Goal: Contribute content: Contribute content

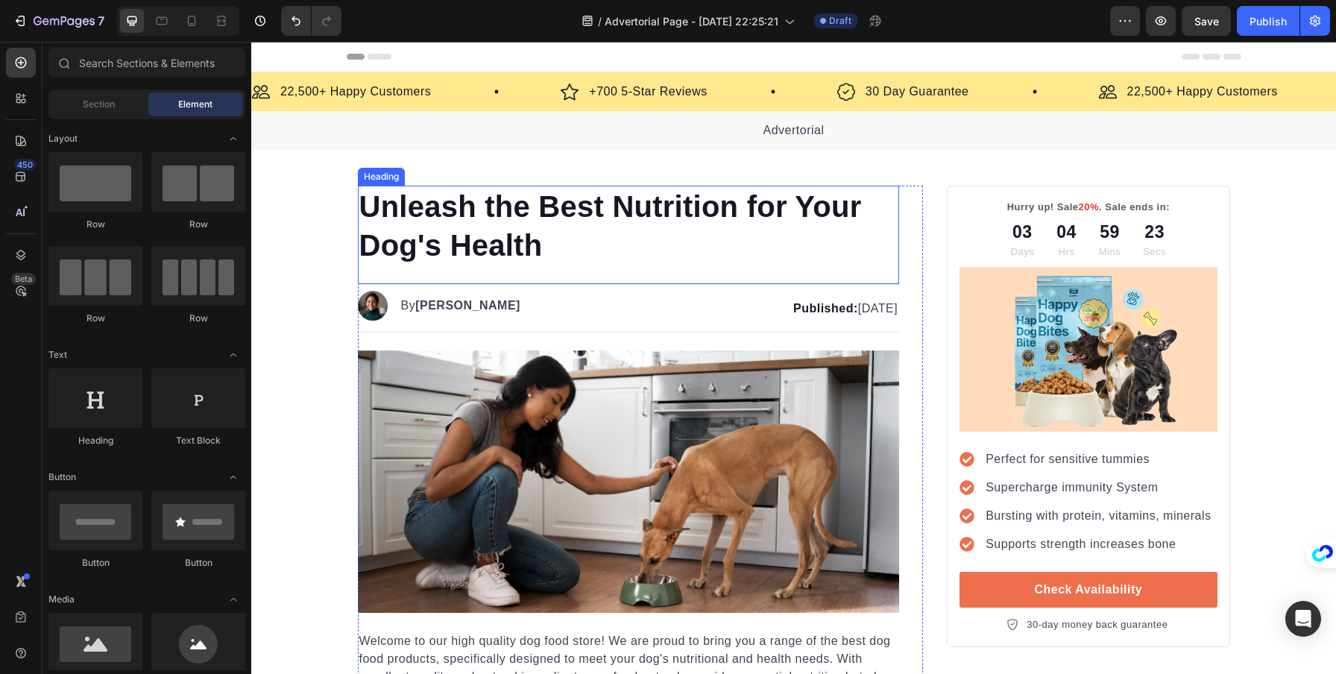
click at [486, 224] on h1 "Unleash the Best Nutrition for Your Dog's Health" at bounding box center [629, 226] width 542 height 81
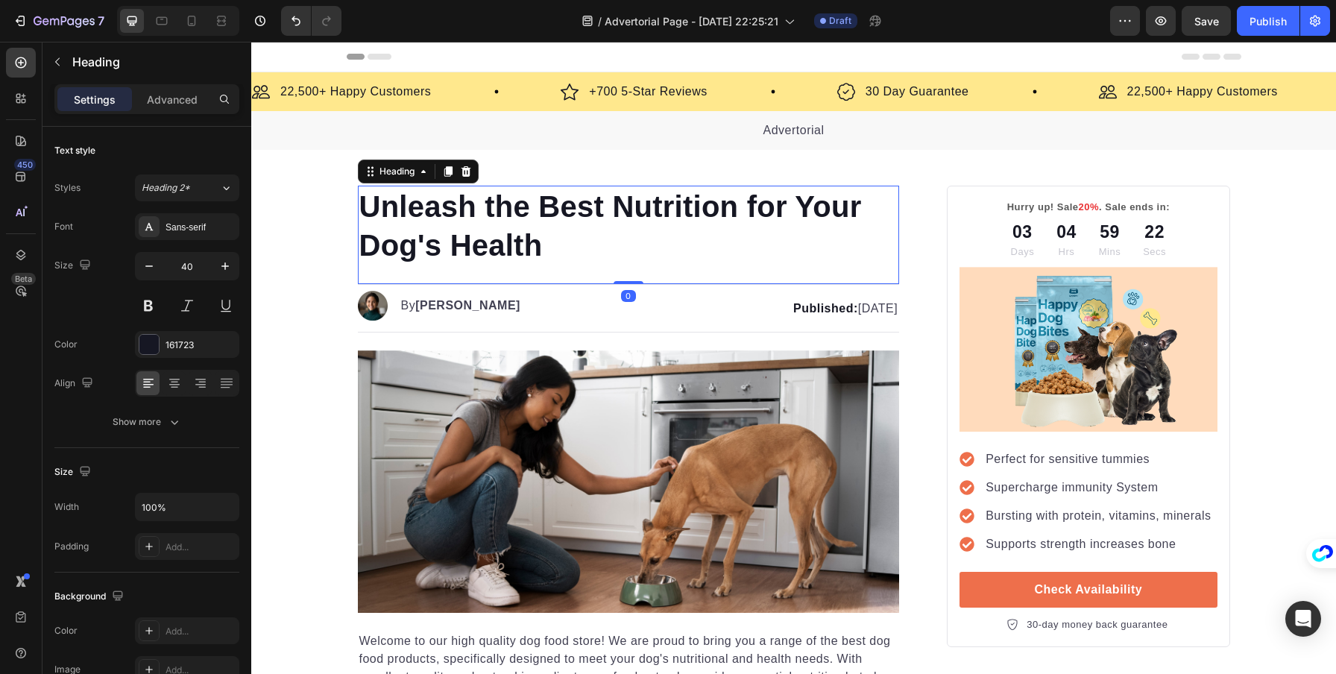
click at [486, 224] on h1 "Unleash the Best Nutrition for Your Dog's Health" at bounding box center [629, 226] width 542 height 81
click at [486, 224] on p "Unleash the Best Nutrition for Your Dog's Health" at bounding box center [628, 226] width 539 height 78
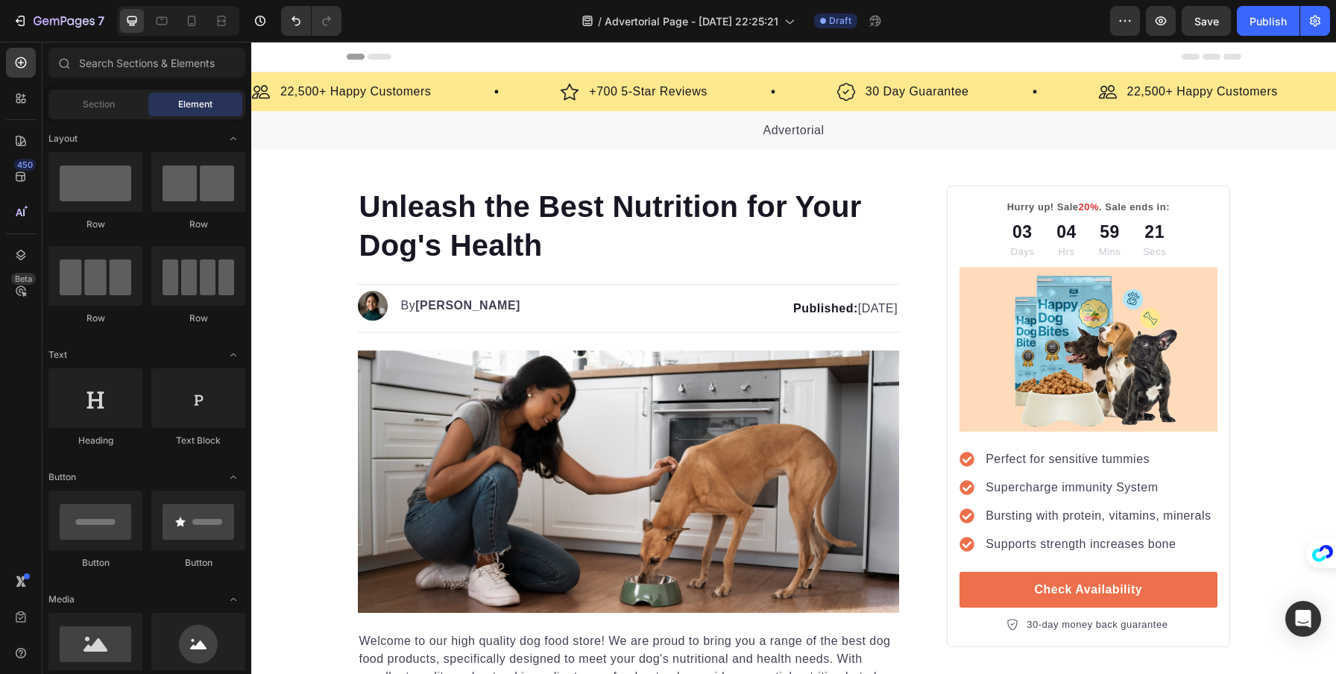
click at [477, 224] on div at bounding box center [477, 224] width 0 height 0
click at [486, 224] on p "Unleash the Best Nutrition for Your Dog's Health" at bounding box center [628, 226] width 539 height 78
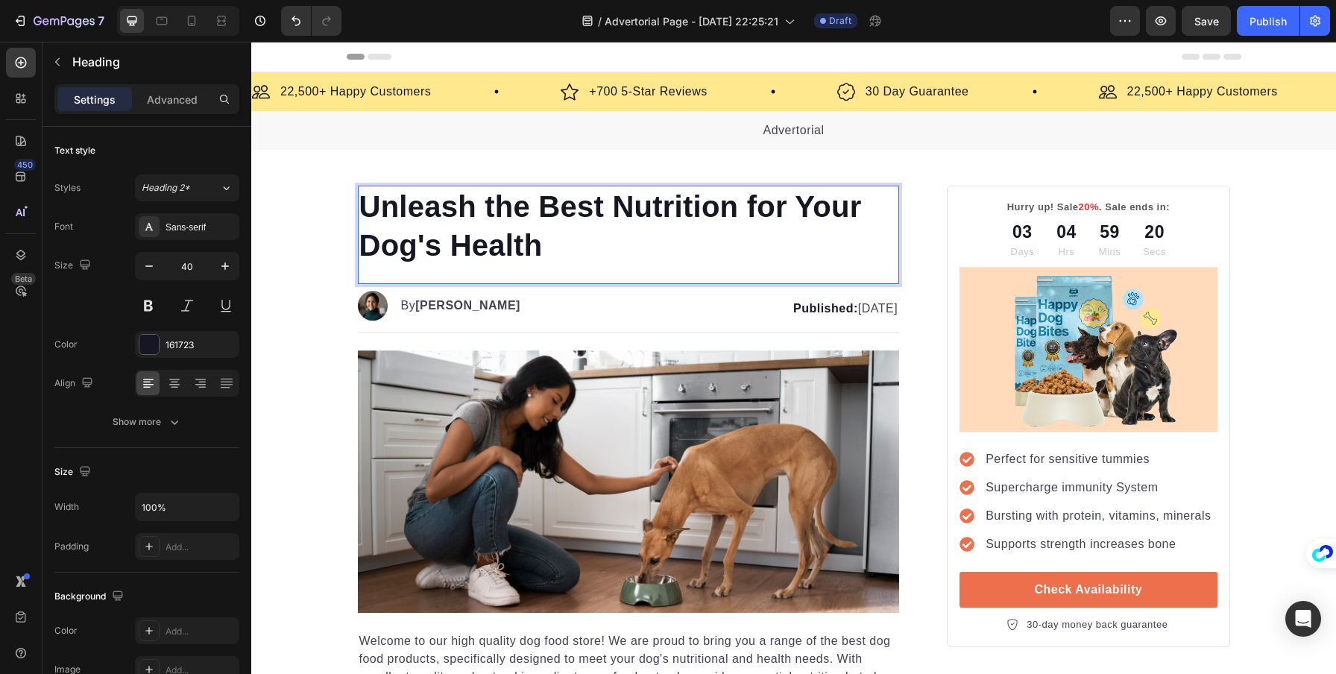
click at [411, 209] on p "Unleash the Best Nutrition for Your Dog's Health" at bounding box center [628, 226] width 539 height 78
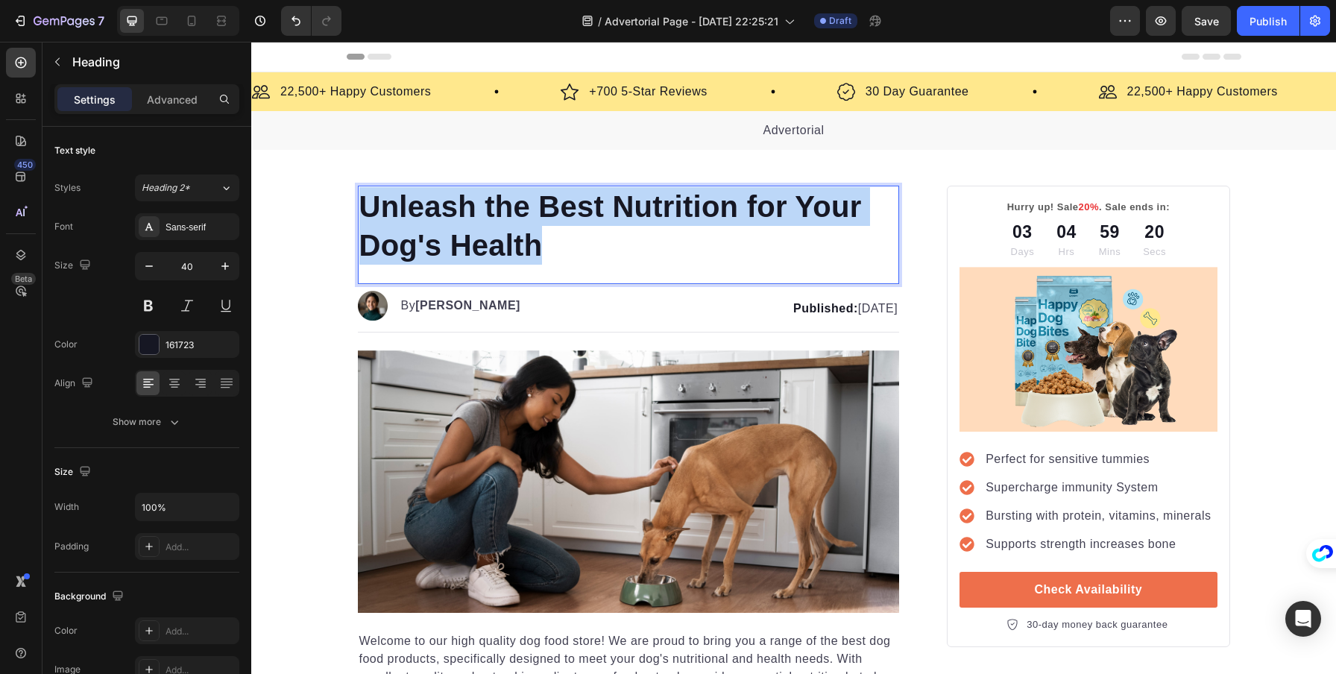
click at [411, 209] on p "Unleash the Best Nutrition for Your Dog's Health" at bounding box center [628, 226] width 539 height 78
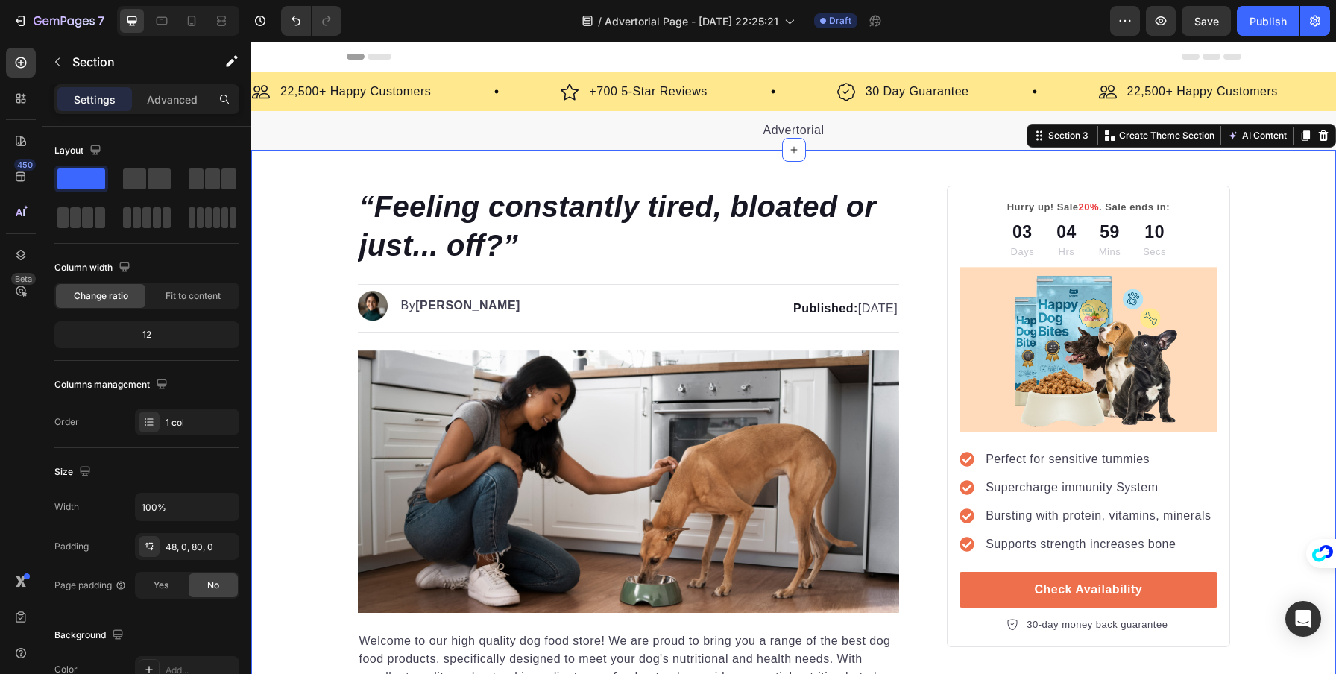
scroll to position [37, 0]
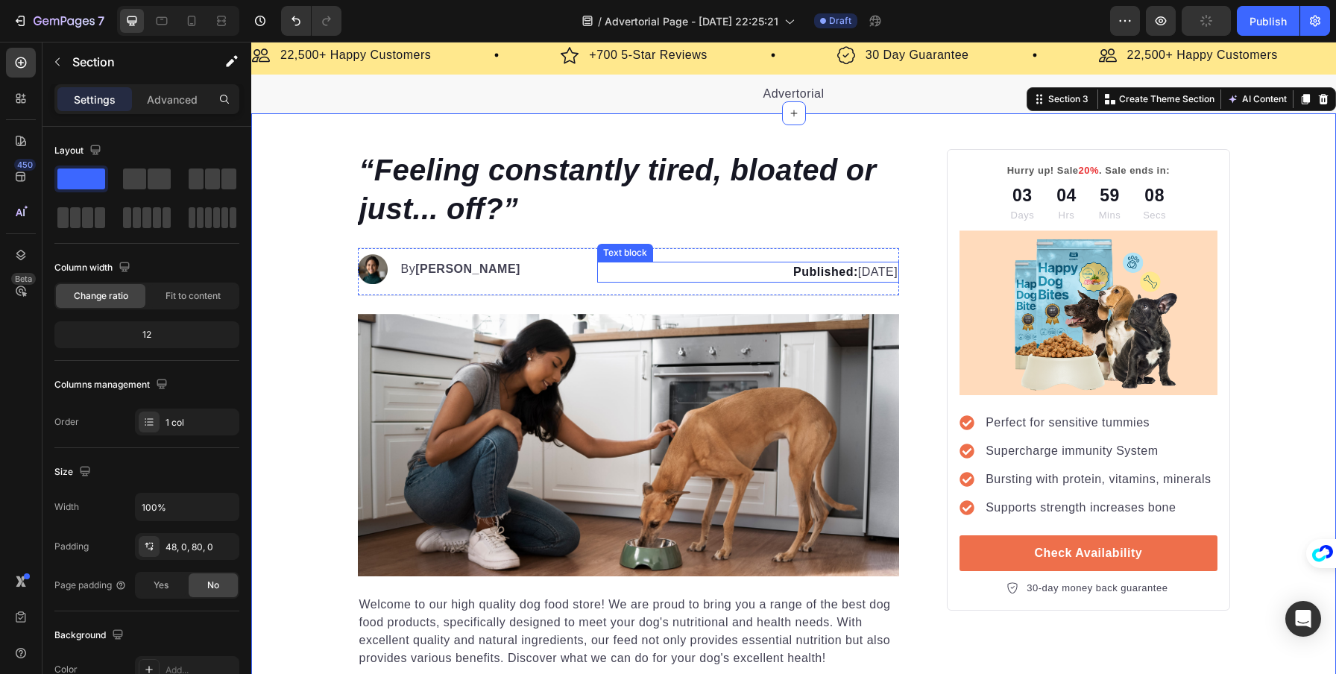
click at [606, 275] on p "Published: Monday, January 8, 2024" at bounding box center [748, 272] width 299 height 18
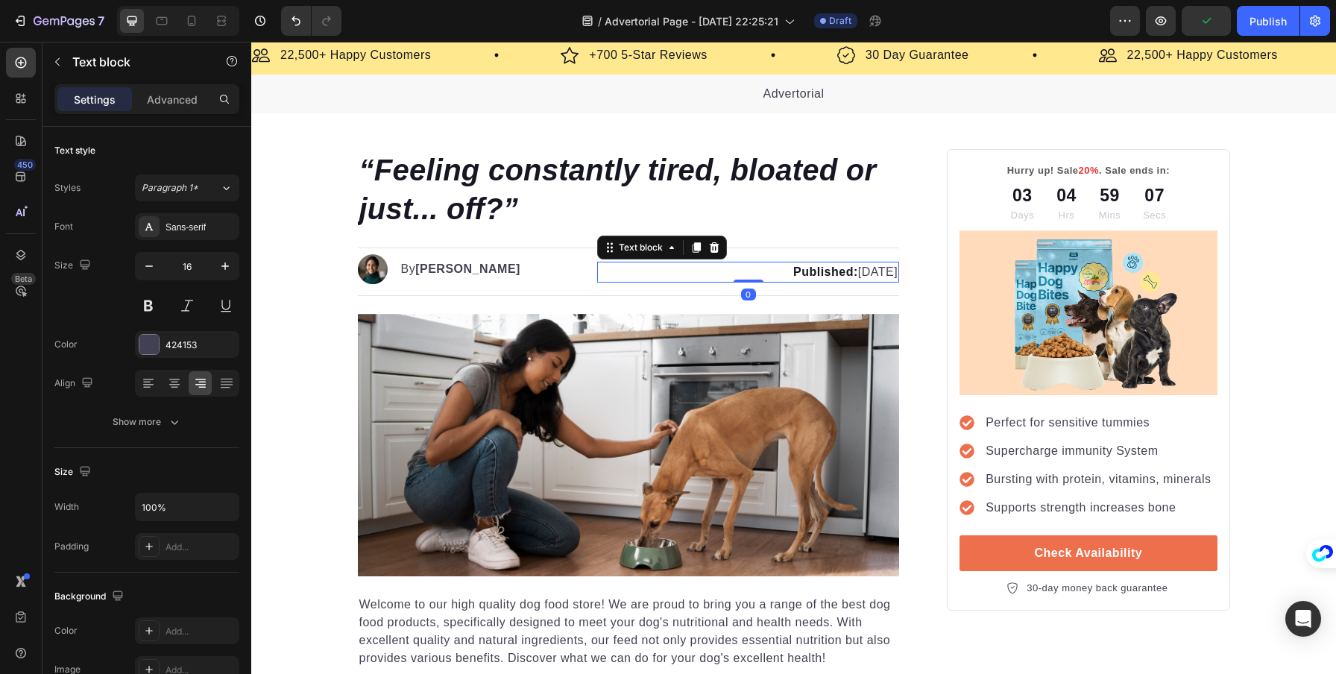
click at [505, 272] on div "Image By Kim Fields Text block" at bounding box center [466, 271] width 216 height 35
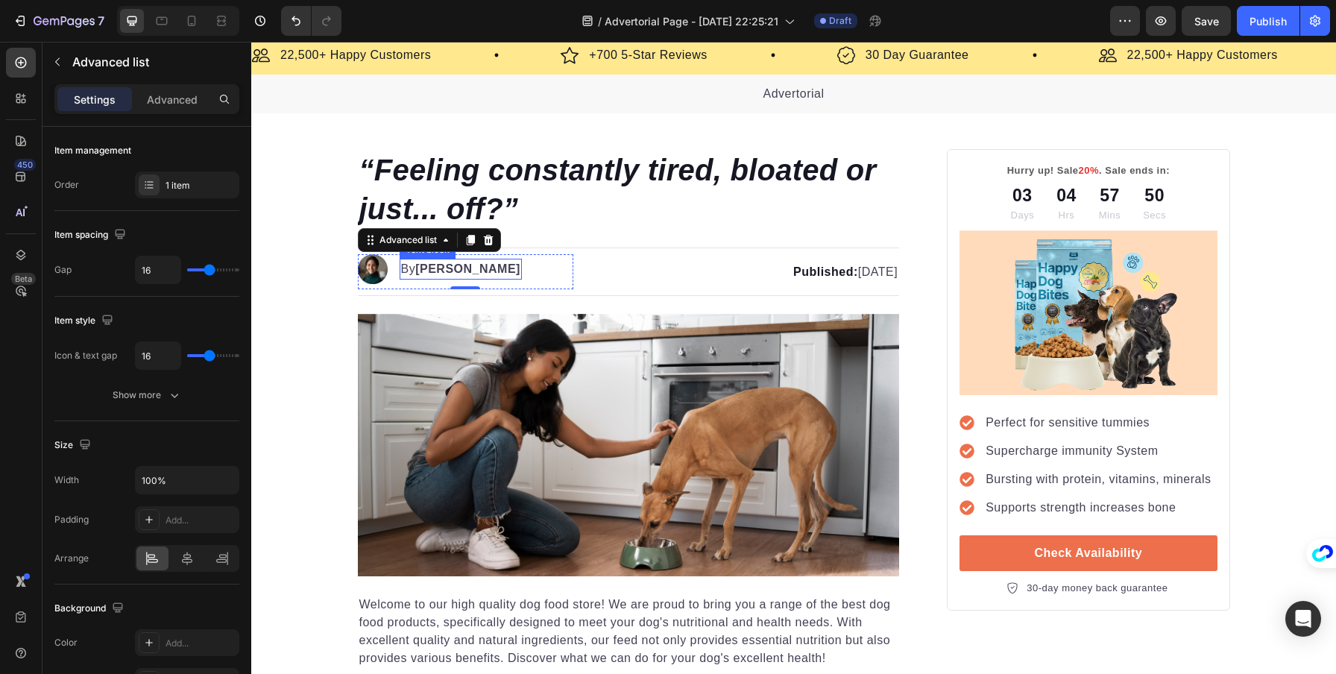
click at [441, 268] on strong "Kim Fields" at bounding box center [467, 268] width 105 height 13
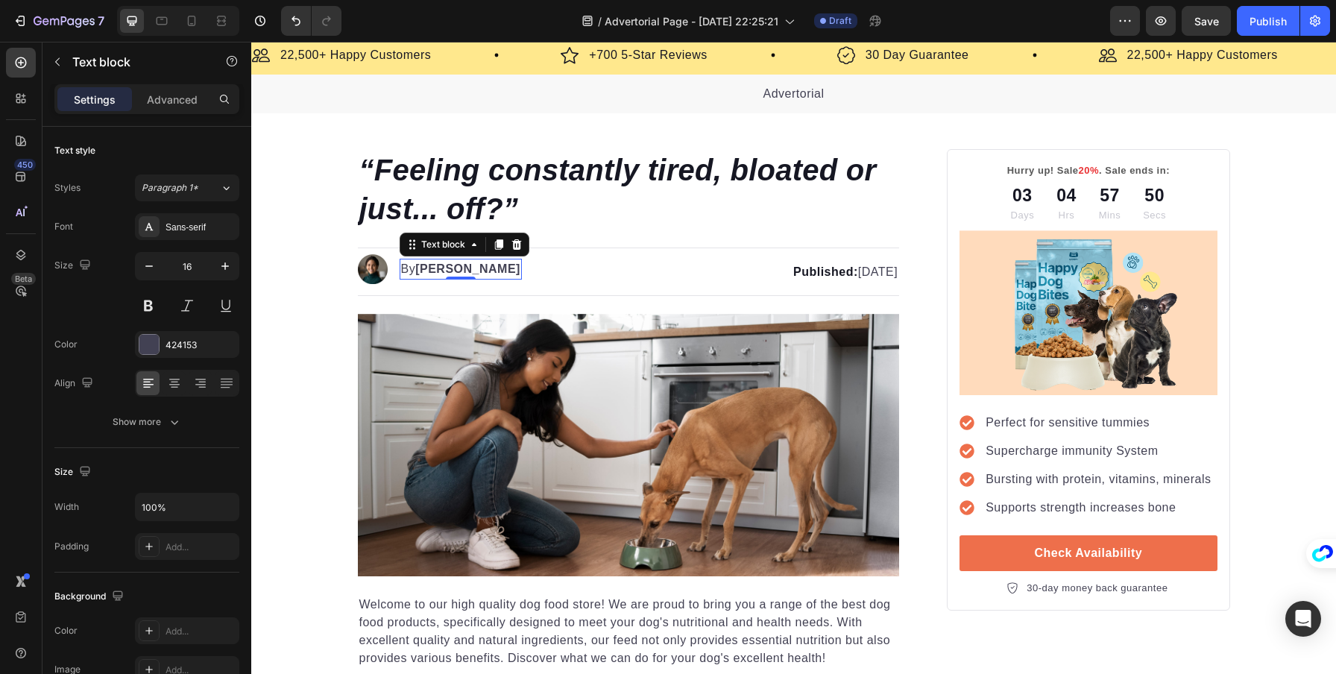
click at [441, 268] on strong "Kim Fields" at bounding box center [467, 268] width 105 height 13
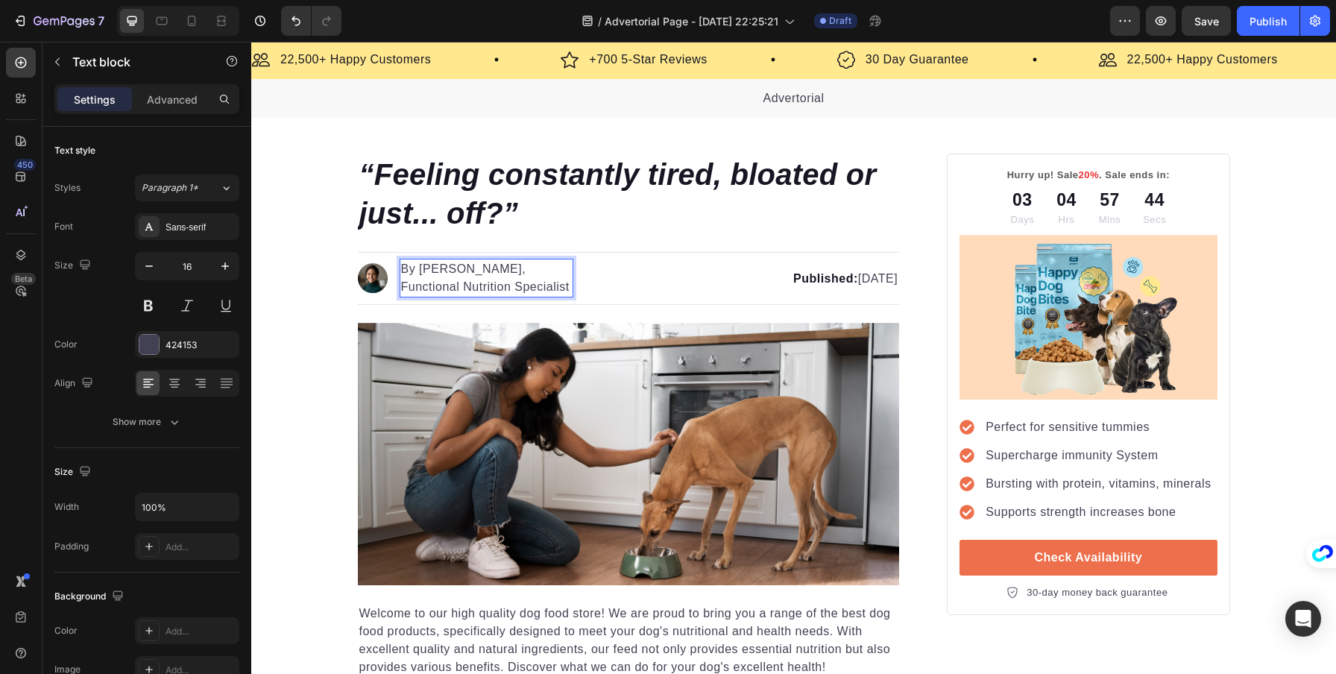
click at [441, 270] on p "By Dr. Emma Rhodes, Functional Nutrition Specialist" at bounding box center [486, 278] width 171 height 36
click at [629, 272] on p "Published: Monday, January 8, 2024" at bounding box center [748, 279] width 299 height 18
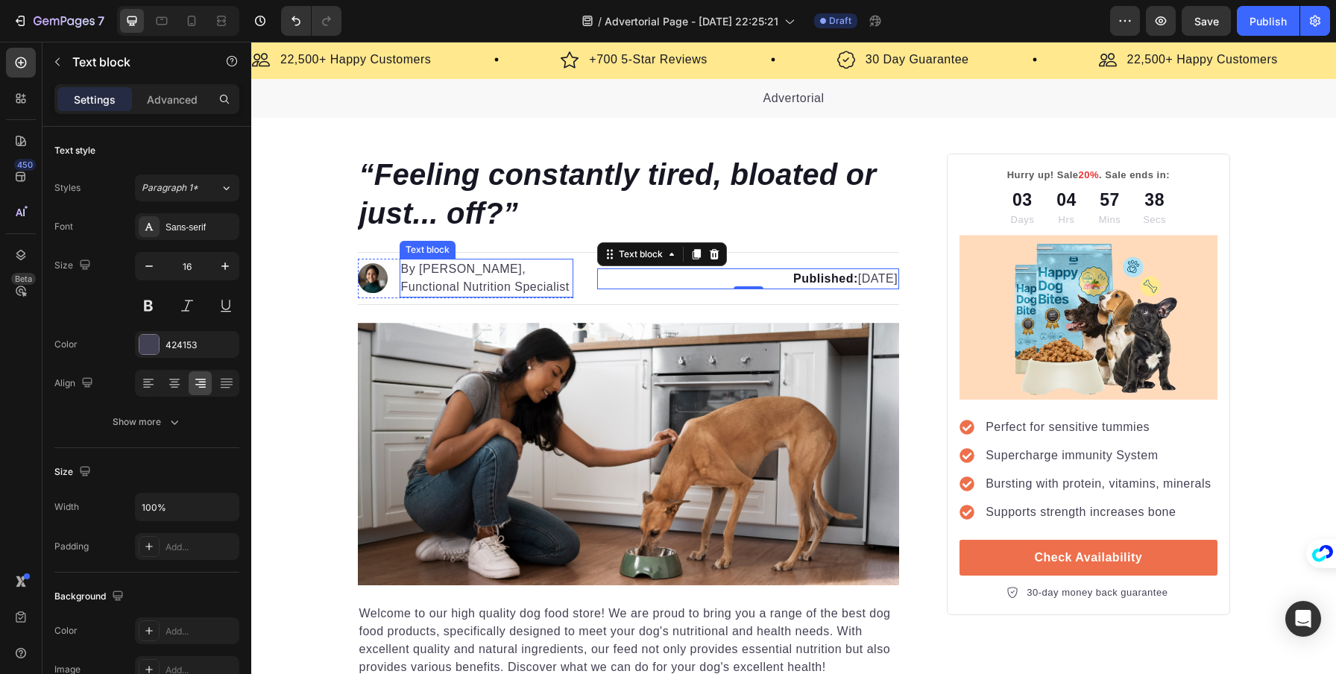
click at [421, 266] on p "By Dr. Emma Rhodes, Functional Nutrition Specialist" at bounding box center [486, 278] width 171 height 36
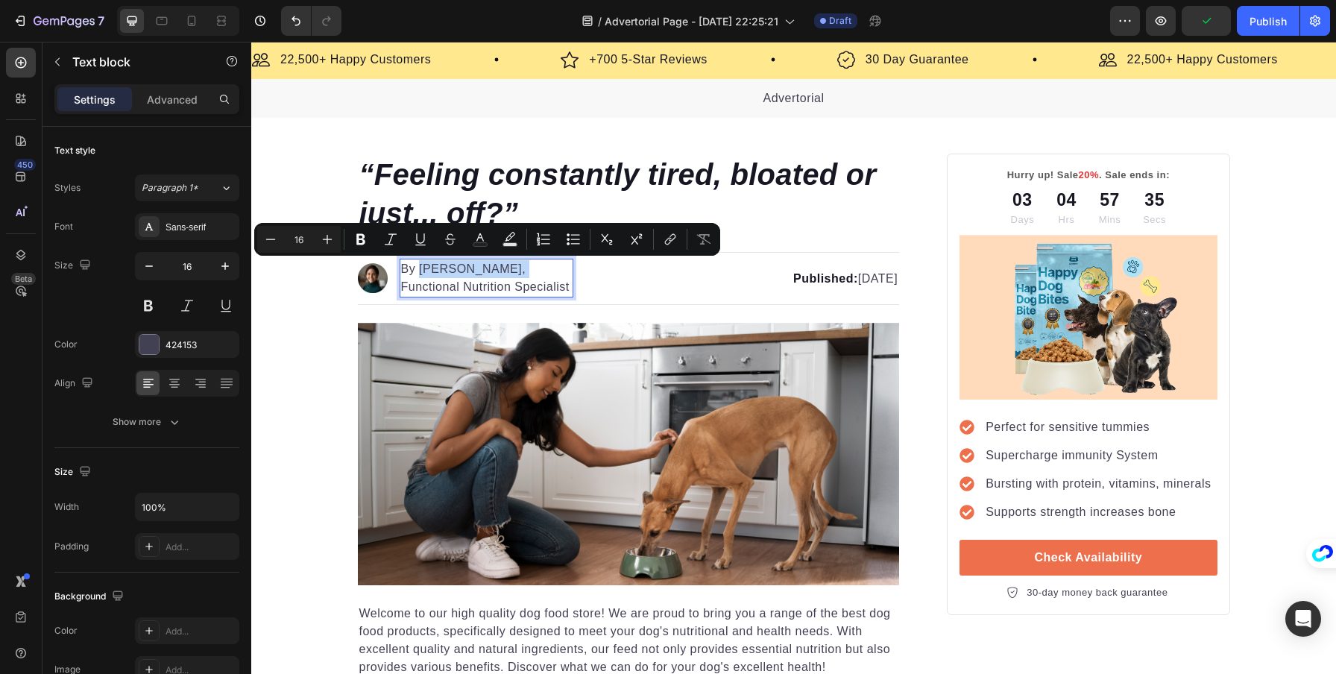
drag, startPoint x: 412, startPoint y: 271, endPoint x: 516, endPoint y: 276, distance: 103.8
click at [362, 239] on icon "Editor contextual toolbar" at bounding box center [360, 239] width 9 height 11
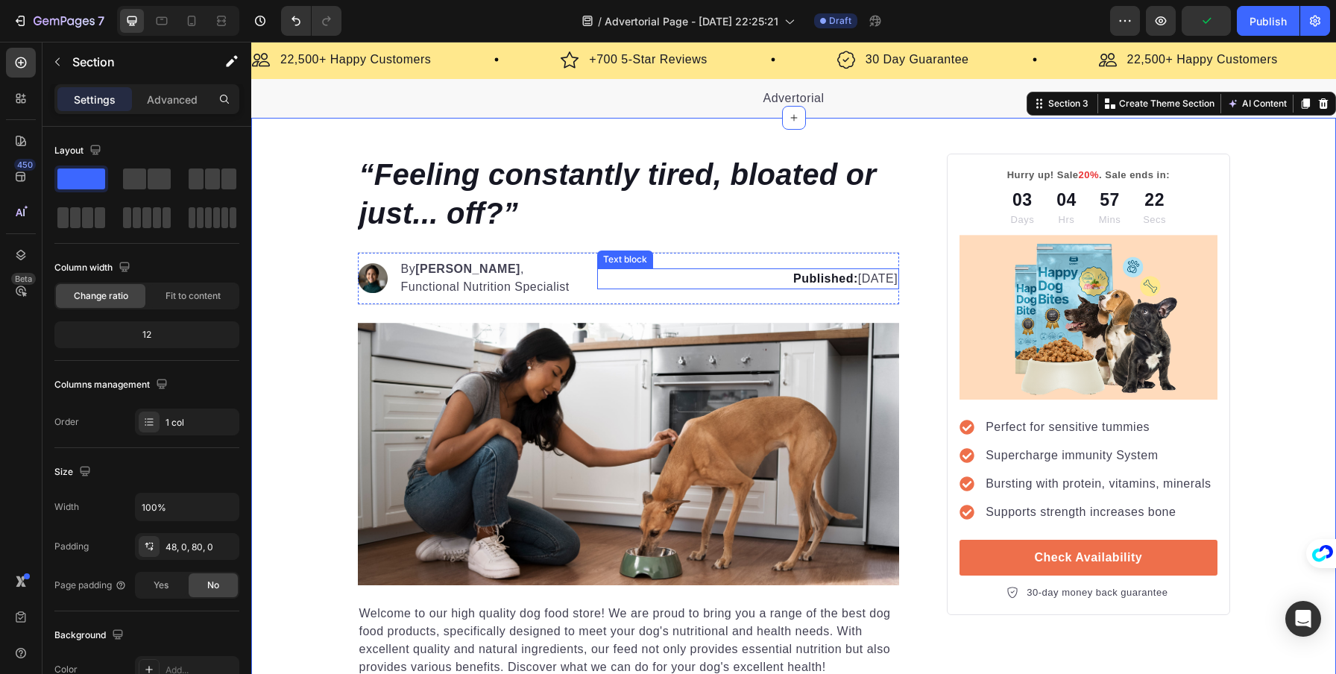
click at [828, 276] on p "Published: Monday, January 8, 2024" at bounding box center [748, 279] width 299 height 18
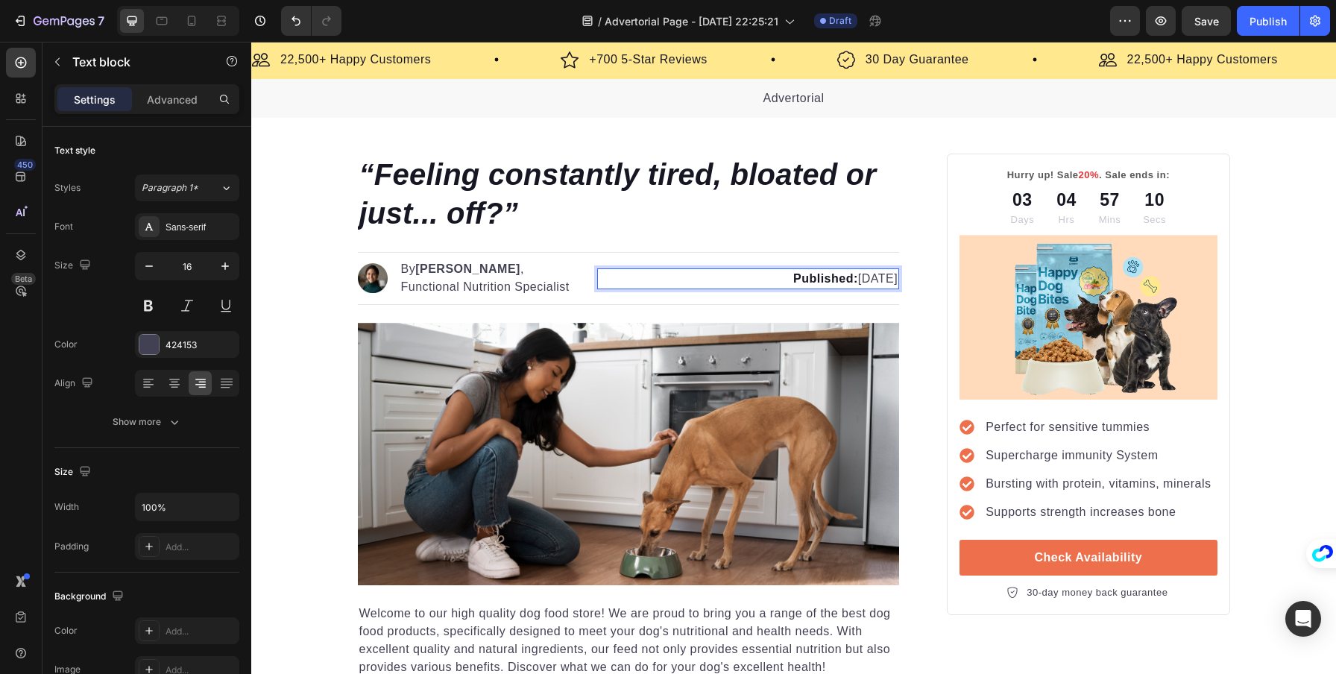
click at [808, 280] on p "Published: Monday, January 8, 2024" at bounding box center [748, 279] width 299 height 18
drag, startPoint x: 801, startPoint y: 280, endPoint x: 890, endPoint y: 277, distance: 88.8
click at [890, 277] on p "Published: Monday, January 8, 2024" at bounding box center [748, 279] width 299 height 18
click at [768, 275] on p "Published: Monday, August 27, 2025" at bounding box center [748, 279] width 299 height 18
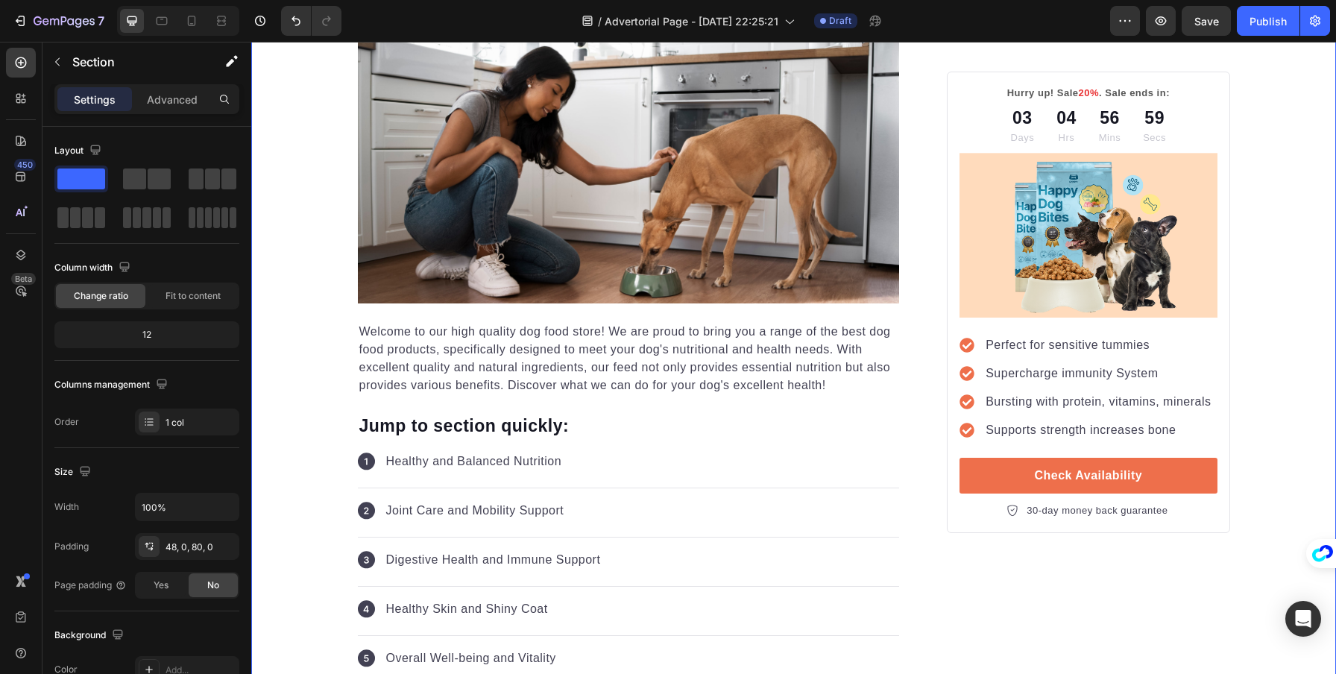
scroll to position [400, 0]
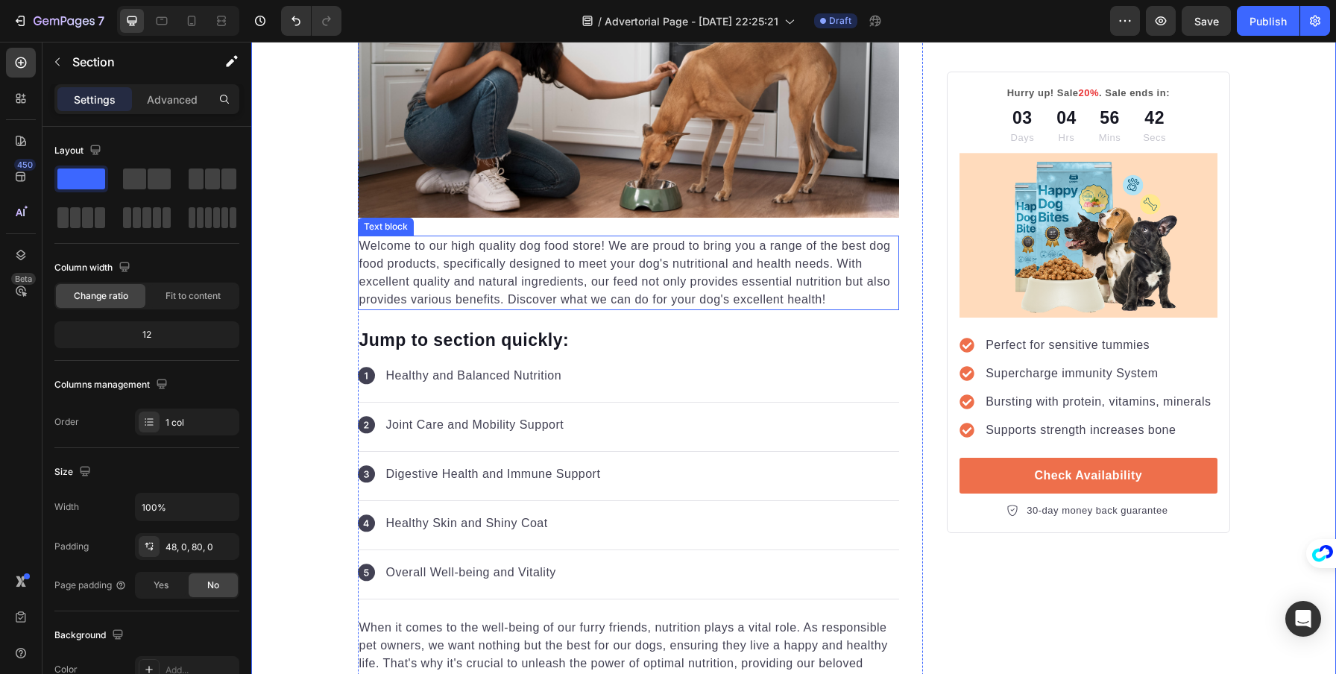
click at [392, 268] on p "Welcome to our high quality dog food store! We are proud to bring you a range o…" at bounding box center [628, 273] width 539 height 72
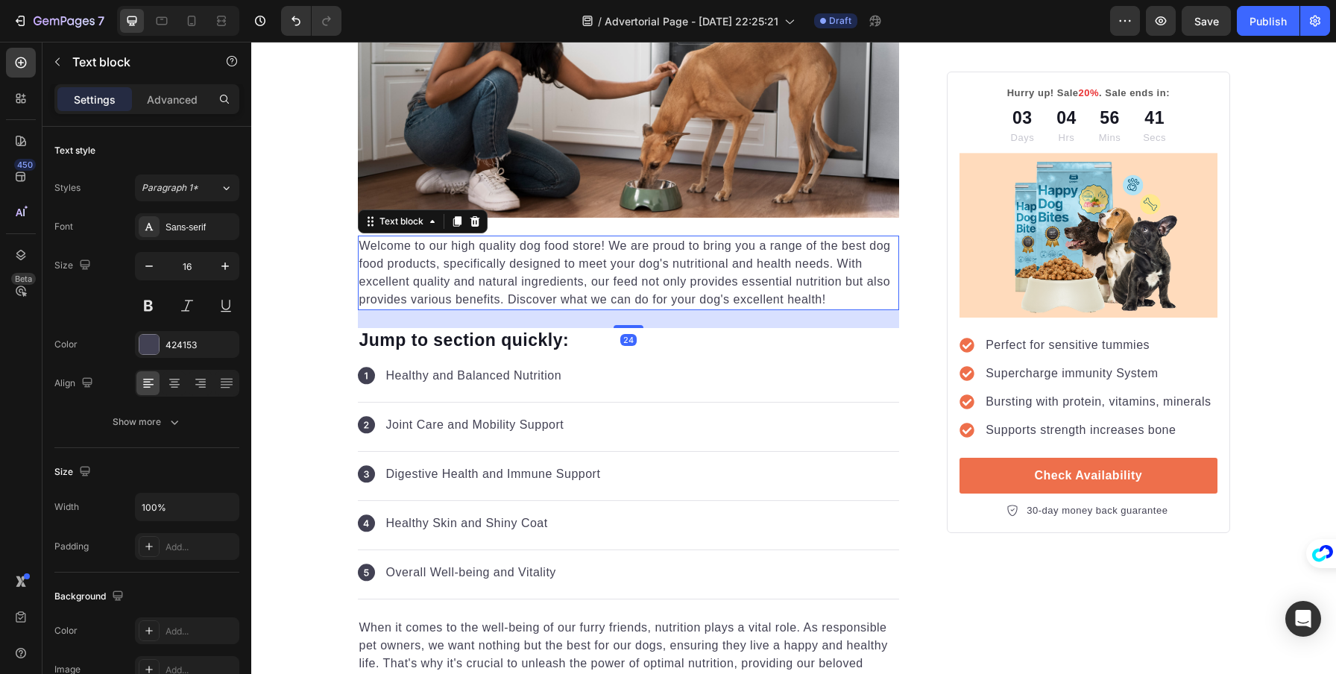
click at [435, 262] on p "Welcome to our high quality dog food store! We are proud to bring you a range o…" at bounding box center [628, 273] width 539 height 72
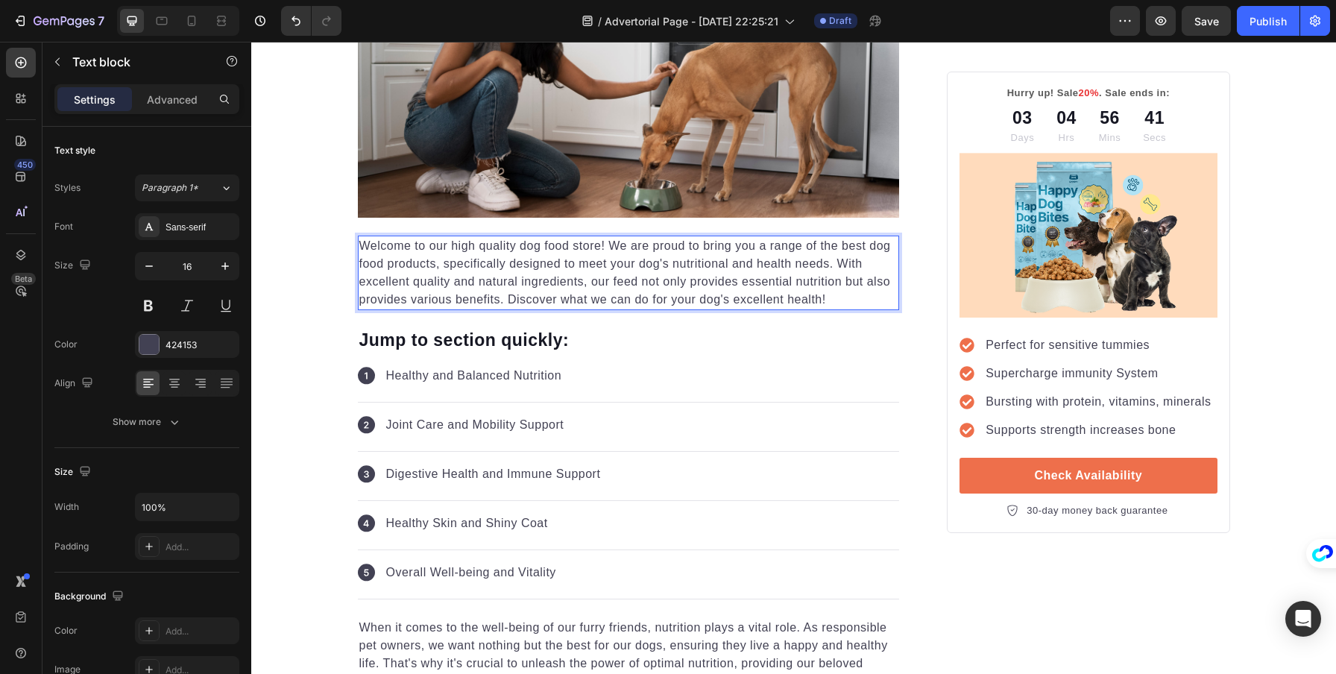
click at [435, 262] on p "Welcome to our high quality dog food store! We are proud to bring you a range o…" at bounding box center [628, 273] width 539 height 72
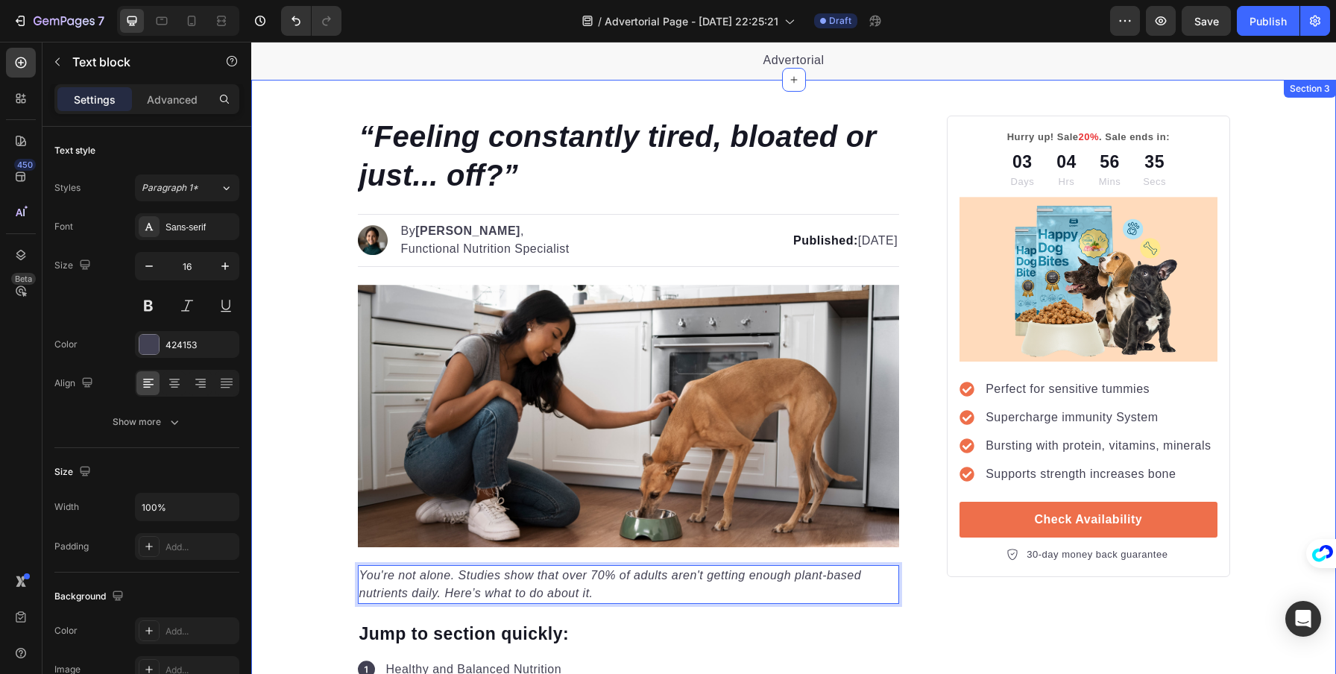
scroll to position [69, 0]
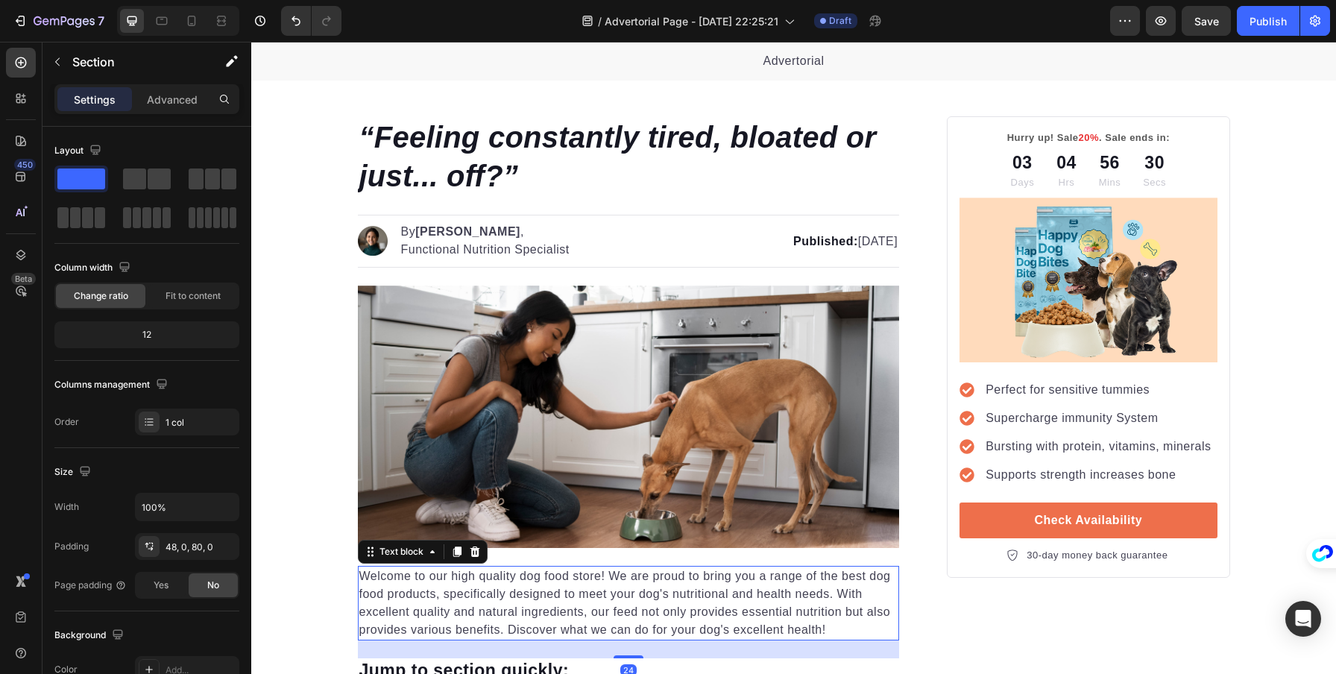
click at [489, 576] on p "Welcome to our high quality dog food store! We are proud to bring you a range o…" at bounding box center [628, 603] width 539 height 72
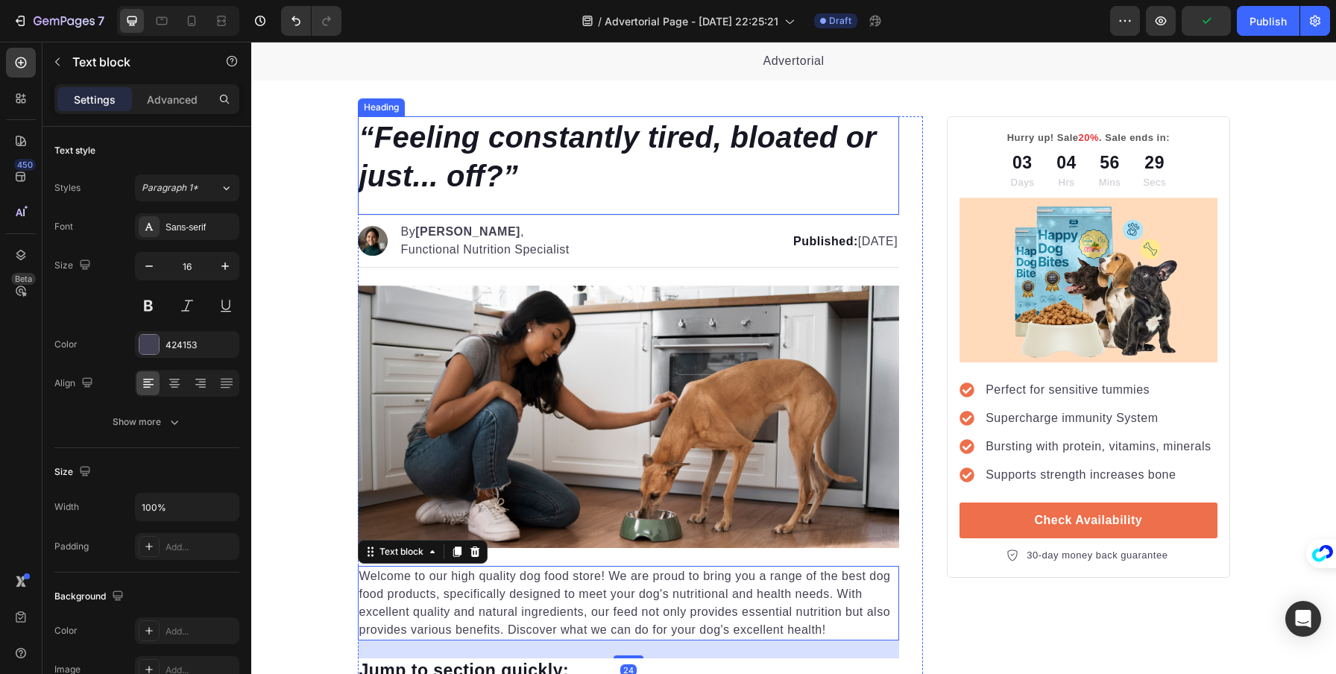
click at [519, 176] on p "⁠⁠⁠⁠⁠⁠⁠ “Feeling constantly tired, bloated or just... off?”" at bounding box center [628, 157] width 539 height 78
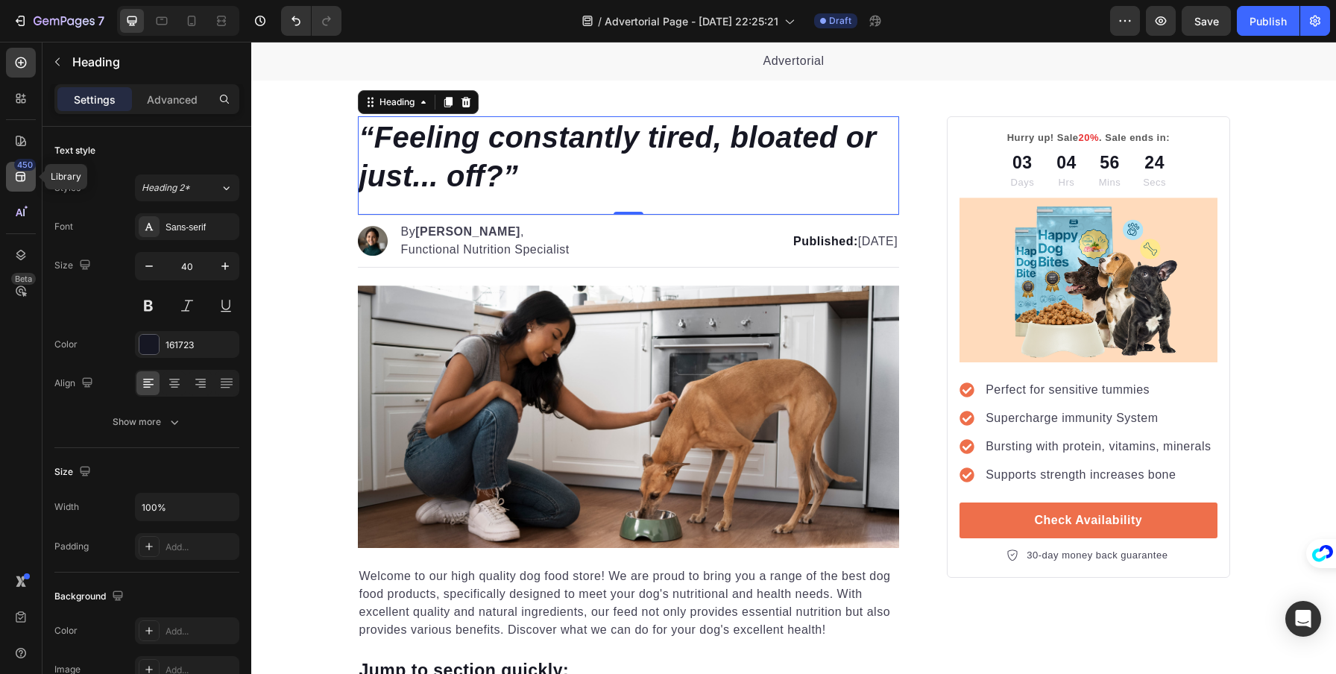
click at [27, 172] on icon at bounding box center [20, 176] width 15 height 15
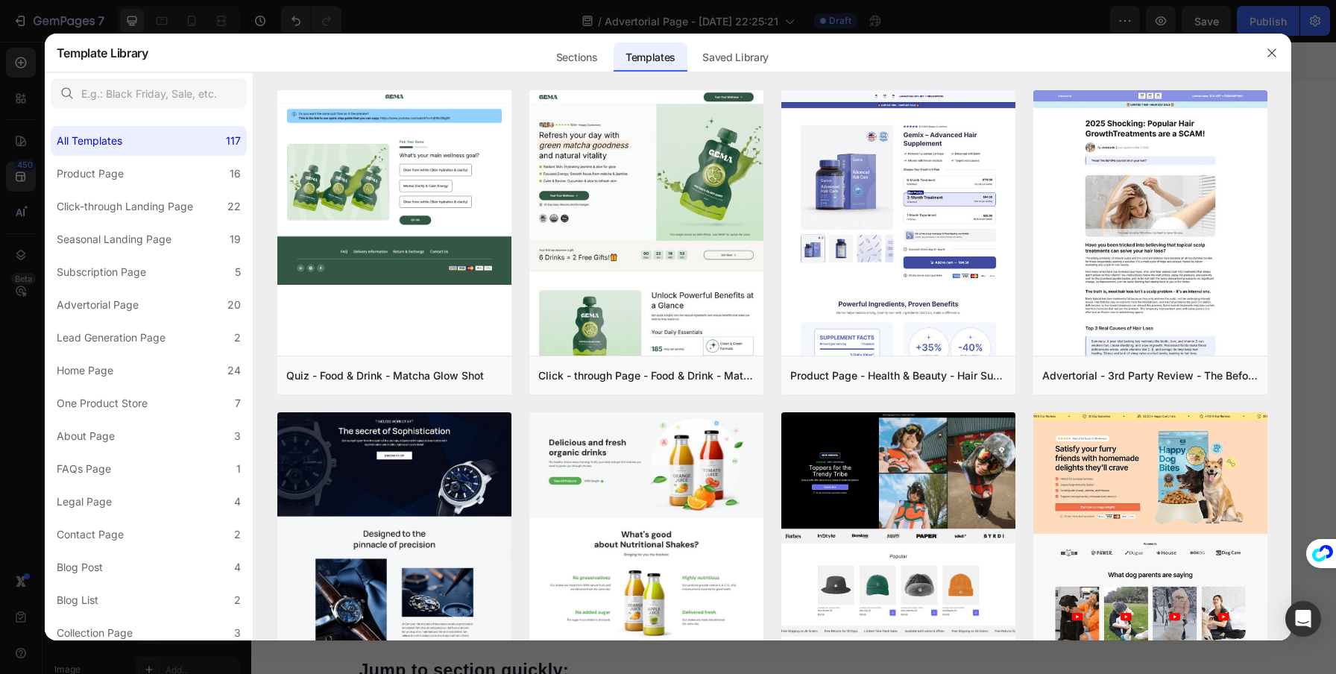
click at [1259, 51] on div at bounding box center [1272, 53] width 39 height 39
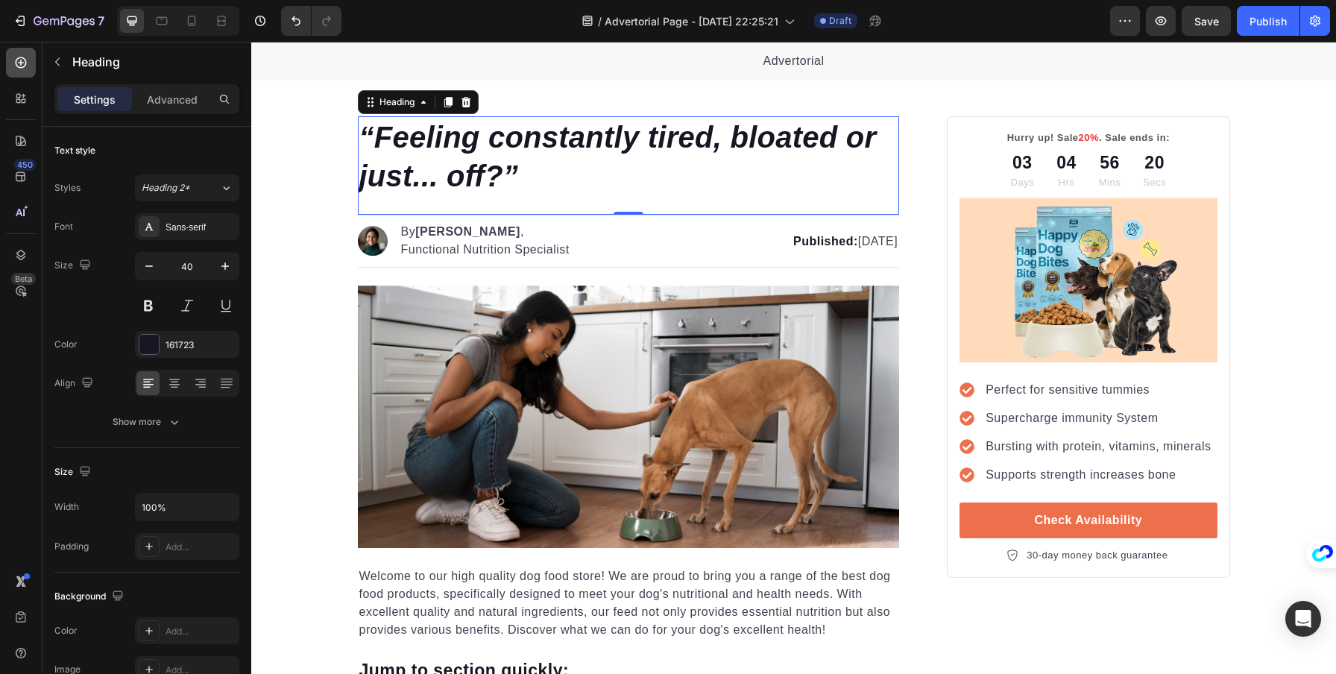
click at [25, 56] on icon at bounding box center [20, 62] width 15 height 15
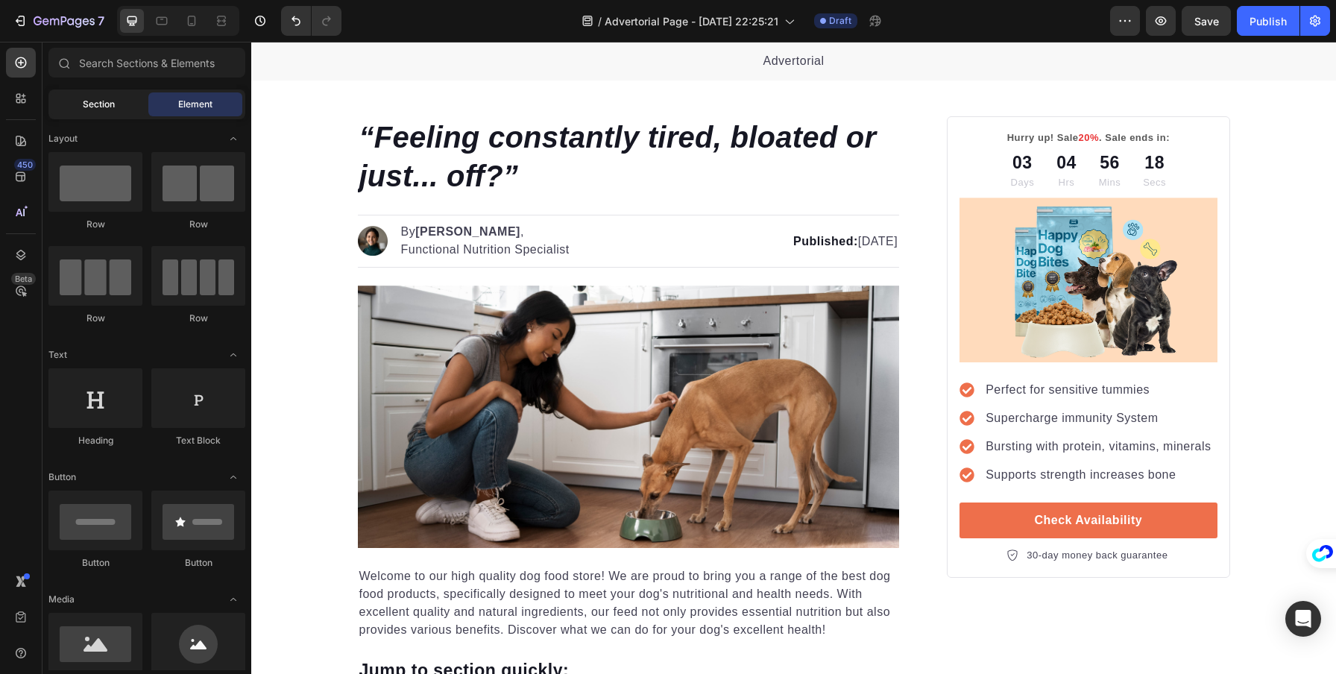
click at [84, 107] on span "Section" at bounding box center [99, 104] width 32 height 13
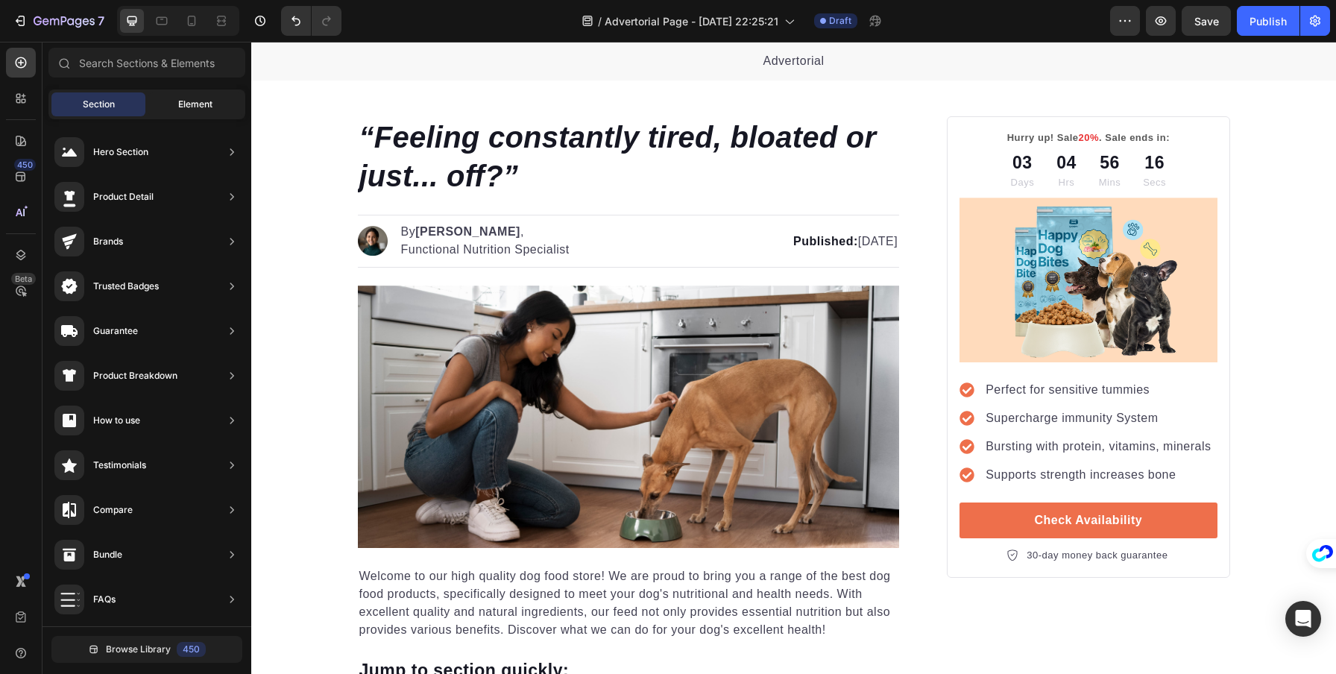
click at [198, 96] on div "Element" at bounding box center [195, 104] width 94 height 24
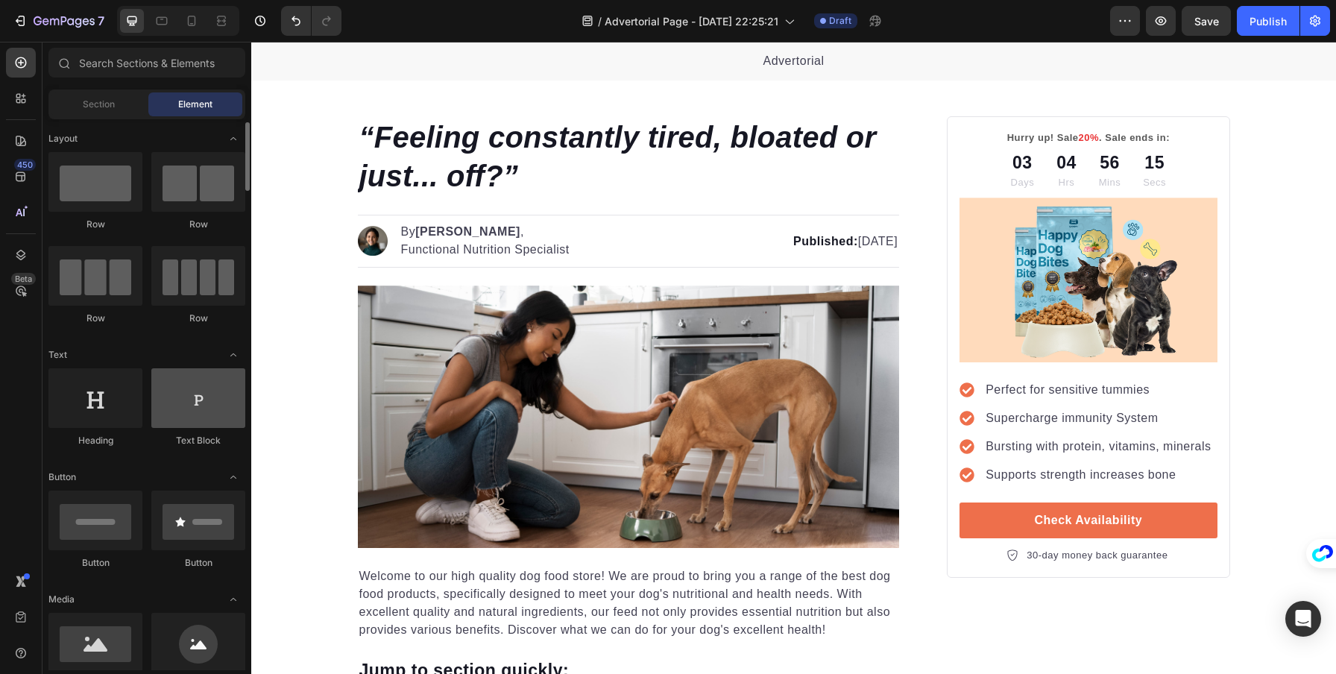
scroll to position [37, 0]
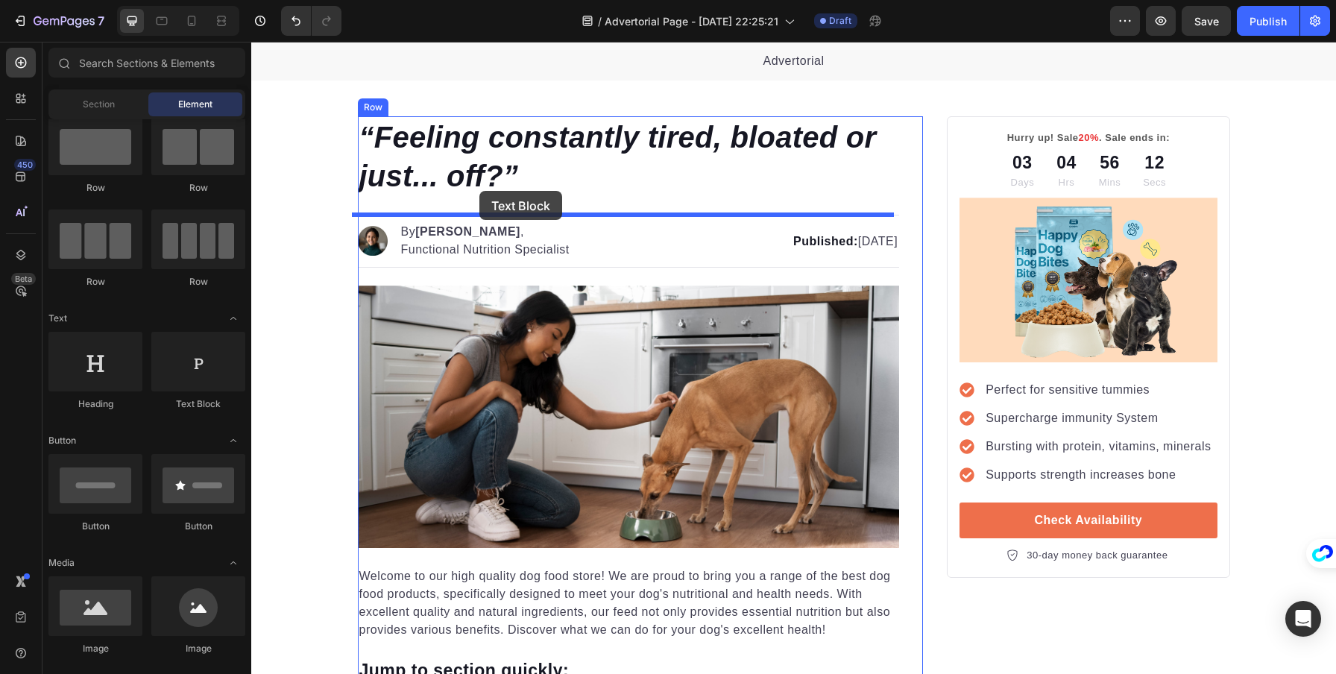
drag, startPoint x: 324, startPoint y: 301, endPoint x: 479, endPoint y: 191, distance: 191.0
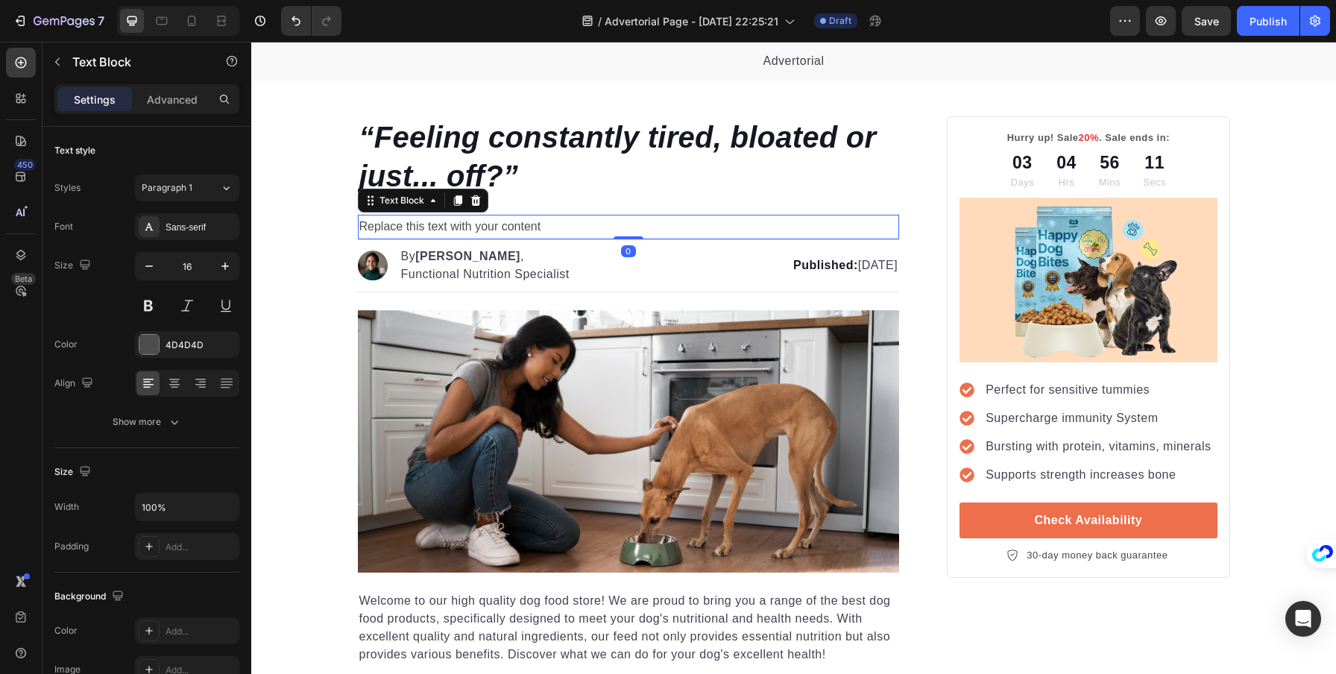
click at [468, 218] on div "Replace this text with your content" at bounding box center [629, 227] width 542 height 25
click at [475, 223] on p "Replace this text with your content" at bounding box center [628, 227] width 539 height 22
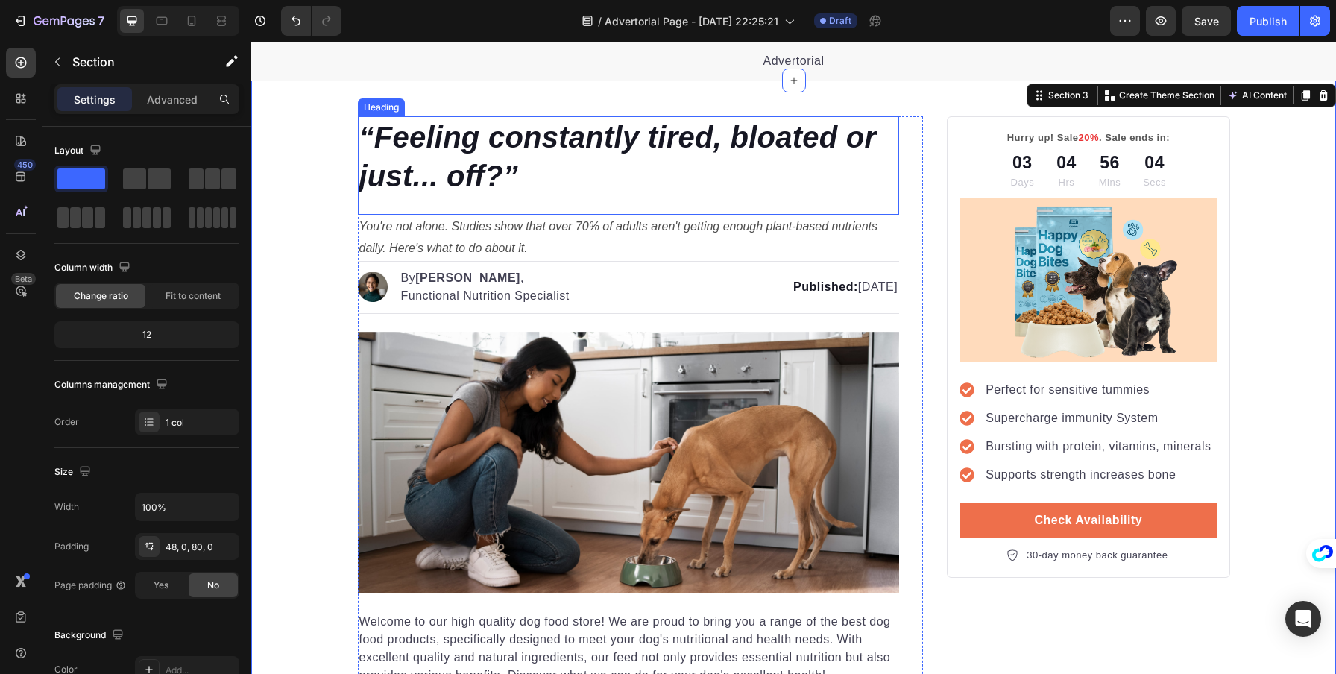
click at [489, 204] on div "⁠⁠⁠⁠⁠⁠⁠ “Feeling constantly tired, bloated or just... off?” Heading" at bounding box center [629, 165] width 542 height 98
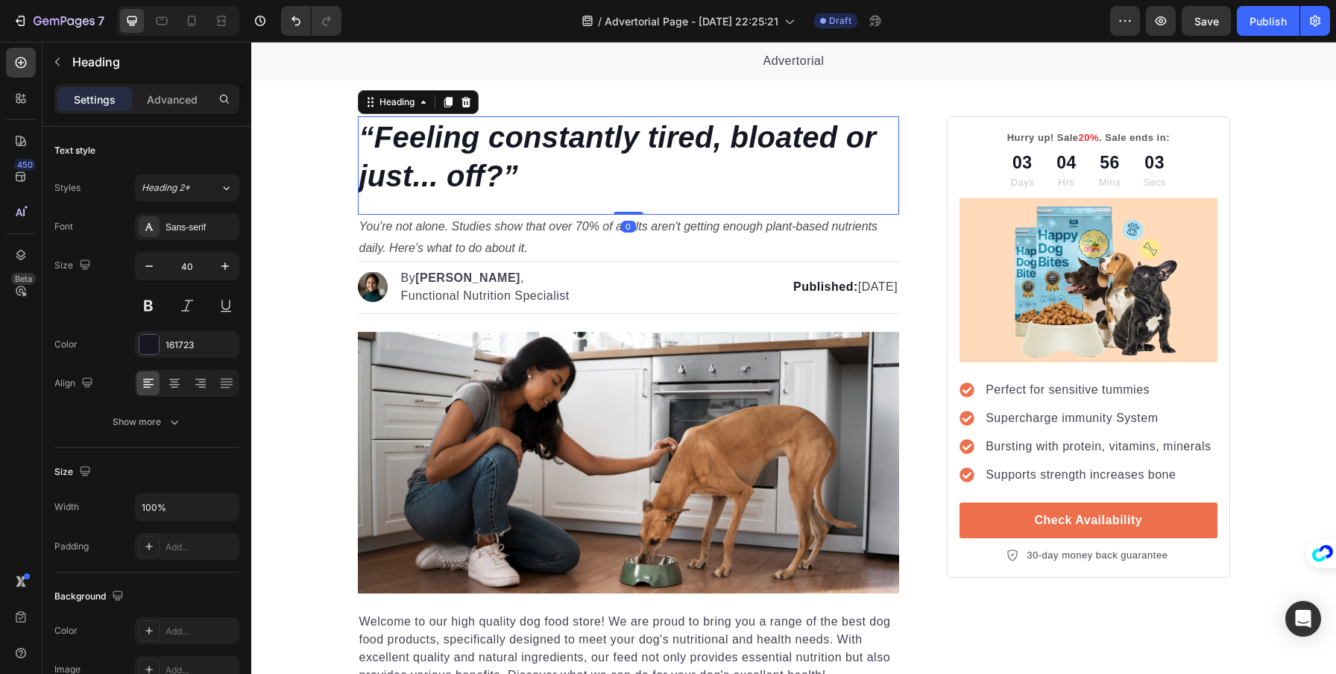
drag, startPoint x: 621, startPoint y: 210, endPoint x: 621, endPoint y: 186, distance: 24.6
click at [621, 186] on div "⁠⁠⁠⁠⁠⁠⁠ “Feeling constantly tired, bloated or just... off?” Heading 0" at bounding box center [629, 165] width 542 height 98
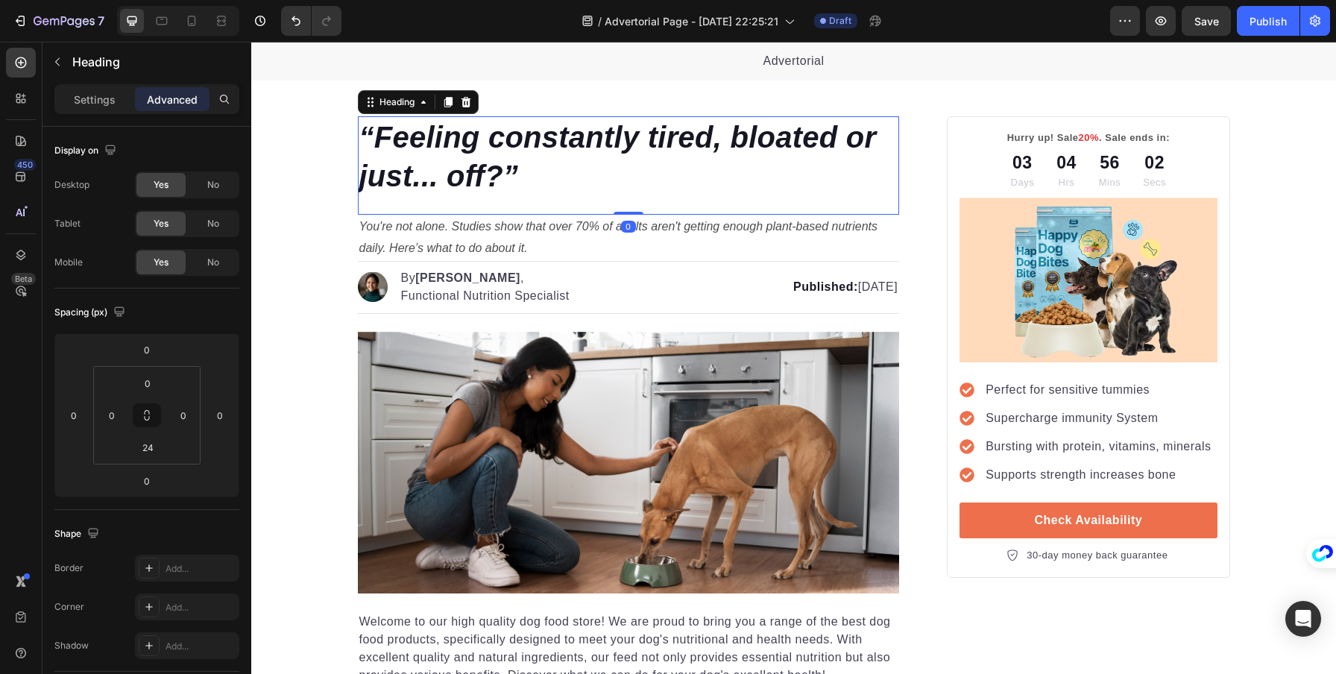
click at [581, 249] on p "You're not alone. Studies show that over 70% of adults aren't getting enough pl…" at bounding box center [628, 237] width 539 height 43
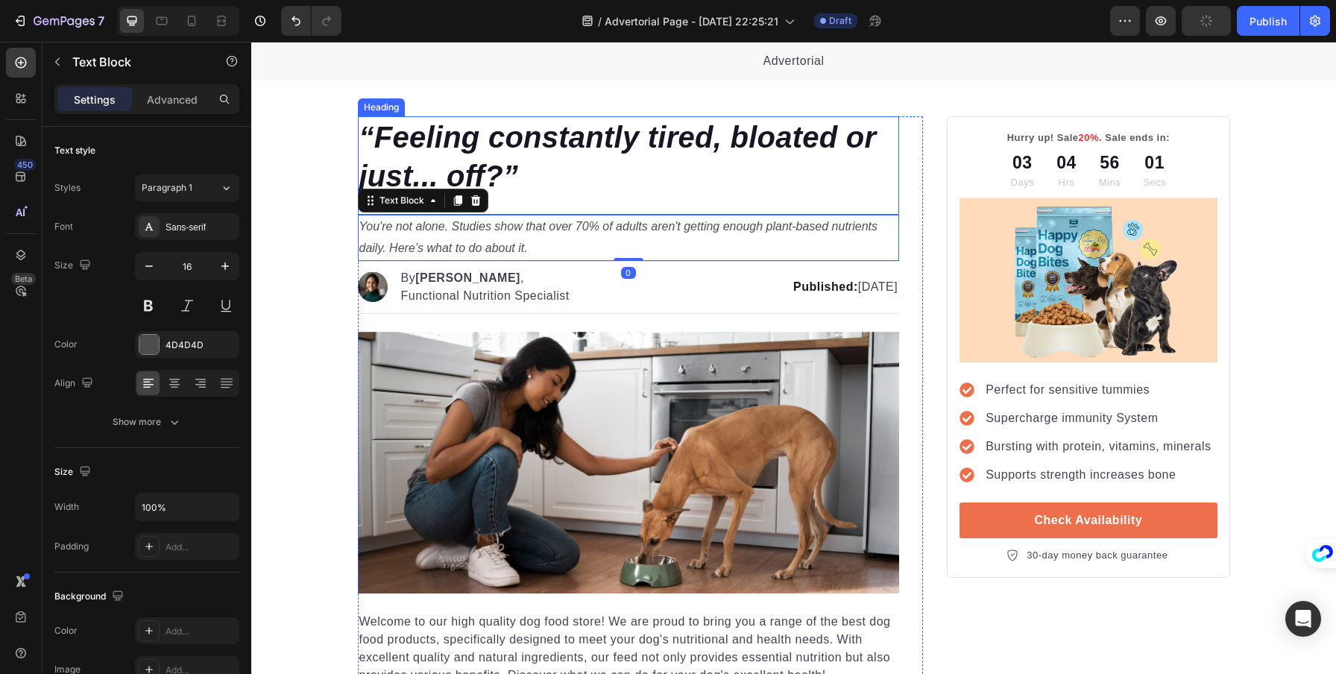
click at [579, 192] on p "⁠⁠⁠⁠⁠⁠⁠ “Feeling constantly tired, bloated or just... off?”" at bounding box center [628, 157] width 539 height 78
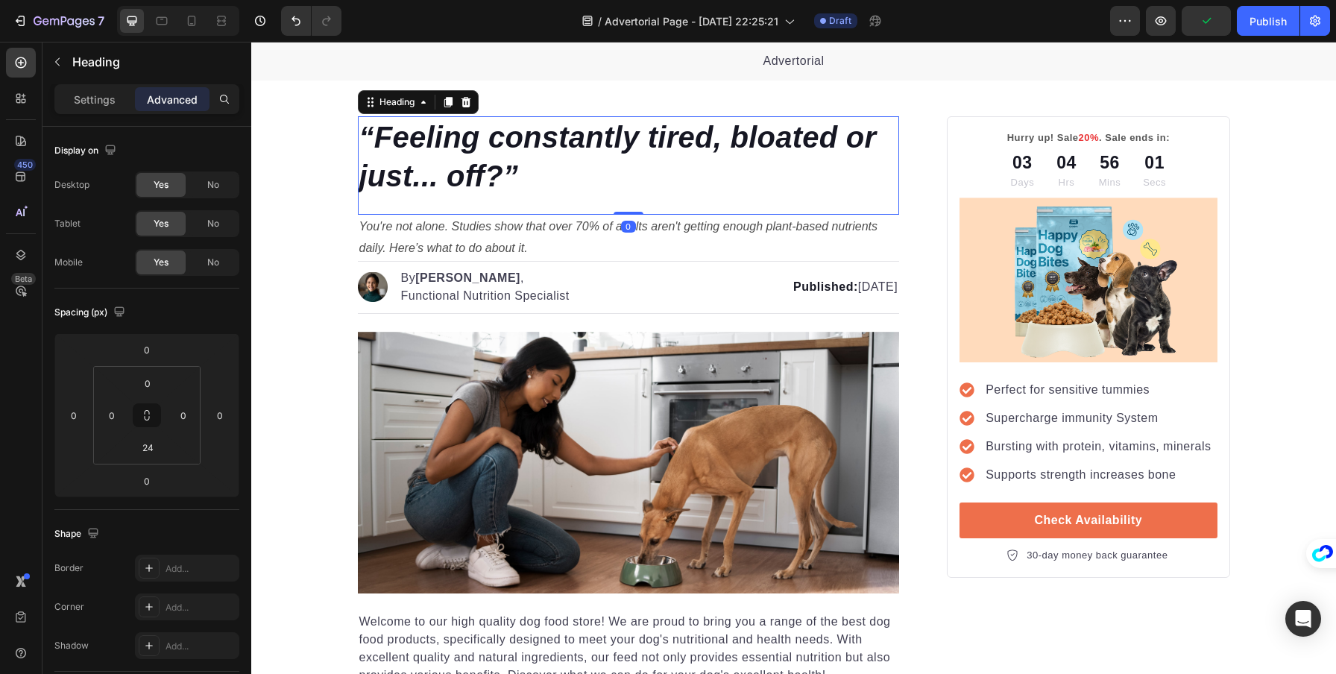
click at [565, 200] on div "⁠⁠⁠⁠⁠⁠⁠ “Feeling constantly tired, bloated or just... off?” Heading 0" at bounding box center [629, 165] width 542 height 98
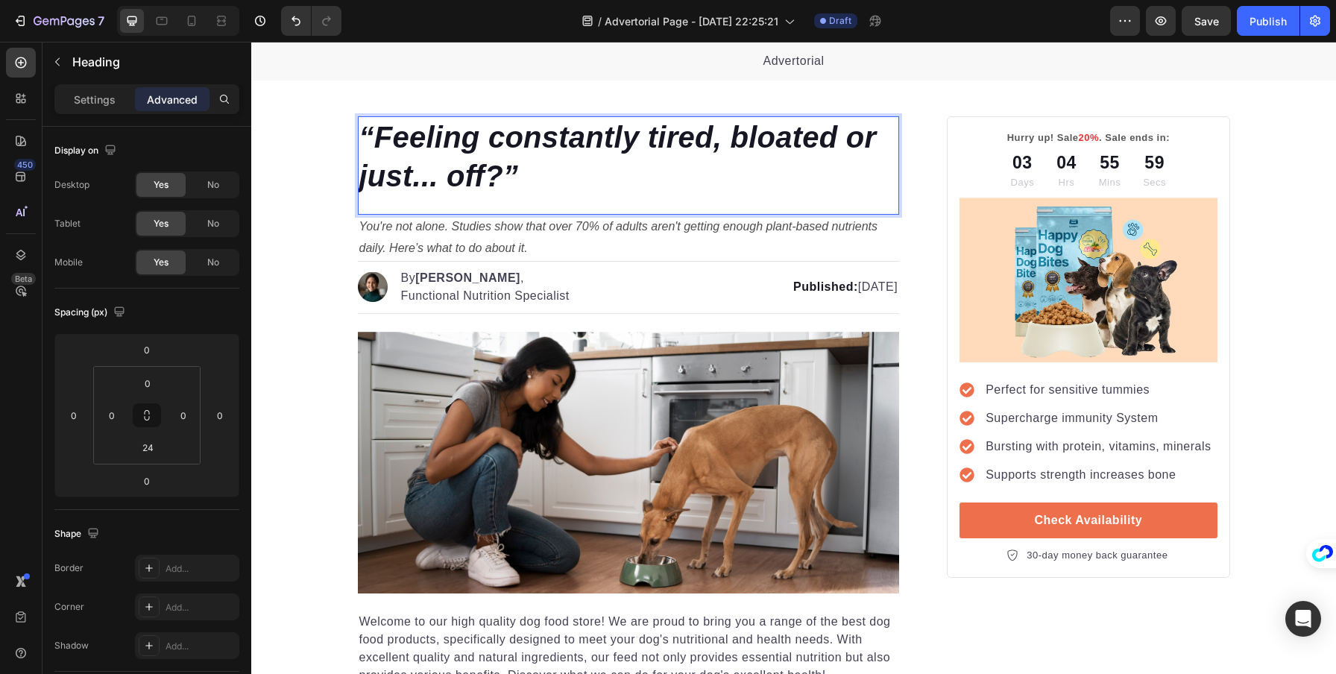
click at [554, 190] on p "“Feeling constantly tired, bloated or just... off?”" at bounding box center [628, 157] width 539 height 78
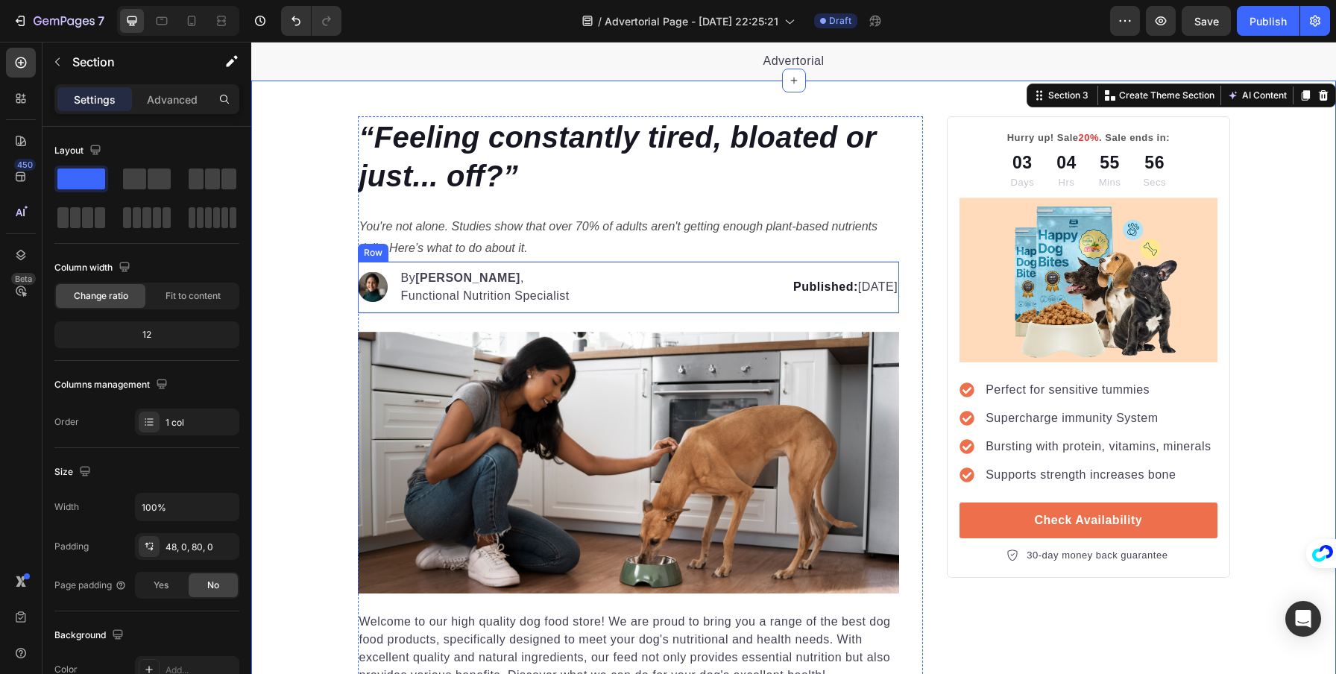
click at [603, 251] on p "You're not alone. Studies show that over 70% of adults aren't getting enough pl…" at bounding box center [628, 237] width 539 height 43
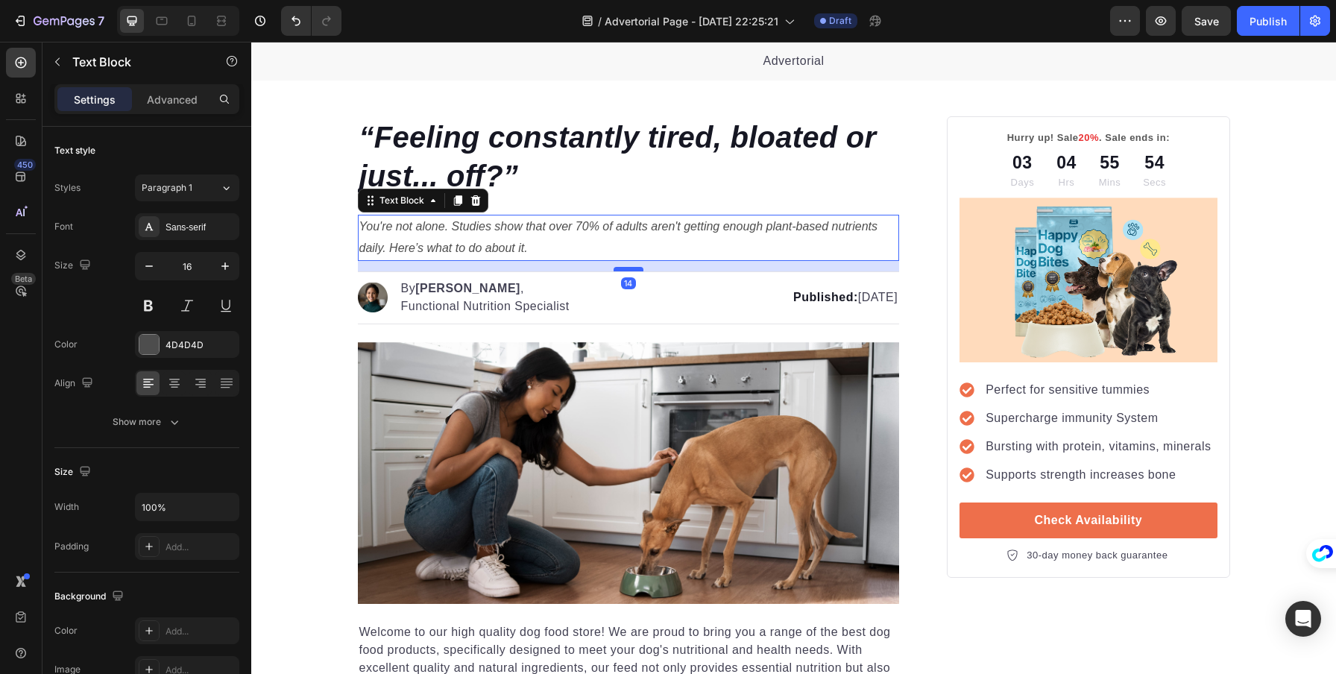
drag, startPoint x: 616, startPoint y: 259, endPoint x: 617, endPoint y: 269, distance: 10.5
click at [617, 269] on div at bounding box center [629, 269] width 30 height 4
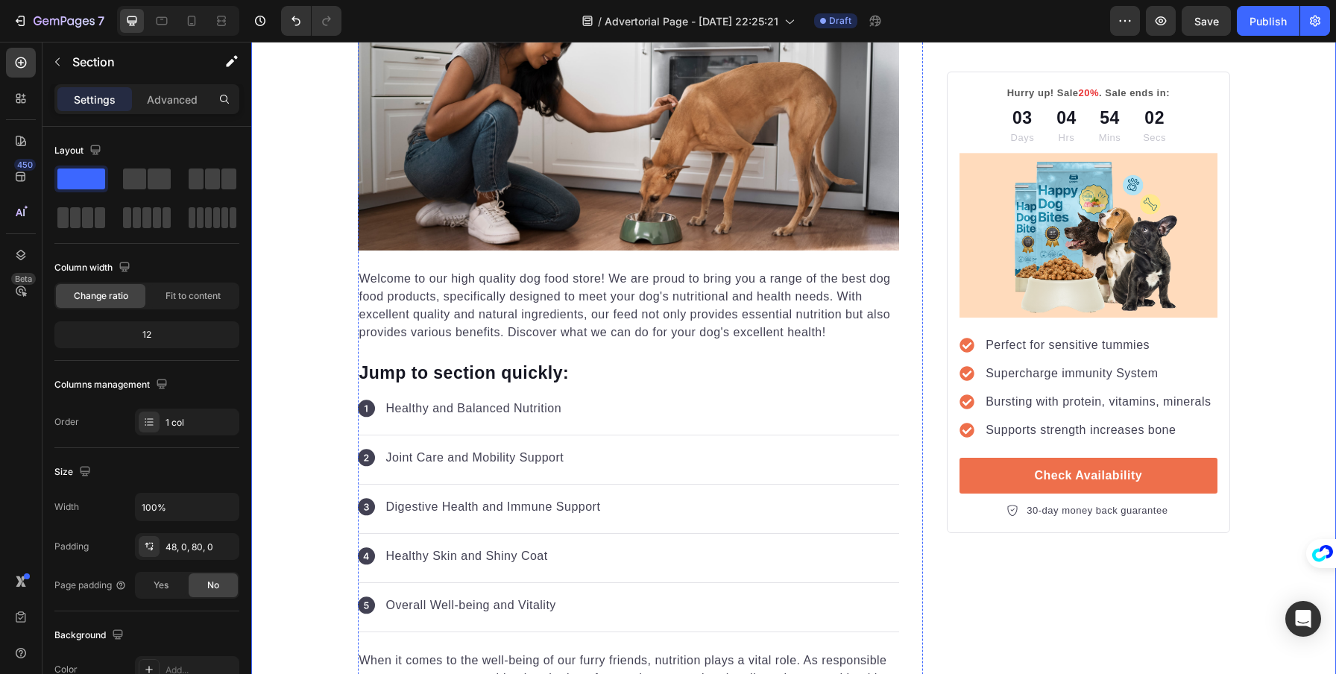
scroll to position [0, 0]
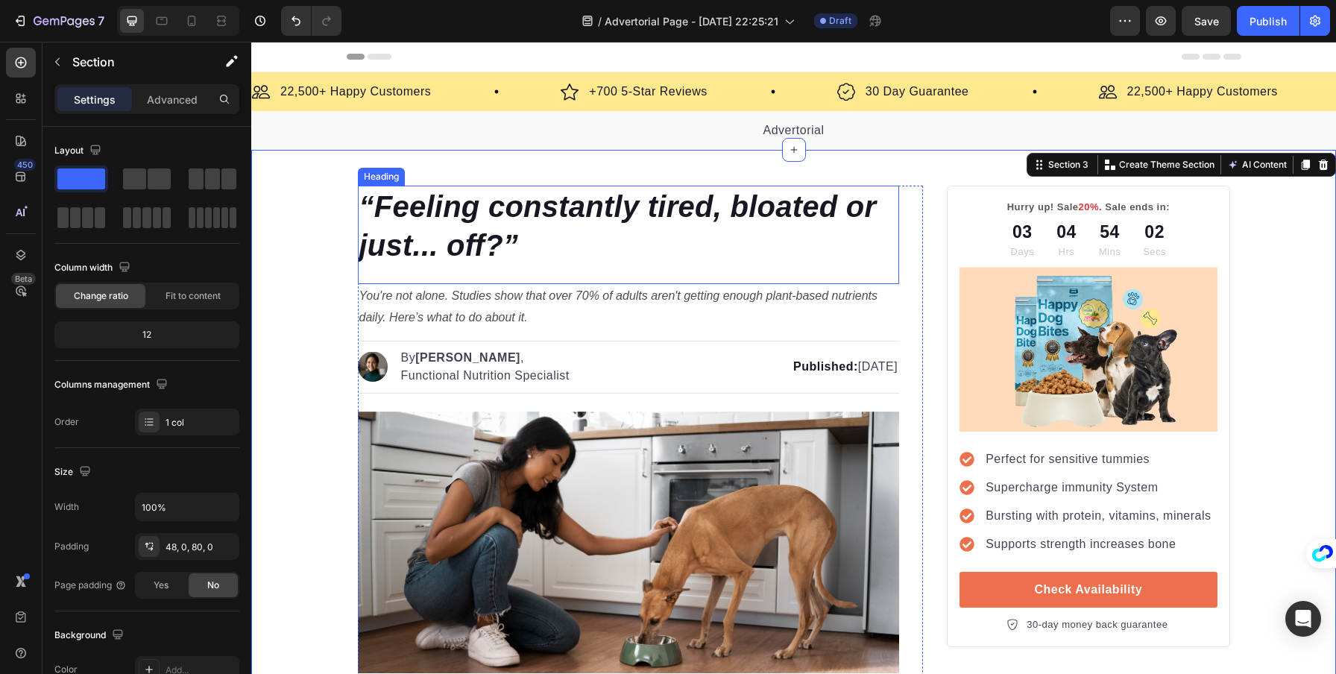
click at [538, 211] on icon "“Feeling constantly tired, bloated or just... off?”" at bounding box center [618, 226] width 518 height 72
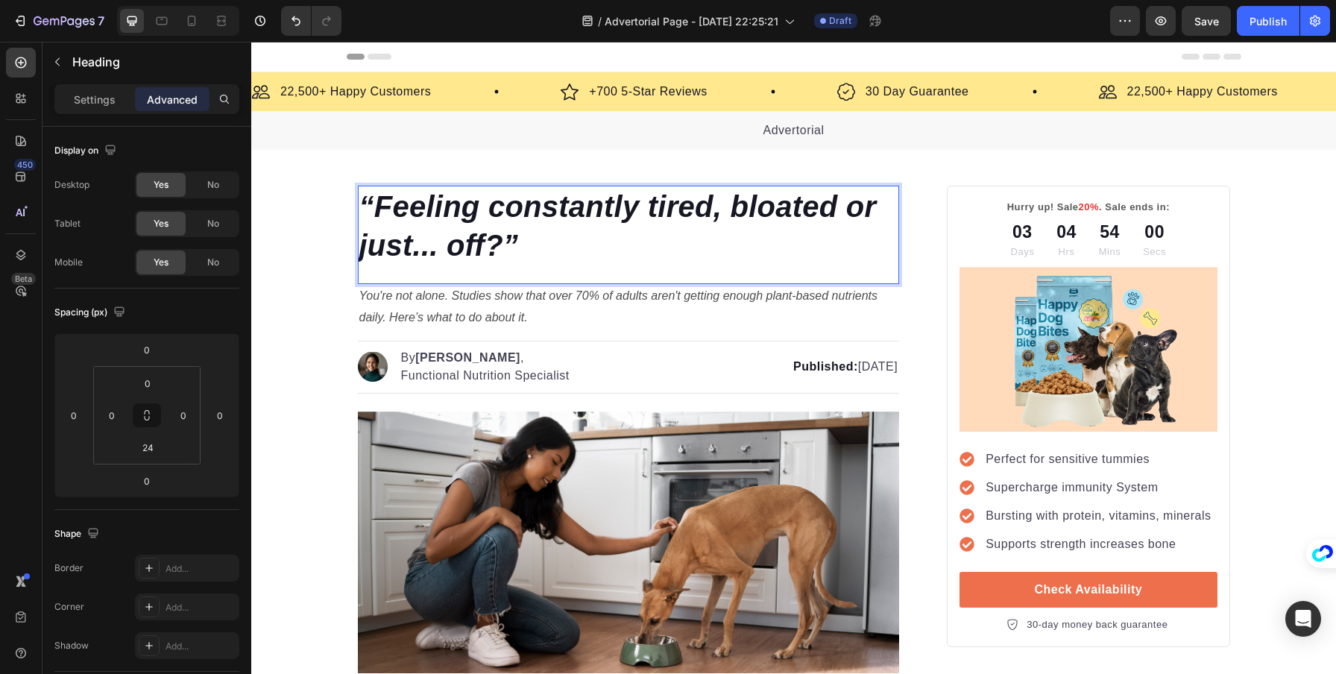
click at [534, 221] on icon "“Feeling constantly tired, bloated or just... off?”" at bounding box center [618, 226] width 518 height 72
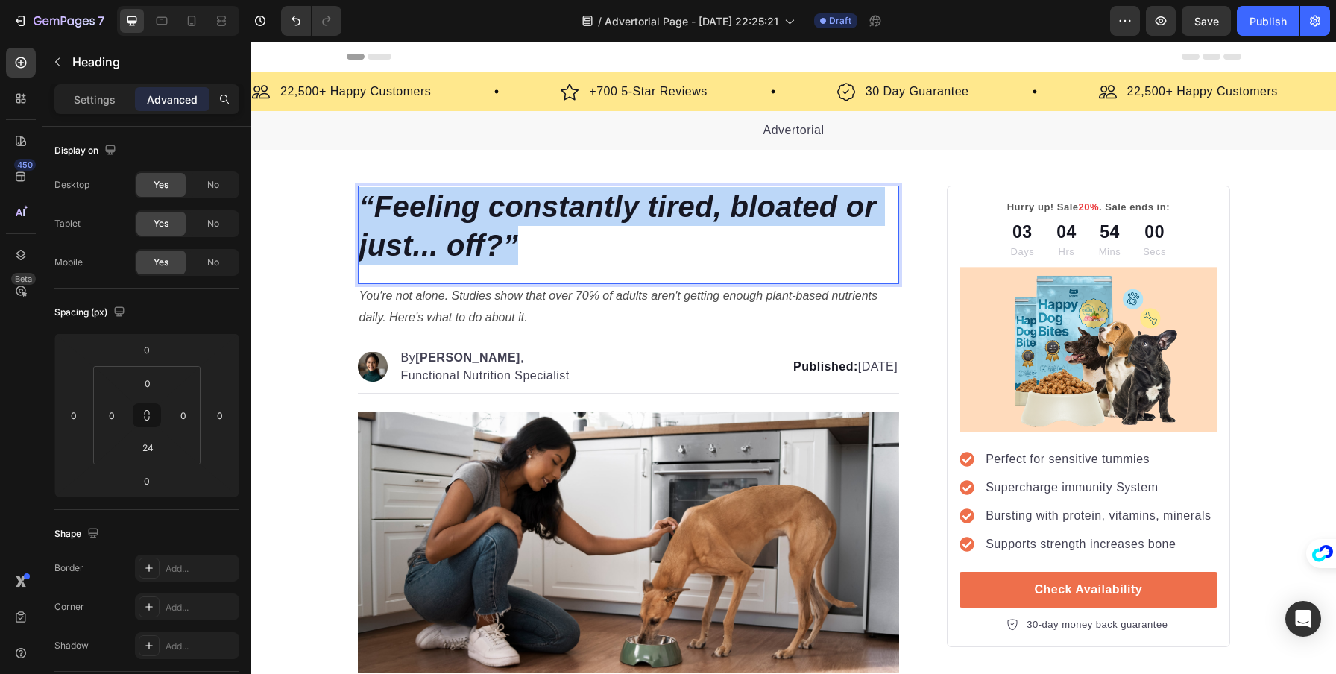
click at [534, 221] on icon "“Feeling constantly tired, bloated or just... off?”" at bounding box center [618, 226] width 518 height 72
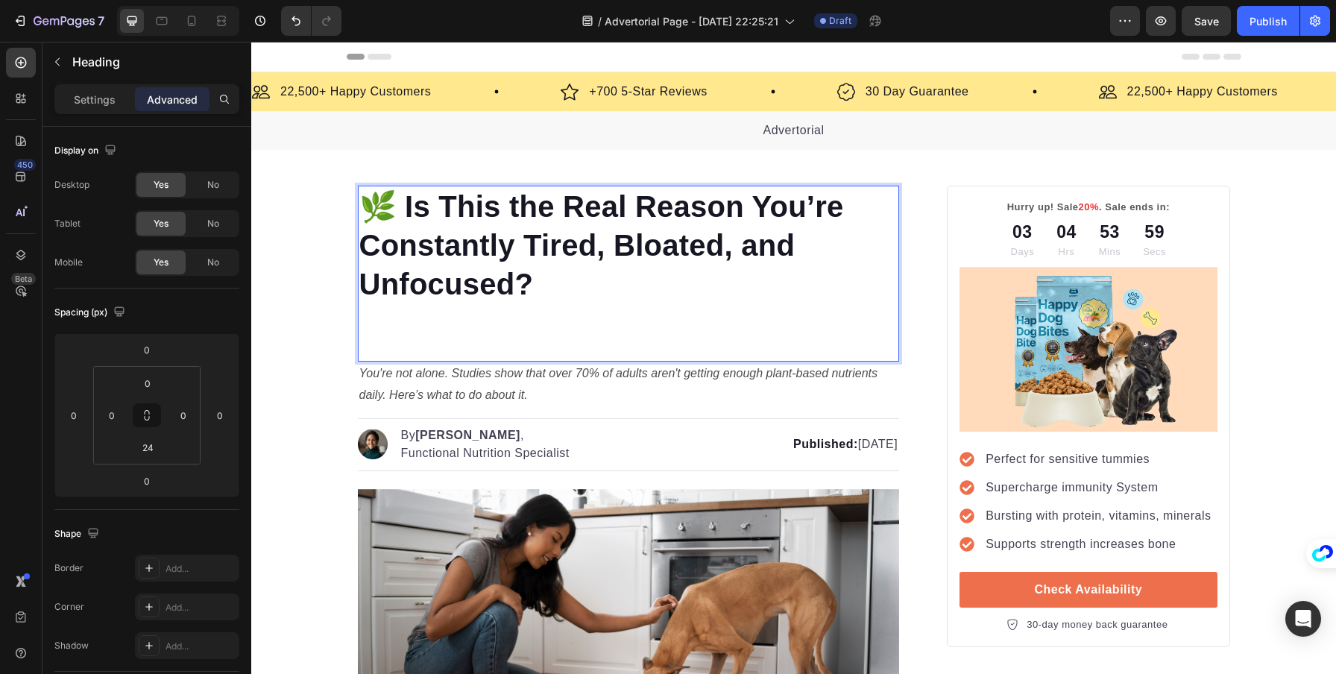
click at [481, 337] on p "Rich Text Editor. Editing area: main" at bounding box center [628, 323] width 539 height 39
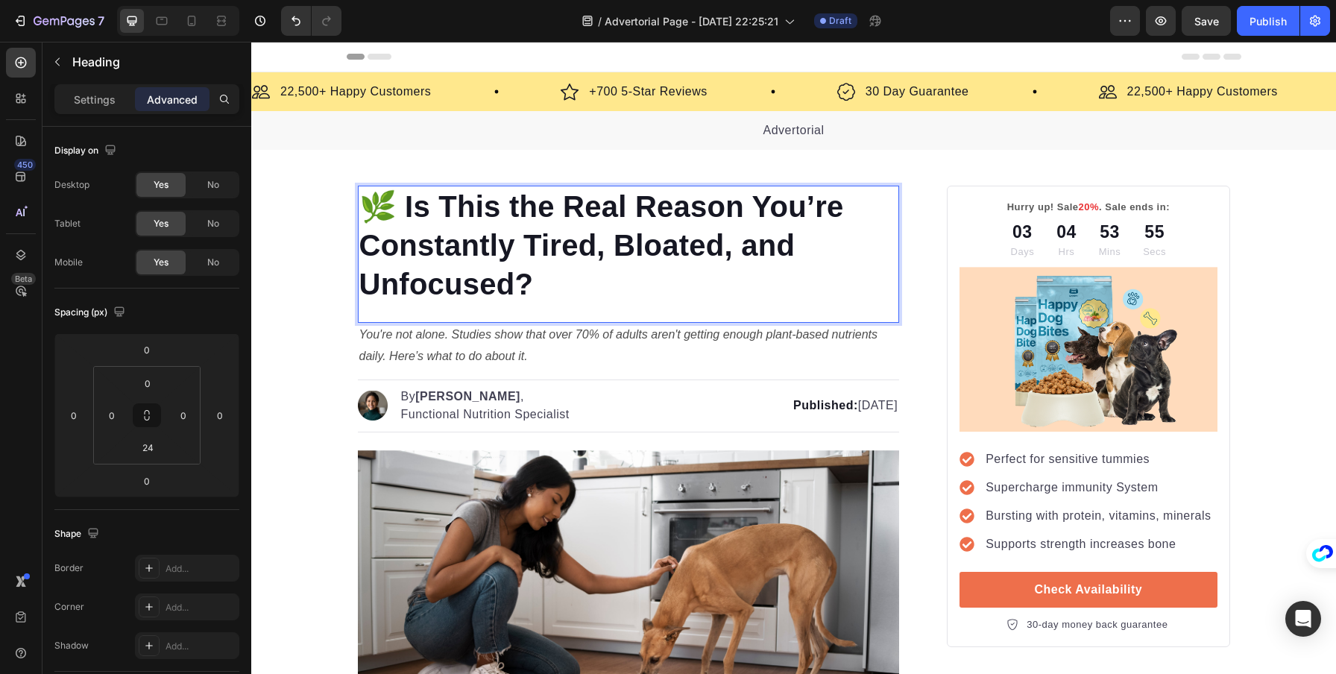
click at [447, 243] on p "🌿 Is This the Real Reason You’re Constantly Tired, Bloated, and Unfocused?" at bounding box center [628, 245] width 539 height 116
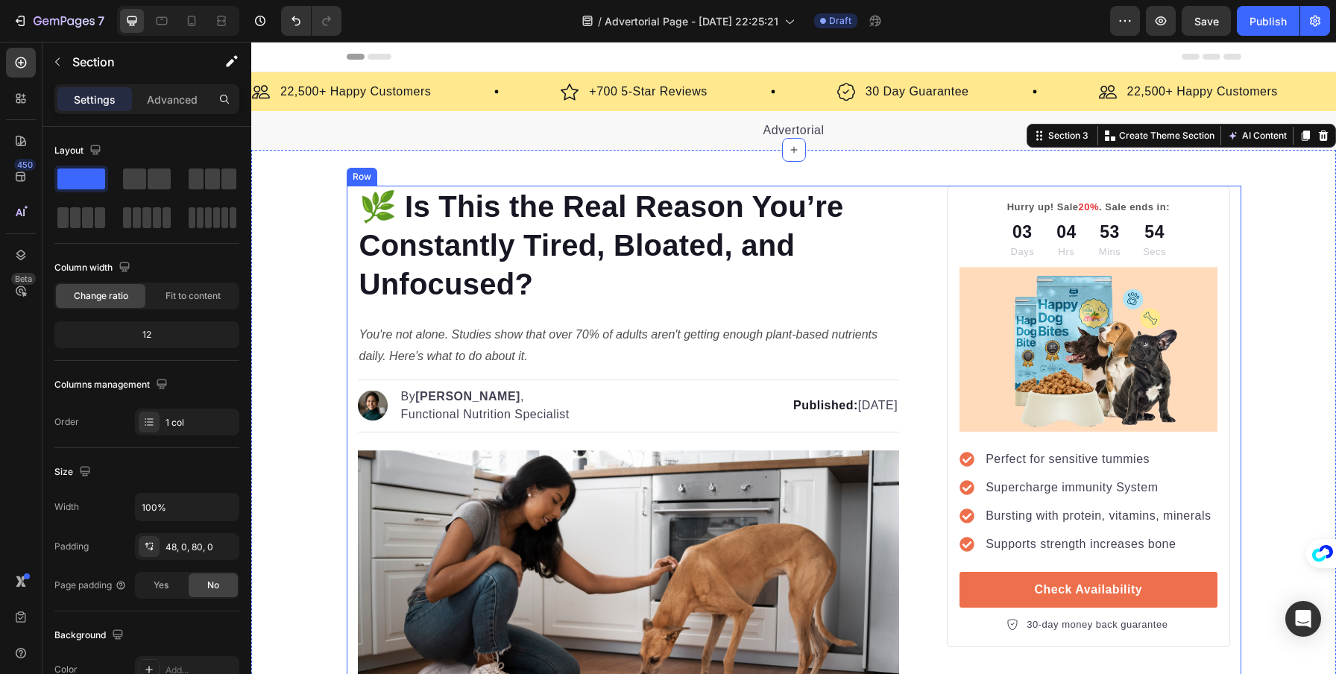
click at [368, 251] on p "🌿 Is This the Real Reason You’re Constantly Tired, Bloated, and Unfocused?" at bounding box center [628, 245] width 539 height 116
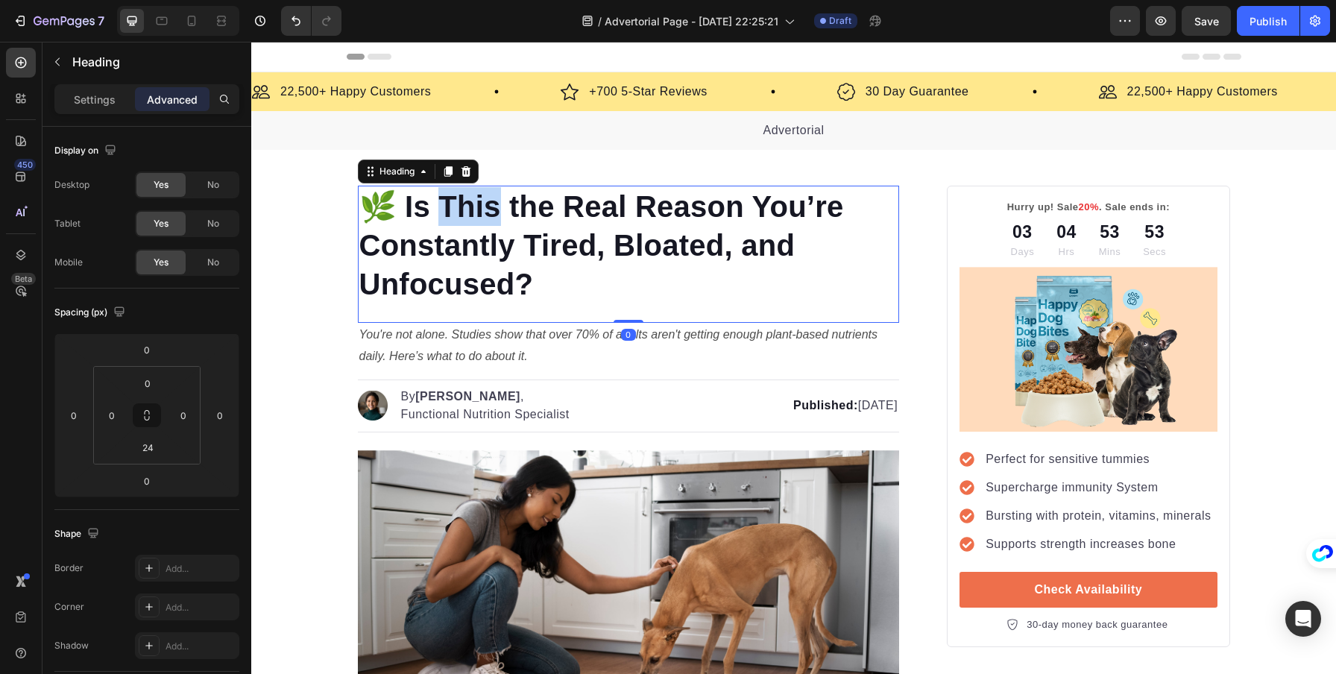
click at [453, 225] on p "🌿 Is This the Real Reason You’re Constantly Tired, Bloated, and Unfocused?" at bounding box center [628, 245] width 539 height 116
click at [444, 224] on div at bounding box center [444, 224] width 0 height 0
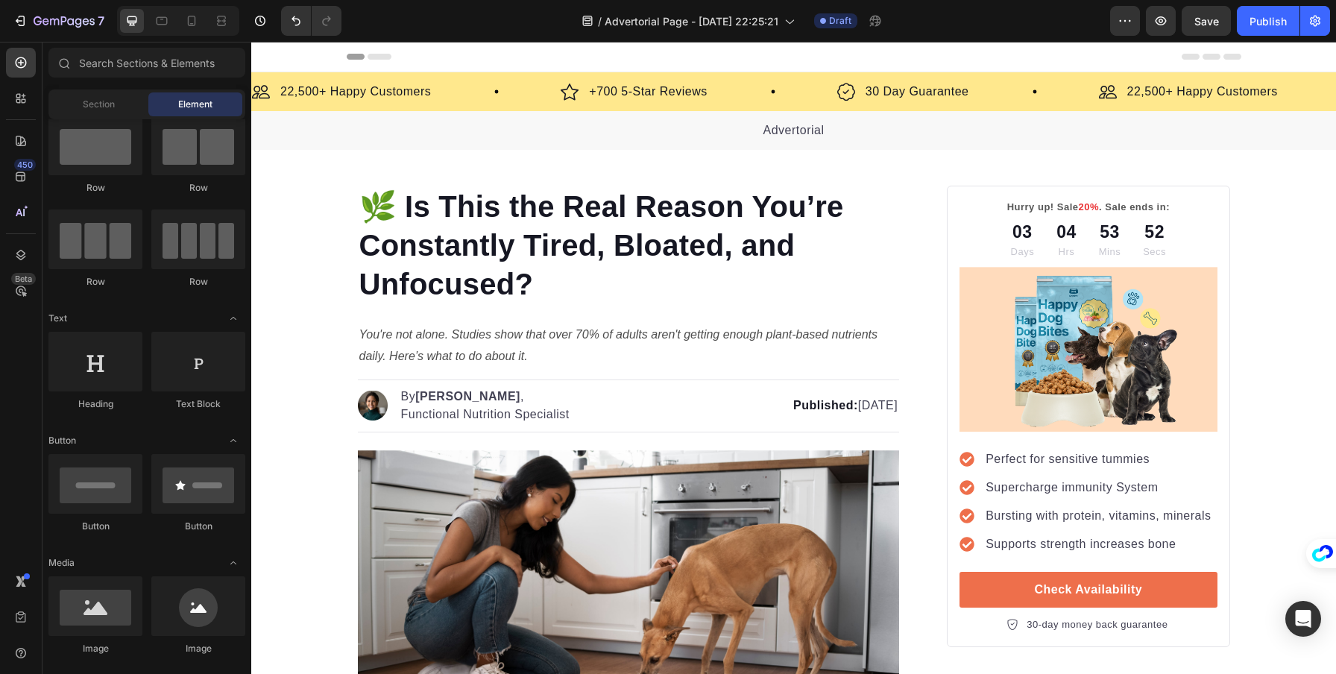
click at [623, 231] on p "🌿 Is This the Real Reason You’re Constantly Tired, Bloated, and Unfocused?" at bounding box center [628, 245] width 539 height 116
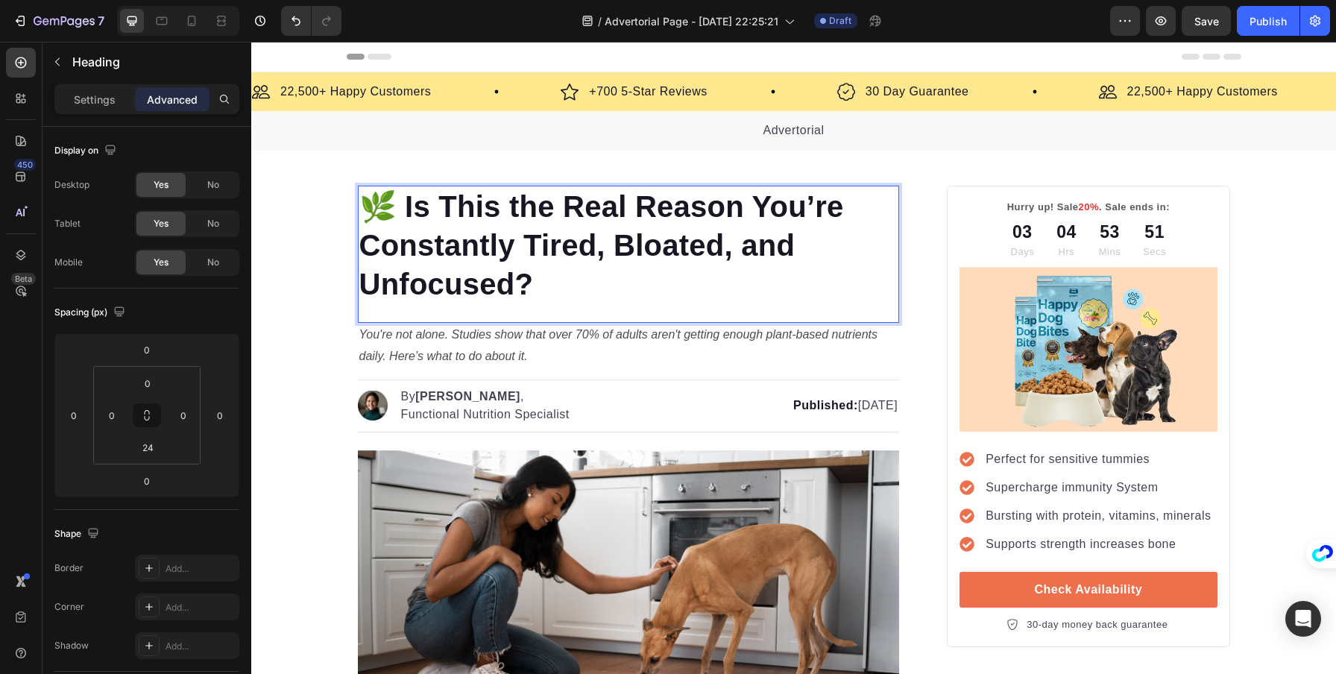
click at [598, 241] on p "🌿 Is This the Real Reason You’re Constantly Tired, Bloated, and Unfocused?" at bounding box center [628, 245] width 539 height 116
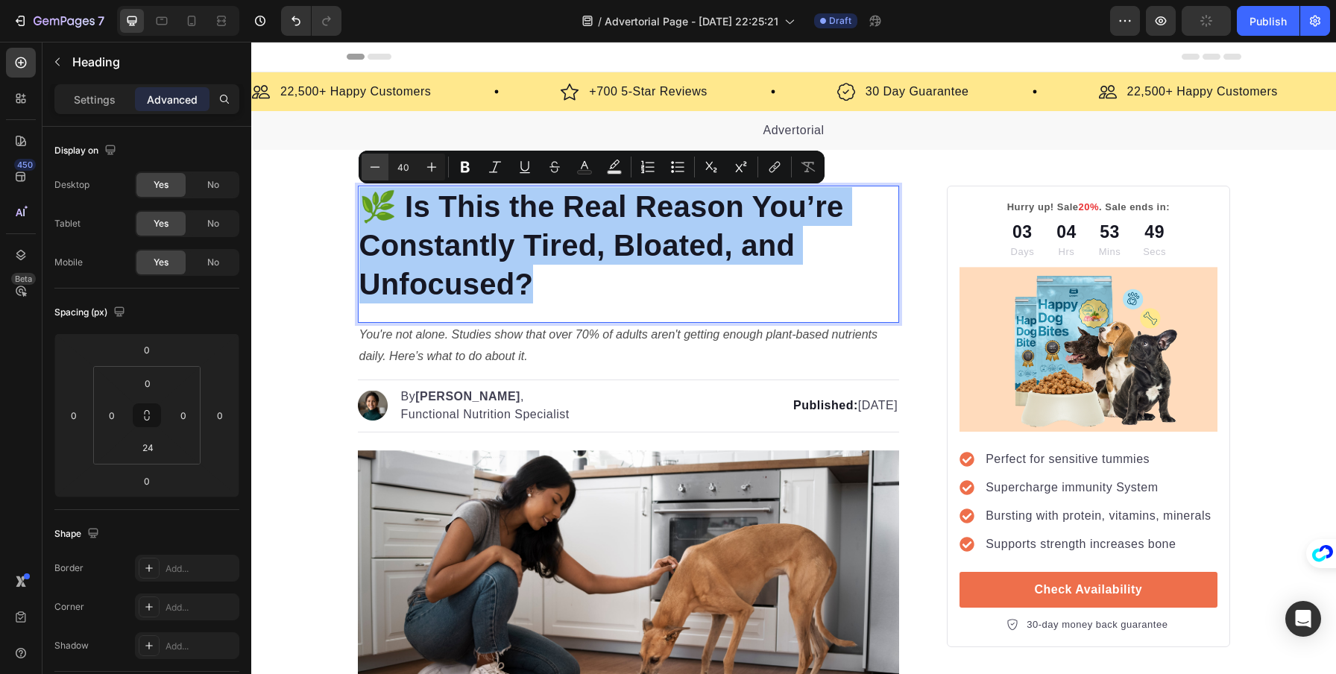
click at [371, 161] on icon "Editor contextual toolbar" at bounding box center [375, 167] width 15 height 15
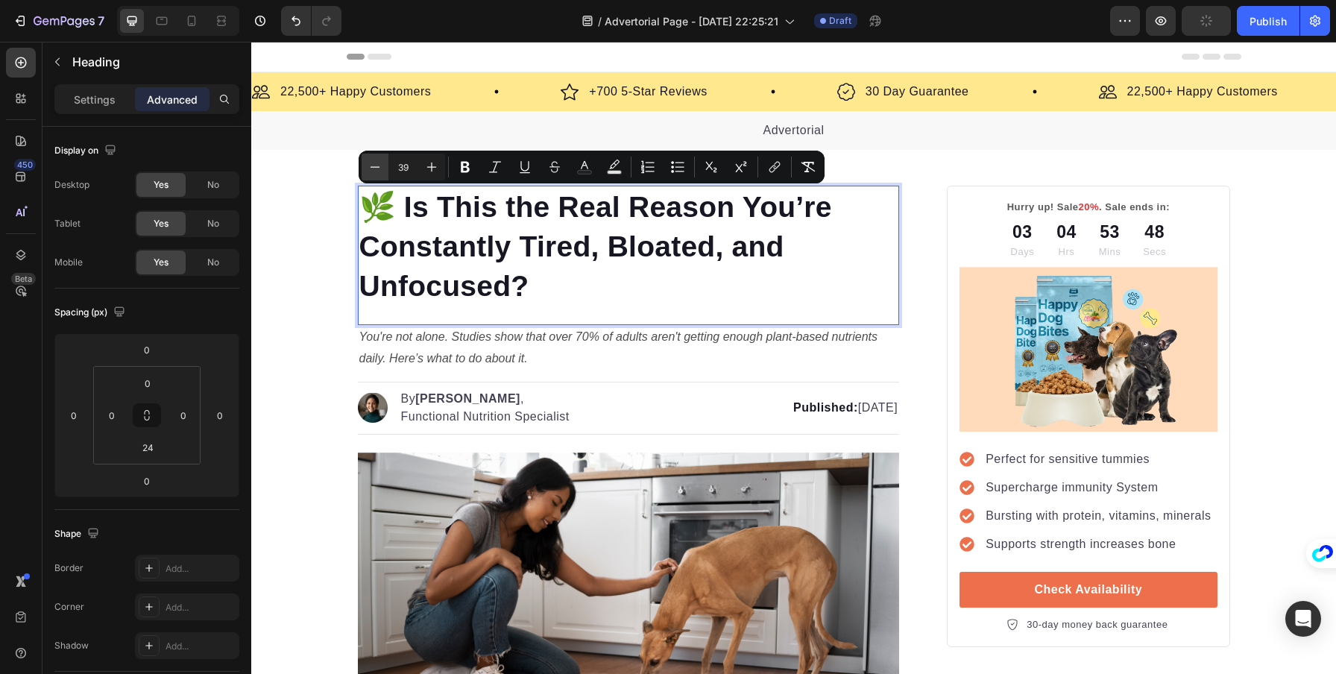
click at [371, 161] on icon "Editor contextual toolbar" at bounding box center [375, 167] width 15 height 15
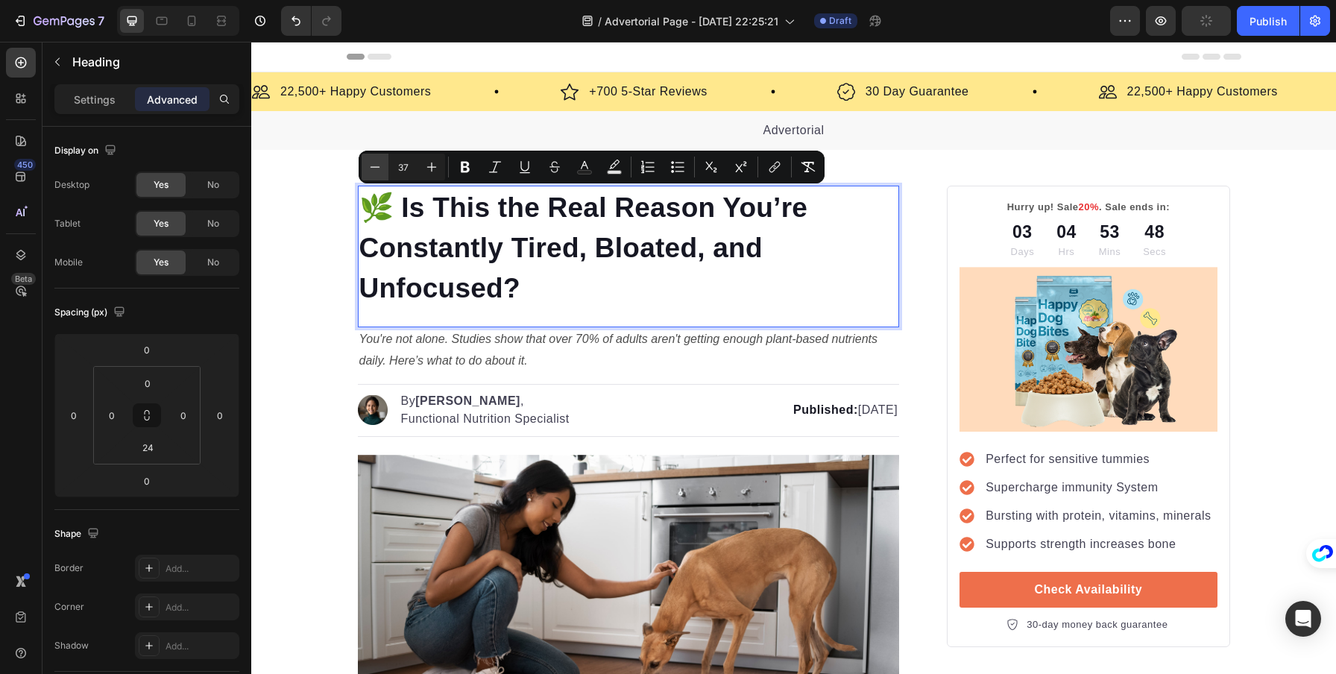
click at [371, 161] on icon "Editor contextual toolbar" at bounding box center [375, 167] width 15 height 15
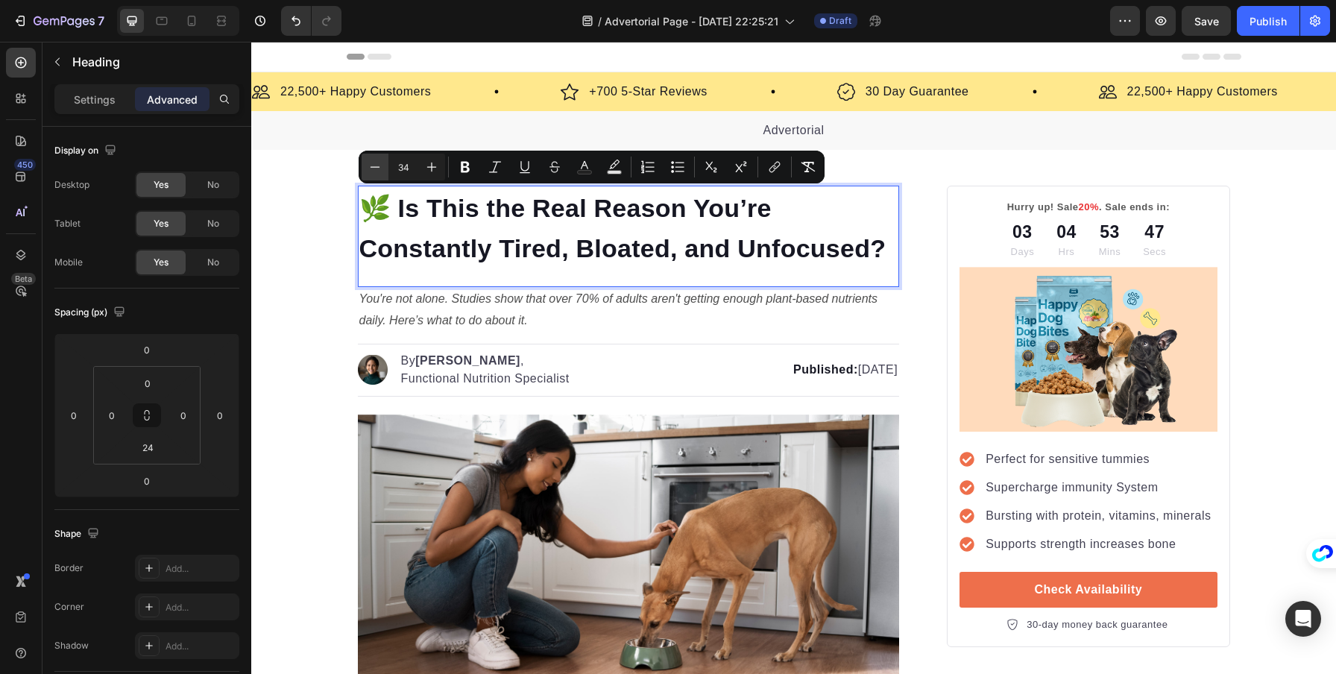
click at [371, 161] on icon "Editor contextual toolbar" at bounding box center [375, 167] width 15 height 15
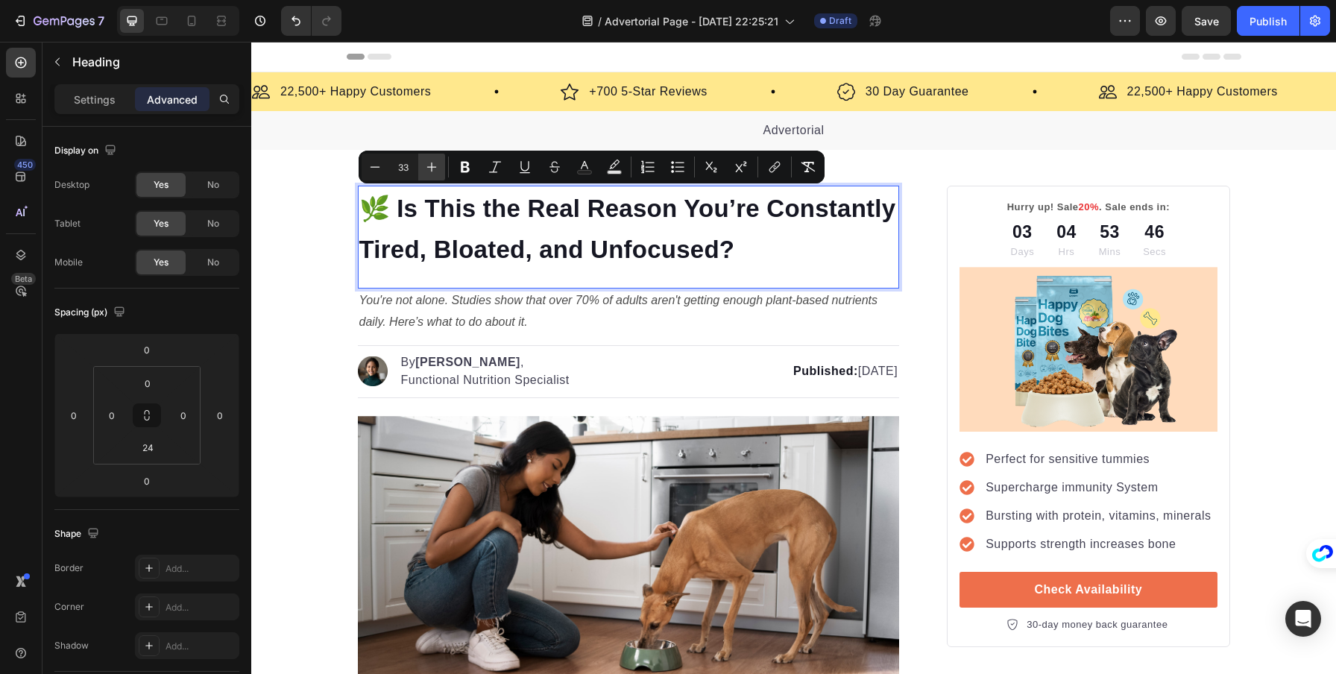
click at [431, 166] on icon "Editor contextual toolbar" at bounding box center [431, 167] width 15 height 15
type input "34"
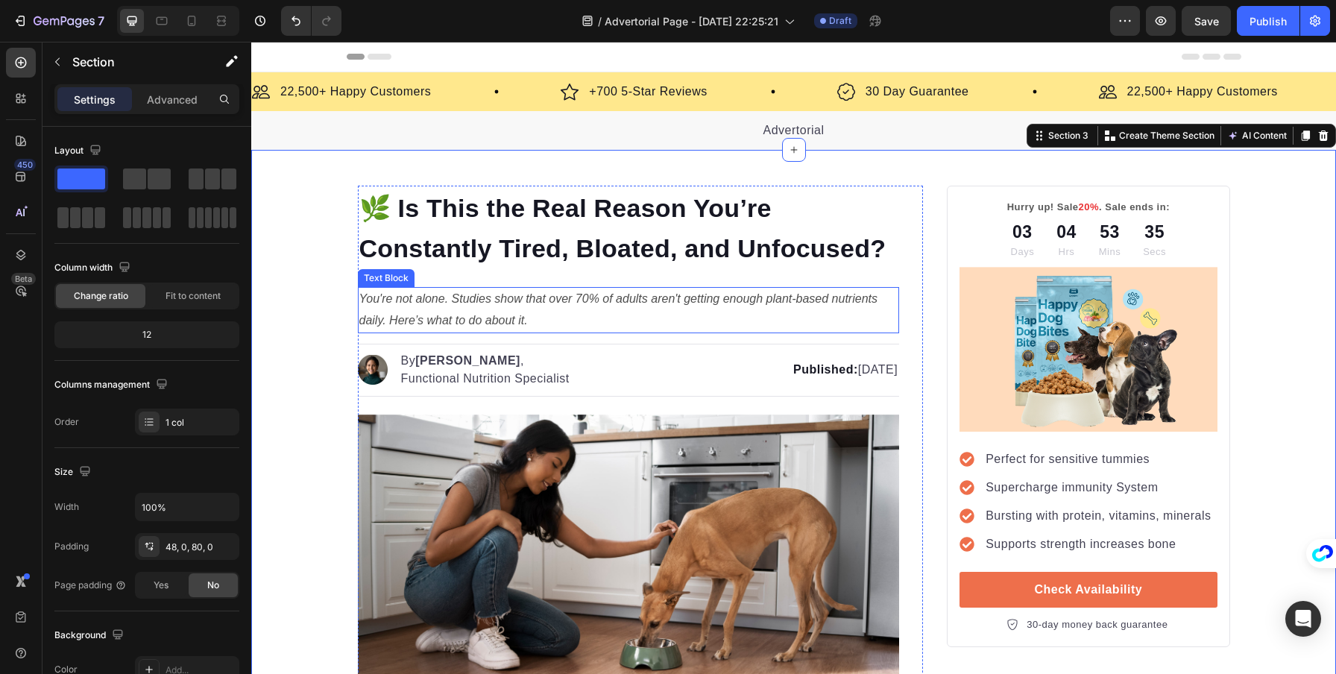
click at [486, 309] on p "You're not alone. Studies show that over 70% of adults aren't getting enough pl…" at bounding box center [628, 310] width 539 height 43
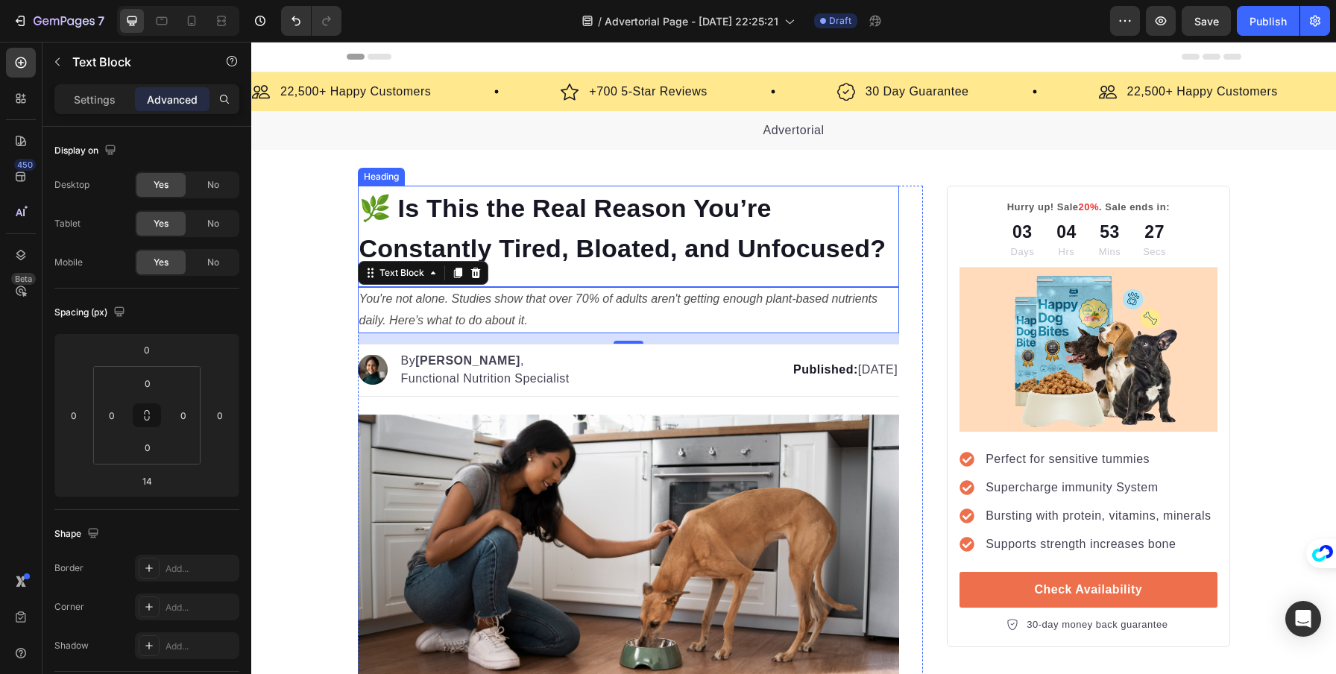
click at [501, 223] on p "⁠⁠⁠⁠⁠⁠⁠ 🌿 Is This the Real Reason You’re Constantly Tired, Bloated, and Unfocus…" at bounding box center [628, 227] width 539 height 81
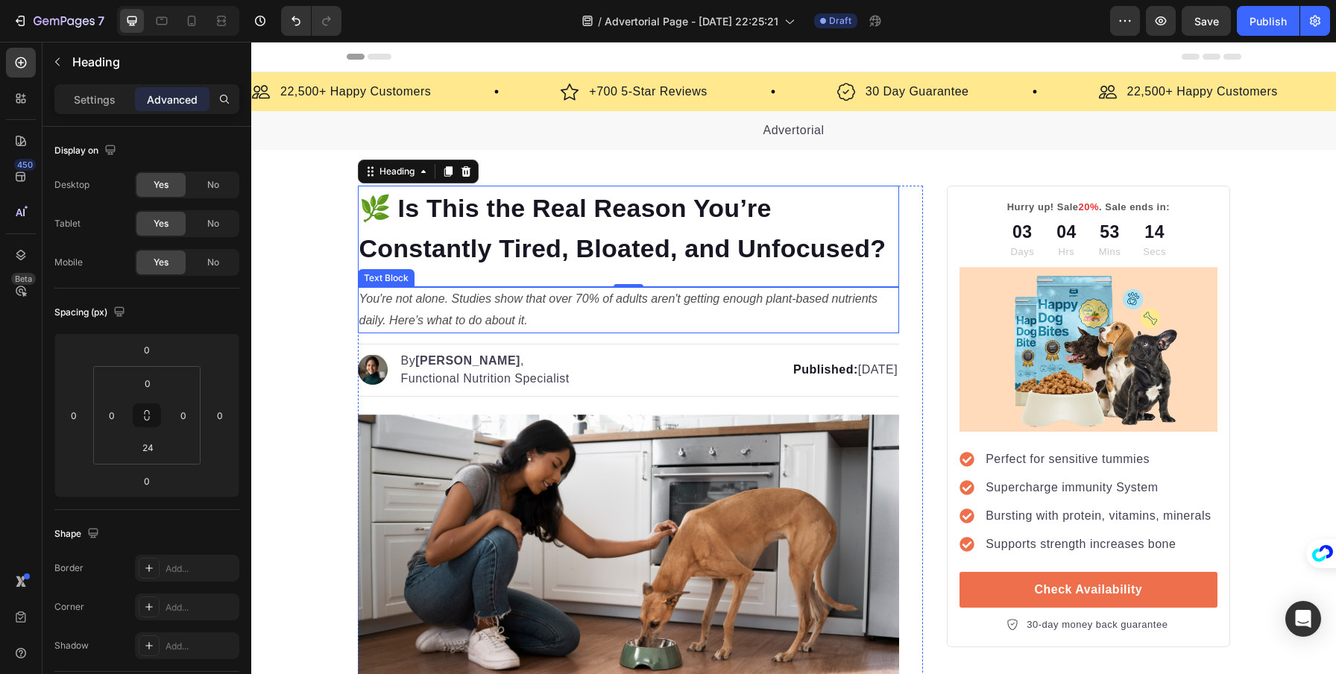
click at [444, 306] on icon "You're not alone. Studies show that over 70% of adults aren't getting enough pl…" at bounding box center [618, 309] width 518 height 34
click at [448, 298] on icon "You're not alone. Studies show that over 70% of adults aren't getting enough pl…" at bounding box center [618, 309] width 518 height 34
drag, startPoint x: 448, startPoint y: 298, endPoint x: 359, endPoint y: 298, distance: 89.5
click at [453, 303] on icon "You're not alone. Studies show that over 70% of adults aren't getting enough pl…" at bounding box center [618, 309] width 518 height 34
click at [447, 298] on icon "You're not alone. Studies show that over 70% of adults aren't getting enough pl…" at bounding box center [618, 309] width 518 height 34
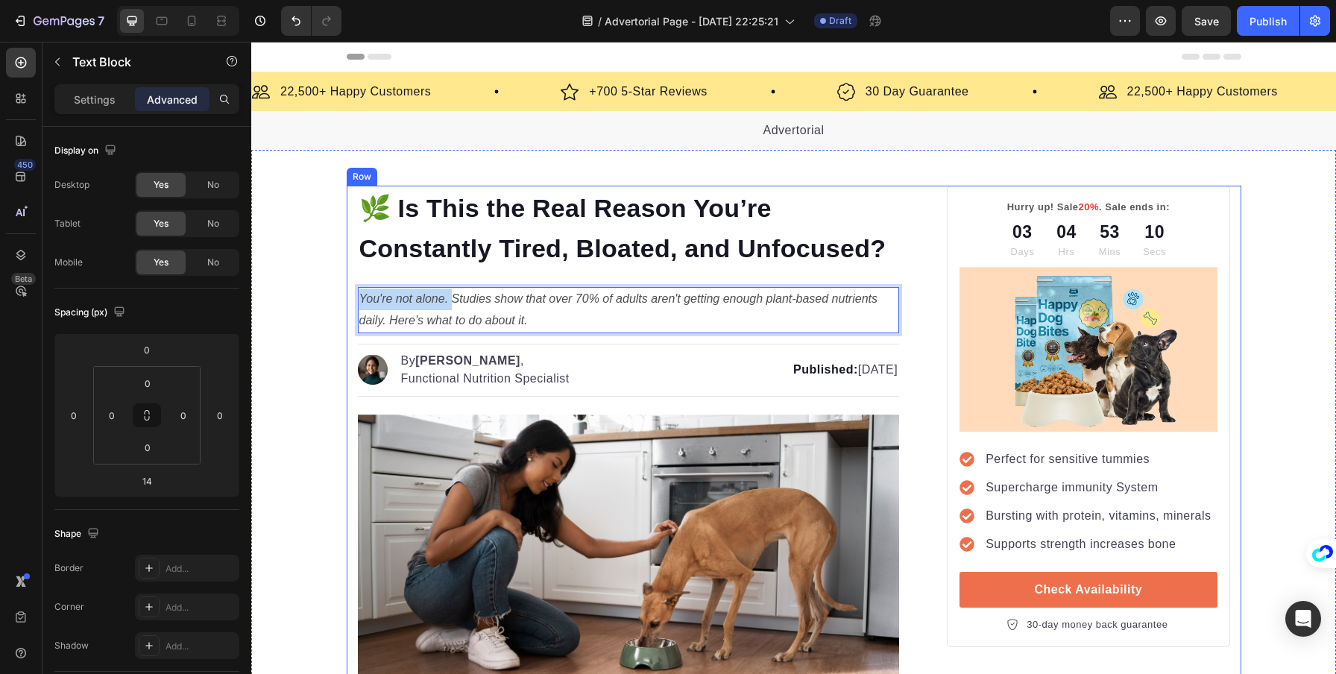
drag, startPoint x: 447, startPoint y: 298, endPoint x: 348, endPoint y: 300, distance: 99.2
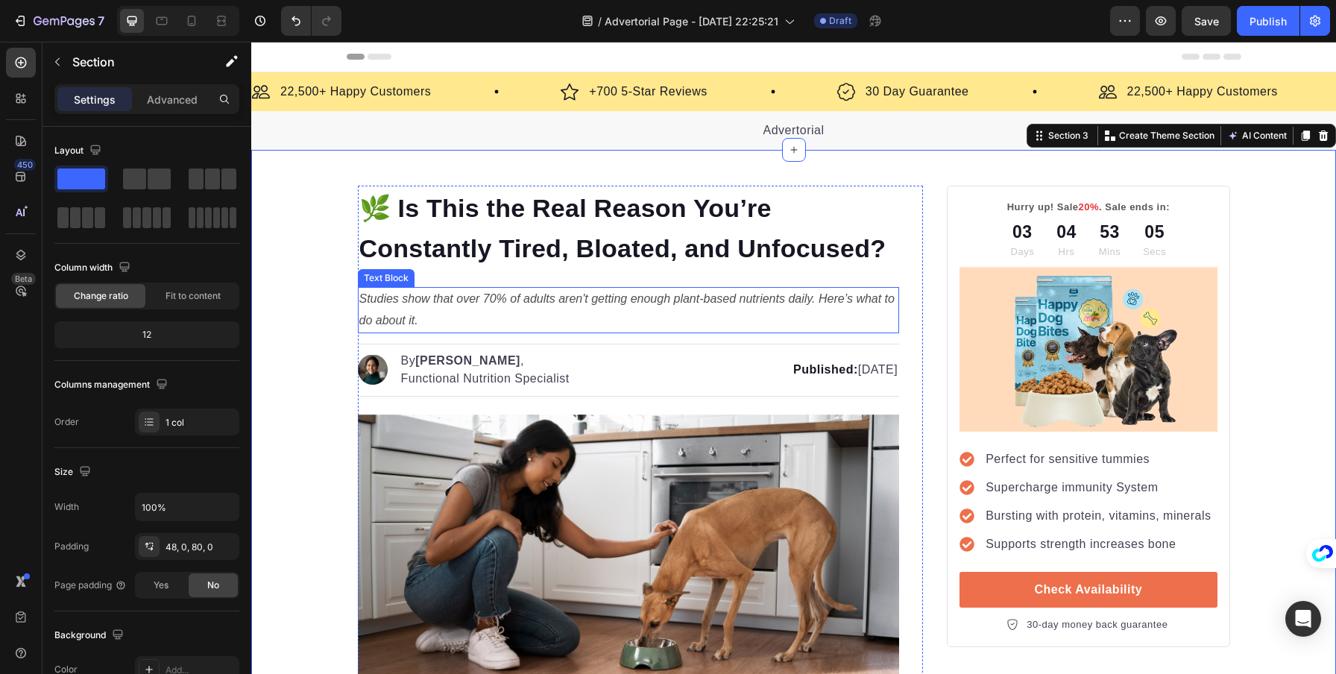
click at [418, 331] on p "Studies show that over 70% of adults aren't getting enough plant-based nutrient…" at bounding box center [628, 310] width 539 height 43
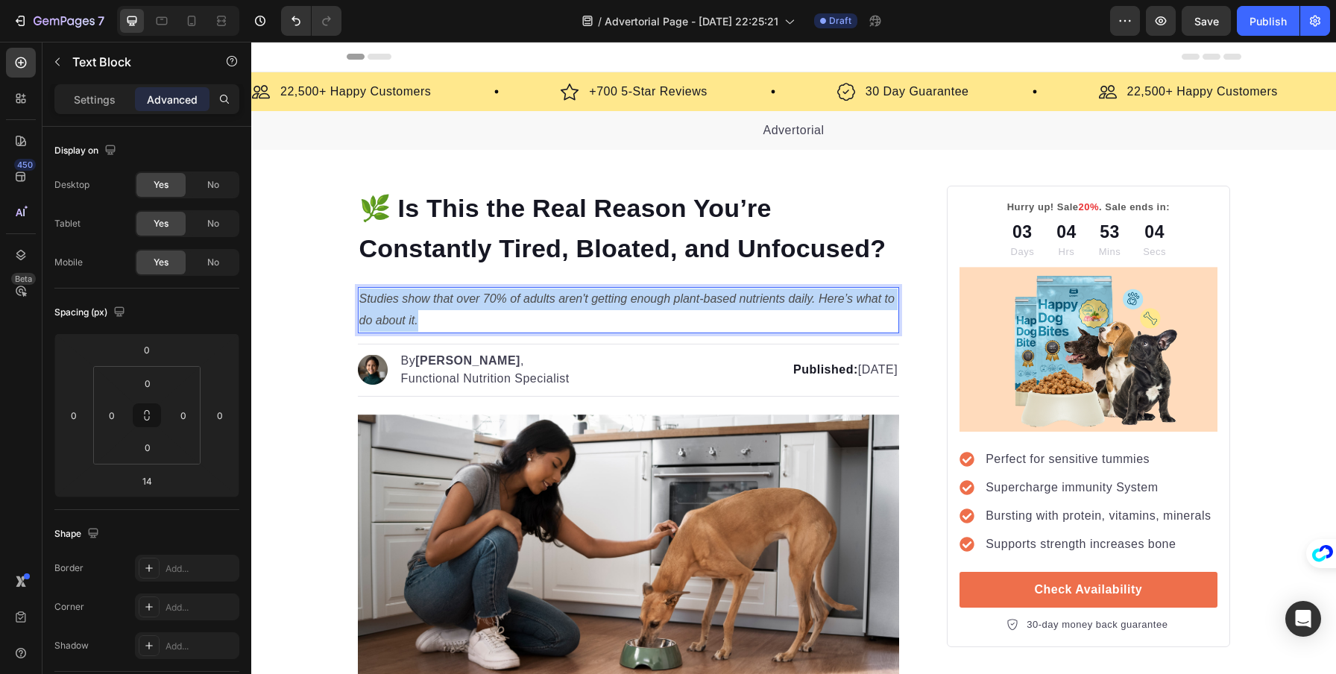
click at [406, 305] on icon "Studies show that over 70% of adults aren't getting enough plant-based nutrient…" at bounding box center [626, 309] width 535 height 34
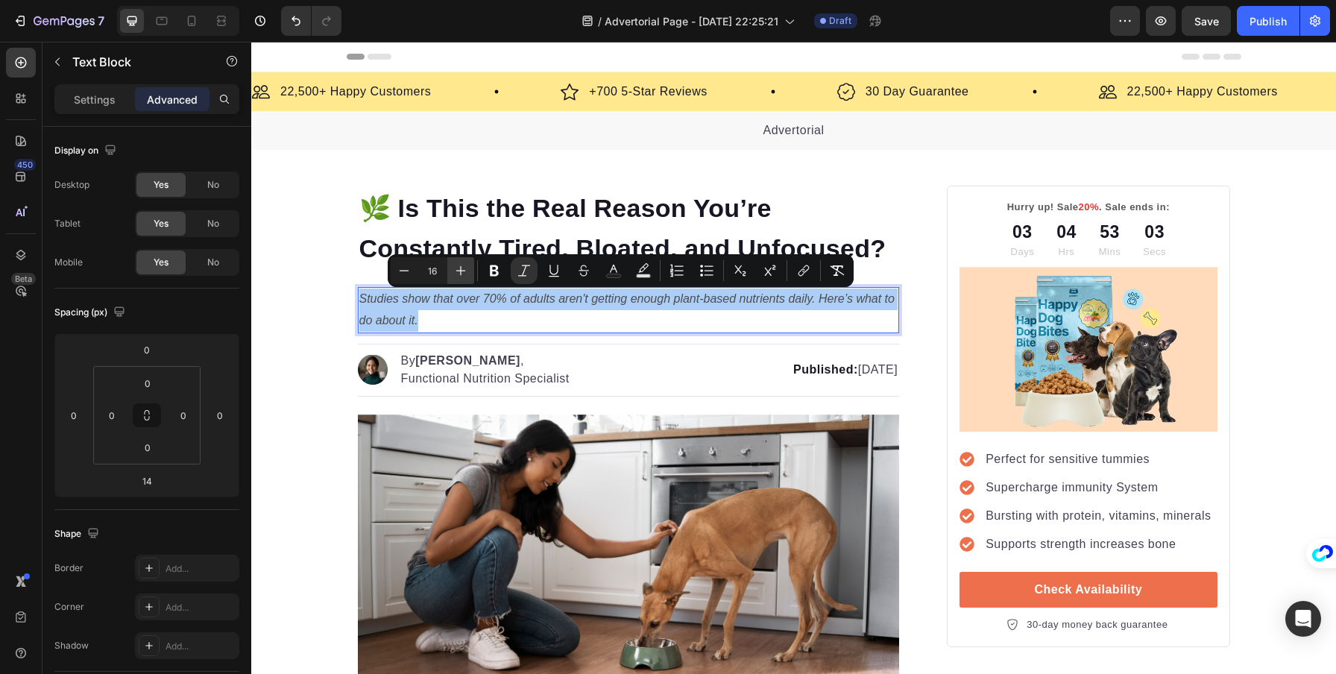
click at [459, 270] on icon "Editor contextual toolbar" at bounding box center [461, 271] width 10 height 10
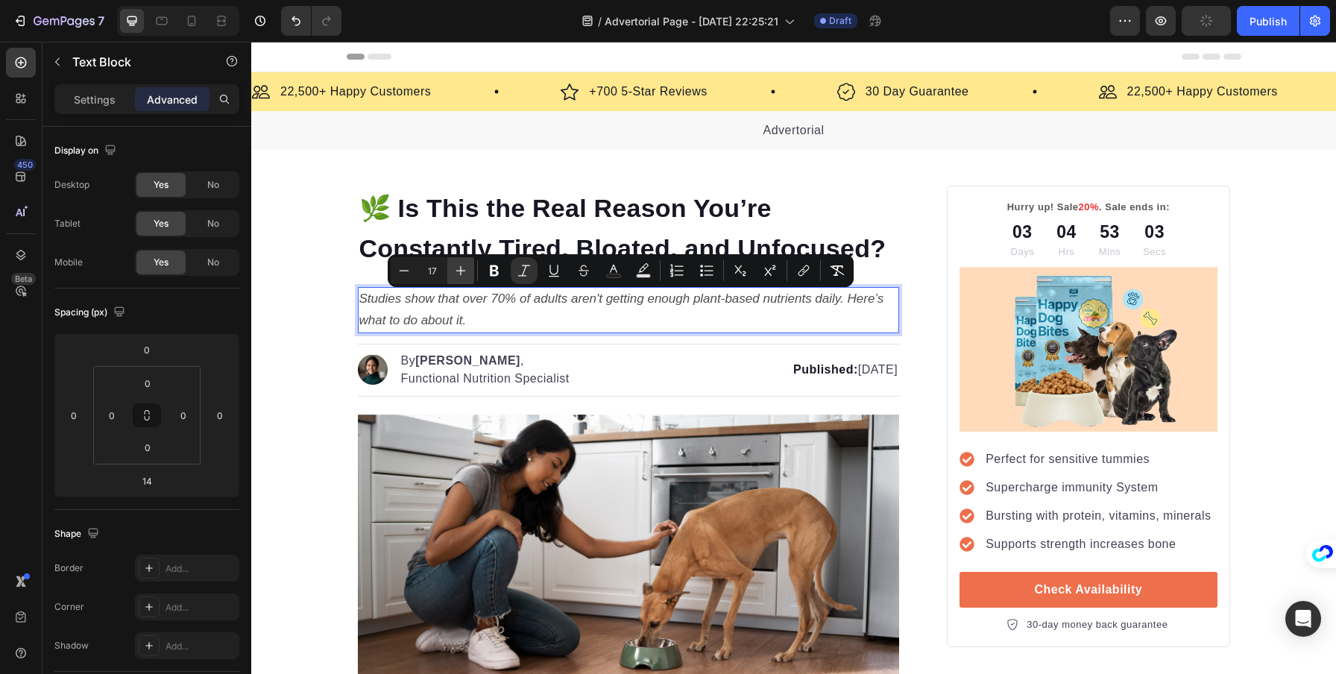
click at [459, 270] on icon "Editor contextual toolbar" at bounding box center [461, 271] width 10 height 10
type input "18"
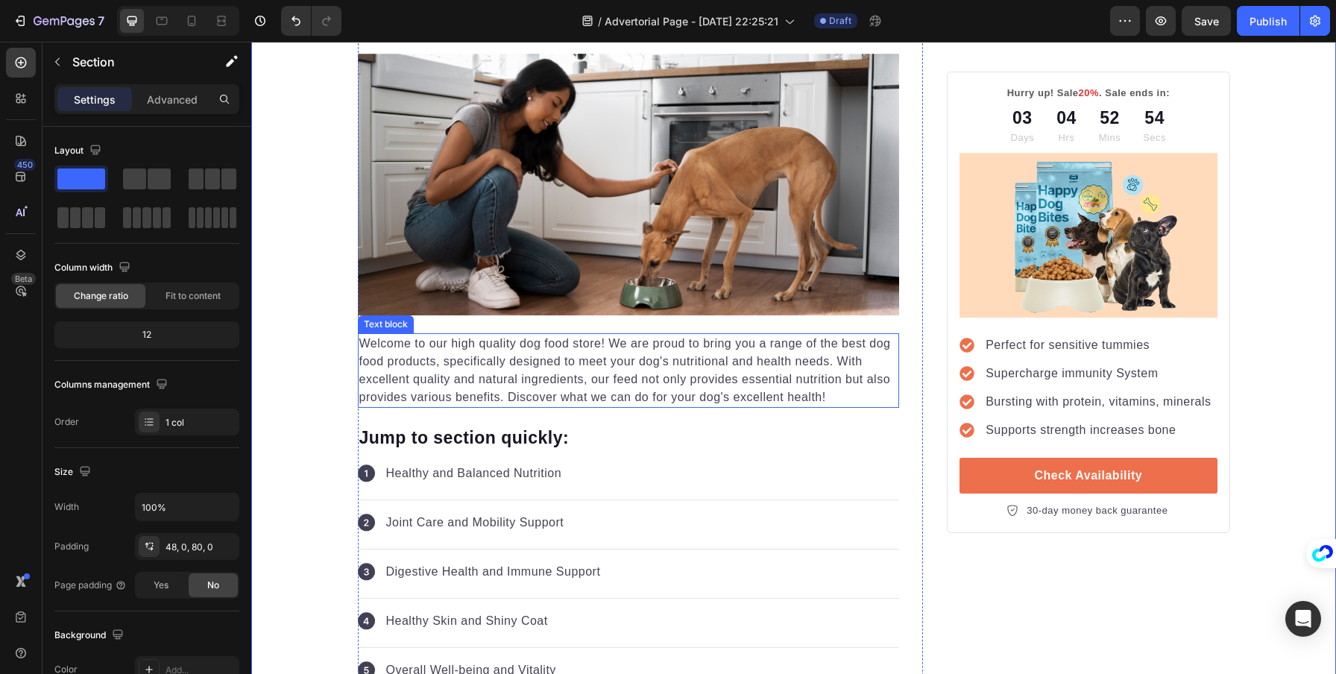
scroll to position [363, 0]
click at [512, 470] on p "Healthy and Balanced Nutrition" at bounding box center [474, 473] width 176 height 18
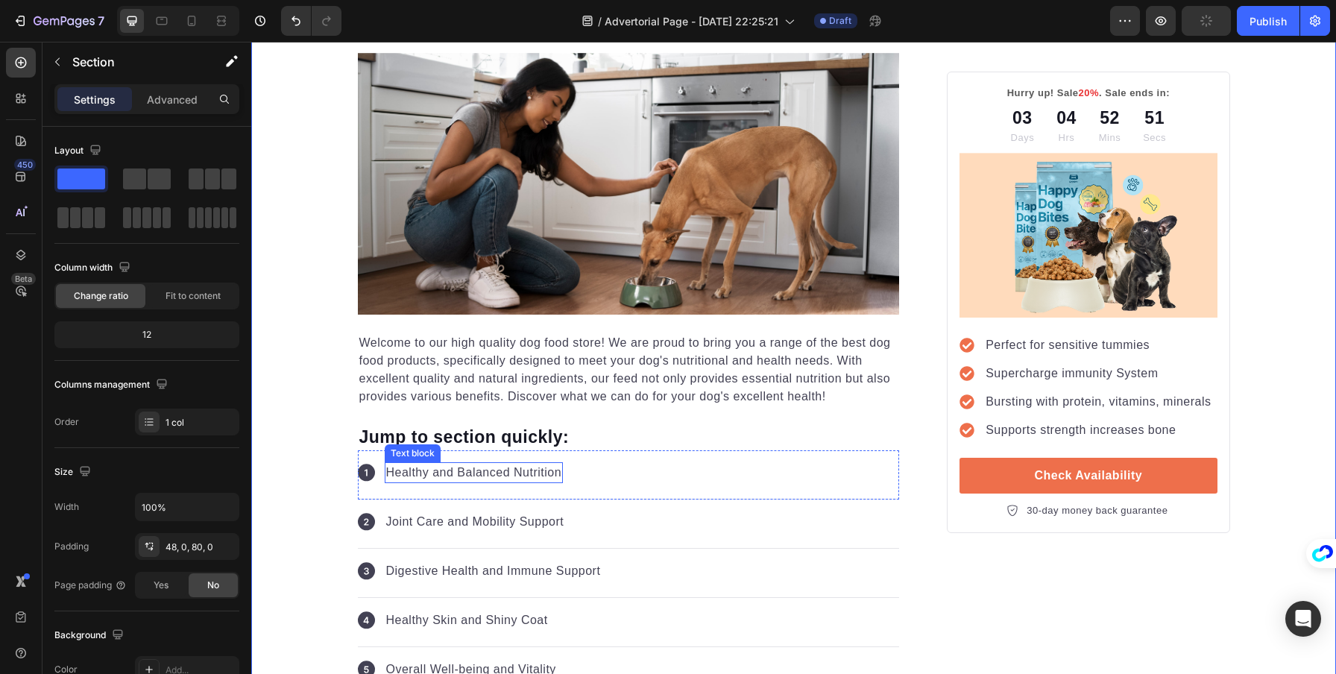
click at [456, 467] on p "Healthy and Balanced Nutrition" at bounding box center [474, 473] width 176 height 18
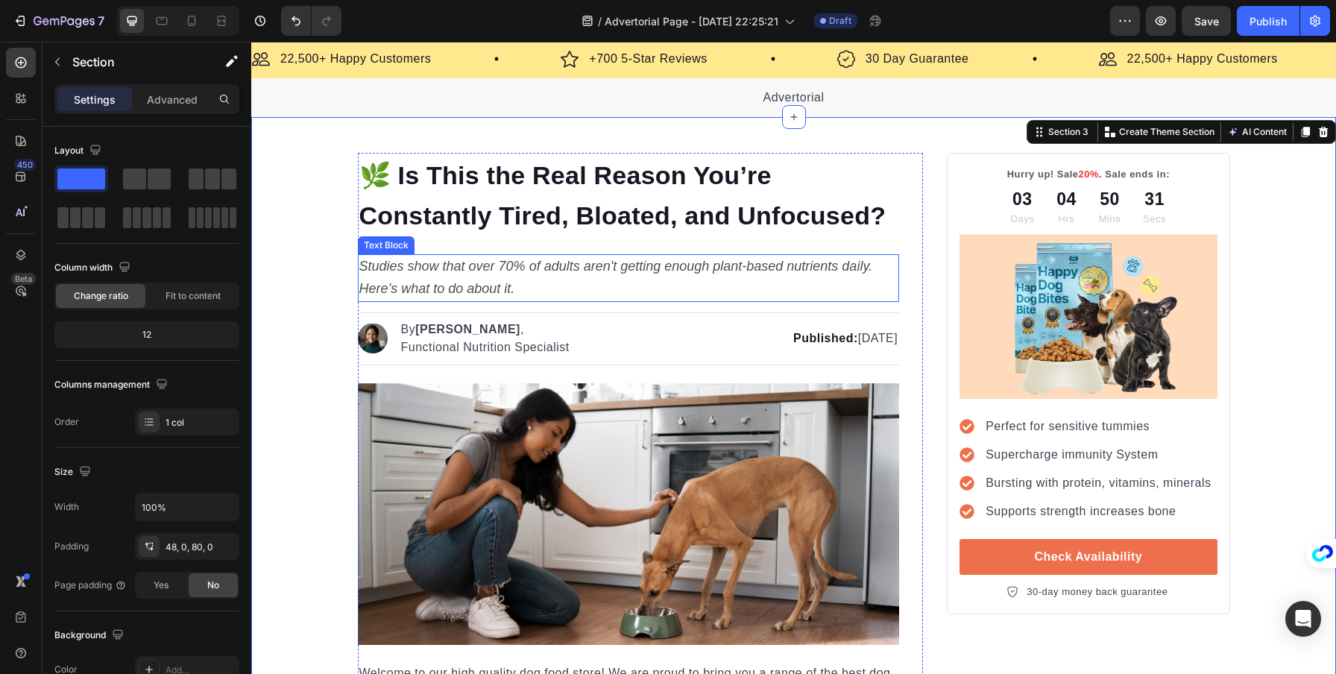
scroll to position [0, 0]
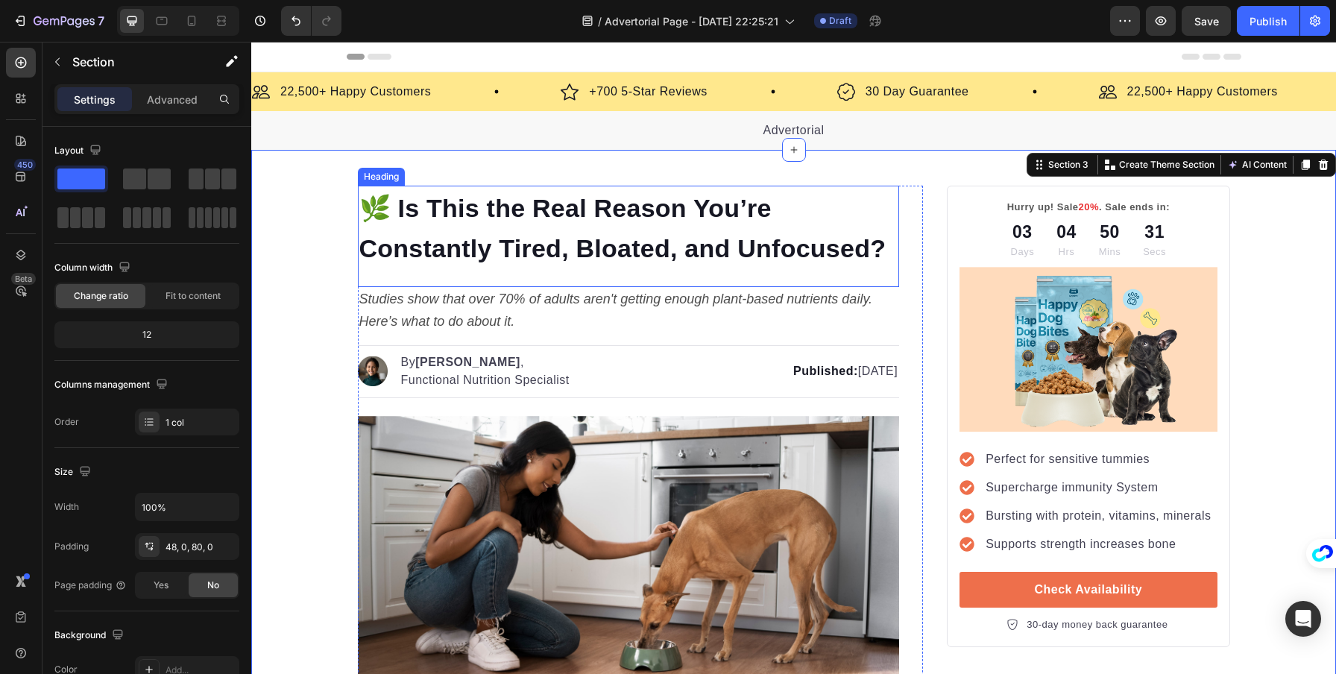
click at [606, 239] on span "🌿 Is This the Real Reason You’re Constantly Tired, Bloated, and Unfocused?" at bounding box center [622, 228] width 527 height 69
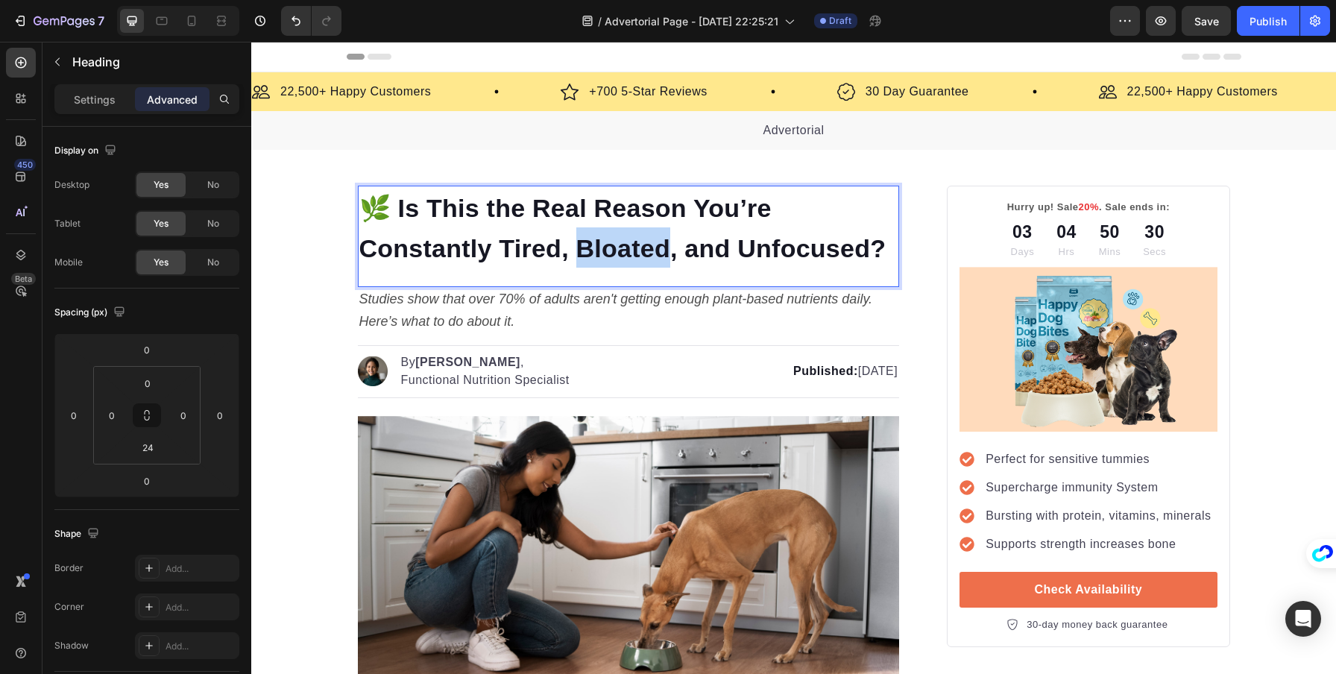
click at [606, 239] on span "🌿 Is This the Real Reason You’re Constantly Tired, Bloated, and Unfocused?" at bounding box center [622, 228] width 527 height 69
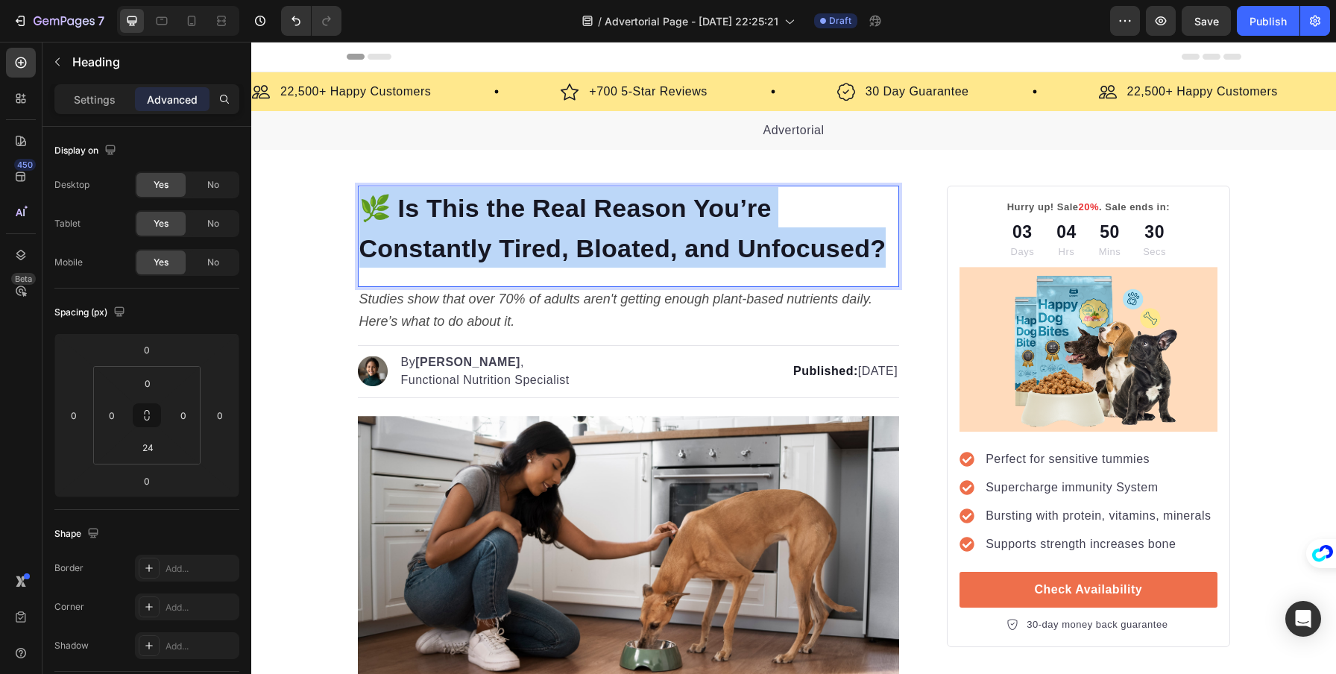
click at [606, 239] on span "🌿 Is This the Real Reason You’re Constantly Tired, Bloated, and Unfocused?" at bounding box center [622, 228] width 527 height 69
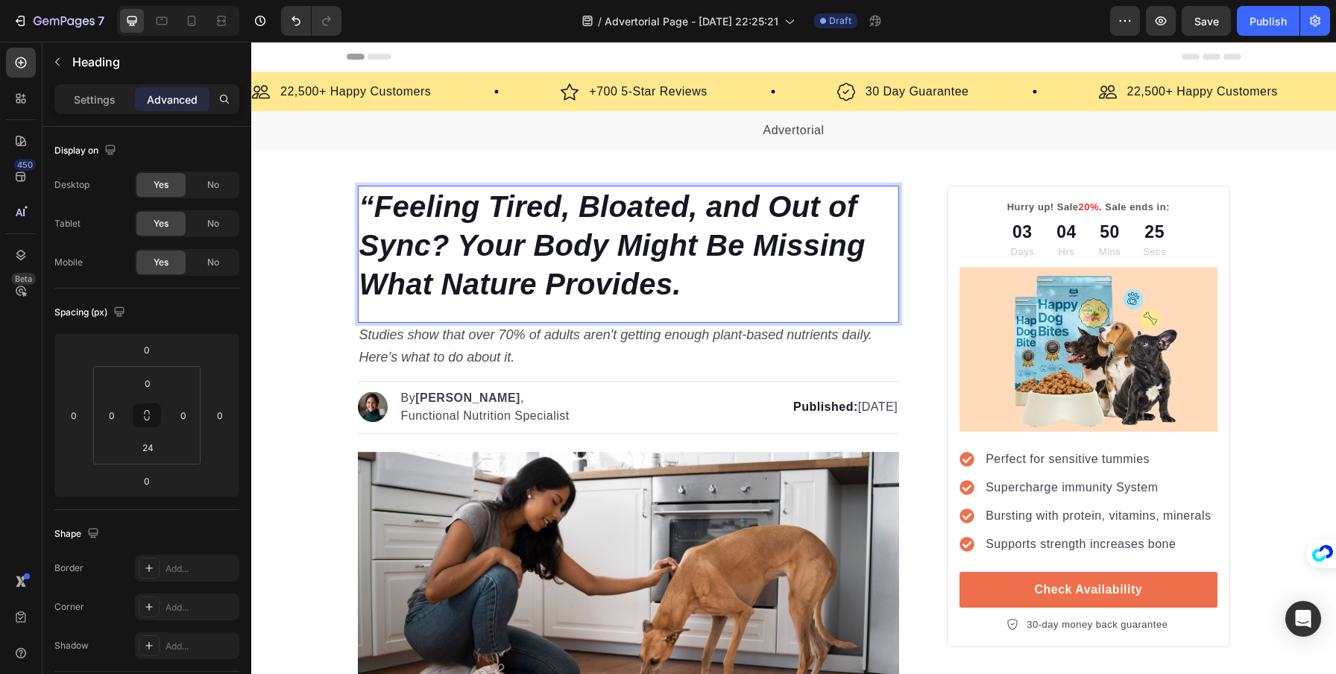
click at [366, 204] on icon "“Feeling Tired, Bloated, and Out of Sync? Your Body Might Be Missing What Natur…" at bounding box center [612, 245] width 506 height 110
click at [759, 295] on p "Feeling Tired, Bloated, and Out of Sync? Your Body Might Be Missing What Nature…" at bounding box center [628, 245] width 539 height 116
click at [622, 283] on icon "Feeling Tired, Bloated, and Out of Sync? Your Body Might Be Missing What Nature…" at bounding box center [612, 245] width 506 height 110
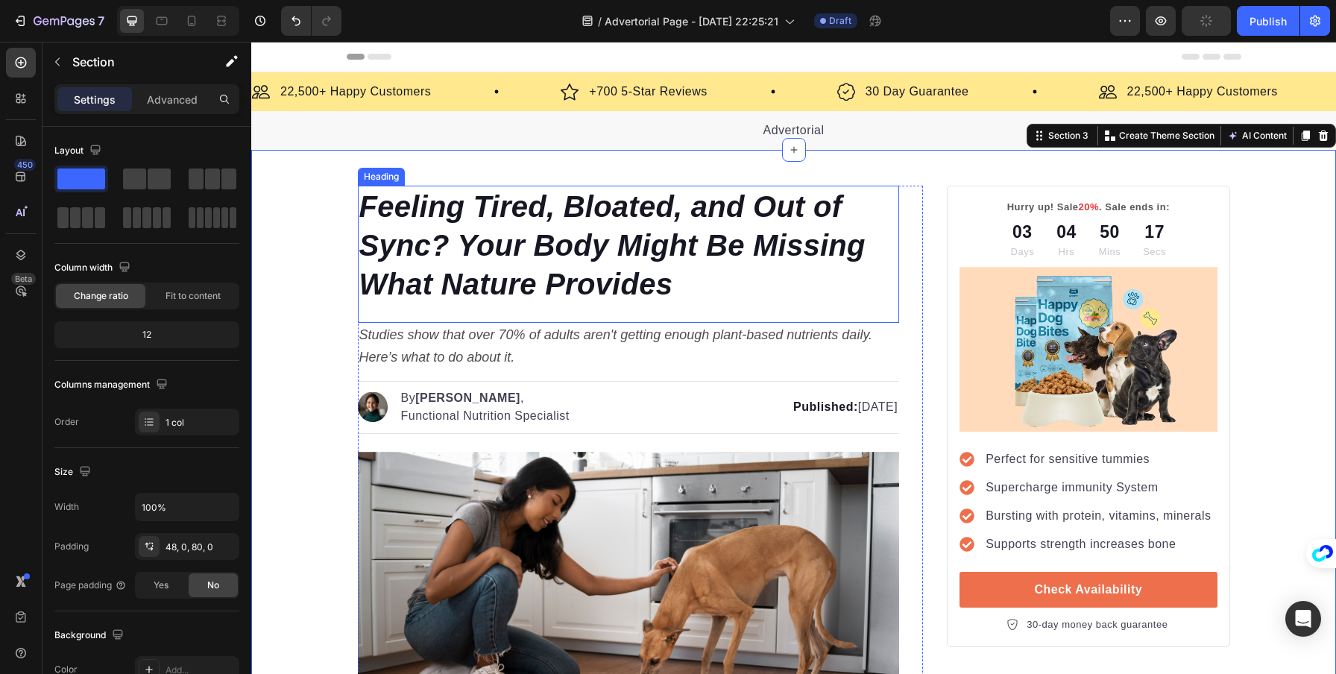
click at [512, 253] on icon "Feeling Tired, Bloated, and Out of Sync? Your Body Might Be Missing What Nature…" at bounding box center [612, 245] width 506 height 110
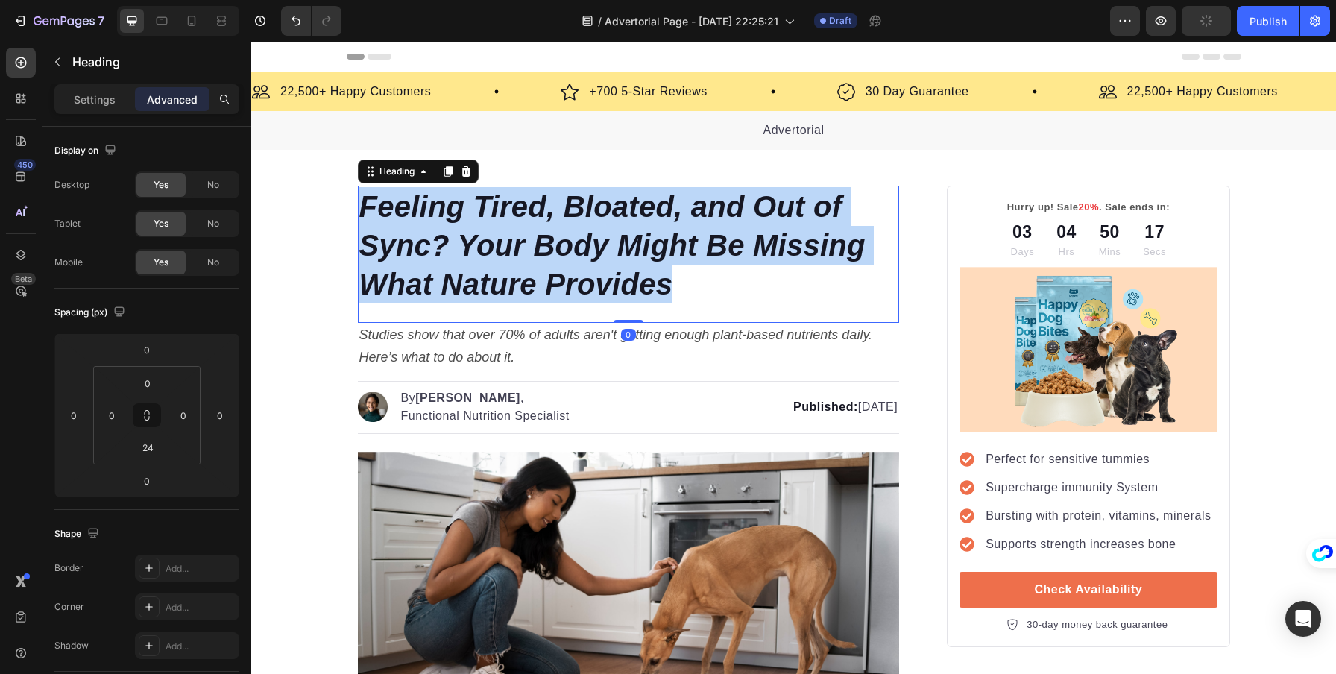
click at [512, 253] on icon "Feeling Tired, Bloated, and Out of Sync? Your Body Might Be Missing What Nature…" at bounding box center [612, 245] width 506 height 110
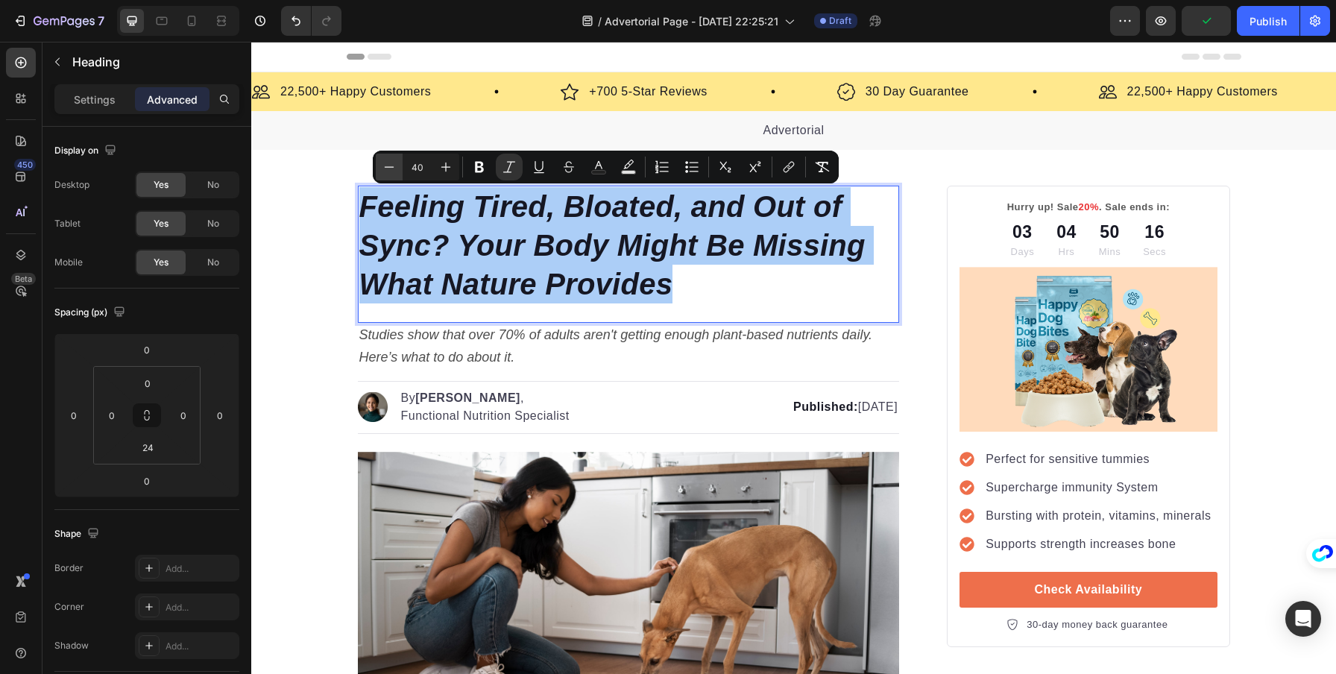
click at [398, 163] on button "Minus" at bounding box center [389, 167] width 27 height 27
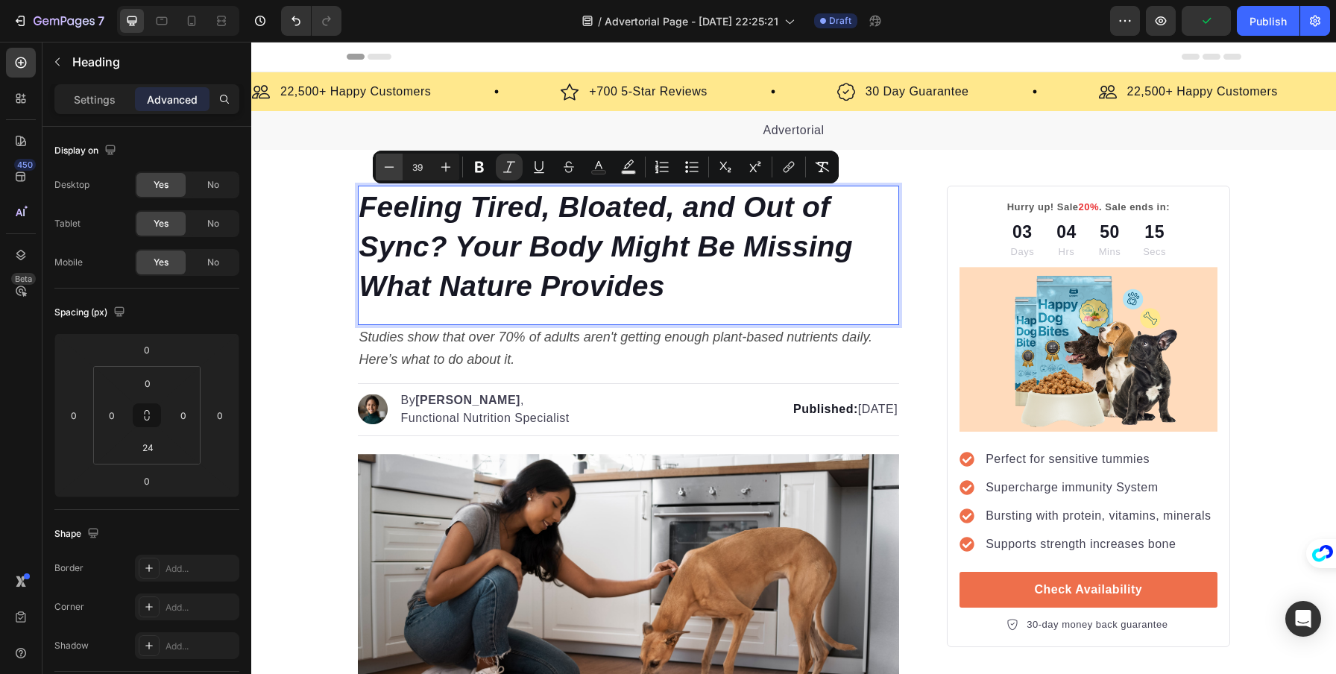
click at [398, 163] on button "Minus" at bounding box center [389, 167] width 27 height 27
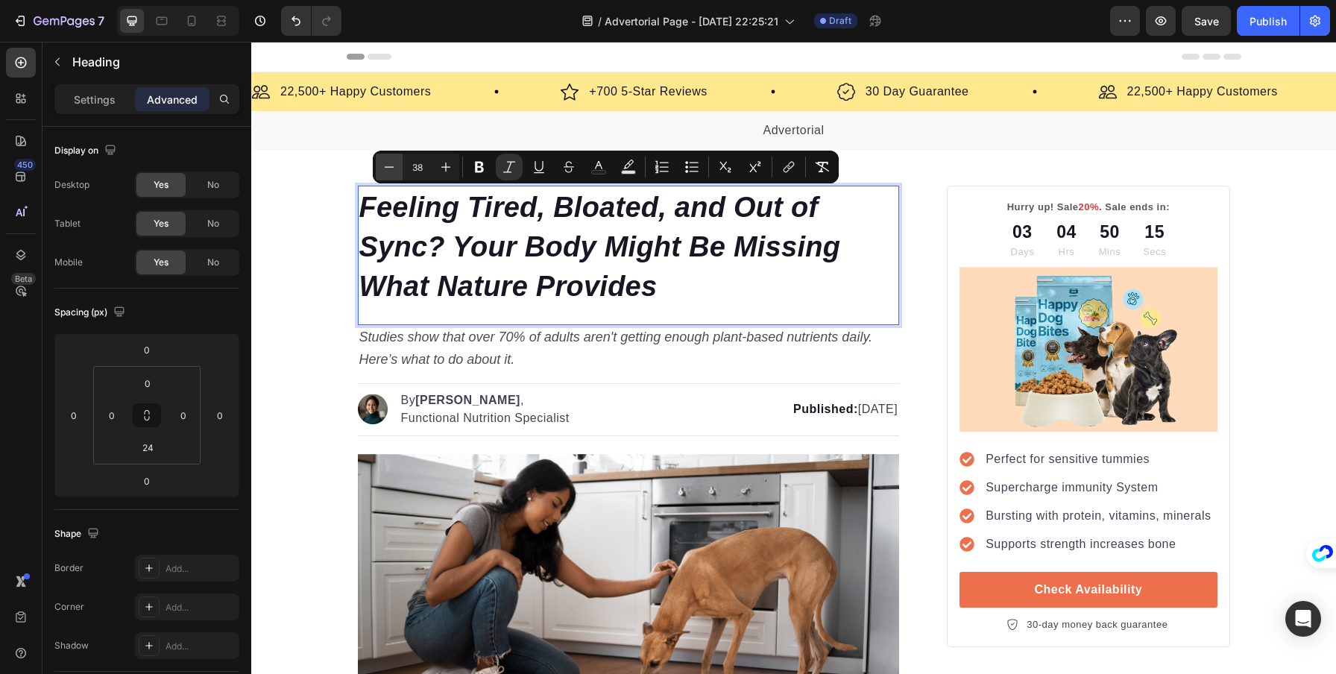
click at [398, 163] on button "Minus" at bounding box center [389, 167] width 27 height 27
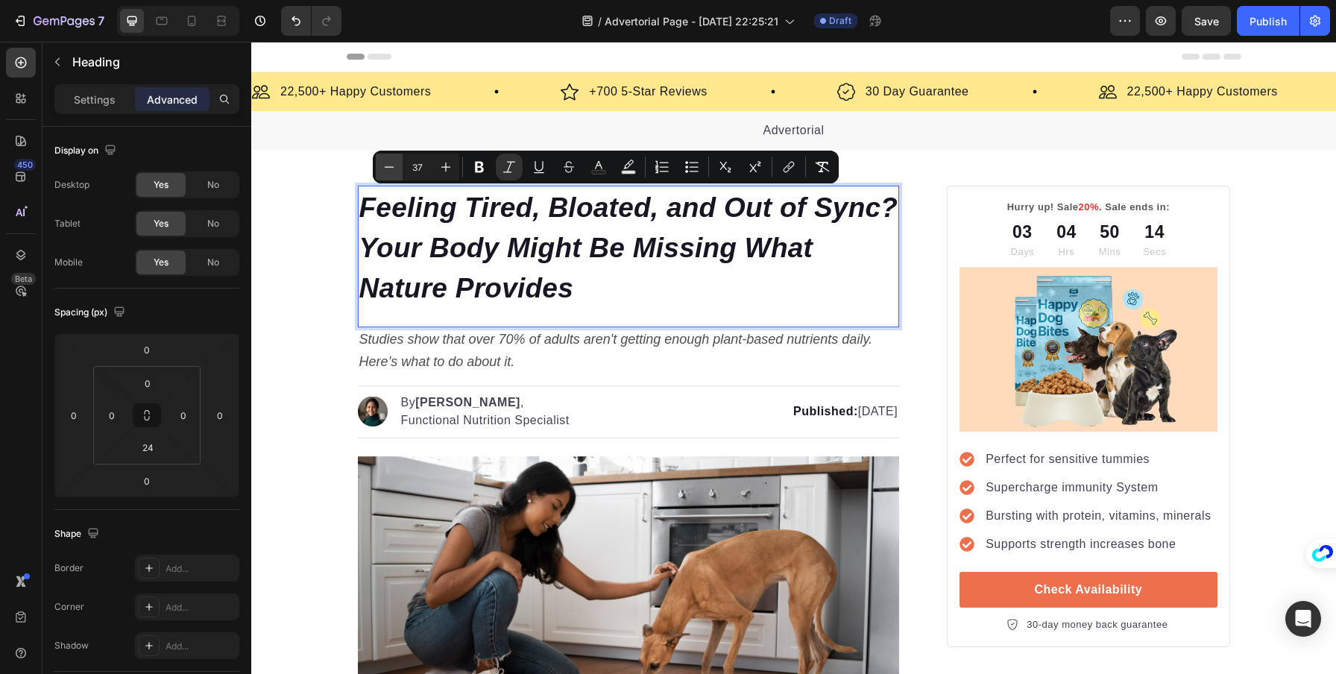
click at [398, 163] on button "Minus" at bounding box center [389, 167] width 27 height 27
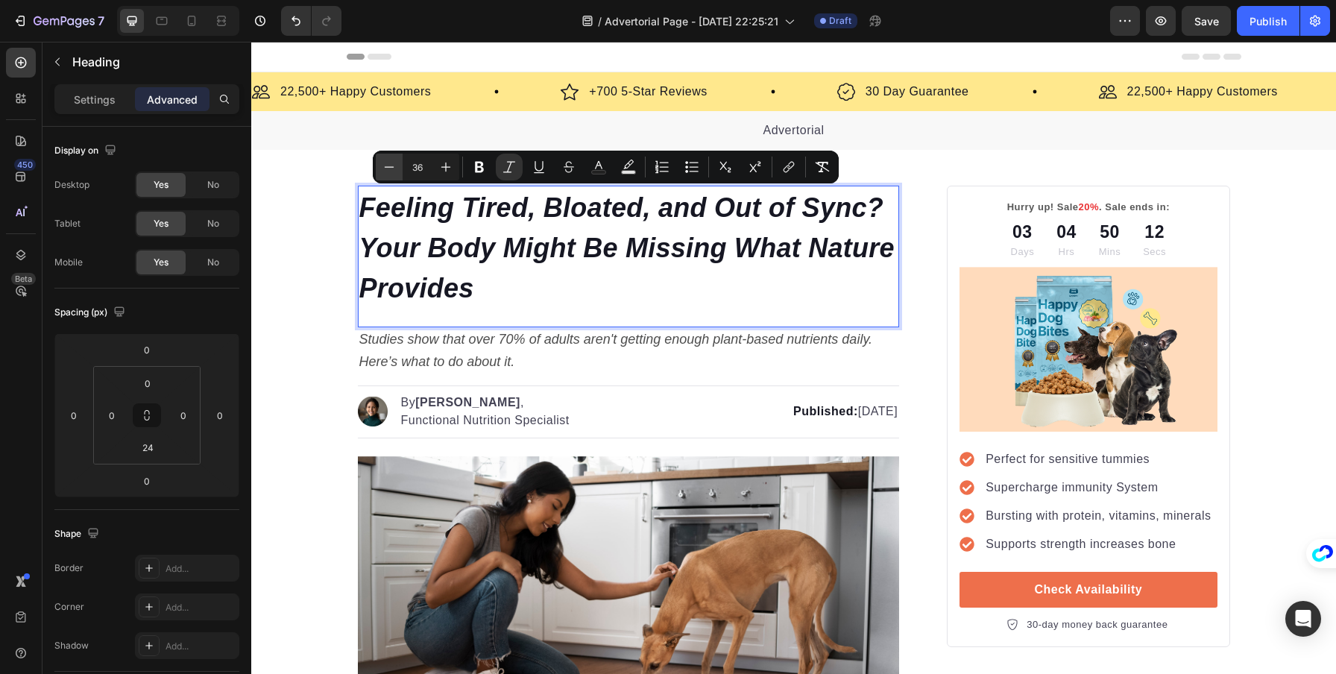
click at [384, 174] on icon "Editor contextual toolbar" at bounding box center [389, 167] width 15 height 15
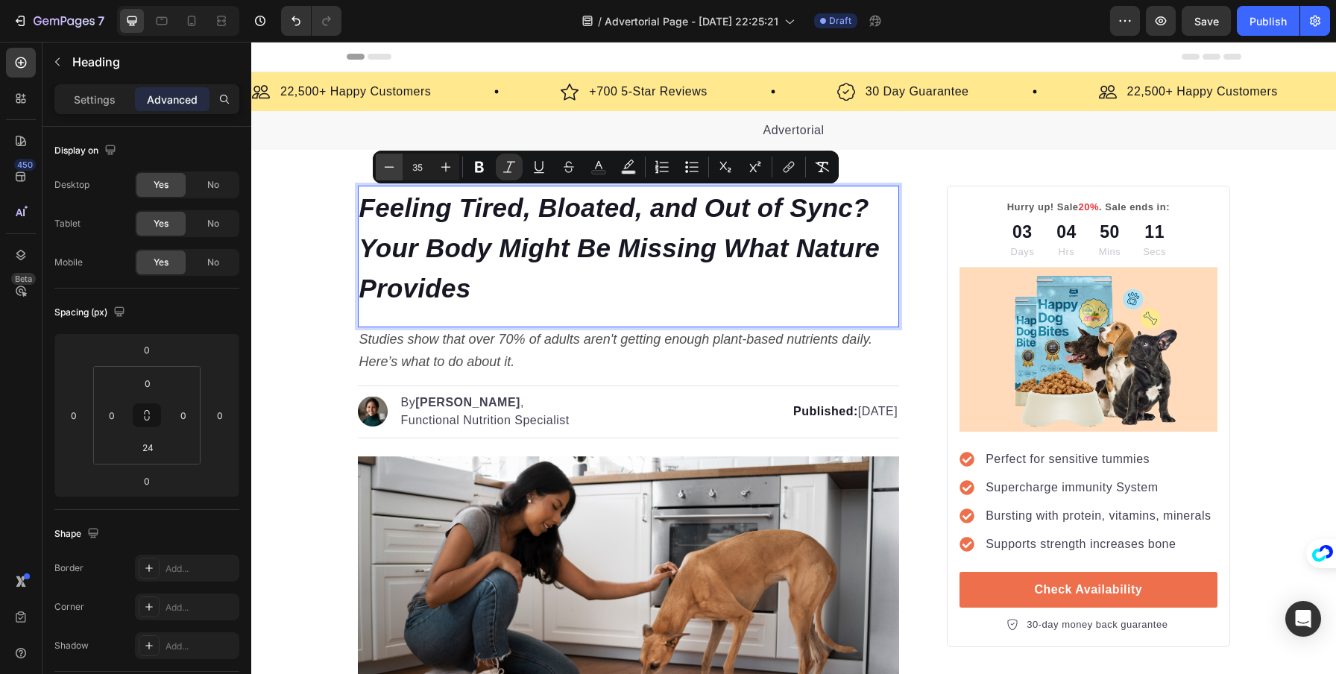
click at [384, 174] on icon "Editor contextual toolbar" at bounding box center [389, 167] width 15 height 15
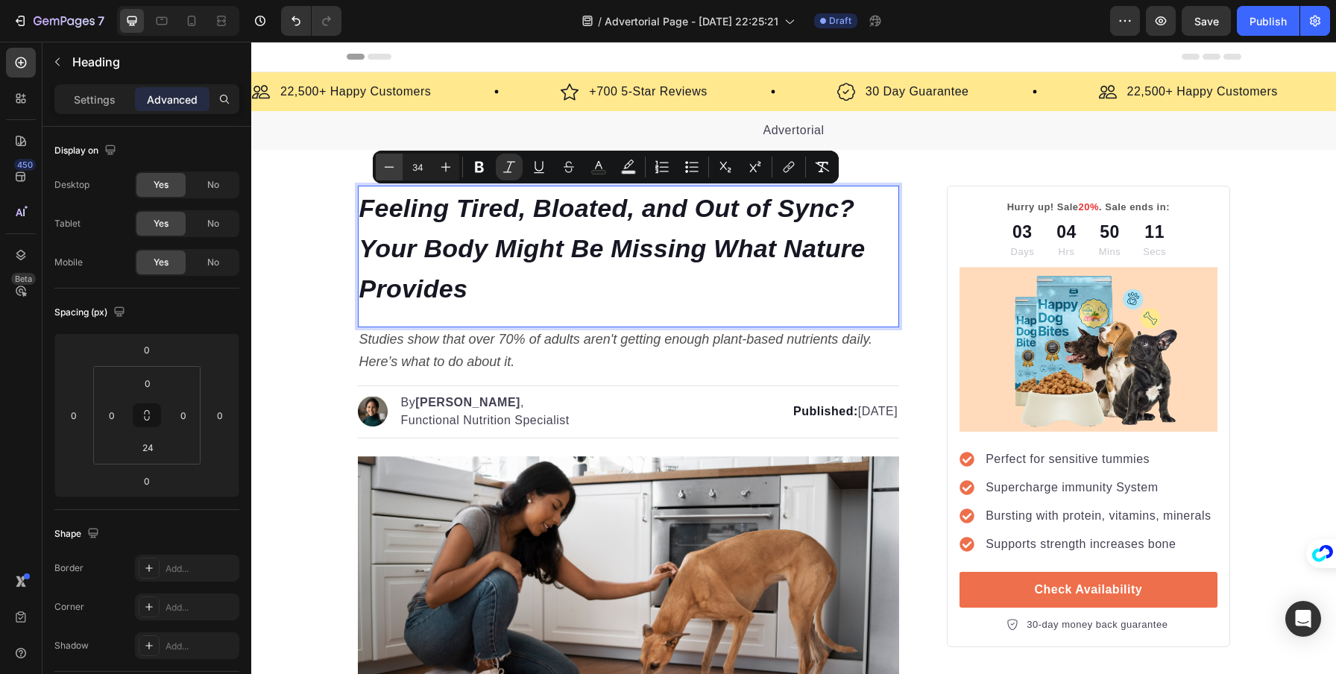
click at [384, 174] on icon "Editor contextual toolbar" at bounding box center [389, 167] width 15 height 15
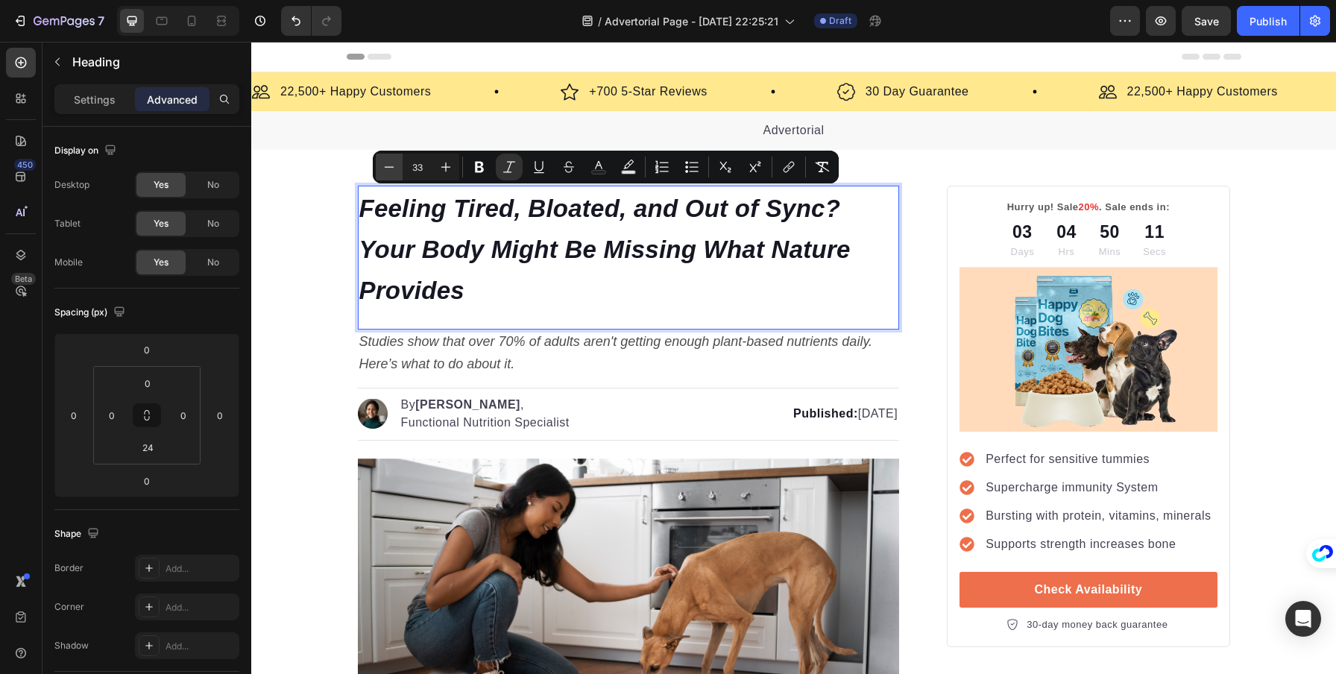
click at [384, 174] on icon "Editor contextual toolbar" at bounding box center [389, 167] width 15 height 15
type input "32"
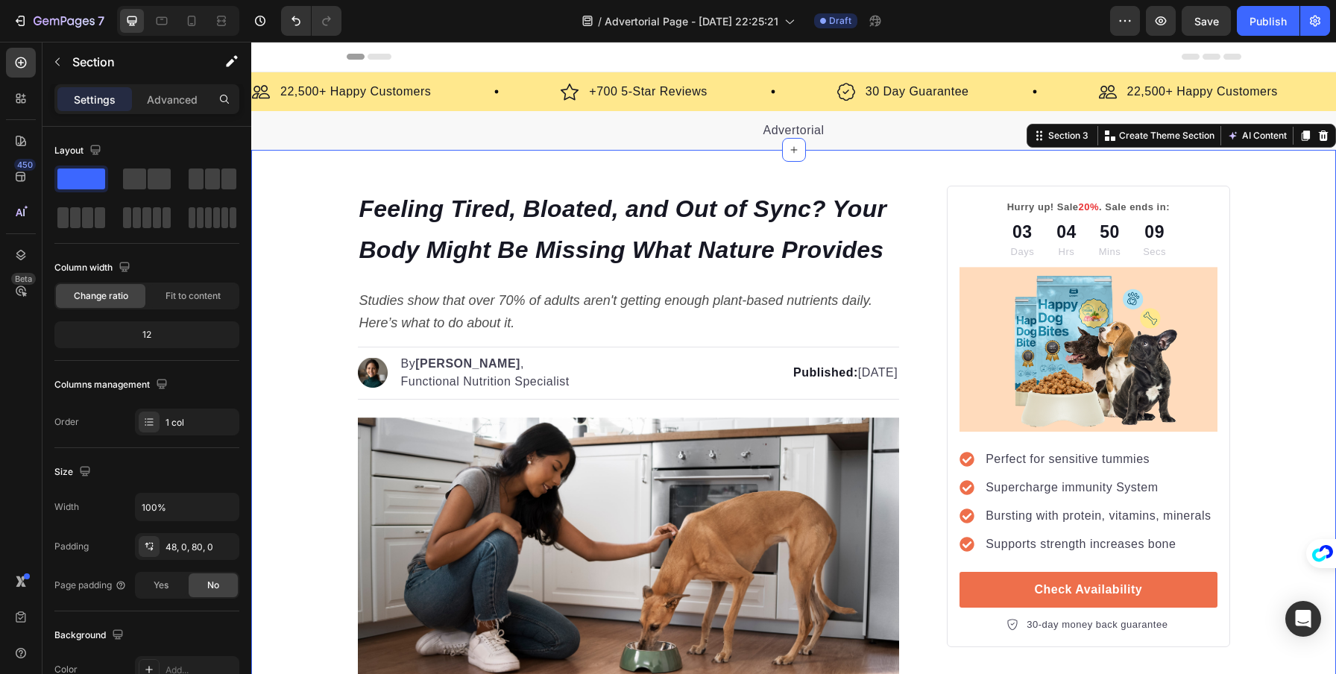
click at [368, 224] on p "⁠⁠⁠⁠⁠⁠⁠ Feeling Tired, Bloated, and Out of Sync? Your Body Might Be Missing Wha…" at bounding box center [628, 228] width 539 height 82
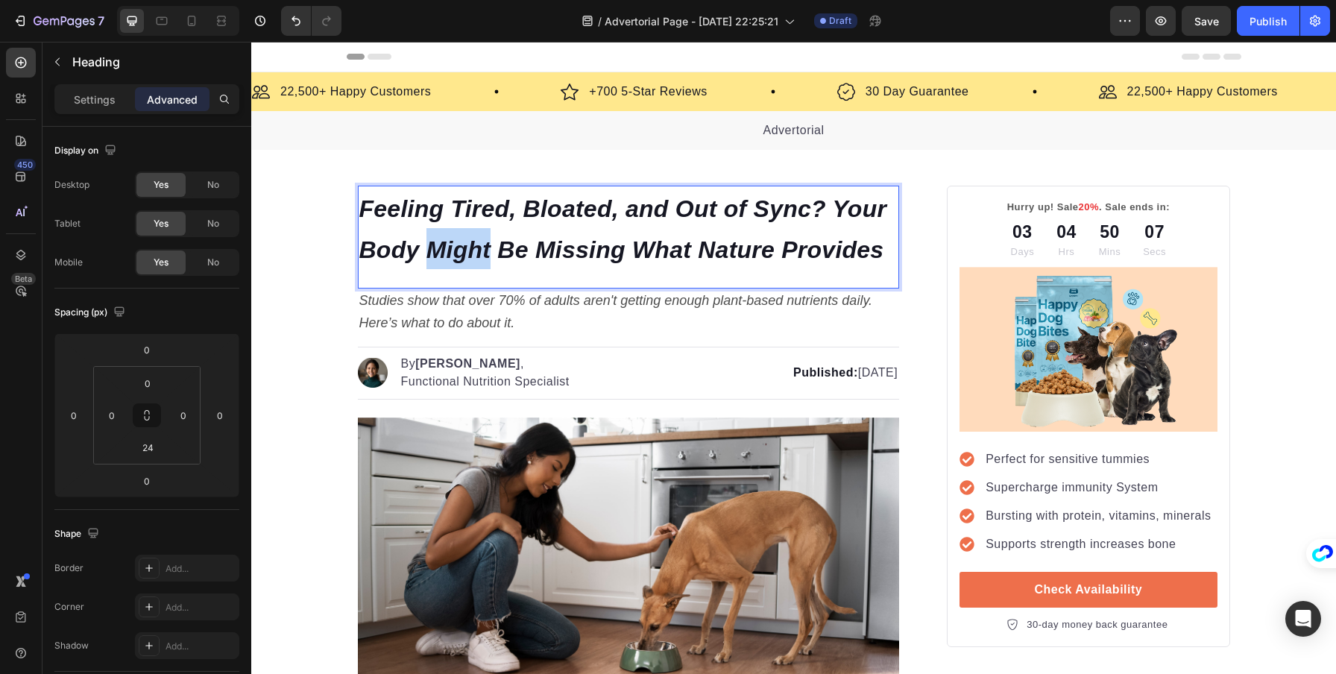
click at [420, 233] on p "Feeling Tired, Bloated, and Out of Sync? Your Body Might Be Missing What Nature…" at bounding box center [628, 228] width 539 height 82
click at [410, 216] on div at bounding box center [410, 216] width 0 height 0
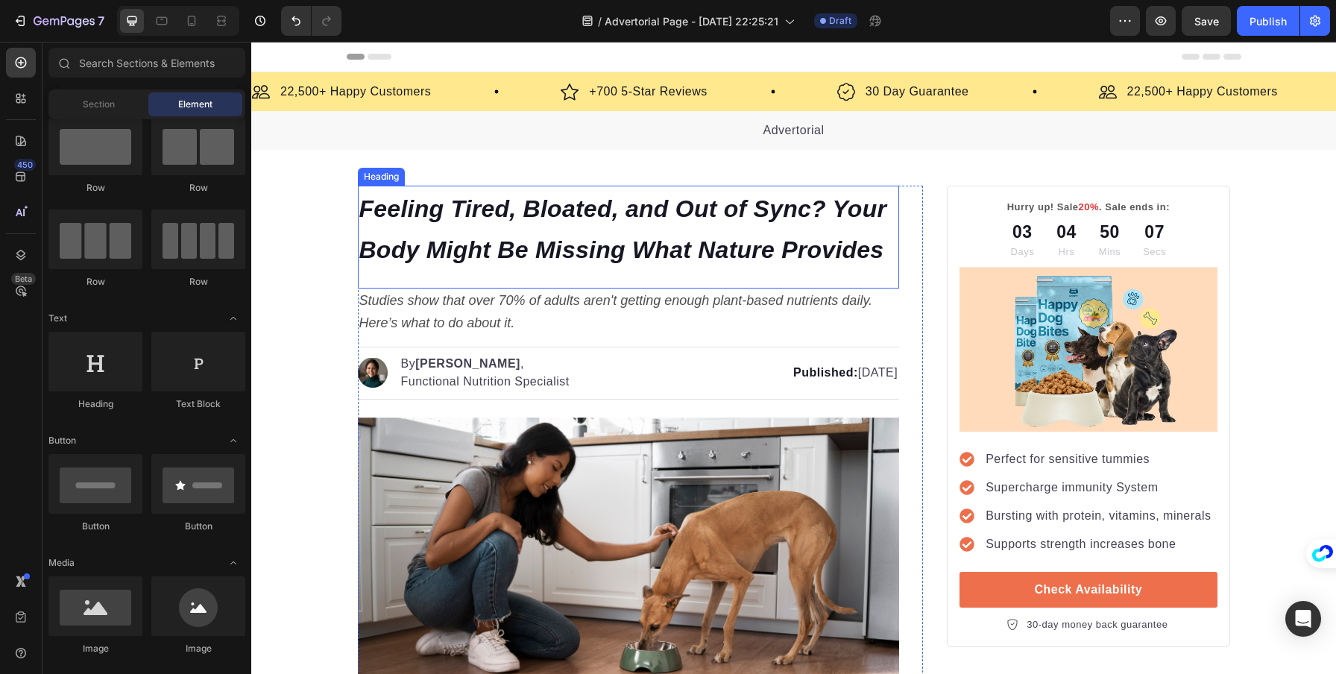
click at [408, 225] on p "⁠⁠⁠⁠⁠⁠⁠ Feeling Tired, Bloated, and Out of Sync? Your Body Might Be Missing Wha…" at bounding box center [628, 228] width 539 height 82
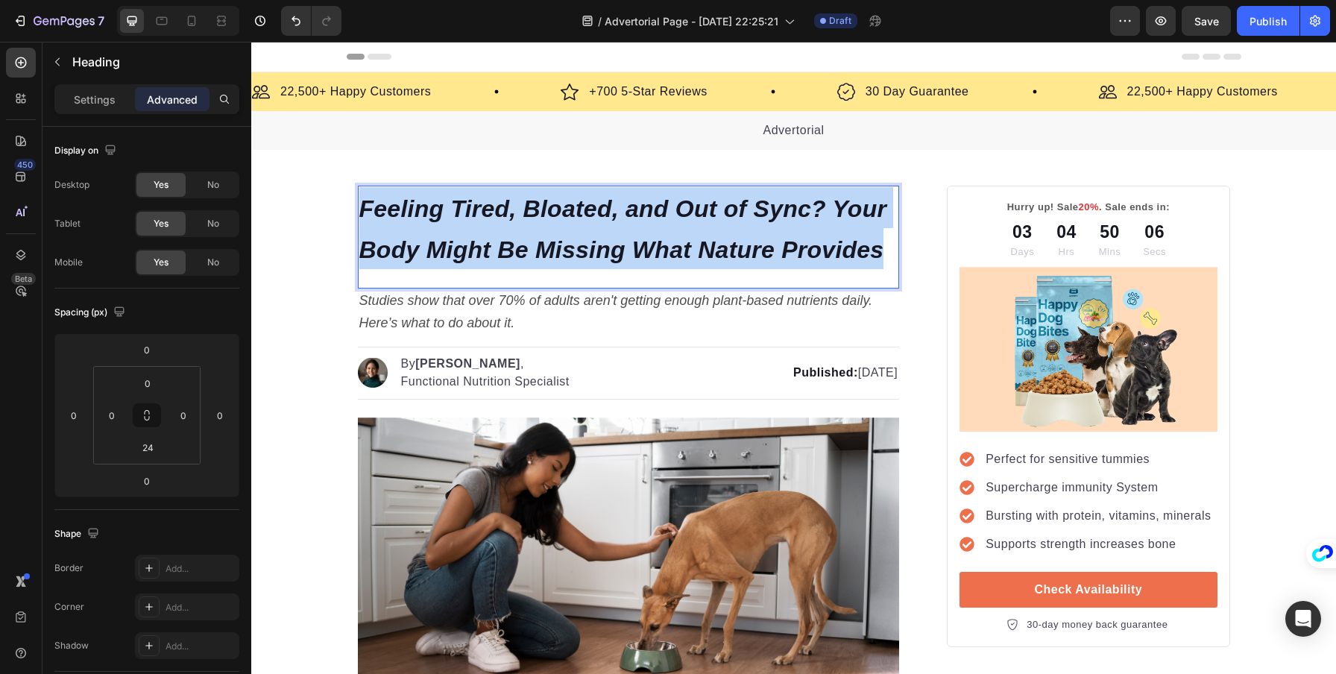
click at [408, 225] on p "Feeling Tired, Bloated, and Out of Sync? Your Body Might Be Missing What Nature…" at bounding box center [628, 228] width 539 height 82
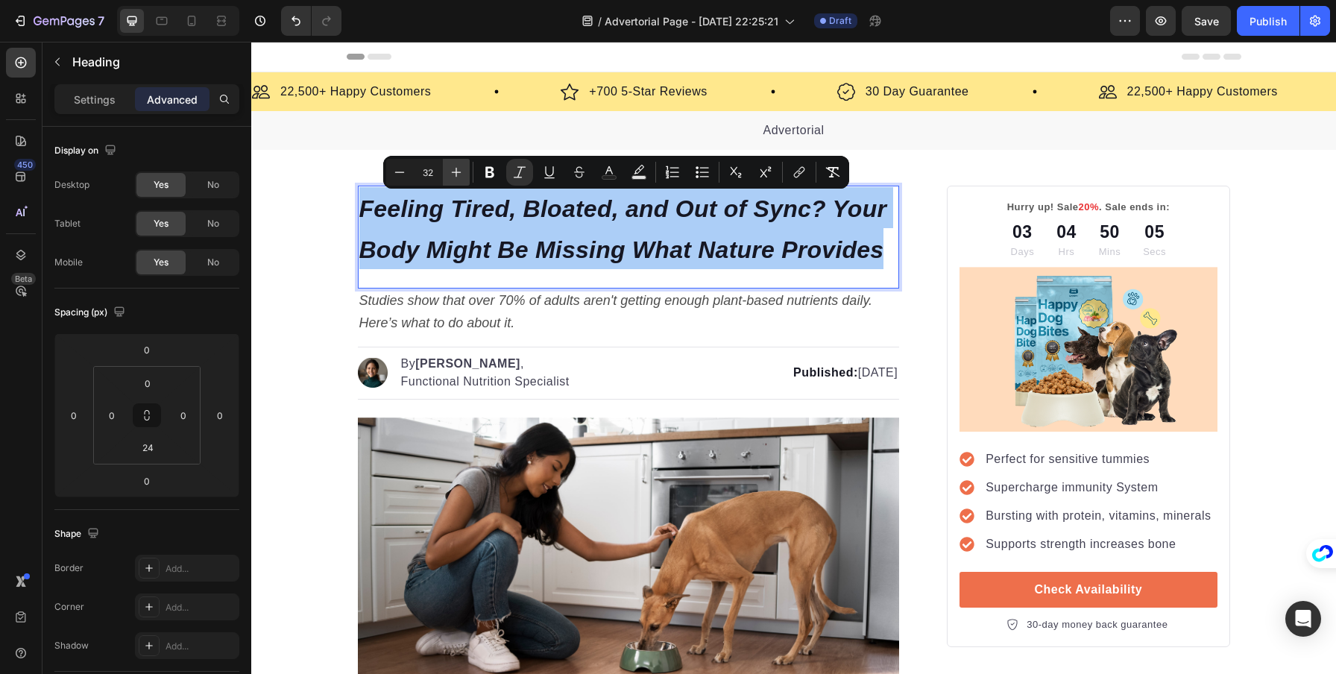
click at [459, 172] on icon "Editor contextual toolbar" at bounding box center [456, 172] width 15 height 15
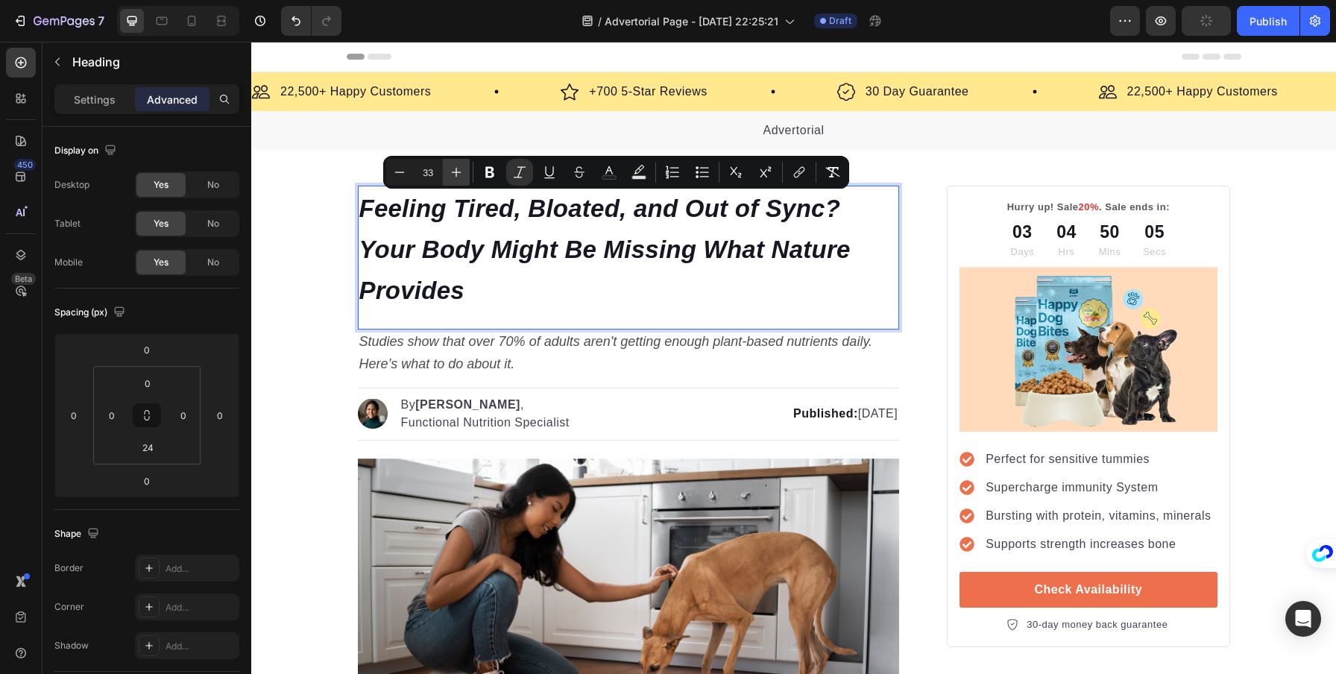
click at [459, 172] on icon "Editor contextual toolbar" at bounding box center [456, 172] width 15 height 15
type input "35"
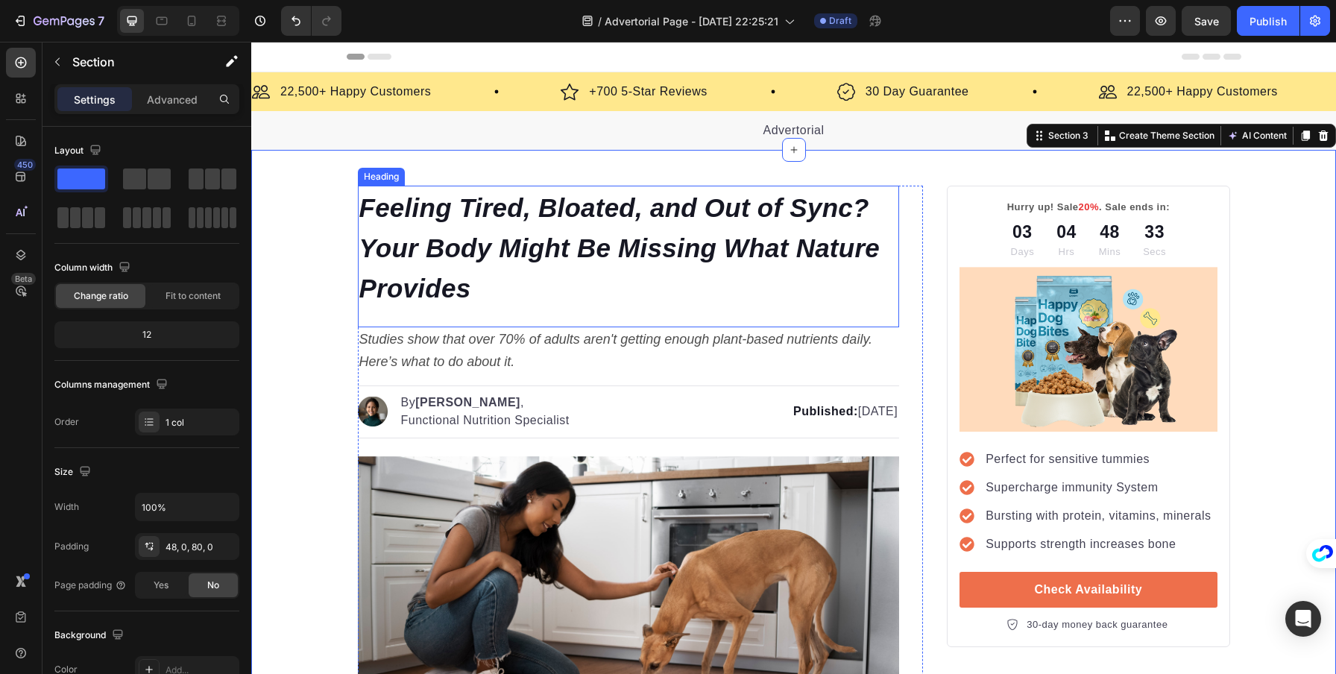
click at [552, 268] on p "⁠⁠⁠⁠⁠⁠⁠ Feeling Tired, Bloated, and Out of Sync? Your Body Might Be Missing Wha…" at bounding box center [628, 247] width 539 height 121
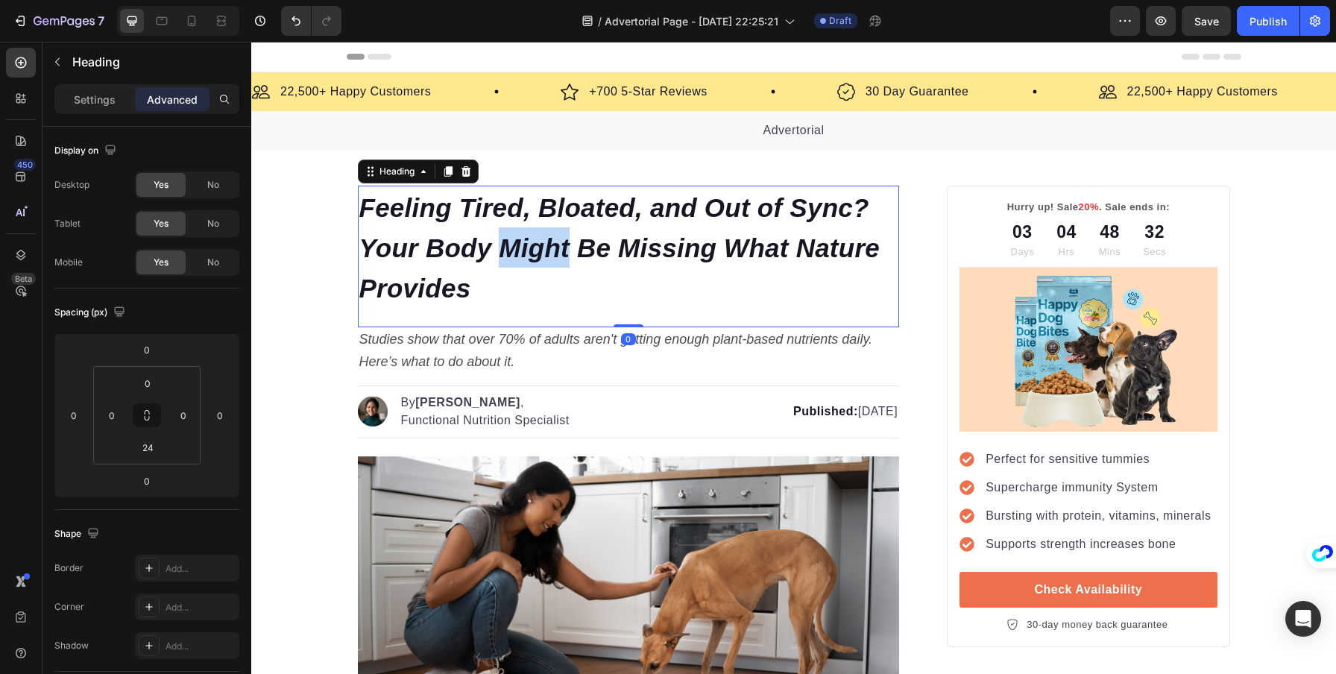
click at [553, 236] on icon "Feeling Tired, Bloated, and Out of Sync? Your Body Might Be Missing What Nature…" at bounding box center [619, 248] width 521 height 110
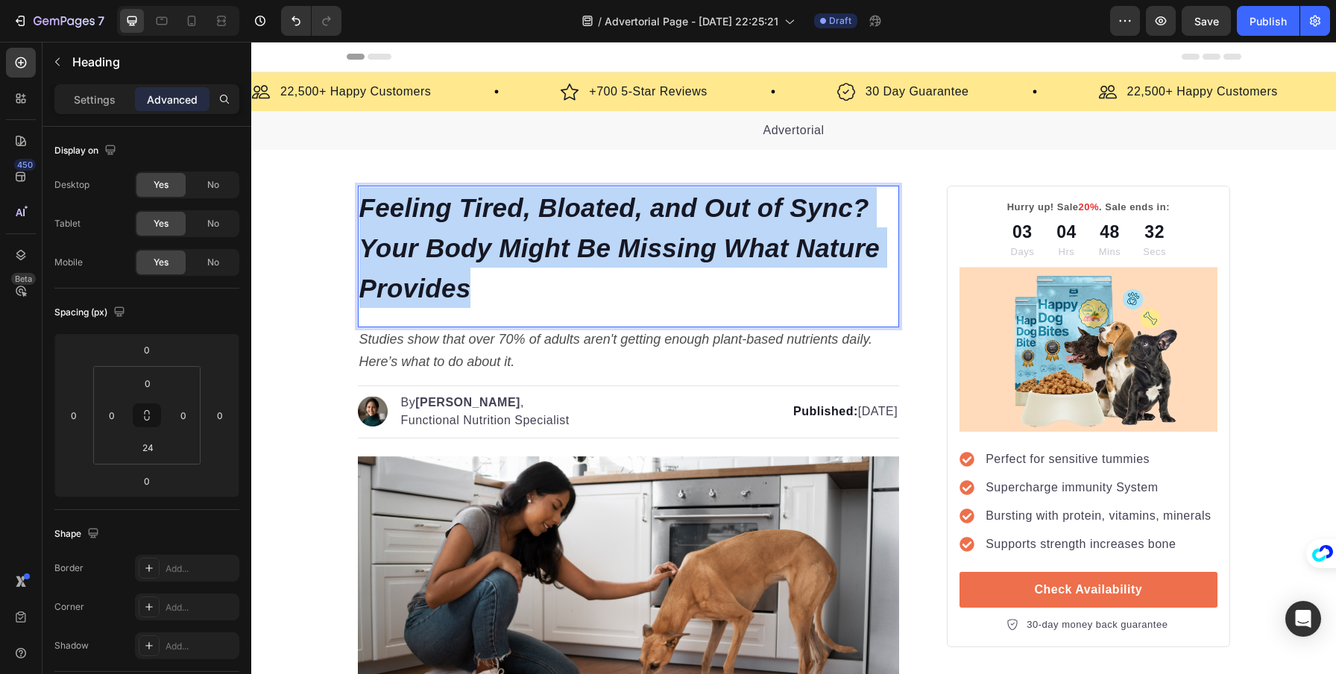
click at [553, 236] on icon "Feeling Tired, Bloated, and Out of Sync? Your Body Might Be Missing What Nature…" at bounding box center [619, 248] width 521 height 110
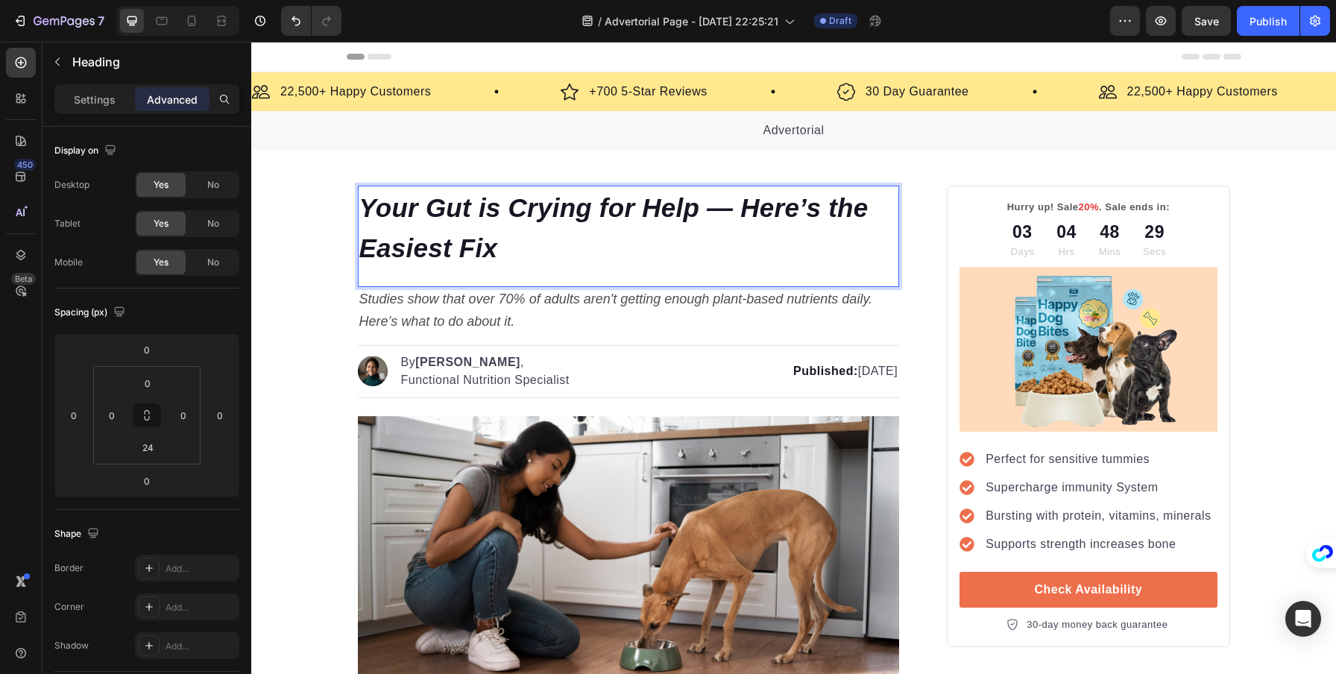
click at [574, 245] on p "Your Gut is Crying for Help — Here’s the Easiest Fix" at bounding box center [628, 227] width 539 height 81
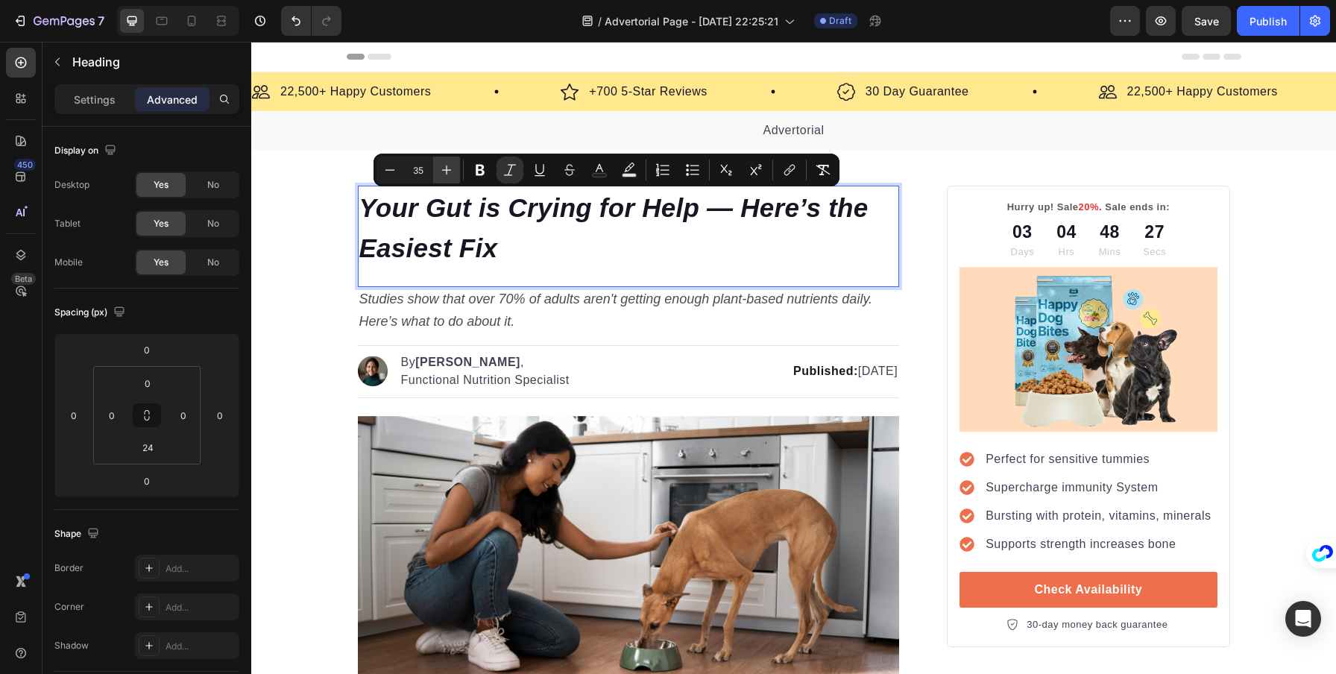
click at [447, 173] on icon "Editor contextual toolbar" at bounding box center [447, 171] width 10 height 10
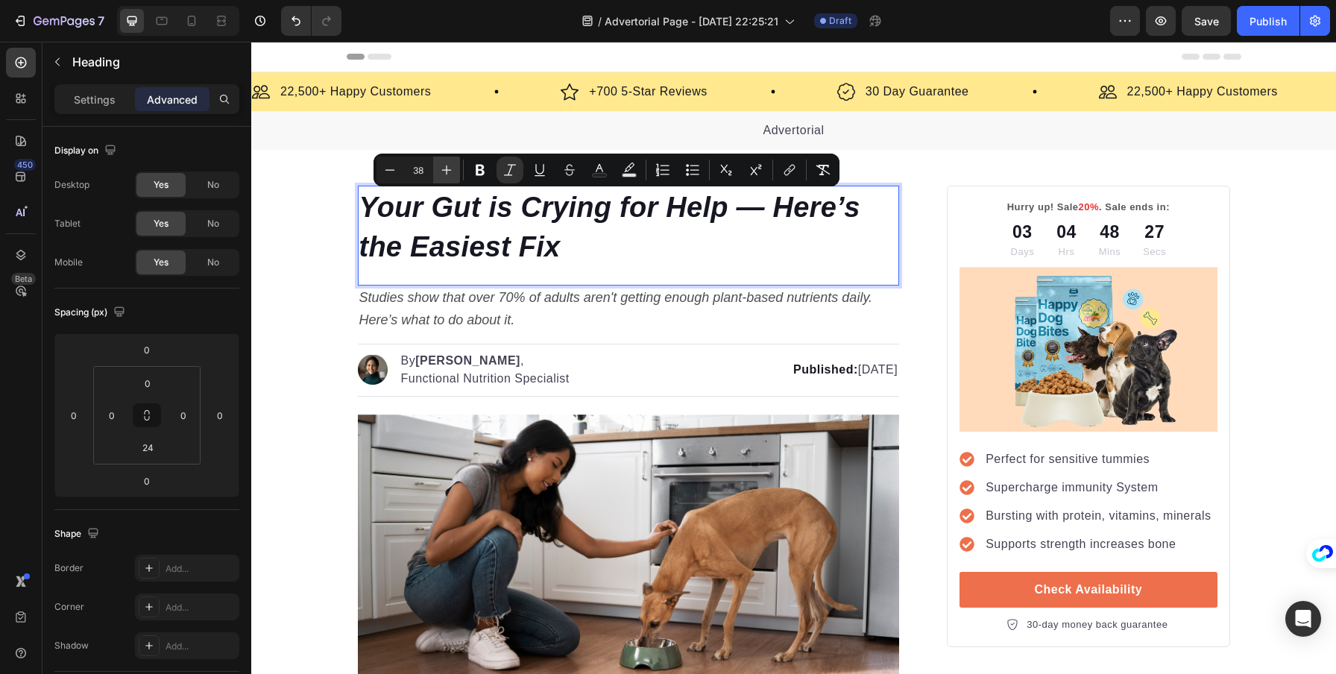
click at [447, 173] on icon "Editor contextual toolbar" at bounding box center [447, 171] width 10 height 10
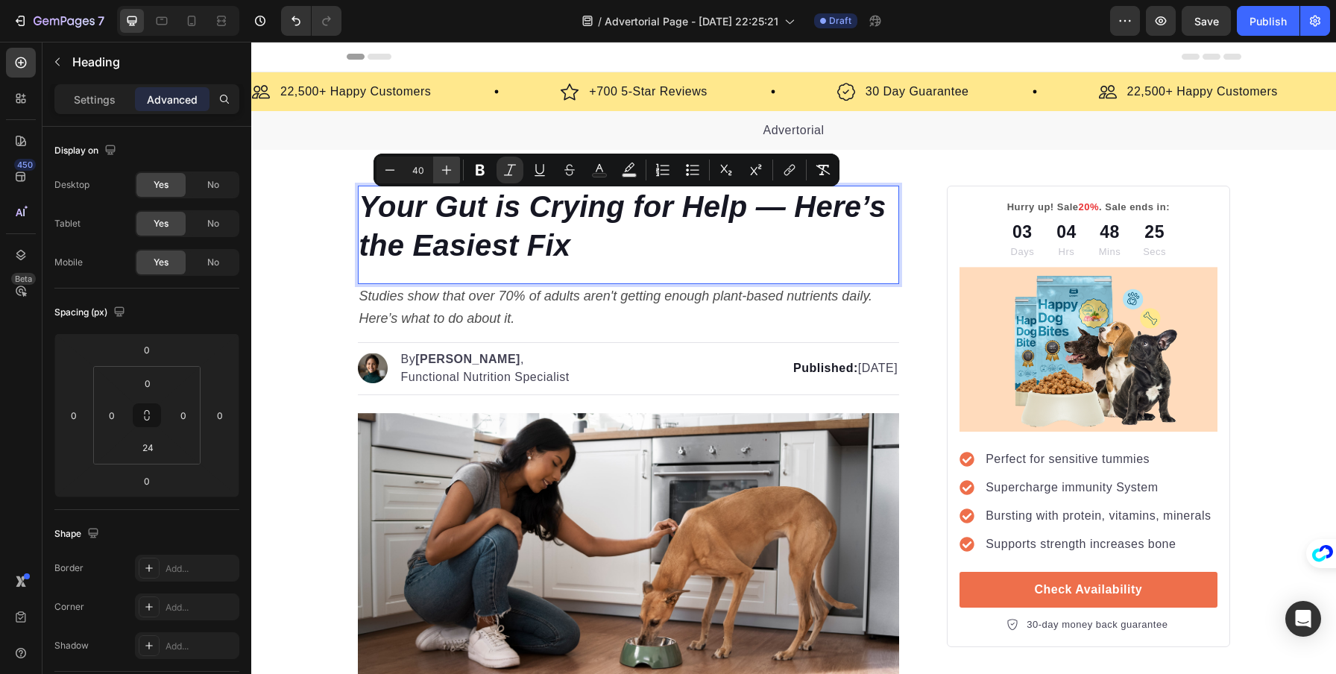
click at [447, 173] on icon "Editor contextual toolbar" at bounding box center [447, 171] width 10 height 10
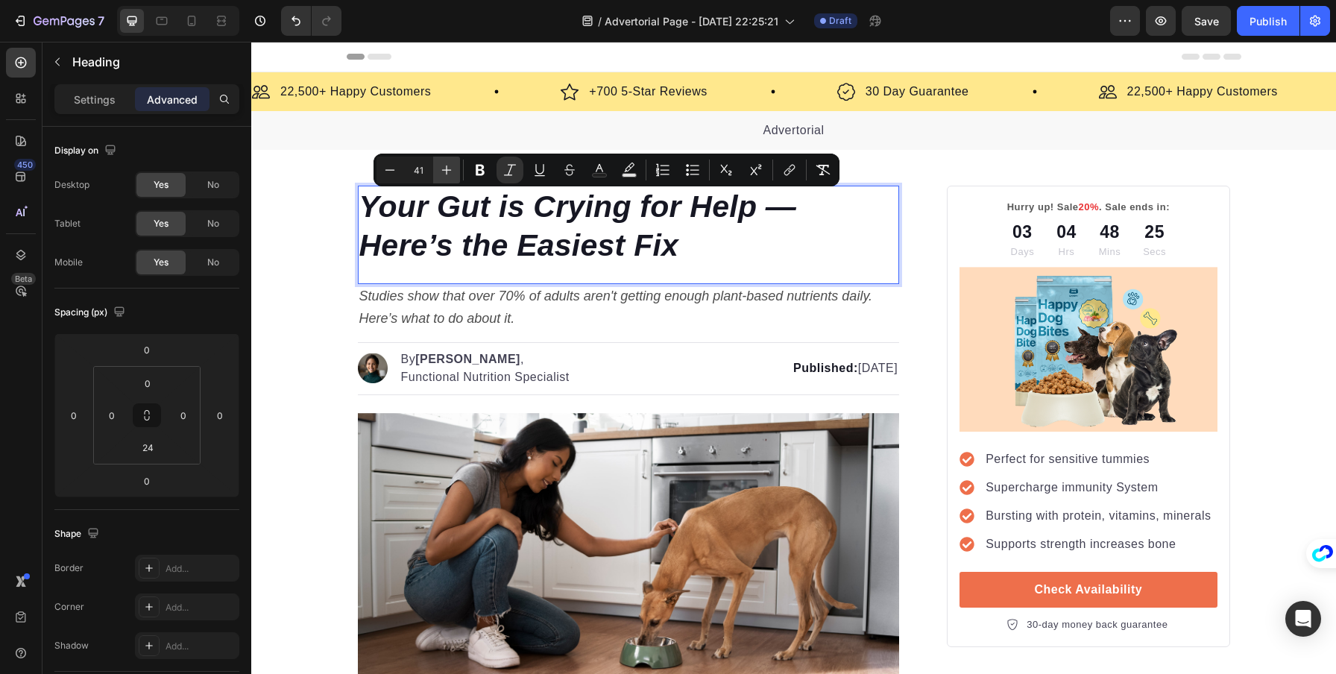
click at [447, 173] on icon "Editor contextual toolbar" at bounding box center [447, 171] width 10 height 10
type input "42"
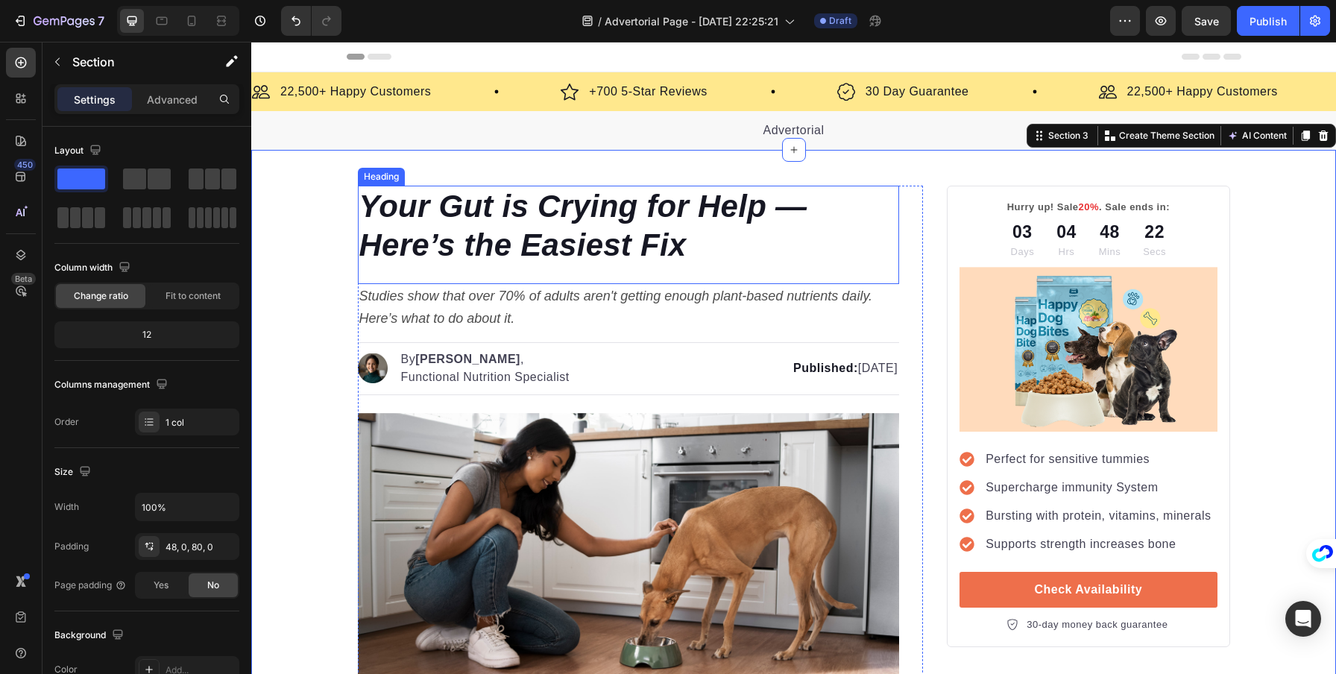
click at [806, 212] on p "⁠⁠⁠⁠⁠⁠⁠ Your Gut is Crying for Help — Here’s the Easiest Fix" at bounding box center [628, 226] width 539 height 78
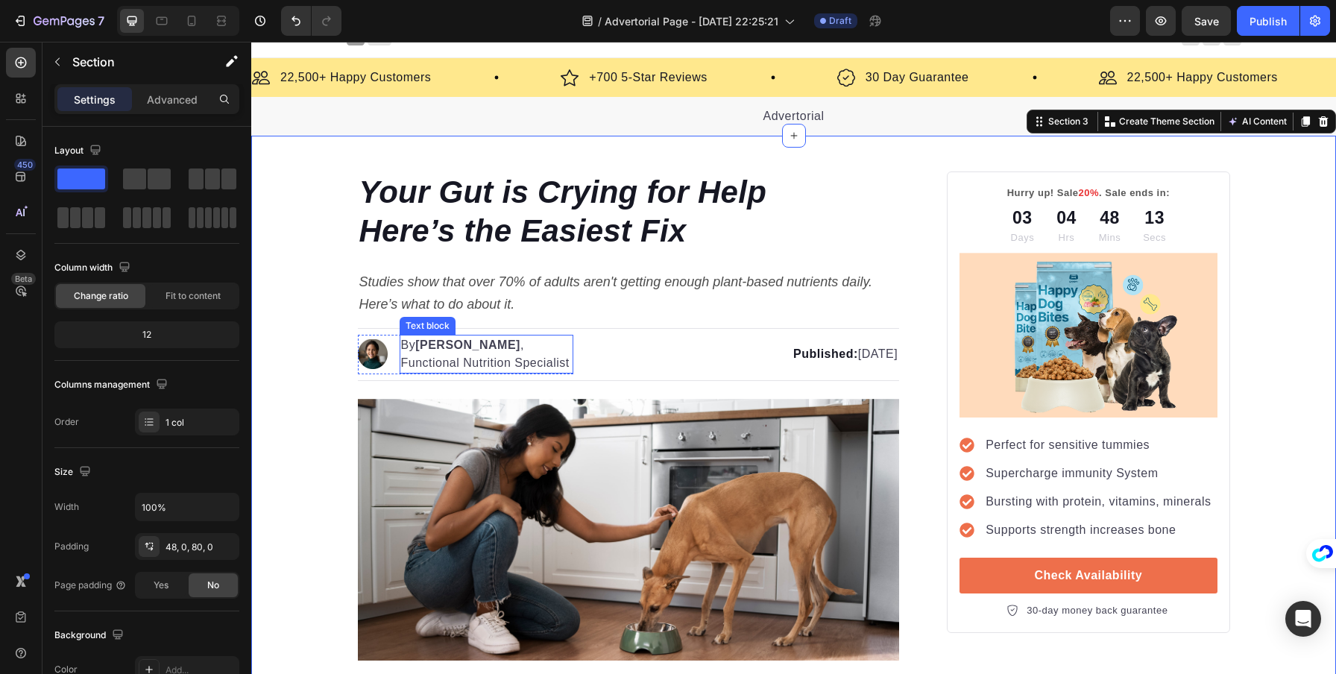
scroll to position [31, 0]
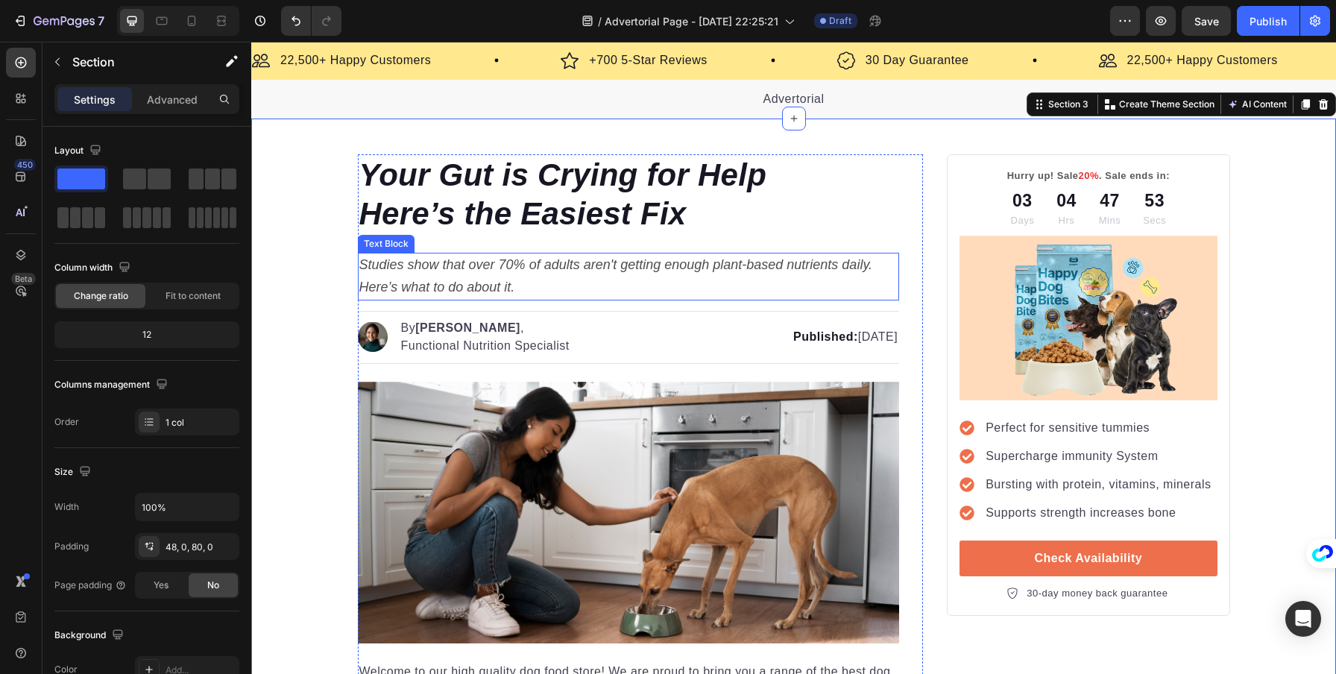
click at [433, 277] on p "Studies show that over 70% of adults aren't getting enough plant-based nutrient…" at bounding box center [628, 276] width 539 height 45
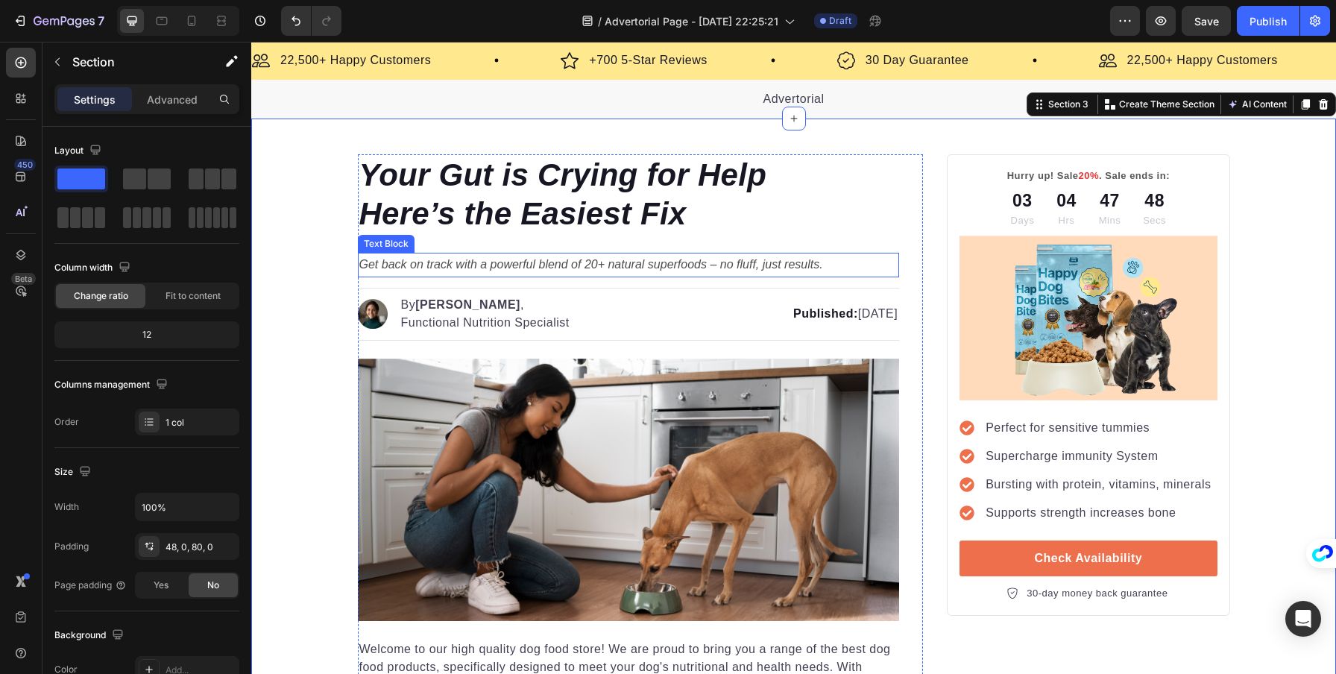
click at [404, 265] on icon "Get back on track with a powerful blend of 20+ natural superfoods – no fluff, j…" at bounding box center [591, 264] width 464 height 13
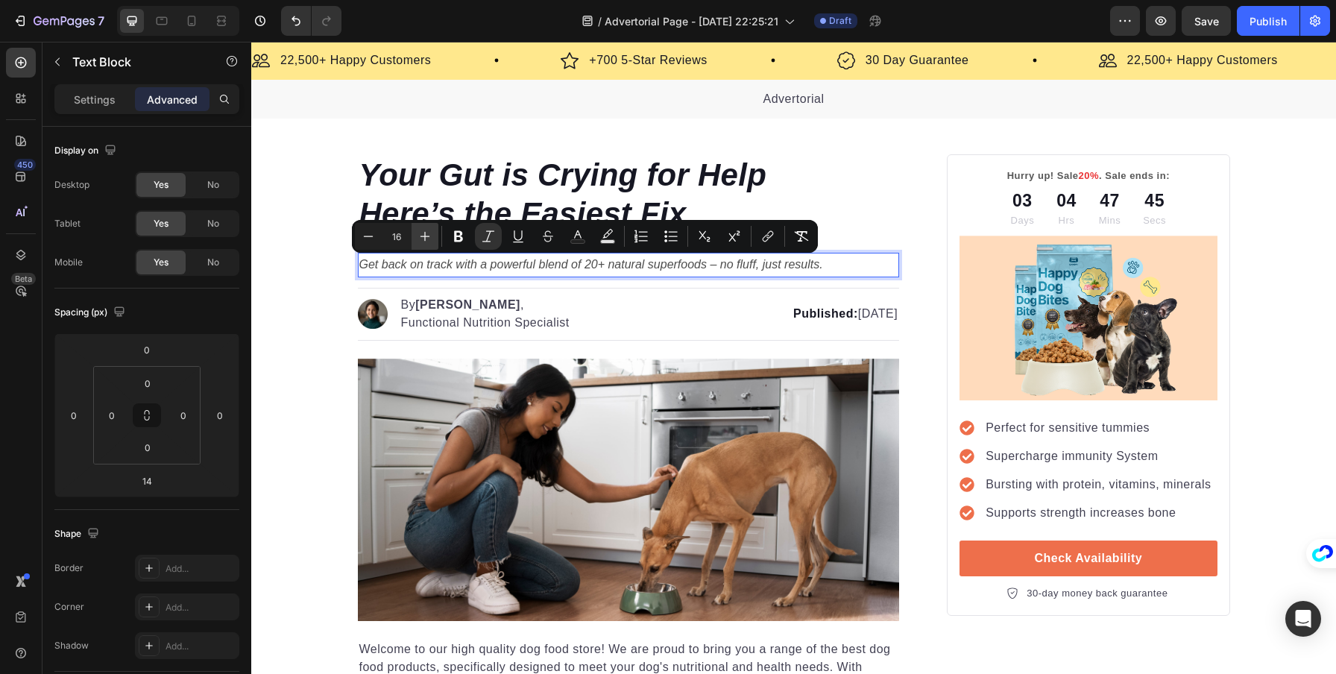
click at [432, 238] on icon "Editor contextual toolbar" at bounding box center [425, 236] width 15 height 15
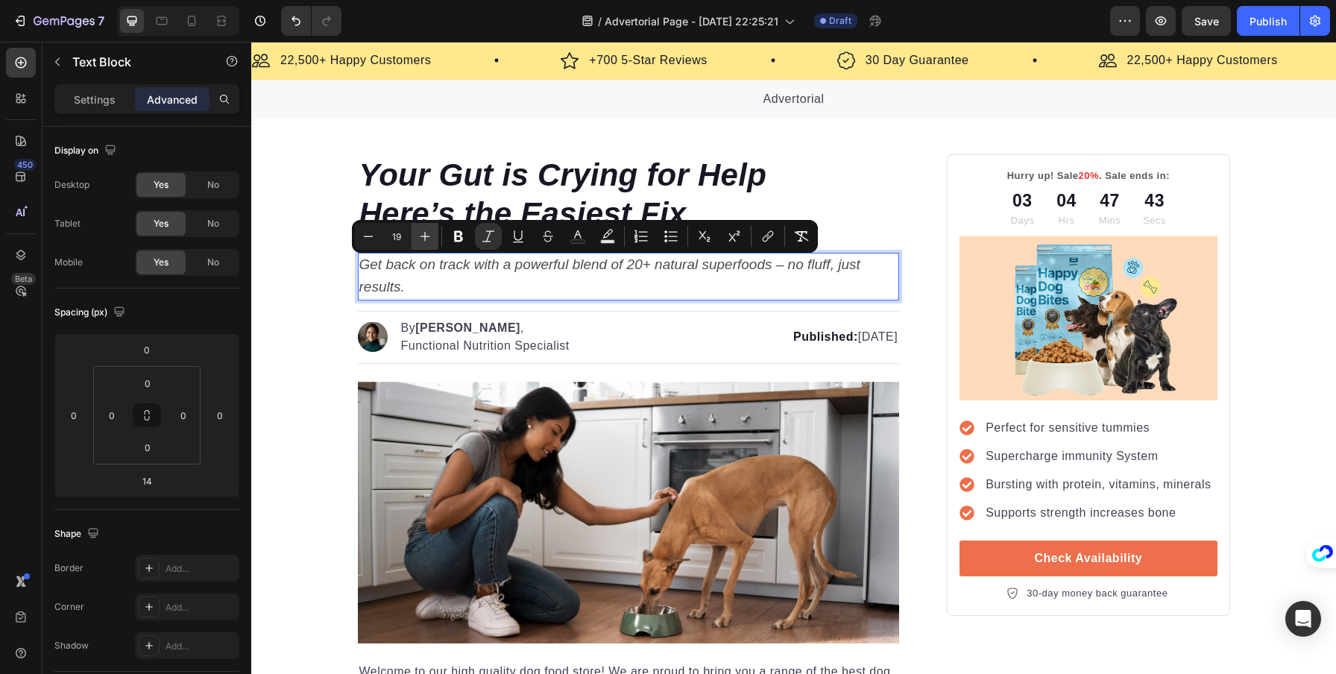
click at [422, 239] on icon "Editor contextual toolbar" at bounding box center [425, 236] width 15 height 15
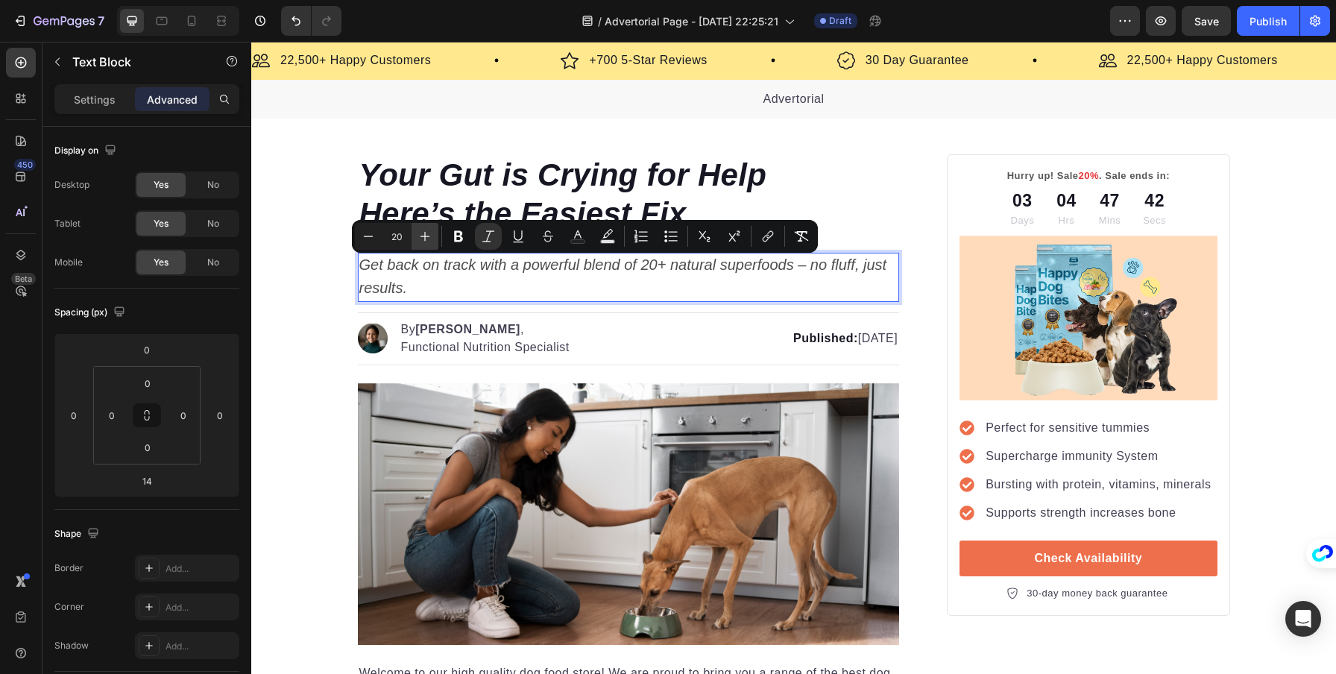
click at [431, 241] on icon "Editor contextual toolbar" at bounding box center [425, 236] width 15 height 15
click at [424, 240] on icon "Editor contextual toolbar" at bounding box center [425, 236] width 15 height 15
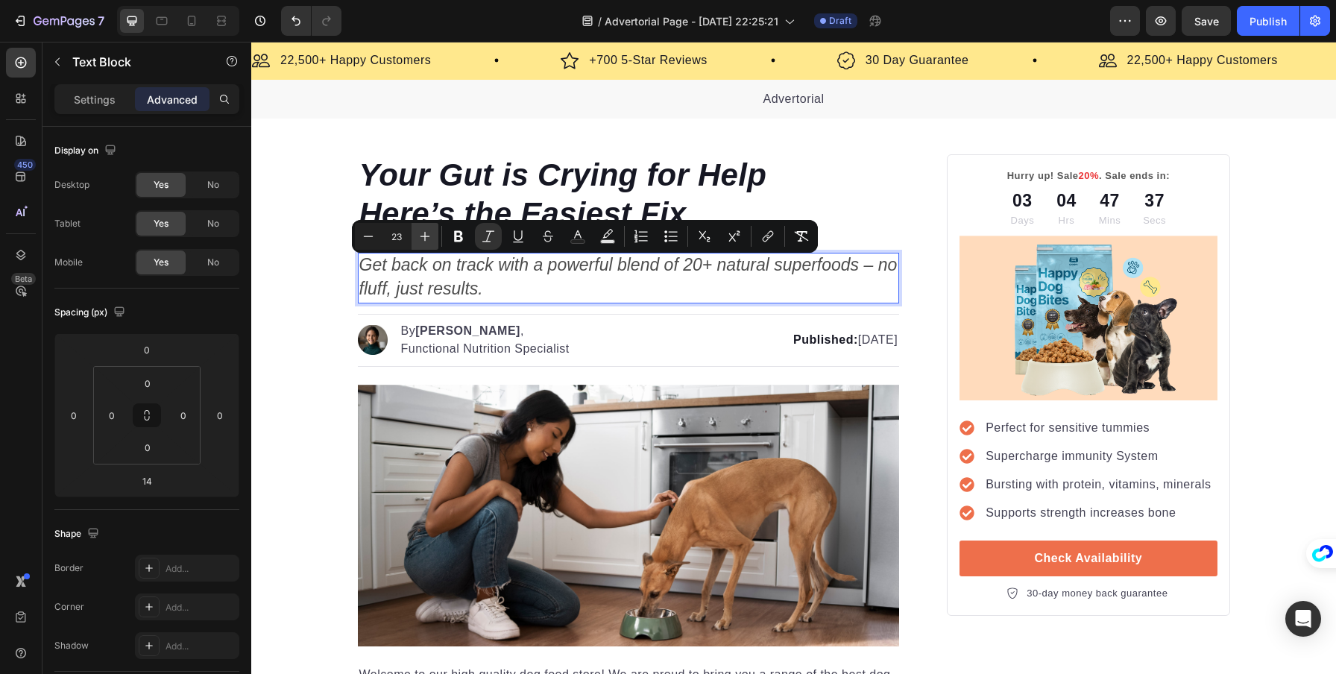
click at [424, 240] on icon "Editor contextual toolbar" at bounding box center [425, 236] width 15 height 15
type input "24"
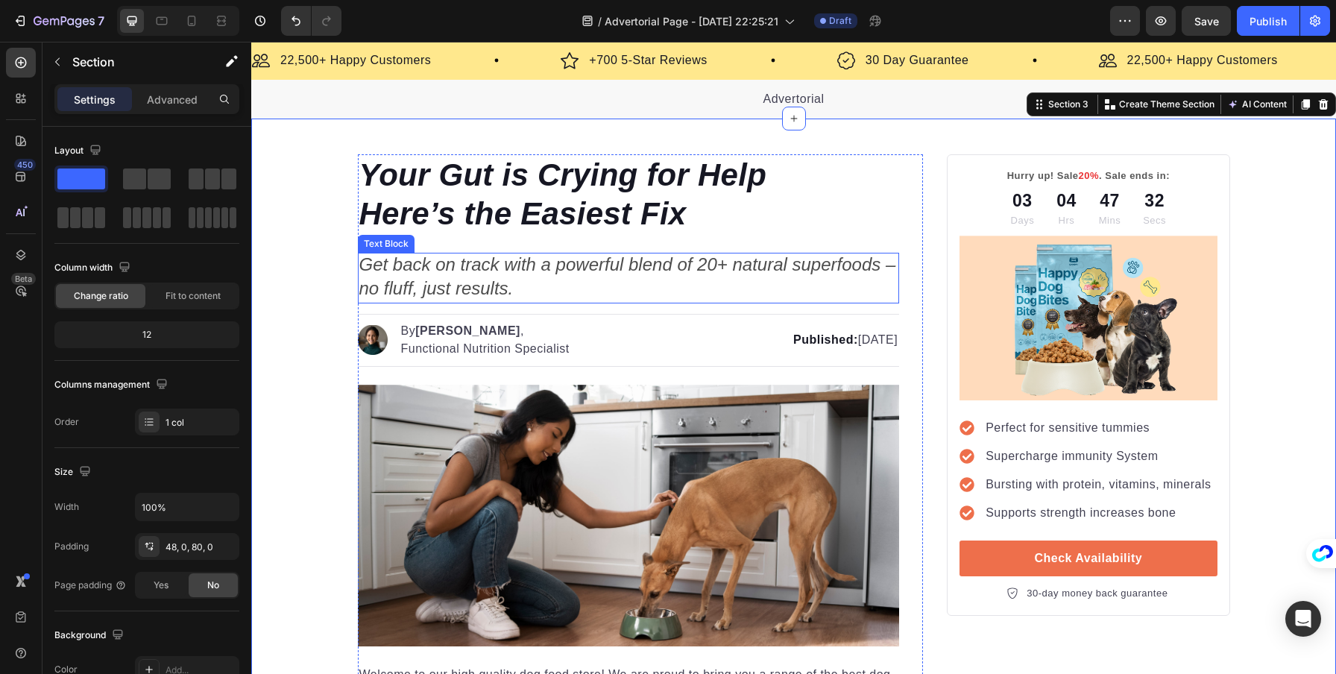
click at [438, 291] on icon "Get back on track with a powerful blend of 20+ natural superfoods – no fluff, j…" at bounding box center [627, 276] width 537 height 44
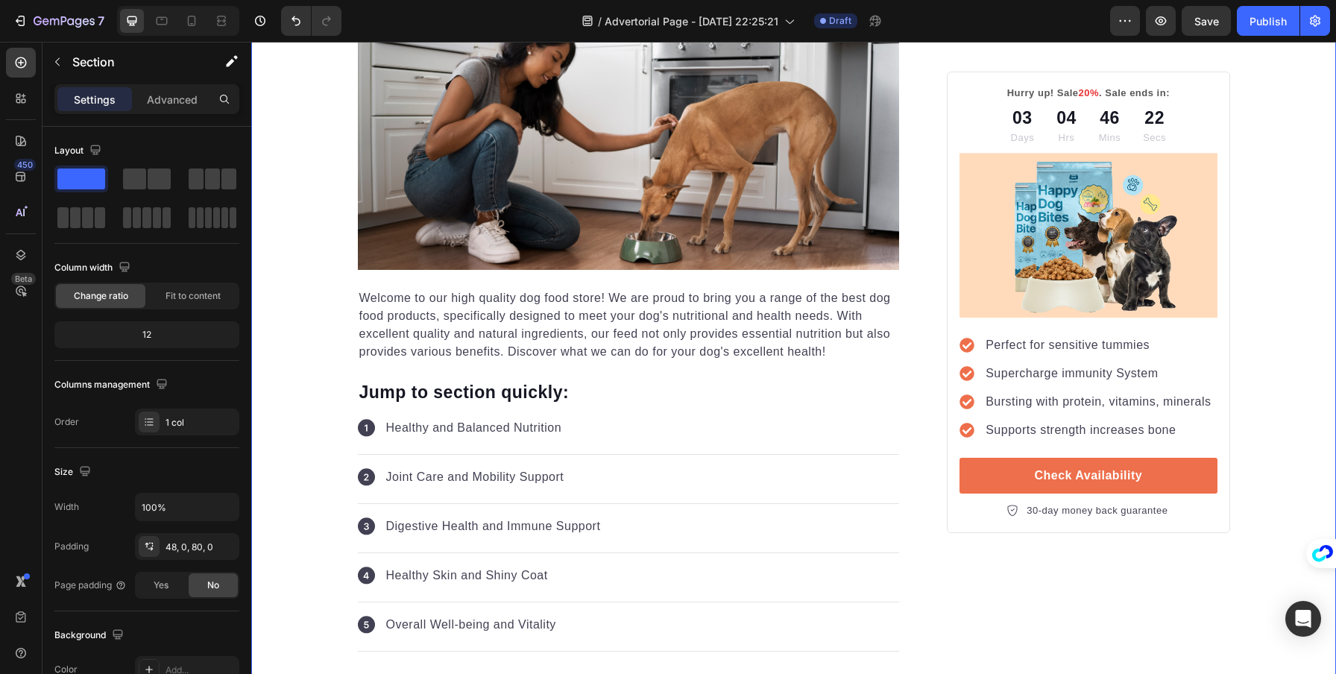
scroll to position [549, 0]
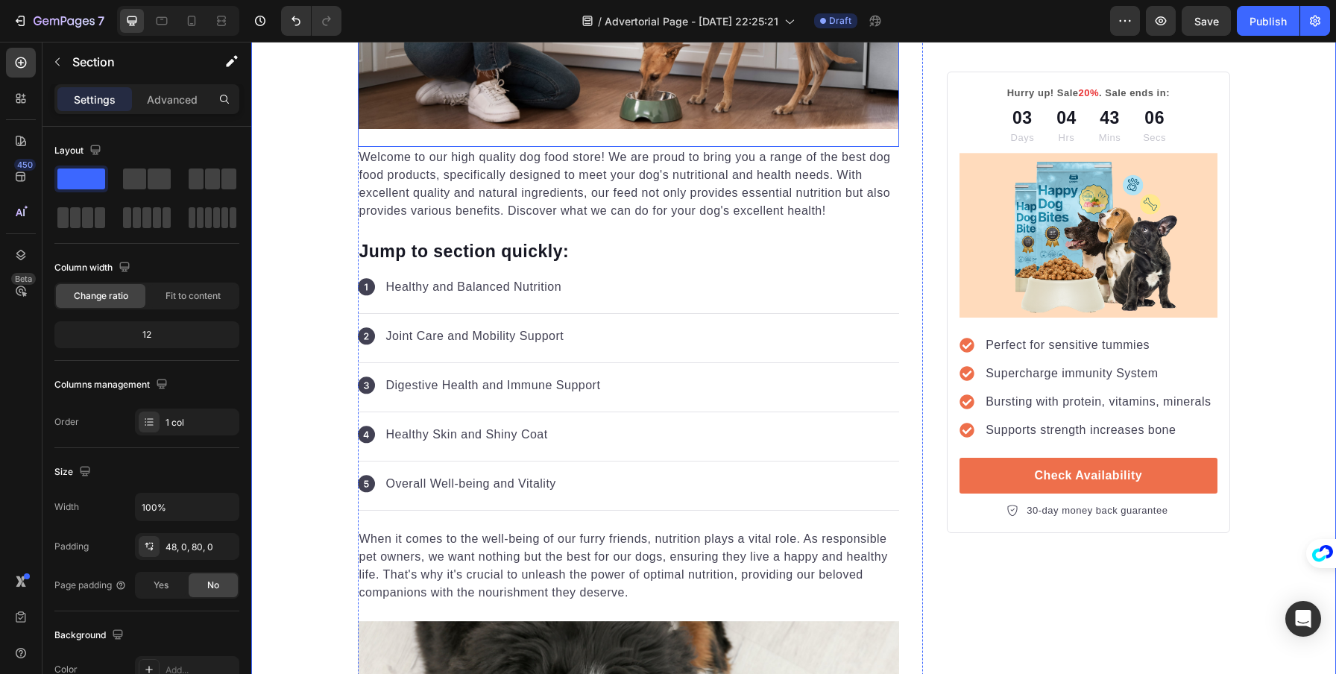
click at [465, 178] on p "Welcome to our high quality dog food store! We are proud to bring you a range o…" at bounding box center [628, 184] width 539 height 72
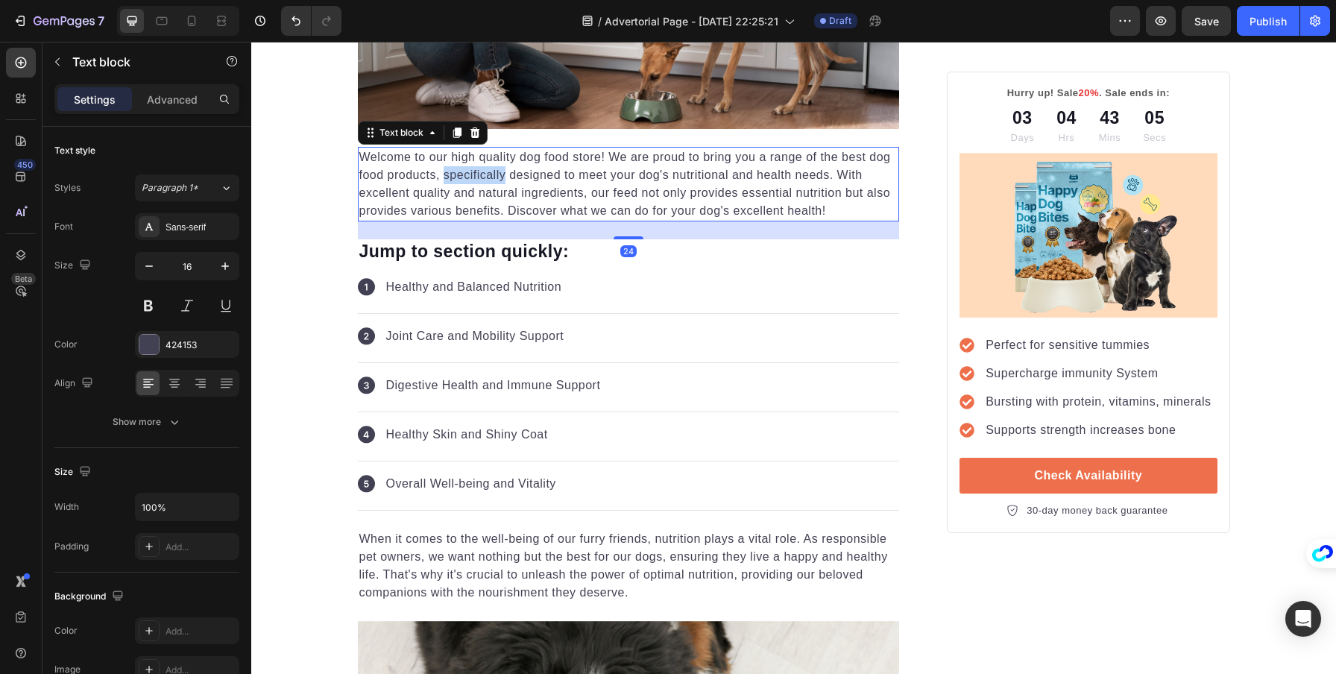
click at [465, 178] on p "Welcome to our high quality dog food store! We are proud to bring you a range o…" at bounding box center [628, 184] width 539 height 72
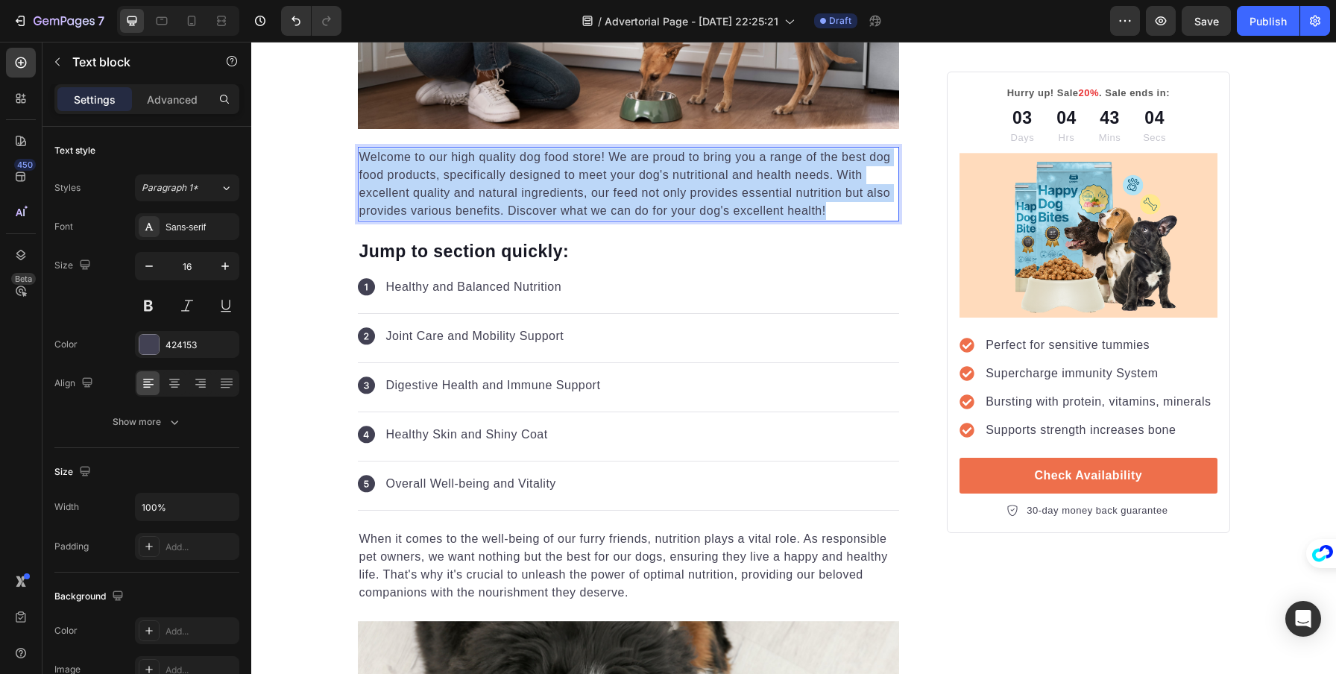
click at [465, 178] on p "Welcome to our high quality dog food store! We are proud to bring you a range o…" at bounding box center [628, 184] width 539 height 72
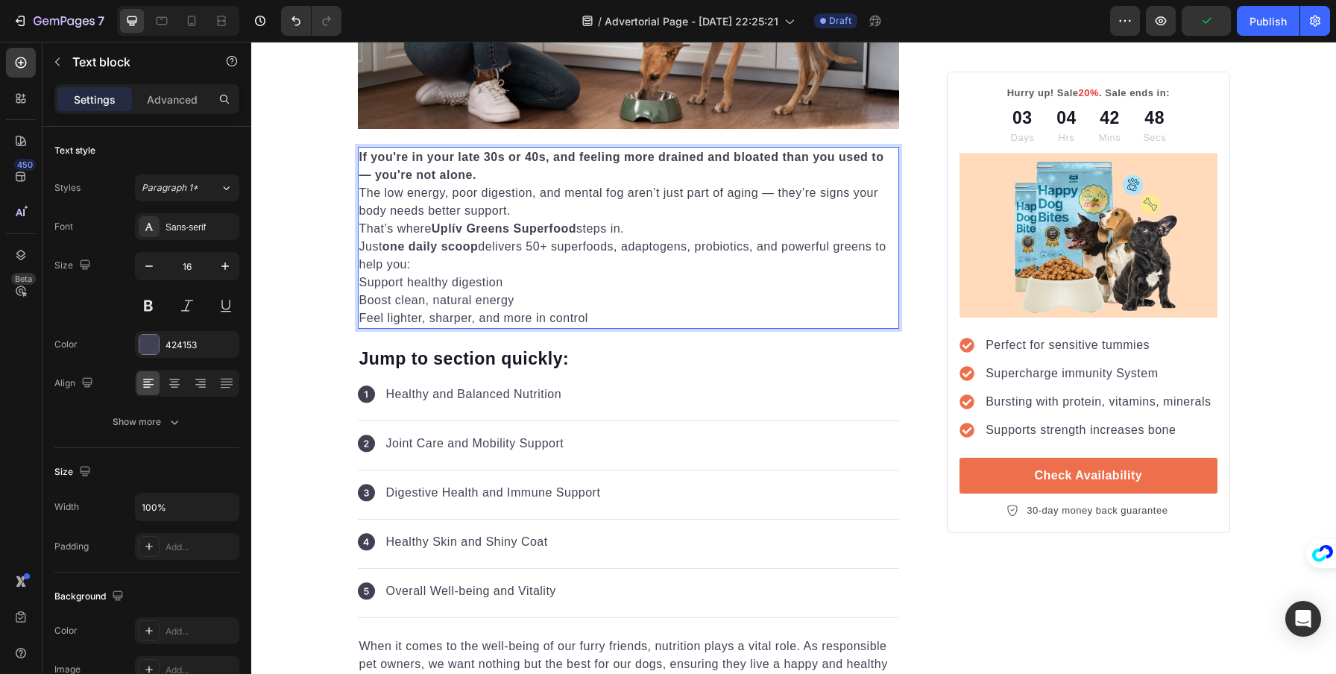
click at [359, 281] on p "Support healthy digestion" at bounding box center [628, 283] width 539 height 18
click at [359, 300] on p "Boost clean, natural energy" at bounding box center [628, 301] width 539 height 18
drag, startPoint x: 365, startPoint y: 283, endPoint x: 356, endPoint y: 281, distance: 9.1
click at [359, 281] on p "✅ Support healthy digestion" at bounding box center [628, 283] width 539 height 18
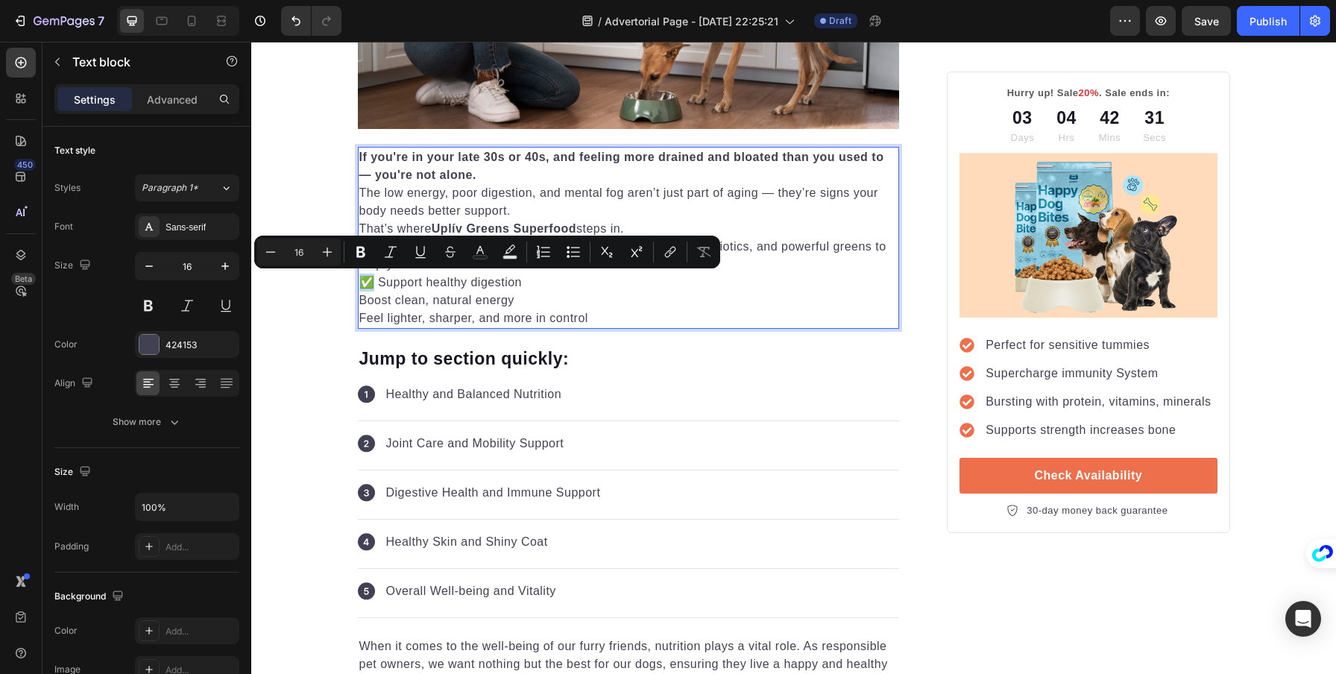
copy p "✅"
click at [359, 300] on p "Boost clean, natural energy" at bounding box center [628, 301] width 539 height 18
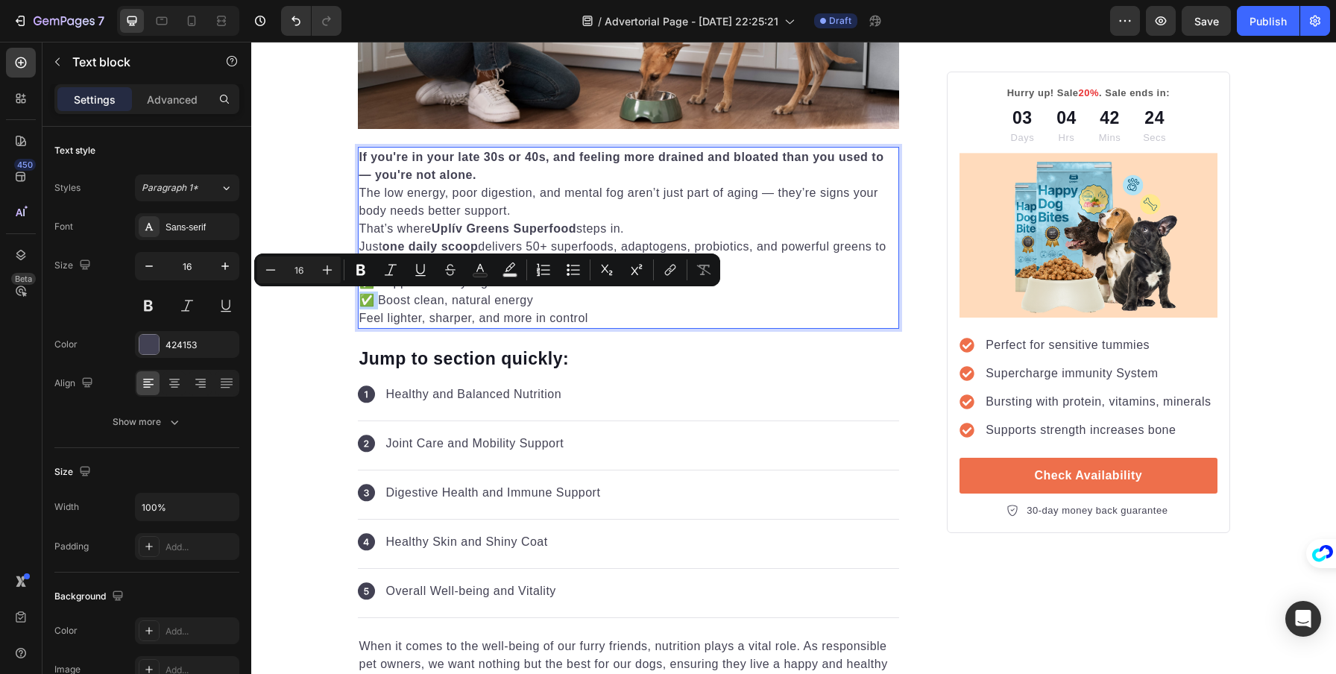
drag, startPoint x: 370, startPoint y: 300, endPoint x: 351, endPoint y: 298, distance: 18.8
copy p "✅"
click at [358, 315] on div "If you're in your late 30s or 40s, and feeling more drained and bloated than yo…" at bounding box center [629, 238] width 542 height 182
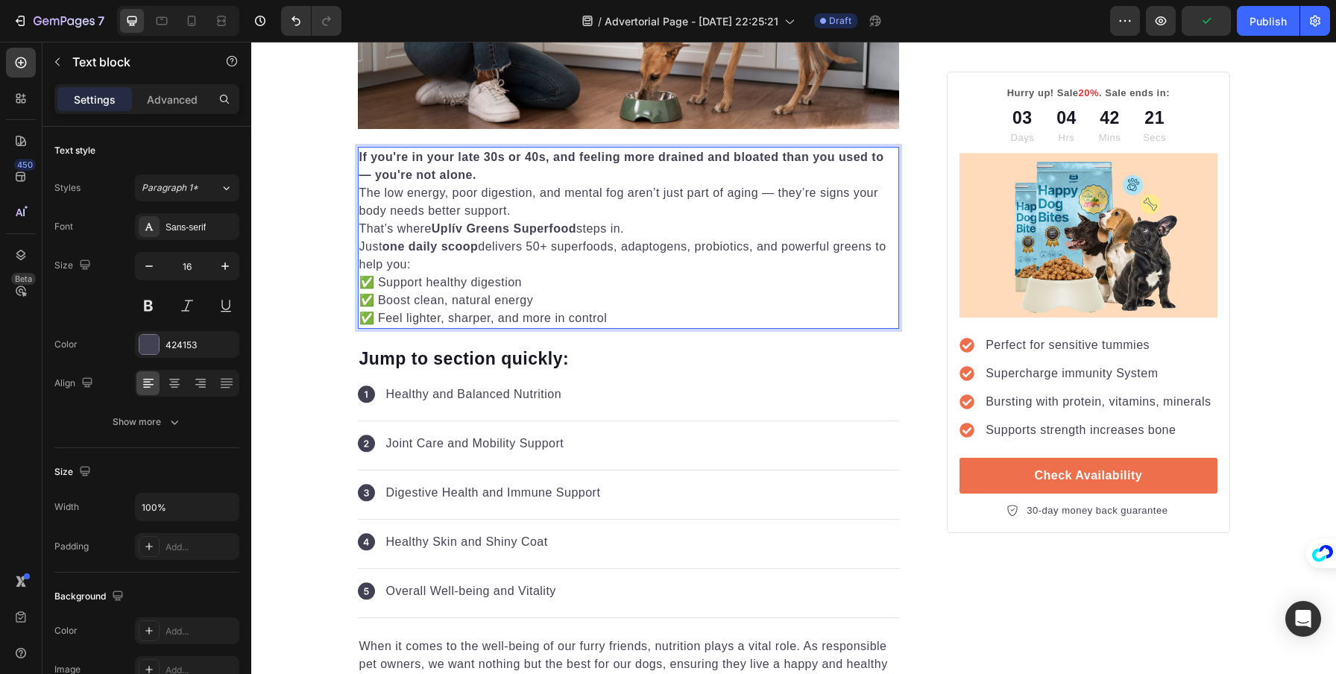
click at [620, 315] on p "✅ Feel lighter, sharper, and more in control" at bounding box center [628, 318] width 539 height 18
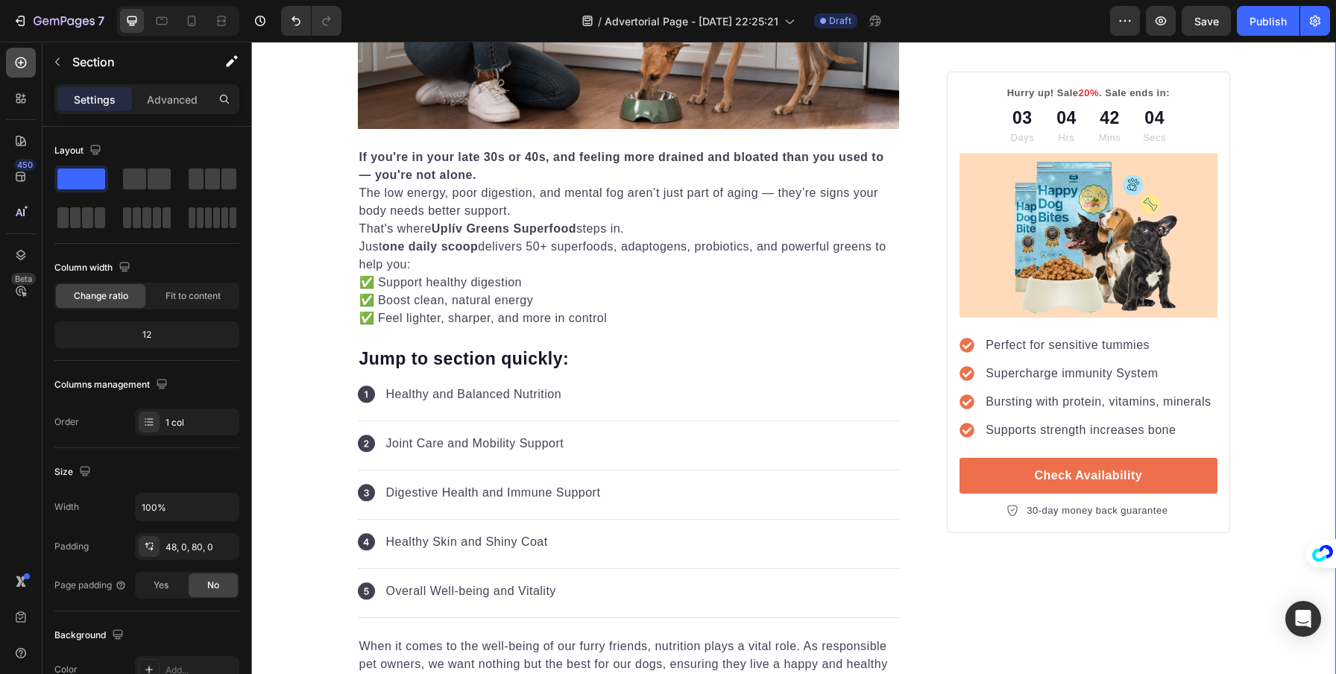
click at [23, 59] on icon at bounding box center [20, 62] width 15 height 15
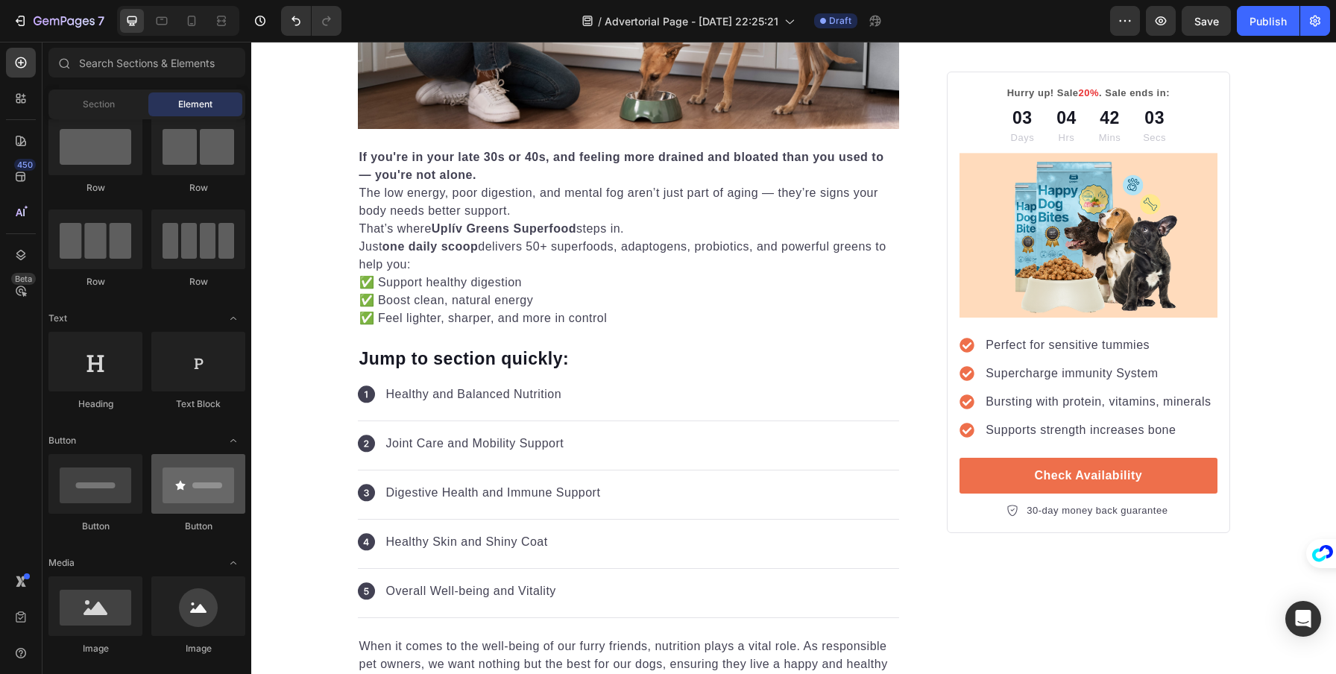
scroll to position [40, 0]
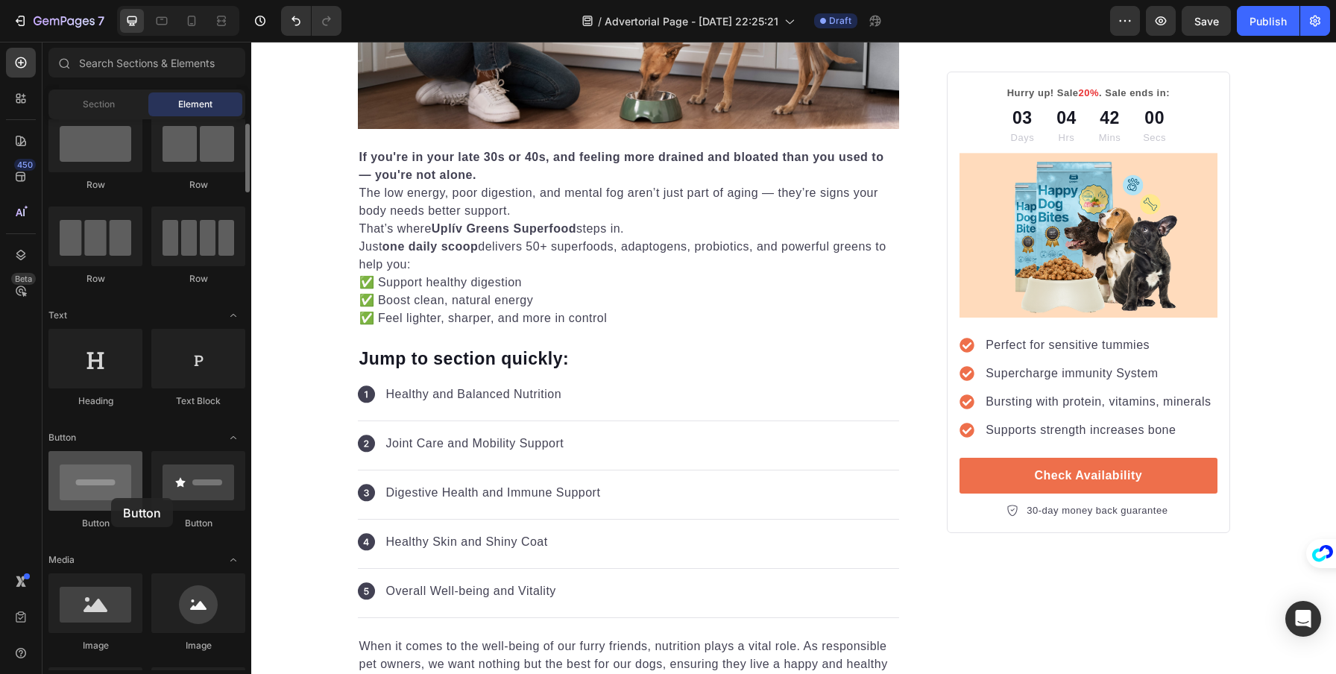
click at [111, 498] on div at bounding box center [95, 481] width 94 height 60
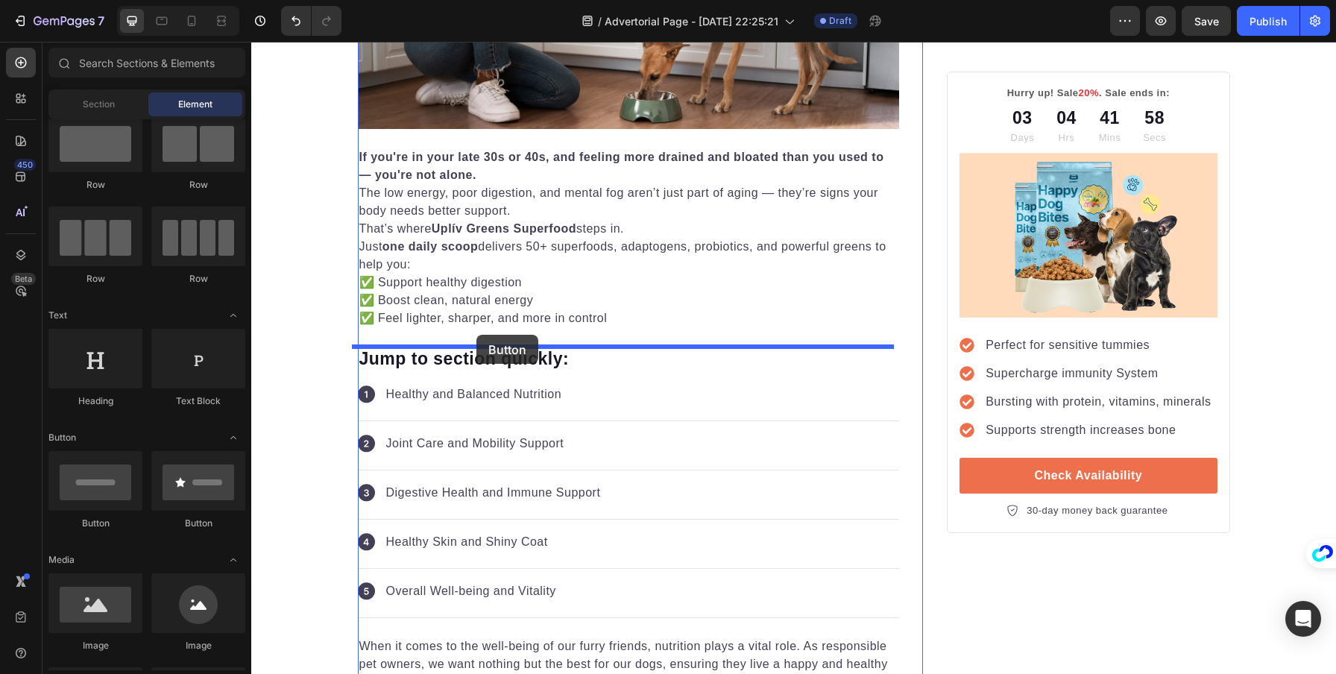
drag, startPoint x: 345, startPoint y: 535, endPoint x: 477, endPoint y: 335, distance: 239.5
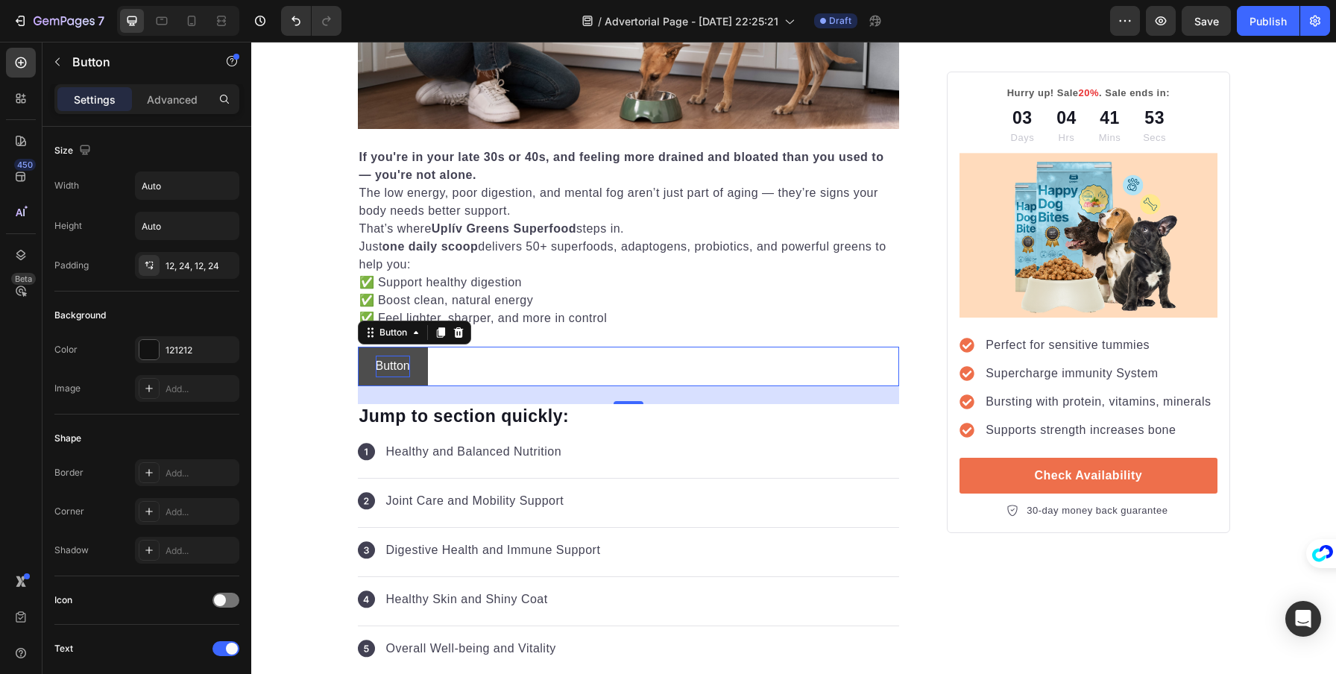
click at [401, 359] on p "Button" at bounding box center [393, 367] width 34 height 22
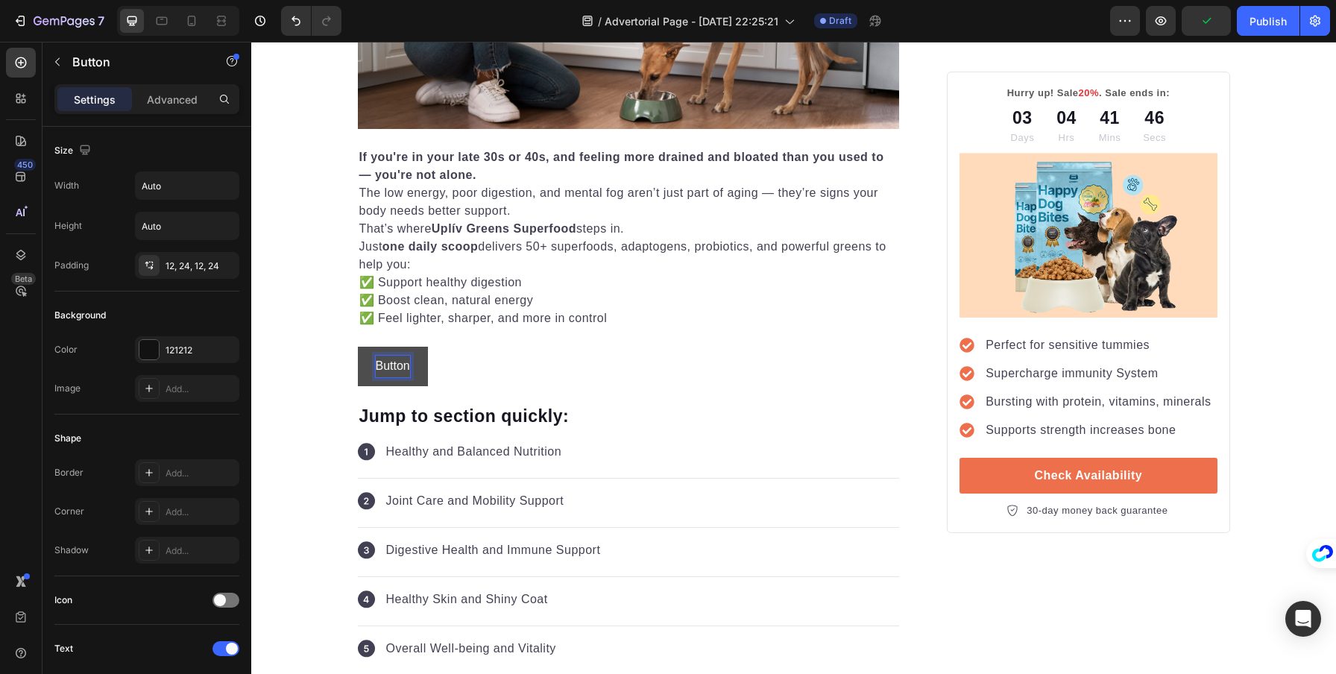
click at [381, 365] on p "Button" at bounding box center [393, 367] width 34 height 22
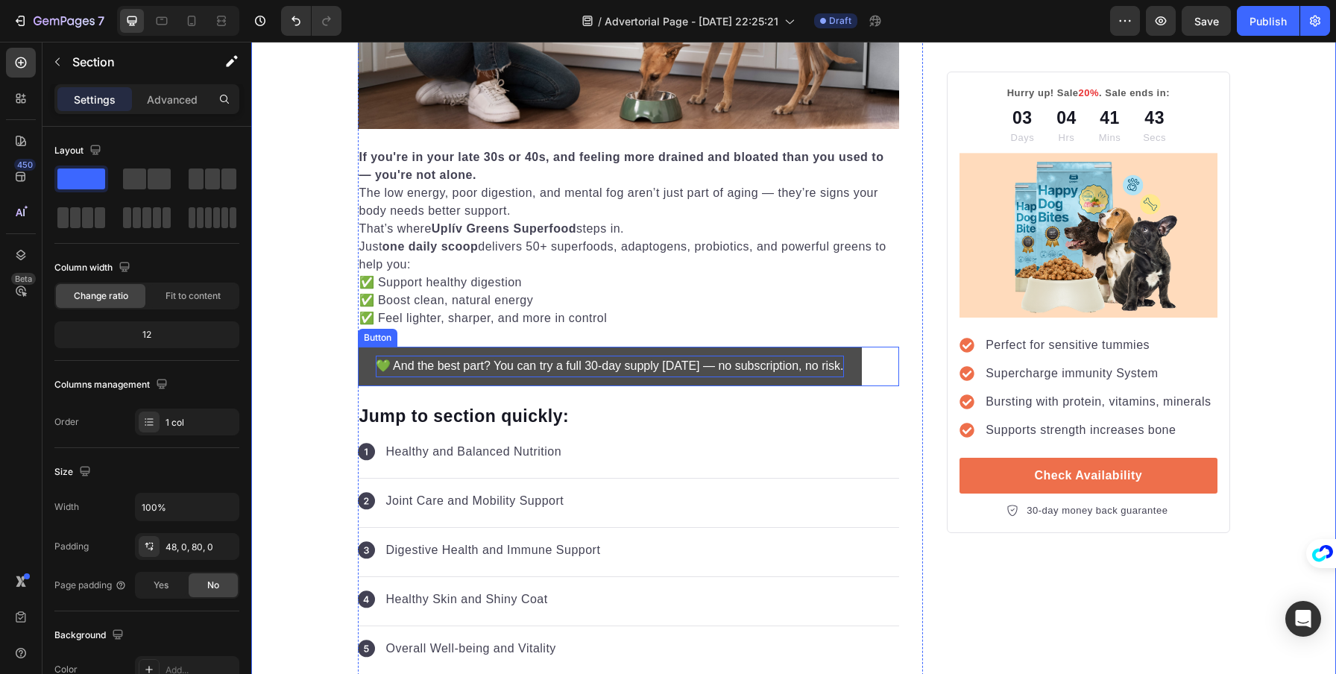
click at [361, 366] on button "💚 And the best part? You can try a full 30-day supply today — no subscription, …" at bounding box center [610, 367] width 504 height 40
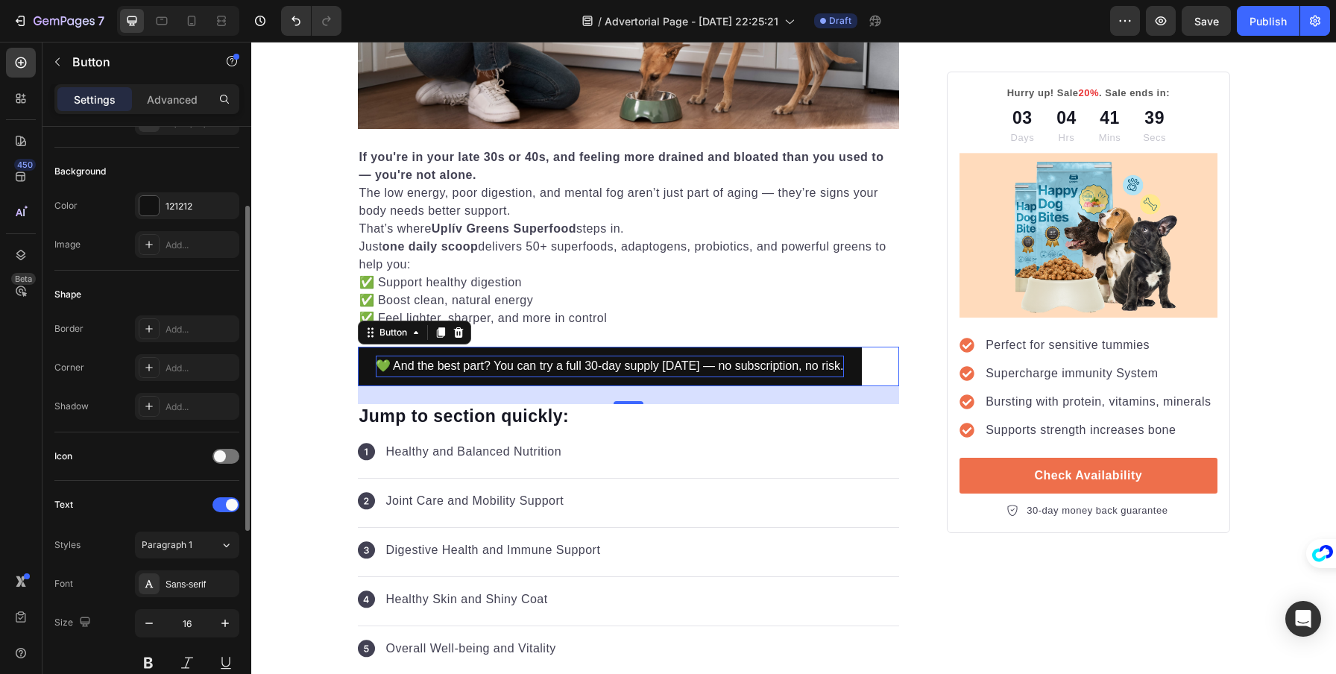
scroll to position [479, 0]
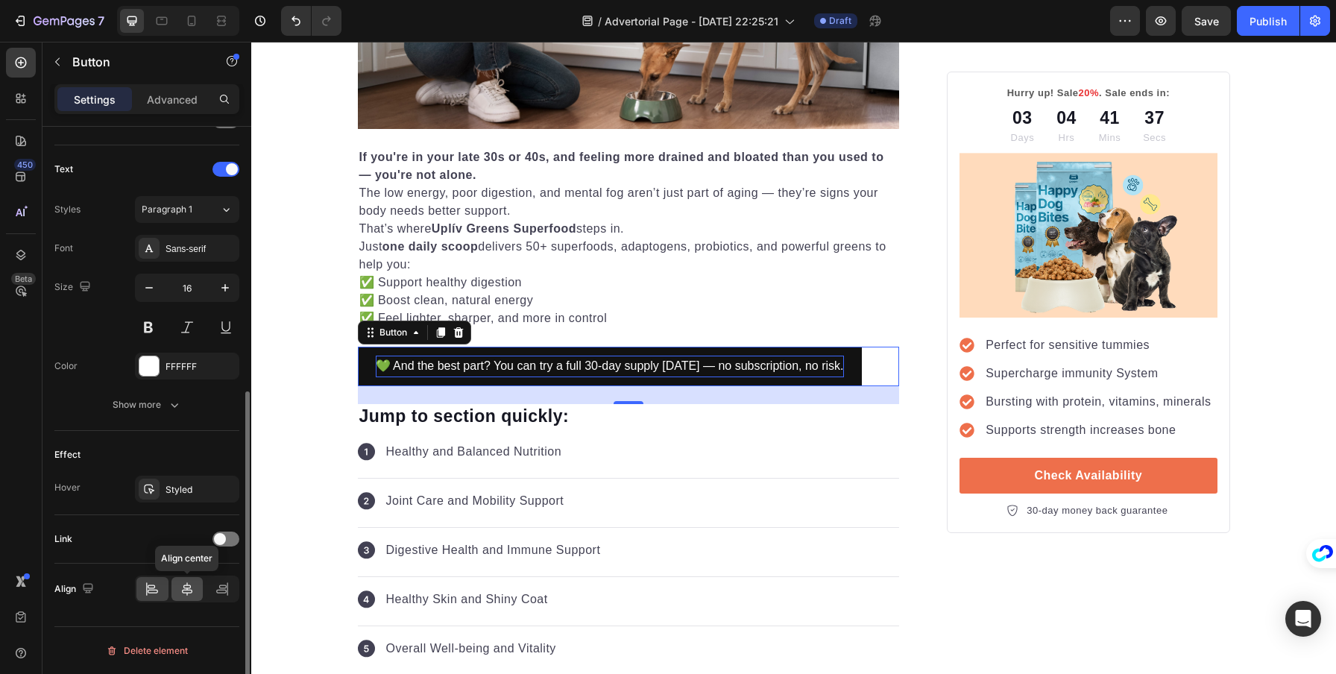
click at [186, 593] on icon at bounding box center [187, 589] width 15 height 15
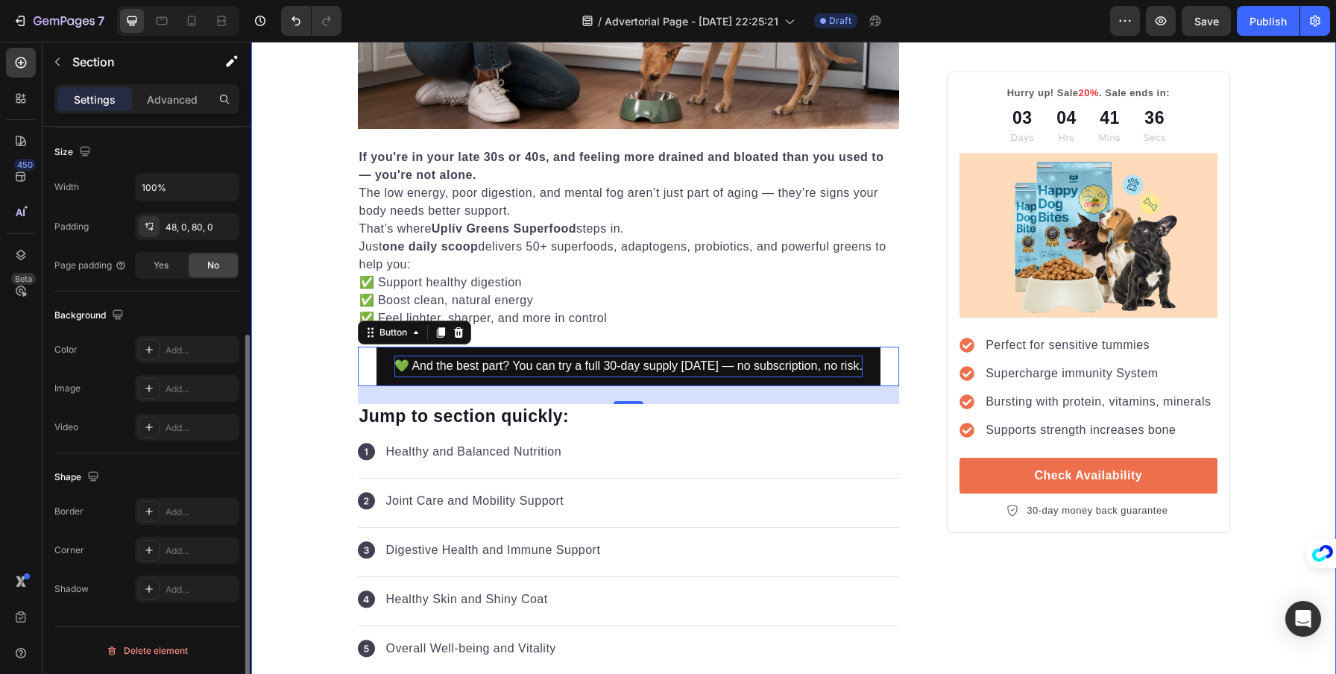
scroll to position [0, 0]
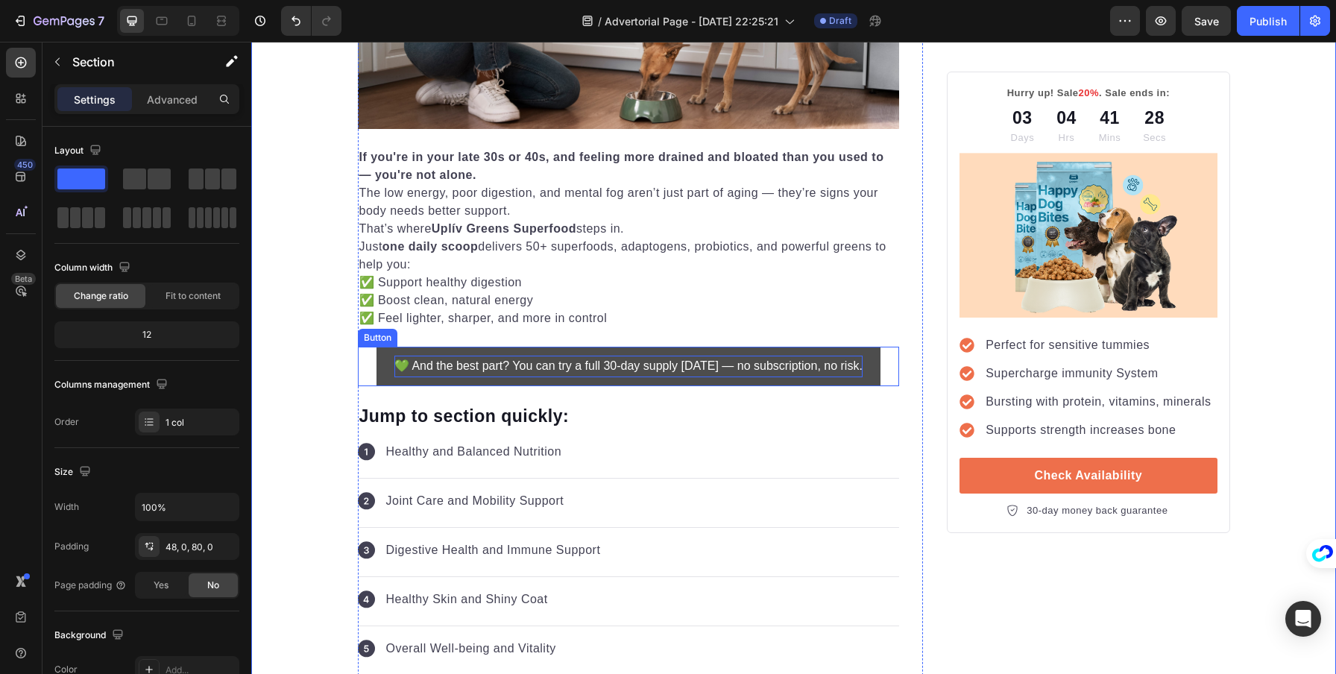
click at [388, 350] on button "💚 And the best part? You can try a full 30-day supply today — no subscription, …" at bounding box center [629, 367] width 504 height 40
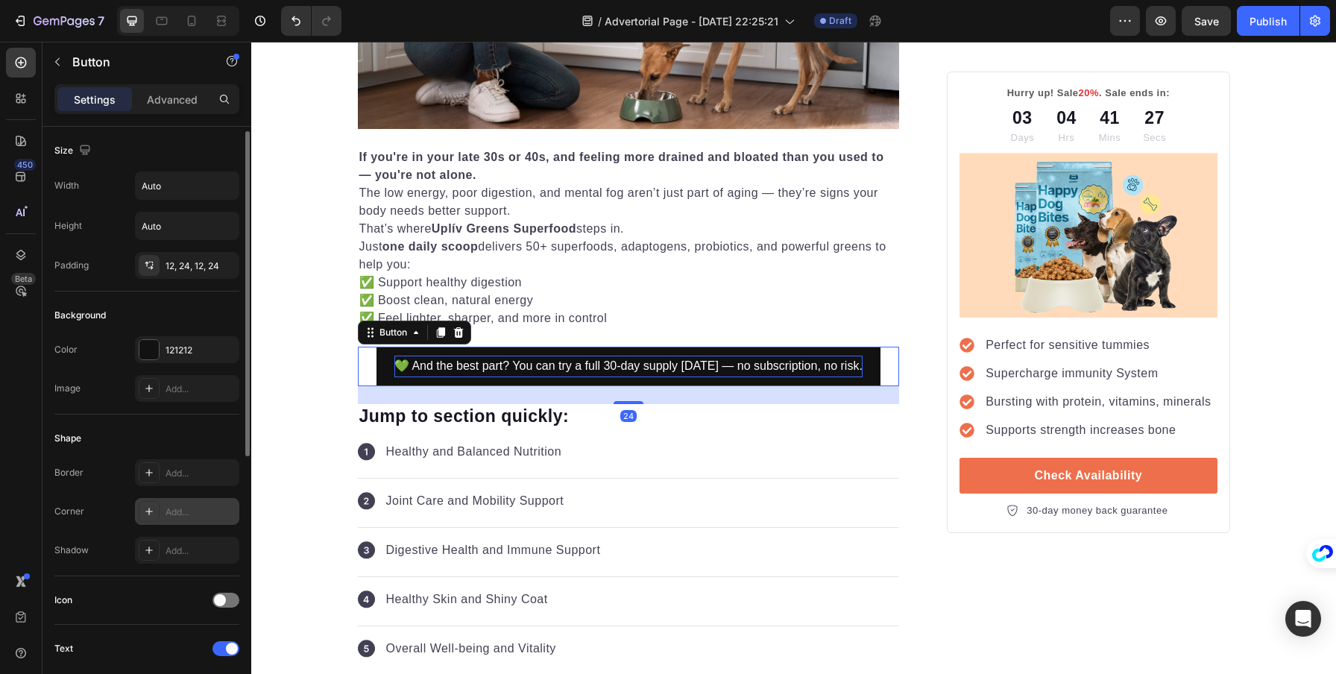
scroll to position [3, 0]
click at [177, 506] on div "Add..." at bounding box center [201, 509] width 70 height 13
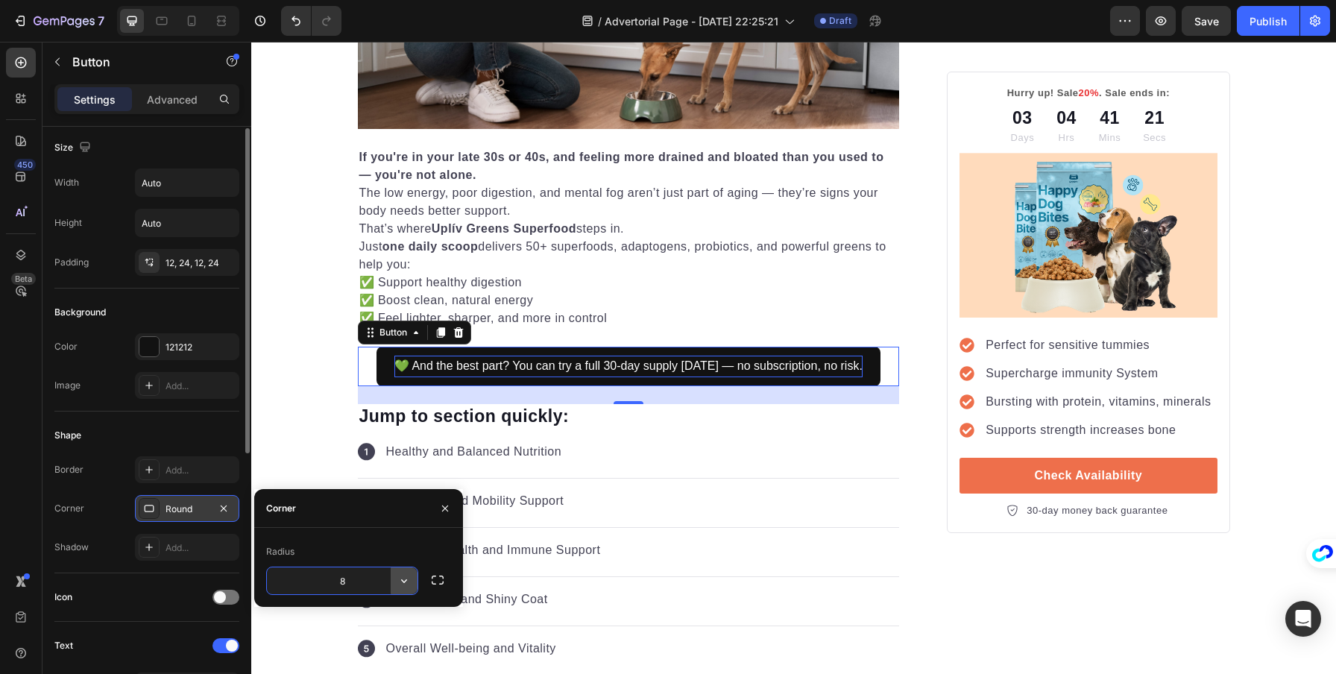
click at [404, 577] on icon "button" at bounding box center [404, 580] width 15 height 15
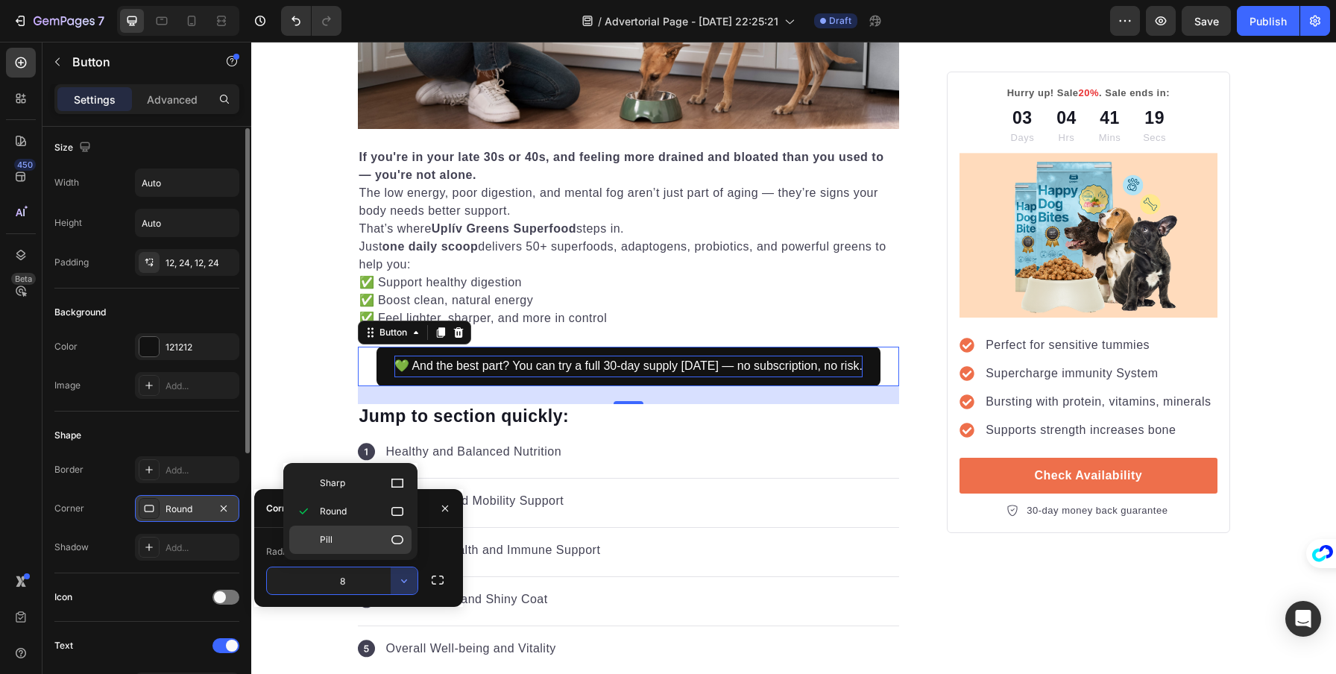
click at [389, 541] on p "Pill" at bounding box center [362, 539] width 85 height 15
type input "9999"
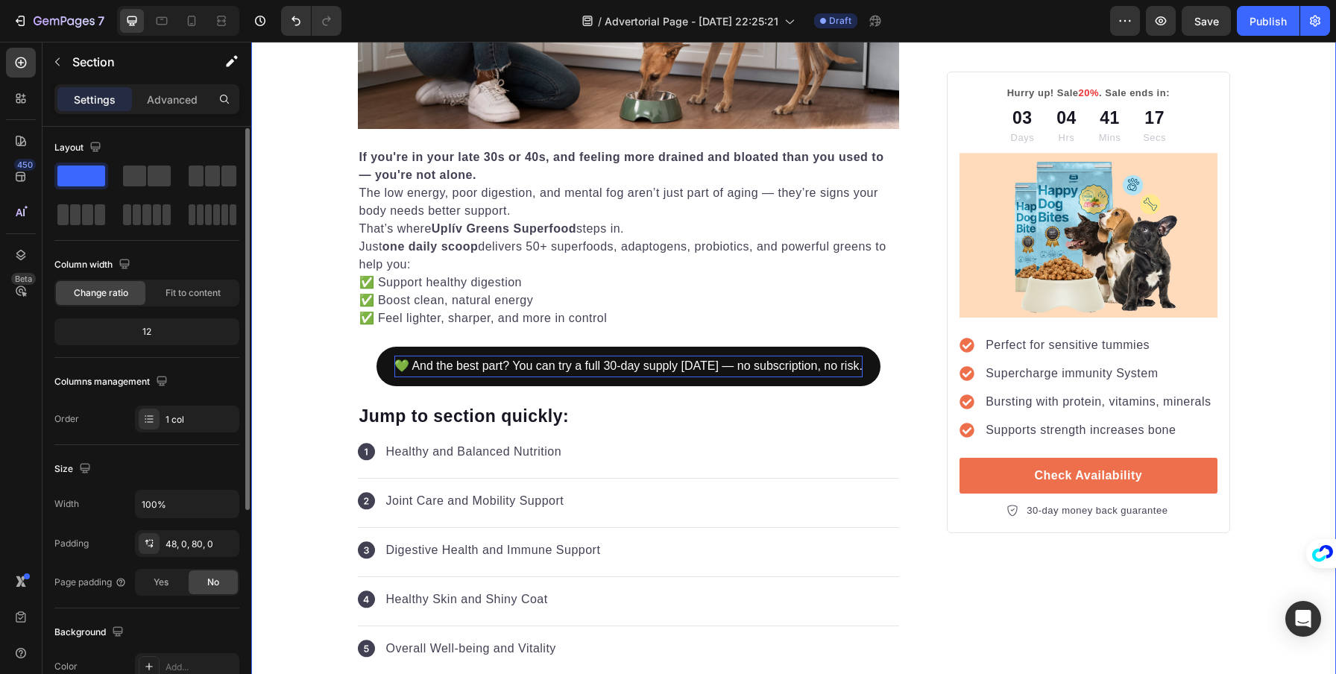
scroll to position [0, 0]
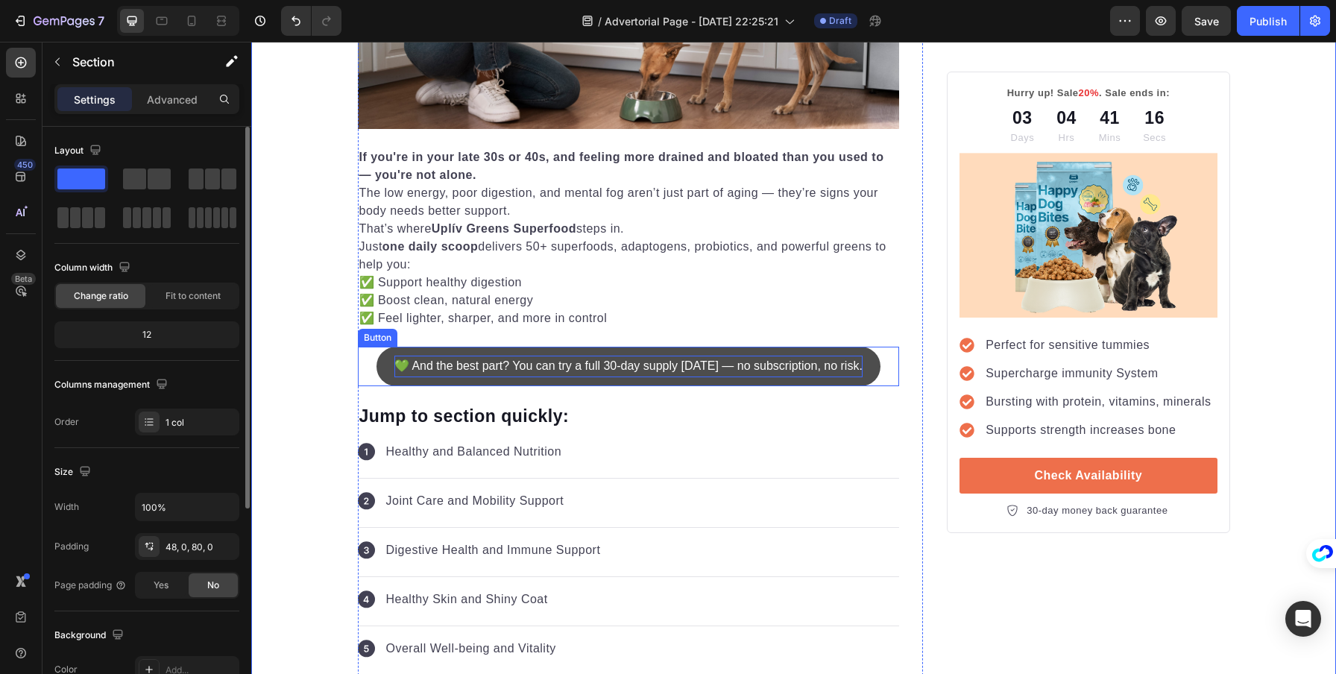
click at [412, 351] on button "💚 And the best part? You can try a full 30-day supply today — no subscription, …" at bounding box center [629, 367] width 504 height 40
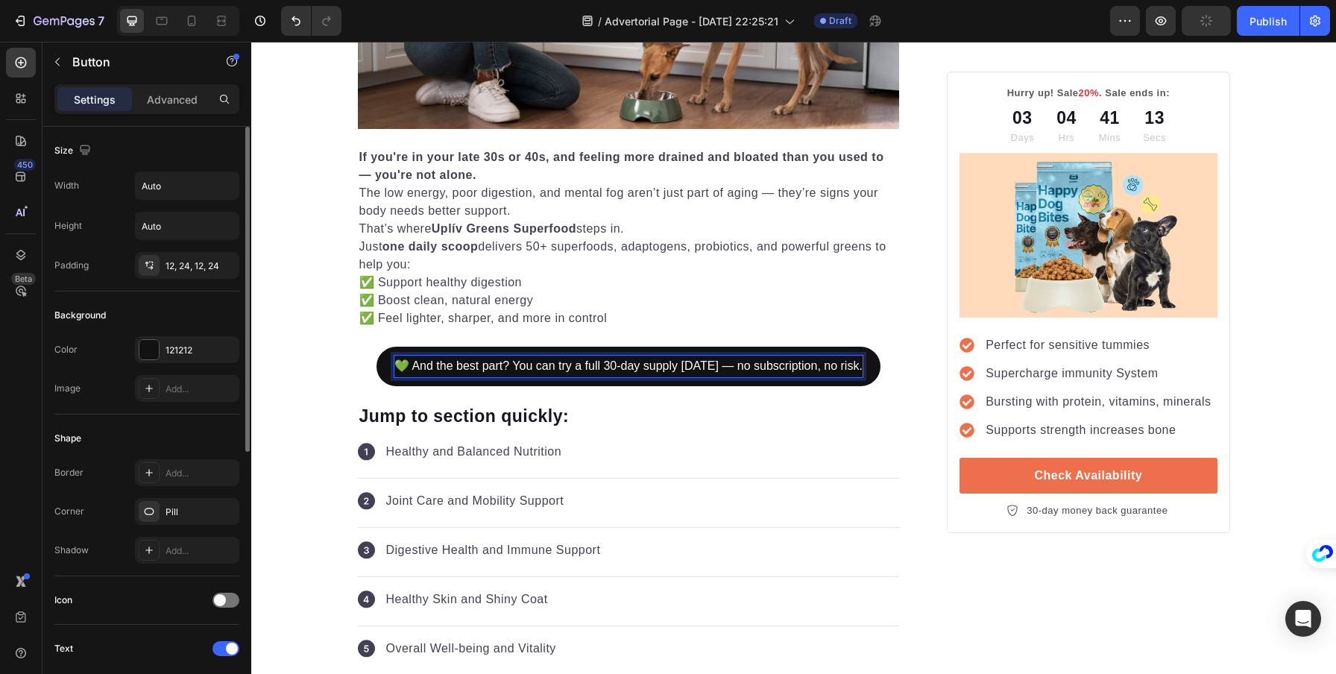
click at [432, 365] on p "💚 And the best part? You can try a full 30-day supply today — no subscription, …" at bounding box center [628, 367] width 468 height 22
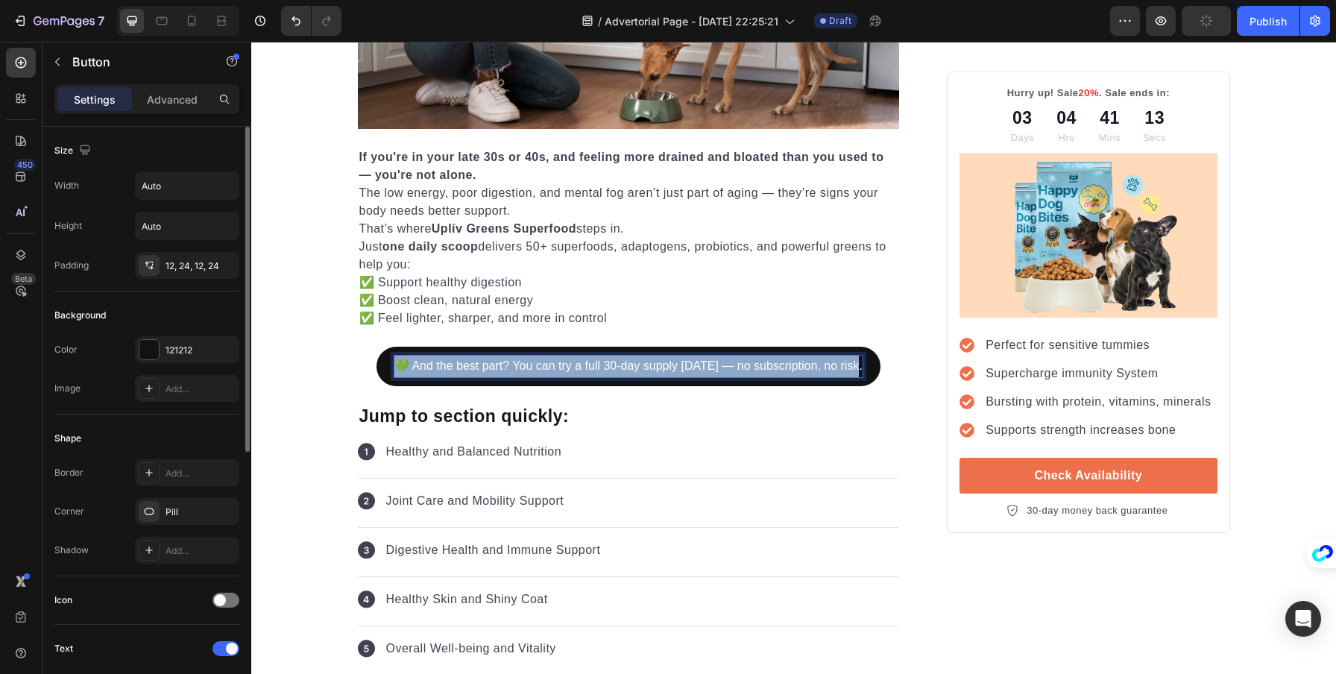
click at [432, 365] on p "💚 And the best part? You can try a full 30-day supply today — no subscription, …" at bounding box center [628, 367] width 468 height 22
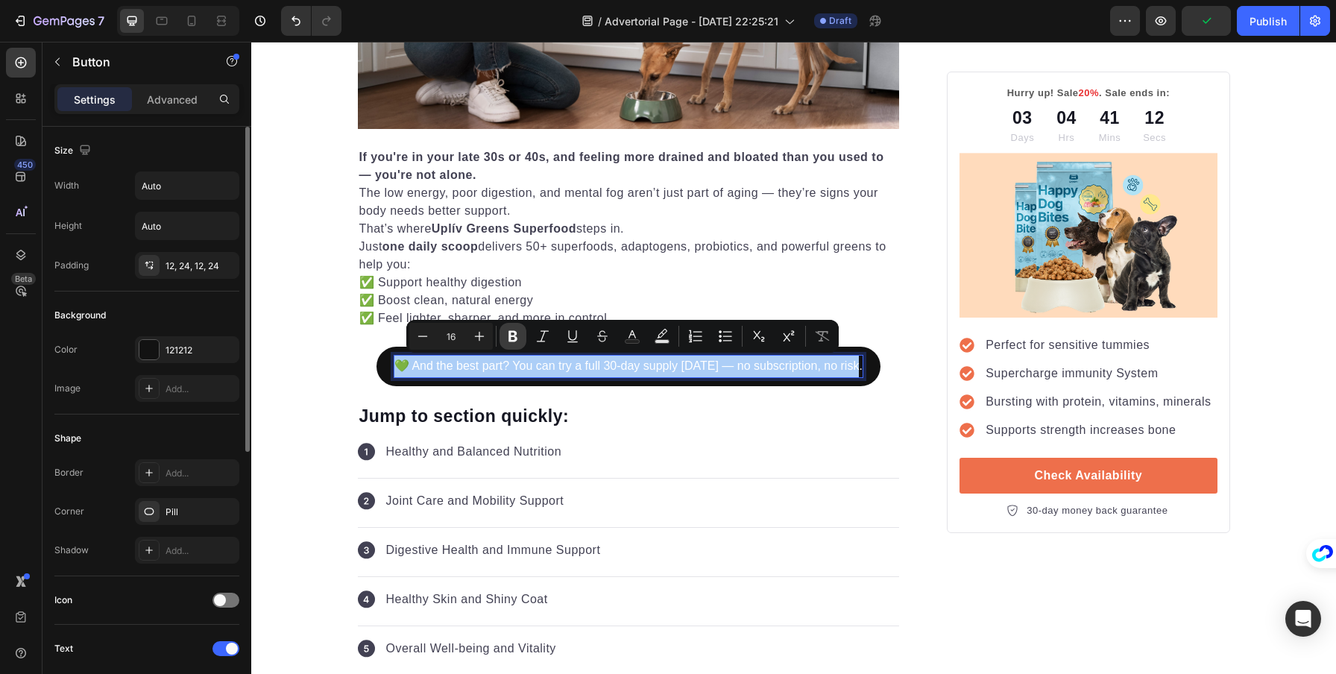
click at [506, 333] on icon "Editor contextual toolbar" at bounding box center [513, 336] width 15 height 15
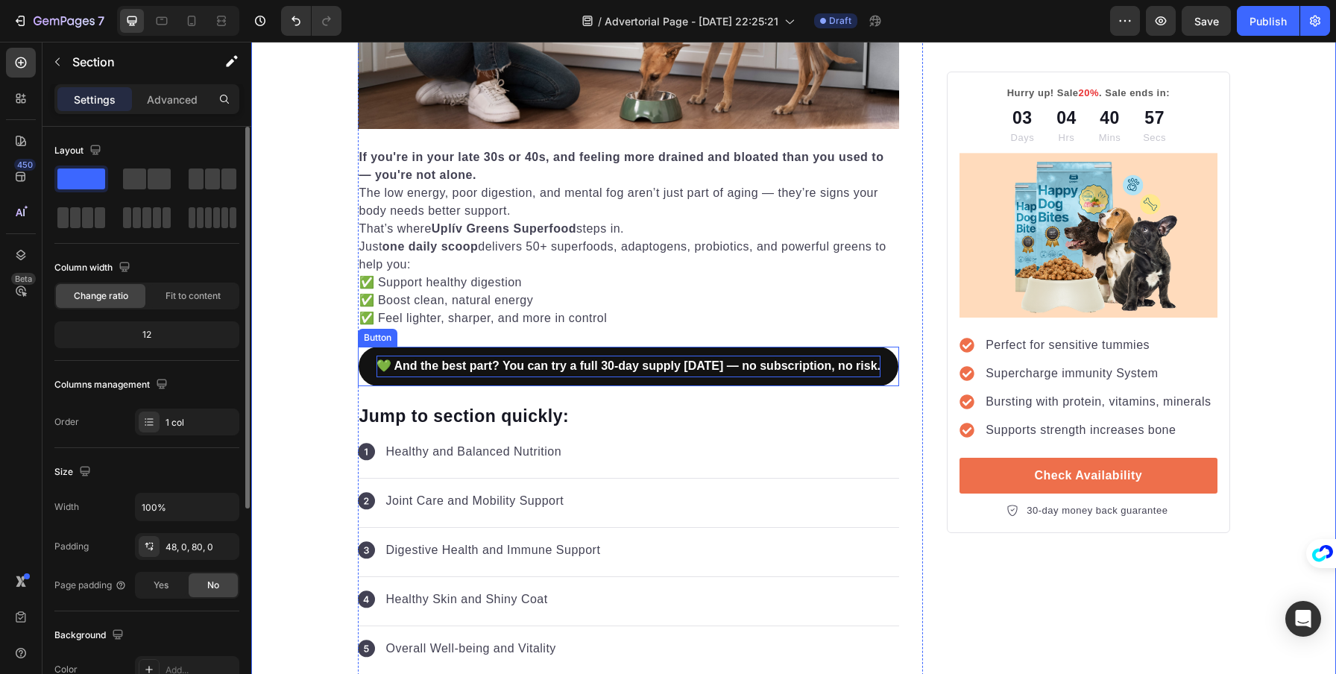
click at [550, 363] on strong "💚 And the best part? You can try a full 30-day supply today — no subscription, …" at bounding box center [629, 365] width 504 height 13
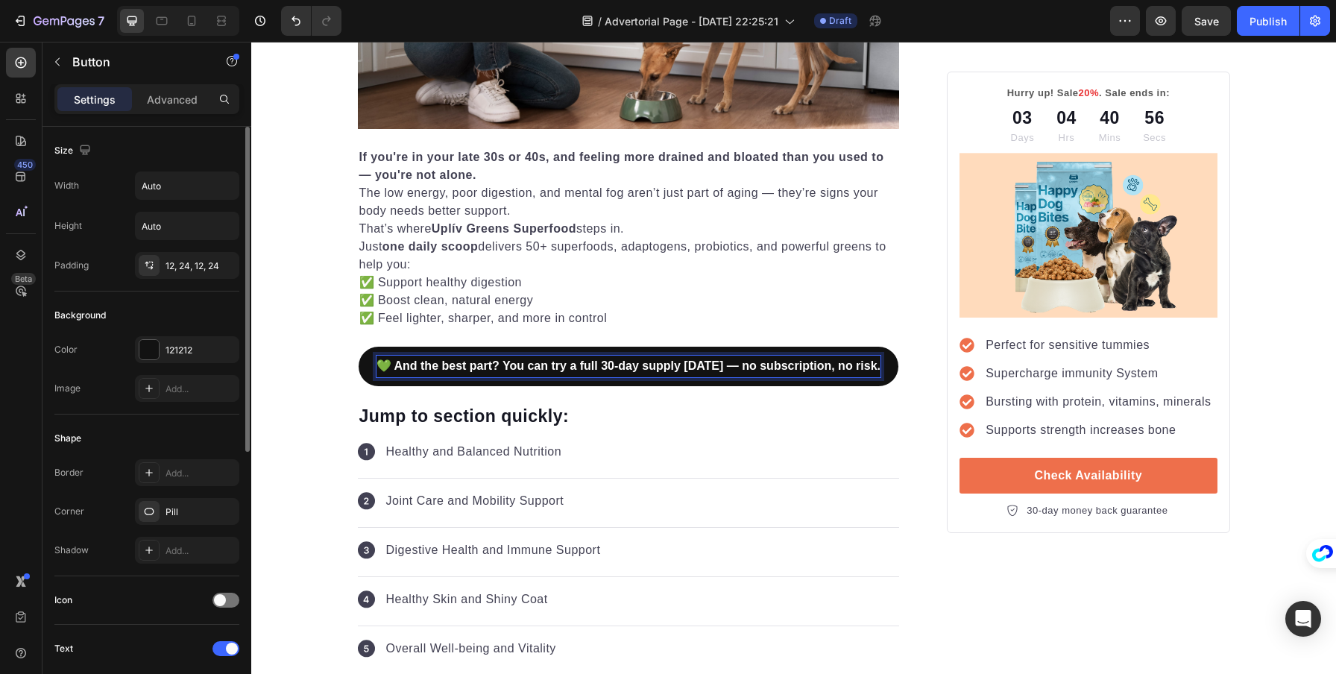
click at [550, 363] on strong "💚 And the best part? You can try a full 30-day supply today — no subscription, …" at bounding box center [629, 365] width 504 height 13
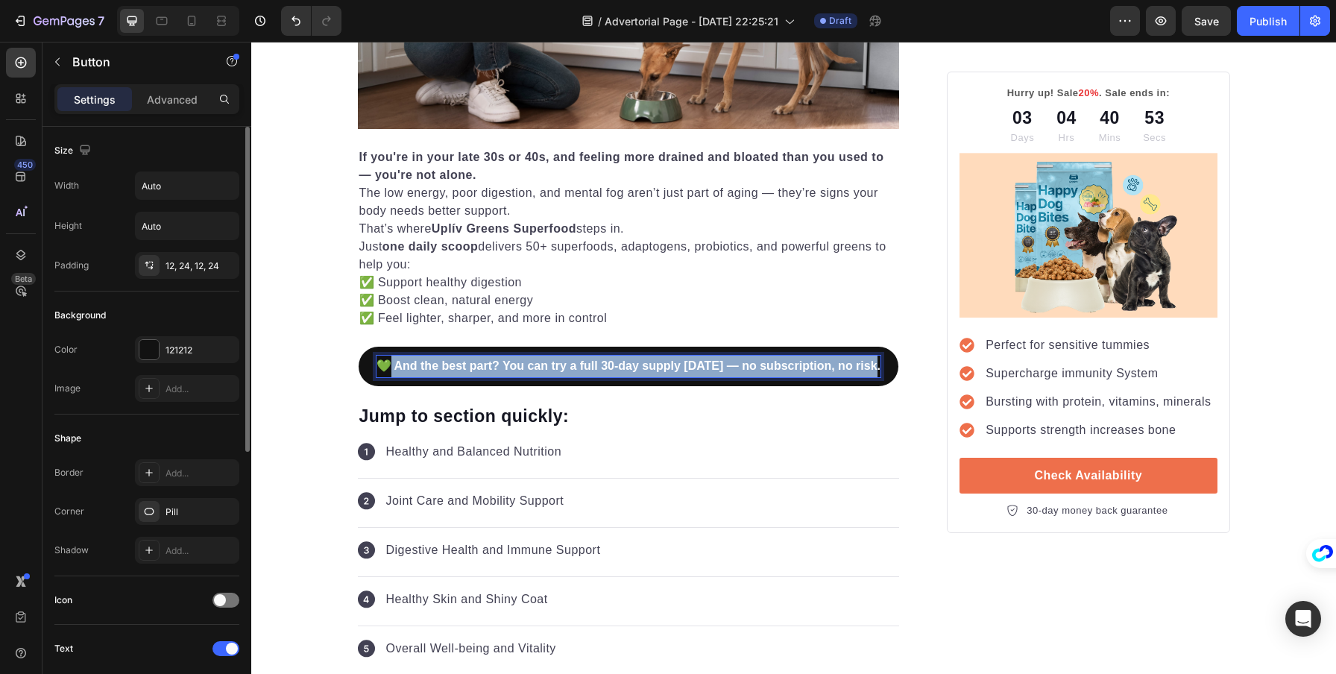
drag, startPoint x: 389, startPoint y: 362, endPoint x: 869, endPoint y: 370, distance: 480.3
click at [869, 370] on strong "💚 And the best part? You can try a full 30-day supply today — no subscription, …" at bounding box center [629, 365] width 504 height 13
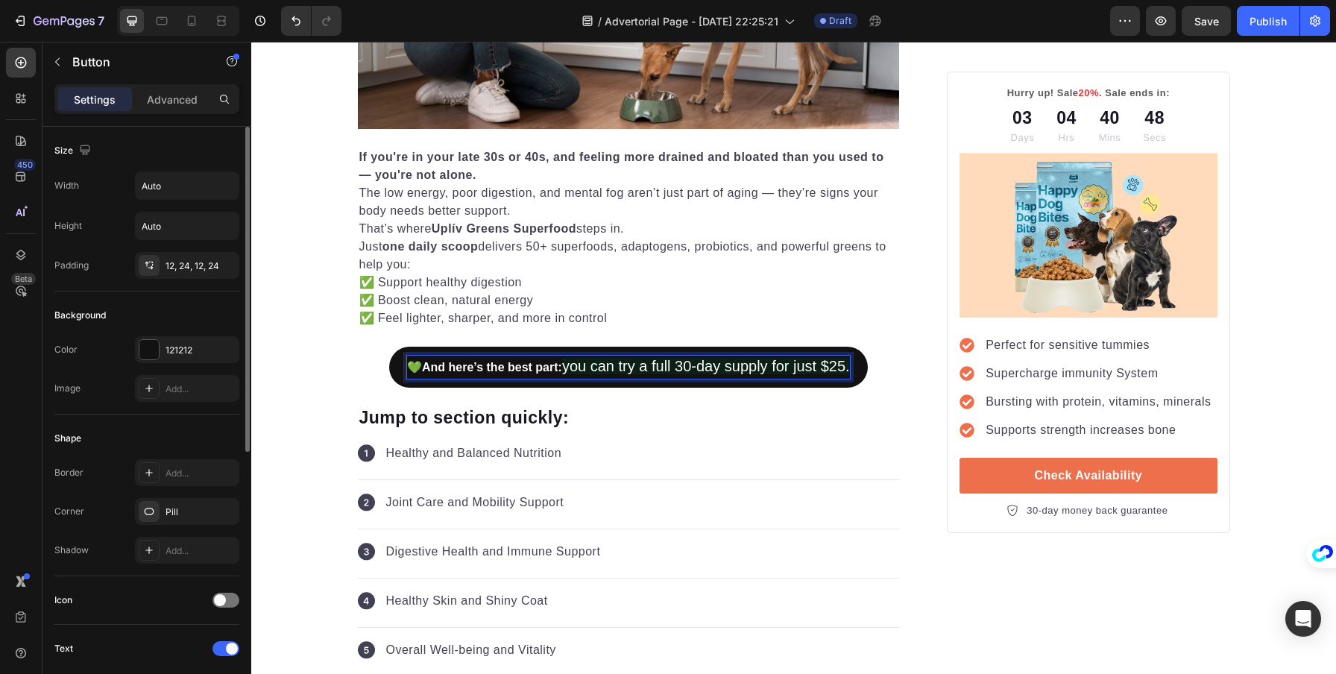
click at [609, 368] on span "you can try a full 30-day supply for just $25." at bounding box center [706, 366] width 288 height 16
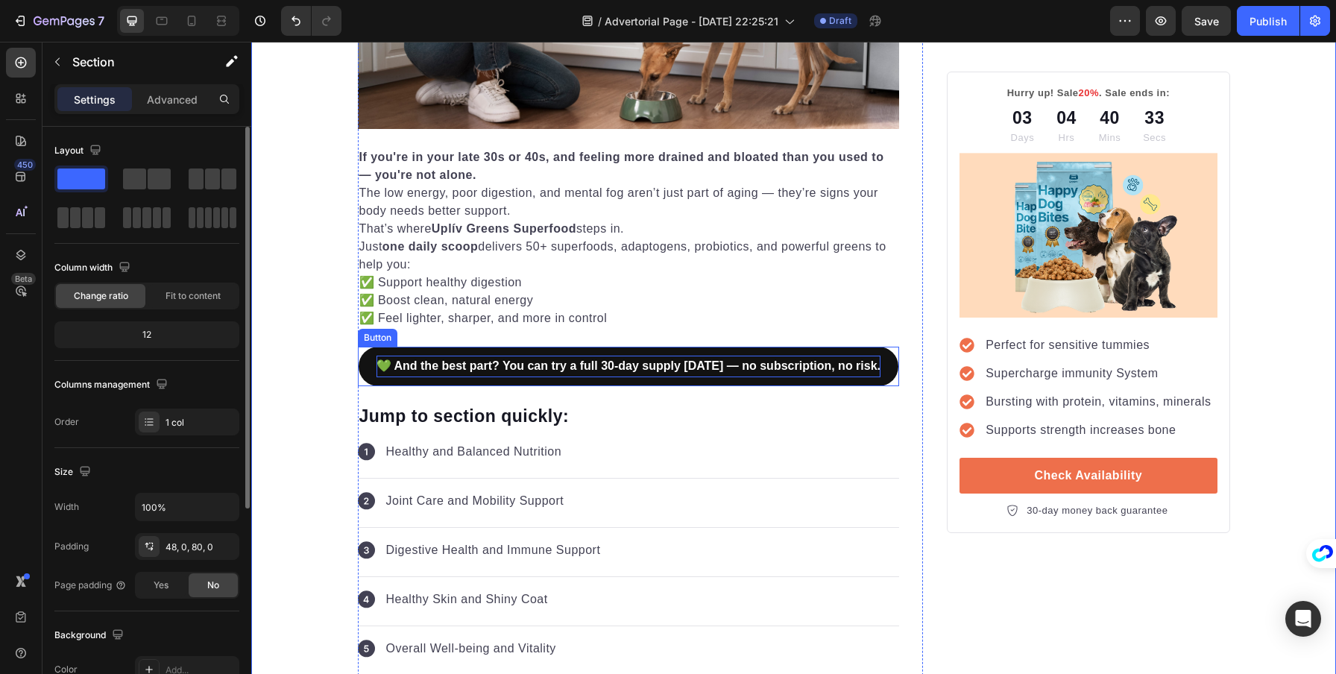
click at [559, 359] on strong "💚 And the best part? You can try a full 30-day supply today — no subscription, …" at bounding box center [629, 365] width 504 height 13
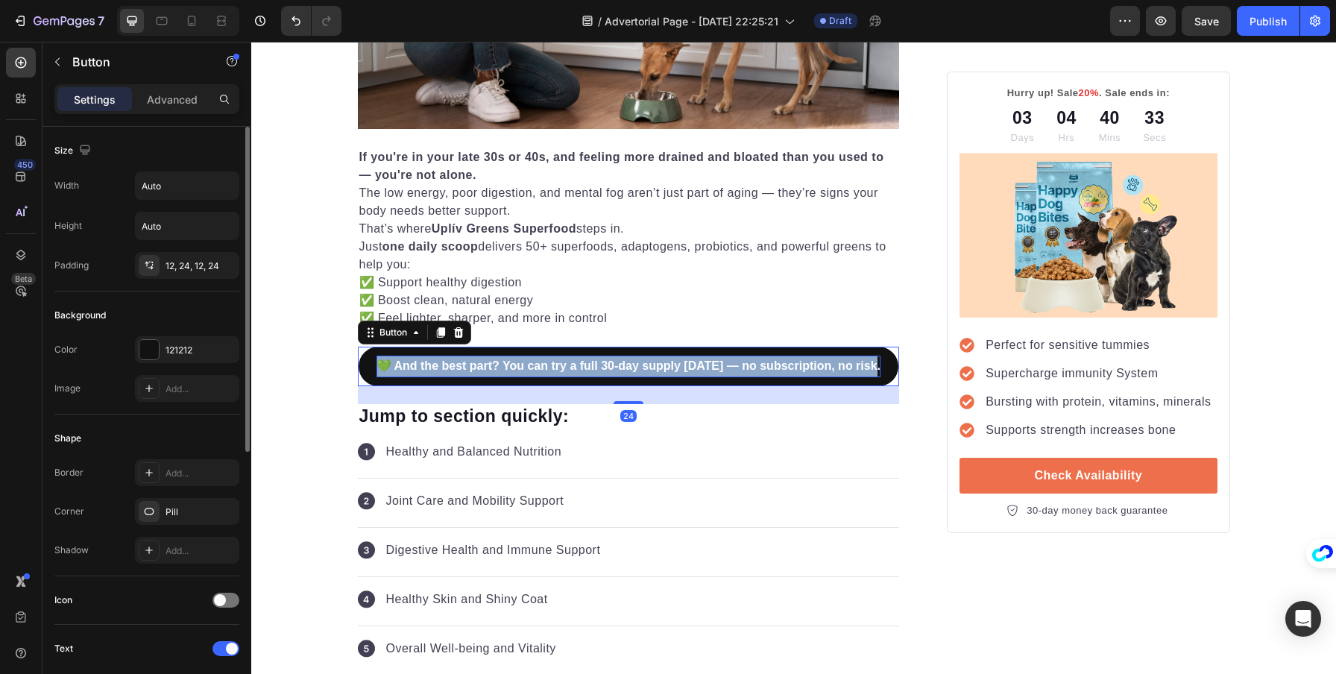
click at [559, 359] on strong "💚 And the best part? You can try a full 30-day supply today — no subscription, …" at bounding box center [629, 365] width 504 height 13
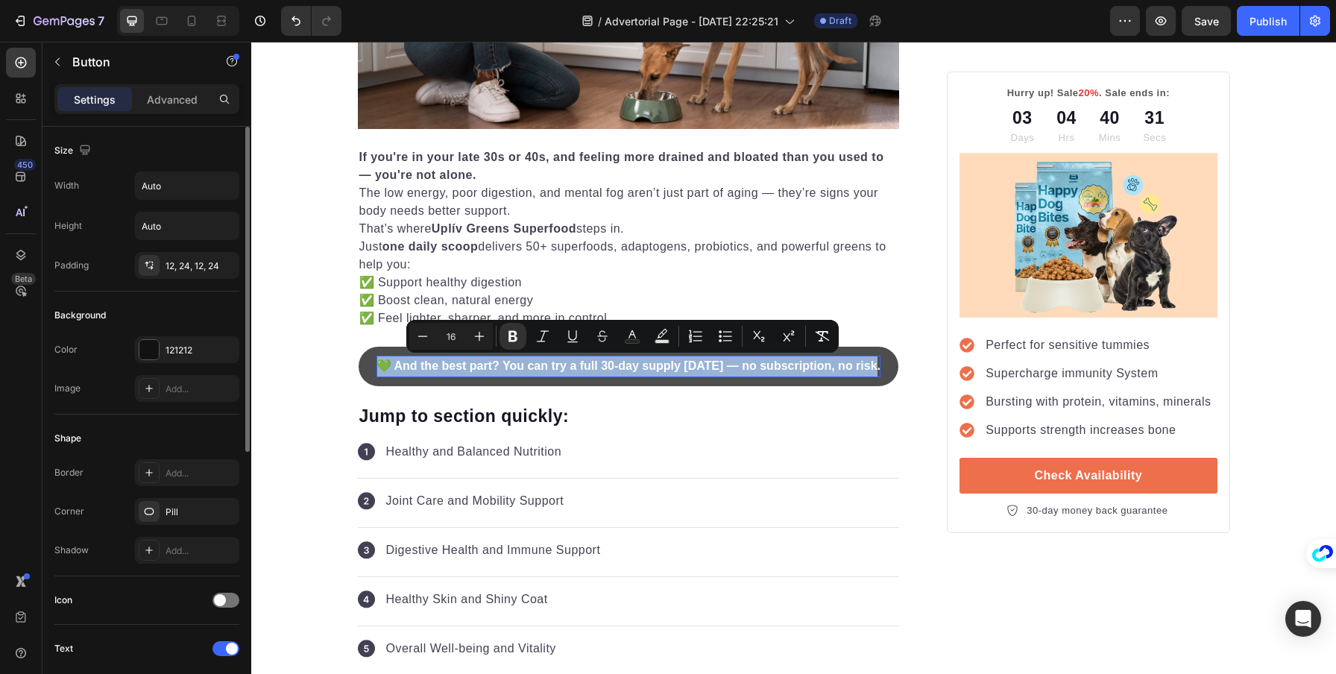
click at [387, 377] on button "💚 And the best part? You can try a full 30-day supply today — no subscription, …" at bounding box center [629, 367] width 540 height 40
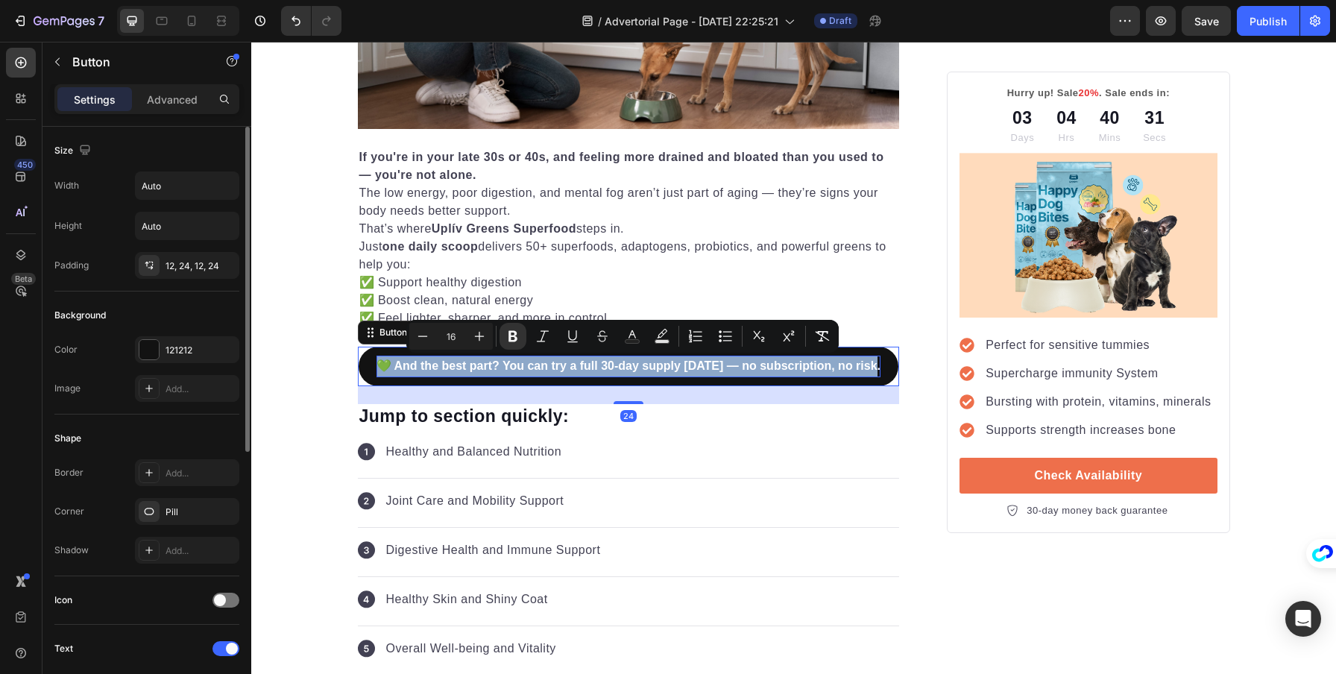
click at [391, 368] on strong "💚 And the best part? You can try a full 30-day supply today — no subscription, …" at bounding box center [629, 365] width 504 height 13
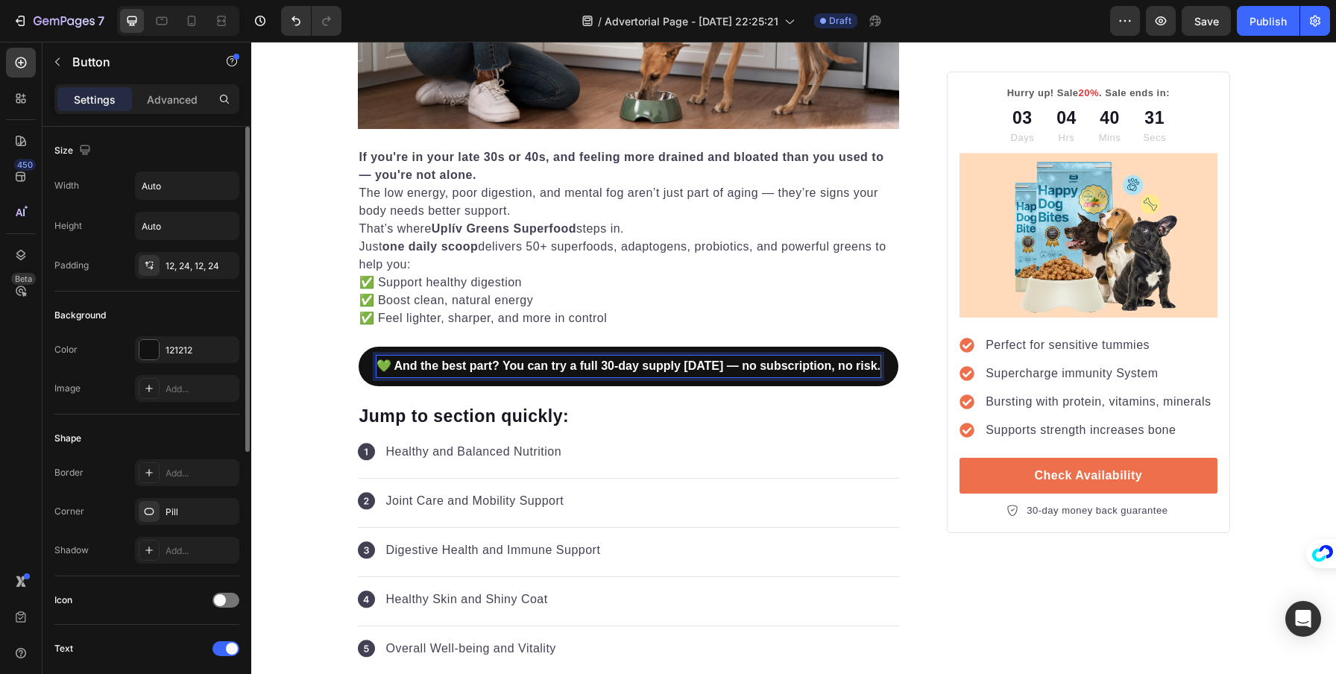
click at [393, 363] on strong "💚 And the best part? You can try a full 30-day supply today — no subscription, …" at bounding box center [629, 365] width 504 height 13
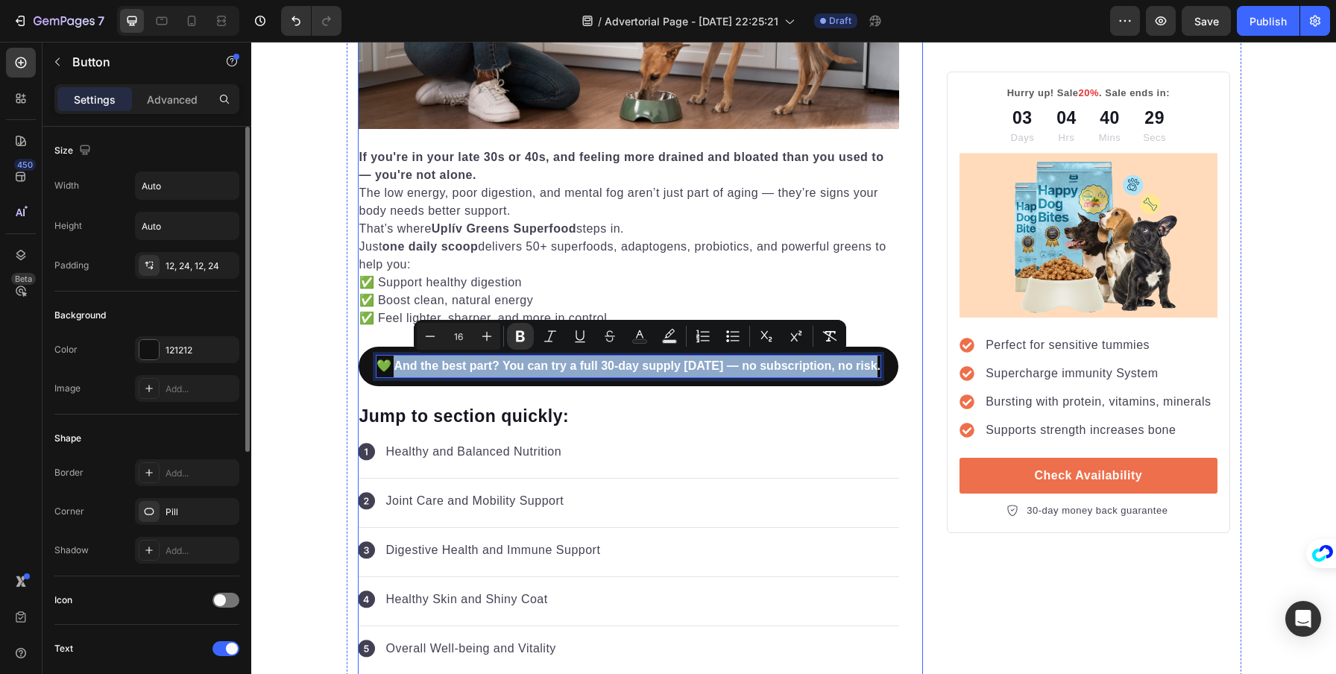
drag, startPoint x: 393, startPoint y: 363, endPoint x: 904, endPoint y: 359, distance: 510.8
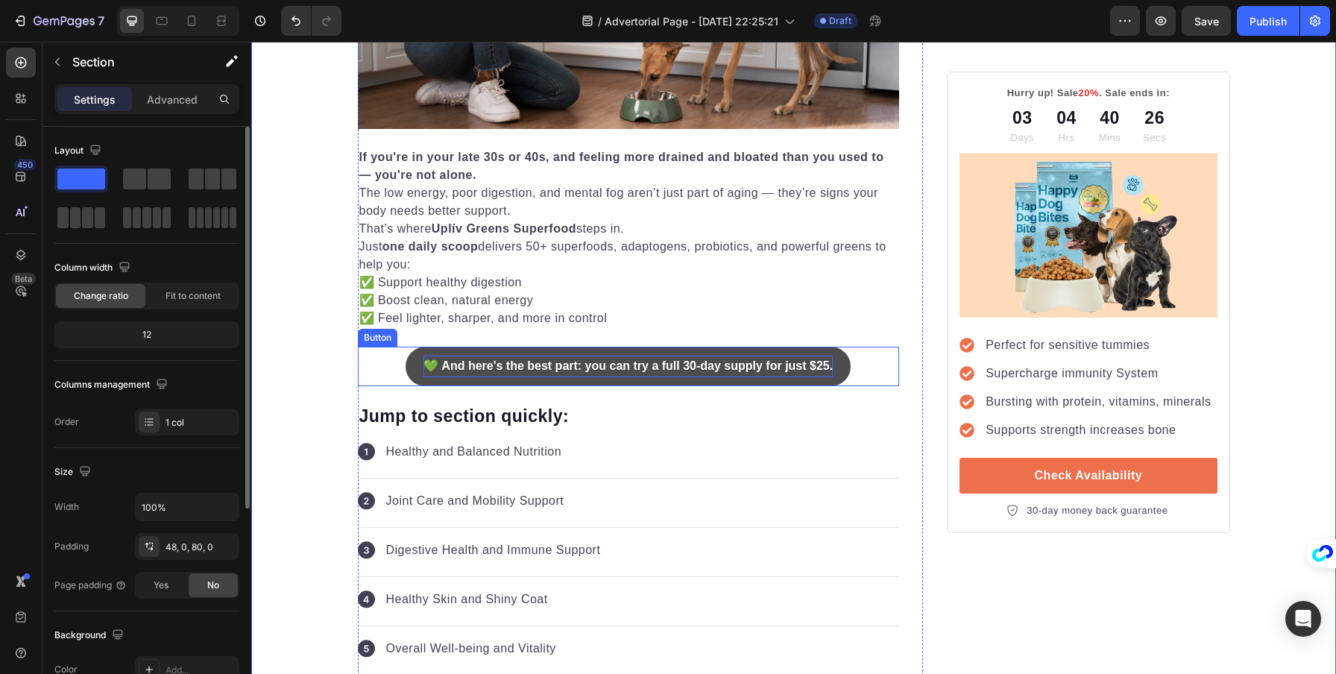
click at [811, 368] on strong "💚 And here's the best part: you can try a full 30-day supply for just $25." at bounding box center [628, 365] width 409 height 13
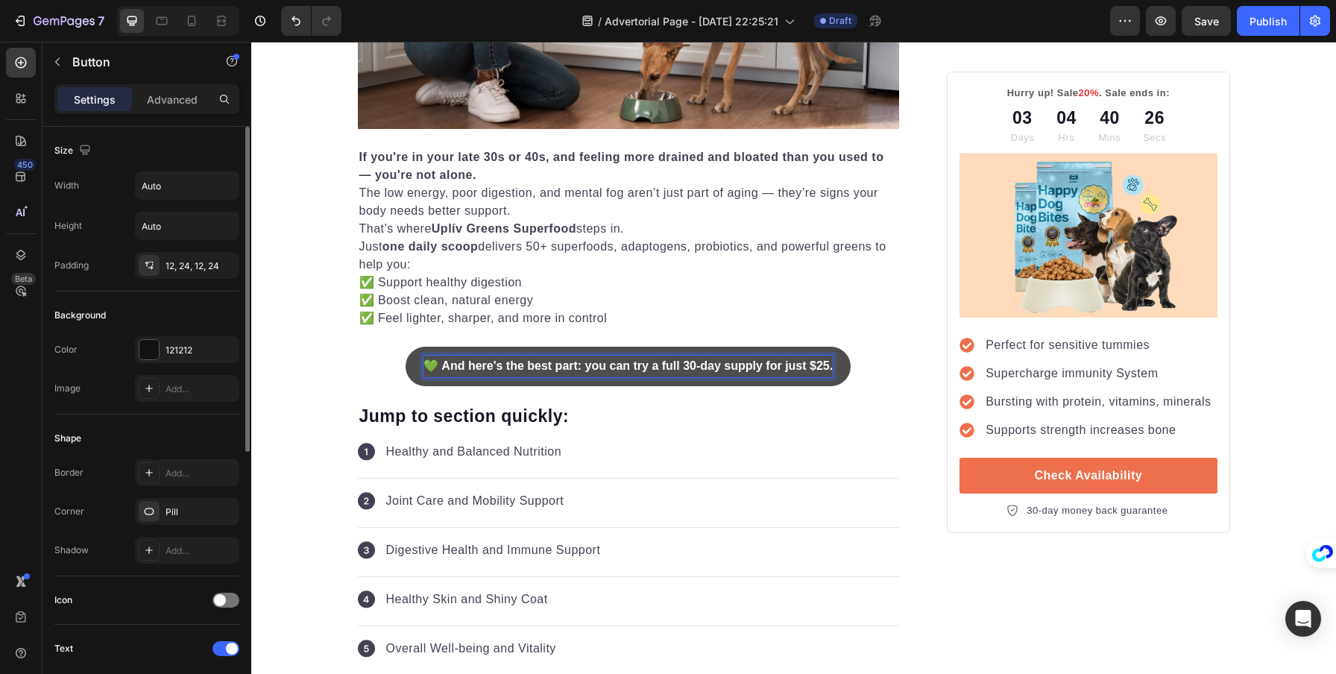
click at [818, 365] on strong "💚 And here's the best part: you can try a full 30-day supply for just $25." at bounding box center [628, 365] width 409 height 13
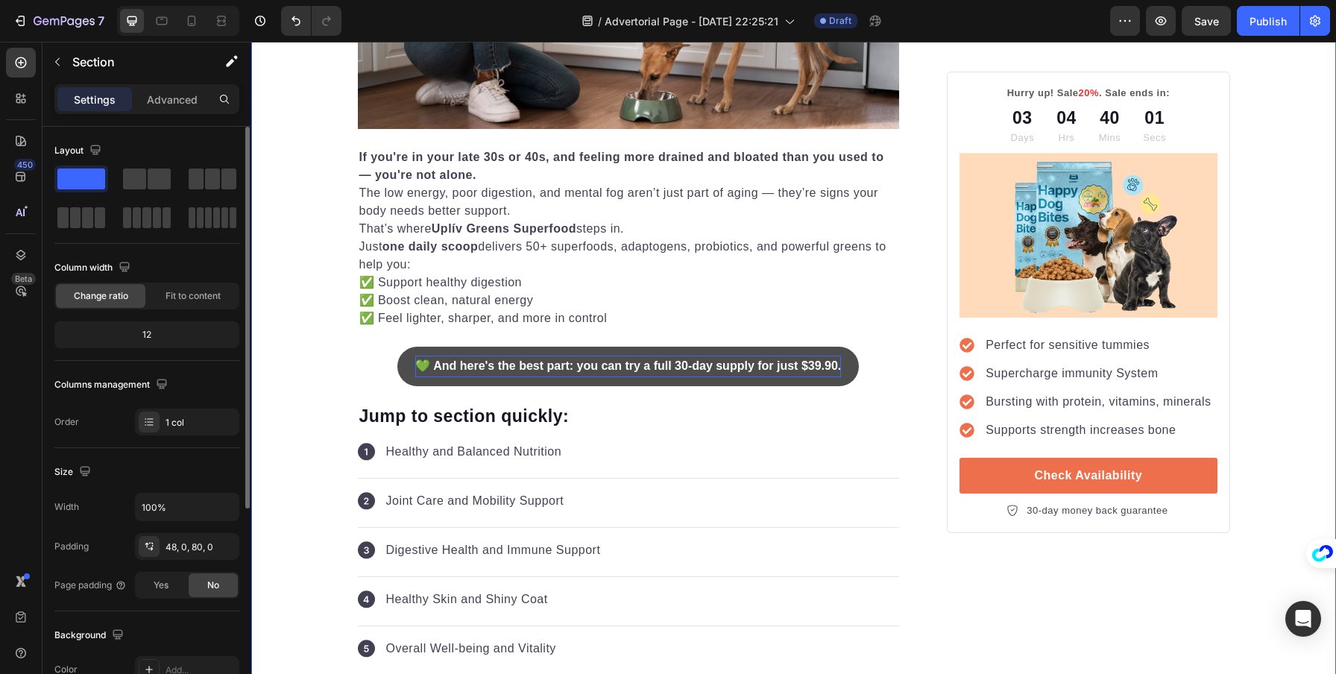
click at [368, 203] on p "If you're in your late 30s or 40s, and feeling more drained and bloated than yo…" at bounding box center [628, 184] width 539 height 72
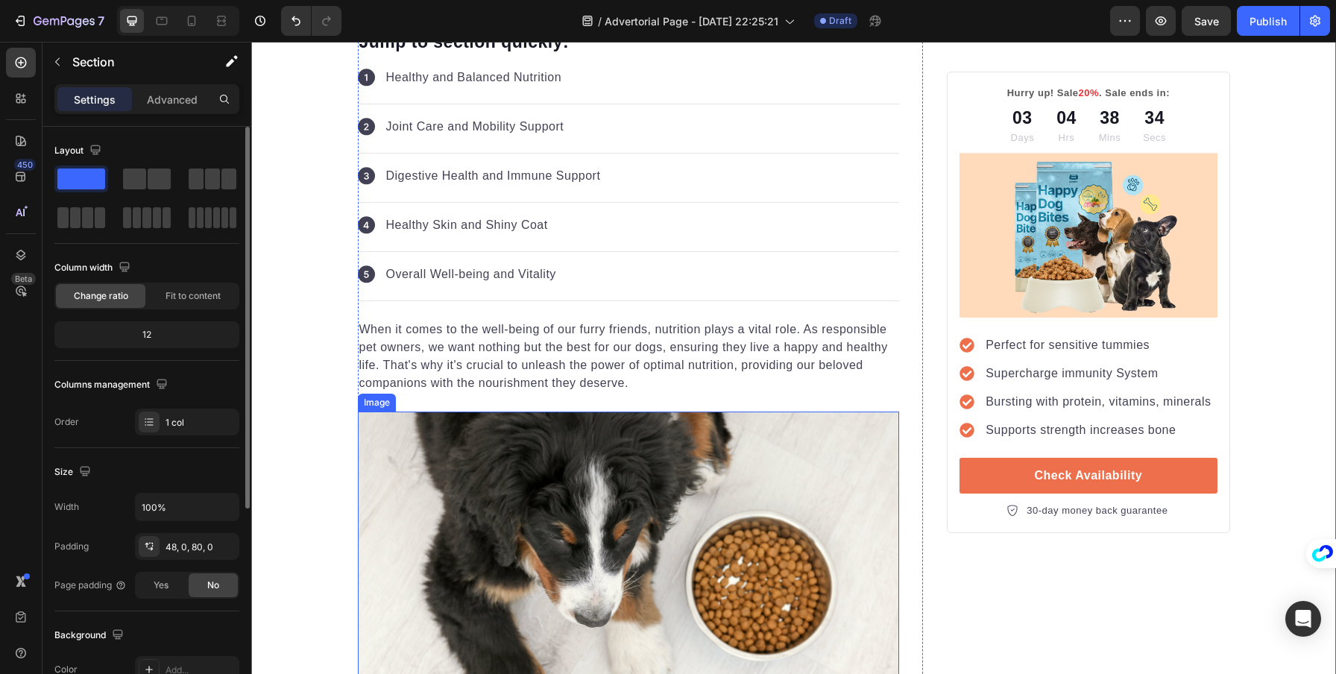
scroll to position [615, 0]
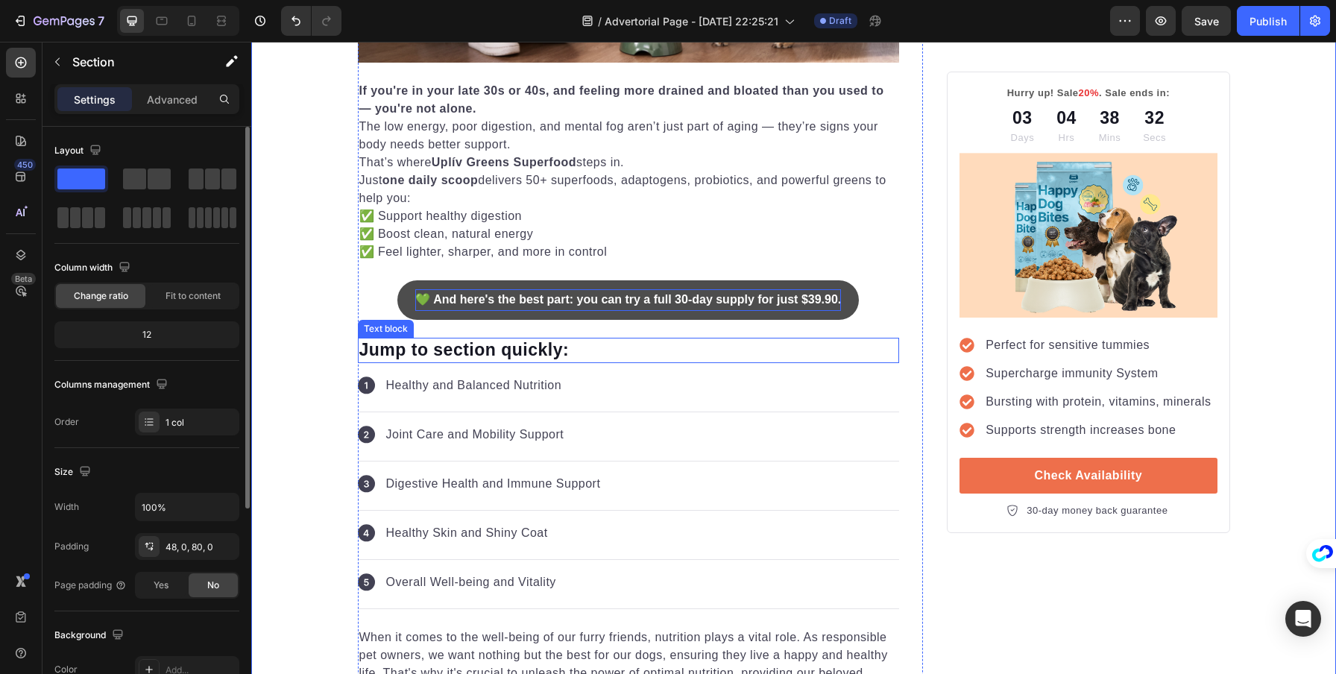
click at [419, 353] on p "Jump to section quickly:" at bounding box center [628, 350] width 539 height 22
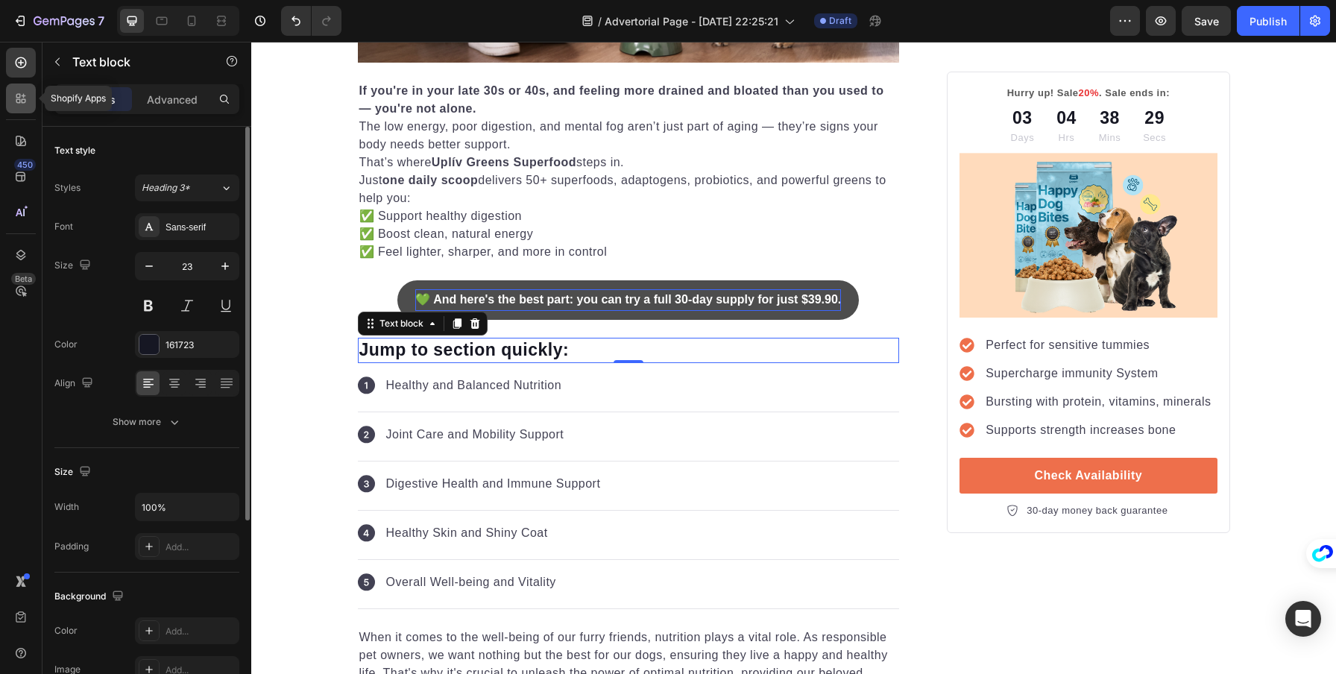
click at [12, 93] on div at bounding box center [21, 99] width 30 height 30
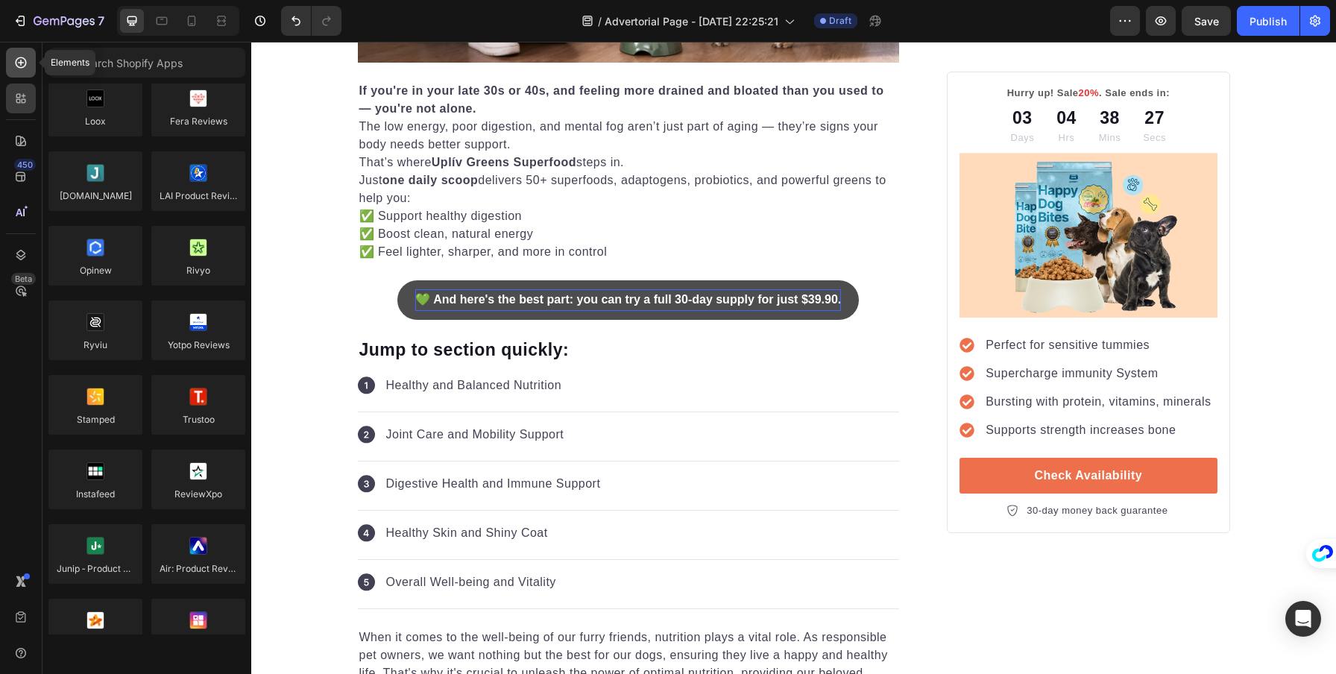
click at [25, 72] on div at bounding box center [21, 63] width 30 height 30
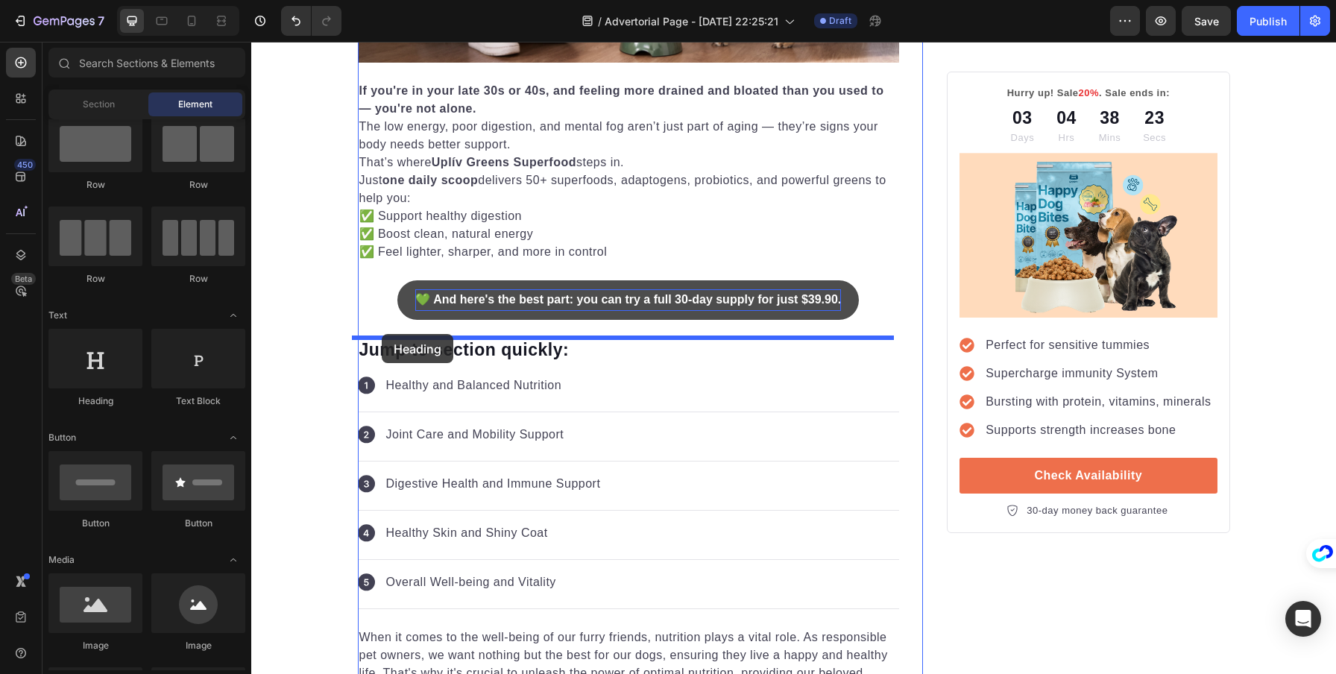
drag, startPoint x: 336, startPoint y: 414, endPoint x: 382, endPoint y: 334, distance: 92.2
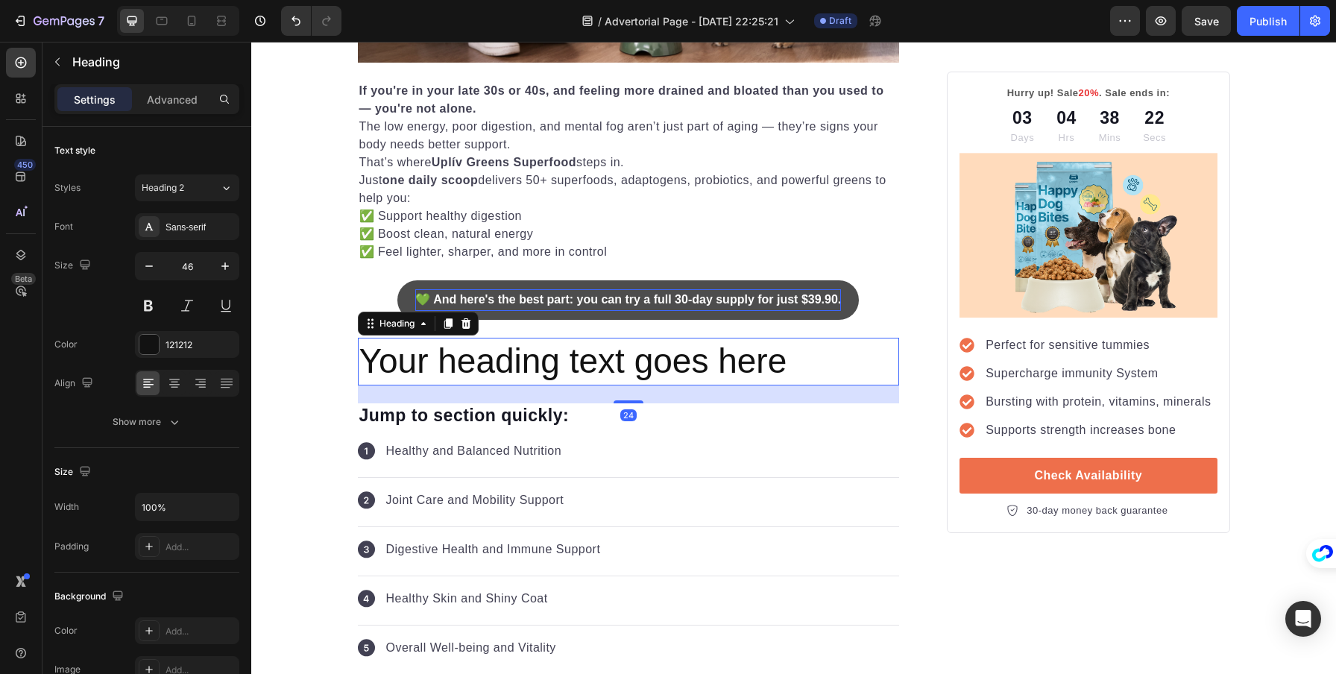
click at [421, 350] on h2 "Your heading text goes here" at bounding box center [629, 362] width 542 height 48
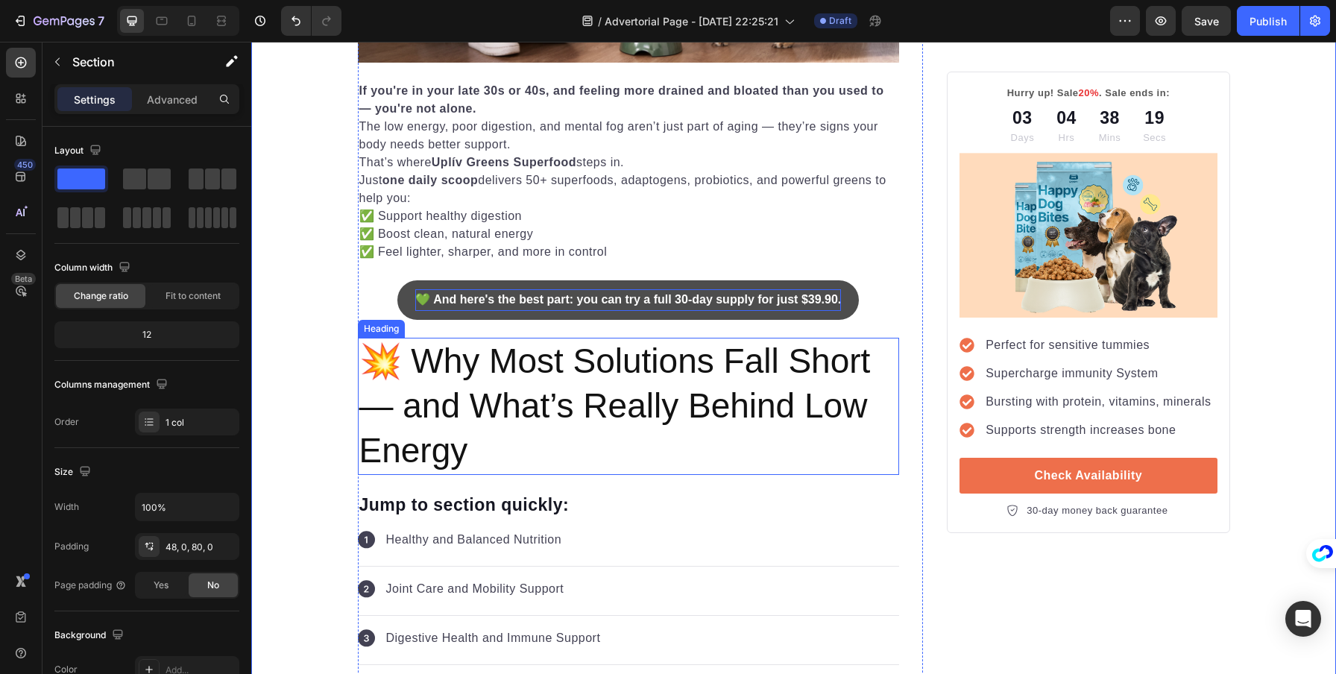
click at [465, 397] on p "💥 Why Most Solutions Fall Short — and What’s Really Behind Low Energy" at bounding box center [628, 405] width 539 height 133
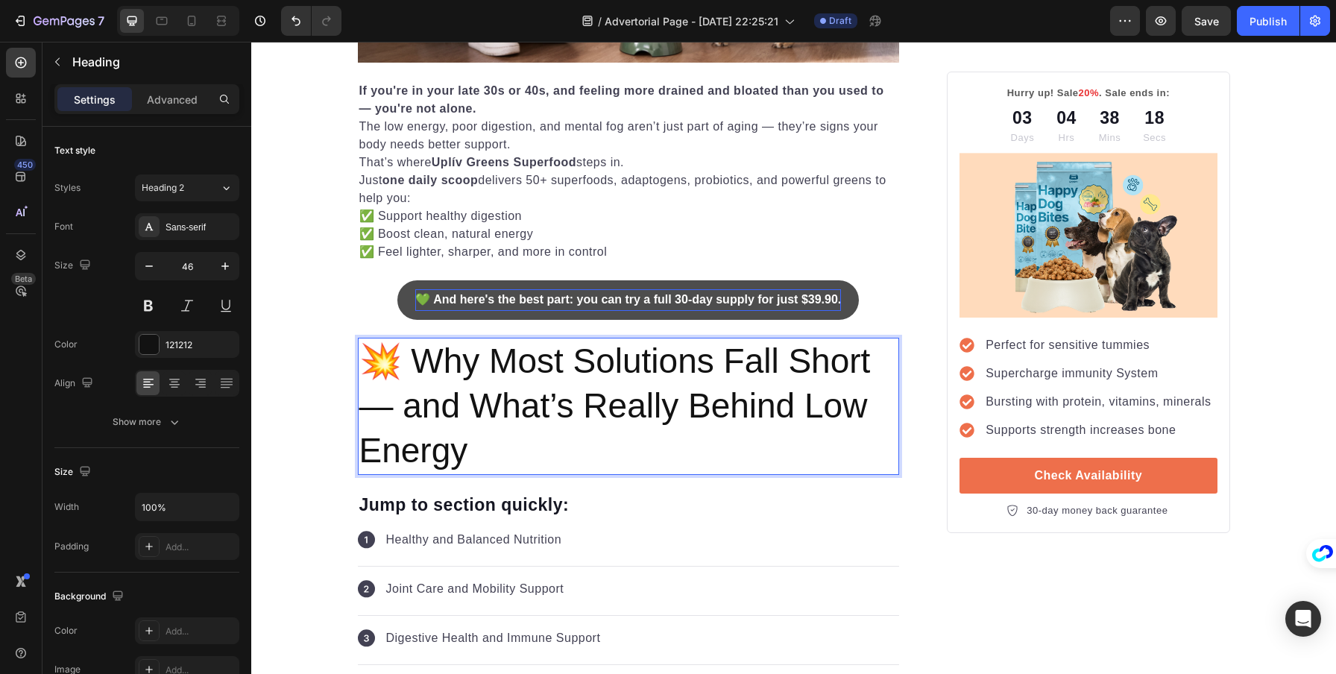
click at [465, 397] on p "💥 Why Most Solutions Fall Short — and What’s Really Behind Low Energy" at bounding box center [628, 405] width 539 height 133
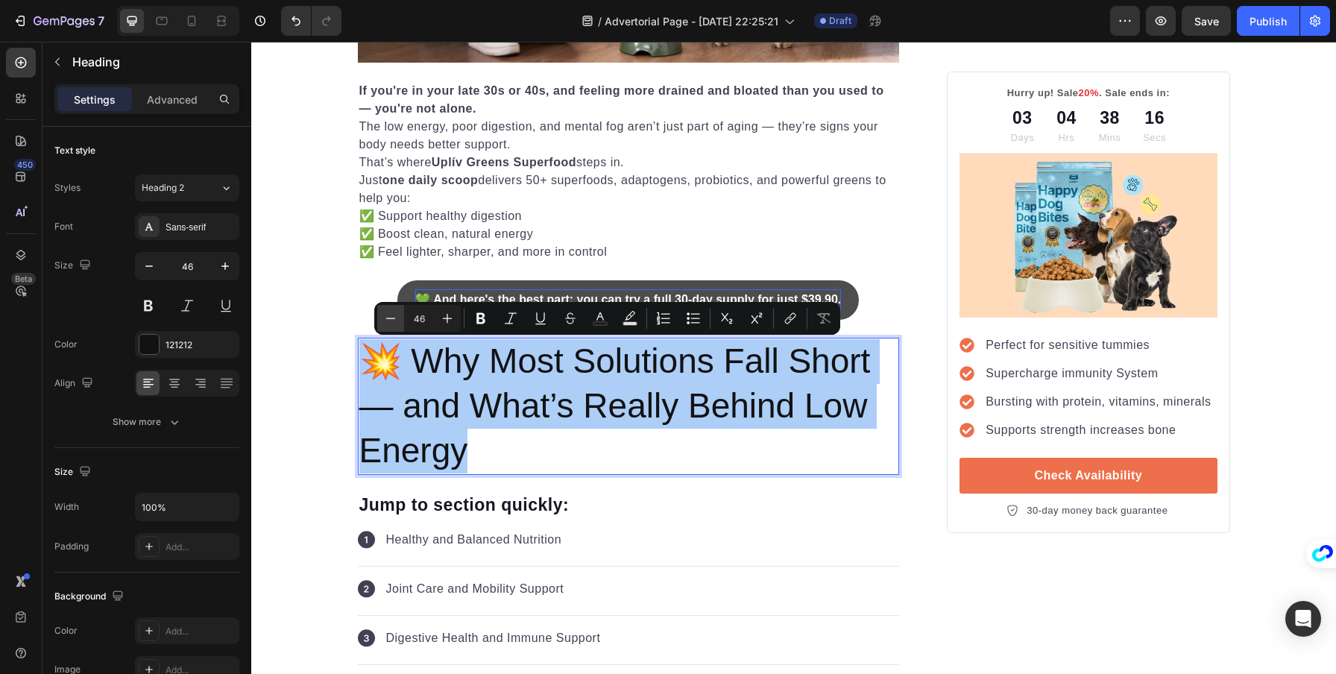
click at [392, 315] on icon "Editor contextual toolbar" at bounding box center [390, 318] width 15 height 15
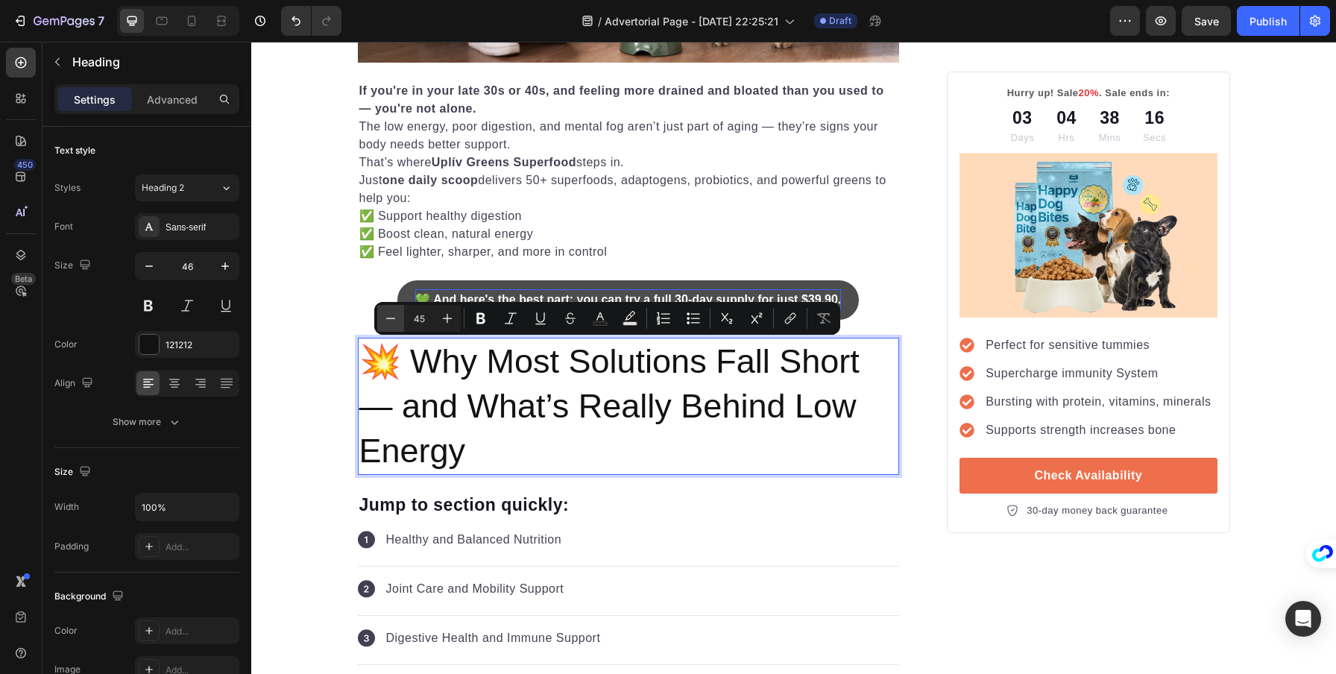
click at [392, 315] on icon "Editor contextual toolbar" at bounding box center [390, 318] width 15 height 15
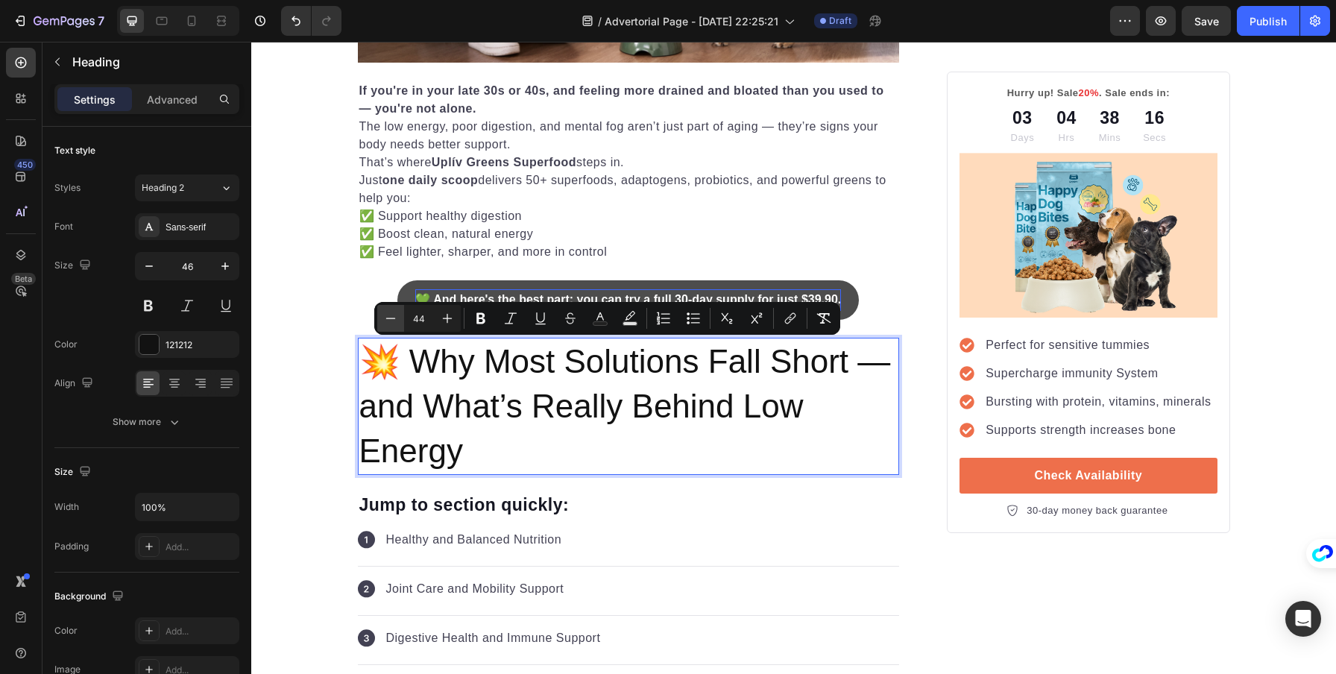
click at [392, 315] on icon "Editor contextual toolbar" at bounding box center [390, 318] width 15 height 15
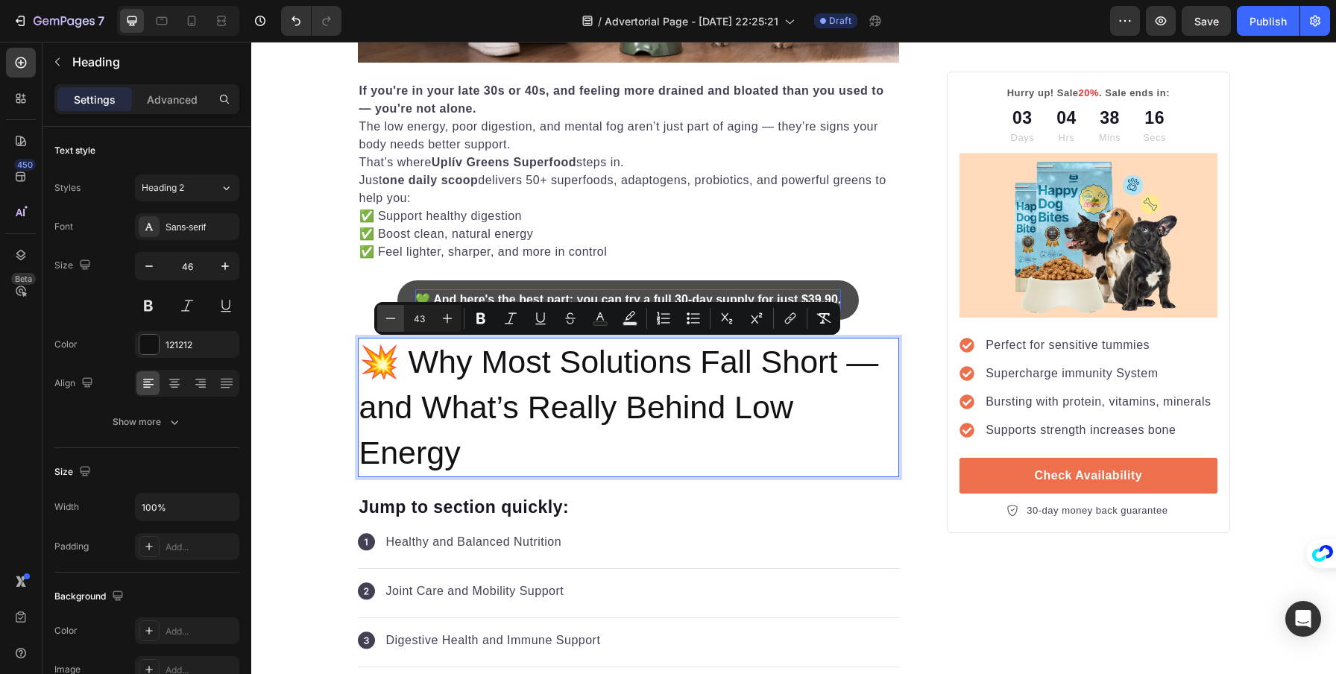
click at [392, 315] on icon "Editor contextual toolbar" at bounding box center [390, 318] width 15 height 15
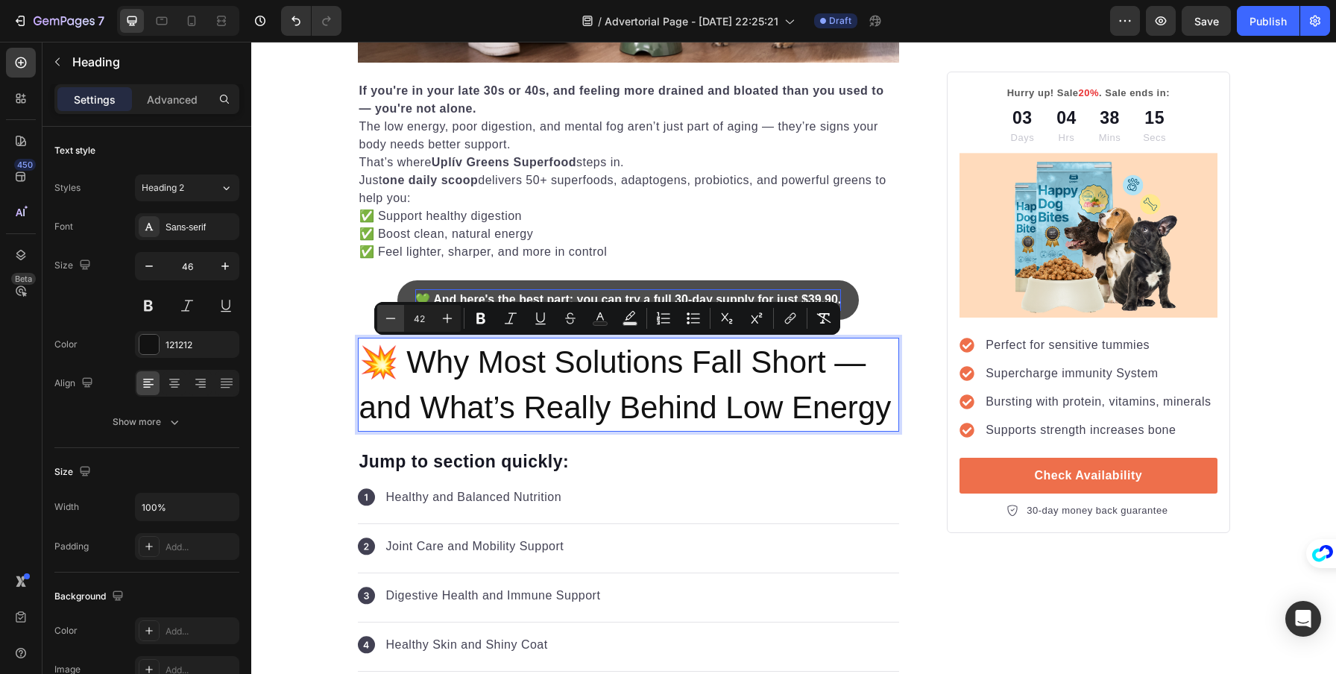
click at [392, 315] on icon "Editor contextual toolbar" at bounding box center [390, 318] width 15 height 15
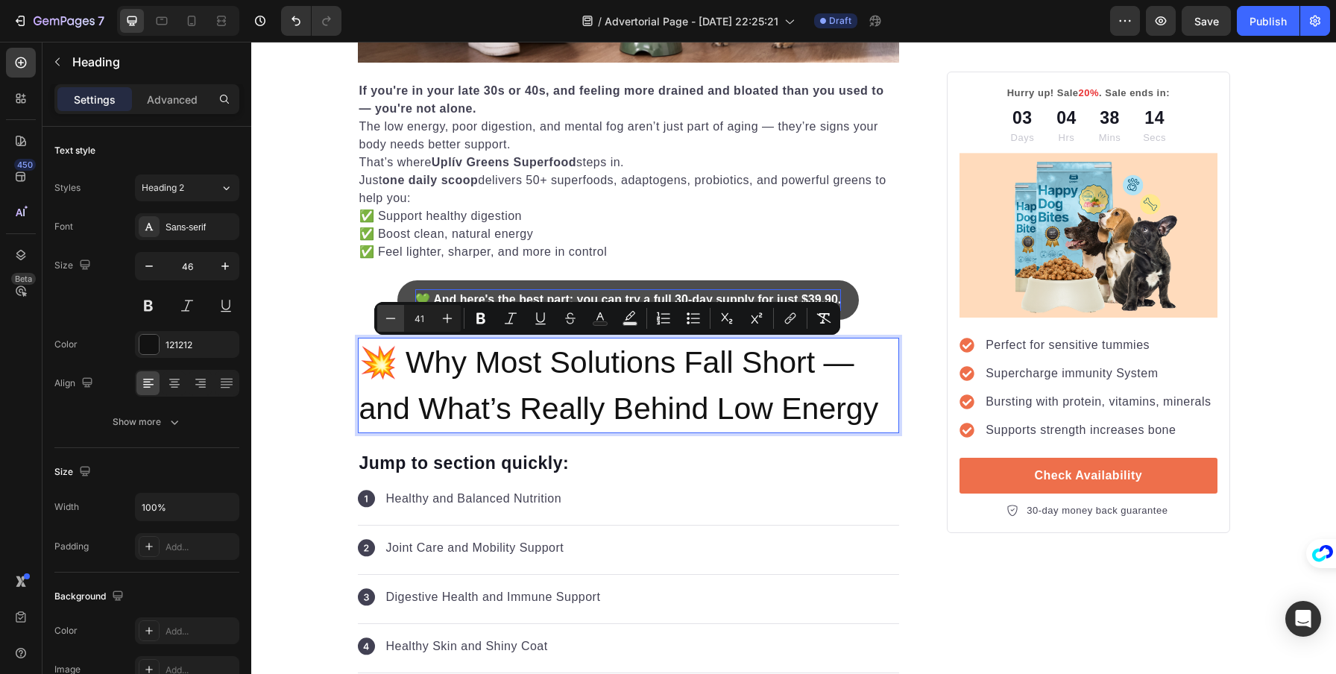
click at [389, 318] on icon "Editor contextual toolbar" at bounding box center [390, 318] width 15 height 15
click at [449, 318] on icon "Editor contextual toolbar" at bounding box center [448, 319] width 10 height 10
click at [393, 318] on icon "Editor contextual toolbar" at bounding box center [390, 318] width 15 height 15
type input "40"
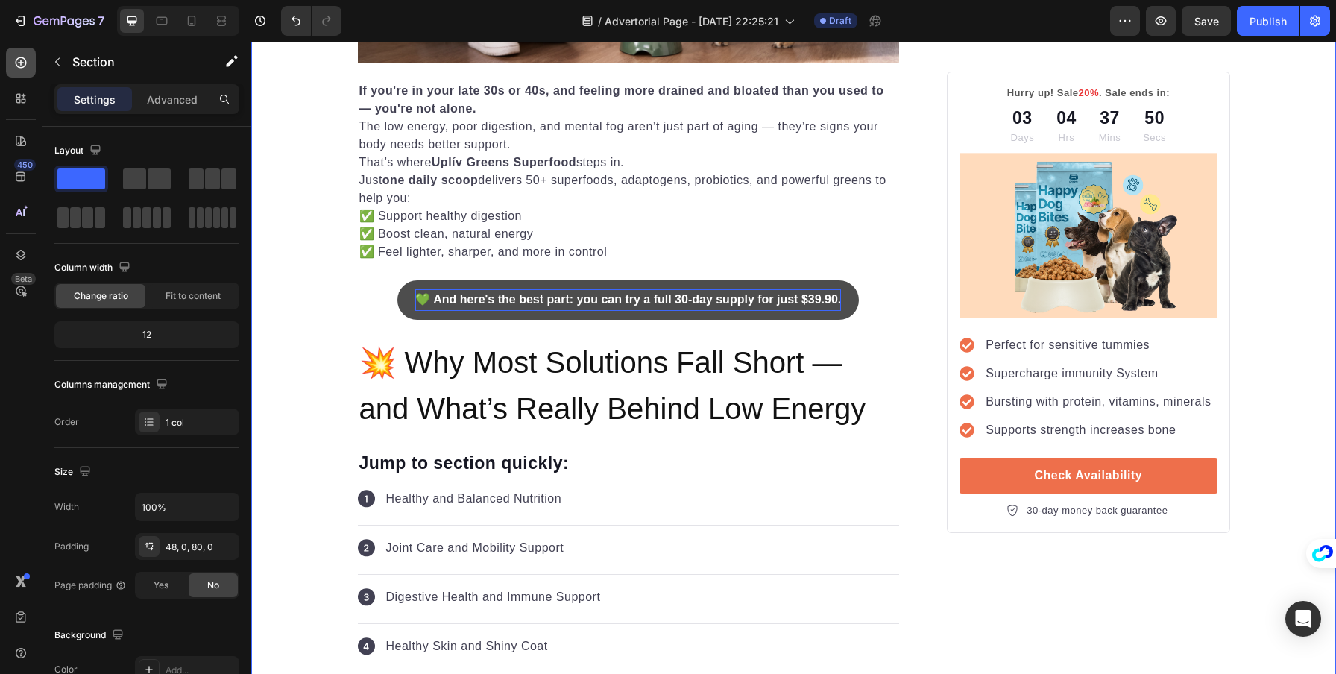
click at [26, 70] on div at bounding box center [21, 63] width 30 height 30
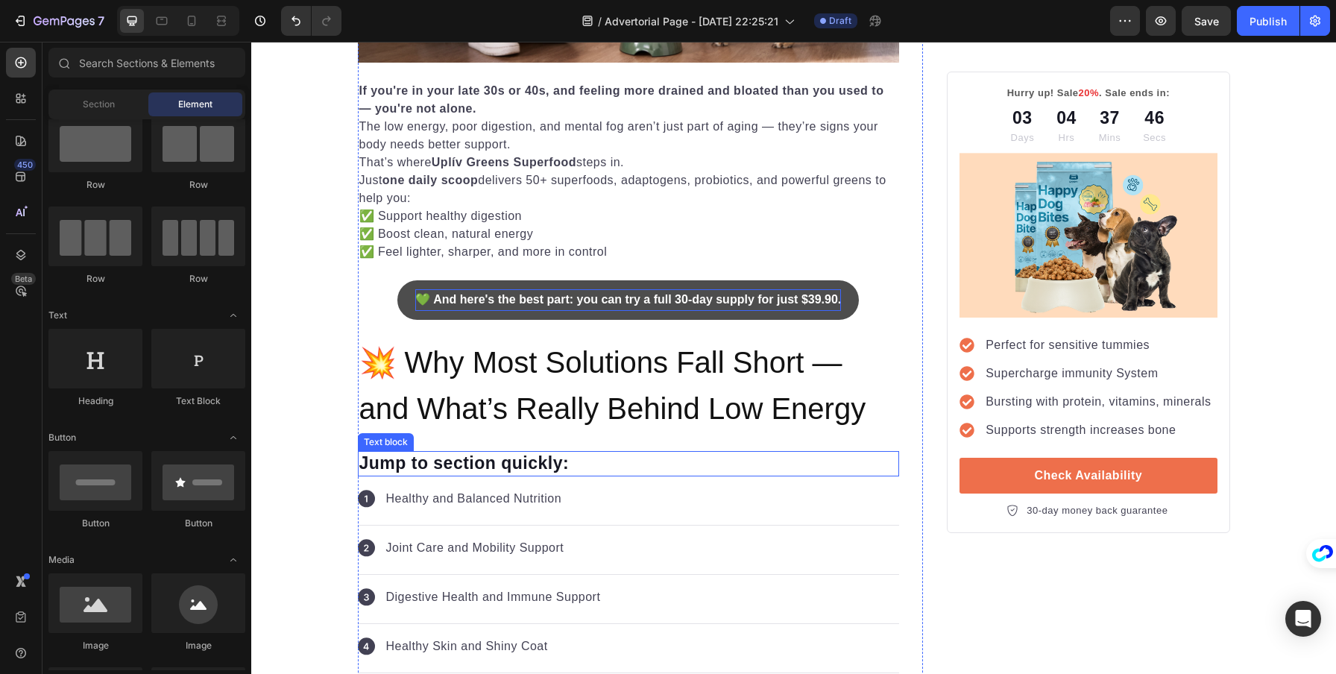
click at [420, 459] on p "Jump to section quickly:" at bounding box center [628, 464] width 539 height 22
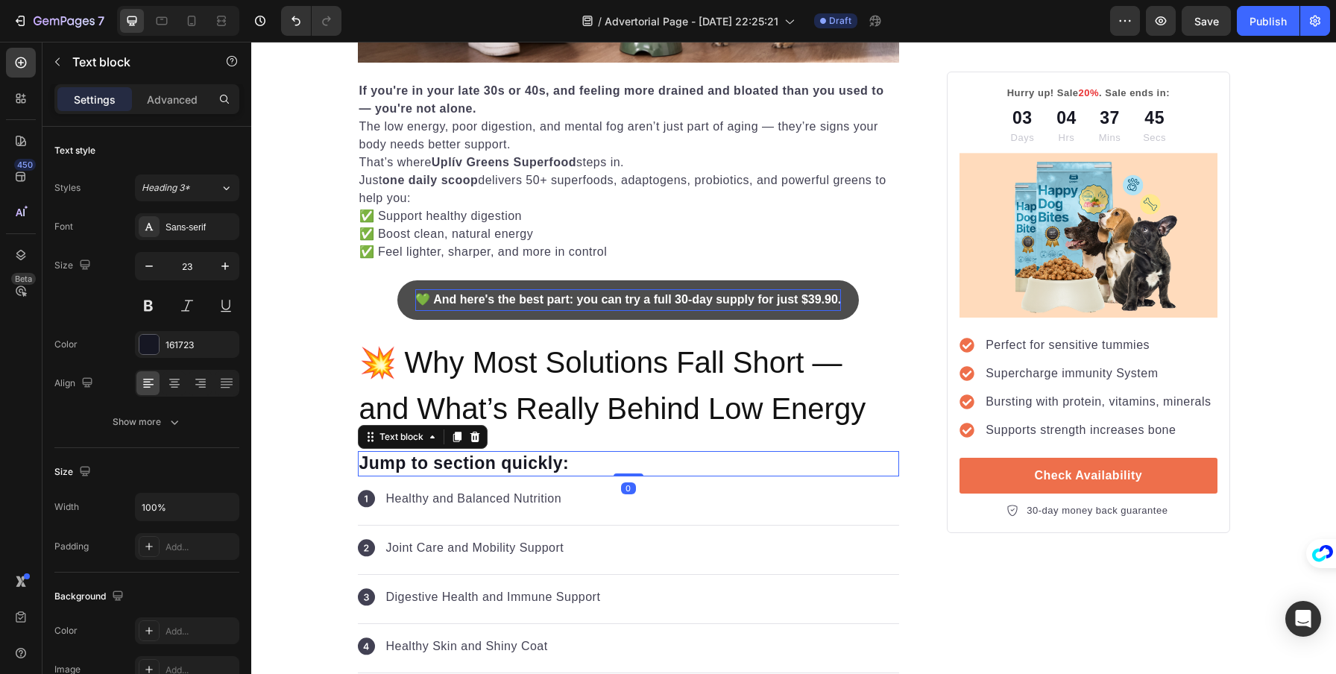
click at [420, 459] on p "Jump to section quickly:" at bounding box center [628, 464] width 539 height 22
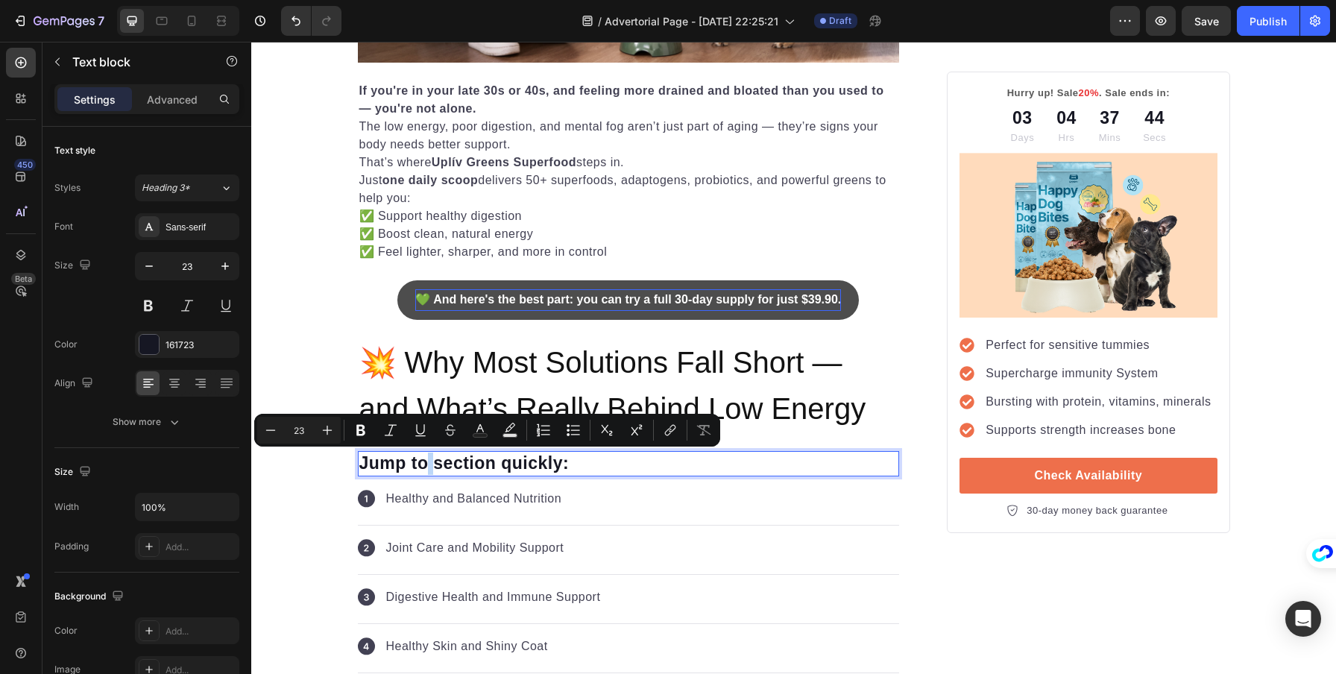
click at [420, 459] on p "Jump to section quickly:" at bounding box center [628, 464] width 539 height 22
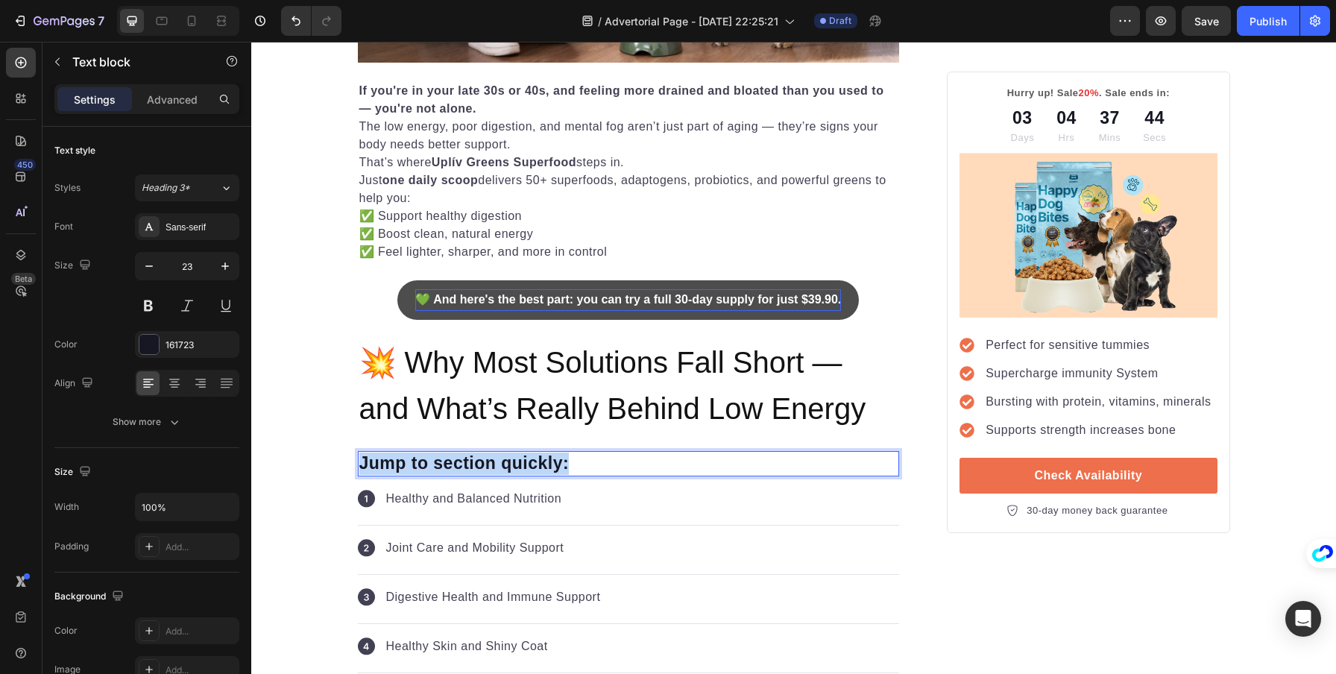
click at [420, 459] on p "Jump to section quickly:" at bounding box center [628, 464] width 539 height 22
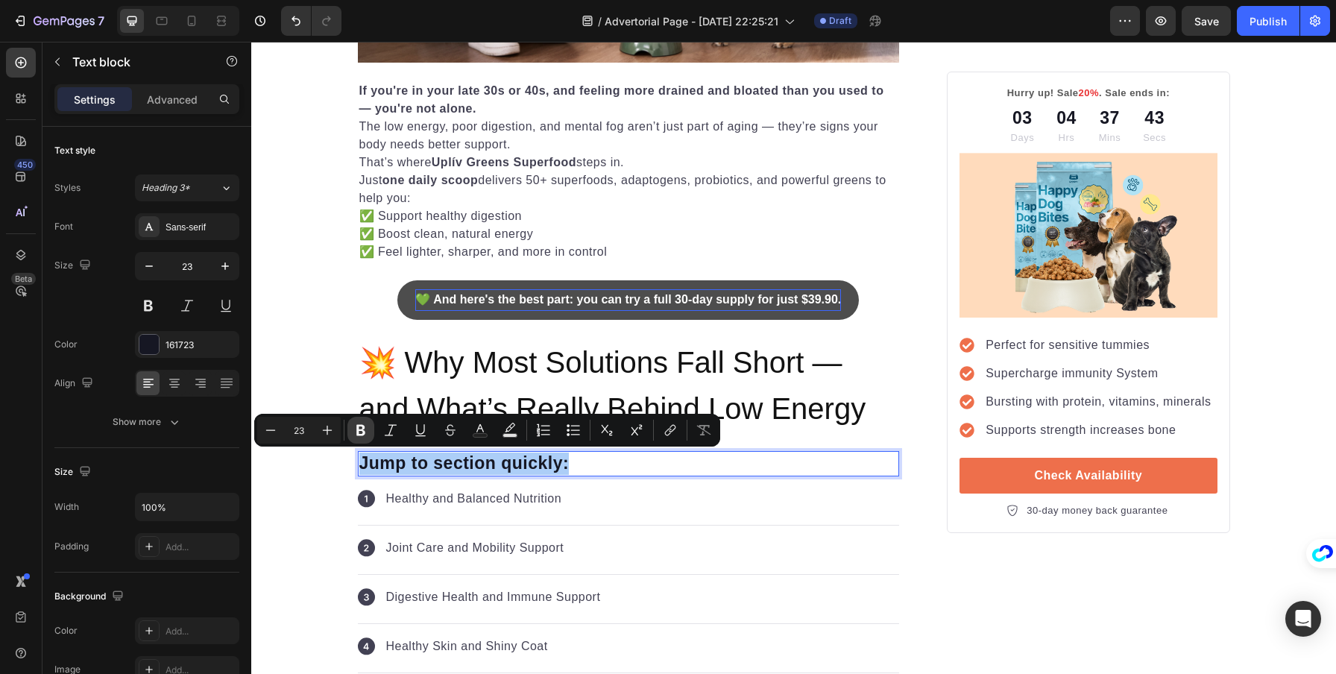
click at [356, 424] on icon "Editor contextual toolbar" at bounding box center [360, 430] width 15 height 15
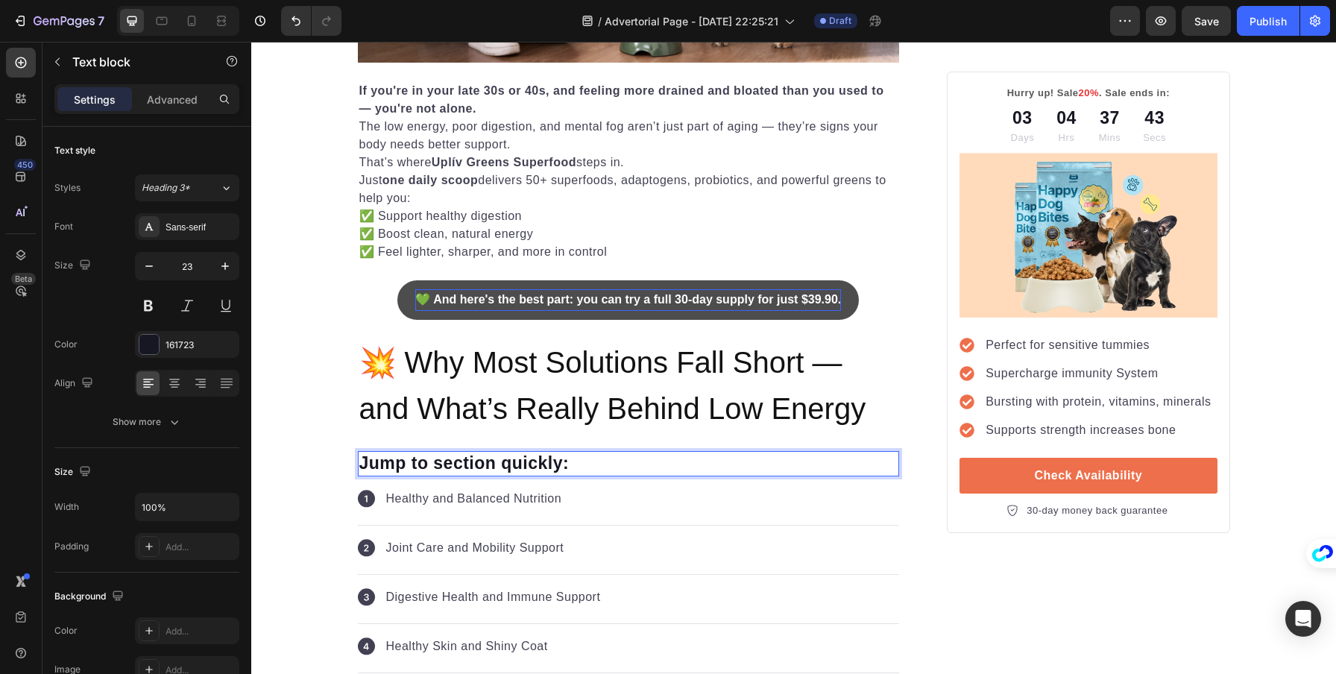
click at [359, 424] on span "💥 Why Most Solutions Fall Short — and What’s Really Behind Low Energy" at bounding box center [612, 385] width 507 height 79
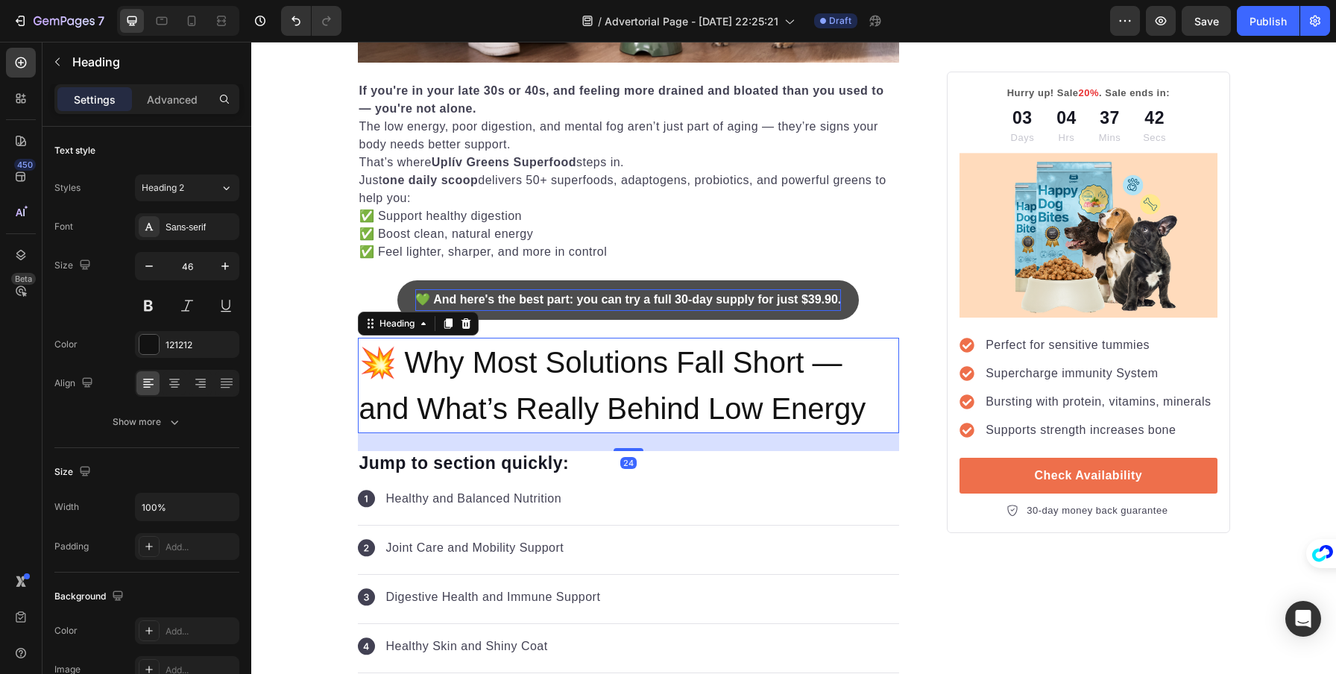
click at [369, 440] on div "24" at bounding box center [629, 442] width 542 height 18
click at [377, 460] on strong "Jump to section quickly:" at bounding box center [464, 462] width 210 height 19
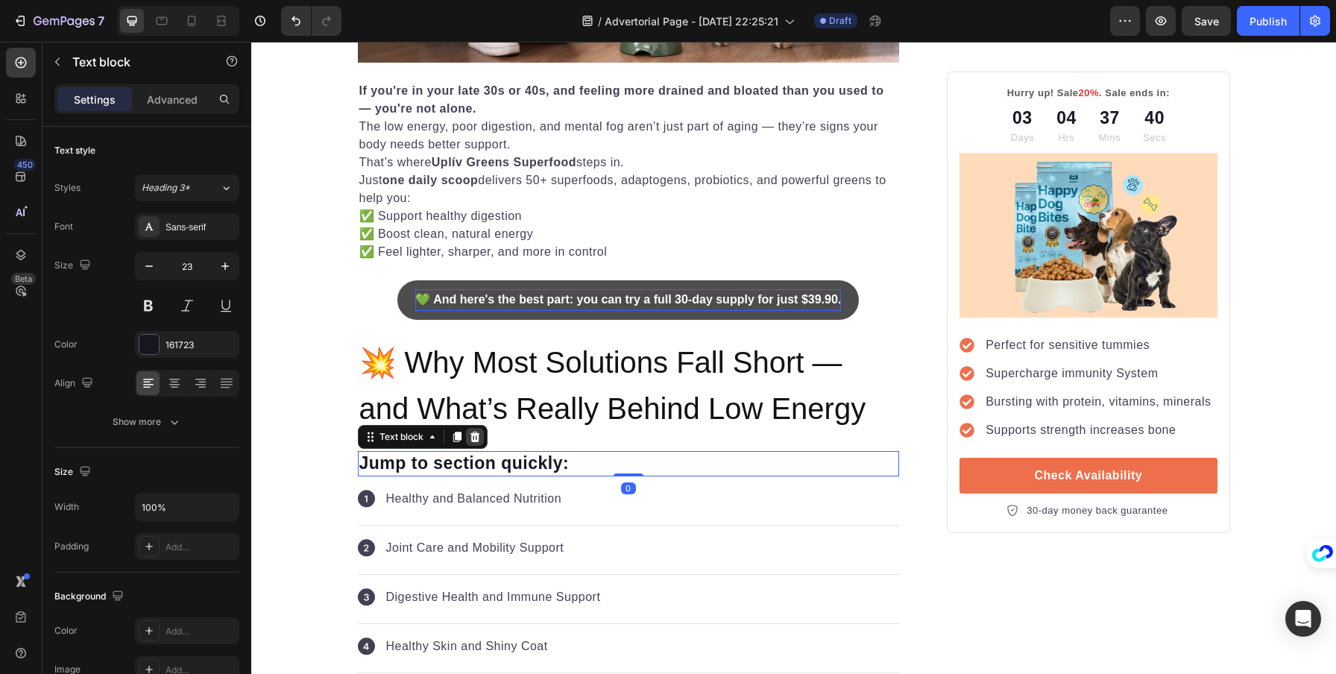
click at [466, 435] on div at bounding box center [475, 437] width 18 height 18
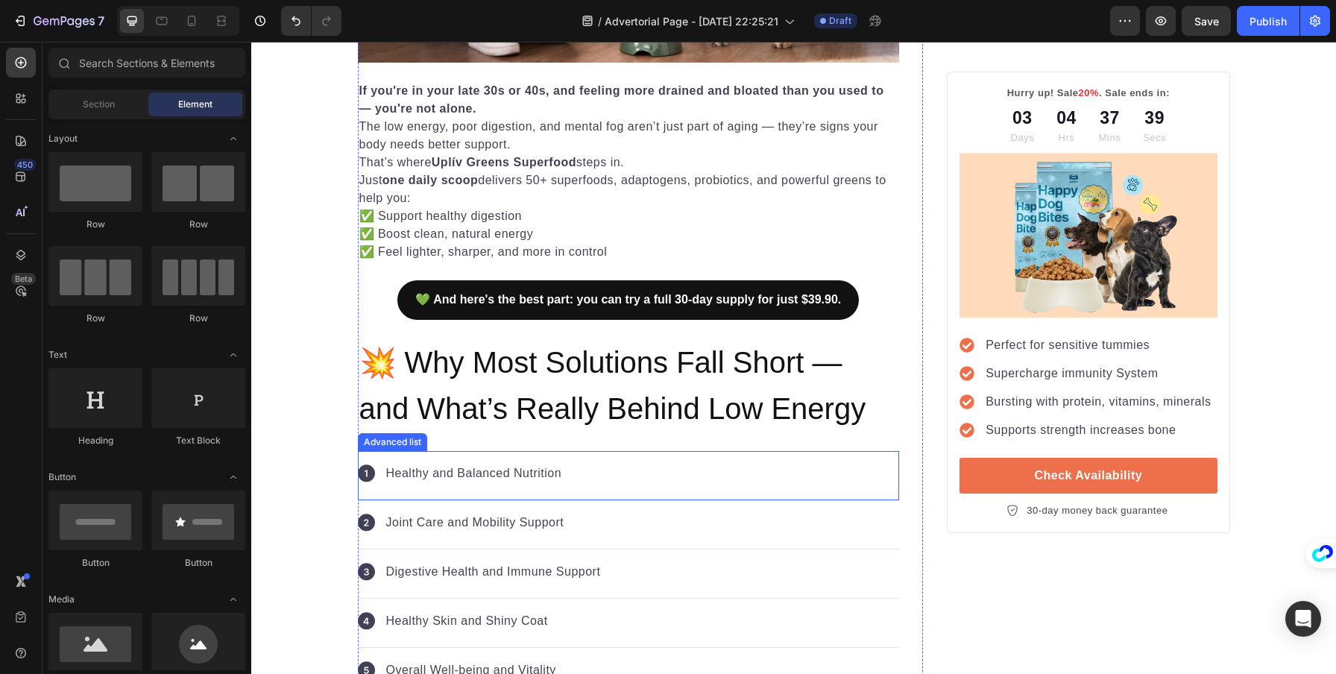
scroll to position [40, 0]
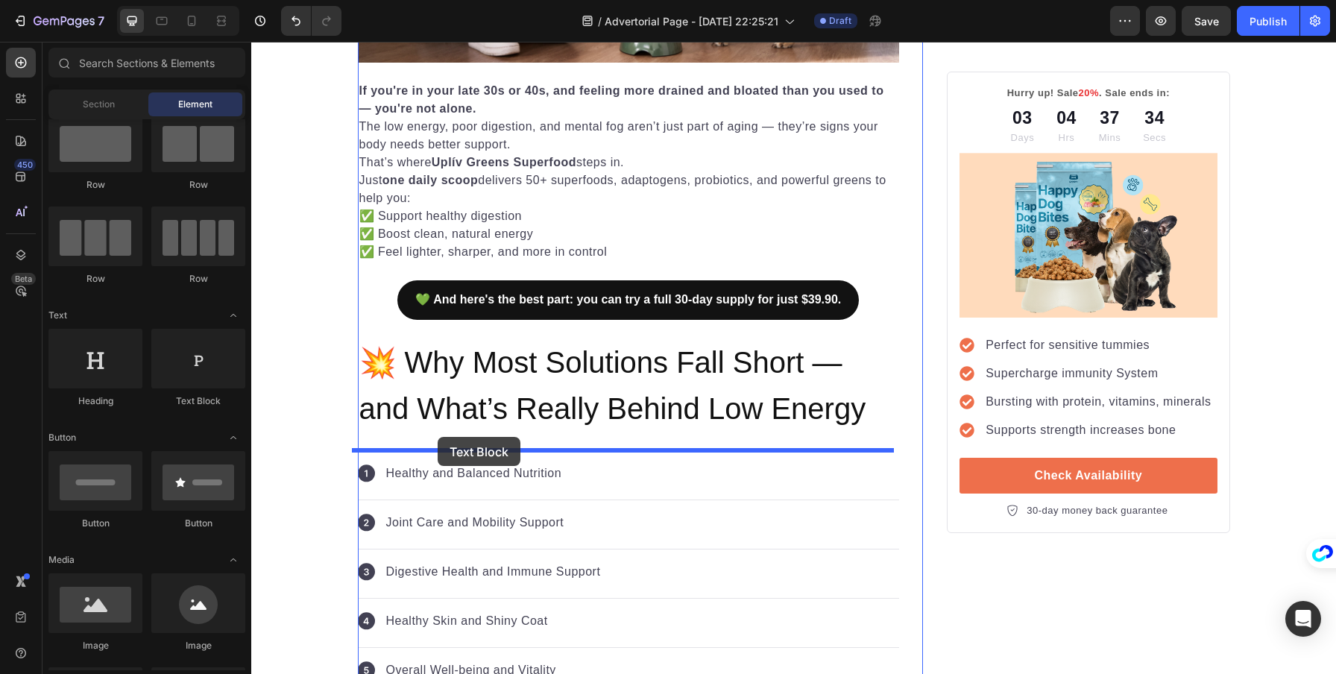
drag, startPoint x: 453, startPoint y: 406, endPoint x: 438, endPoint y: 437, distance: 34.7
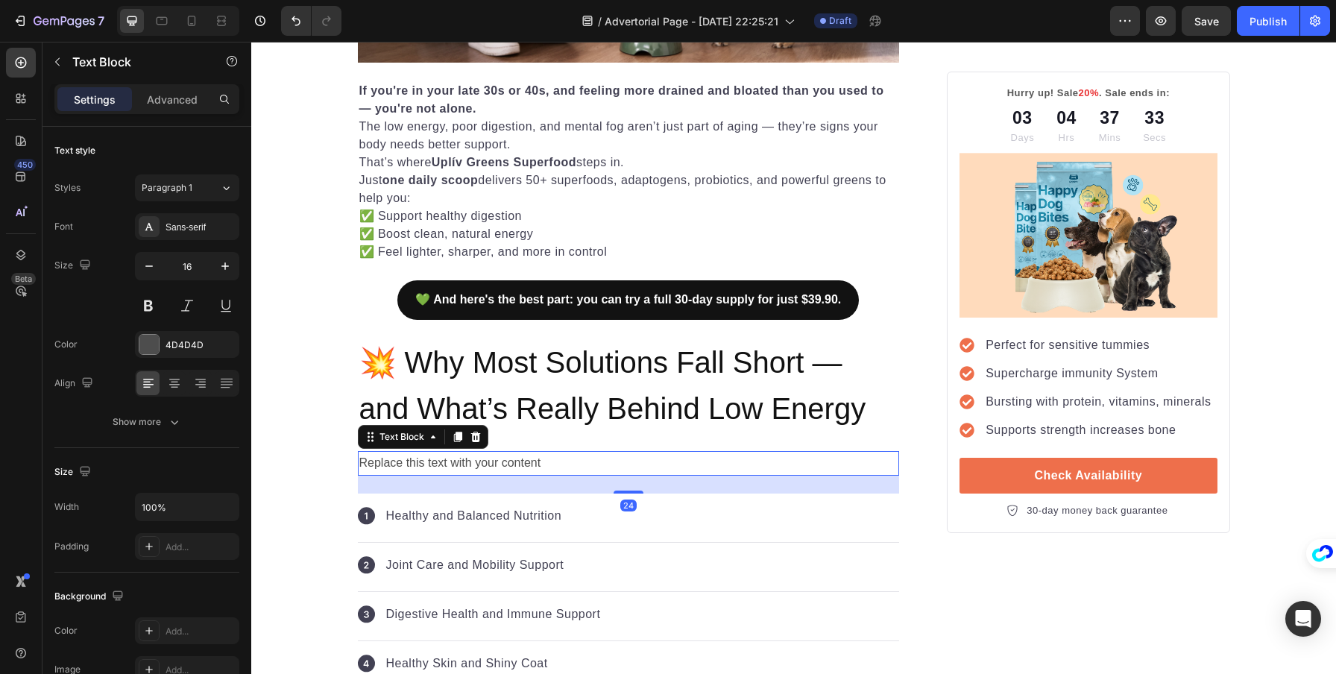
click at [440, 459] on div "Replace this text with your content" at bounding box center [629, 463] width 542 height 25
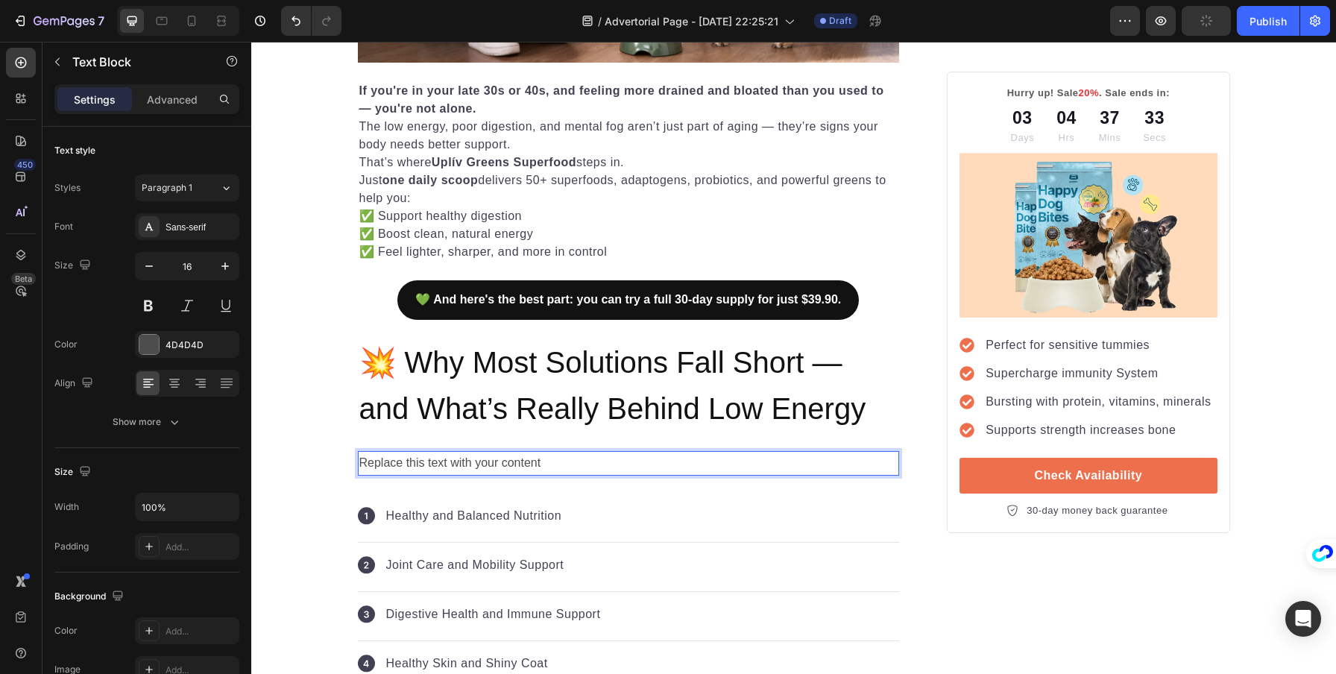
click at [440, 459] on p "Replace this text with your content" at bounding box center [628, 464] width 539 height 22
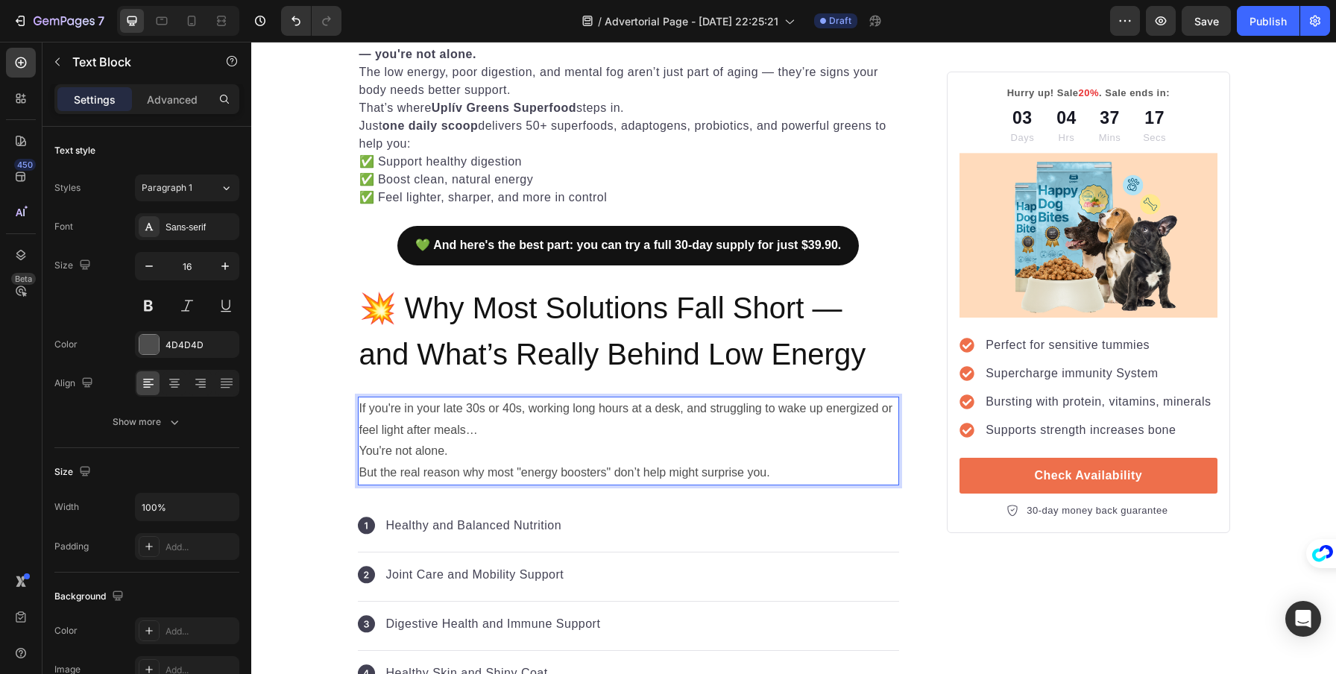
scroll to position [798, 0]
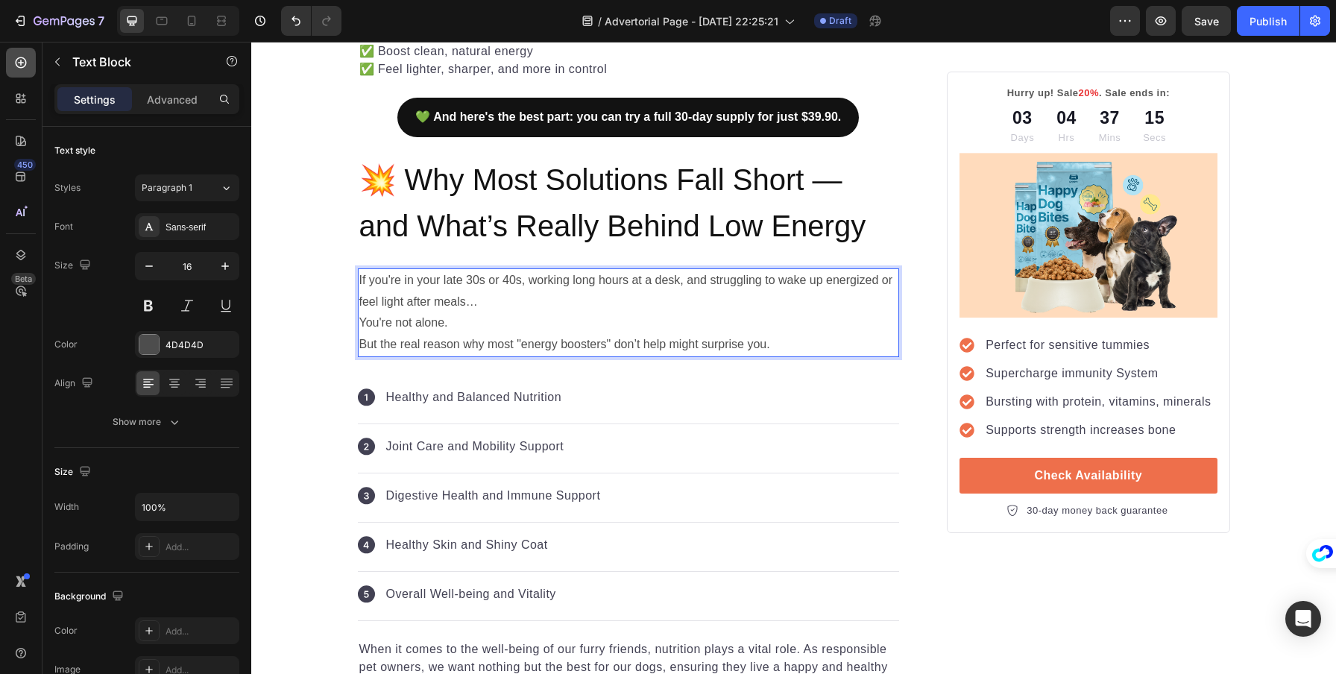
click at [14, 66] on icon at bounding box center [20, 62] width 15 height 15
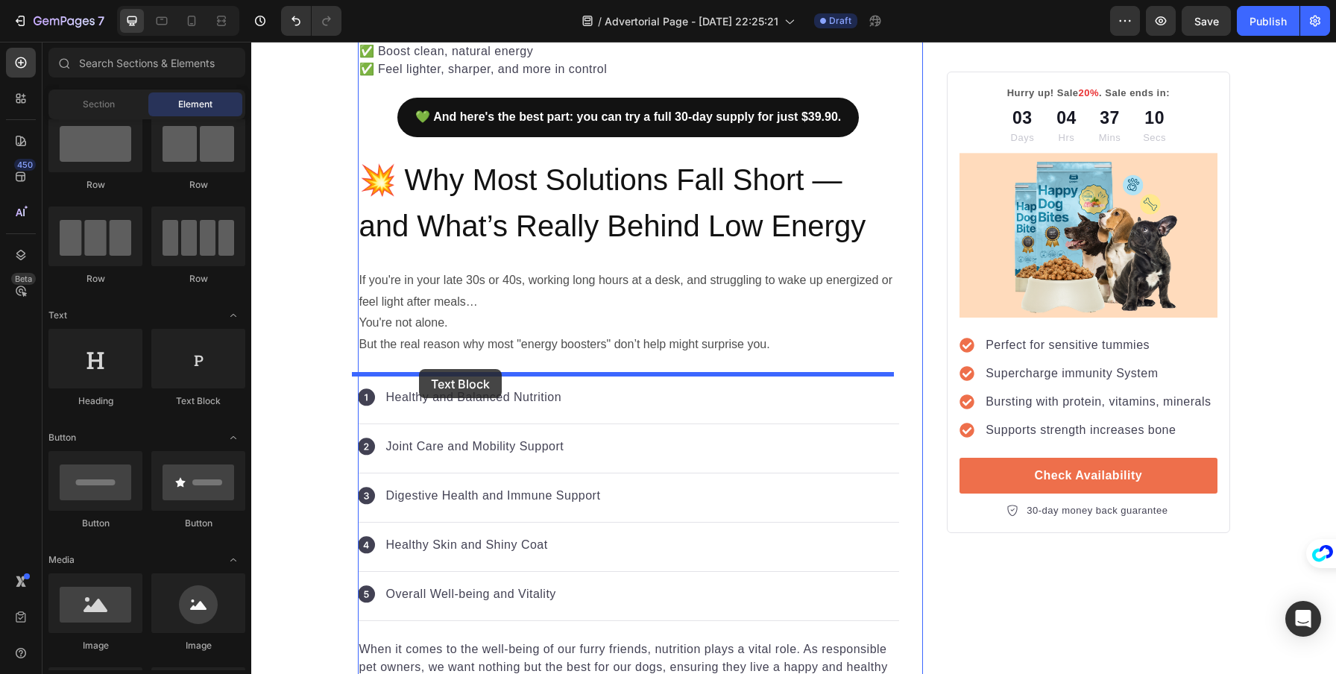
drag, startPoint x: 441, startPoint y: 397, endPoint x: 419, endPoint y: 369, distance: 35.1
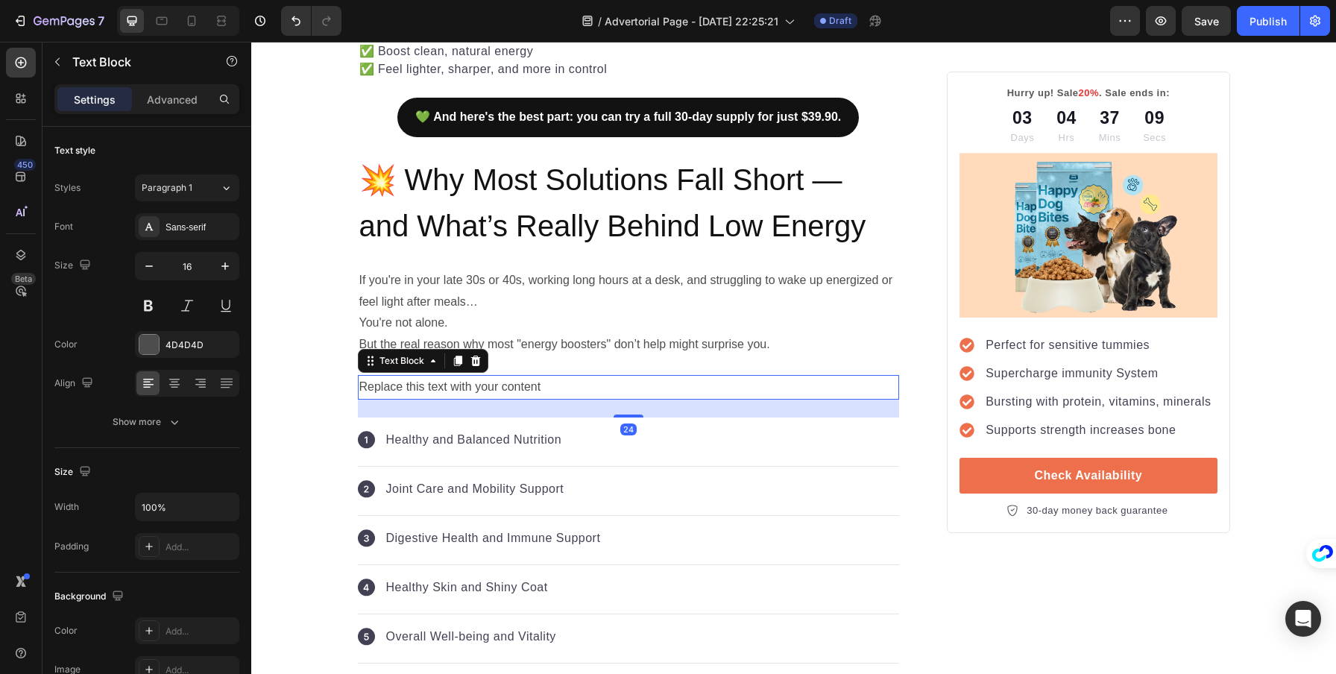
click at [430, 387] on div "Replace this text with your content" at bounding box center [629, 387] width 542 height 25
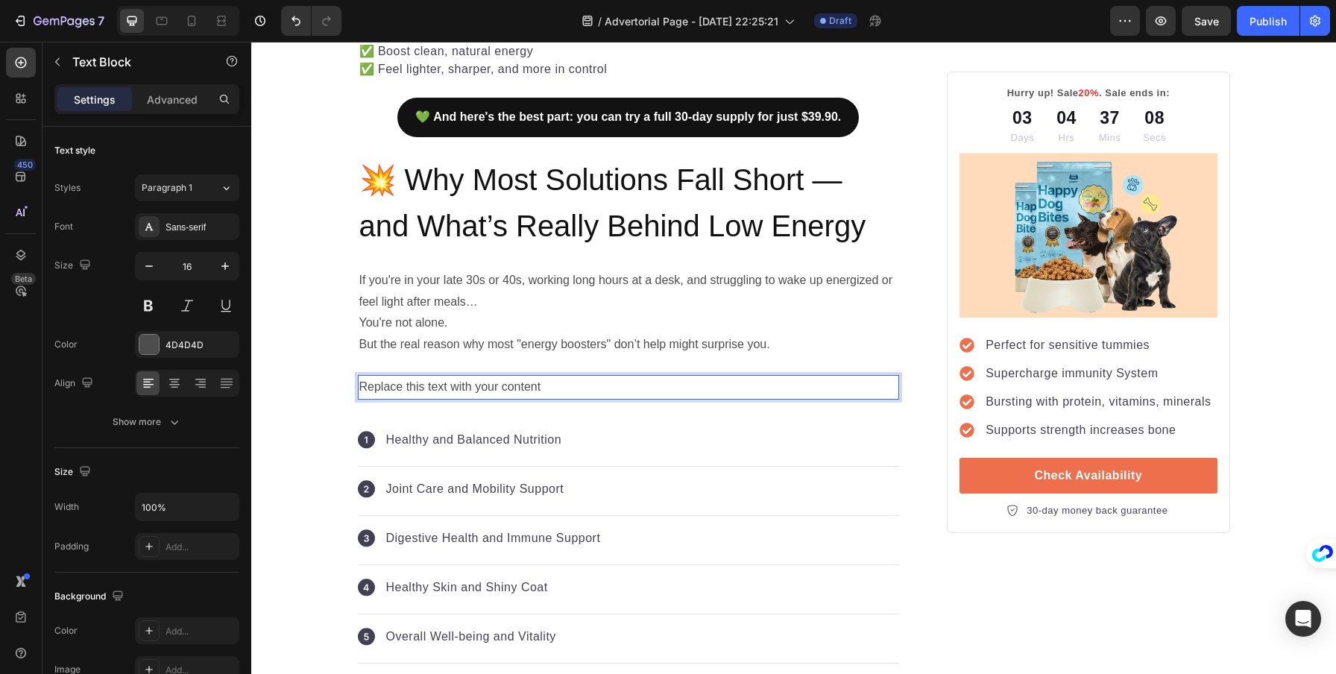
click at [430, 387] on p "Replace this text with your content" at bounding box center [628, 388] width 539 height 22
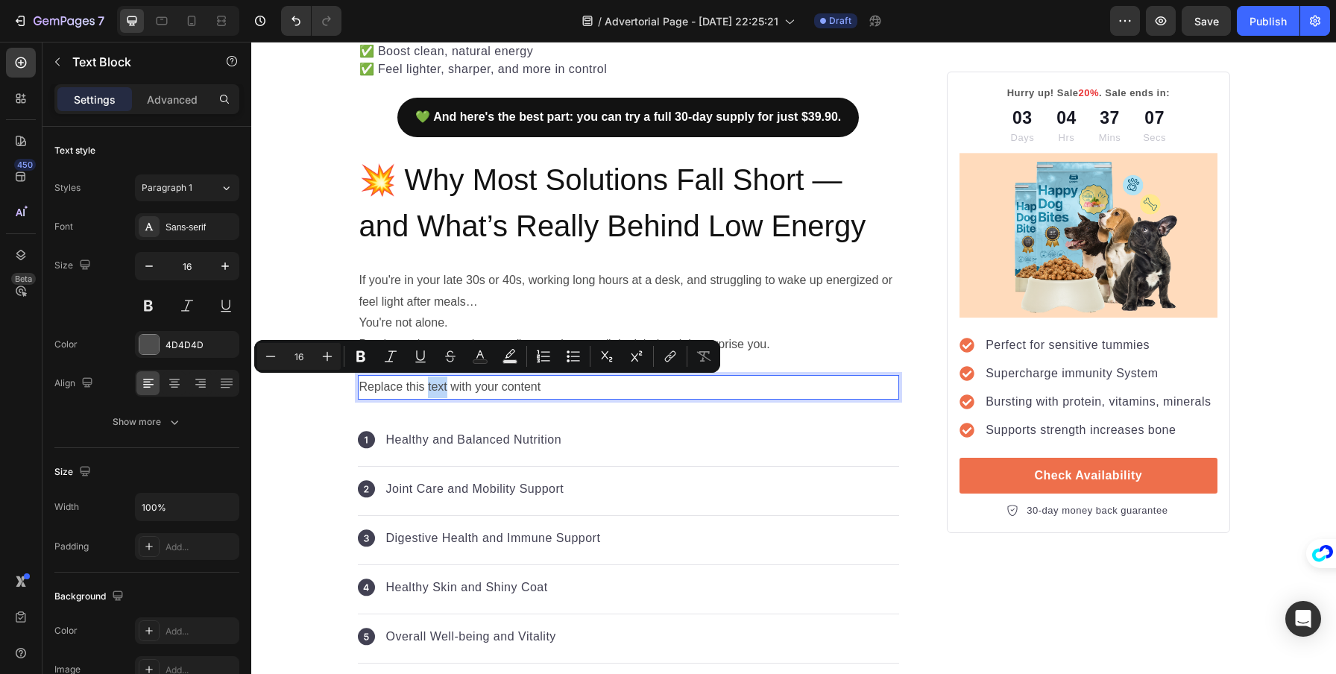
click at [430, 387] on p "Replace this text with your content" at bounding box center [628, 388] width 539 height 22
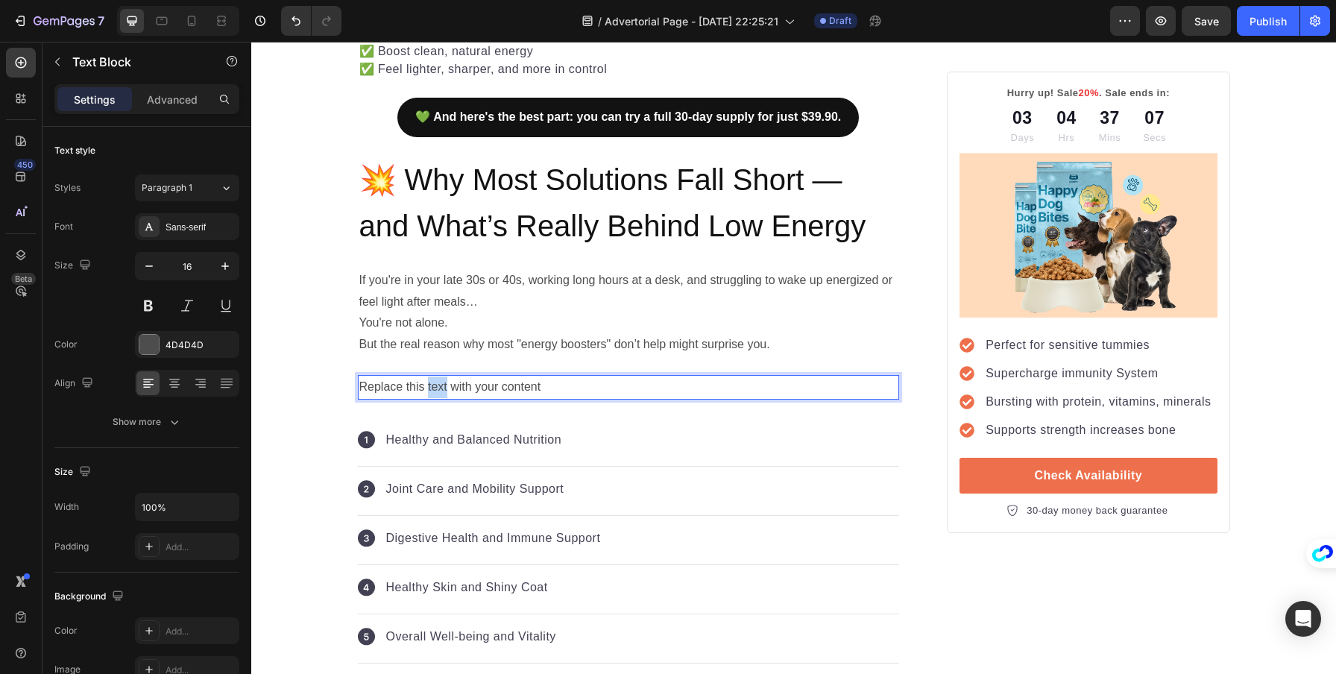
click at [430, 387] on p "Replace this text with your content" at bounding box center [628, 388] width 539 height 22
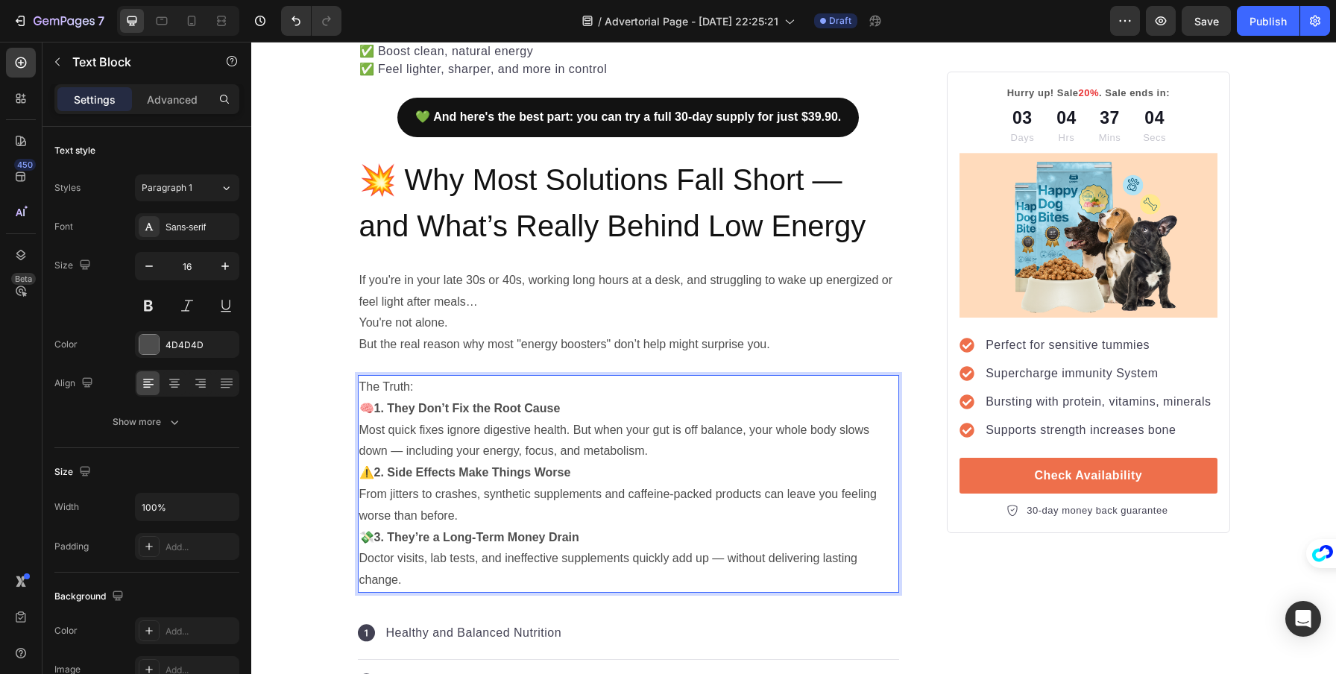
click at [443, 377] on p "The Truth:" at bounding box center [628, 388] width 539 height 22
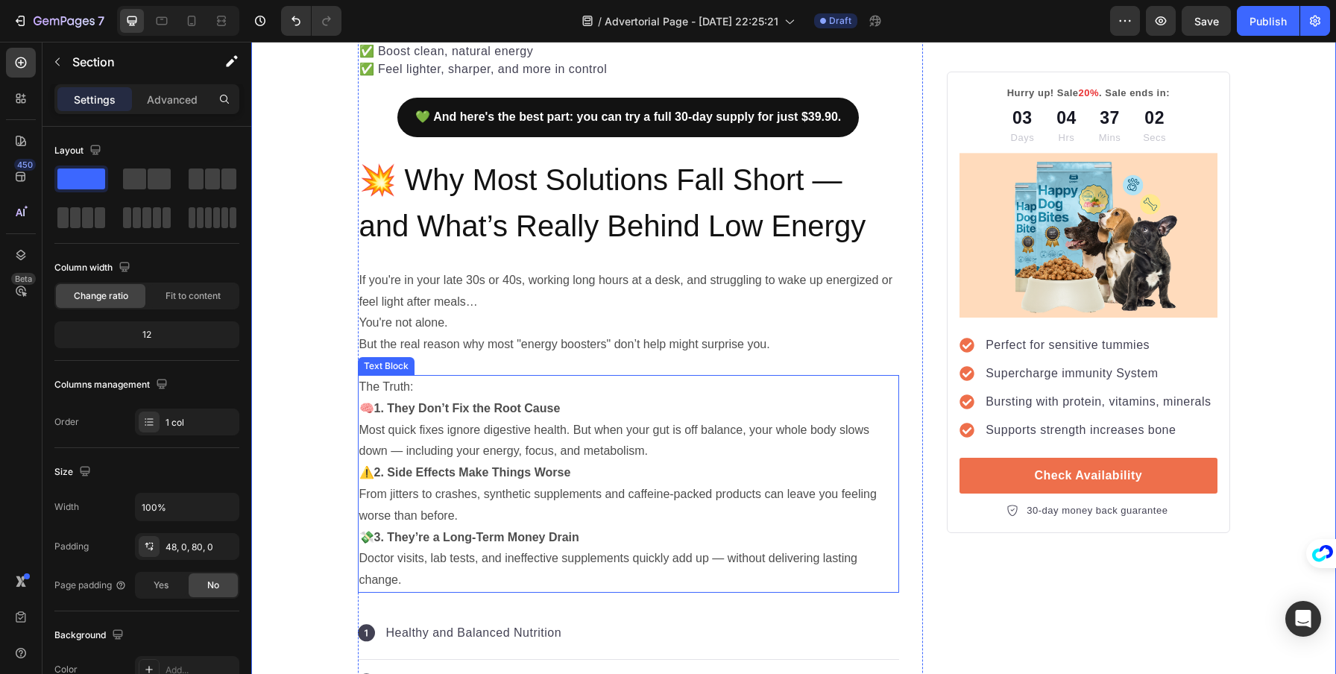
click at [473, 383] on p "The Truth:" at bounding box center [628, 388] width 539 height 22
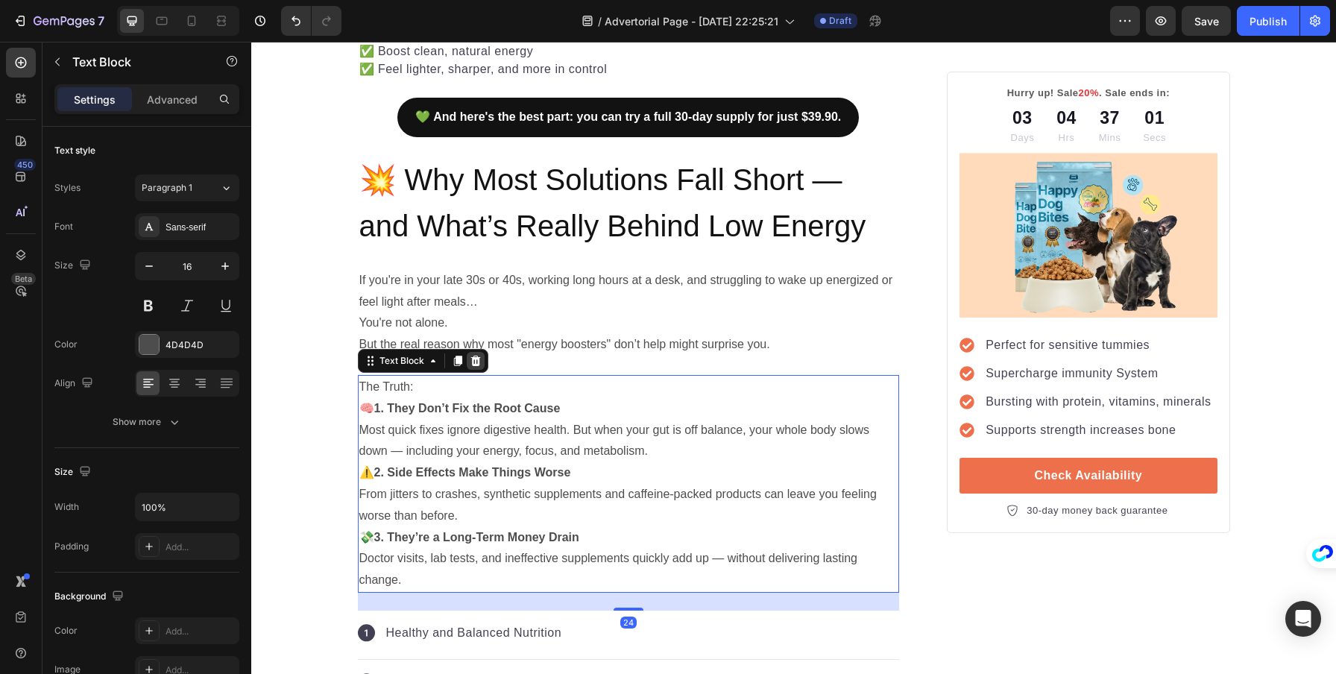
click at [467, 361] on div at bounding box center [476, 361] width 18 height 18
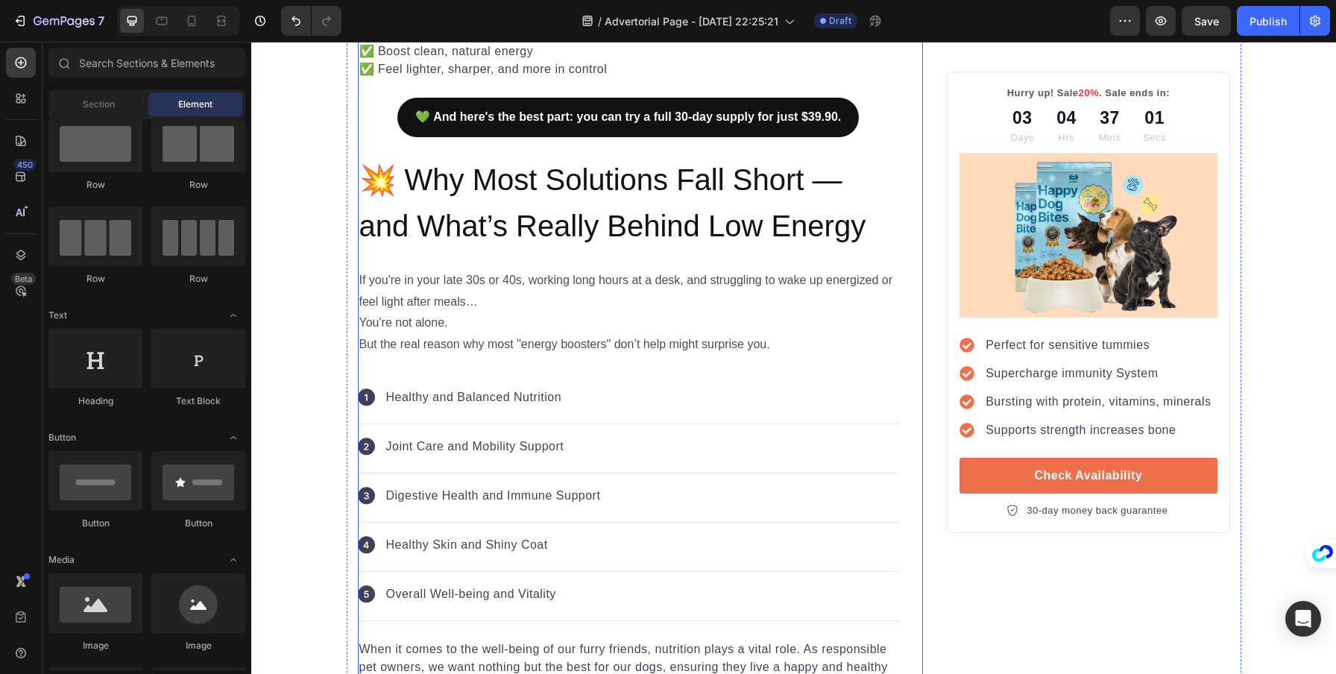
click at [793, 343] on p "If you're in your late 30s or 40s, working long hours at a desk, and struggling…" at bounding box center [628, 313] width 539 height 86
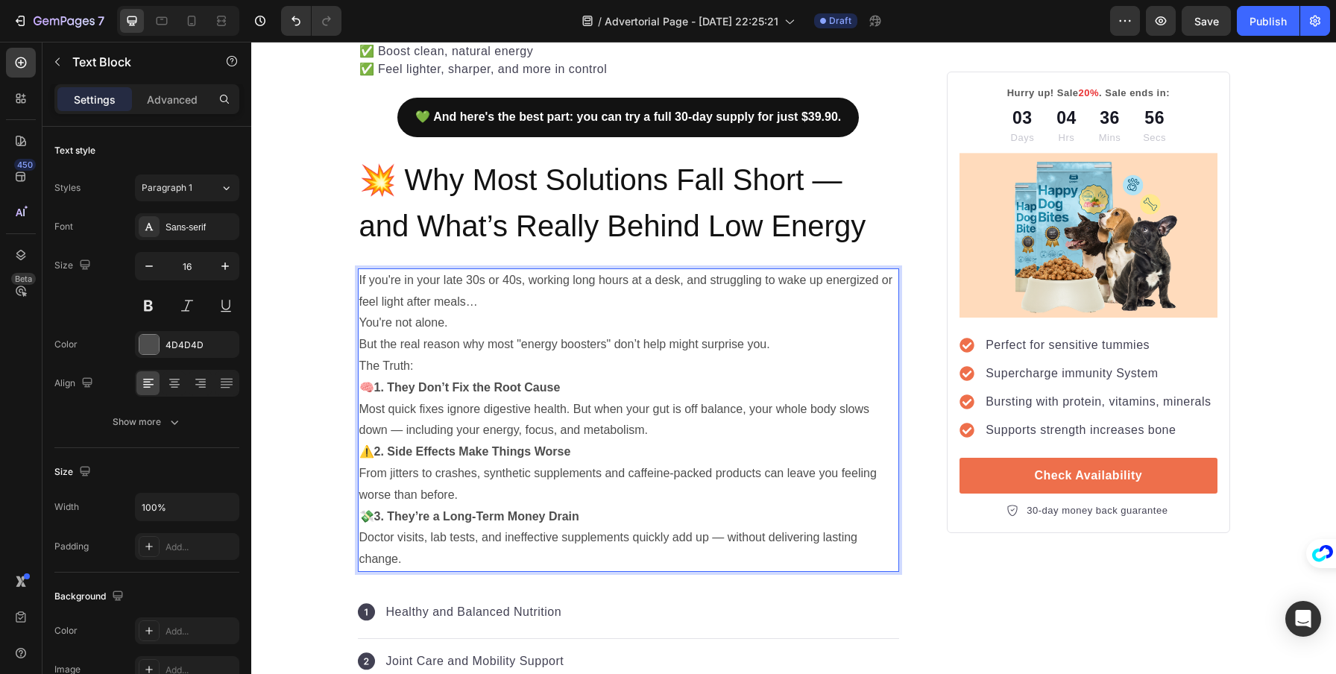
click at [827, 344] on p "If you're in your late 30s or 40s, working long hours at a desk, and struggling…" at bounding box center [628, 313] width 539 height 86
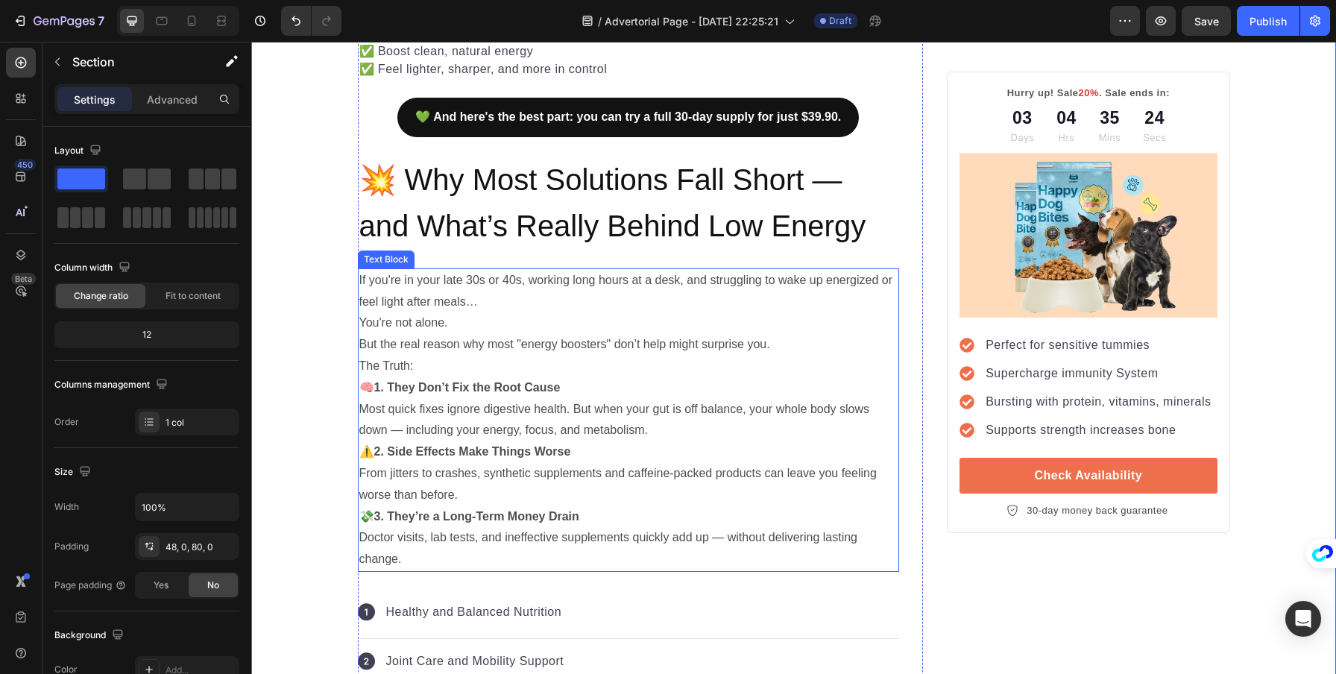
click at [704, 412] on p "🧠 1. They Don’t Fix the Root Cause Most quick fixes ignore digestive health. Bu…" at bounding box center [628, 409] width 539 height 64
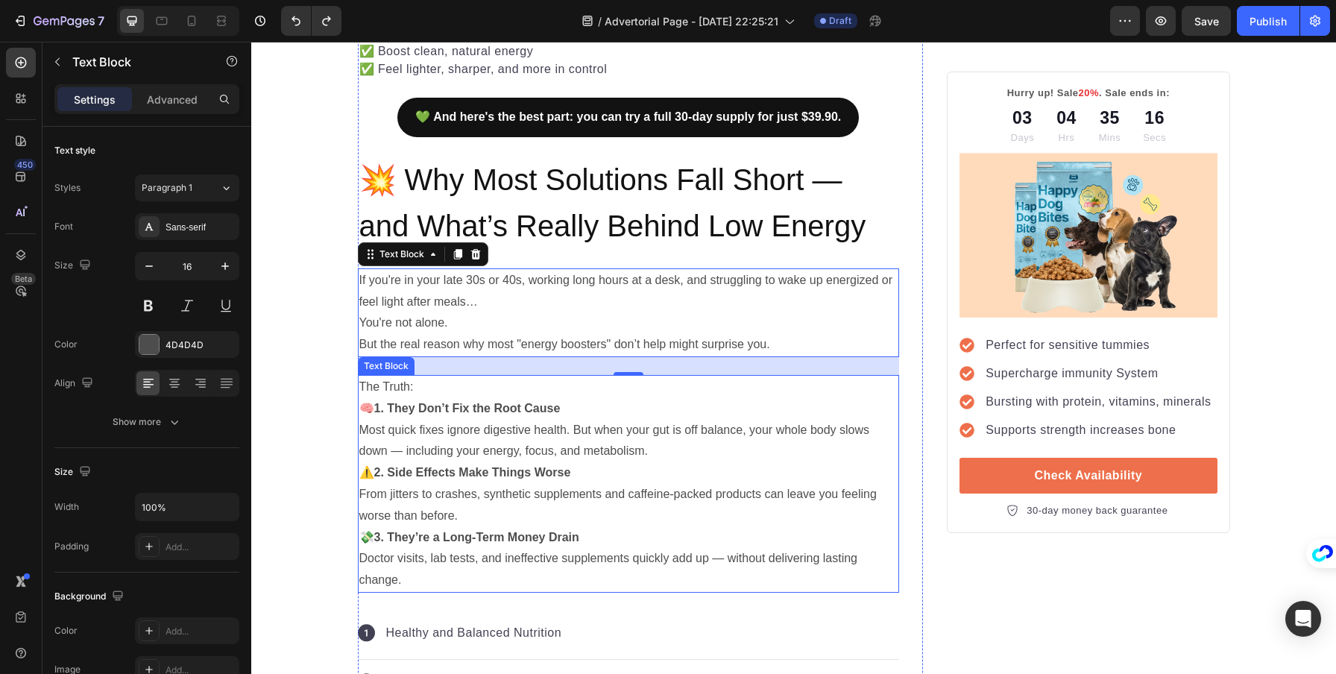
click at [793, 412] on p "🧠 1. They Don’t Fix the Root Cause Most quick fixes ignore digestive health. Bu…" at bounding box center [628, 430] width 539 height 64
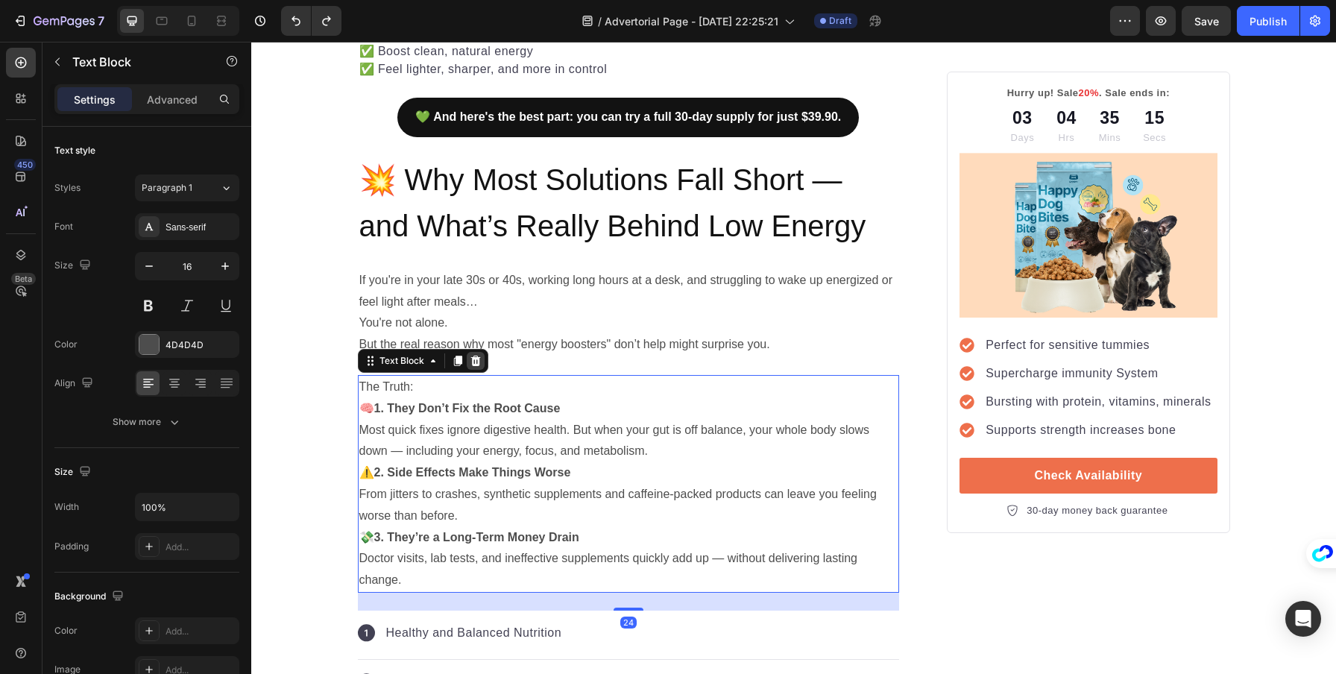
click at [475, 364] on div at bounding box center [476, 361] width 18 height 18
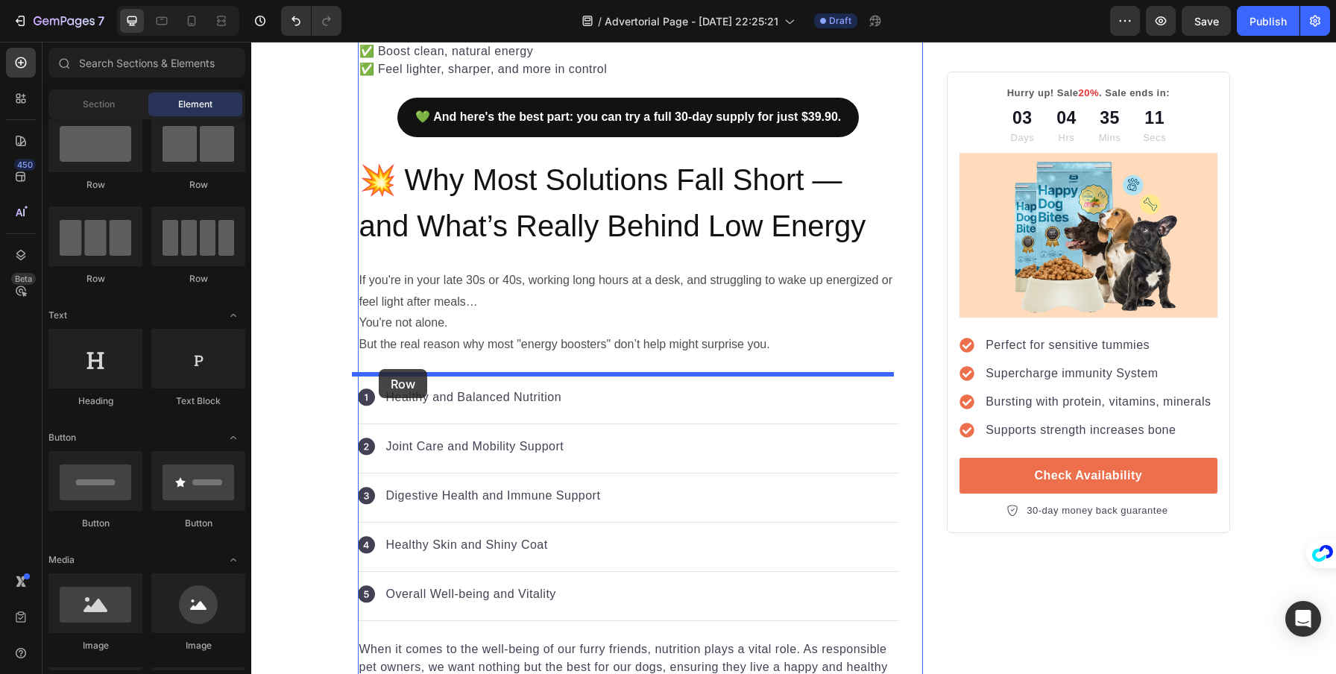
drag, startPoint x: 439, startPoint y: 182, endPoint x: 379, endPoint y: 369, distance: 196.7
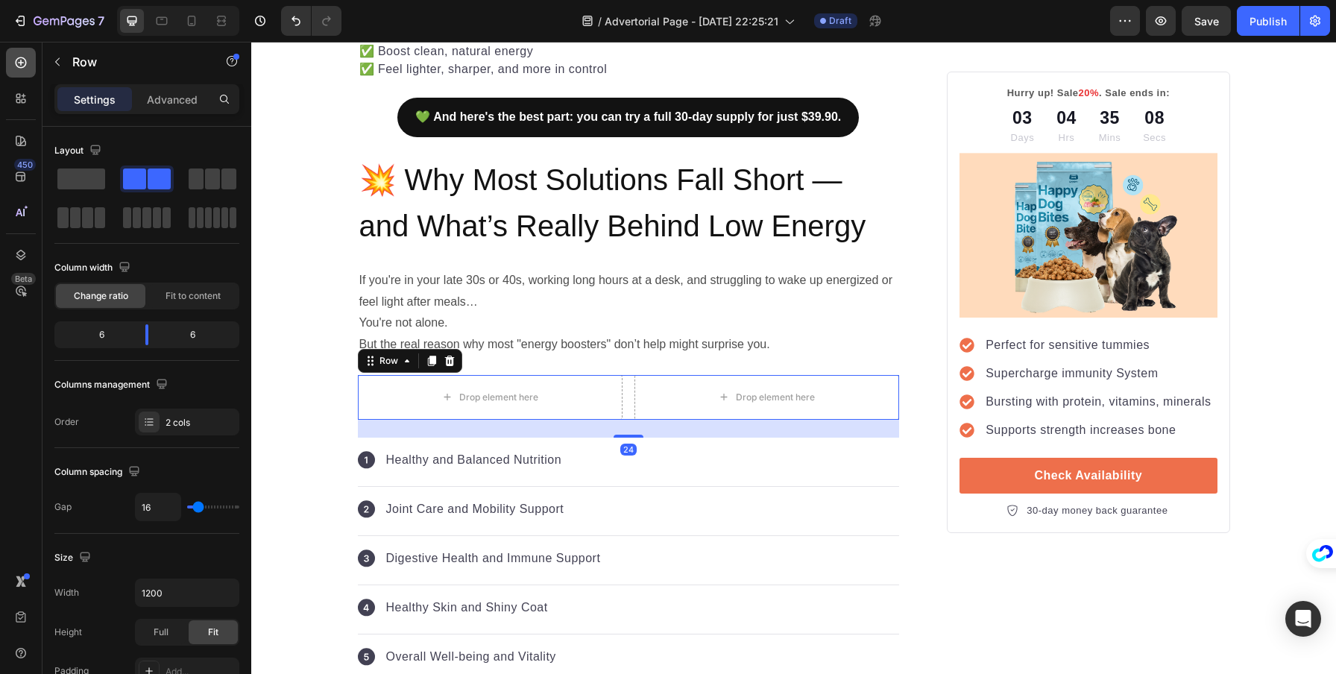
click at [22, 54] on div at bounding box center [21, 63] width 30 height 30
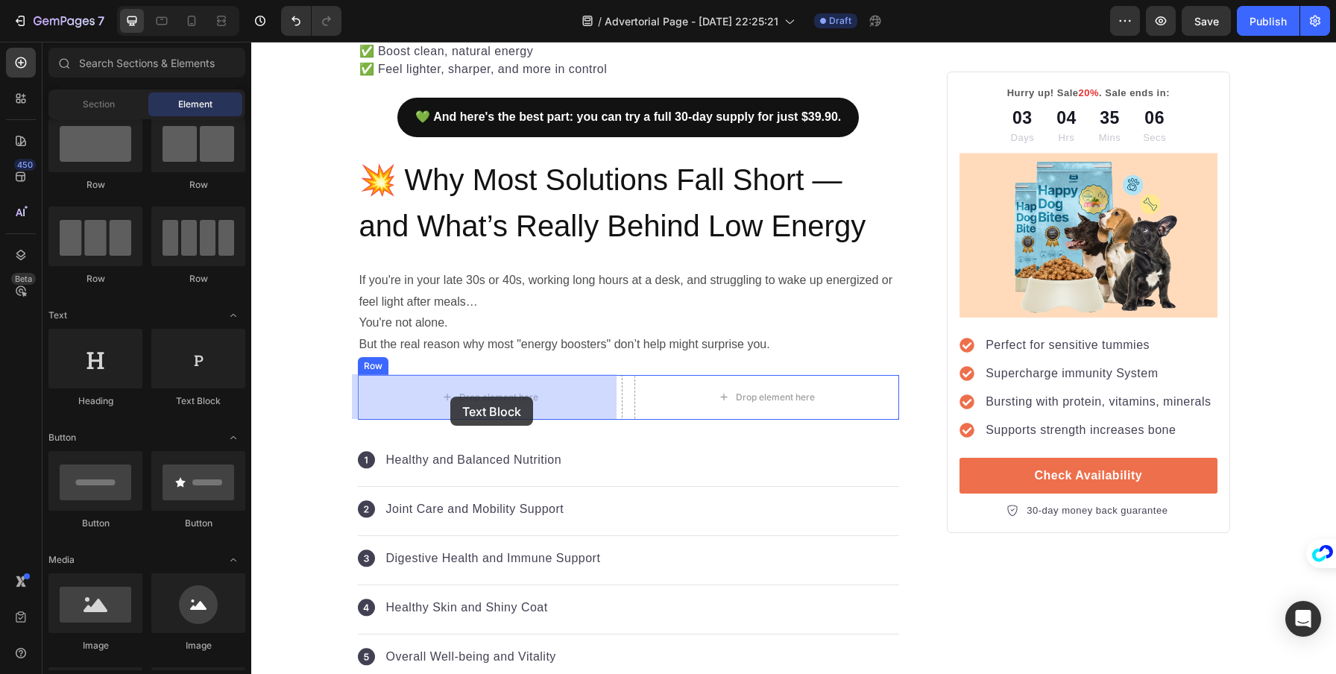
drag, startPoint x: 450, startPoint y: 412, endPoint x: 450, endPoint y: 397, distance: 15.7
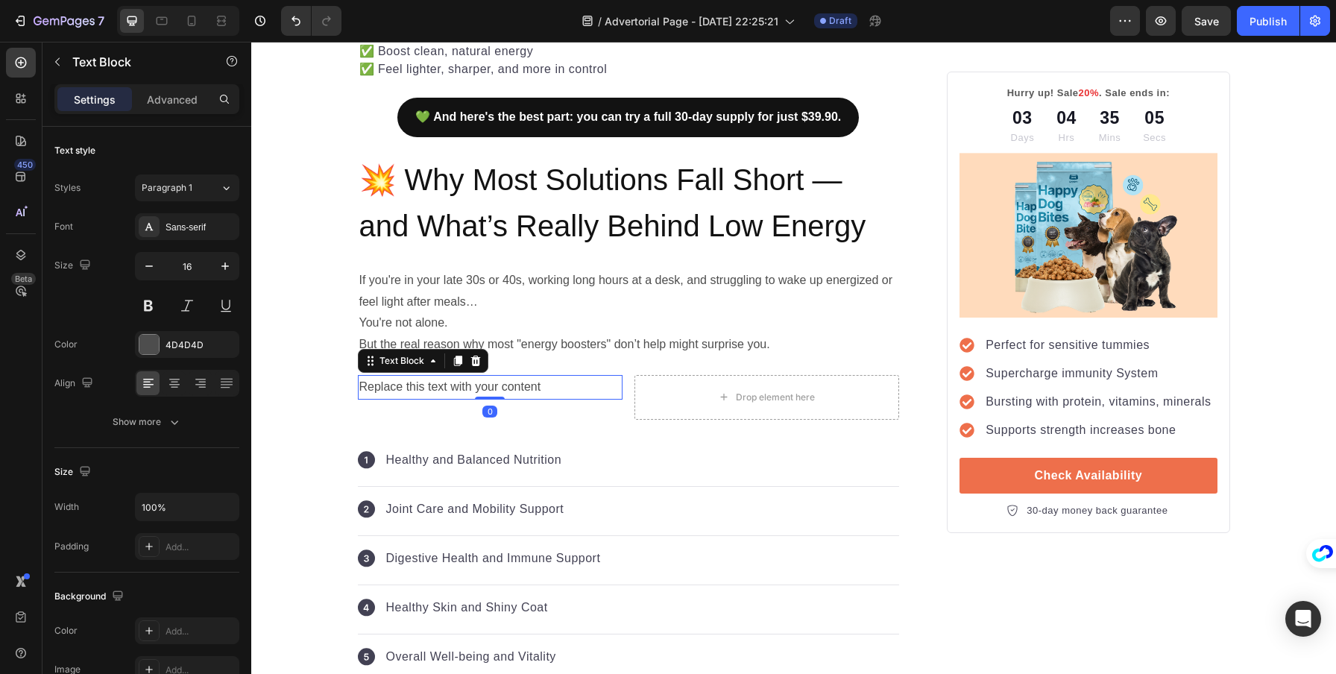
click at [460, 391] on div "Replace this text with your content" at bounding box center [490, 387] width 265 height 25
click at [458, 386] on p "Replace this text with your content" at bounding box center [490, 388] width 262 height 22
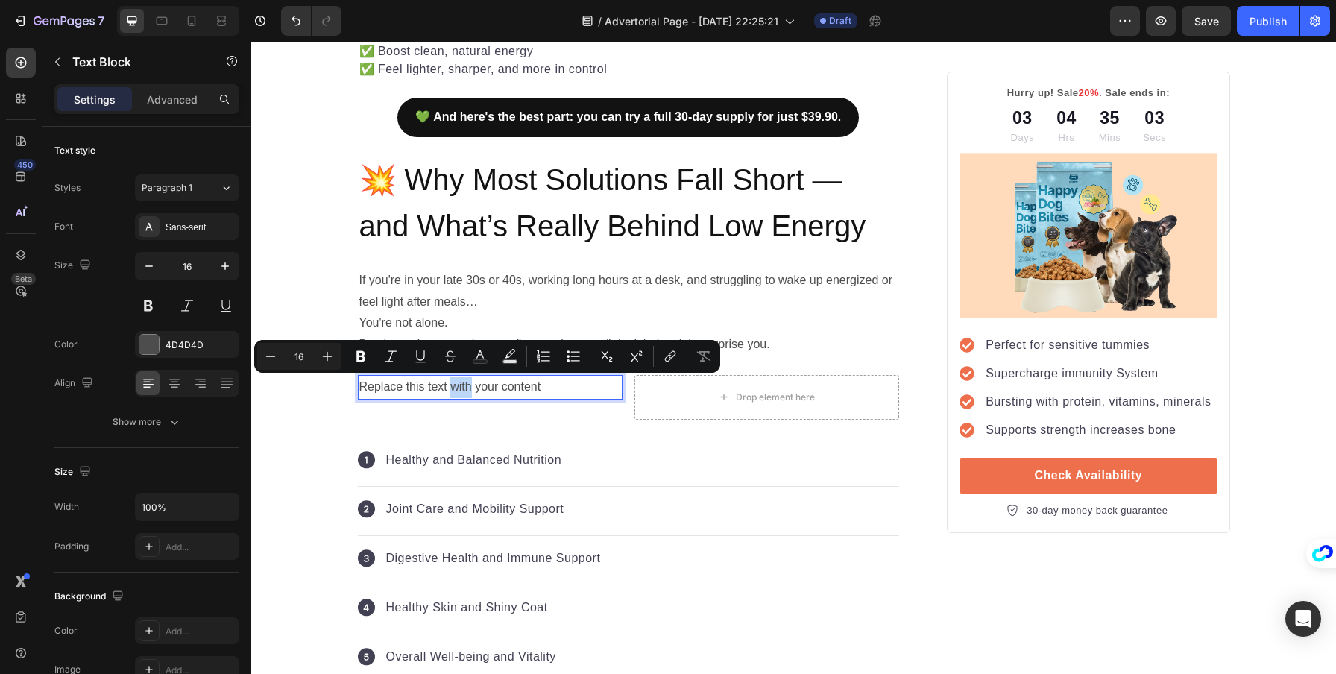
click at [458, 386] on p "Replace this text with your content" at bounding box center [490, 388] width 262 height 22
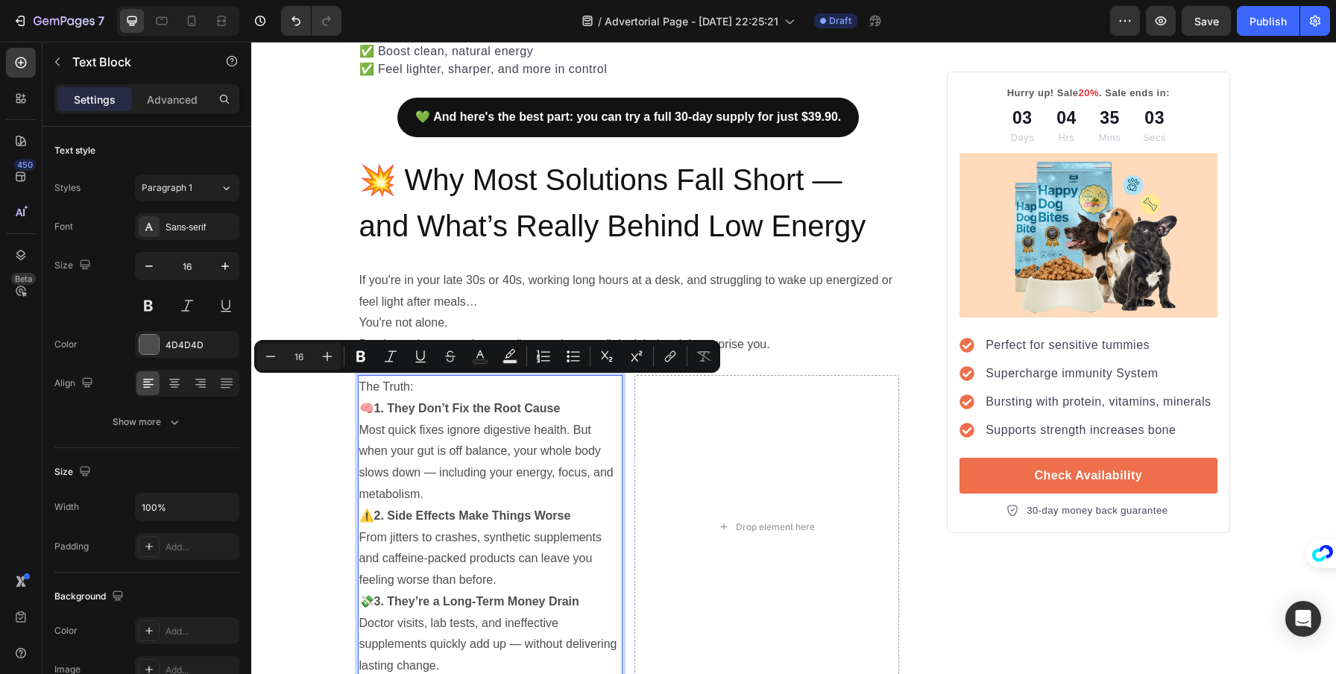
scroll to position [811, 0]
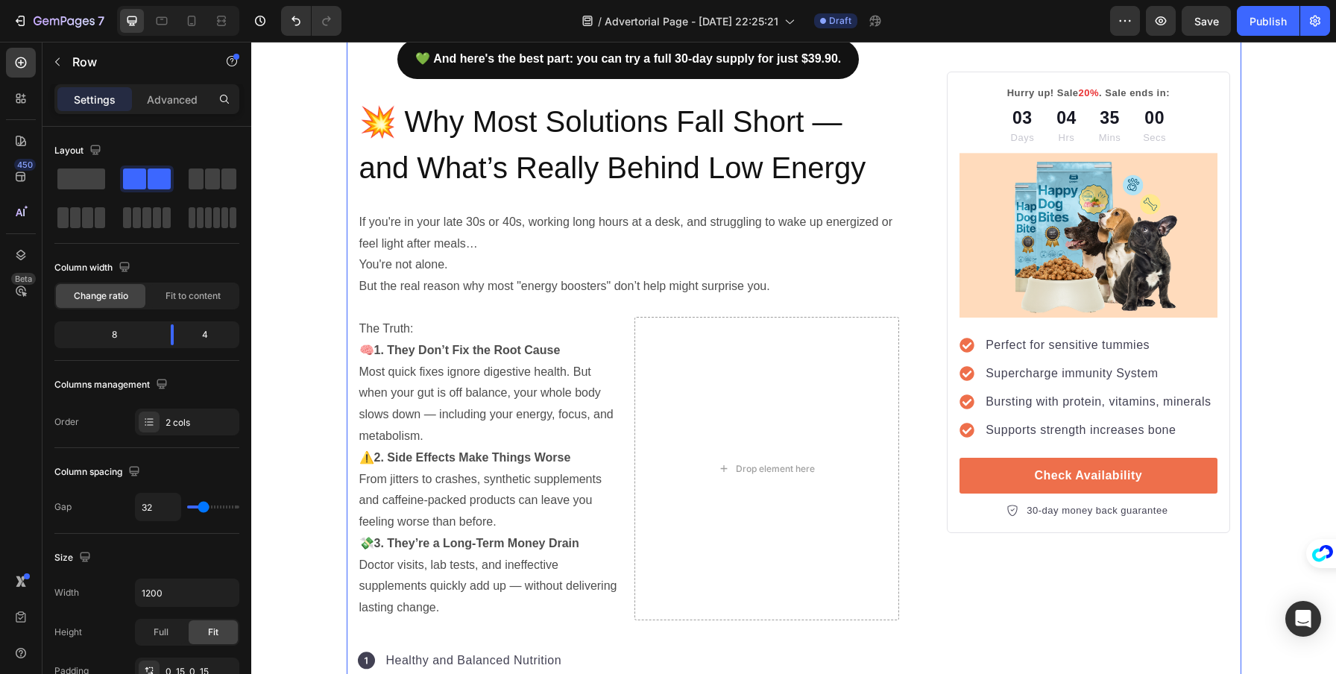
scroll to position [896, 0]
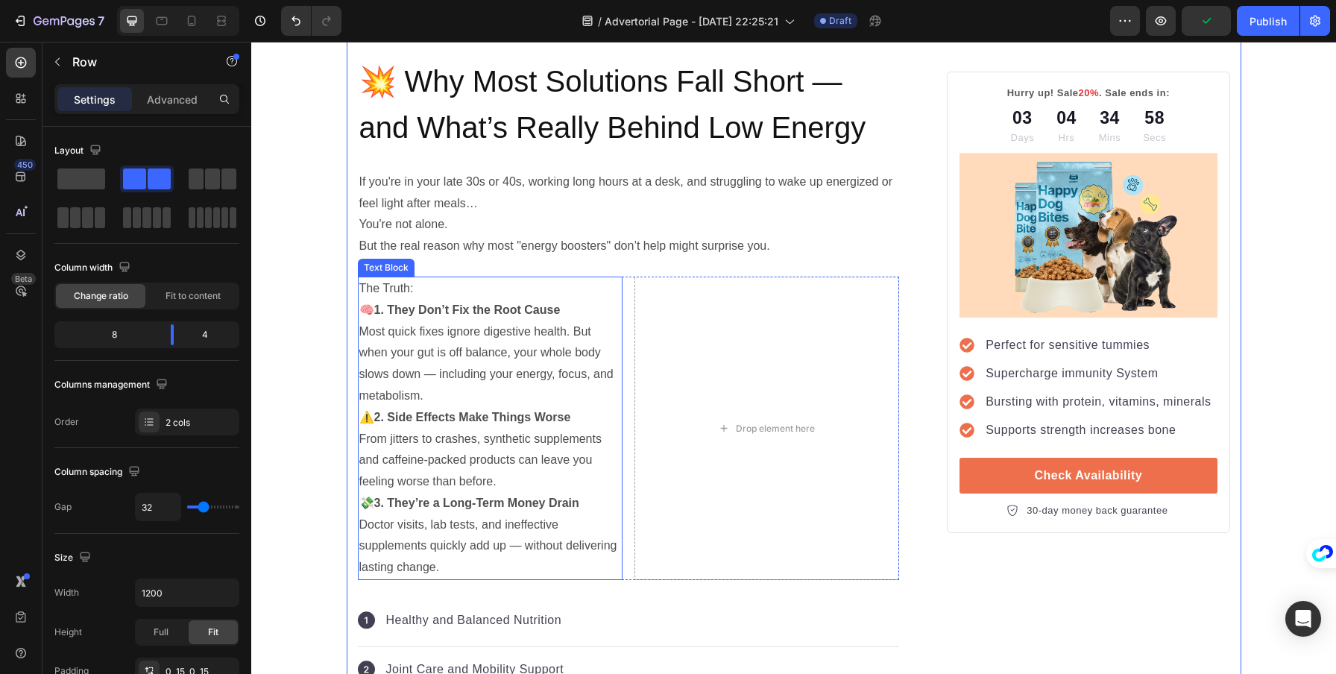
click at [545, 398] on p "🧠 1. They Don’t Fix the Root Cause Most quick fixes ignore digestive health. Bu…" at bounding box center [490, 353] width 262 height 107
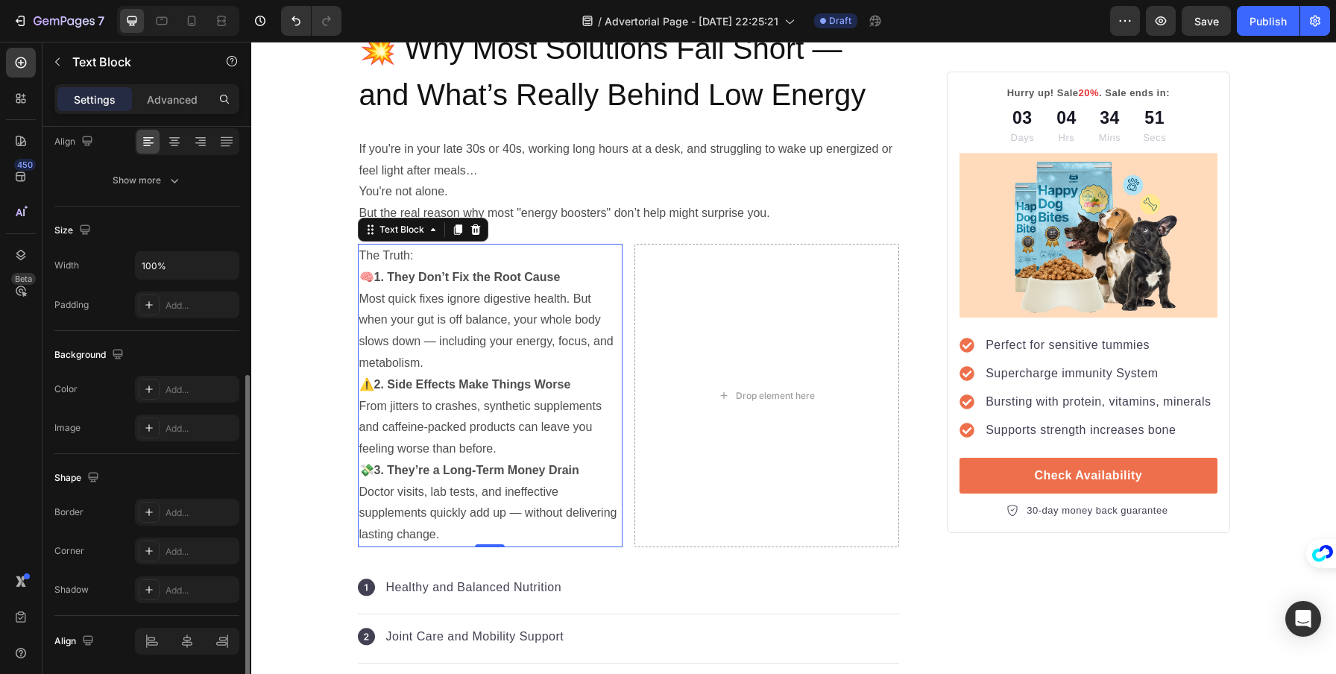
scroll to position [294, 0]
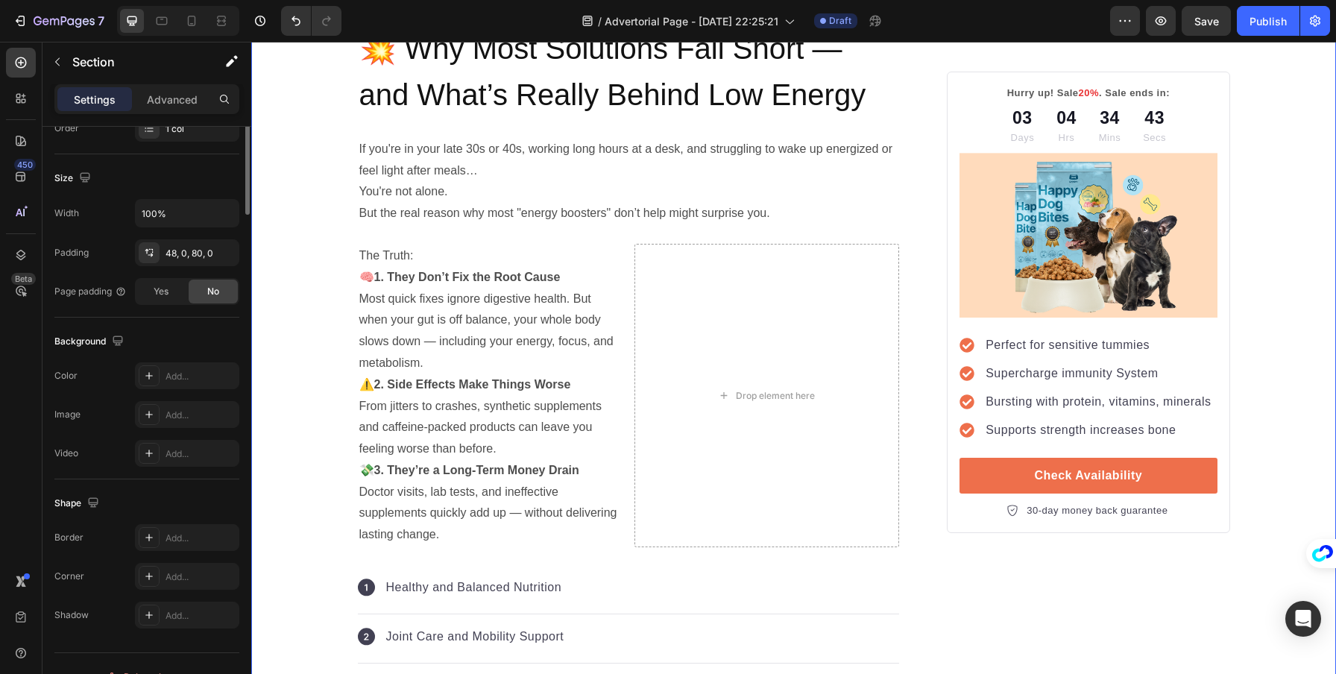
scroll to position [0, 0]
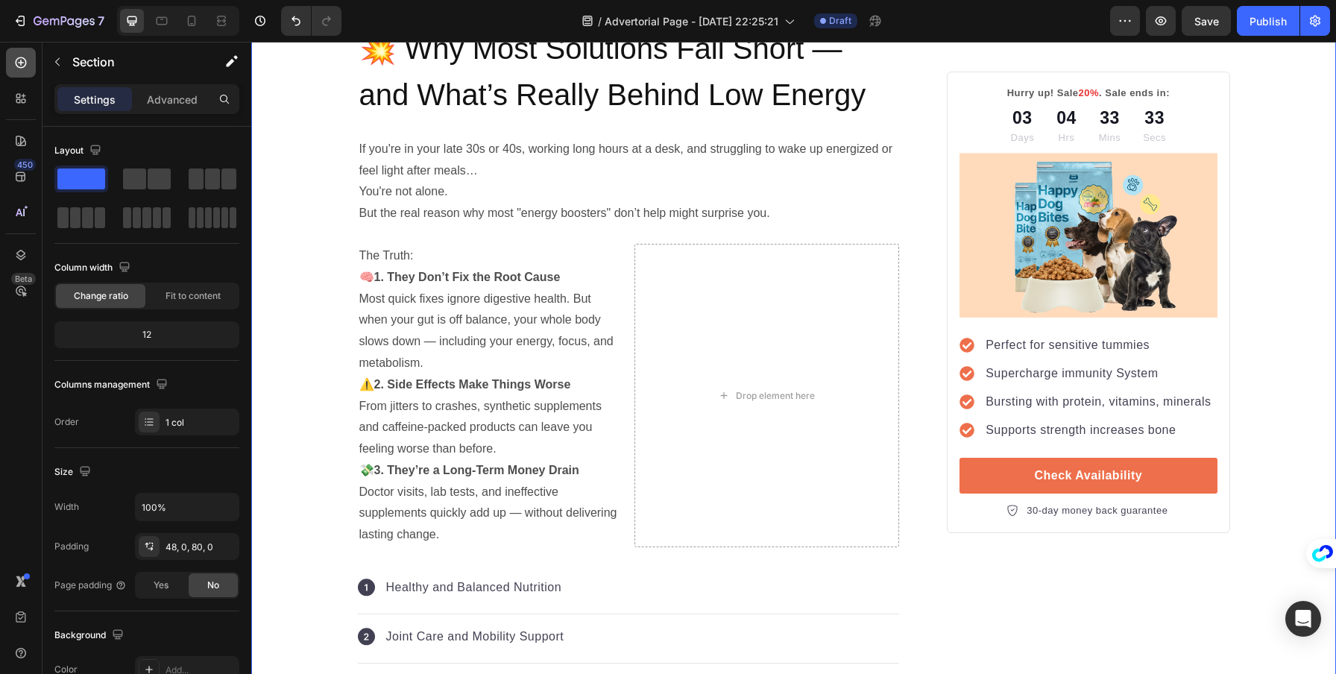
click at [27, 61] on icon at bounding box center [20, 62] width 15 height 15
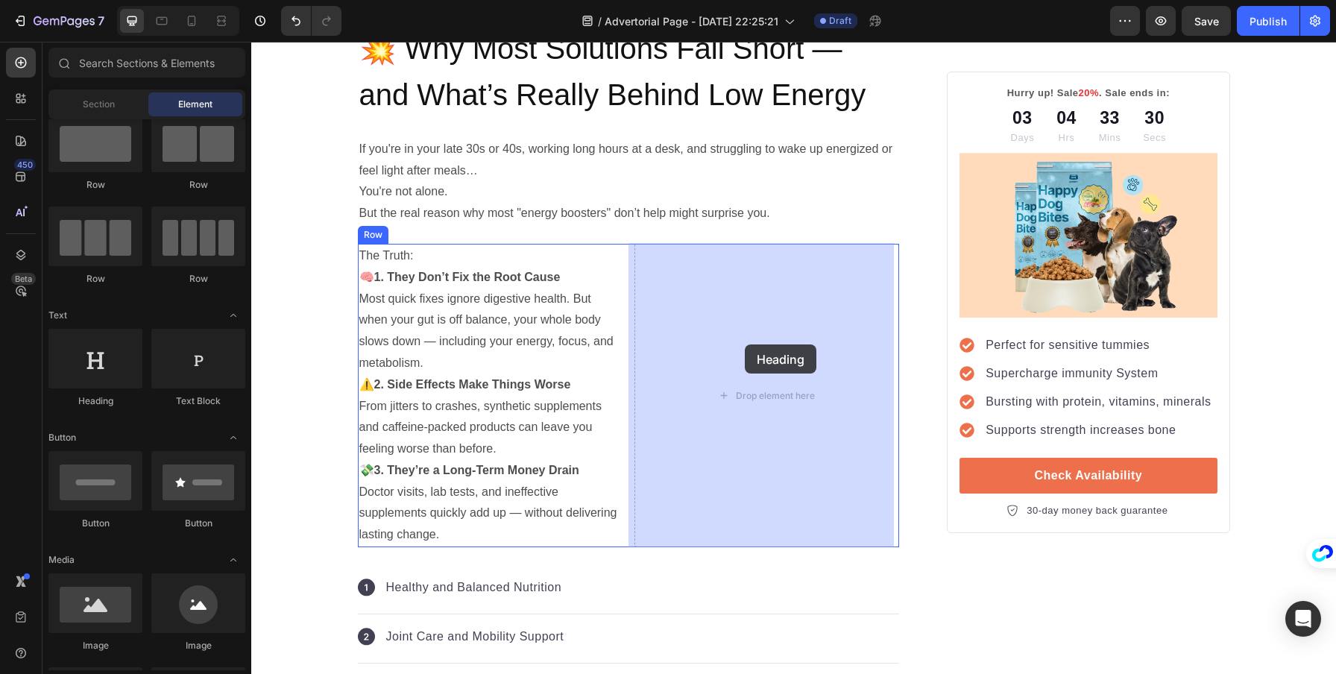
drag, startPoint x: 345, startPoint y: 403, endPoint x: 745, endPoint y: 345, distance: 404.8
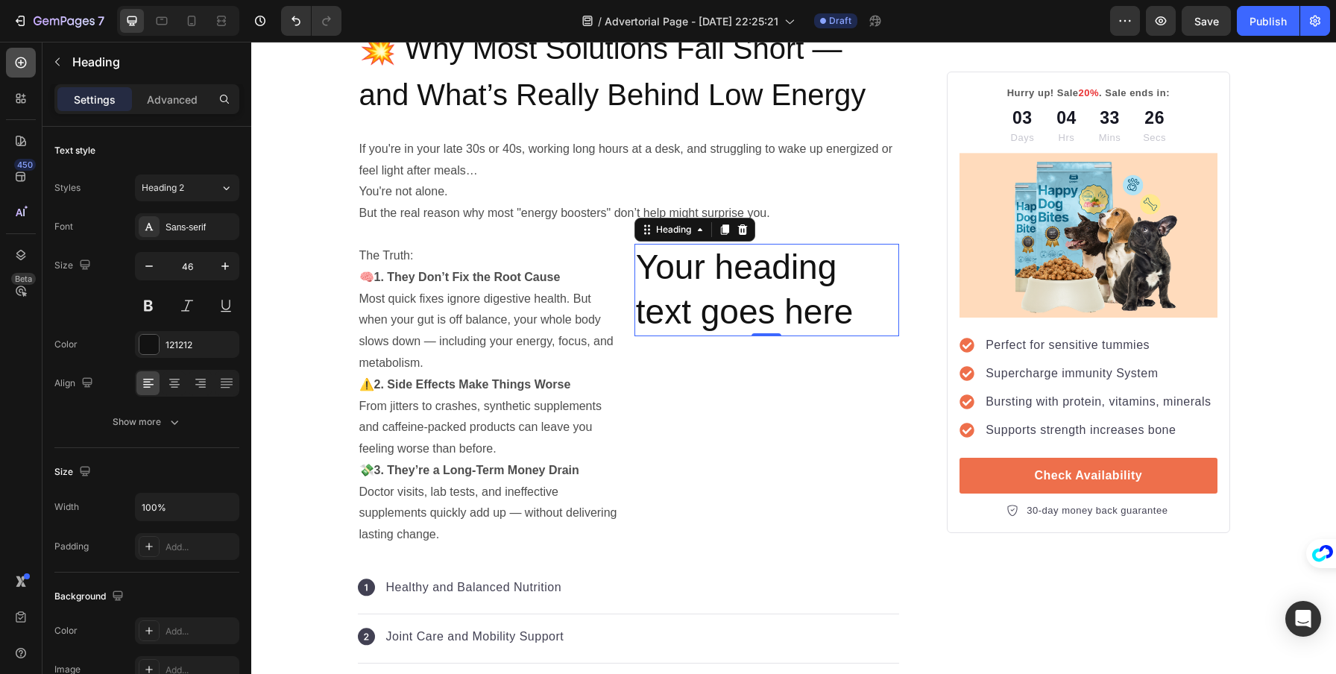
click at [25, 66] on icon at bounding box center [20, 62] width 15 height 15
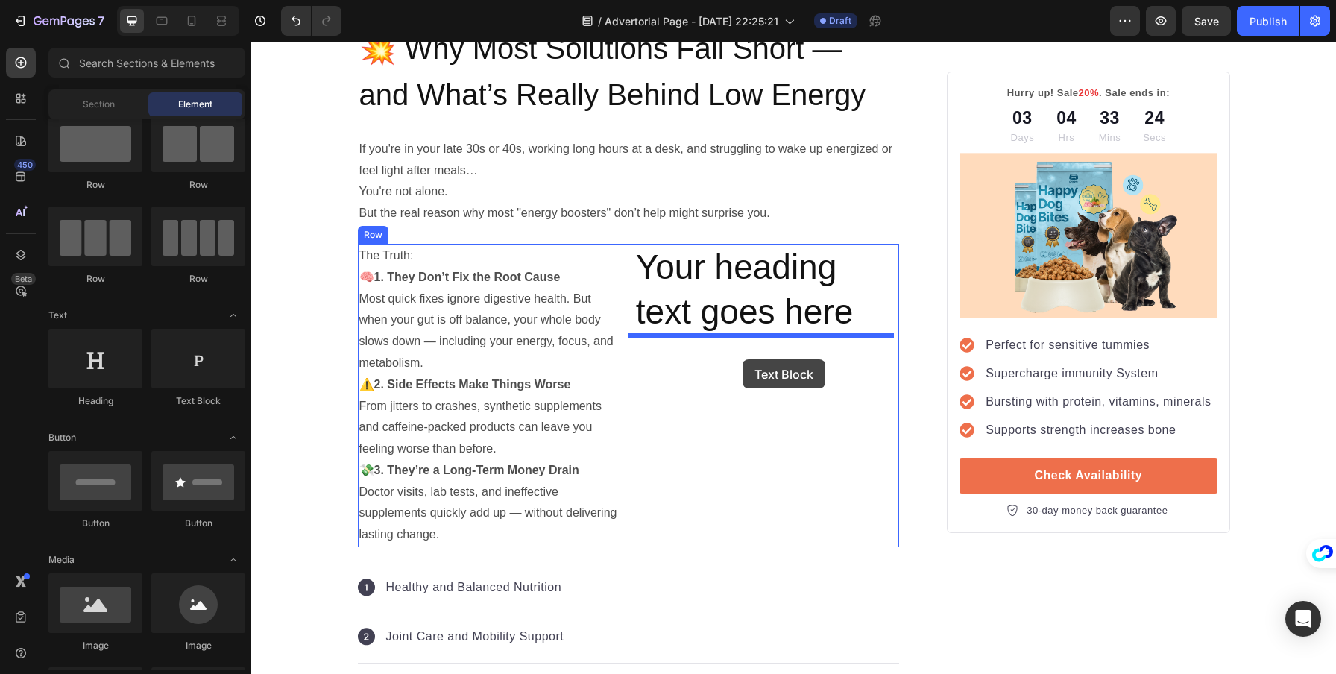
drag, startPoint x: 498, startPoint y: 413, endPoint x: 743, endPoint y: 359, distance: 250.4
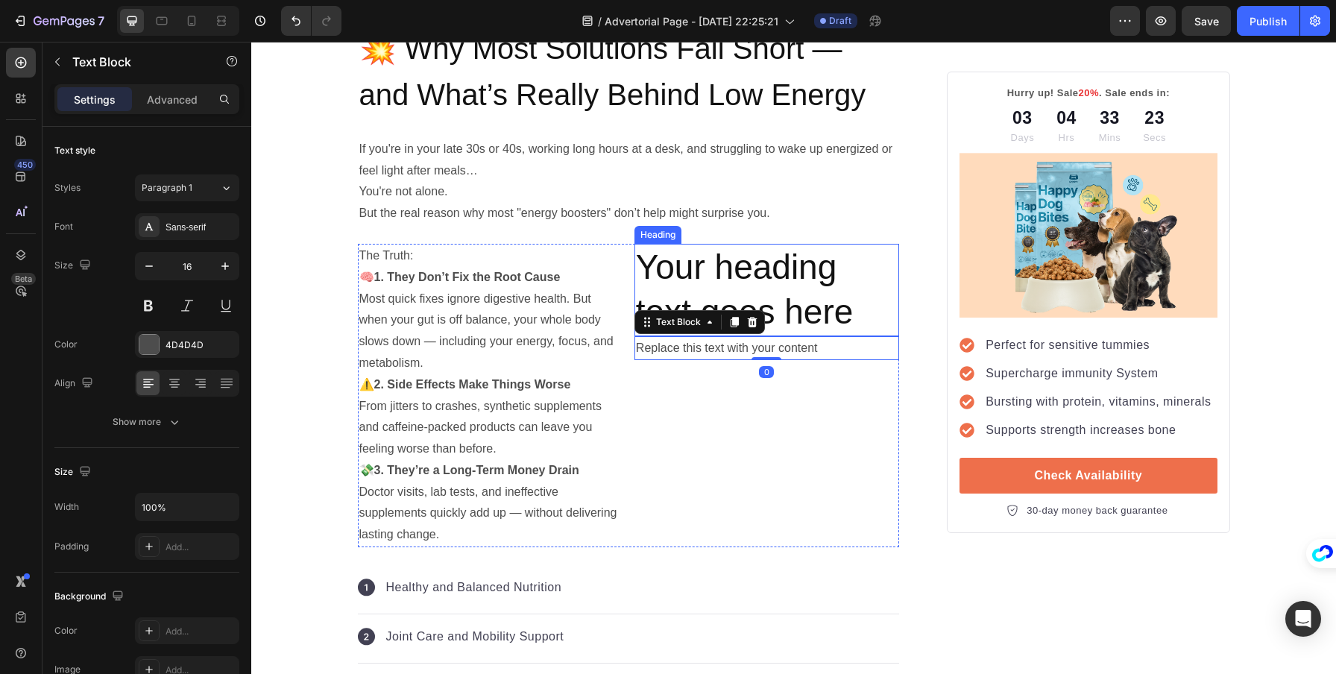
click at [786, 271] on h2 "Your heading text goes here" at bounding box center [767, 290] width 265 height 92
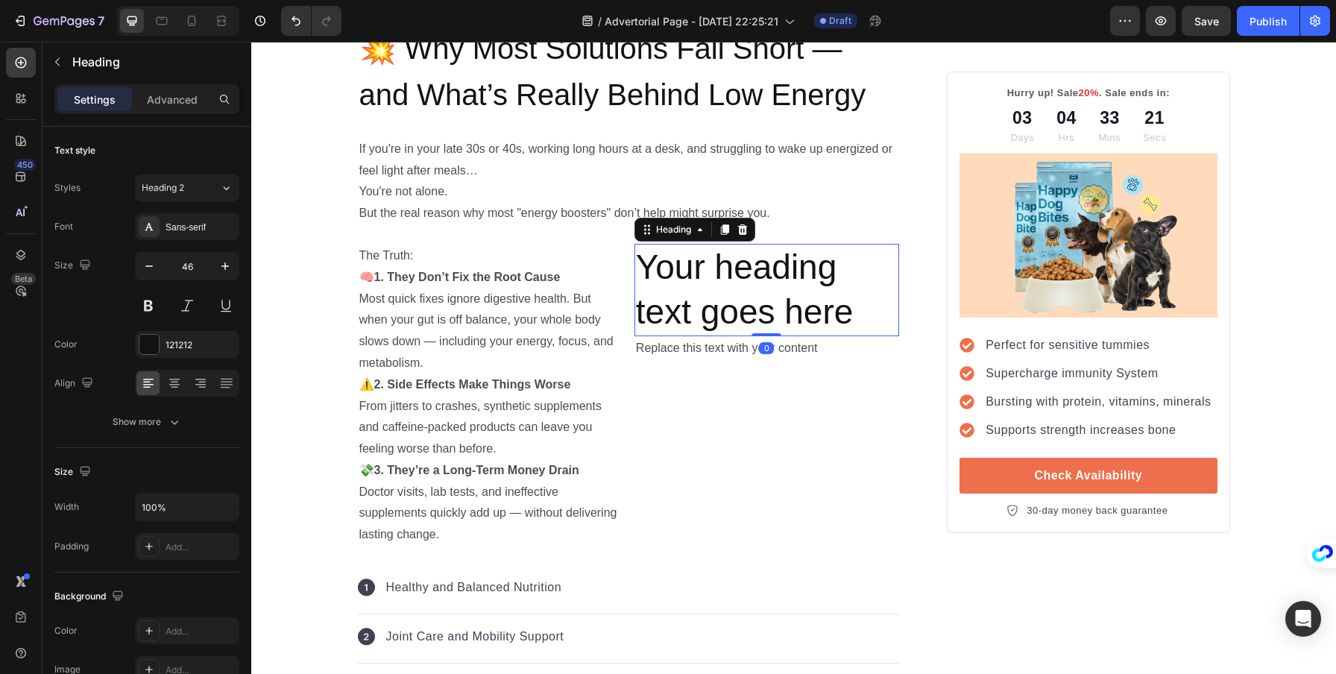
click at [691, 340] on div "Replace this text with your content" at bounding box center [767, 348] width 265 height 25
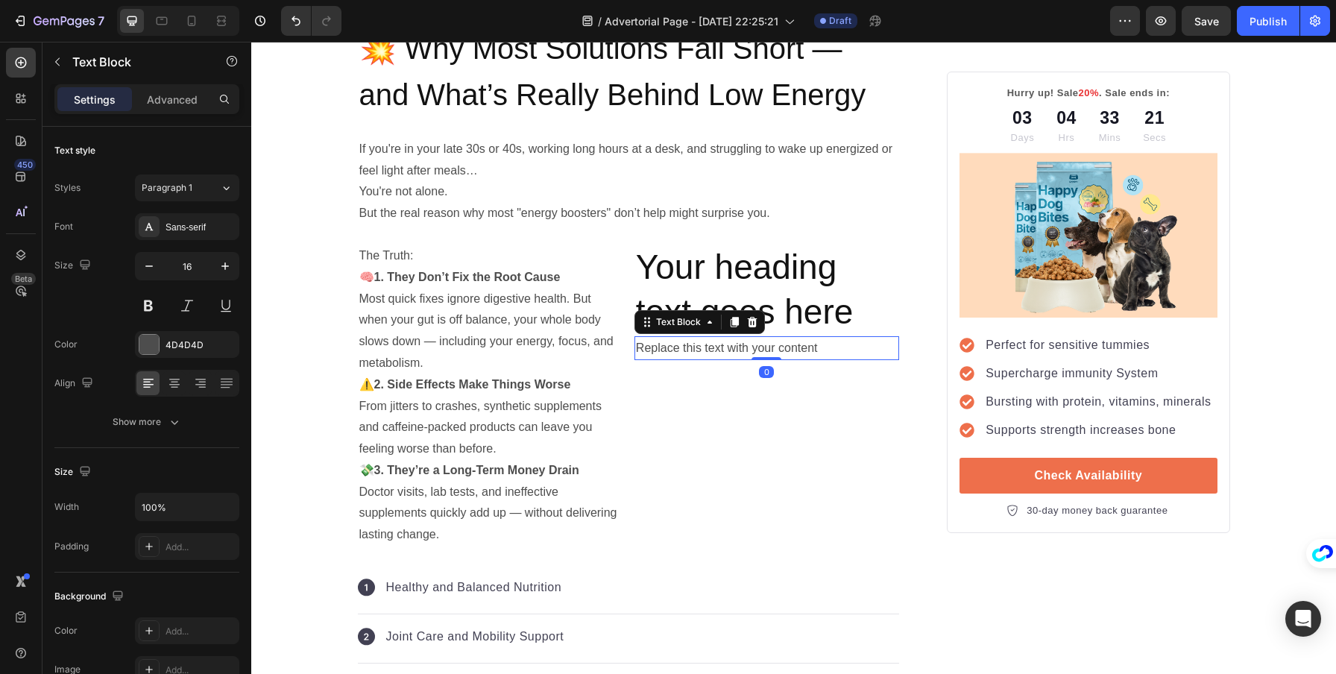
click at [687, 345] on div "Replace this text with your content" at bounding box center [767, 348] width 265 height 25
click at [687, 345] on p "Replace this text with your content" at bounding box center [767, 349] width 262 height 22
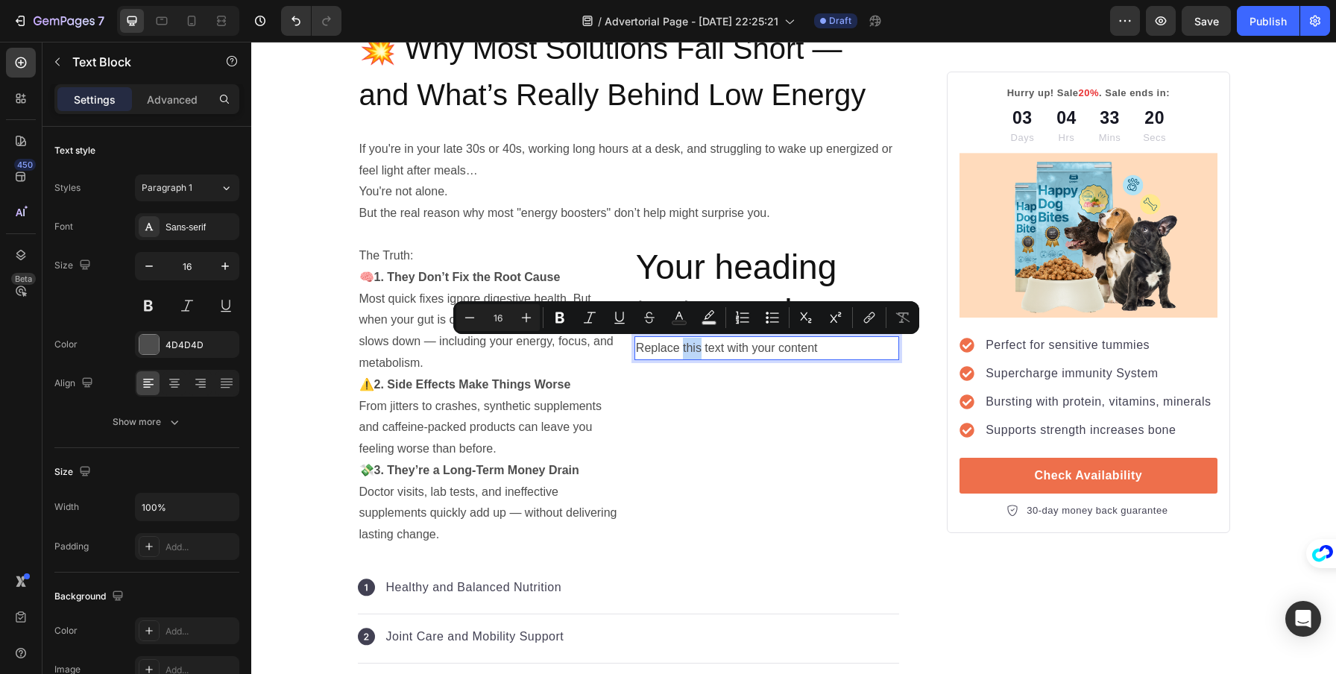
click at [687, 345] on p "Replace this text with your content" at bounding box center [767, 349] width 262 height 22
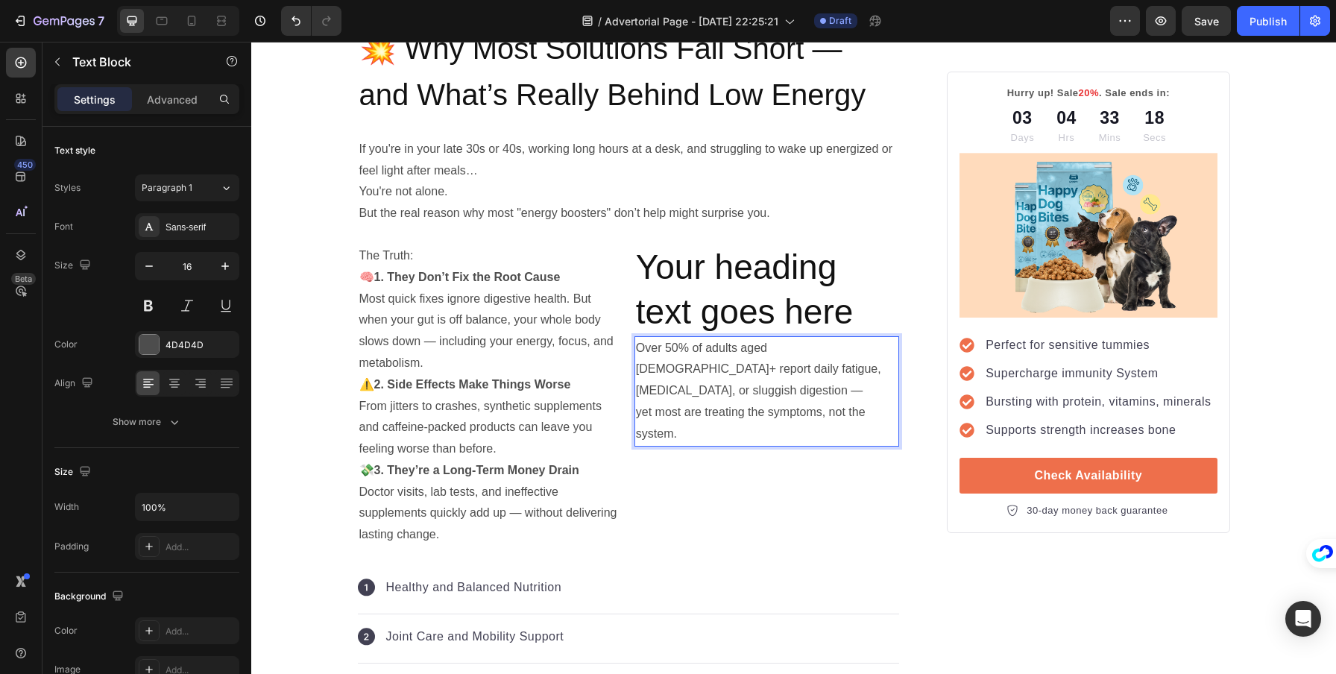
click at [685, 352] on p "Over 50% of adults aged [DEMOGRAPHIC_DATA]+ report daily fatigue, [MEDICAL_DATA…" at bounding box center [767, 391] width 262 height 107
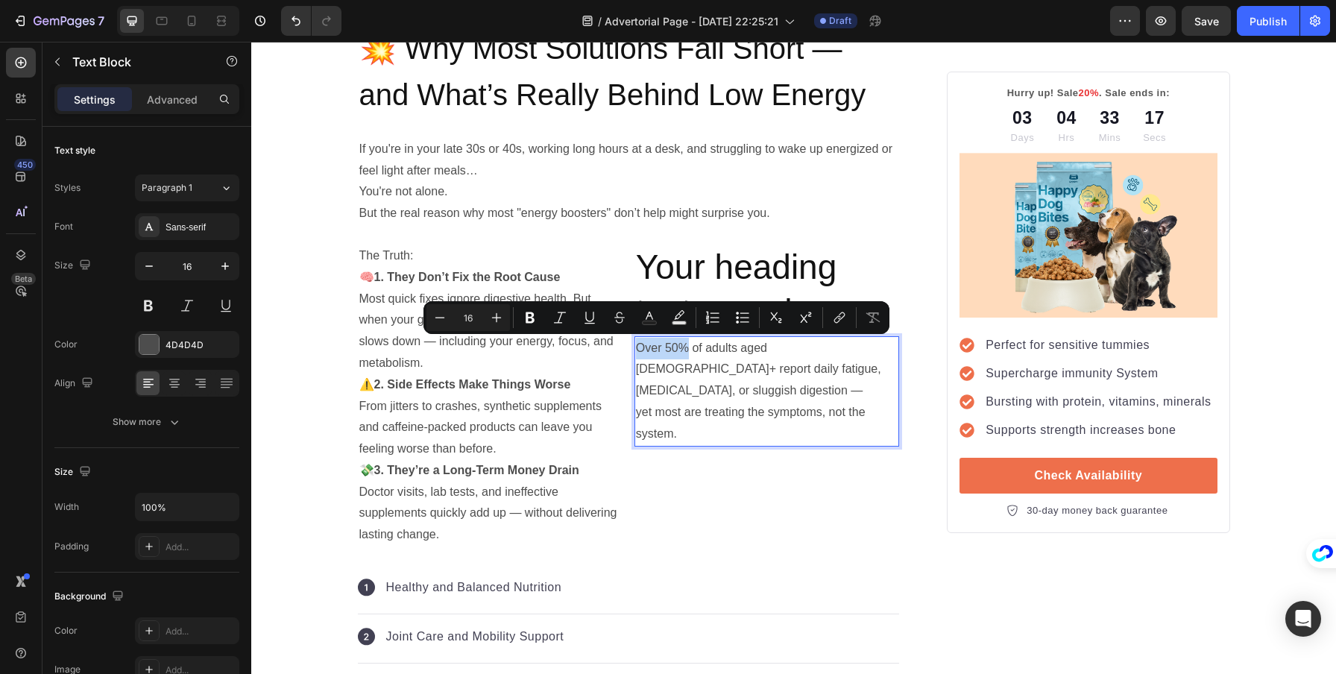
drag, startPoint x: 684, startPoint y: 348, endPoint x: 629, endPoint y: 345, distance: 55.3
click at [635, 345] on div "Over 50% of adults aged [DEMOGRAPHIC_DATA]+ report daily fatigue, [MEDICAL_DATA…" at bounding box center [767, 391] width 265 height 110
copy p "Over 50%"
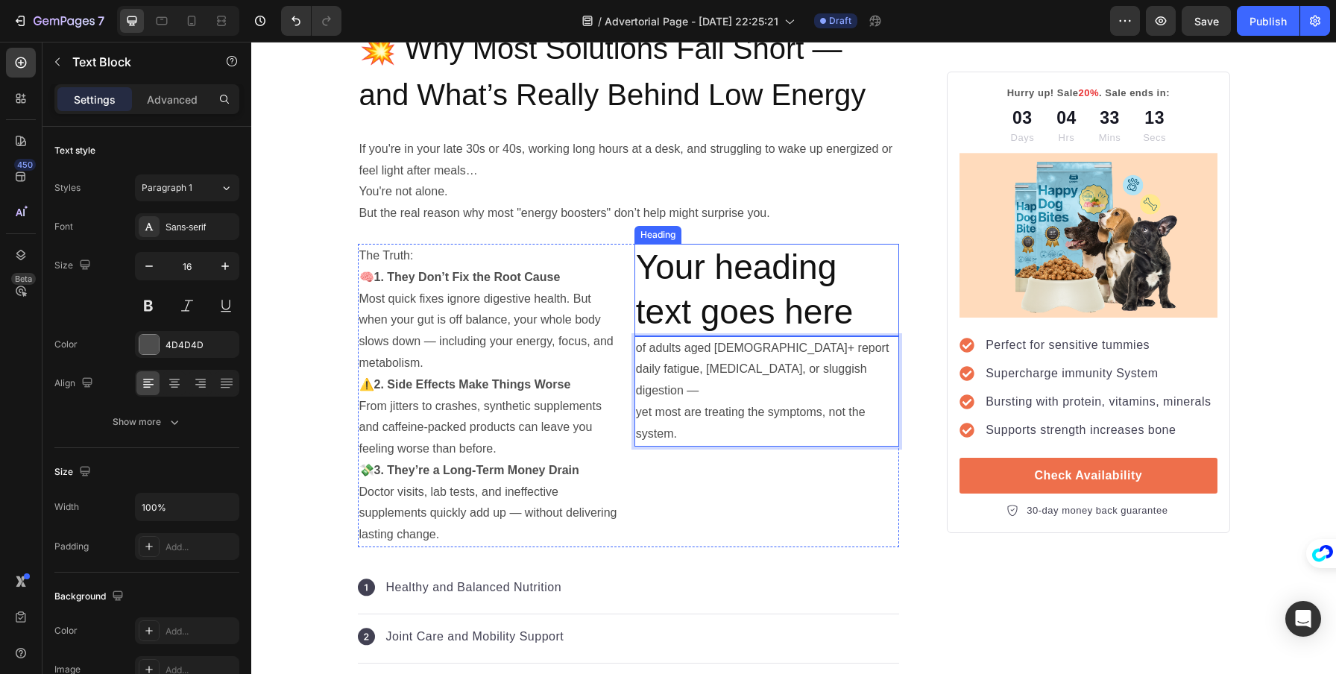
click at [805, 293] on h2 "Your heading text goes here" at bounding box center [767, 290] width 265 height 92
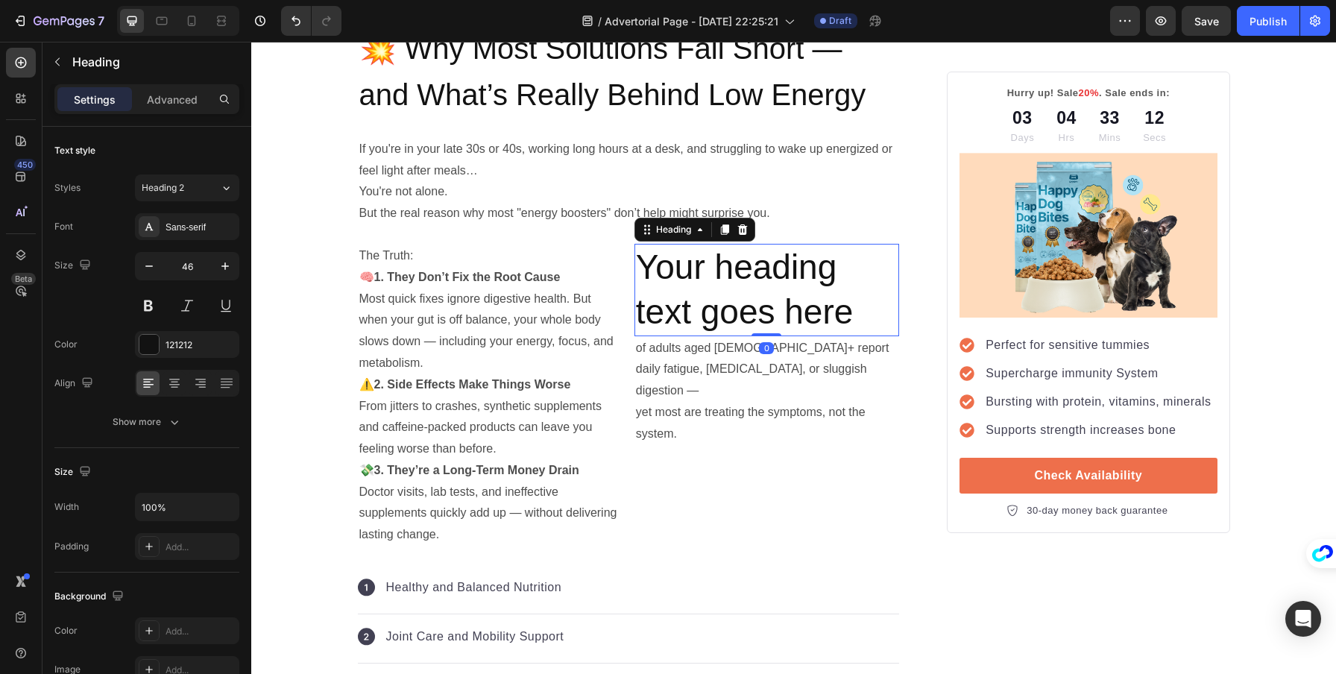
click at [758, 283] on h2 "Your heading text goes here" at bounding box center [767, 290] width 265 height 92
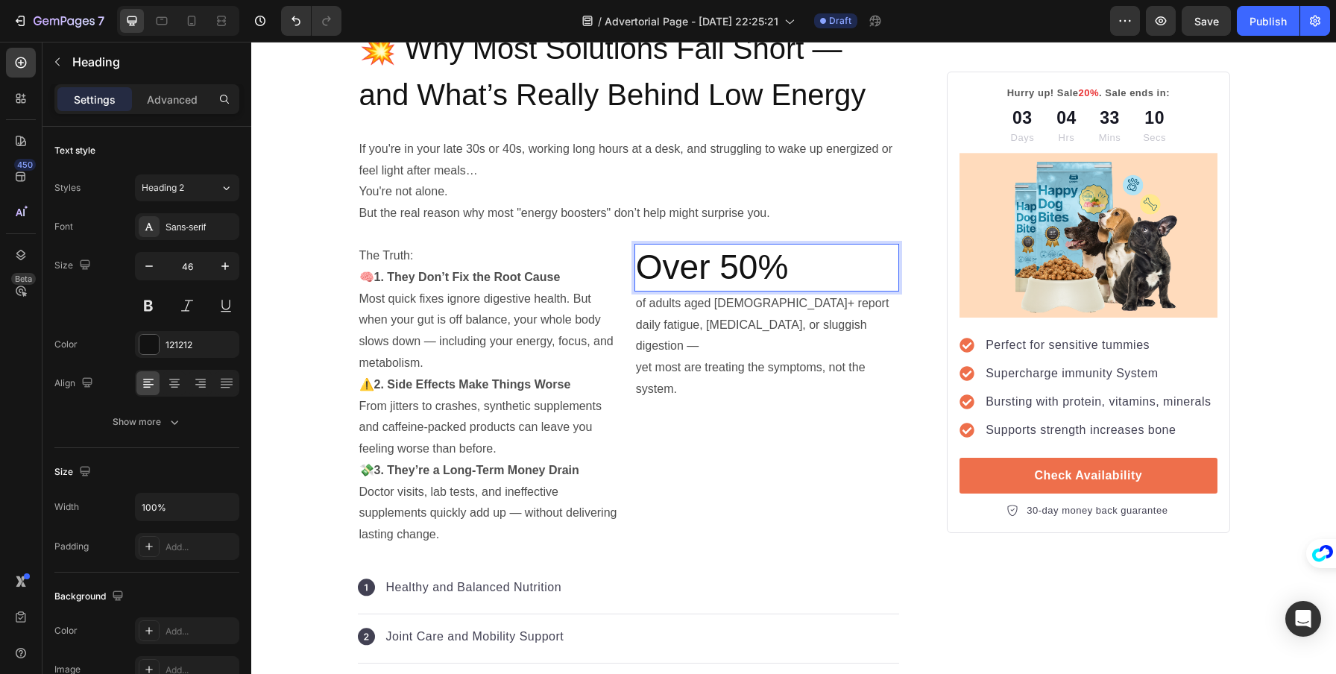
click at [725, 271] on p "Over 50%" at bounding box center [767, 267] width 262 height 45
click at [717, 275] on p "Over 50%" at bounding box center [767, 267] width 262 height 45
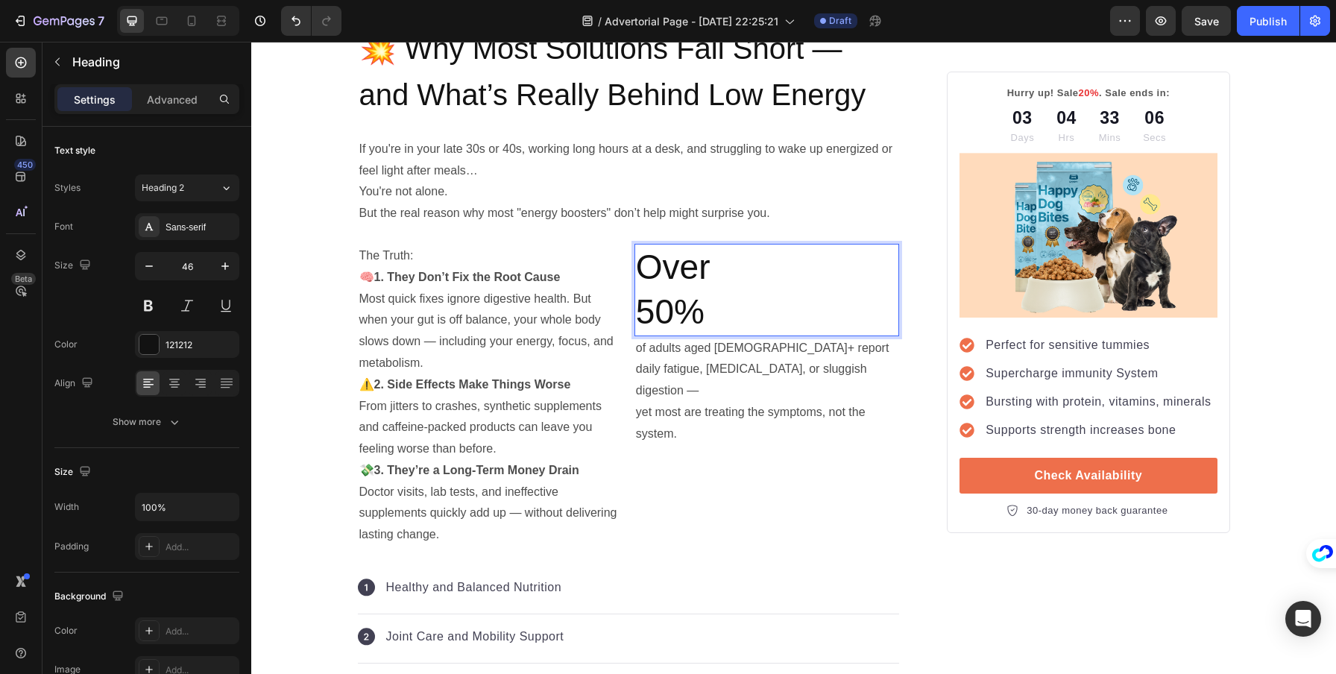
click at [653, 270] on p "Over 50%" at bounding box center [767, 289] width 262 height 89
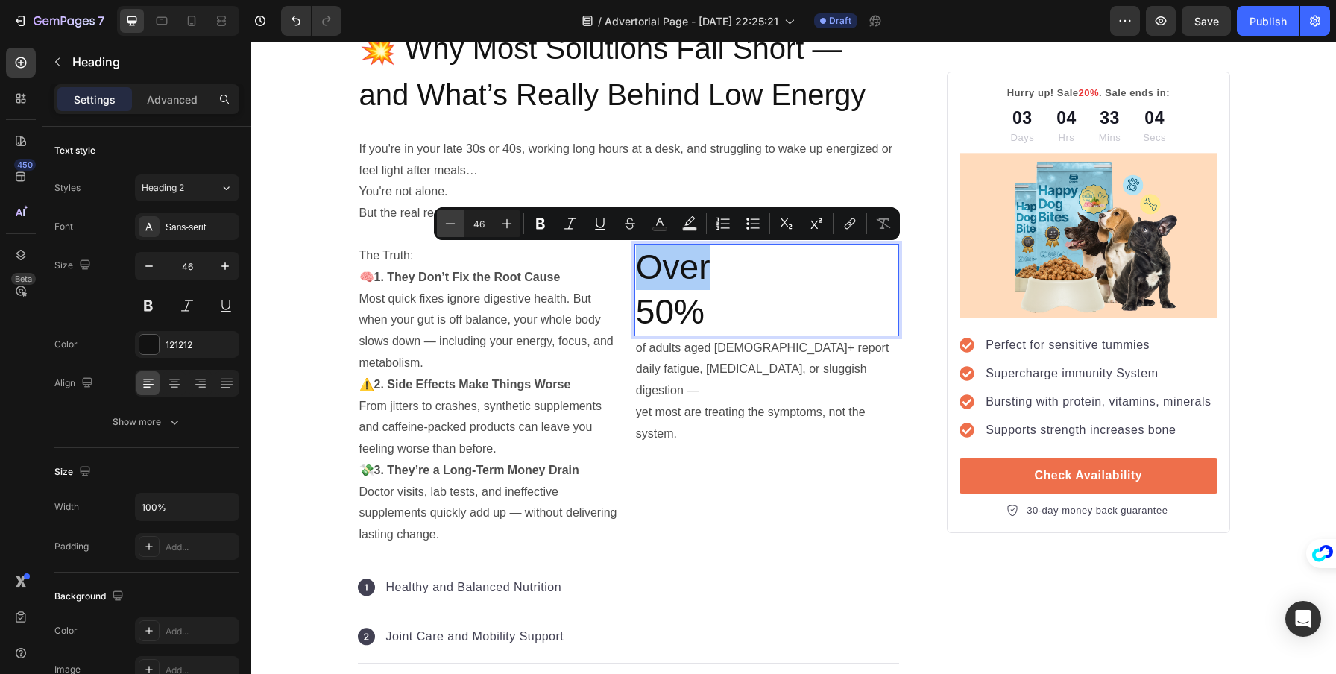
click at [454, 226] on icon "Editor contextual toolbar" at bounding box center [450, 223] width 15 height 15
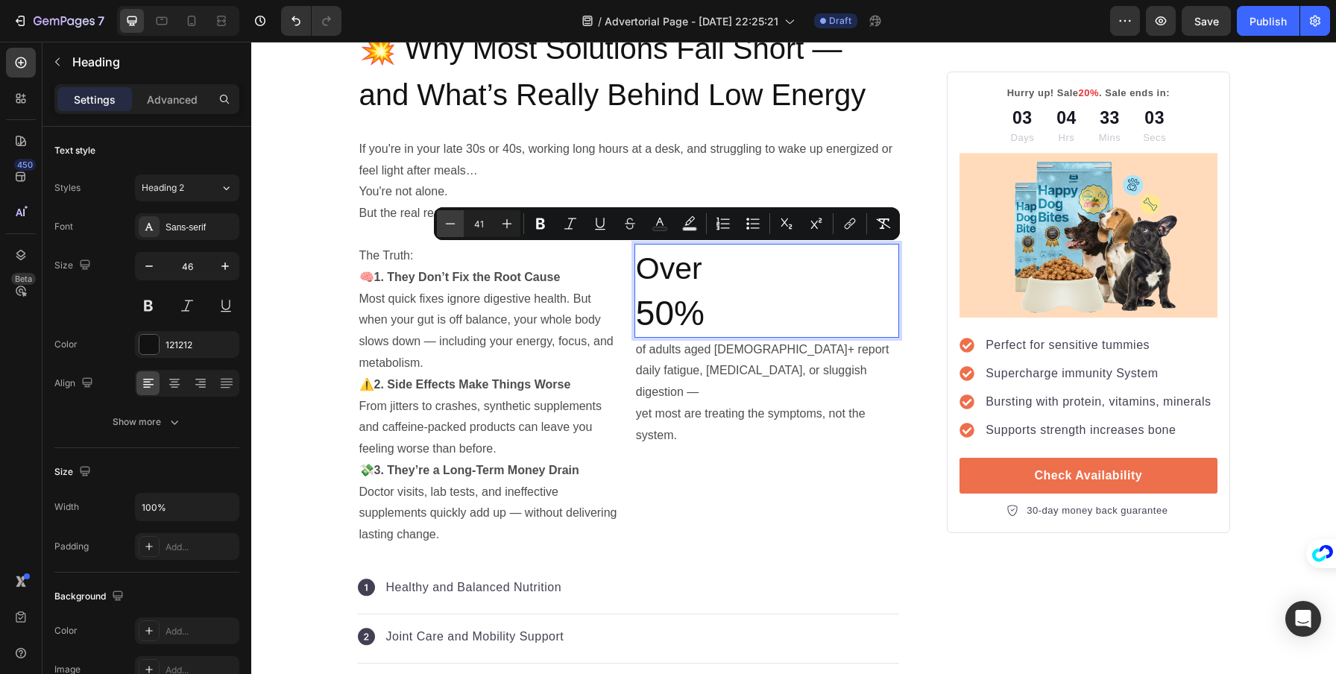
click at [454, 226] on icon "Editor contextual toolbar" at bounding box center [450, 223] width 15 height 15
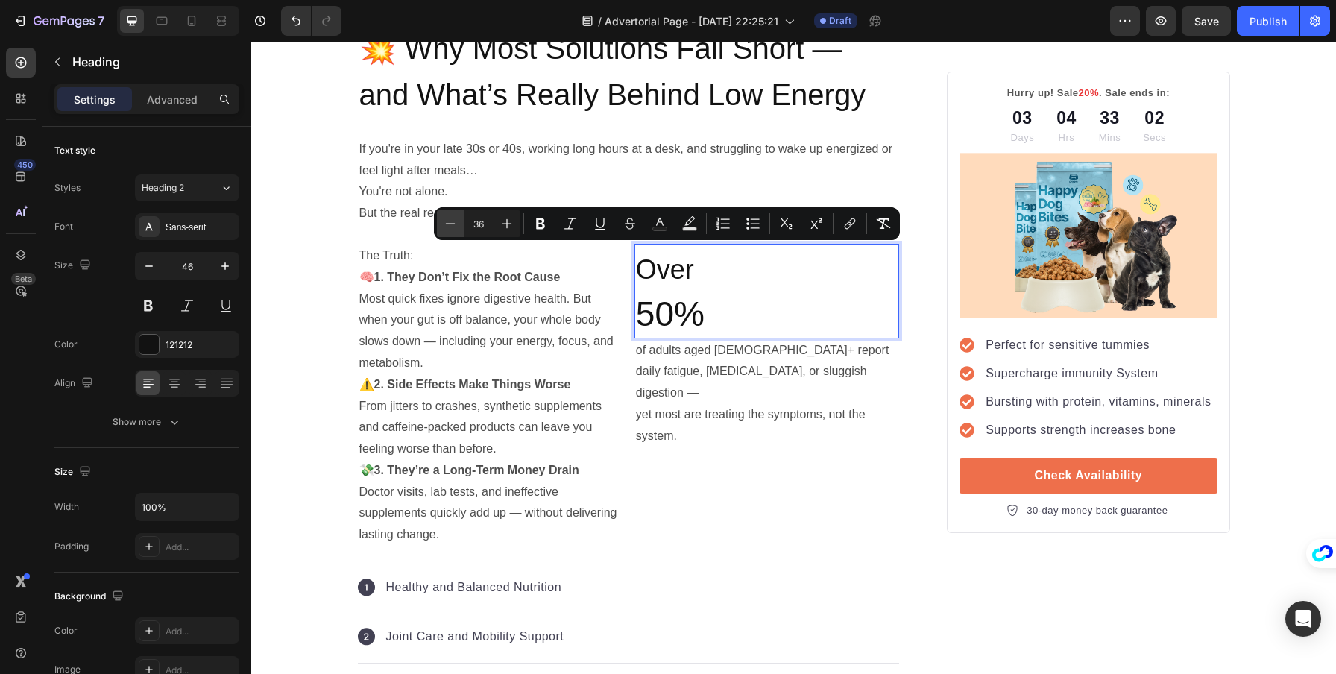
click at [454, 226] on icon "Editor contextual toolbar" at bounding box center [450, 223] width 15 height 15
click at [510, 222] on icon "Editor contextual toolbar" at bounding box center [507, 223] width 15 height 15
type input "35"
click at [676, 315] on p "Over 50%" at bounding box center [767, 291] width 262 height 92
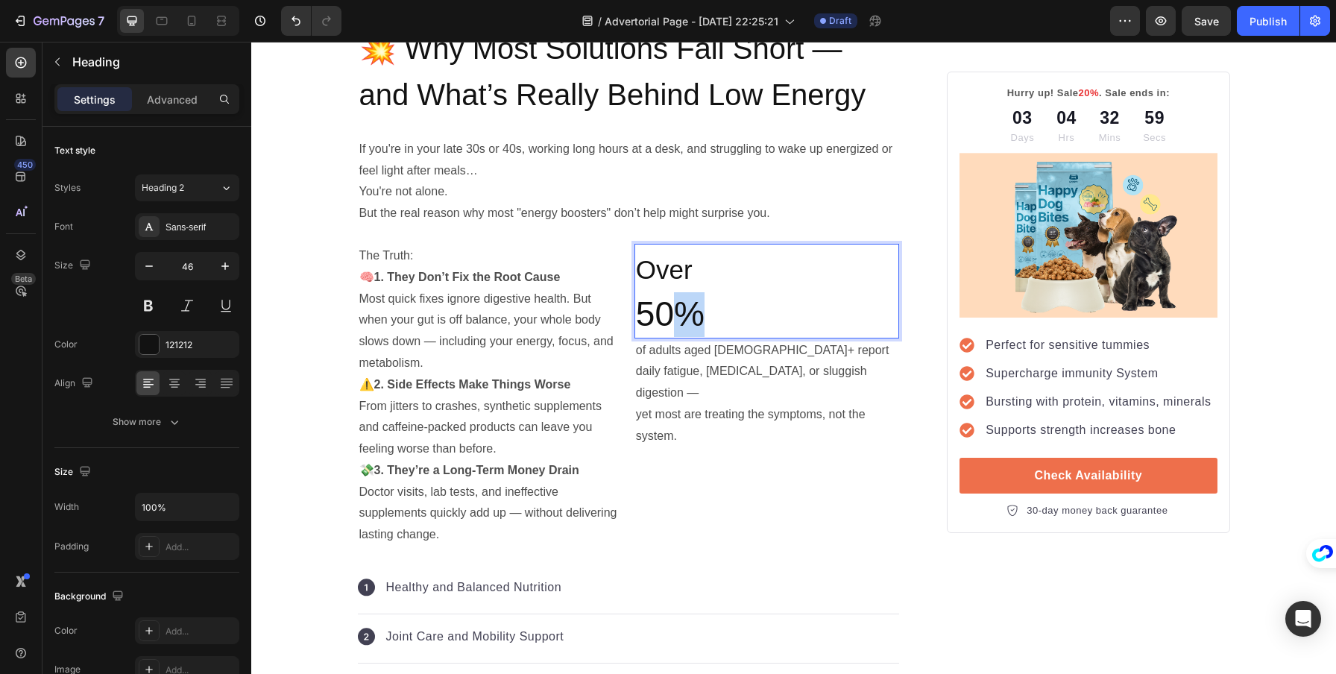
click at [676, 315] on p "Over 50%" at bounding box center [767, 291] width 262 height 92
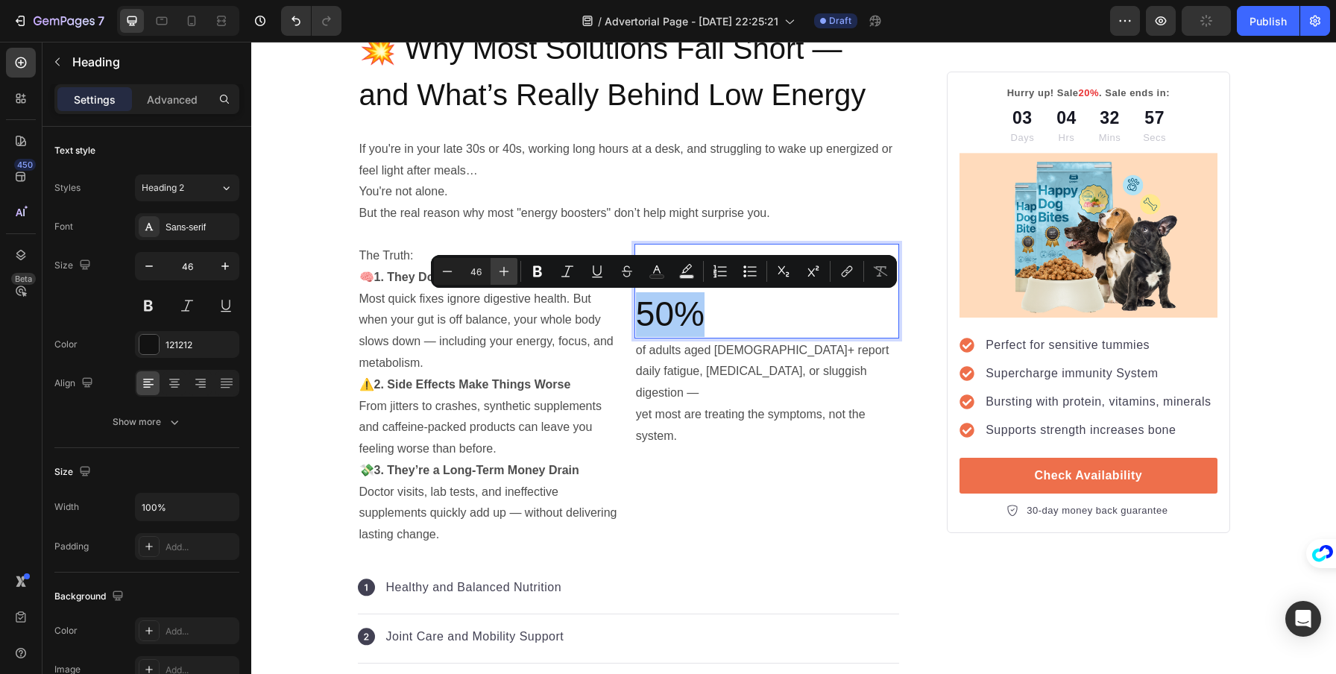
click at [509, 270] on icon "Editor contextual toolbar" at bounding box center [504, 271] width 15 height 15
type input "50"
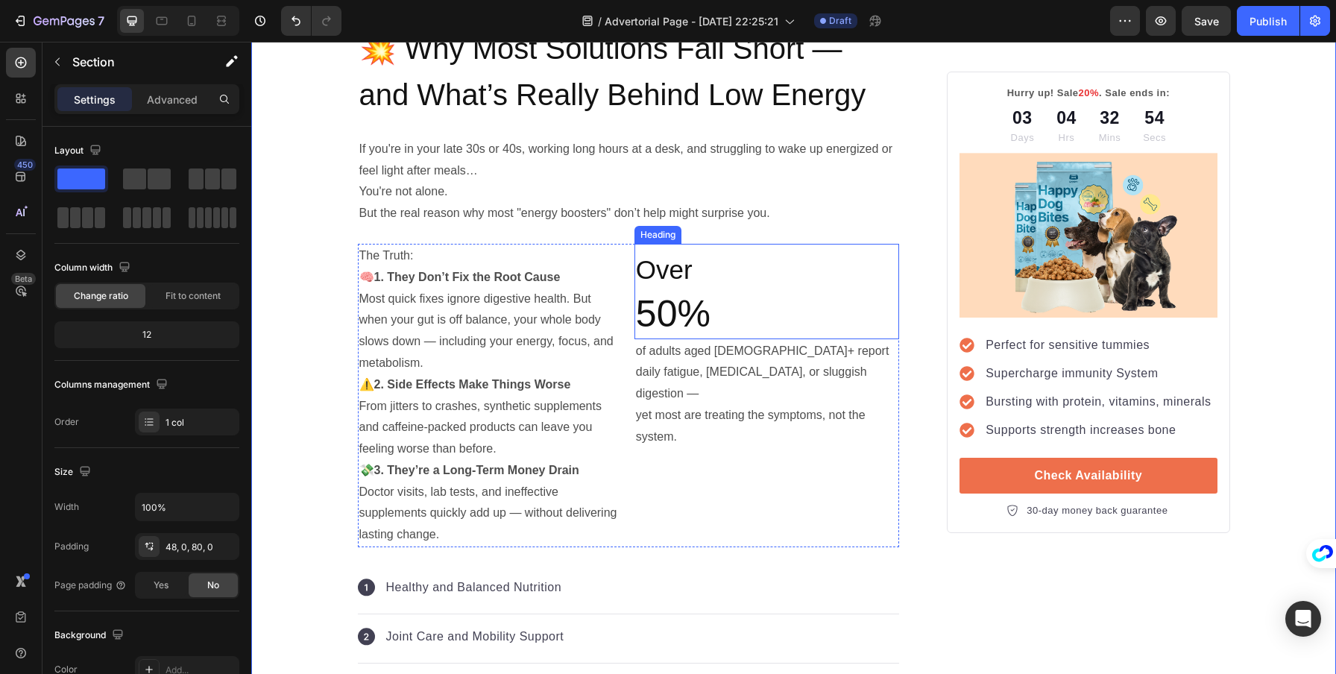
click at [818, 283] on p "⁠⁠⁠⁠⁠⁠⁠ Over 50%" at bounding box center [767, 291] width 262 height 92
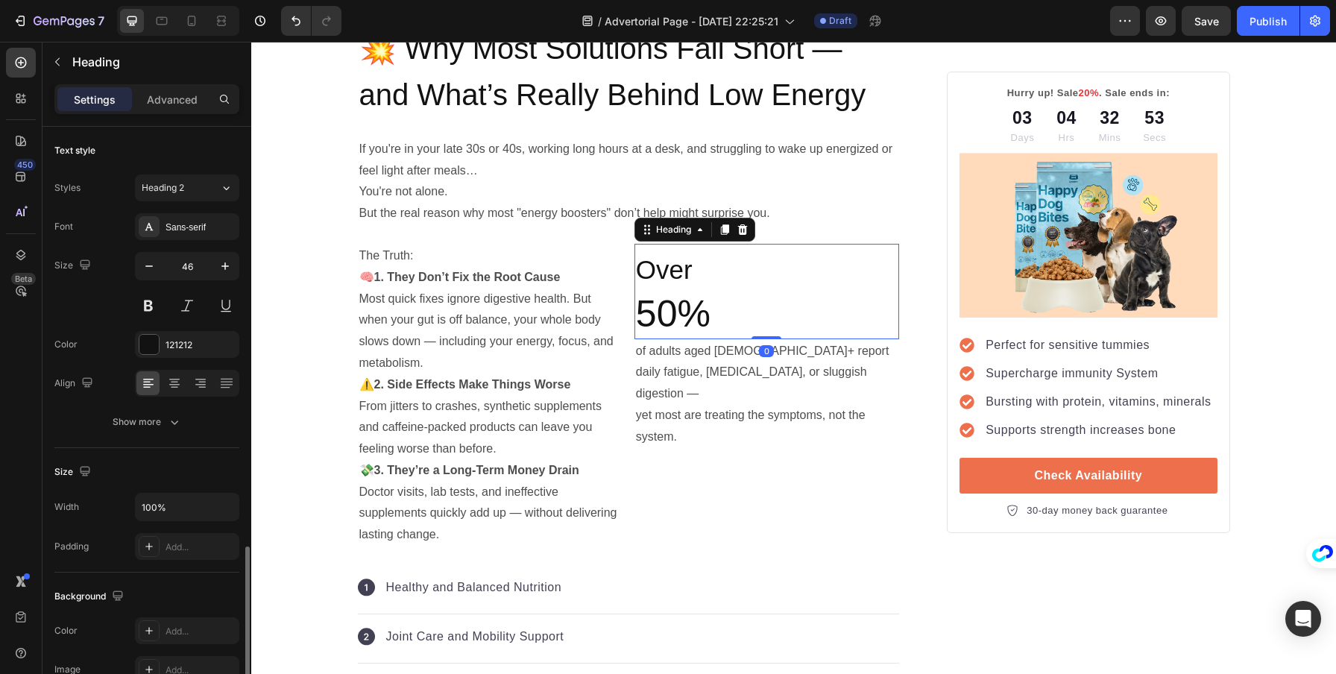
scroll to position [378, 0]
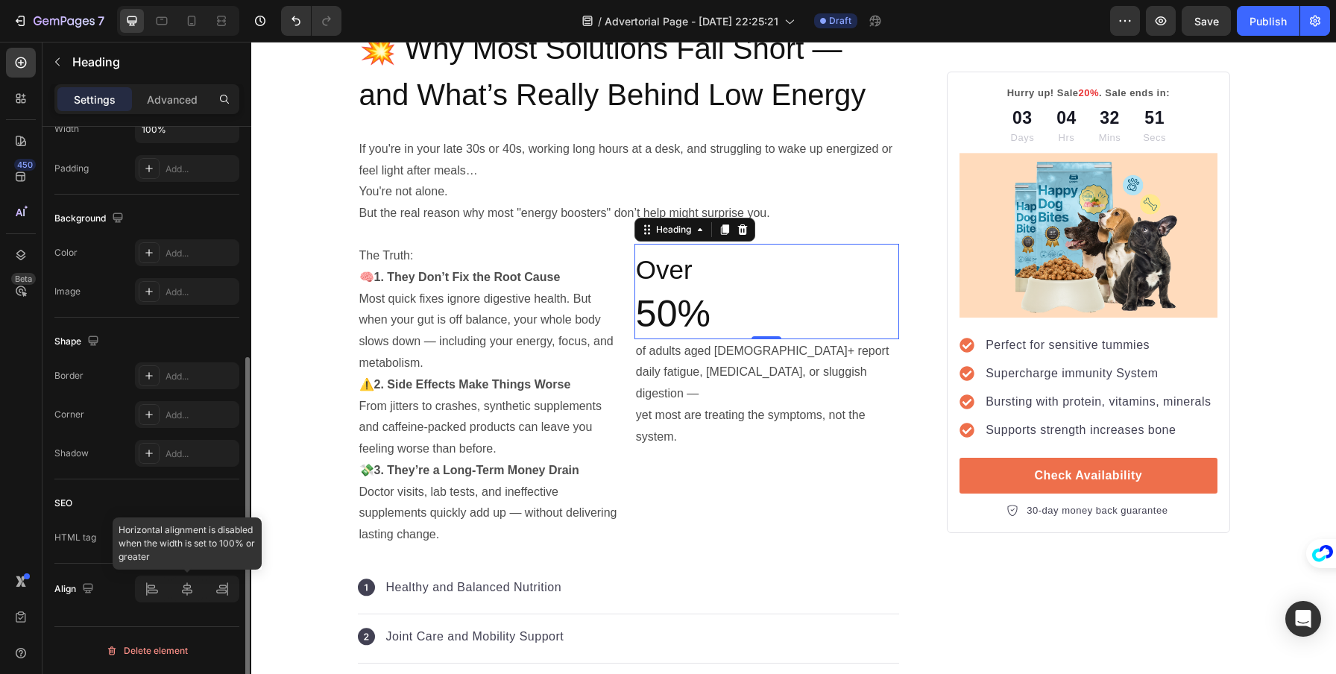
click at [189, 584] on div at bounding box center [187, 589] width 104 height 27
click at [174, 591] on div at bounding box center [187, 589] width 104 height 27
click at [189, 589] on div at bounding box center [187, 589] width 104 height 27
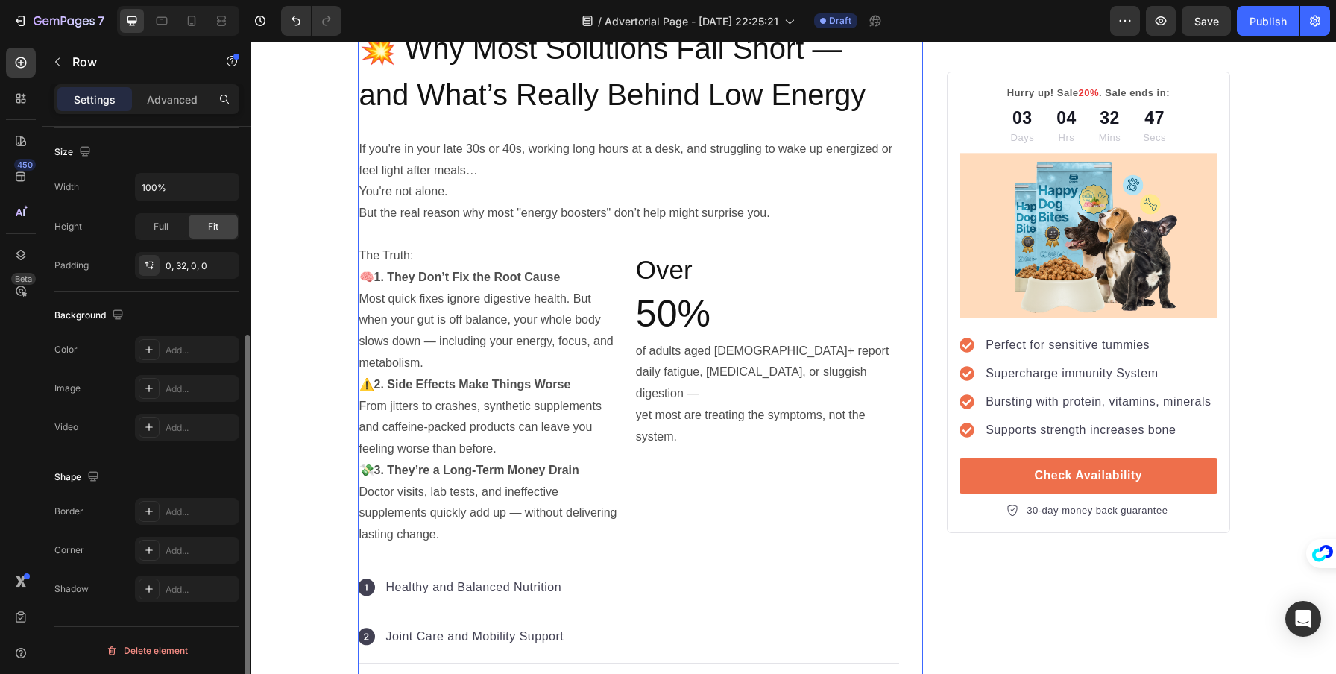
scroll to position [0, 0]
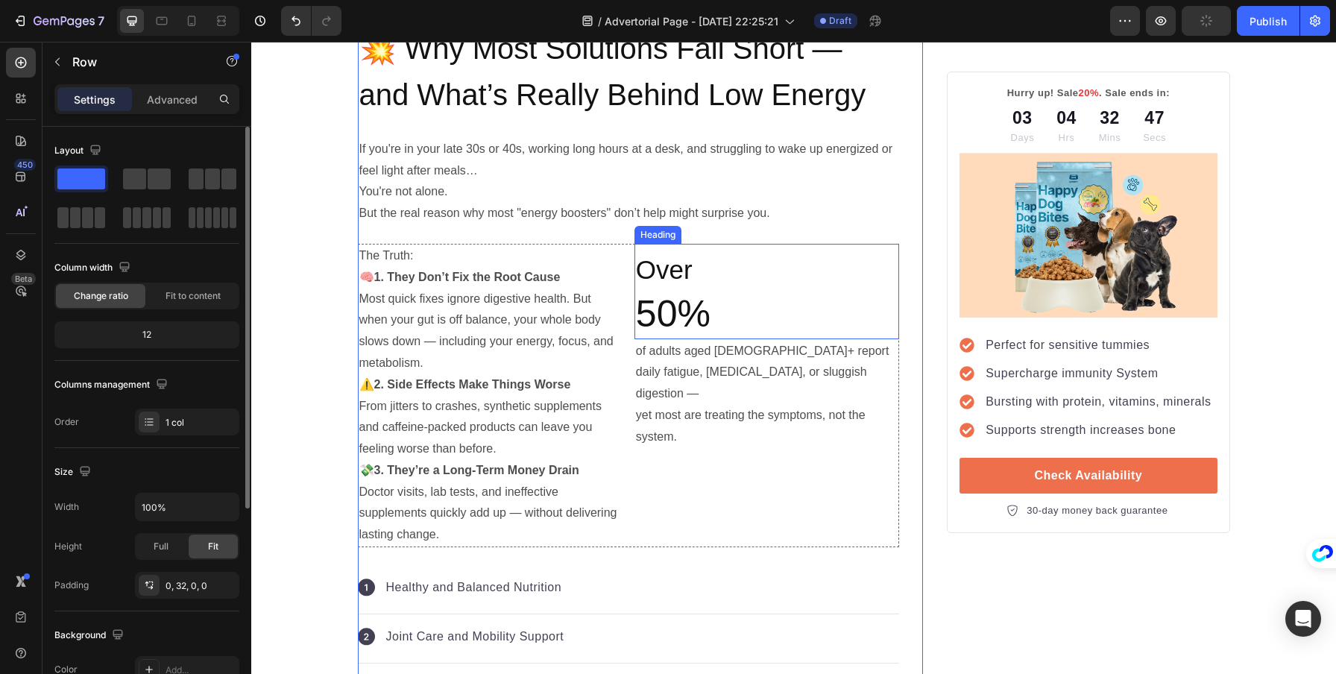
click at [855, 283] on p "⁠⁠⁠⁠⁠⁠⁠ Over 50%" at bounding box center [767, 291] width 262 height 92
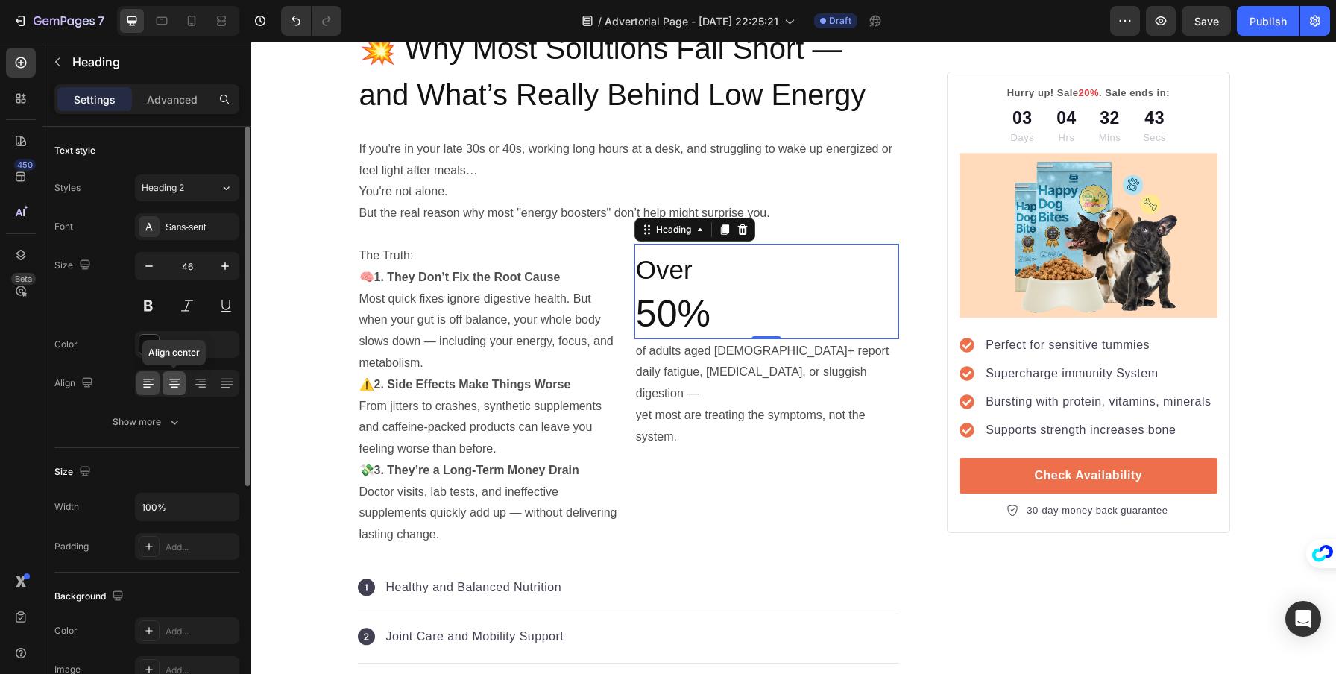
click at [171, 382] on icon at bounding box center [174, 382] width 7 height 1
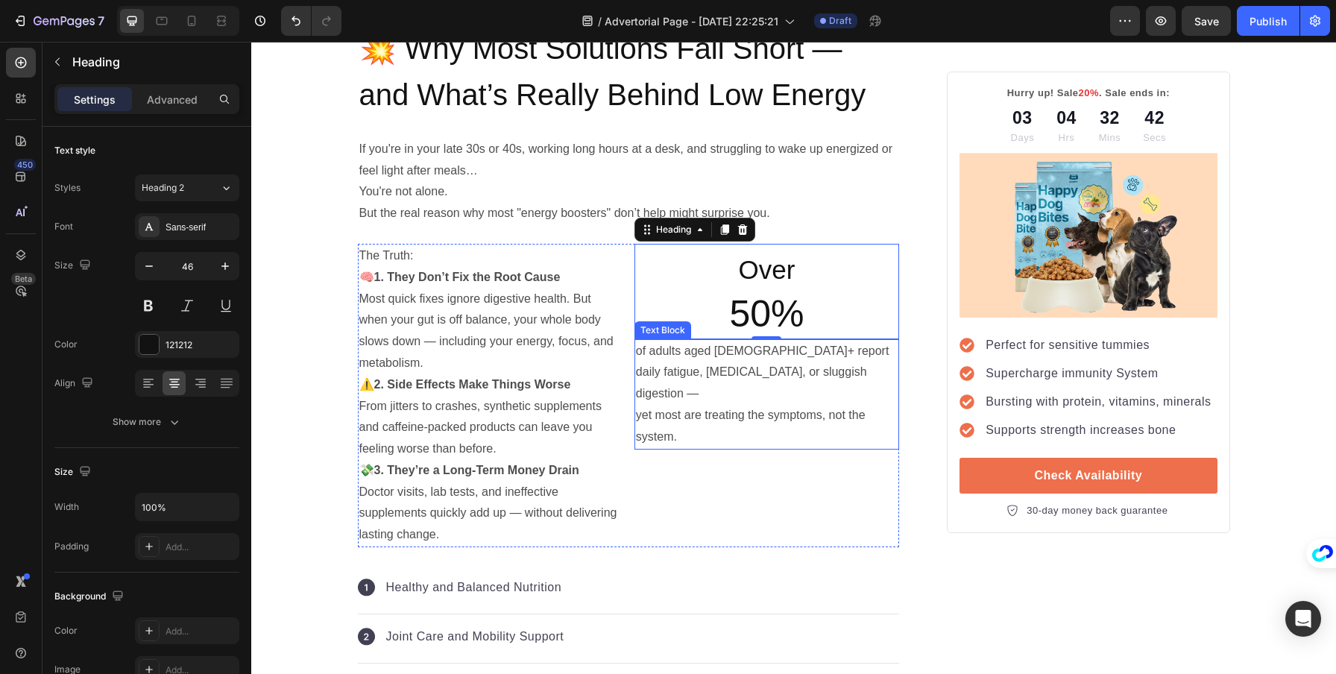
click at [719, 366] on p "of adults aged [DEMOGRAPHIC_DATA]+ report daily fatigue, [MEDICAL_DATA], or slu…" at bounding box center [767, 394] width 262 height 107
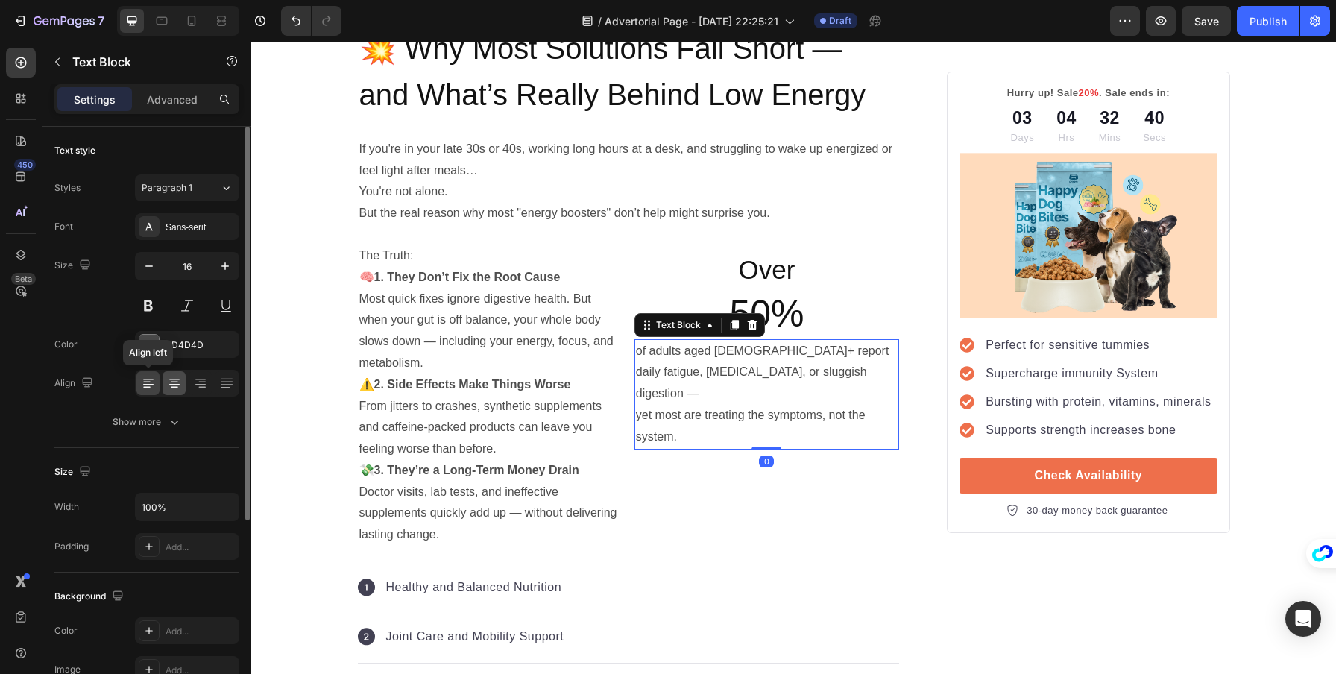
click at [167, 382] on icon at bounding box center [174, 383] width 15 height 15
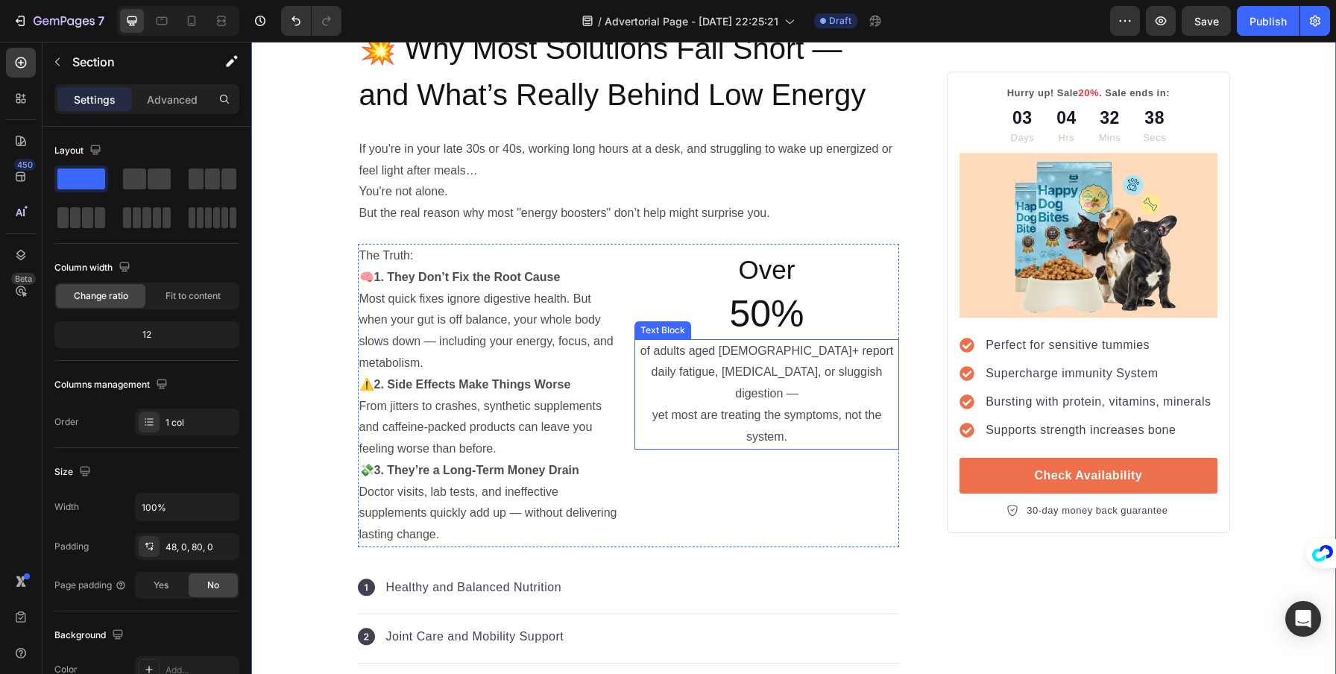
click at [764, 365] on p "of adults aged [DEMOGRAPHIC_DATA]+ report daily fatigue, [MEDICAL_DATA], or slu…" at bounding box center [767, 394] width 262 height 107
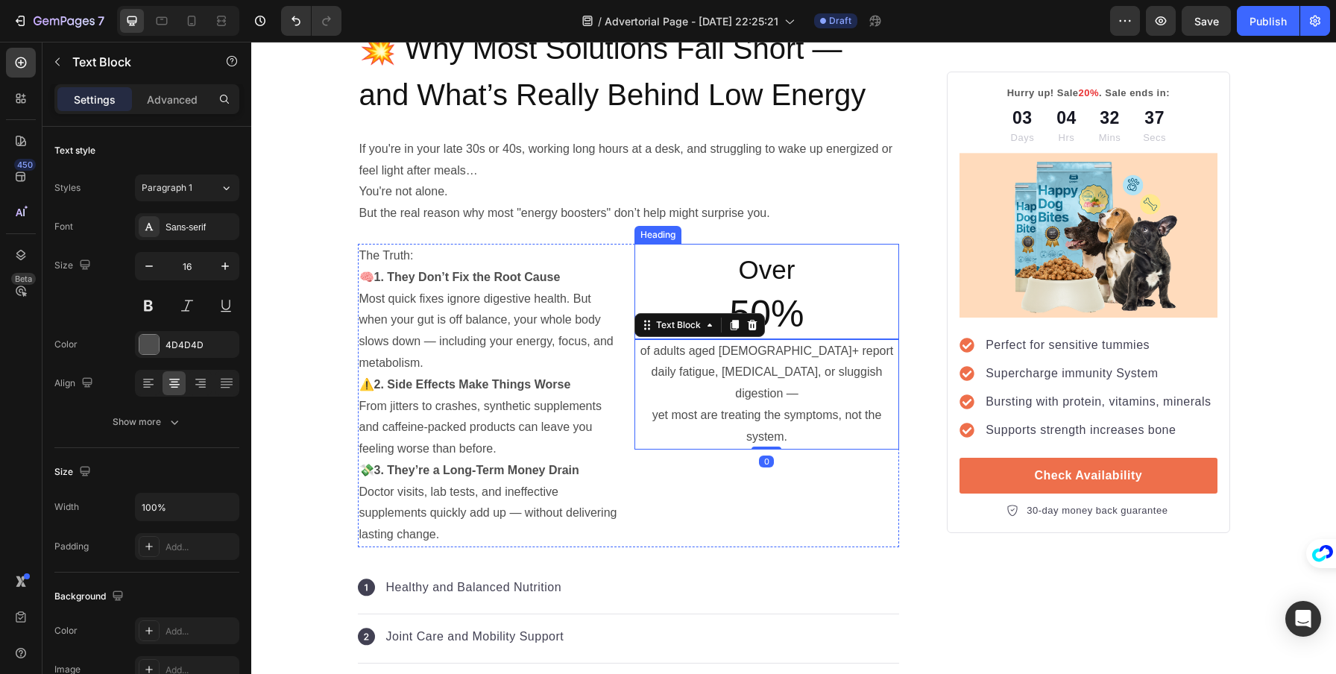
click at [867, 275] on p "⁠⁠⁠⁠⁠⁠⁠ Over 50%" at bounding box center [767, 291] width 262 height 92
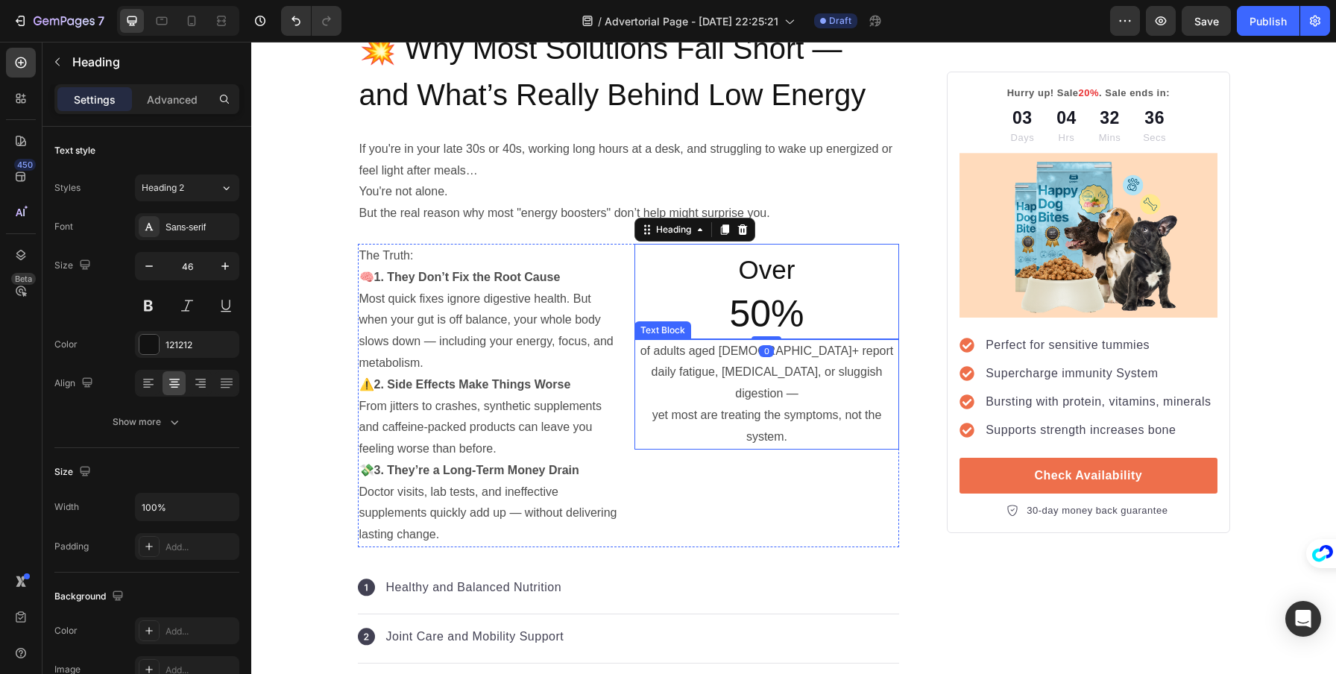
click at [857, 459] on div "⁠⁠⁠⁠⁠⁠⁠ Over 50% Heading 0 of adults aged [DEMOGRAPHIC_DATA]+ report daily fati…" at bounding box center [767, 396] width 265 height 304
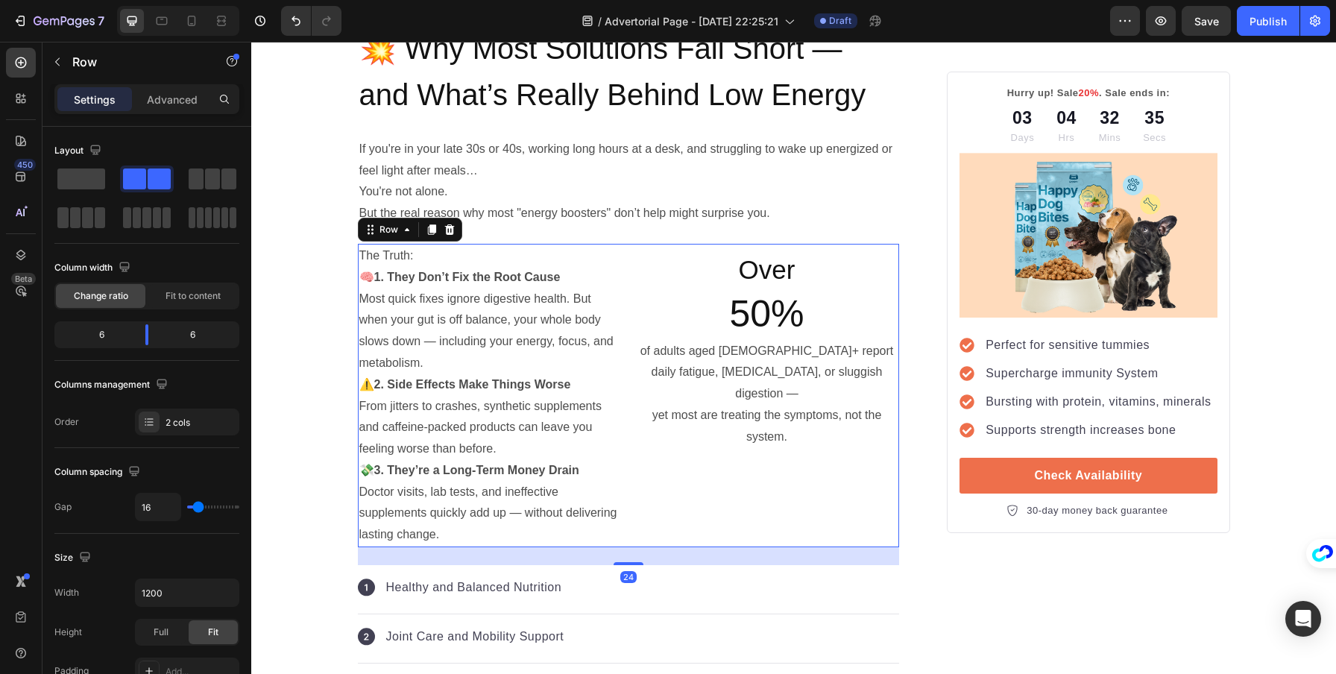
click at [827, 389] on p "of adults aged [DEMOGRAPHIC_DATA]+ report daily fatigue, [MEDICAL_DATA], or slu…" at bounding box center [767, 394] width 262 height 107
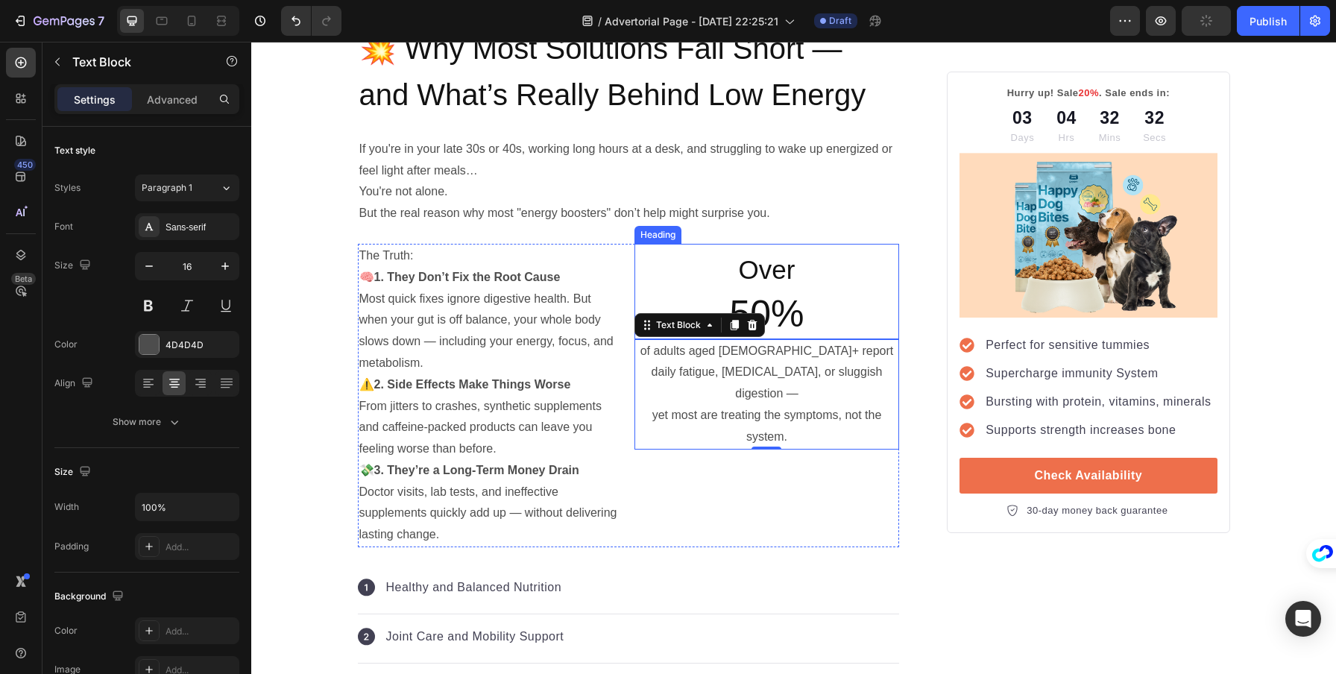
click at [650, 233] on div "Heading" at bounding box center [658, 234] width 41 height 13
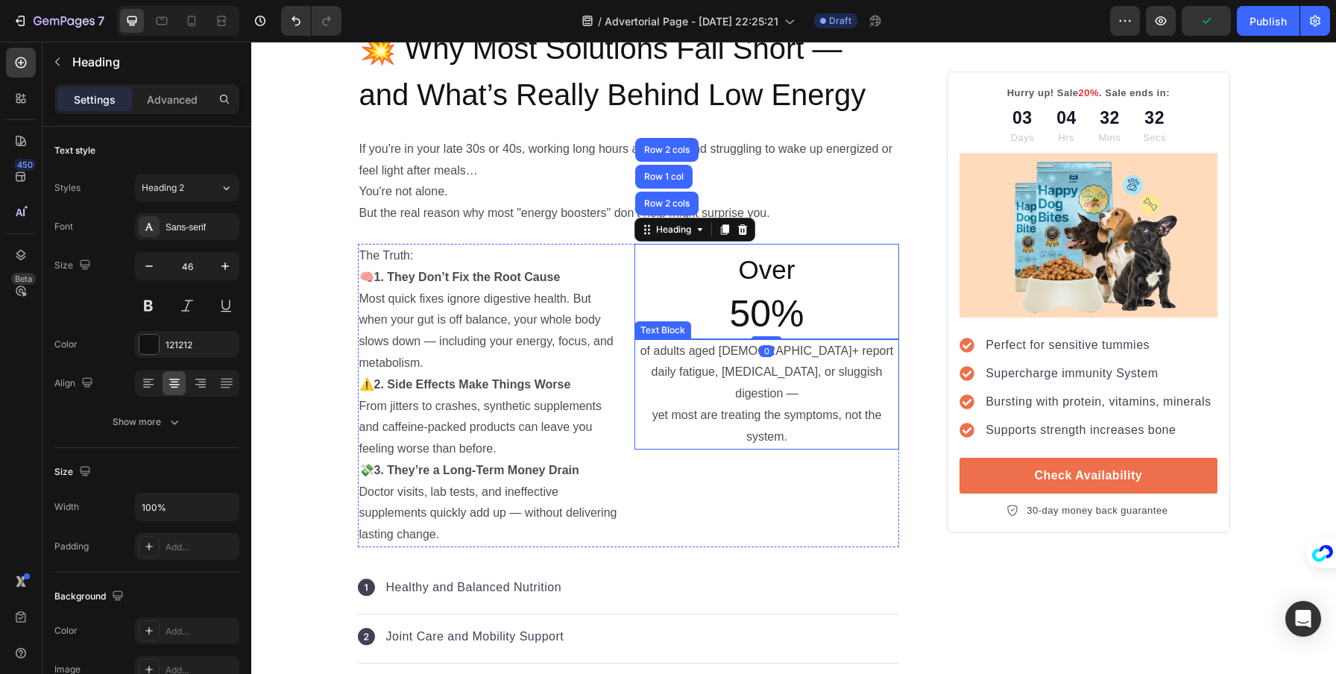
click at [698, 422] on p "of adults aged [DEMOGRAPHIC_DATA]+ report daily fatigue, [MEDICAL_DATA], or slu…" at bounding box center [767, 394] width 262 height 107
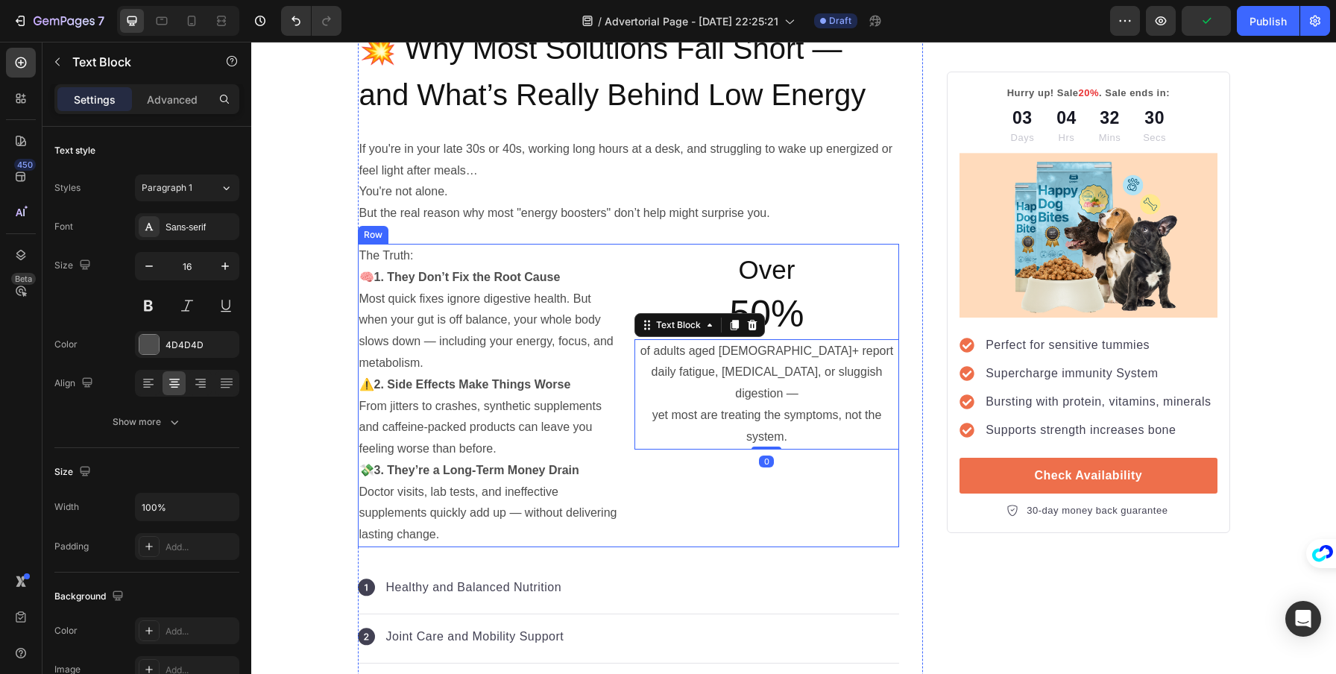
click at [717, 489] on div "⁠⁠⁠⁠⁠⁠⁠ Over 50% Heading of adults aged [DEMOGRAPHIC_DATA]+ report daily fatigu…" at bounding box center [767, 396] width 265 height 304
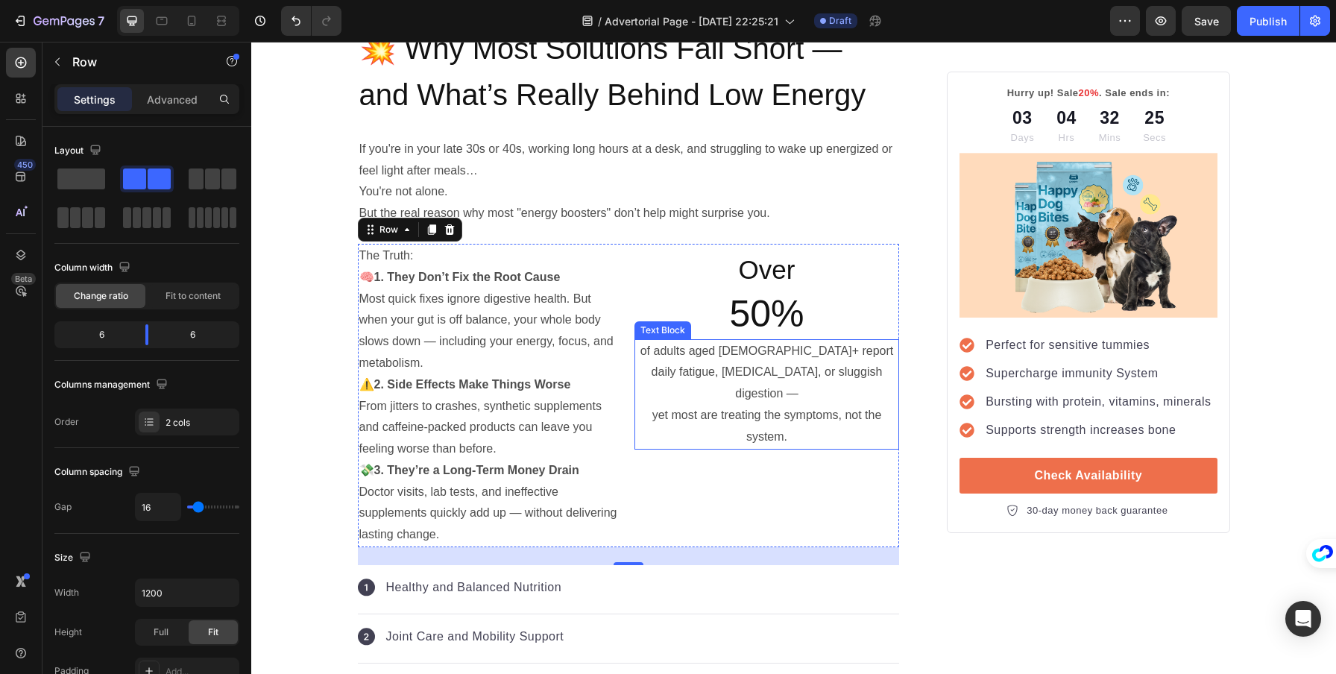
click at [750, 372] on p "of adults aged [DEMOGRAPHIC_DATA]+ report daily fatigue, [MEDICAL_DATA], or slu…" at bounding box center [767, 394] width 262 height 107
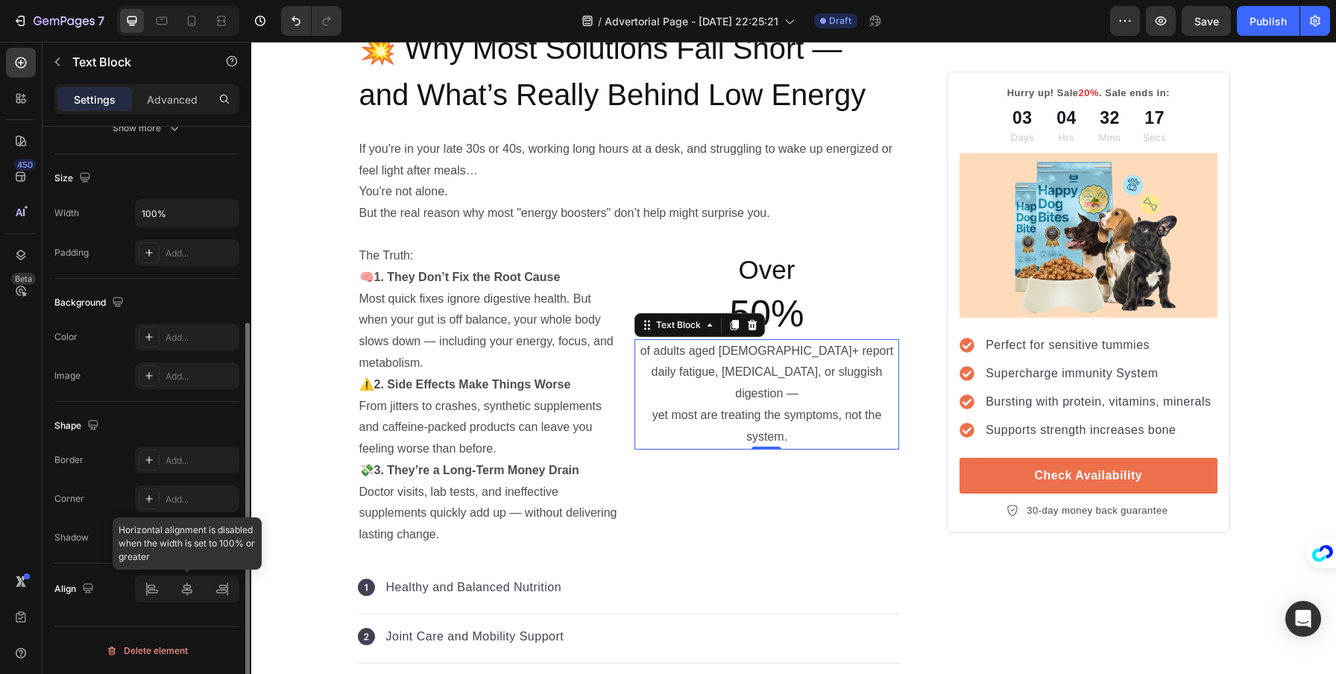
scroll to position [65, 0]
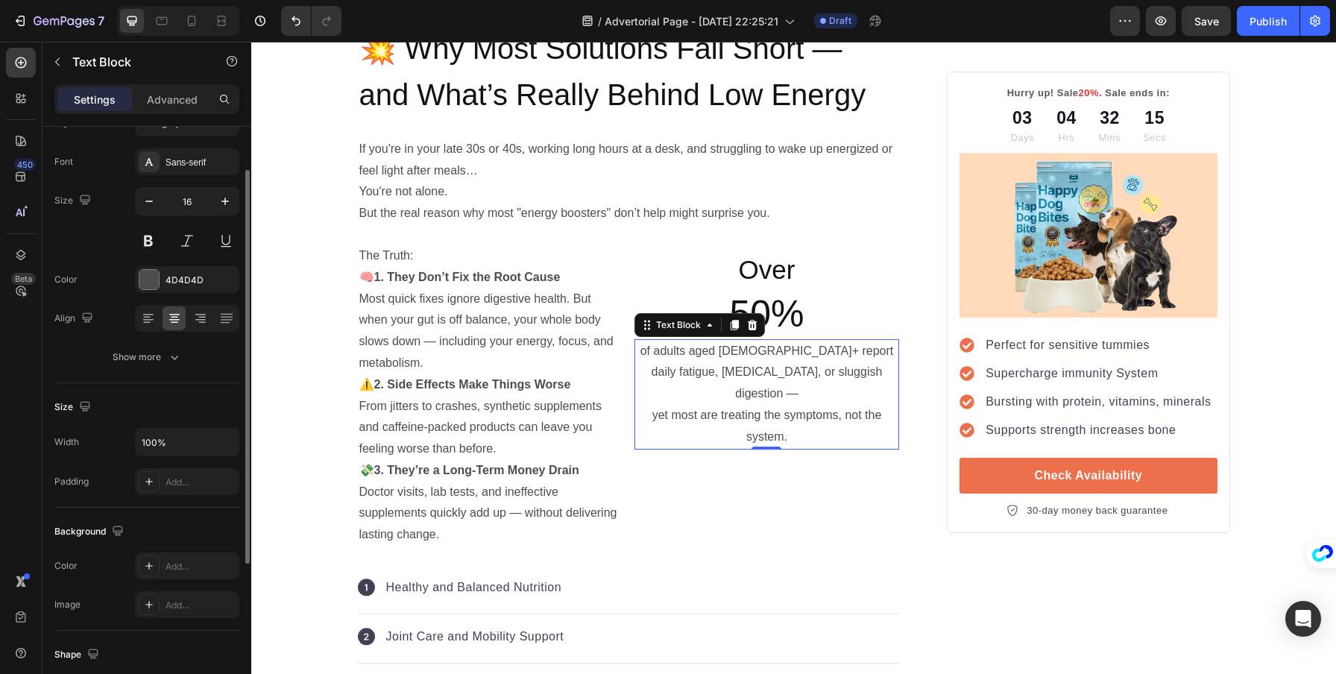
click at [208, 508] on div "Text style Styles Paragraph 1 Font Sans-serif Size 16 Color 4D4D4D Align Show m…" at bounding box center [146, 569] width 185 height 123
click at [194, 362] on button "Show more" at bounding box center [146, 357] width 185 height 27
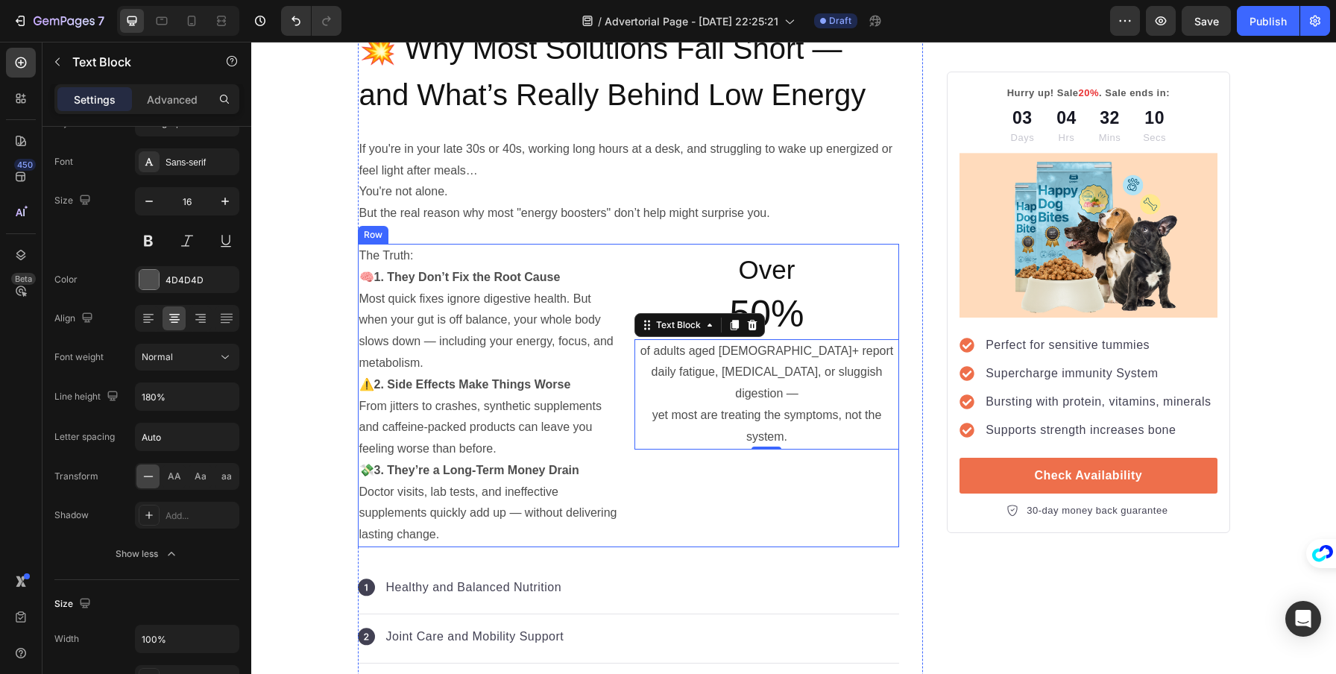
click at [796, 505] on div "⁠⁠⁠⁠⁠⁠⁠ Over 50% Heading of adults aged [DEMOGRAPHIC_DATA]+ report daily fatigu…" at bounding box center [767, 396] width 265 height 304
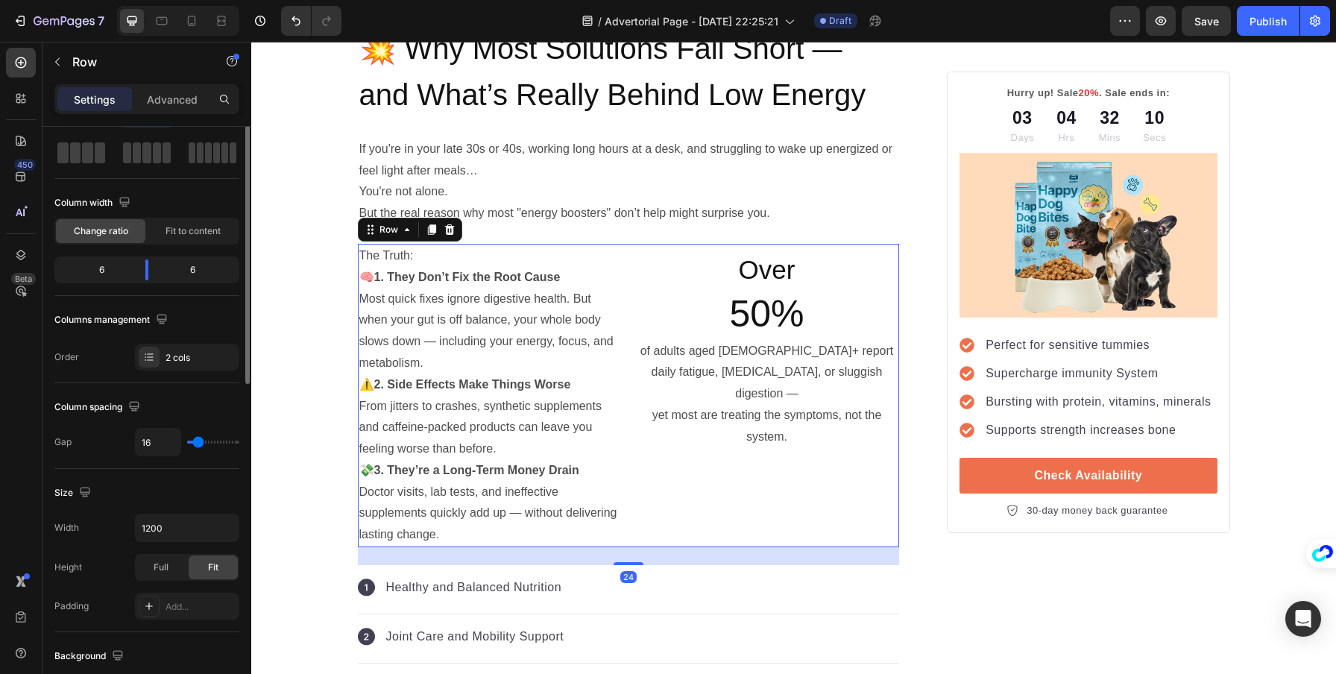
scroll to position [0, 0]
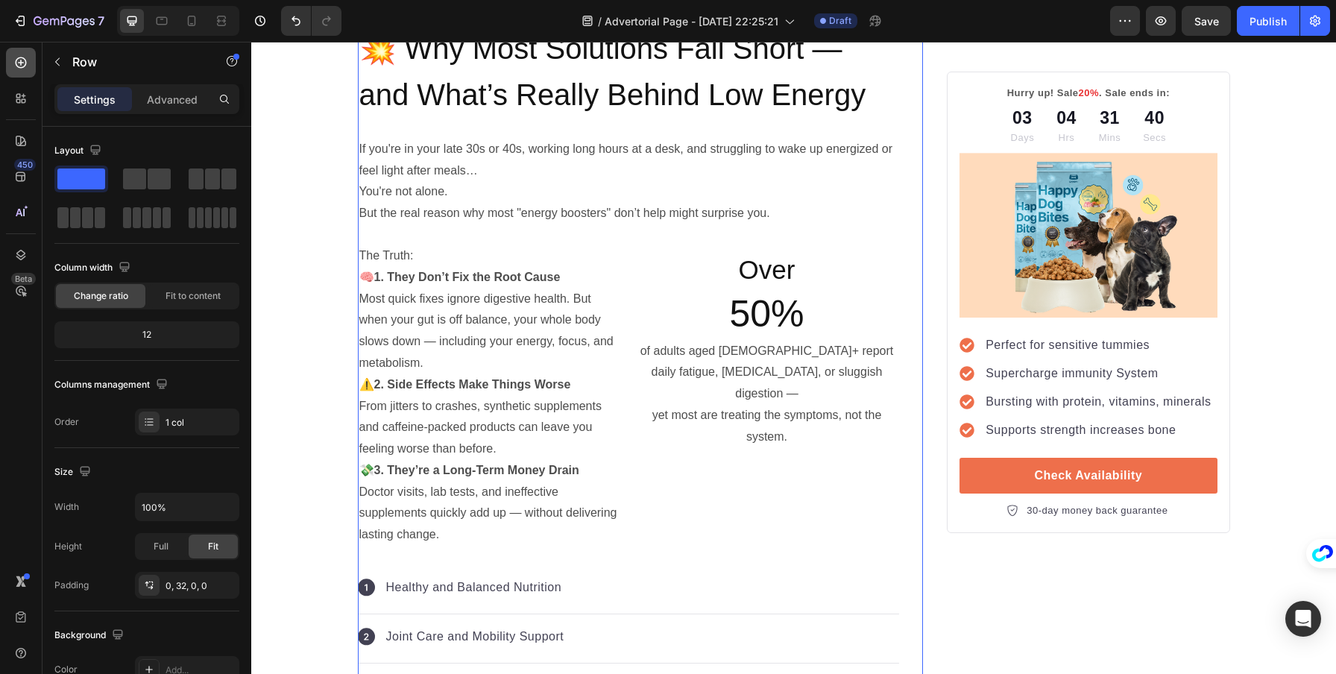
click at [23, 72] on div at bounding box center [21, 63] width 30 height 30
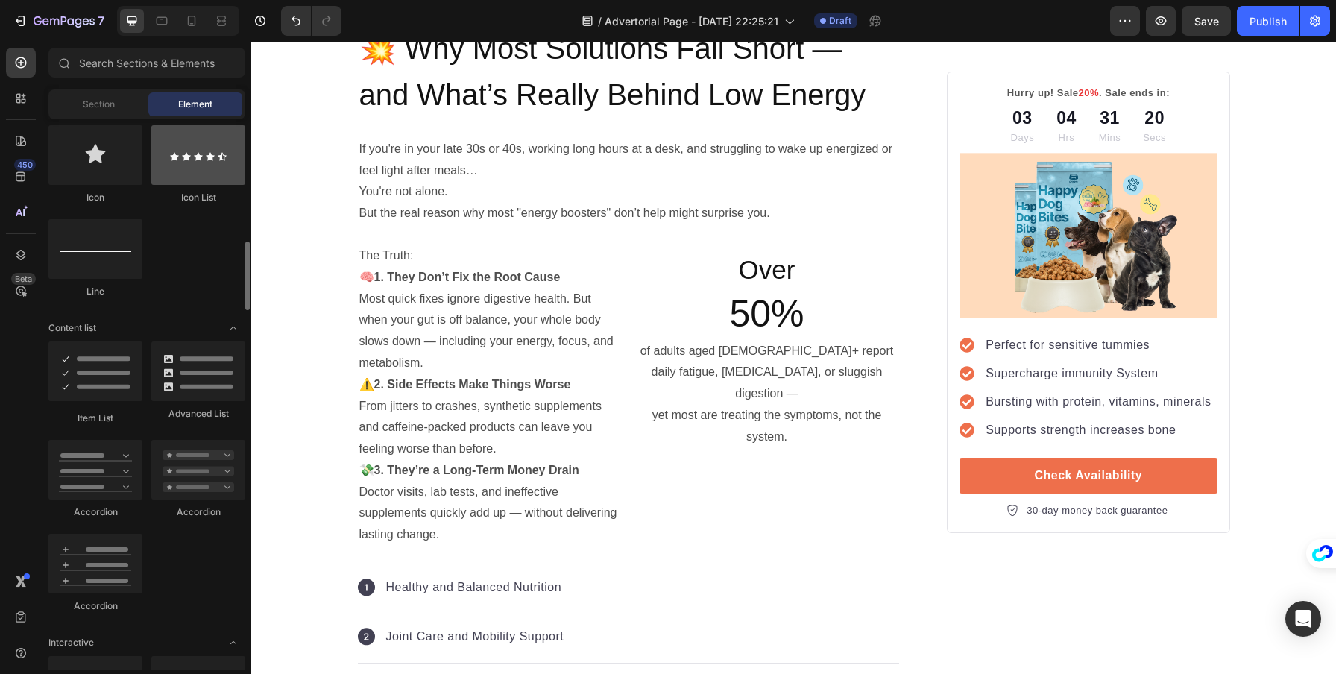
scroll to position [782, 0]
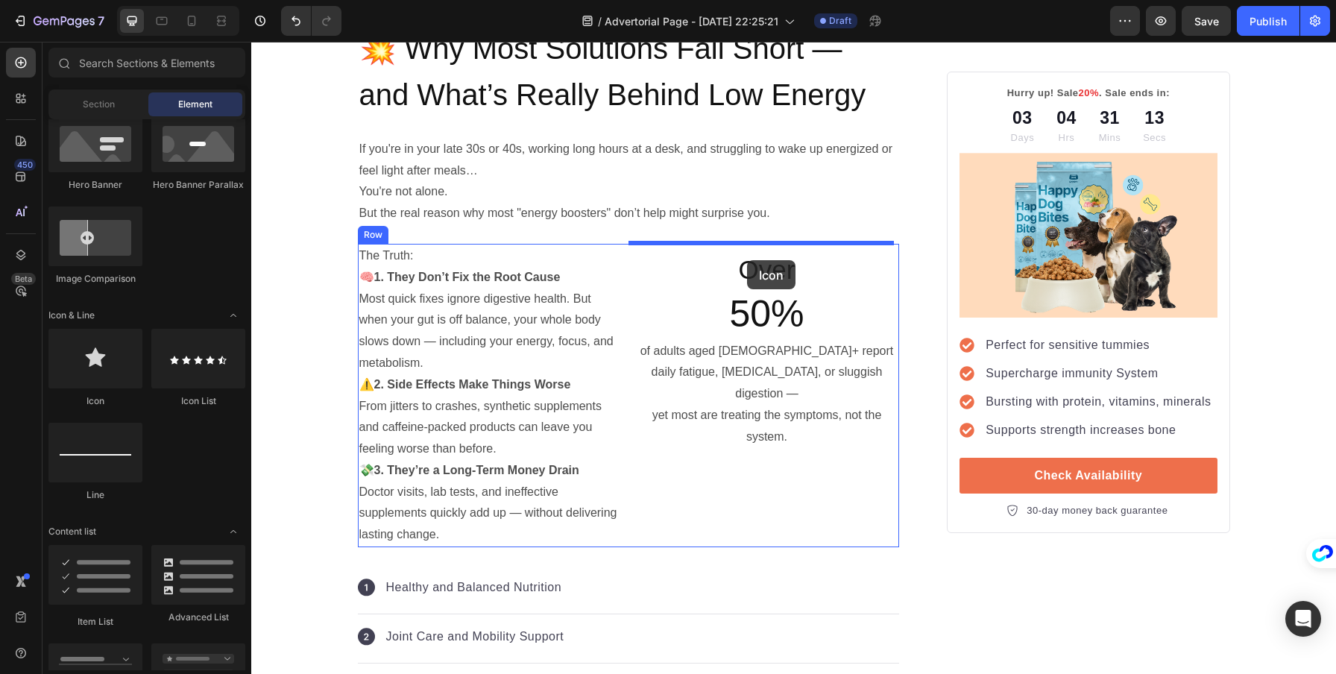
drag, startPoint x: 365, startPoint y: 404, endPoint x: 747, endPoint y: 260, distance: 408.7
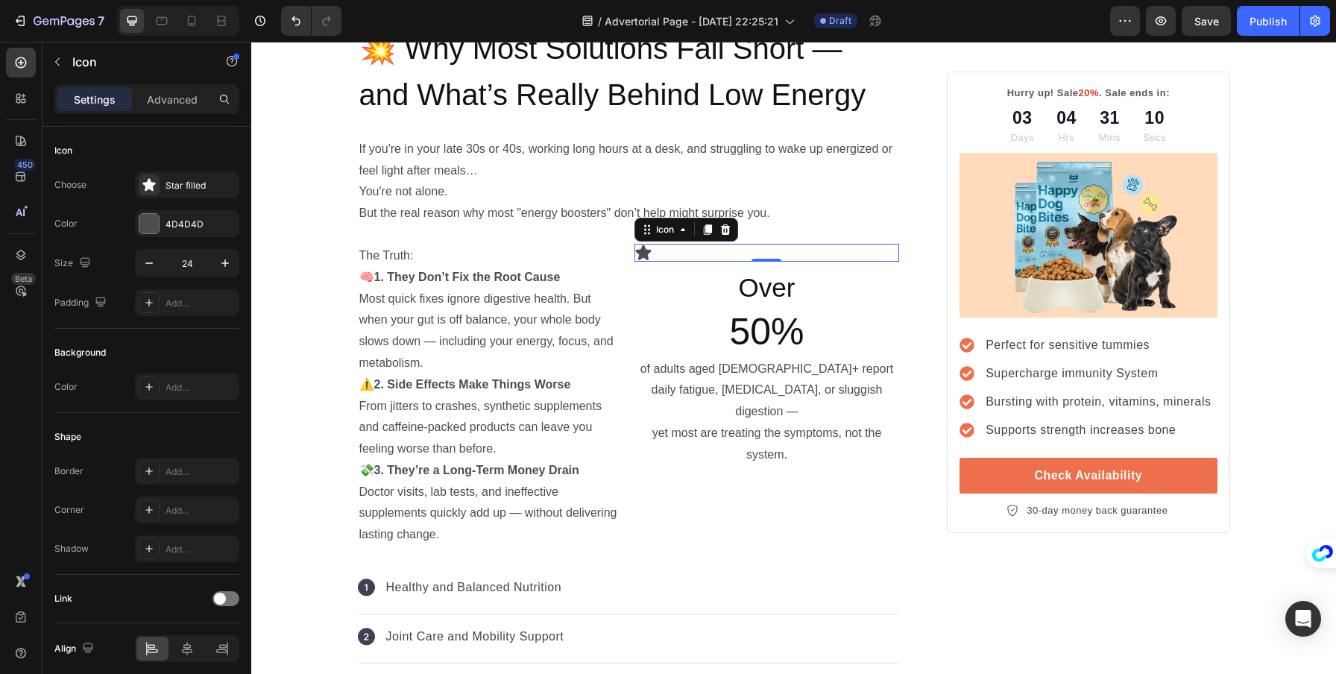
click at [728, 251] on div "Icon 0" at bounding box center [767, 253] width 265 height 18
click at [194, 649] on icon at bounding box center [187, 648] width 15 height 15
click at [221, 263] on icon "button" at bounding box center [224, 263] width 7 height 7
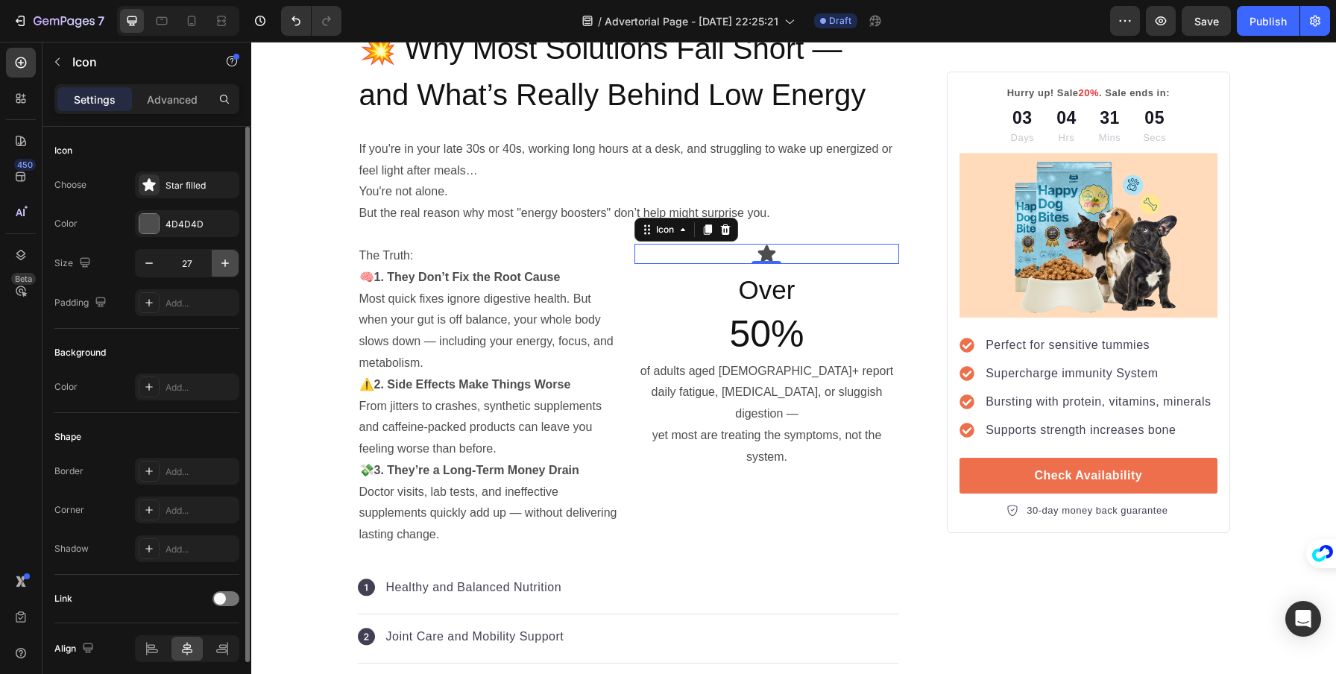
click at [221, 263] on icon "button" at bounding box center [225, 263] width 15 height 15
click at [195, 262] on input "28" at bounding box center [187, 263] width 49 height 27
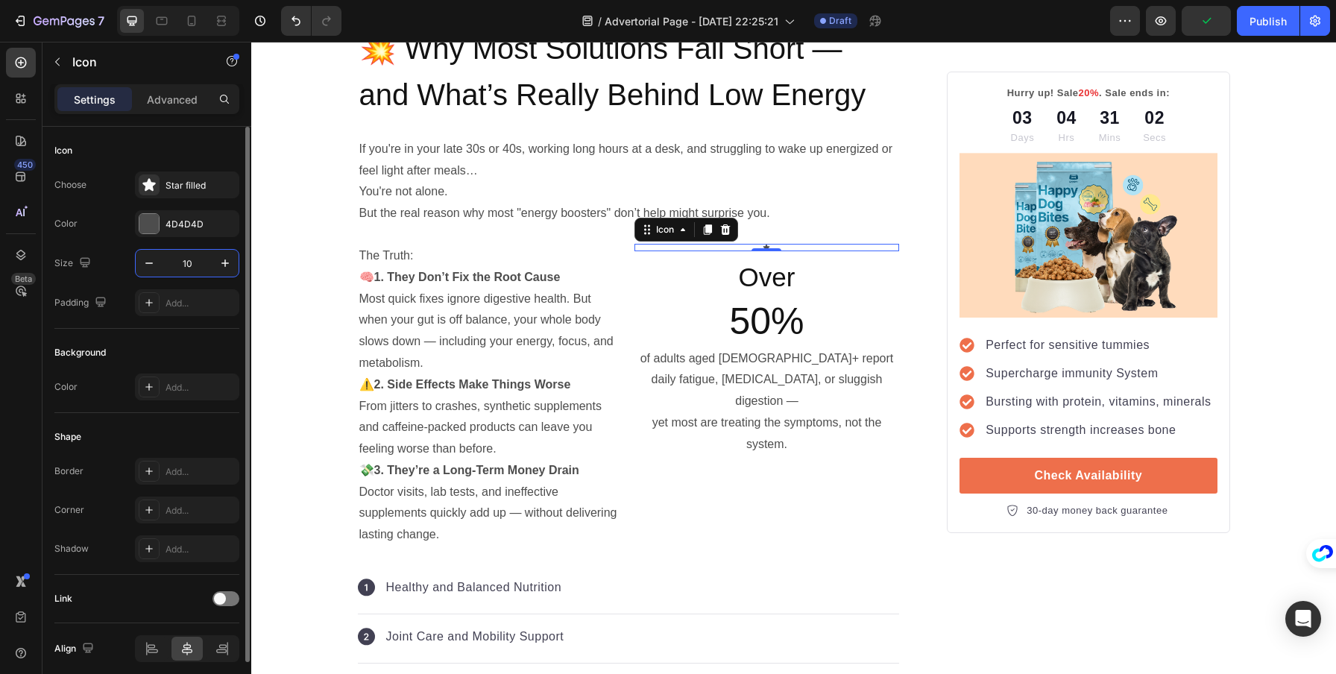
type input "1"
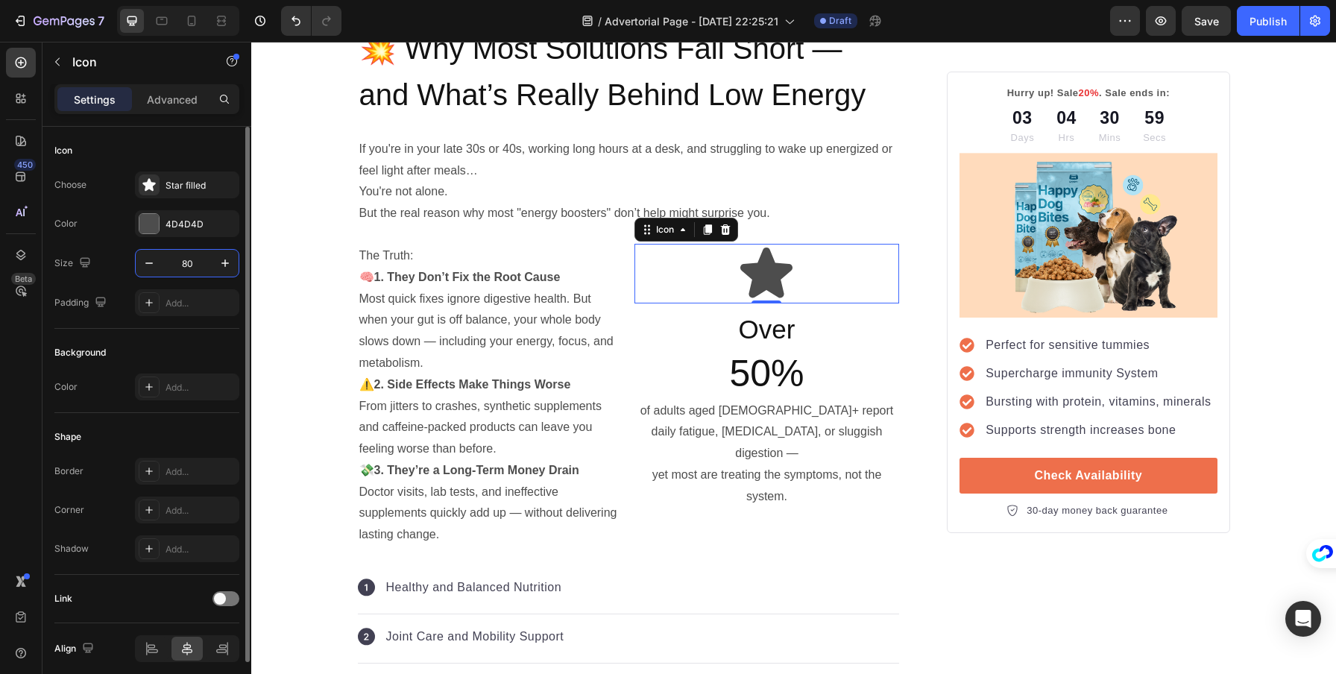
type input "8"
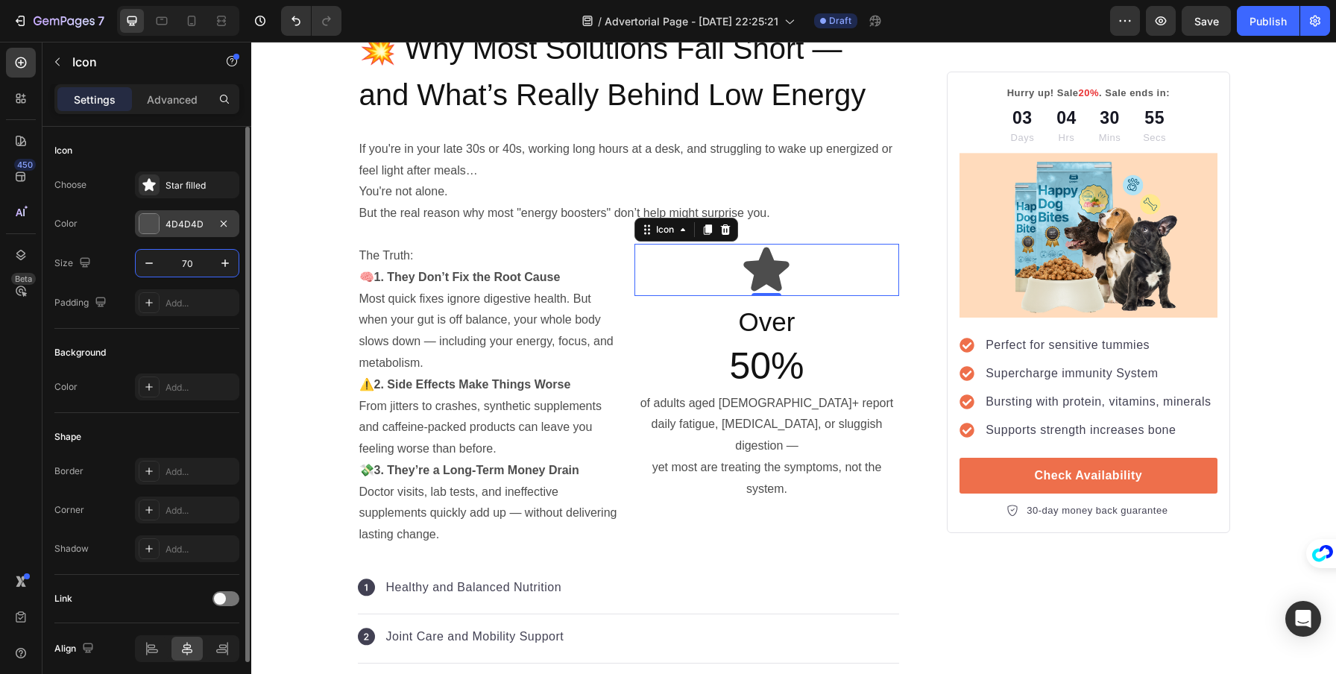
type input "70"
click at [148, 222] on div at bounding box center [148, 223] width 19 height 19
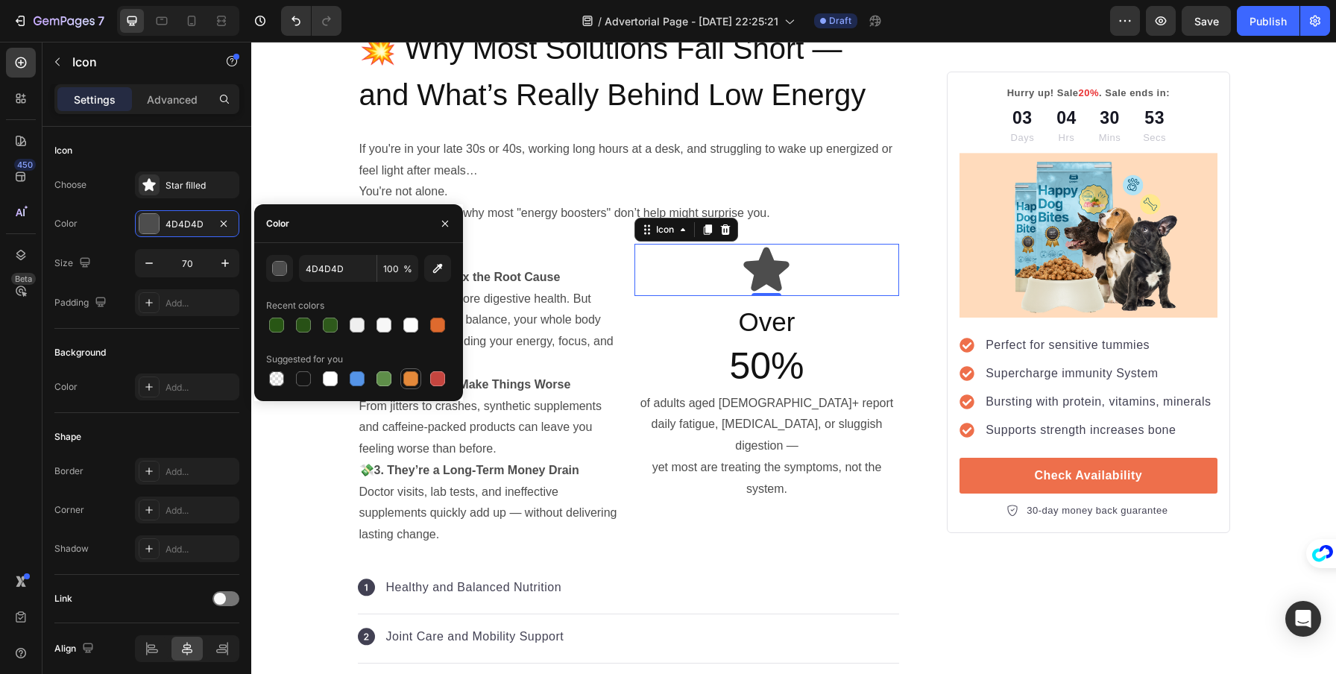
click at [411, 374] on div at bounding box center [410, 378] width 15 height 15
click at [305, 325] on div at bounding box center [303, 325] width 15 height 15
click at [385, 375] on div at bounding box center [384, 378] width 15 height 15
type input "5E8E49"
click at [738, 421] on p "of adults aged [DEMOGRAPHIC_DATA]+ report daily fatigue, [MEDICAL_DATA], or slu…" at bounding box center [767, 446] width 262 height 107
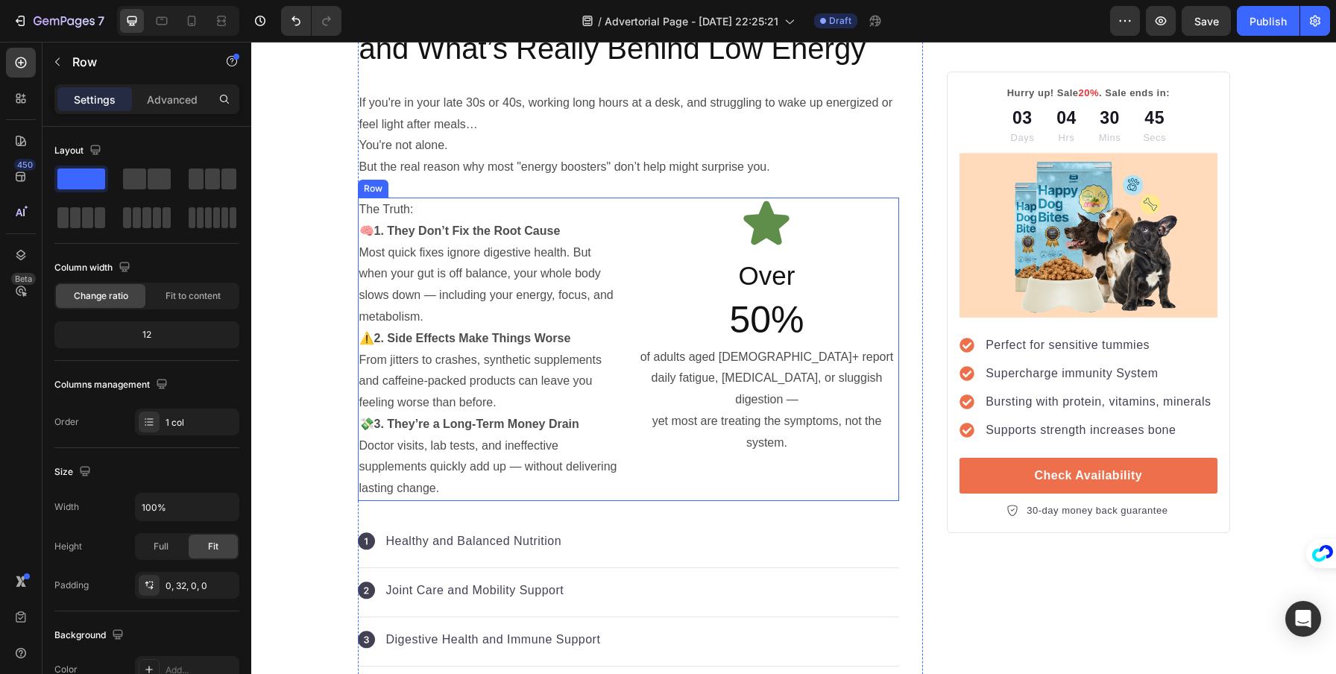
scroll to position [977, 0]
click at [374, 207] on p "The Truth:" at bounding box center [490, 209] width 262 height 22
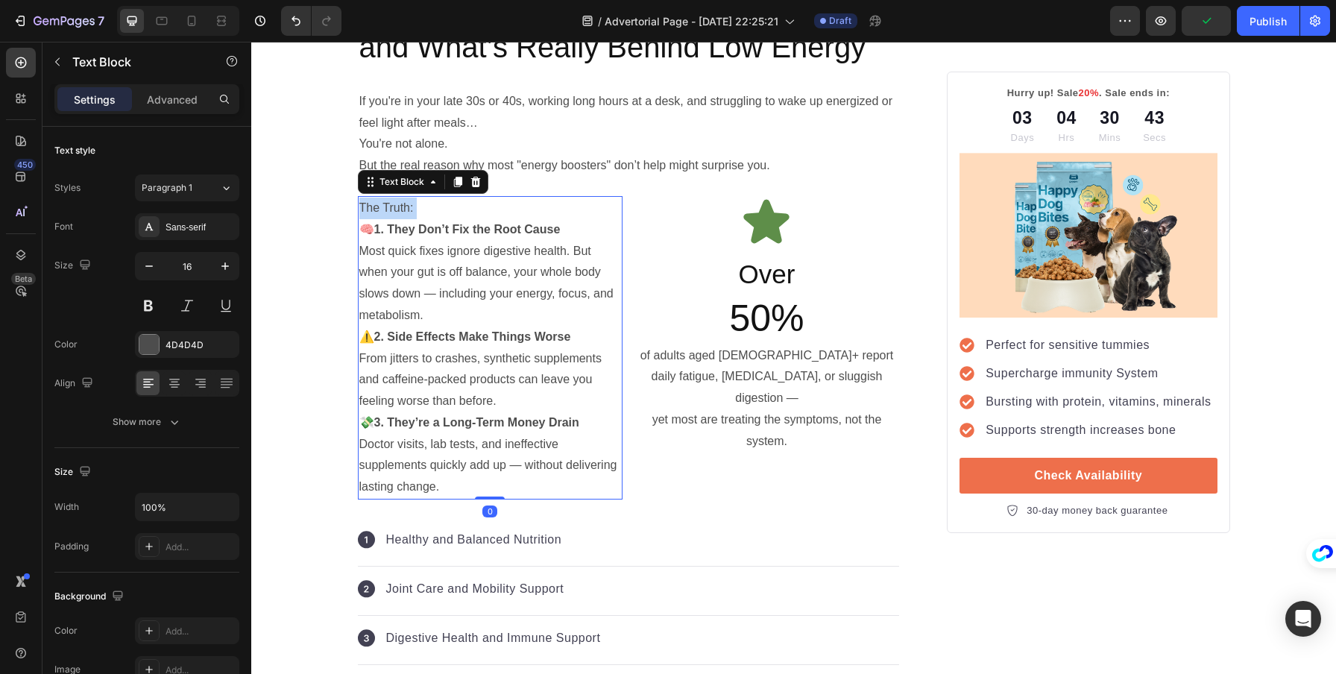
click at [374, 207] on p "The Truth:" at bounding box center [490, 209] width 262 height 22
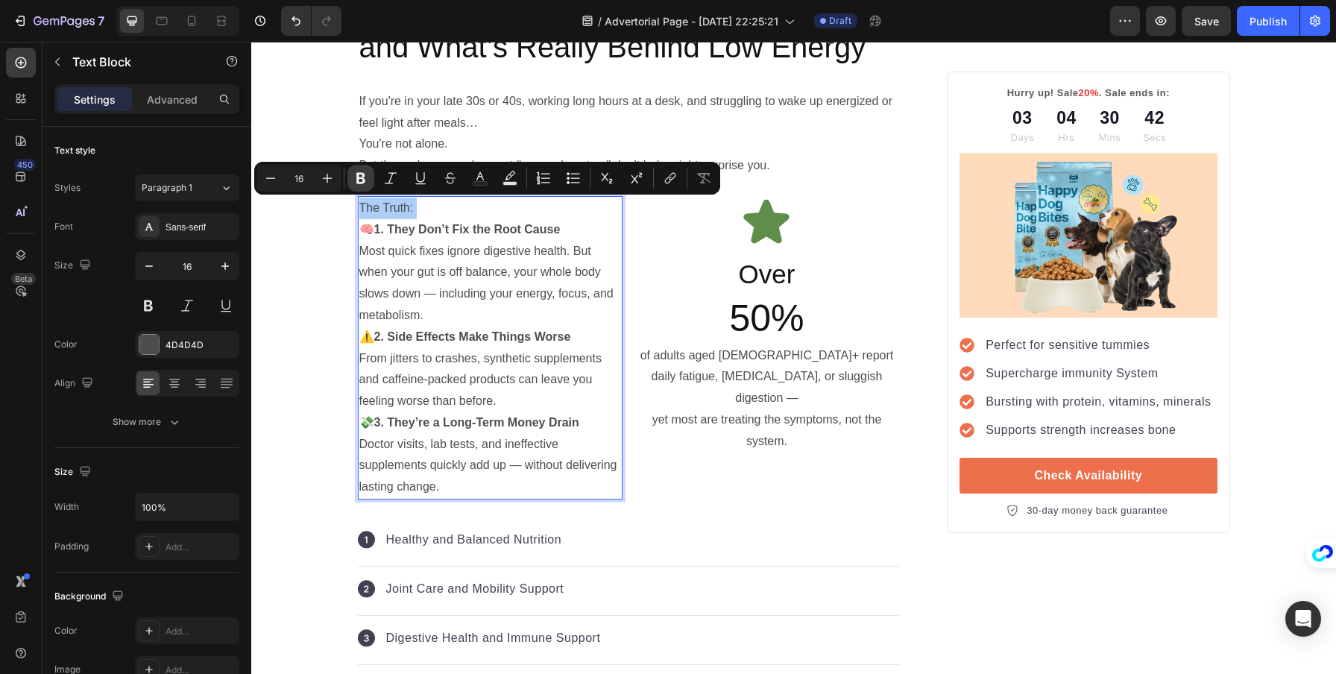
click at [359, 178] on icon "Editor contextual toolbar" at bounding box center [360, 178] width 9 height 11
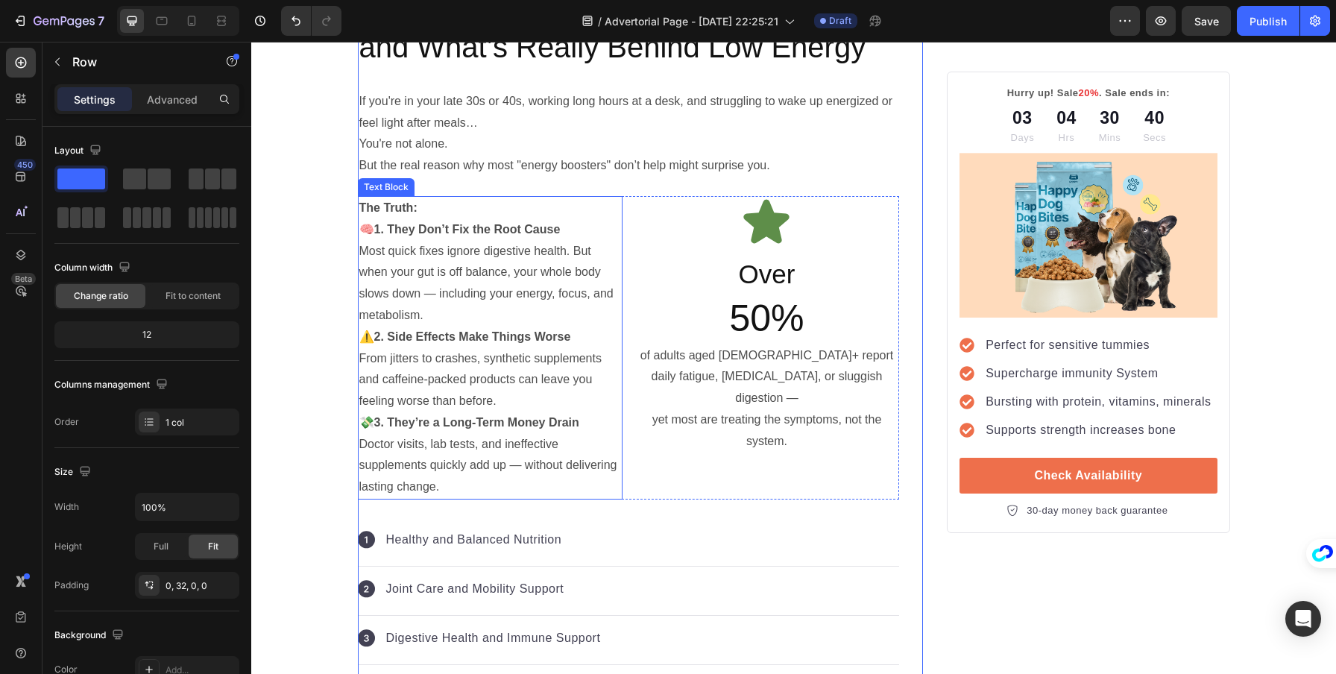
click at [384, 208] on strong "The Truth:" at bounding box center [388, 207] width 58 height 13
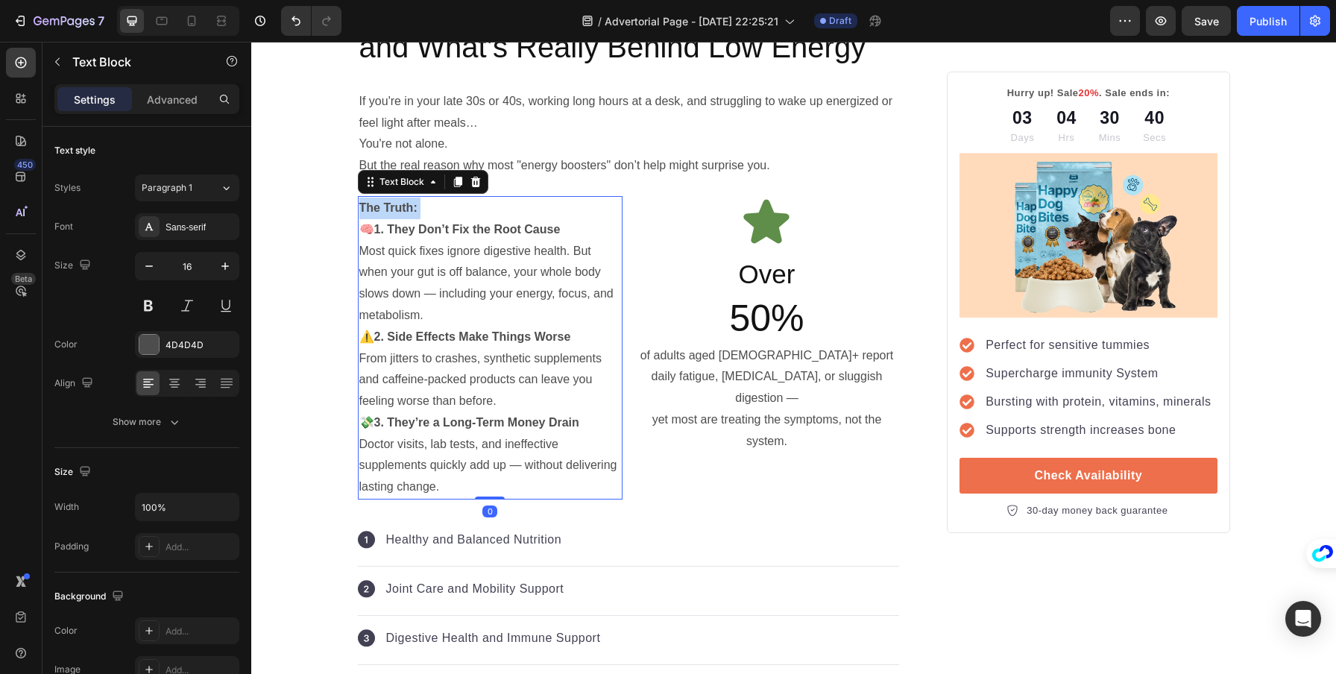
click at [384, 208] on strong "The Truth:" at bounding box center [388, 207] width 58 height 13
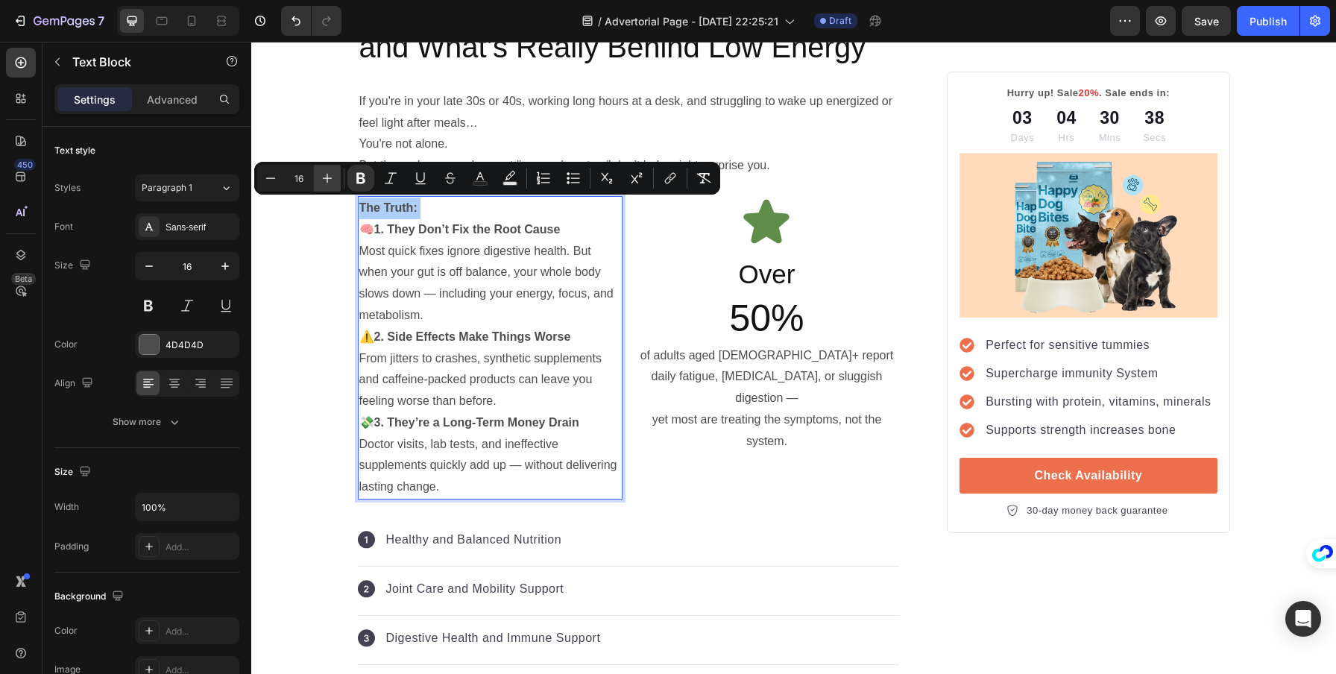
click at [329, 177] on icon "Editor contextual toolbar" at bounding box center [328, 179] width 10 height 10
type input "20"
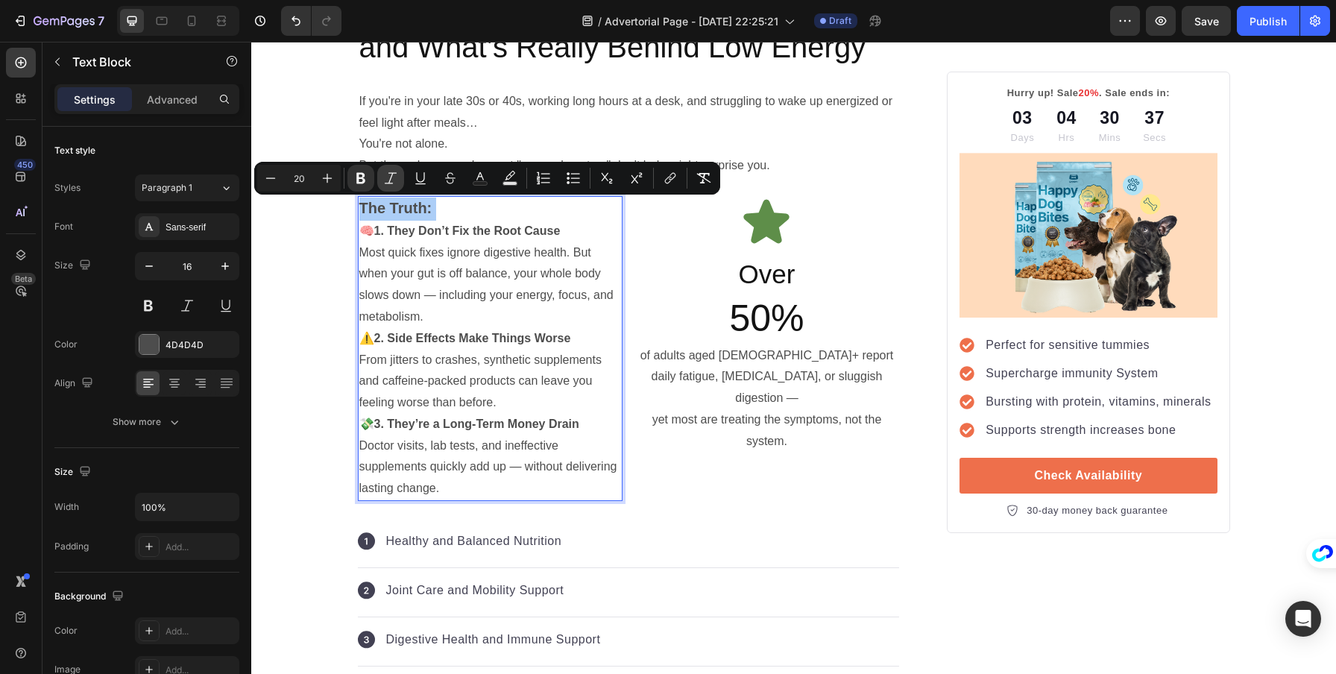
click at [385, 180] on icon "Editor contextual toolbar" at bounding box center [390, 178] width 15 height 15
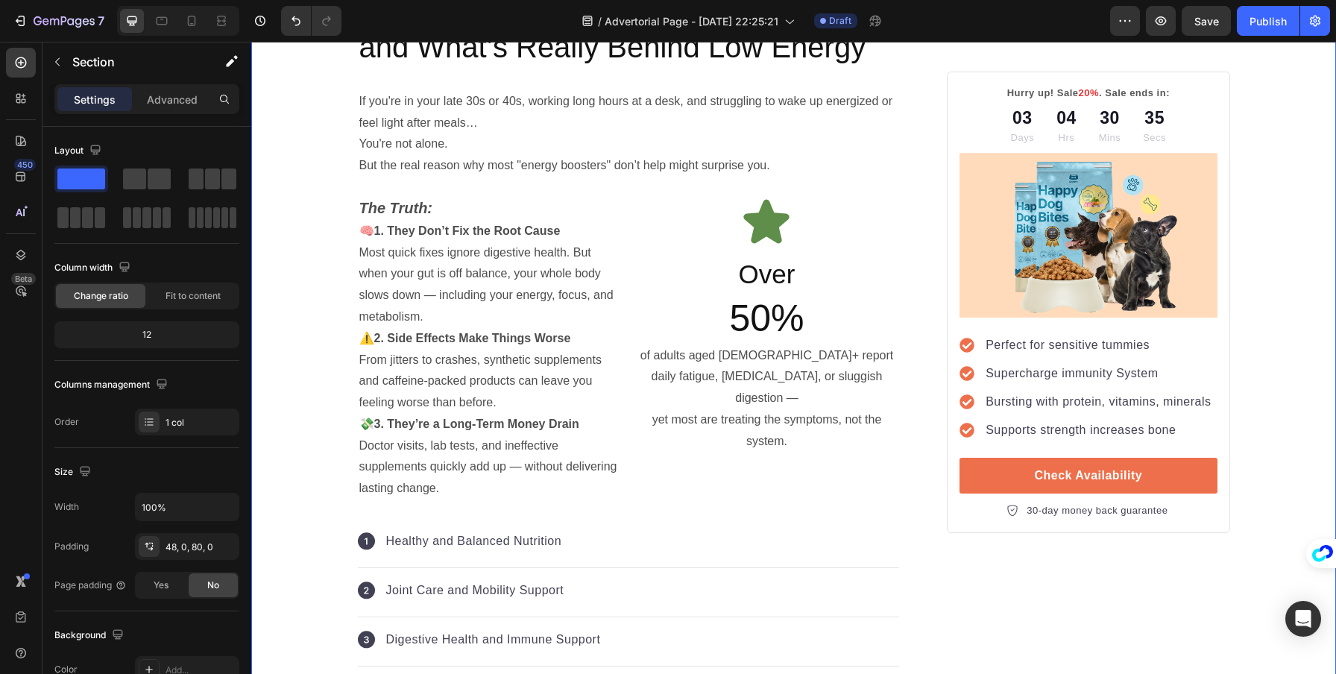
click at [742, 396] on p "of adults aged [DEMOGRAPHIC_DATA]+ report daily fatigue, [MEDICAL_DATA], or slu…" at bounding box center [767, 398] width 262 height 107
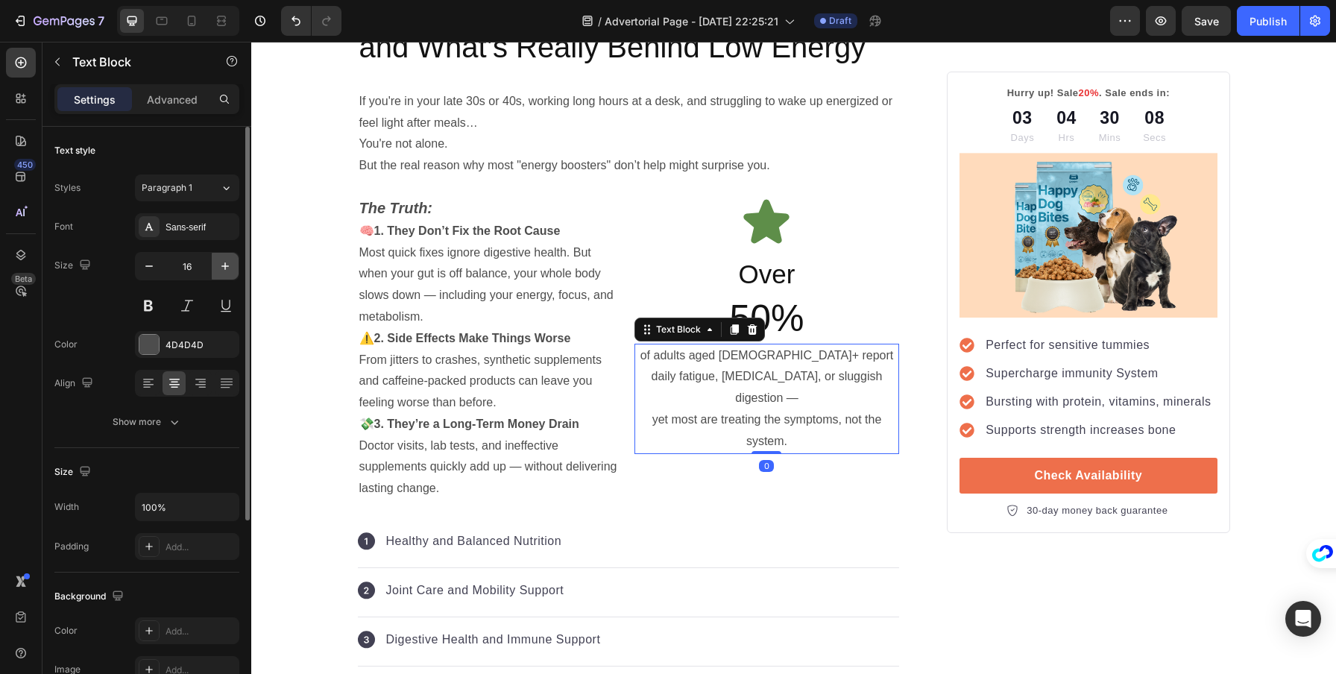
click at [229, 267] on icon "button" at bounding box center [225, 266] width 15 height 15
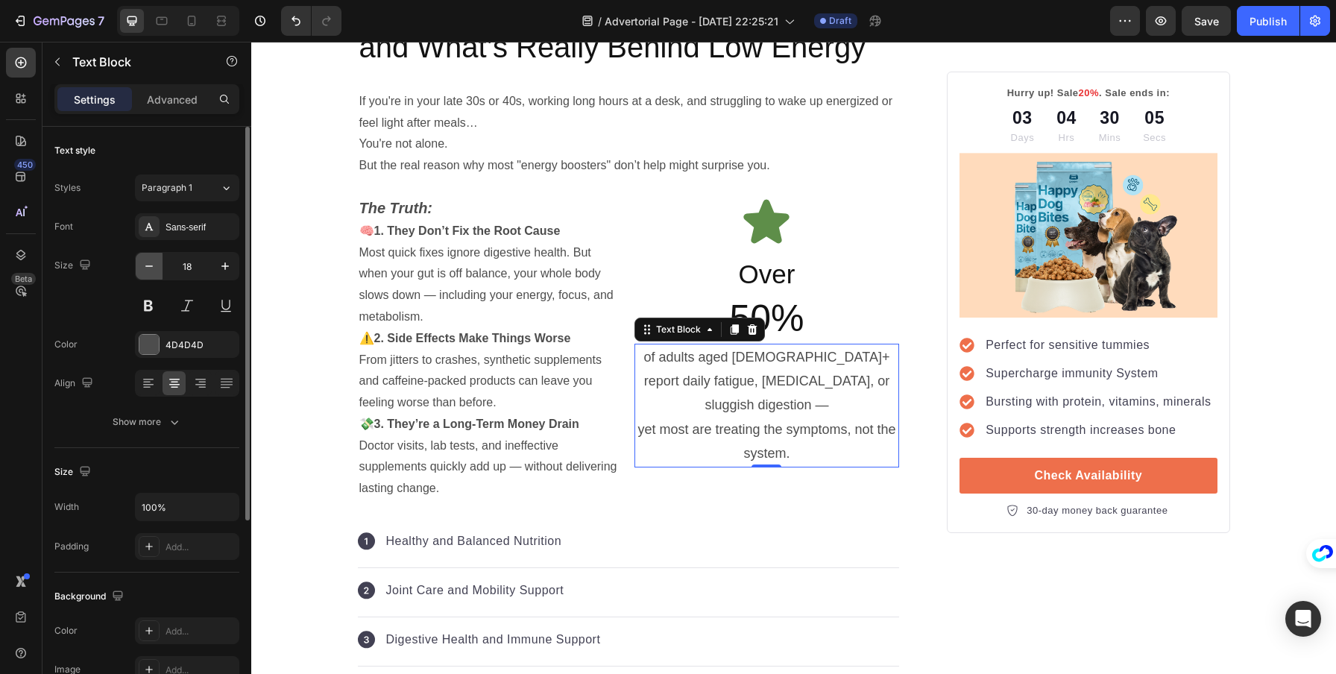
click at [156, 268] on icon "button" at bounding box center [149, 266] width 15 height 15
type input "17"
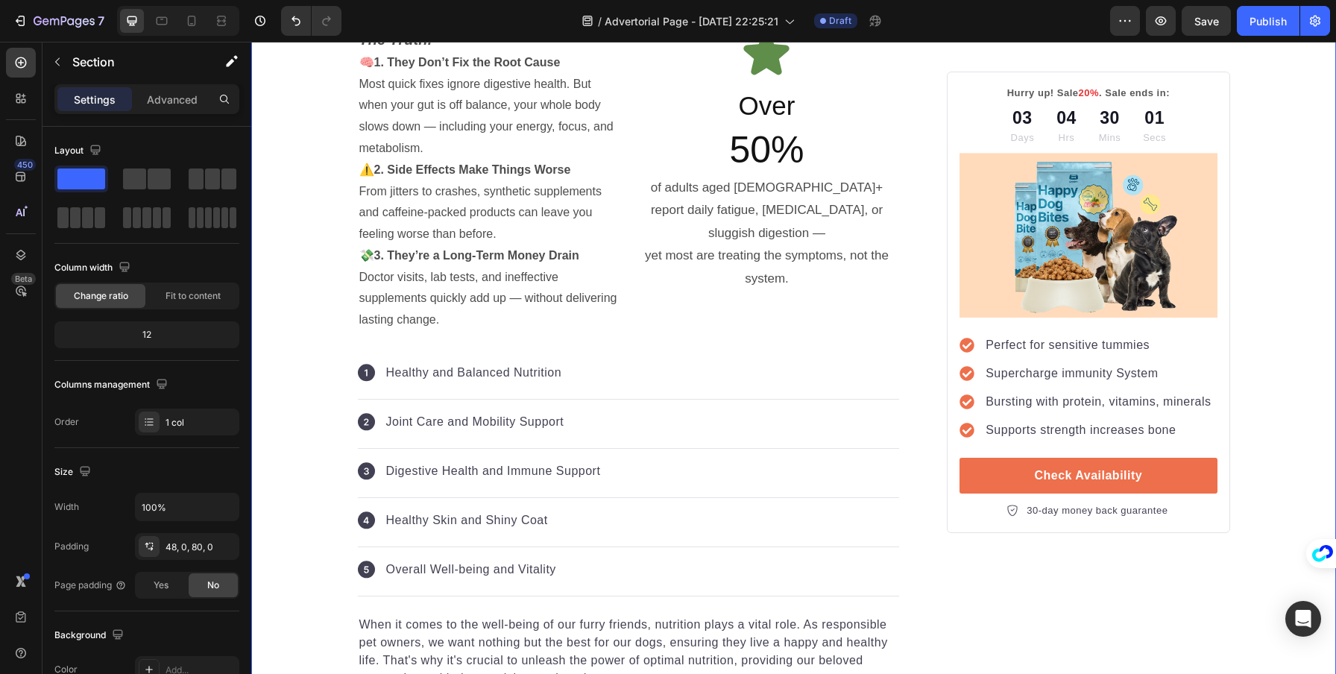
scroll to position [1250, 0]
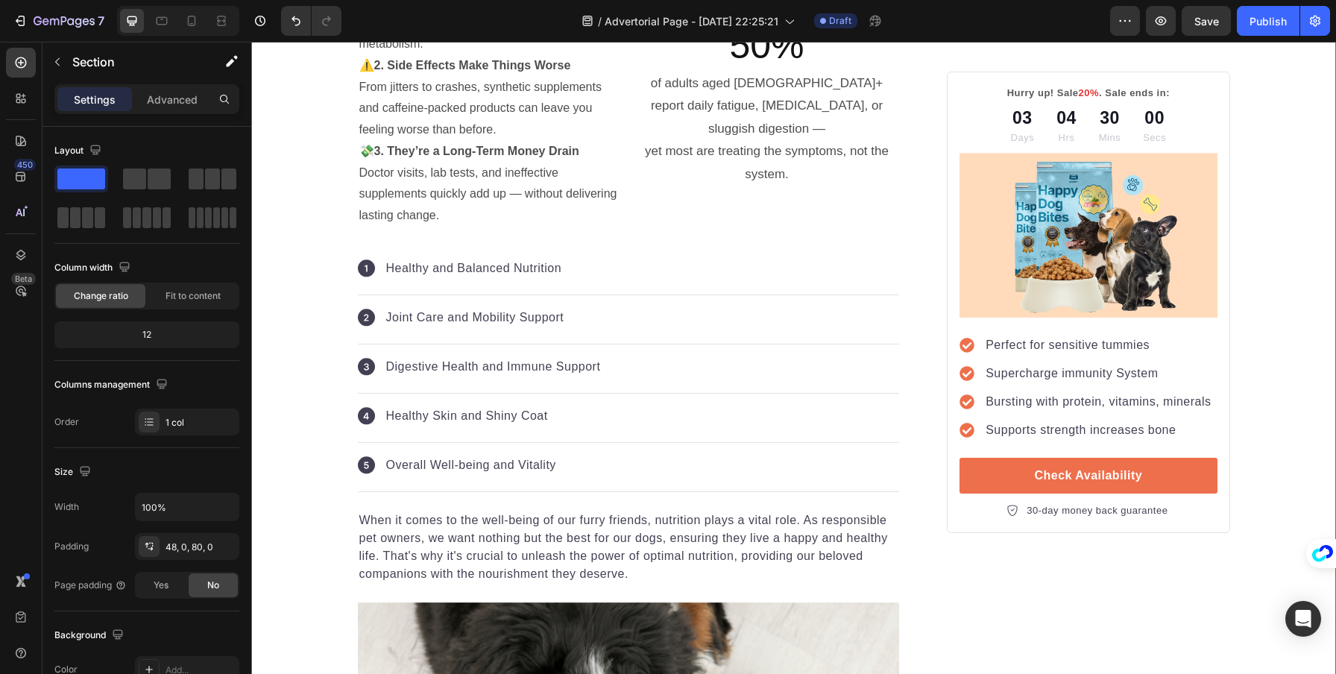
click at [561, 271] on div "Icon Healthy and Balanced Nutrition Text block" at bounding box center [629, 270] width 542 height 49
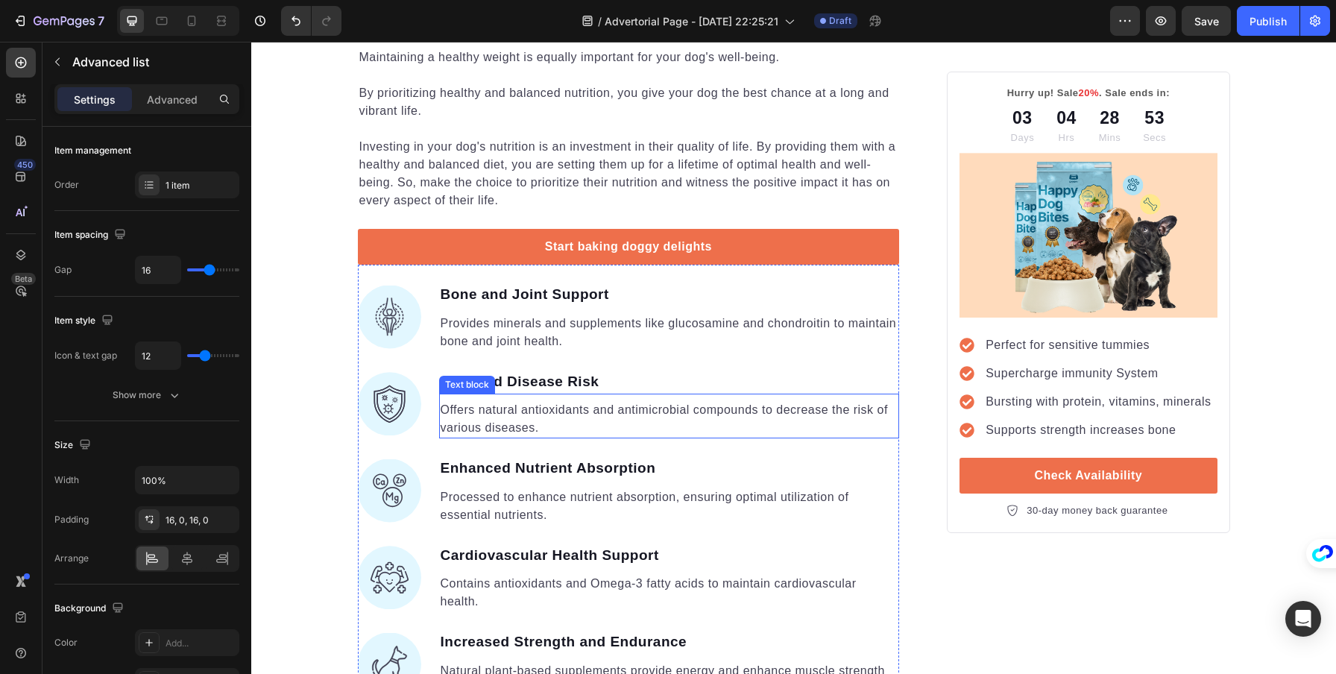
scroll to position [2309, 0]
click at [400, 324] on img at bounding box center [389, 317] width 63 height 63
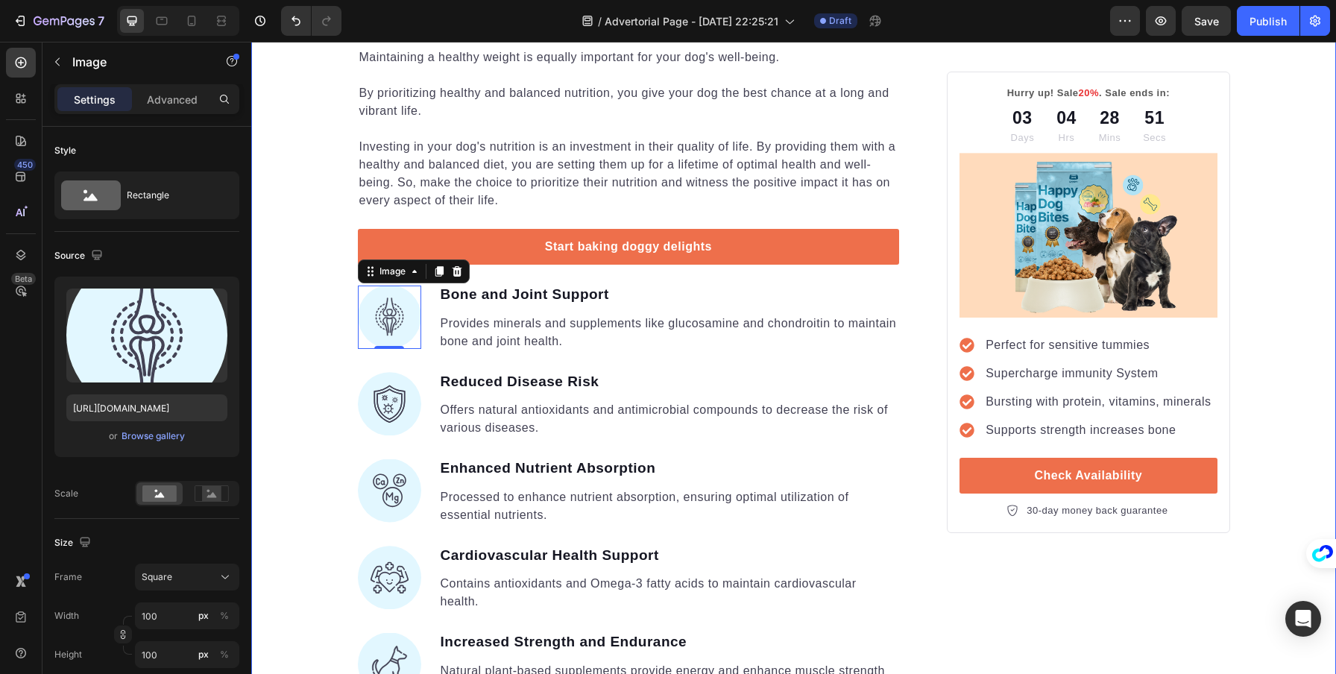
click at [285, 331] on div "⁠⁠⁠⁠⁠⁠⁠ Your Gut is Crying for Help Here’s the Easiest Fix Heading Get back on …" at bounding box center [793, 572] width 1085 height 5392
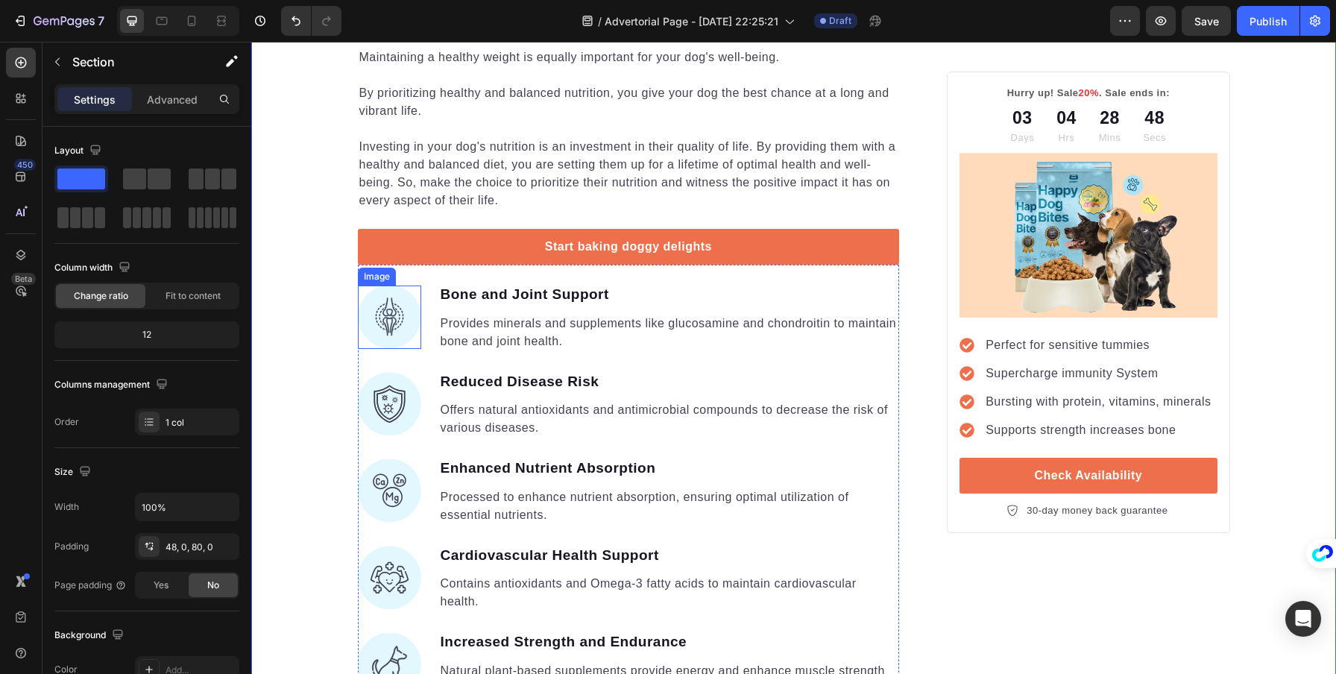
click at [369, 321] on img at bounding box center [389, 317] width 63 height 63
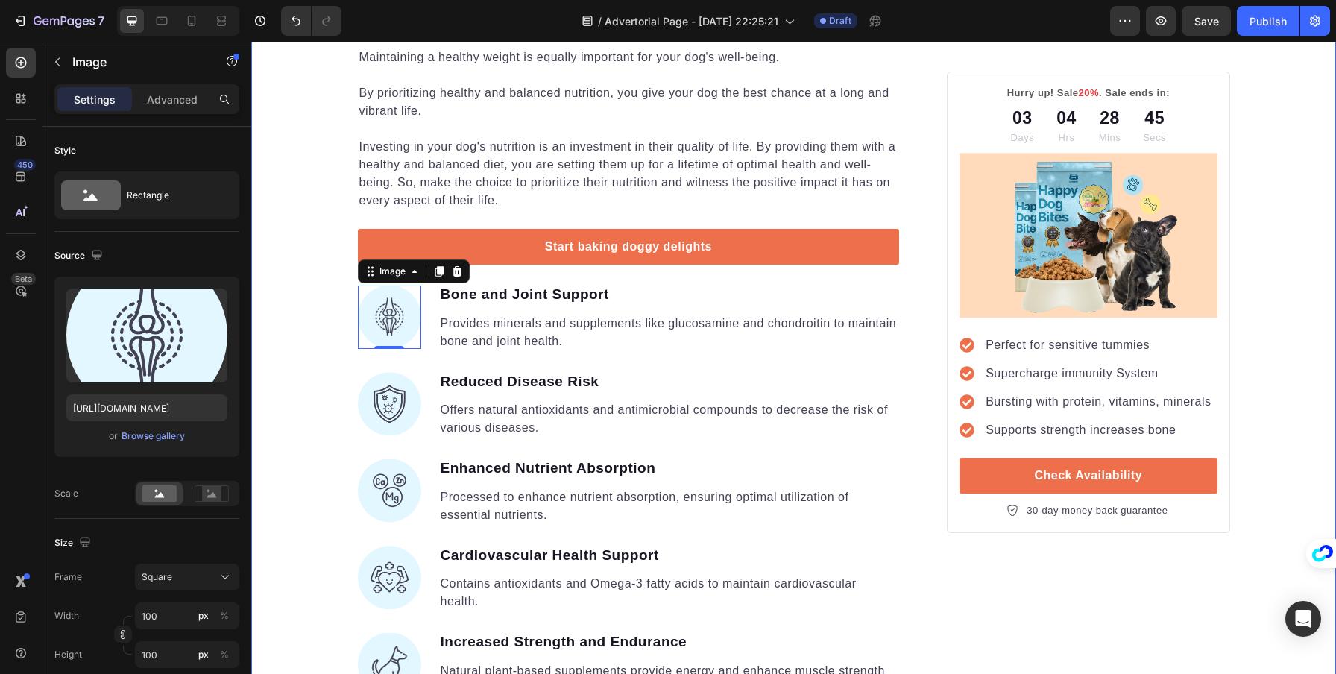
click at [280, 330] on div "⁠⁠⁠⁠⁠⁠⁠ Your Gut is Crying for Help Here’s the Easiest Fix Heading Get back on …" at bounding box center [793, 572] width 1085 height 5392
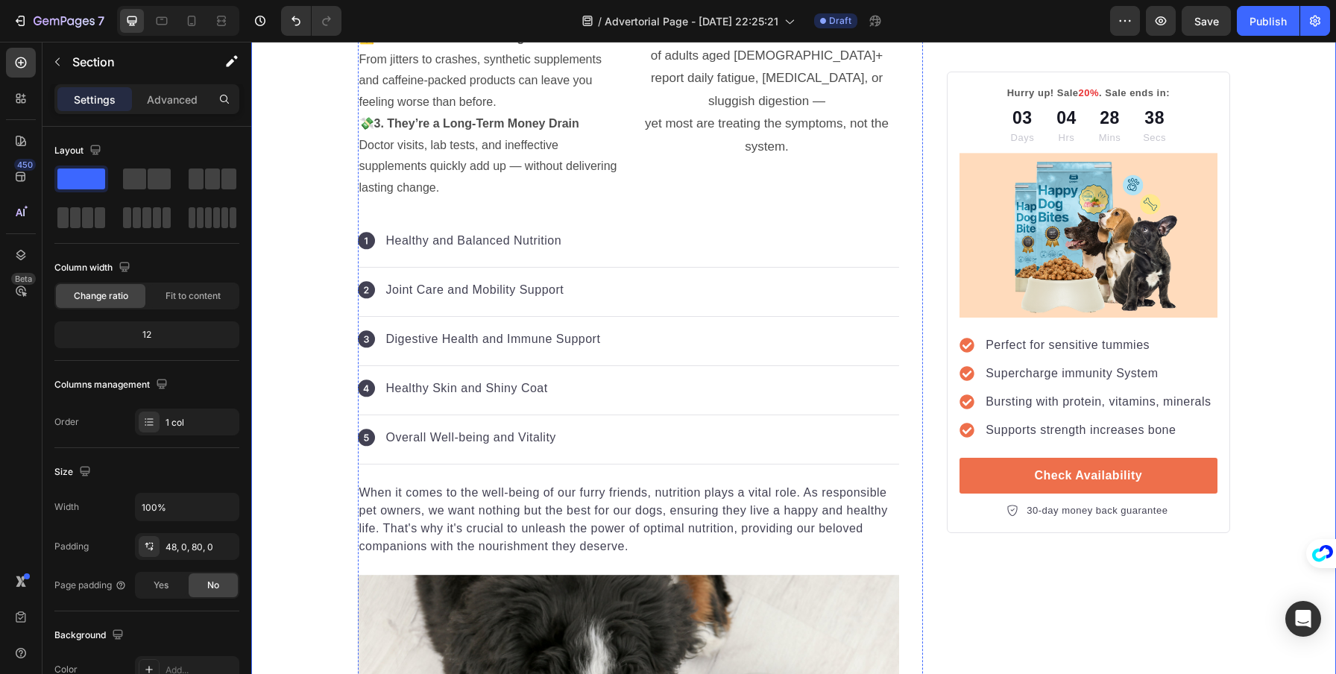
scroll to position [1355, 0]
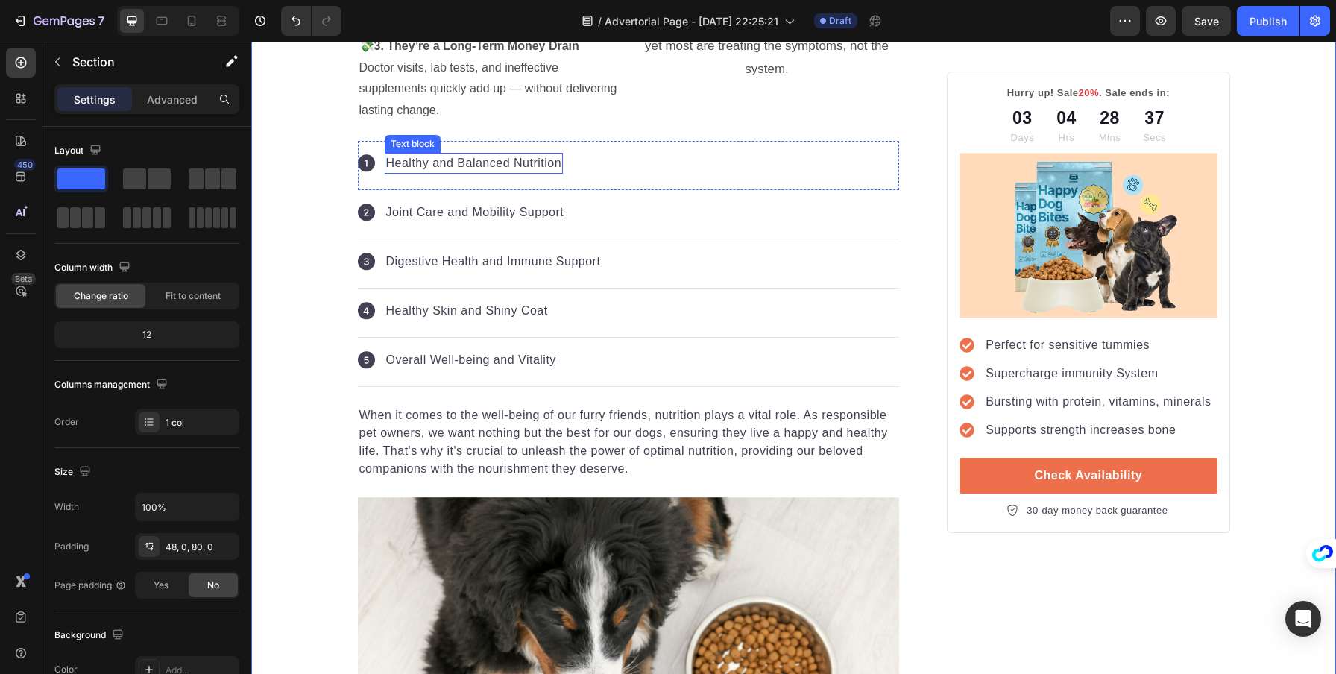
click at [426, 154] on p "Healthy and Balanced Nutrition" at bounding box center [474, 163] width 176 height 18
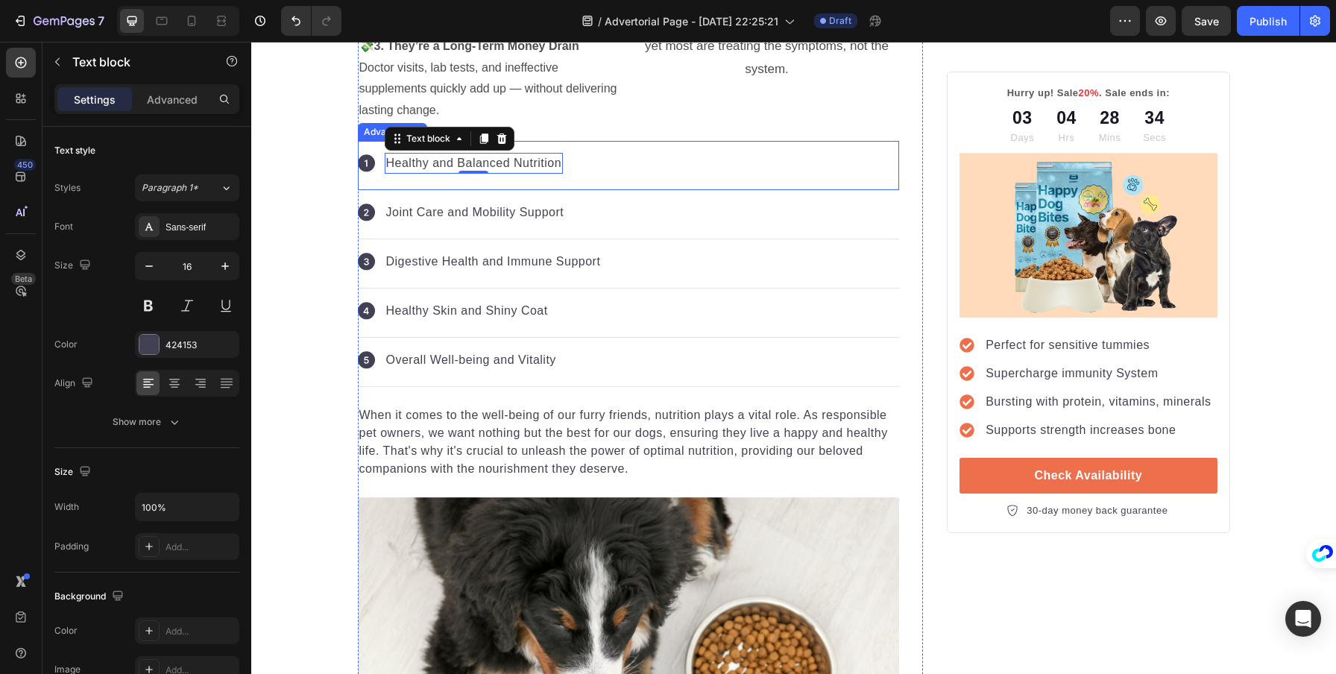
click at [608, 159] on div "Icon Healthy and Balanced Nutrition Text block 0" at bounding box center [629, 165] width 542 height 49
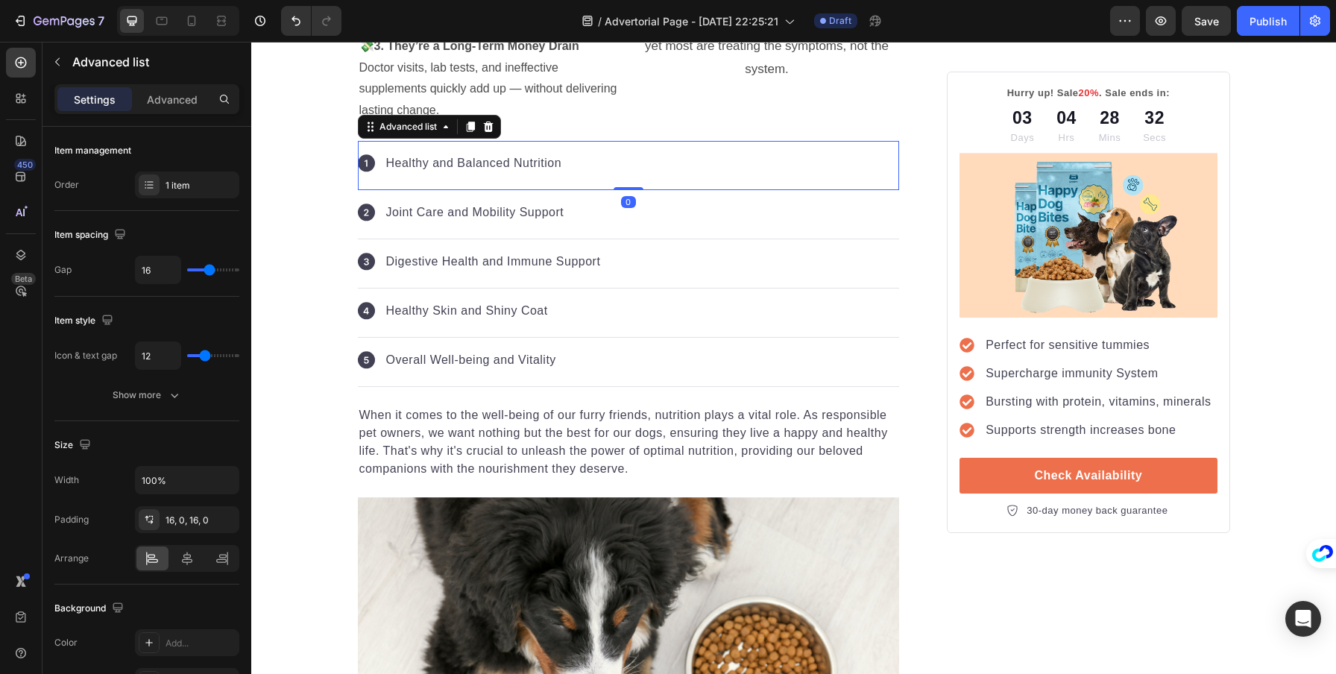
click at [494, 125] on div "Advanced list" at bounding box center [429, 127] width 143 height 24
click at [488, 128] on icon at bounding box center [488, 127] width 12 height 12
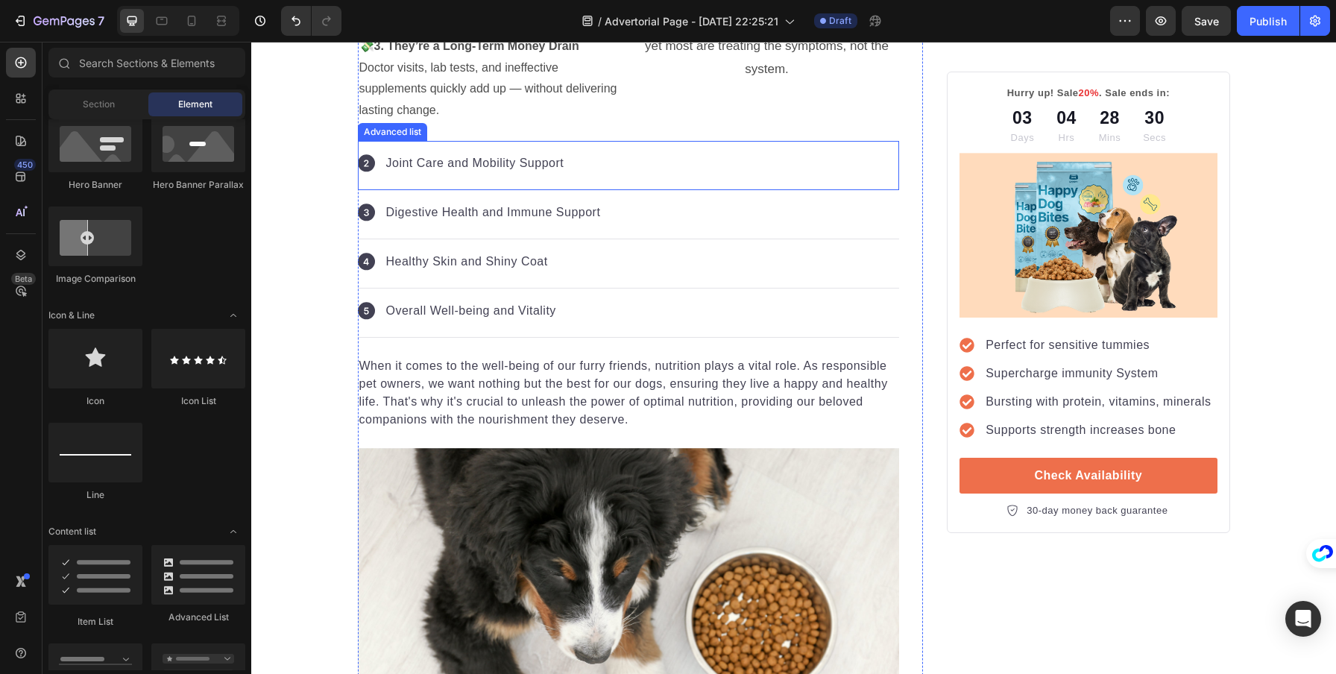
click at [636, 167] on div "Icon Joint Care and Mobility Support Text block" at bounding box center [629, 165] width 542 height 49
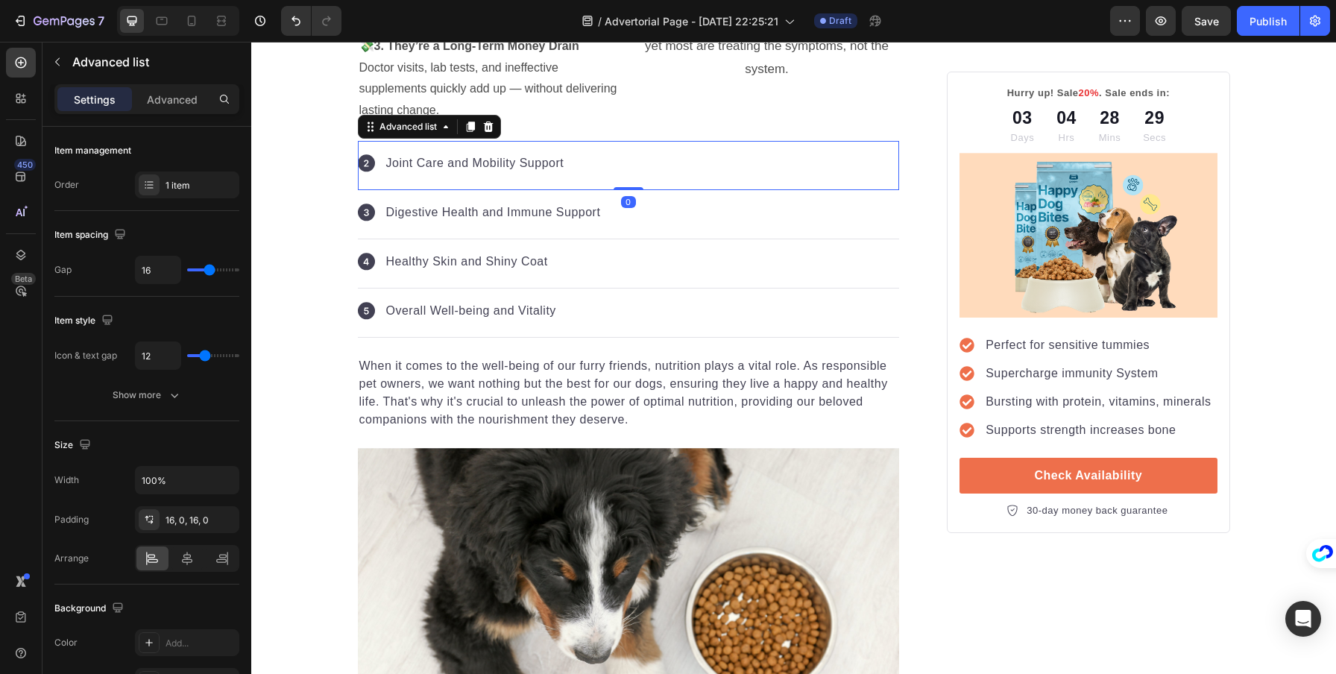
click at [494, 124] on div "Advanced list" at bounding box center [429, 127] width 143 height 24
click at [367, 161] on rect at bounding box center [366, 162] width 17 height 17
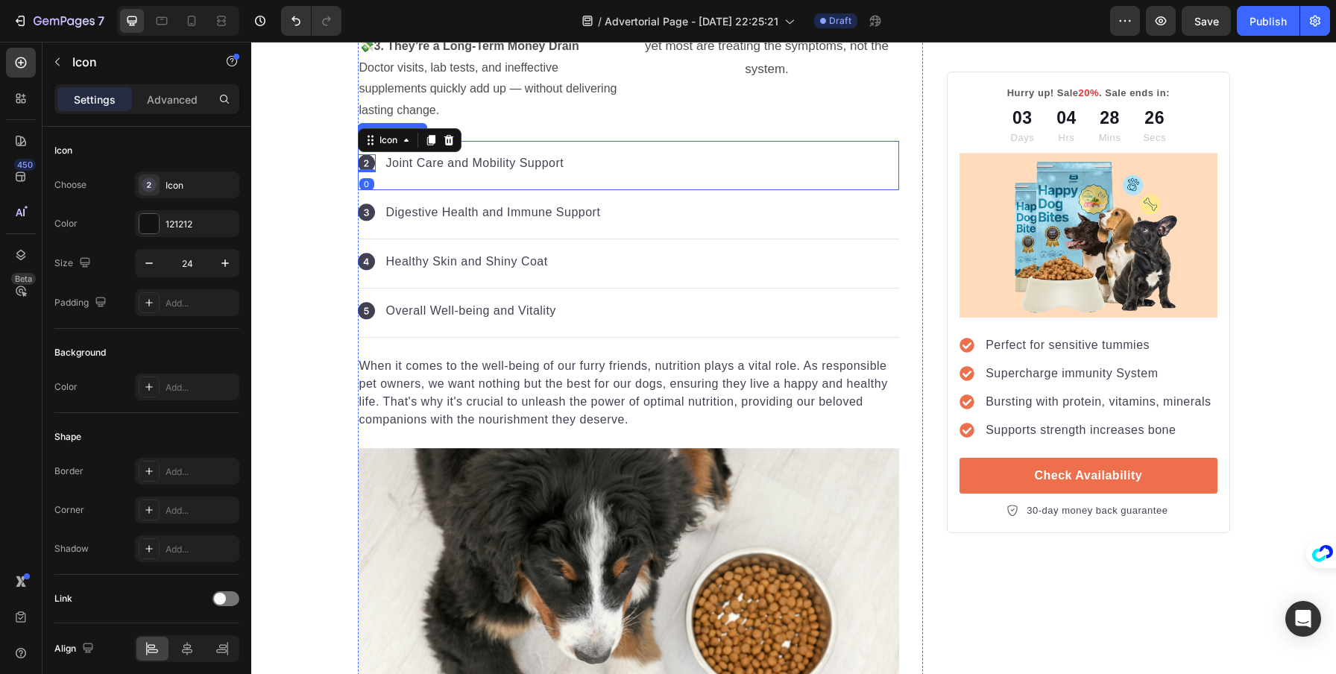
click at [620, 173] on div "Icon 0 Joint Care and Mobility Support Text block" at bounding box center [629, 165] width 542 height 49
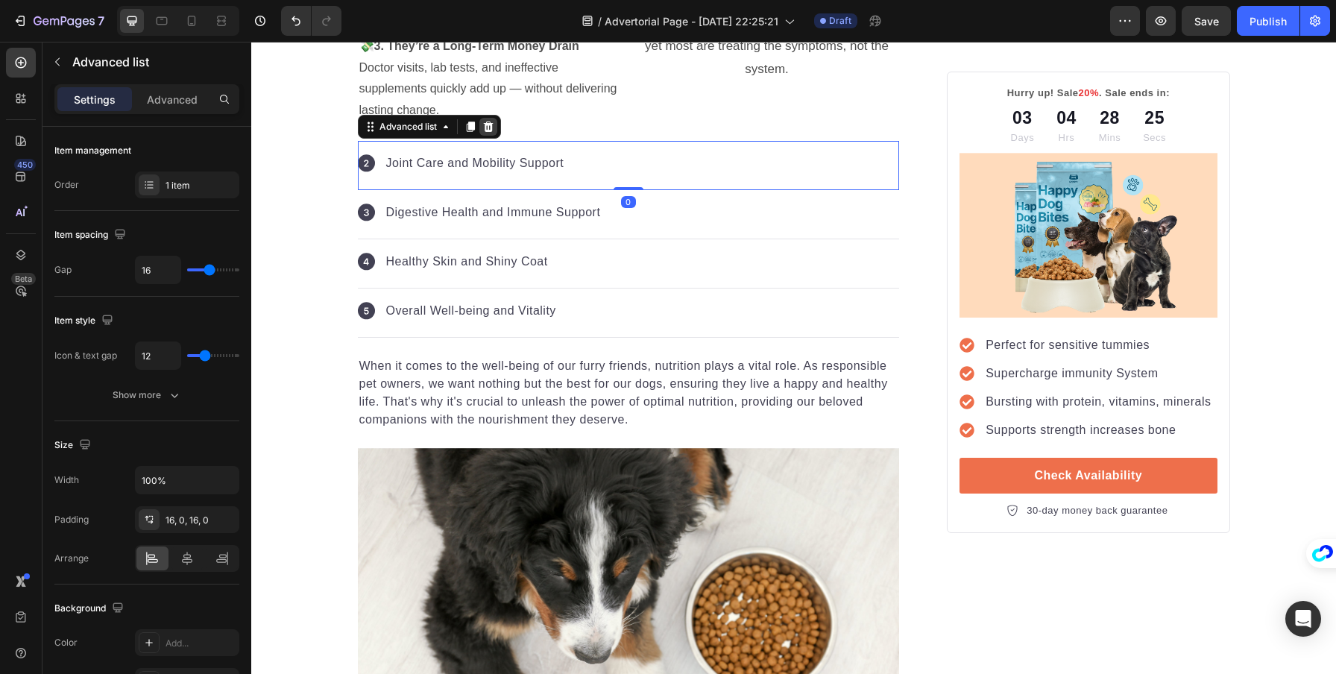
click at [487, 127] on icon at bounding box center [488, 127] width 12 height 12
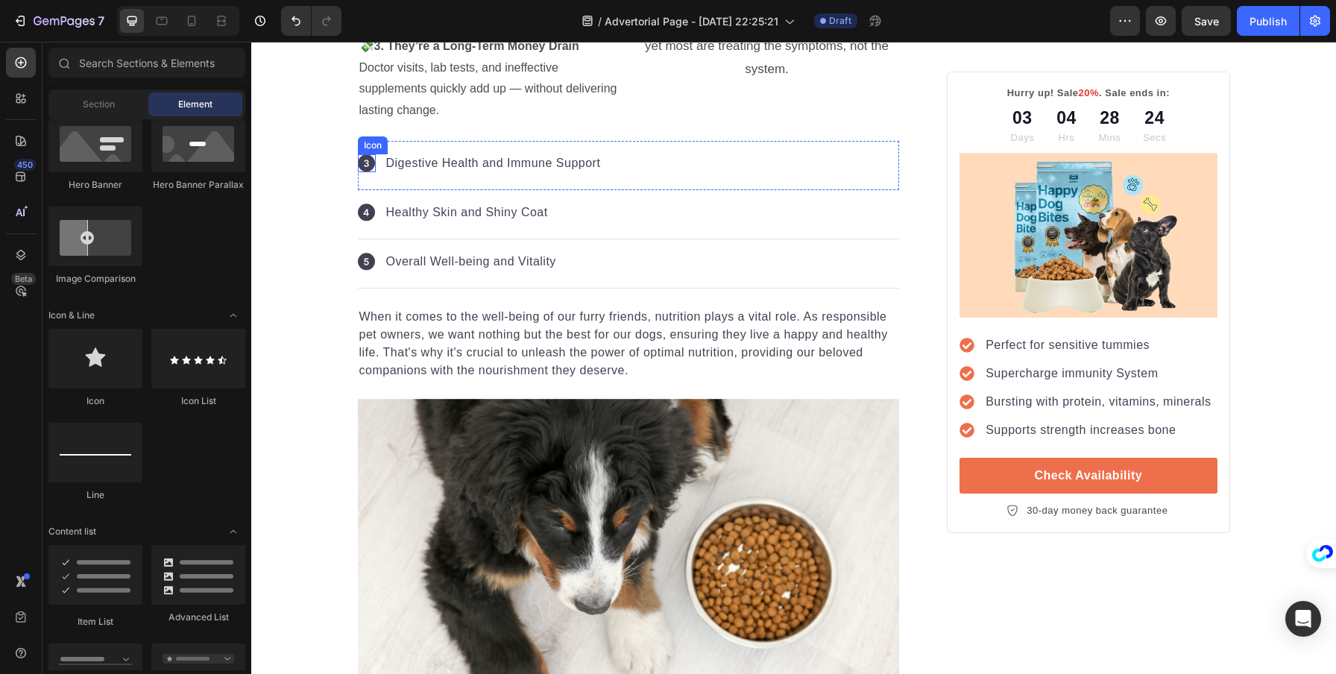
click at [364, 161] on icon at bounding box center [366, 163] width 5 height 7
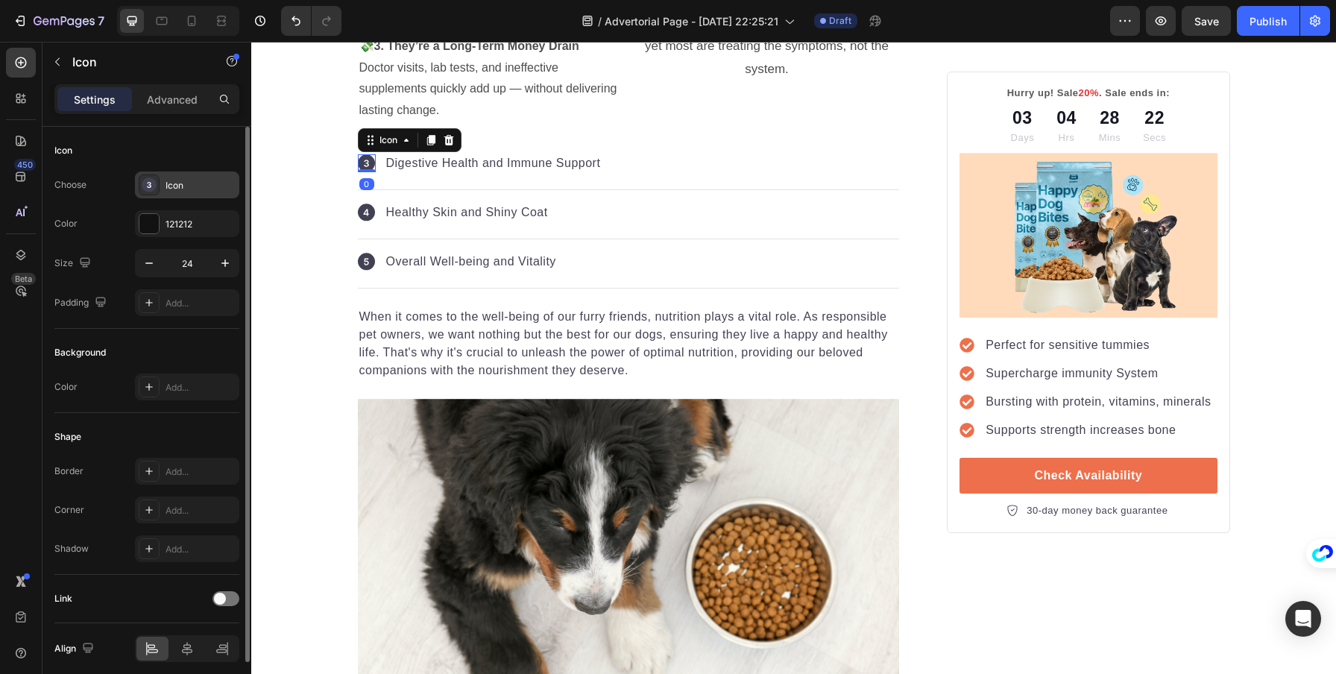
click at [157, 180] on div at bounding box center [149, 184] width 21 height 21
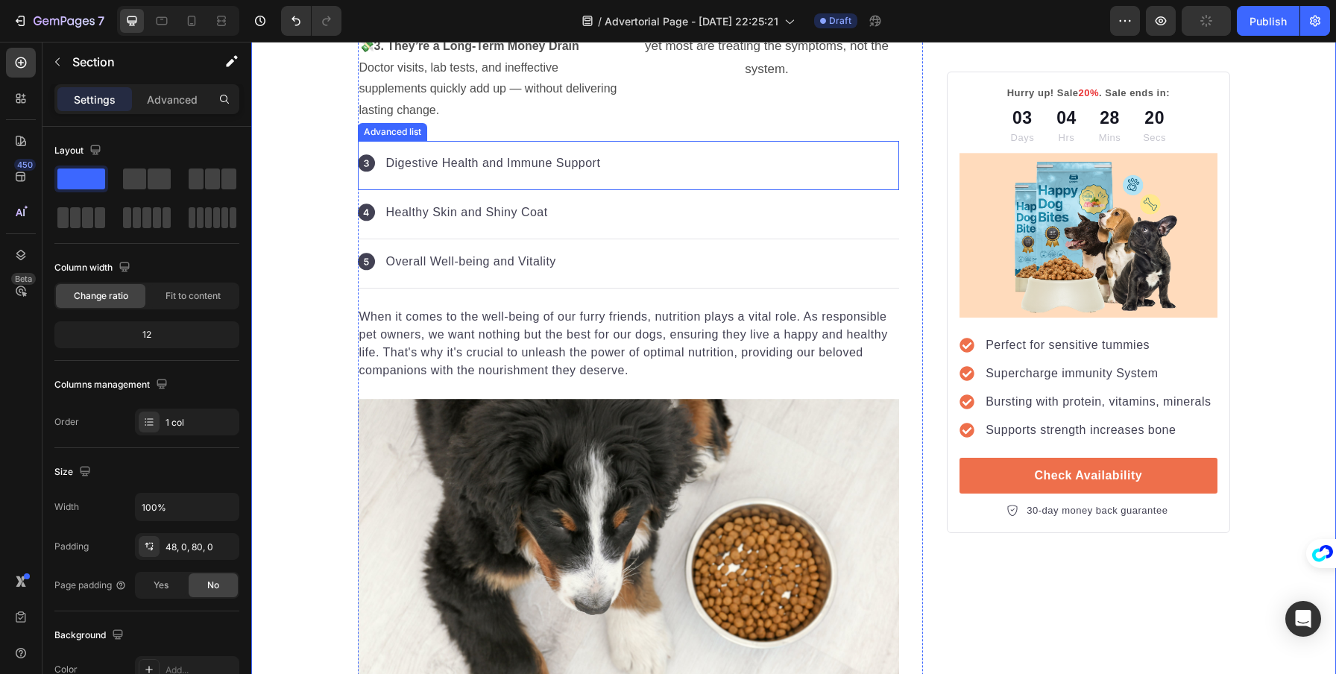
click at [644, 163] on div "Icon Digestive Health and Immune Support Text block" at bounding box center [629, 165] width 542 height 49
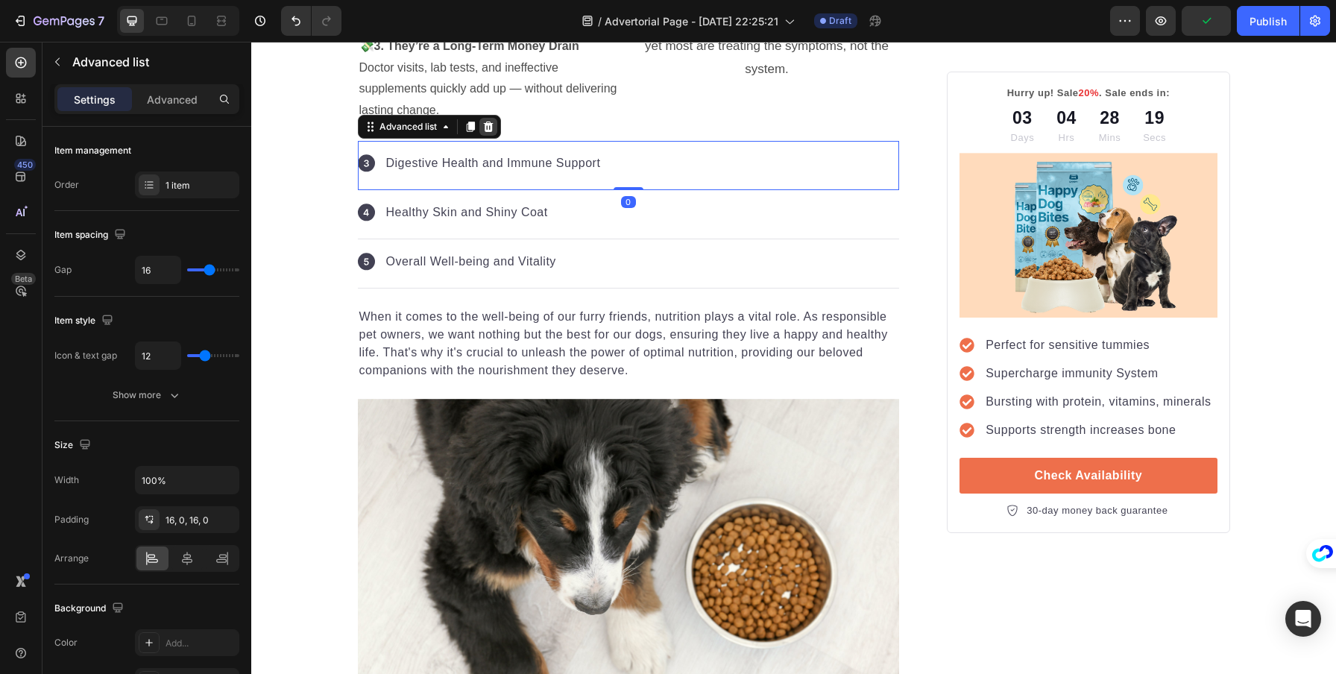
click at [491, 129] on div at bounding box center [488, 127] width 18 height 18
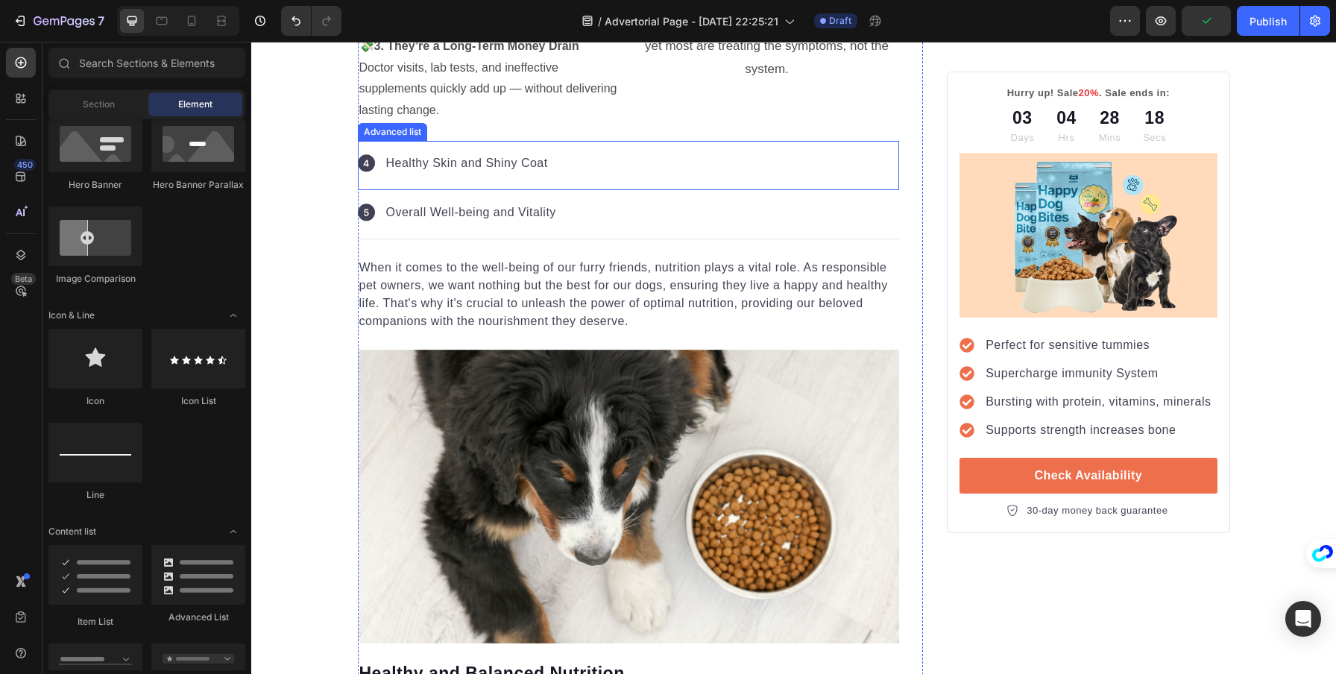
click at [586, 166] on div "Icon Healthy Skin and Shiny Coat Text block" at bounding box center [629, 165] width 542 height 49
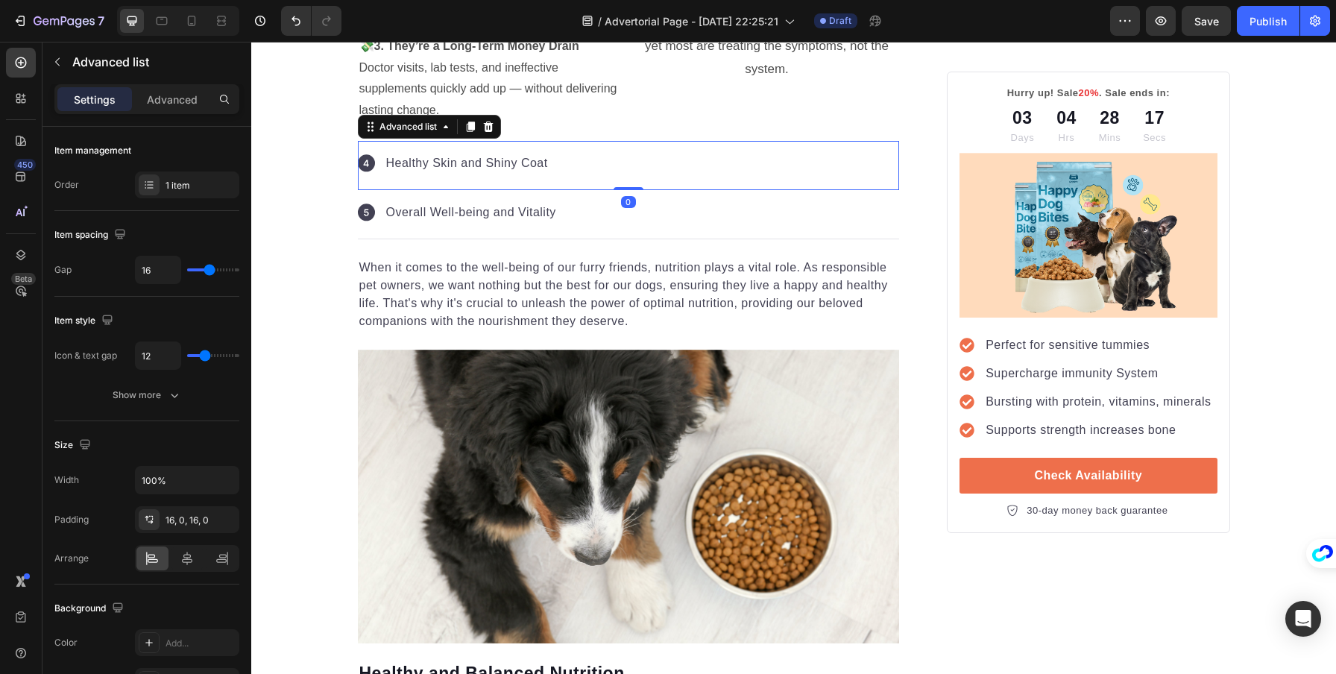
click at [486, 125] on icon at bounding box center [488, 127] width 10 height 10
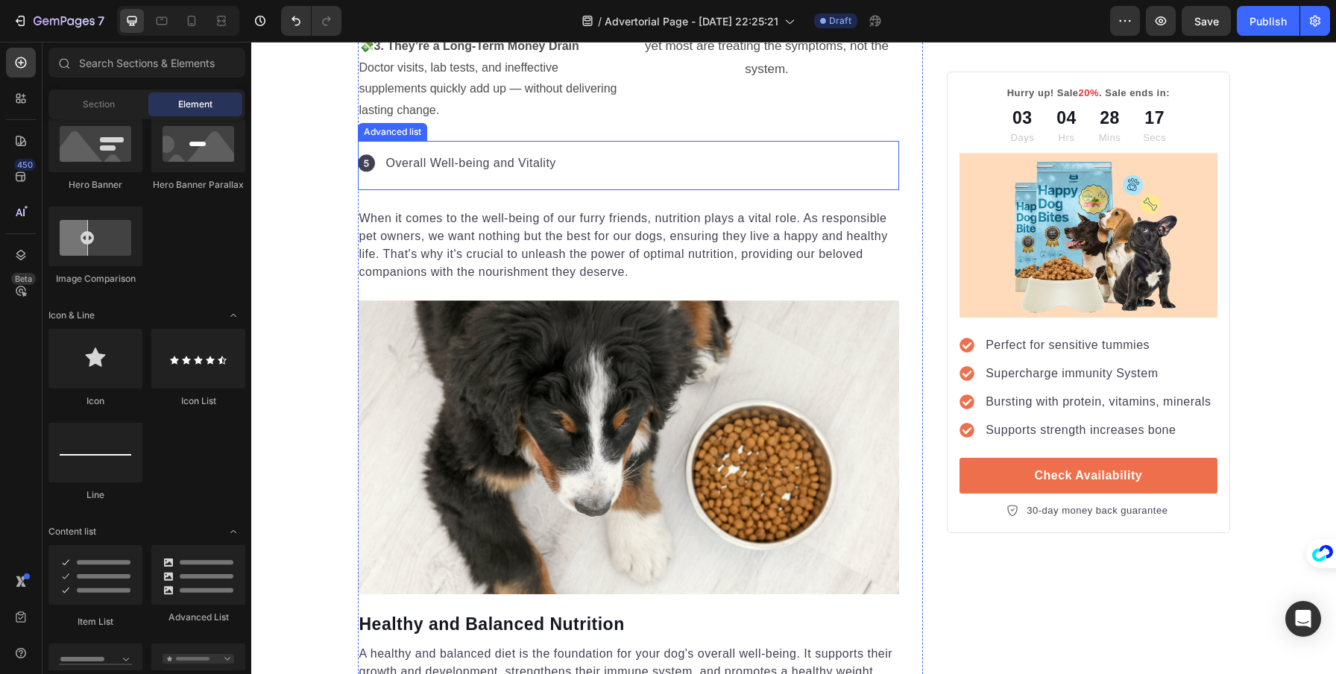
click at [583, 160] on div "Icon Overall Well-being and Vitality Text block" at bounding box center [629, 165] width 542 height 49
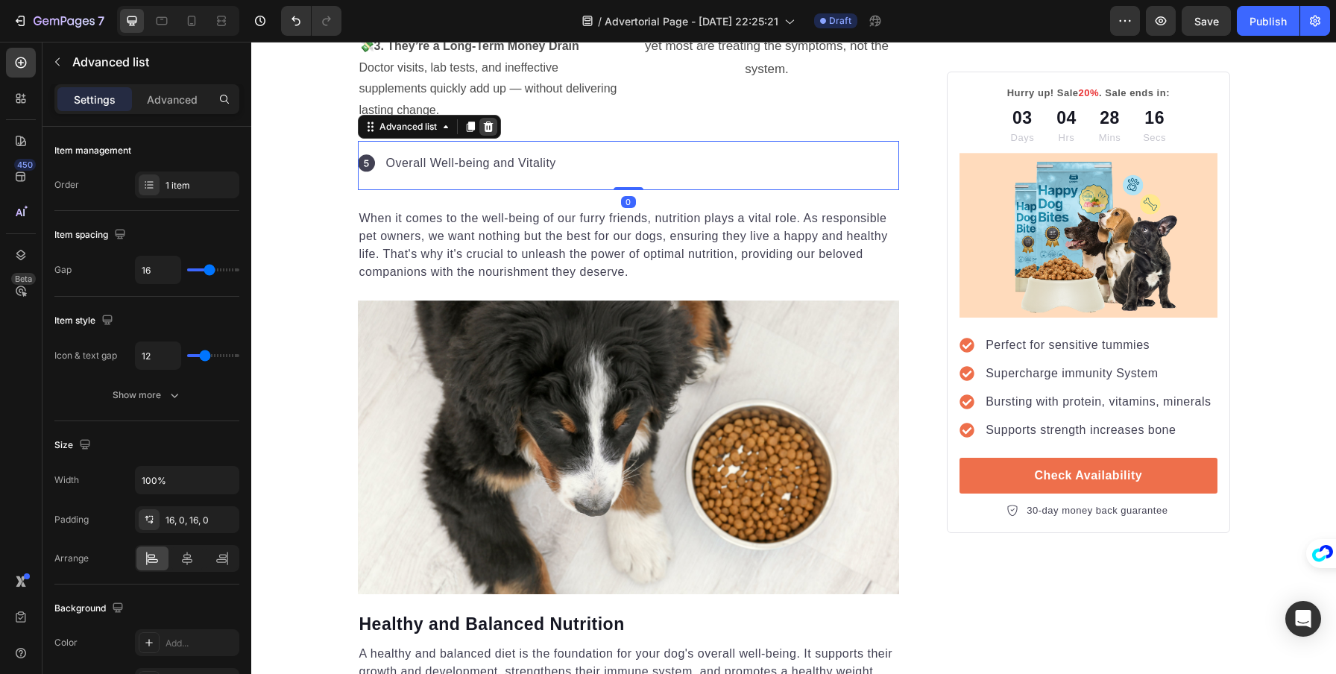
click at [485, 127] on icon at bounding box center [488, 127] width 10 height 10
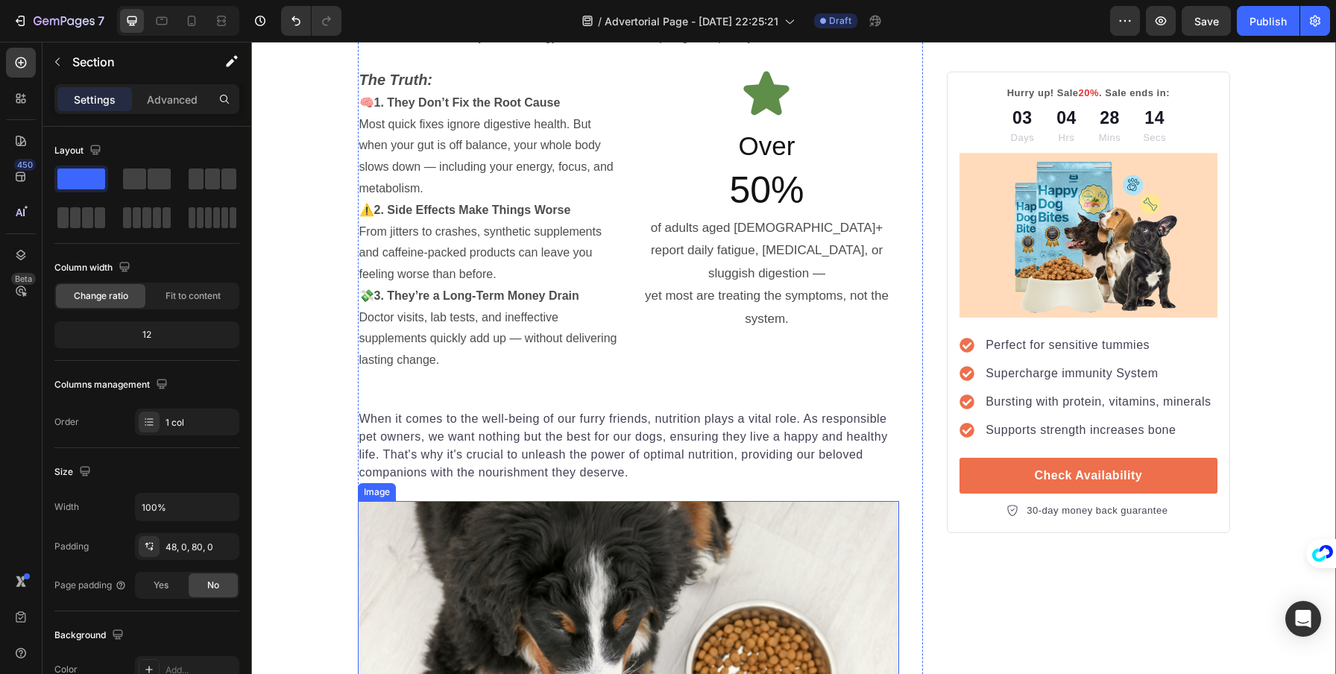
scroll to position [1093, 0]
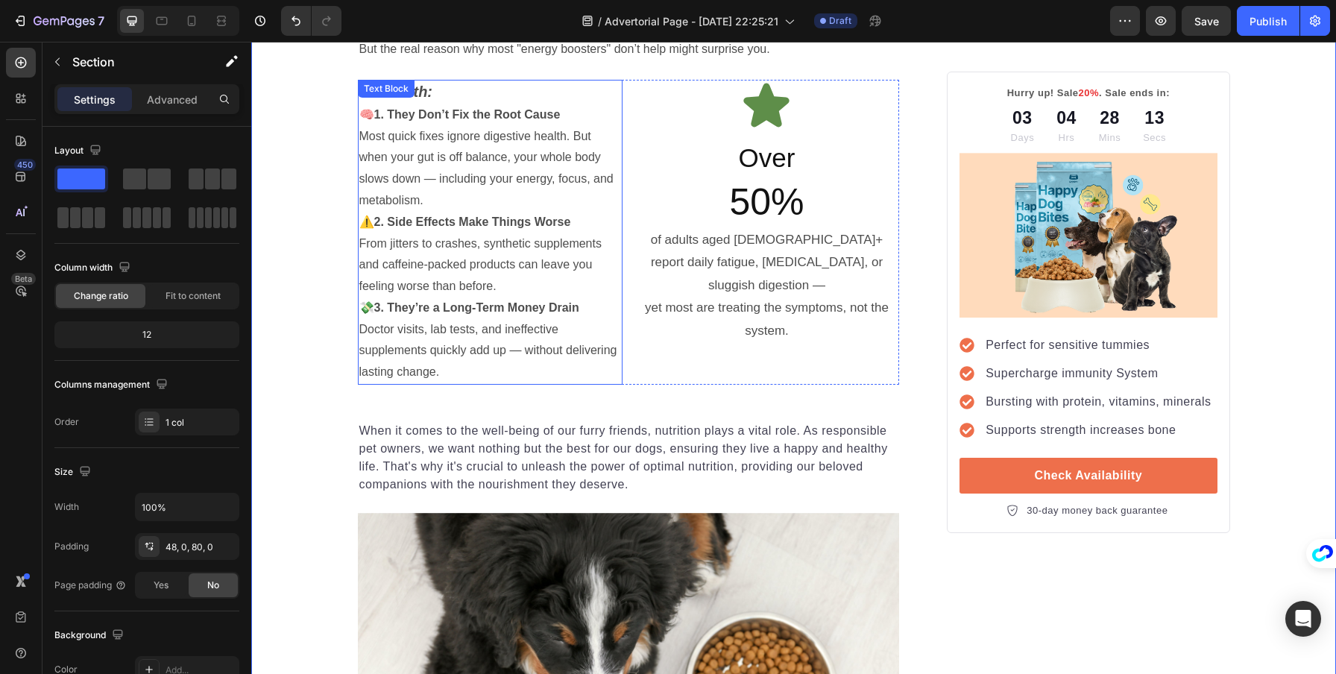
click at [359, 221] on p "⚠️ 2. Side Effects Make Things Worse From jitters to crashes, synthetic supplem…" at bounding box center [490, 255] width 262 height 86
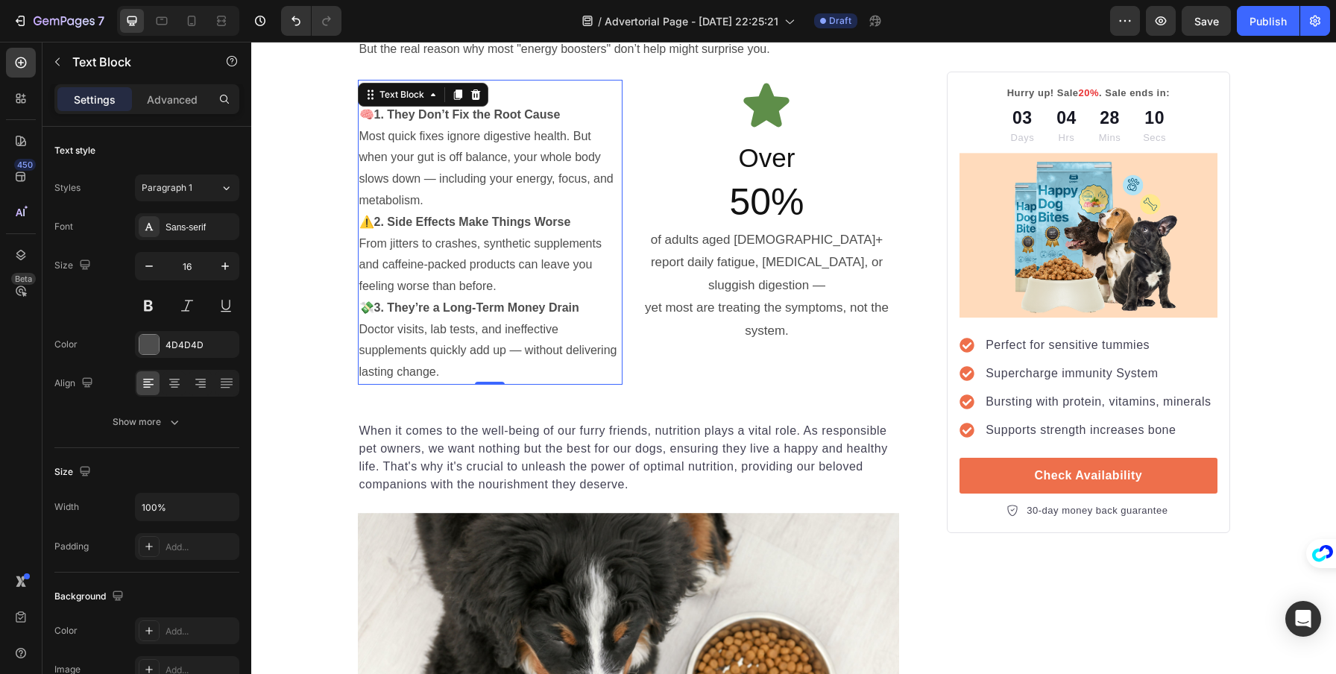
click at [362, 218] on p "⚠️ 2. Side Effects Make Things Worse From jitters to crashes, synthetic supplem…" at bounding box center [490, 255] width 262 height 86
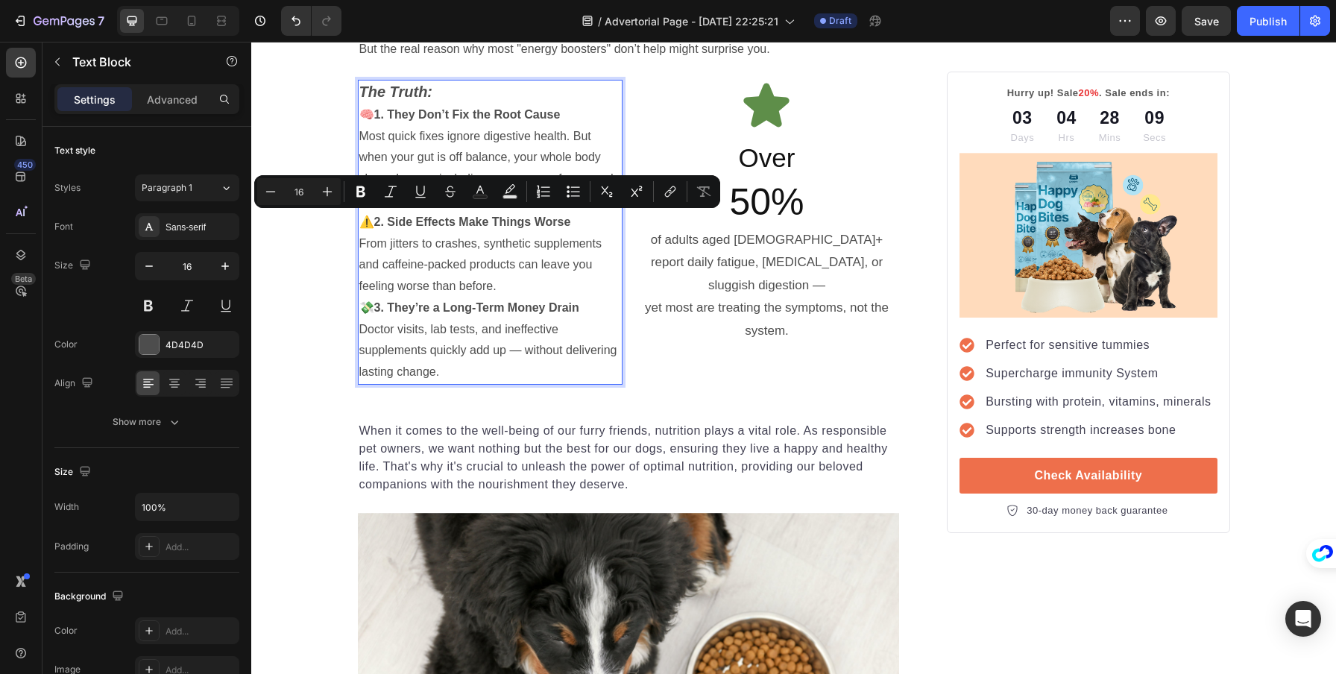
click at [362, 218] on p "⚠️ 2. Side Effects Make Things Worse From jitters to crashes, synthetic supplem…" at bounding box center [490, 255] width 262 height 86
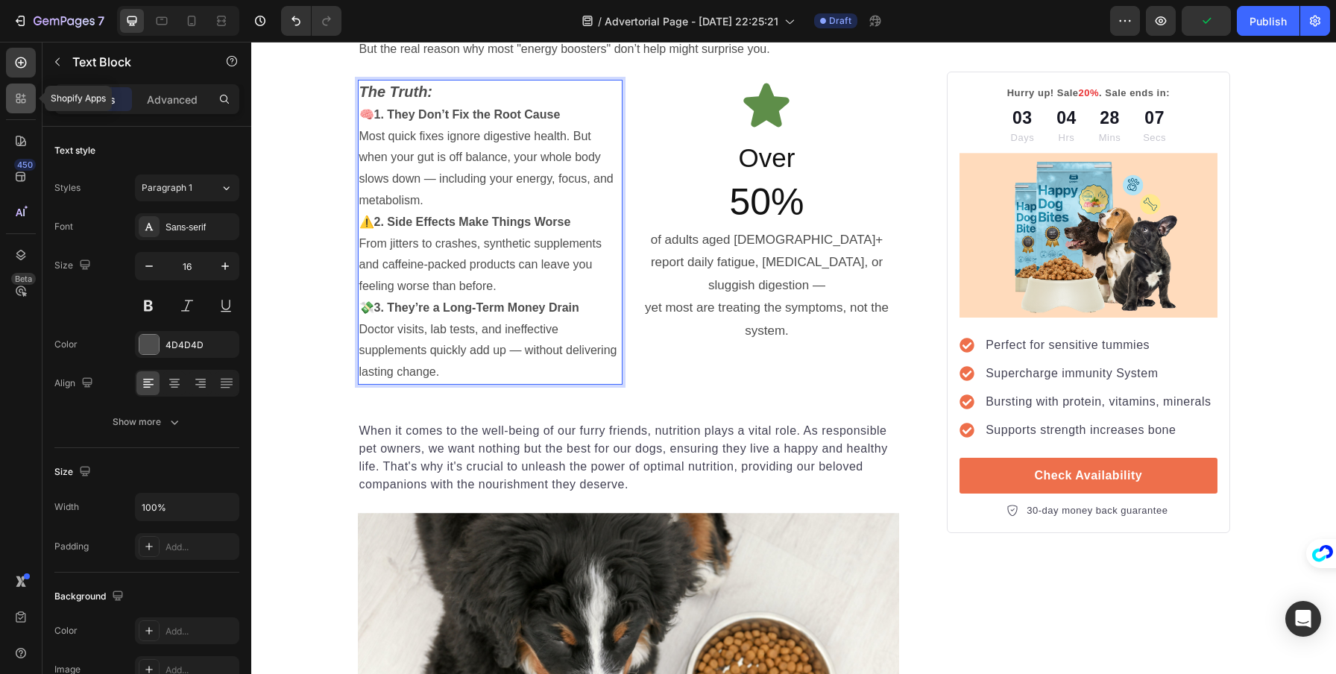
drag, startPoint x: 13, startPoint y: 100, endPoint x: 13, endPoint y: 91, distance: 9.0
click at [13, 100] on div at bounding box center [21, 99] width 30 height 30
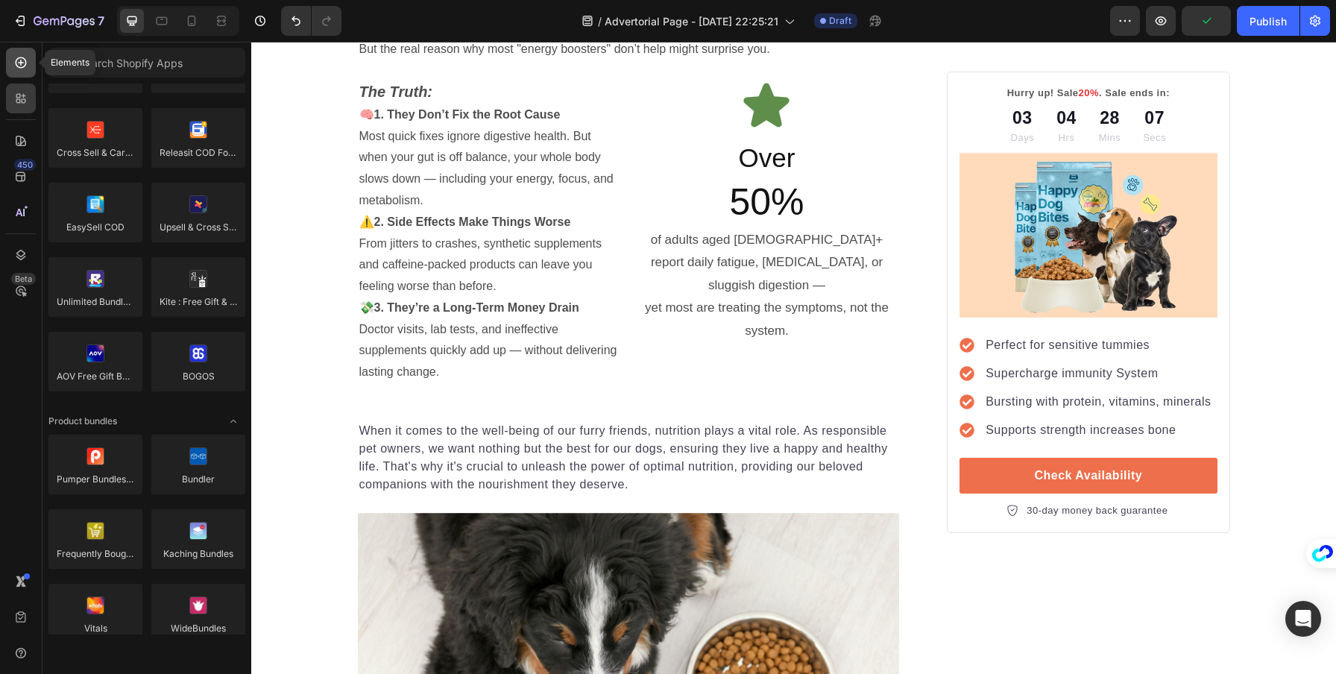
click at [15, 69] on icon at bounding box center [20, 62] width 15 height 15
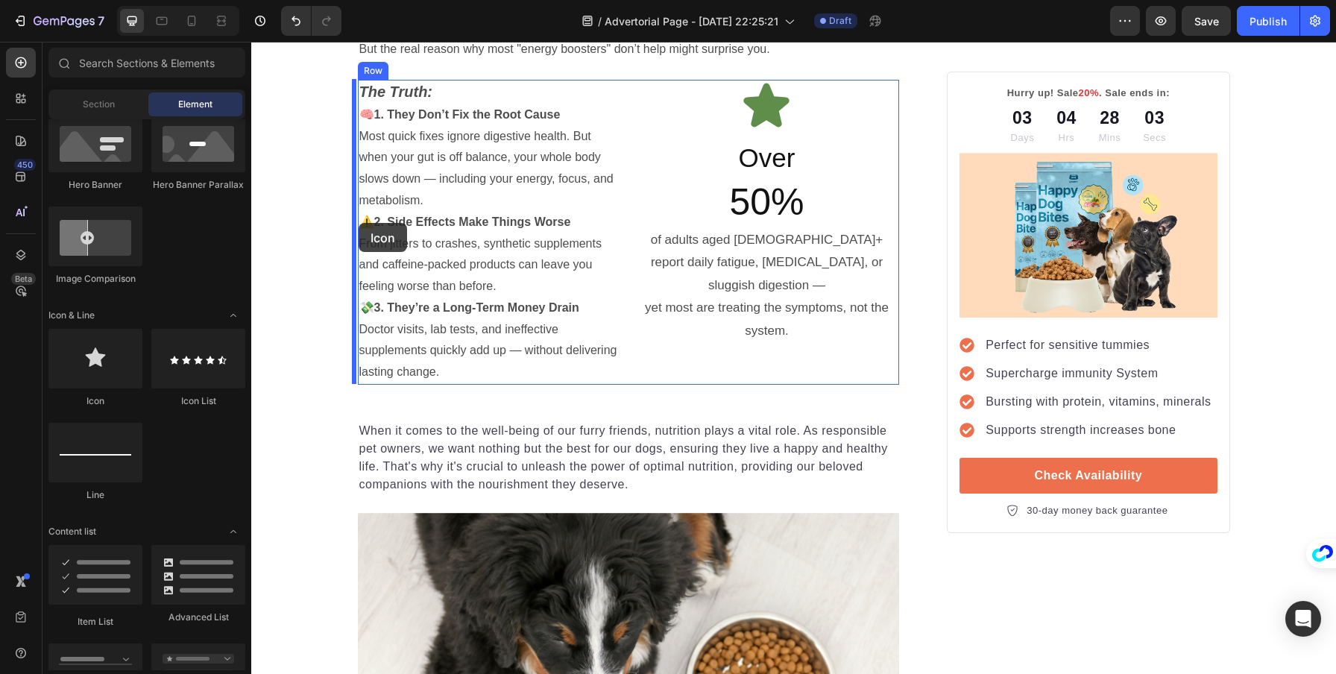
drag, startPoint x: 346, startPoint y: 411, endPoint x: 359, endPoint y: 223, distance: 188.3
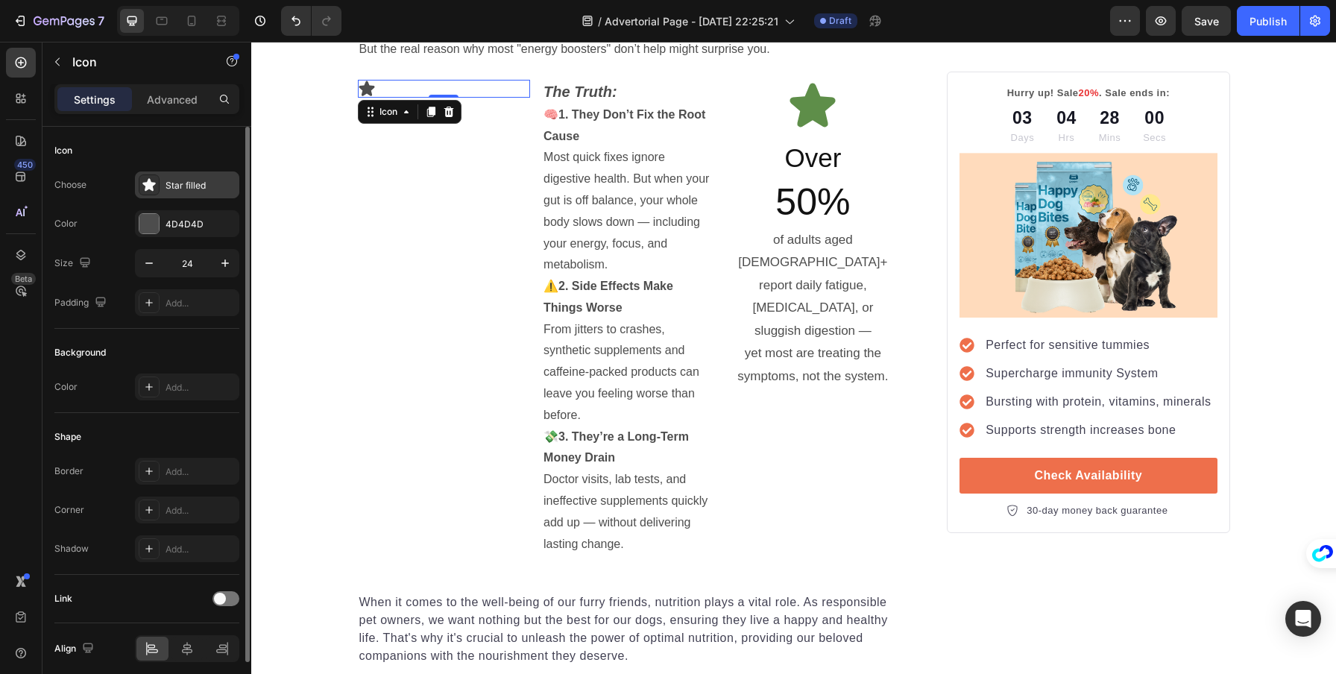
click at [185, 186] on div "Star filled" at bounding box center [201, 185] width 70 height 13
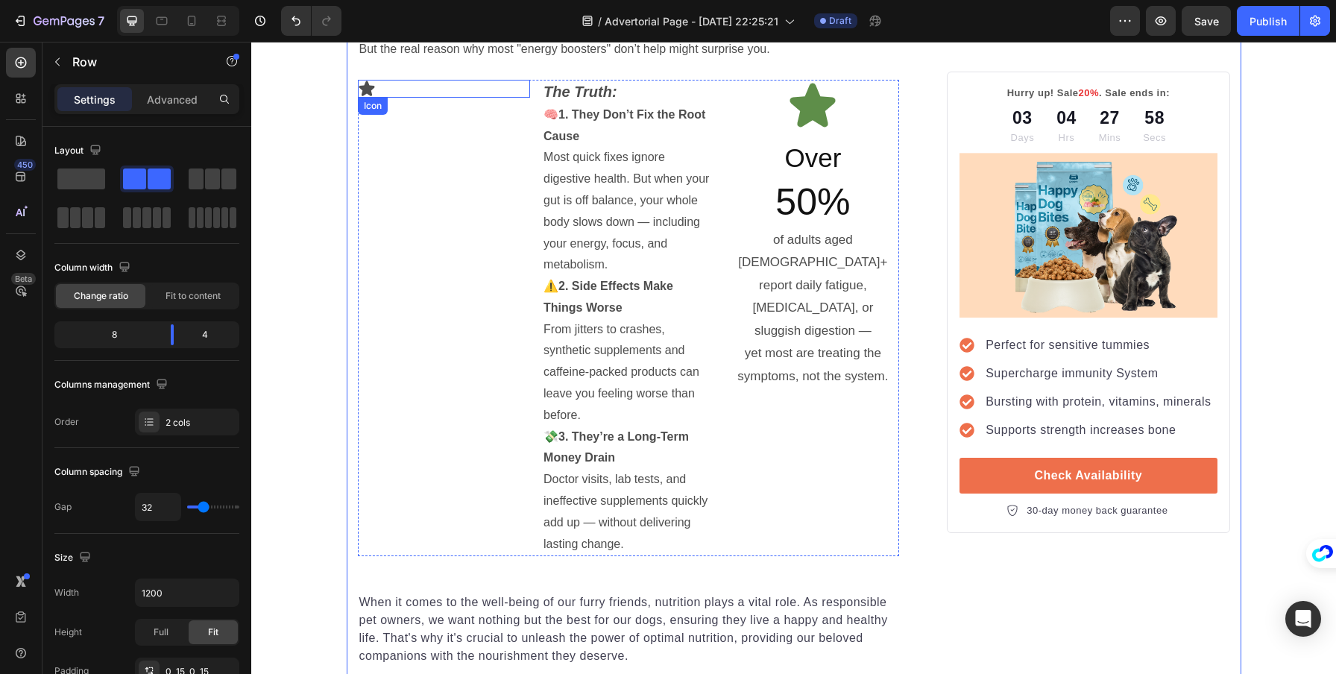
click at [359, 89] on icon at bounding box center [367, 88] width 16 height 15
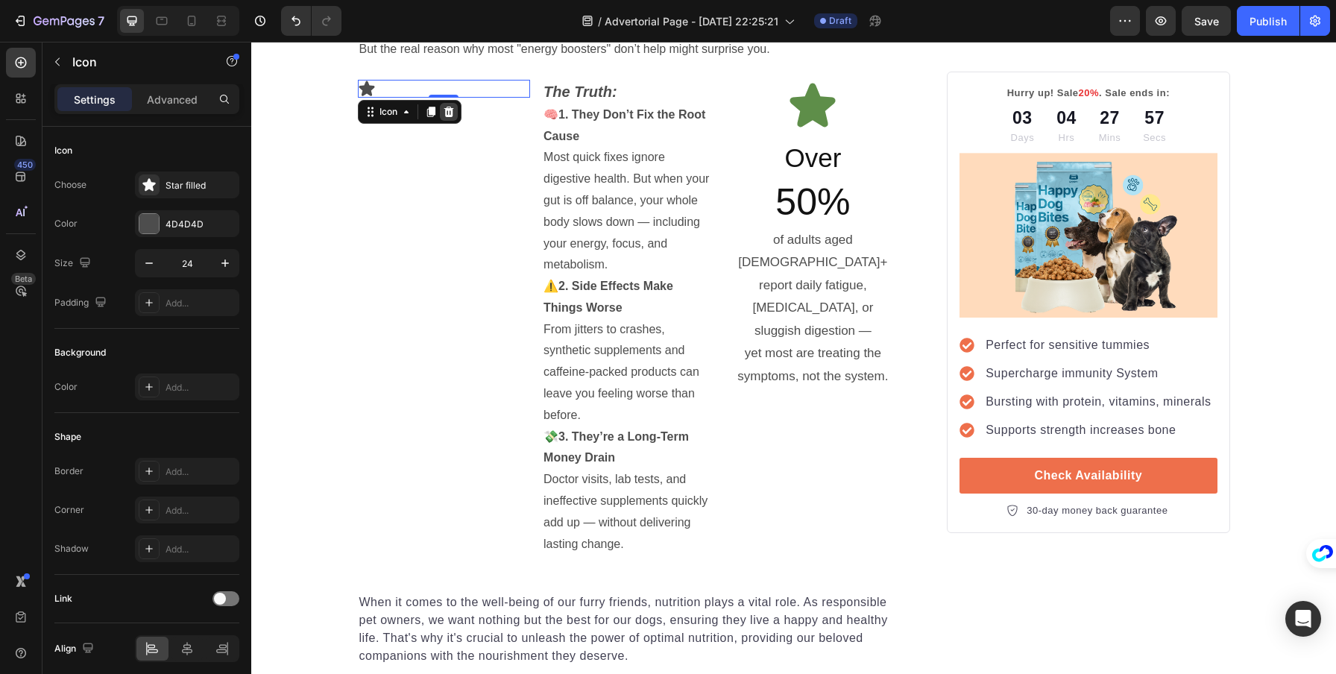
click at [444, 107] on icon at bounding box center [449, 112] width 12 height 12
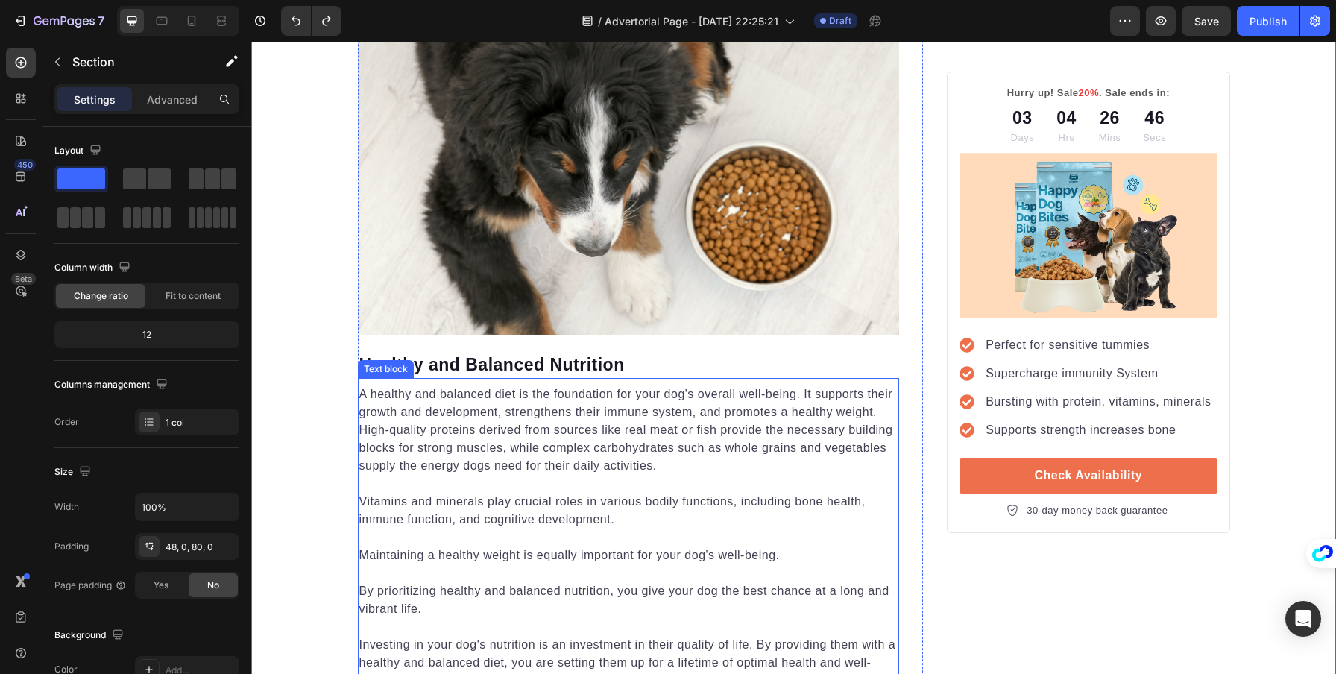
scroll to position [1511, 0]
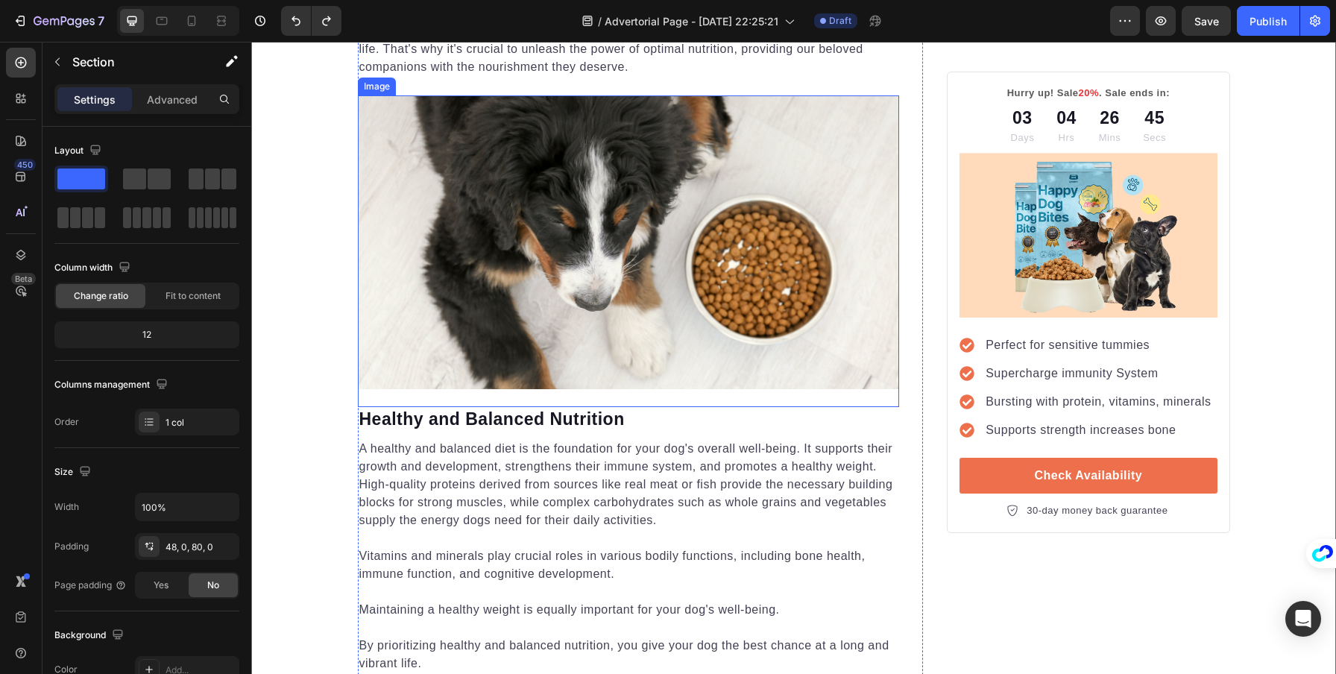
click at [501, 239] on img at bounding box center [629, 242] width 542 height 294
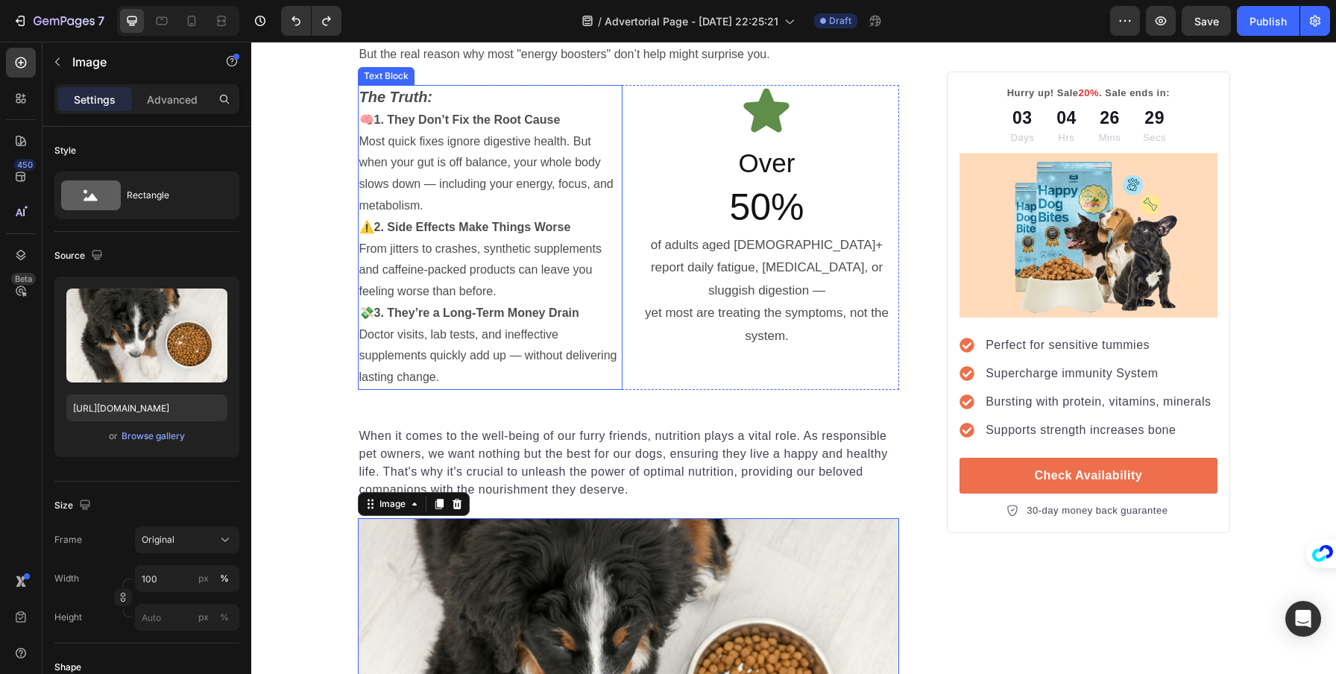
scroll to position [1247, 0]
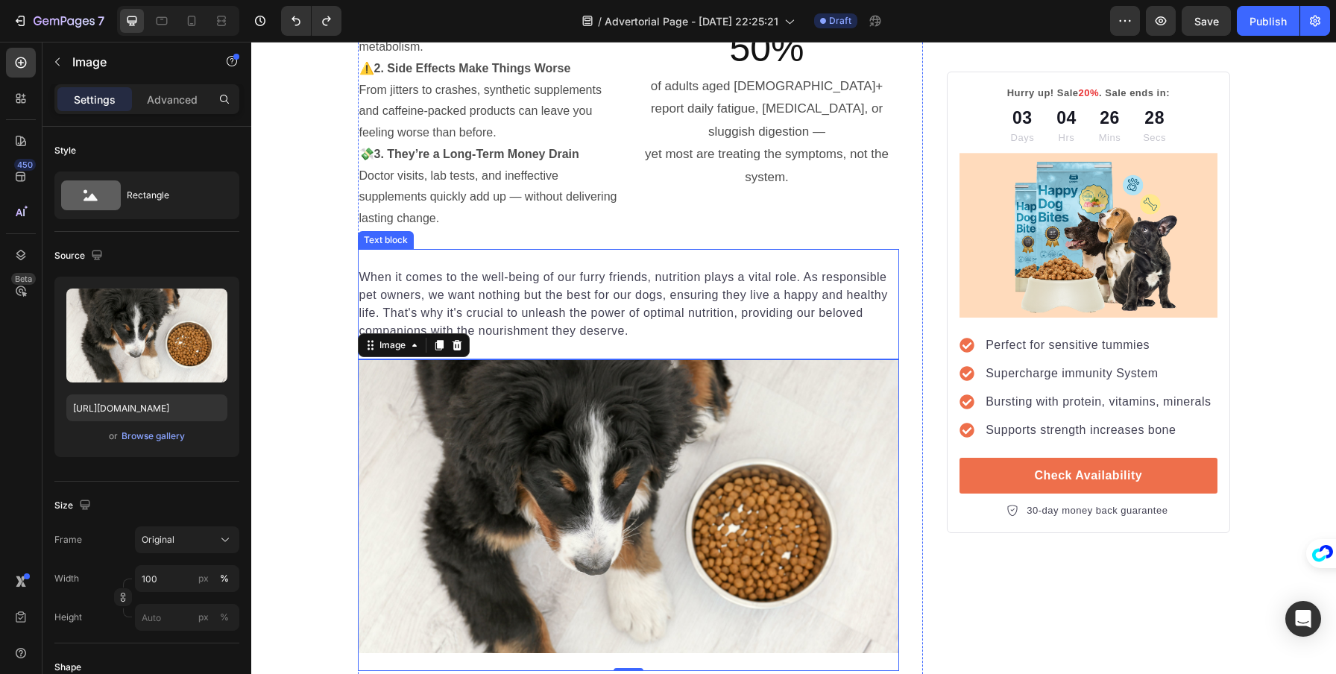
click at [514, 311] on p "When it comes to the well-being of our furry friends, nutrition plays a vital r…" at bounding box center [628, 304] width 539 height 72
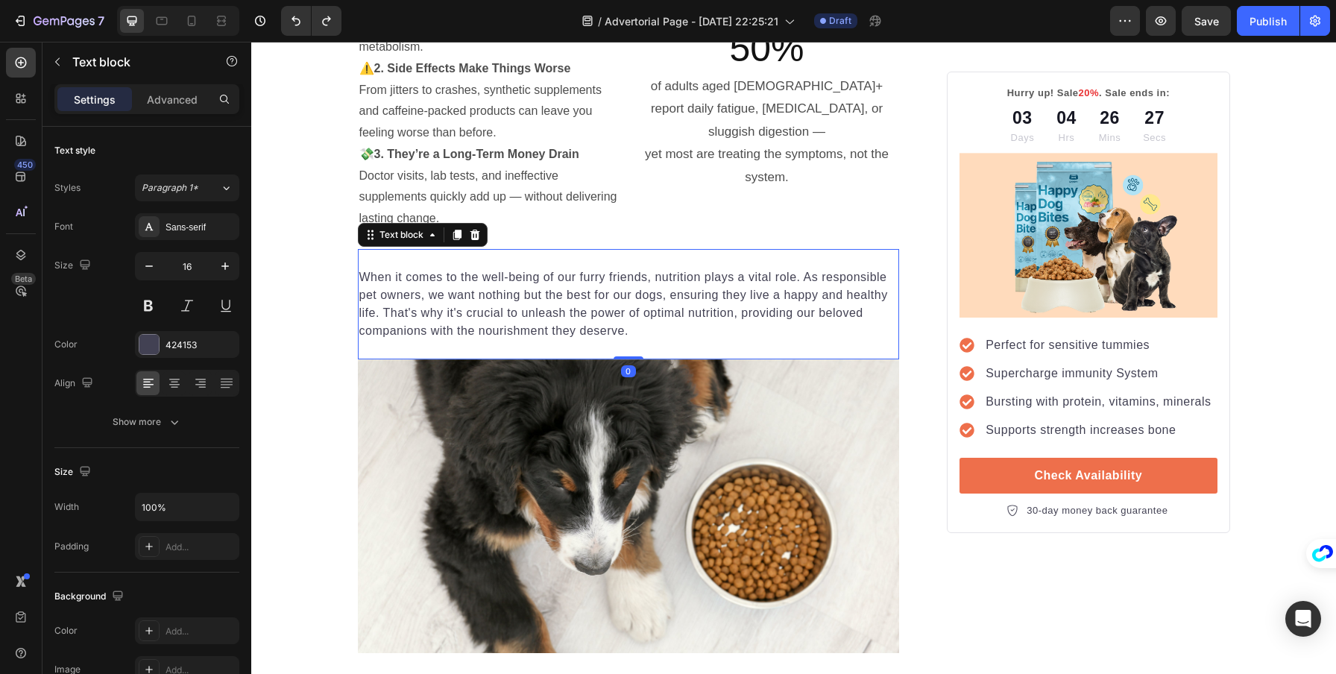
click at [514, 311] on p "When it comes to the well-being of our furry friends, nutrition plays a vital r…" at bounding box center [628, 304] width 539 height 72
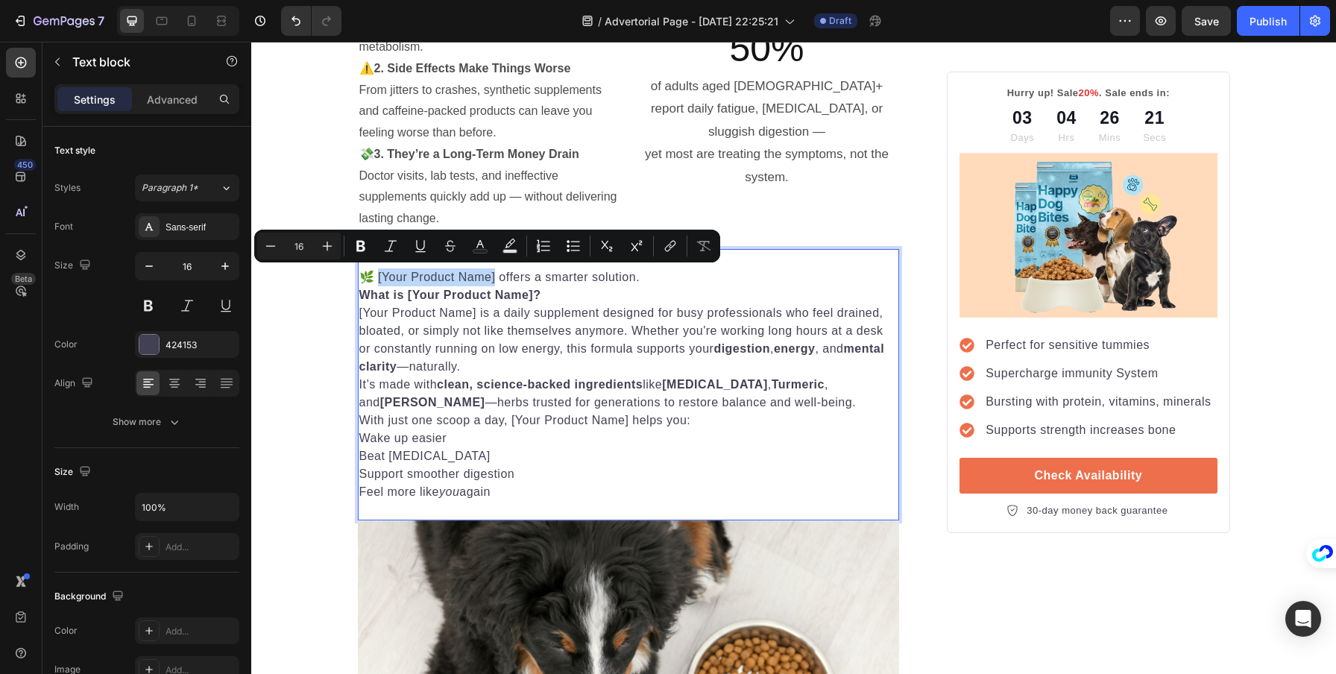
drag, startPoint x: 485, startPoint y: 276, endPoint x: 371, endPoint y: 278, distance: 114.1
click at [371, 278] on p "🌿 [Your Product Name] offers a smarter solution." at bounding box center [628, 277] width 539 height 18
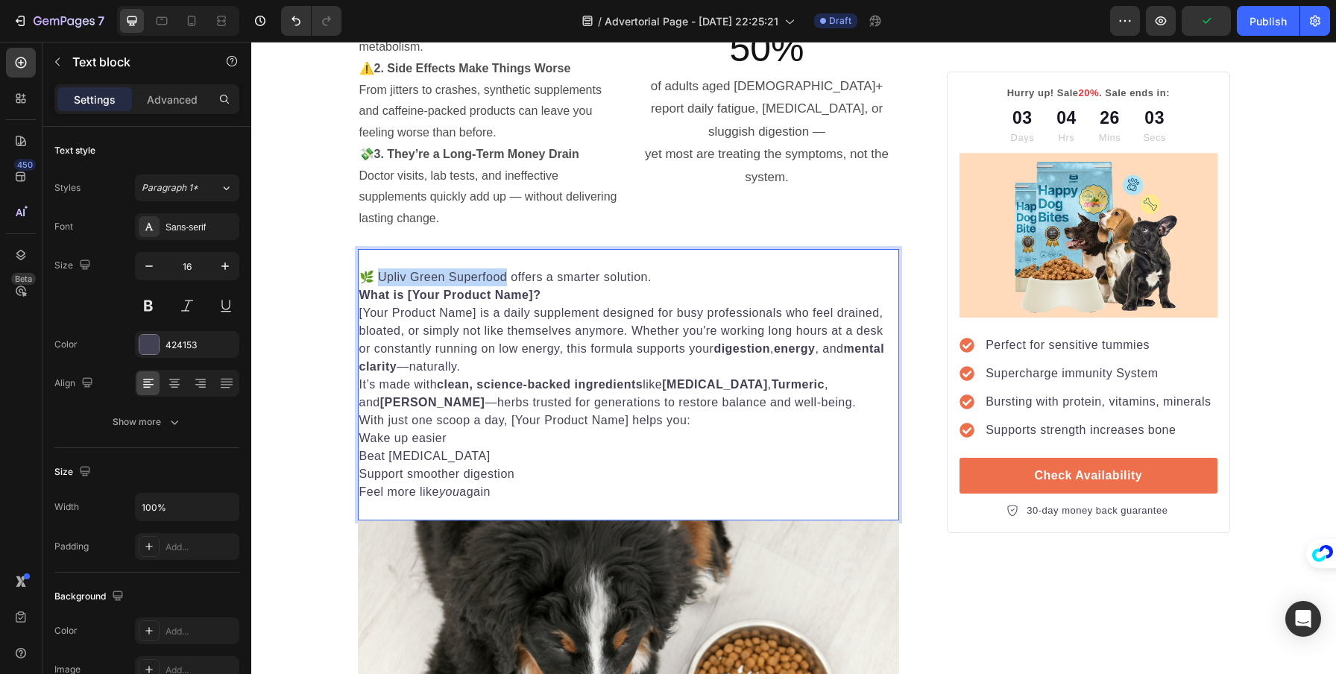
drag, startPoint x: 498, startPoint y: 275, endPoint x: 372, endPoint y: 277, distance: 126.0
click at [372, 277] on p "🌿 Upliv Green Superfood offers a smarter solution." at bounding box center [628, 277] width 539 height 18
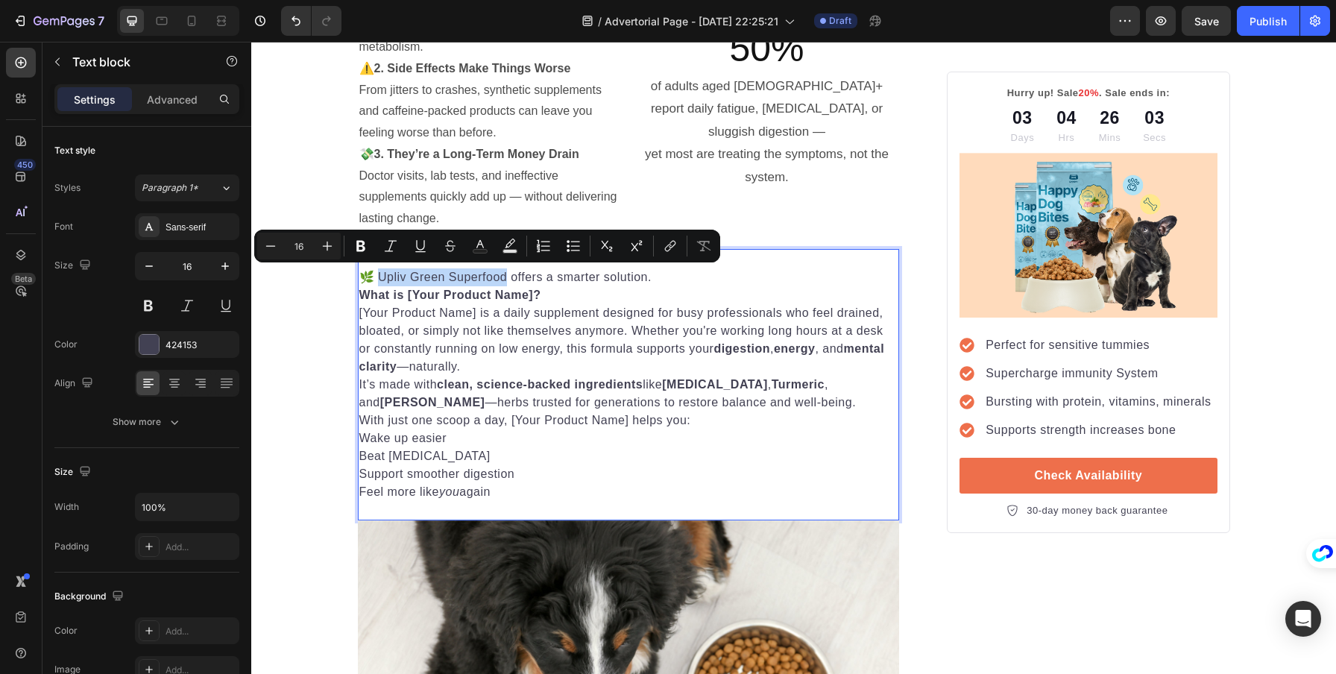
copy p "pliv Green Superfood"
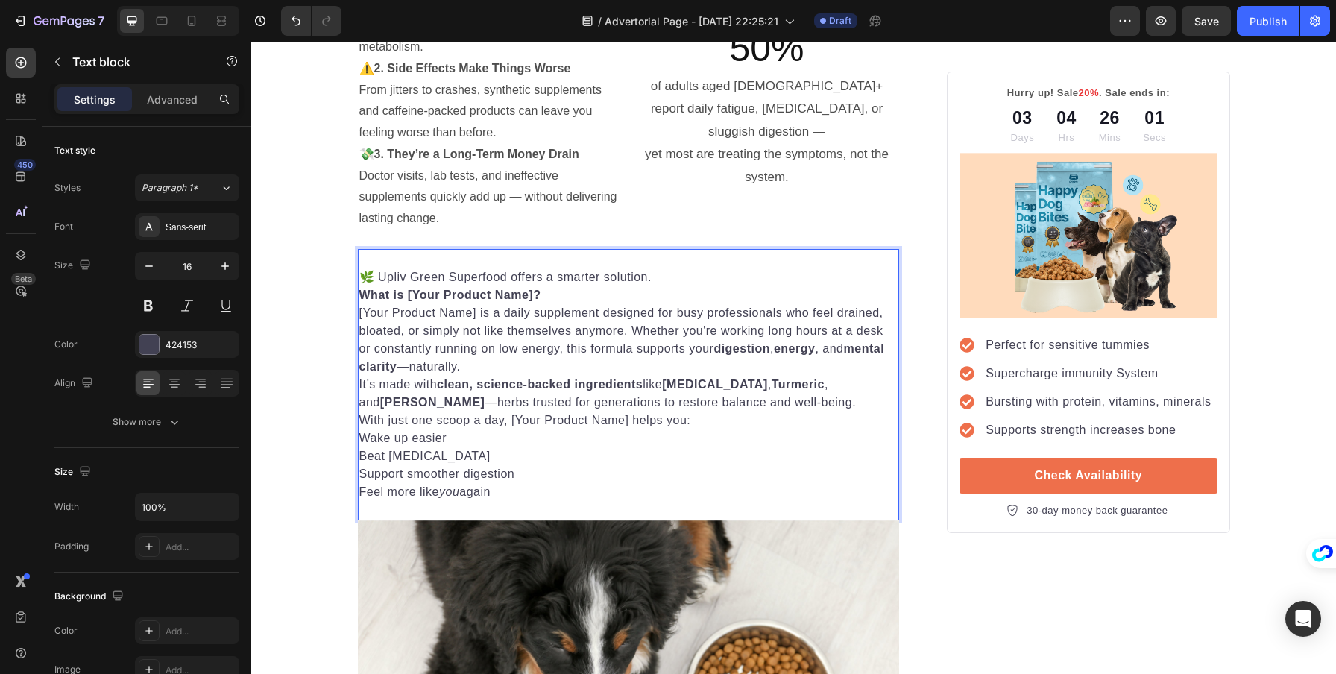
click at [533, 302] on p "What is [Your Product Name]?" at bounding box center [628, 295] width 539 height 18
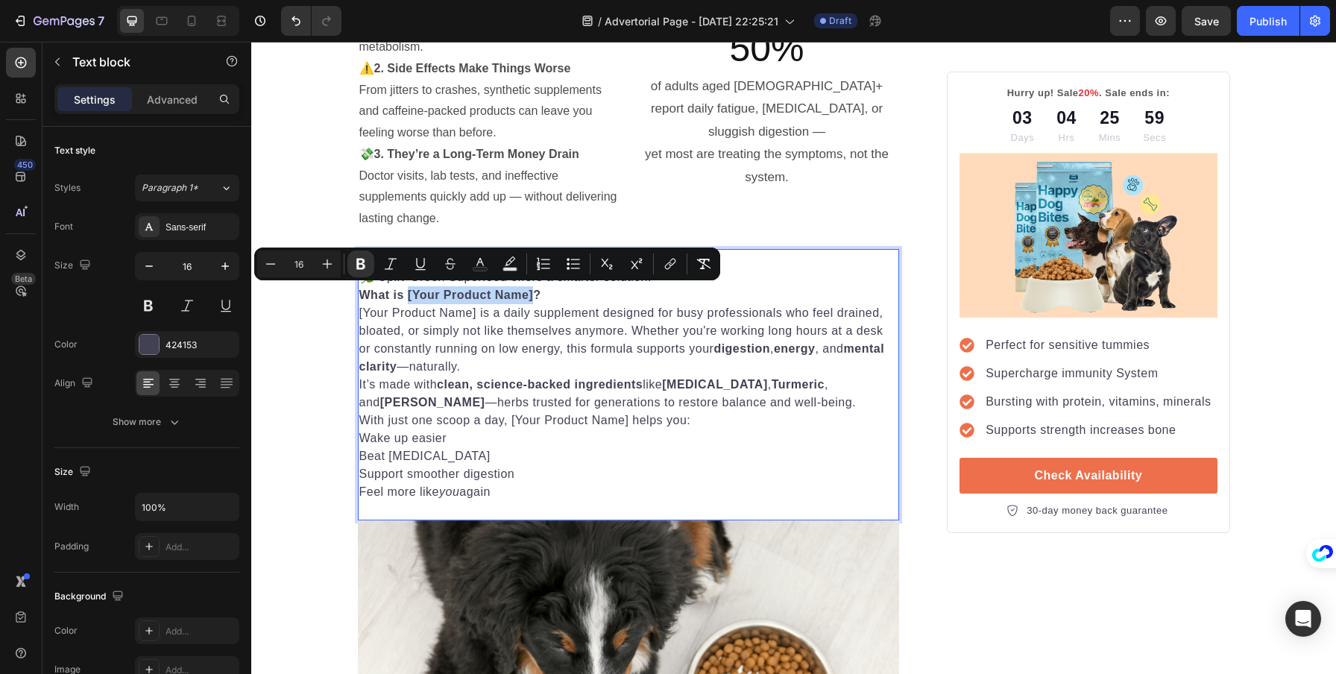
drag, startPoint x: 529, startPoint y: 295, endPoint x: 400, endPoint y: 292, distance: 128.3
click at [400, 292] on strong "What is [Your Product Name]?" at bounding box center [450, 295] width 182 height 13
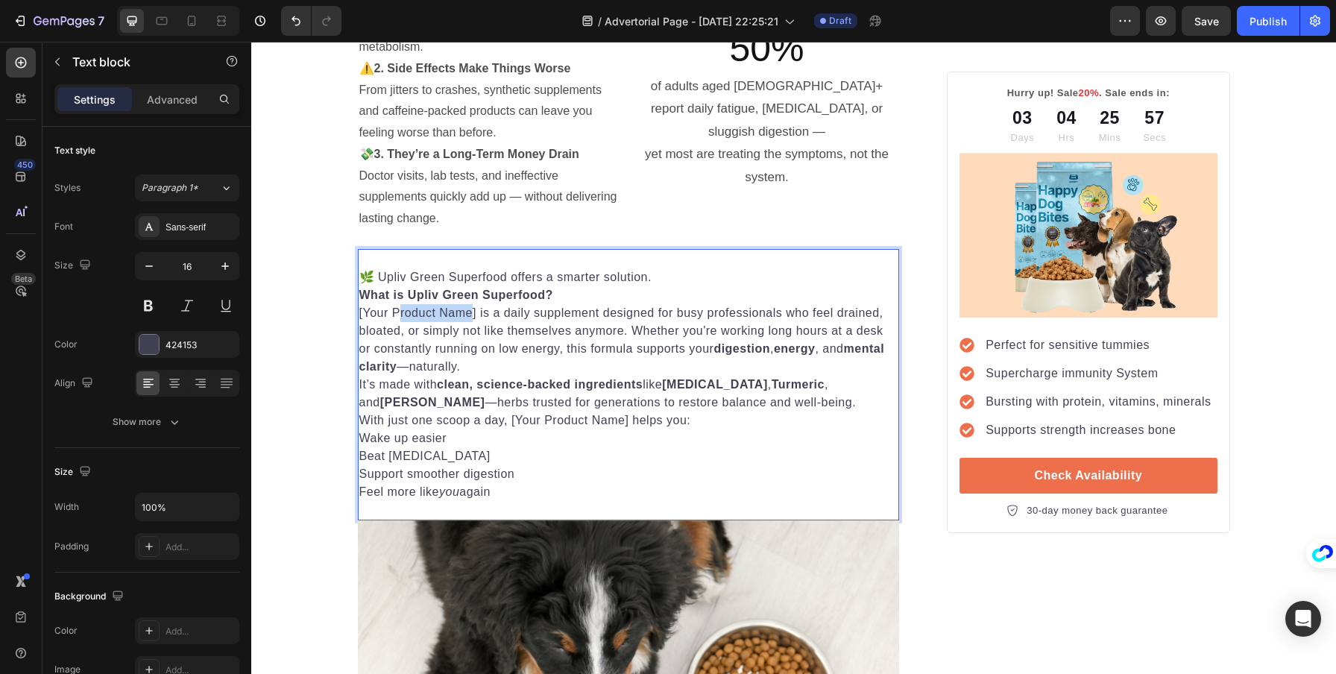
drag, startPoint x: 468, startPoint y: 311, endPoint x: 392, endPoint y: 309, distance: 76.8
click at [392, 309] on p "[Your Product Name] is a daily supplement designed for busy professionals who f…" at bounding box center [628, 340] width 539 height 72
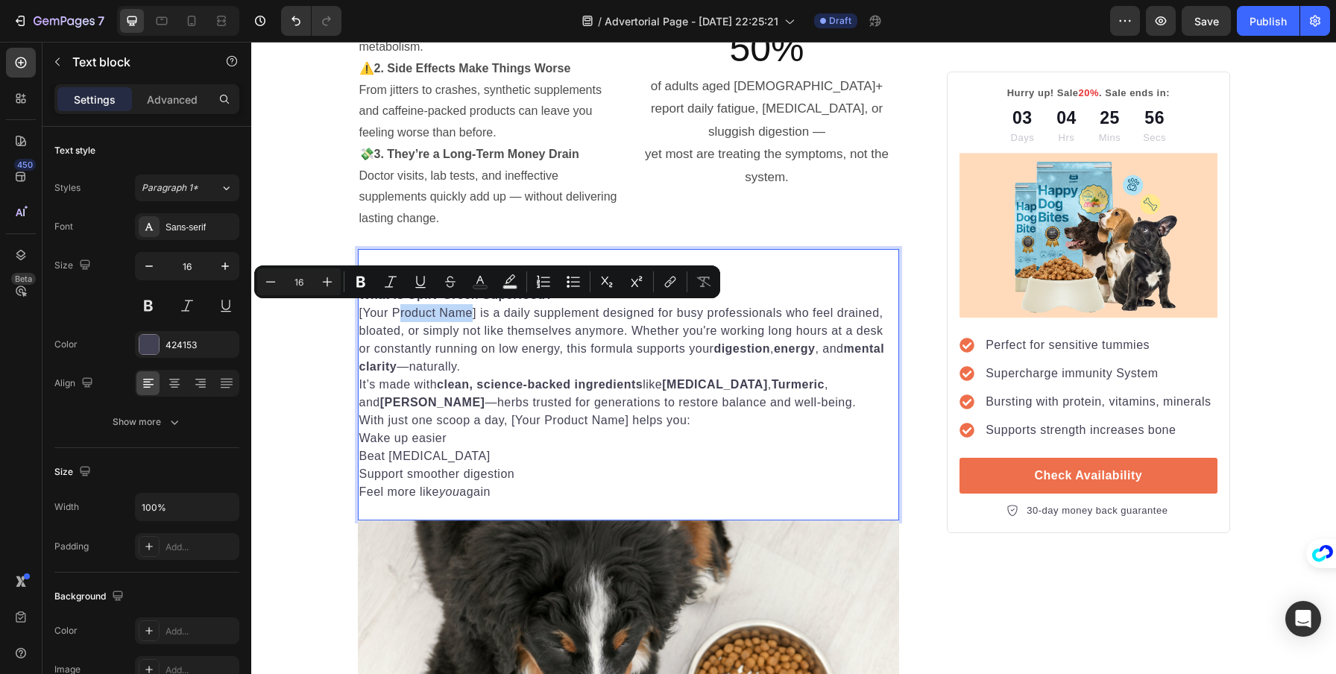
click at [462, 314] on p "[Your Product Name] is a daily supplement designed for busy professionals who f…" at bounding box center [628, 340] width 539 height 72
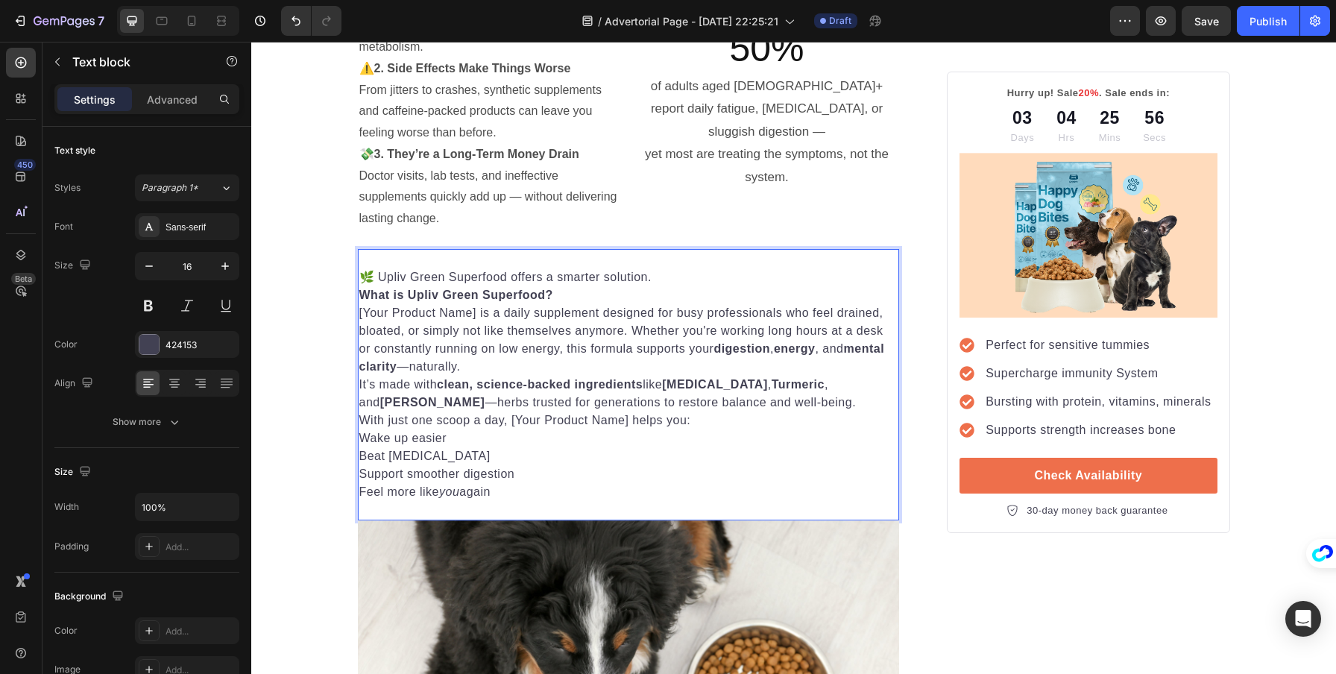
click at [471, 312] on p "[Your Product Name] is a daily supplement designed for busy professionals who f…" at bounding box center [628, 340] width 539 height 72
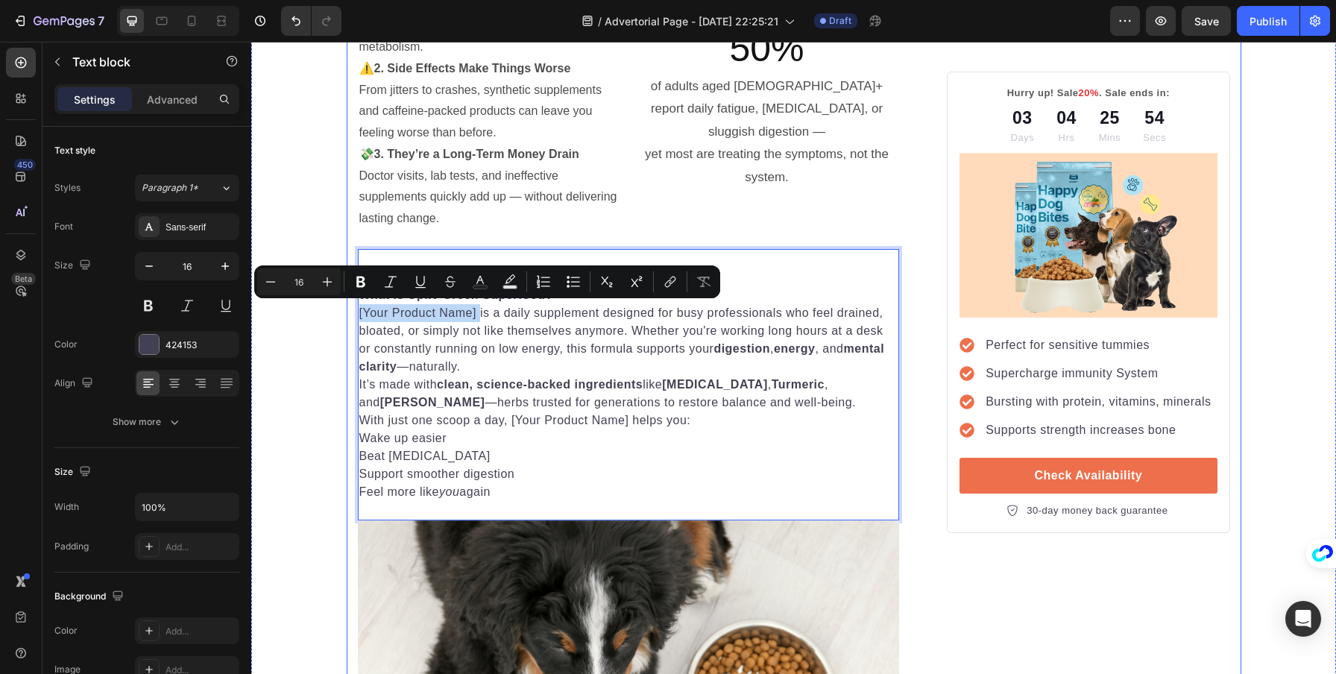
drag, startPoint x: 471, startPoint y: 312, endPoint x: 348, endPoint y: 312, distance: 122.3
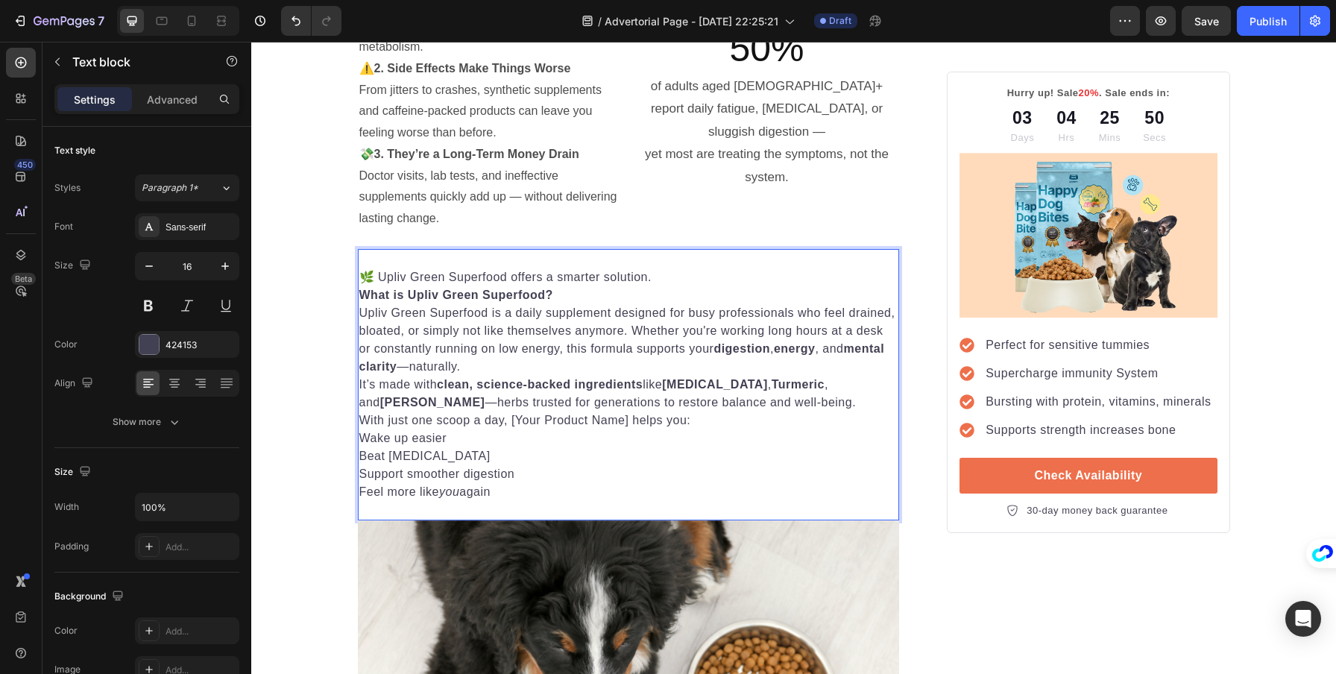
click at [622, 421] on p "With just one scoop a day, [Your Product Name] helps you:" at bounding box center [628, 421] width 539 height 18
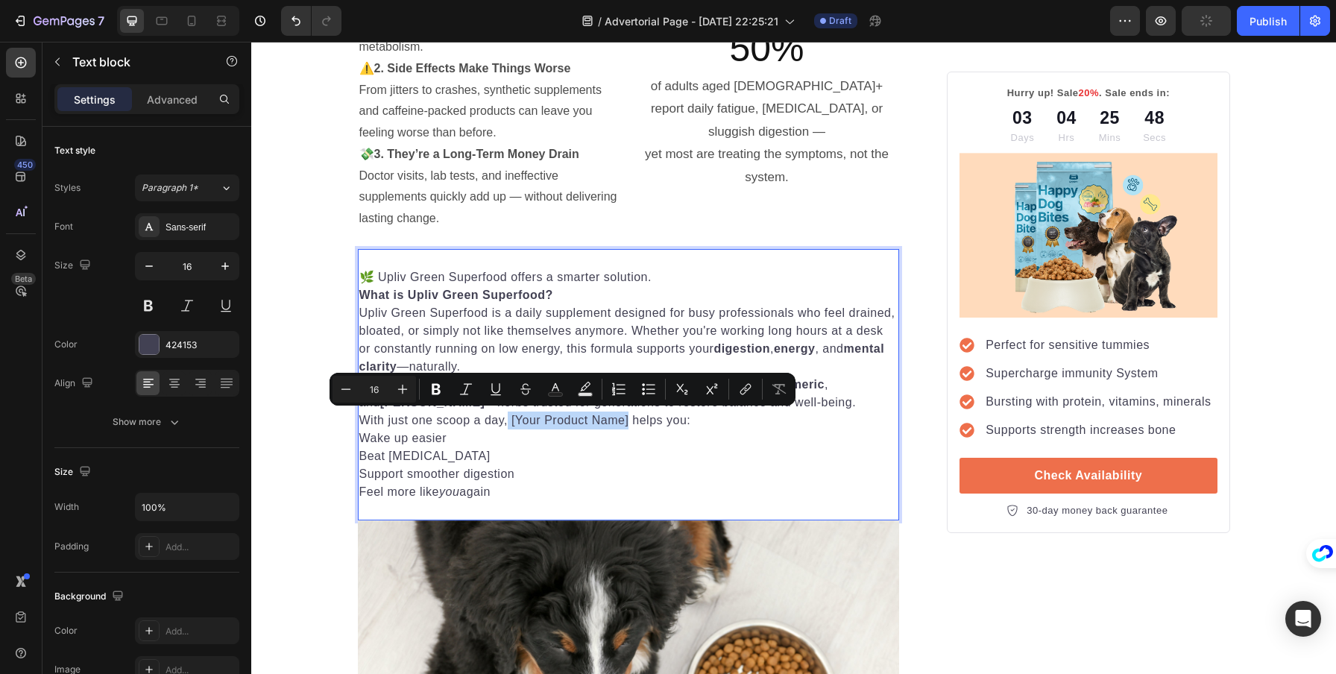
drag, startPoint x: 623, startPoint y: 419, endPoint x: 503, endPoint y: 426, distance: 120.2
click at [503, 426] on p "With just one scoop a day, [Your Product Name] helps you:" at bounding box center [628, 421] width 539 height 18
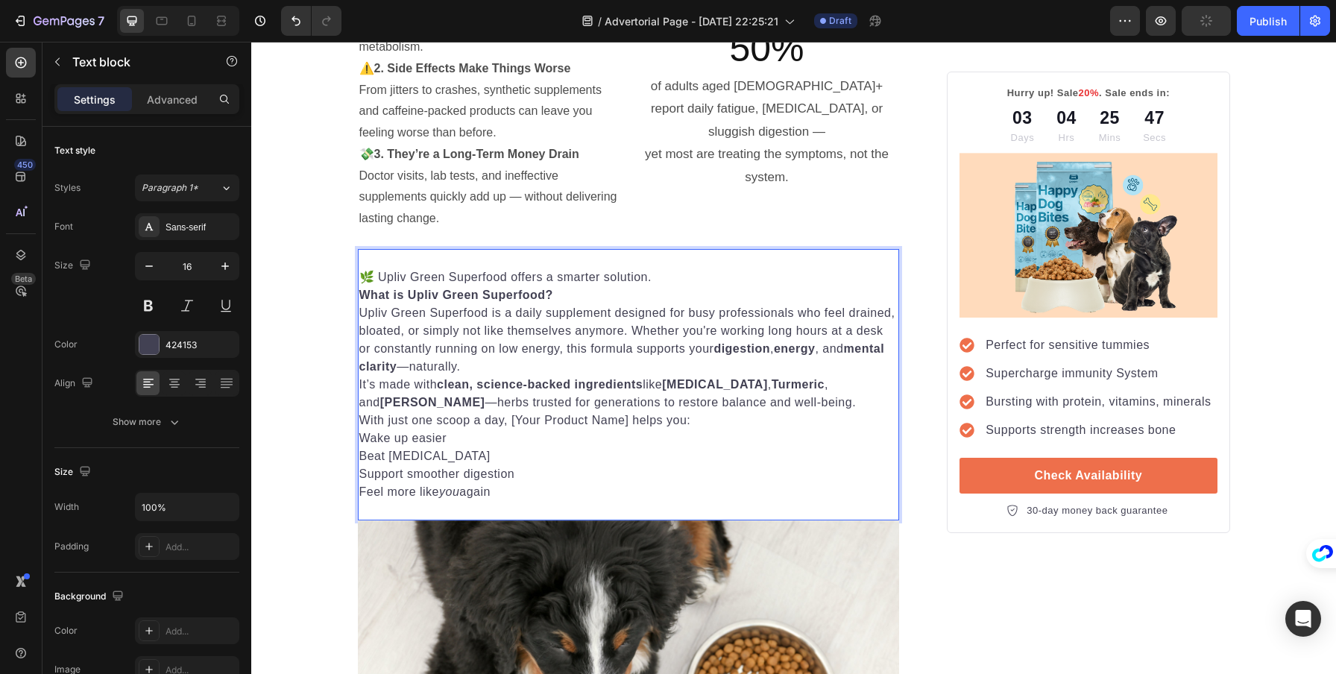
click at [624, 430] on p "Wake up easier" at bounding box center [628, 439] width 539 height 18
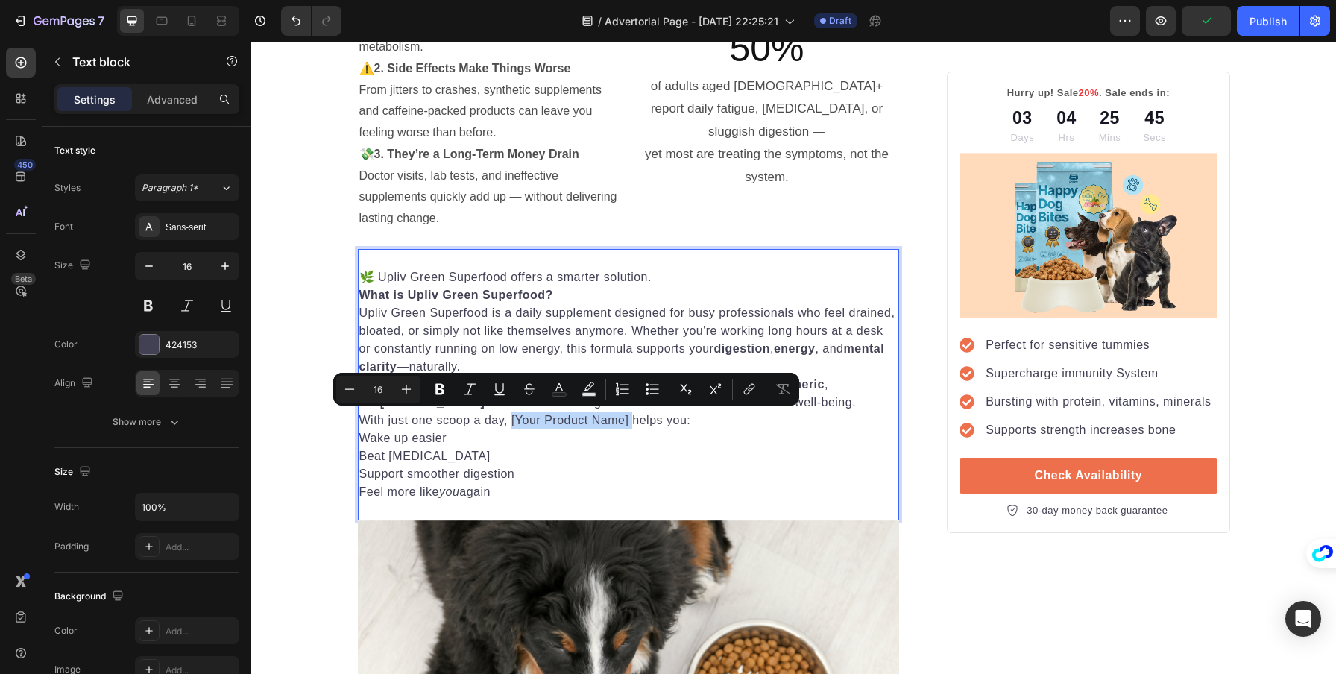
drag, startPoint x: 626, startPoint y: 421, endPoint x: 506, endPoint y: 423, distance: 120.8
click at [506, 423] on p "With just one scoop a day, [Your Product Name] helps you:" at bounding box center [628, 421] width 539 height 18
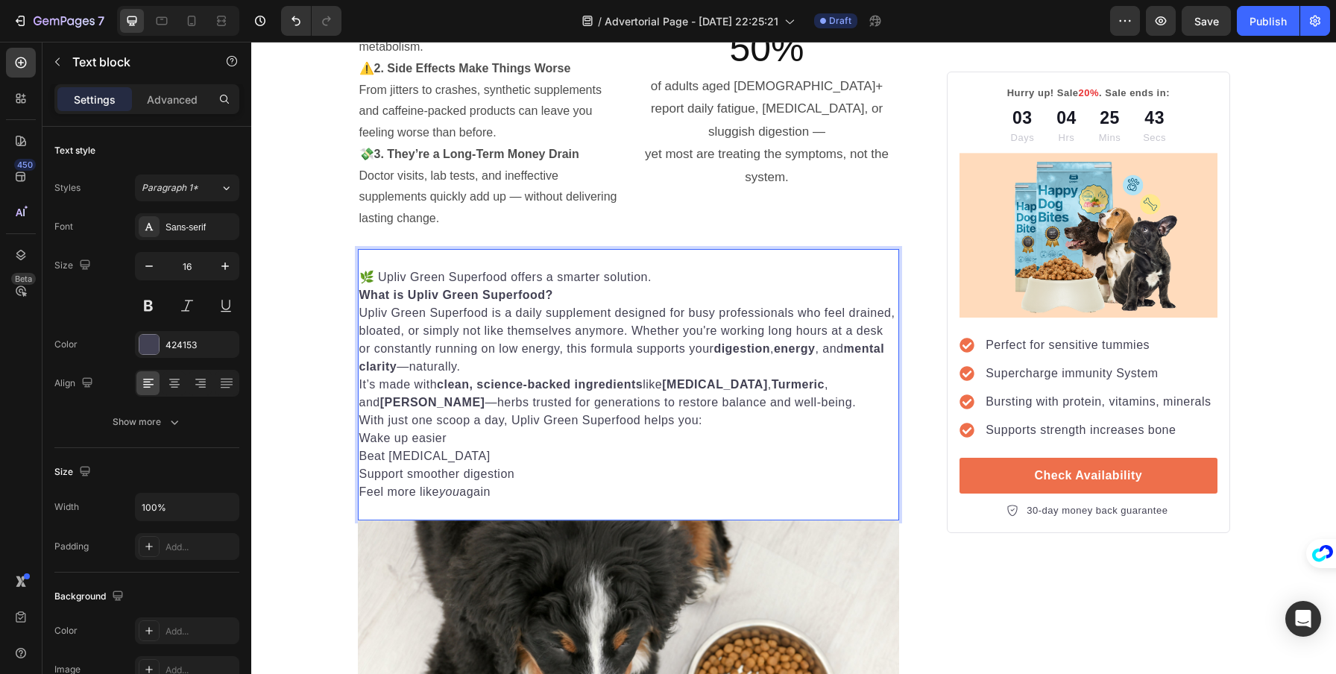
click at [794, 460] on p "Beat [MEDICAL_DATA]" at bounding box center [628, 456] width 539 height 18
click at [359, 434] on p "Wake up easier" at bounding box center [628, 439] width 539 height 18
click at [186, 100] on p "Advanced" at bounding box center [172, 100] width 51 height 16
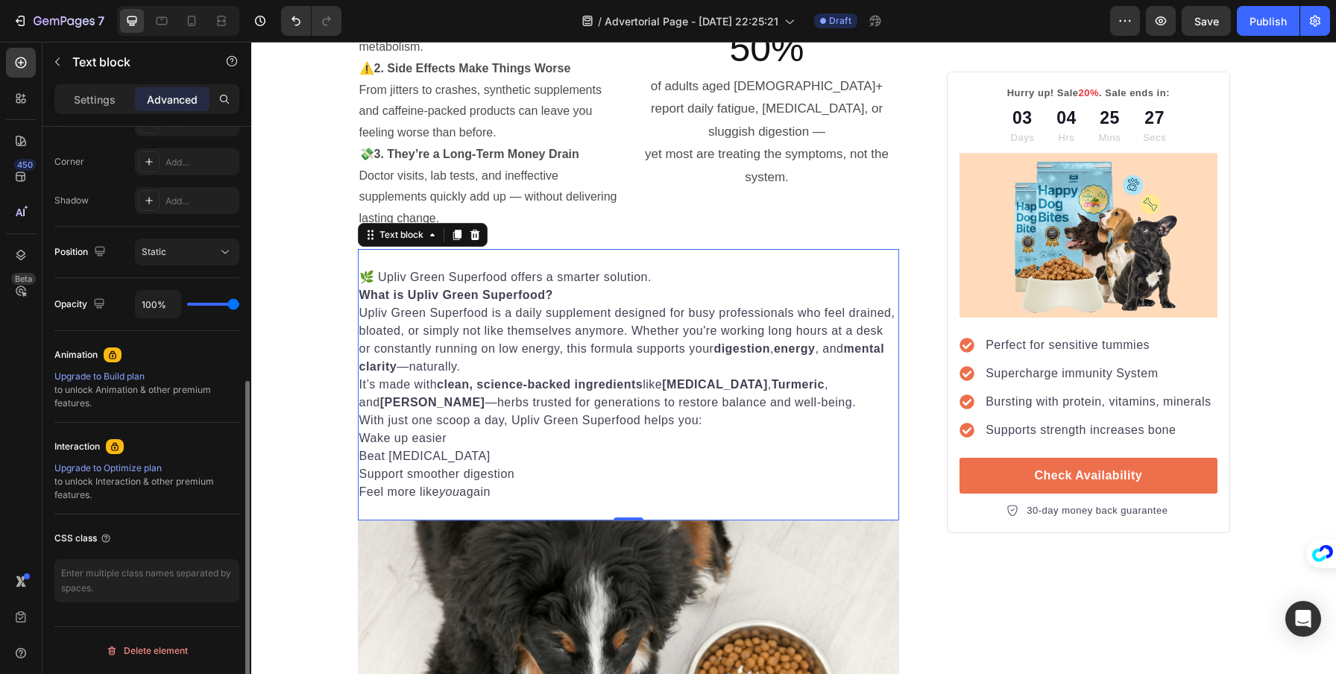
scroll to position [0, 0]
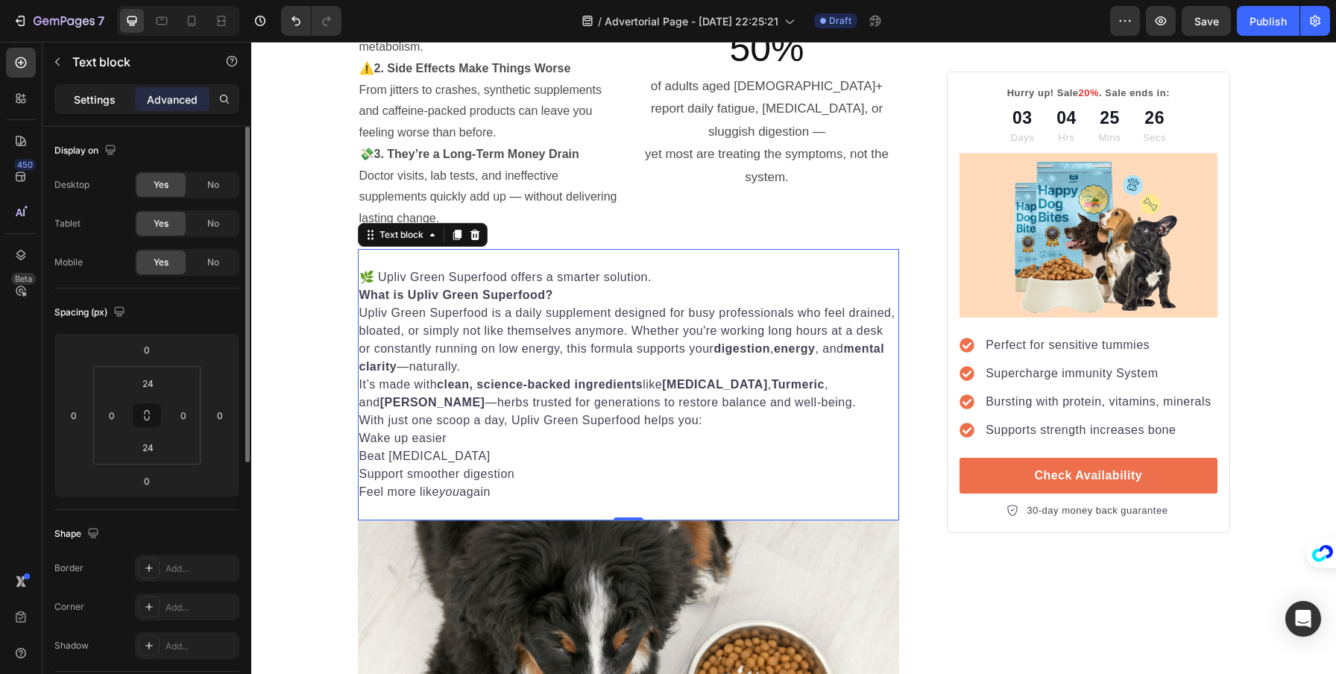
click at [89, 92] on p "Settings" at bounding box center [95, 100] width 42 height 16
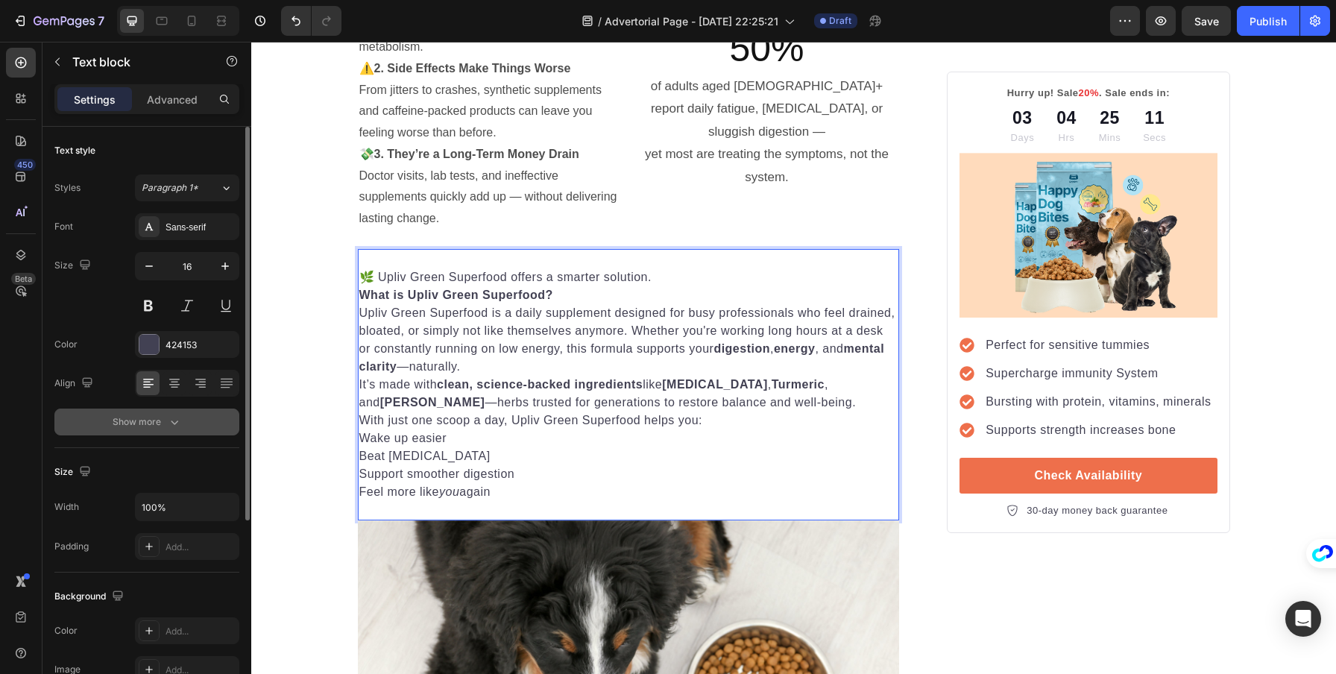
click at [148, 416] on div "Show more" at bounding box center [147, 422] width 69 height 15
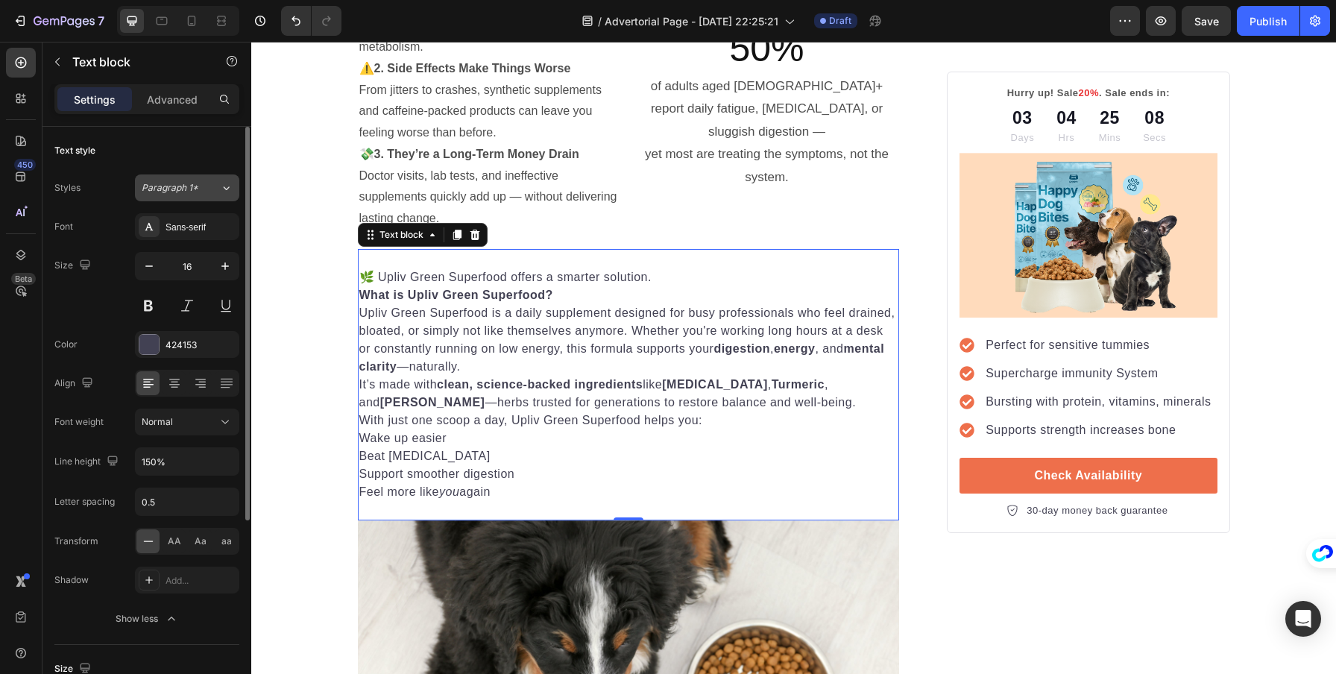
click at [168, 184] on span "Paragraph 1*" at bounding box center [170, 187] width 57 height 13
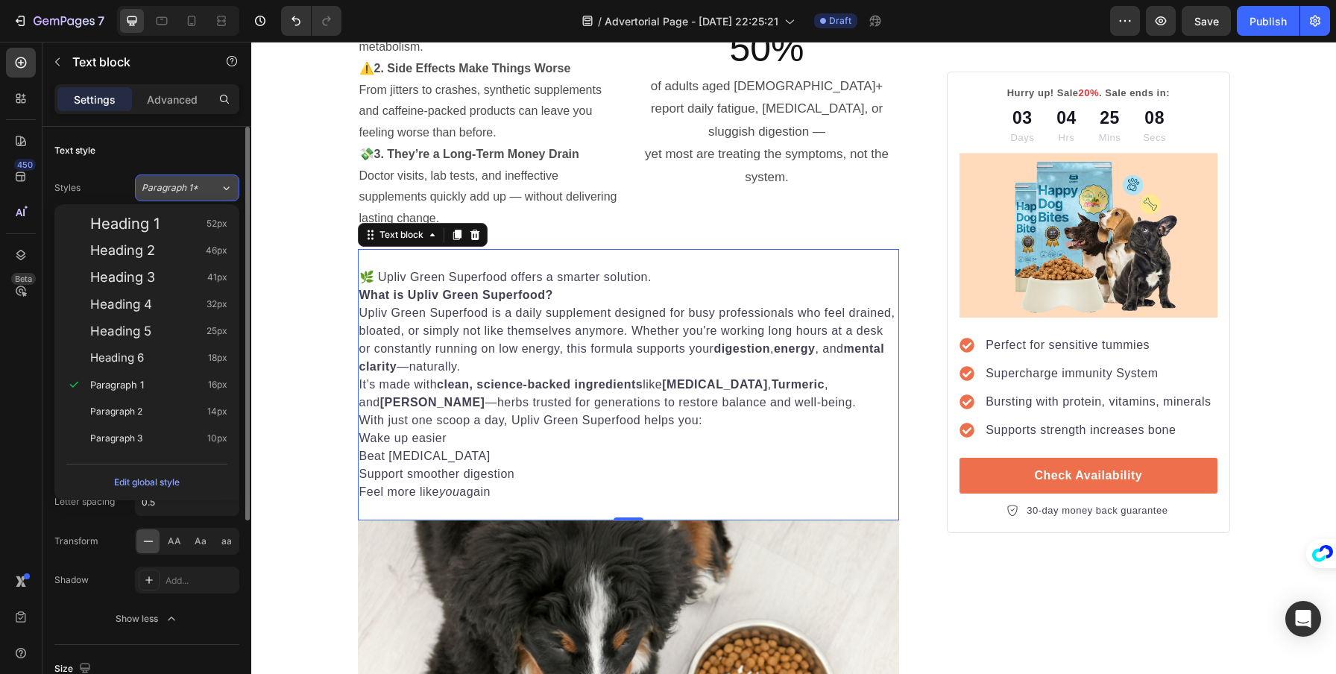
click at [168, 184] on span "Paragraph 1*" at bounding box center [170, 187] width 57 height 13
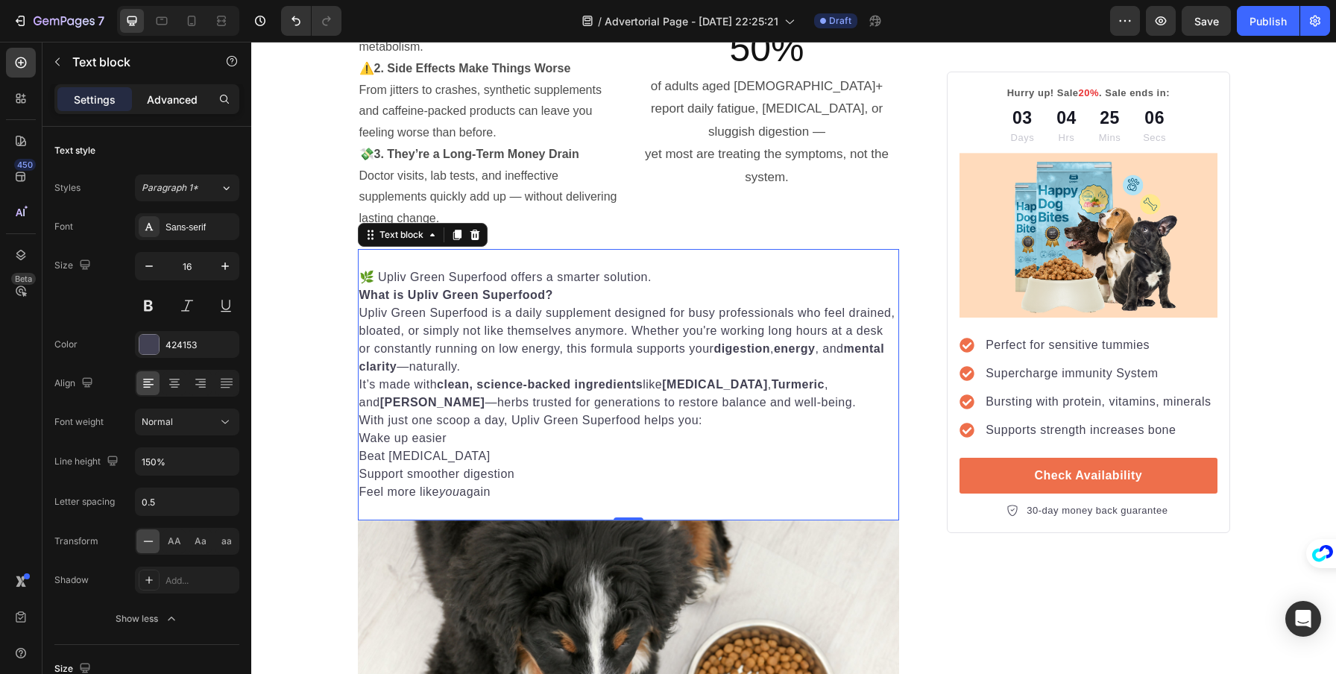
click at [173, 102] on p "Advanced" at bounding box center [172, 100] width 51 height 16
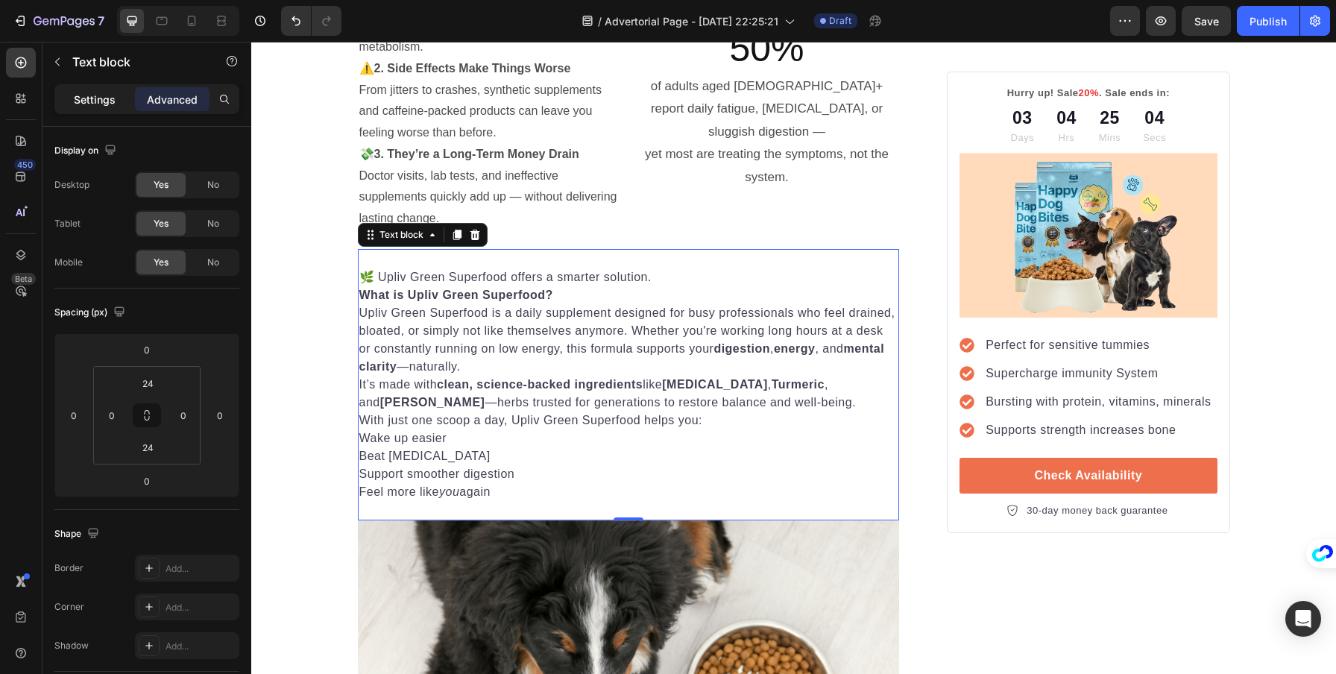
click at [110, 107] on div "Settings" at bounding box center [94, 99] width 75 height 24
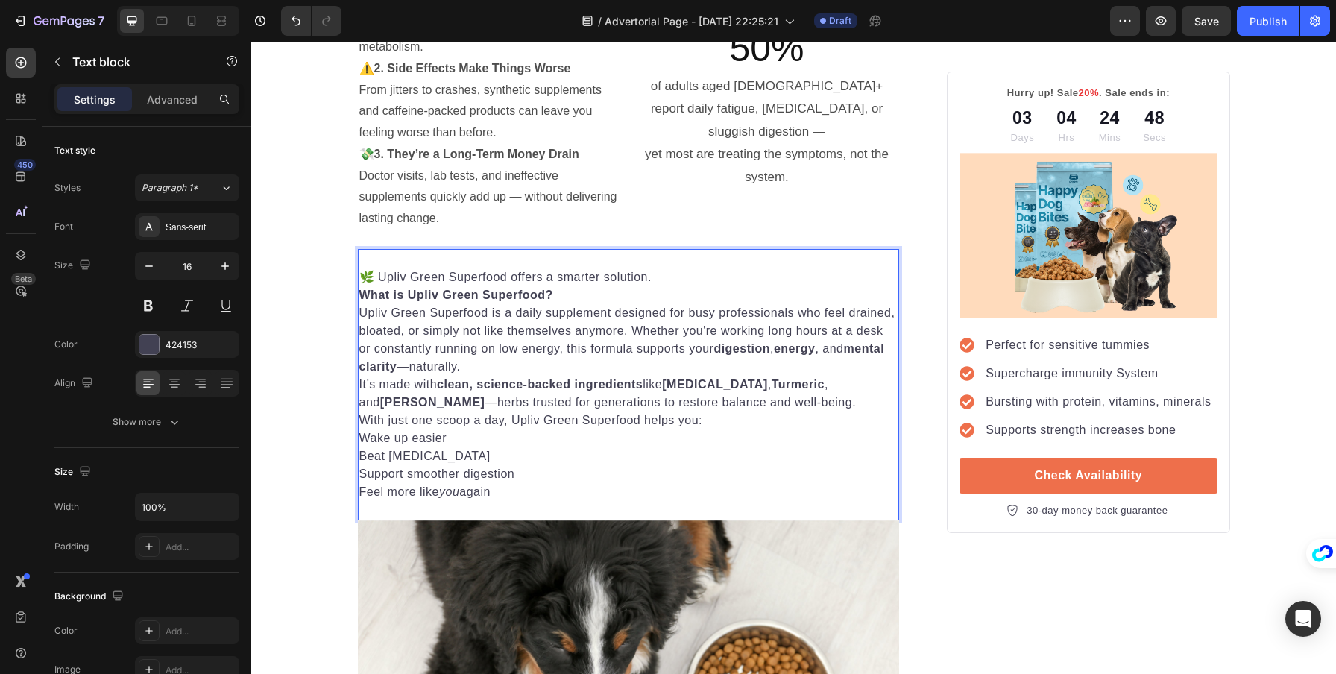
click at [359, 435] on p "Wake up easier" at bounding box center [628, 439] width 539 height 18
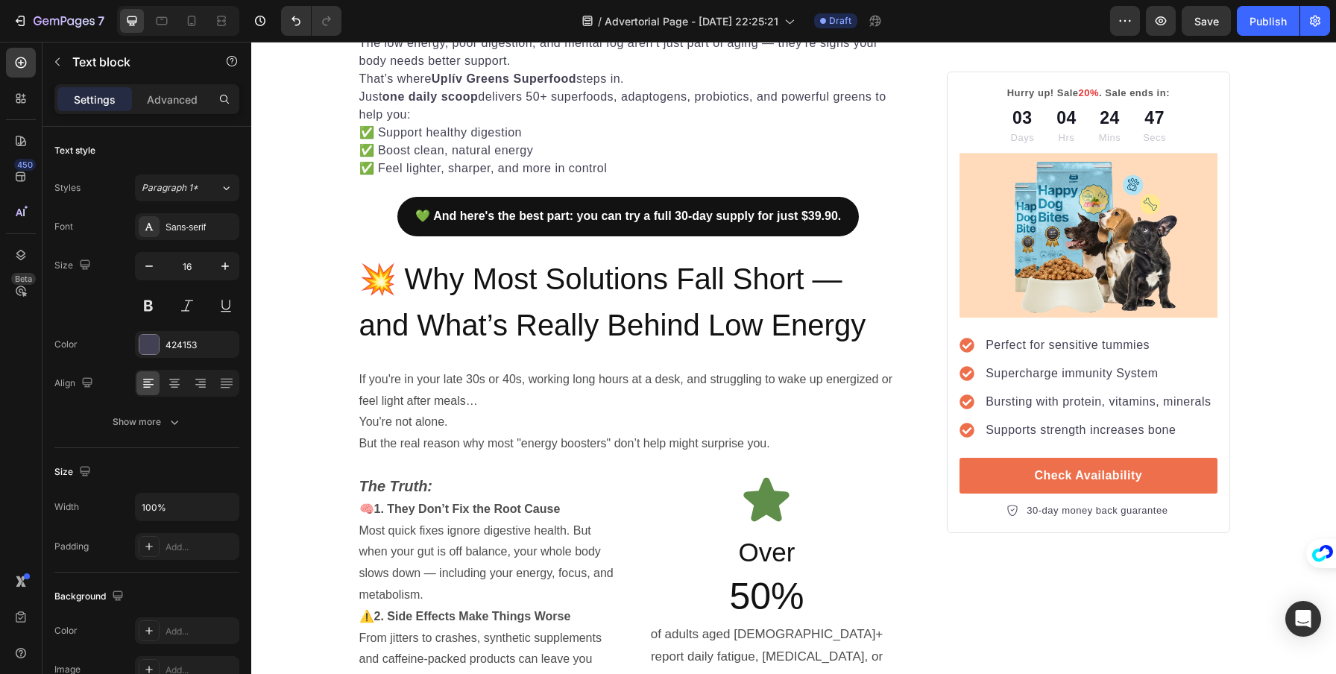
scroll to position [688, 0]
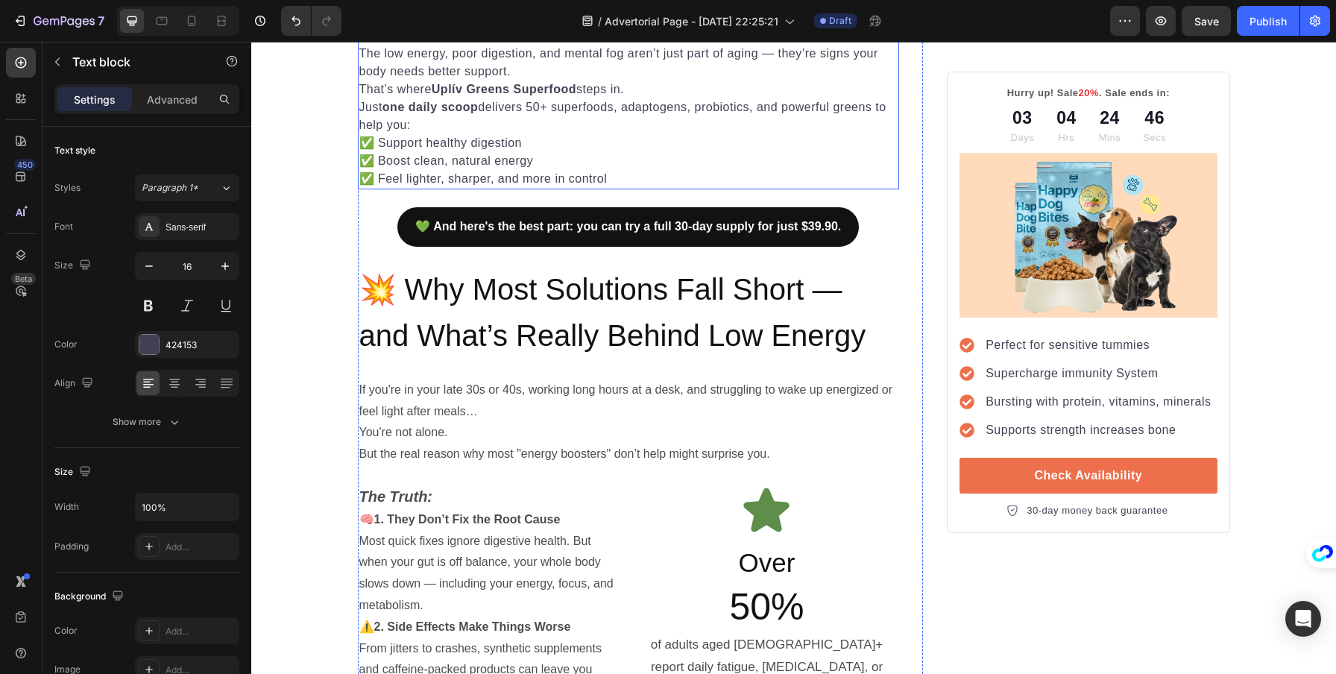
click at [370, 151] on p "✅ Support healthy digestion" at bounding box center [628, 143] width 539 height 18
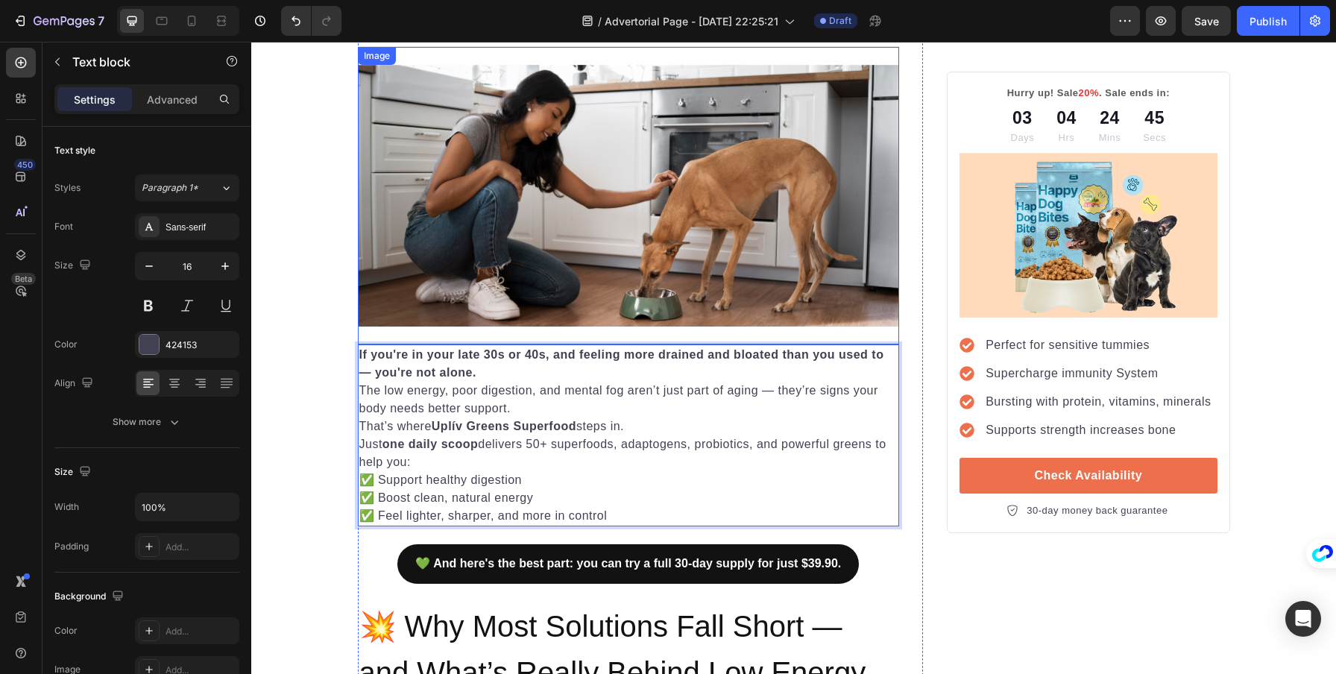
scroll to position [348, 0]
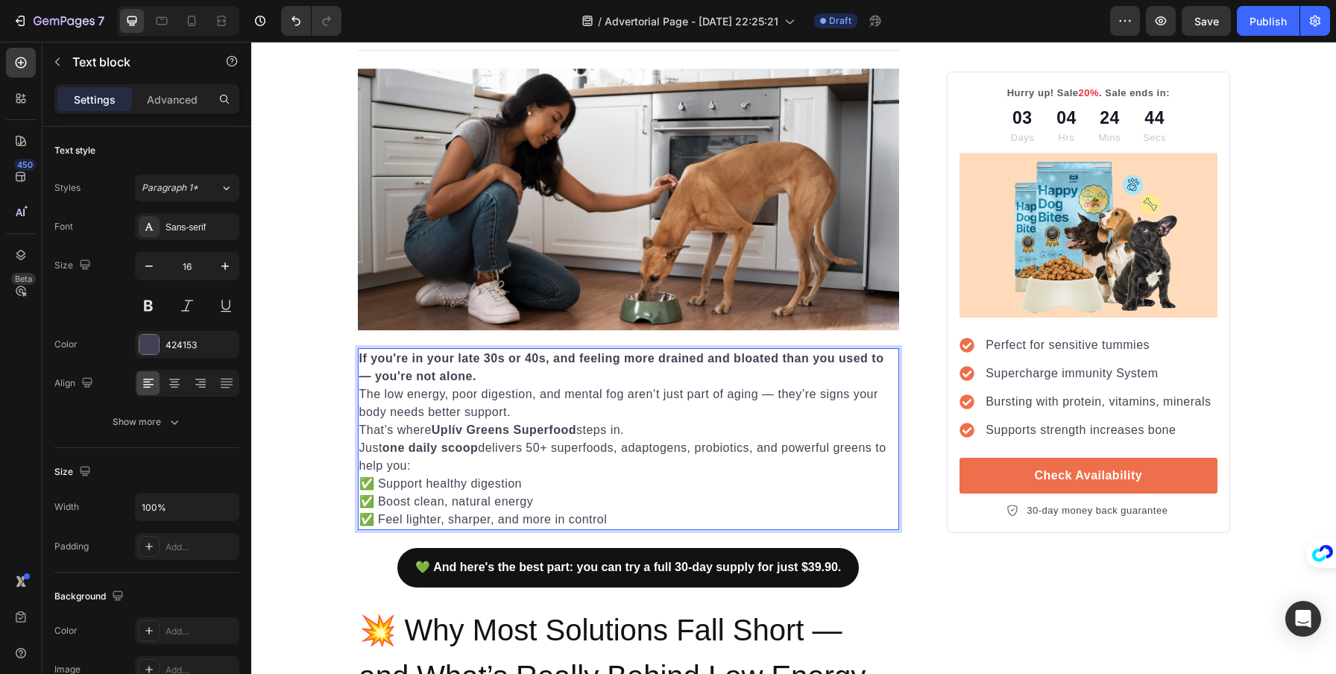
click at [366, 478] on p "✅ Support healthy digestion" at bounding box center [628, 484] width 539 height 18
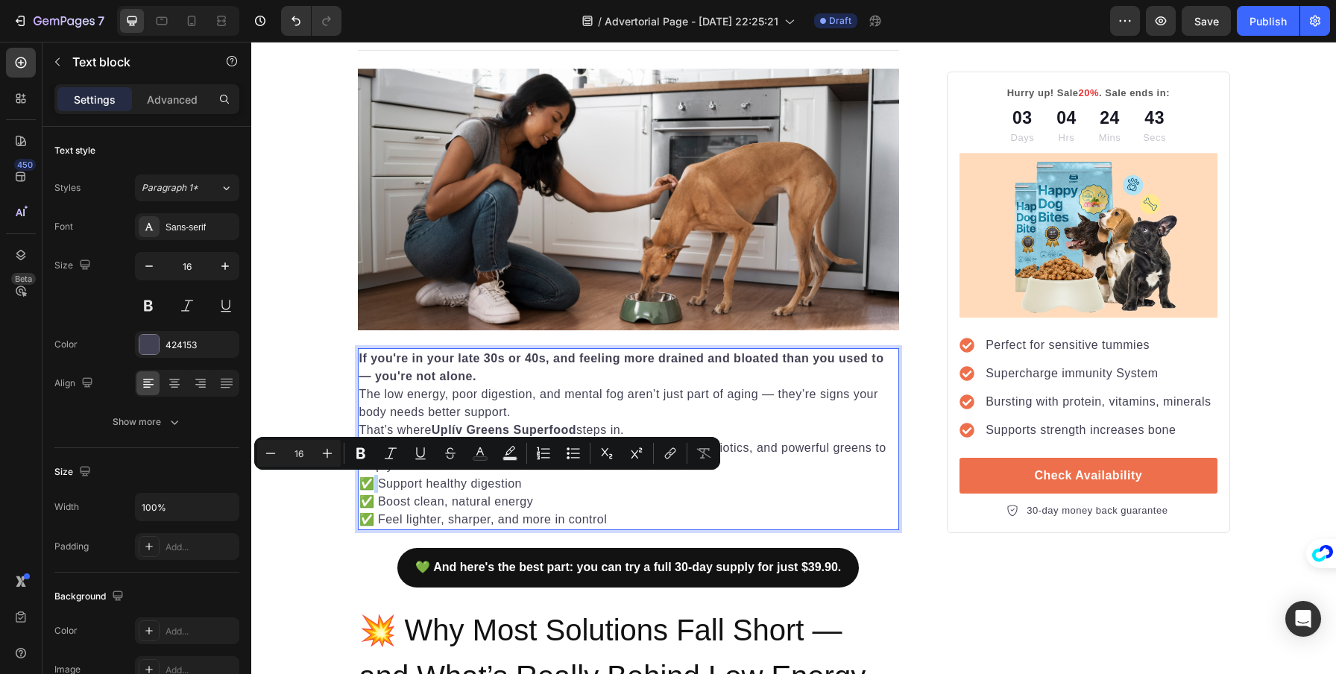
click at [368, 483] on p "✅ Support healthy digestion" at bounding box center [628, 484] width 539 height 18
drag, startPoint x: 368, startPoint y: 483, endPoint x: 348, endPoint y: 485, distance: 20.3
copy p "✅"
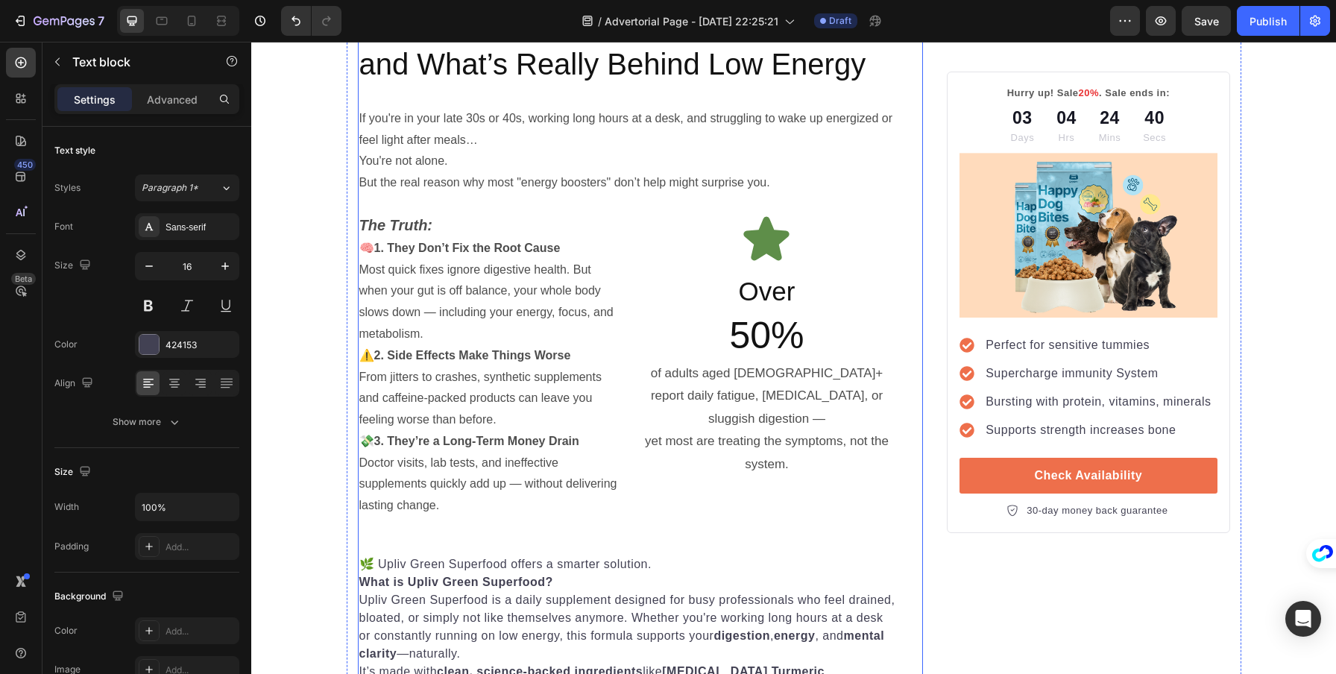
scroll to position [1187, 0]
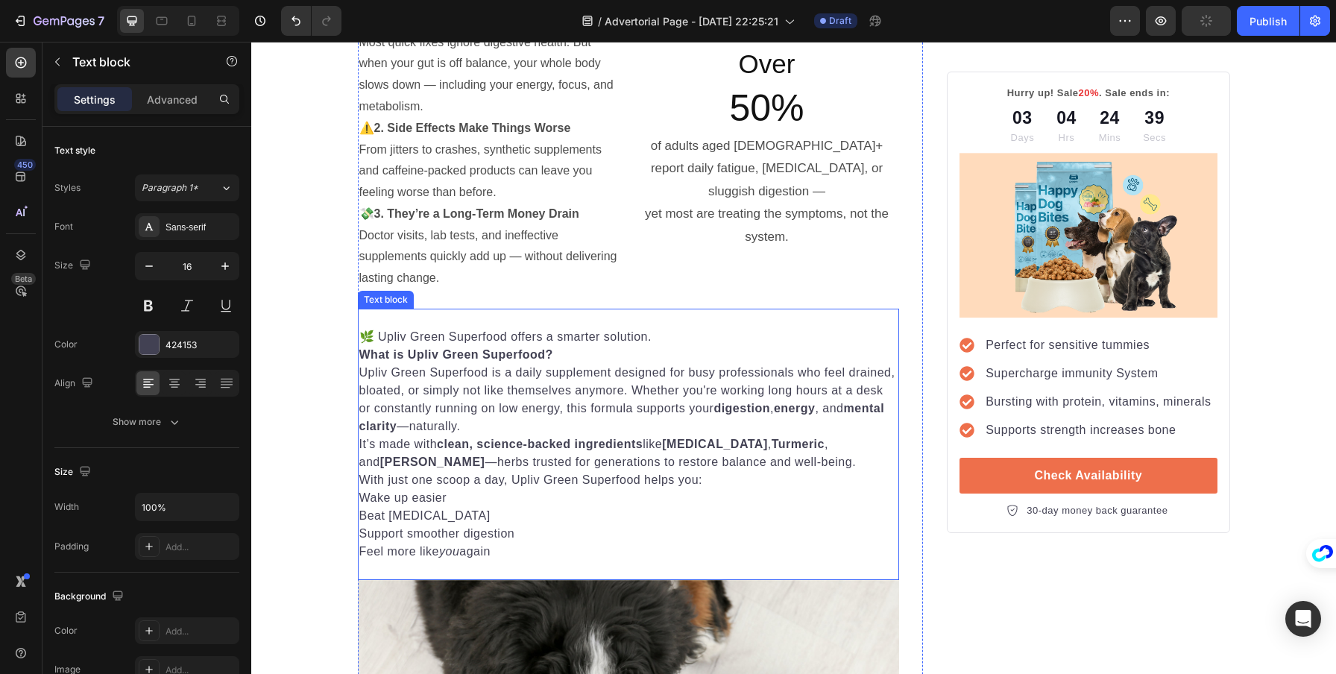
click at [359, 497] on p "Wake up easier" at bounding box center [628, 498] width 539 height 18
click at [365, 500] on p "✅ Wake up easier" at bounding box center [628, 498] width 539 height 18
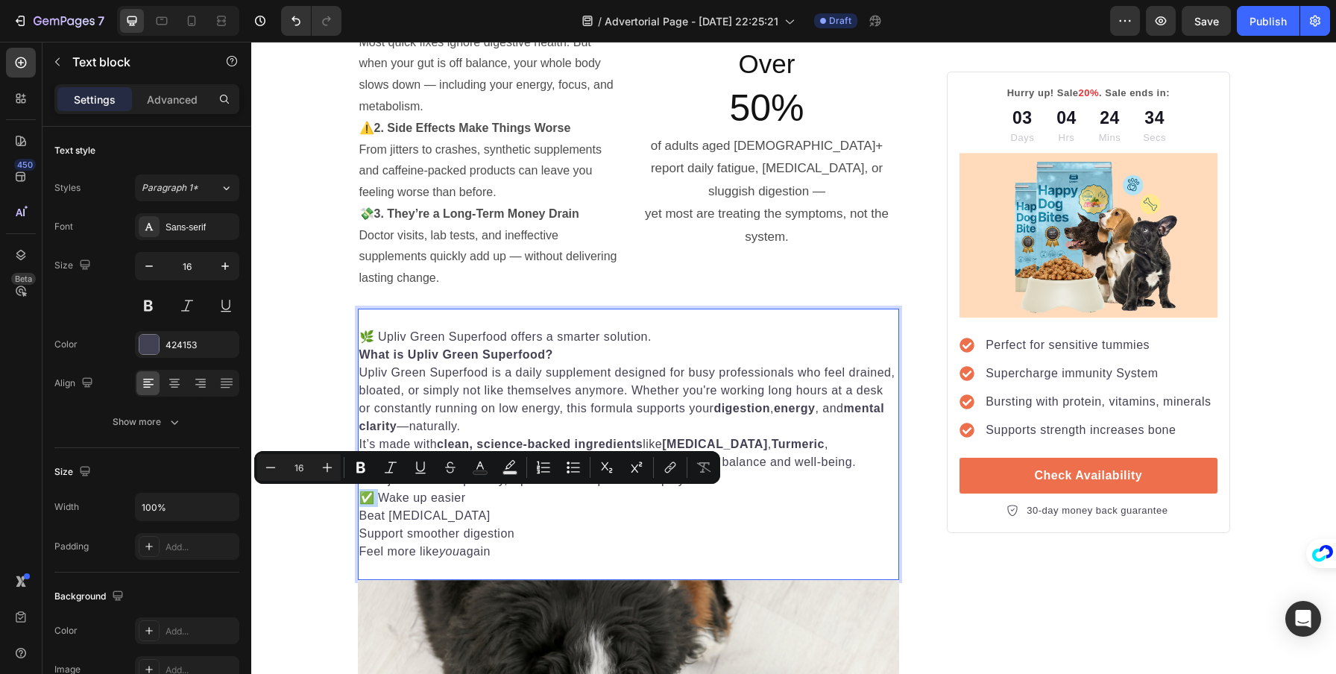
drag, startPoint x: 371, startPoint y: 496, endPoint x: 349, endPoint y: 500, distance: 21.9
copy p "✅"
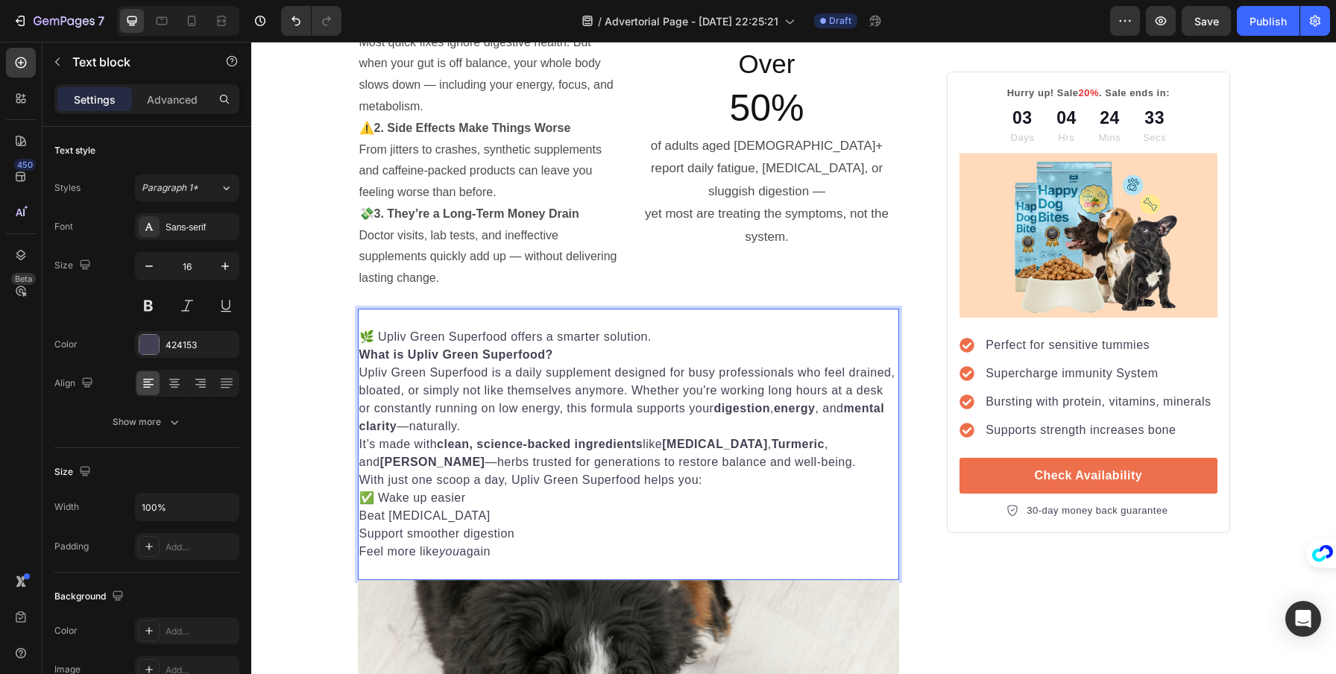
click at [368, 518] on p "Beat [MEDICAL_DATA]" at bounding box center [628, 516] width 539 height 18
click at [359, 513] on p "Beat [MEDICAL_DATA]" at bounding box center [628, 516] width 539 height 18
click at [359, 533] on p "Support smoother digestion" at bounding box center [628, 534] width 539 height 18
click at [359, 550] on p "Feel more like you again" at bounding box center [628, 552] width 539 height 18
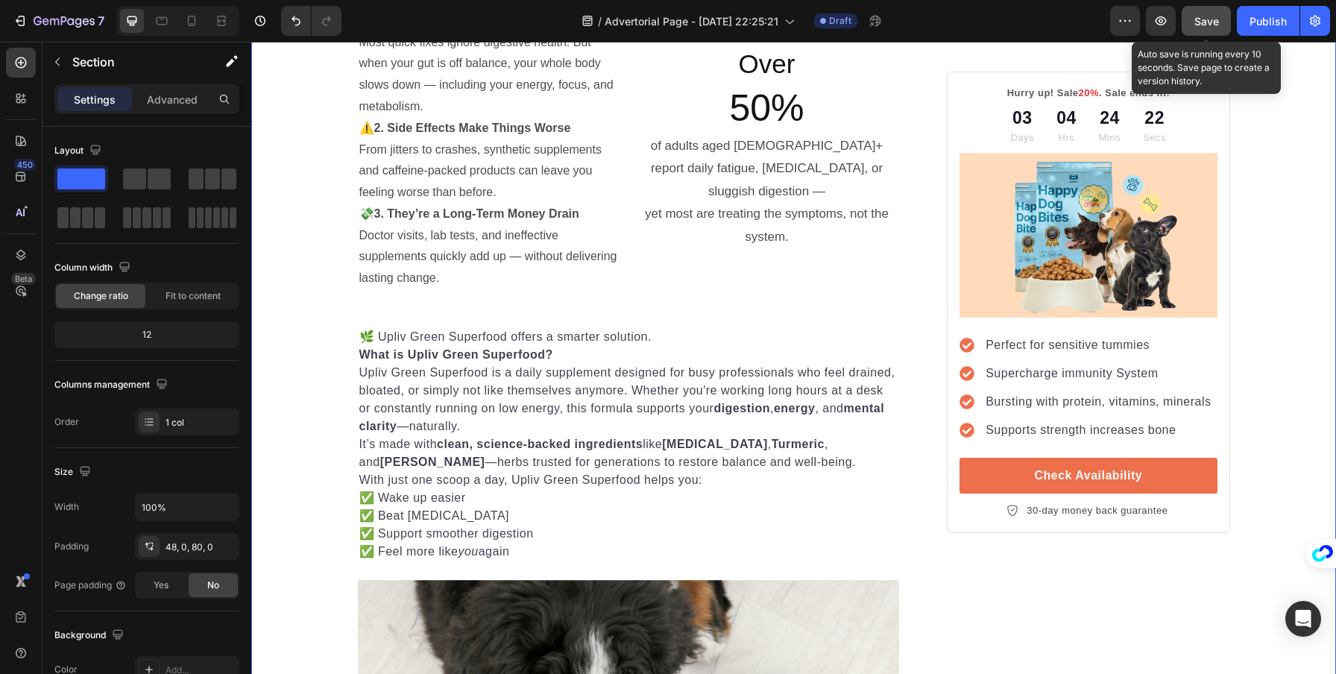
click at [1198, 15] on span "Save" at bounding box center [1207, 21] width 25 height 13
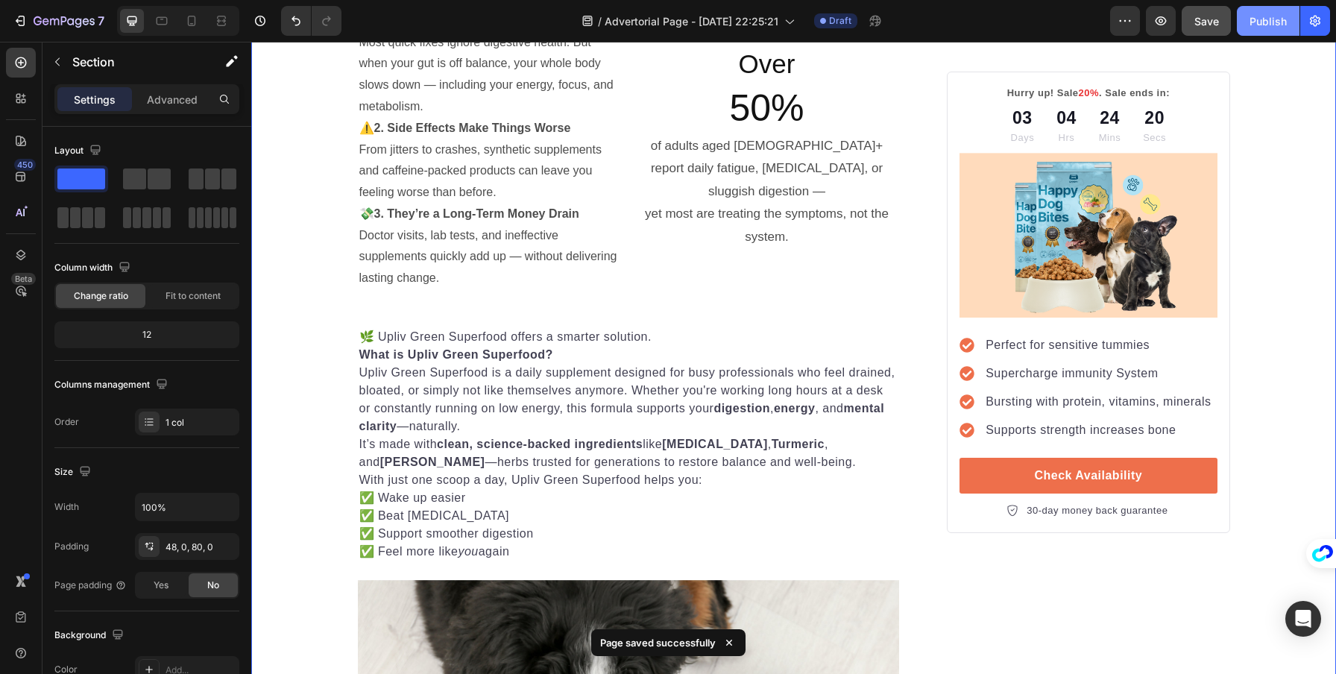
click at [1280, 19] on div "Publish" at bounding box center [1268, 21] width 37 height 16
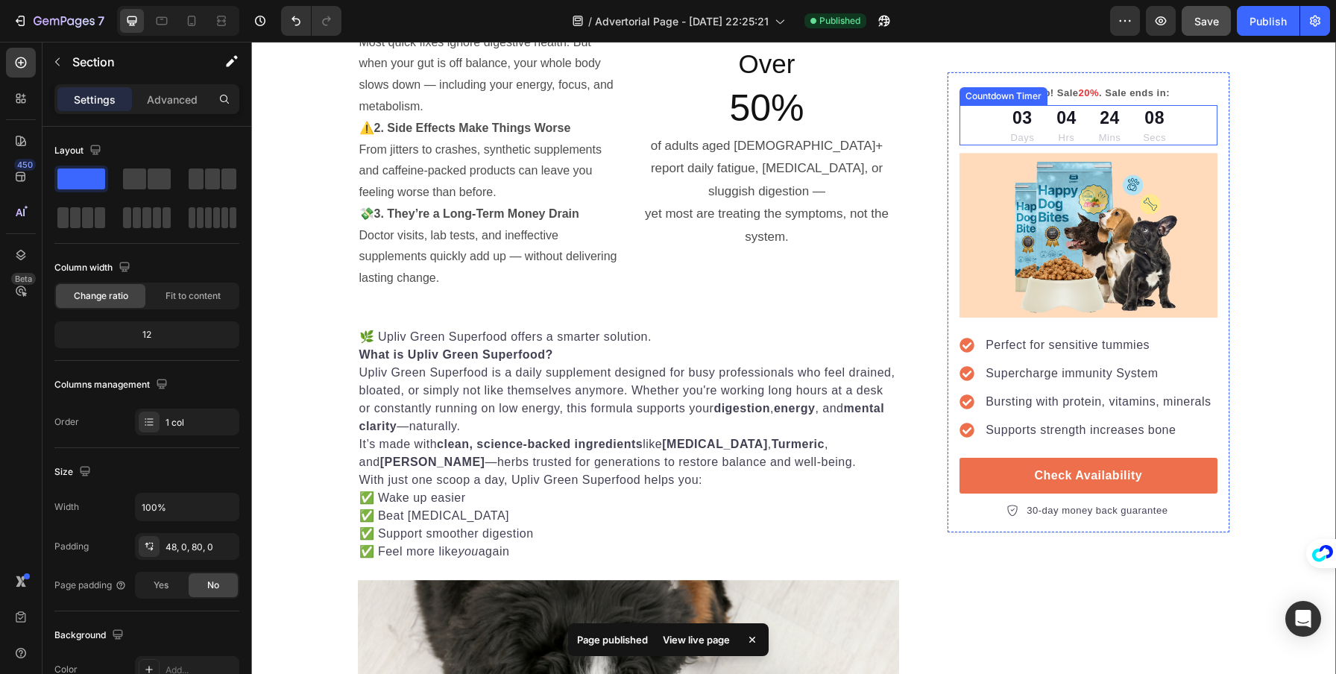
click at [1207, 109] on div "03 Days 04 Hrs 24 Mins 08 Secs" at bounding box center [1088, 125] width 257 height 40
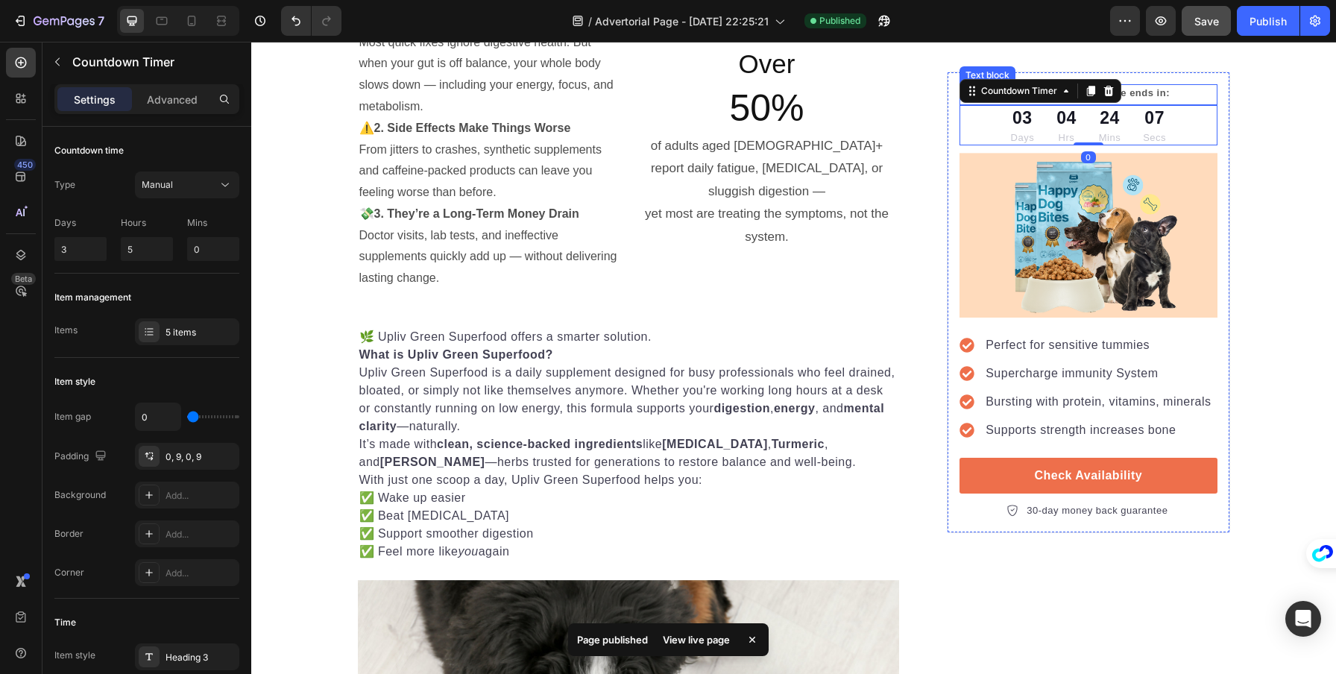
click at [1208, 92] on p "Hurry up! Sale 20% . Sale ends in:" at bounding box center [1088, 93] width 254 height 15
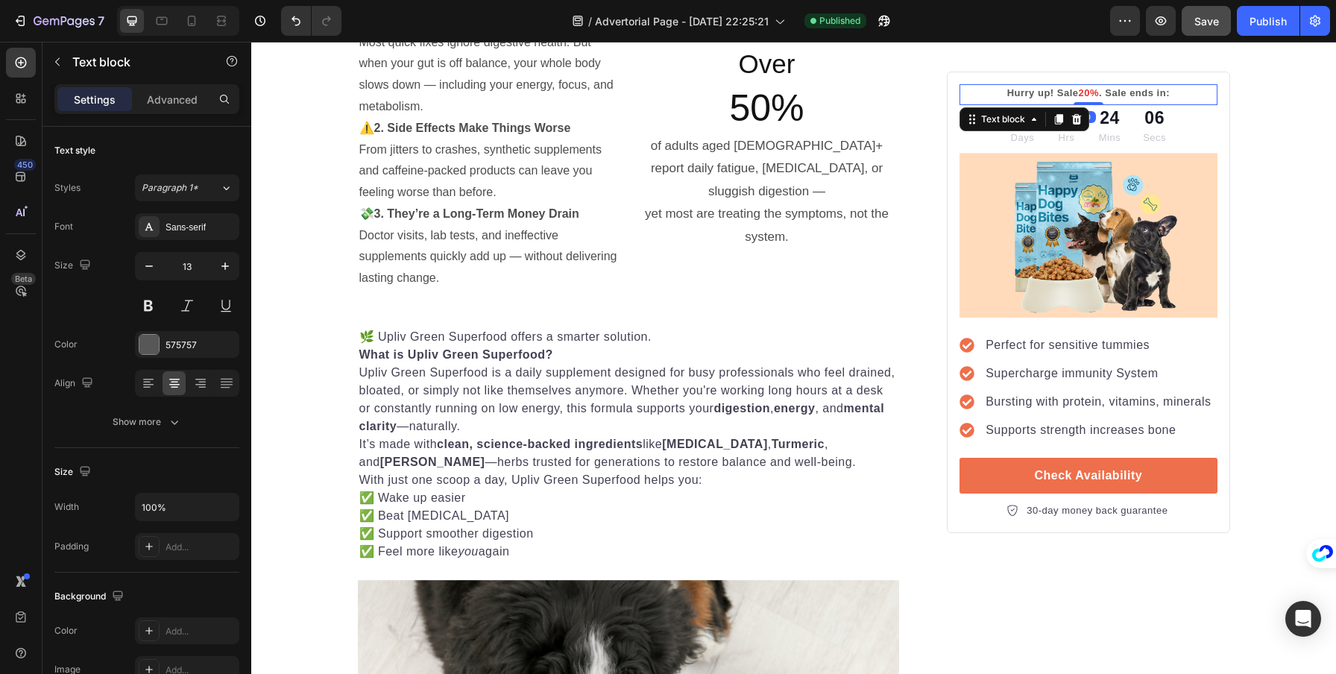
click at [1209, 83] on div "Hurry up! Sale 20% . Sale ends in: Text block 0 03 Days 04 Hrs 24 Mins 06 Secs …" at bounding box center [1088, 303] width 283 height 462
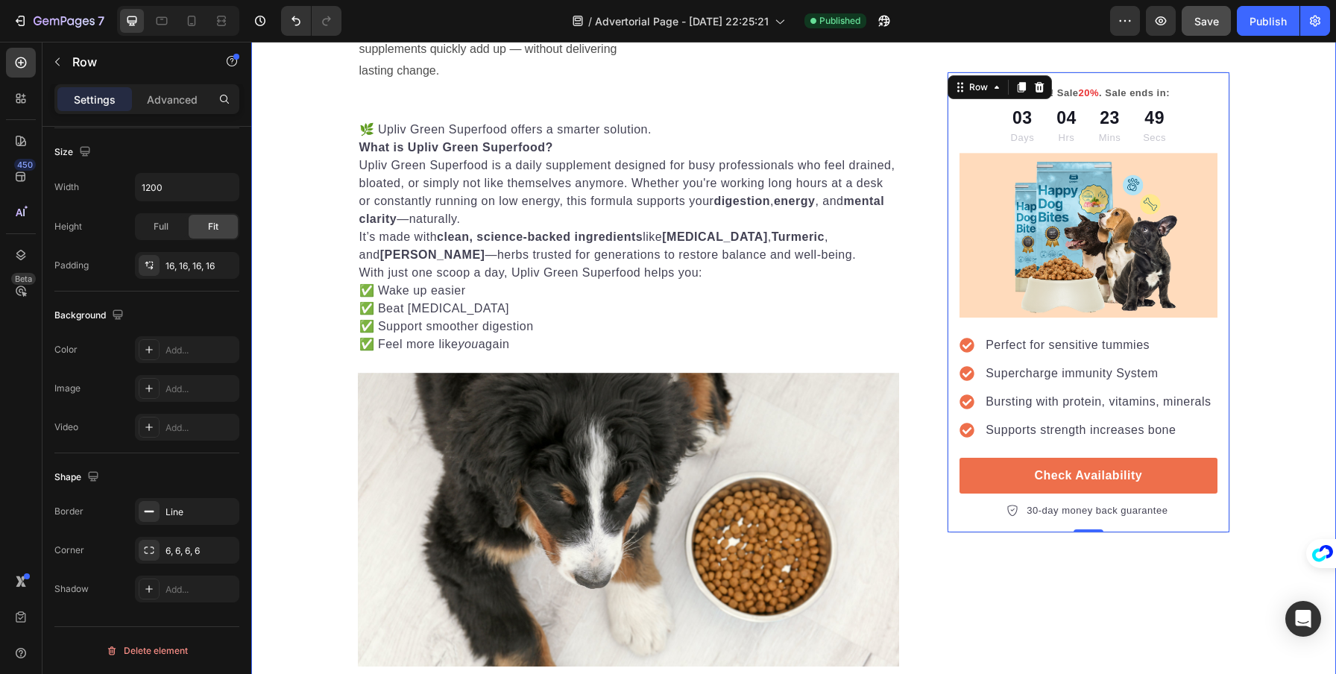
scroll to position [1270, 0]
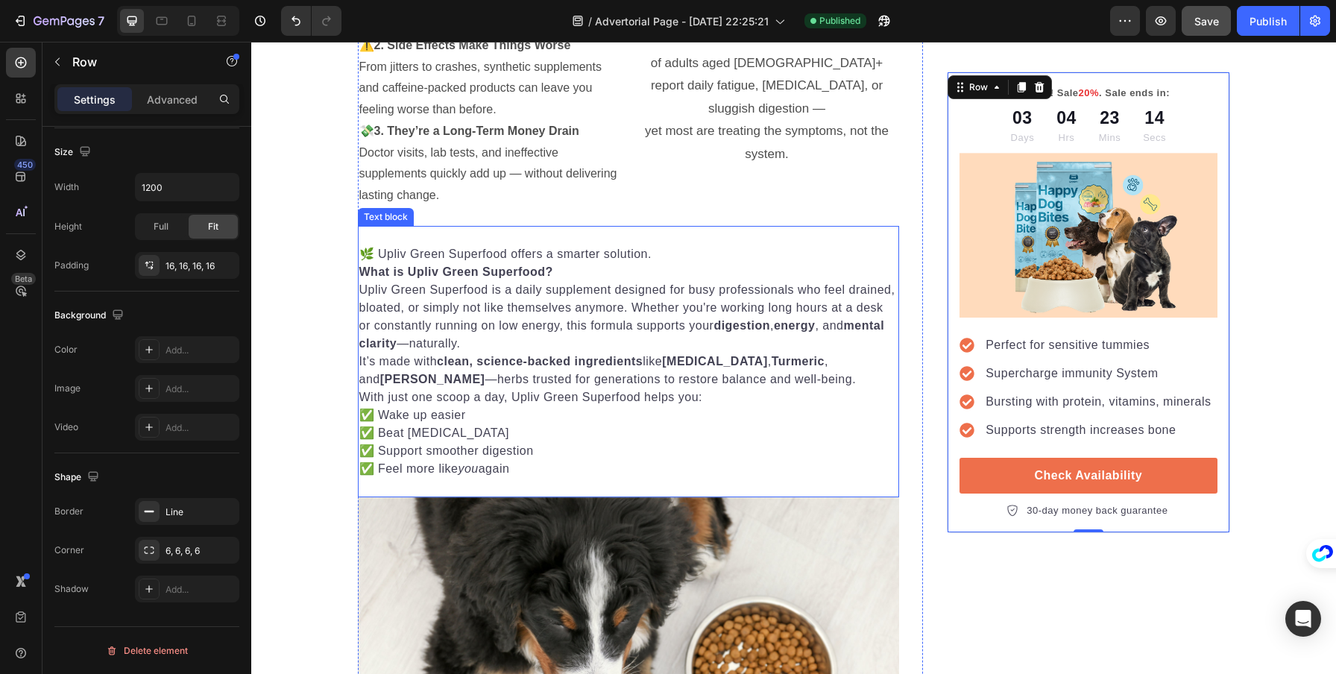
click at [376, 215] on div "Text block" at bounding box center [386, 216] width 50 height 13
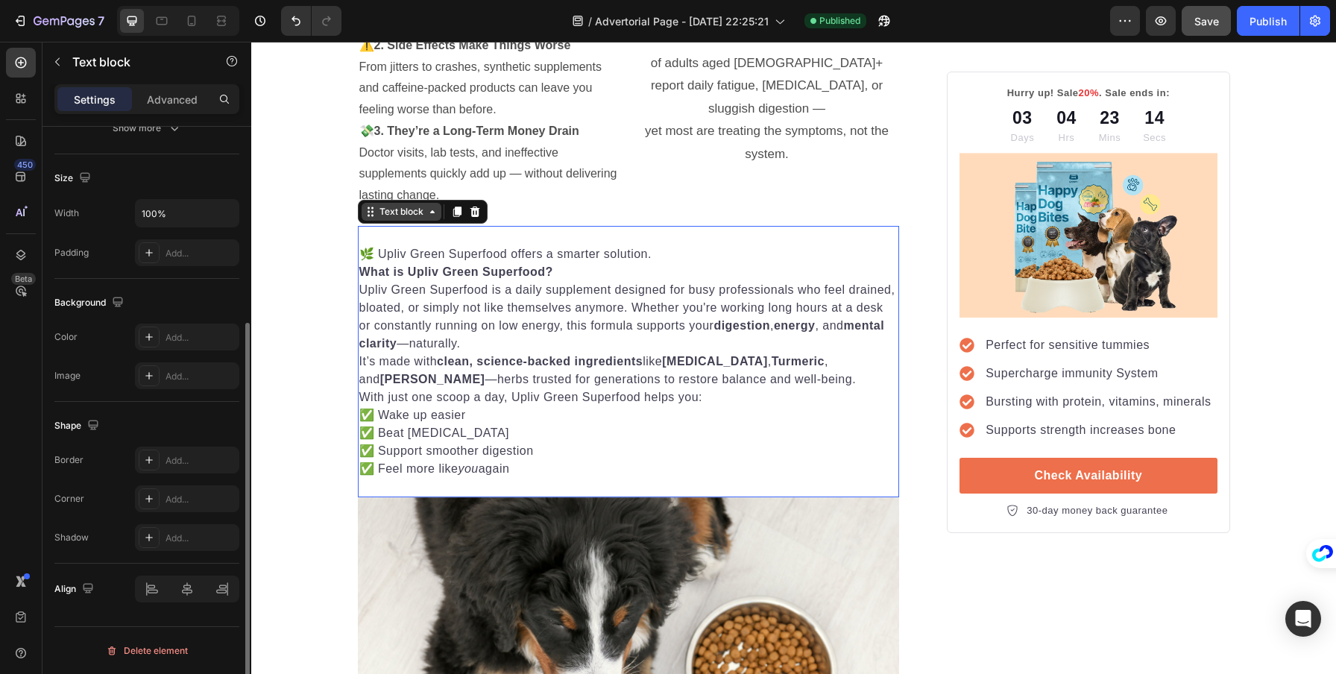
scroll to position [0, 0]
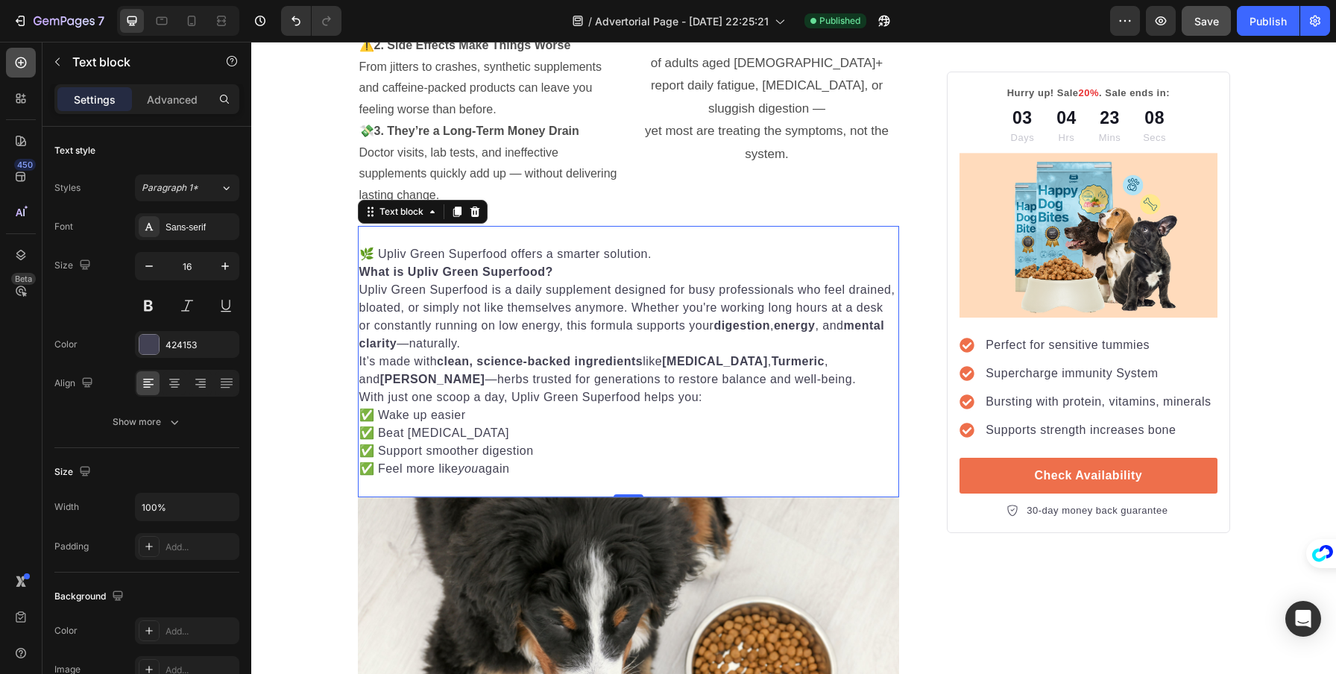
click at [16, 72] on div at bounding box center [21, 63] width 30 height 30
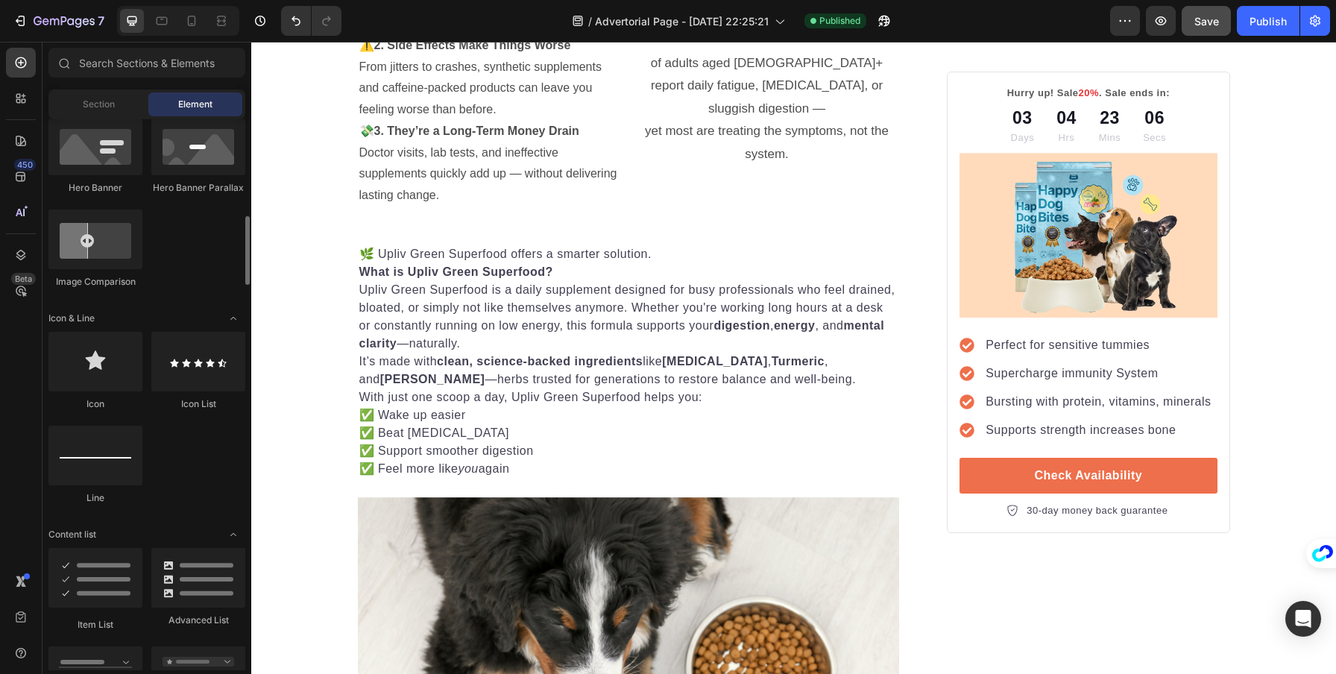
scroll to position [741, 0]
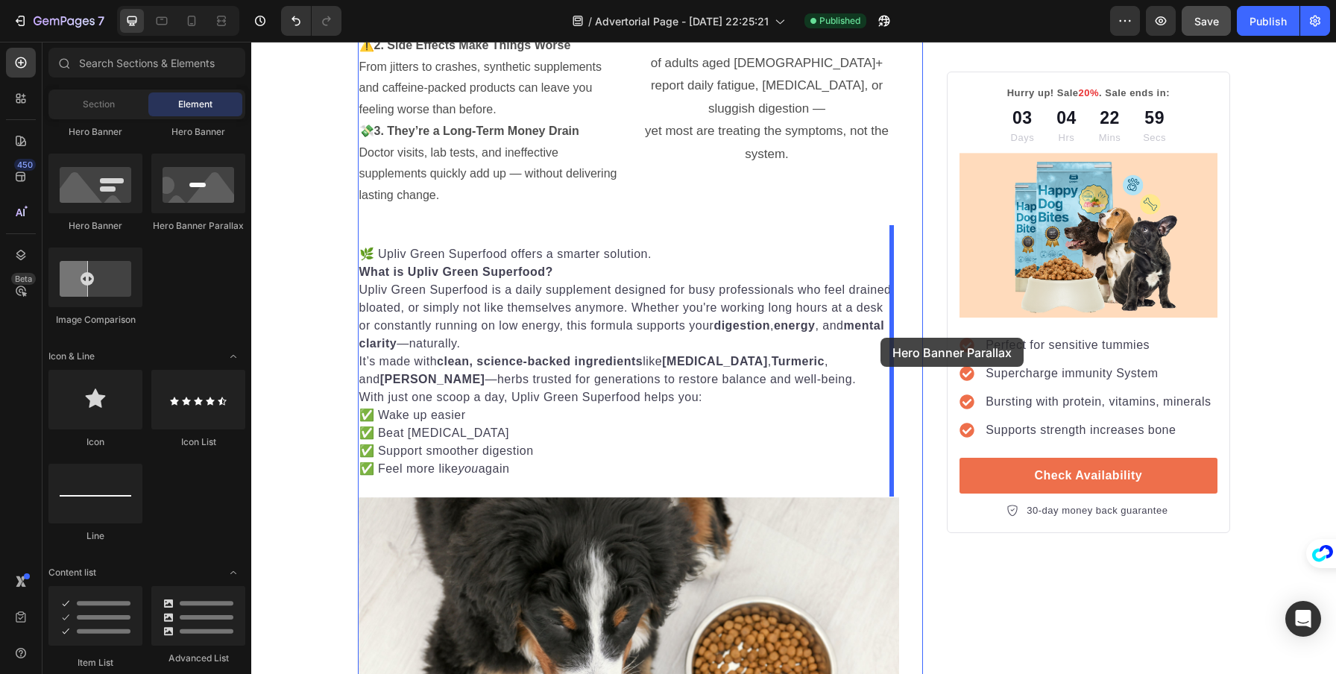
drag, startPoint x: 444, startPoint y: 251, endPoint x: 881, endPoint y: 338, distance: 444.7
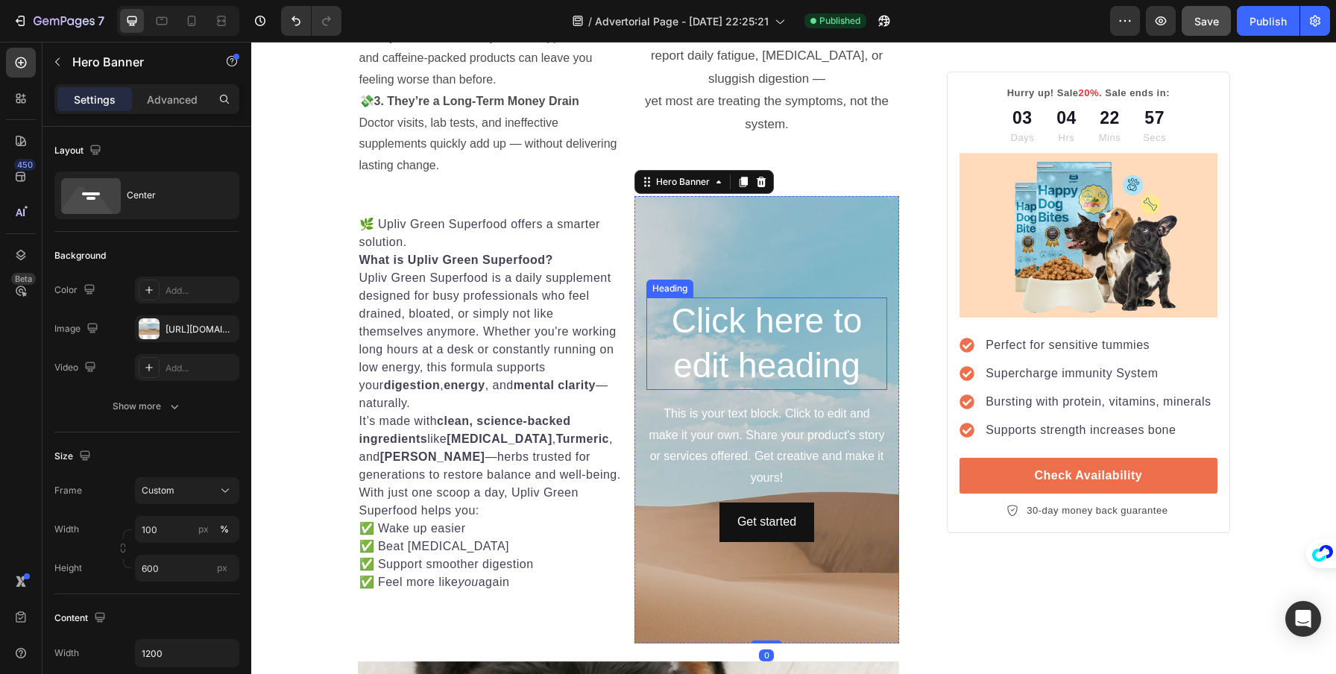
scroll to position [1312, 0]
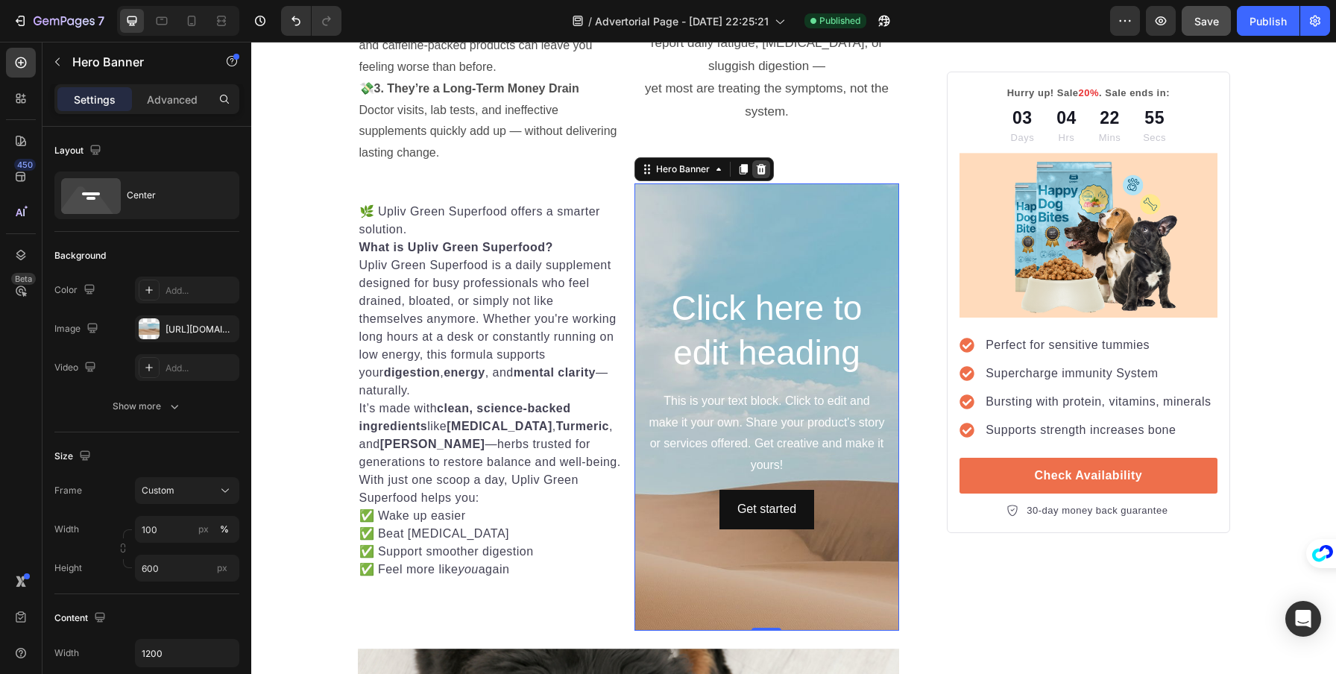
click at [756, 167] on icon at bounding box center [761, 169] width 10 height 10
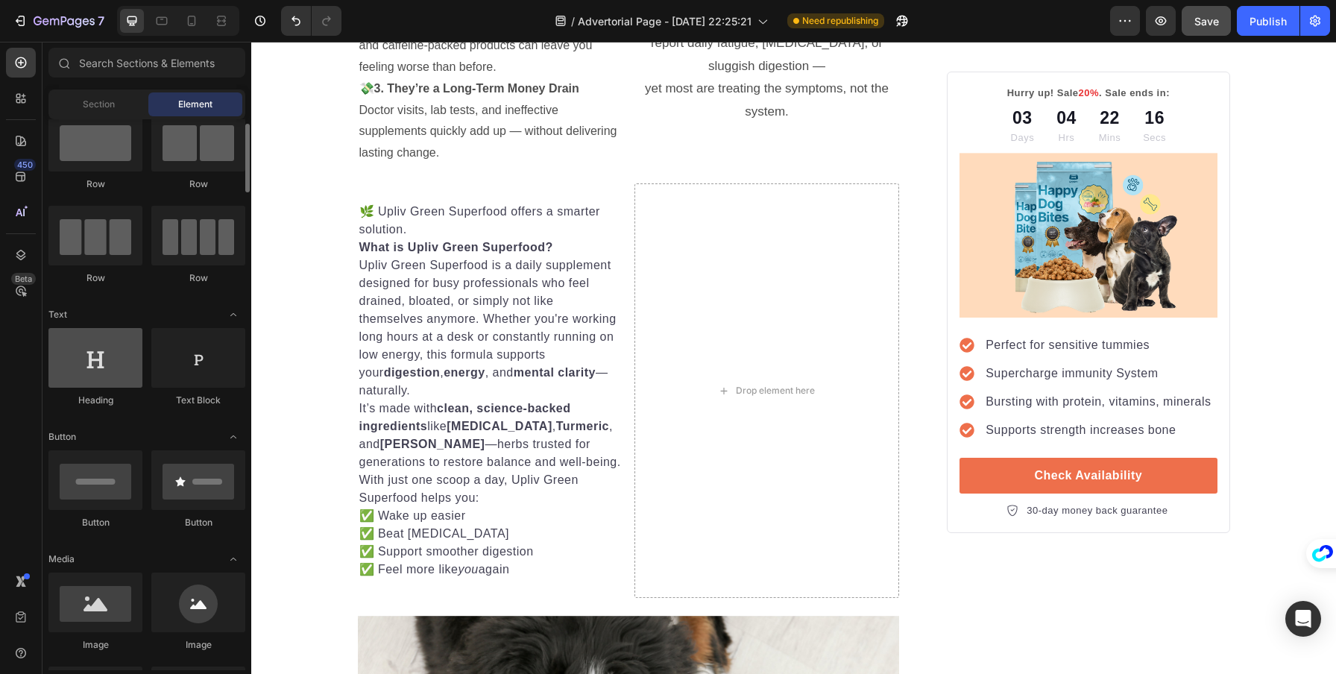
scroll to position [233, 0]
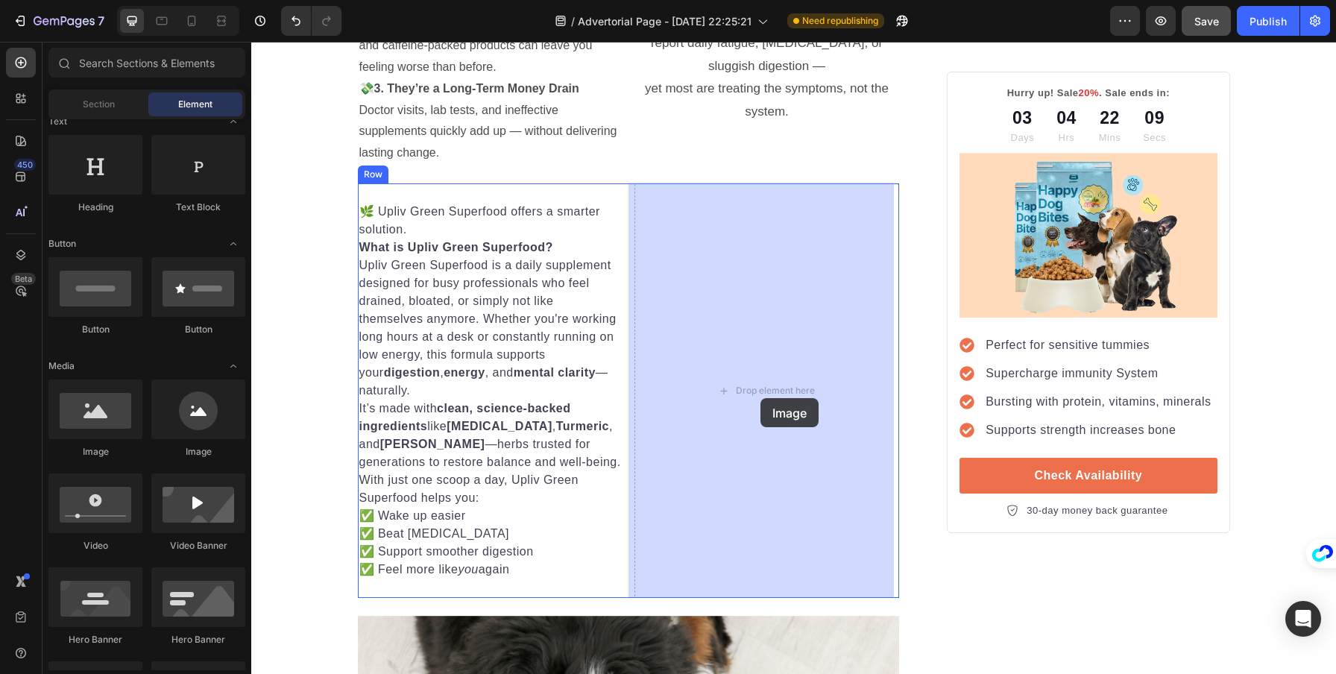
drag, startPoint x: 371, startPoint y: 458, endPoint x: 761, endPoint y: 398, distance: 393.8
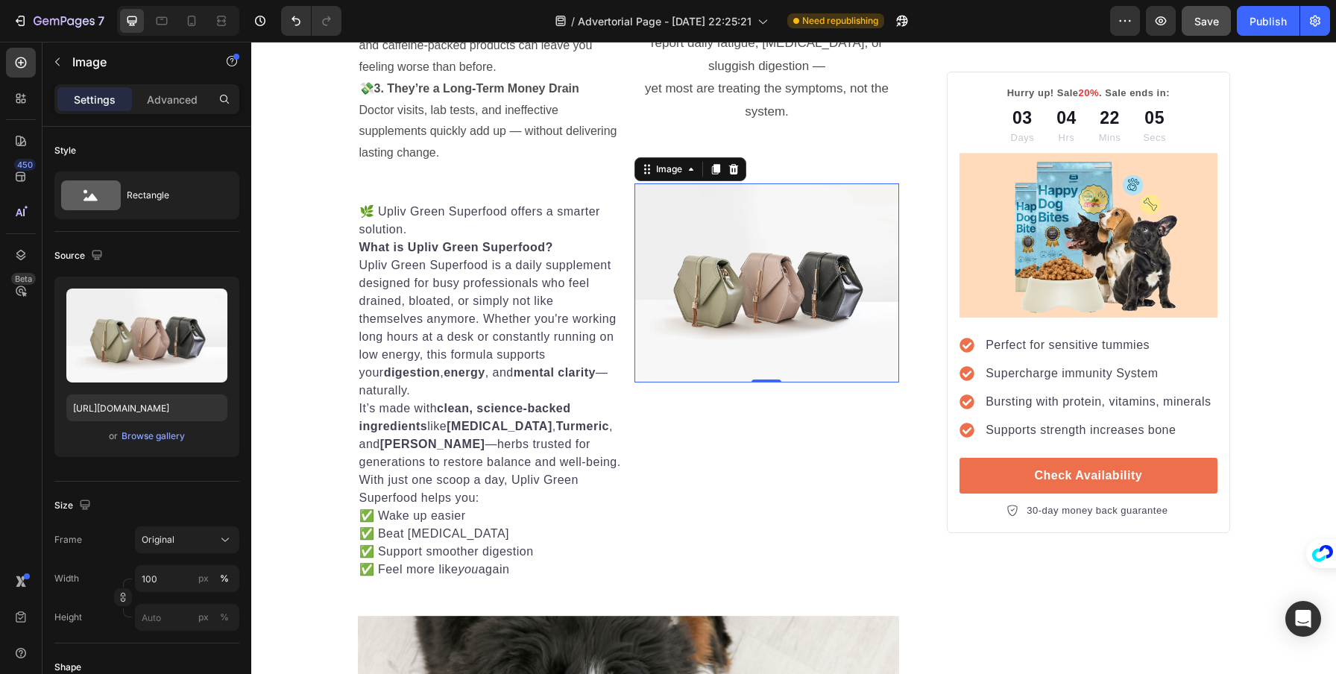
click at [723, 312] on img at bounding box center [767, 282] width 265 height 199
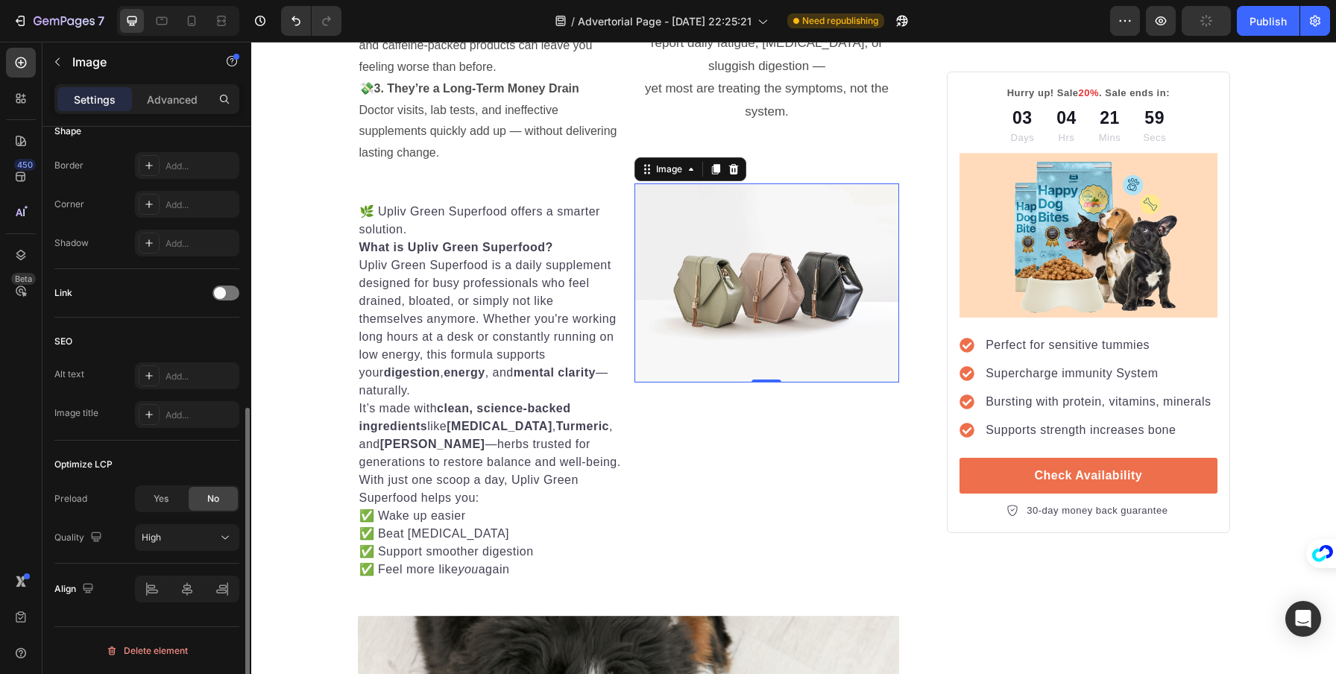
scroll to position [0, 0]
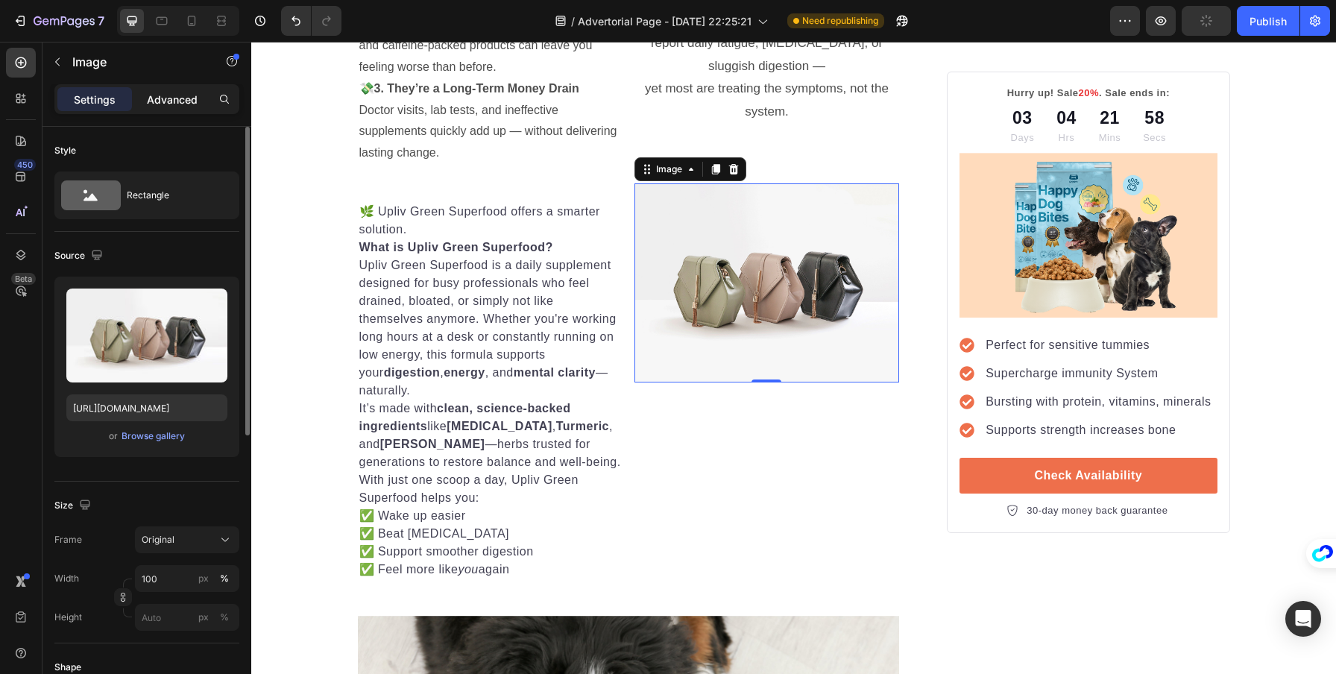
click at [161, 87] on div "Advanced" at bounding box center [172, 99] width 75 height 24
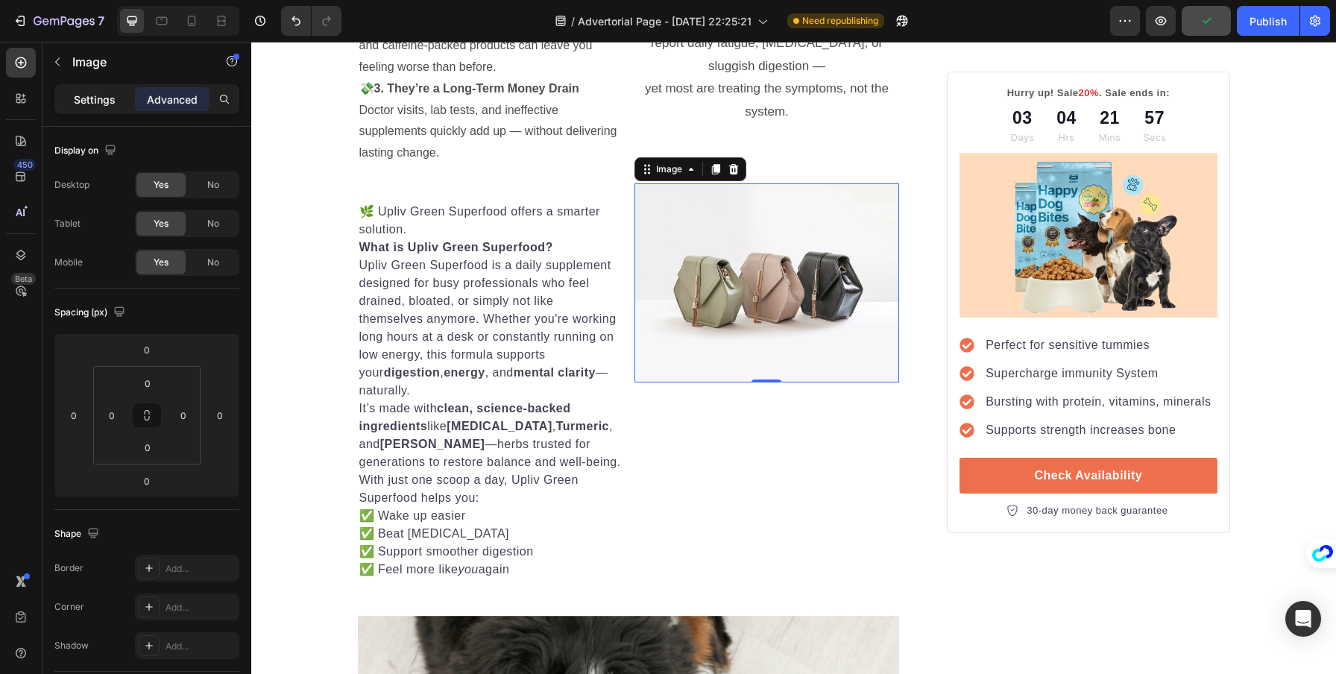
click at [102, 92] on p "Settings" at bounding box center [95, 100] width 42 height 16
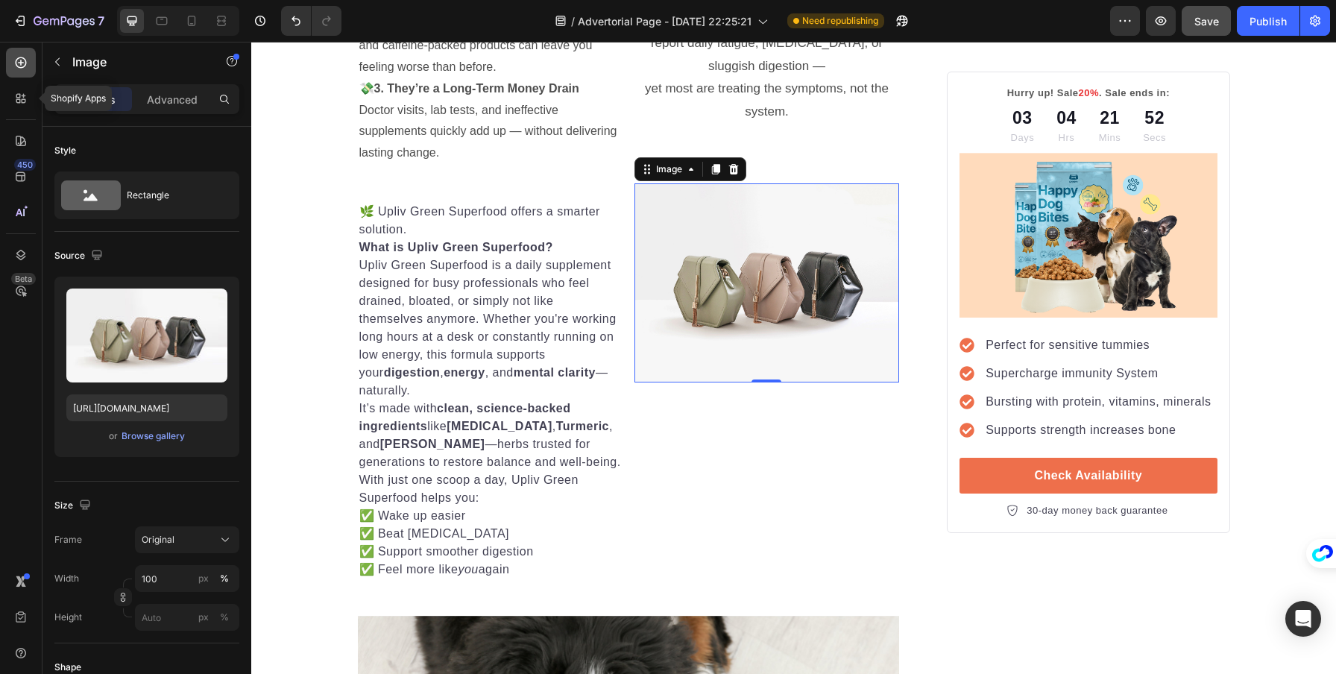
click at [20, 72] on div at bounding box center [21, 63] width 30 height 30
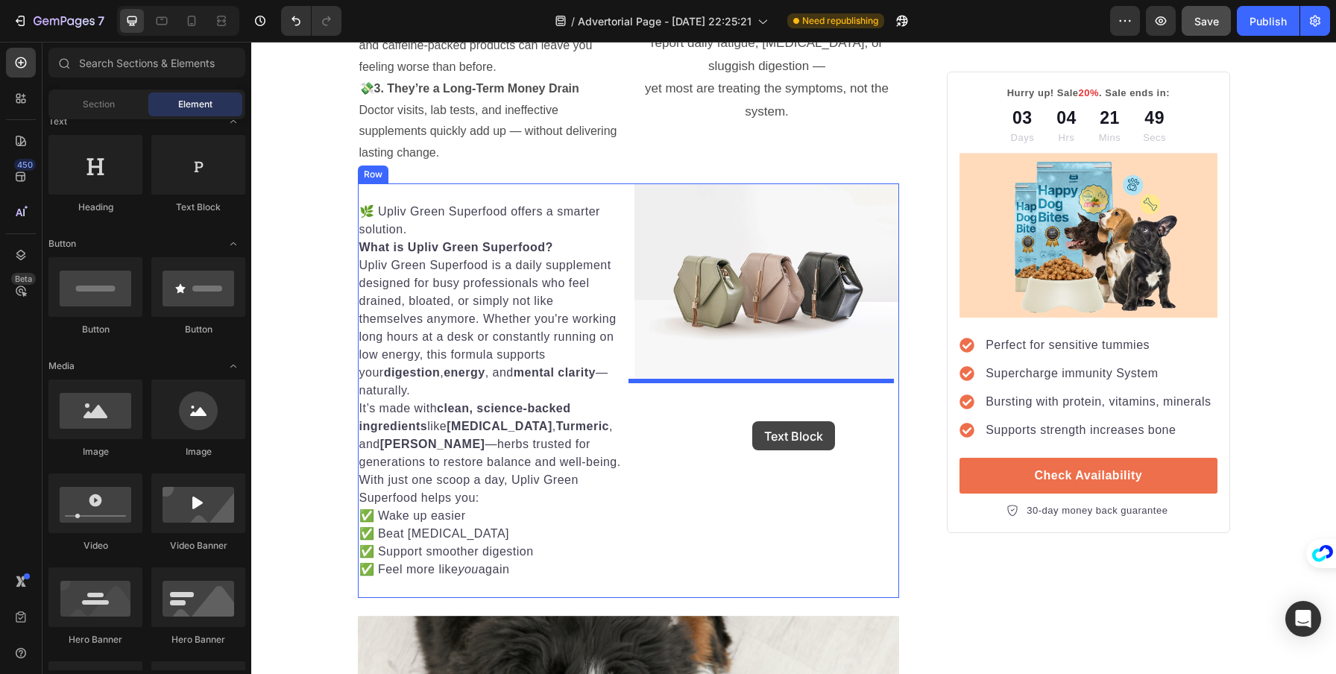
drag, startPoint x: 453, startPoint y: 218, endPoint x: 752, endPoint y: 421, distance: 362.4
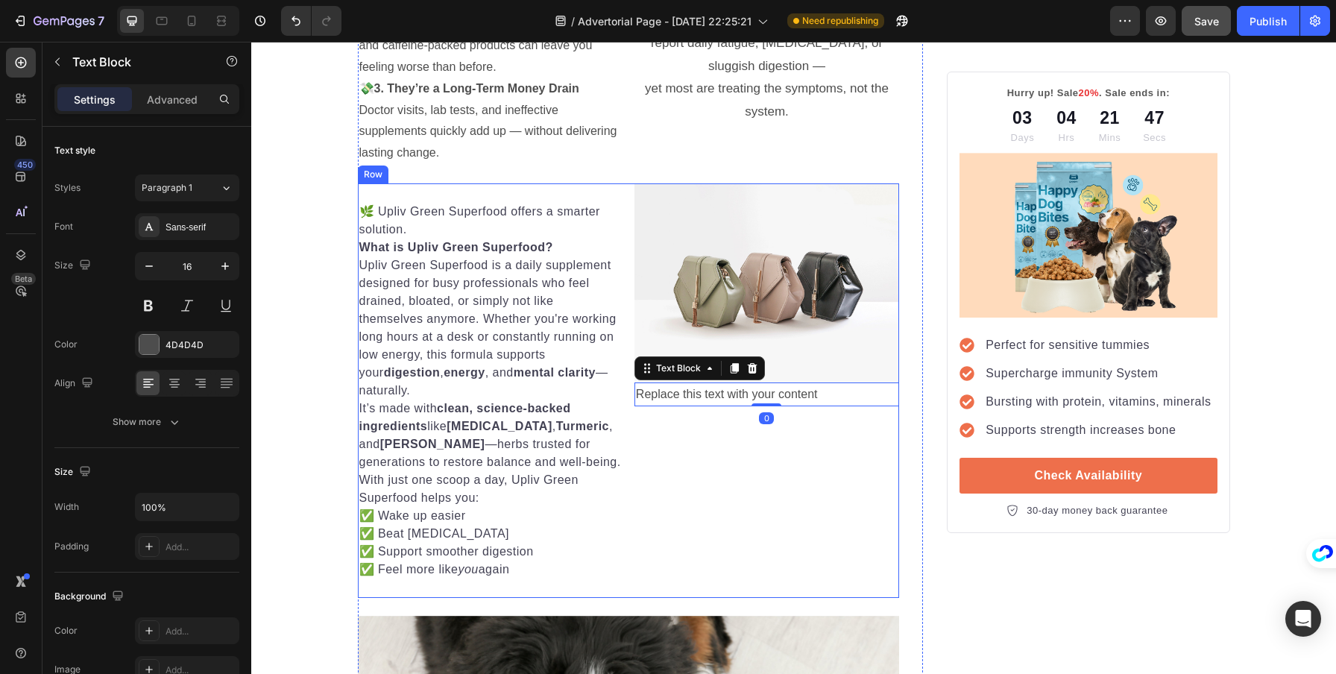
click at [840, 509] on div "Image Replace this text with your content Text Block 0" at bounding box center [767, 390] width 265 height 415
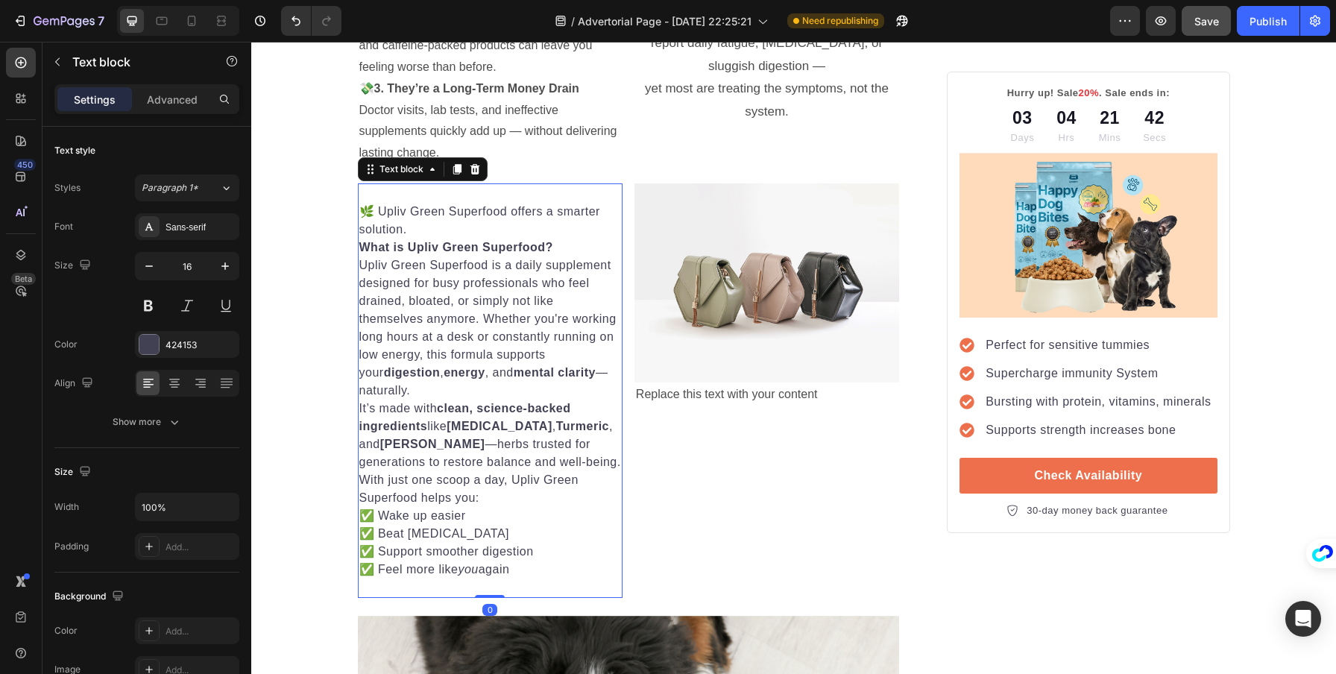
click at [359, 210] on p "🌿 Upliv Green Superfood offers a smarter solution." at bounding box center [490, 221] width 262 height 36
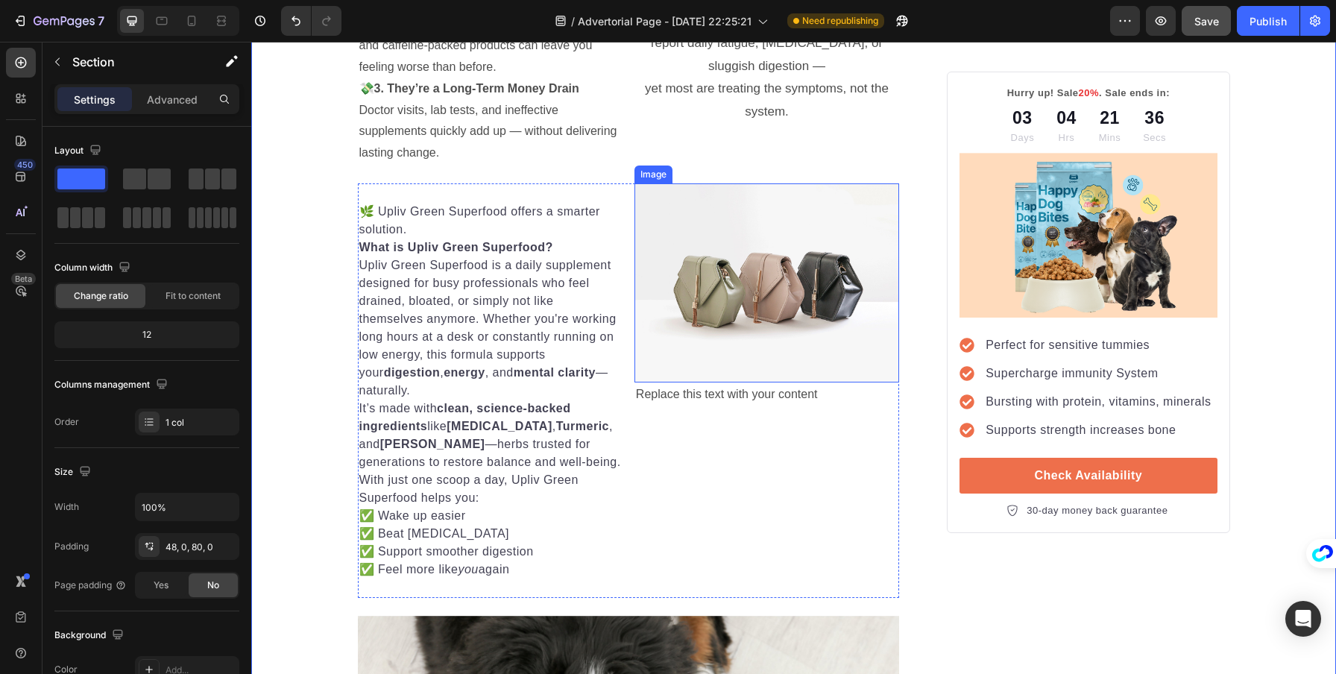
click at [700, 250] on img at bounding box center [767, 282] width 265 height 199
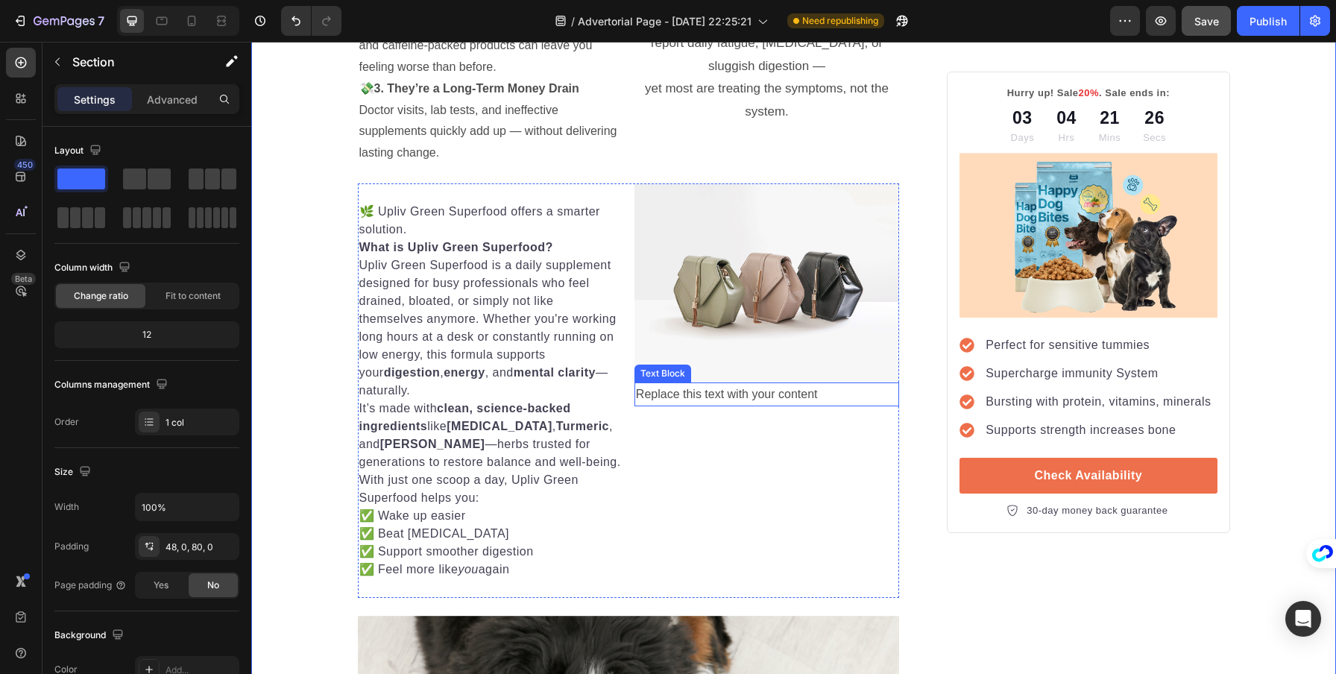
click at [725, 389] on div "Replace this text with your content" at bounding box center [767, 395] width 265 height 25
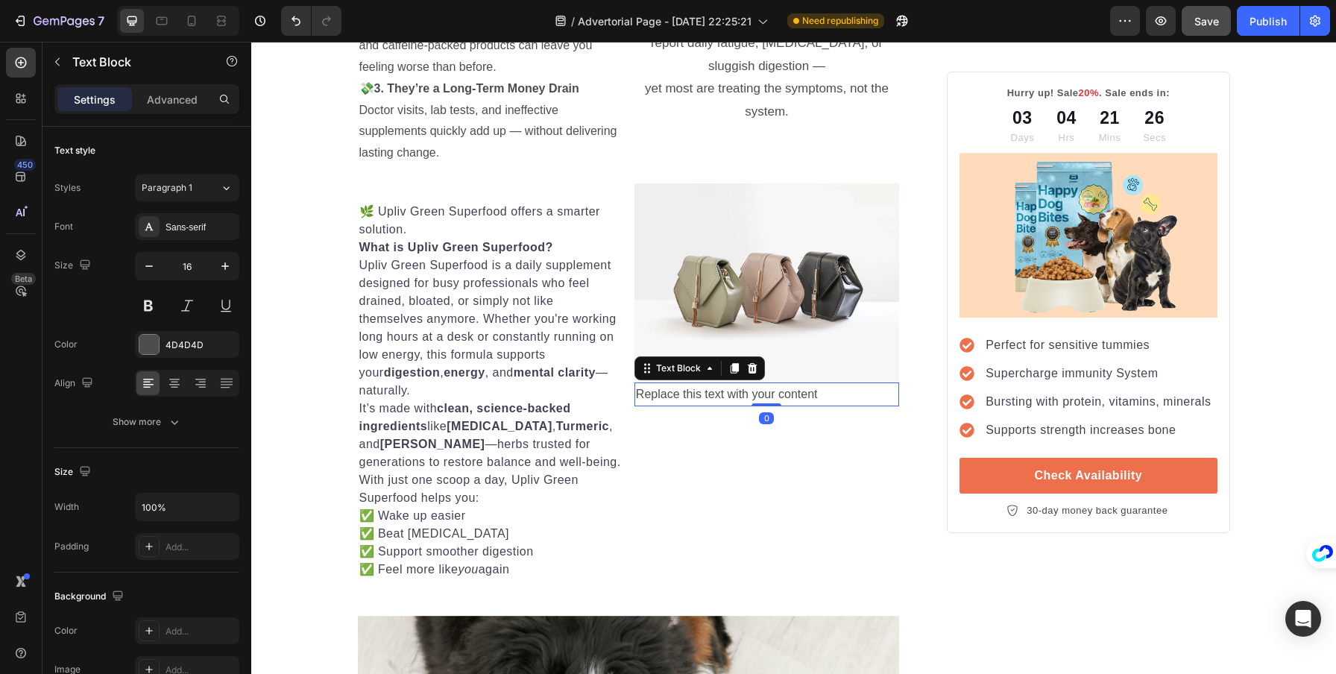
click at [725, 389] on div "Replace this text with your content" at bounding box center [767, 395] width 265 height 25
click at [725, 389] on p "Replace this text with your content" at bounding box center [767, 395] width 262 height 22
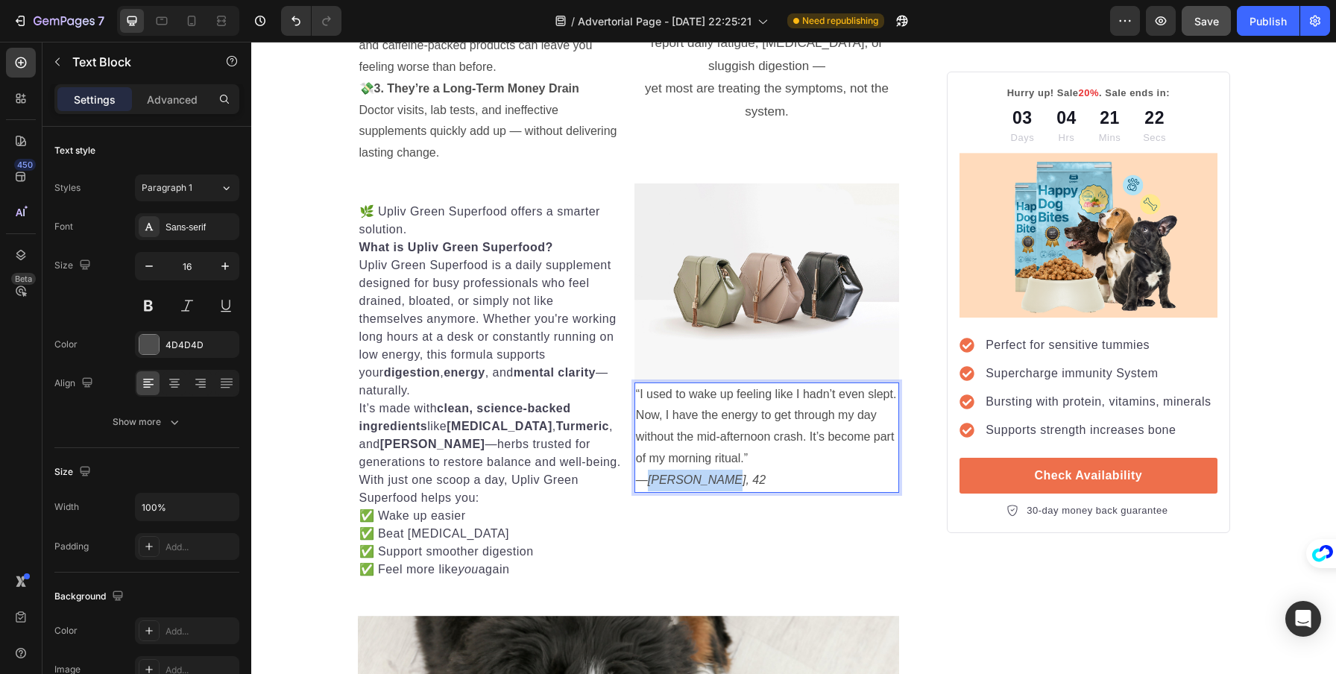
drag, startPoint x: 723, startPoint y: 474, endPoint x: 645, endPoint y: 483, distance: 78.2
click at [645, 483] on p "“I used to wake up feeling like I hadn’t even slept. Now, I have the energy to …" at bounding box center [767, 437] width 262 height 107
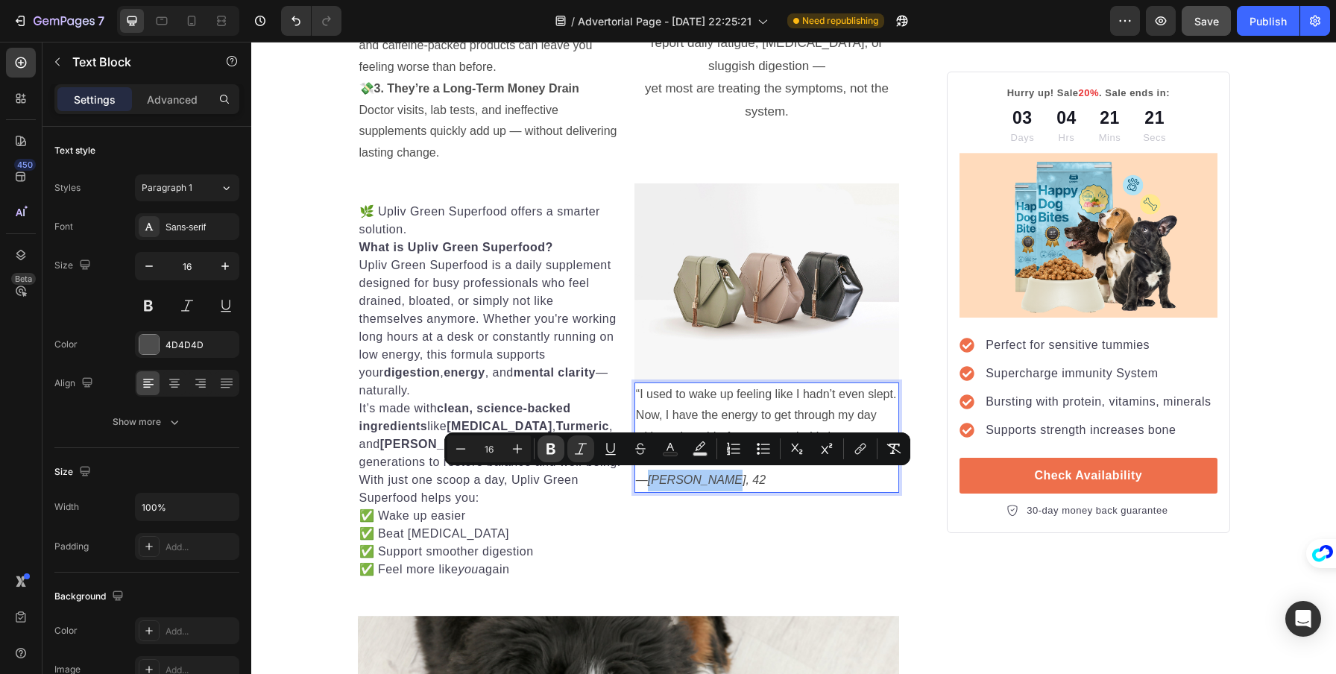
click at [542, 449] on button "Bold" at bounding box center [551, 448] width 27 height 27
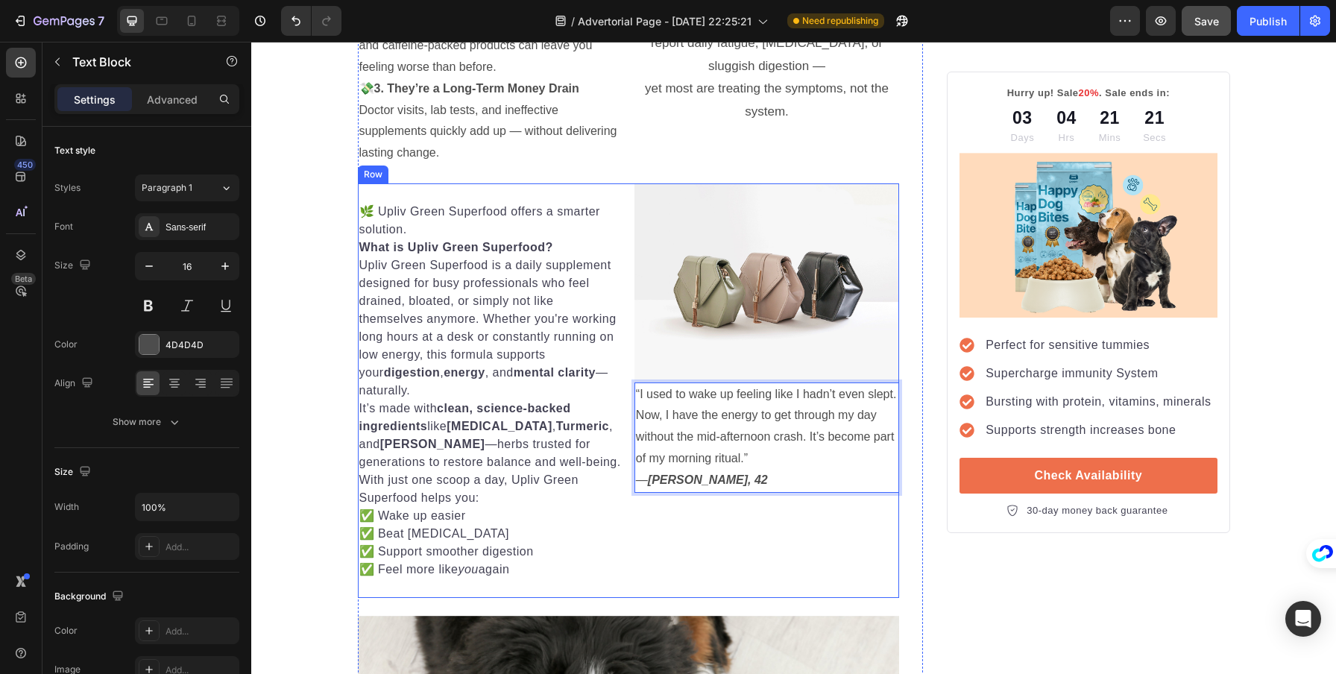
click at [795, 521] on div "Image “I used to wake up feeling like I hadn’t even slept. Now, I have the ener…" at bounding box center [767, 390] width 265 height 415
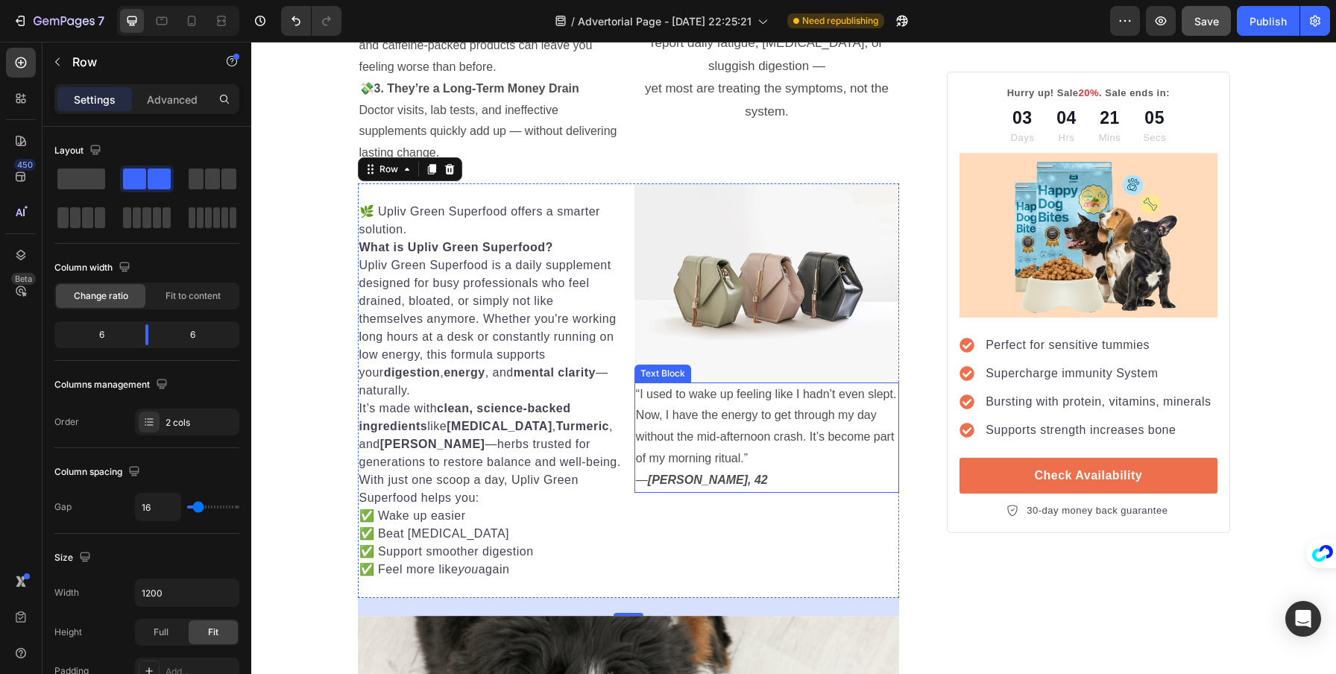
click at [790, 462] on p "“I used to wake up feeling like I hadn’t even slept. Now, I have the energy to …" at bounding box center [767, 437] width 262 height 107
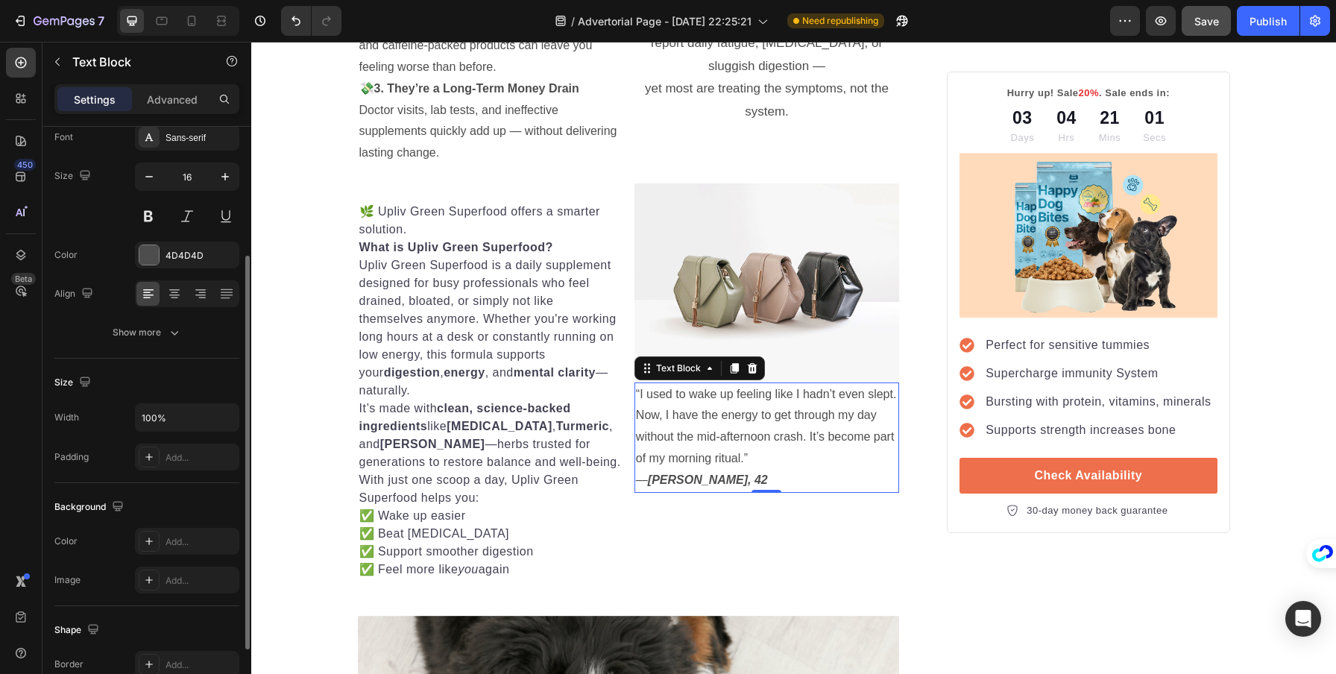
scroll to position [131, 0]
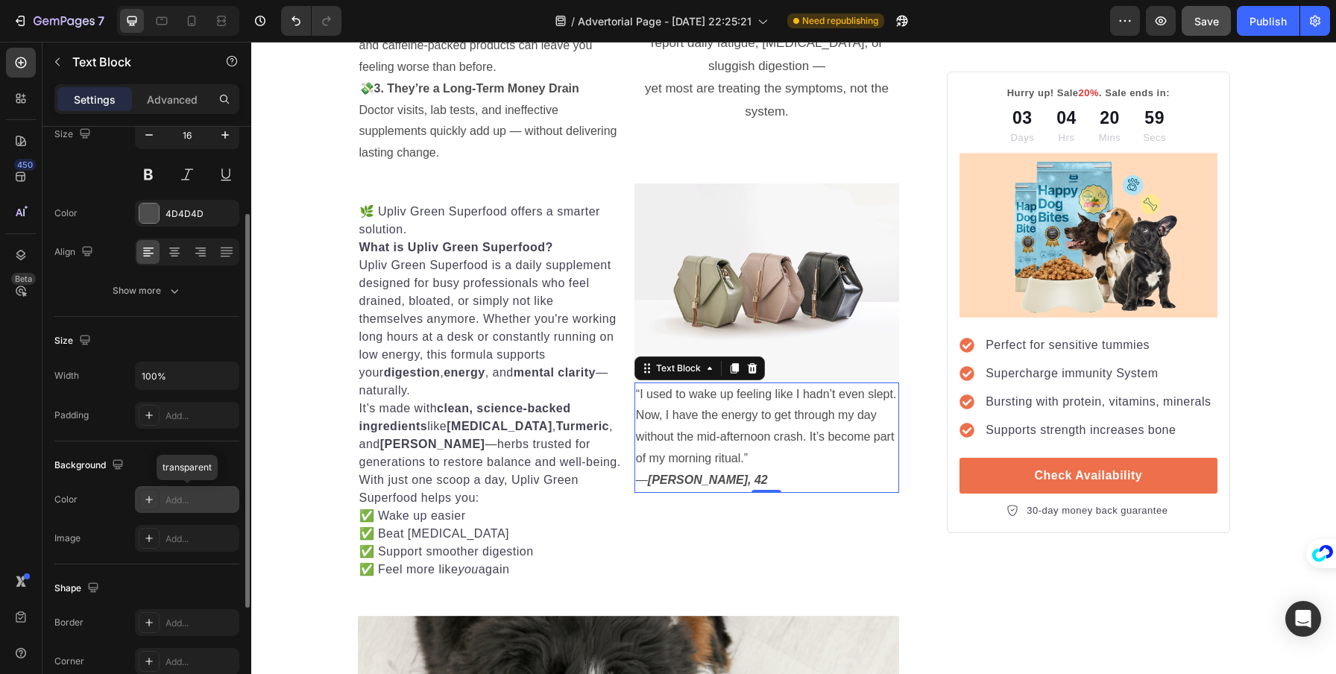
click at [183, 506] on div "Add..." at bounding box center [187, 499] width 104 height 27
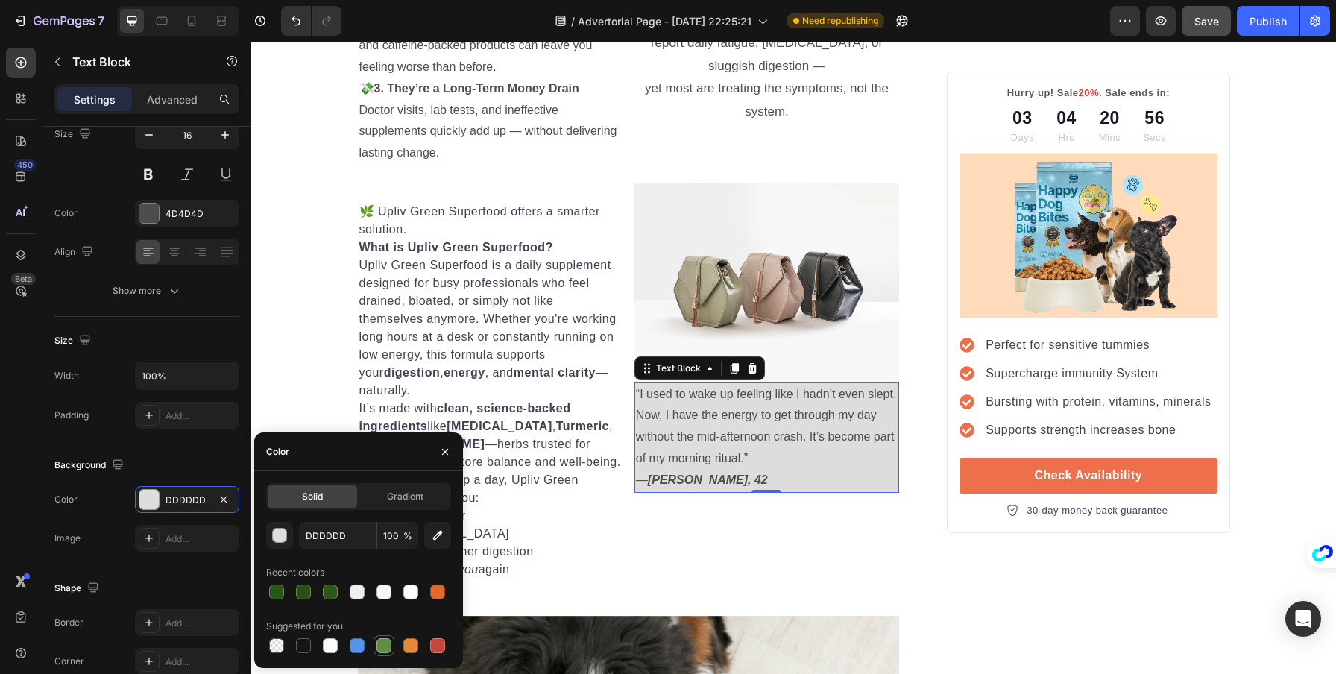
click at [387, 648] on div at bounding box center [384, 645] width 15 height 15
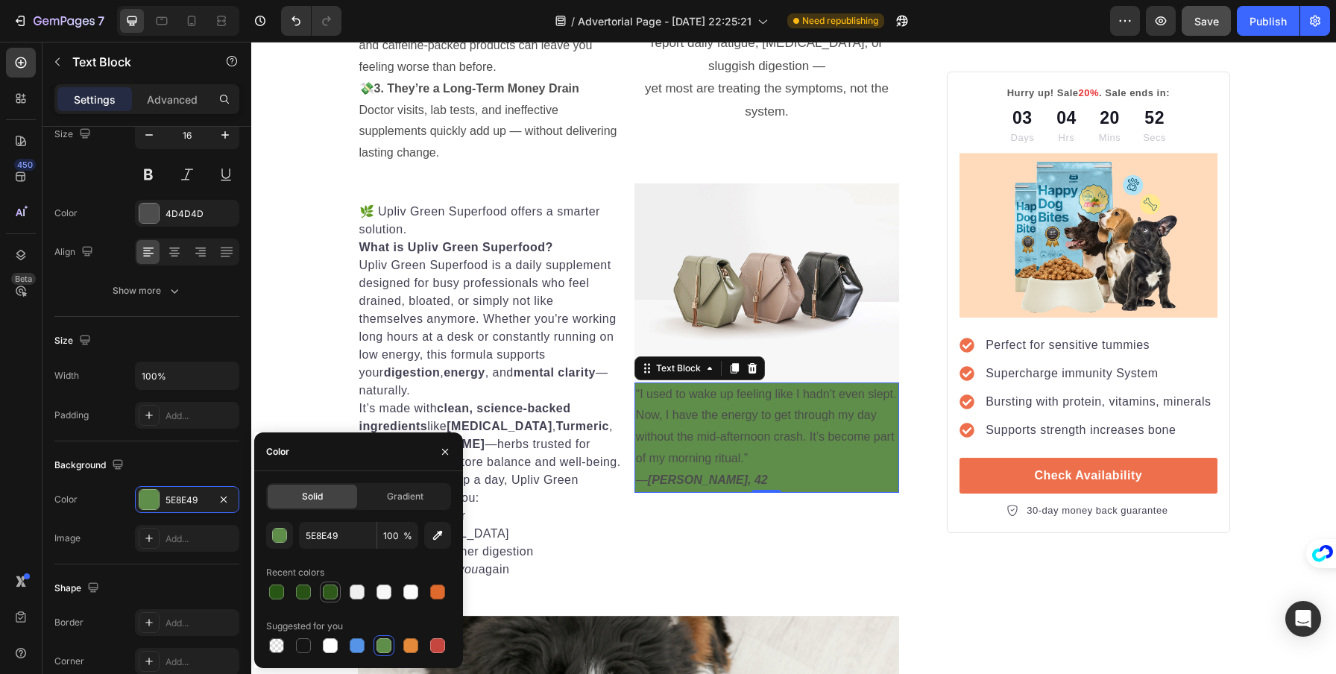
click at [332, 586] on div at bounding box center [330, 592] width 15 height 15
type input "2E591B"
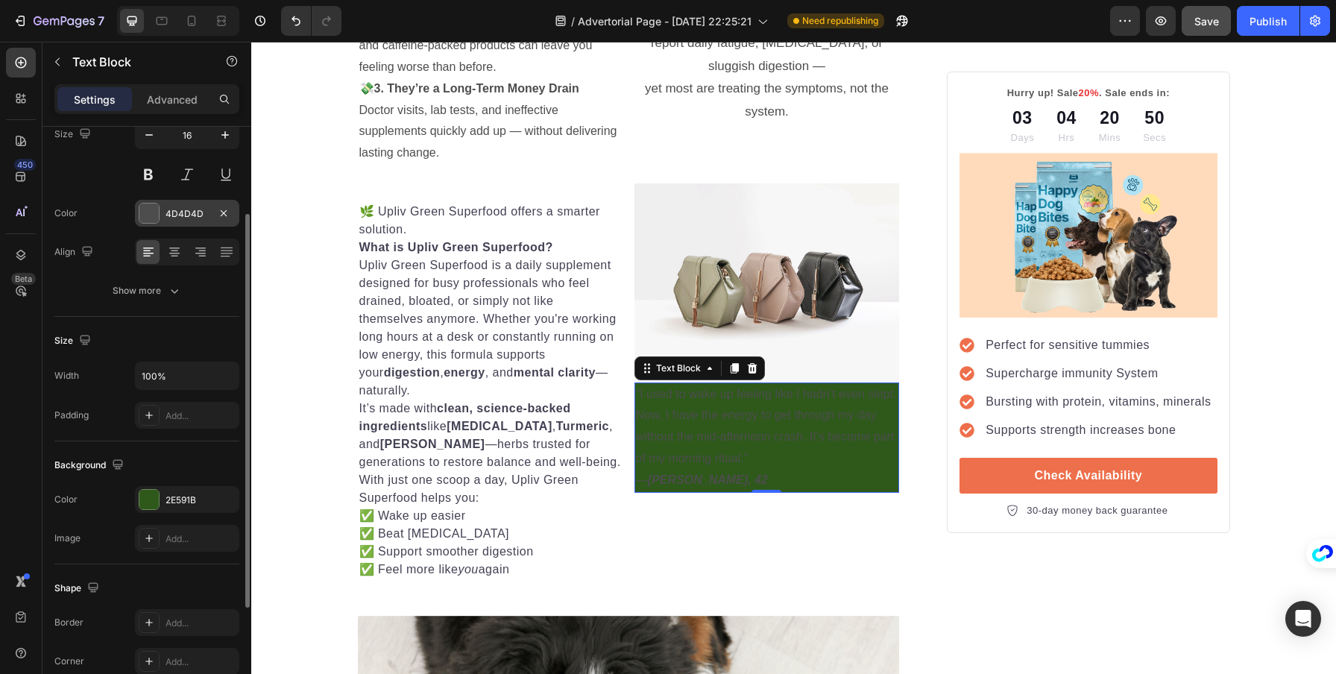
click at [154, 215] on div at bounding box center [148, 213] width 19 height 19
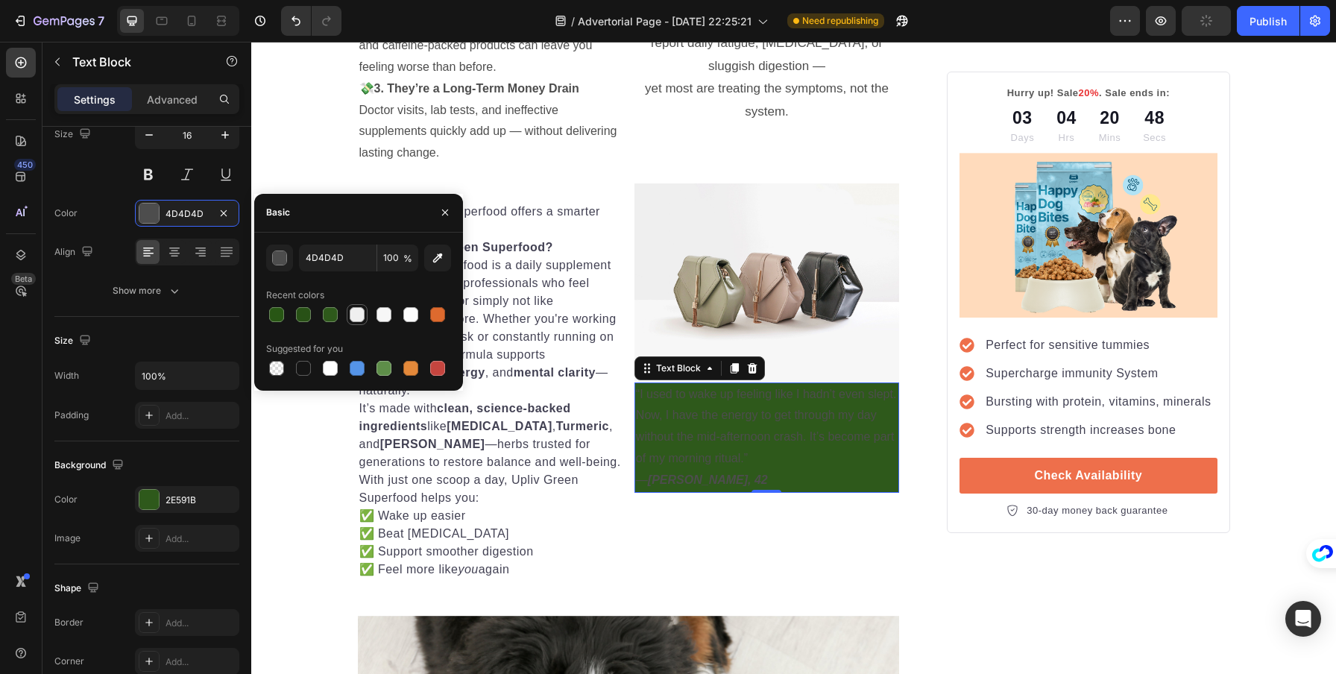
click at [365, 316] on div at bounding box center [357, 315] width 18 height 18
type input "EFEFEF"
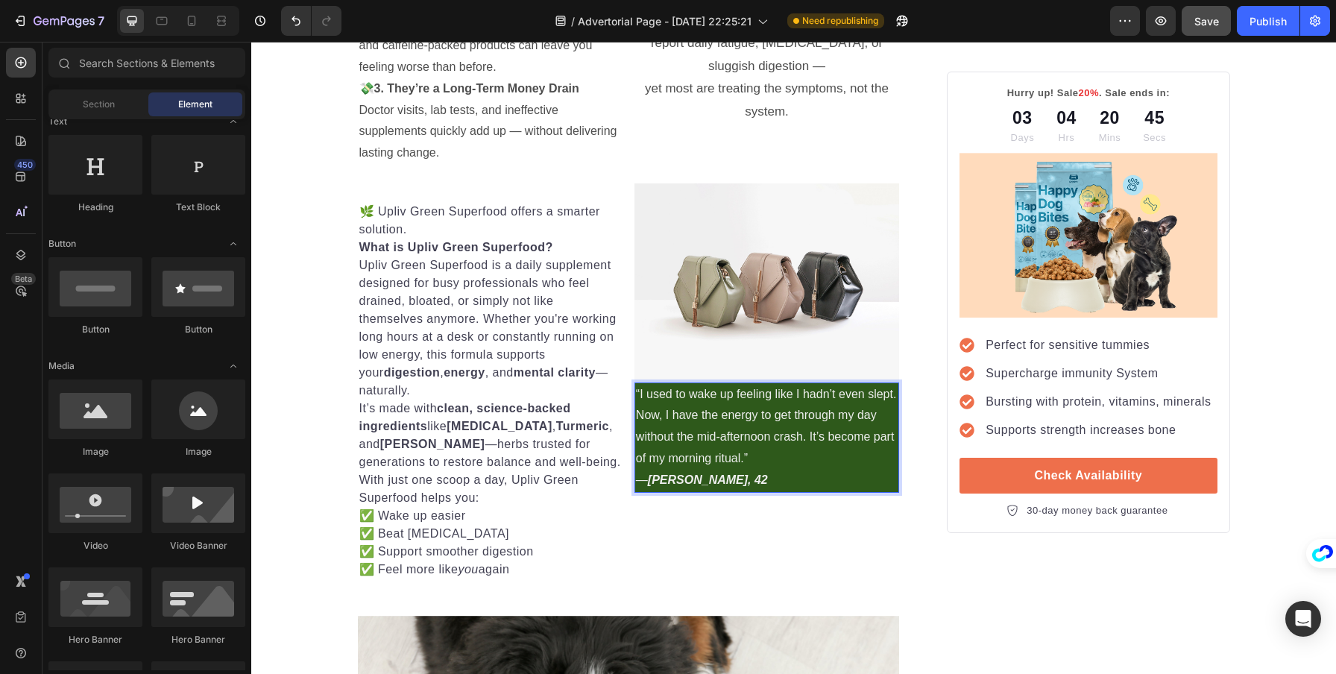
click at [738, 409] on div at bounding box center [738, 409] width 0 height 0
click at [752, 455] on p "“I used to wake up feeling like I hadn’t even slept. Now, I have the energy to …" at bounding box center [767, 437] width 262 height 107
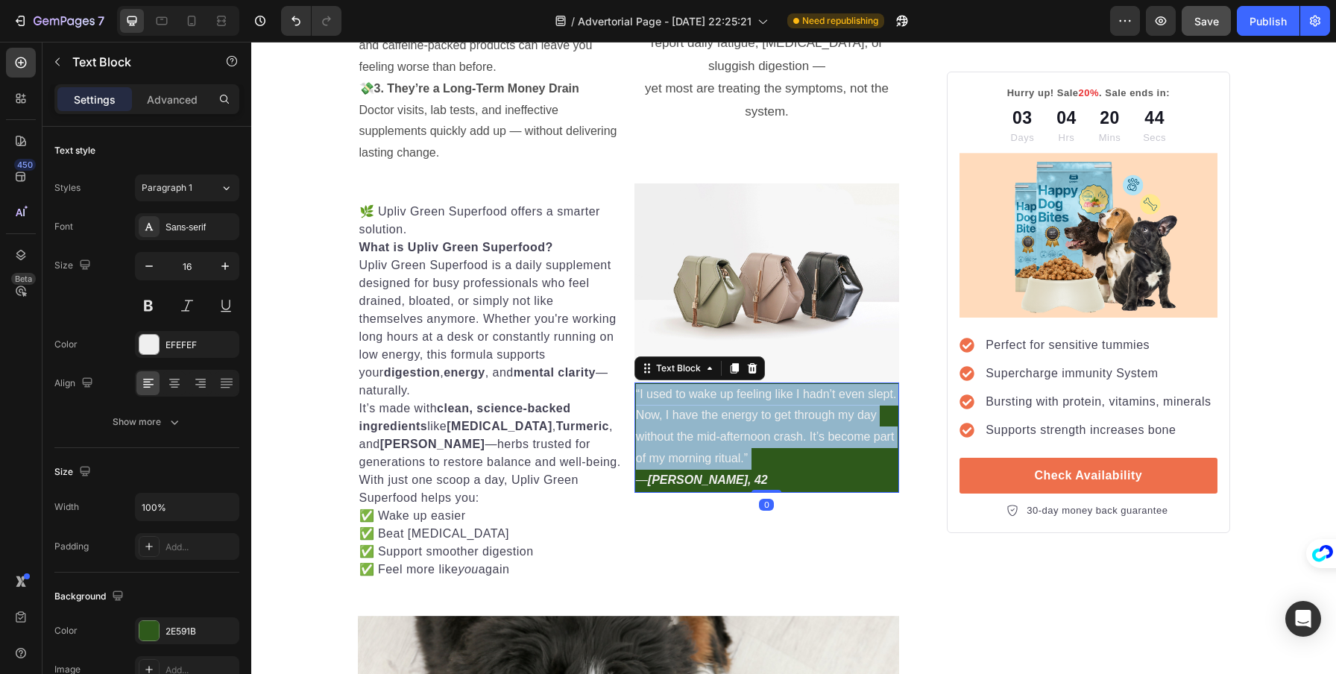
click at [752, 455] on p "“I used to wake up feeling like I hadn’t even slept. Now, I have the energy to …" at bounding box center [767, 437] width 262 height 107
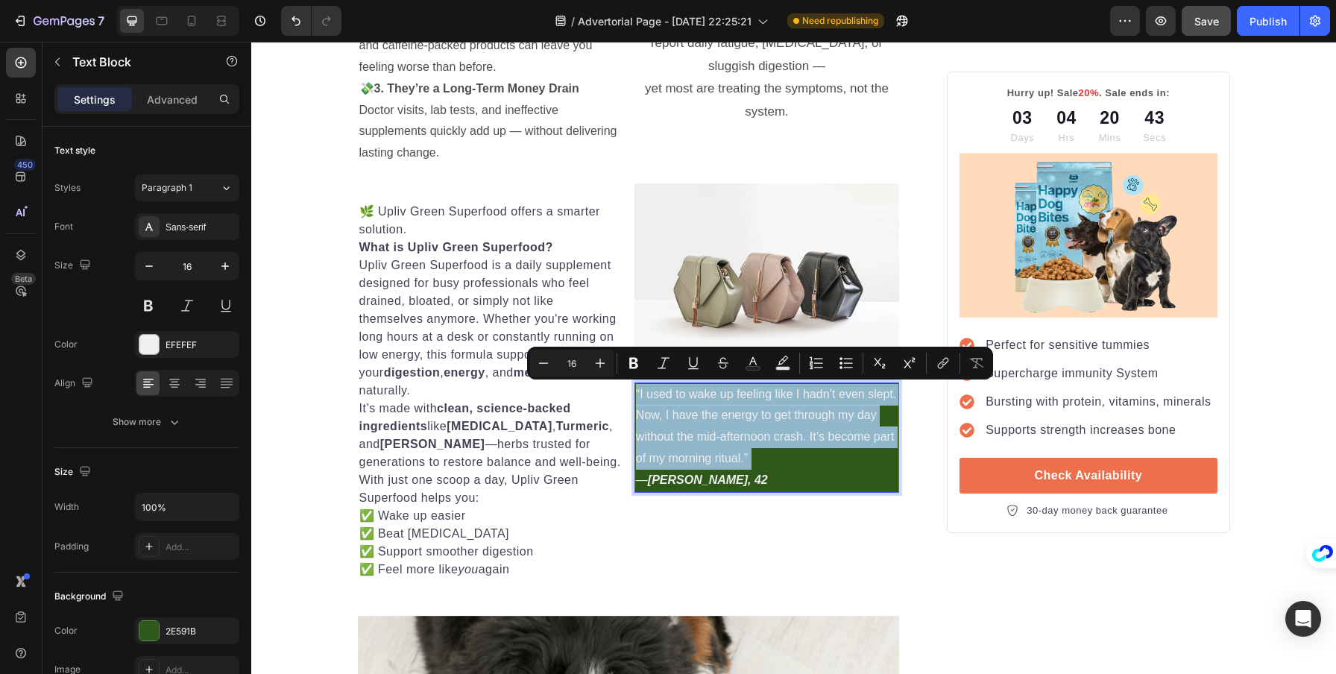
click at [803, 463] on p "“I used to wake up feeling like I hadn’t even slept. Now, I have the energy to …" at bounding box center [767, 437] width 262 height 107
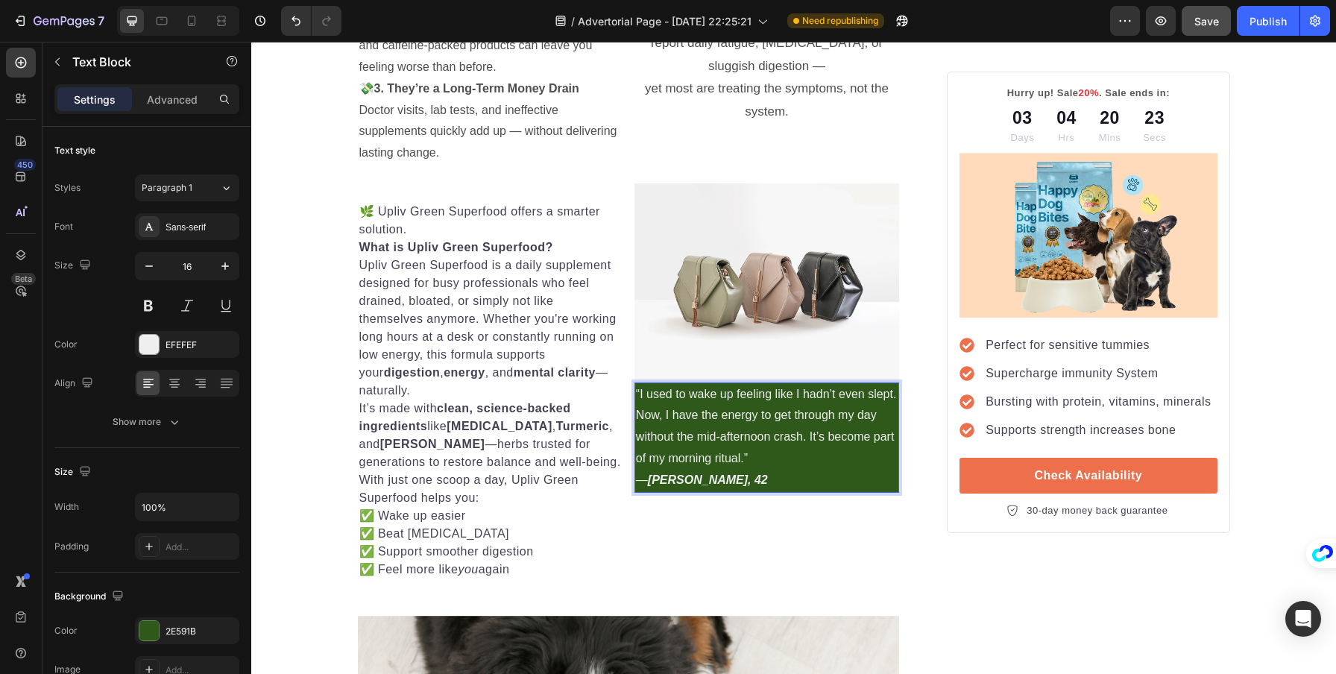
click at [743, 472] on p "“I used to wake up feeling like I hadn’t even slept. Now, I have the energy to …" at bounding box center [767, 437] width 262 height 107
click at [715, 485] on p "“I used to wake up feeling like I hadn’t even slept. Now, I have the energy to …" at bounding box center [767, 437] width 262 height 107
click at [770, 538] on div "Image “I used to wake up feeling like I hadn’t even slept. Now, I have the ener…" at bounding box center [767, 390] width 265 height 415
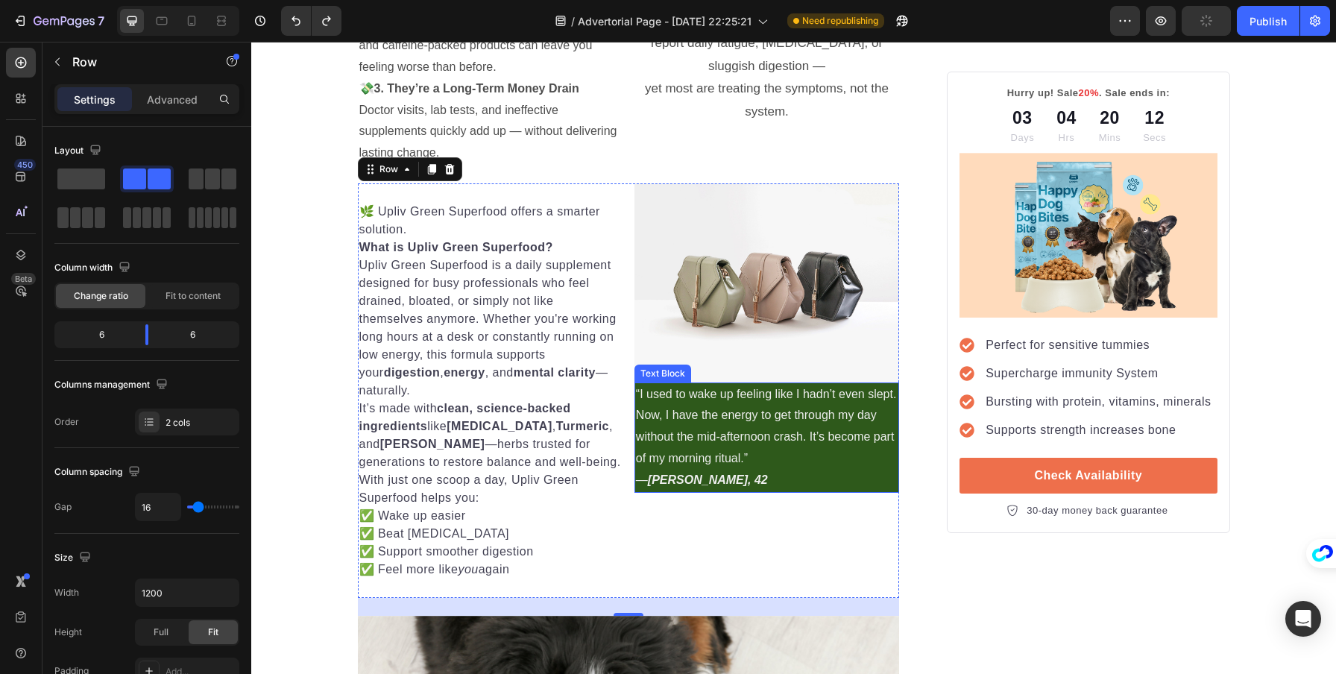
click at [636, 384] on p "“I used to wake up feeling like I hadn’t even slept. Now, I have the energy to …" at bounding box center [767, 437] width 262 height 107
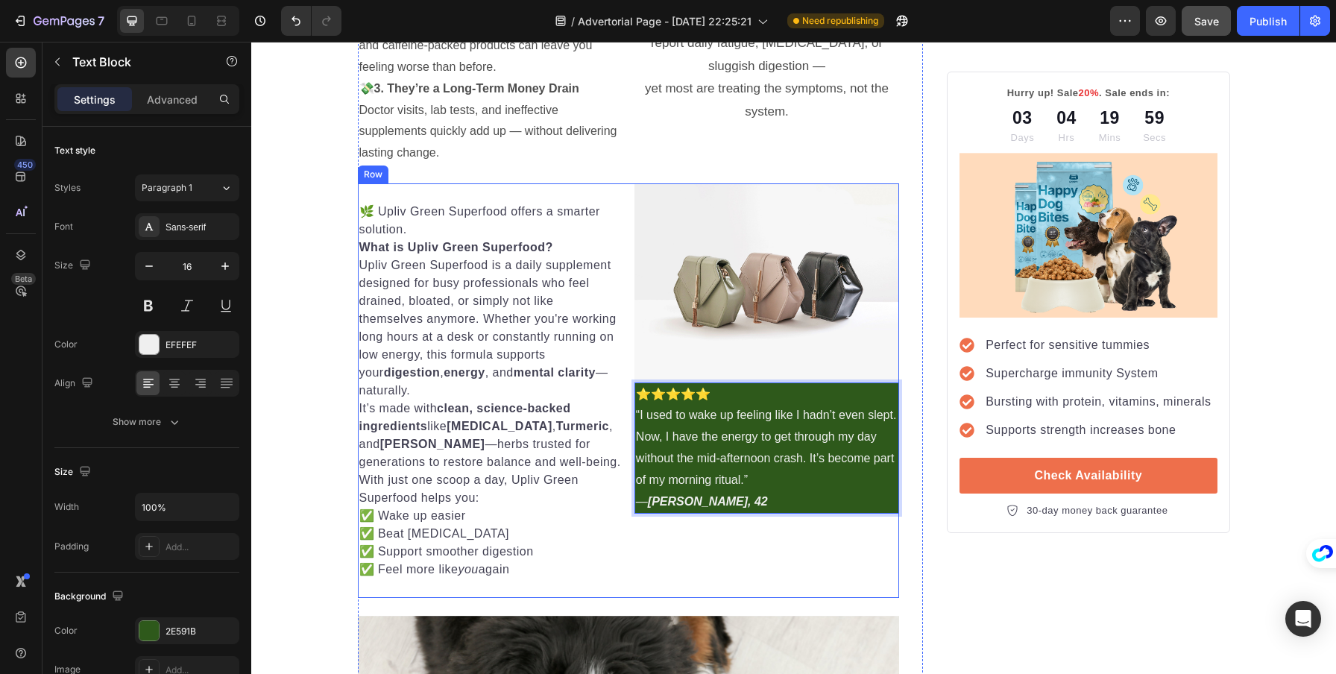
click at [786, 557] on div "Image ⭐️⭐️⭐️⭐️⭐️ “I used to wake up feeling like I hadn’t even slept. Now, I ha…" at bounding box center [767, 390] width 265 height 415
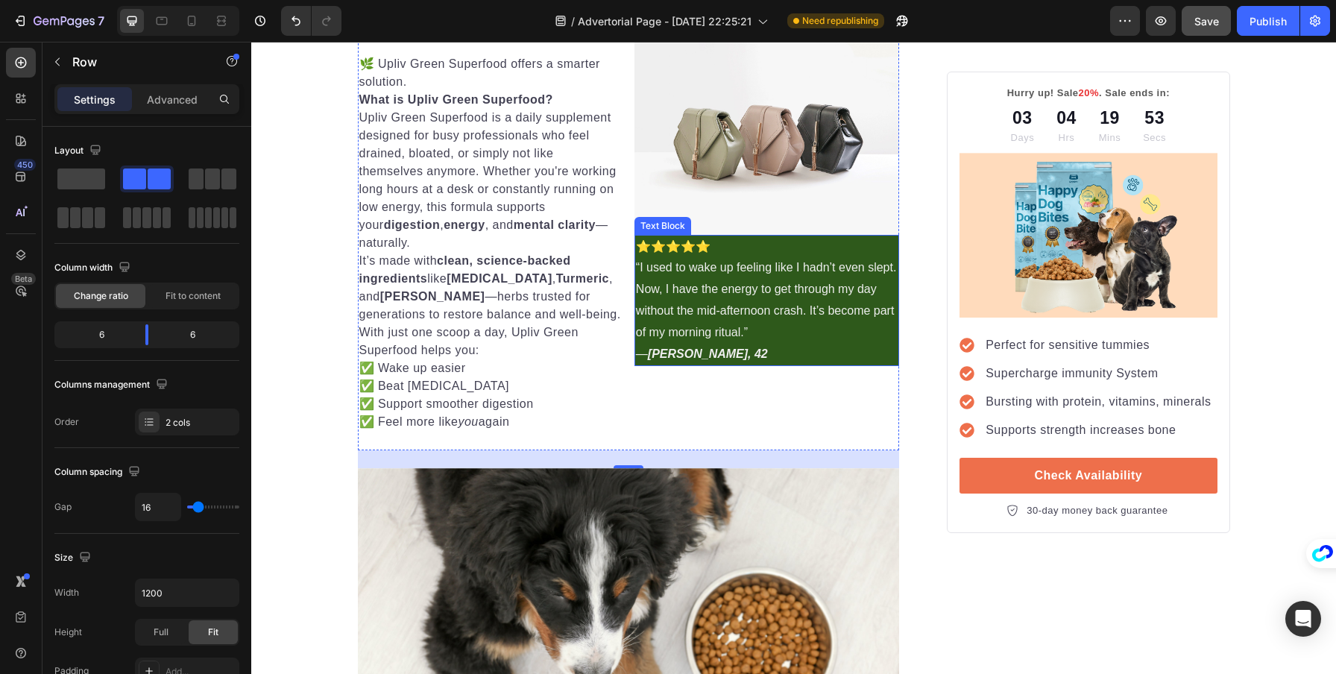
scroll to position [1281, 0]
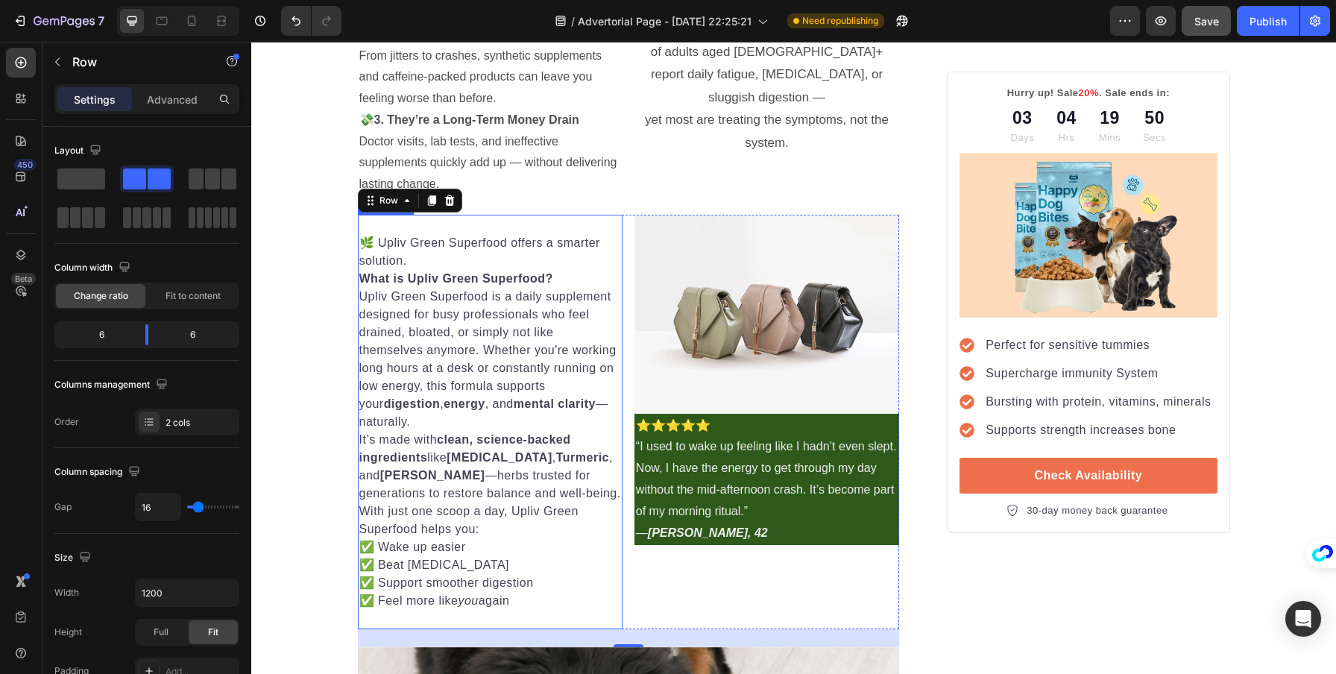
click at [480, 280] on strong "What is Upliv Green Superfood?" at bounding box center [456, 278] width 194 height 13
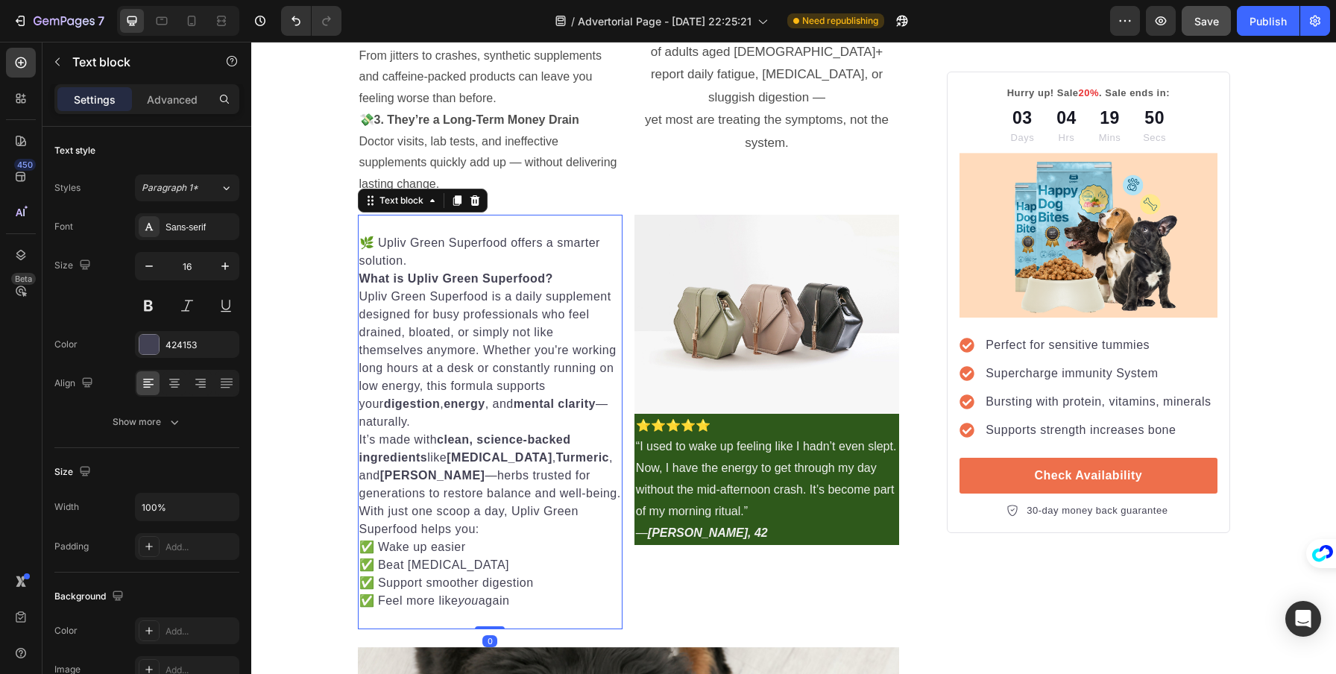
click at [480, 280] on strong "What is Upliv Green Superfood?" at bounding box center [456, 278] width 194 height 13
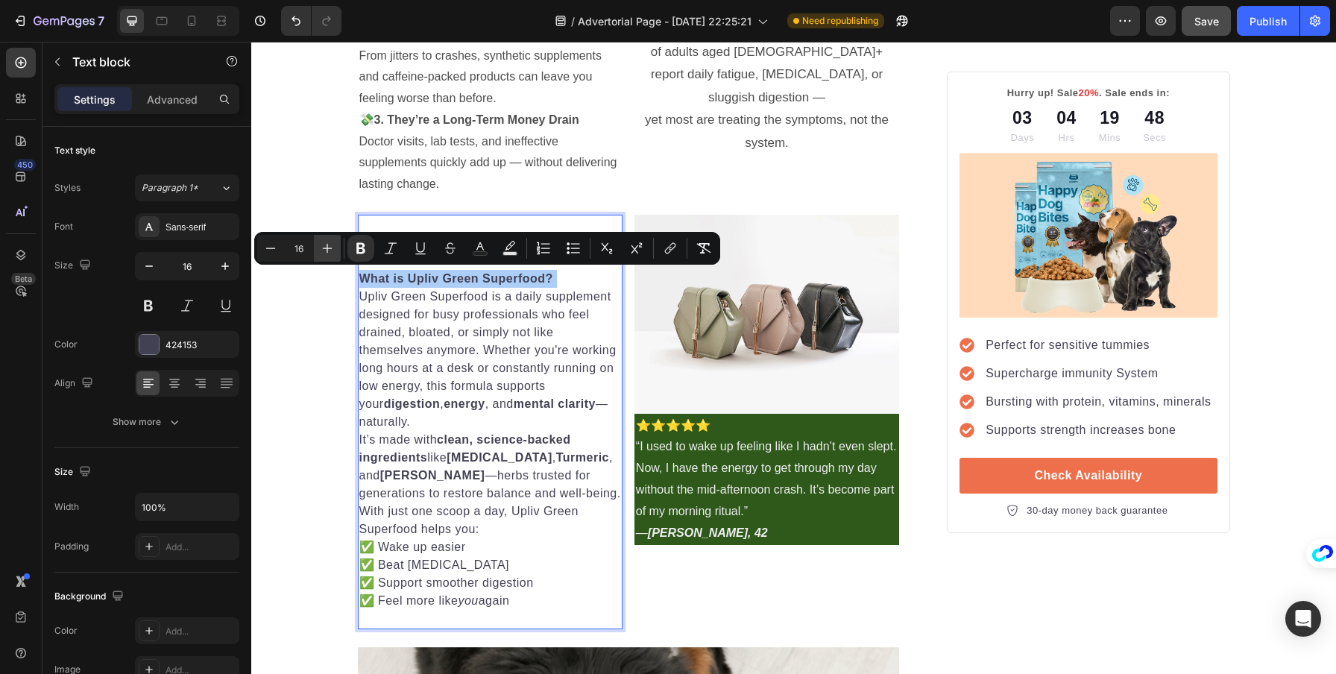
click at [327, 245] on icon "Editor contextual toolbar" at bounding box center [327, 248] width 15 height 15
type input "17"
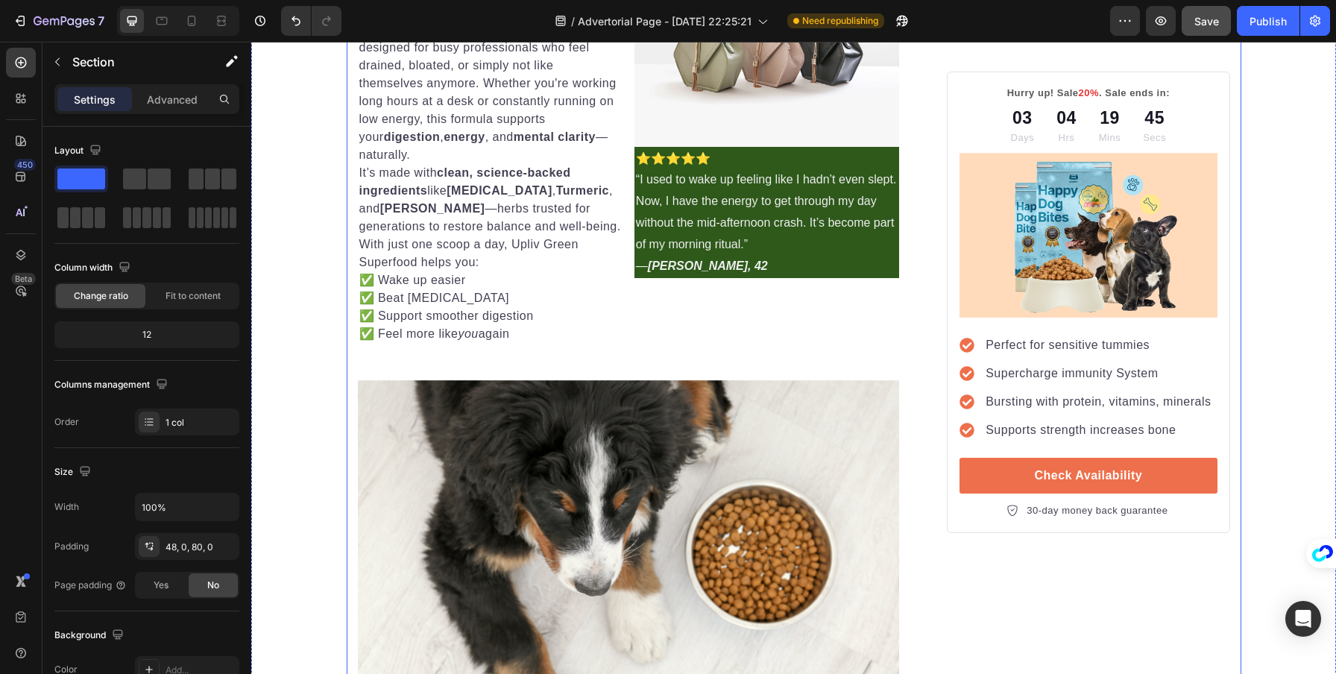
scroll to position [1727, 0]
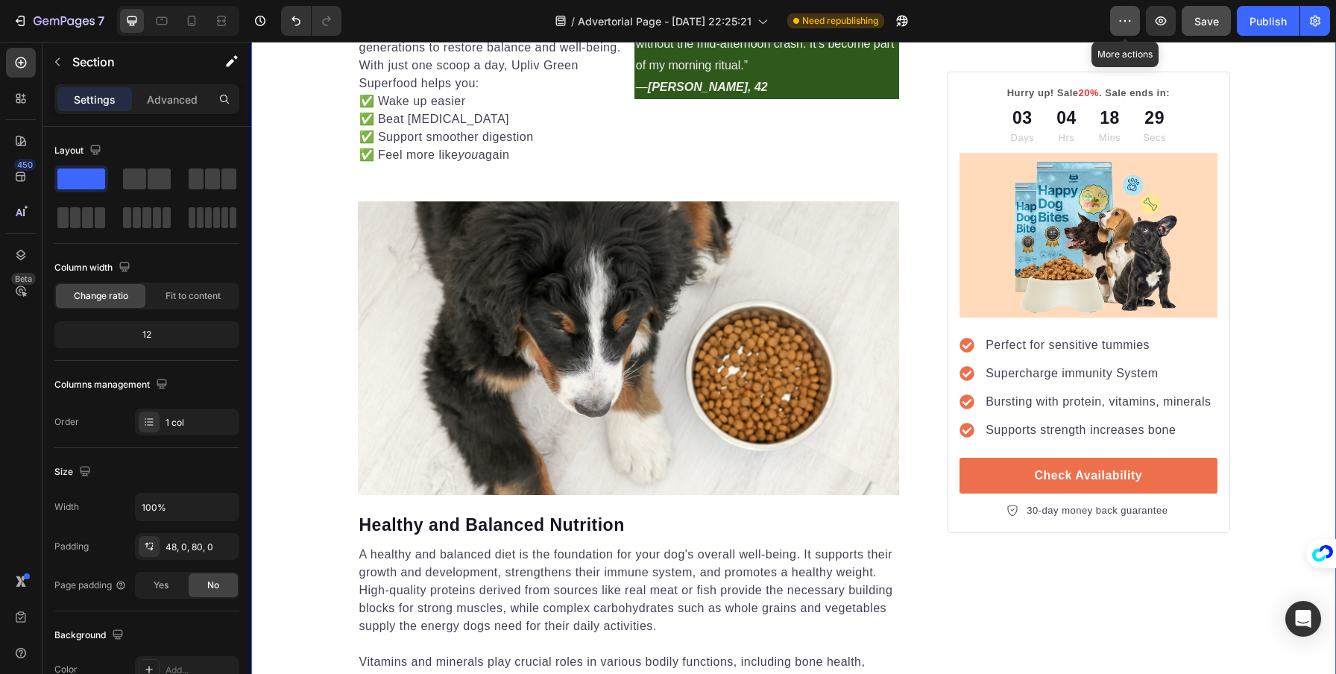
click at [1135, 31] on button "button" at bounding box center [1125, 21] width 30 height 30
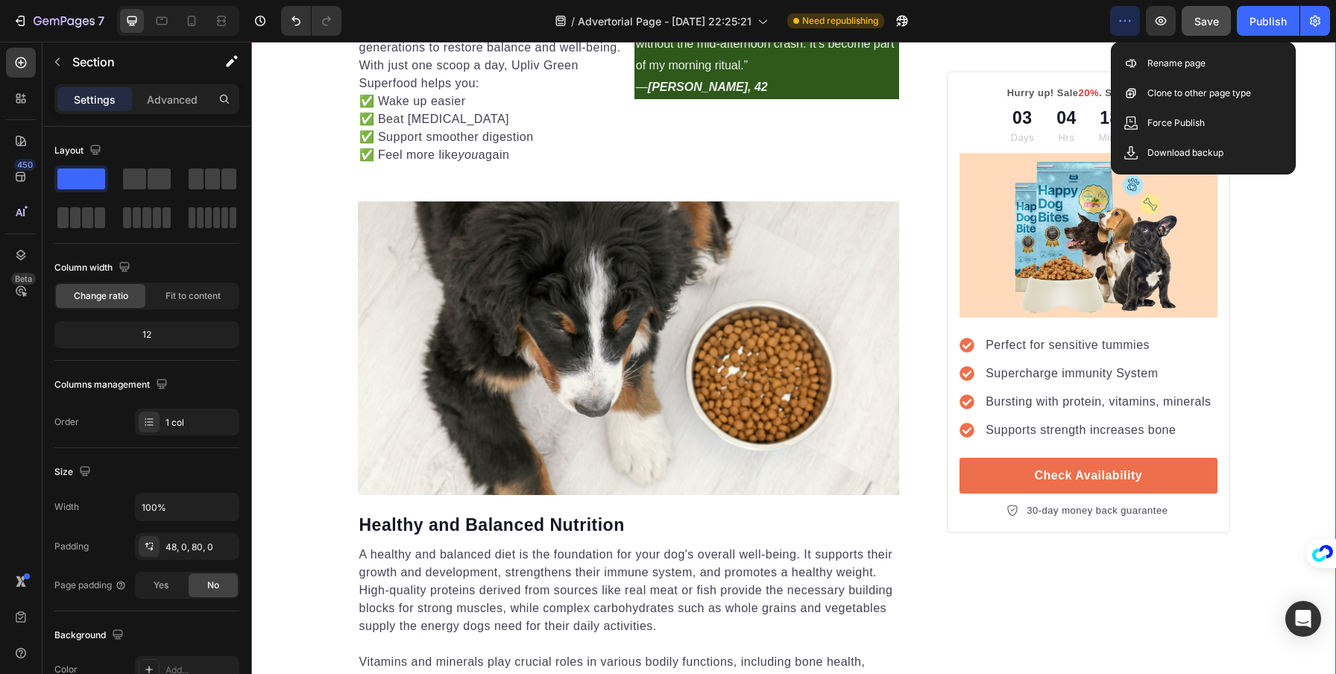
click at [1135, 31] on button "button" at bounding box center [1125, 21] width 30 height 30
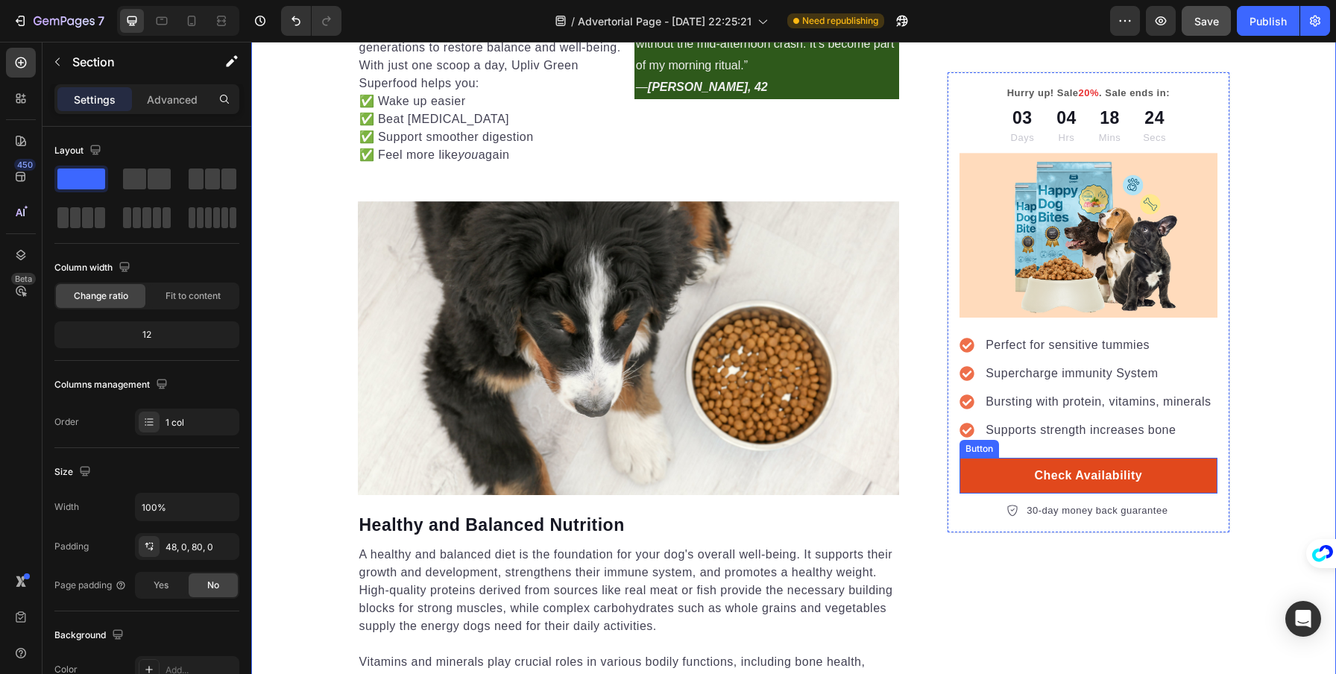
click at [1181, 475] on link "Check Availability" at bounding box center [1088, 476] width 257 height 36
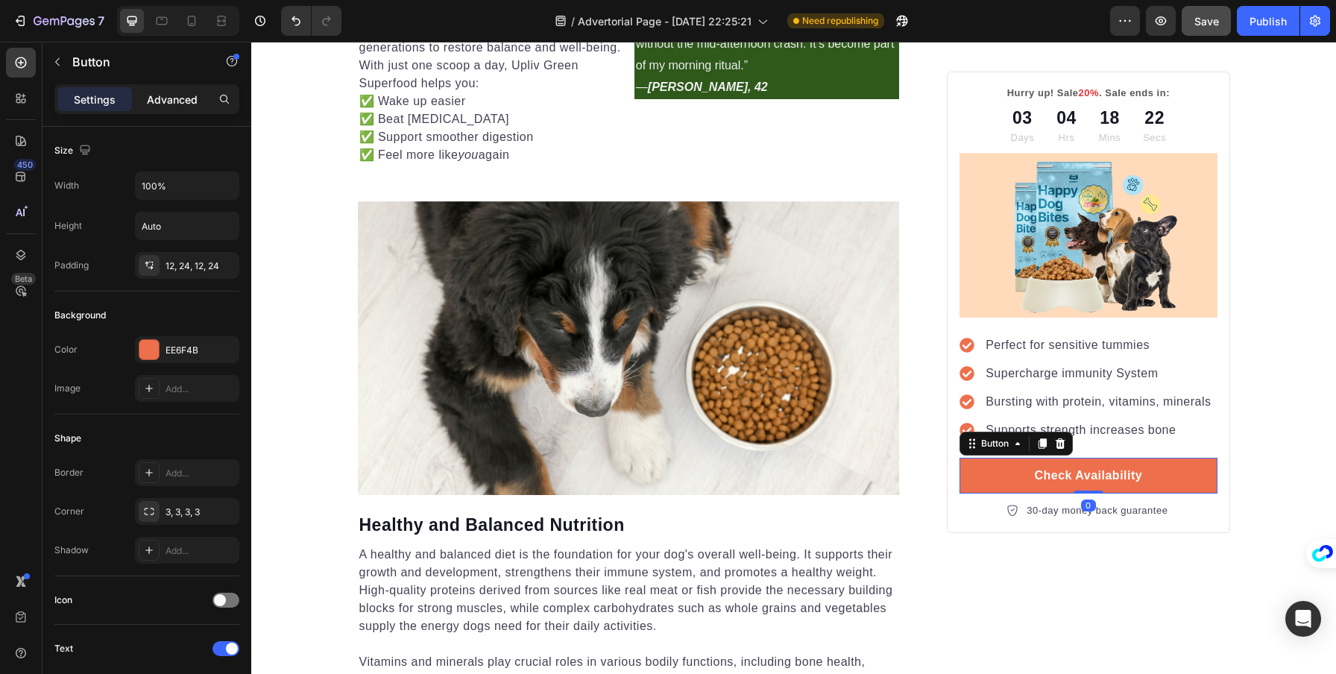
click at [184, 105] on p "Advanced" at bounding box center [172, 100] width 51 height 16
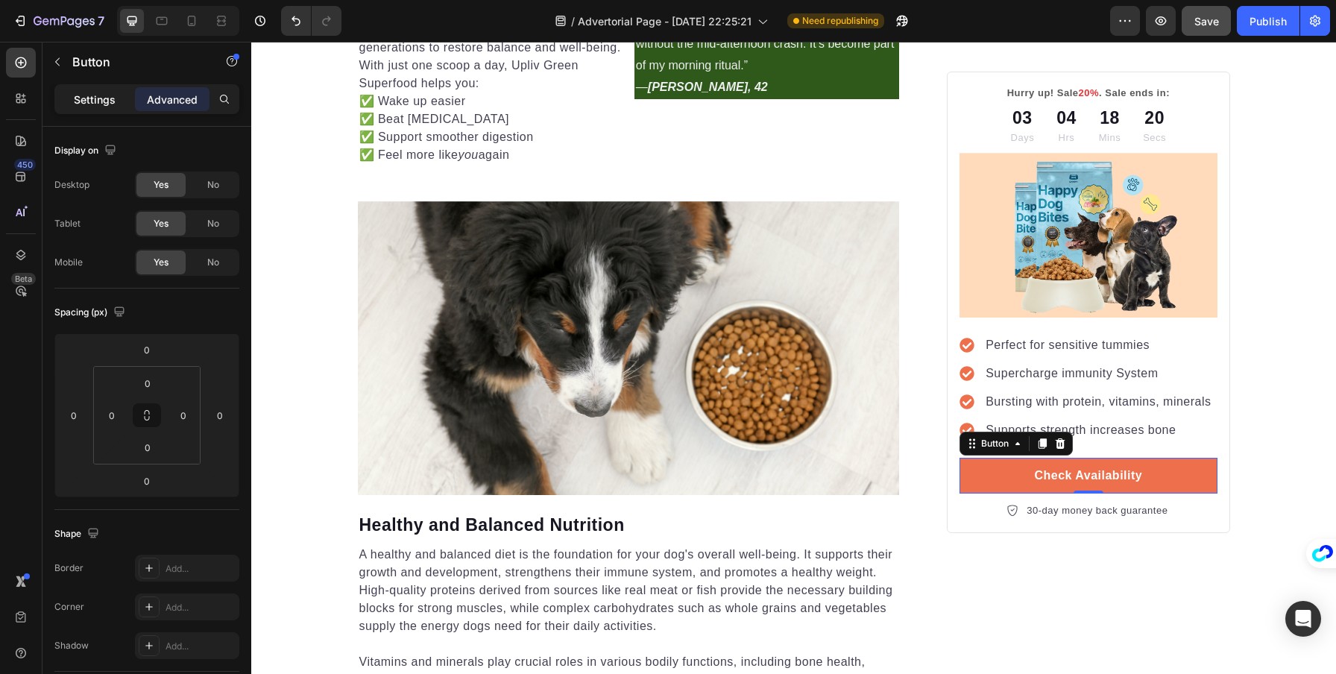
click at [114, 103] on p "Settings" at bounding box center [95, 100] width 42 height 16
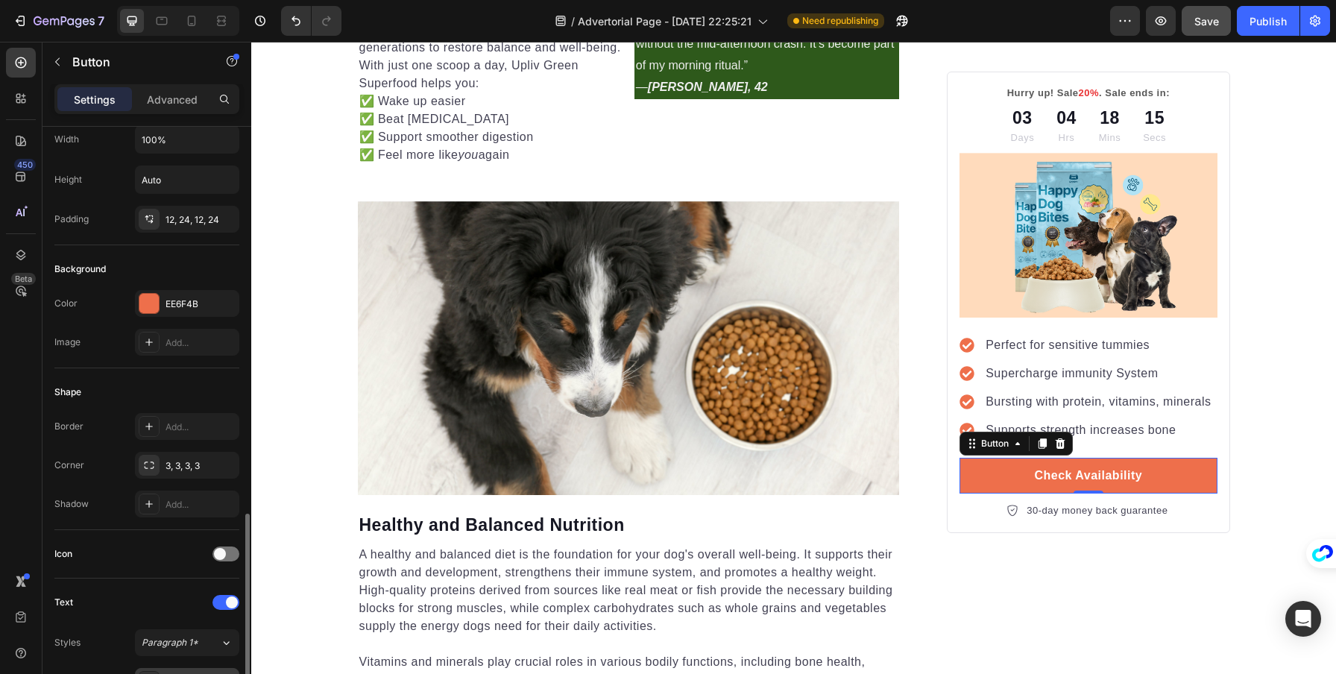
scroll to position [289, 0]
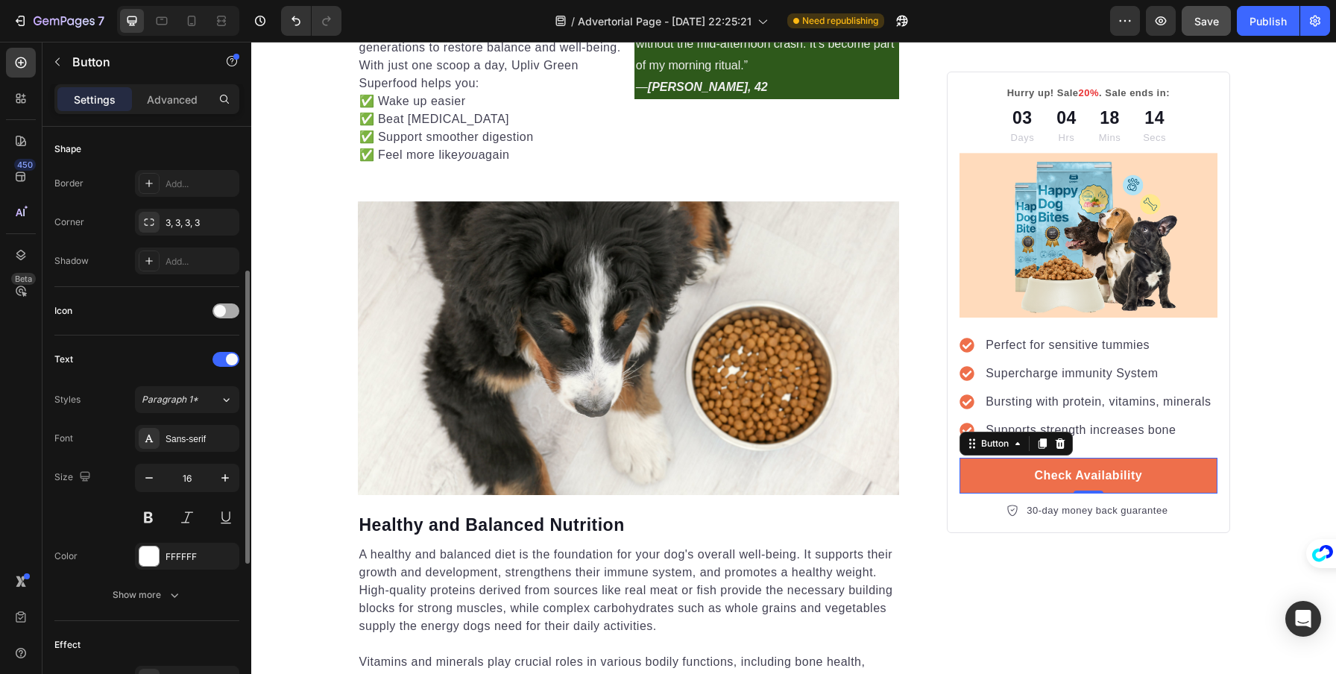
click at [224, 304] on div at bounding box center [226, 311] width 27 height 15
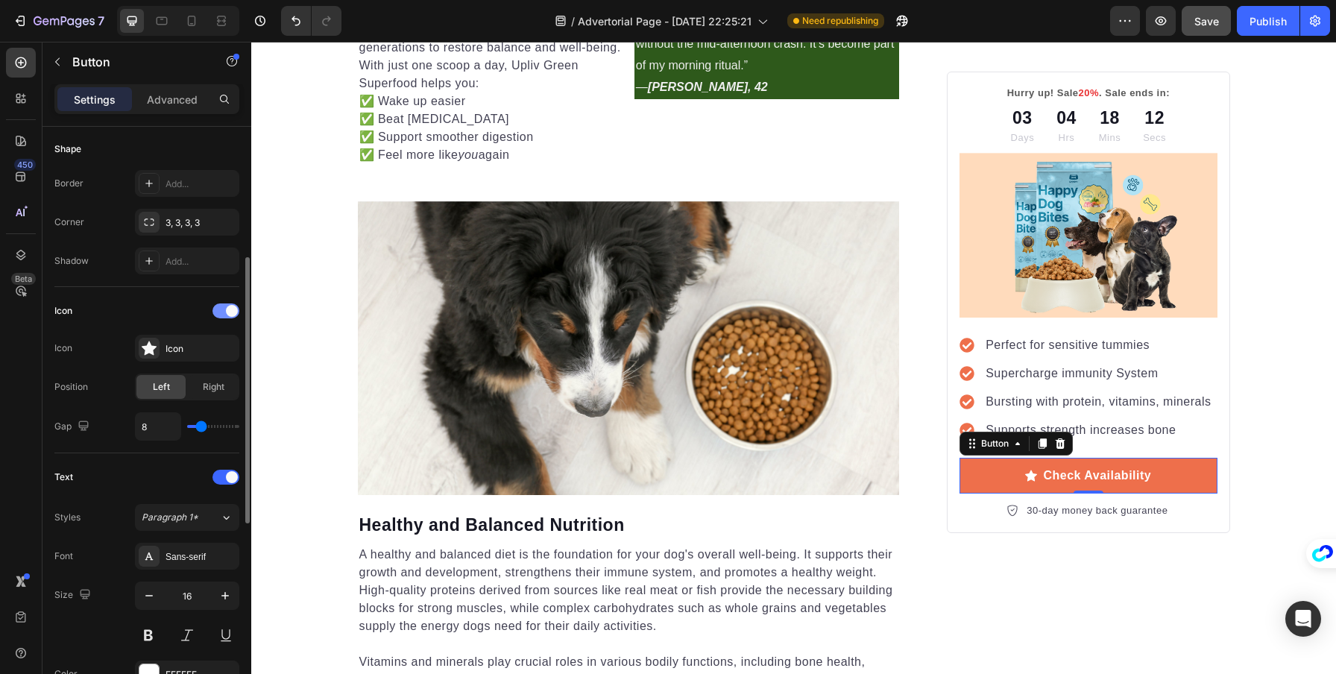
click at [224, 304] on div at bounding box center [226, 311] width 27 height 15
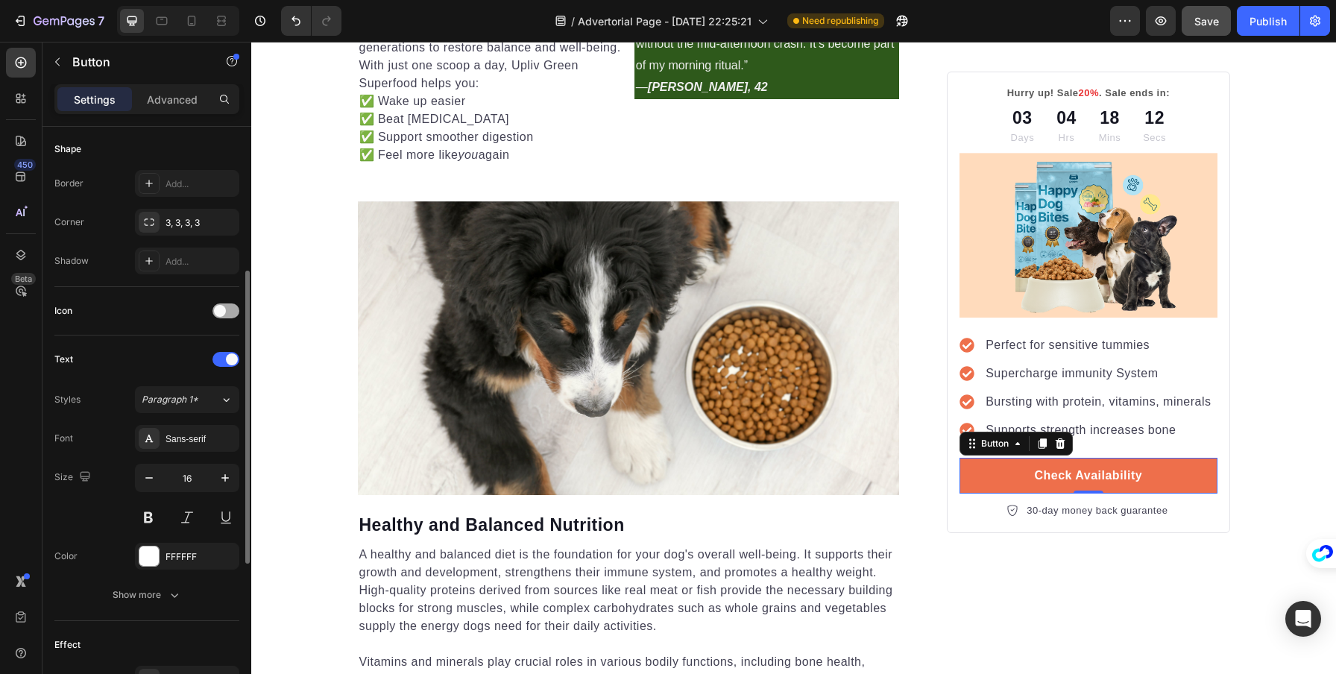
click at [224, 304] on div at bounding box center [226, 311] width 27 height 15
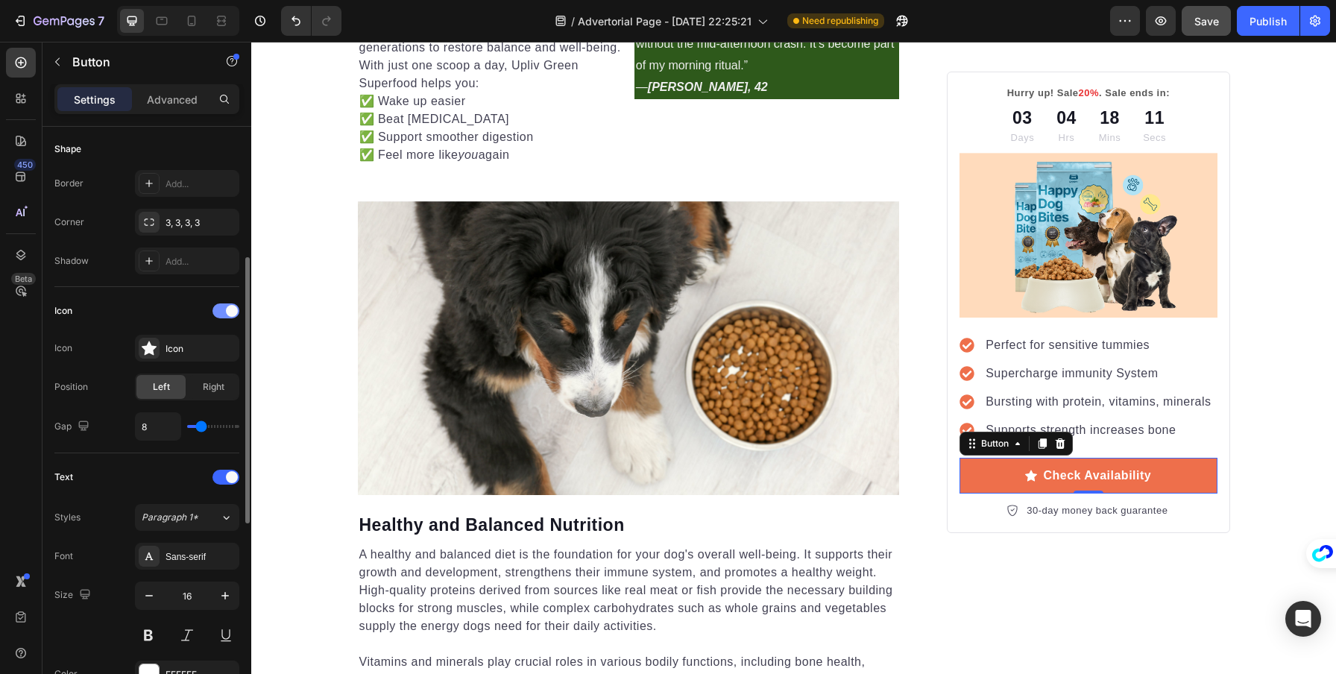
click at [224, 304] on div at bounding box center [226, 311] width 27 height 15
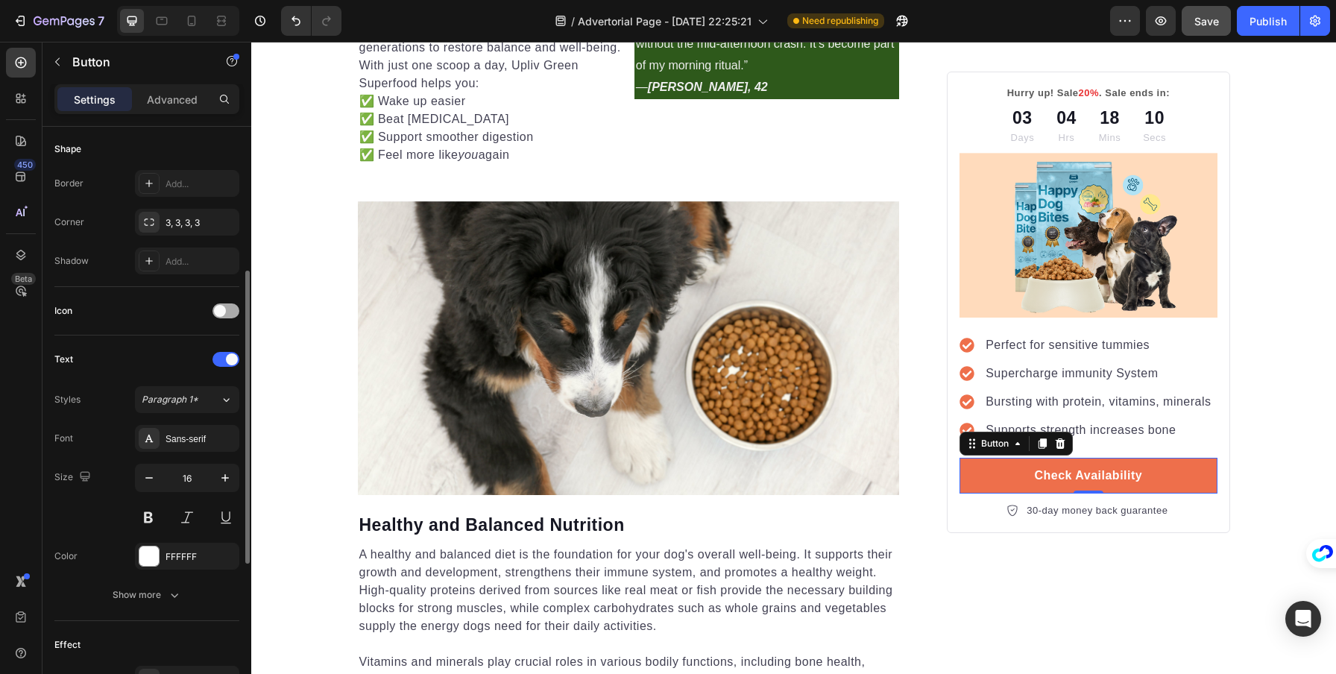
click at [224, 304] on div at bounding box center [226, 311] width 27 height 15
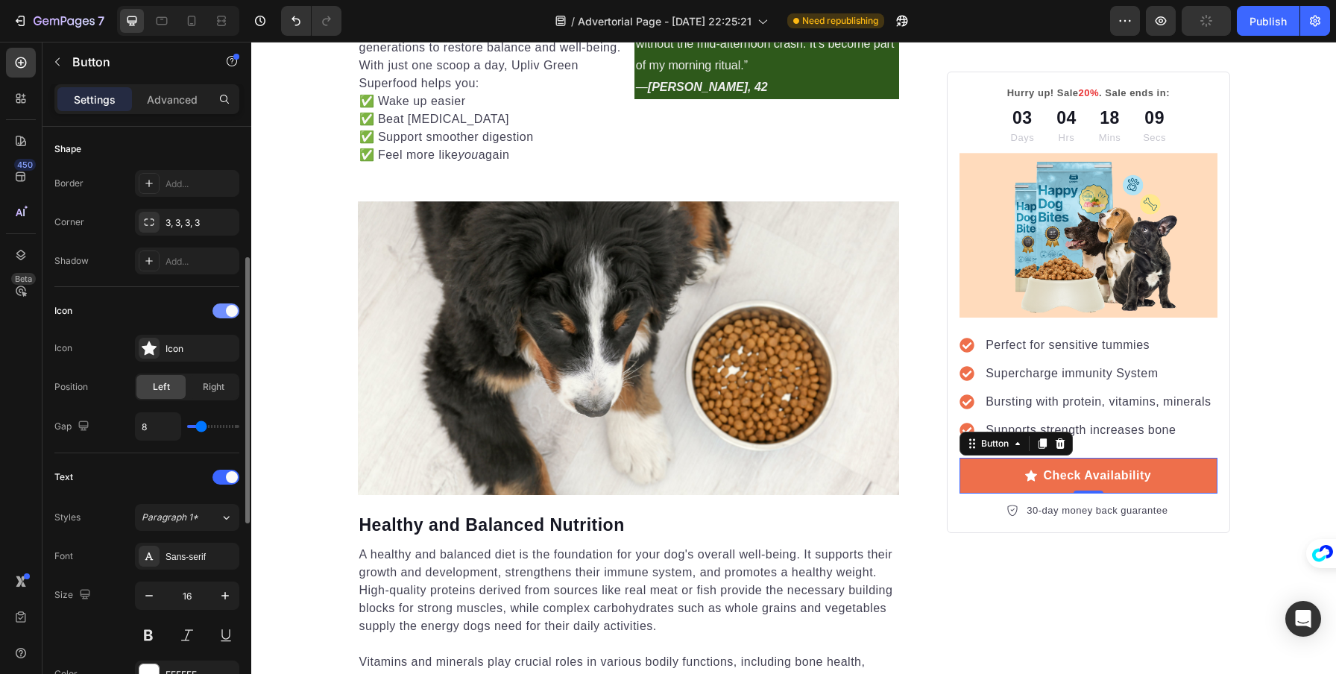
click at [224, 304] on div at bounding box center [226, 311] width 27 height 15
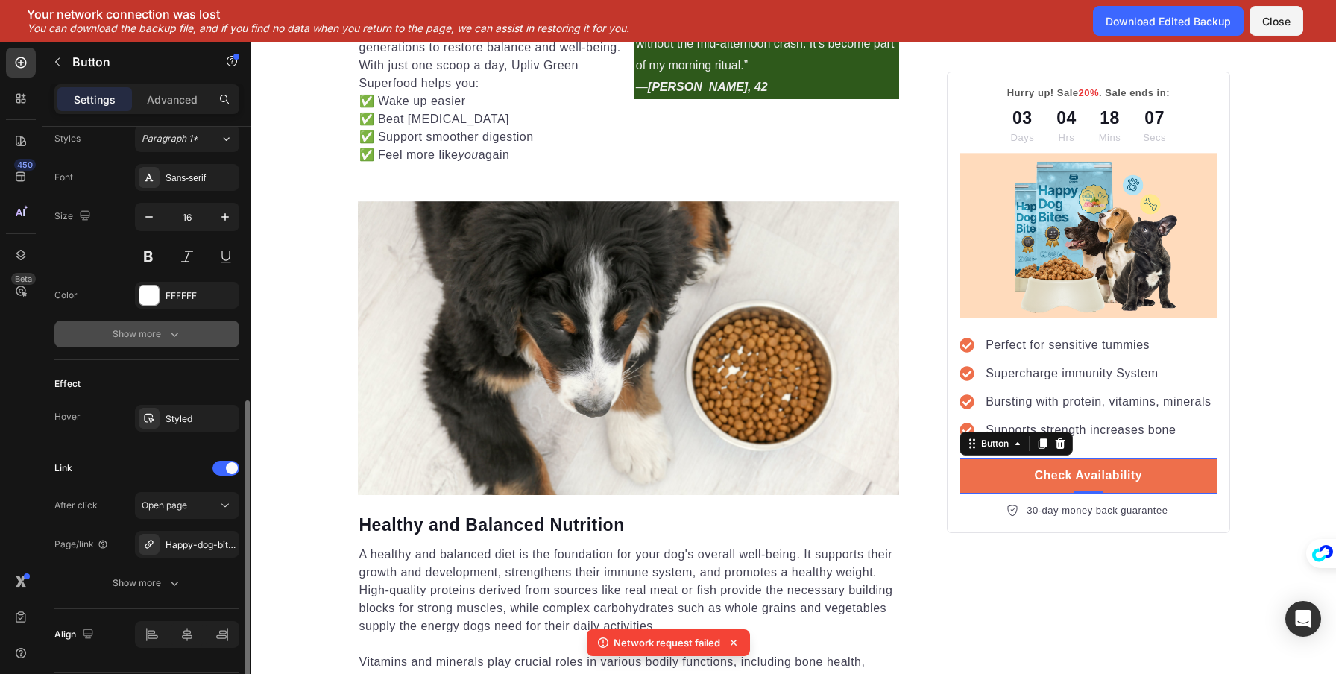
scroll to position [596, 0]
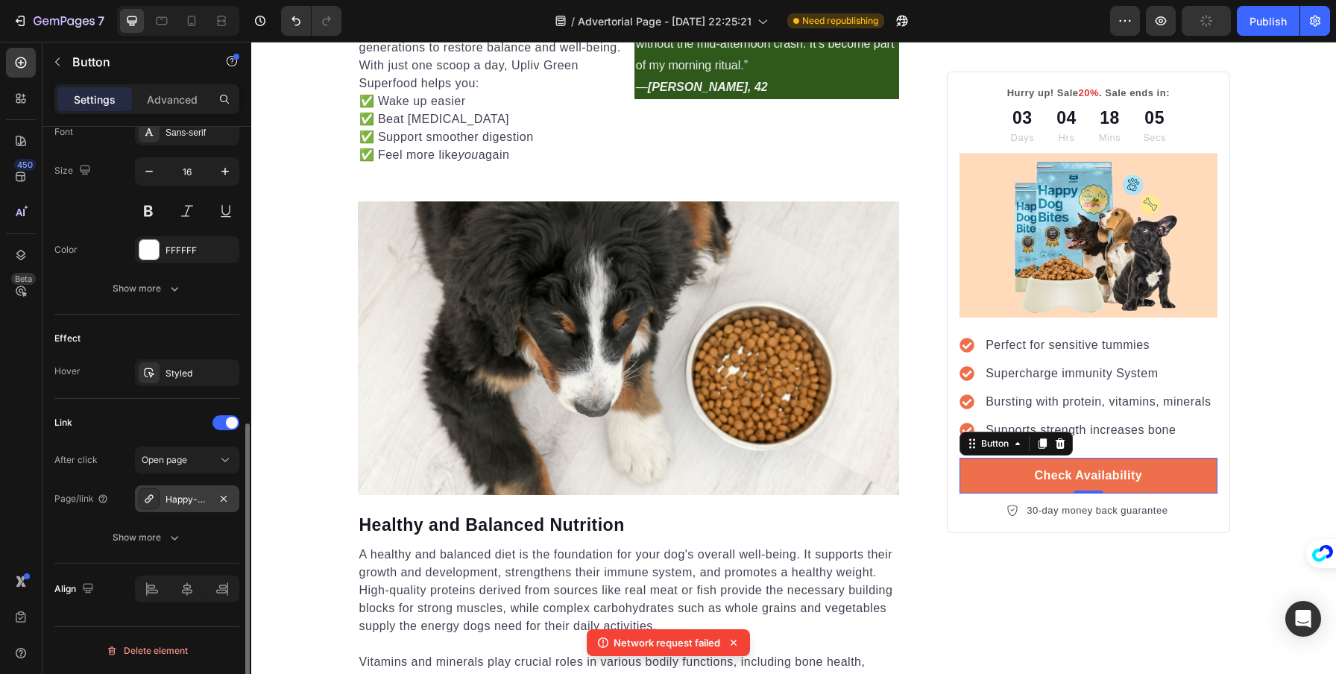
click at [194, 503] on div "Happy-dog-bites" at bounding box center [187, 499] width 43 height 13
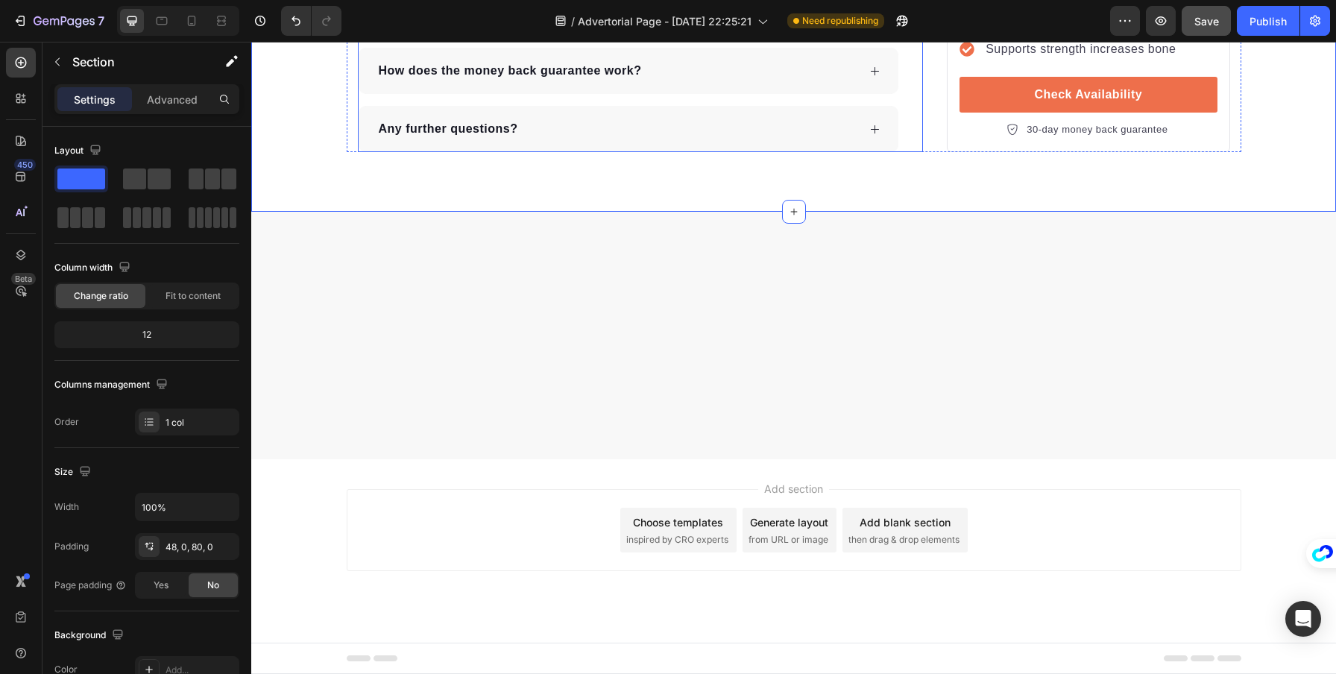
scroll to position [6128, 0]
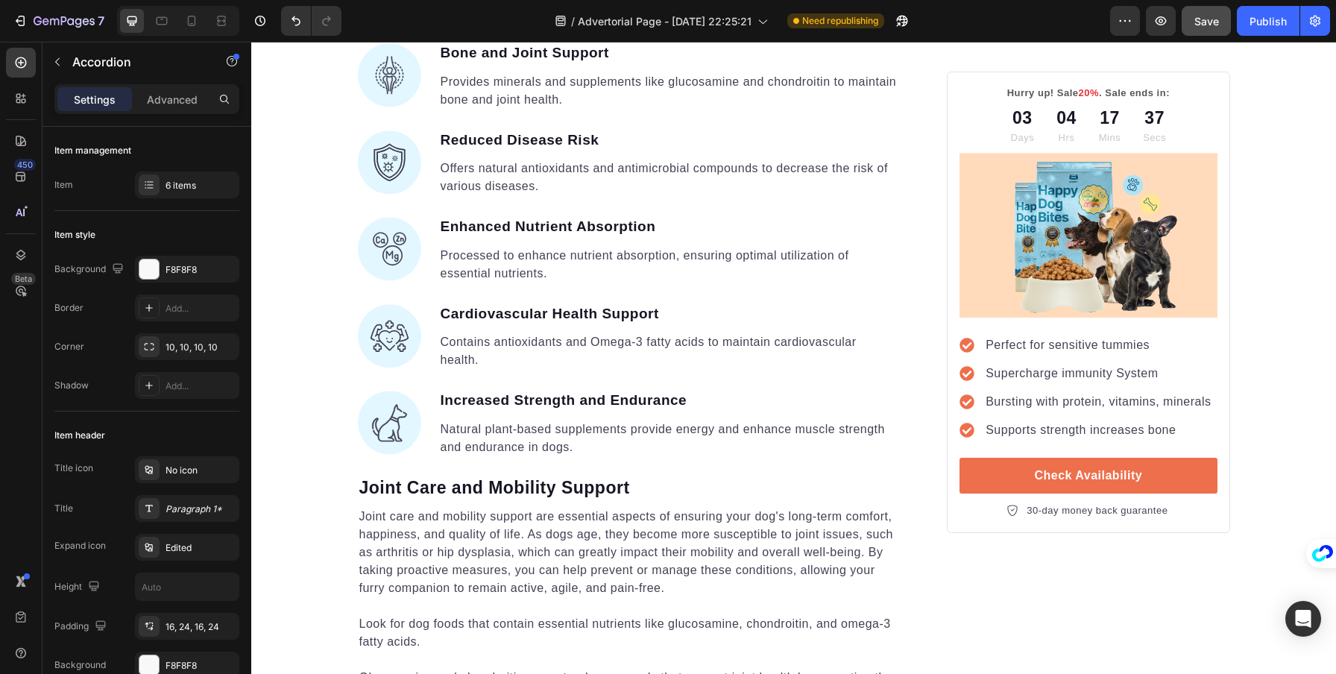
scroll to position [2536, 0]
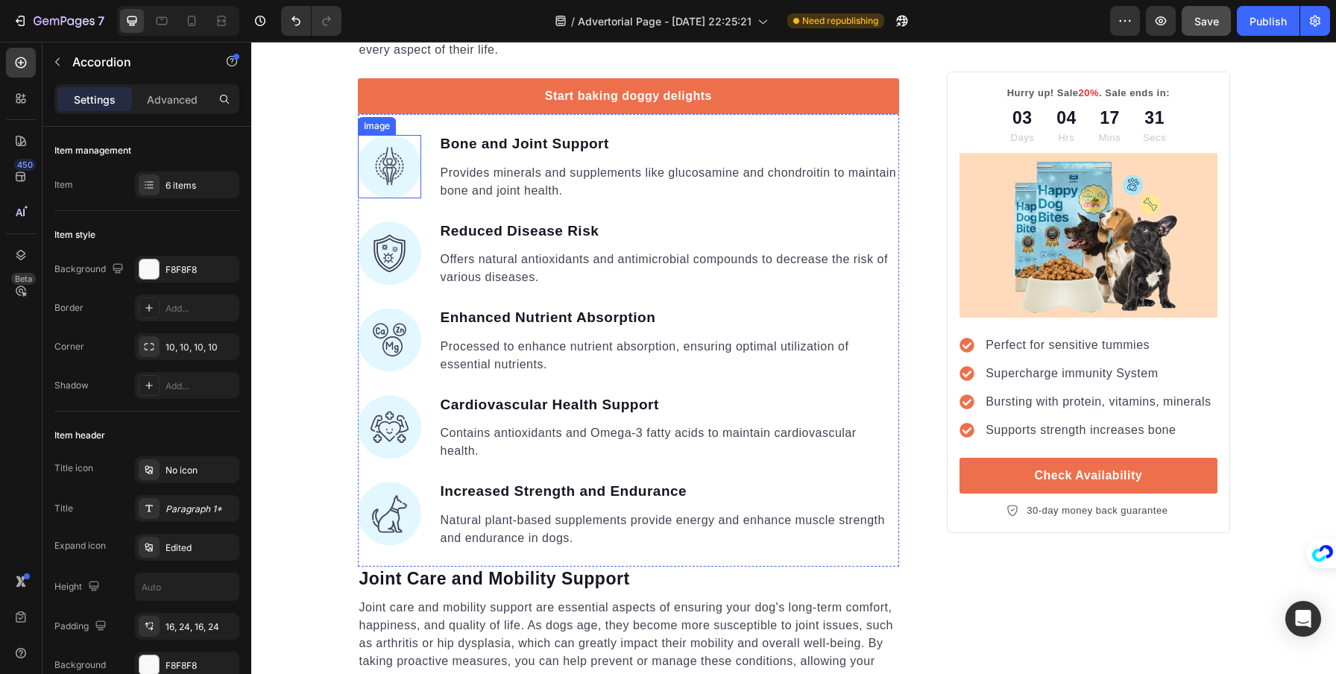
click at [379, 167] on img at bounding box center [389, 166] width 63 height 63
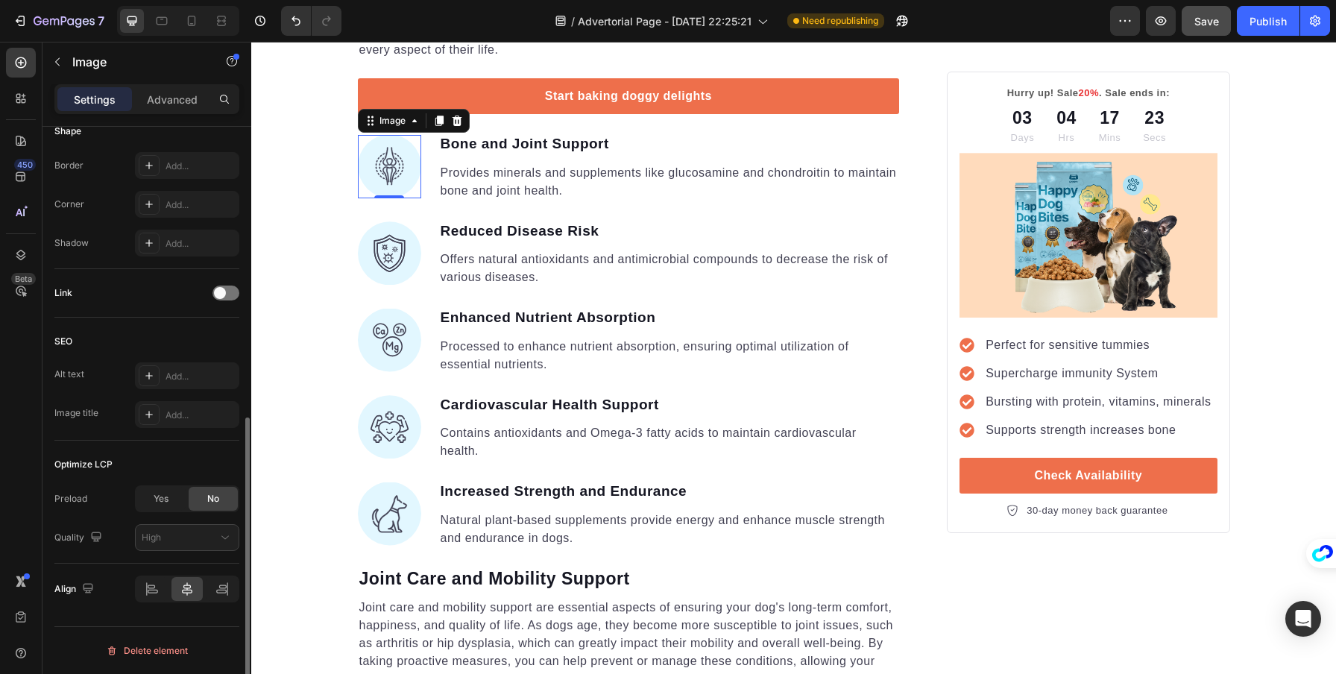
scroll to position [0, 0]
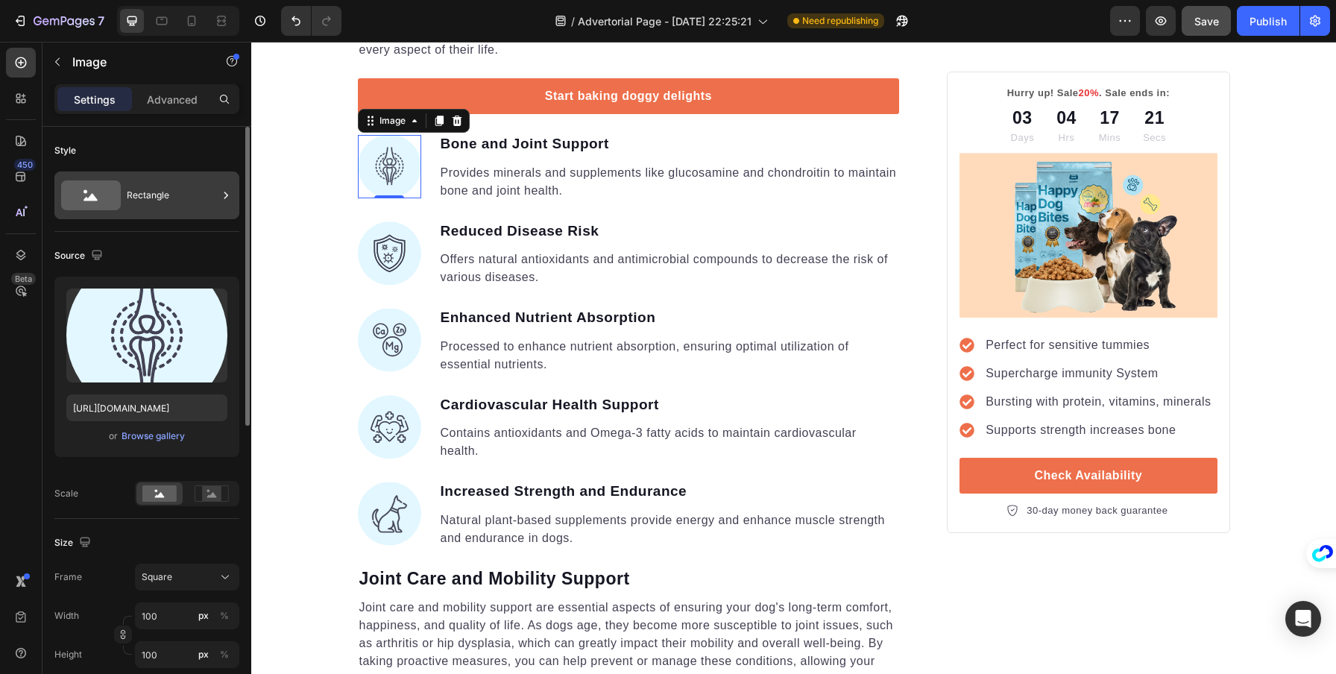
click at [143, 186] on div "Rectangle" at bounding box center [172, 195] width 91 height 34
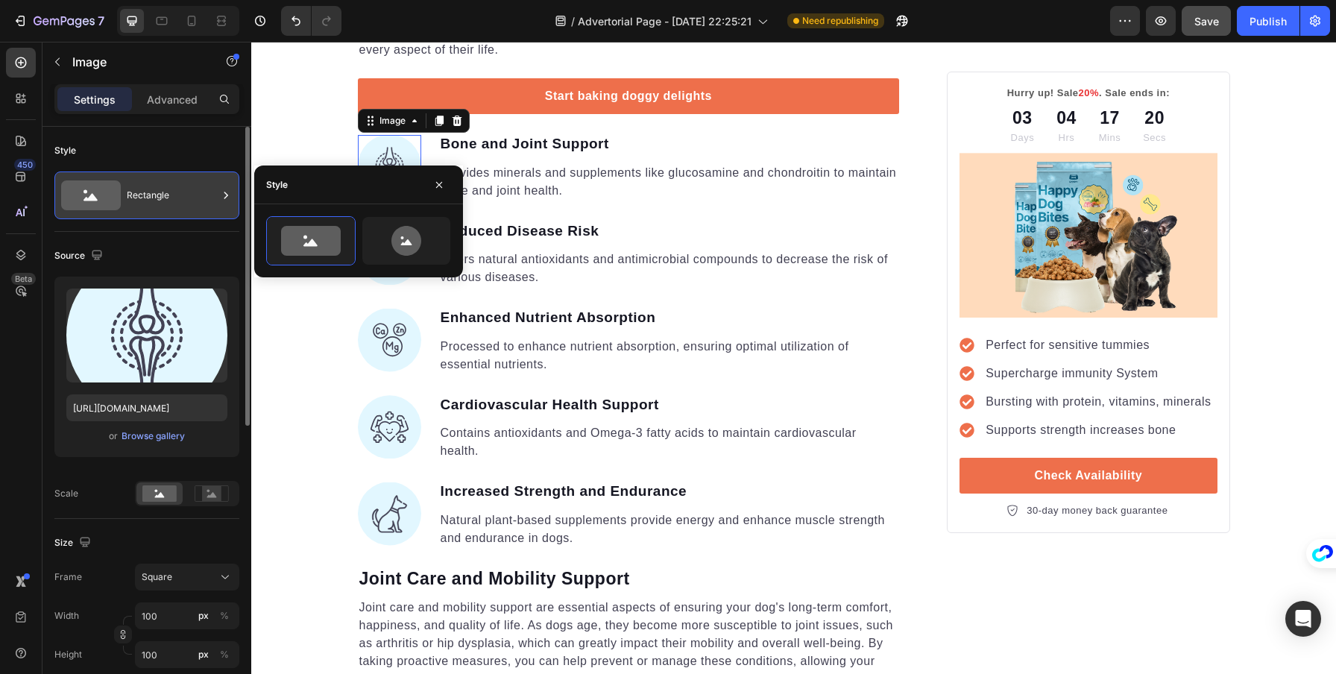
click at [143, 186] on div "Rectangle" at bounding box center [172, 195] width 91 height 34
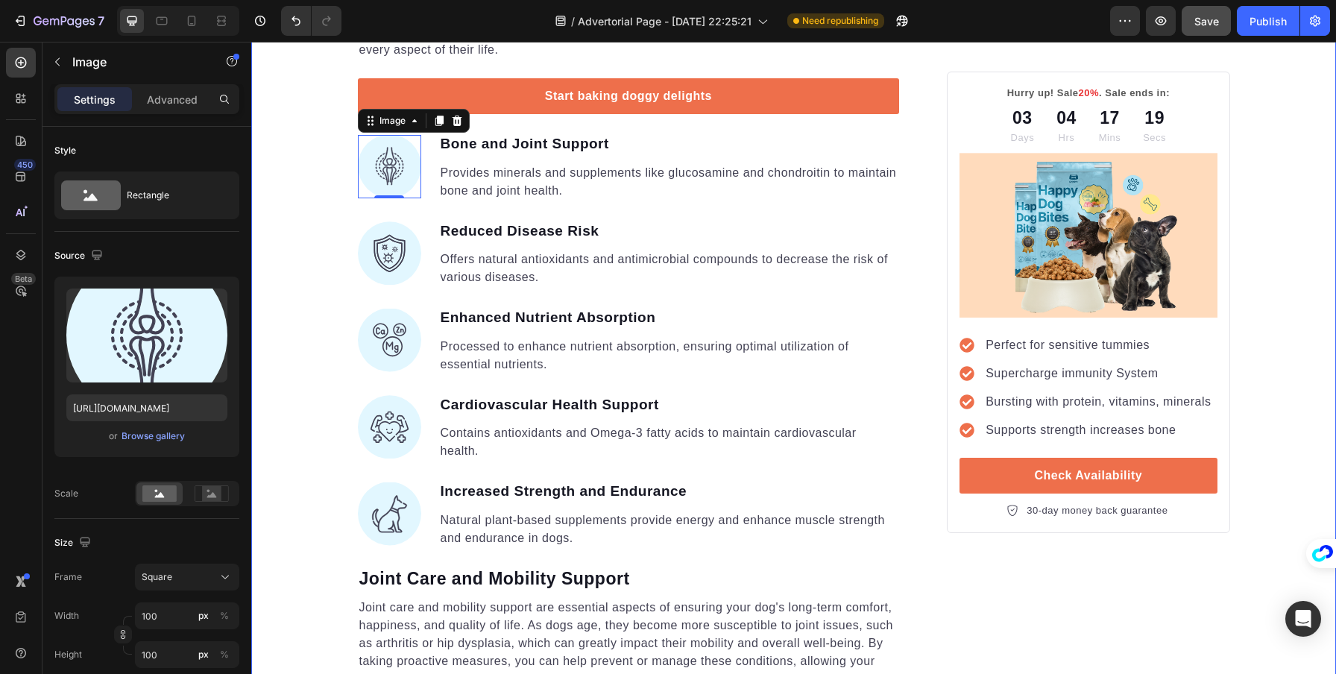
click at [273, 166] on div "⁠⁠⁠⁠⁠⁠⁠ Your Gut is Crying for Help Here’s the Easiest Fix Heading Get back on …" at bounding box center [793, 349] width 1085 height 5400
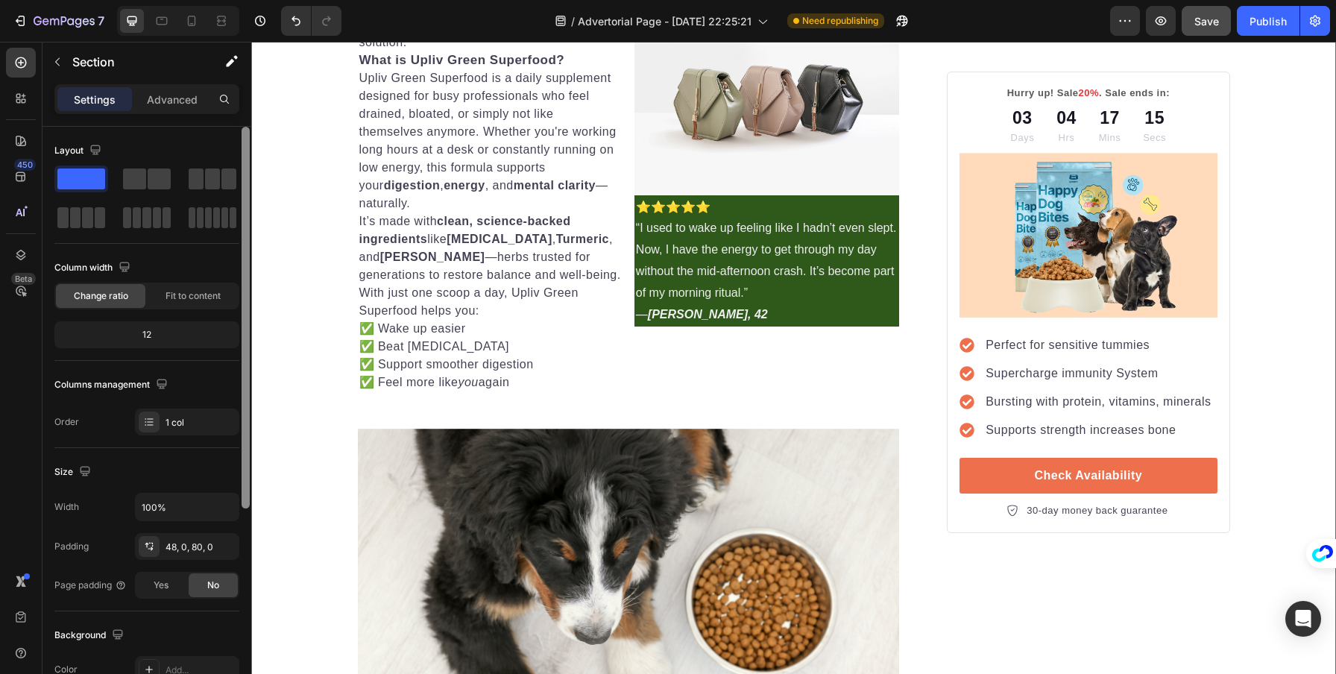
scroll to position [1318, 0]
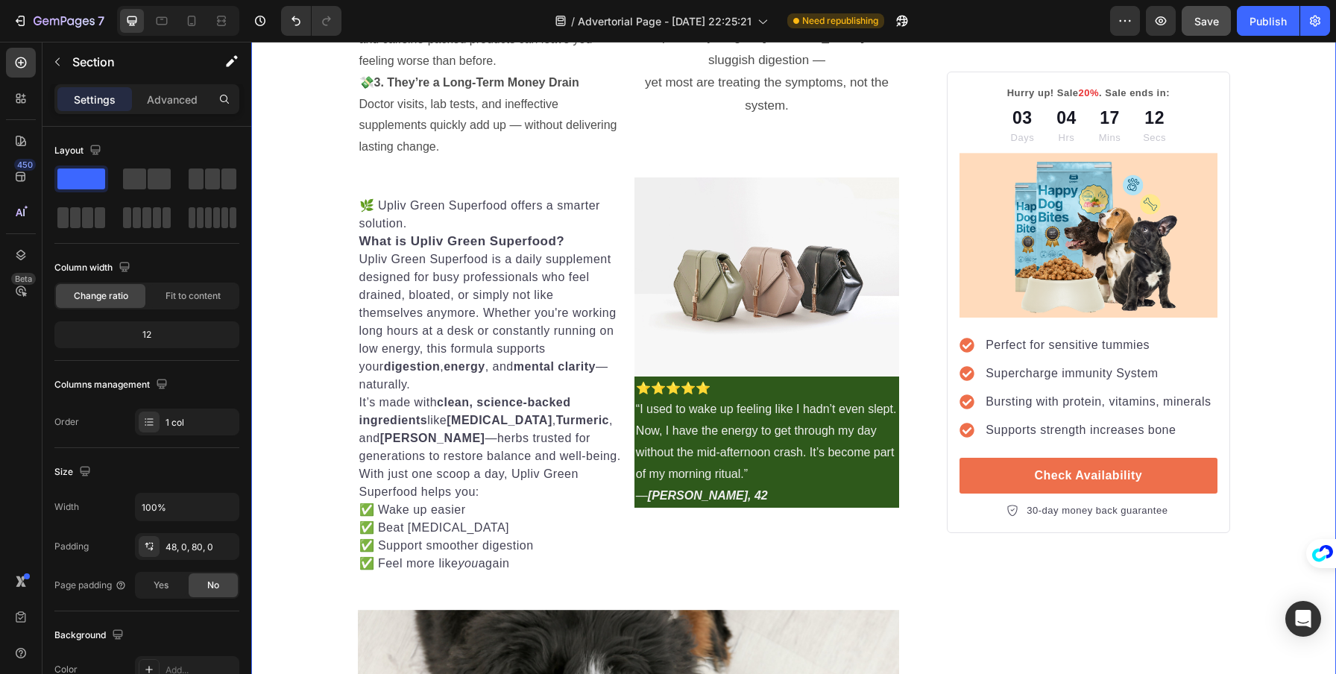
click at [359, 240] on strong "What is Upliv Green Superfood?" at bounding box center [462, 241] width 206 height 14
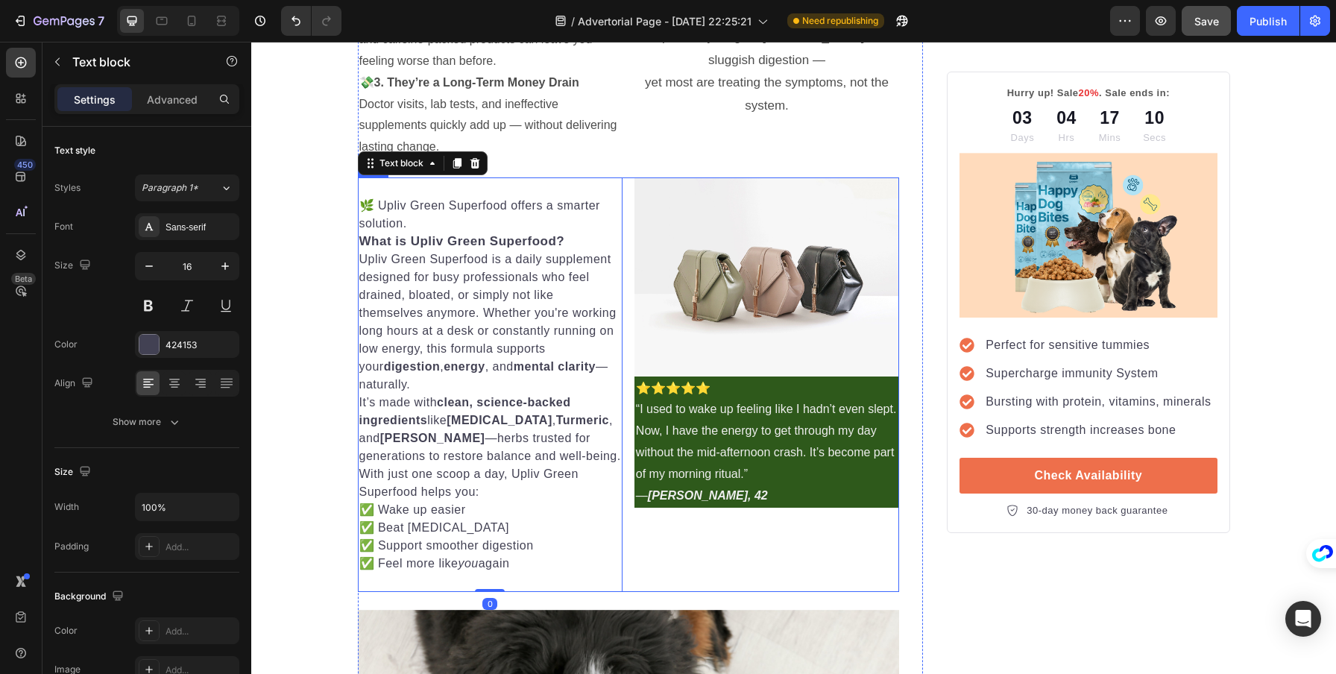
click at [791, 539] on div "Image ⭐️⭐️⭐️⭐️⭐️ “I used to wake up feeling like I hadn’t even slept. Now, I ha…" at bounding box center [767, 384] width 265 height 415
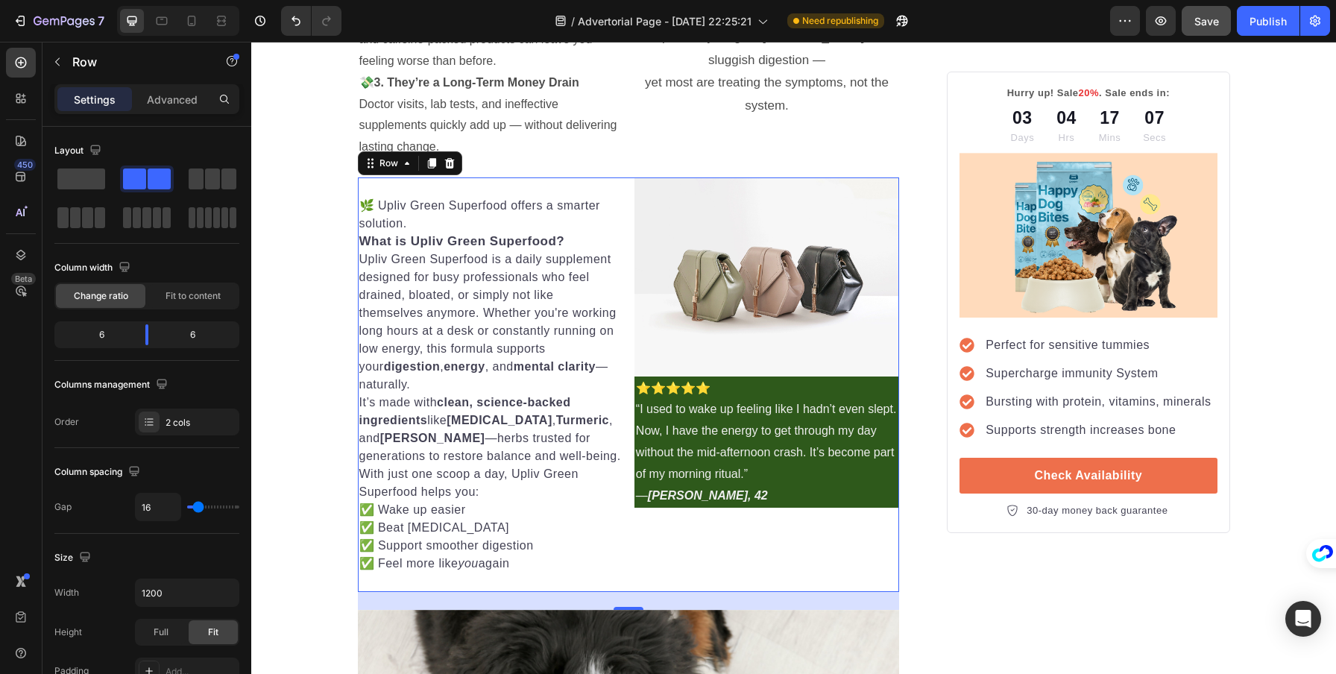
click at [706, 536] on div "Image ⭐️⭐️⭐️⭐️⭐️ “I used to wake up feeling like I hadn’t even slept. Now, I ha…" at bounding box center [767, 384] width 265 height 415
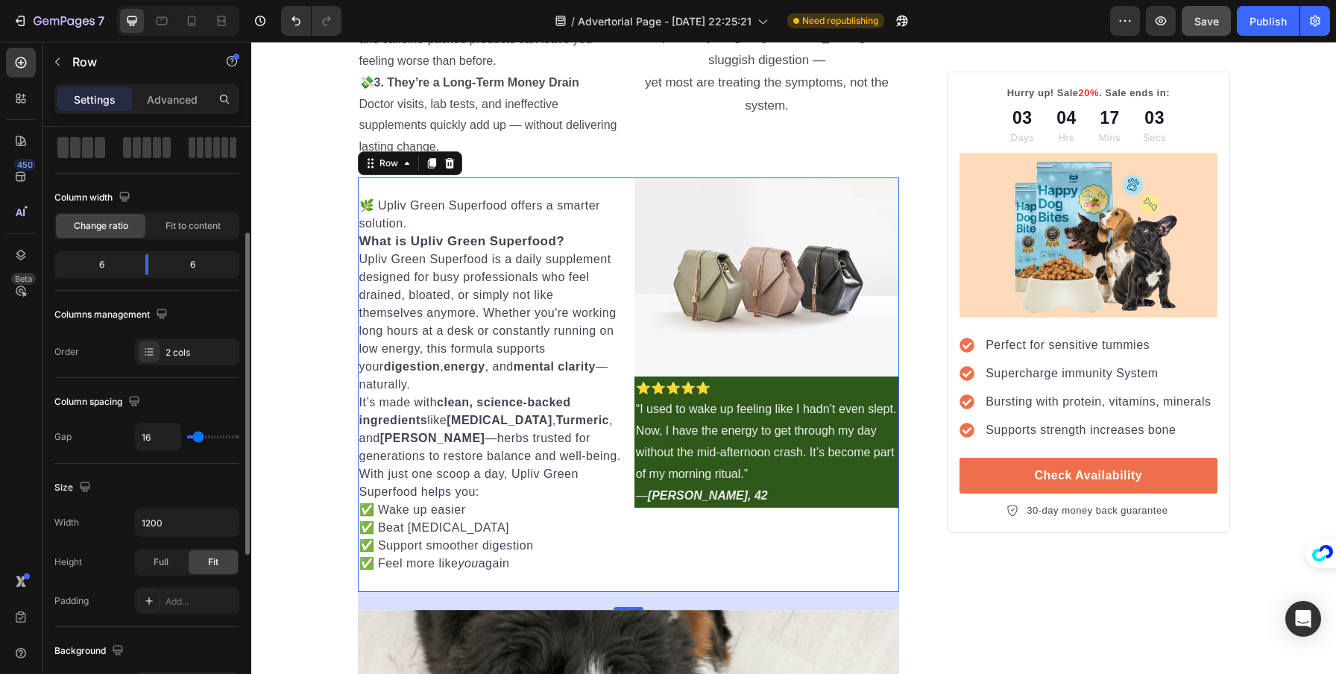
scroll to position [490, 0]
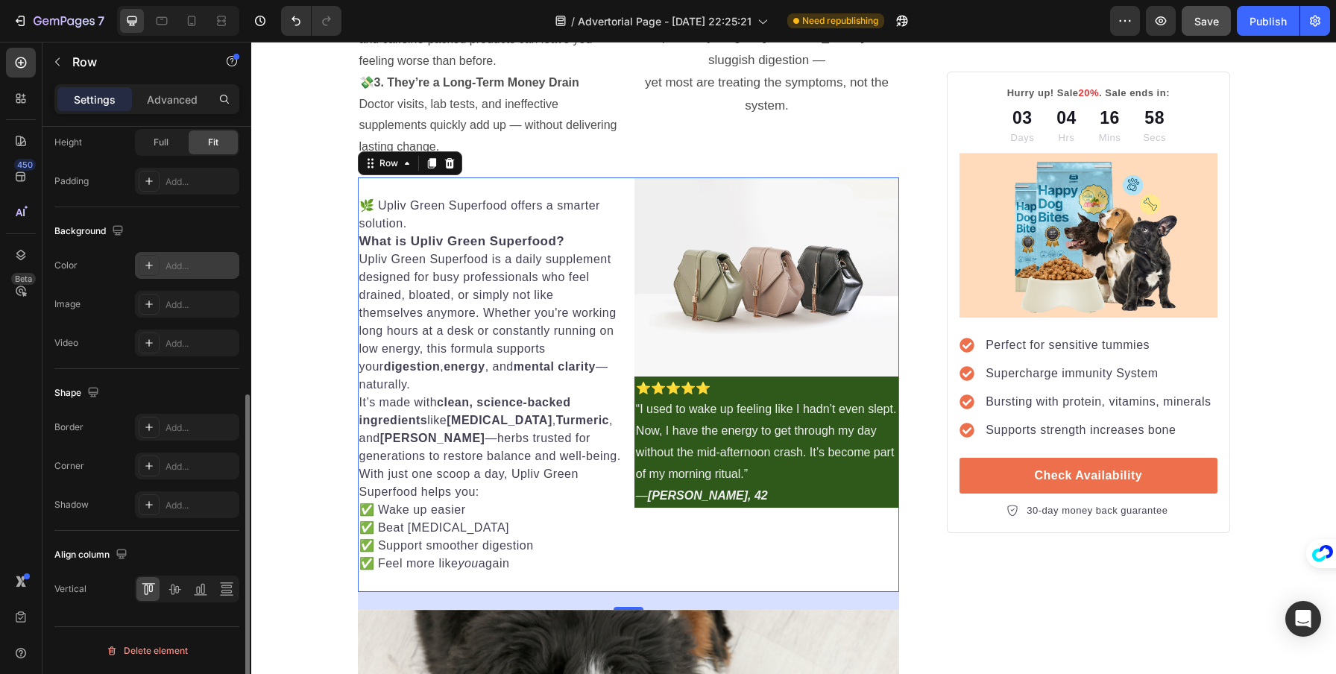
click at [177, 268] on div "Add..." at bounding box center [201, 266] width 70 height 13
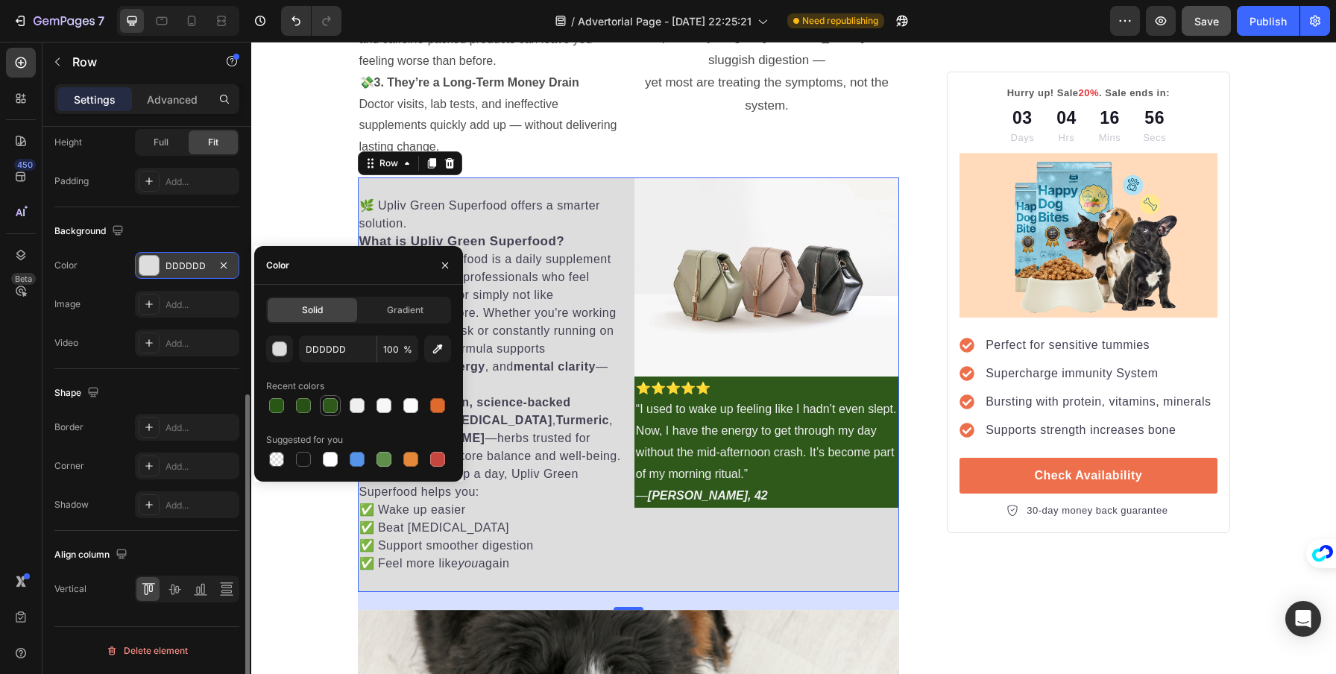
click at [332, 406] on div at bounding box center [330, 405] width 15 height 15
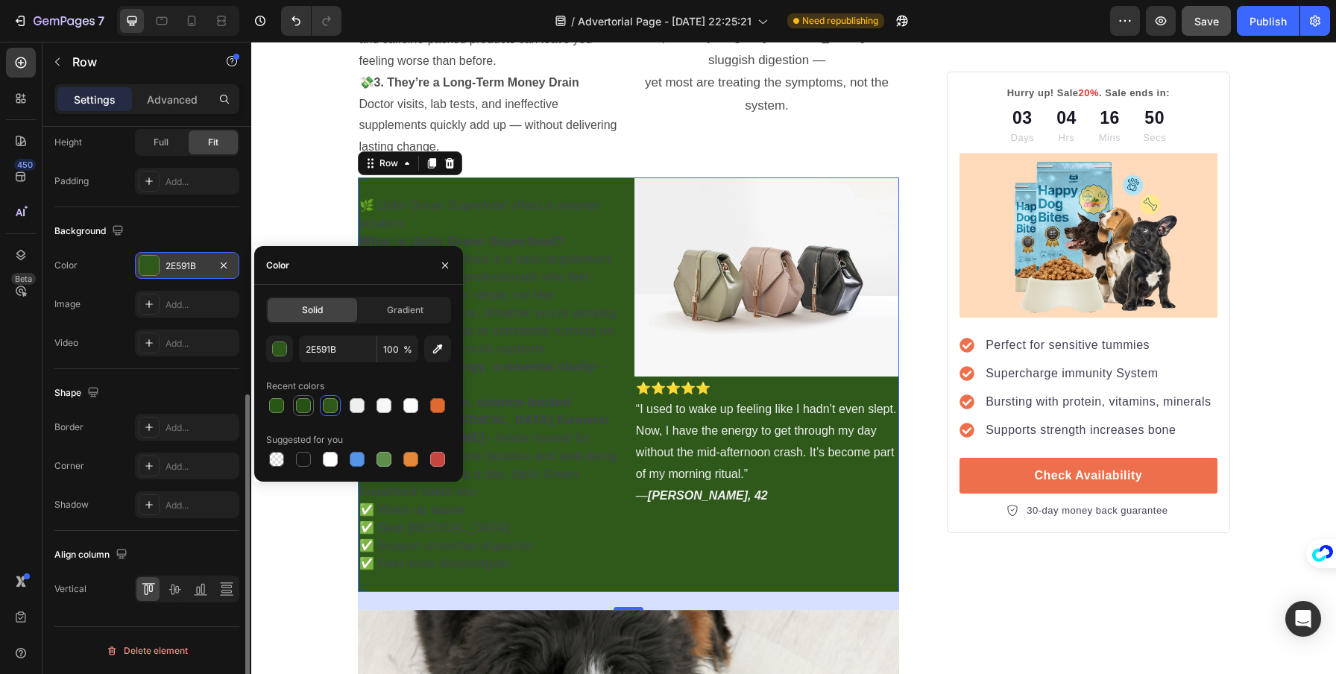
click at [308, 406] on div at bounding box center [303, 405] width 15 height 15
type input "285116"
click at [519, 526] on p "✅ Beat [MEDICAL_DATA]" at bounding box center [490, 528] width 262 height 18
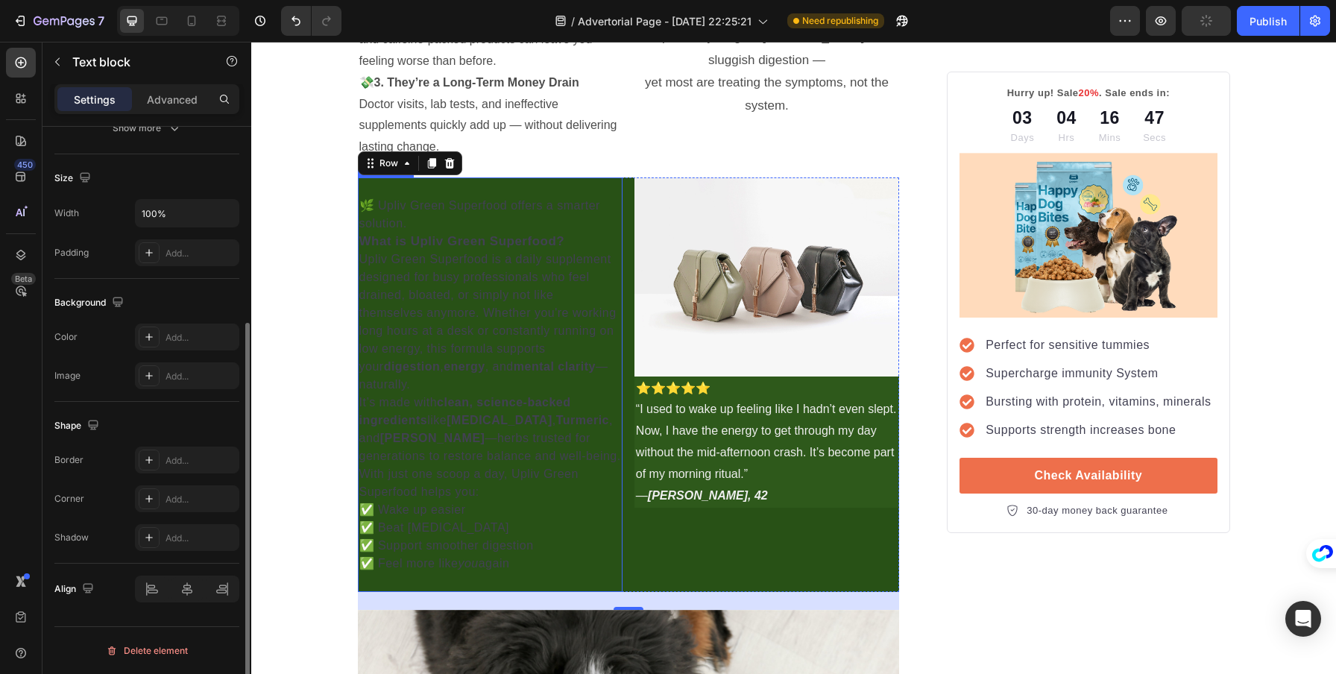
scroll to position [0, 0]
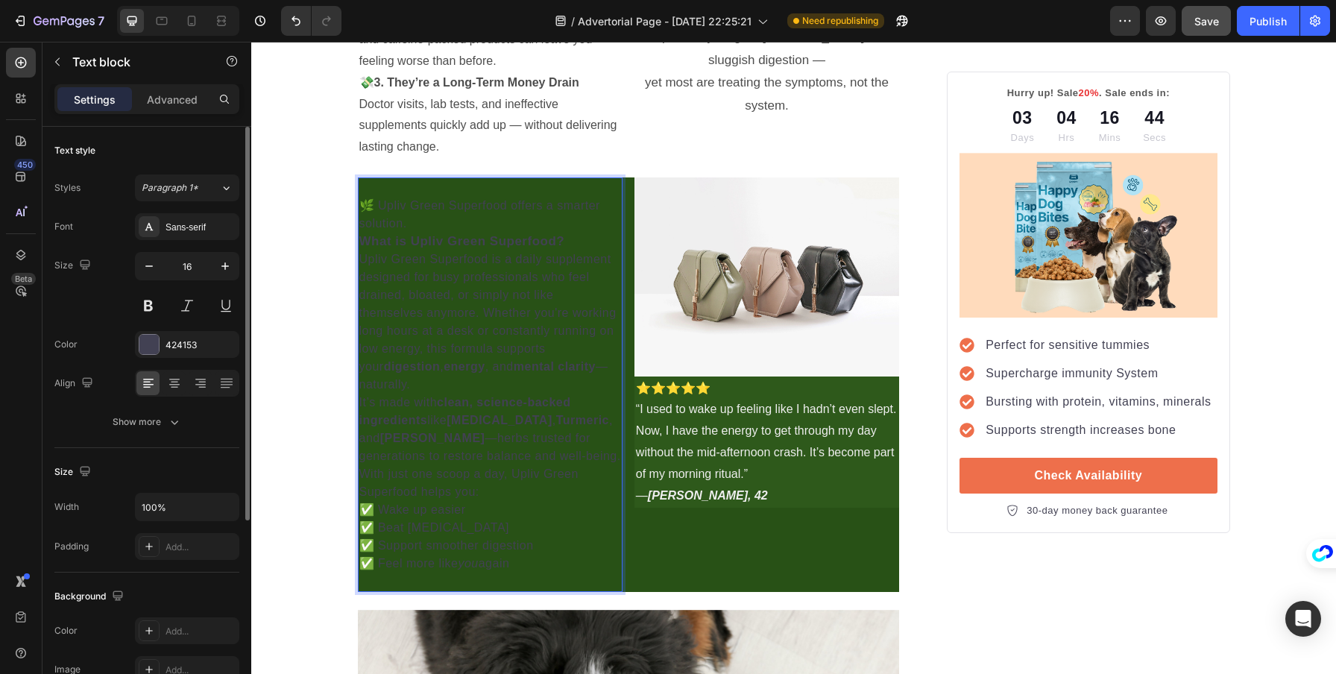
click at [408, 262] on p "Upliv Green Superfood is a daily supplement designed for busy professionals who…" at bounding box center [490, 322] width 262 height 143
click at [382, 243] on strong "What is Upliv Green Superfood?" at bounding box center [462, 241] width 206 height 14
click at [158, 345] on div at bounding box center [148, 344] width 19 height 19
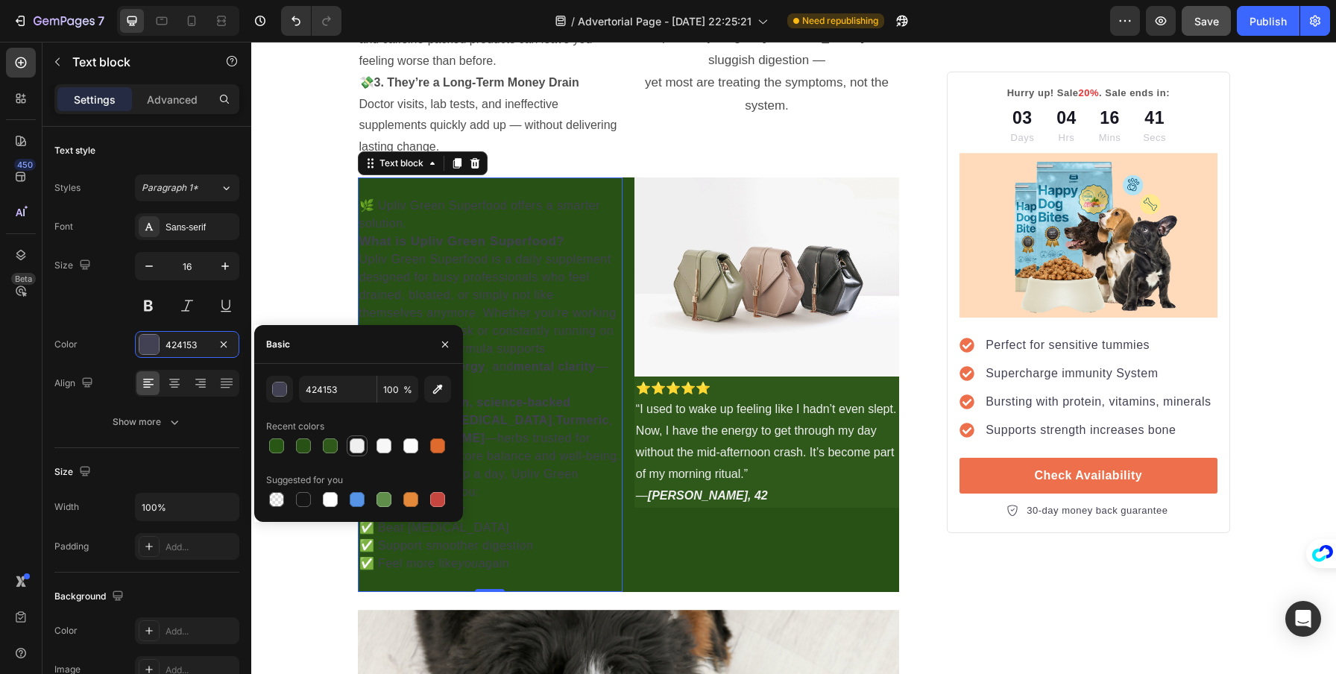
click at [356, 445] on div at bounding box center [357, 445] width 15 height 15
type input "EFEFEF"
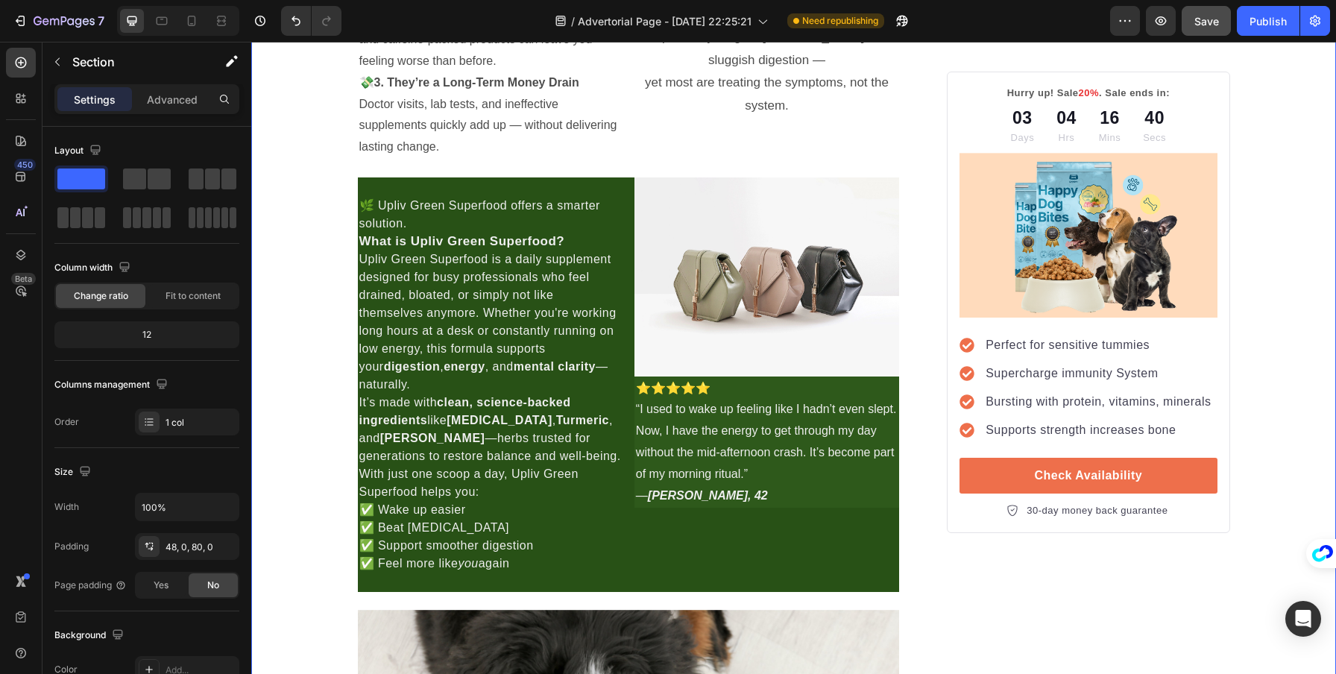
click at [723, 218] on img at bounding box center [767, 276] width 265 height 199
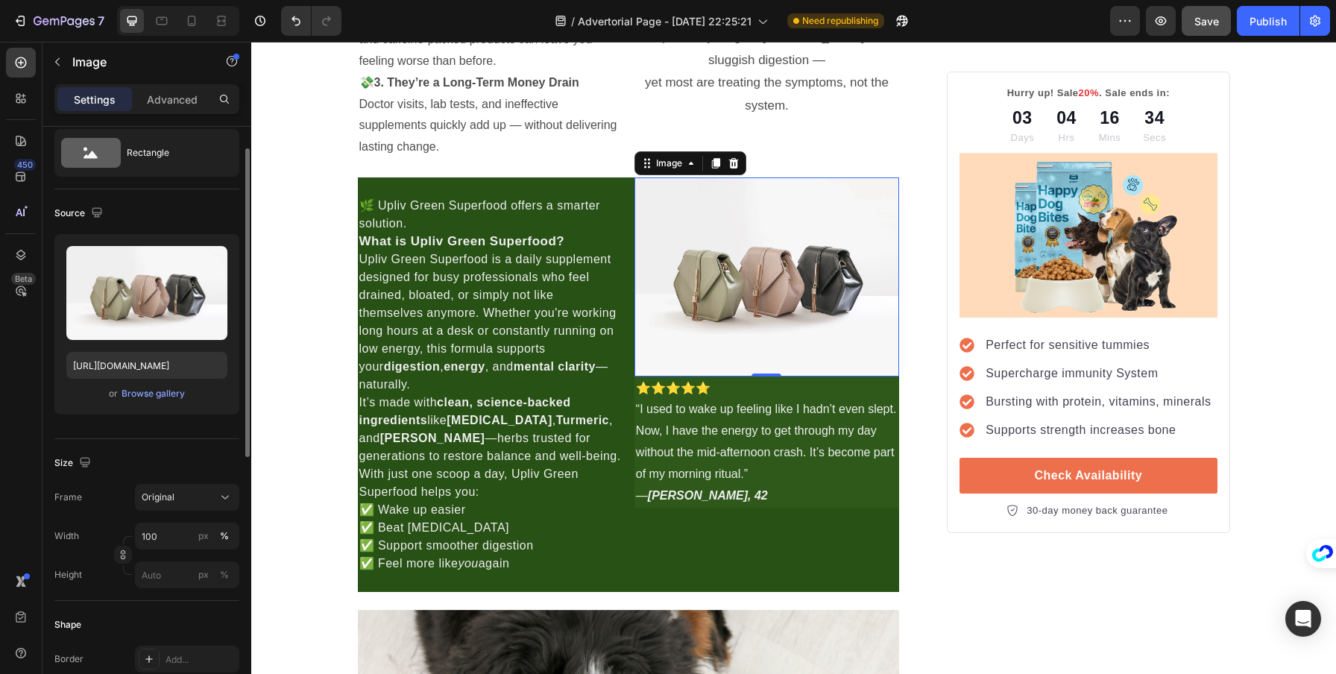
scroll to position [280, 0]
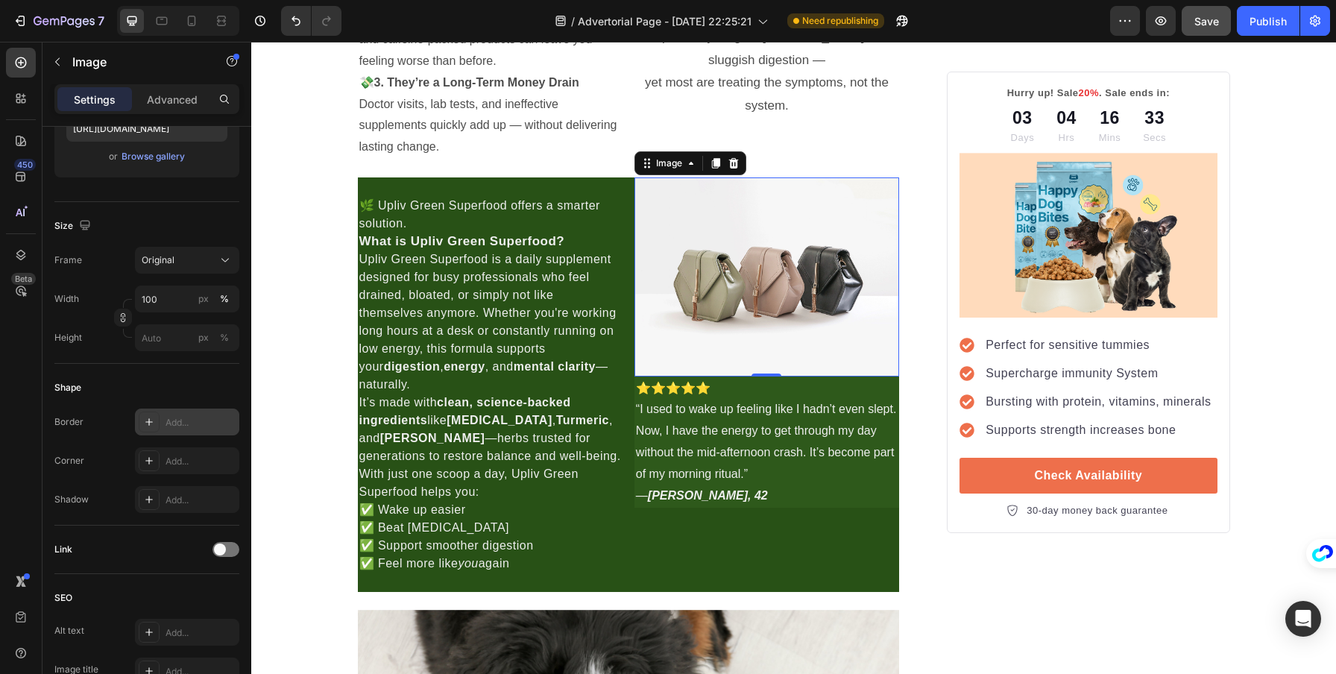
click at [175, 418] on div "Add..." at bounding box center [201, 422] width 70 height 13
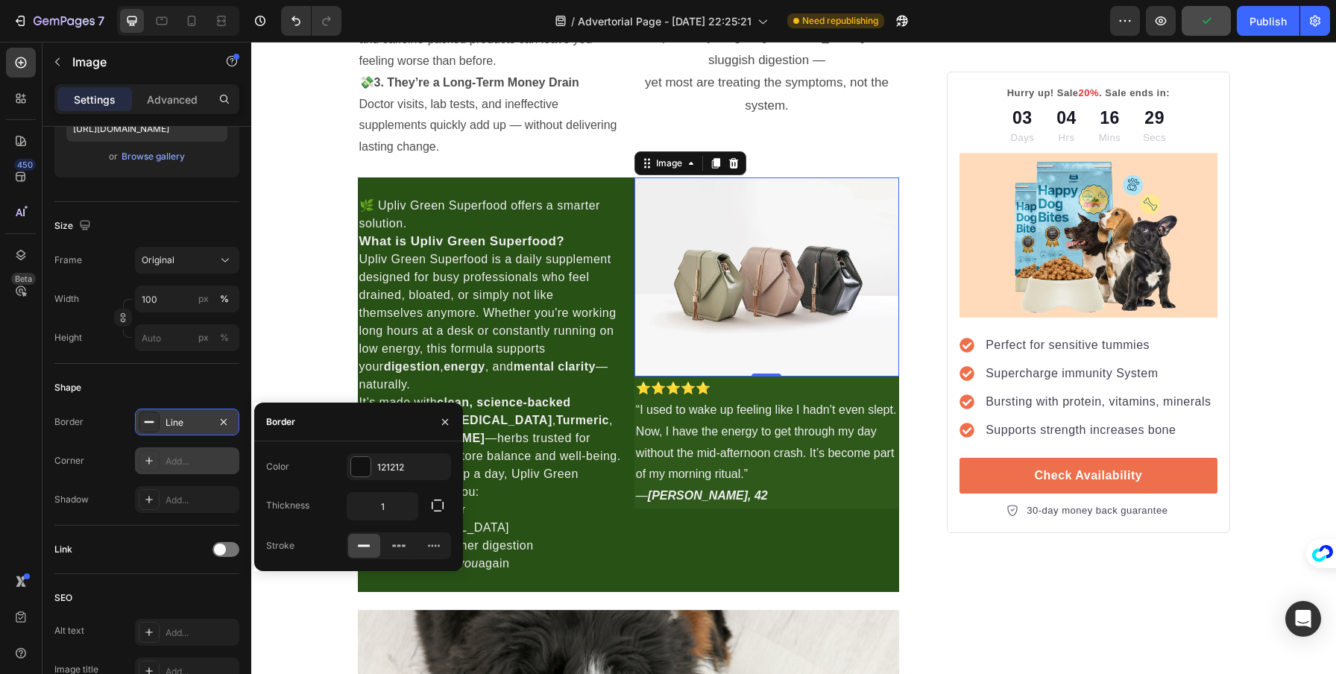
click at [185, 471] on div "Add..." at bounding box center [187, 460] width 104 height 27
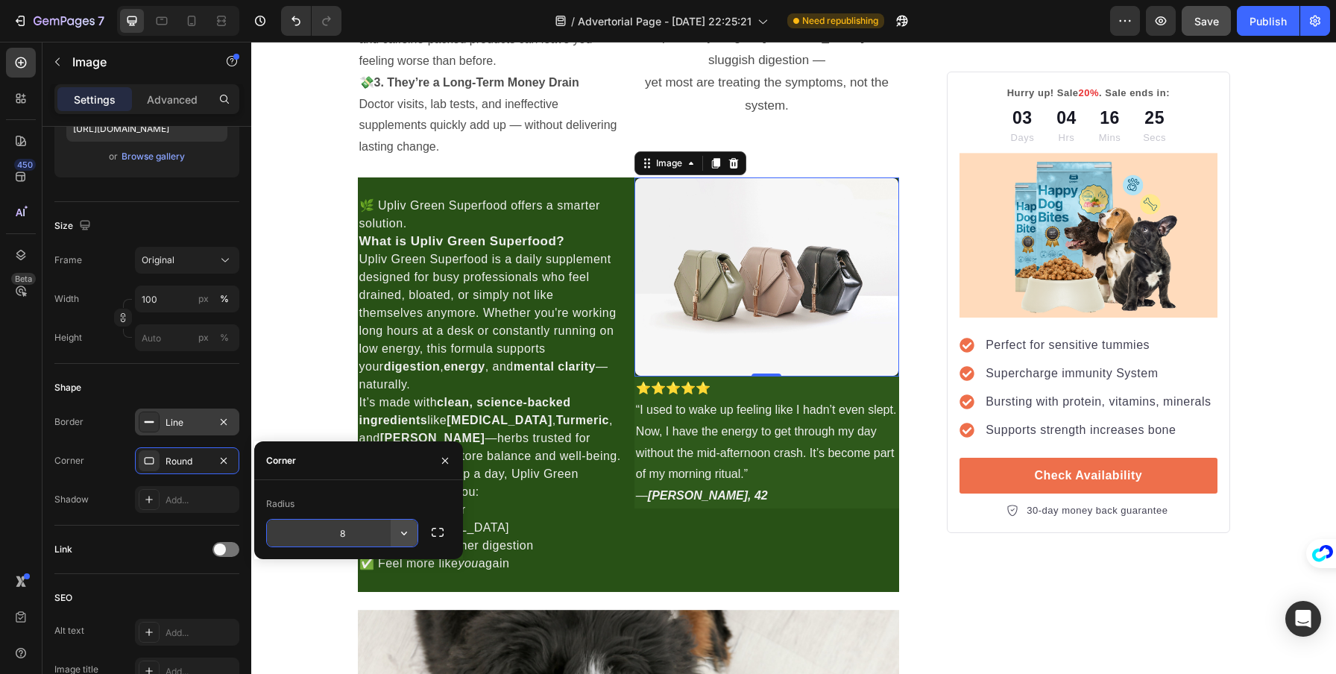
click at [407, 534] on icon "button" at bounding box center [404, 533] width 15 height 15
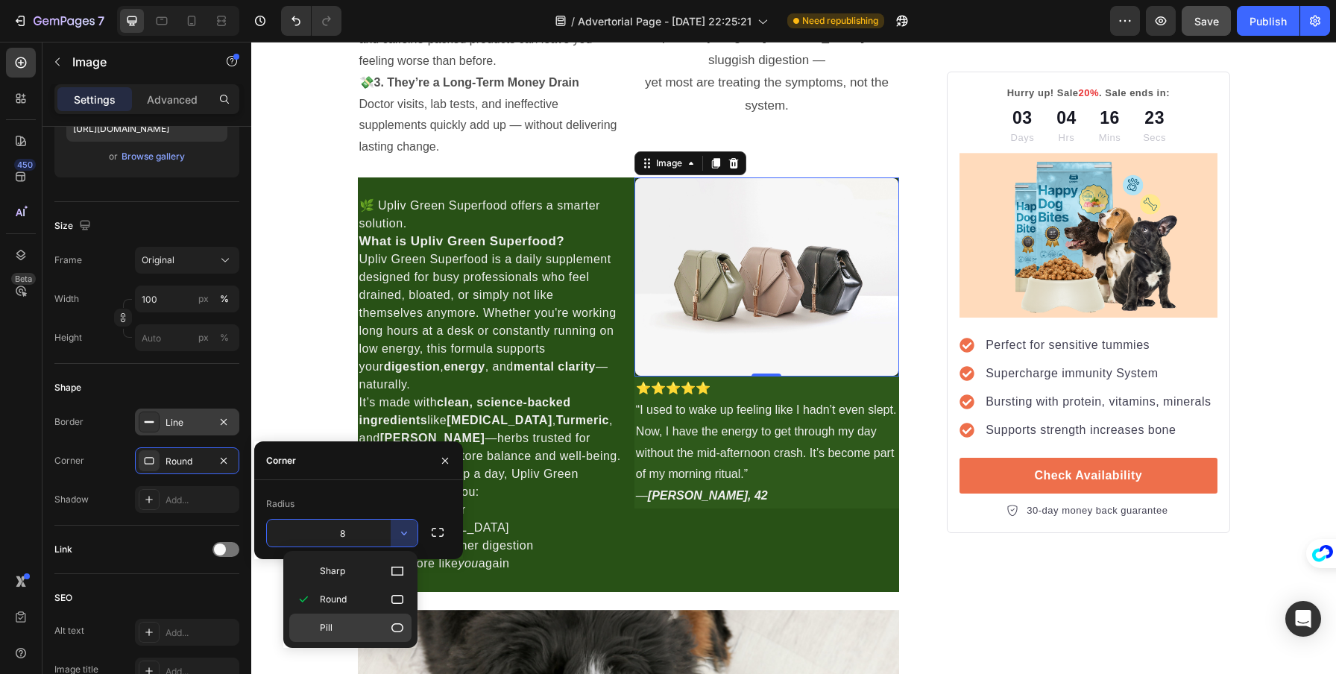
click at [390, 621] on icon at bounding box center [397, 627] width 15 height 15
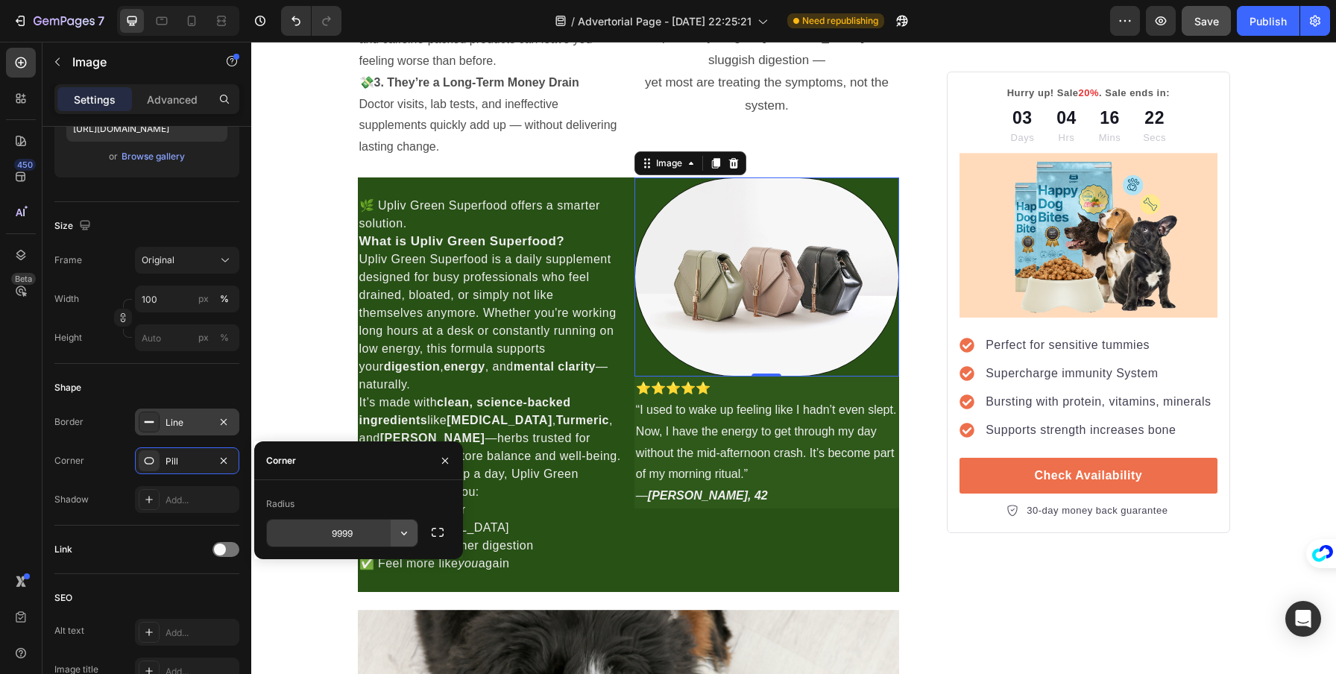
click at [406, 529] on icon "button" at bounding box center [404, 533] width 15 height 15
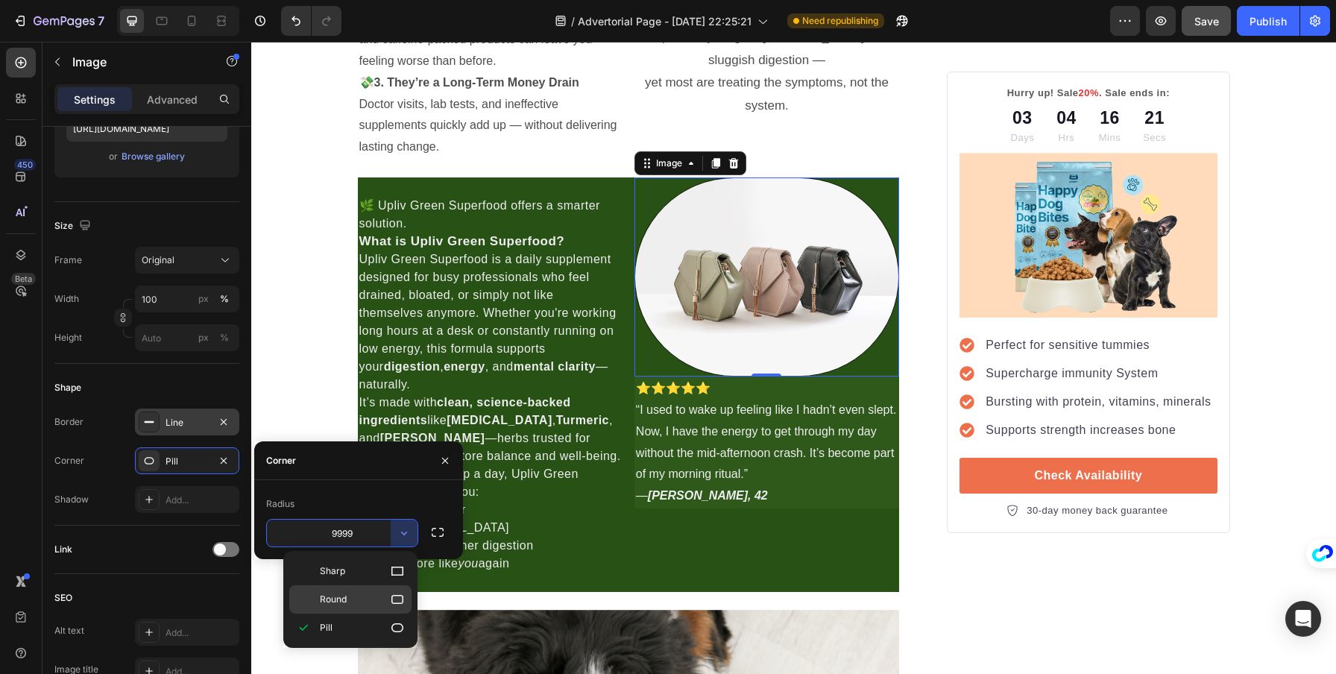
click at [386, 600] on p "Round" at bounding box center [362, 599] width 85 height 15
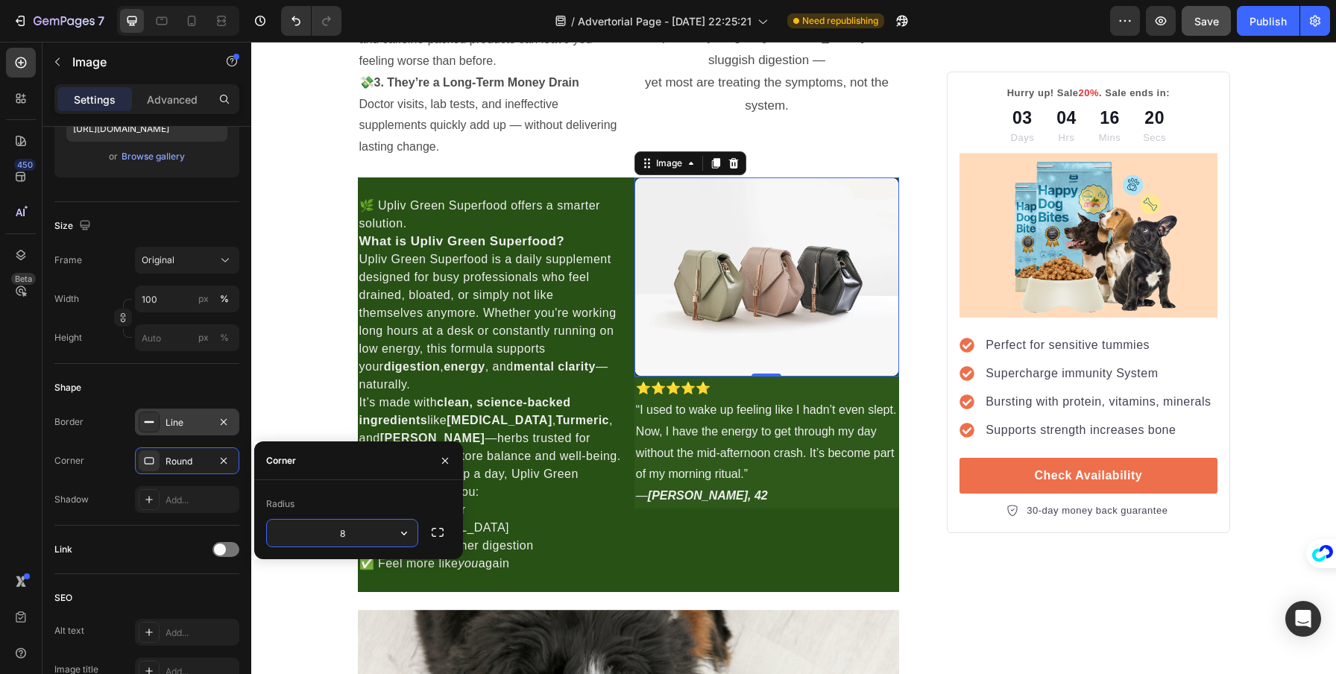
click at [353, 521] on input "8" at bounding box center [342, 533] width 151 height 27
type input "20"
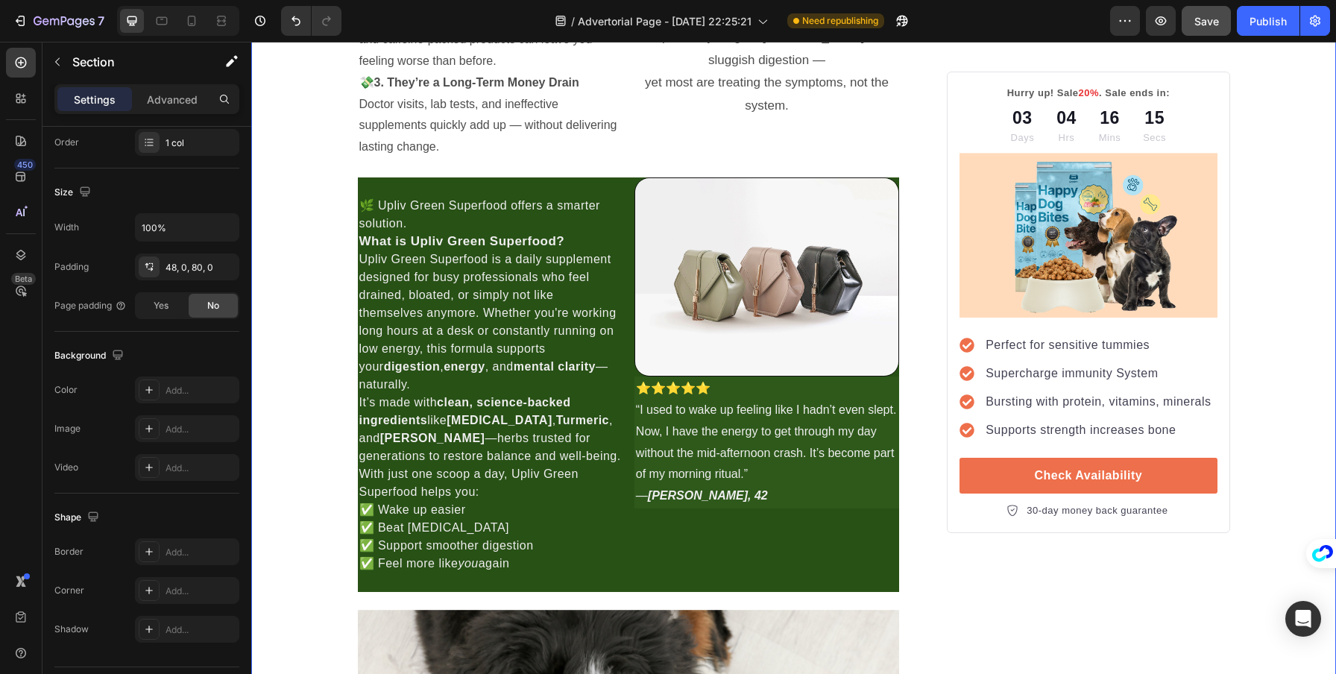
scroll to position [0, 0]
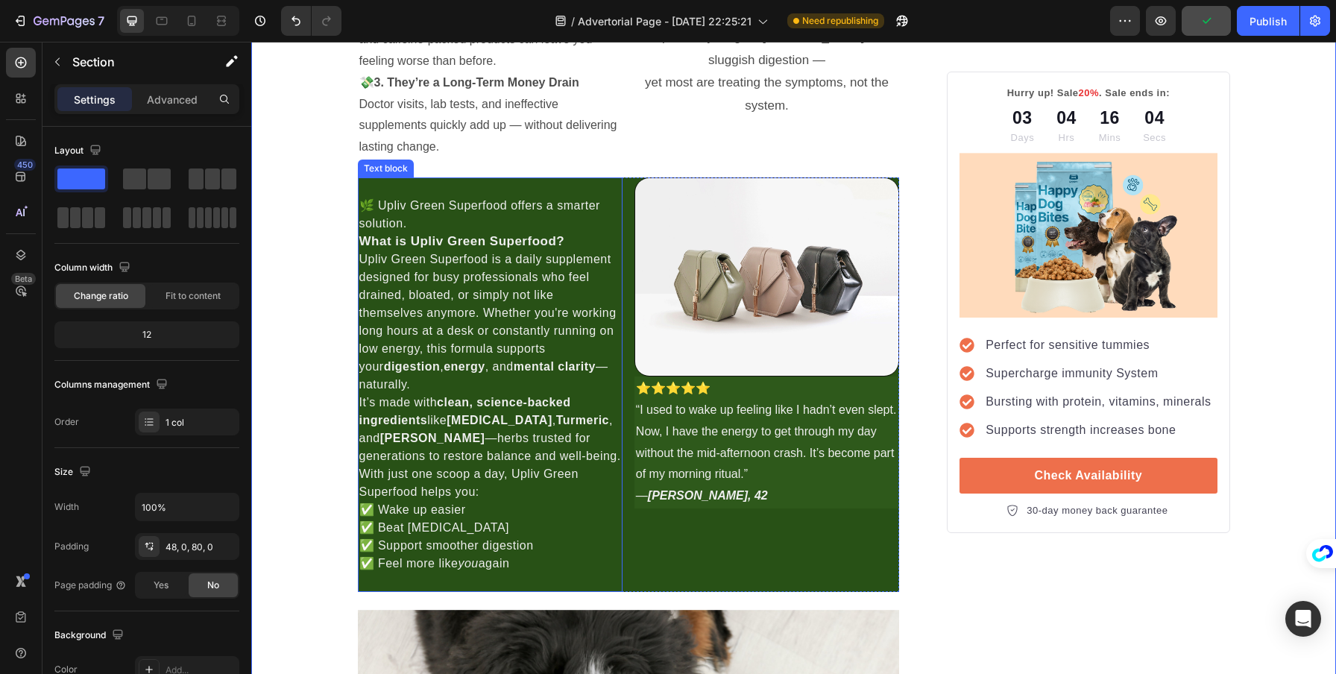
click at [359, 491] on p "With just one scoop a day, Upliv Green Superfood helps you:" at bounding box center [490, 483] width 262 height 36
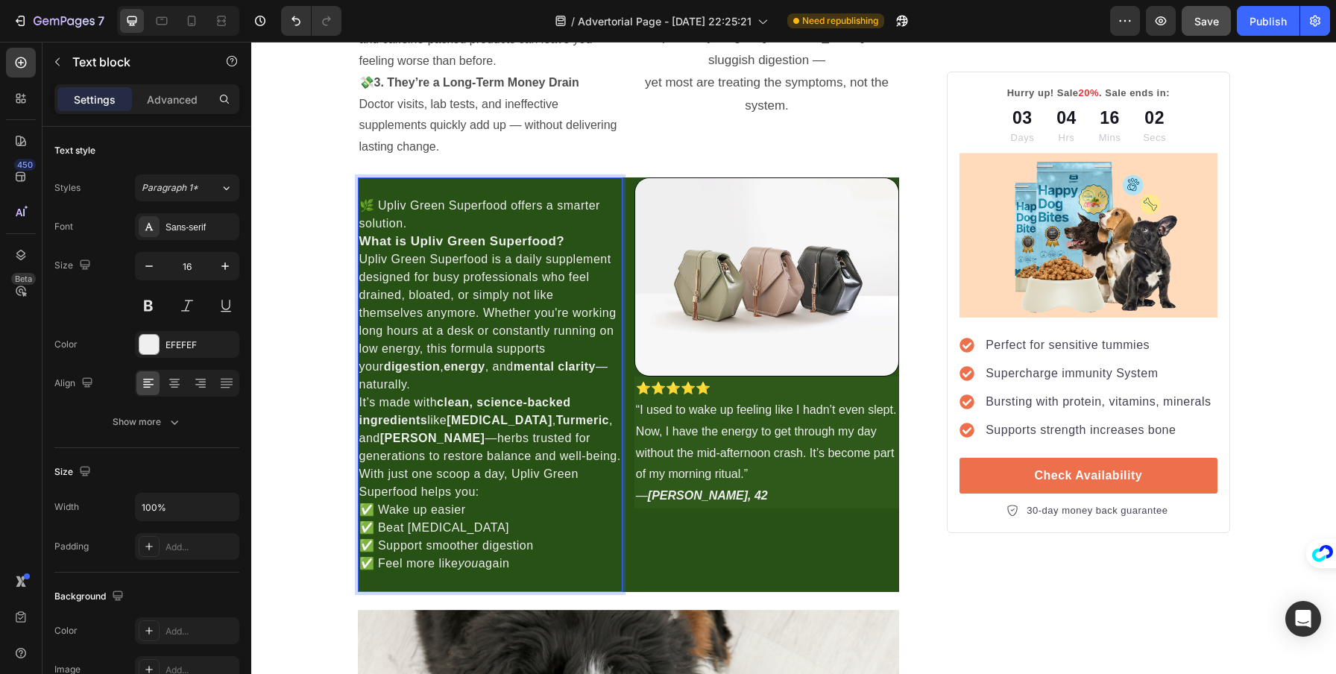
click at [359, 493] on p "With just one scoop a day, Upliv Green Superfood helps you:" at bounding box center [490, 483] width 262 height 36
click at [570, 457] on p "It’s made with clean, science-backed ingredients like [MEDICAL_DATA] , Turmeric…" at bounding box center [490, 430] width 262 height 72
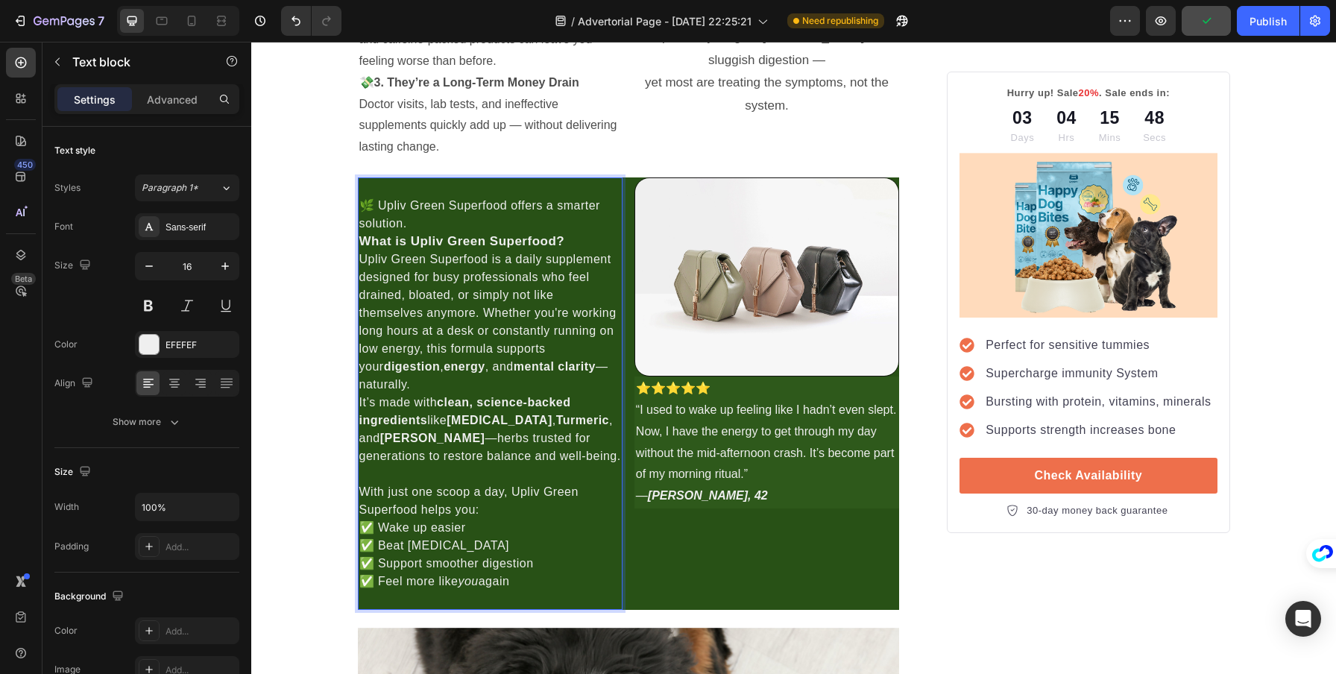
click at [455, 219] on p "🌿 Upliv Green Superfood offers a smarter solution." at bounding box center [490, 215] width 262 height 36
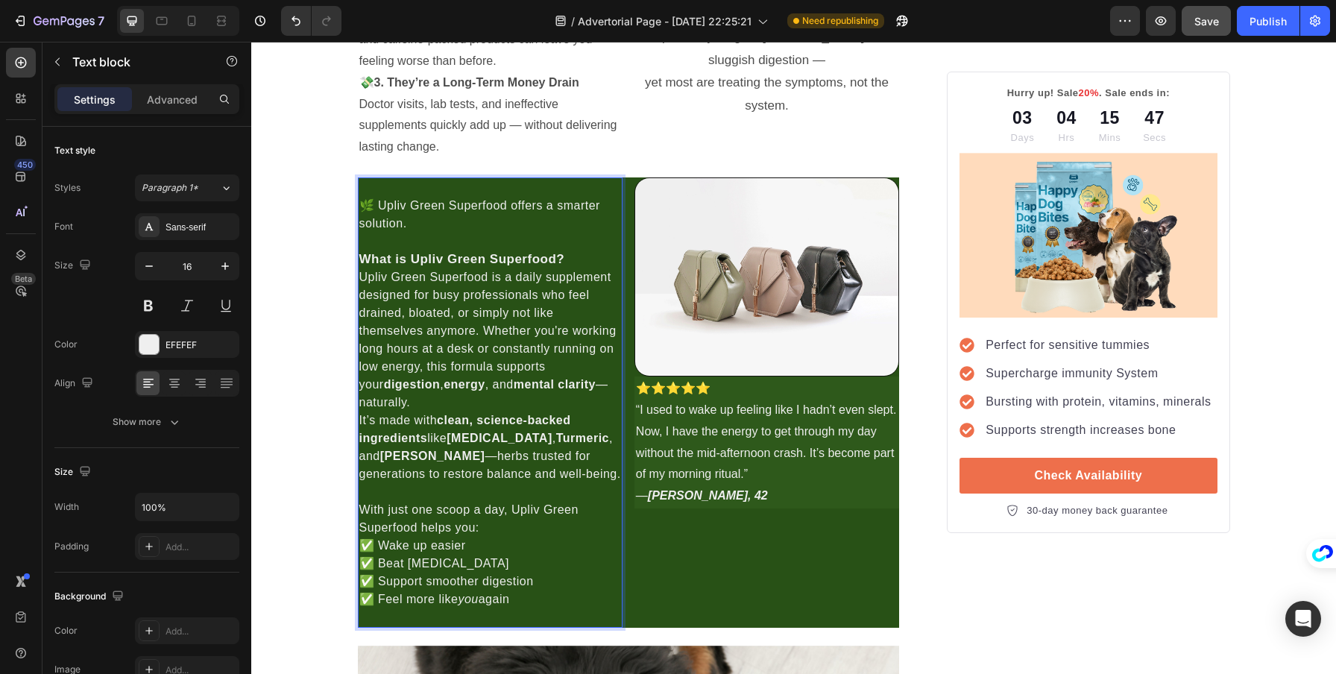
click at [440, 257] on strong "What is Upliv Green Superfood?" at bounding box center [462, 259] width 206 height 14
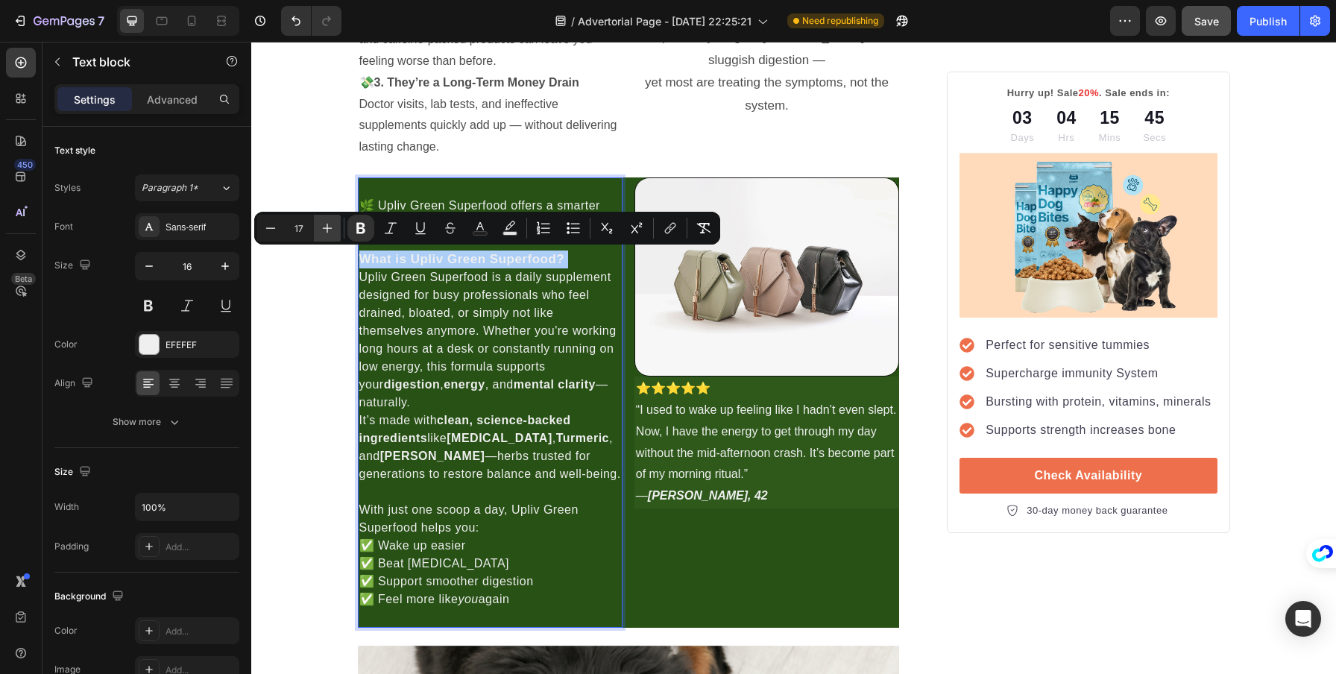
click at [322, 229] on icon "Editor contextual toolbar" at bounding box center [327, 228] width 15 height 15
click at [330, 225] on icon "Editor contextual toolbar" at bounding box center [327, 228] width 15 height 15
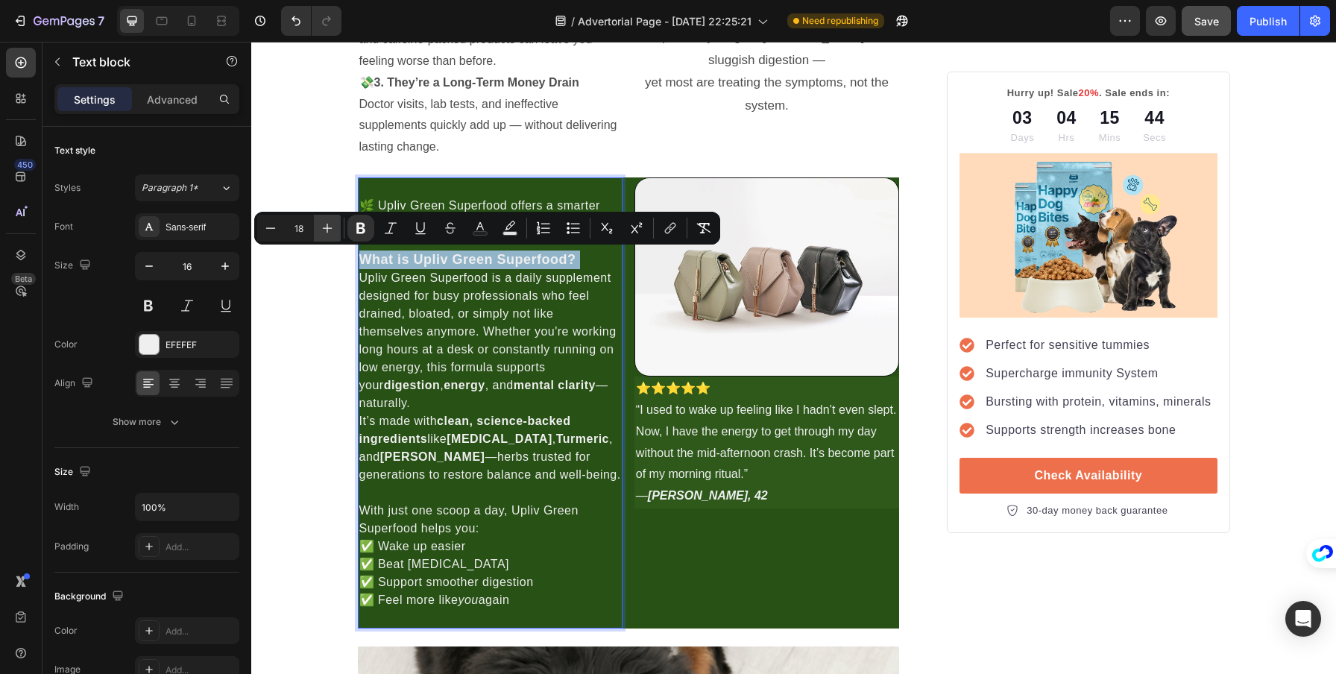
type input "19"
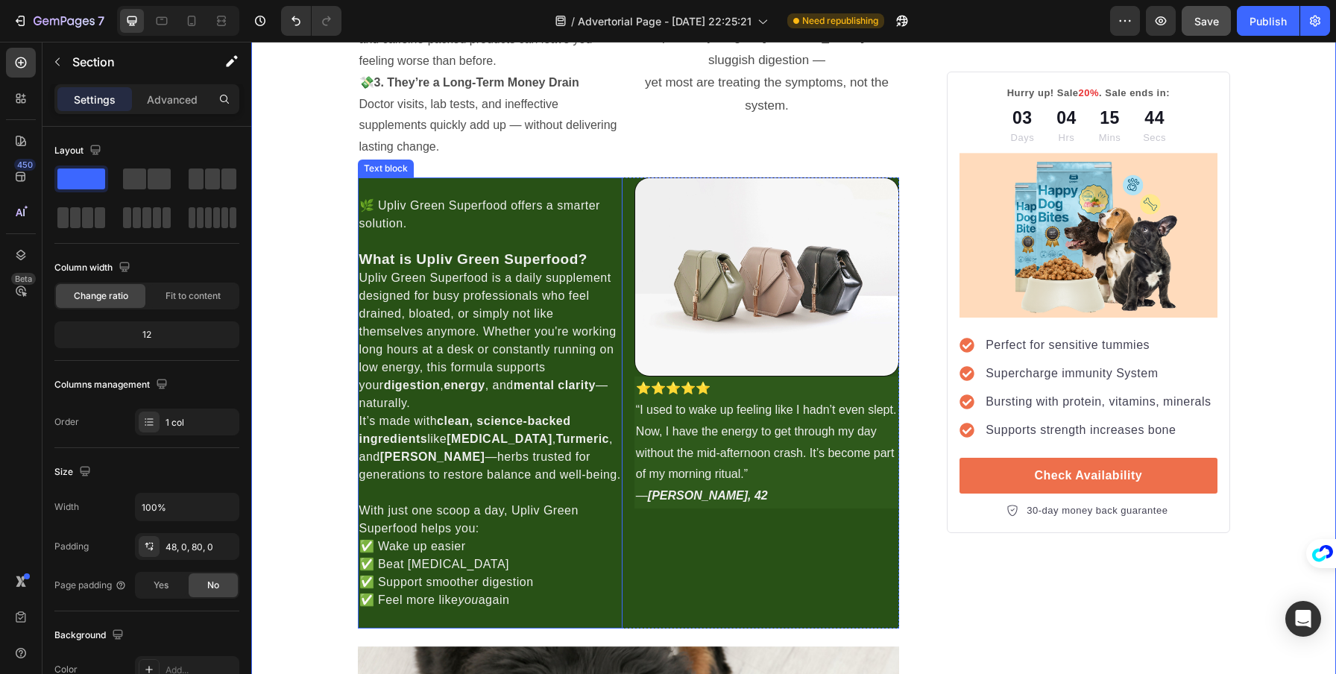
click at [442, 355] on p "Upliv Green Superfood is a daily supplement designed for busy professionals who…" at bounding box center [490, 340] width 262 height 143
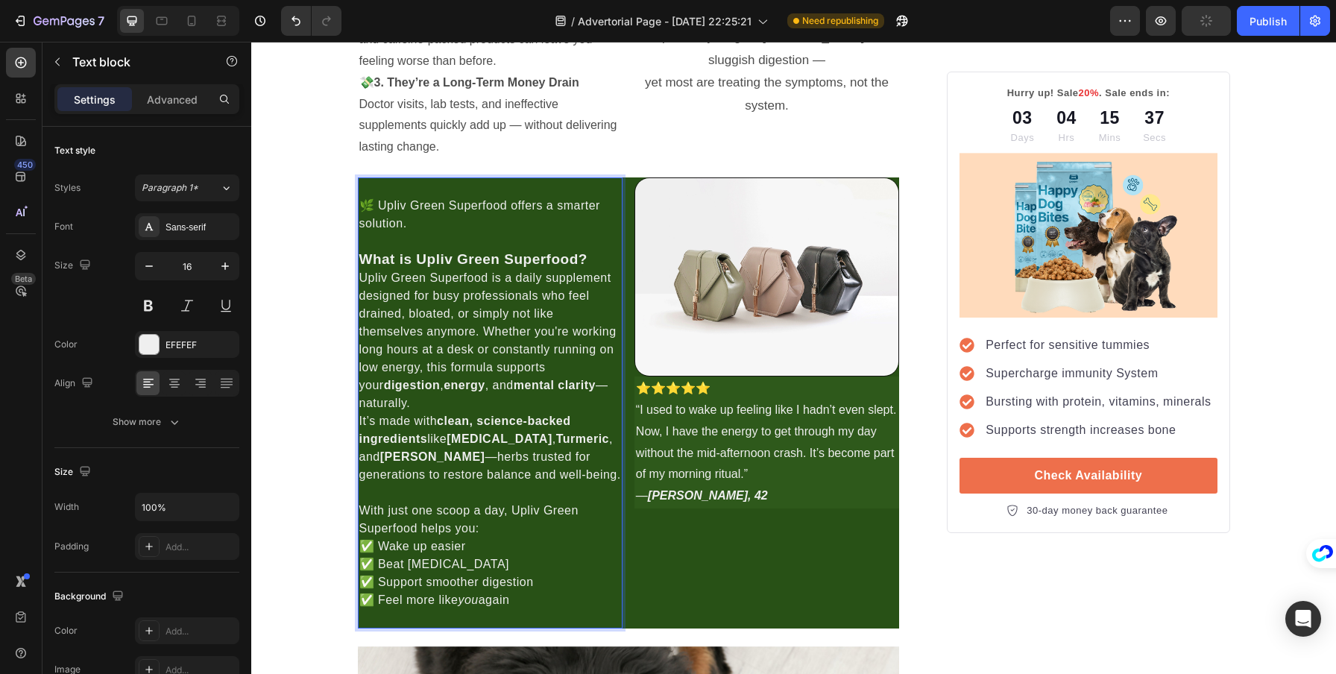
click at [538, 260] on strong "What is Upliv Green Superfood?" at bounding box center [473, 259] width 228 height 16
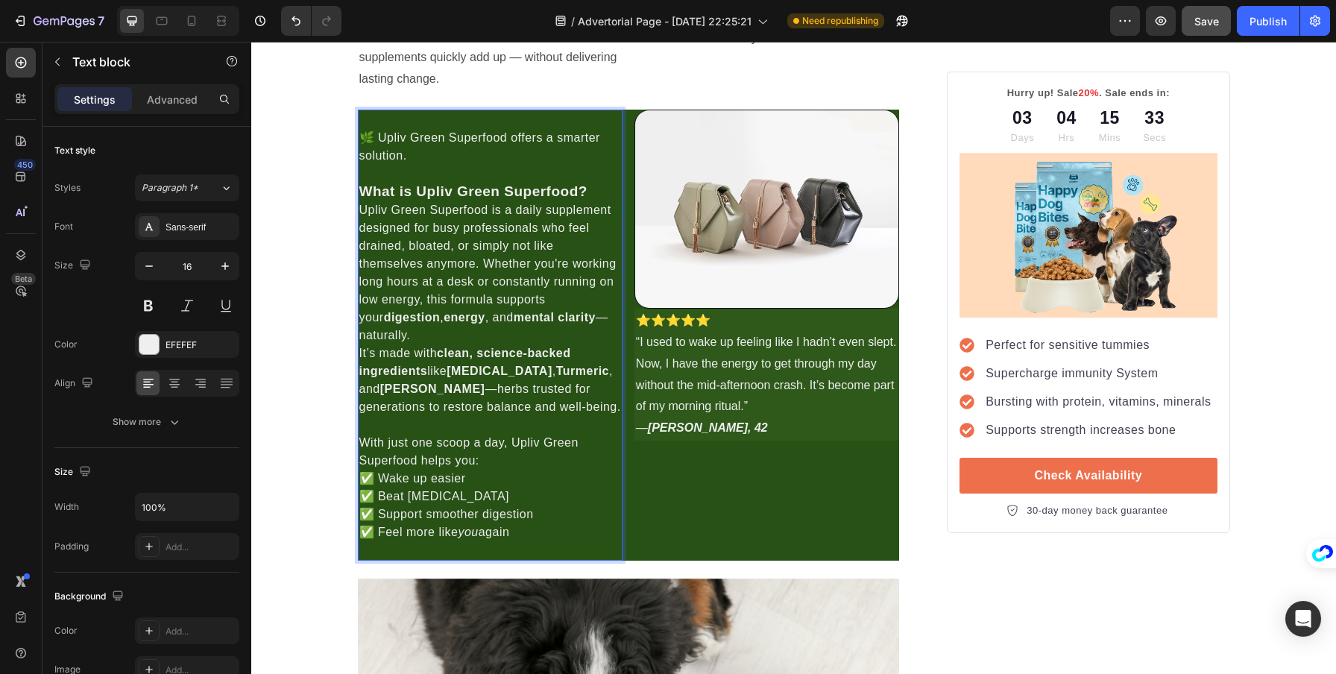
scroll to position [1386, 0]
click at [771, 428] on p "“I used to wake up feeling like I hadn’t even slept. Now, I have the energy to …" at bounding box center [767, 385] width 262 height 107
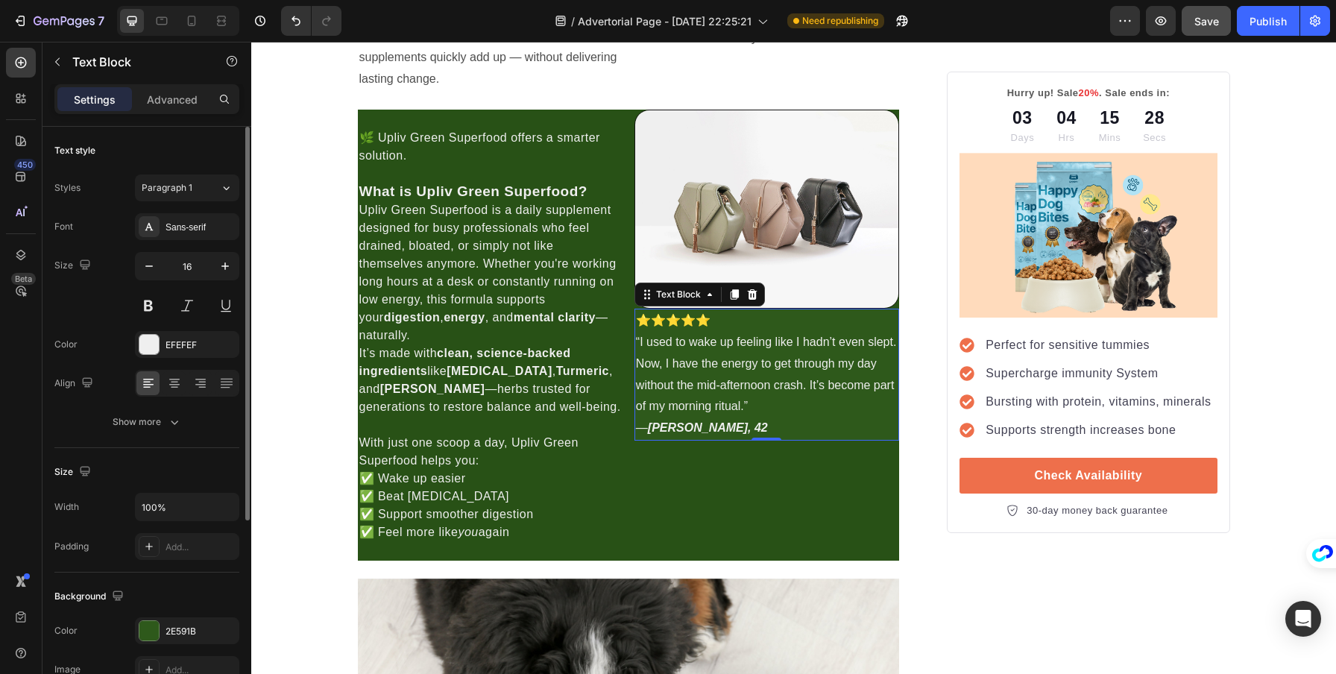
click at [160, 644] on div "The changes might be hidden by the video. Color 2E591B Image Add..." at bounding box center [146, 650] width 185 height 66
click at [158, 632] on div at bounding box center [148, 630] width 19 height 19
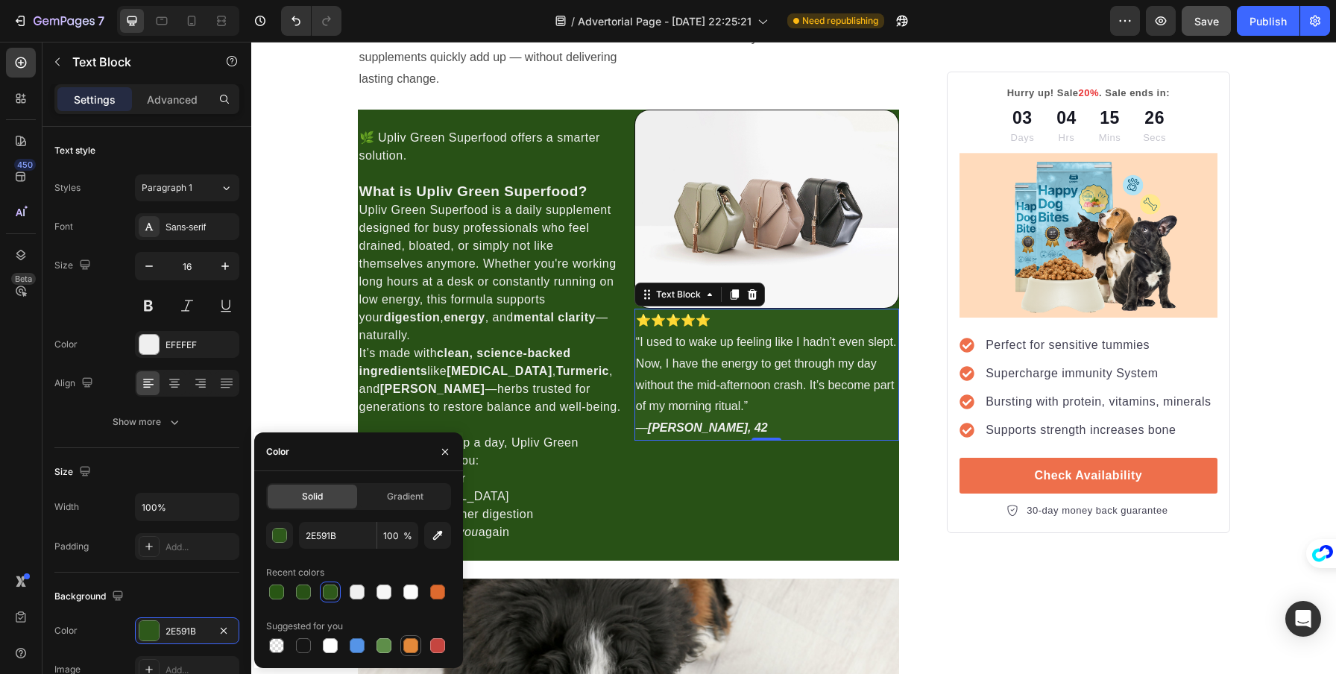
click at [401, 640] on div at bounding box center [410, 645] width 21 height 21
type input "E4893A"
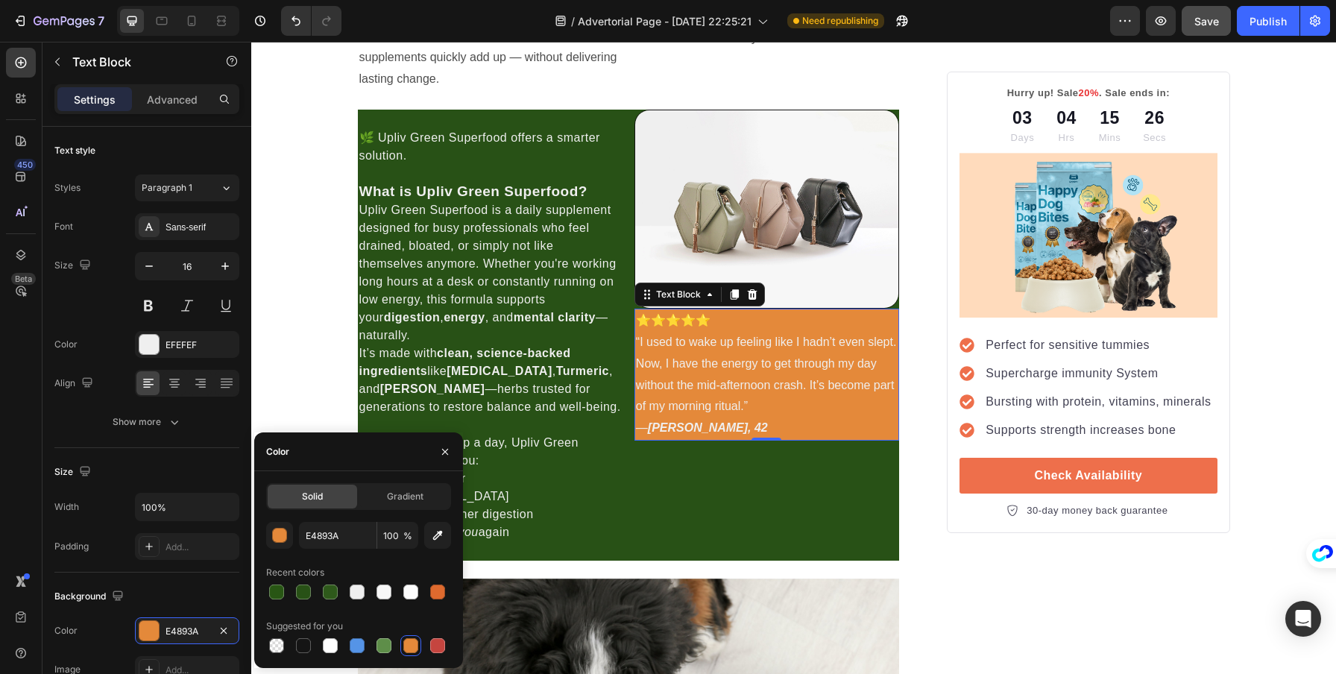
click at [411, 642] on div at bounding box center [410, 645] width 15 height 15
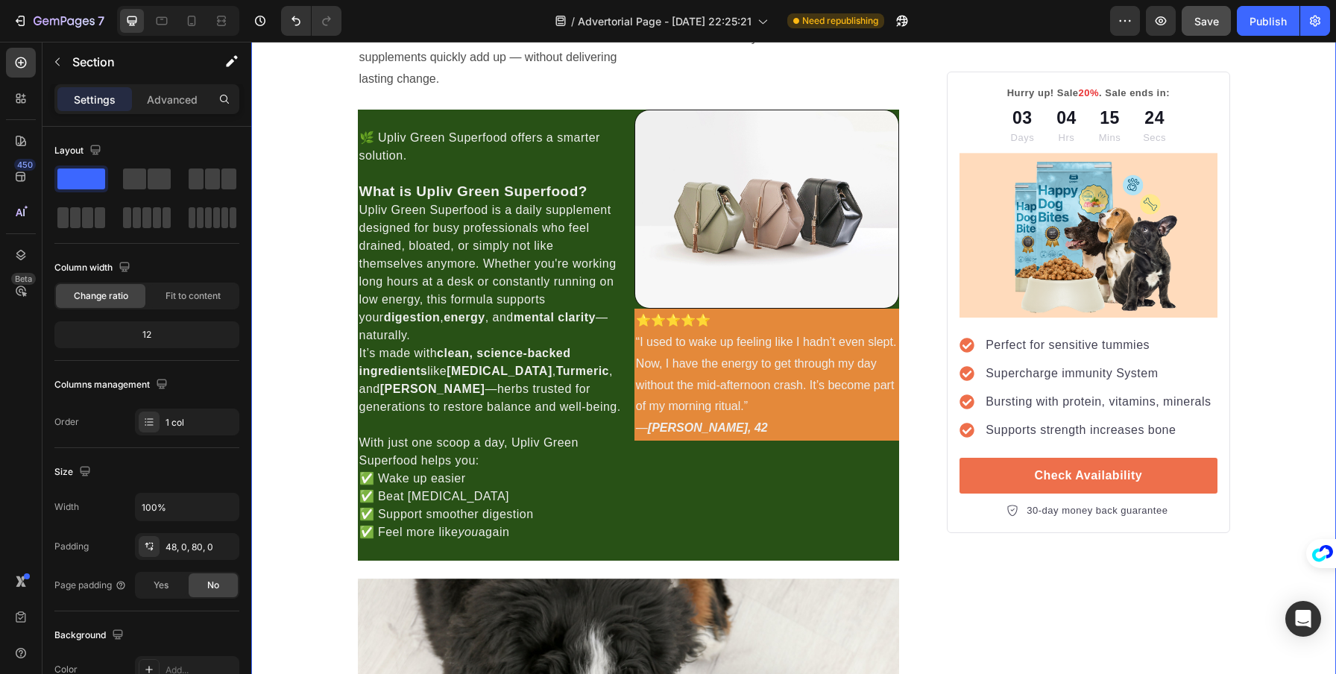
click at [838, 419] on p "“I used to wake up feeling like I hadn’t even slept. Now, I have the energy to …" at bounding box center [767, 385] width 262 height 107
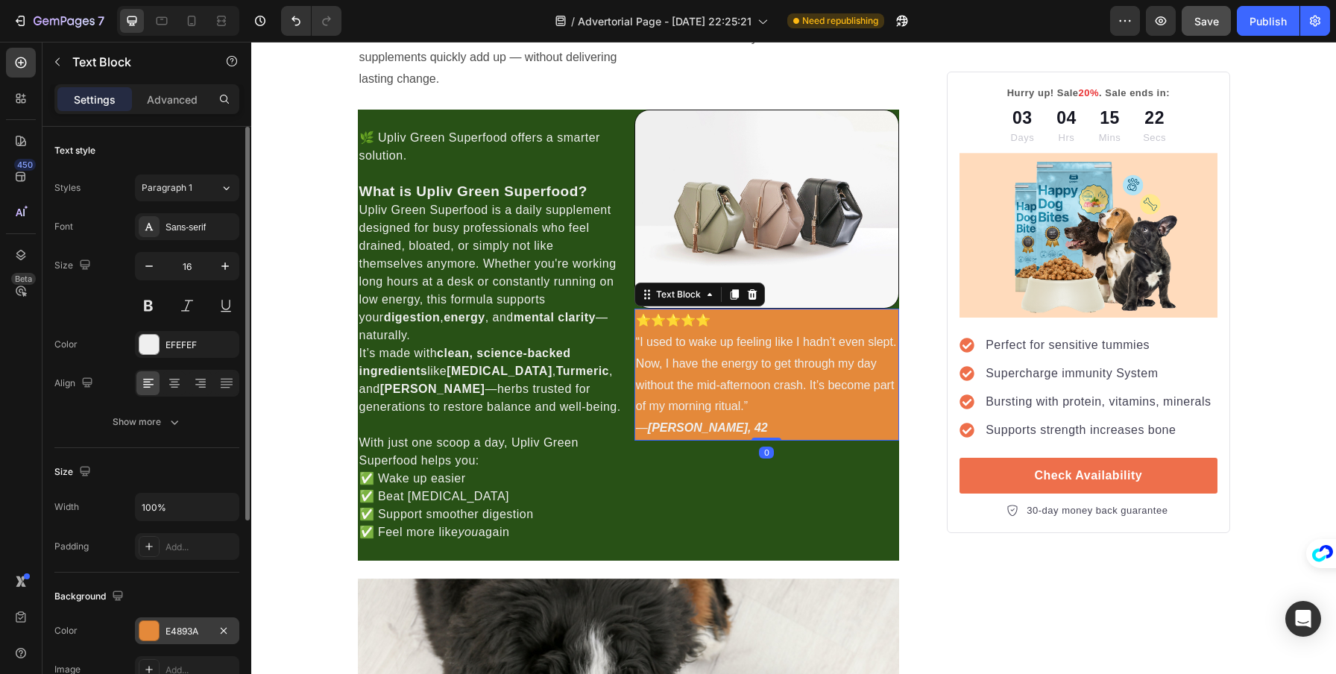
click at [164, 622] on div "E4893A" at bounding box center [187, 630] width 104 height 27
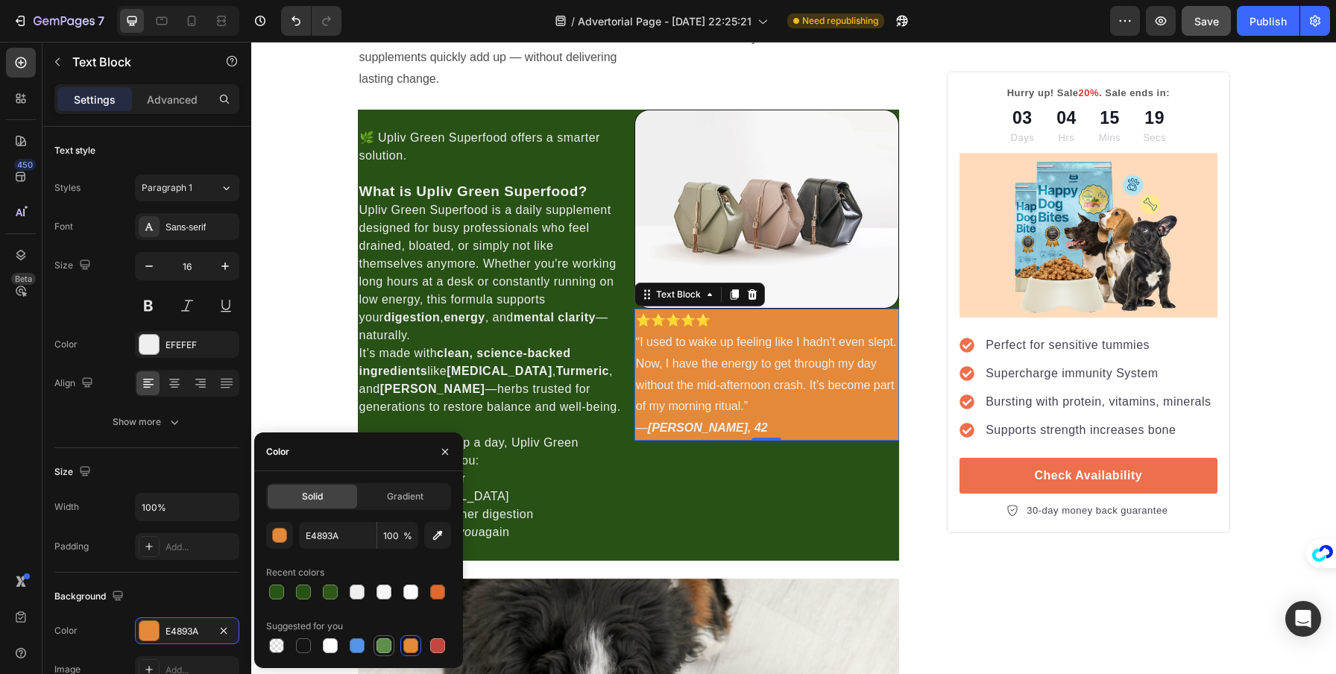
click at [377, 648] on div at bounding box center [384, 645] width 15 height 15
type input "5E8E49"
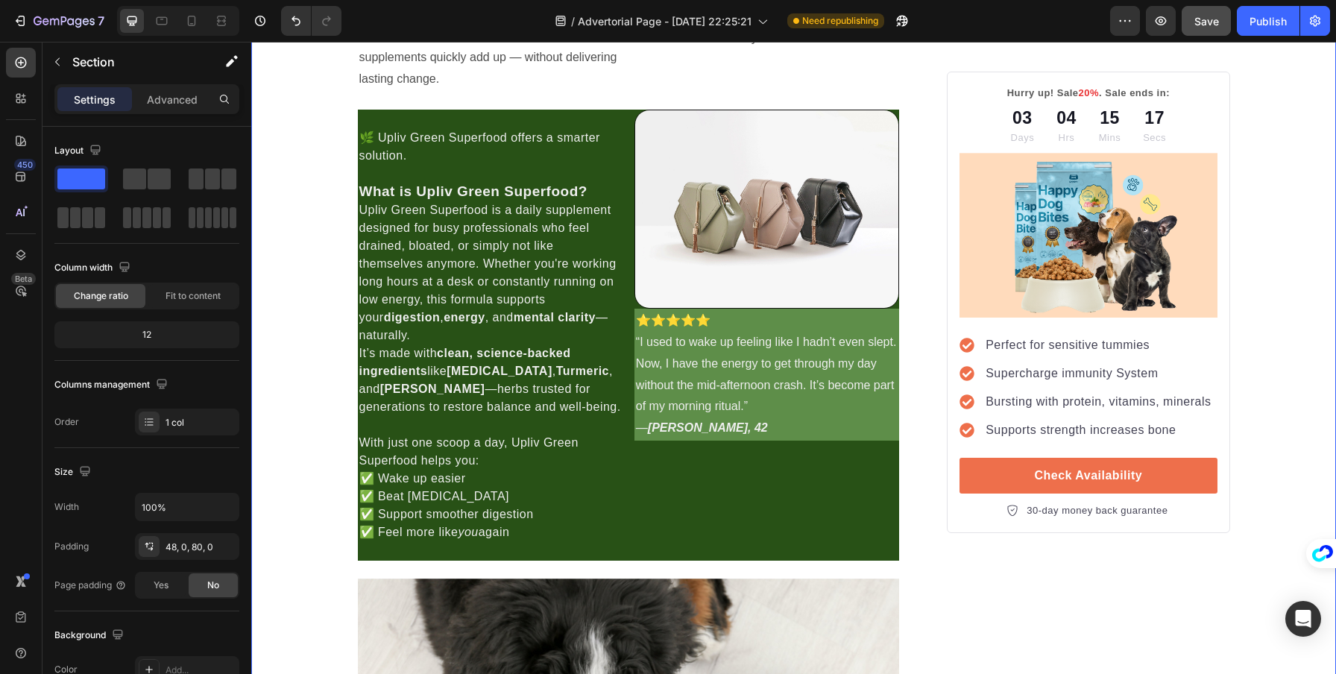
click at [796, 418] on p "“I used to wake up feeling like I hadn’t even slept. Now, I have the energy to …" at bounding box center [767, 385] width 262 height 107
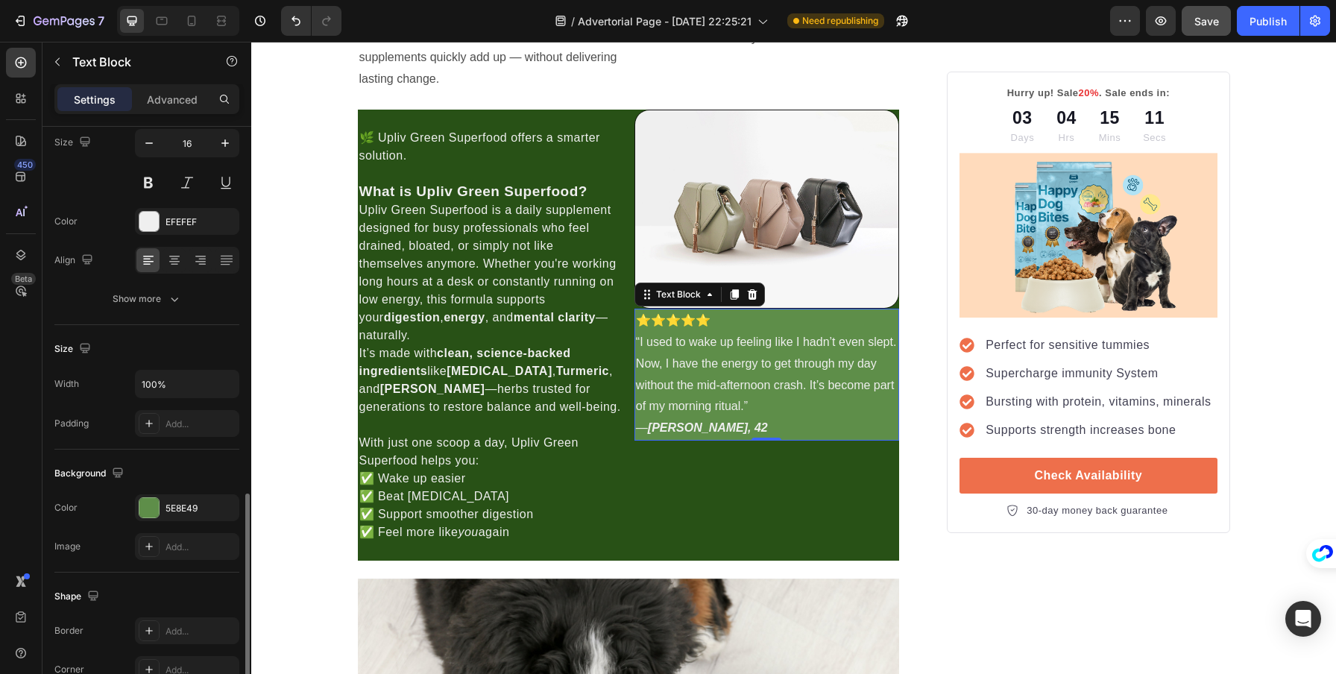
scroll to position [294, 0]
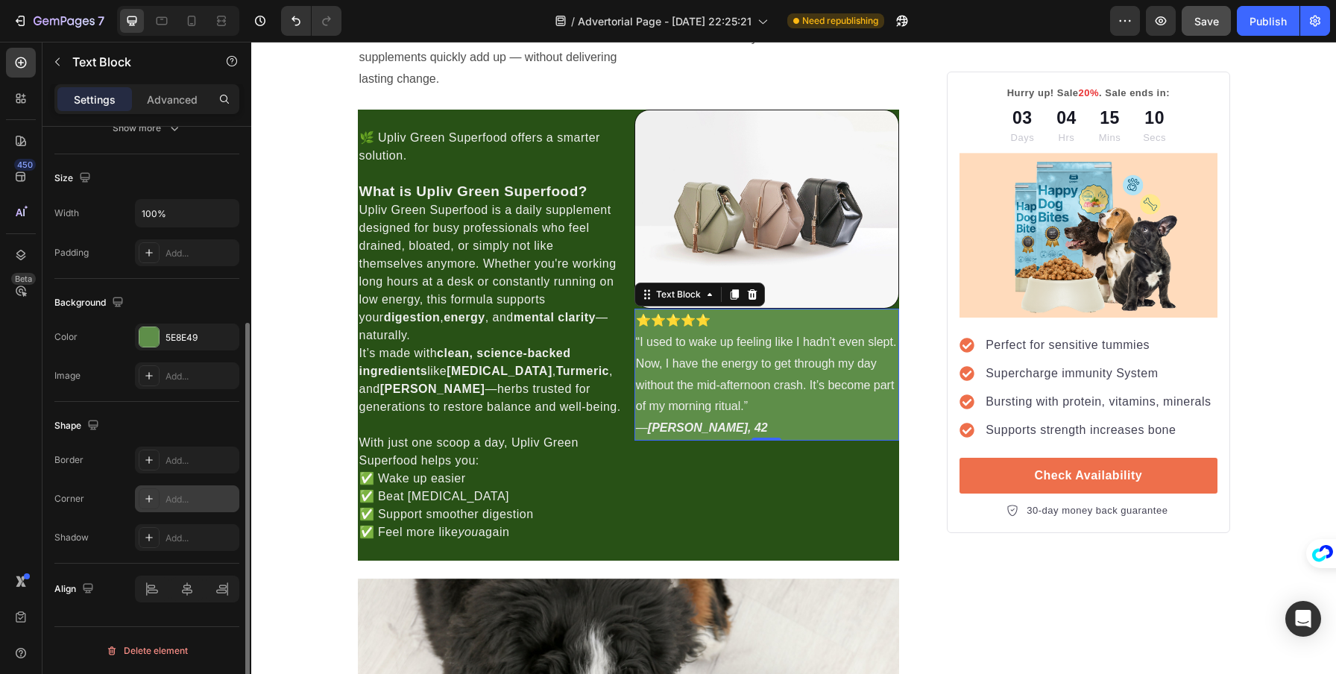
click at [177, 500] on div "Add..." at bounding box center [201, 499] width 70 height 13
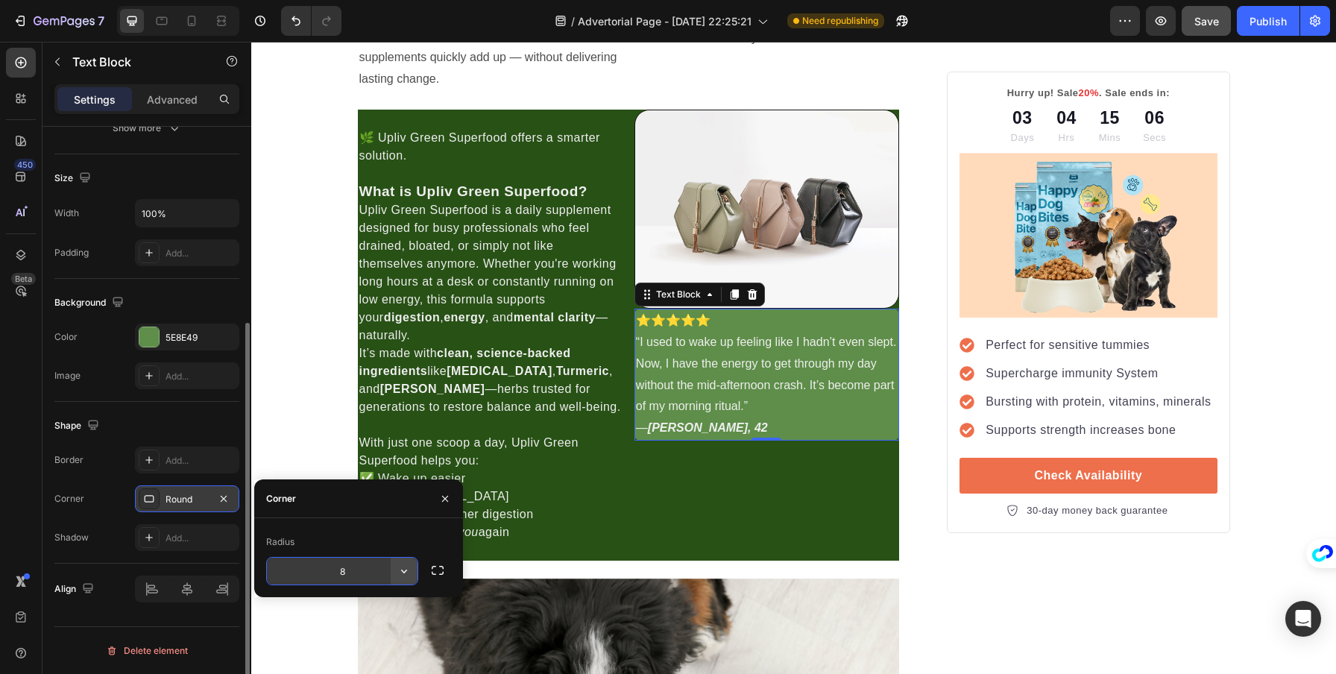
click at [403, 572] on icon "button" at bounding box center [404, 571] width 15 height 15
click at [350, 568] on input "8" at bounding box center [342, 571] width 151 height 27
type input "20"
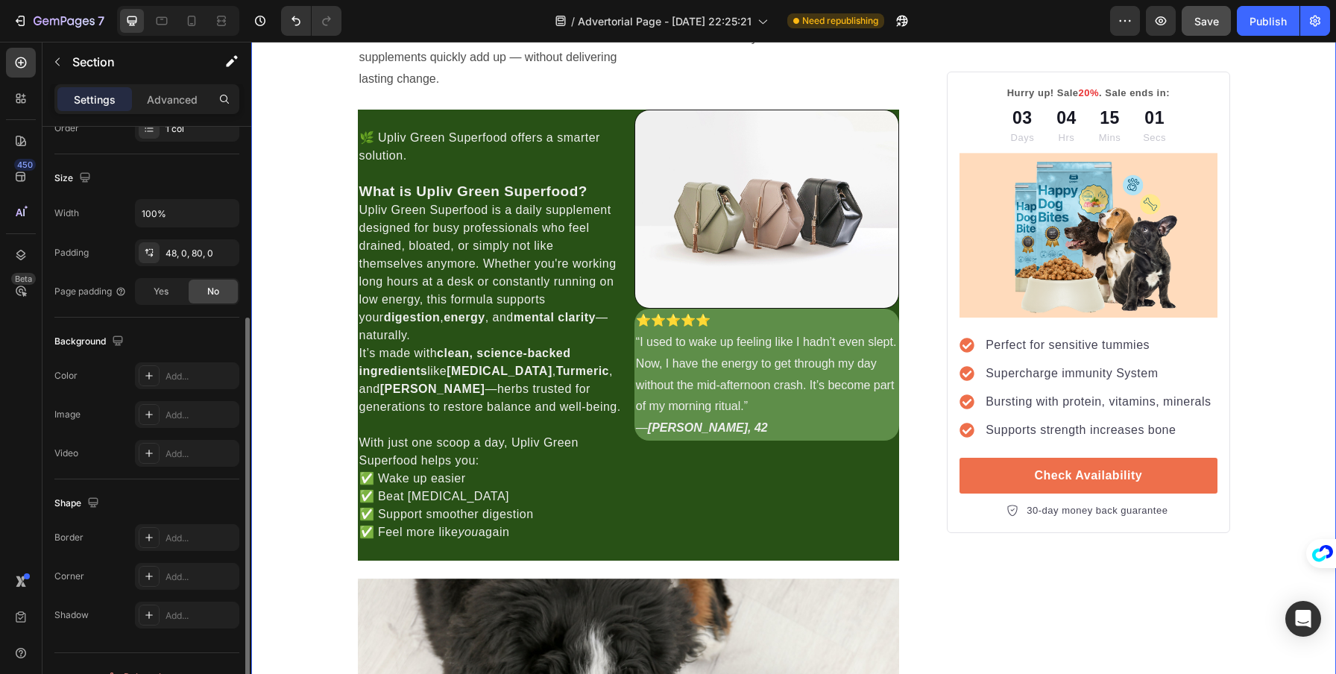
scroll to position [0, 0]
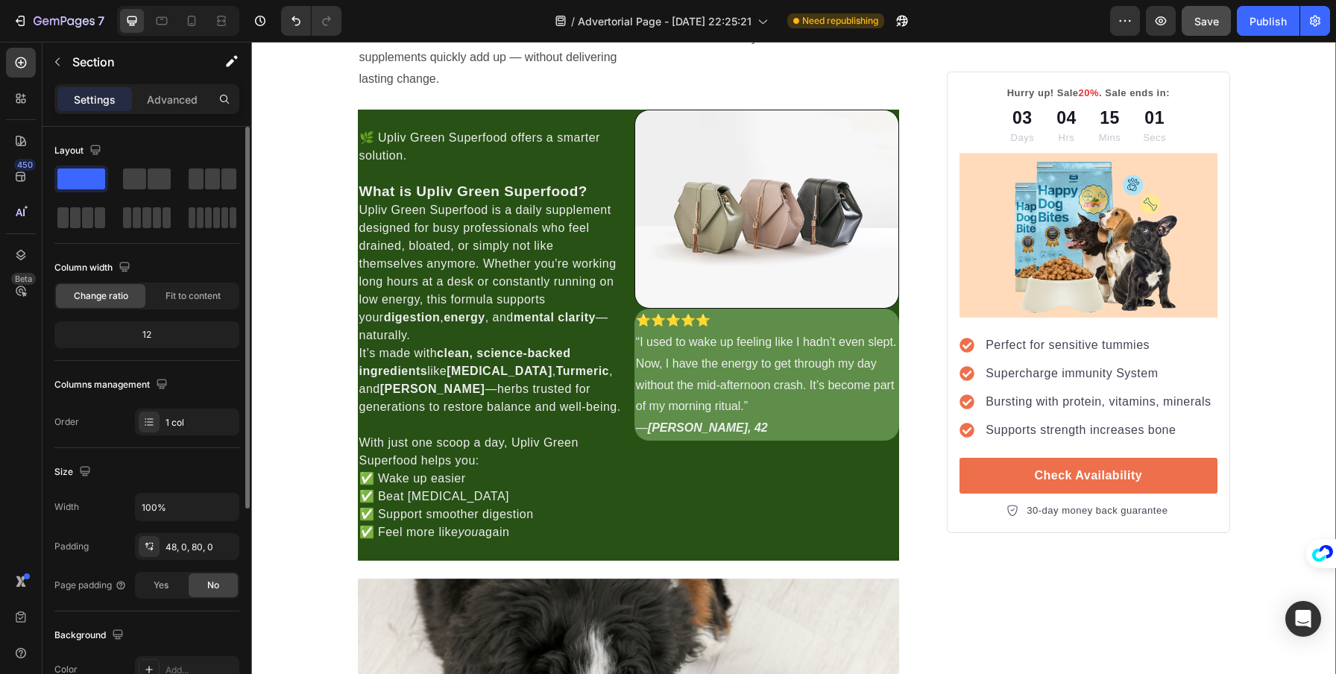
click at [1201, 20] on span "Save" at bounding box center [1207, 21] width 25 height 13
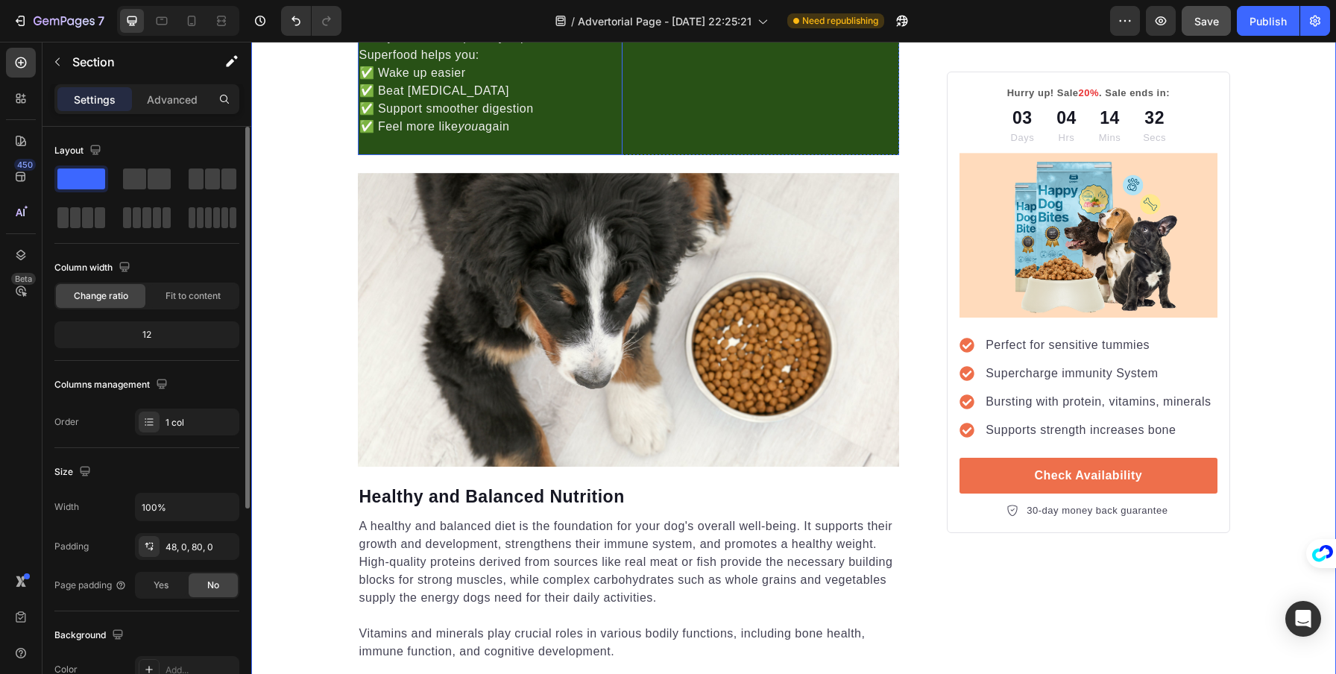
scroll to position [1814, 0]
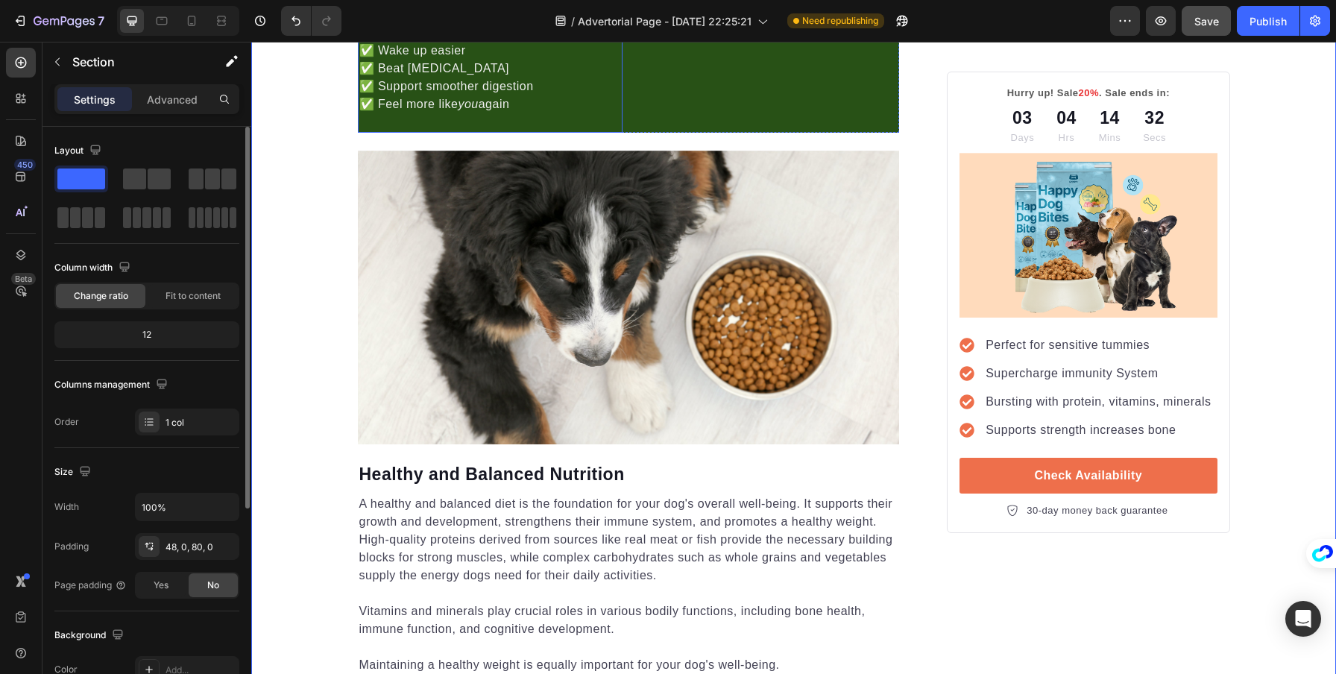
click at [441, 352] on img at bounding box center [629, 298] width 542 height 294
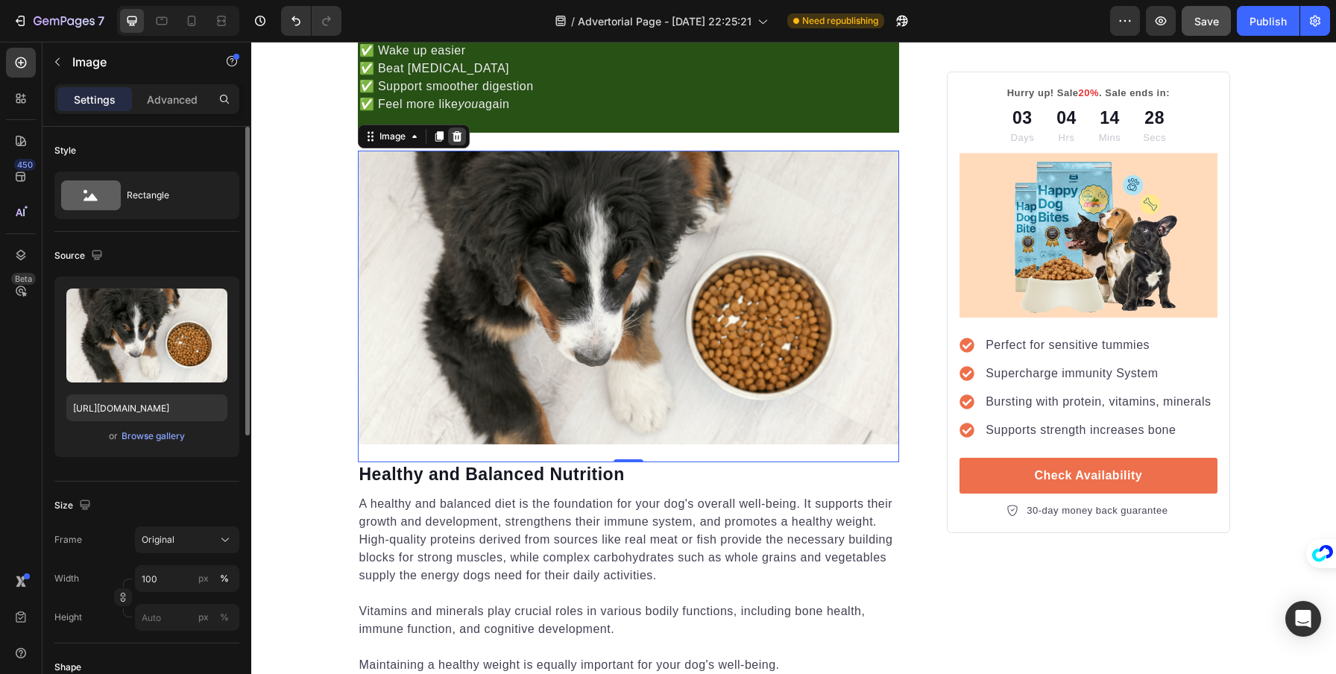
click at [451, 131] on icon at bounding box center [457, 137] width 12 height 12
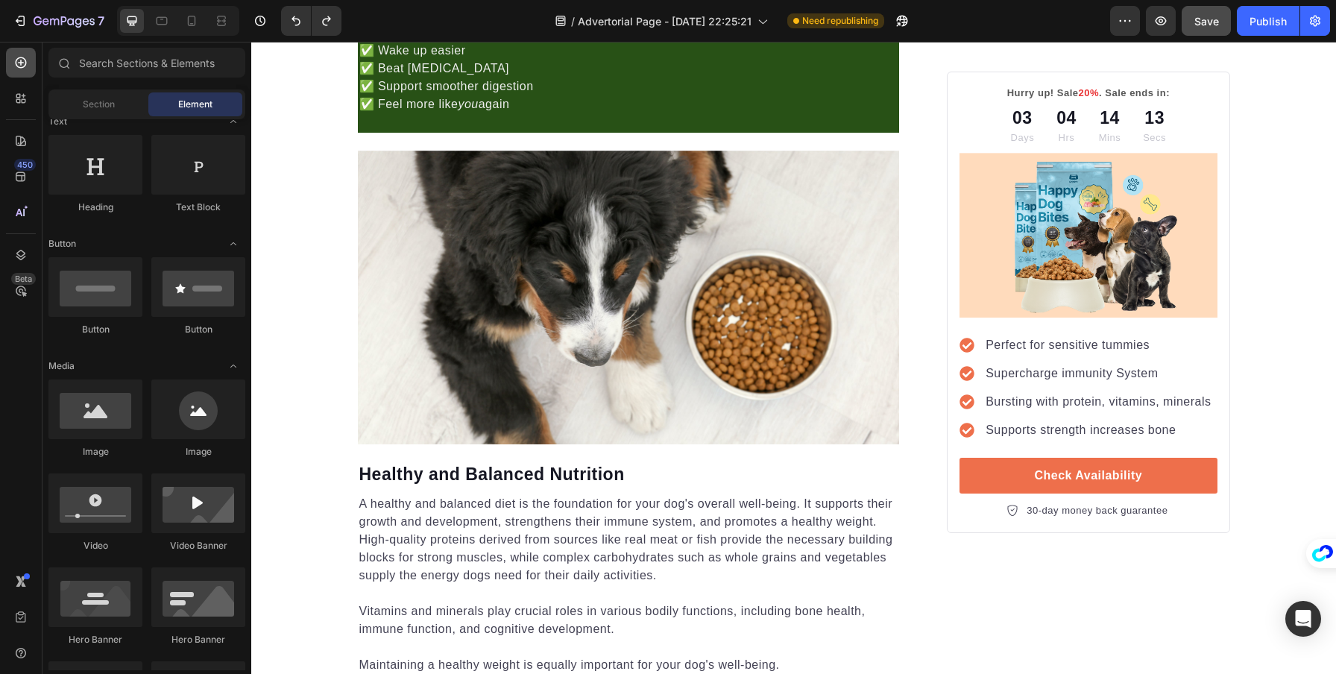
click at [24, 50] on div at bounding box center [21, 63] width 30 height 30
click at [23, 56] on icon at bounding box center [20, 62] width 15 height 15
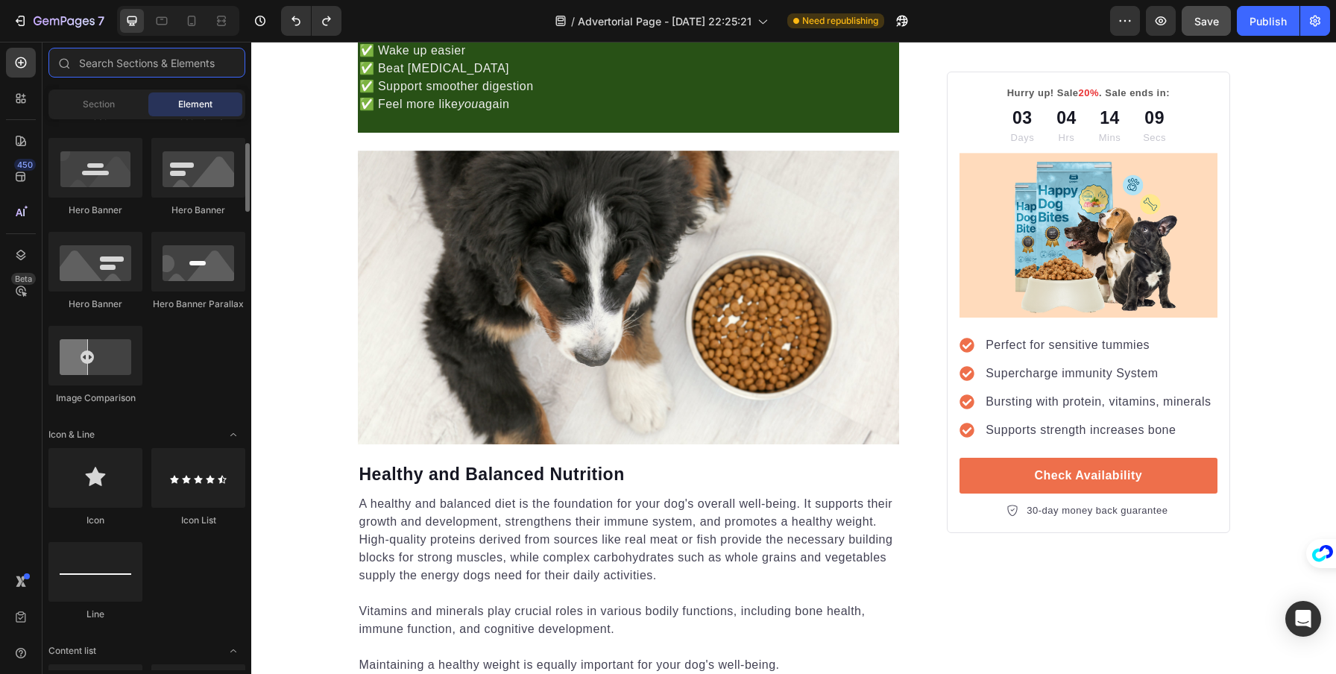
scroll to position [0, 0]
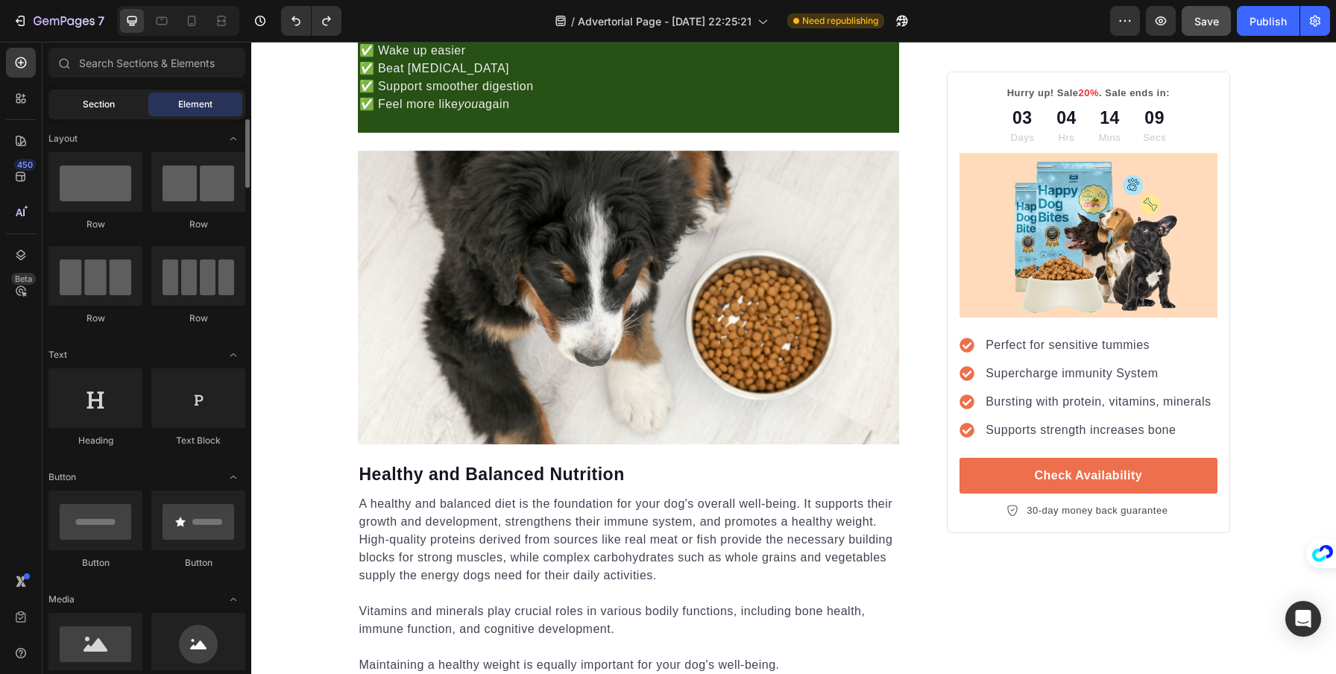
click at [89, 96] on div "Section" at bounding box center [98, 104] width 94 height 24
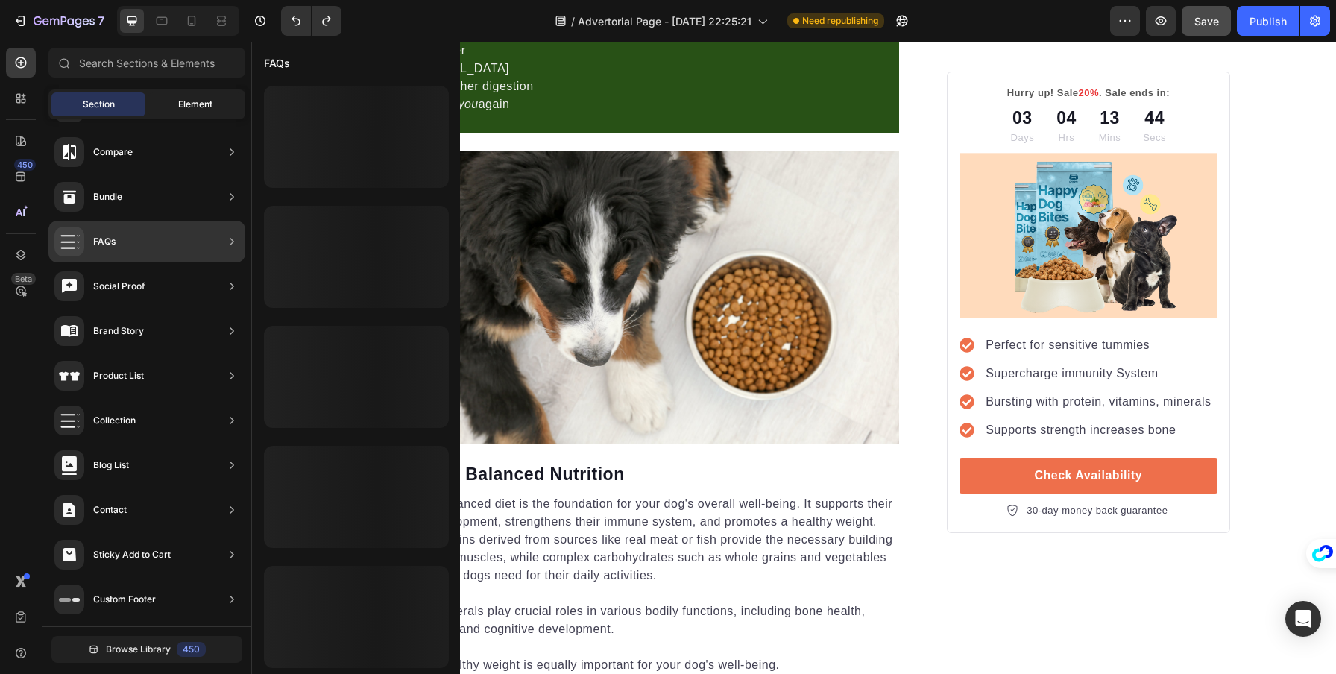
scroll to position [307, 0]
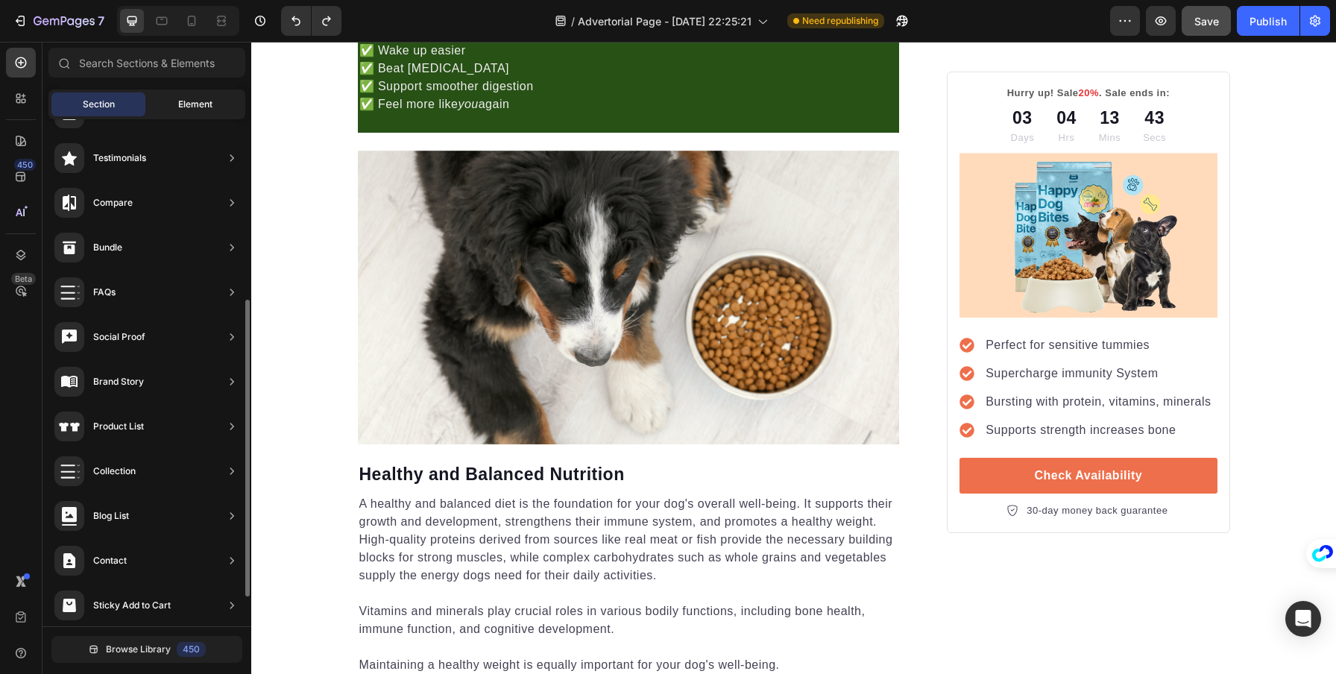
click at [210, 101] on span "Element" at bounding box center [195, 104] width 34 height 13
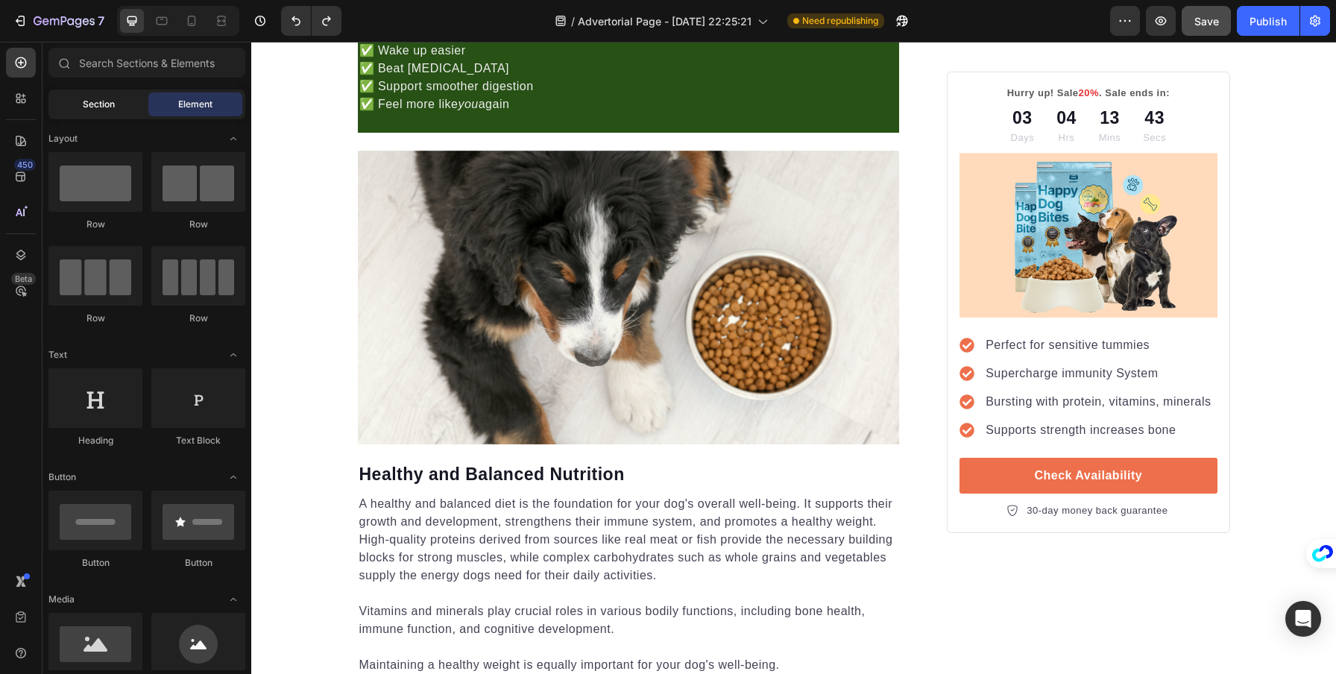
click at [118, 100] on div "Section" at bounding box center [98, 104] width 94 height 24
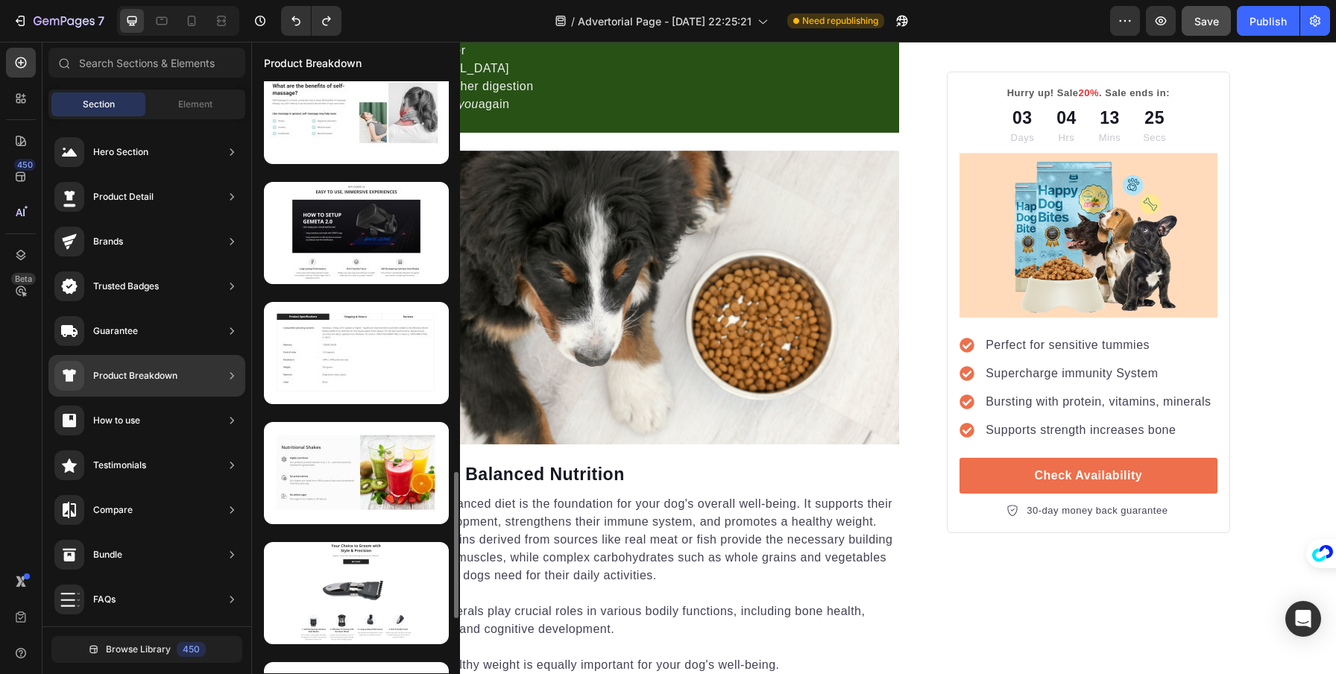
scroll to position [1531, 0]
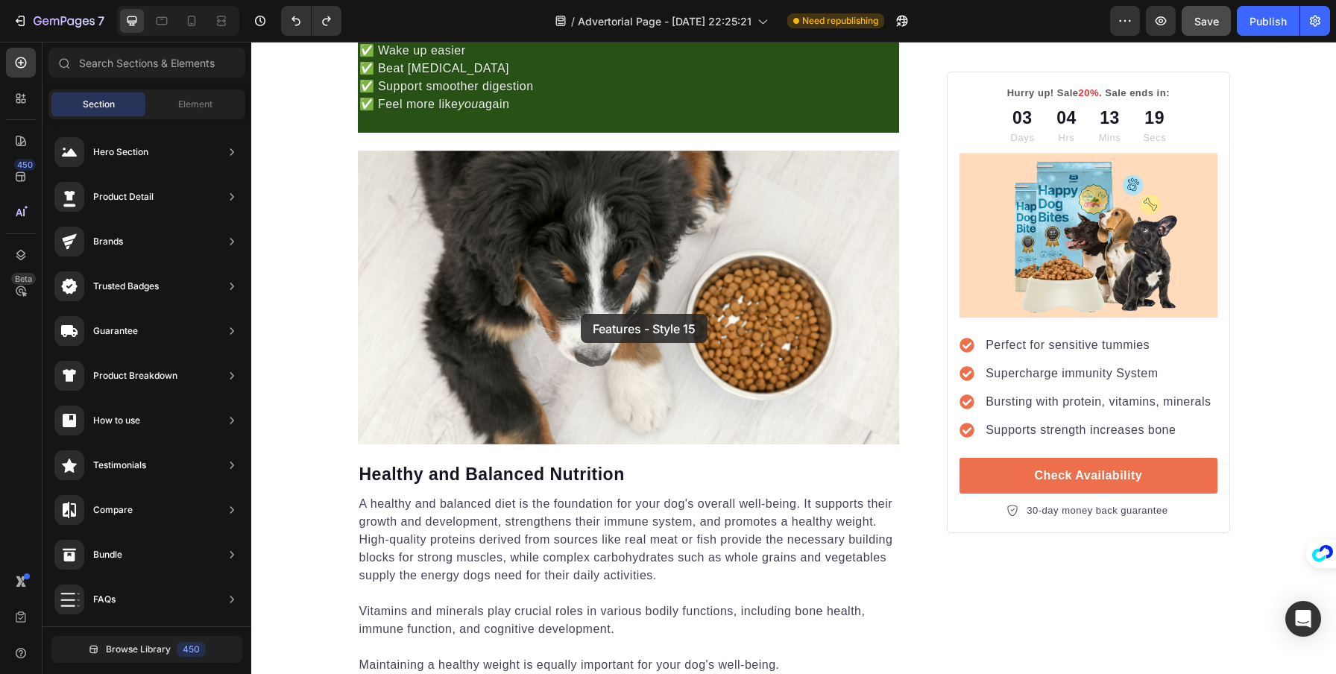
drag, startPoint x: 593, startPoint y: 326, endPoint x: 581, endPoint y: 314, distance: 16.9
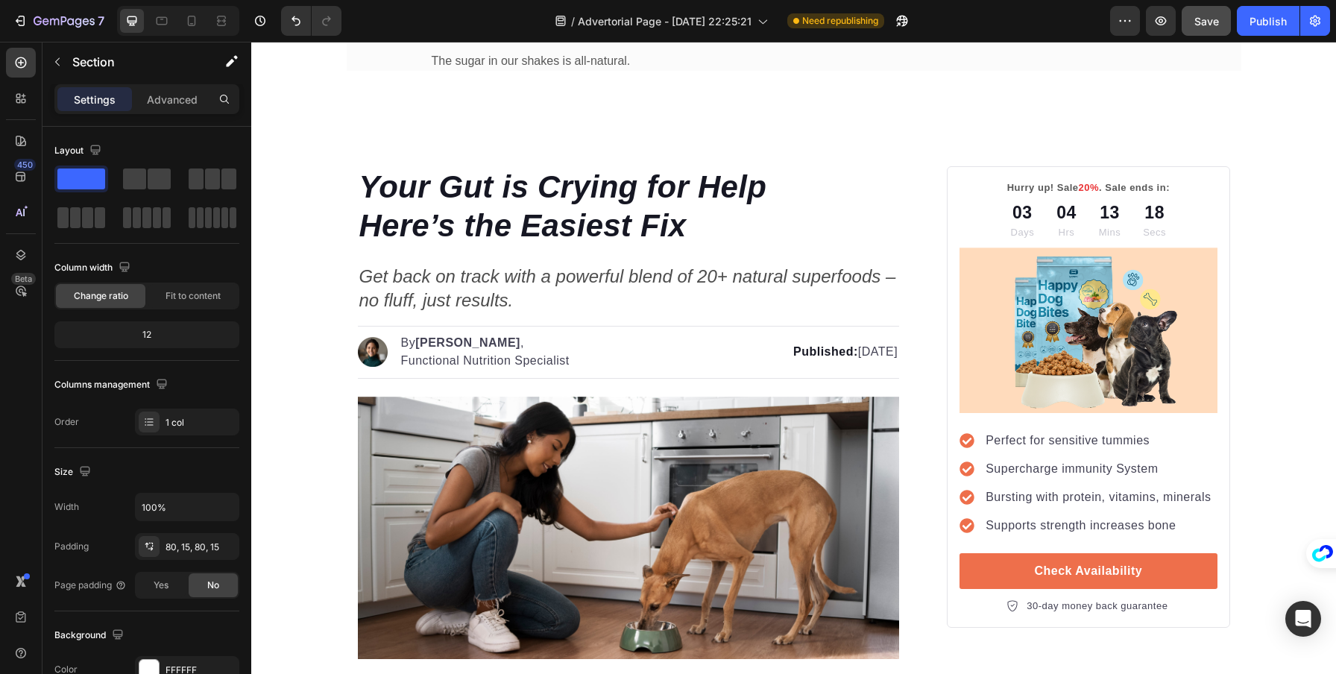
scroll to position [56, 0]
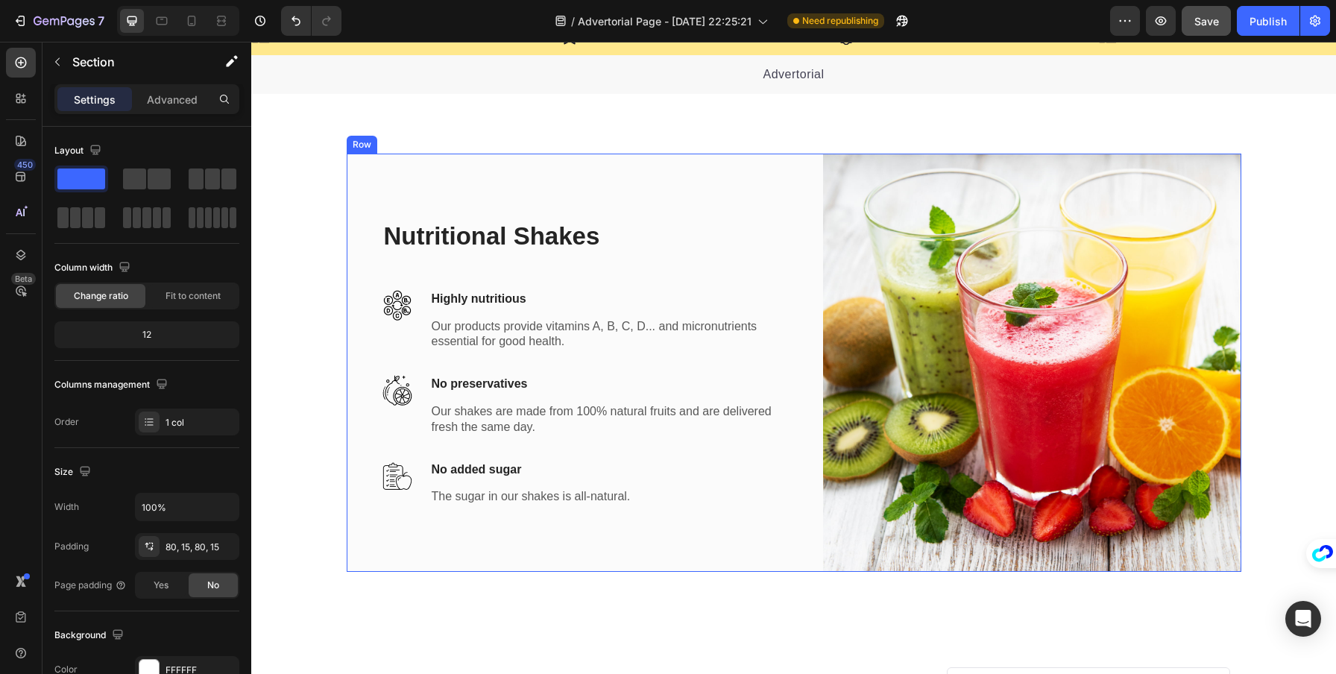
click at [502, 195] on div "Nutritional Shakes Heading Image Highly nutritious Text block Our products prov…" at bounding box center [592, 363] width 418 height 418
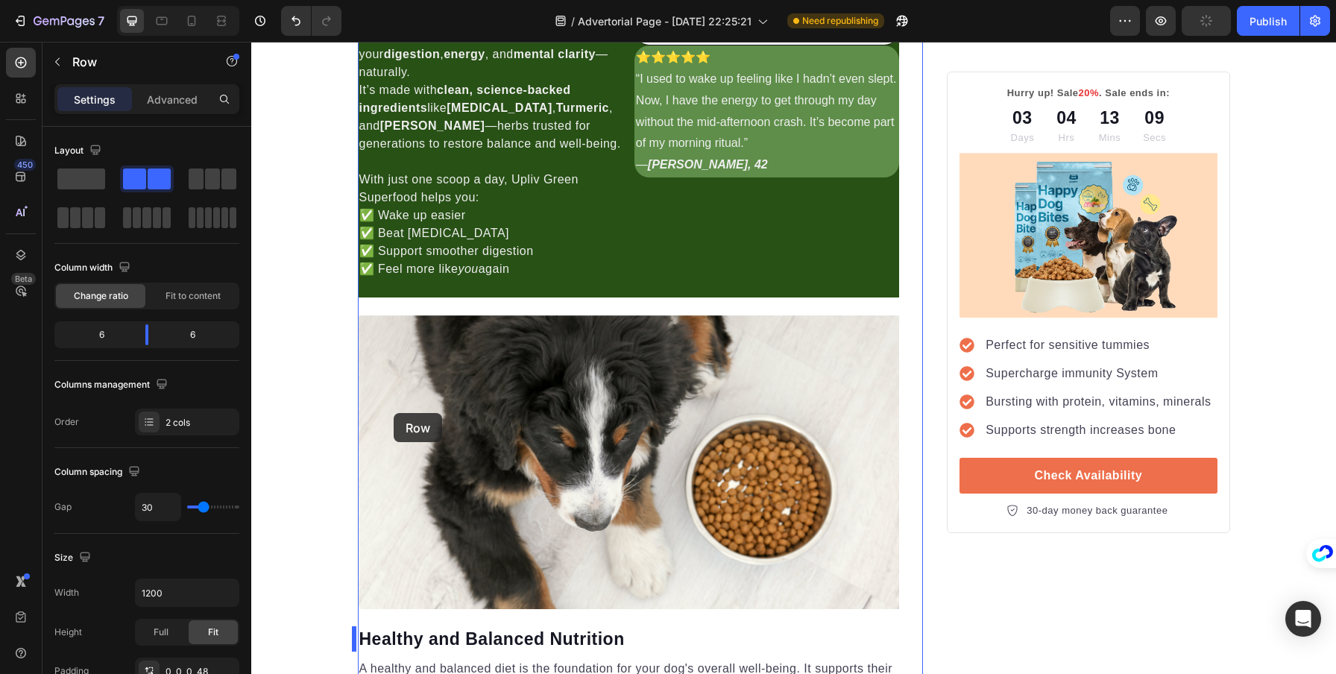
scroll to position [2177, 0]
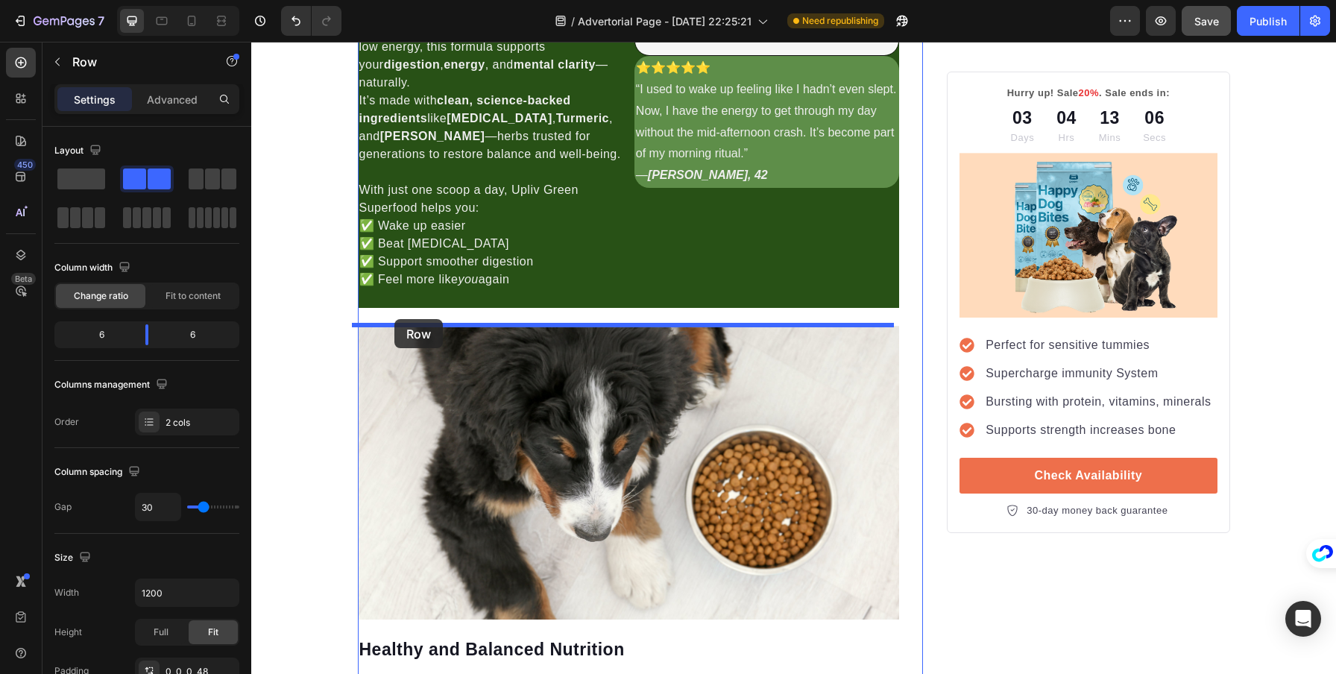
drag, startPoint x: 354, startPoint y: 139, endPoint x: 394, endPoint y: 319, distance: 184.2
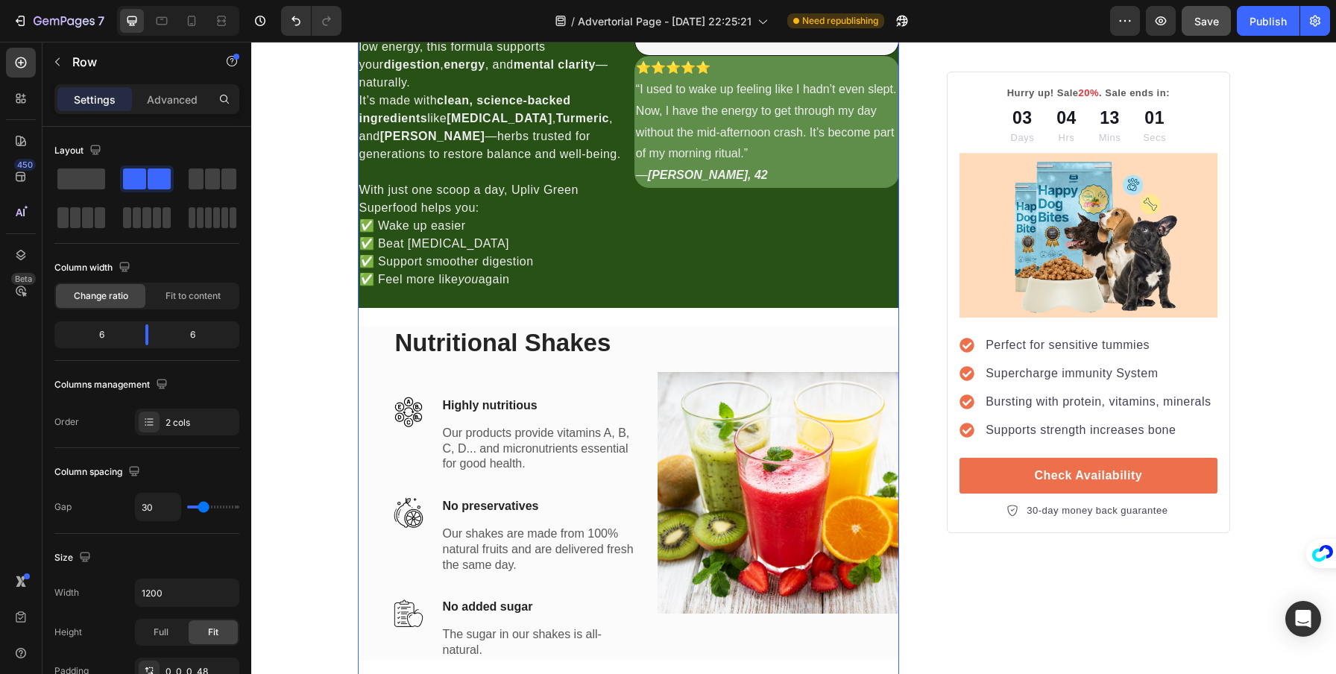
click at [368, 330] on div "Nutritional Shakes Heading Image Highly nutritious Text block Our products prov…" at bounding box center [629, 493] width 542 height 334
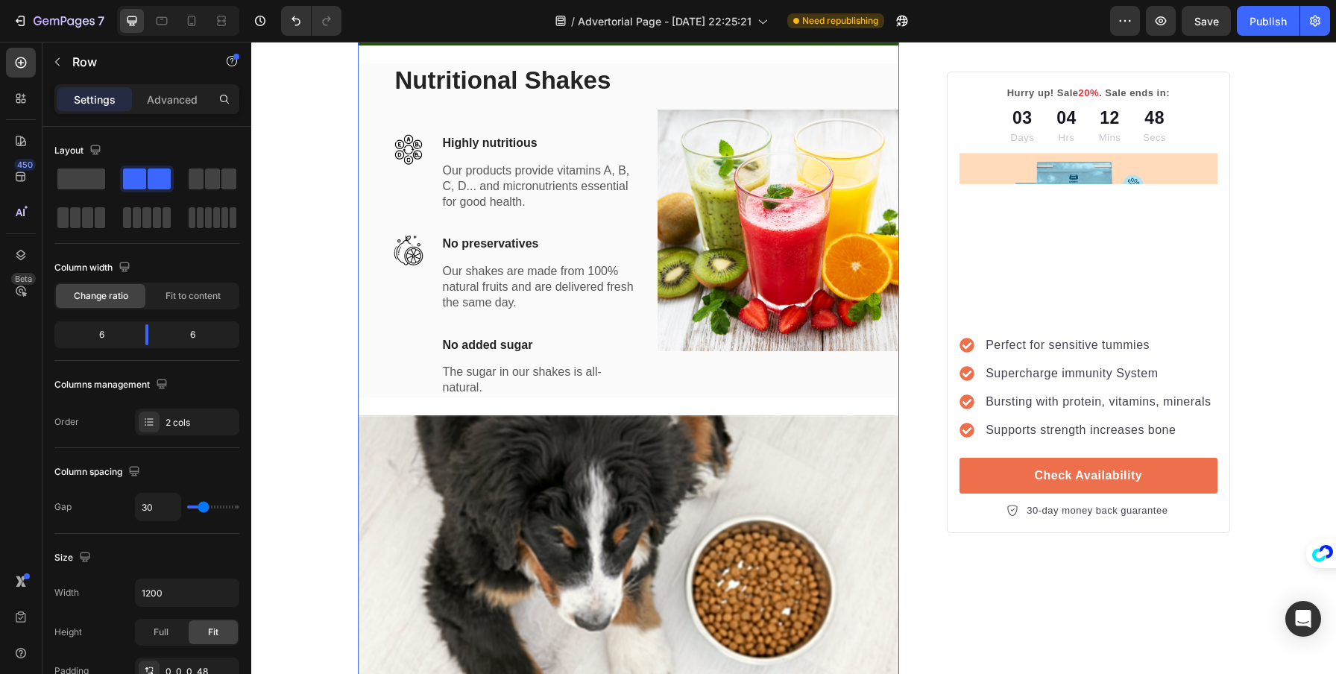
scroll to position [2177, 0]
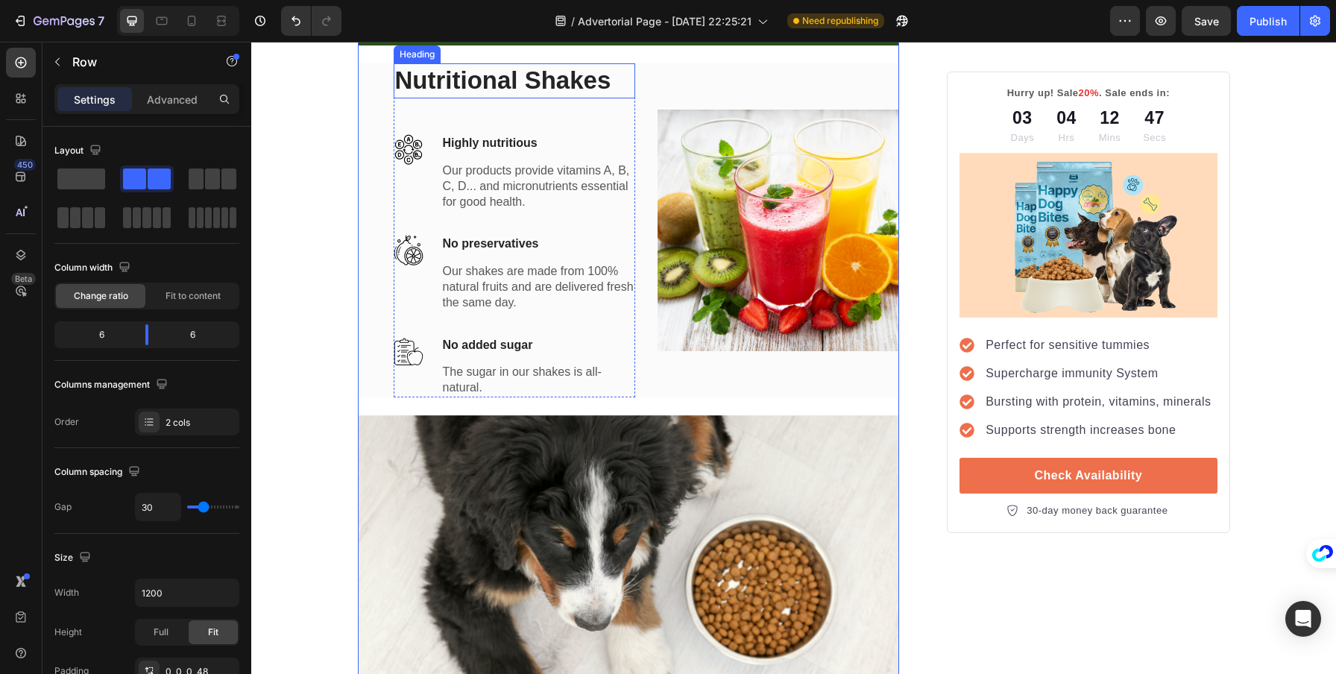
click at [424, 97] on p "Nutritional Shakes" at bounding box center [514, 81] width 239 height 32
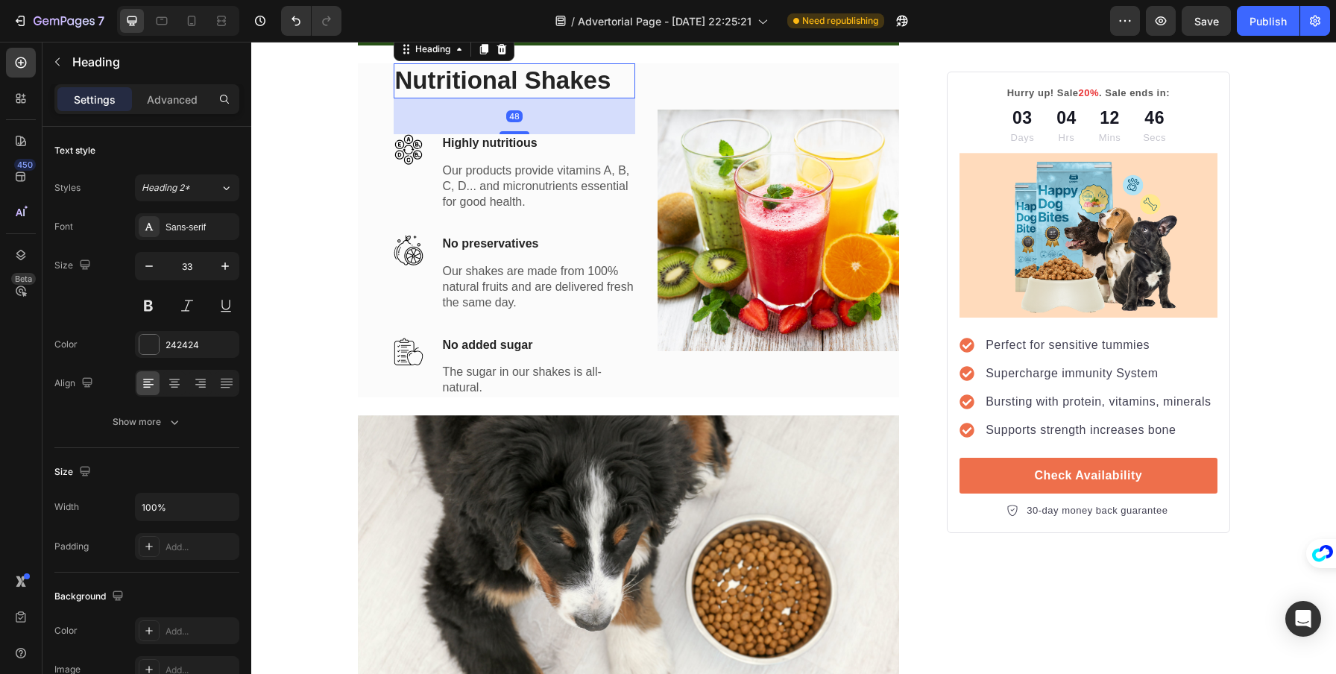
click at [424, 97] on p "Nutritional Shakes" at bounding box center [514, 81] width 239 height 32
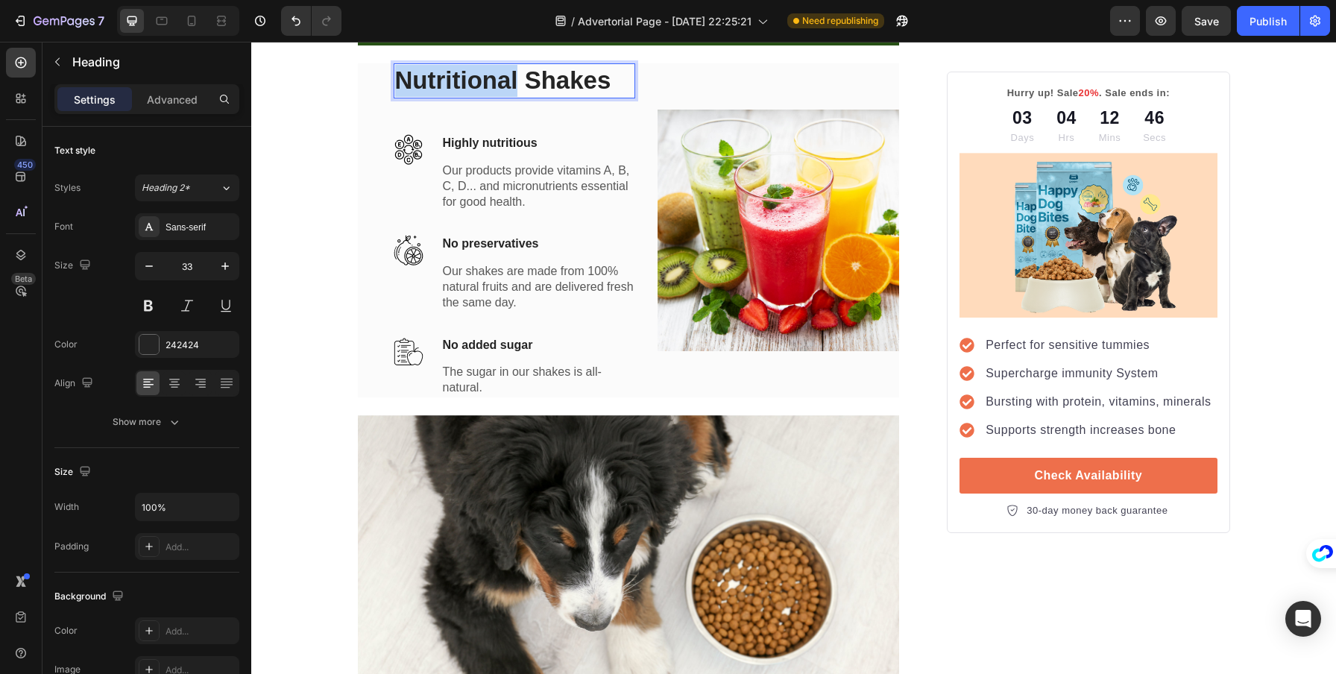
click at [424, 97] on p "Nutritional Shakes" at bounding box center [514, 81] width 239 height 32
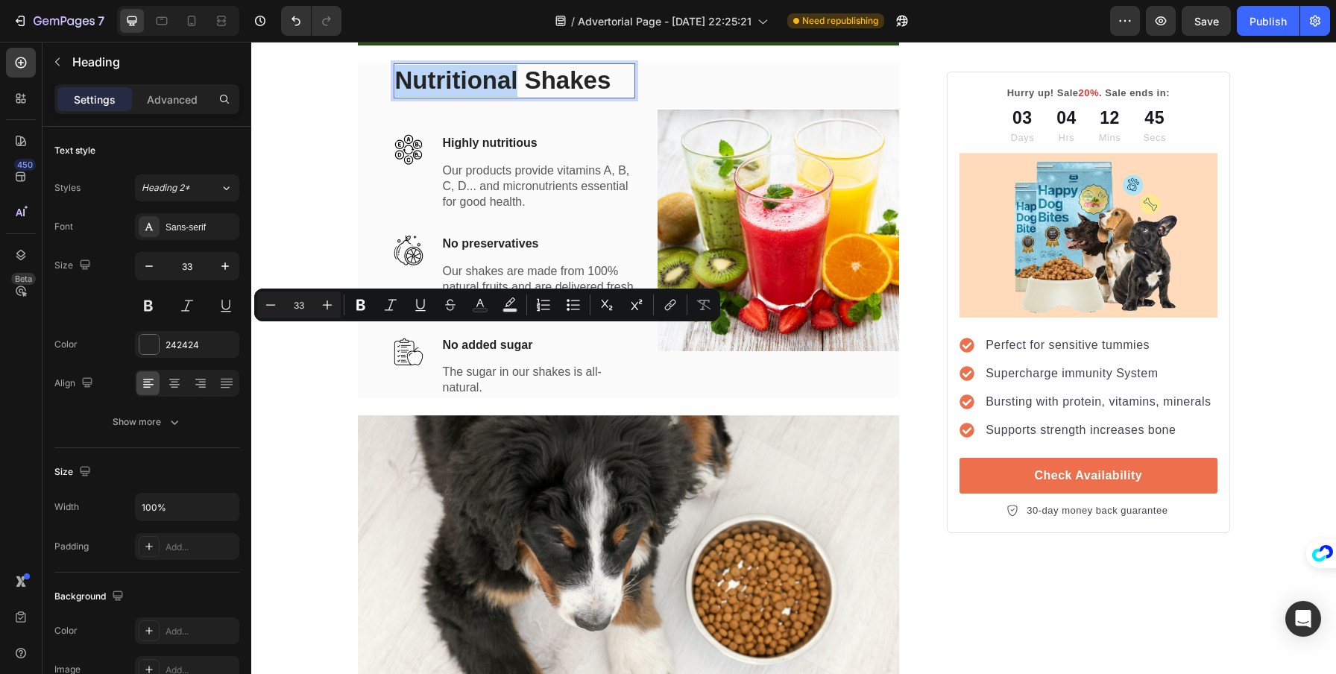
click at [424, 97] on p "Nutritional Shakes" at bounding box center [514, 81] width 239 height 32
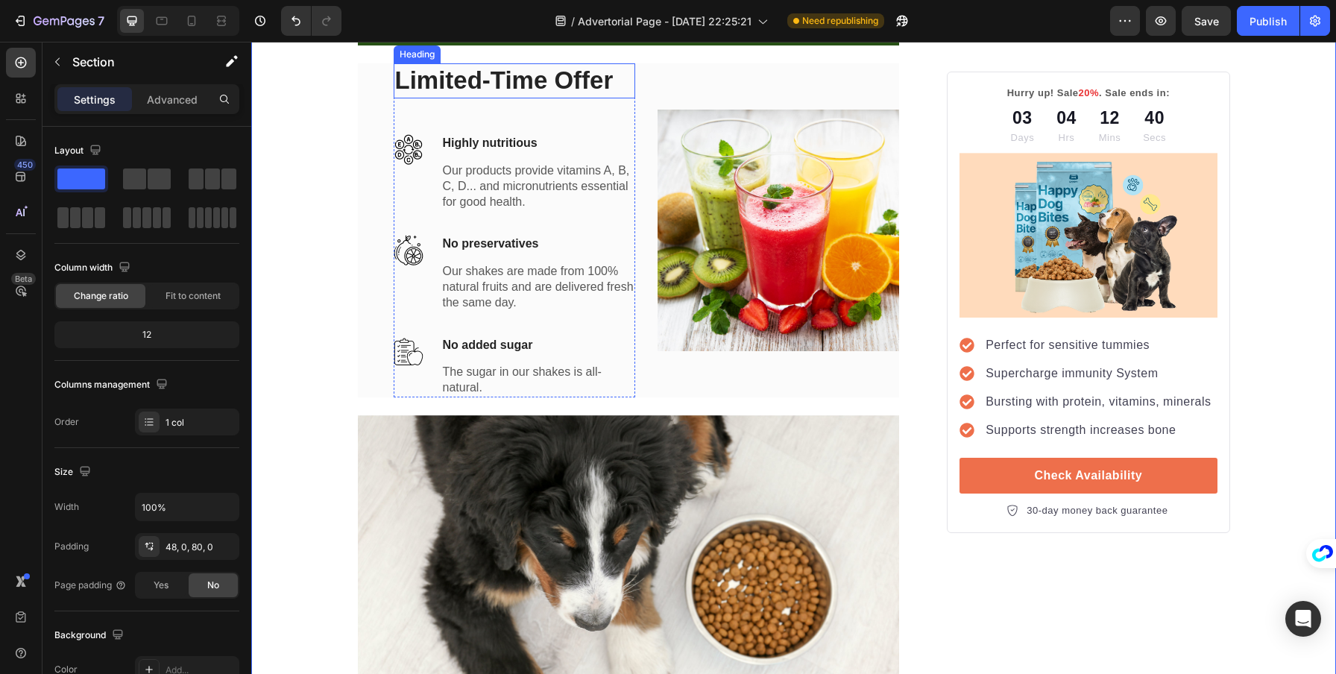
click at [499, 97] on p "Limited-Time Offer" at bounding box center [514, 81] width 239 height 32
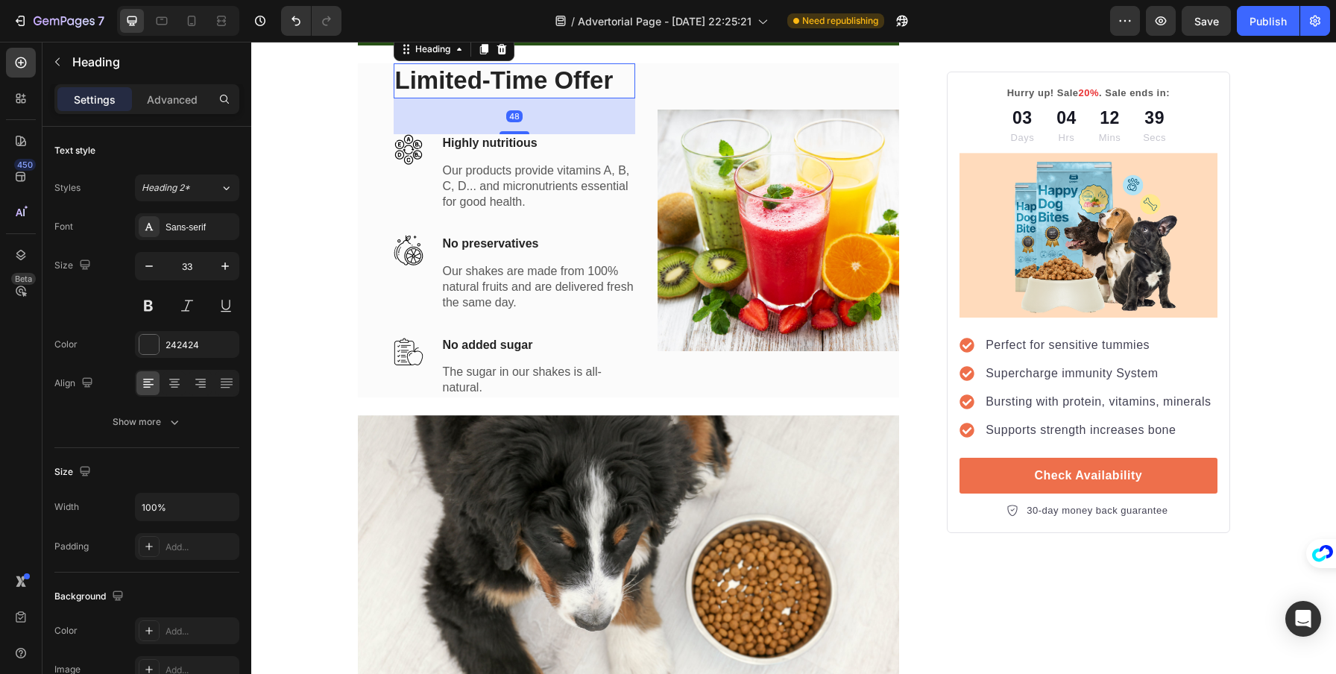
click at [678, 330] on div "Image" at bounding box center [779, 230] width 242 height 334
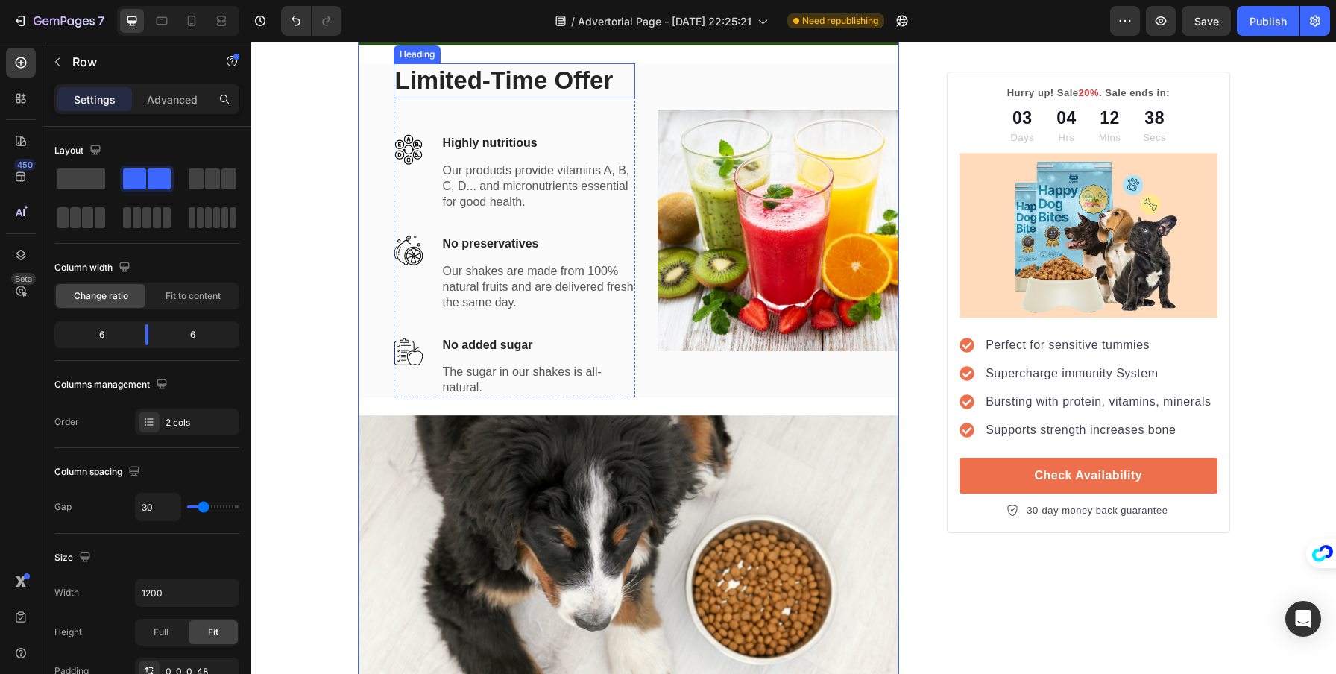
click at [593, 97] on p "Limited-Time Offer" at bounding box center [514, 81] width 239 height 32
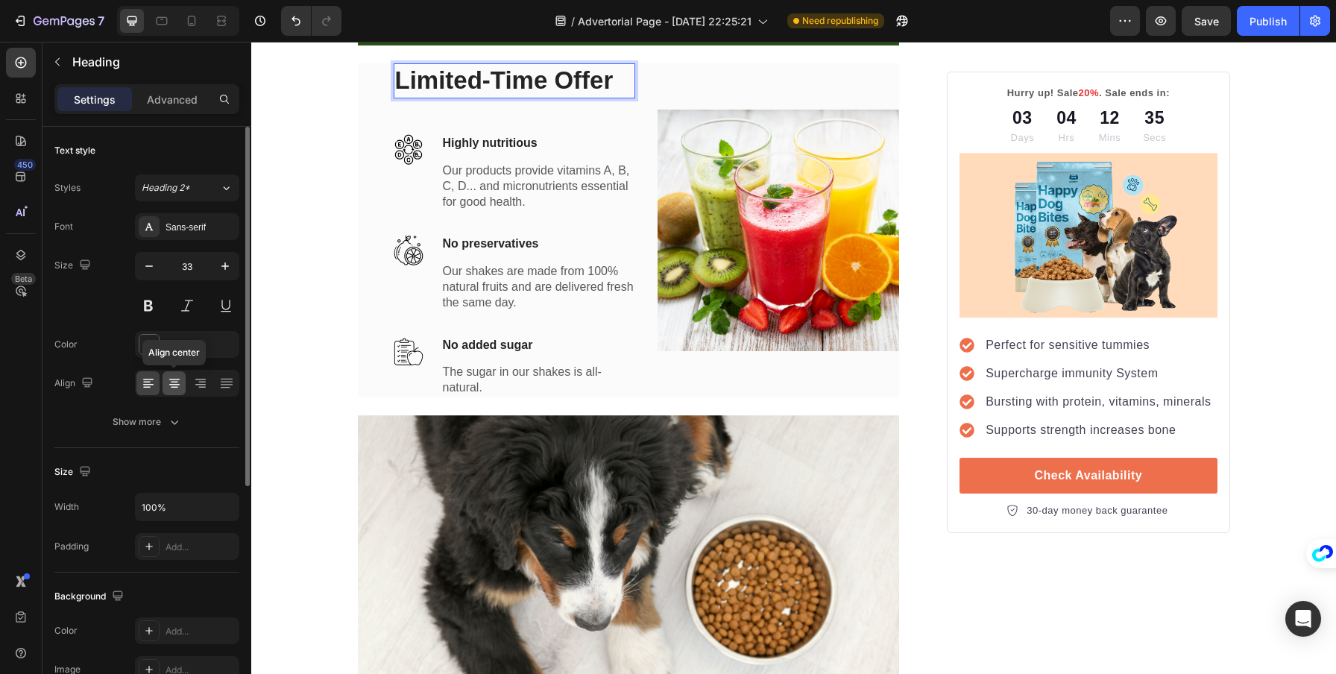
click at [174, 385] on icon at bounding box center [174, 383] width 15 height 15
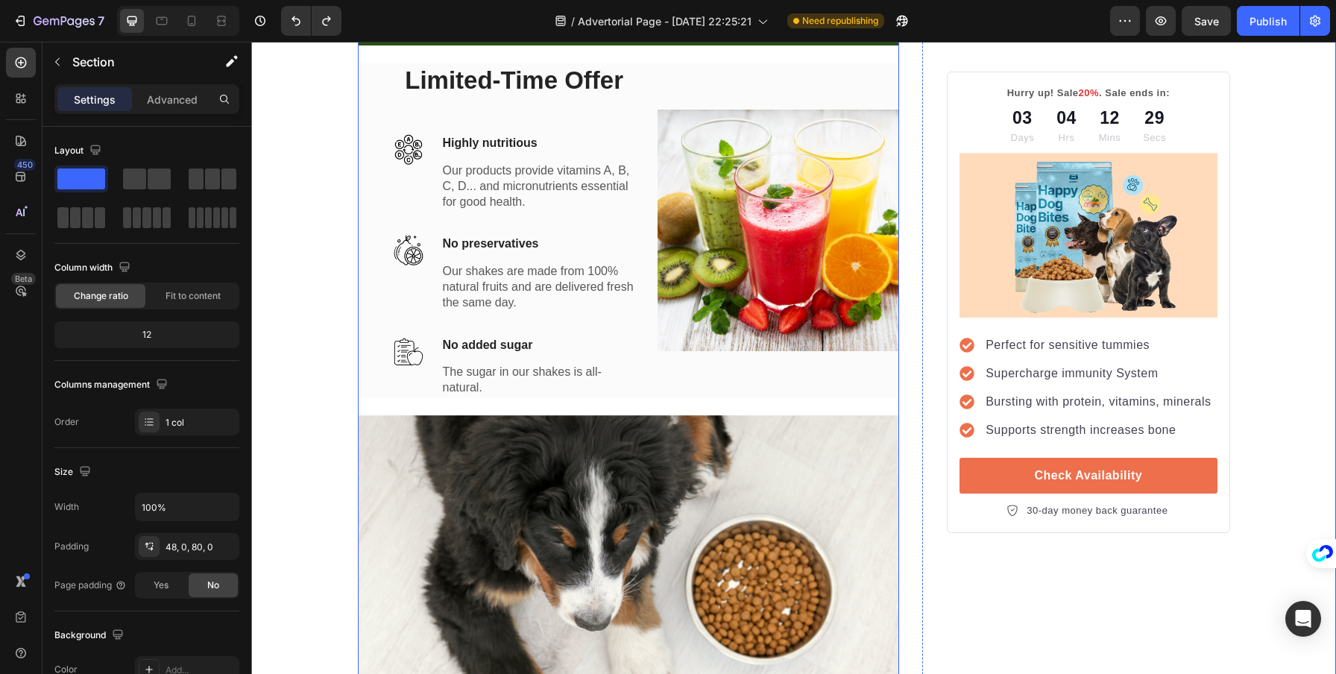
click at [697, 333] on div "Image" at bounding box center [779, 230] width 242 height 334
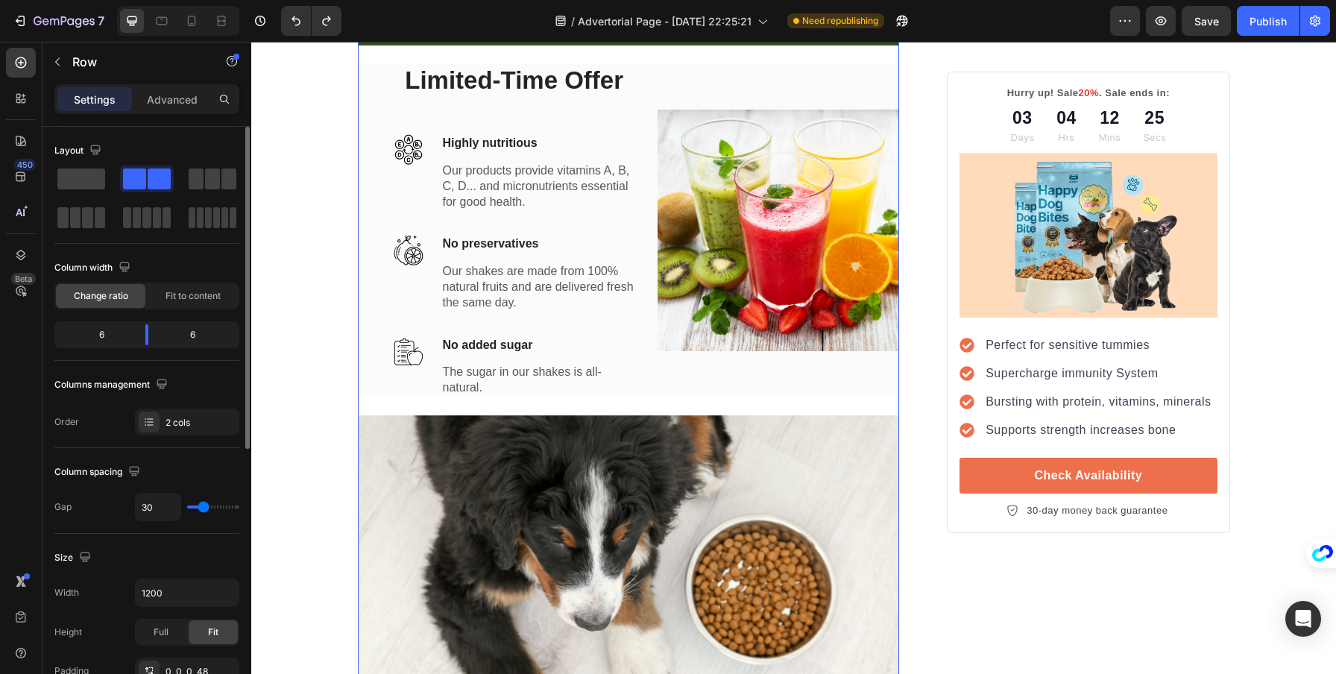
type input "23"
type input "18"
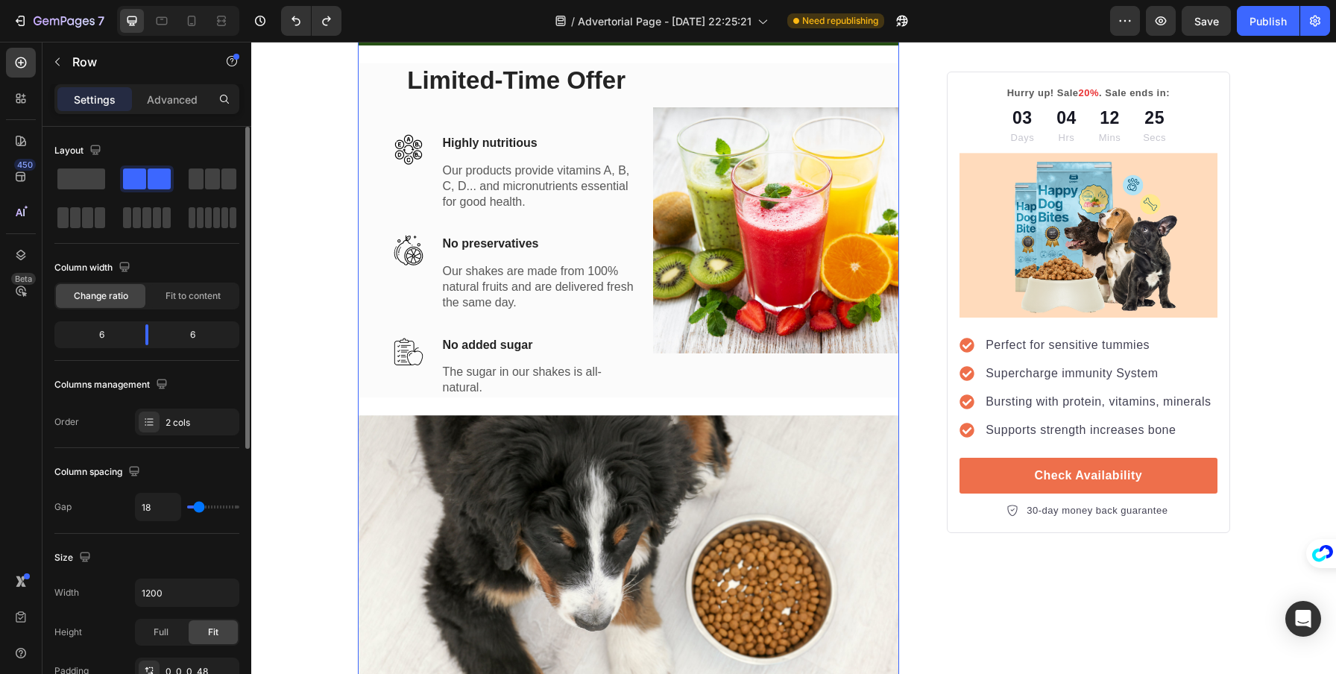
type input "13"
type input "33"
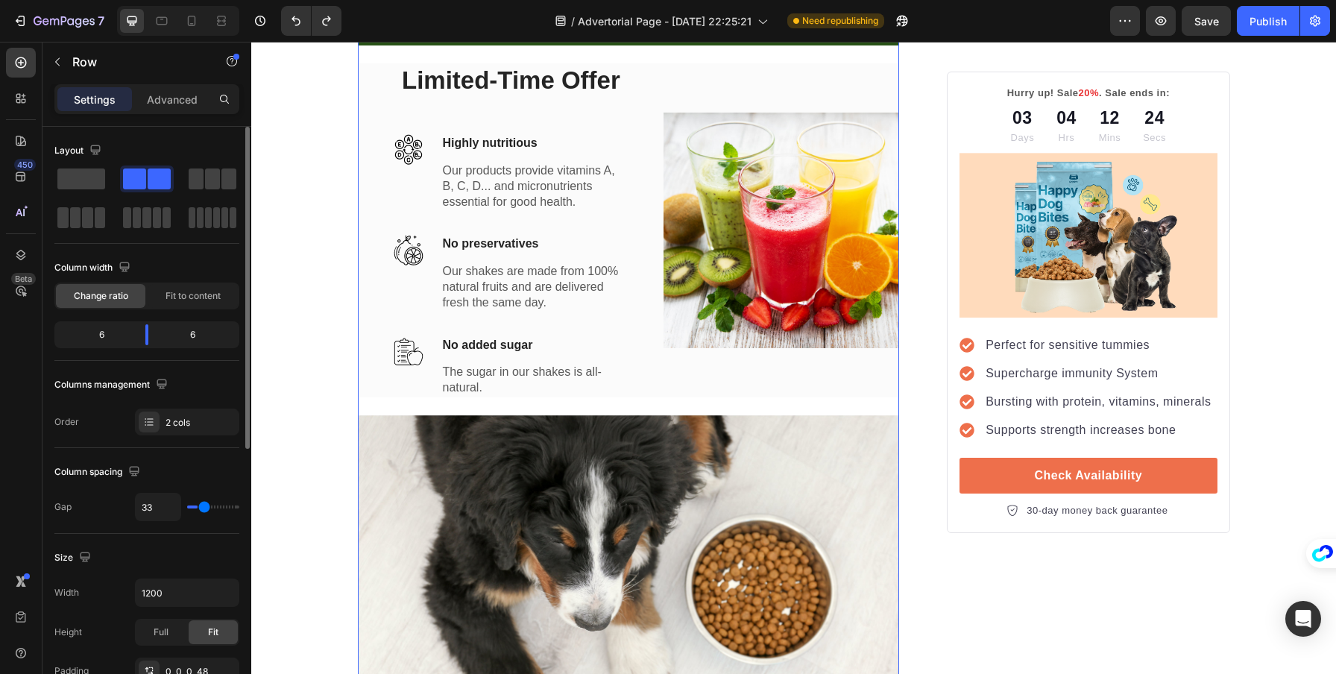
type input "47"
type input "67"
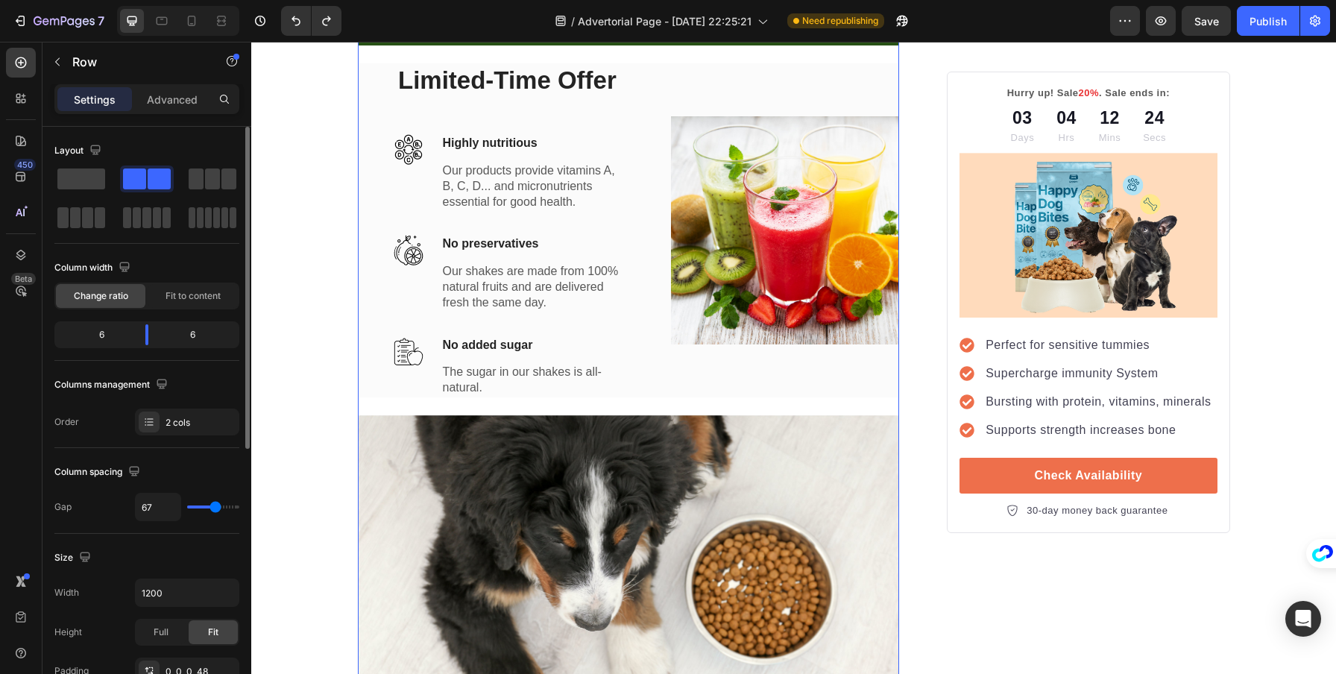
type input "69"
type input "75"
type input "79"
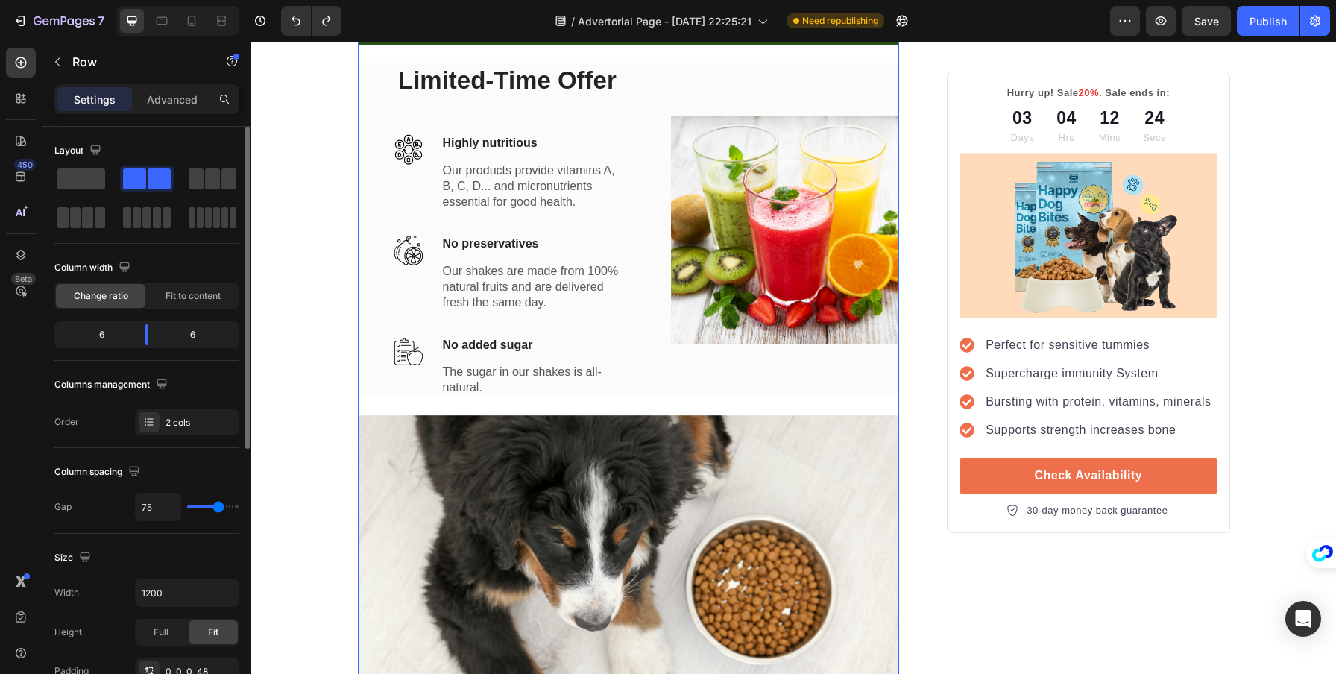
type input "79"
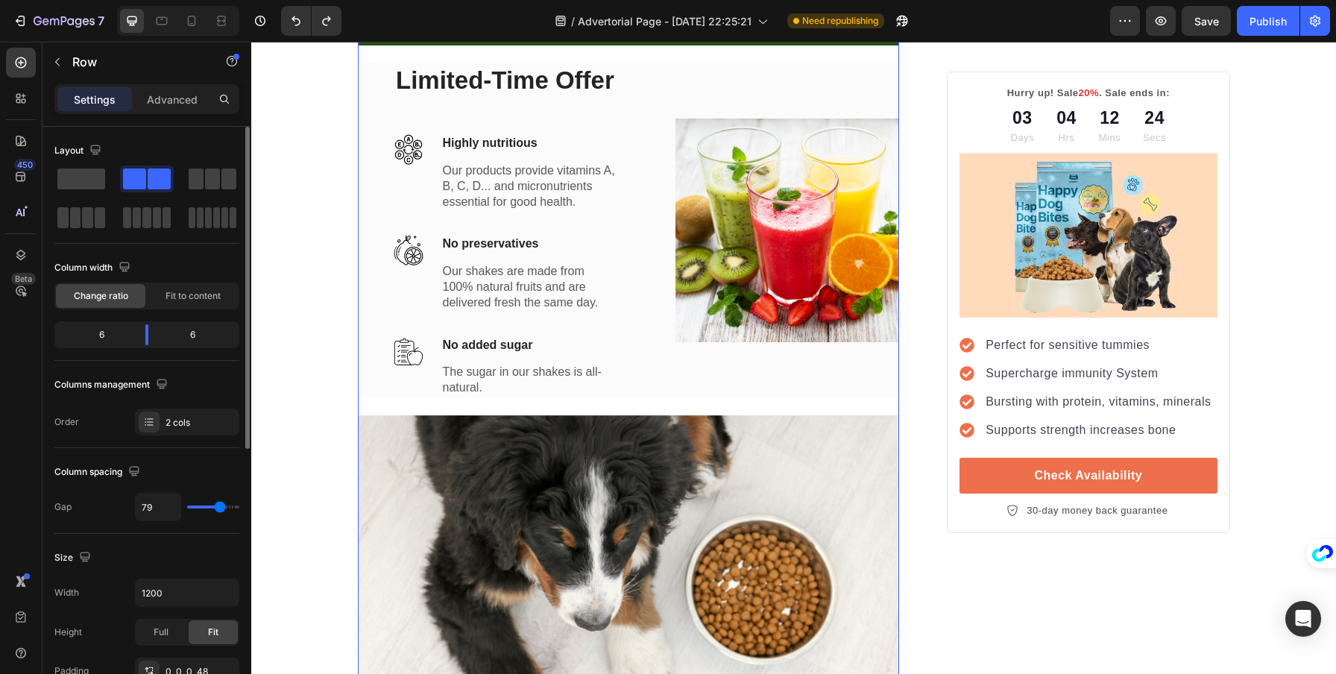
type input "80"
type input "91"
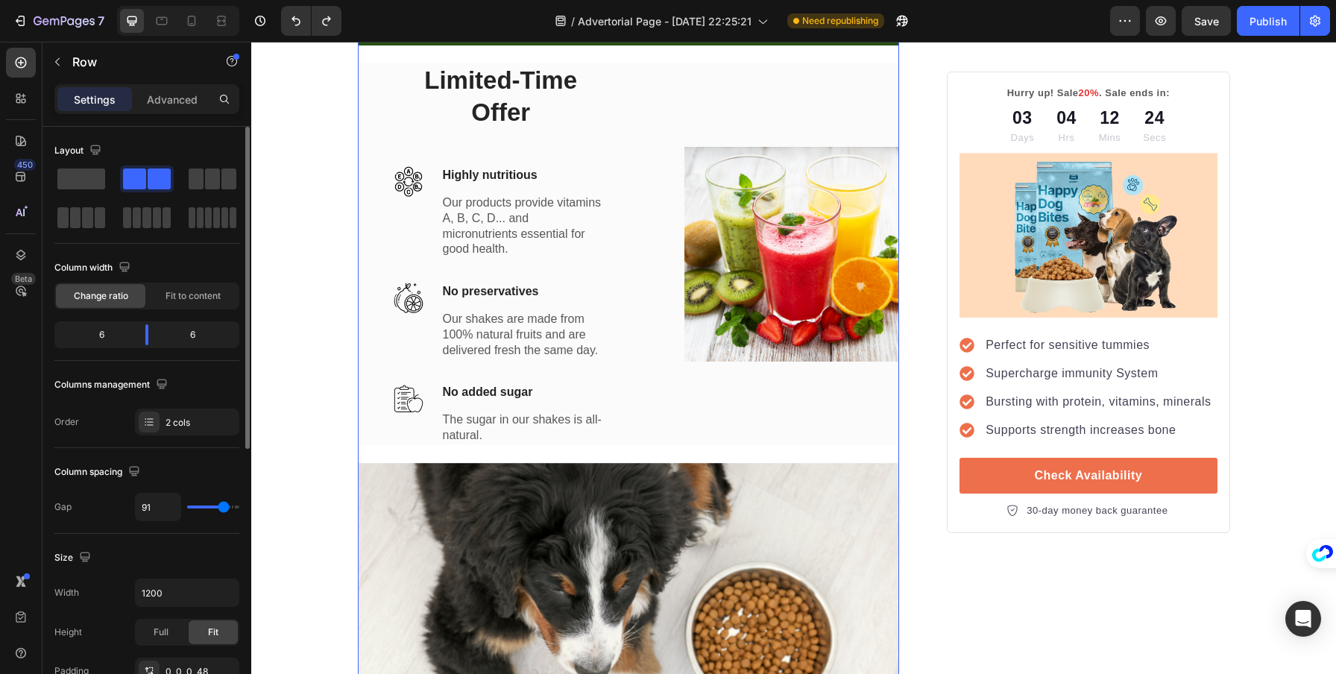
type input "102"
type input "104"
type input "120"
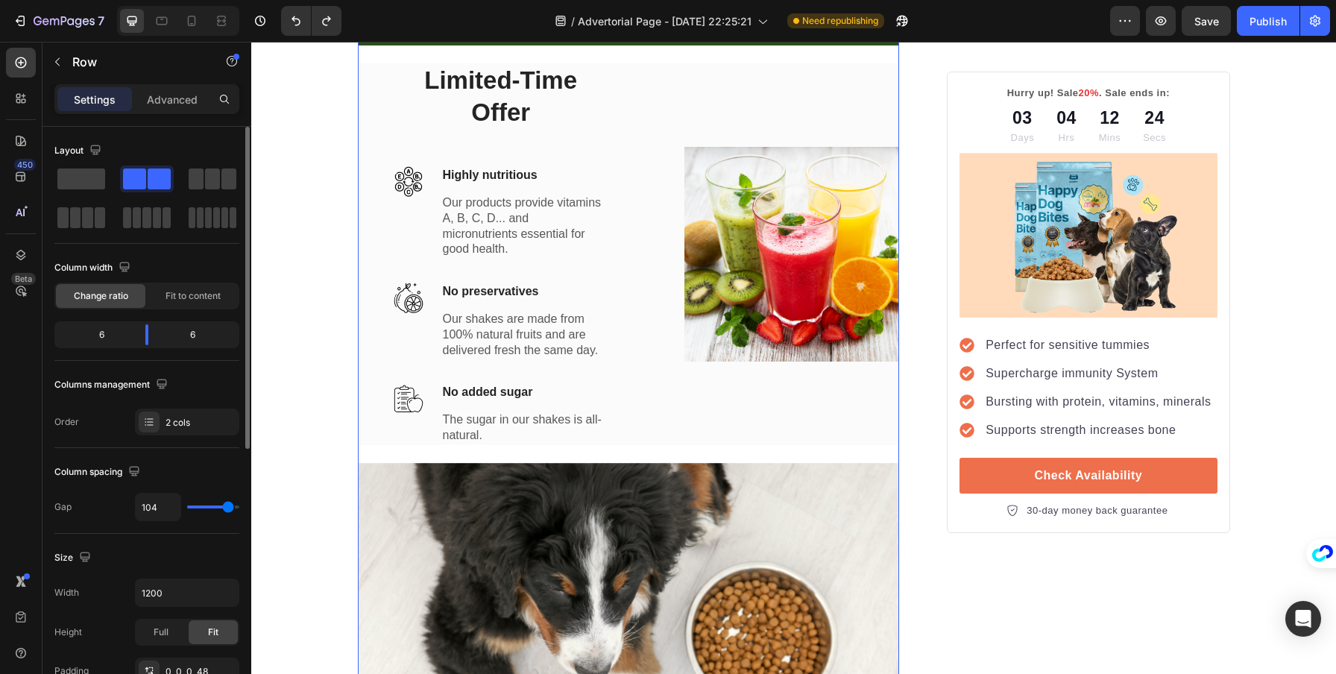
type input "120"
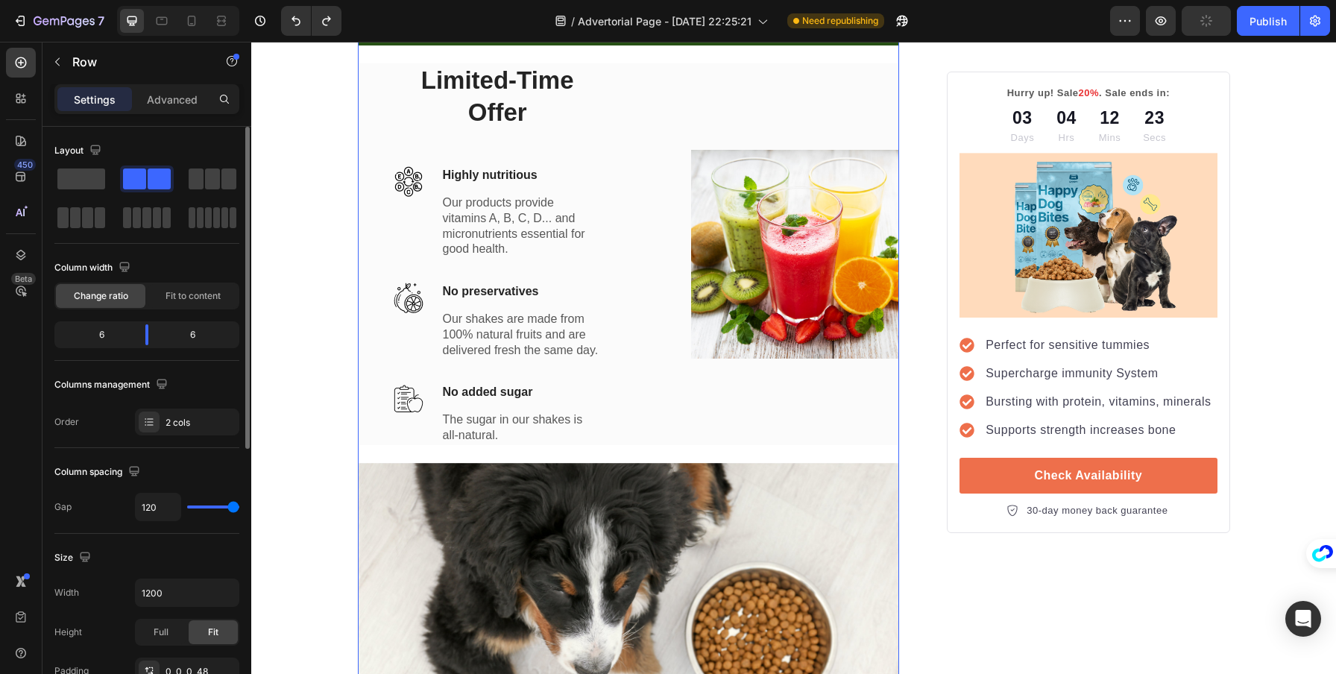
type input "77"
type input "47"
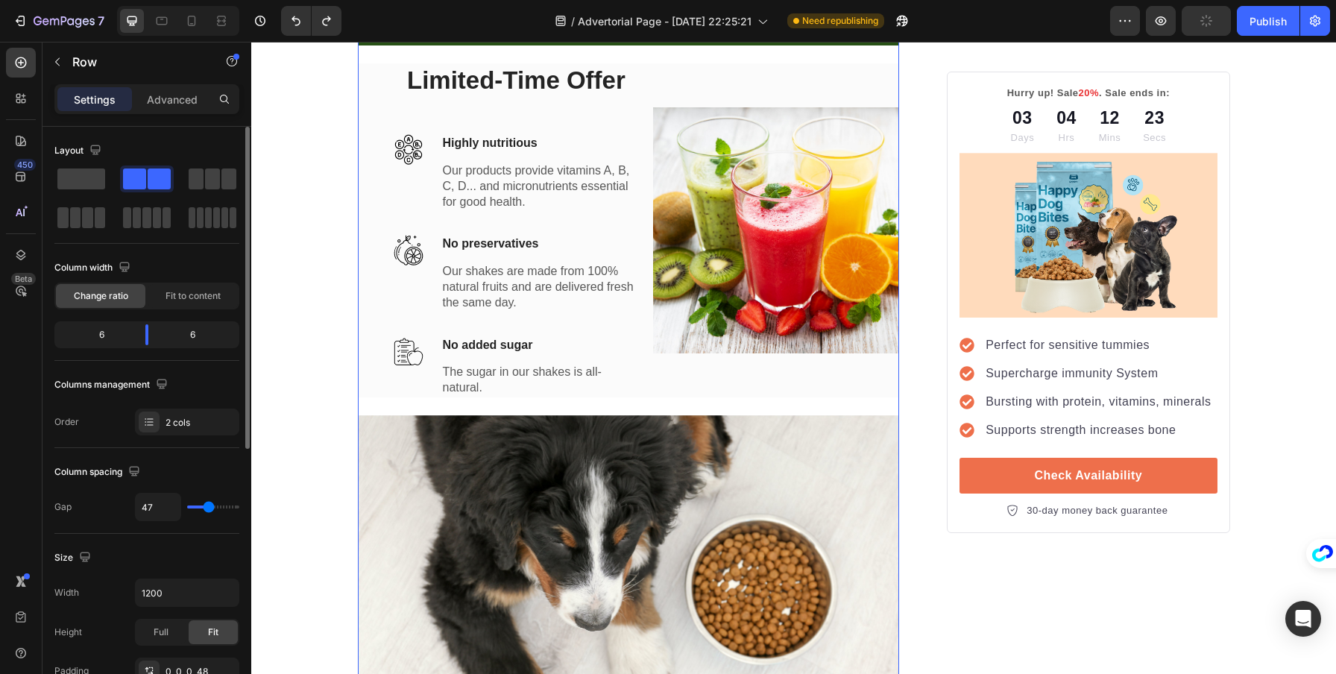
type input "19"
type input "2"
type input "0"
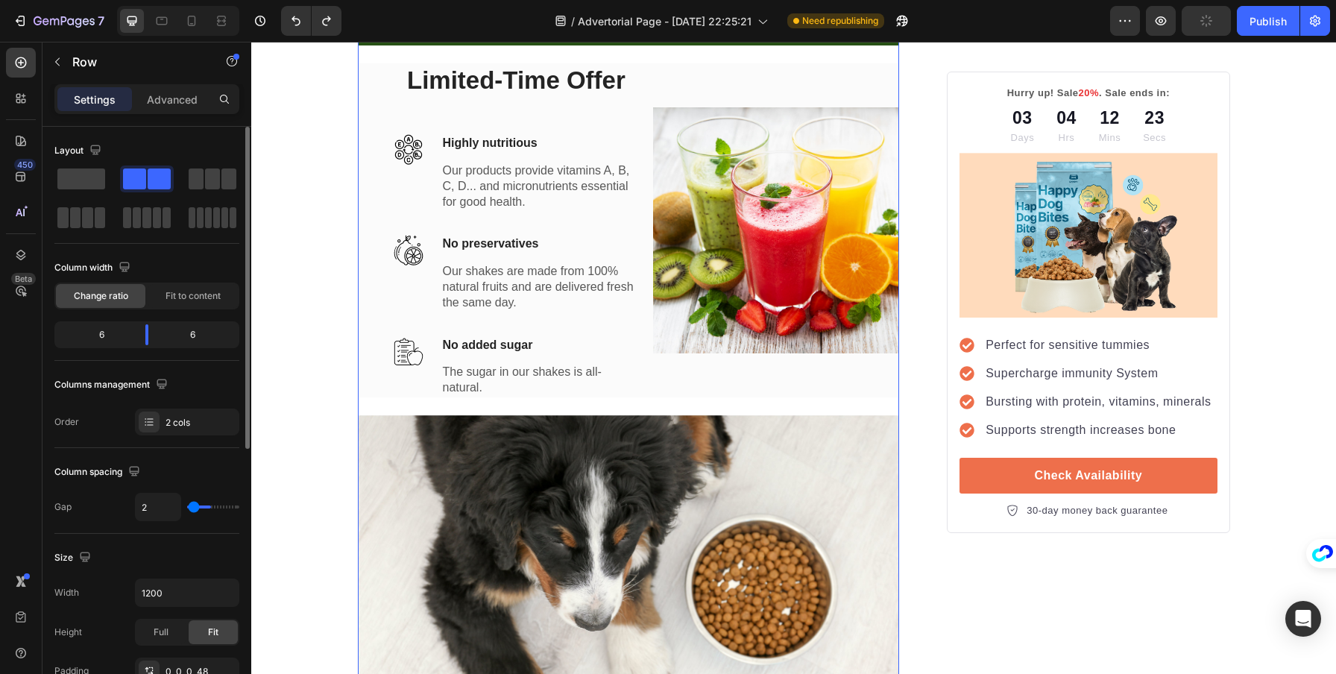
type input "0"
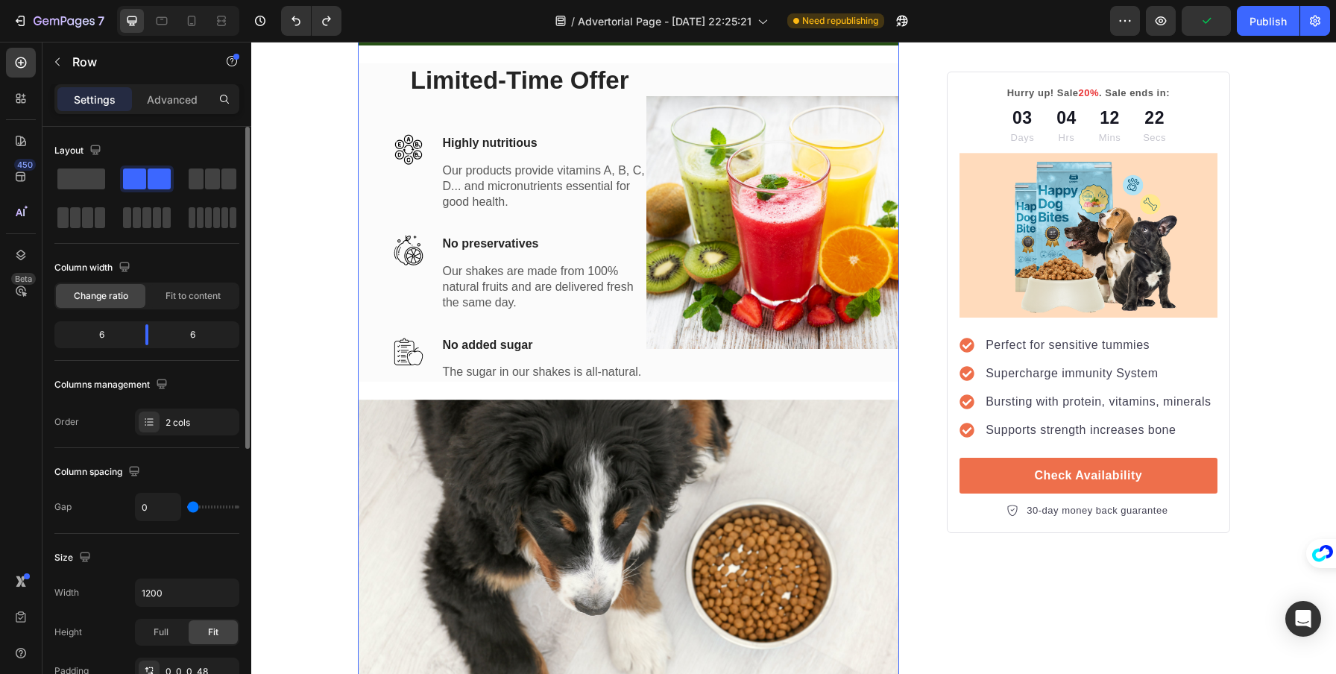
type input "65"
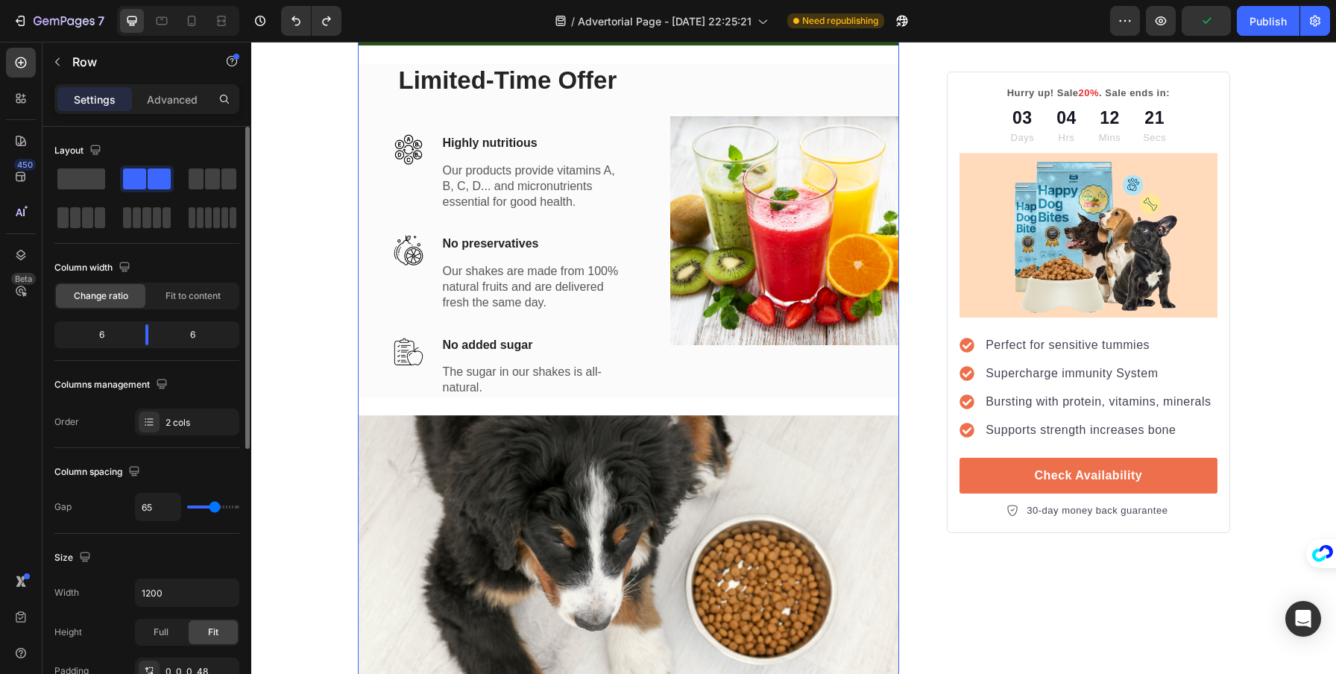
type input "96"
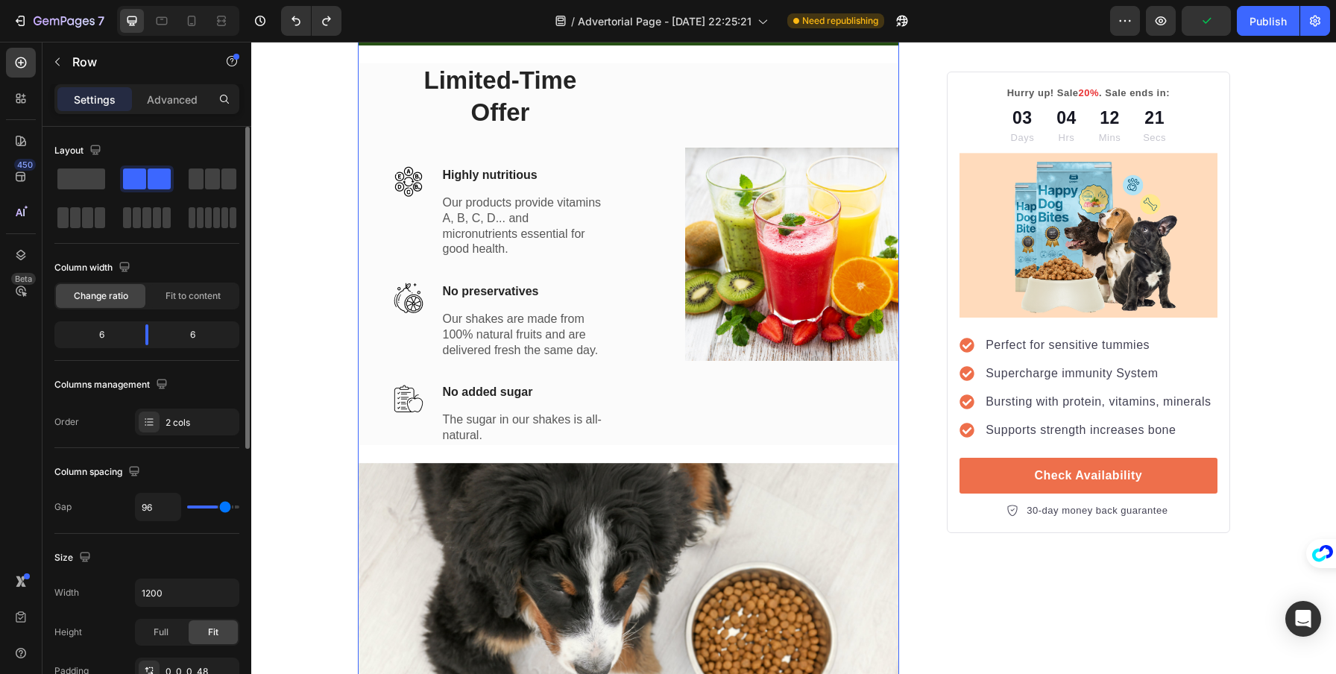
type input "105"
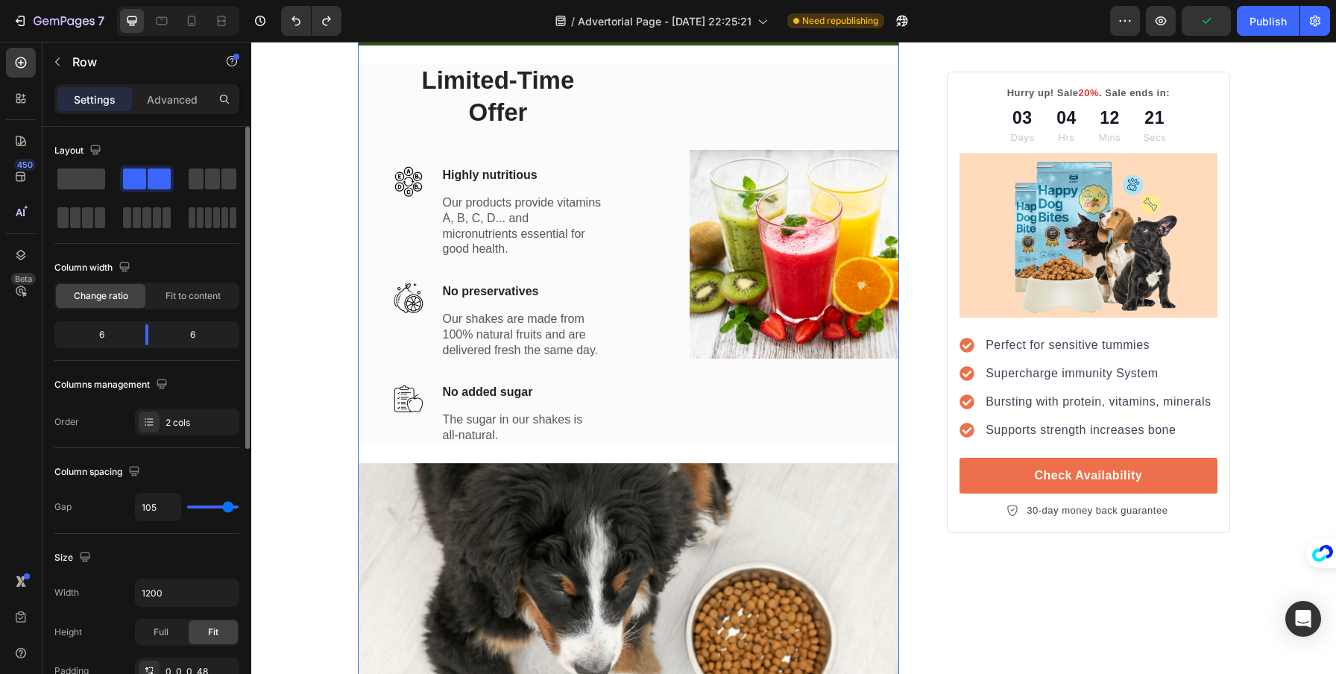
type input "117"
type input "118"
type input "103"
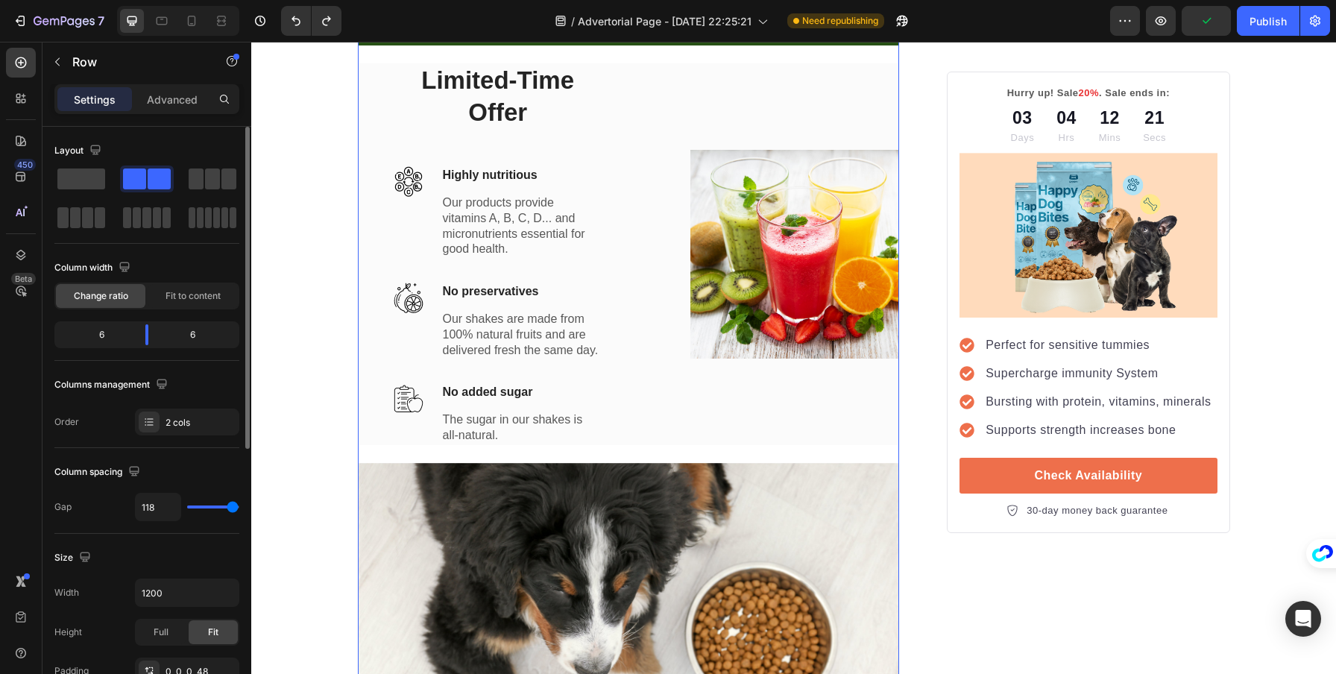
type input "103"
type input "96"
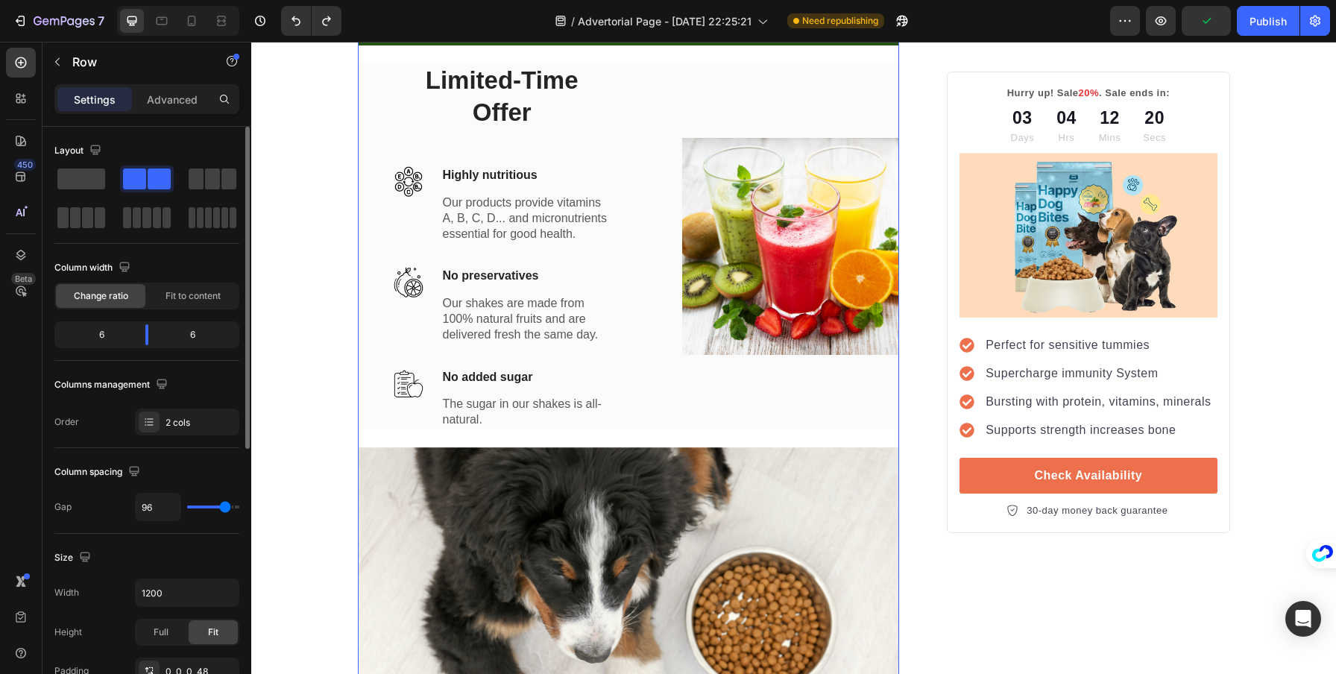
type input "89"
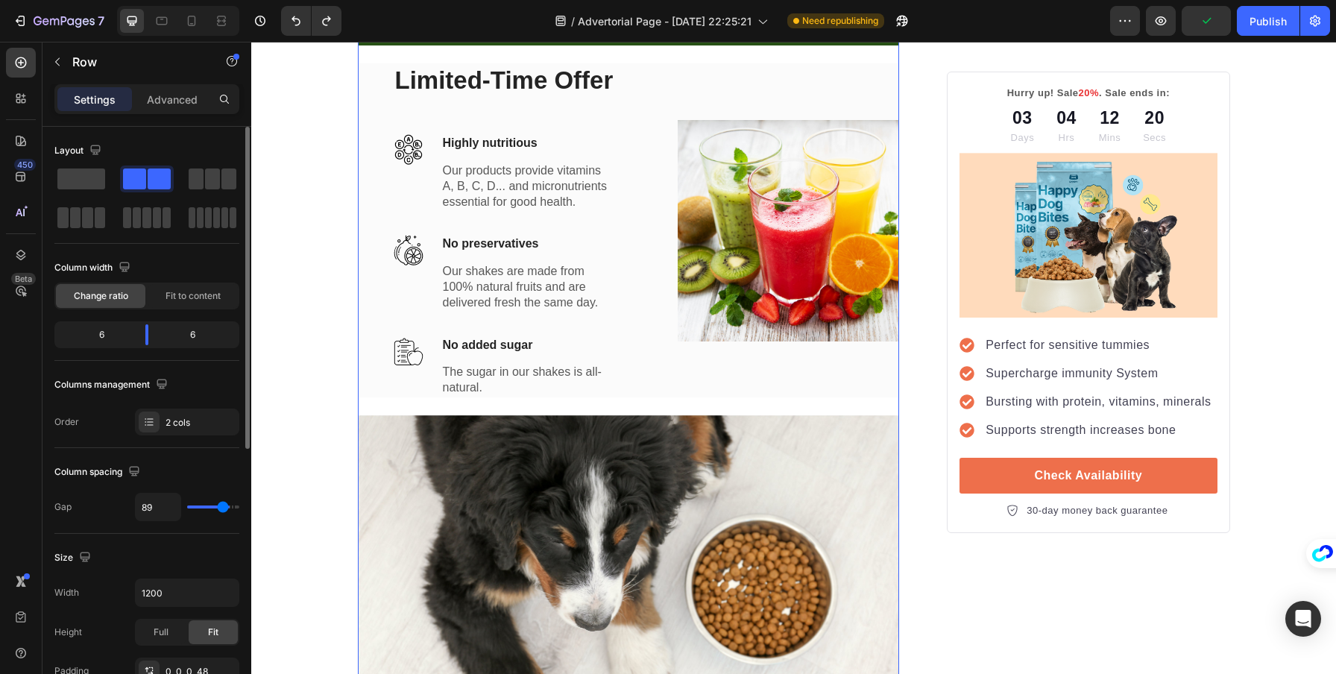
type input "85"
type input "84"
type input "83"
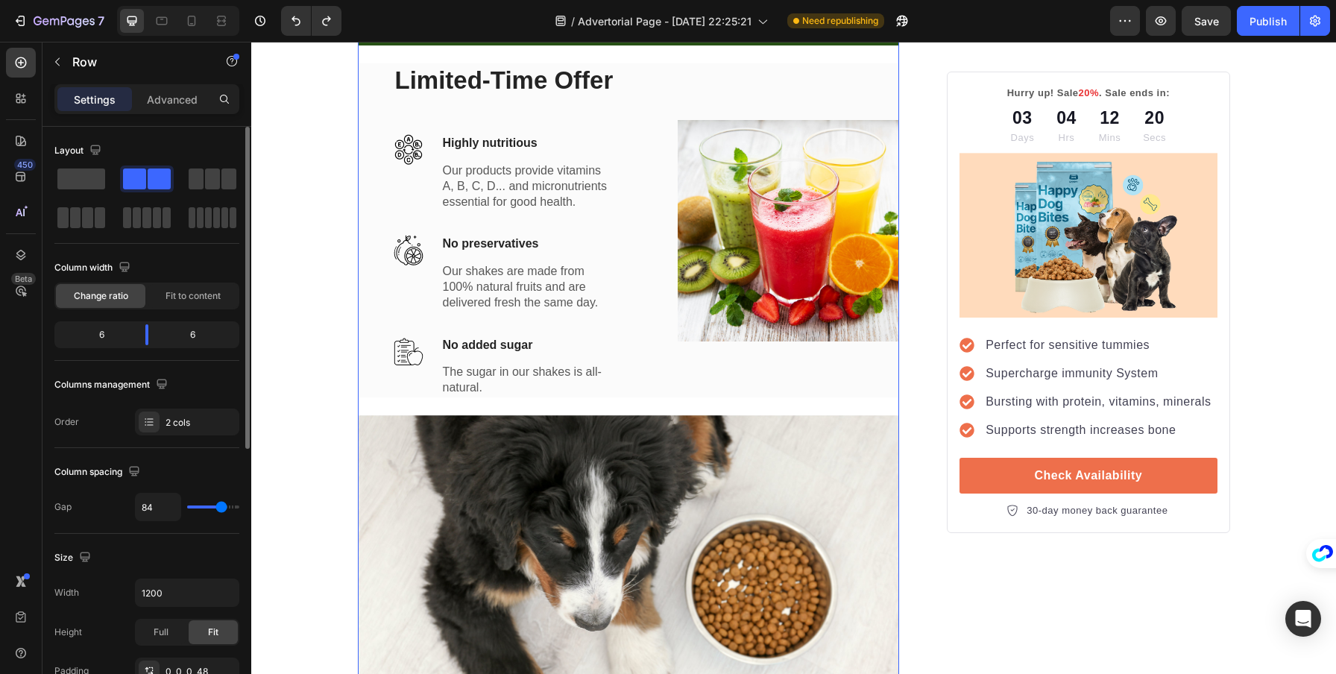
type input "83"
type input "82"
type input "81"
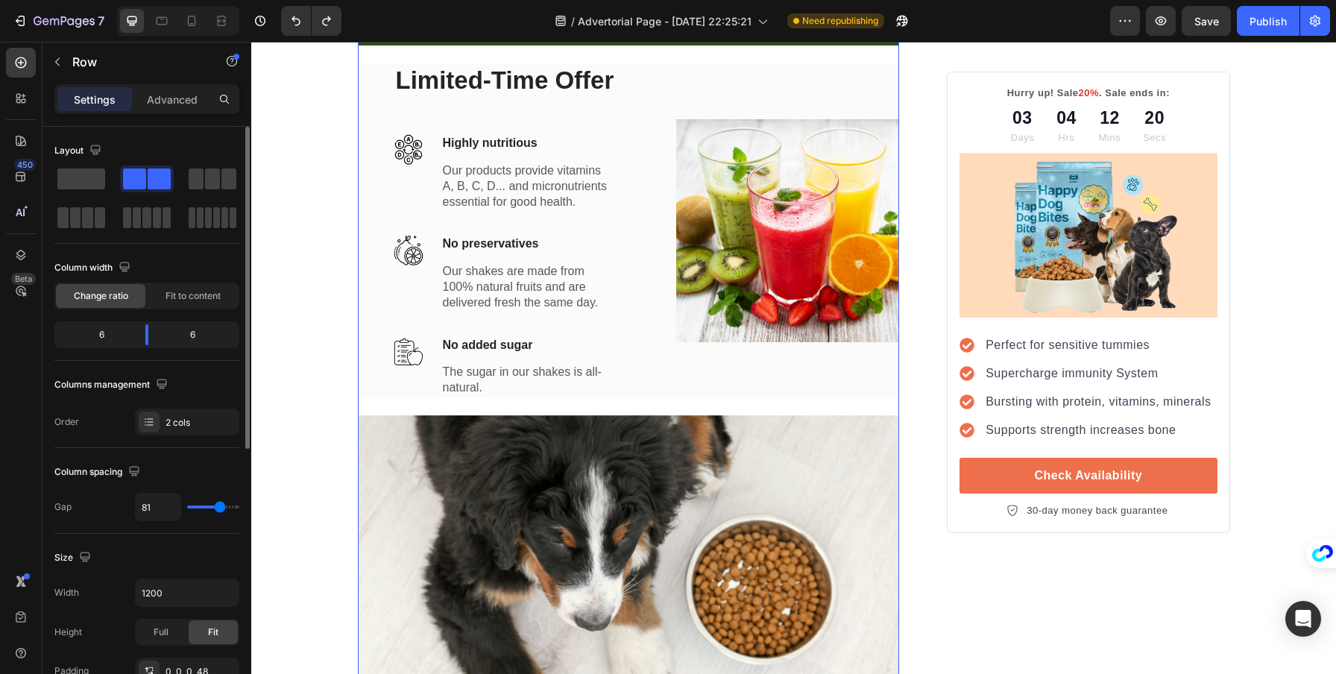
type input "58"
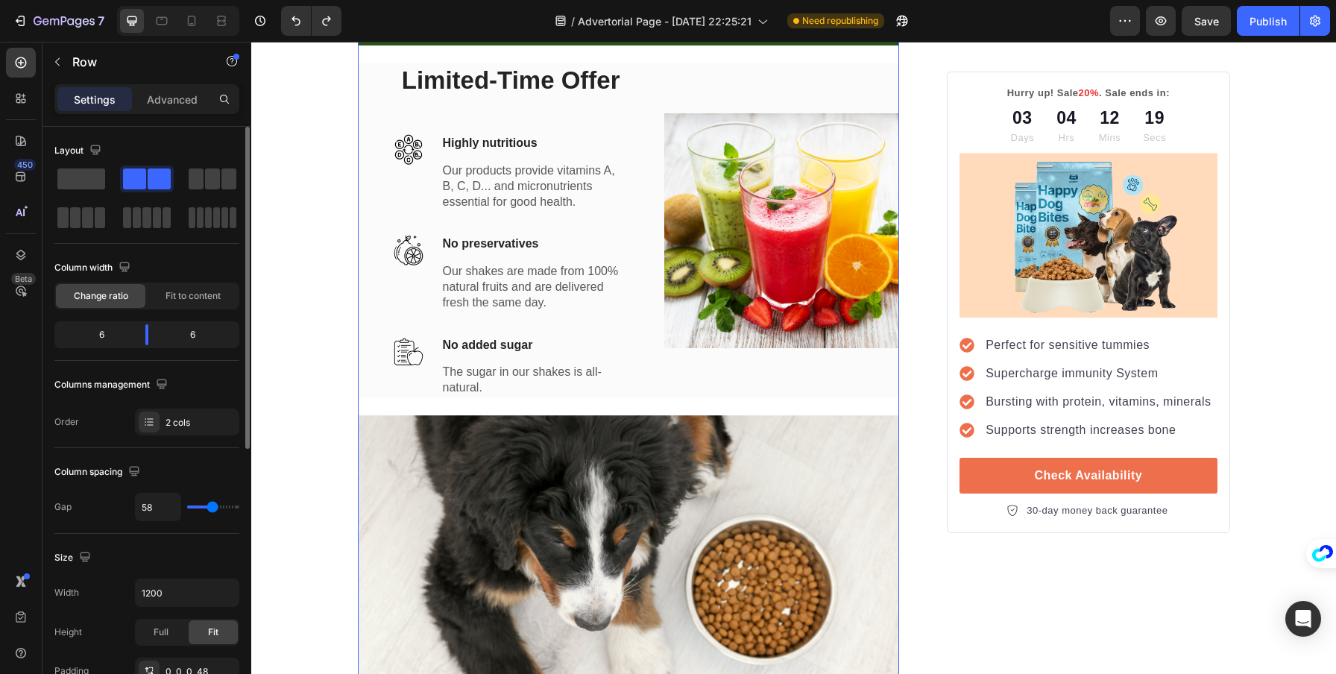
type input "48"
type input "46"
type input "44"
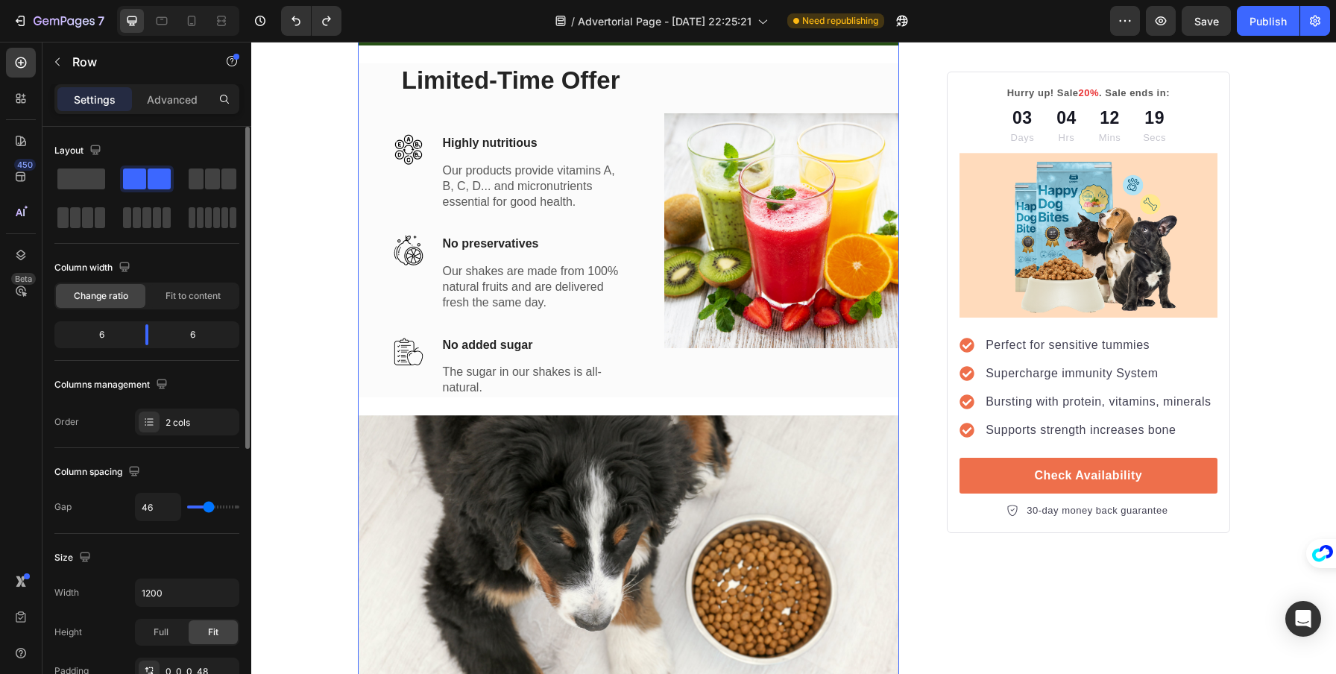
type input "44"
type input "43"
type input "42"
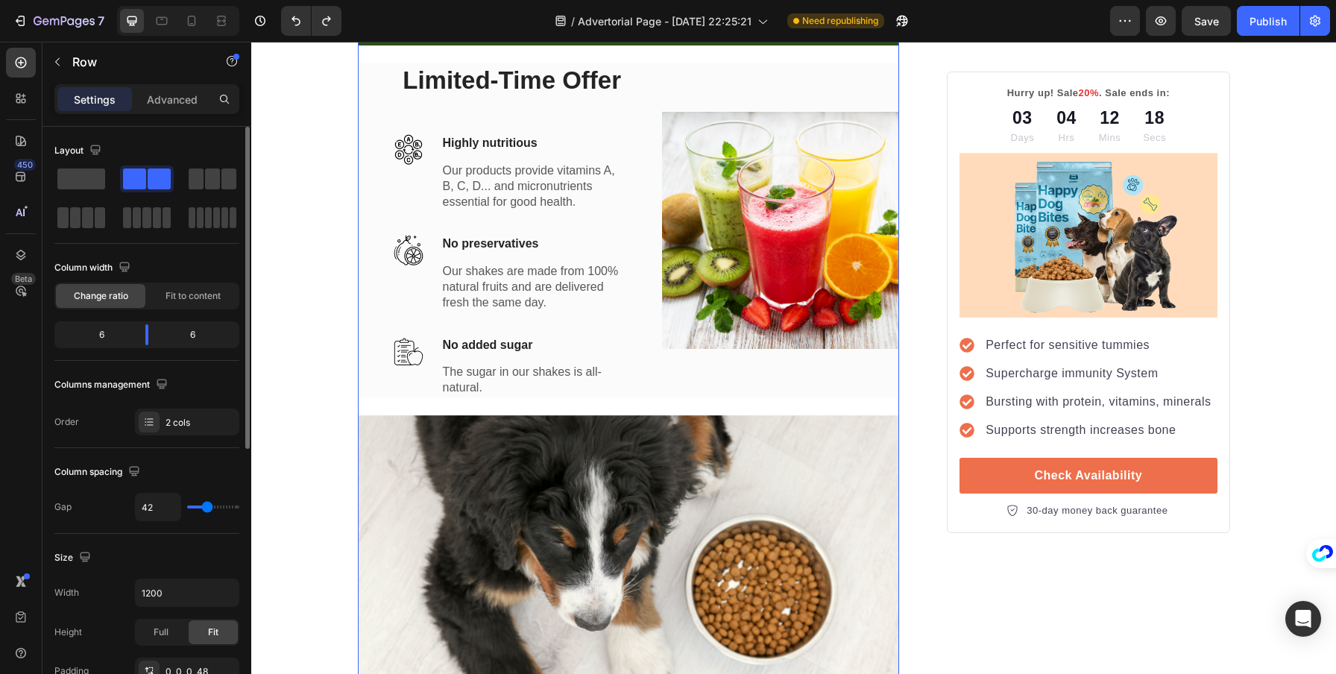
type input "31"
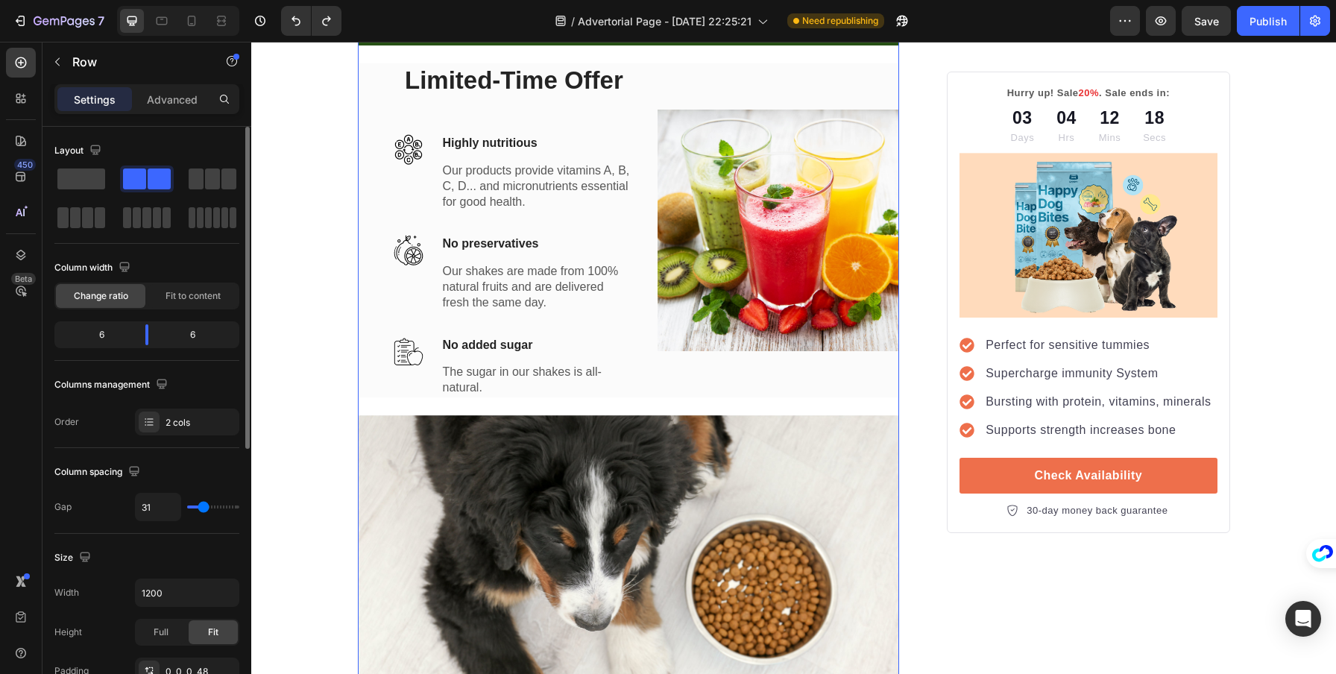
type input "27"
type input "23"
type input "22"
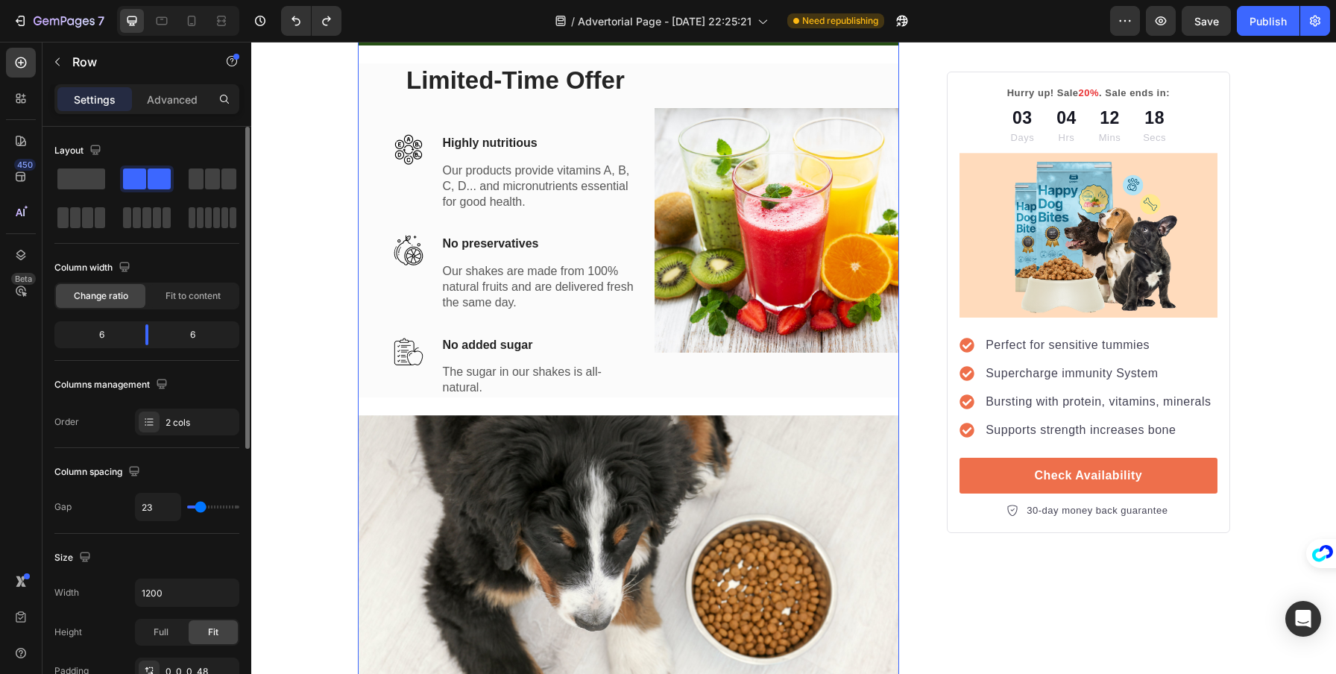
type input "22"
type input "24"
type input "26"
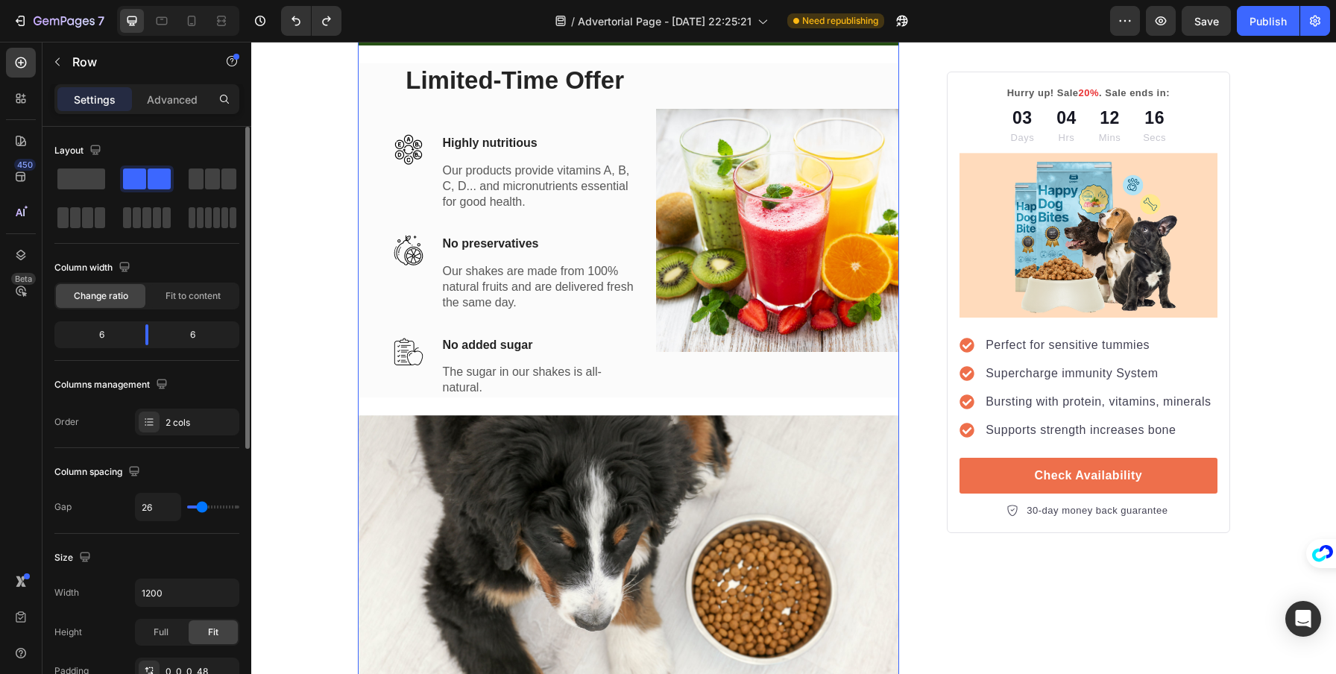
click at [201, 509] on input "range" at bounding box center [213, 507] width 52 height 3
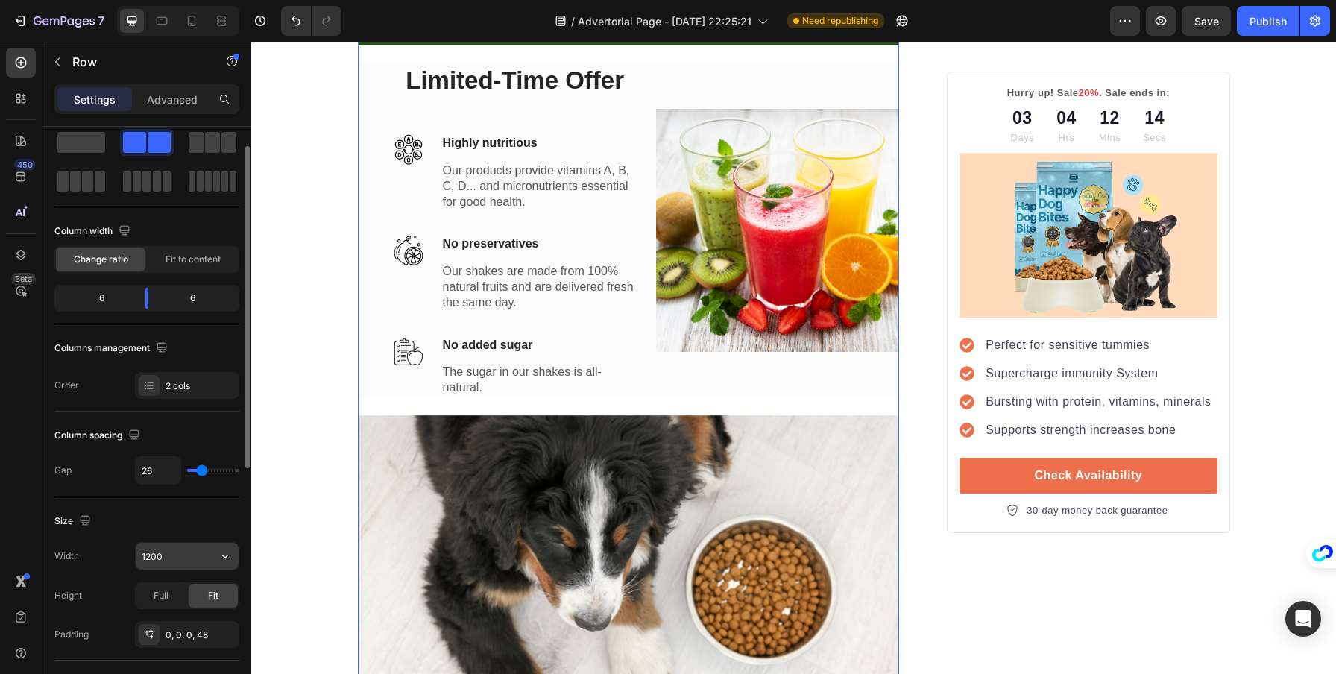
click at [230, 554] on icon "button" at bounding box center [225, 556] width 15 height 15
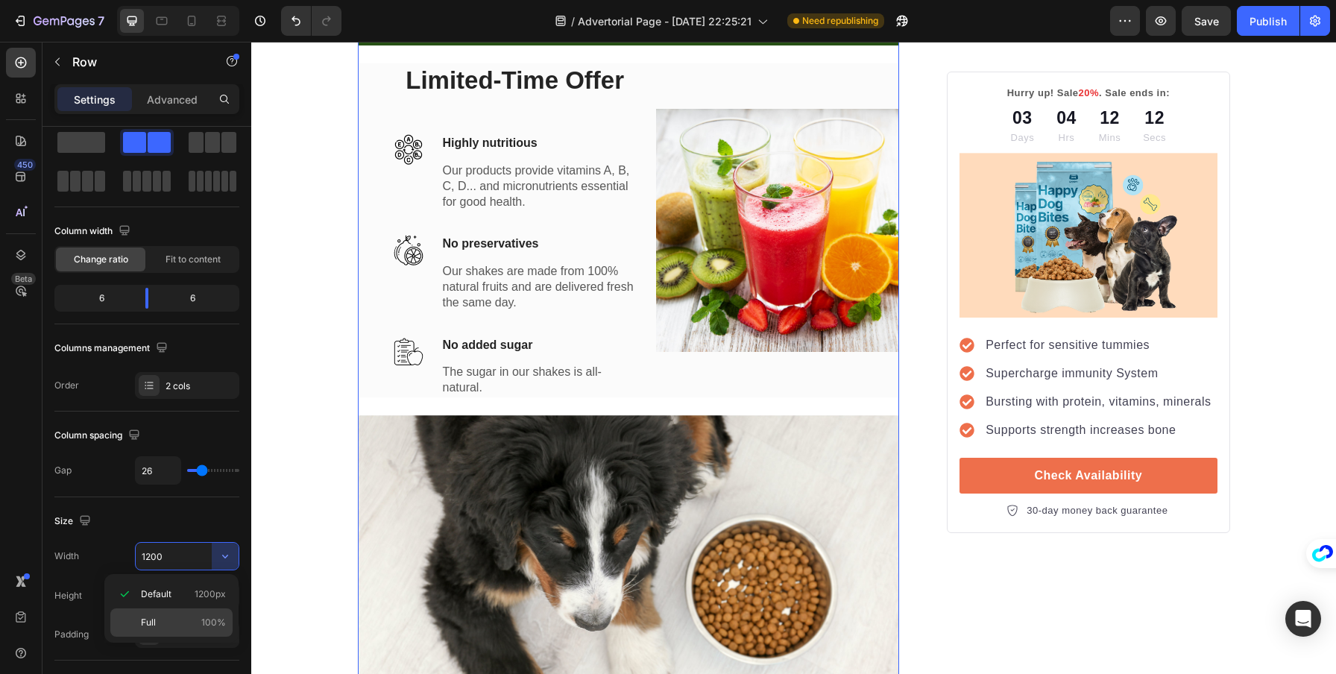
click at [173, 614] on div "Full 100%" at bounding box center [171, 623] width 122 height 28
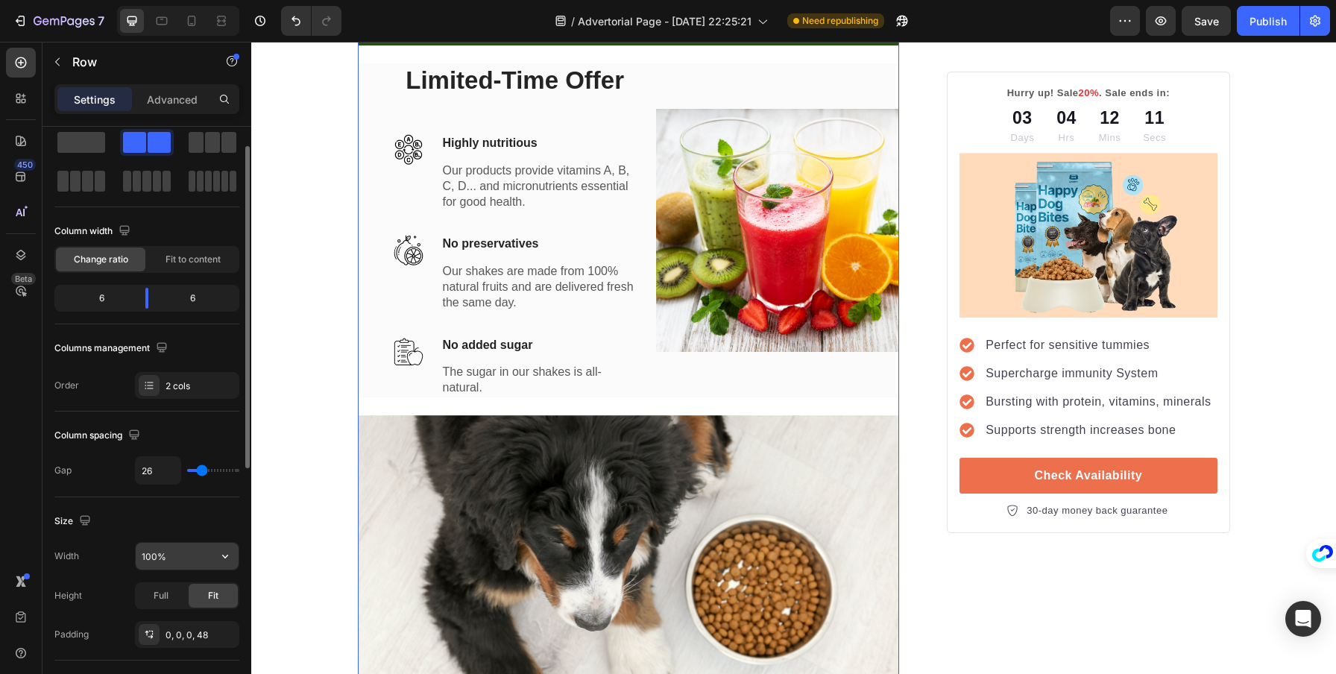
click at [210, 562] on input "100%" at bounding box center [187, 556] width 103 height 27
click at [224, 560] on icon "button" at bounding box center [225, 556] width 15 height 15
click at [239, 553] on div "100%" at bounding box center [187, 556] width 104 height 28
click at [224, 567] on button "button" at bounding box center [225, 556] width 27 height 27
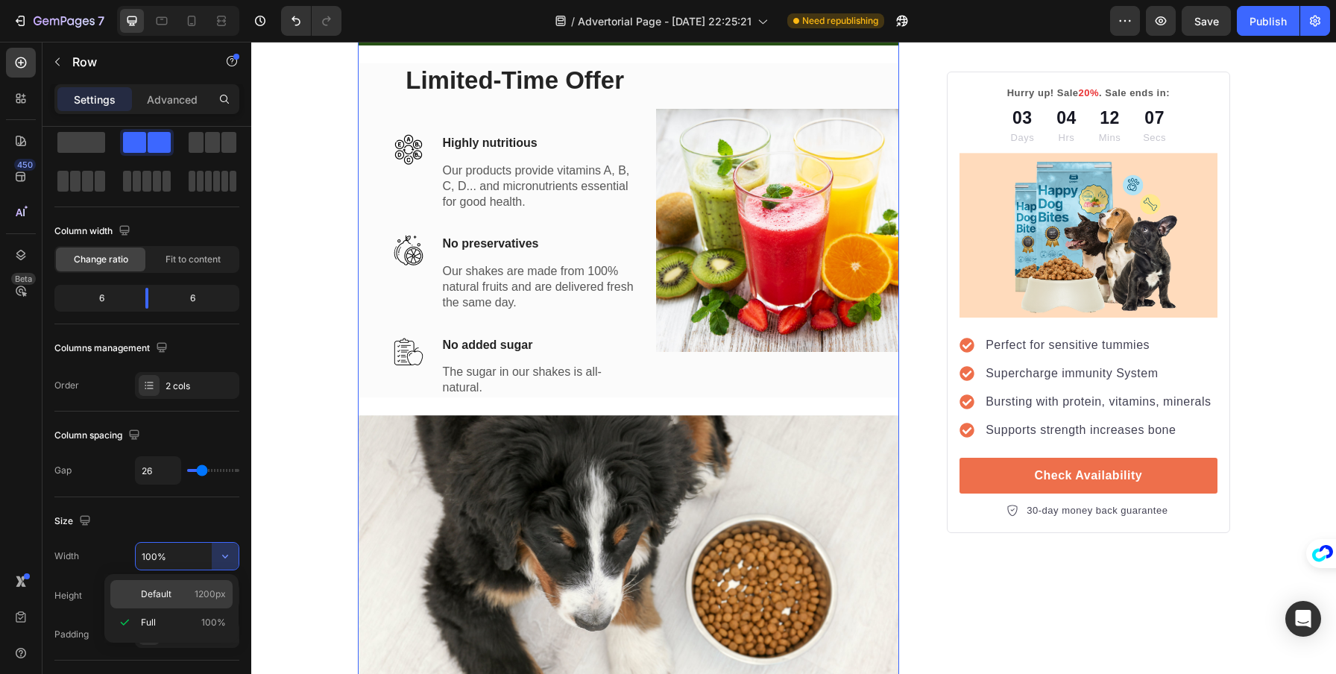
click at [200, 589] on span "1200px" at bounding box center [210, 594] width 31 height 13
type input "1200"
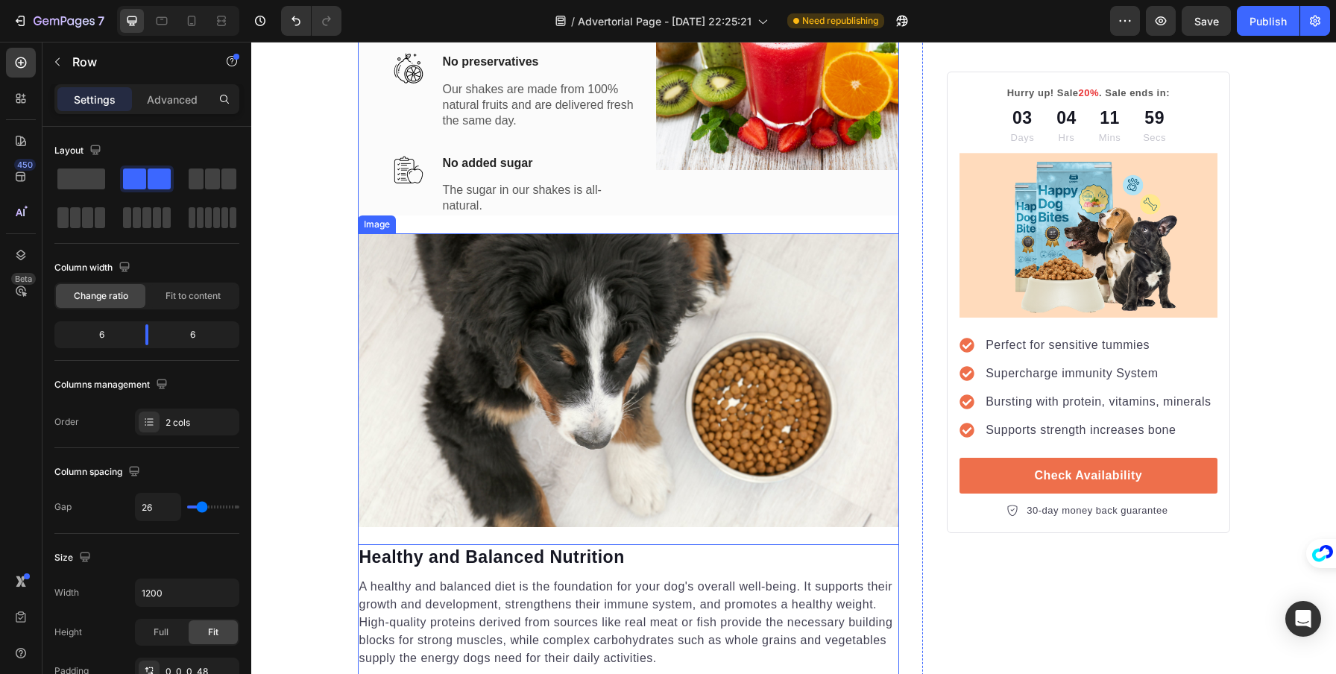
scroll to position [2359, 0]
click at [663, 526] on img at bounding box center [629, 380] width 542 height 294
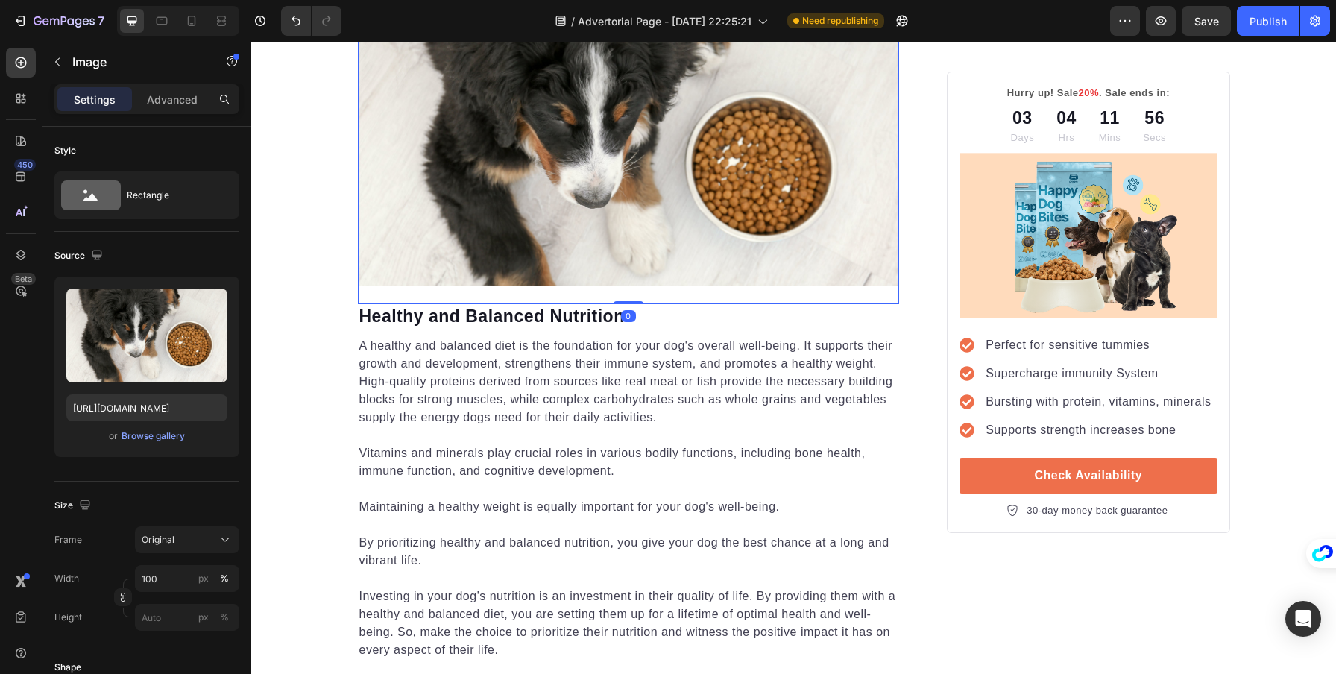
scroll to position [2606, 0]
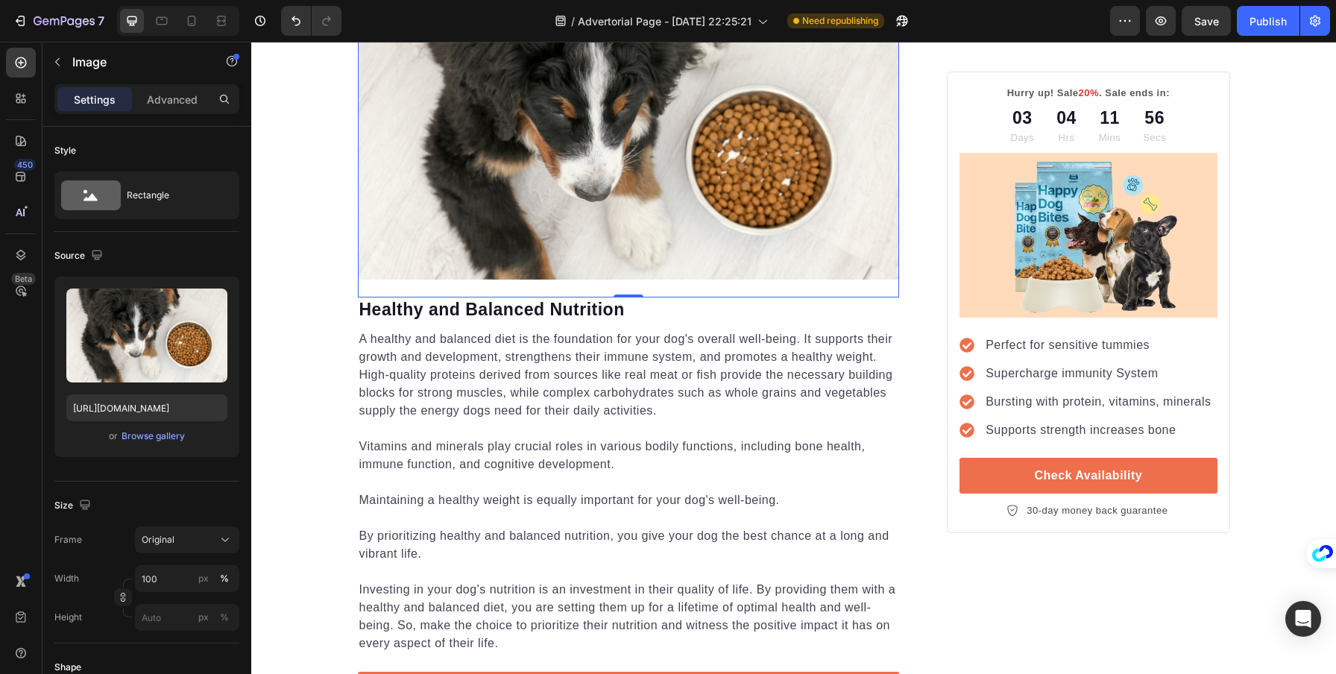
click at [567, 280] on img at bounding box center [629, 133] width 542 height 294
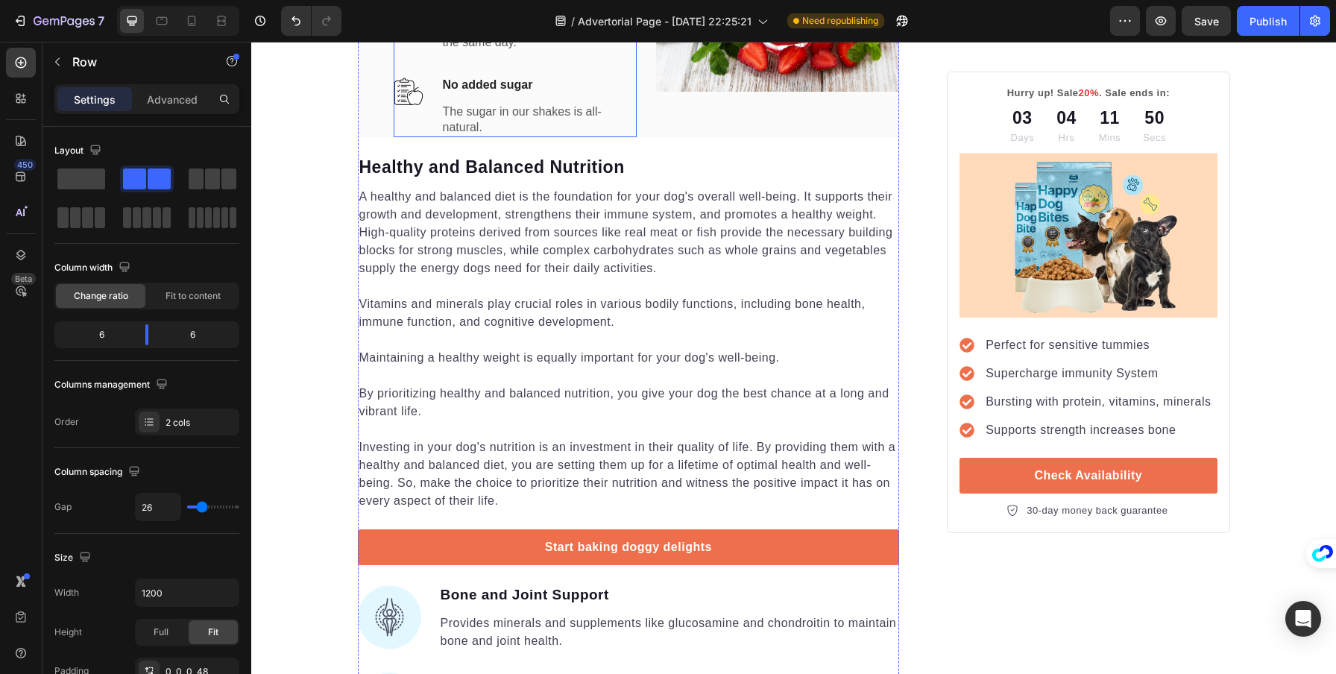
scroll to position [2397, 0]
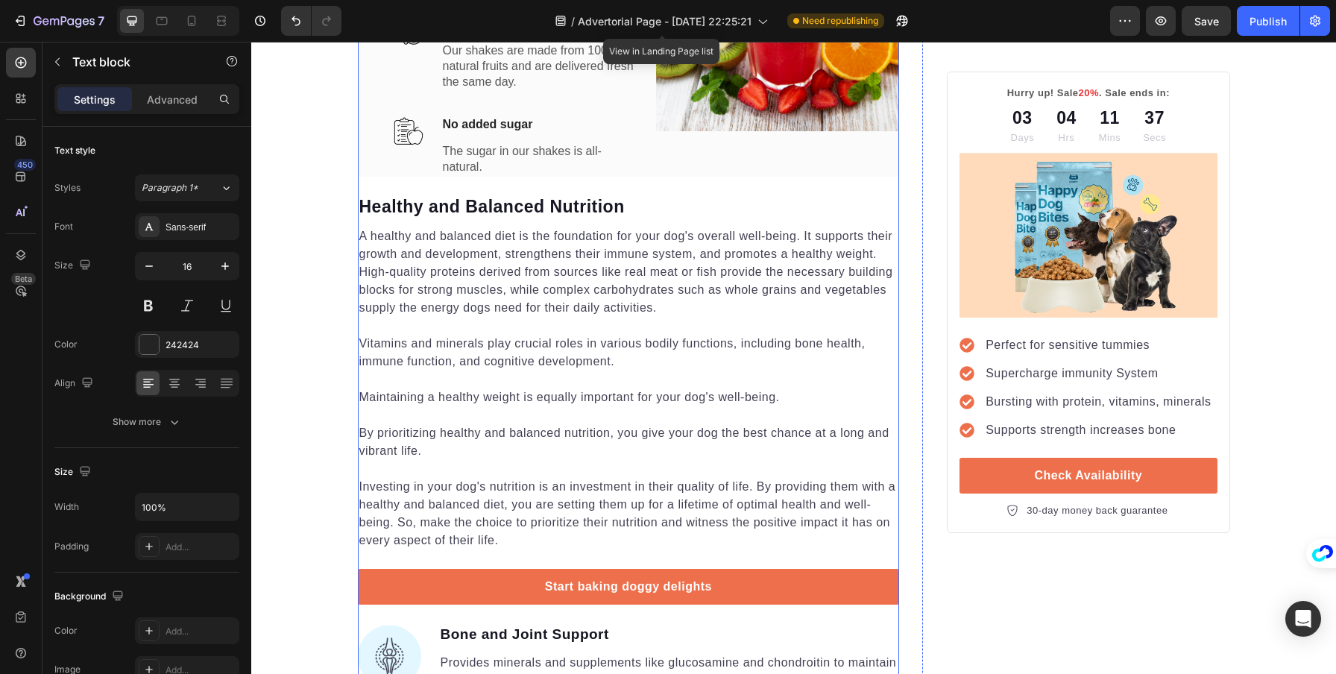
click at [368, 163] on div "Limited-Time Offer Heading Image Highly nutritious Text block 12 Our products p…" at bounding box center [629, 10] width 542 height 334
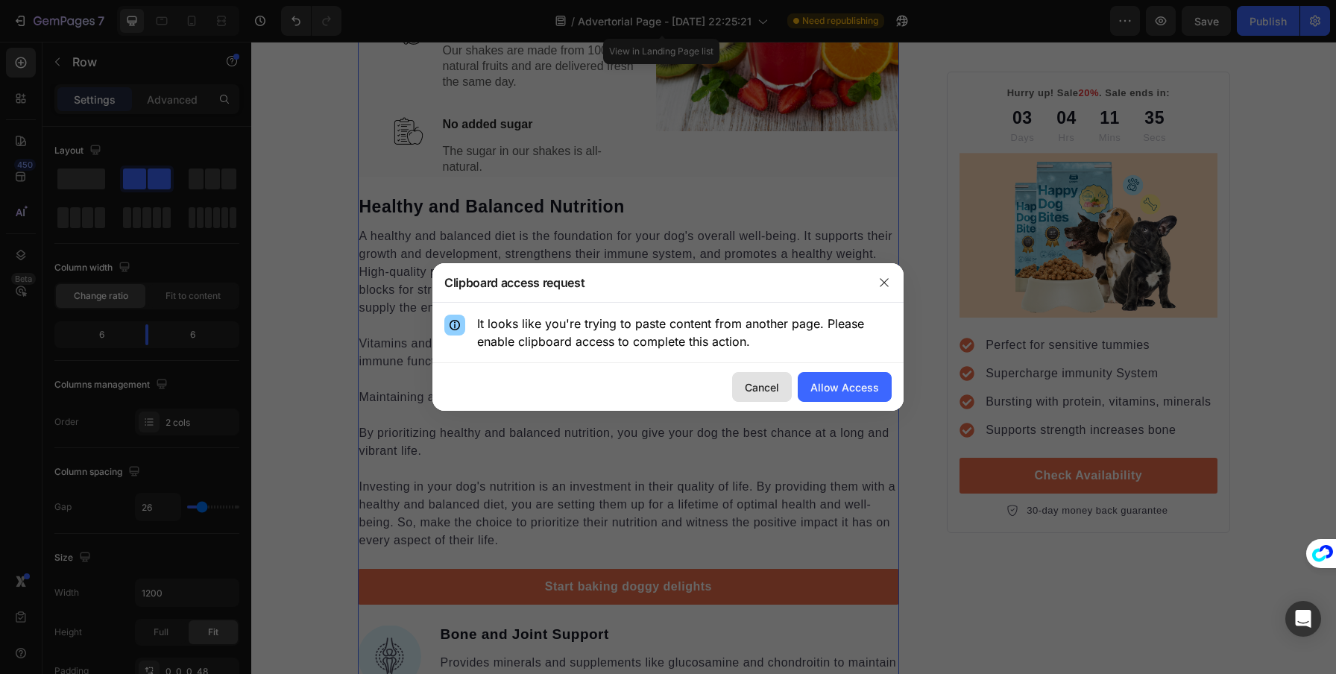
click at [759, 376] on button "Cancel" at bounding box center [762, 387] width 60 height 30
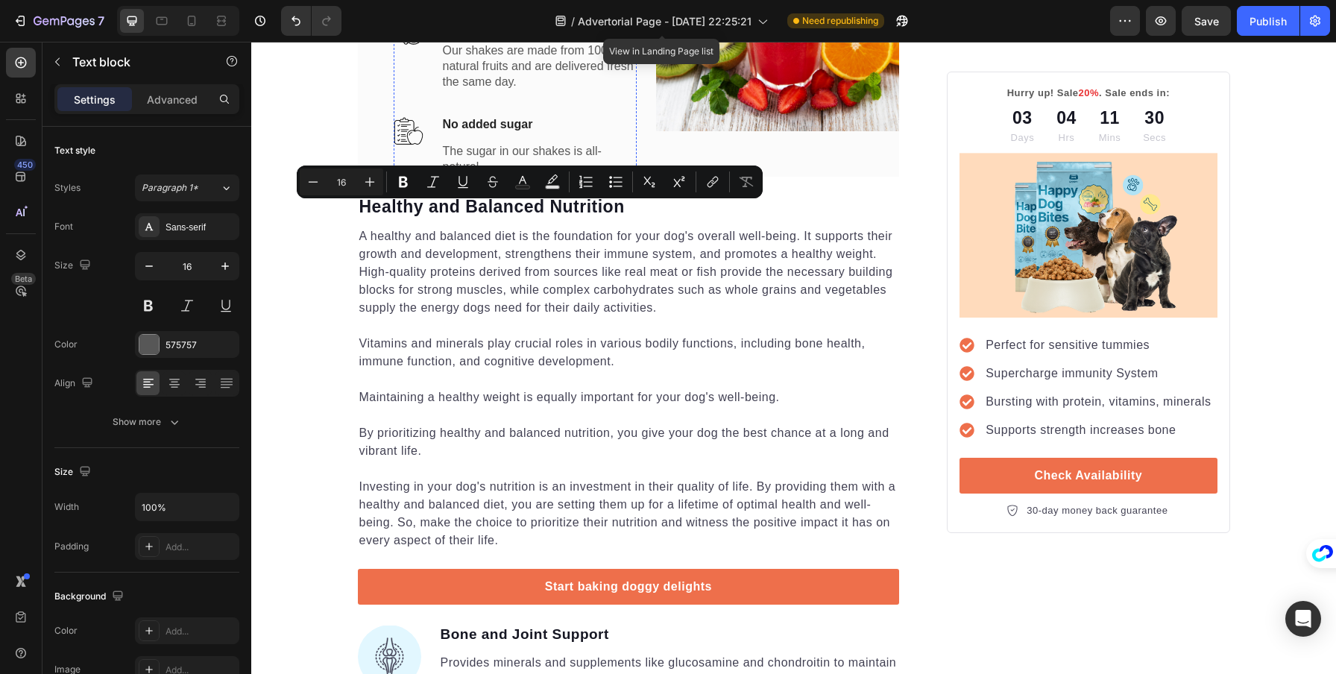
click at [386, 177] on div "Limited-Time Offer Heading Image Highly nutritious Text block Our products prov…" at bounding box center [629, 10] width 542 height 334
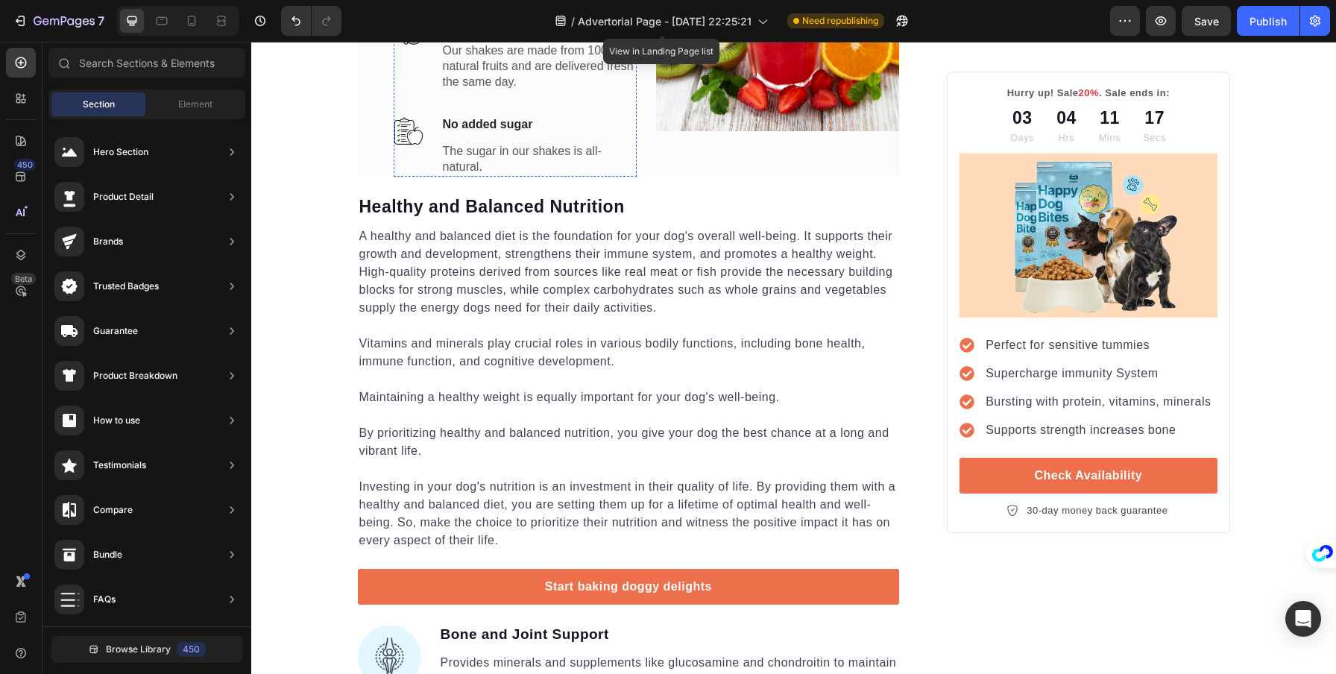
click at [231, 96] on div "Element" at bounding box center [195, 104] width 94 height 24
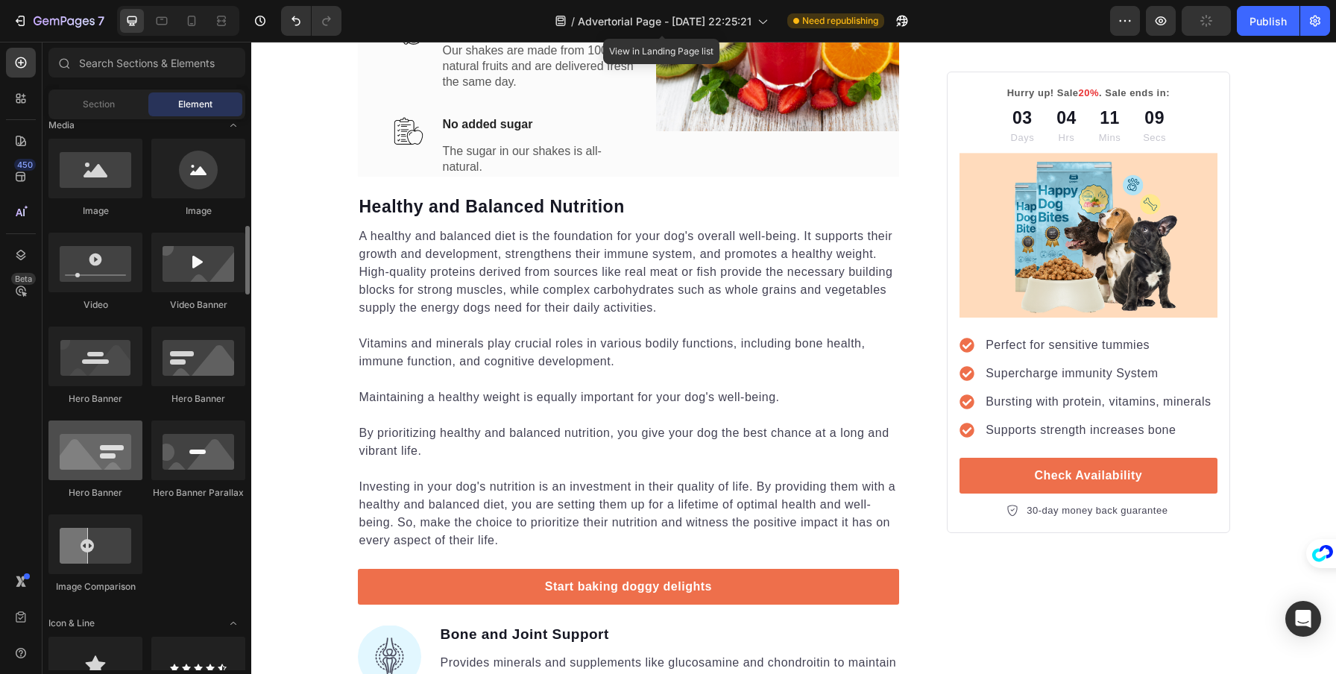
scroll to position [517, 0]
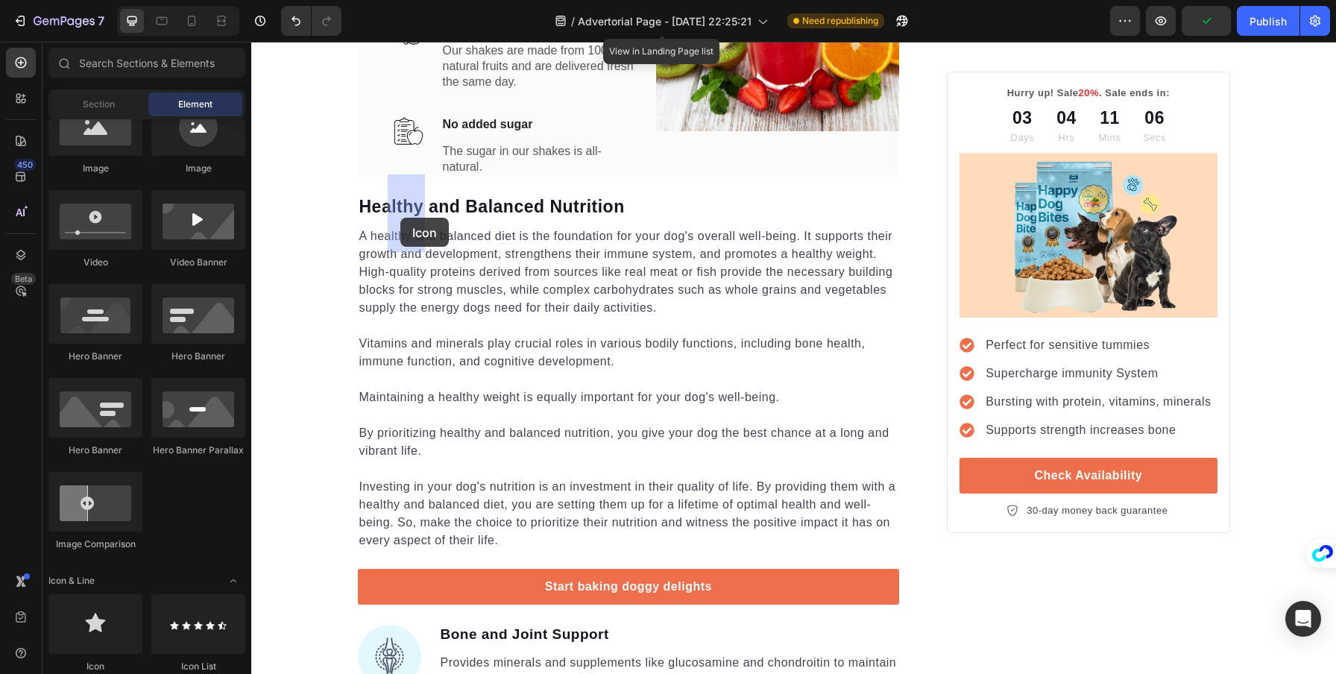
drag, startPoint x: 334, startPoint y: 655, endPoint x: 400, endPoint y: 218, distance: 442.7
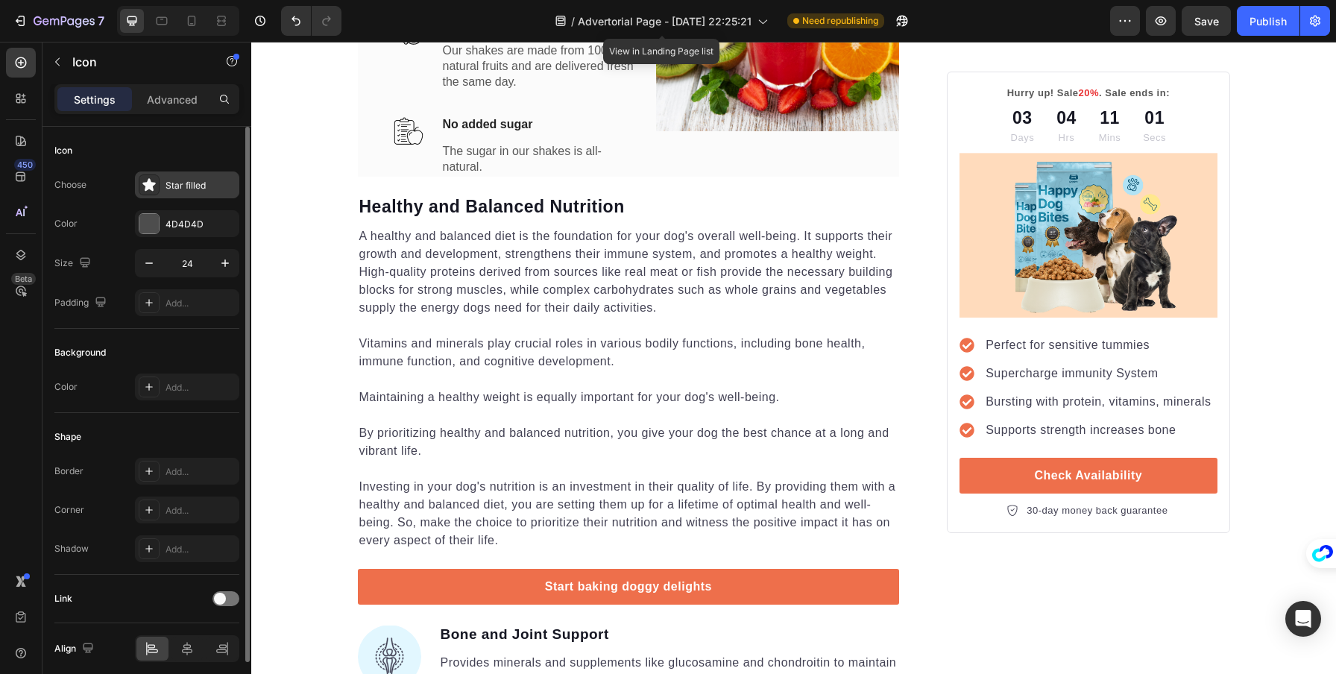
click at [172, 173] on div "Star filled" at bounding box center [187, 185] width 104 height 27
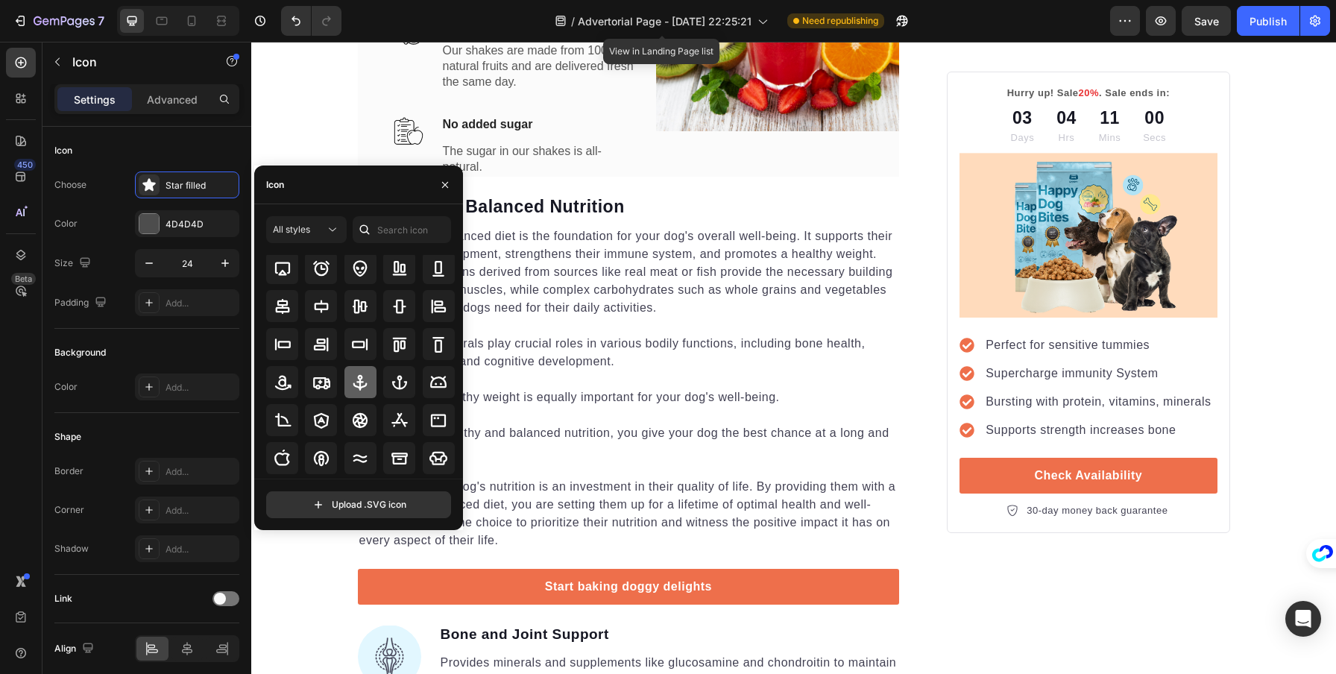
scroll to position [164, 0]
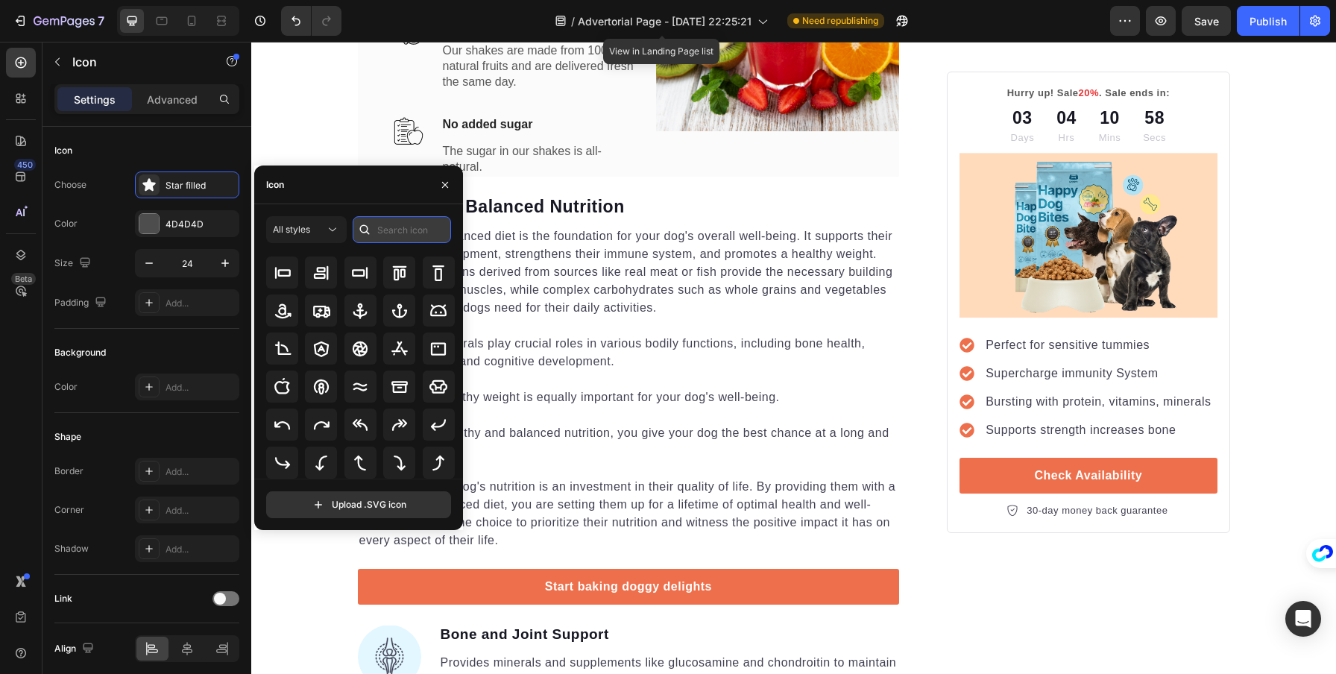
click at [386, 229] on input "text" at bounding box center [402, 229] width 98 height 27
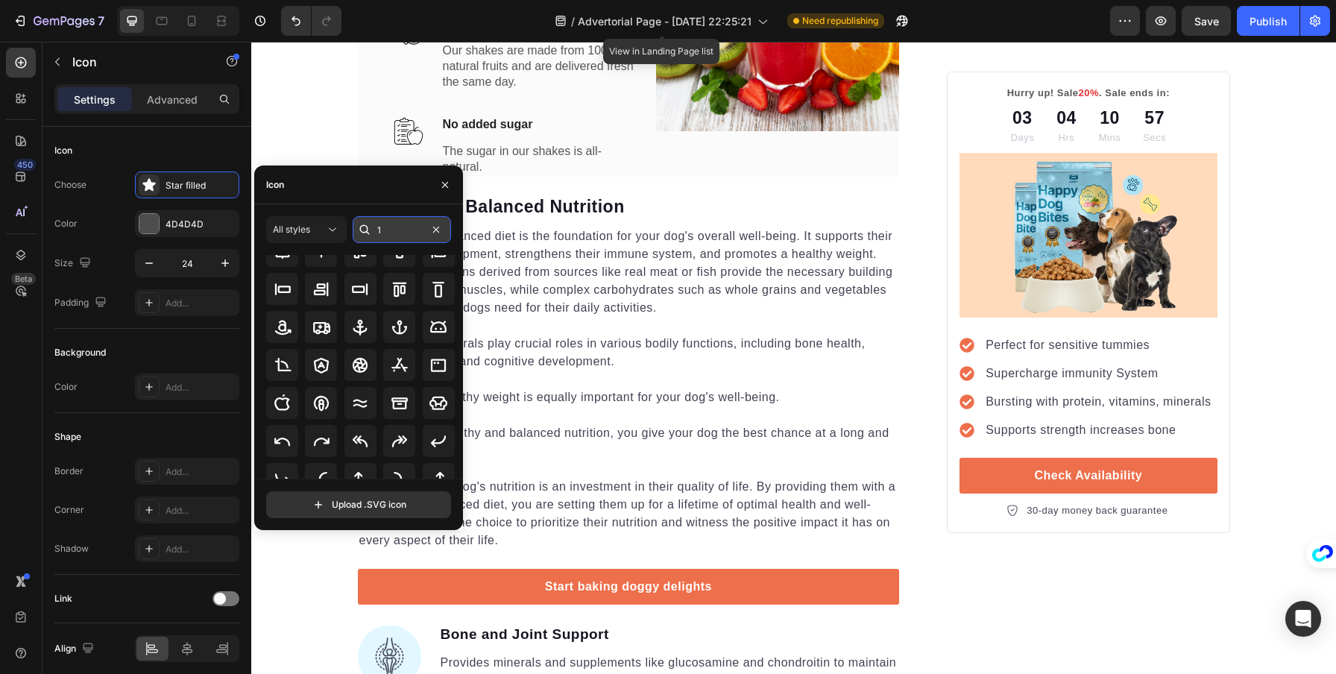
scroll to position [0, 0]
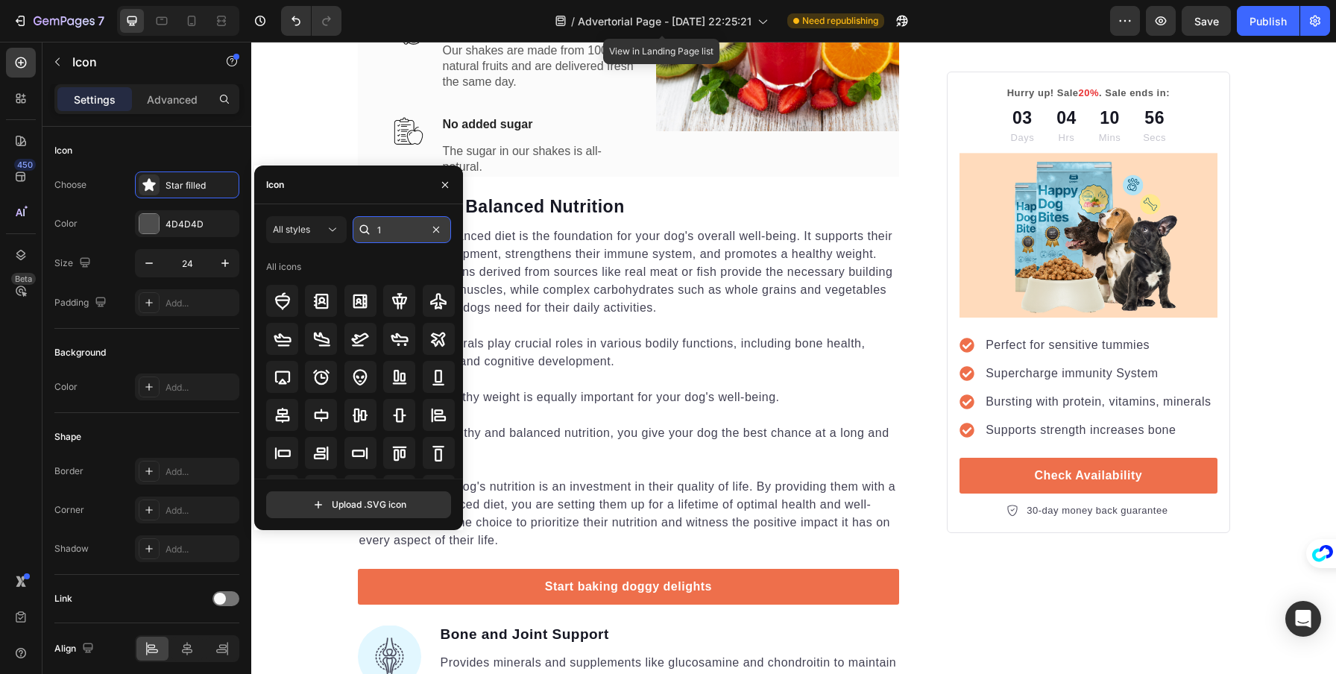
type input "1"
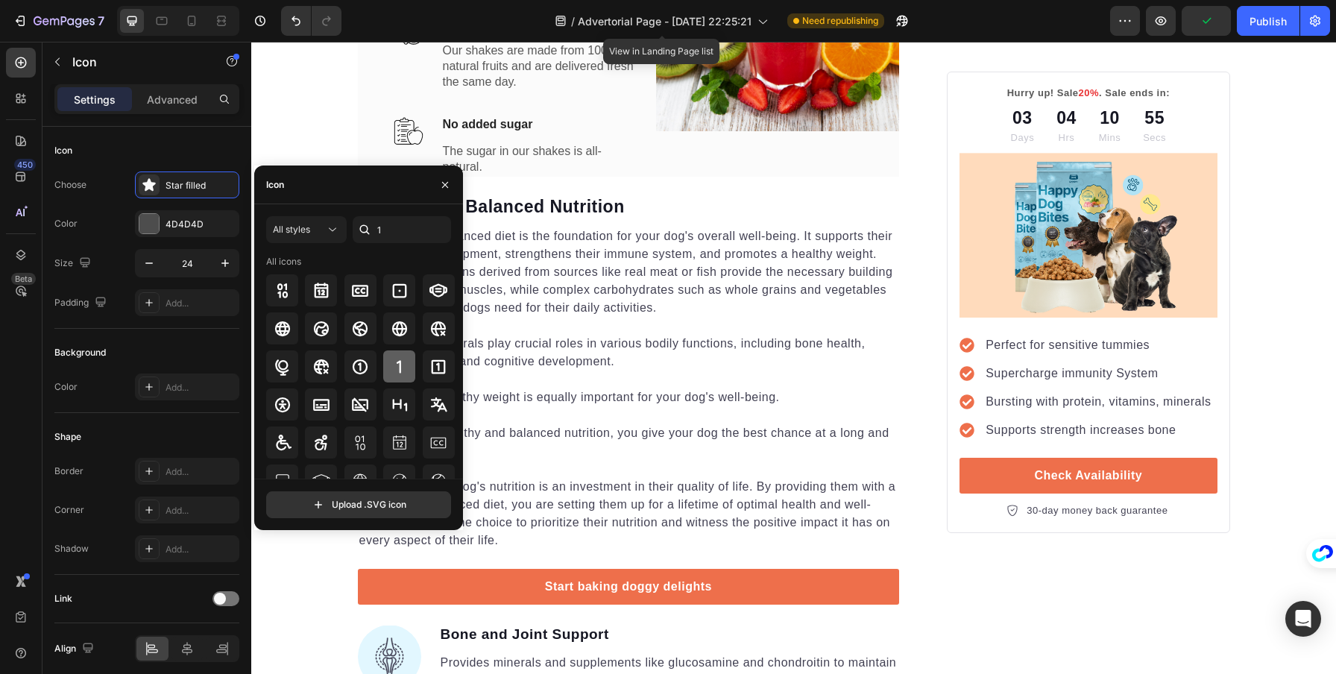
click at [403, 371] on icon at bounding box center [400, 367] width 18 height 18
click at [450, 190] on icon "button" at bounding box center [445, 185] width 12 height 12
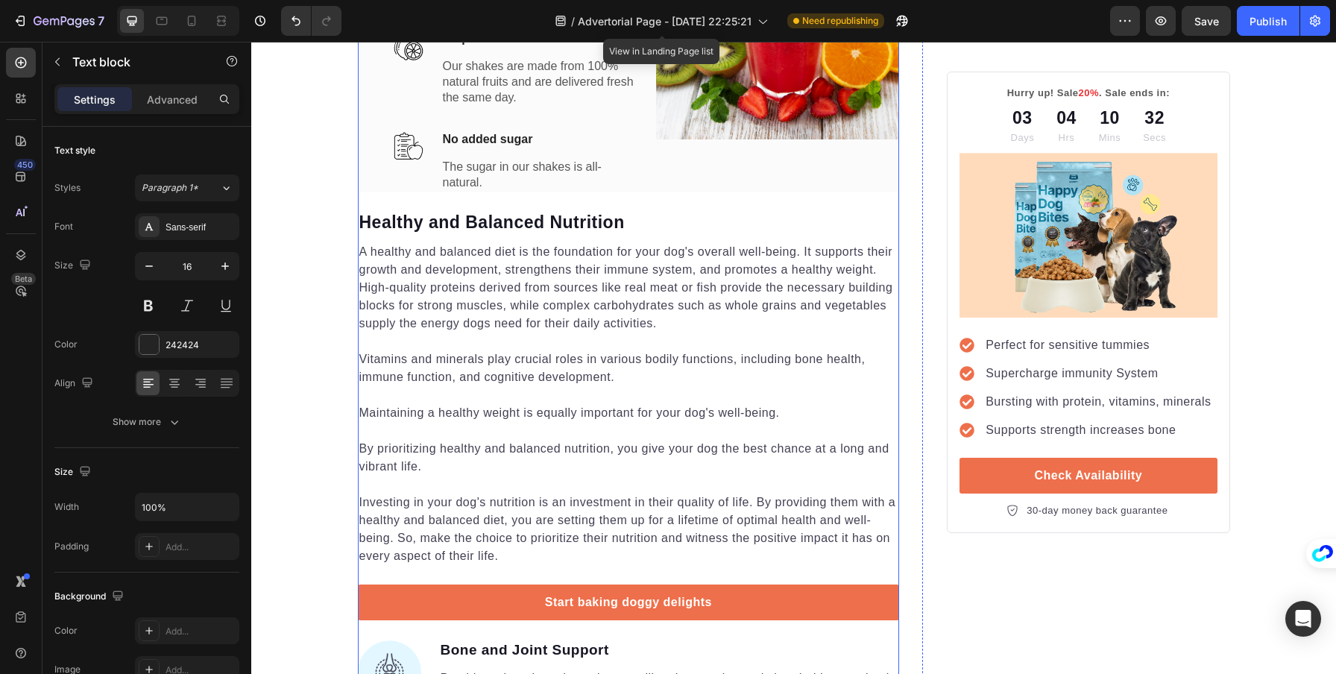
click at [358, 192] on div "Limited-Time Offer Heading Icon Click The Button Below to claim your 30-day tri…" at bounding box center [629, 17] width 542 height 349
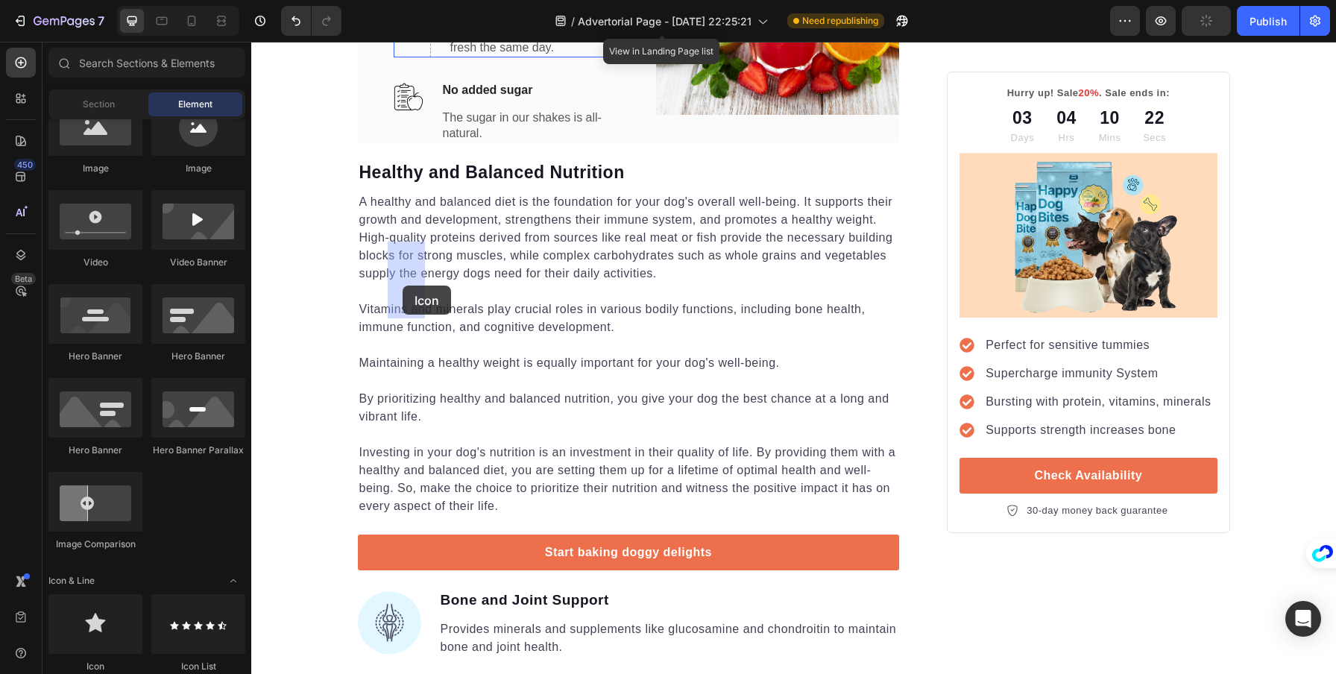
drag, startPoint x: 345, startPoint y: 670, endPoint x: 403, endPoint y: 286, distance: 389.2
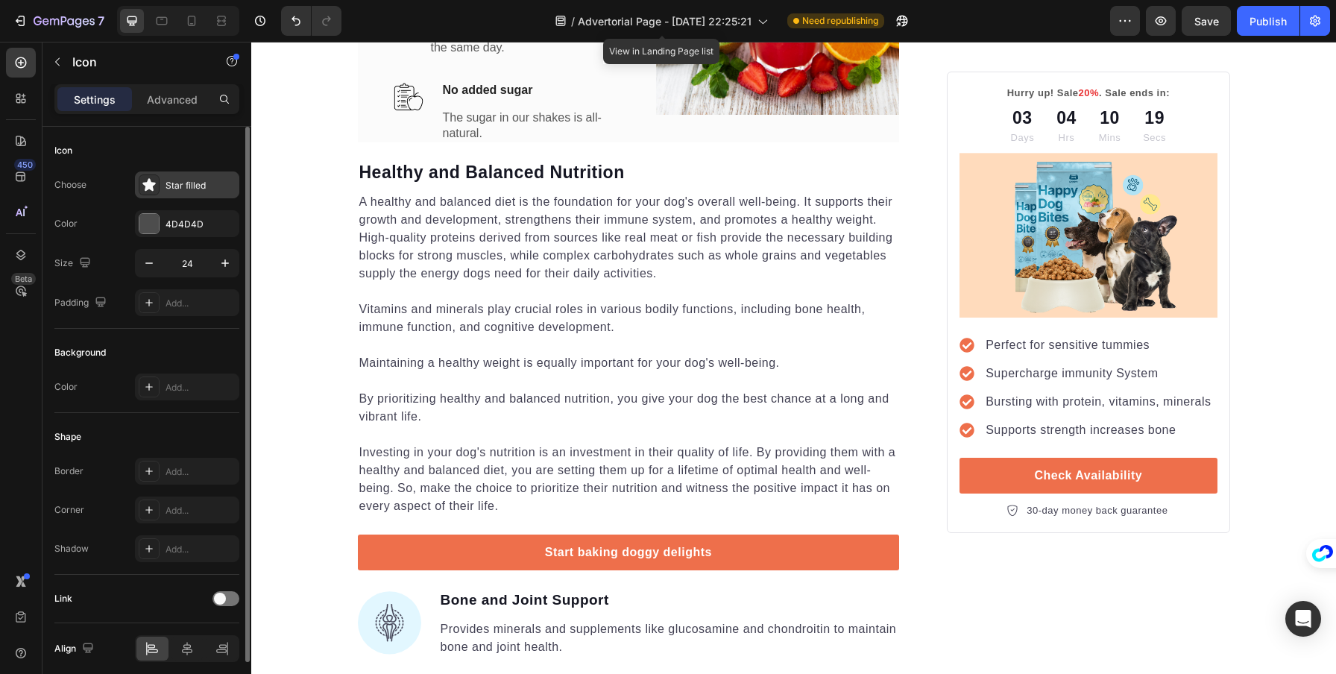
click at [192, 185] on div "Star filled" at bounding box center [201, 185] width 70 height 13
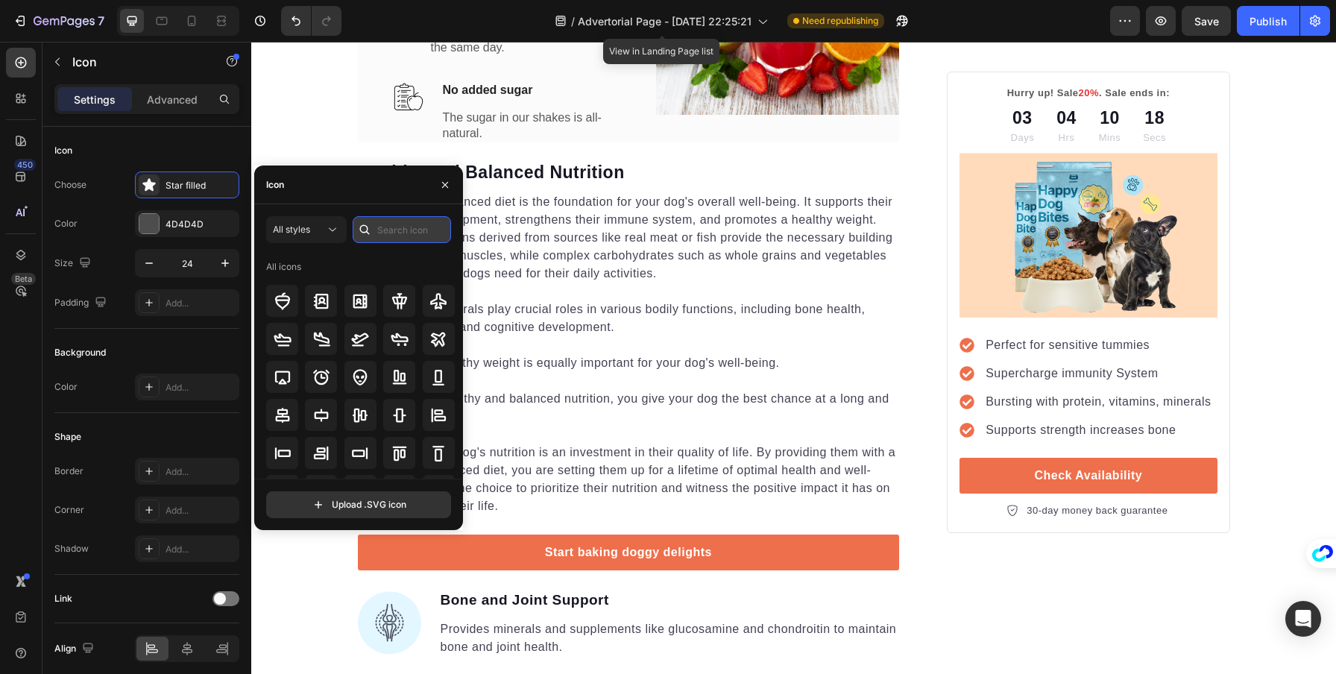
click at [390, 227] on input "text" at bounding box center [402, 229] width 98 height 27
type input "w"
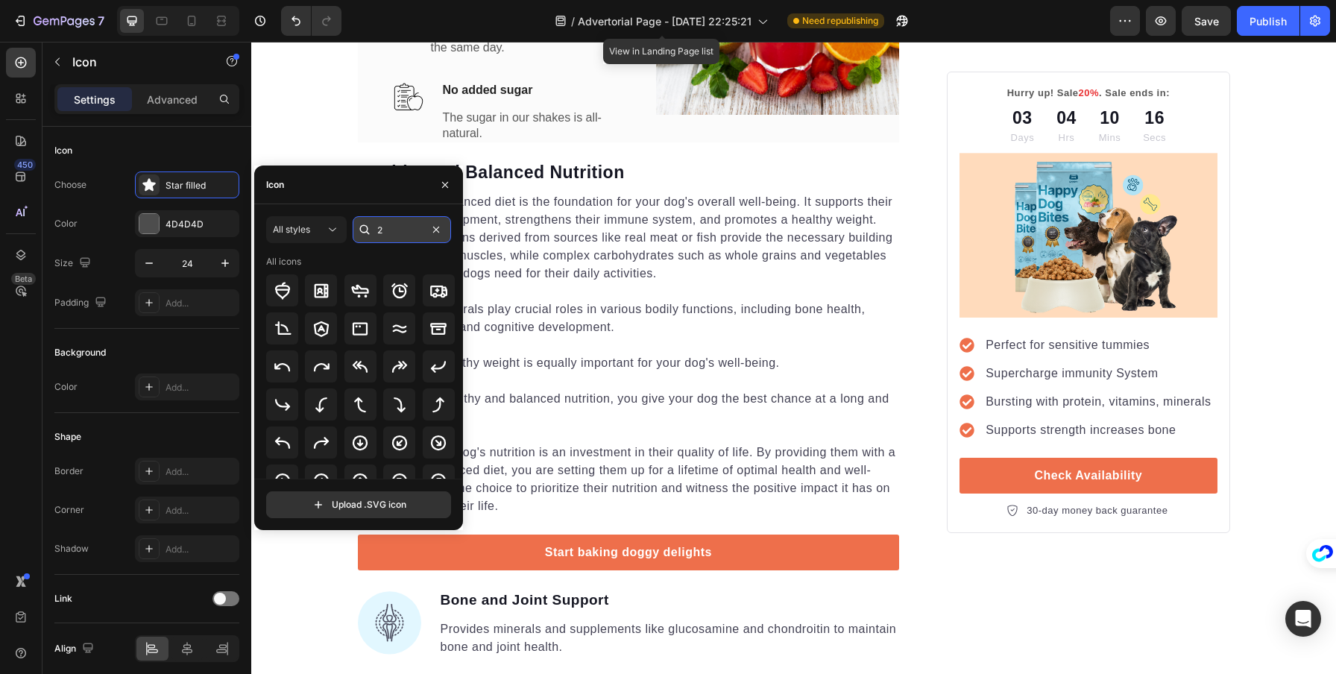
type input "2"
click at [368, 330] on div at bounding box center [361, 328] width 32 height 32
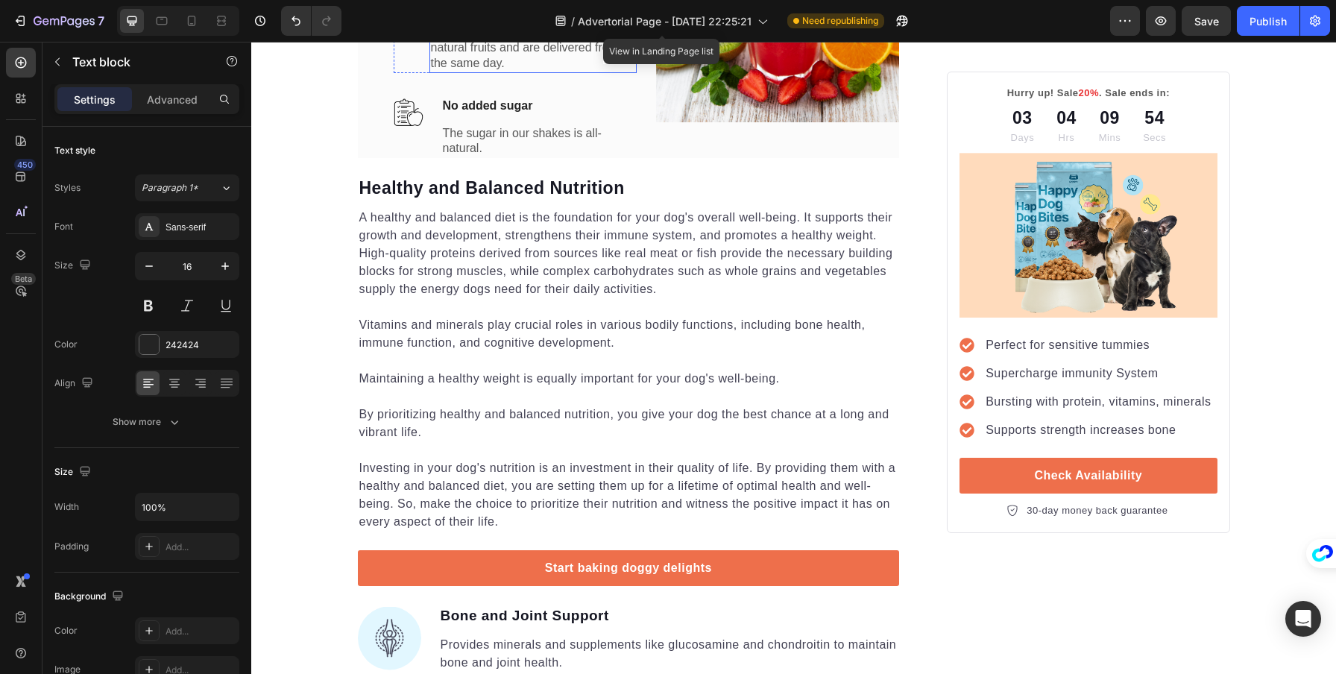
click at [533, 71] on p "Our shakes are made from 100% natural fruits and are delivered fresh the same d…" at bounding box center [533, 48] width 204 height 46
click at [541, 15] on icon at bounding box center [547, 9] width 12 height 12
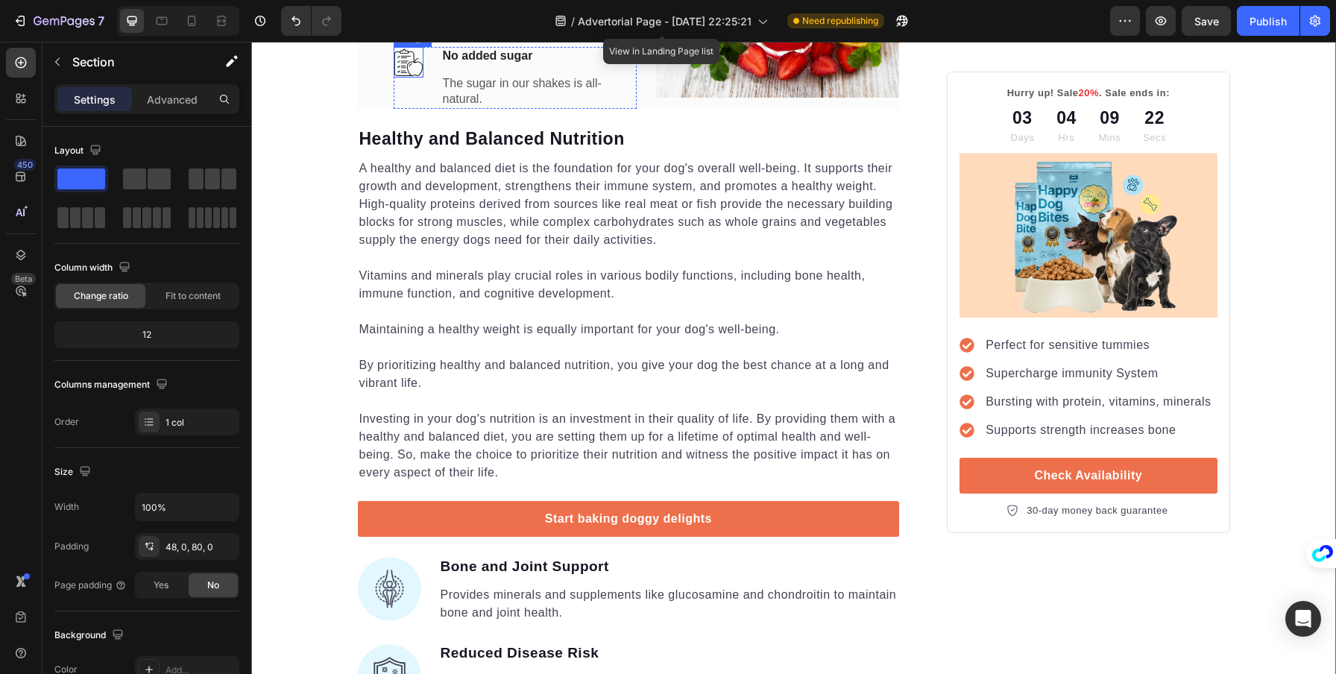
click at [403, 78] on img at bounding box center [409, 62] width 30 height 31
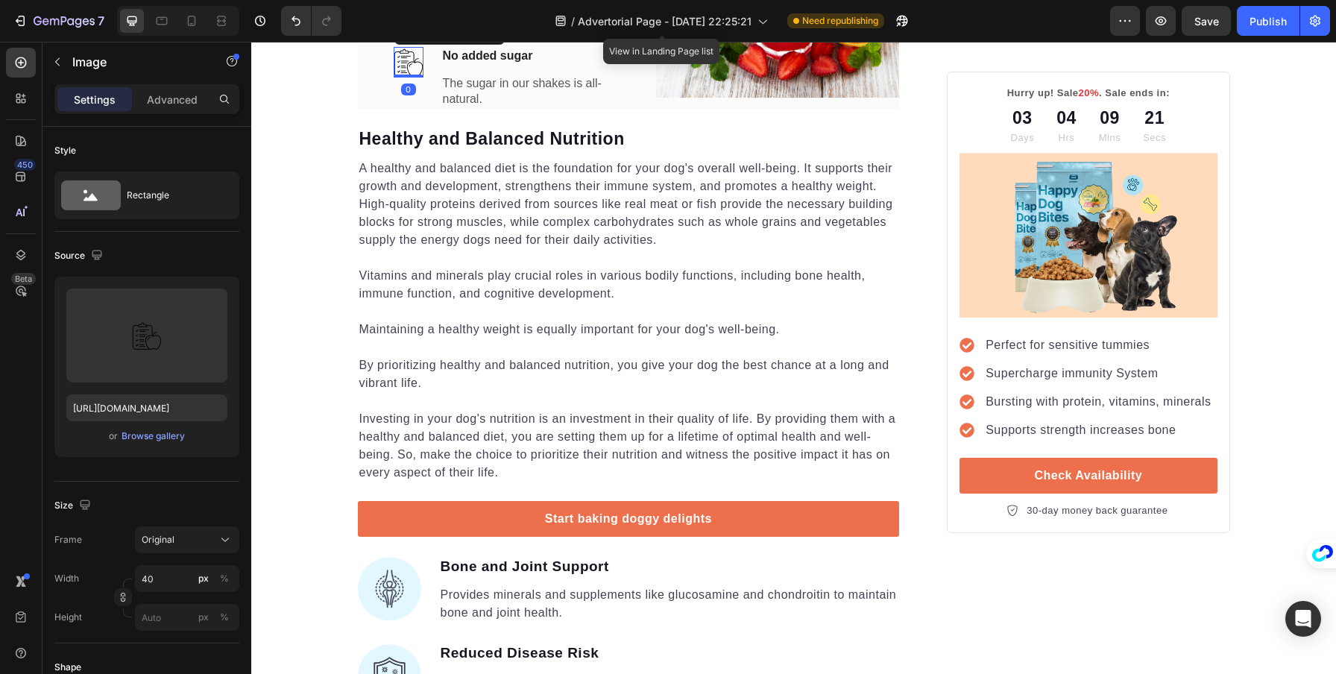
click at [492, 39] on icon at bounding box center [493, 33] width 12 height 12
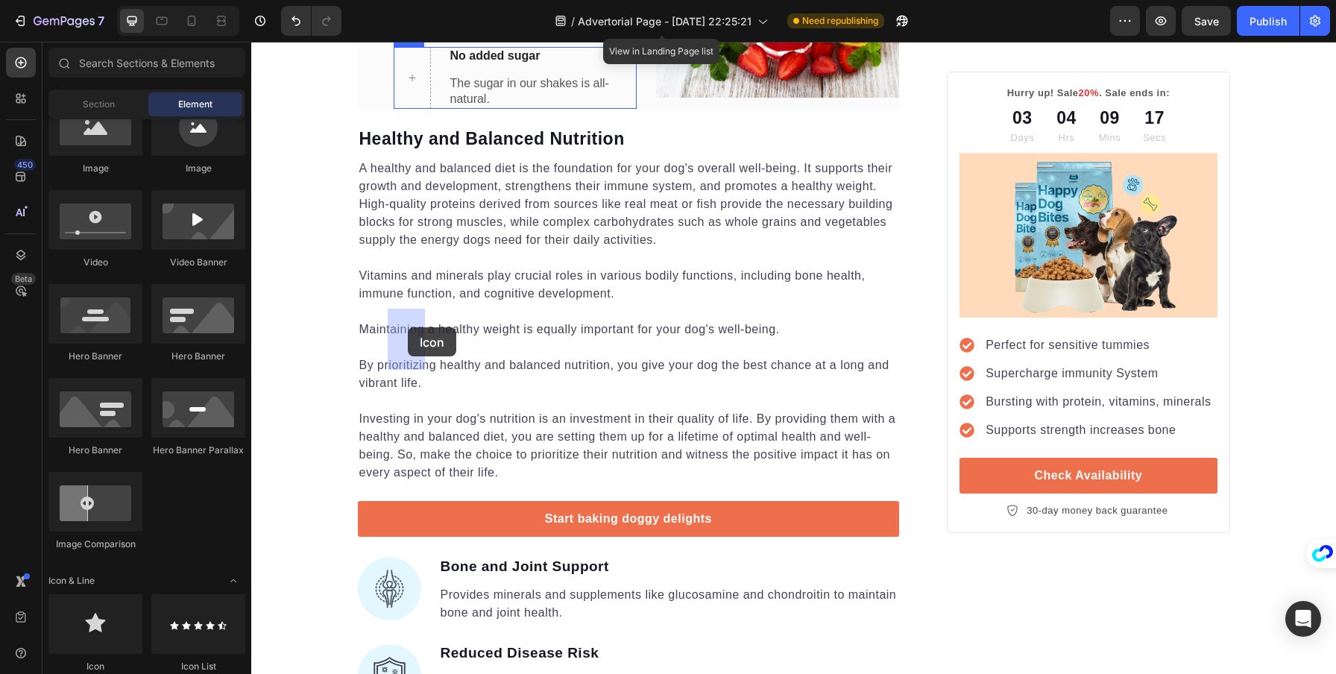
drag, startPoint x: 344, startPoint y: 667, endPoint x: 494, endPoint y: 570, distance: 178.5
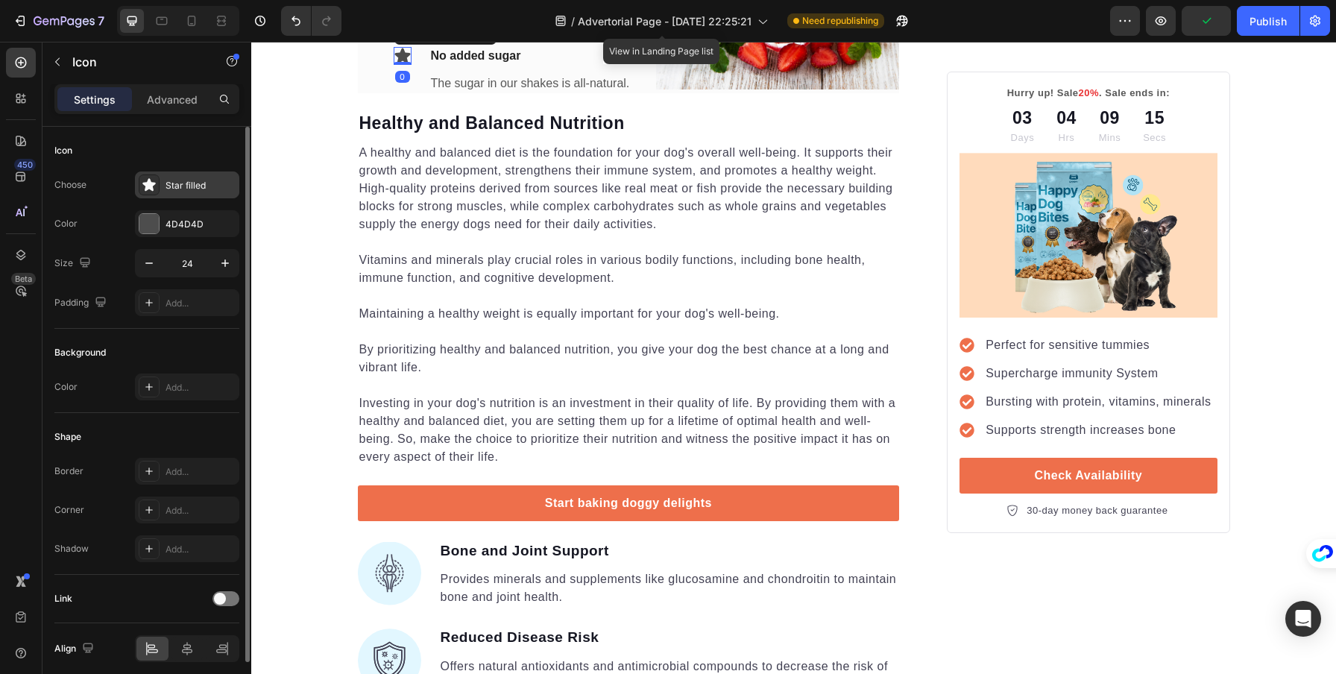
click at [186, 183] on div "Star filled" at bounding box center [201, 185] width 70 height 13
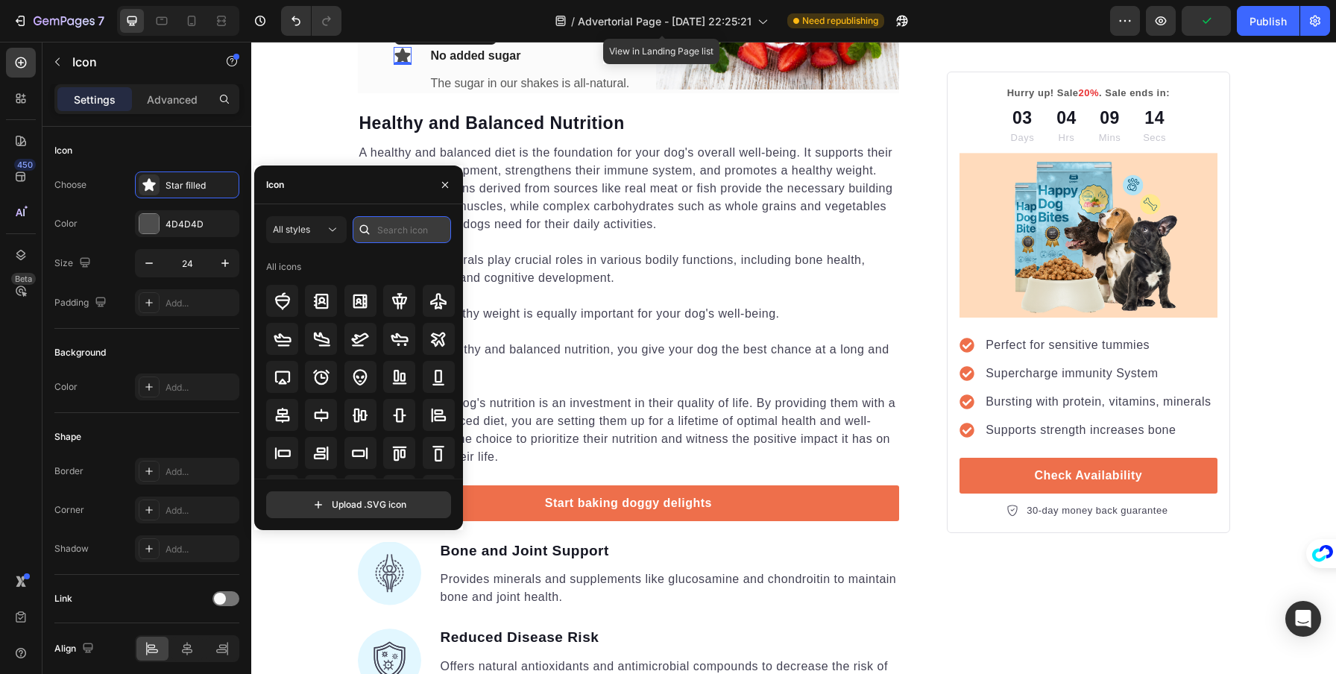
click at [381, 227] on input "text" at bounding box center [402, 229] width 98 height 27
type input "3"
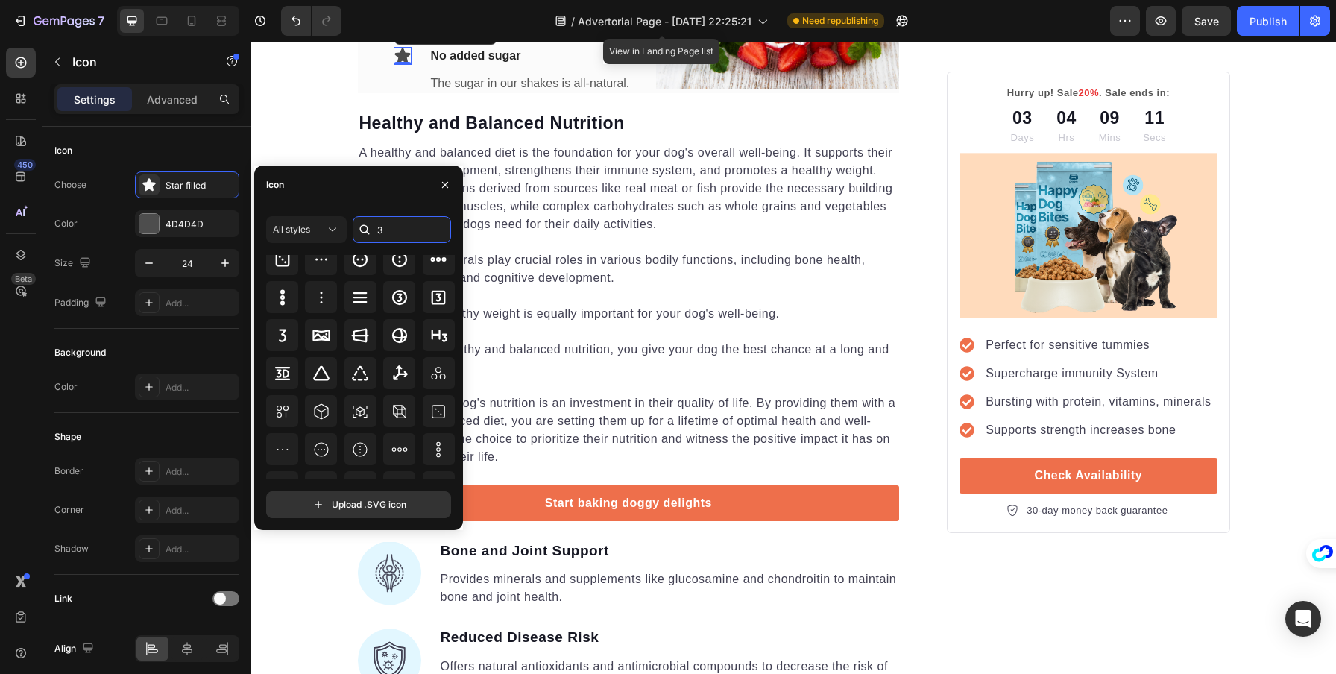
scroll to position [164, 0]
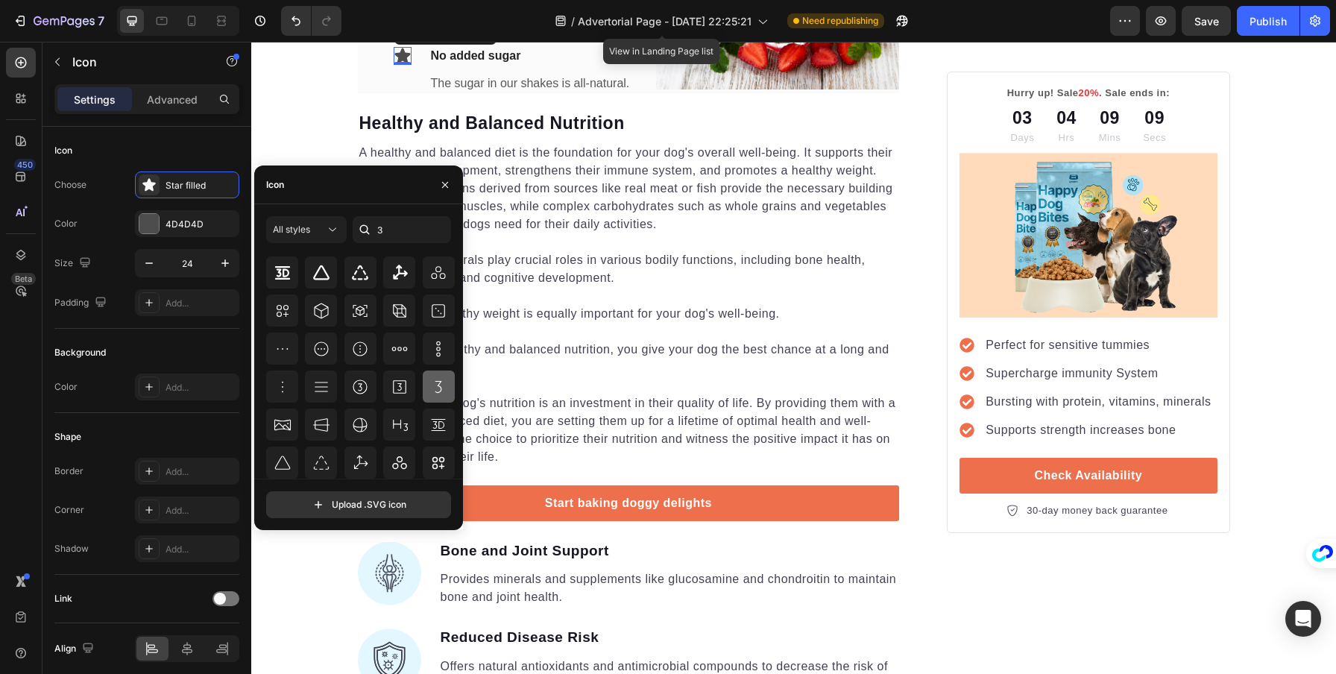
click at [430, 386] on icon at bounding box center [439, 387] width 18 height 18
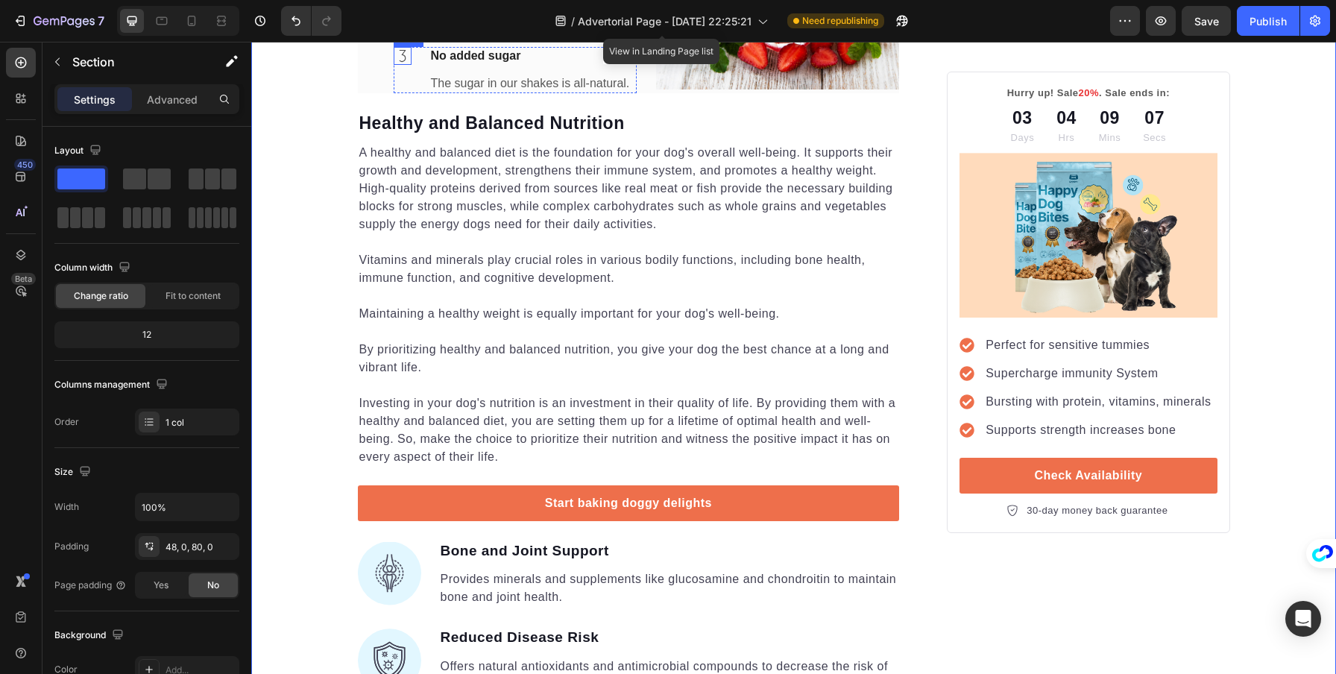
click at [395, 65] on icon at bounding box center [403, 56] width 18 height 18
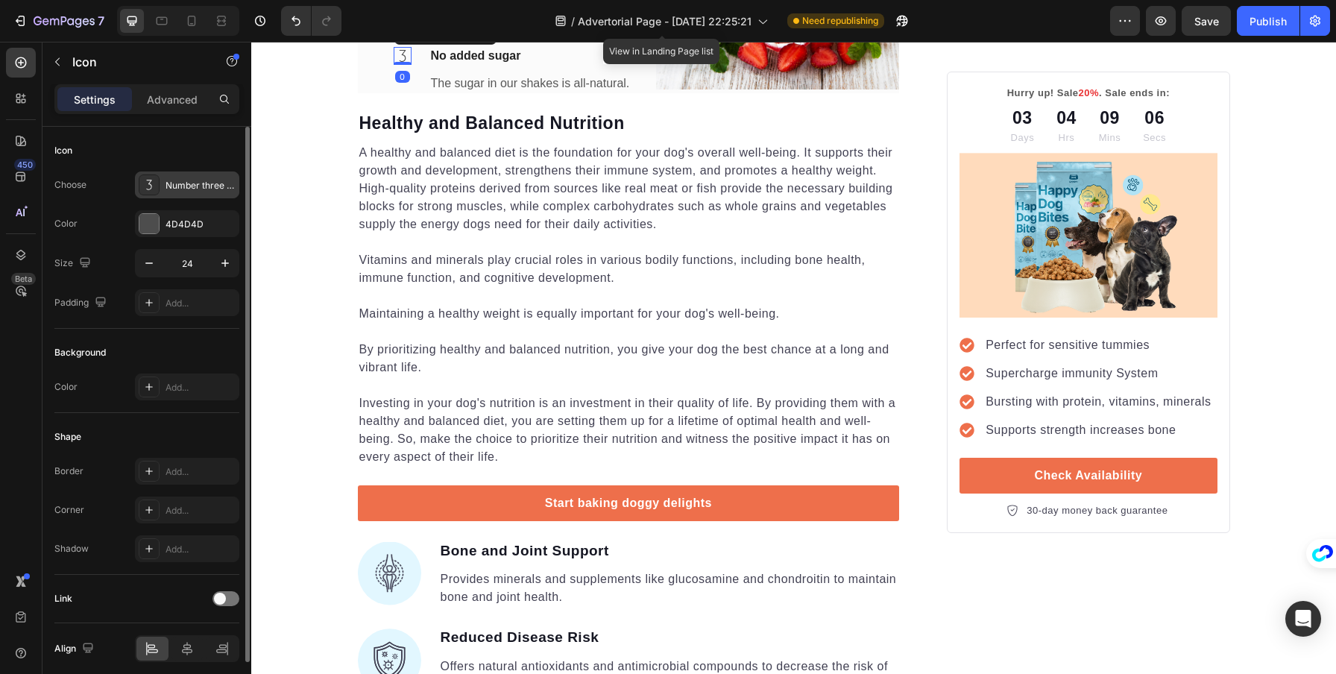
click at [198, 186] on div "Number three light" at bounding box center [201, 185] width 70 height 13
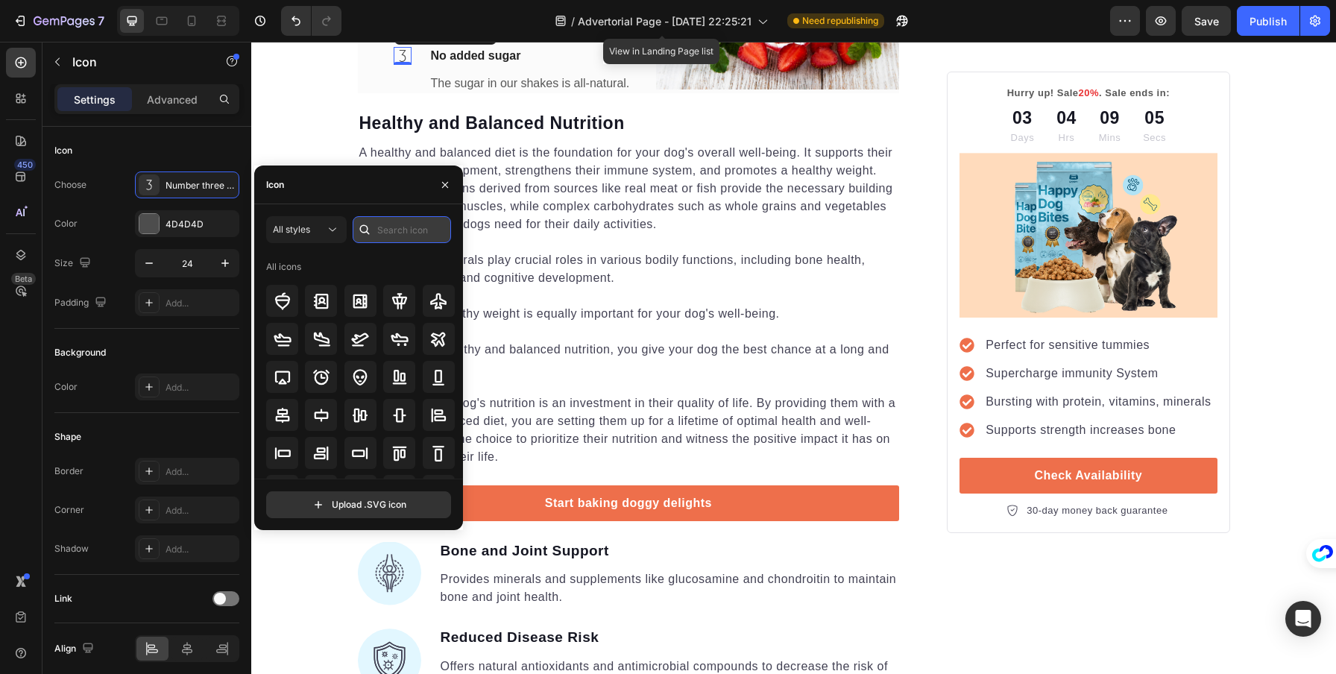
click at [380, 242] on input "text" at bounding box center [402, 229] width 98 height 27
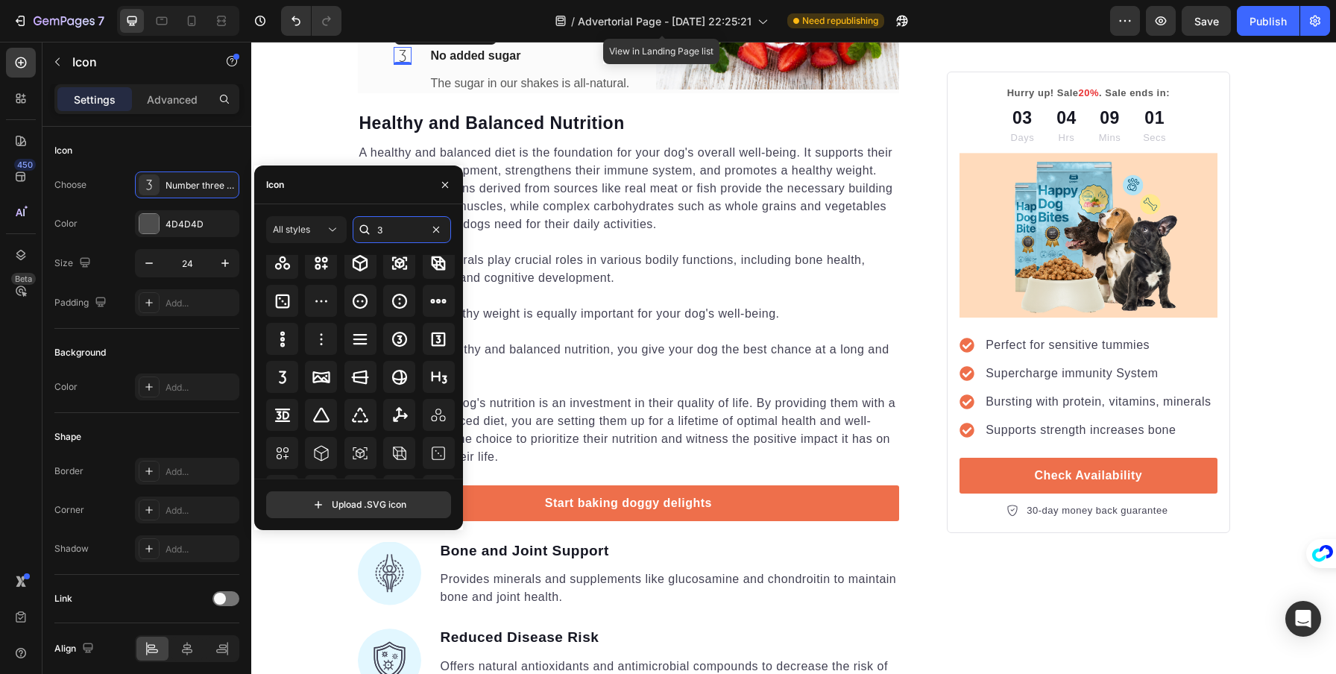
type input "3"
click at [263, 374] on div "All styles 3 All icons Upload .SVG icon" at bounding box center [358, 367] width 209 height 302
click at [283, 374] on icon at bounding box center [282, 377] width 7 height 13
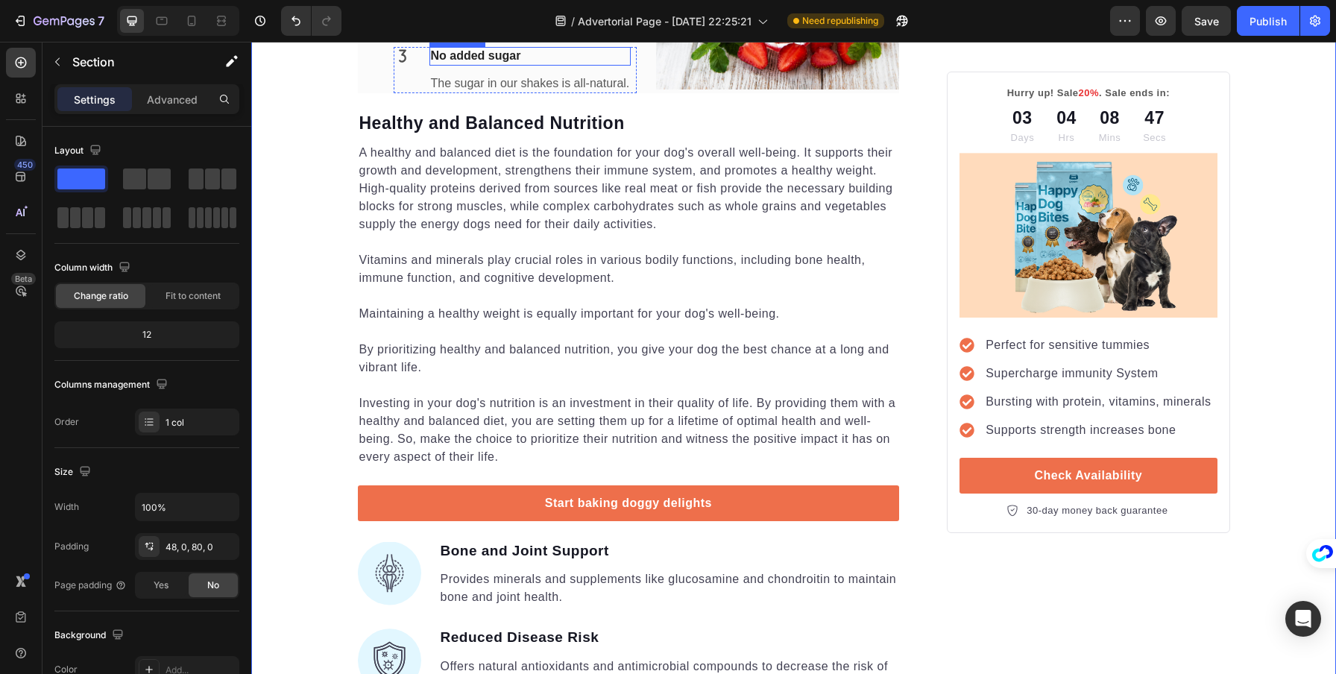
click at [447, 64] on p "No added sugar" at bounding box center [530, 56] width 199 height 16
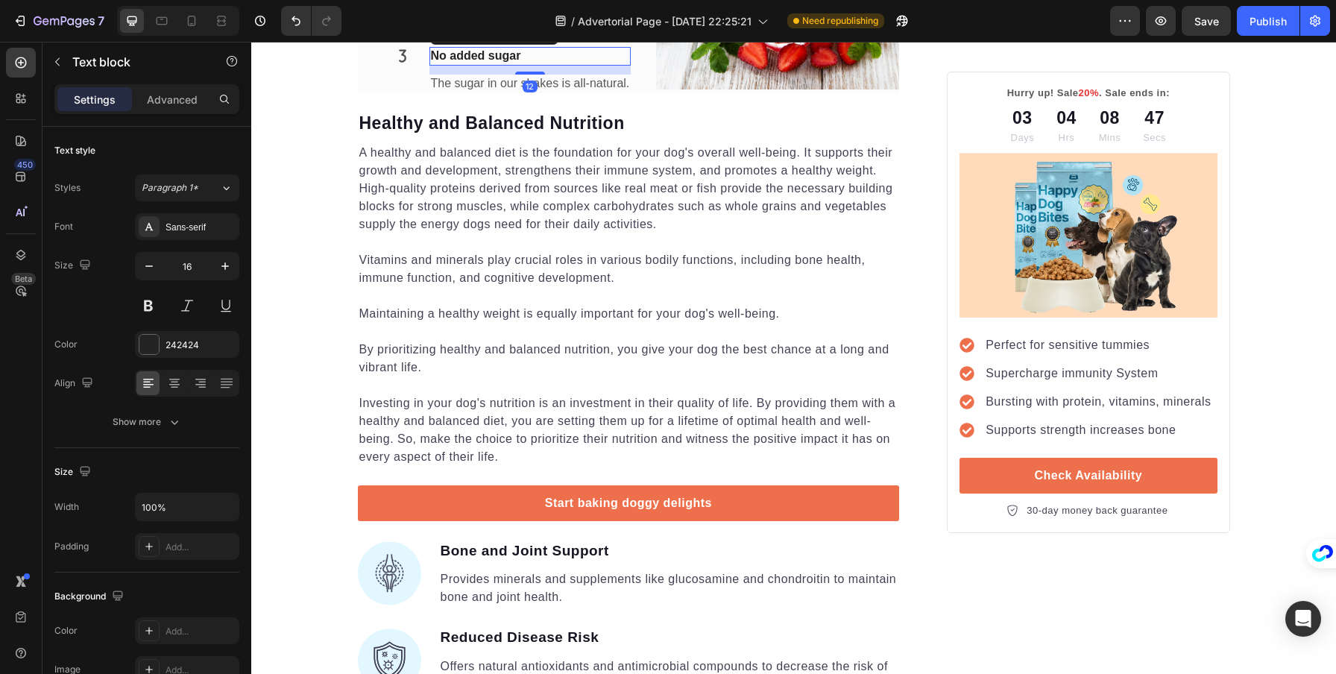
click at [445, 64] on p "No added sugar" at bounding box center [530, 56] width 199 height 16
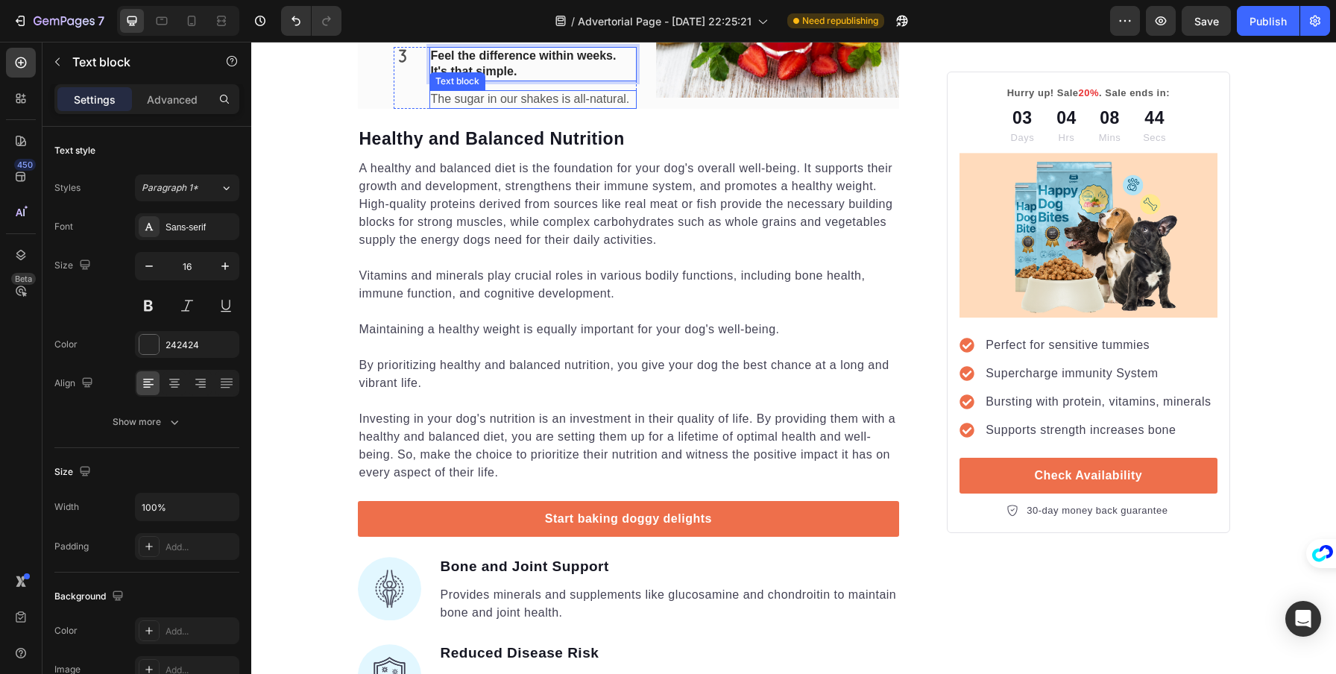
click at [484, 107] on p "The sugar in our shakes is all-natural." at bounding box center [533, 100] width 204 height 16
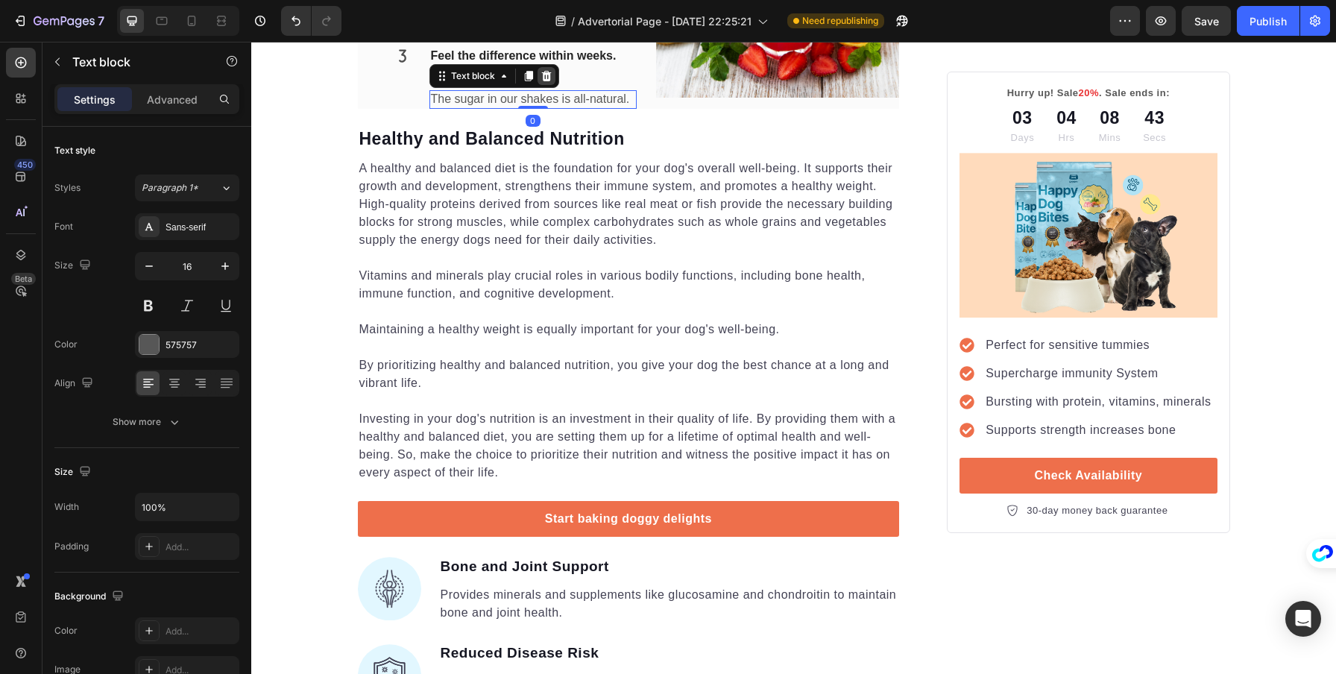
click at [545, 82] on icon at bounding box center [547, 76] width 12 height 12
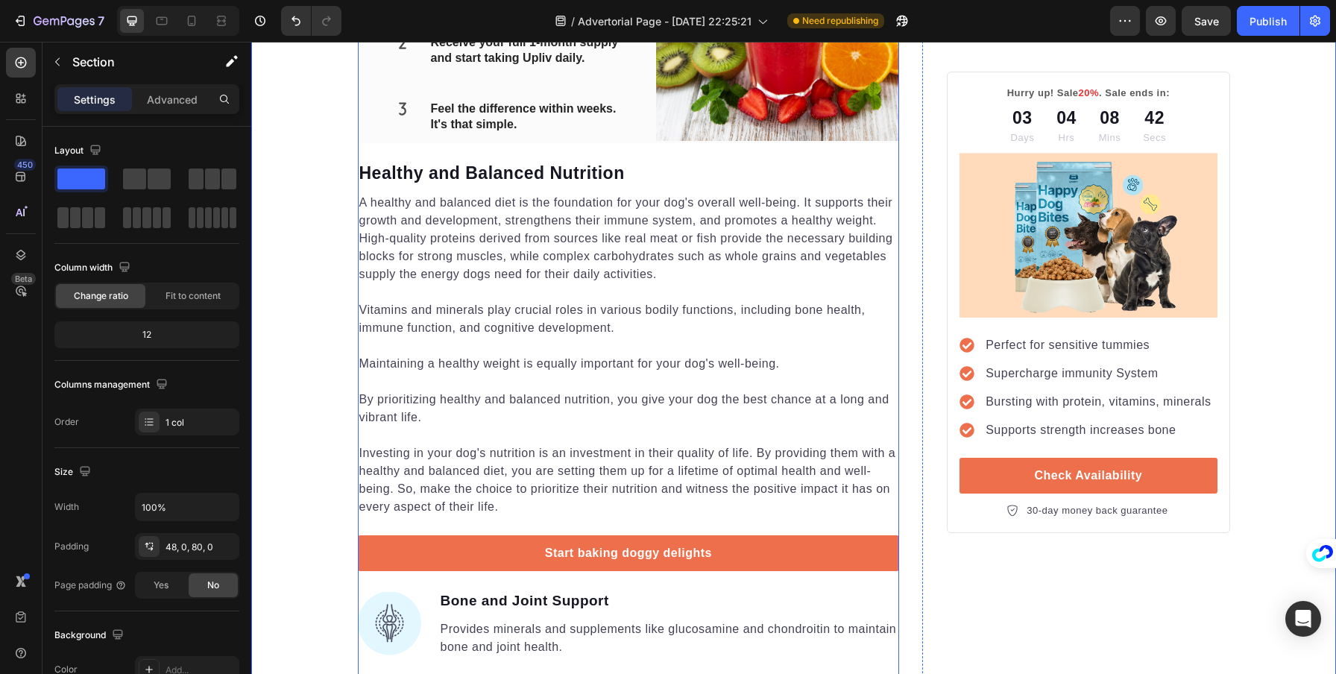
scroll to position [2222, 0]
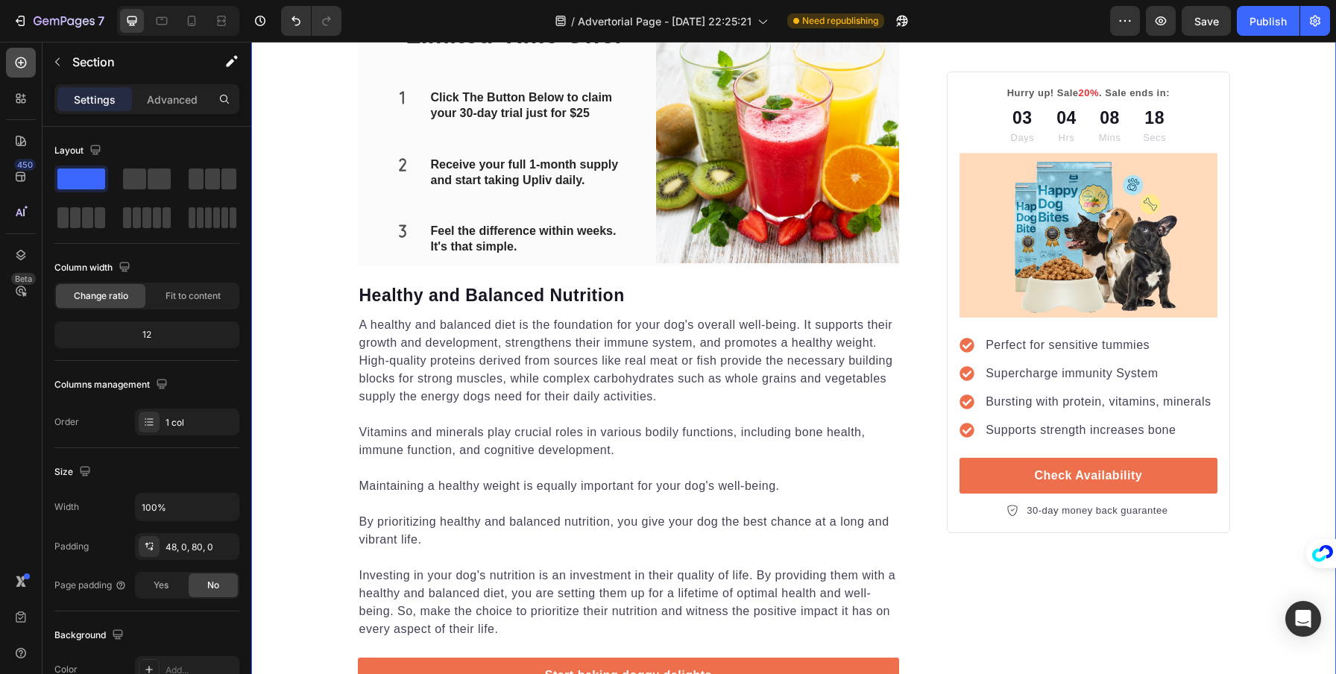
click at [13, 58] on div at bounding box center [21, 63] width 30 height 30
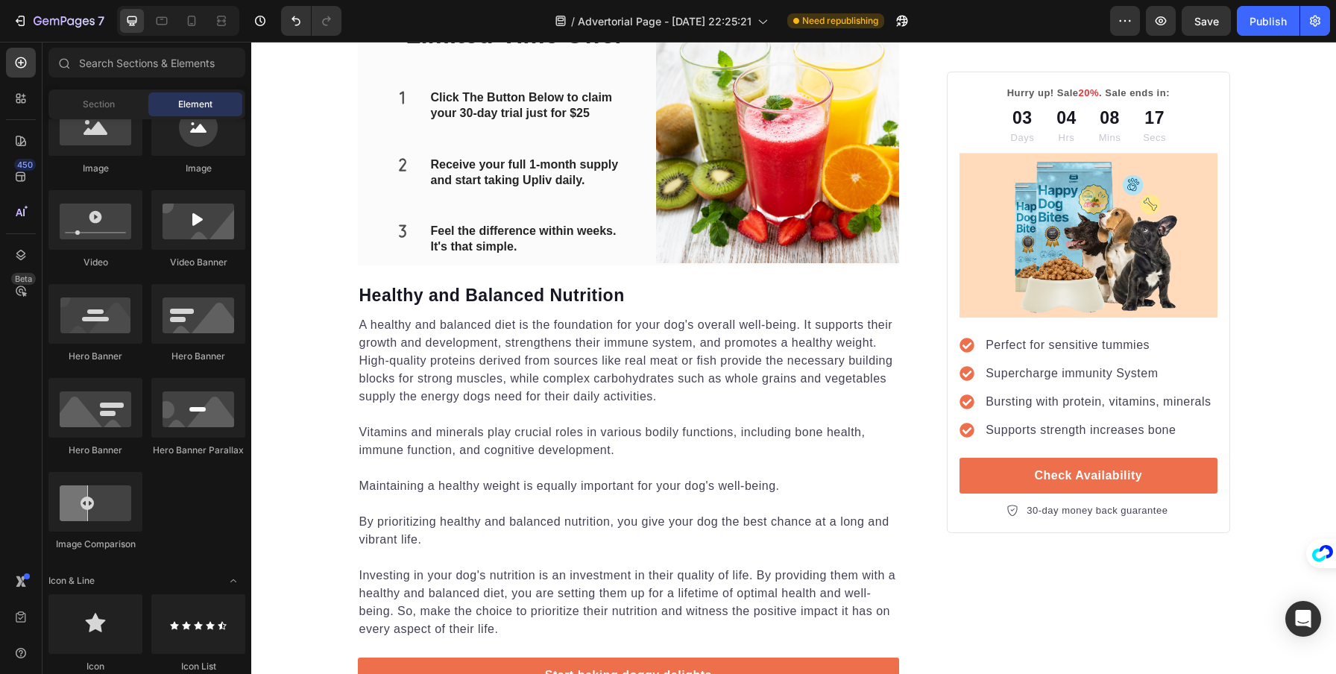
scroll to position [0, 0]
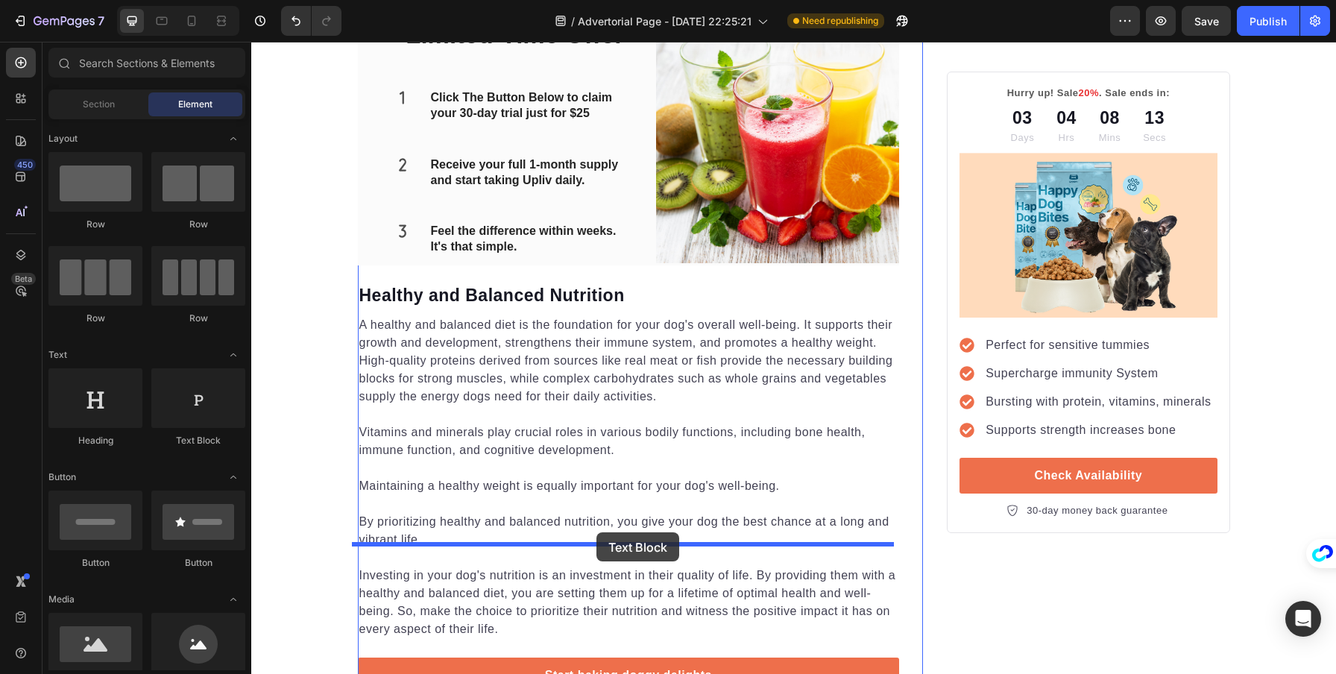
drag, startPoint x: 479, startPoint y: 476, endPoint x: 597, endPoint y: 532, distance: 130.1
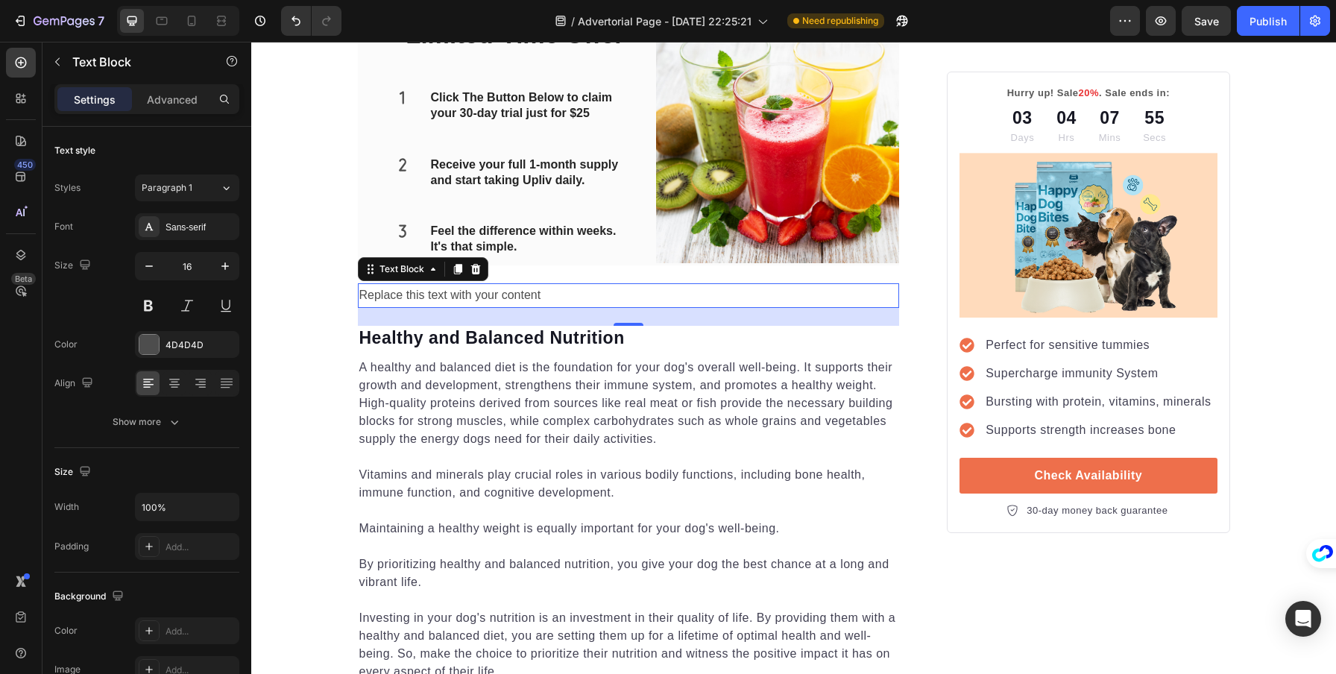
click at [565, 308] on div "Replace this text with your content" at bounding box center [629, 295] width 542 height 25
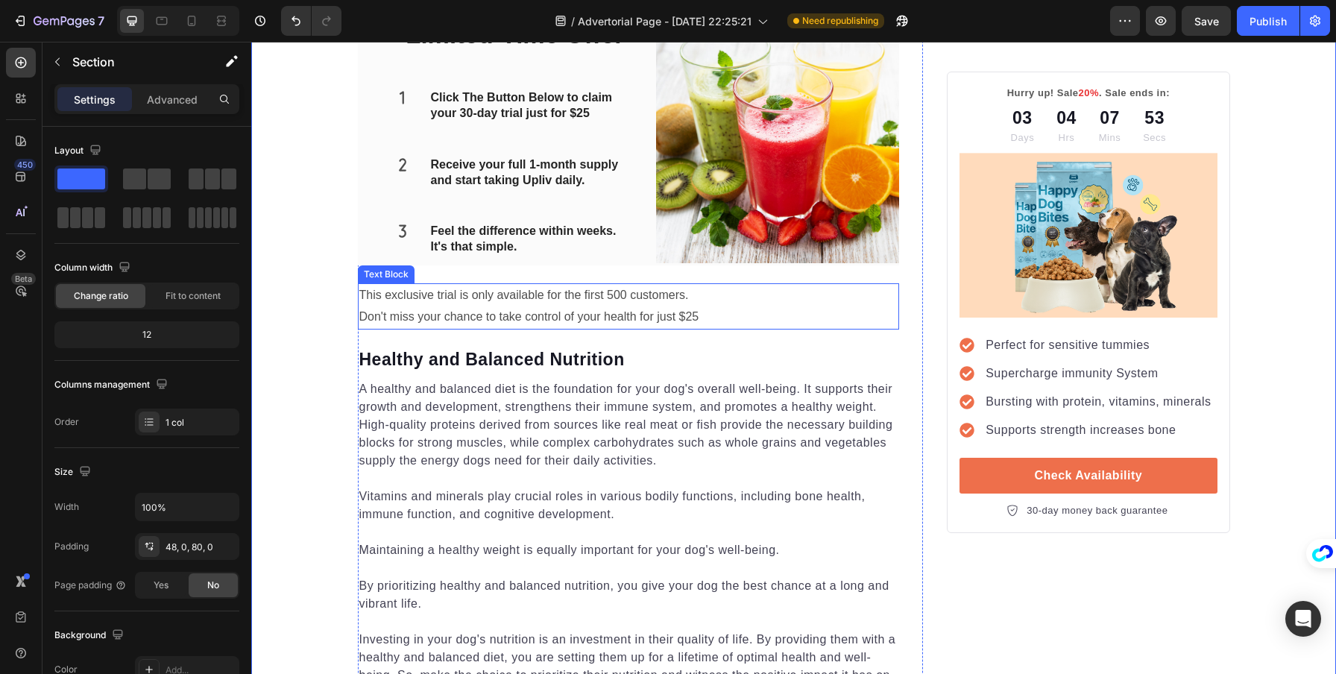
click at [746, 306] on p "This exclusive trial is only available for the first 500 customers." at bounding box center [628, 296] width 539 height 22
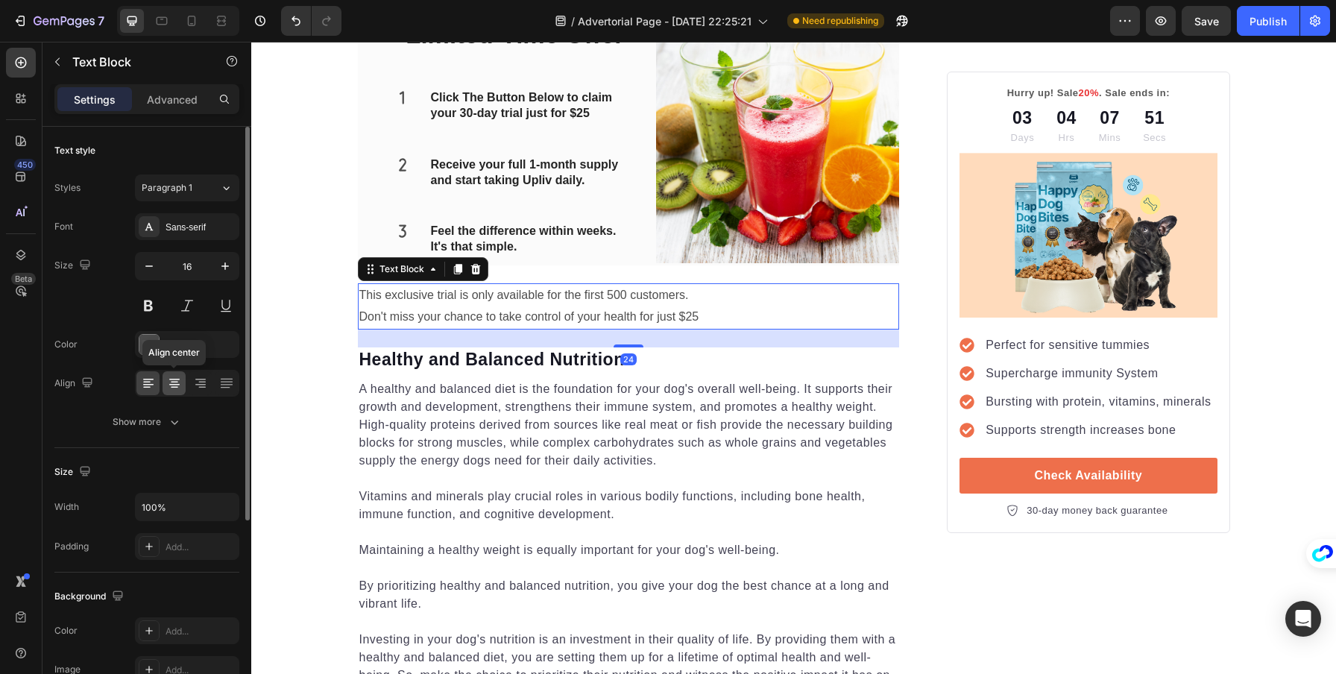
click at [174, 382] on icon at bounding box center [174, 382] width 7 height 1
click at [221, 266] on icon "button" at bounding box center [225, 266] width 15 height 15
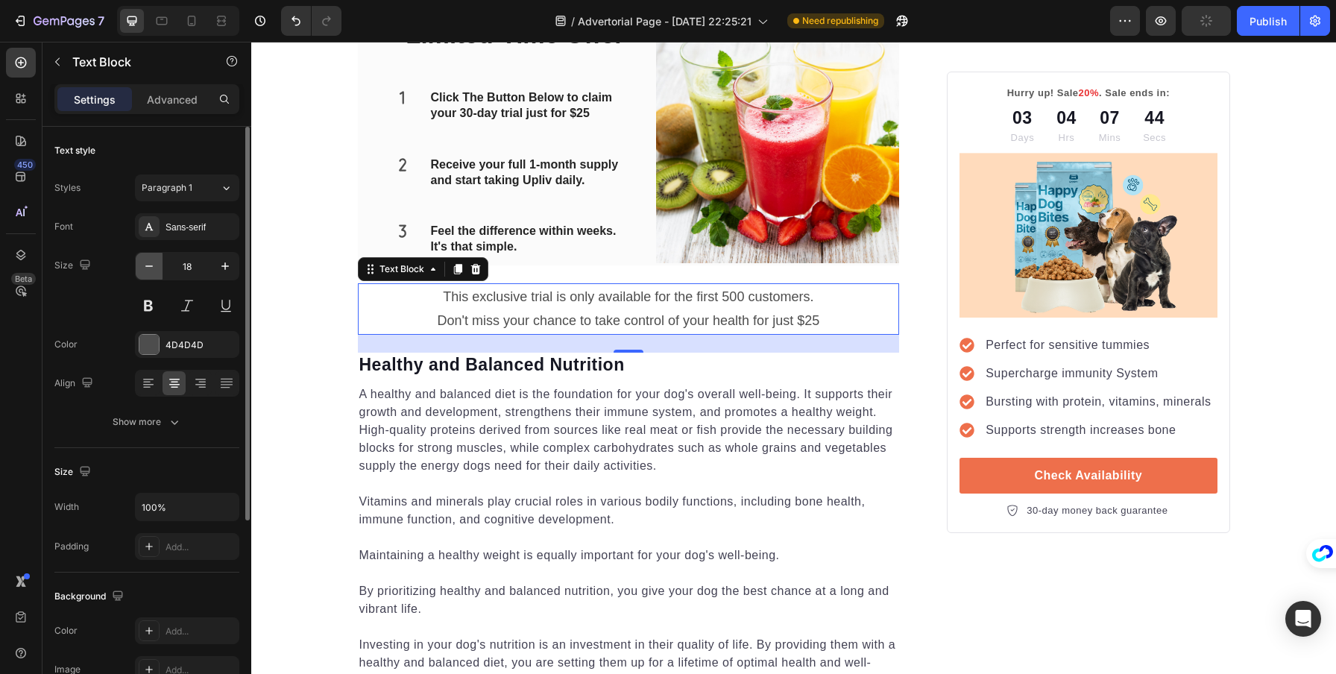
click at [152, 268] on icon "button" at bounding box center [149, 266] width 15 height 15
type input "17"
click at [155, 304] on button at bounding box center [148, 305] width 27 height 27
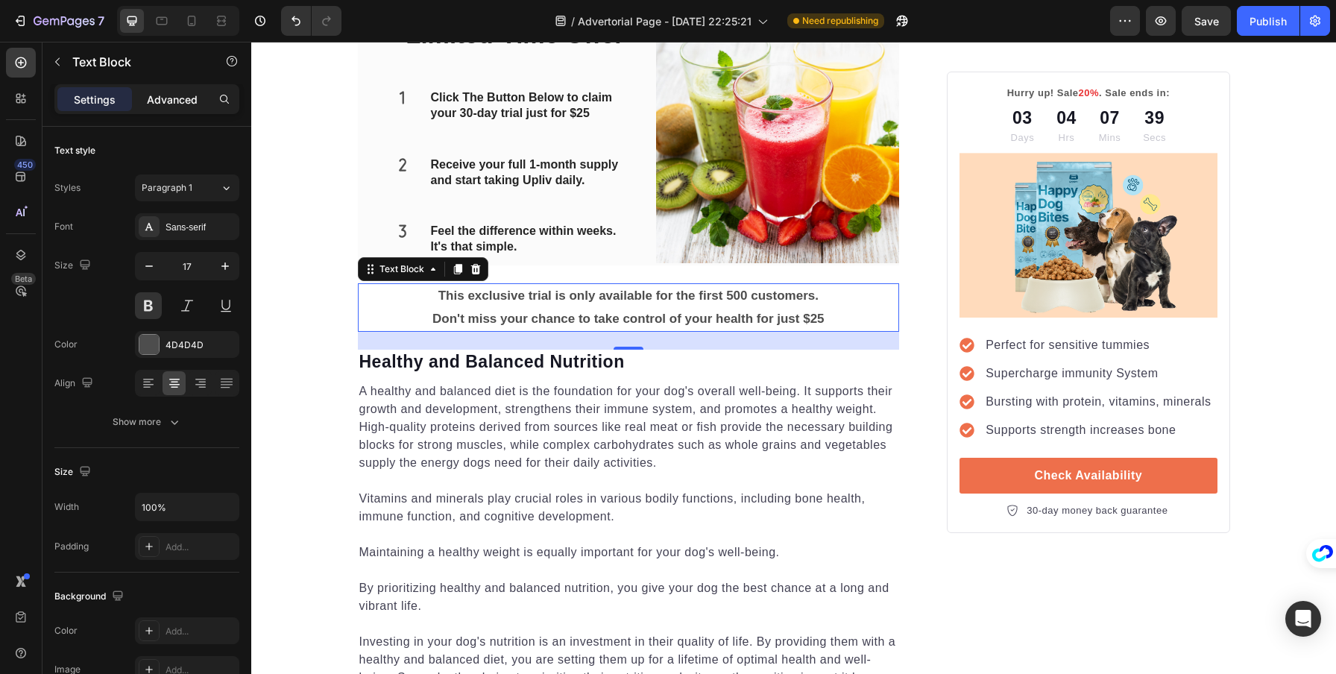
click at [168, 93] on p "Advanced" at bounding box center [172, 100] width 51 height 16
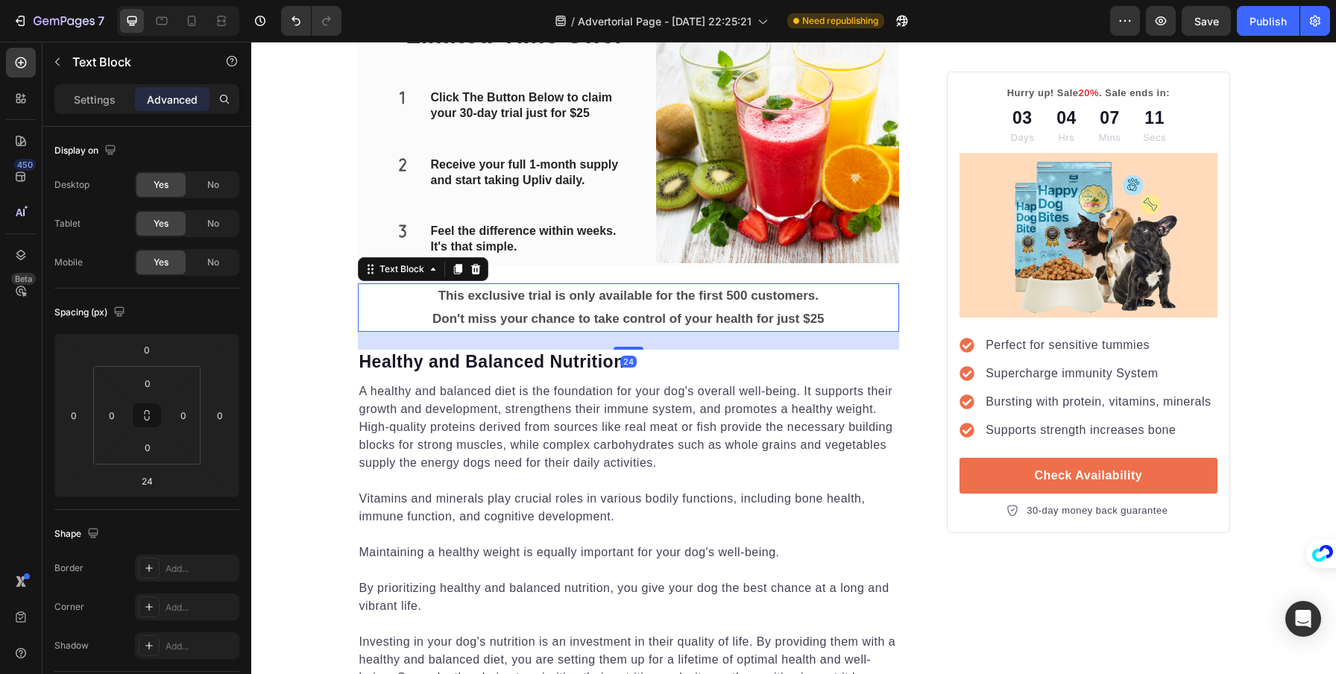
click at [742, 308] on p "This exclusive trial is only available for the first 500 customers." at bounding box center [628, 296] width 539 height 23
click at [716, 308] on p "This exclusive trial is only available for th customers." at bounding box center [628, 296] width 539 height 23
click at [710, 308] on p "This exclusive trial is only available for th customers." at bounding box center [628, 296] width 539 height 23
click at [374, 265] on div "Limited-Time Offer Heading Icon Click The Button Below to claim your 30-day tri…" at bounding box center [629, 142] width 542 height 248
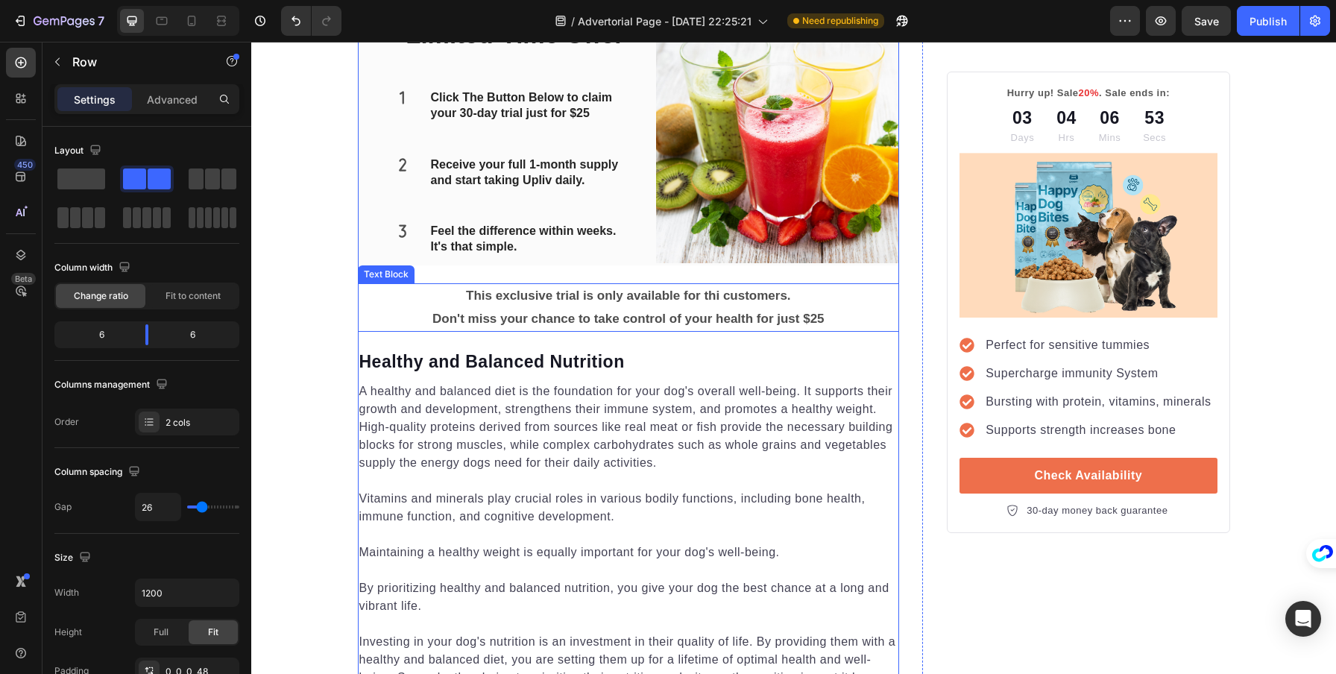
click at [732, 308] on p "This exclusive trial is only available for thi customers." at bounding box center [628, 296] width 539 height 23
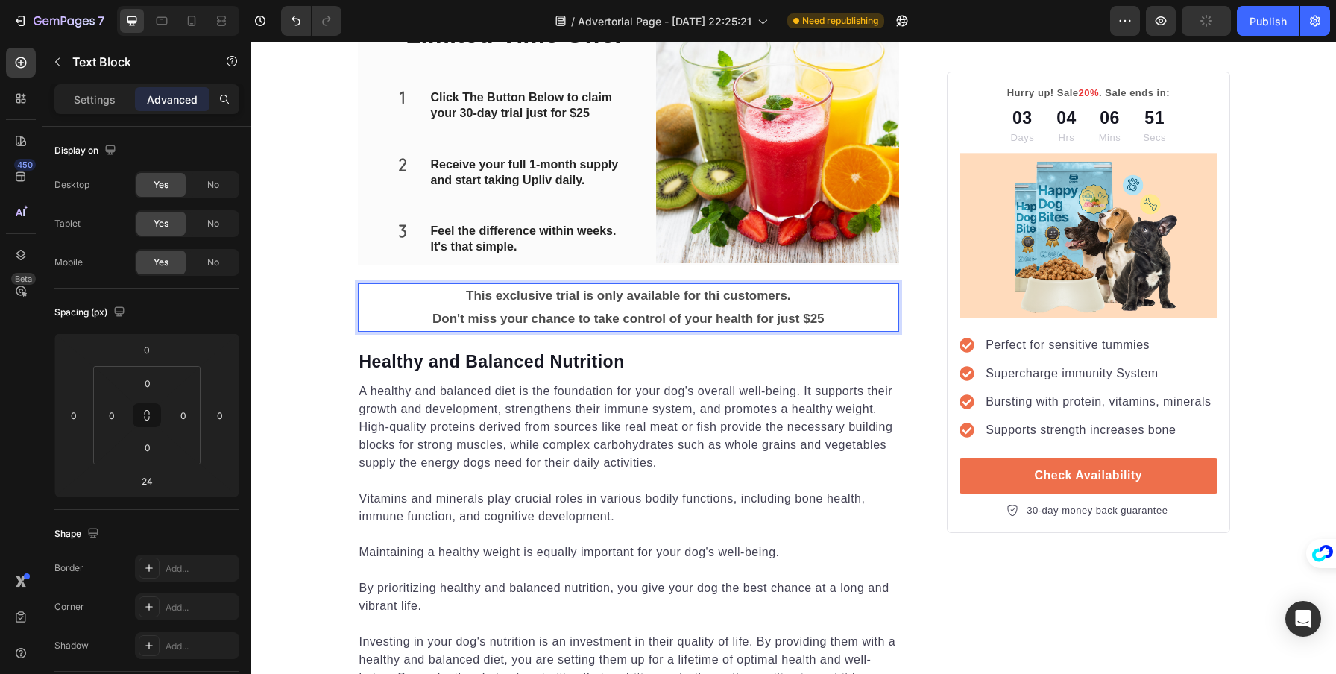
click at [713, 308] on p "This exclusive trial is only available for thi customers." at bounding box center [628, 296] width 539 height 23
click at [773, 308] on p "This exclusive trial is only available for this week customers." at bounding box center [628, 296] width 539 height 23
click at [570, 331] on p "Don't miss your chance to take control of your health for just $25" at bounding box center [628, 319] width 539 height 23
click at [831, 331] on p "Don't miss your chance to take control of your health for just $25" at bounding box center [628, 319] width 539 height 23
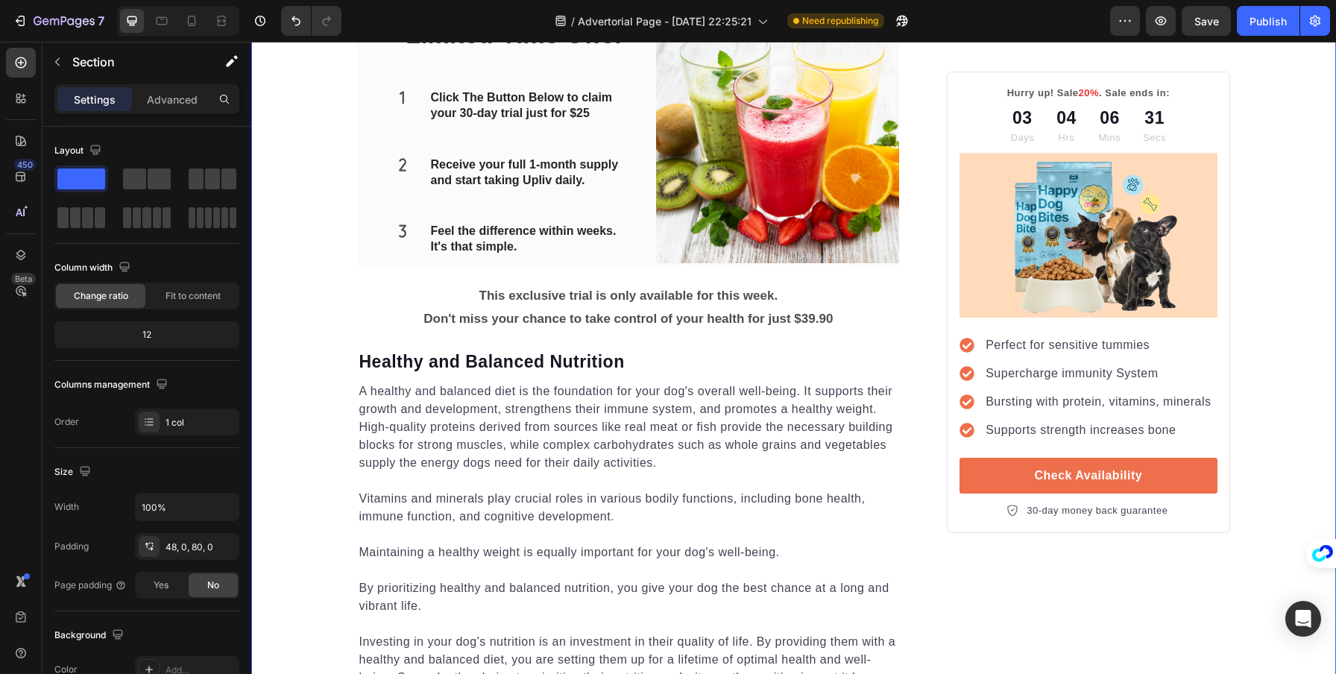
scroll to position [2225, 0]
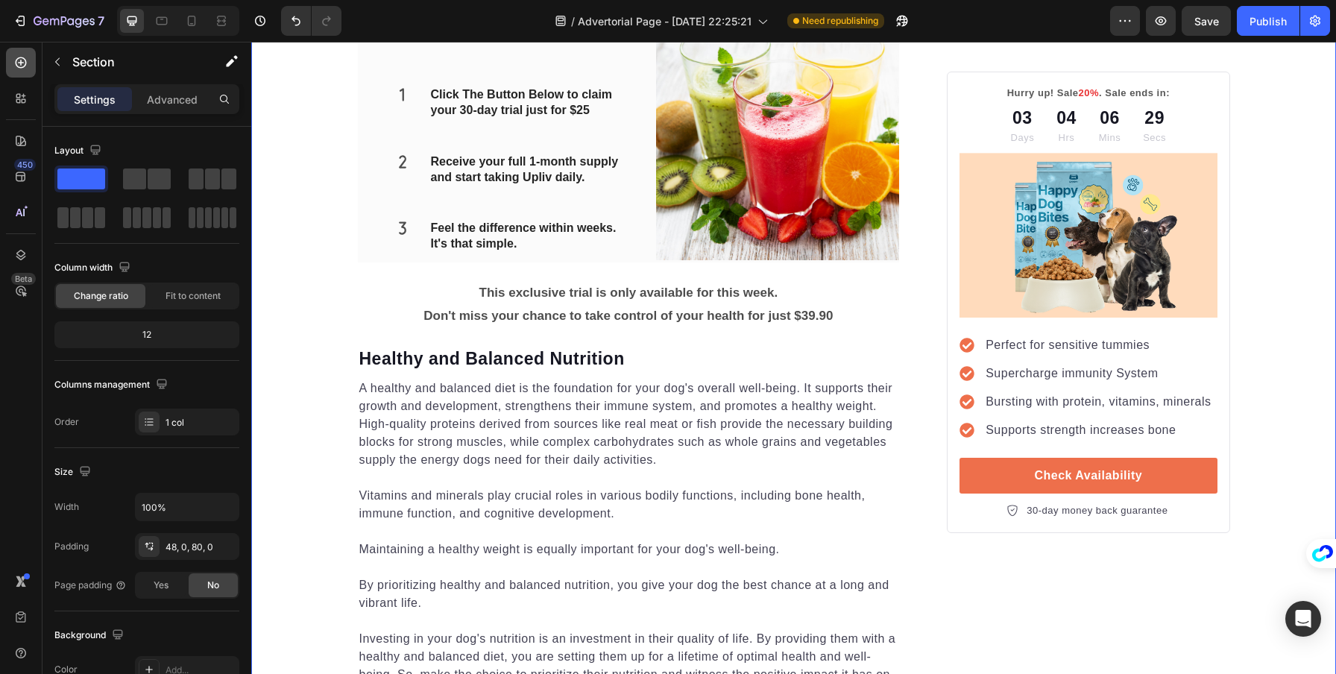
click at [28, 54] on div at bounding box center [21, 63] width 30 height 30
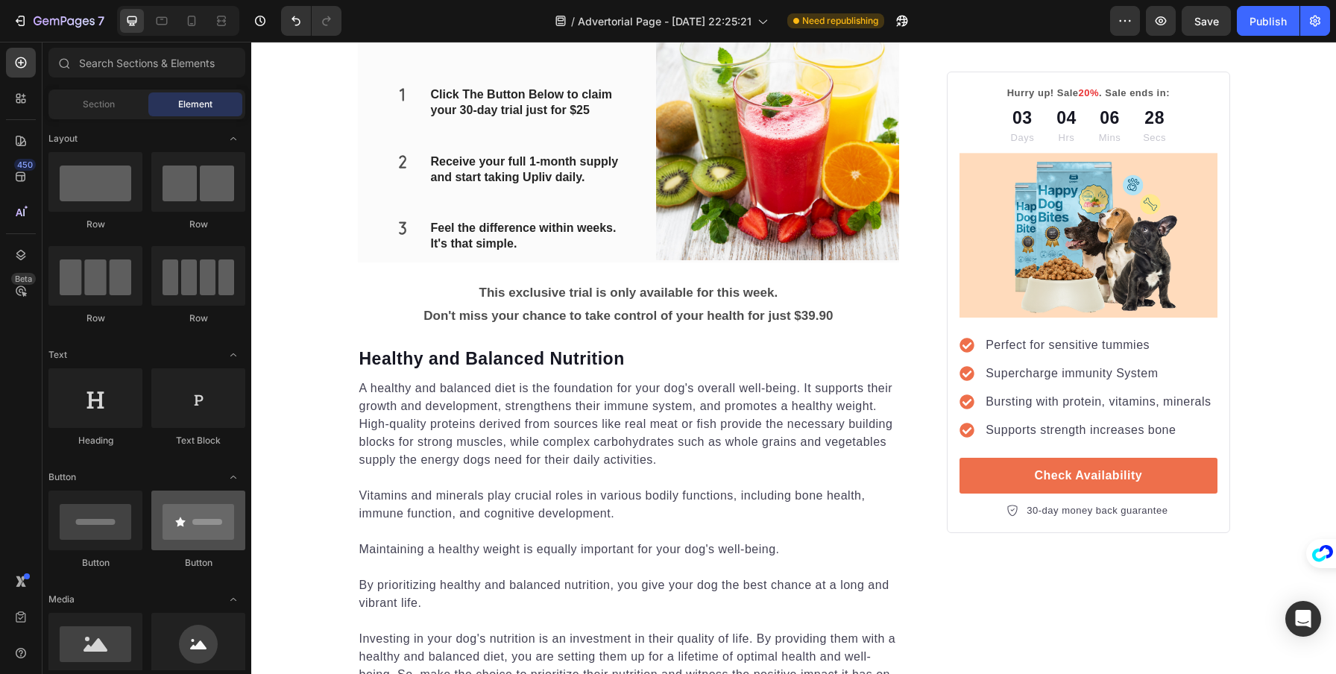
scroll to position [42, 0]
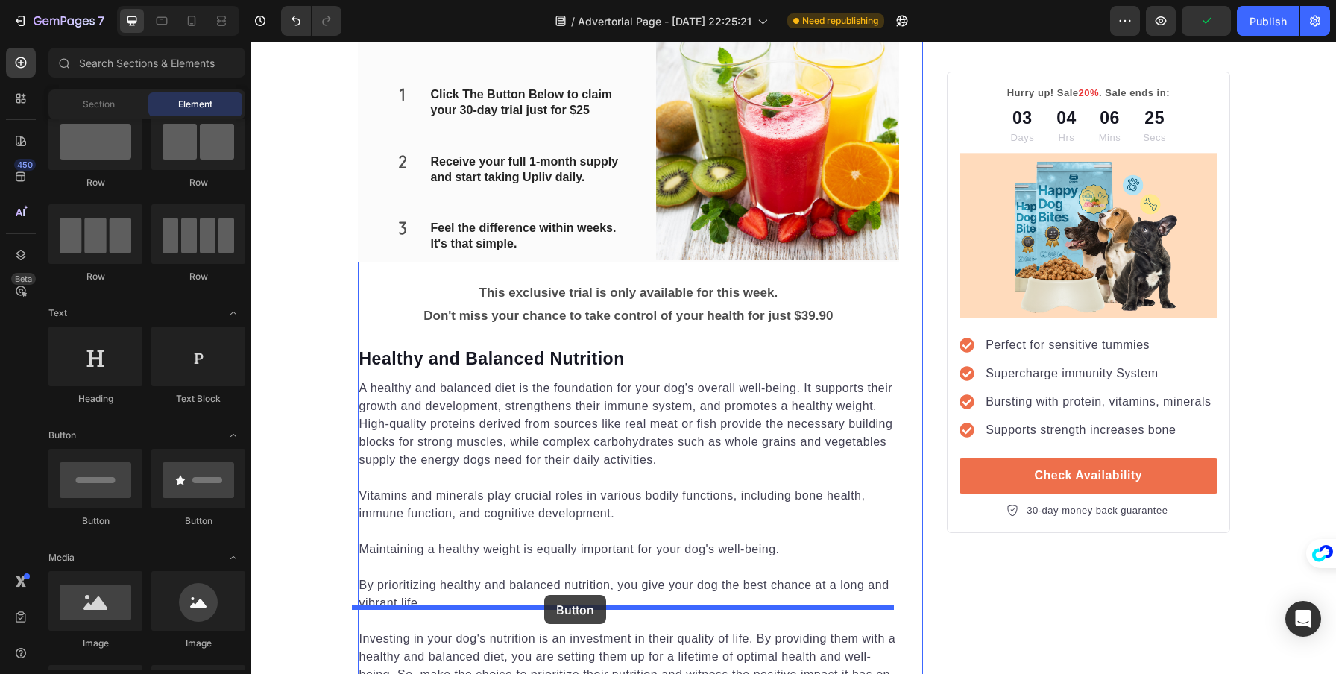
drag, startPoint x: 356, startPoint y: 523, endPoint x: 544, endPoint y: 595, distance: 201.1
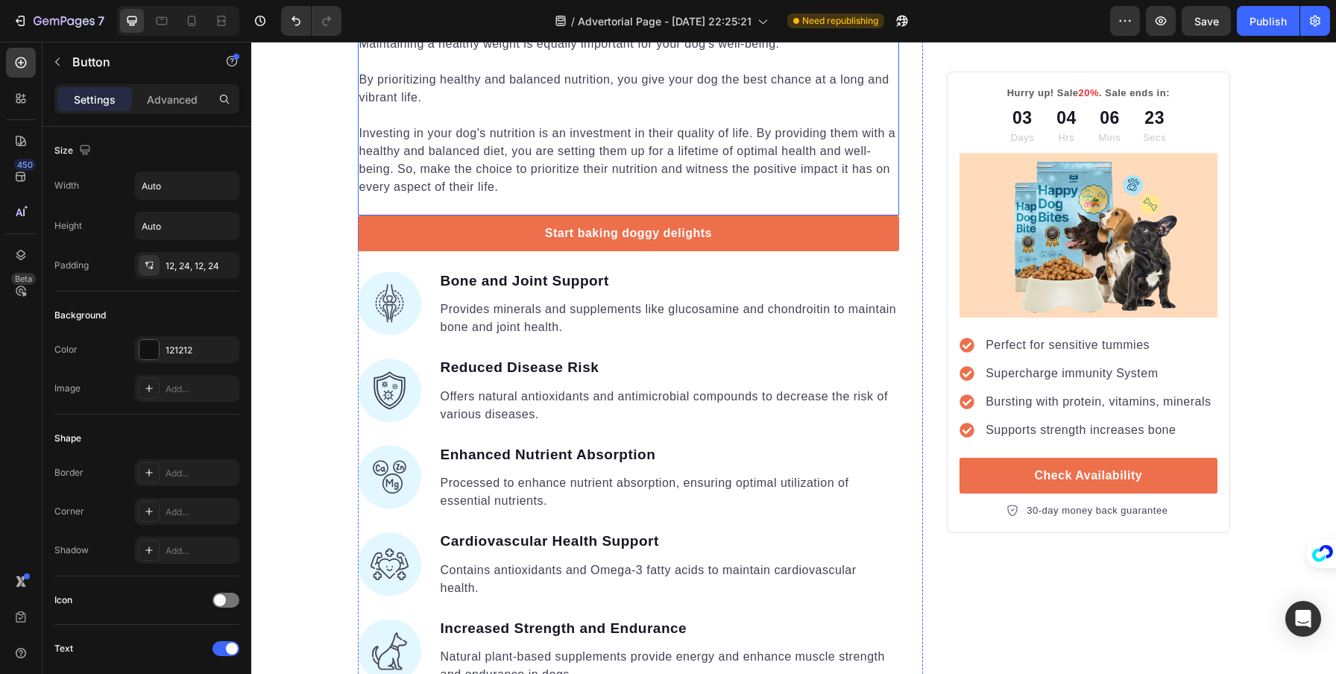
scroll to position [2547, 0]
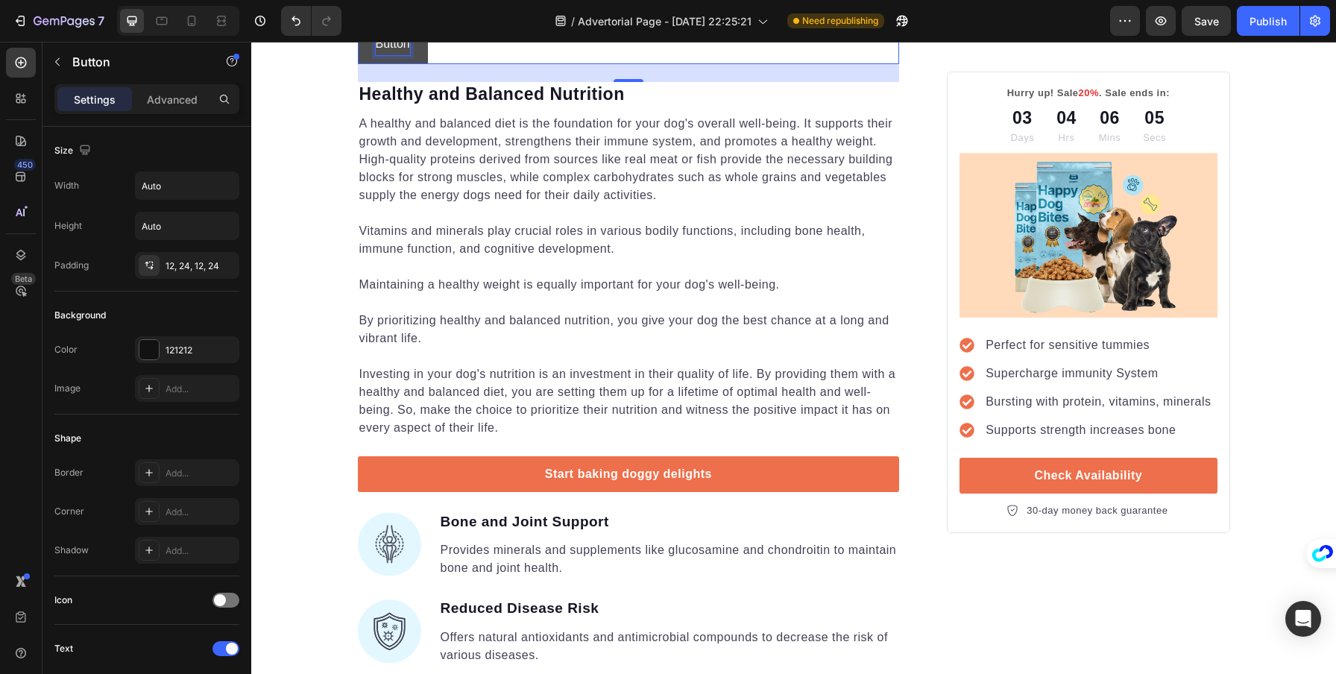
click at [388, 55] on p "Button" at bounding box center [393, 45] width 34 height 22
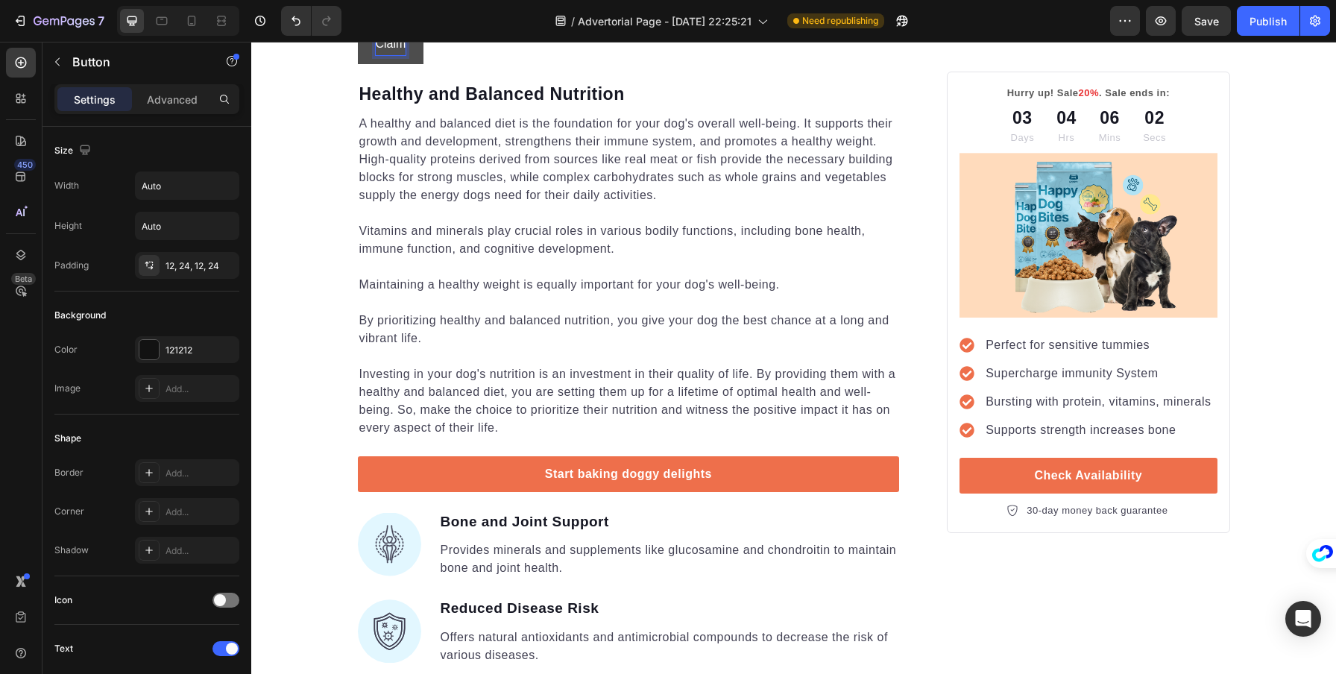
click at [358, 42] on button "Claim" at bounding box center [391, 45] width 66 height 40
click at [358, 42] on button "Claim Your" at bounding box center [404, 45] width 93 height 40
click at [358, 42] on button "Claim Your 30-Day" at bounding box center [425, 45] width 135 height 40
click at [358, 42] on button "Claim Your 30-Day Trial" at bounding box center [438, 45] width 161 height 40
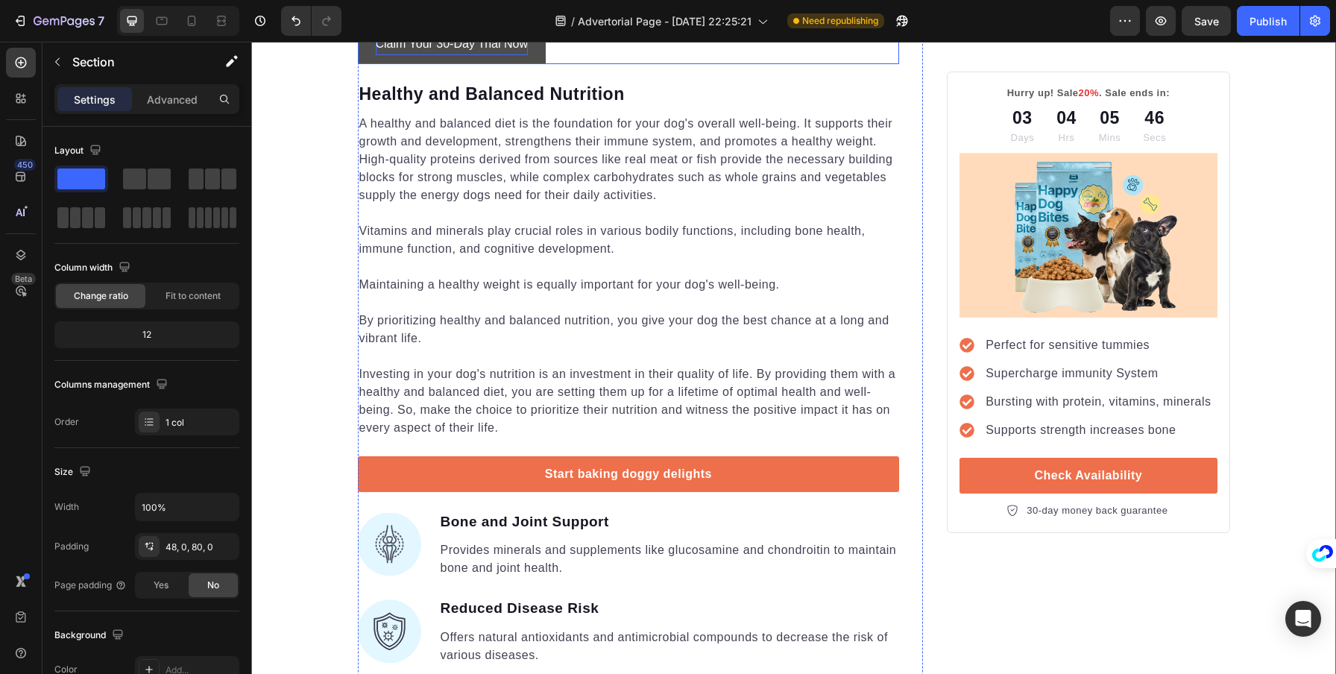
click at [376, 55] on p "Claim Your 30-Day Trial Now" at bounding box center [452, 45] width 153 height 22
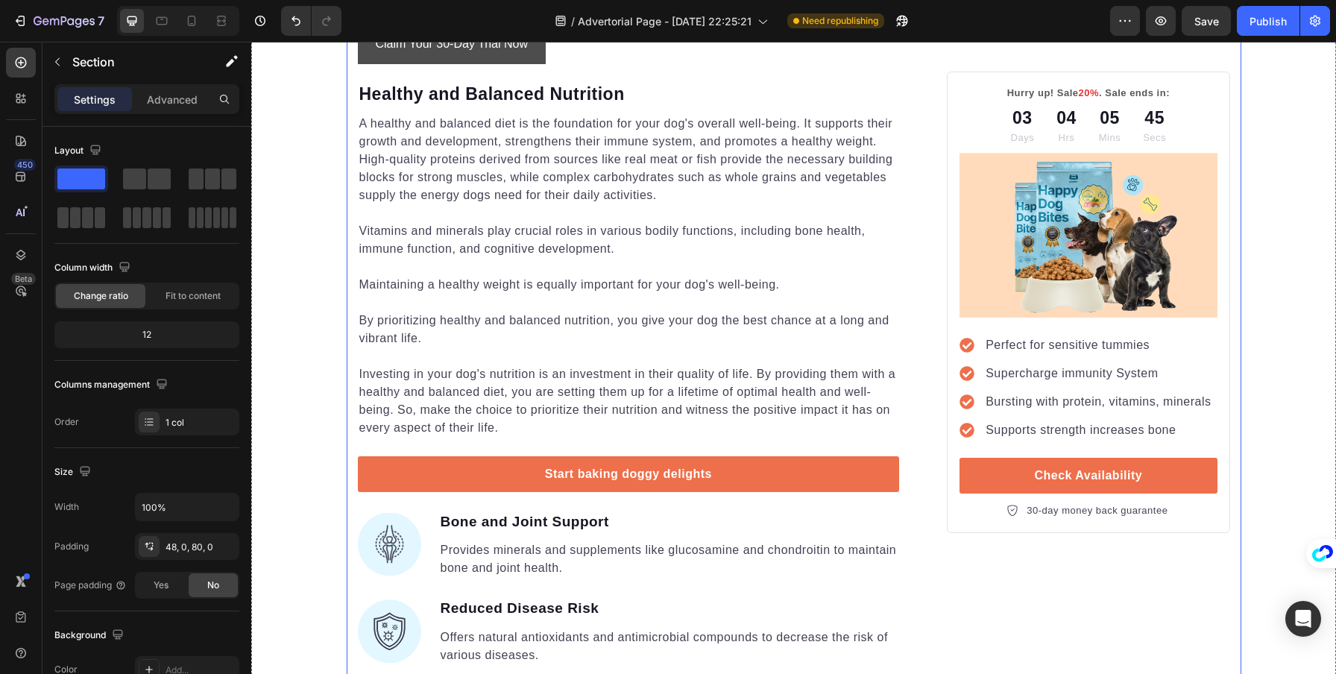
click at [359, 64] on button "Claim Your 30-Day Trial Now" at bounding box center [452, 45] width 189 height 40
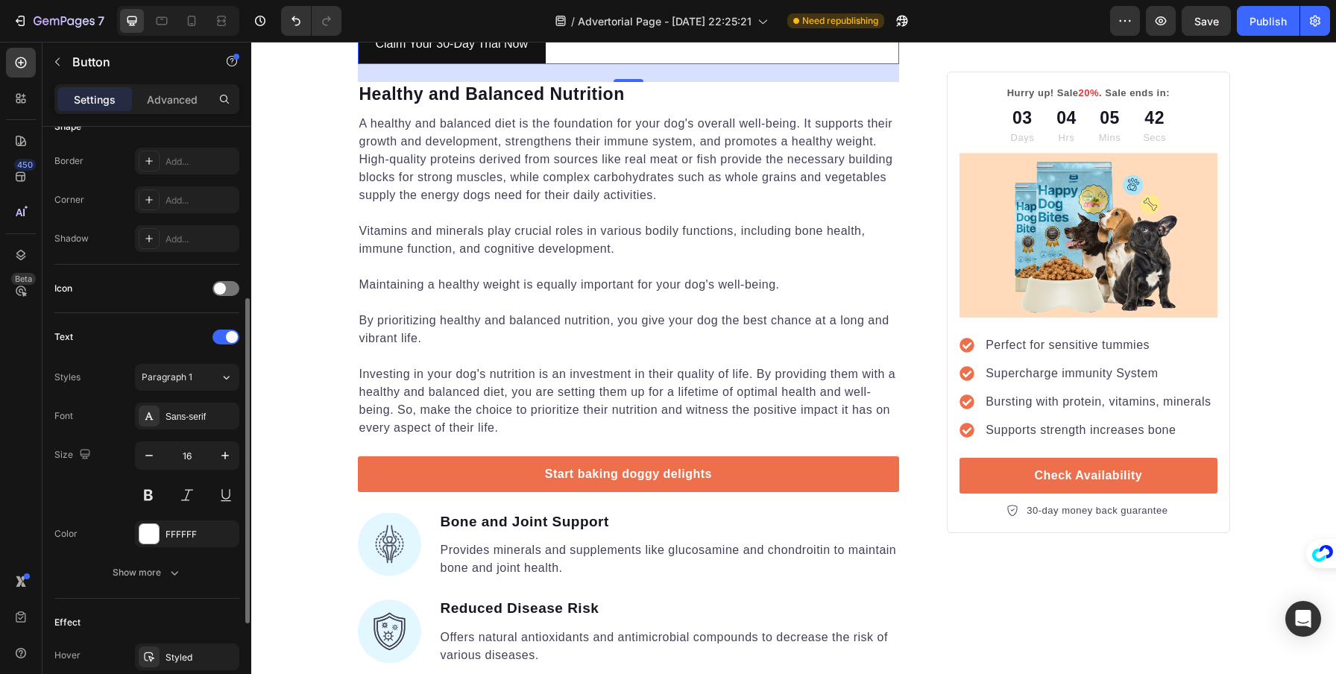
scroll to position [479, 0]
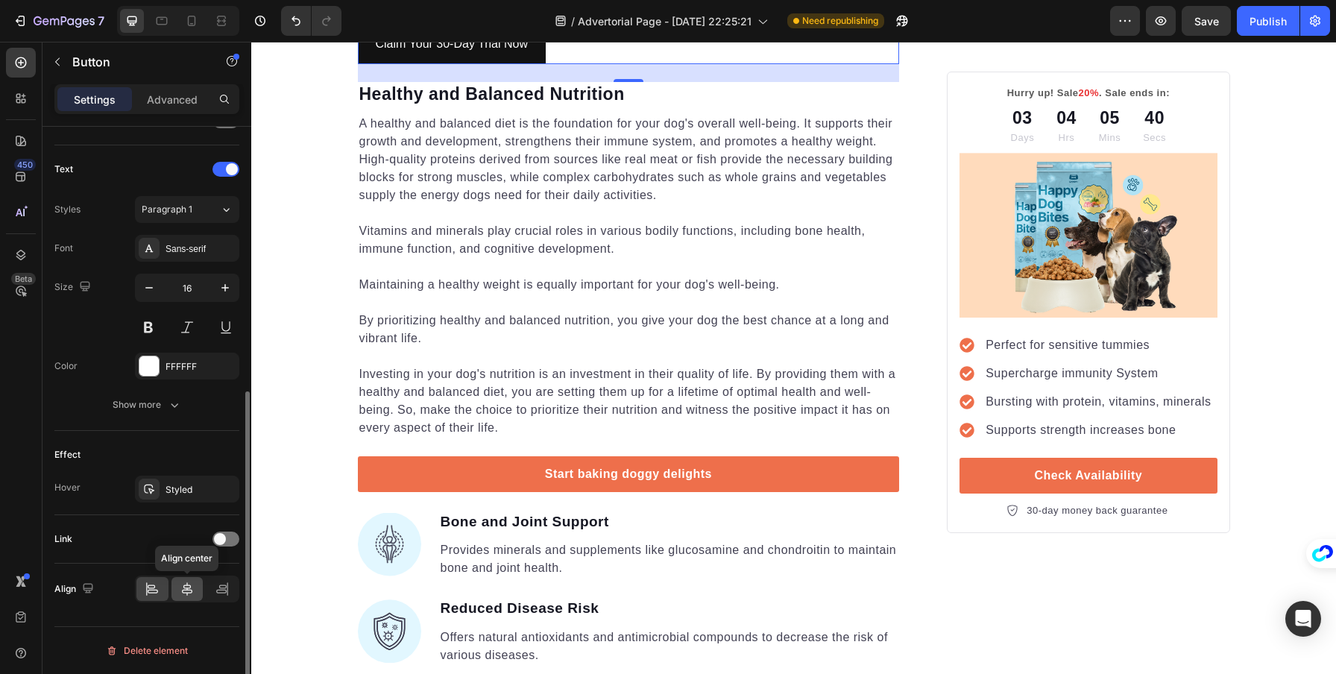
click at [183, 582] on icon at bounding box center [187, 589] width 15 height 15
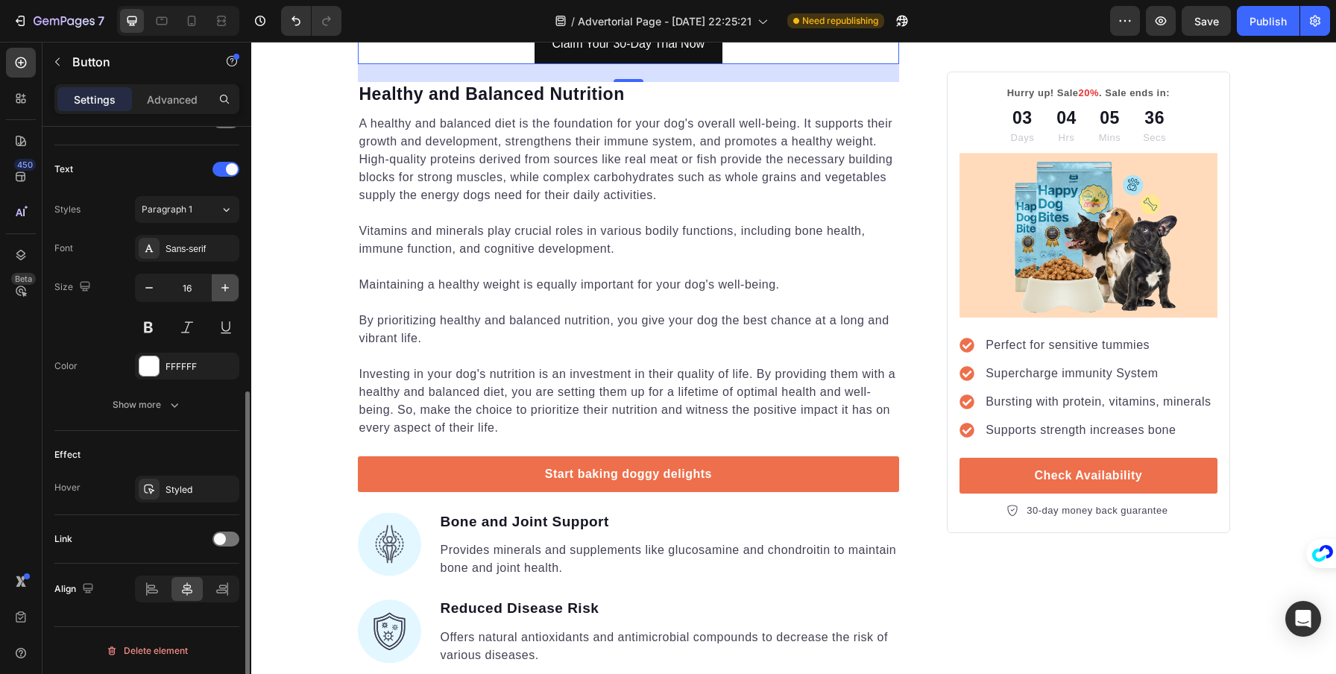
click at [225, 286] on icon "button" at bounding box center [225, 287] width 15 height 15
type input "17"
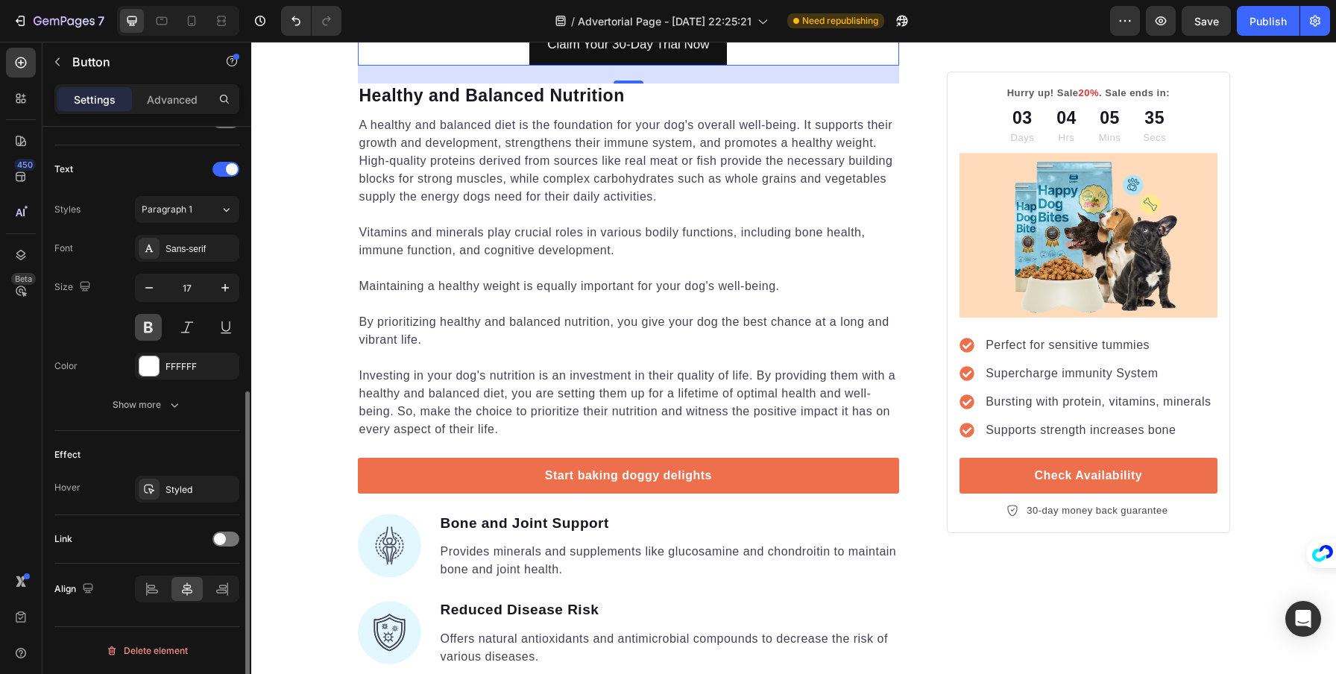
click at [150, 330] on button at bounding box center [148, 327] width 27 height 27
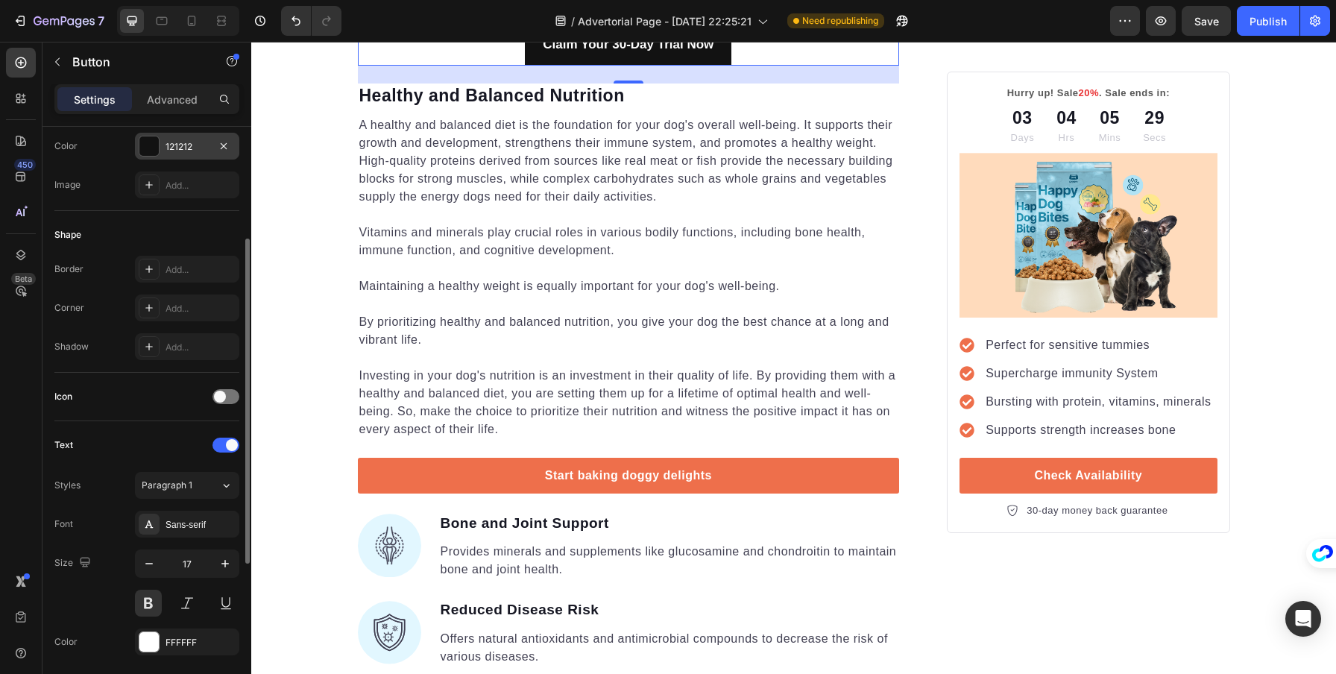
click at [146, 149] on div at bounding box center [148, 145] width 19 height 19
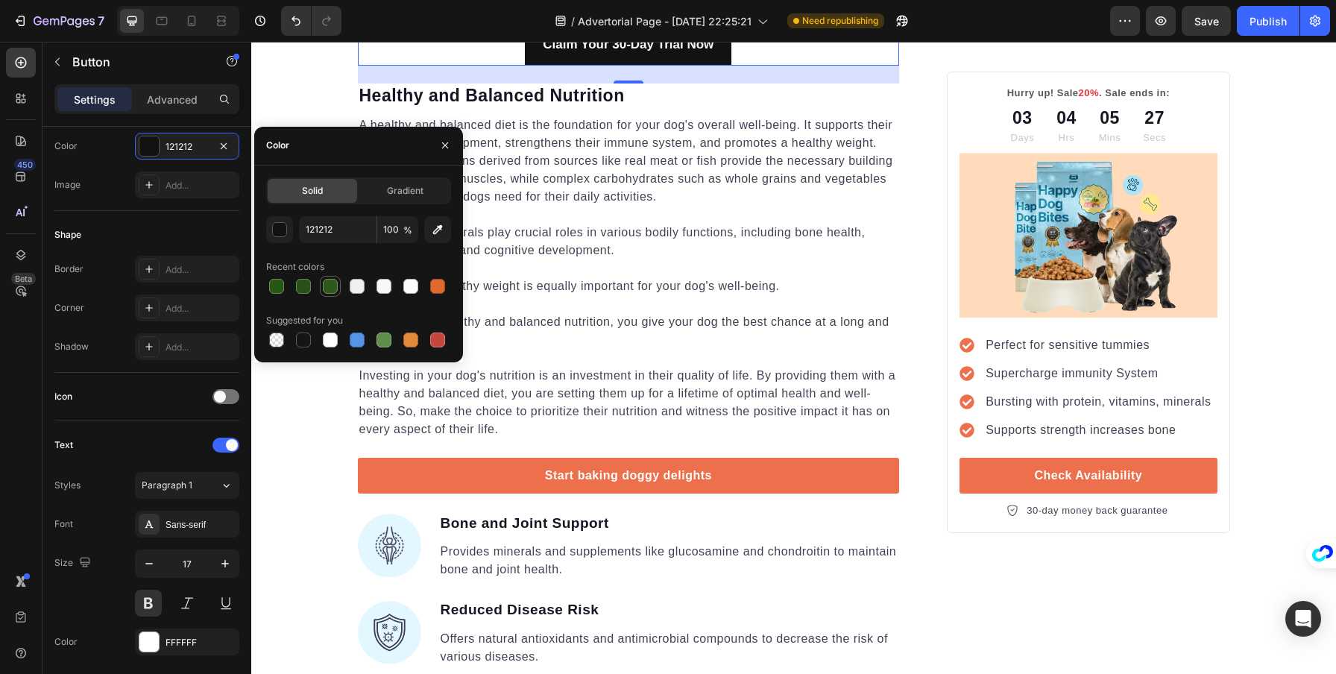
click at [330, 289] on div at bounding box center [330, 286] width 15 height 15
click at [306, 289] on div at bounding box center [303, 286] width 15 height 15
click at [327, 286] on div at bounding box center [330, 286] width 15 height 15
click at [382, 337] on div at bounding box center [384, 340] width 15 height 15
type input "5E8E49"
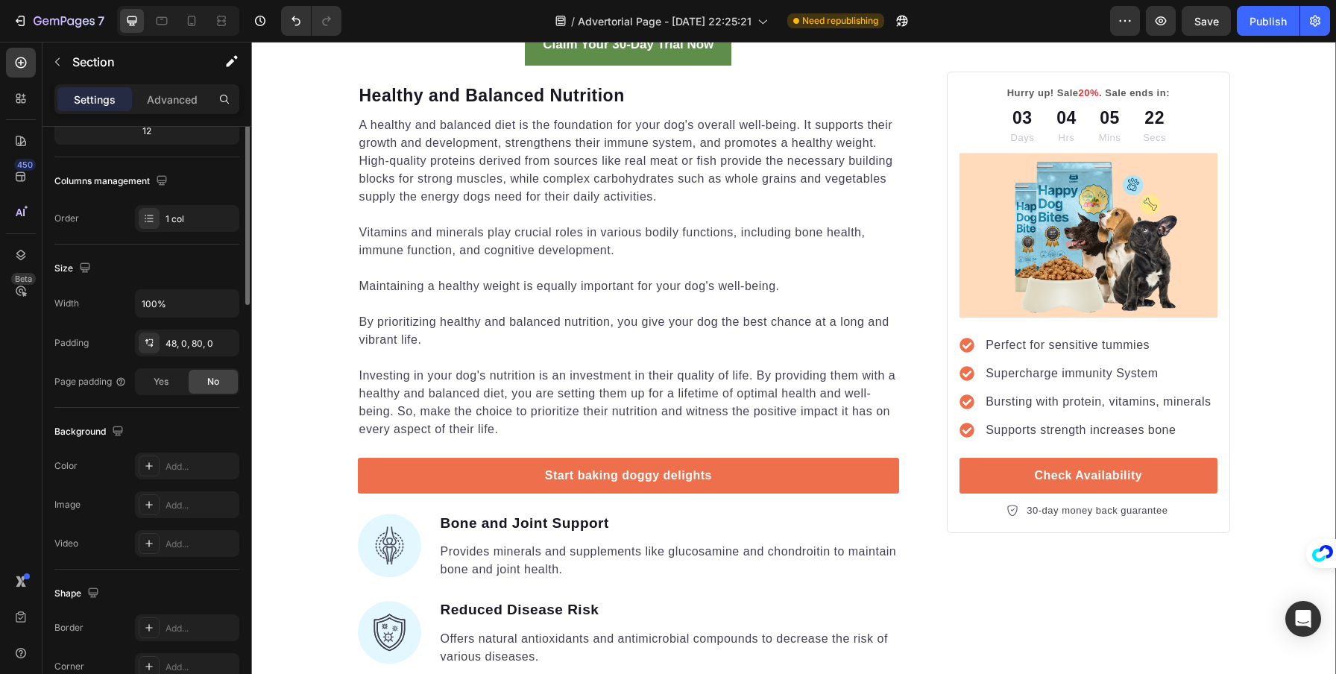
scroll to position [0, 0]
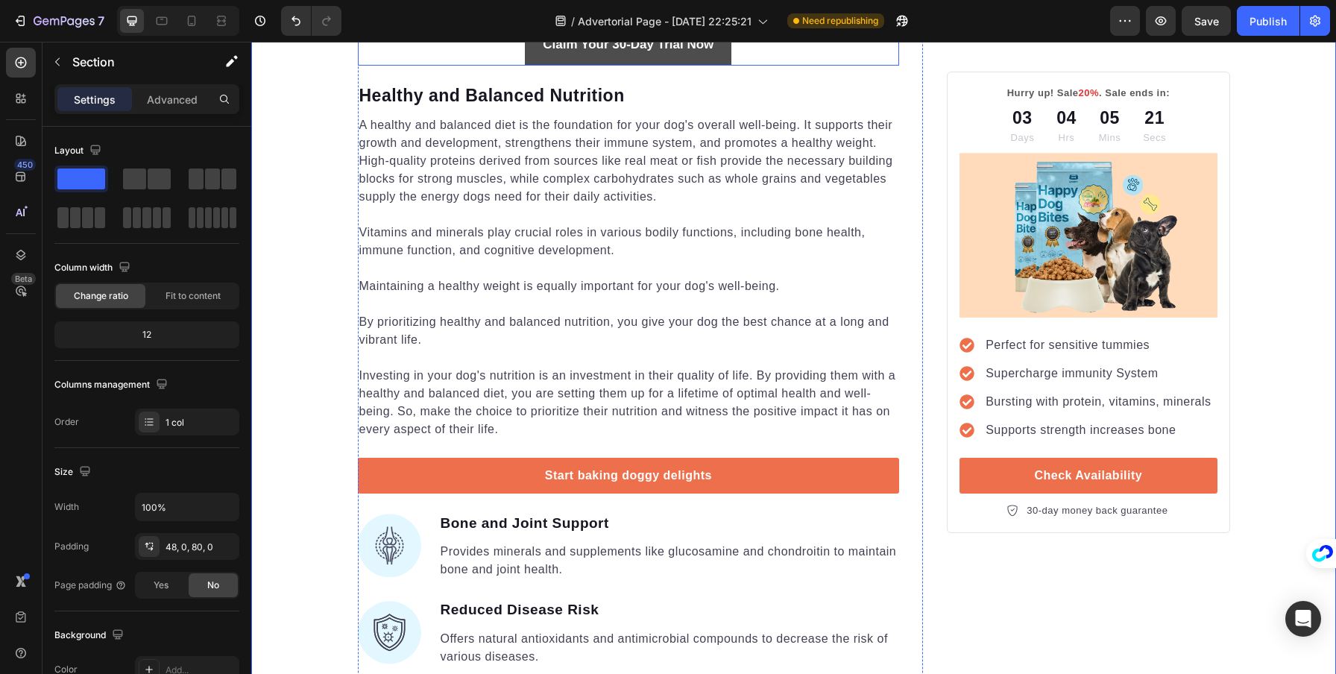
click at [526, 66] on button "Claim Your 30-Day Trial Now" at bounding box center [628, 45] width 207 height 41
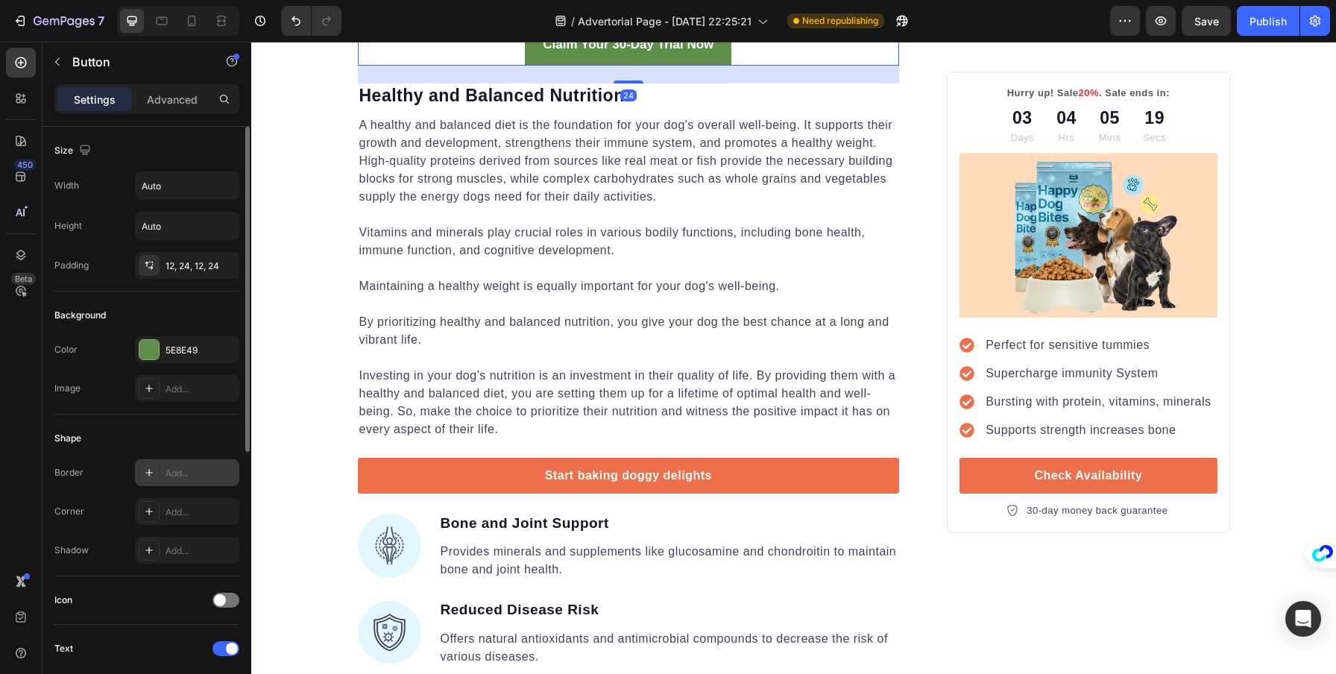
click at [171, 474] on div "Add..." at bounding box center [201, 473] width 70 height 13
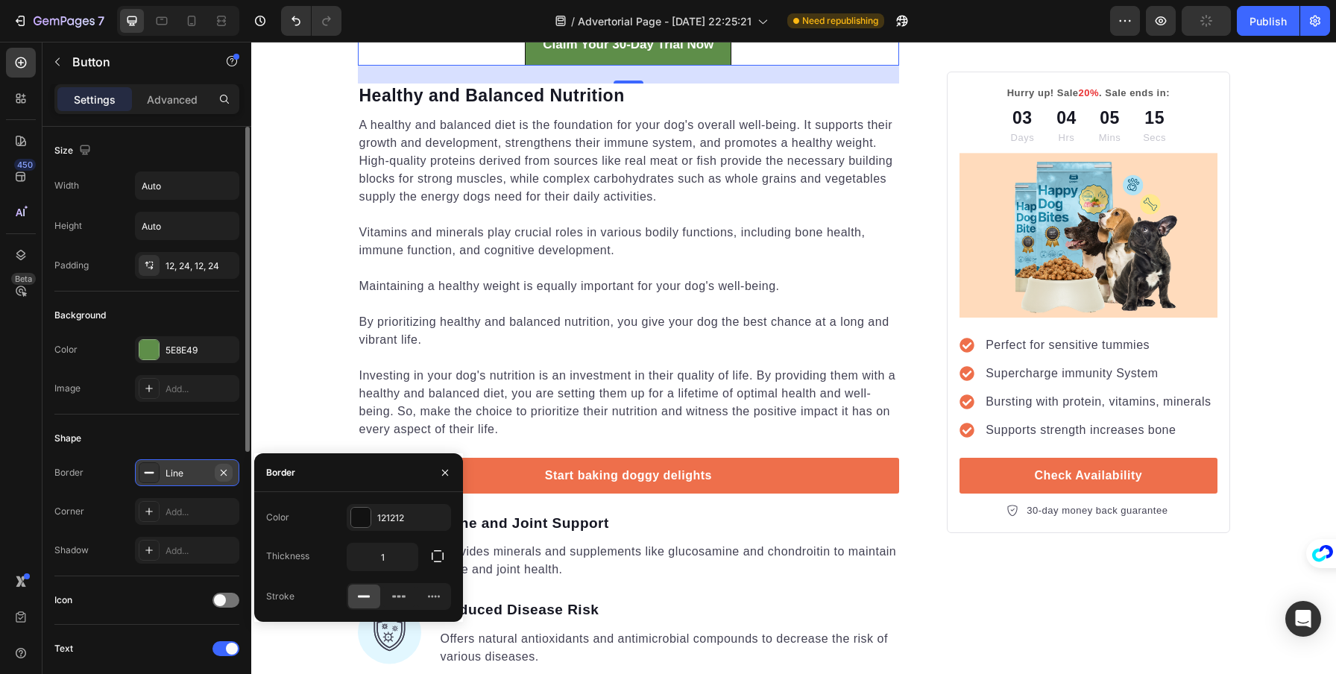
click at [226, 469] on icon "button" at bounding box center [224, 472] width 6 height 6
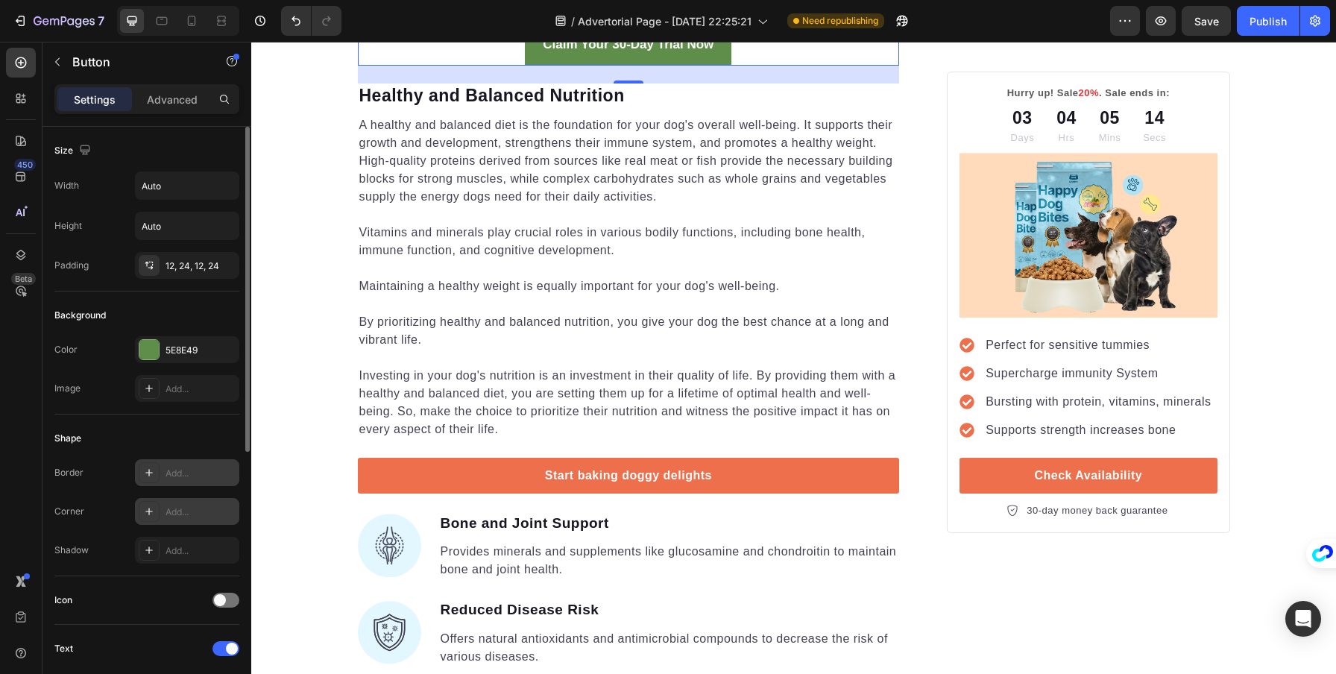
click at [189, 515] on div "Add..." at bounding box center [201, 512] width 70 height 13
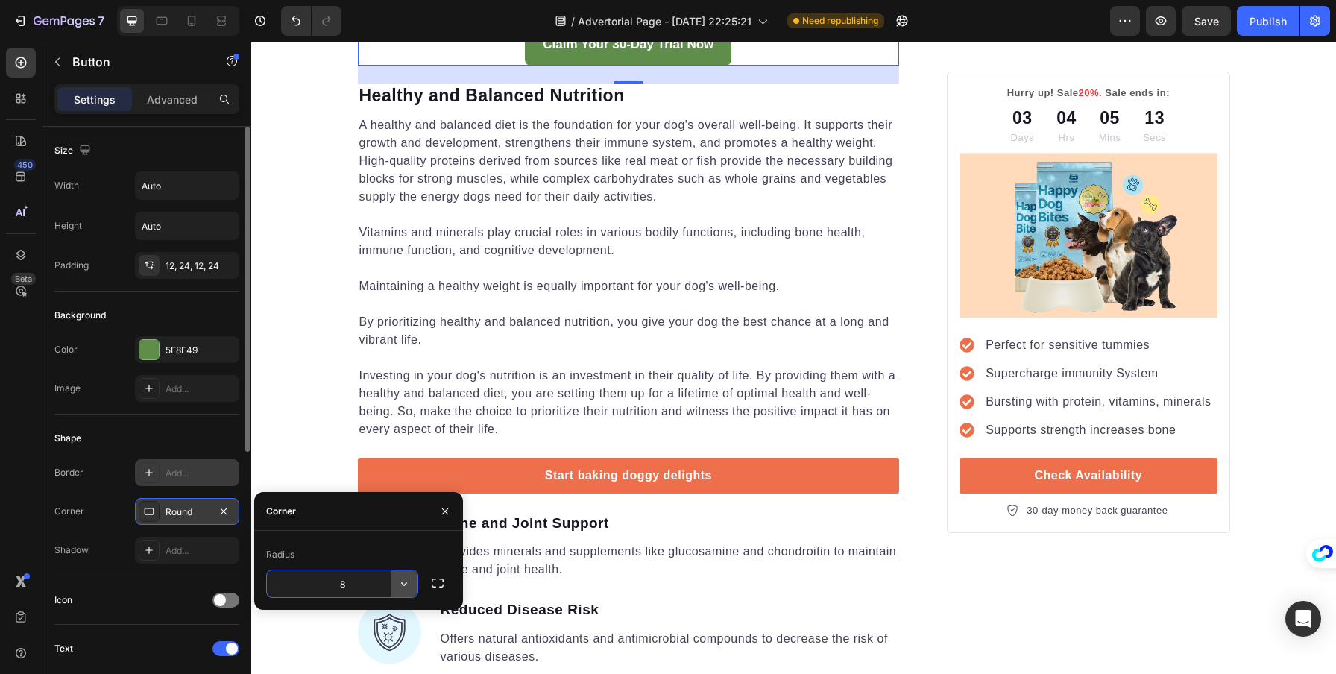
click at [405, 586] on icon "button" at bounding box center [404, 583] width 15 height 15
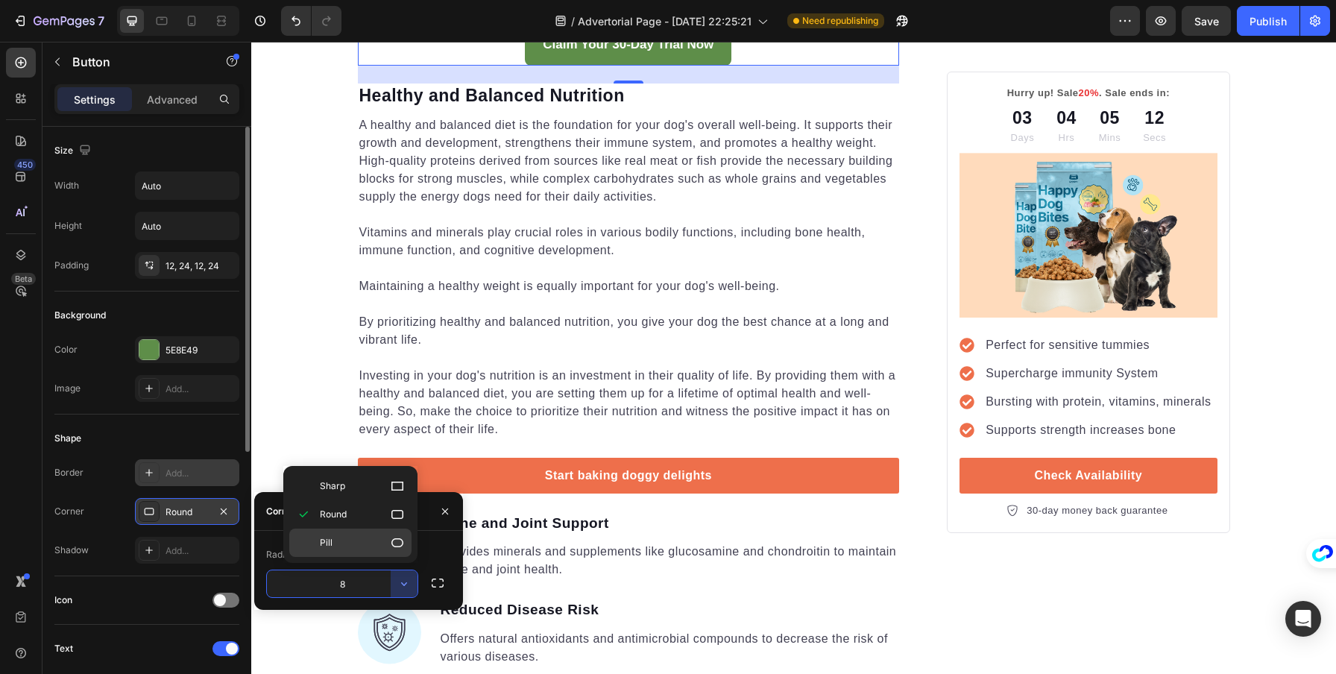
click at [362, 542] on p "Pill" at bounding box center [362, 542] width 85 height 15
type input "9999"
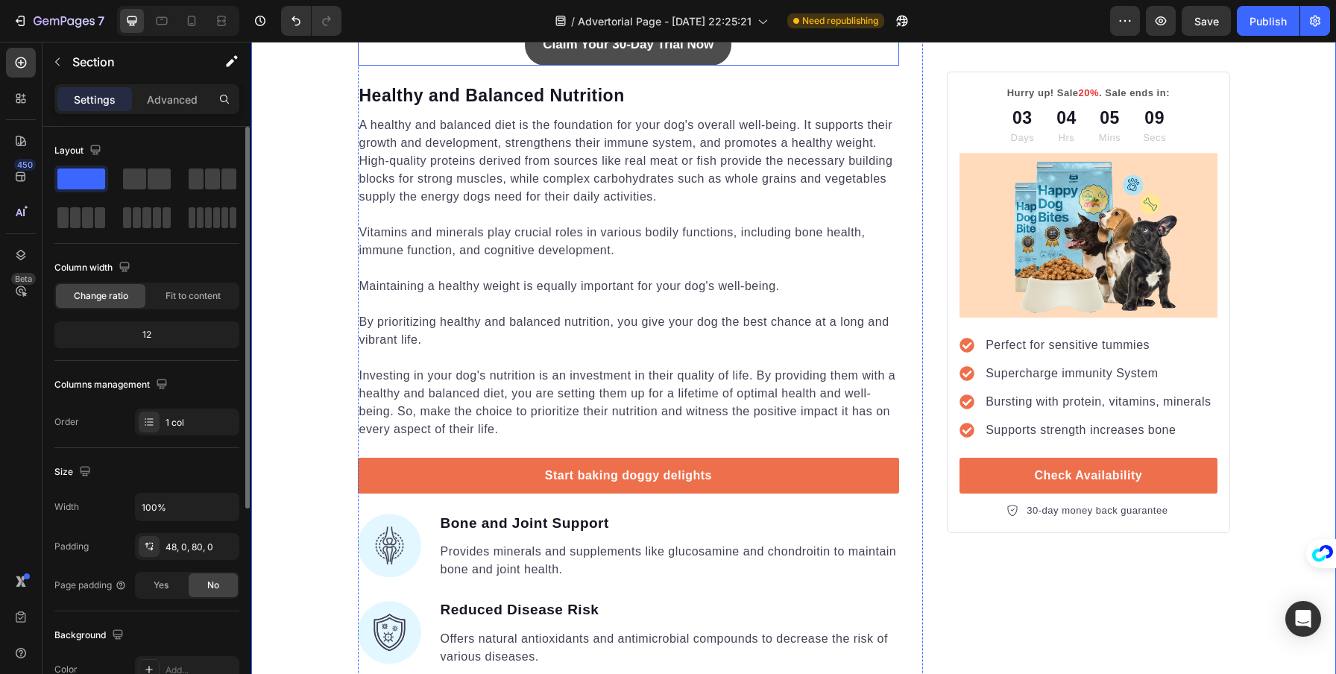
click at [529, 66] on button "Claim Your 30-Day Trial Now" at bounding box center [628, 45] width 207 height 41
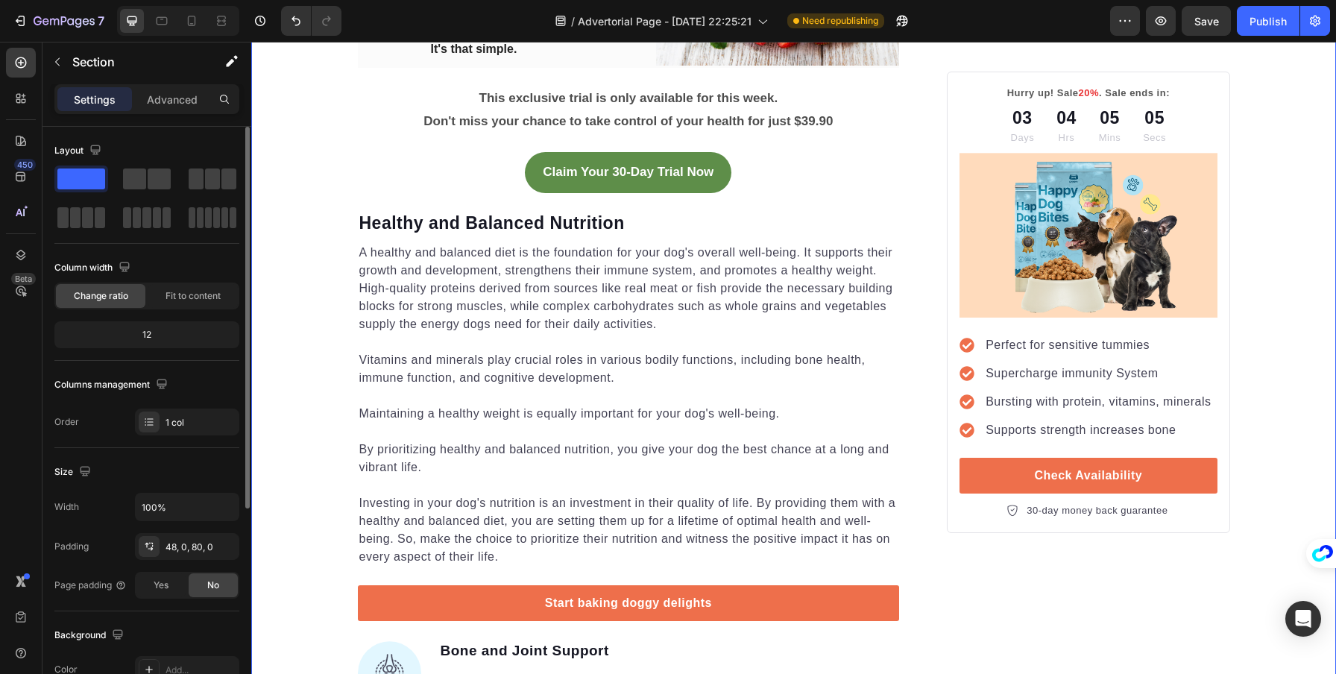
scroll to position [2614, 0]
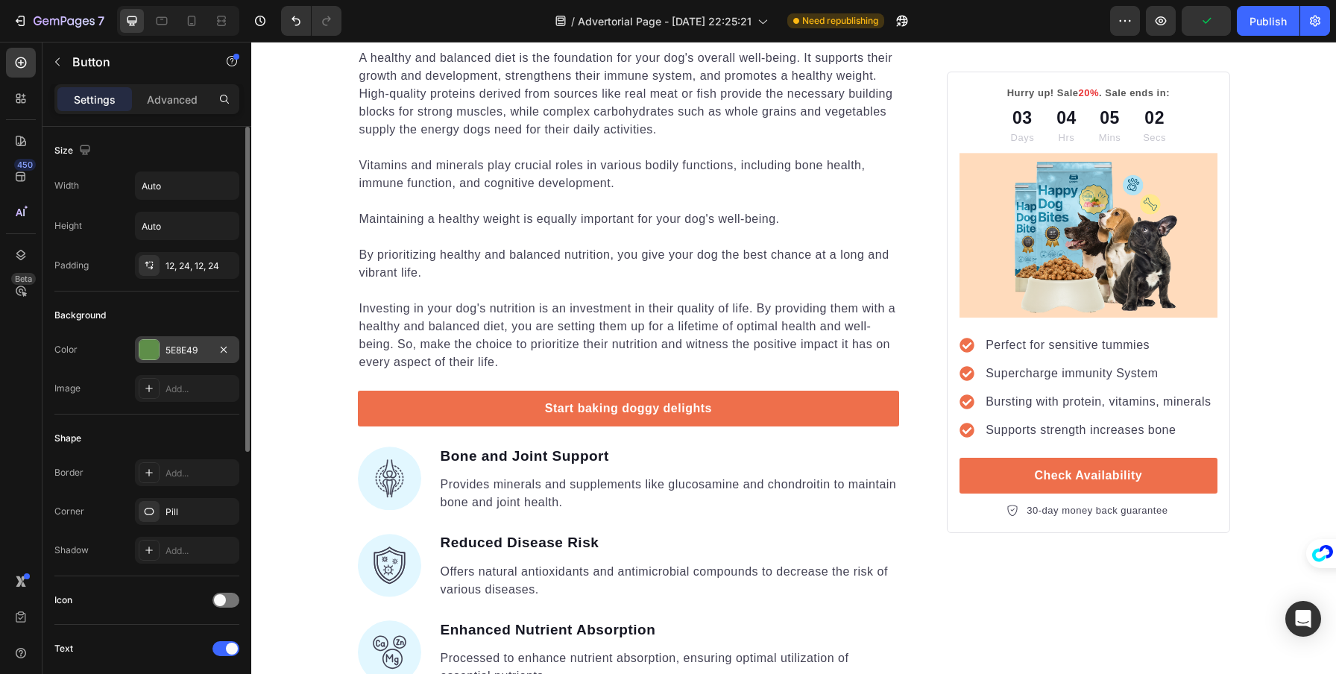
click at [161, 342] on div "5E8E49" at bounding box center [187, 349] width 104 height 27
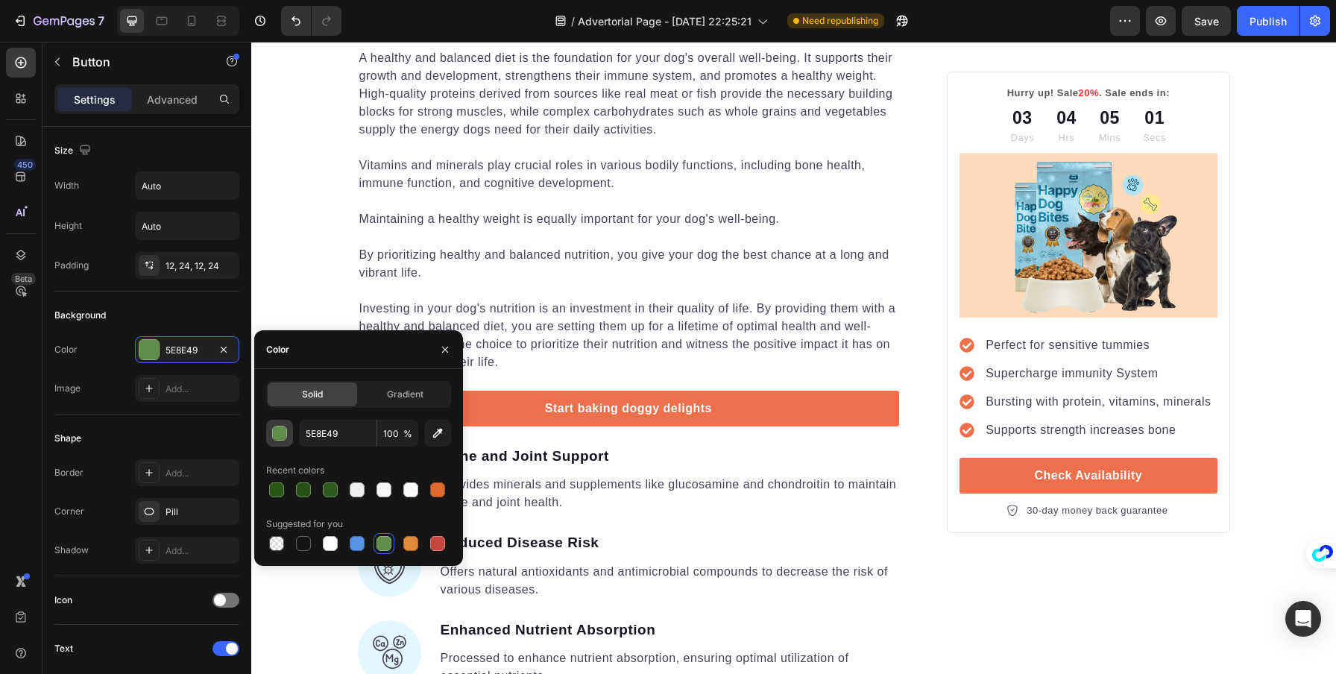
click at [273, 429] on div "button" at bounding box center [280, 434] width 15 height 15
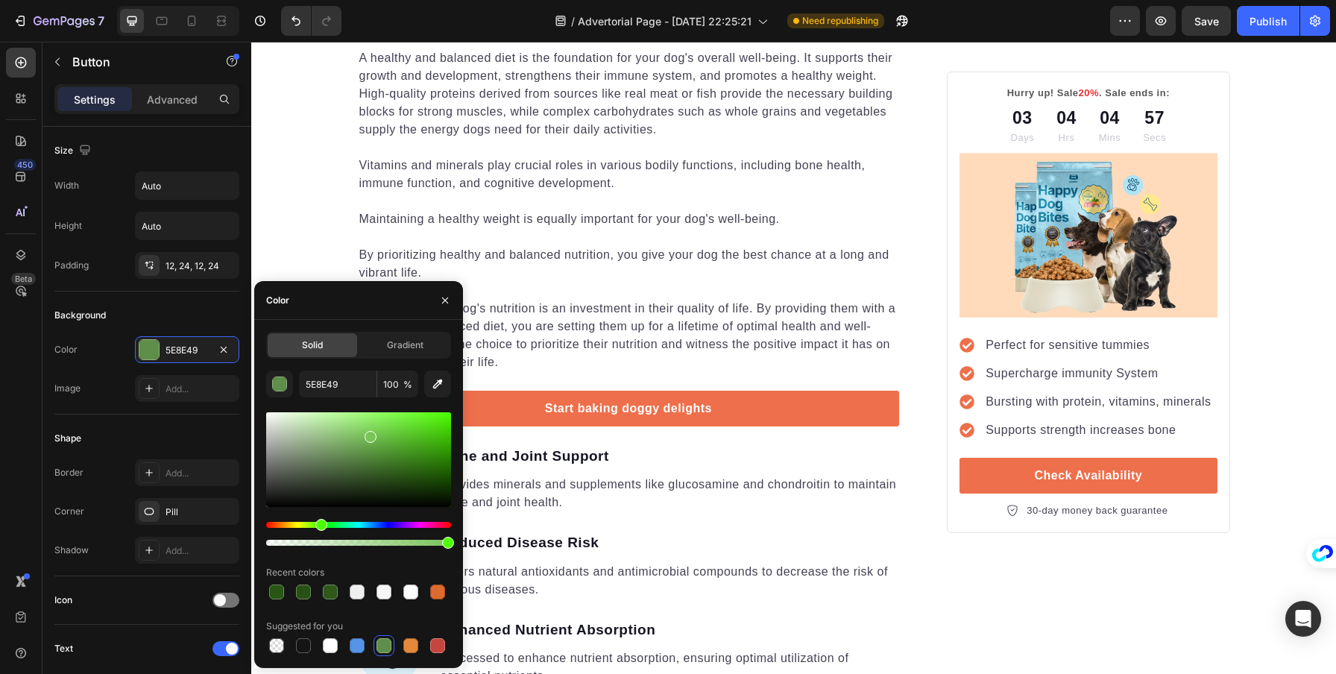
drag, startPoint x: 359, startPoint y: 454, endPoint x: 370, endPoint y: 434, distance: 23.0
click at [371, 434] on div at bounding box center [371, 437] width 12 height 12
type input "77C456"
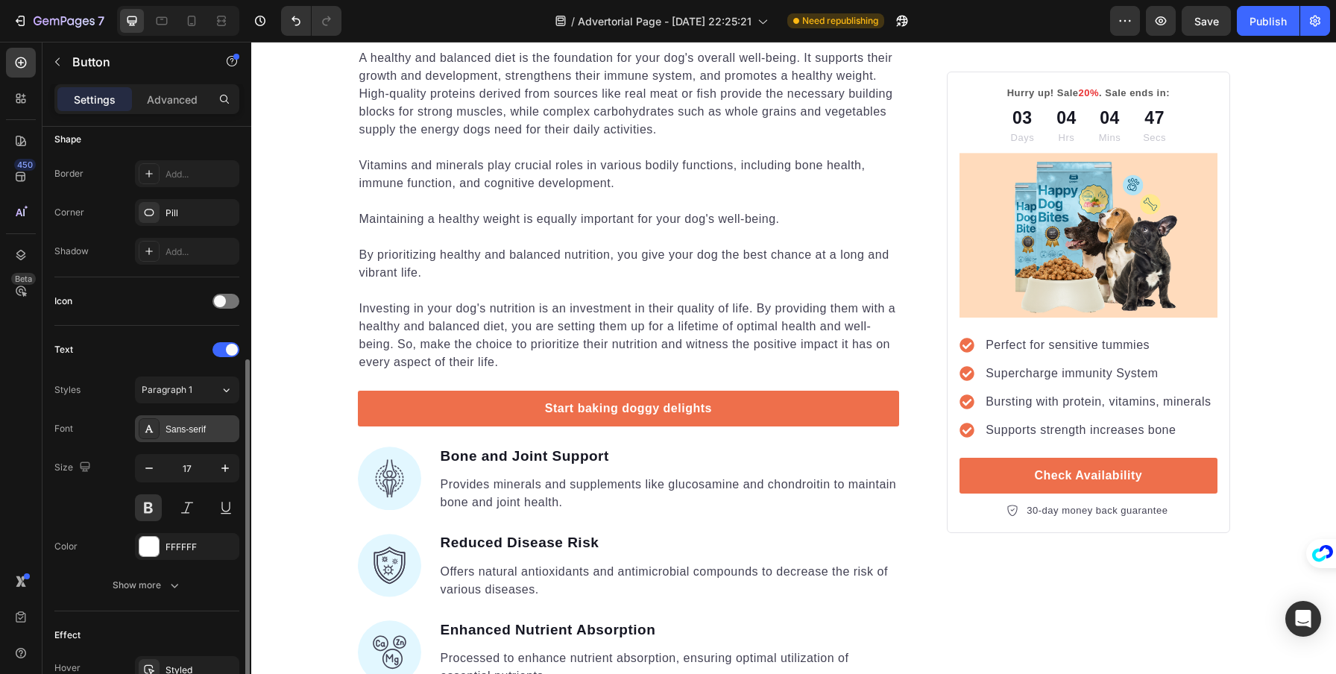
scroll to position [479, 0]
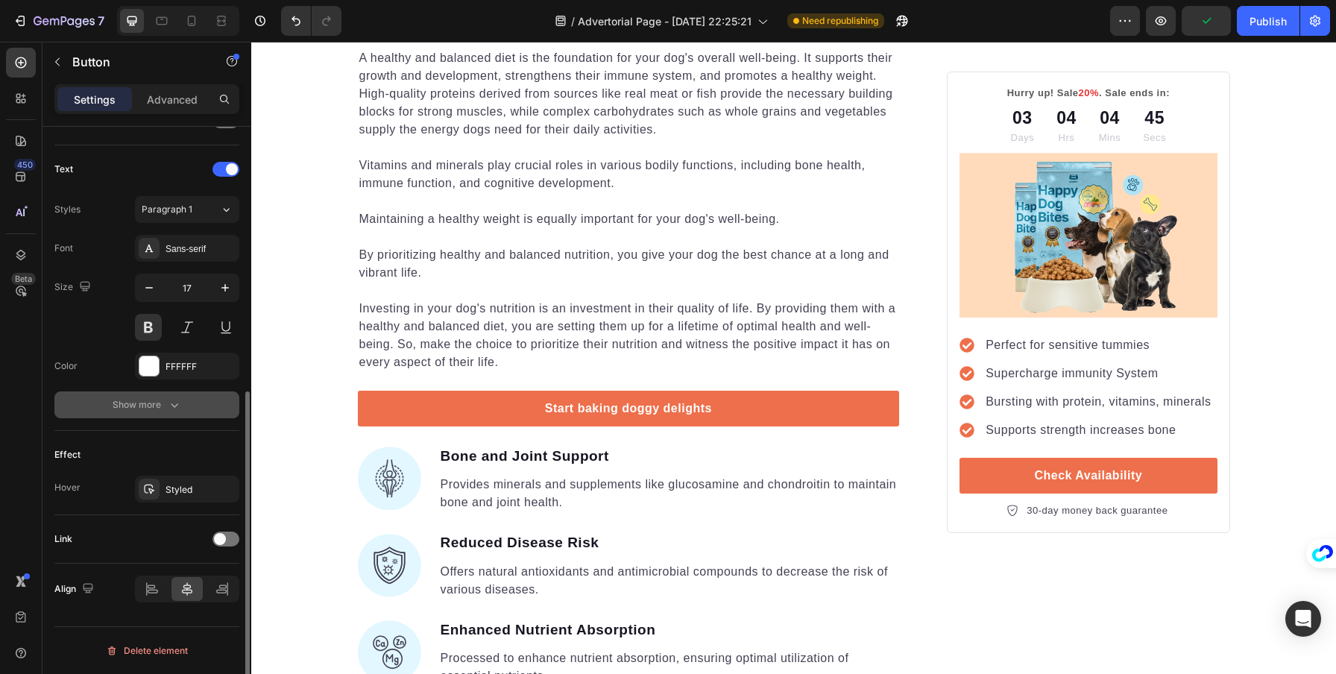
click at [145, 402] on div "Show more" at bounding box center [147, 404] width 69 height 15
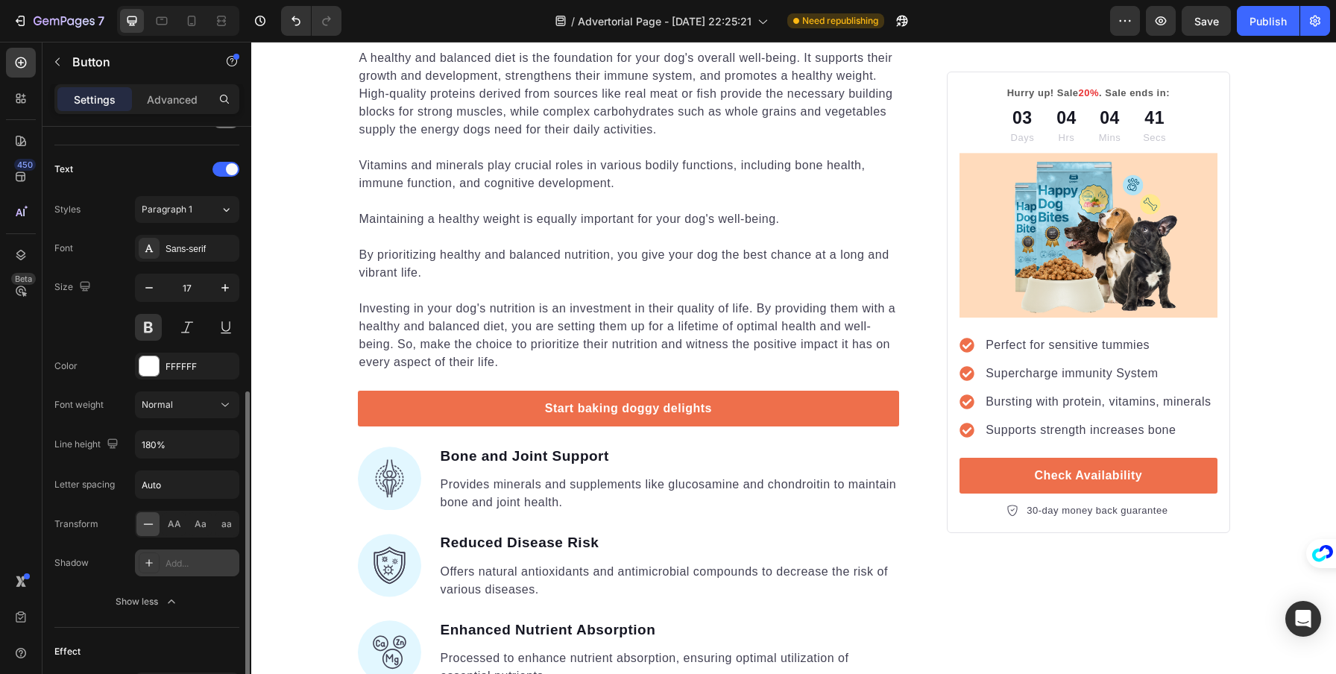
click at [174, 556] on div "Add..." at bounding box center [187, 563] width 104 height 27
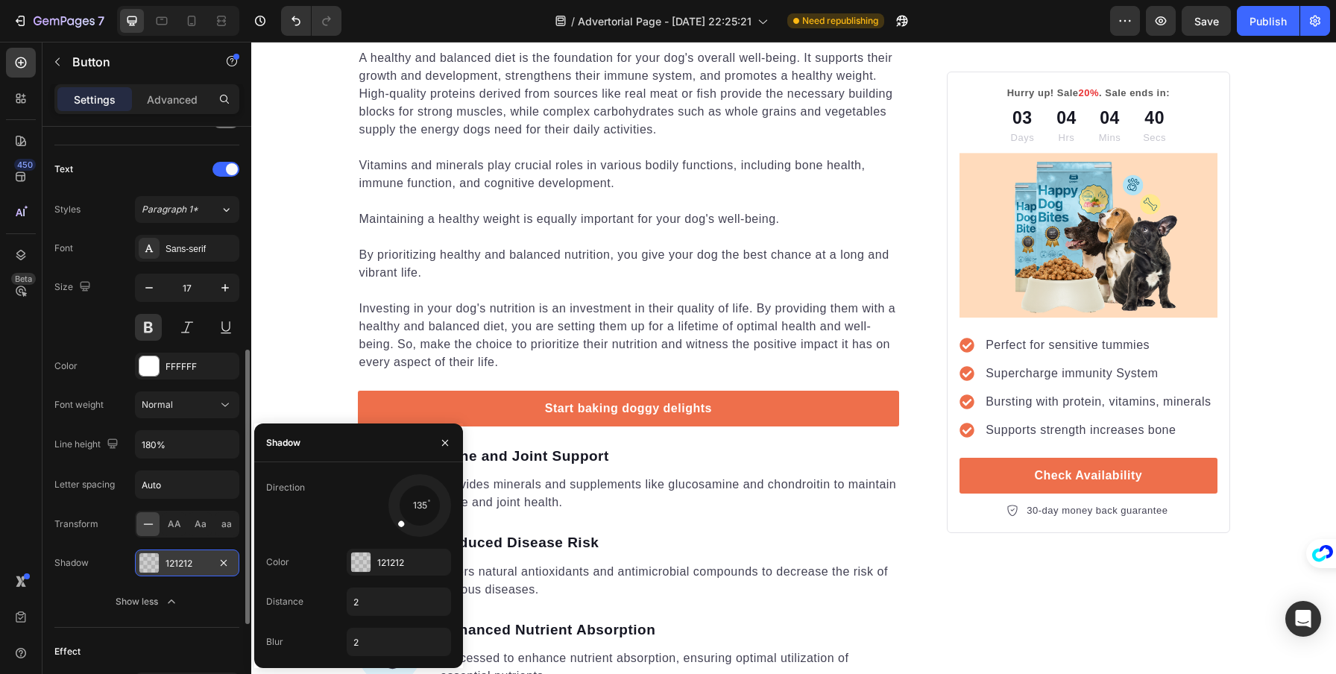
click at [157, 563] on div at bounding box center [148, 562] width 19 height 19
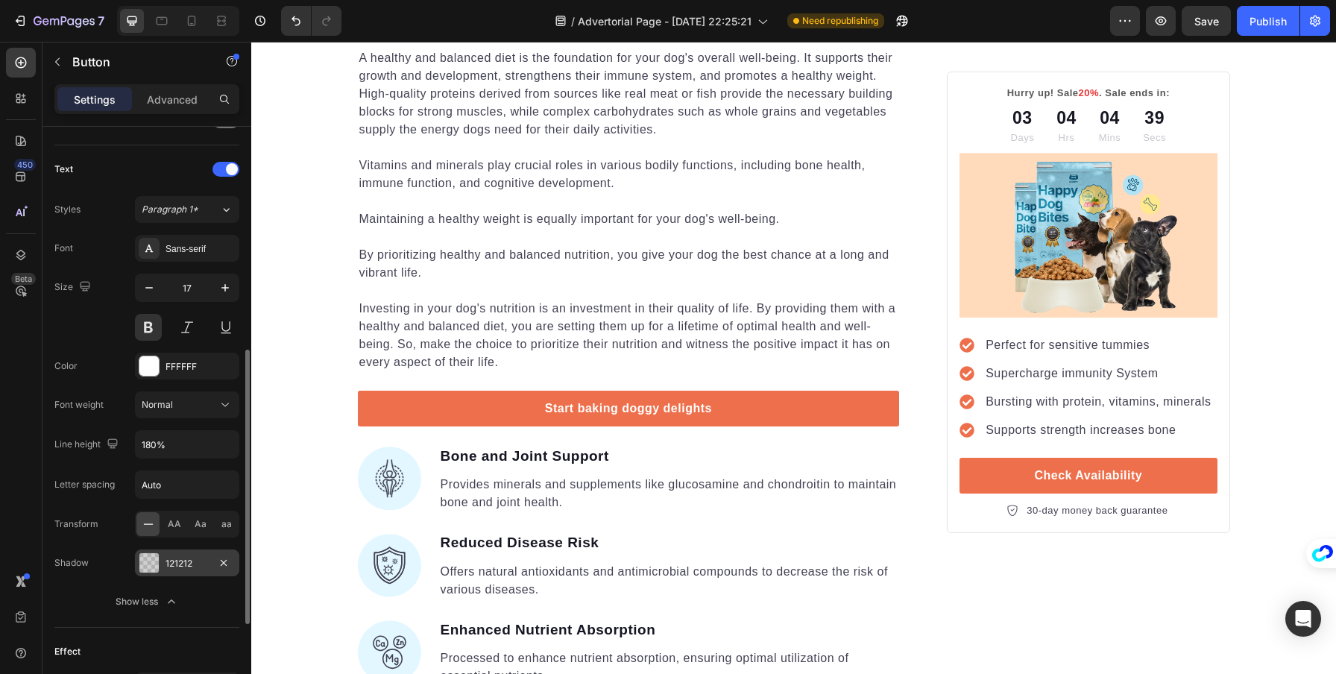
click at [156, 564] on div at bounding box center [148, 562] width 19 height 19
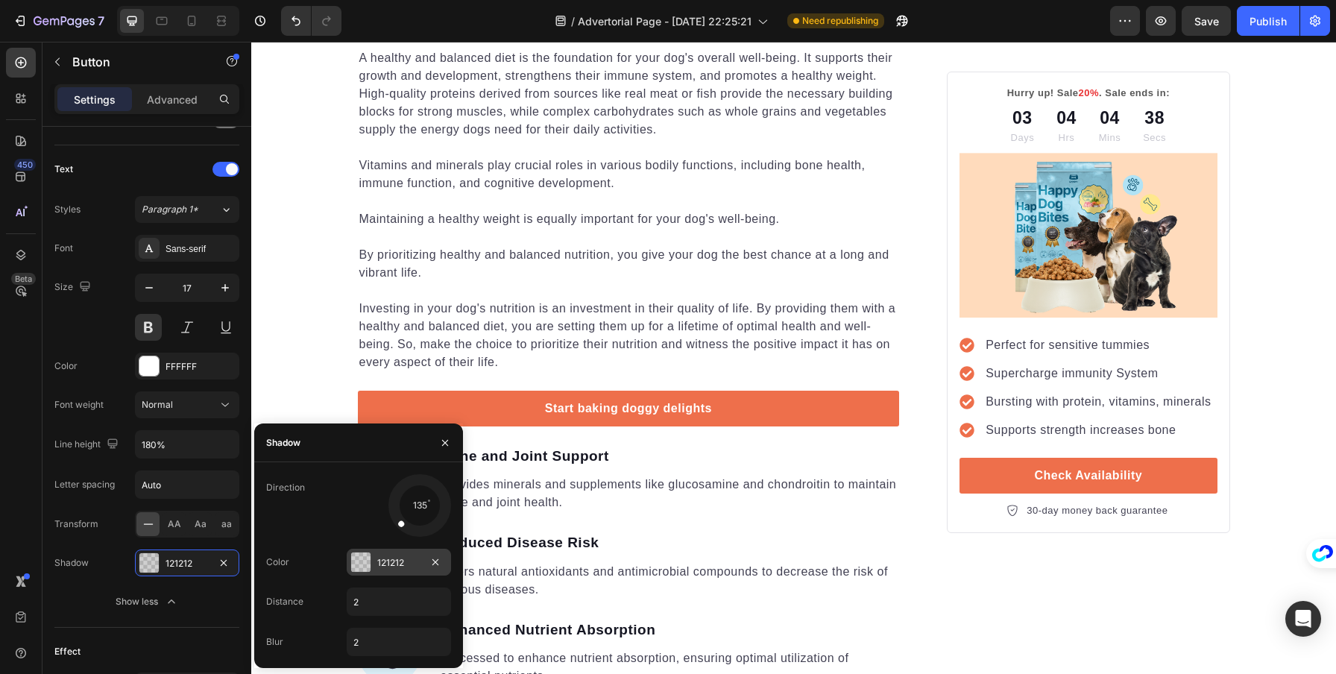
click at [368, 567] on div at bounding box center [360, 562] width 19 height 19
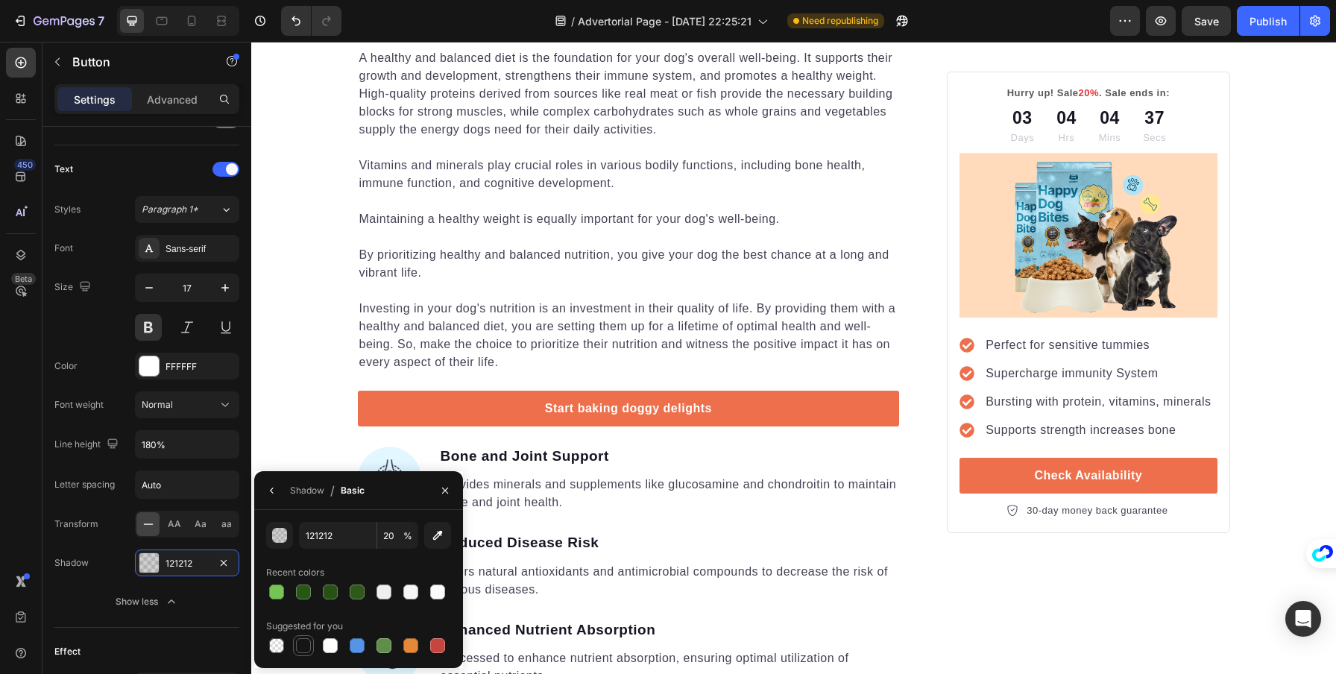
click at [298, 646] on div at bounding box center [303, 645] width 15 height 15
type input "151515"
type input "100"
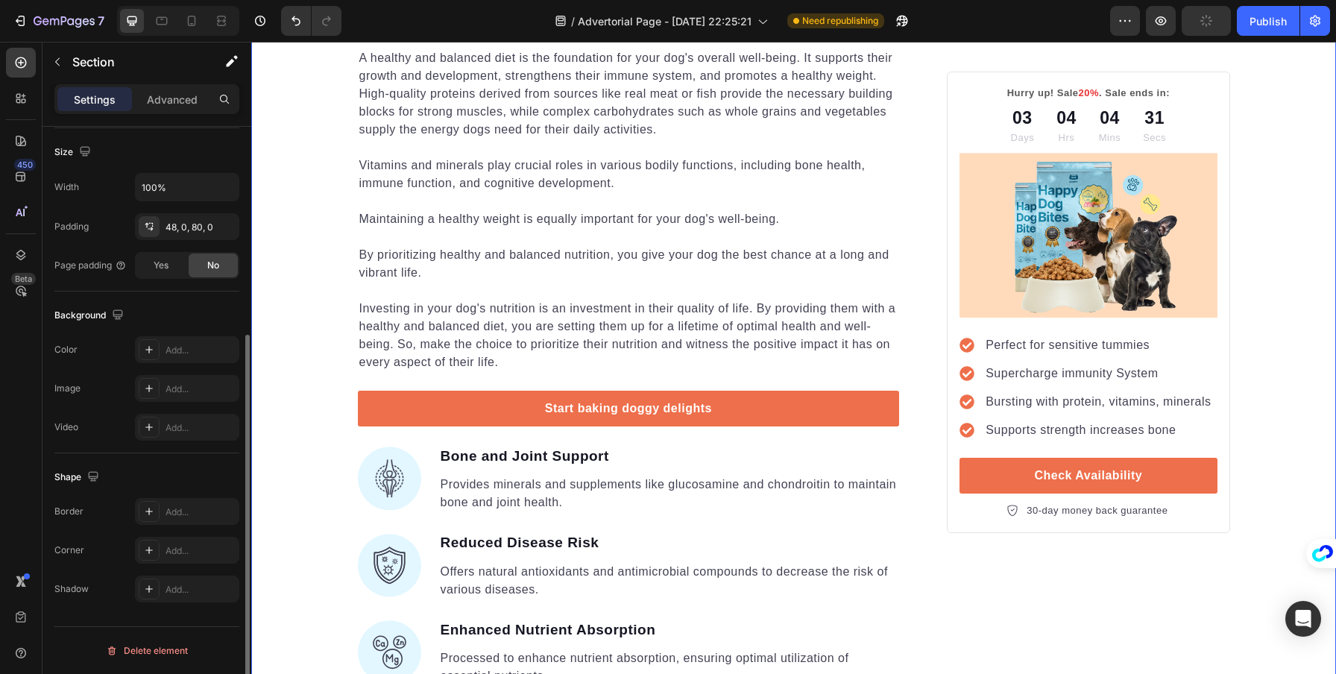
scroll to position [0, 0]
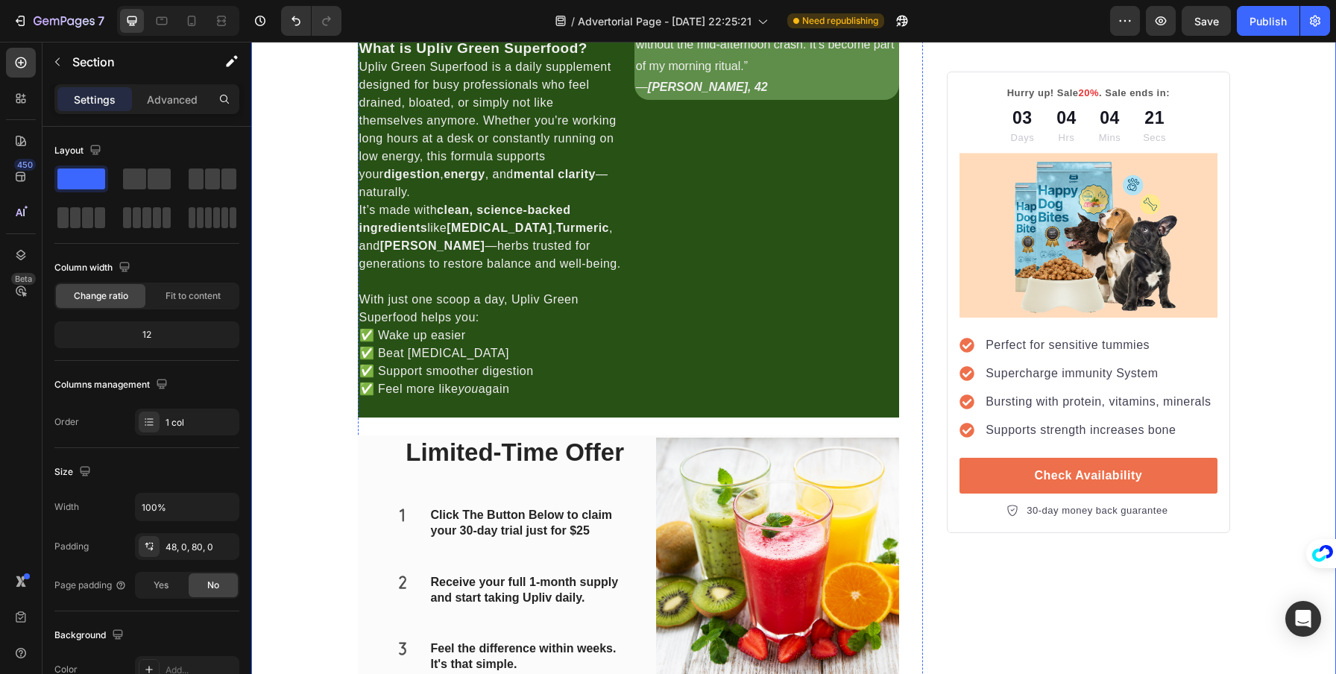
scroll to position [1780, 0]
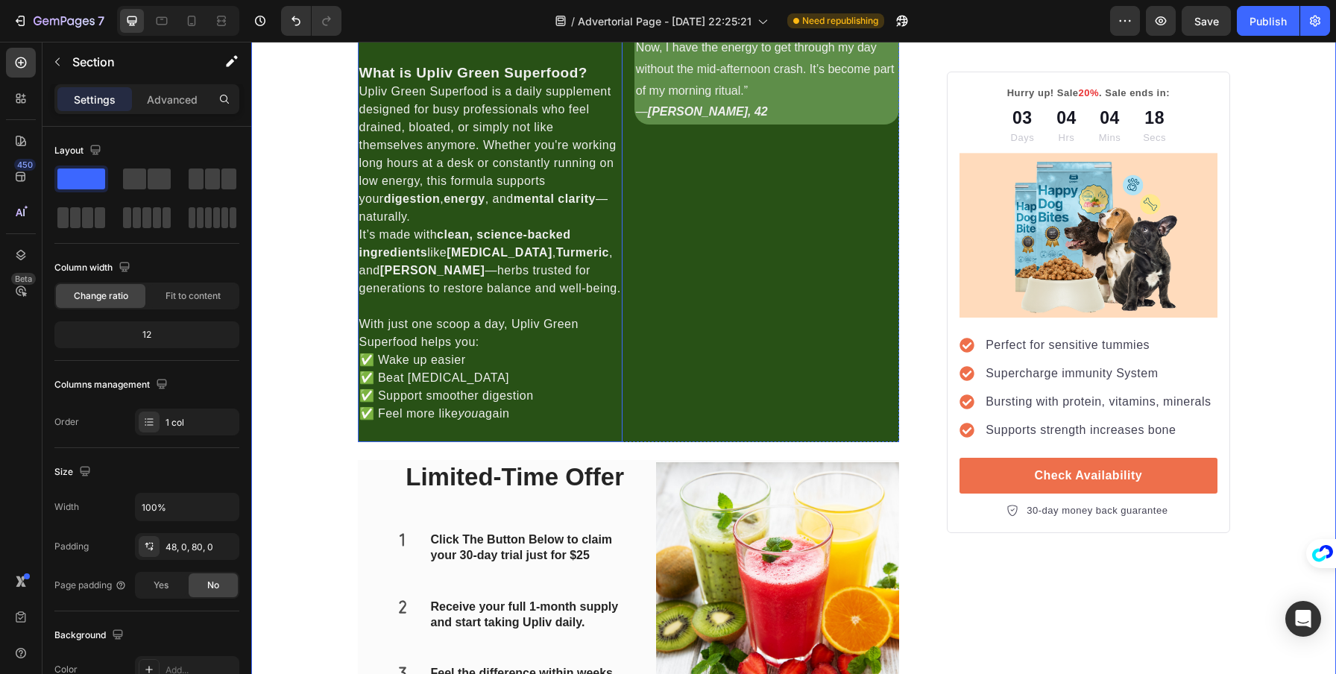
click at [439, 46] on p "🌿 Upliv Green Superfood offers a smarter solution." at bounding box center [490, 28] width 262 height 36
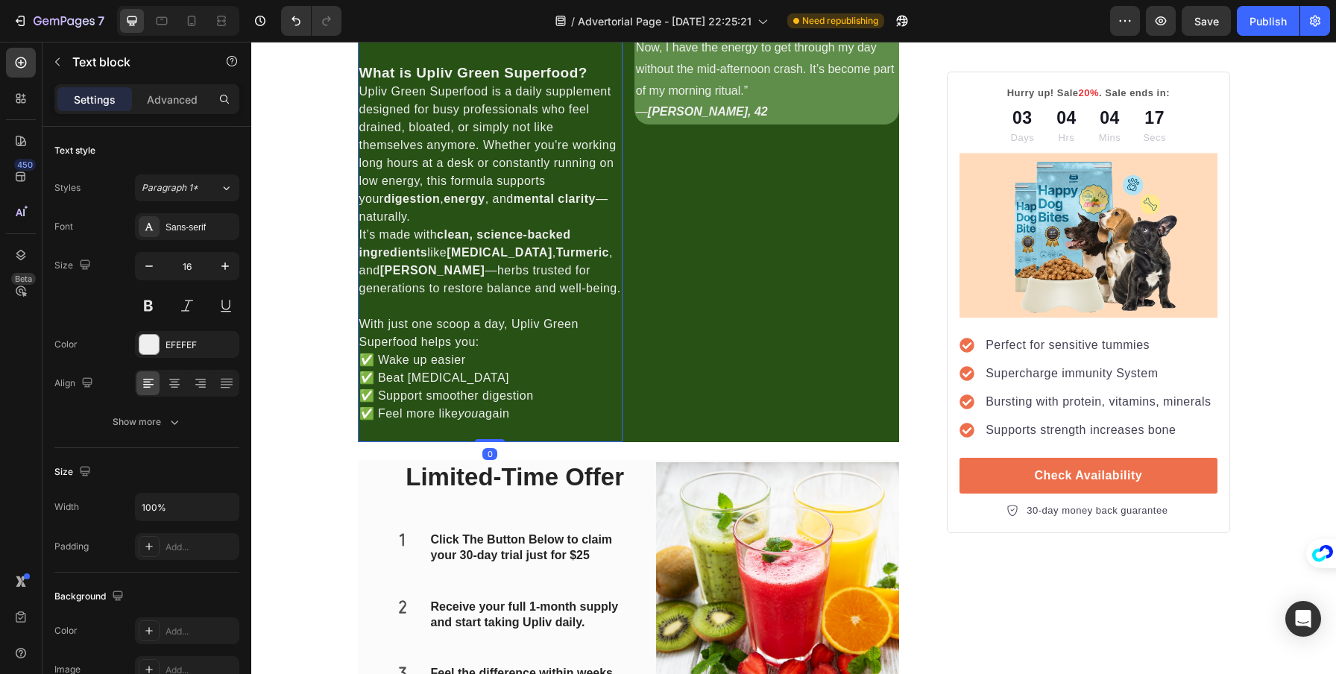
click at [439, 46] on p "🌿 Upliv Green Superfood offers a smarter solution." at bounding box center [490, 28] width 262 height 36
click at [415, 46] on p "🌿 Upliv Green Superfood offers a smarter solution." at bounding box center [490, 28] width 262 height 36
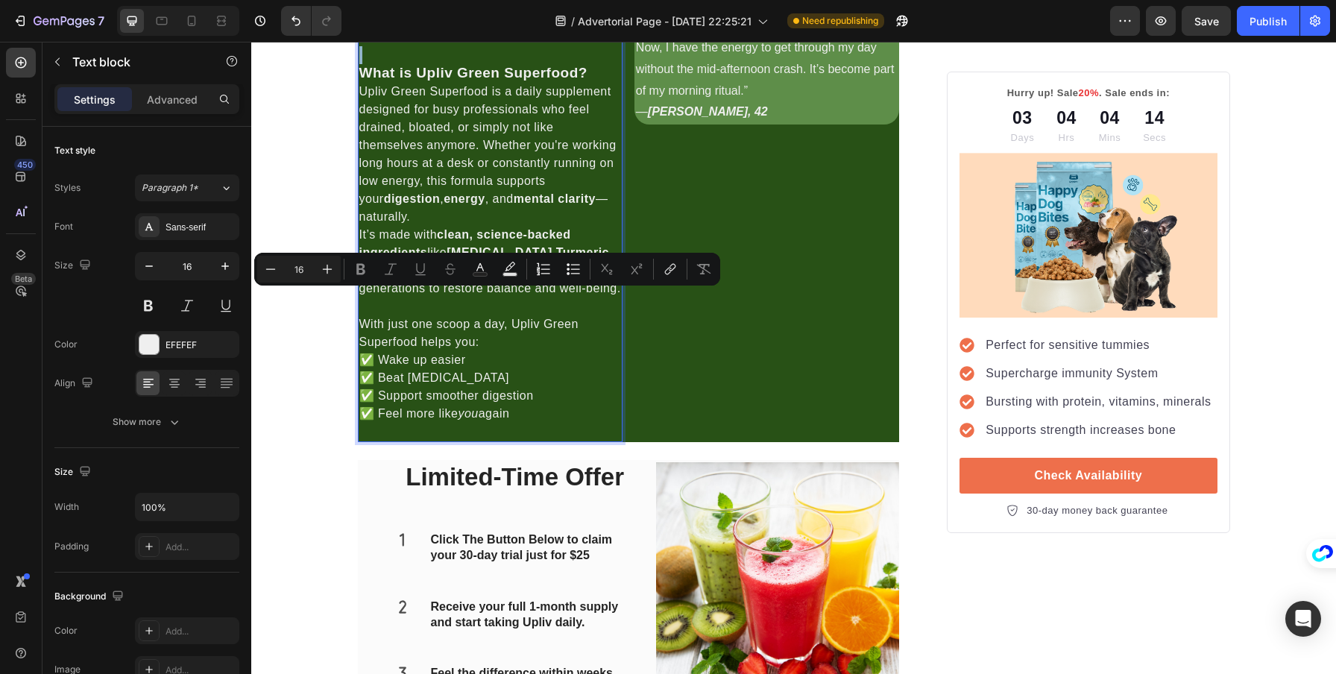
click at [415, 64] on p "Rich Text Editor. Editing area: main" at bounding box center [490, 55] width 262 height 18
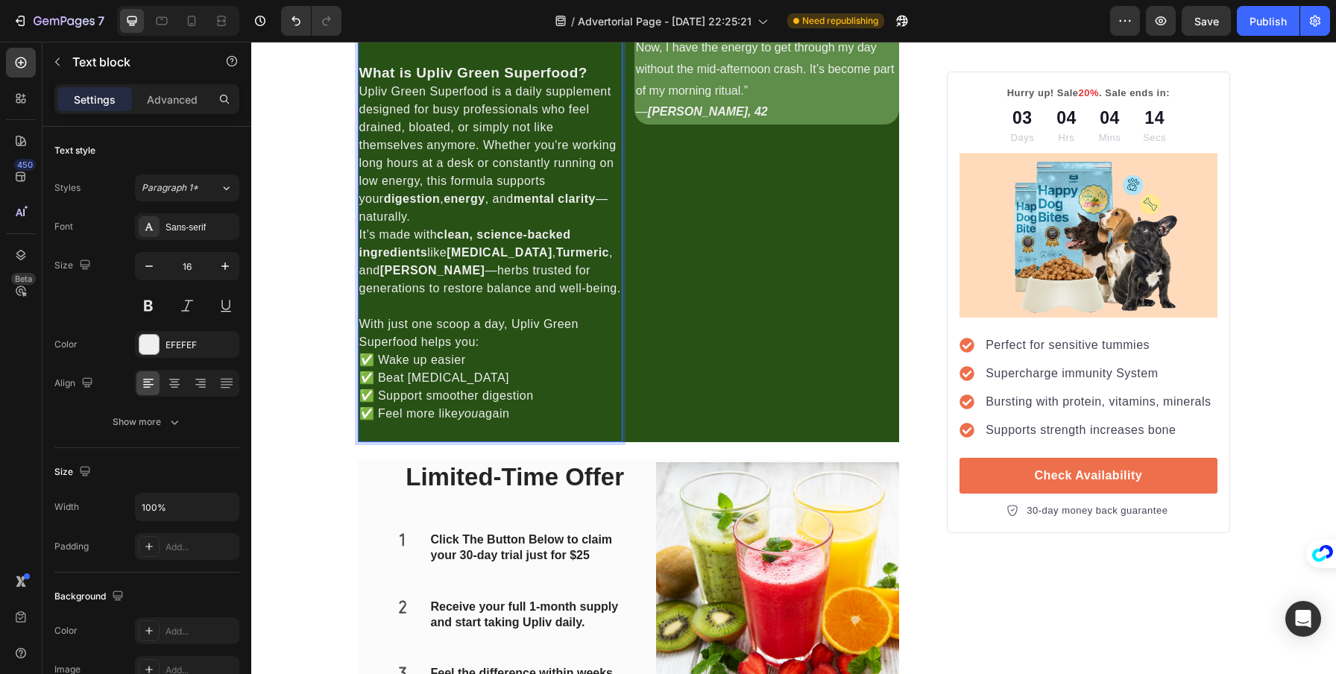
click at [415, 46] on p "🌿 Upliv Green Superfood offers a smarter solution." at bounding box center [490, 28] width 262 height 36
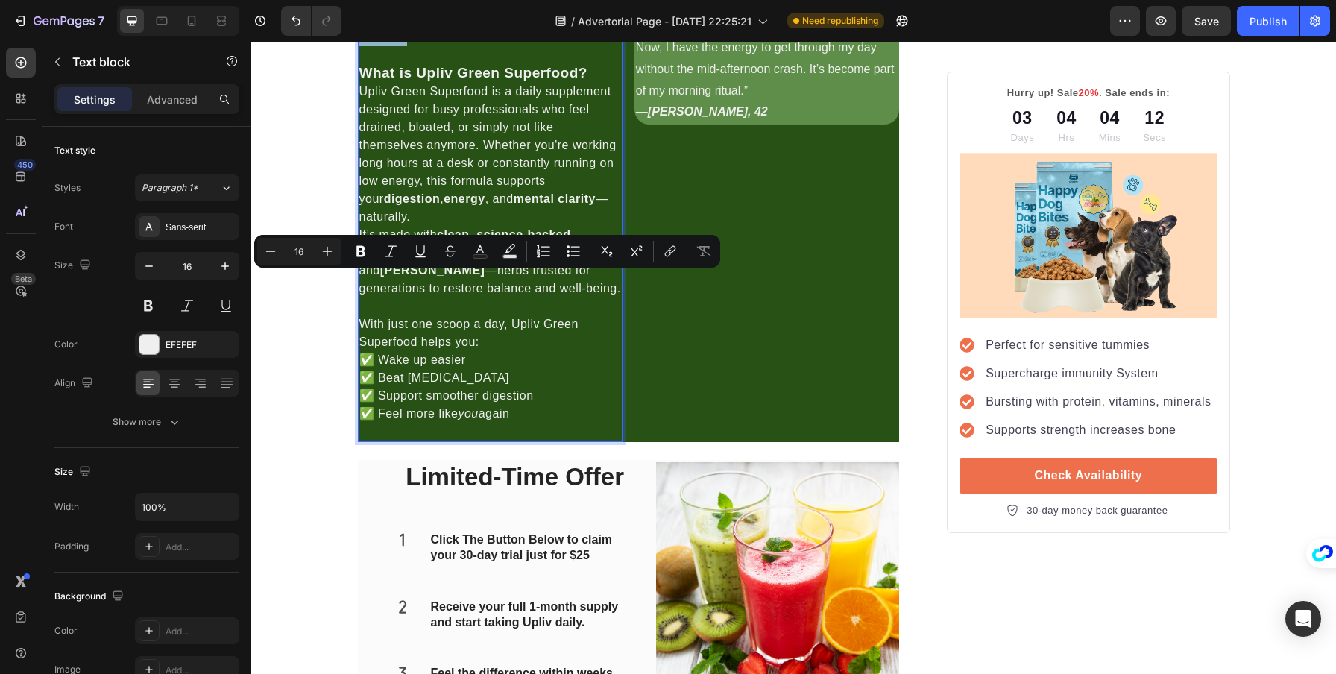
drag, startPoint x: 415, startPoint y: 298, endPoint x: 354, endPoint y: 276, distance: 64.9
click at [359, 46] on p "🌿 Upliv Green Superfood offers a smarter solution." at bounding box center [490, 28] width 262 height 36
click at [356, 253] on icon "Editor contextual toolbar" at bounding box center [360, 251] width 15 height 15
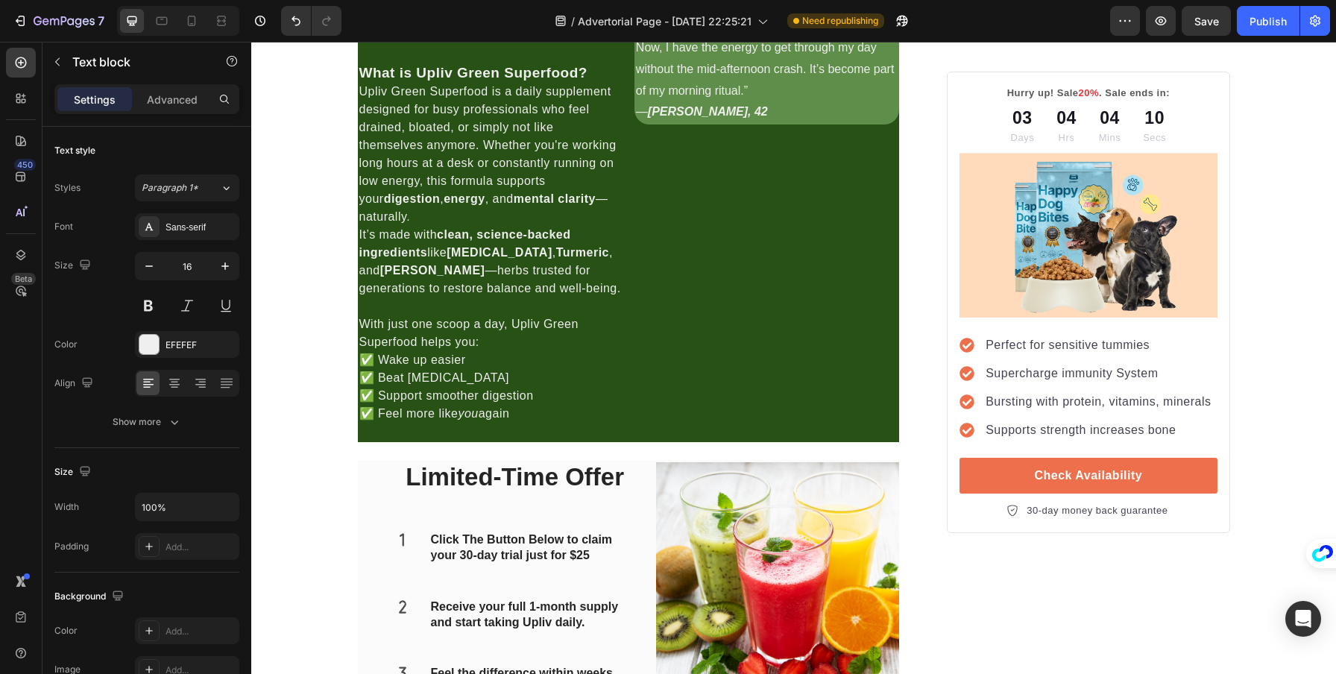
click at [345, 253] on div at bounding box center [345, 253] width 0 height 0
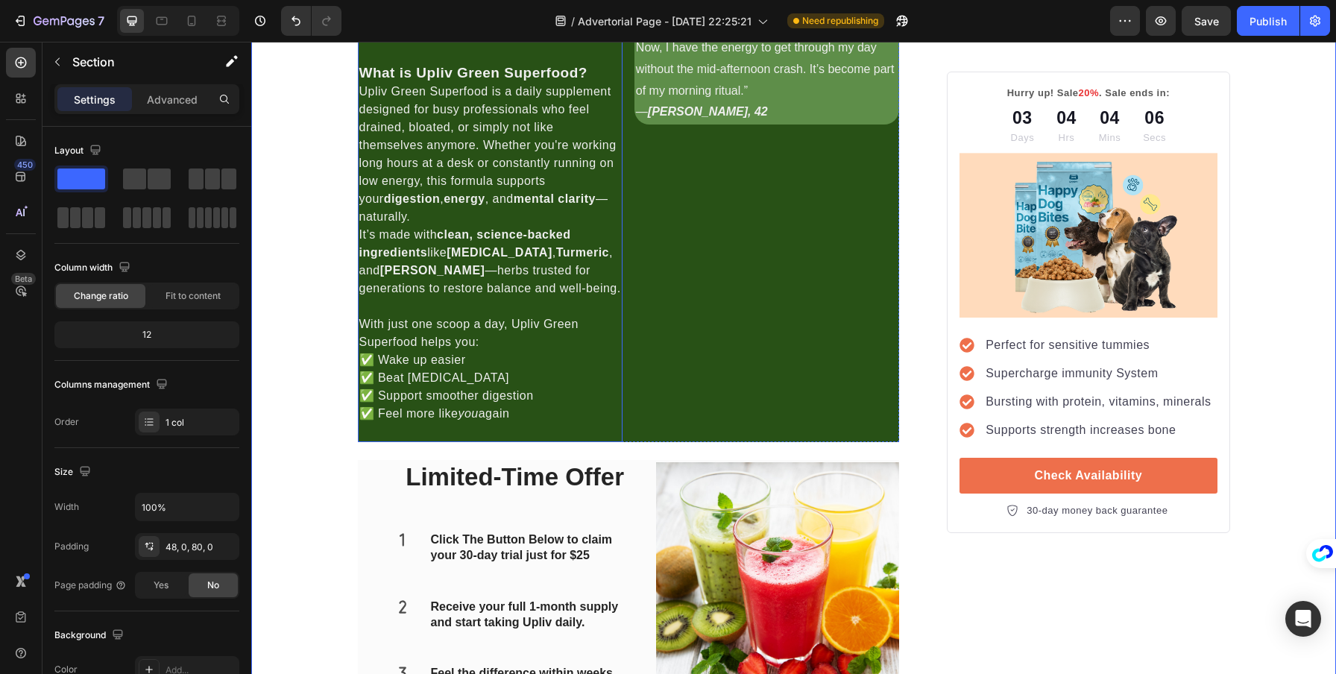
click at [465, 46] on p "🌿 Upliv Green Superfood offers a smarter solution." at bounding box center [490, 28] width 262 height 36
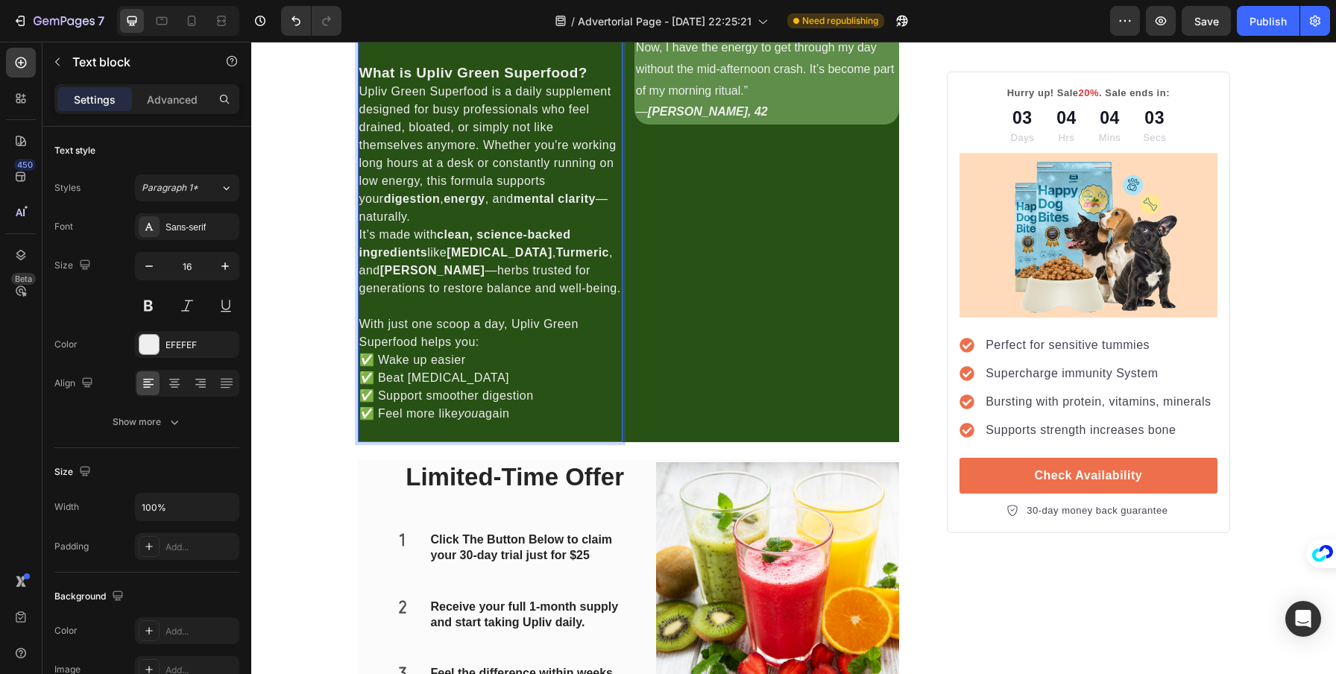
click at [412, 46] on p "🌿 Upliv Green Superfood offers a smarter solution." at bounding box center [490, 28] width 262 height 36
click at [408, 46] on p "🌿 Upliv Green Superfood offers a smarter solution." at bounding box center [490, 28] width 262 height 36
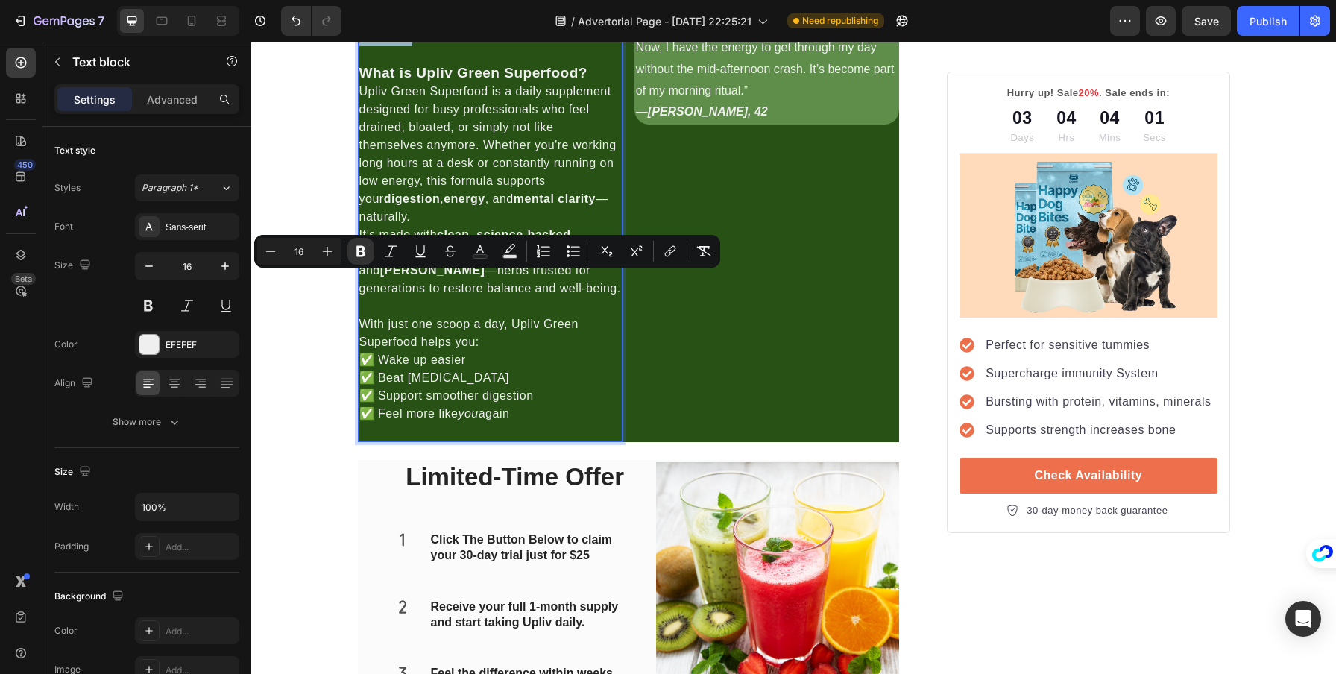
drag, startPoint x: 412, startPoint y: 298, endPoint x: 358, endPoint y: 281, distance: 56.4
click at [359, 46] on p "🌿 Upliv Green Superfood offers a smarter solution." at bounding box center [490, 28] width 262 height 36
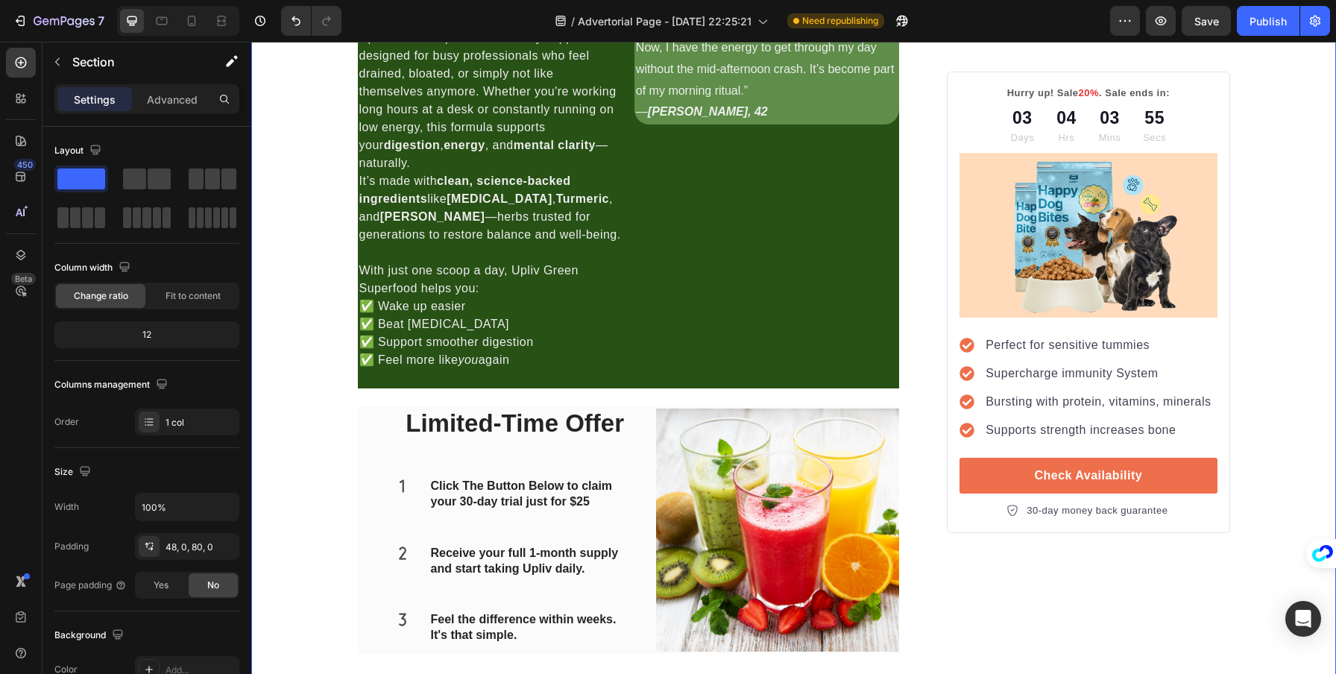
click at [22, 40] on div "7 / Advertorial Page - Aug 27, 22:25:21 Need republishing Preview Save Publish" at bounding box center [668, 21] width 1336 height 43
click at [22, 58] on icon at bounding box center [20, 62] width 15 height 15
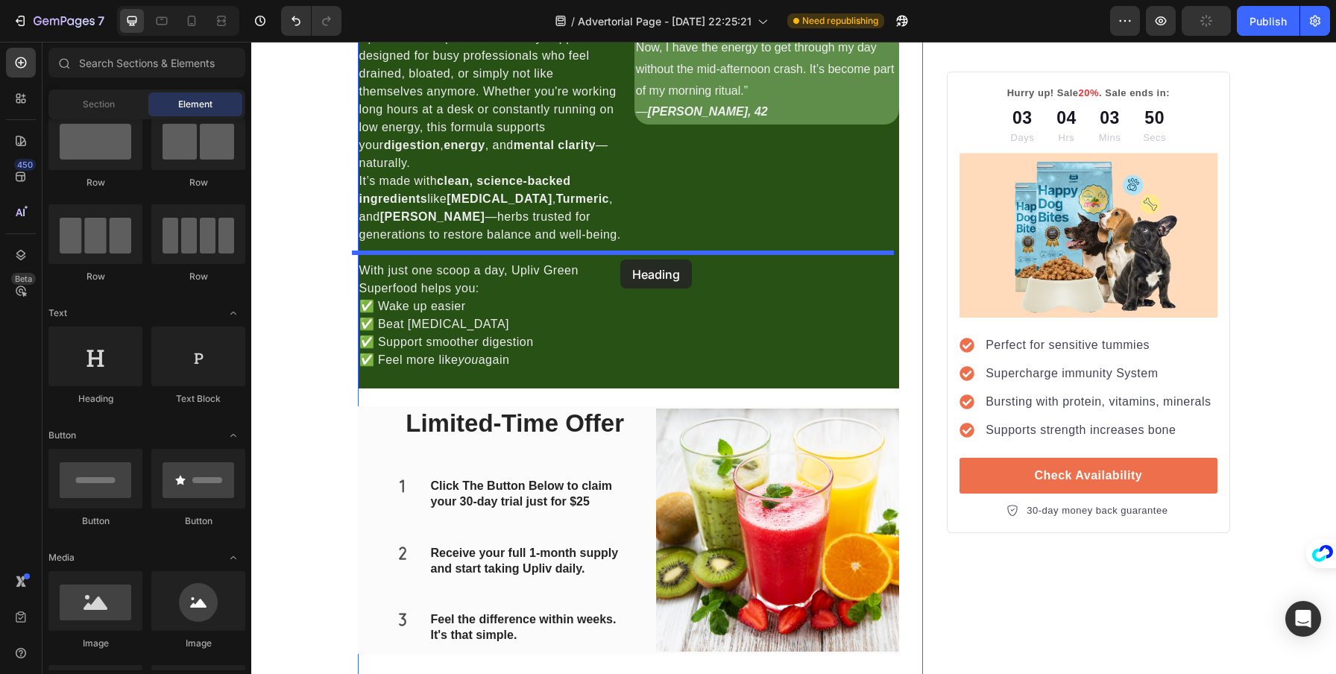
drag, startPoint x: 450, startPoint y: 387, endPoint x: 620, endPoint y: 260, distance: 213.1
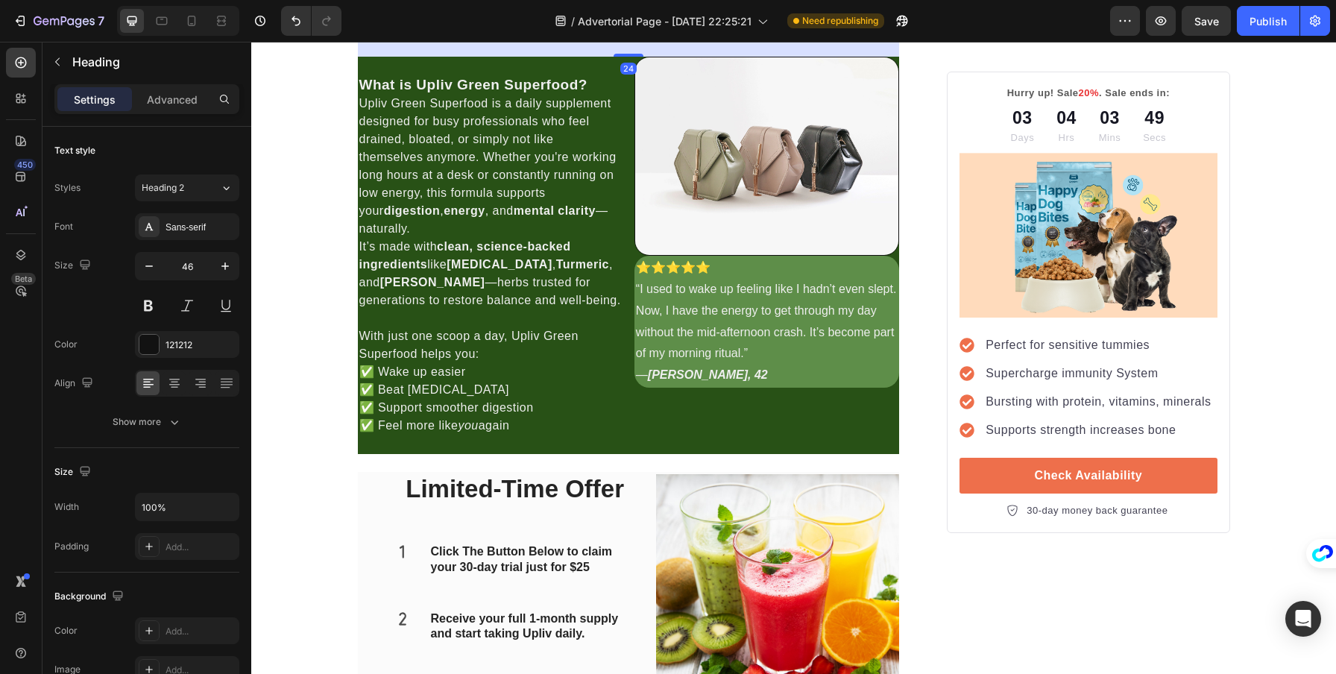
click at [635, 39] on h2 "Your heading text goes here" at bounding box center [629, 15] width 542 height 48
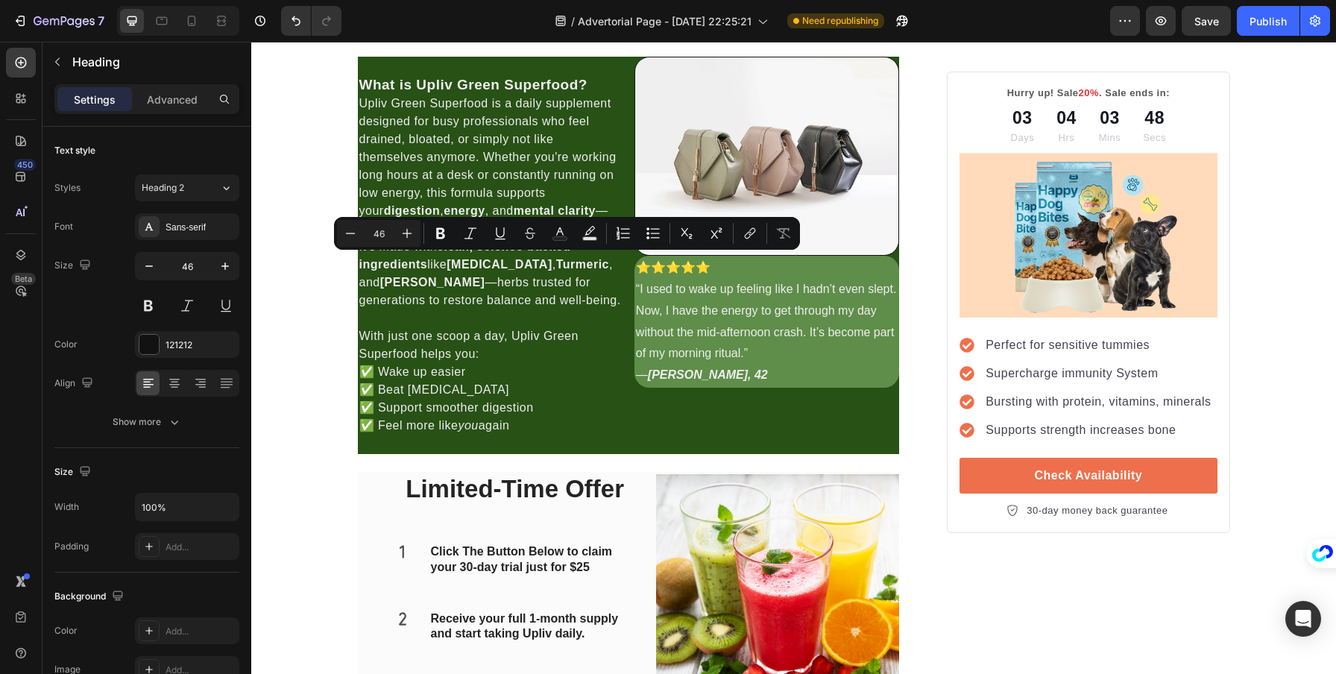
copy p "Your heading text goes here"
click at [213, 318] on button at bounding box center [226, 305] width 27 height 27
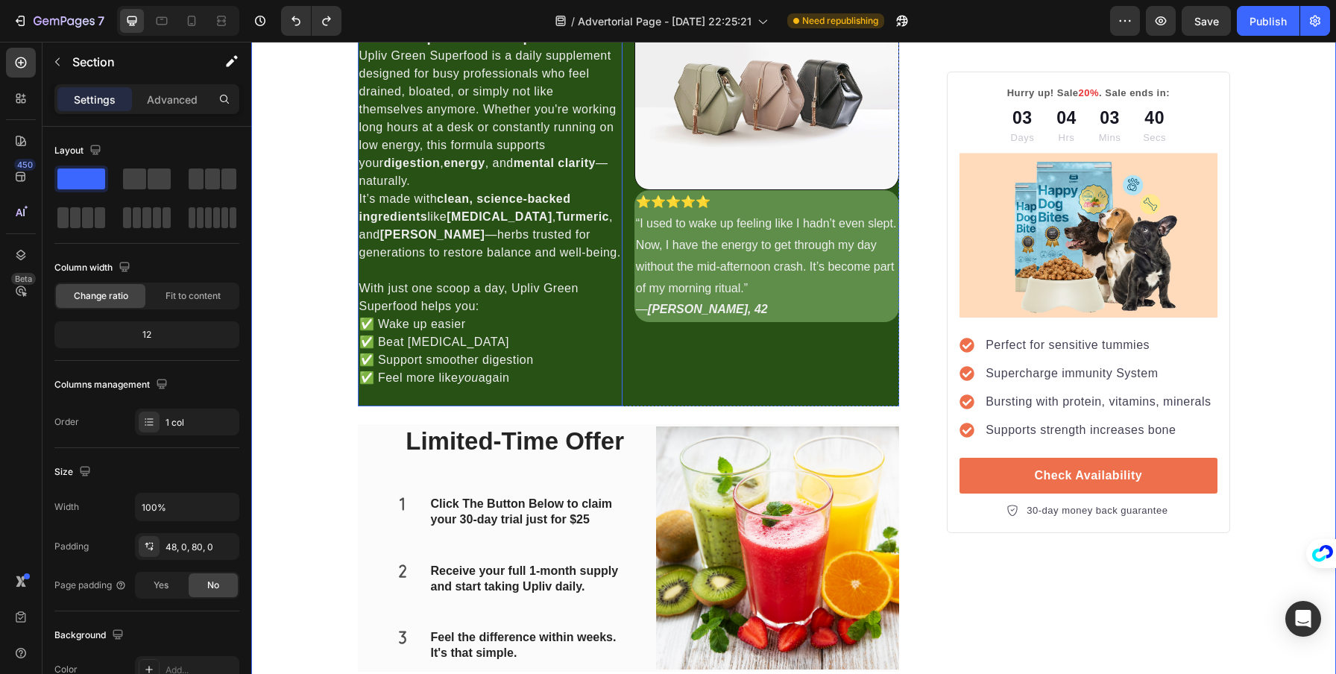
click at [359, 45] on strong "What is Upliv Green Superfood?" at bounding box center [473, 37] width 228 height 16
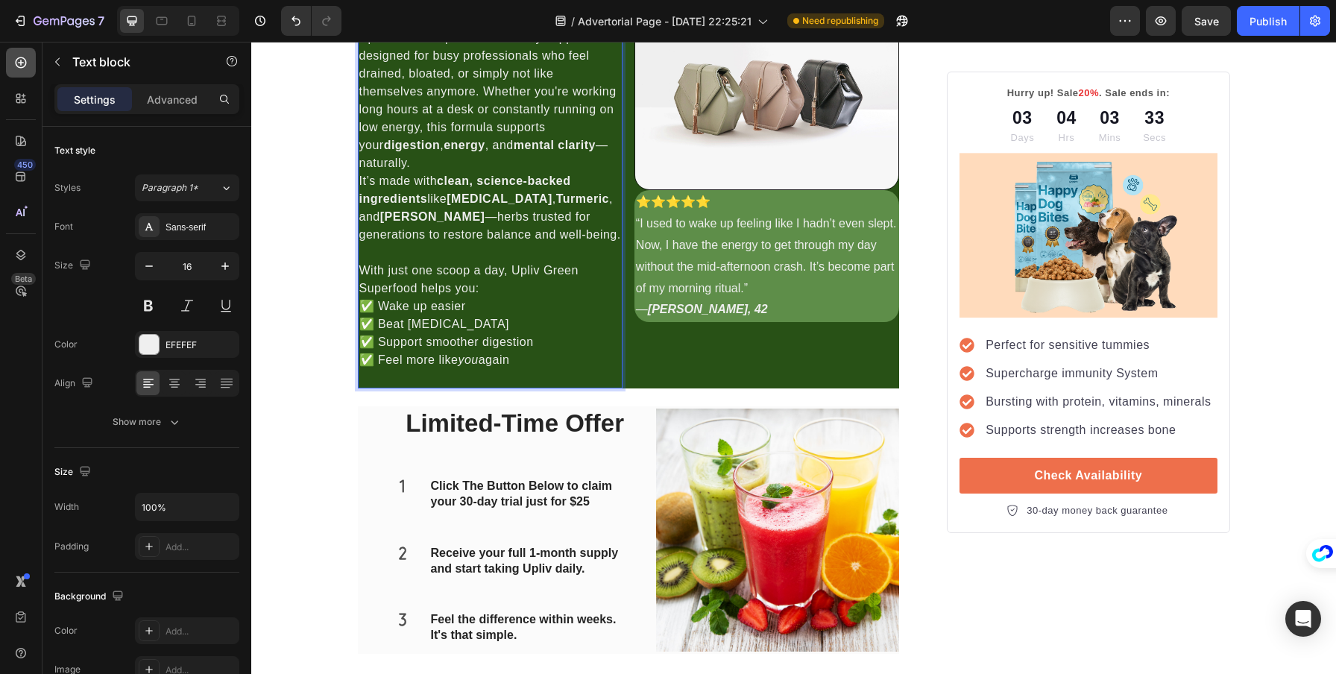
click at [28, 60] on div at bounding box center [21, 63] width 30 height 30
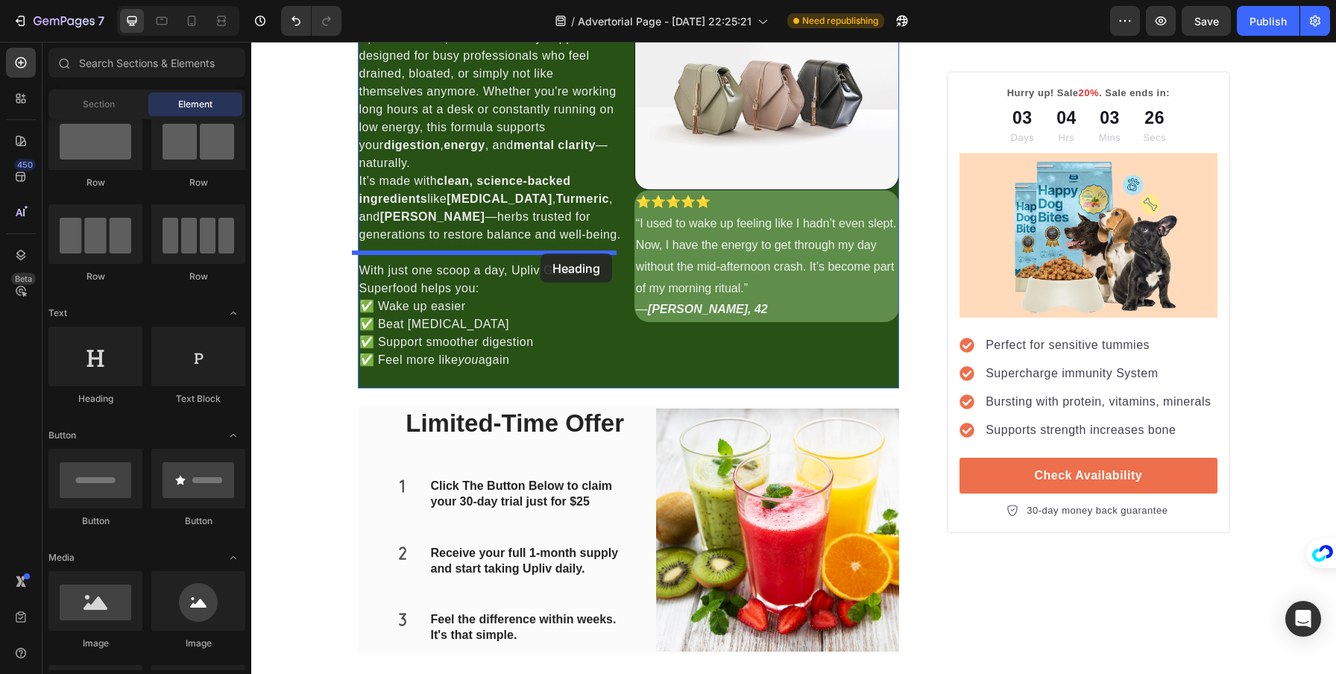
drag, startPoint x: 369, startPoint y: 409, endPoint x: 541, endPoint y: 254, distance: 231.8
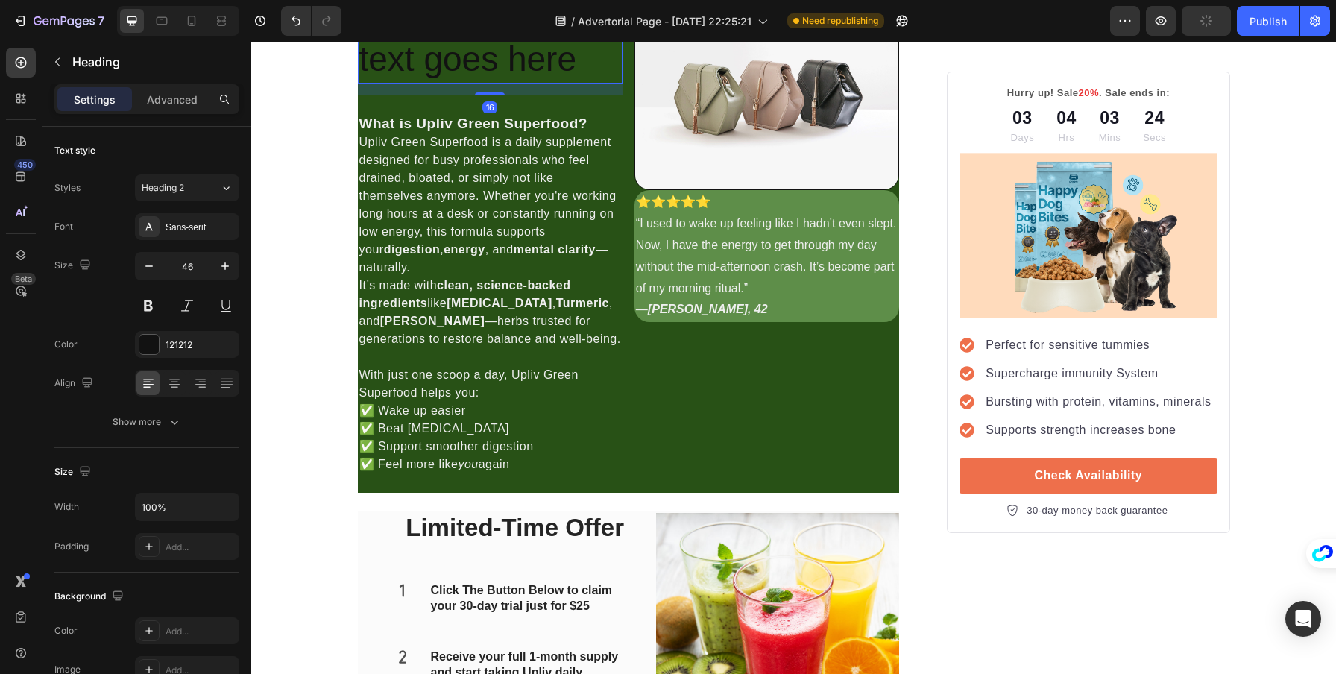
click at [544, 84] on h2 "Your heading text goes here" at bounding box center [490, 37] width 265 height 92
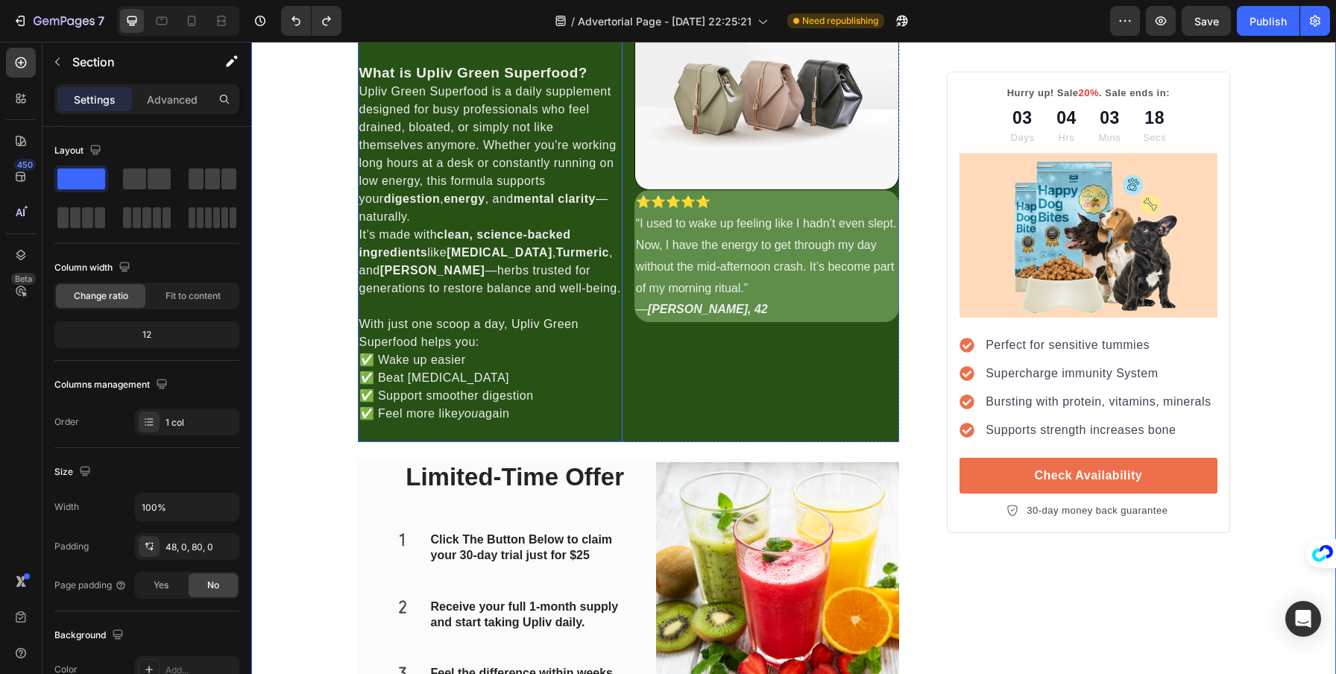
click at [396, 43] on strong "🌿 Upliv Green Superfood offers a smarter solution." at bounding box center [487, 28] width 257 height 31
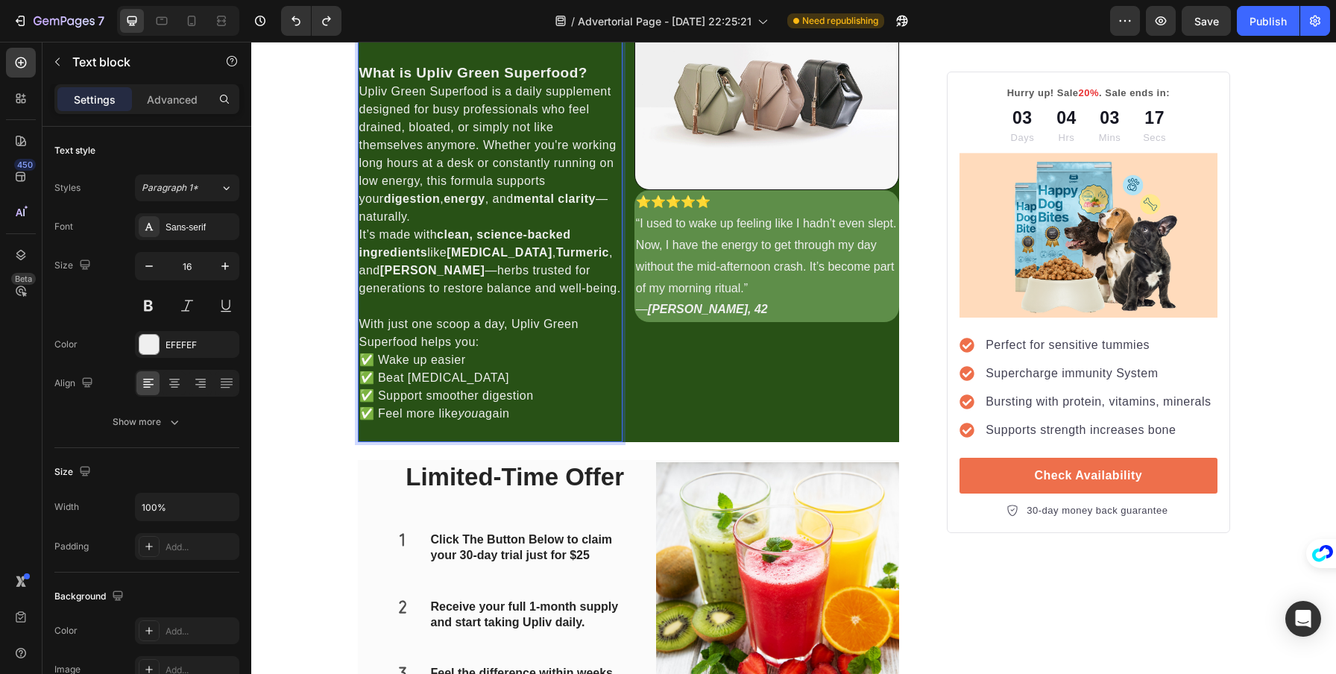
click at [414, 46] on p "🌿 Upliv Green Superfood offers a smarter solution." at bounding box center [490, 28] width 262 height 36
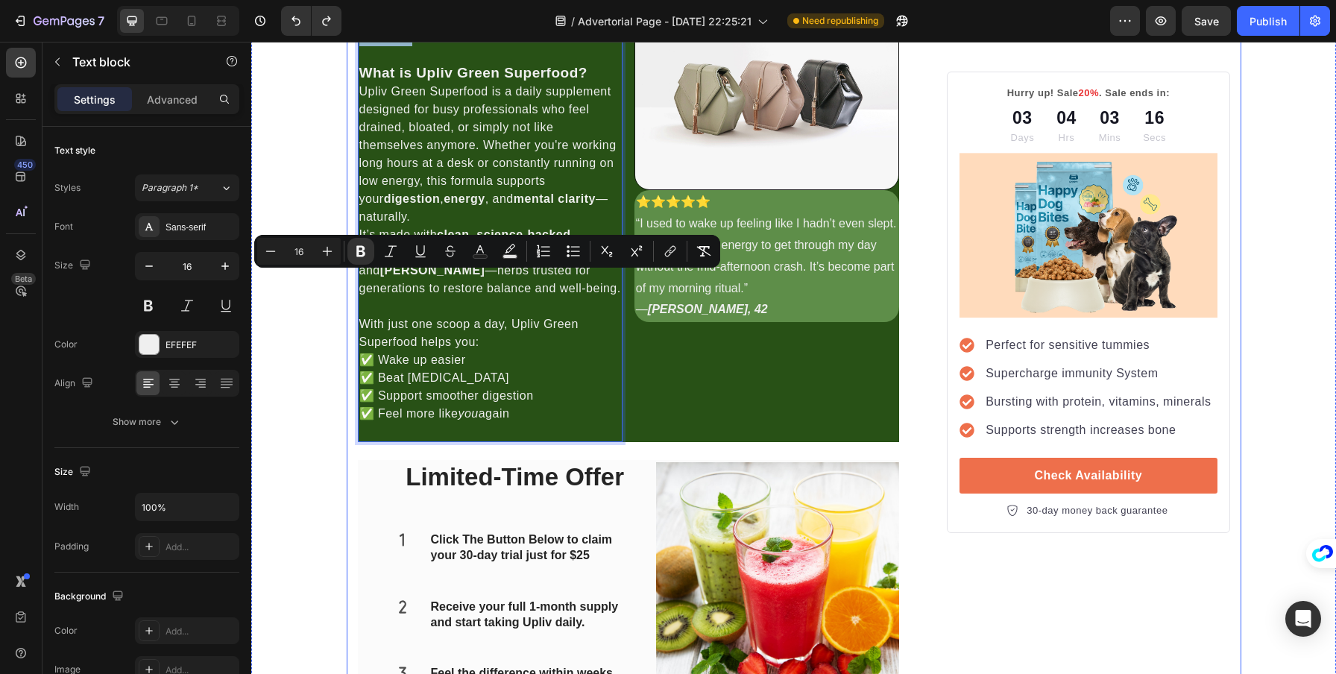
drag, startPoint x: 416, startPoint y: 302, endPoint x: 342, endPoint y: 282, distance: 77.2
copy strong "🌿 Upliv Green Superfood offers a smarter solution."
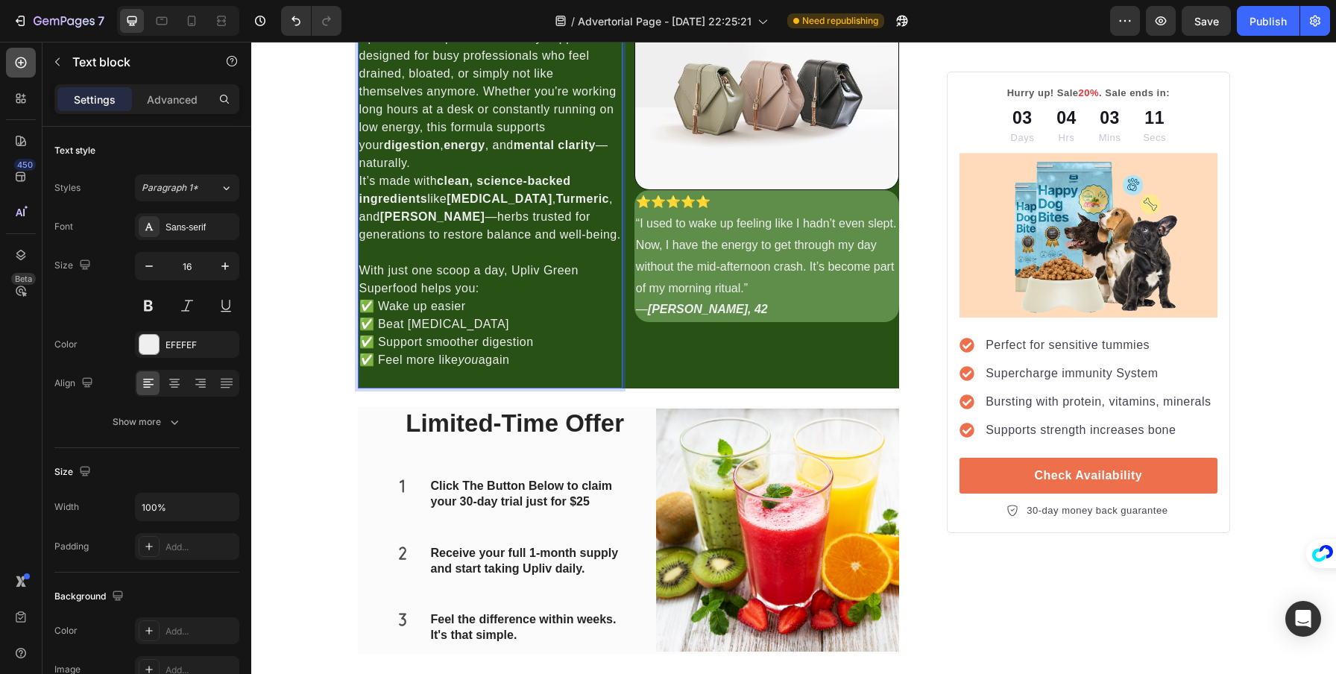
click at [22, 60] on icon at bounding box center [20, 62] width 15 height 15
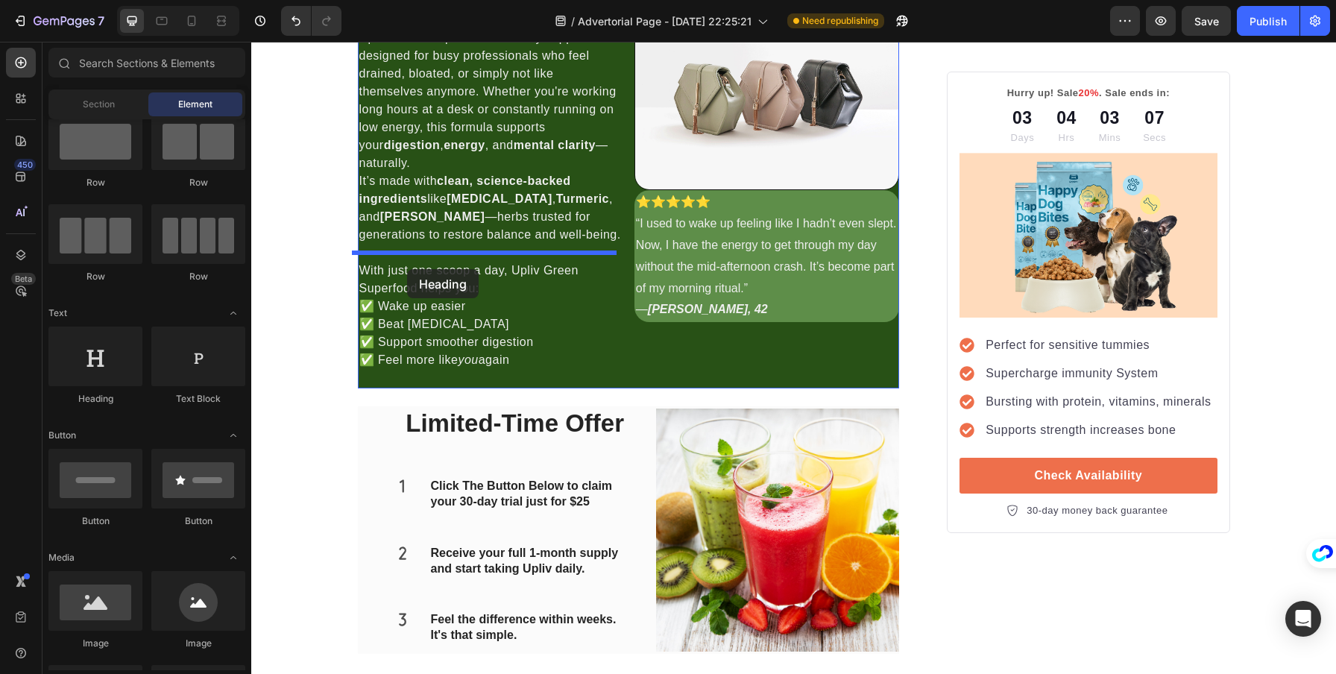
drag, startPoint x: 335, startPoint y: 417, endPoint x: 407, endPoint y: 269, distance: 164.4
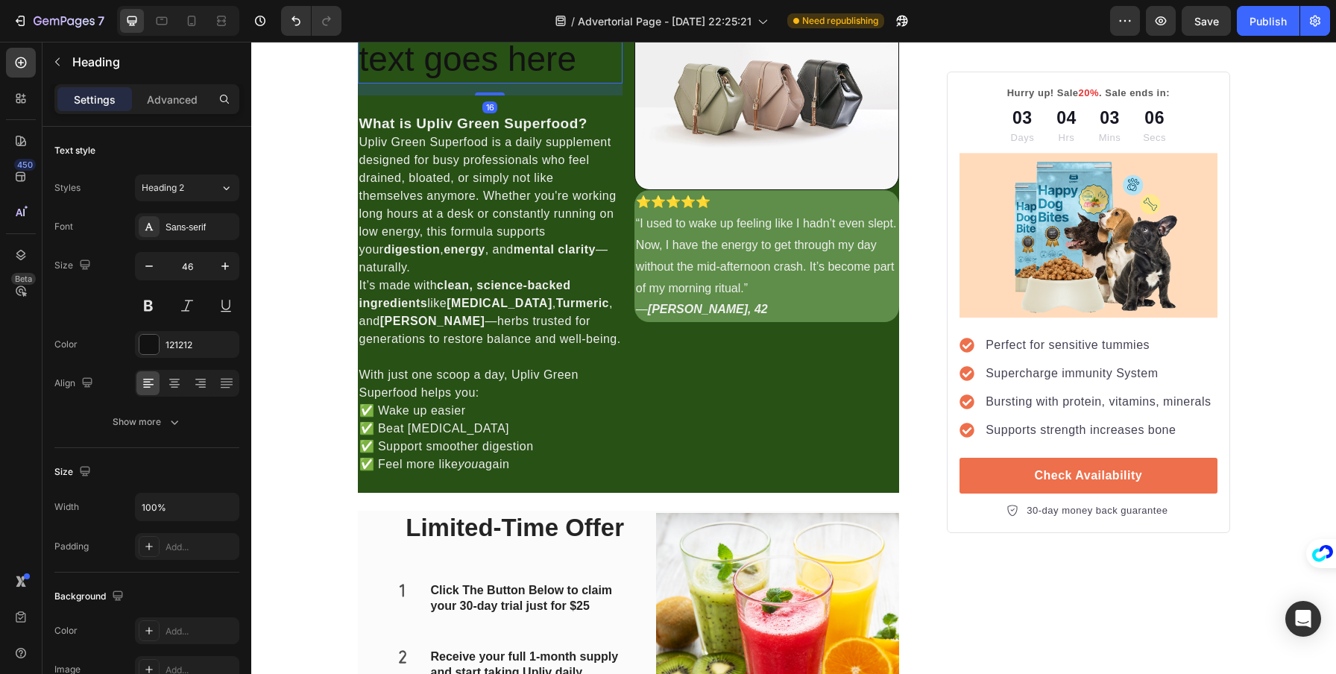
click at [414, 84] on h2 "Your heading text goes here" at bounding box center [490, 37] width 265 height 92
click at [414, 82] on p "Your heading text goes here" at bounding box center [490, 37] width 262 height 89
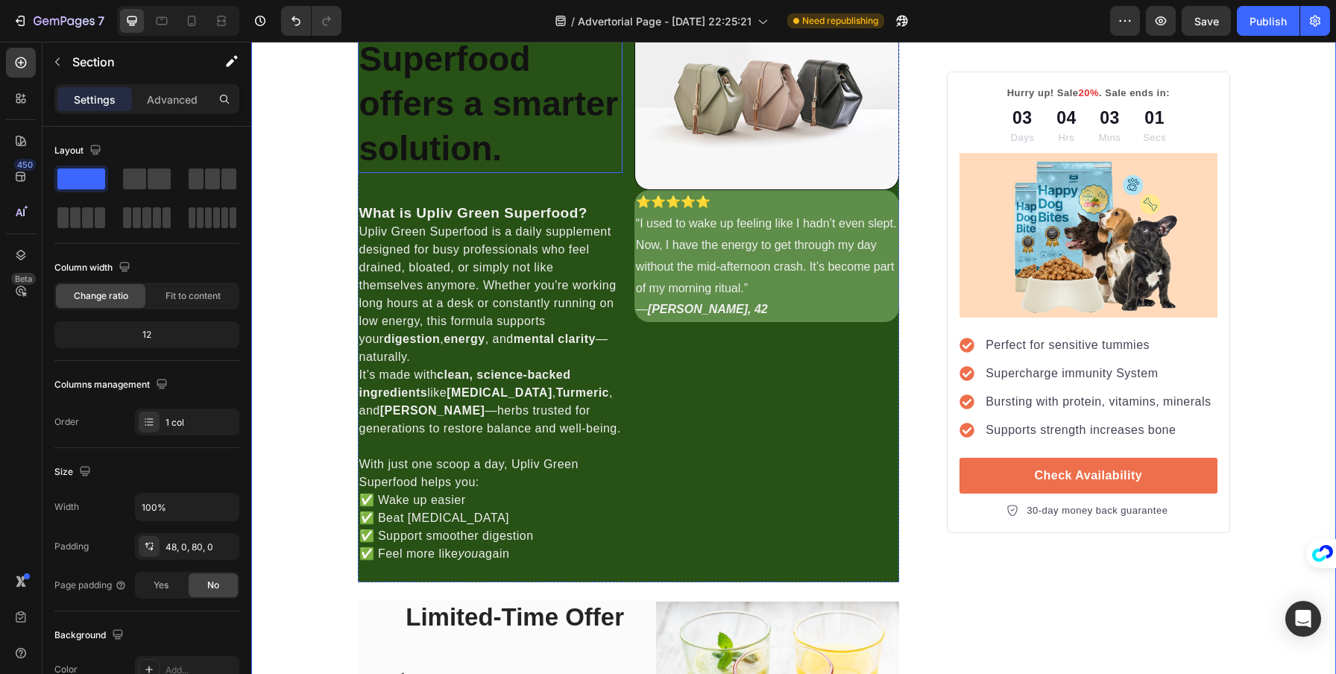
click at [479, 171] on p "⁠⁠⁠⁠⁠⁠⁠ 🌿 Upliv Green Superfood offers a smarter solution." at bounding box center [490, 82] width 262 height 178
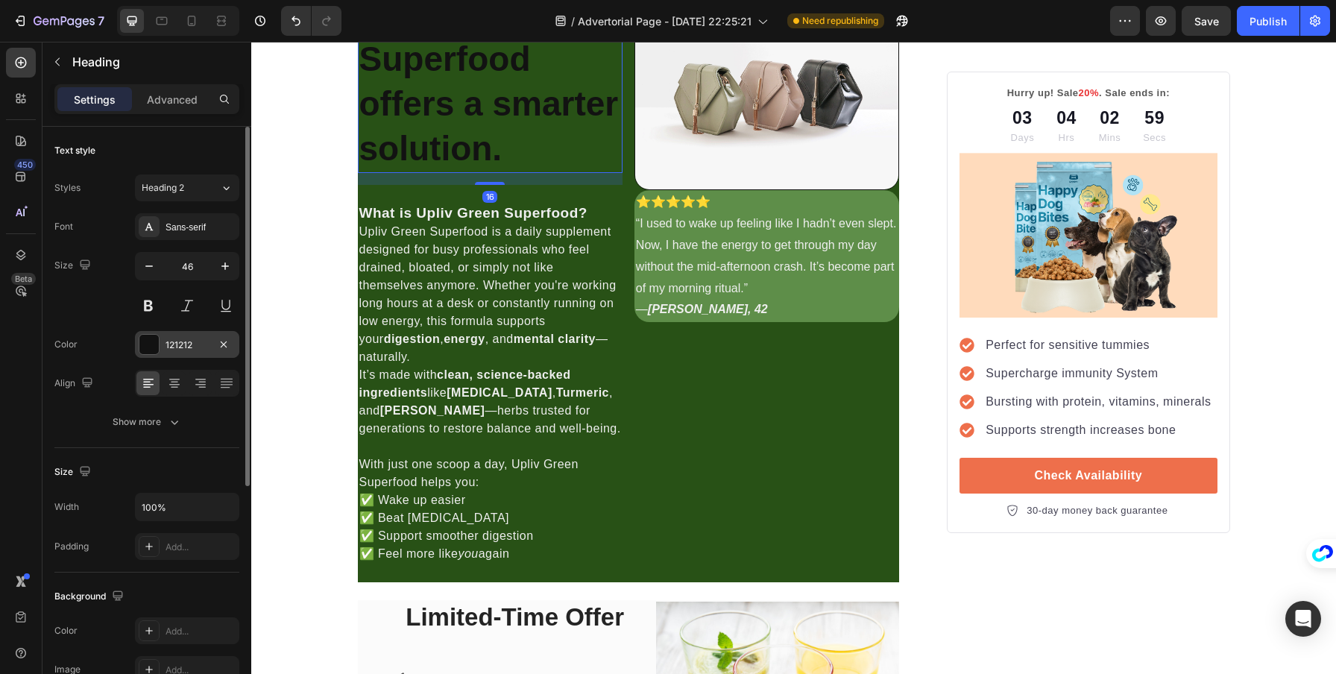
click at [152, 343] on div at bounding box center [148, 344] width 19 height 19
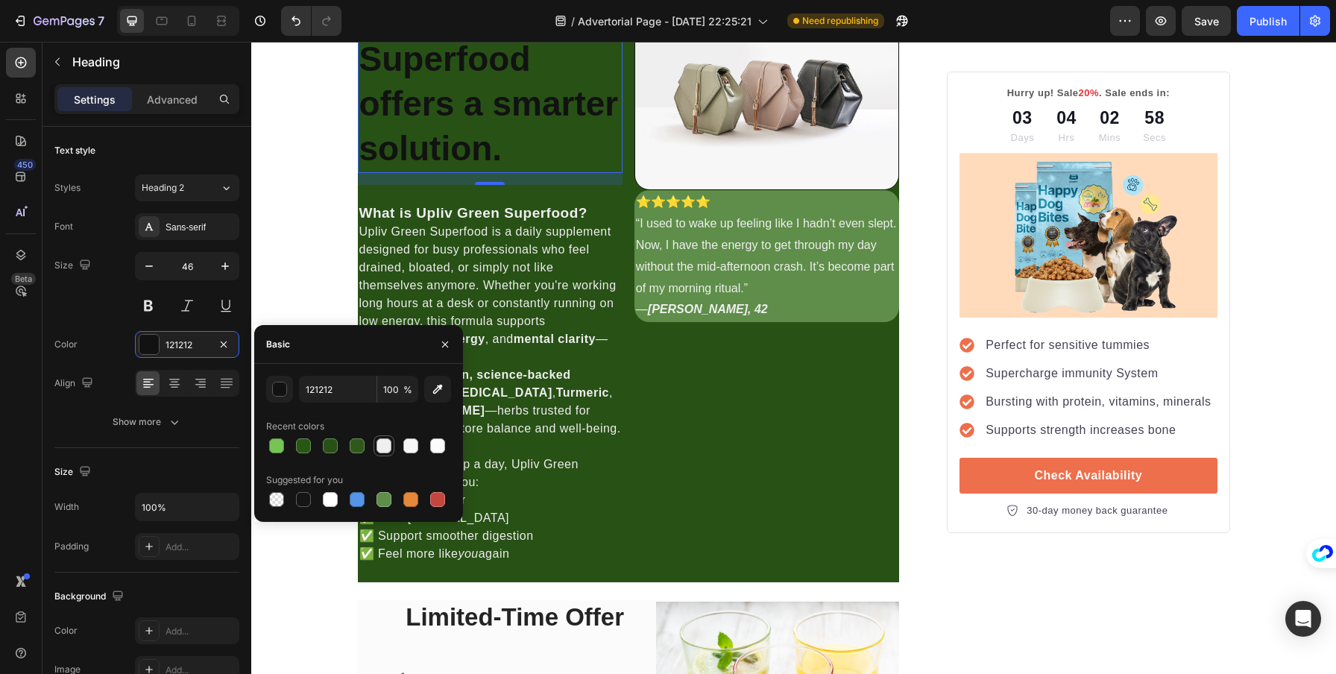
click at [383, 446] on div at bounding box center [384, 445] width 15 height 15
type input "EFEFEF"
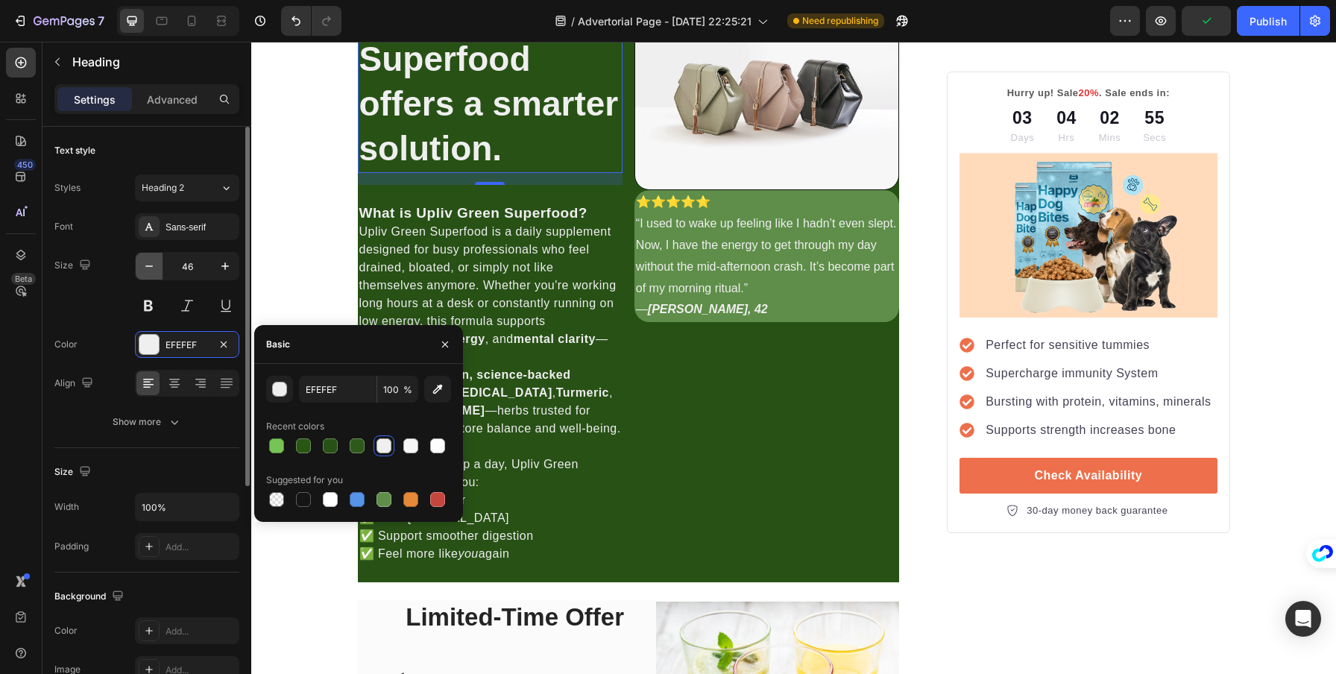
click at [153, 277] on button "button" at bounding box center [149, 266] width 27 height 27
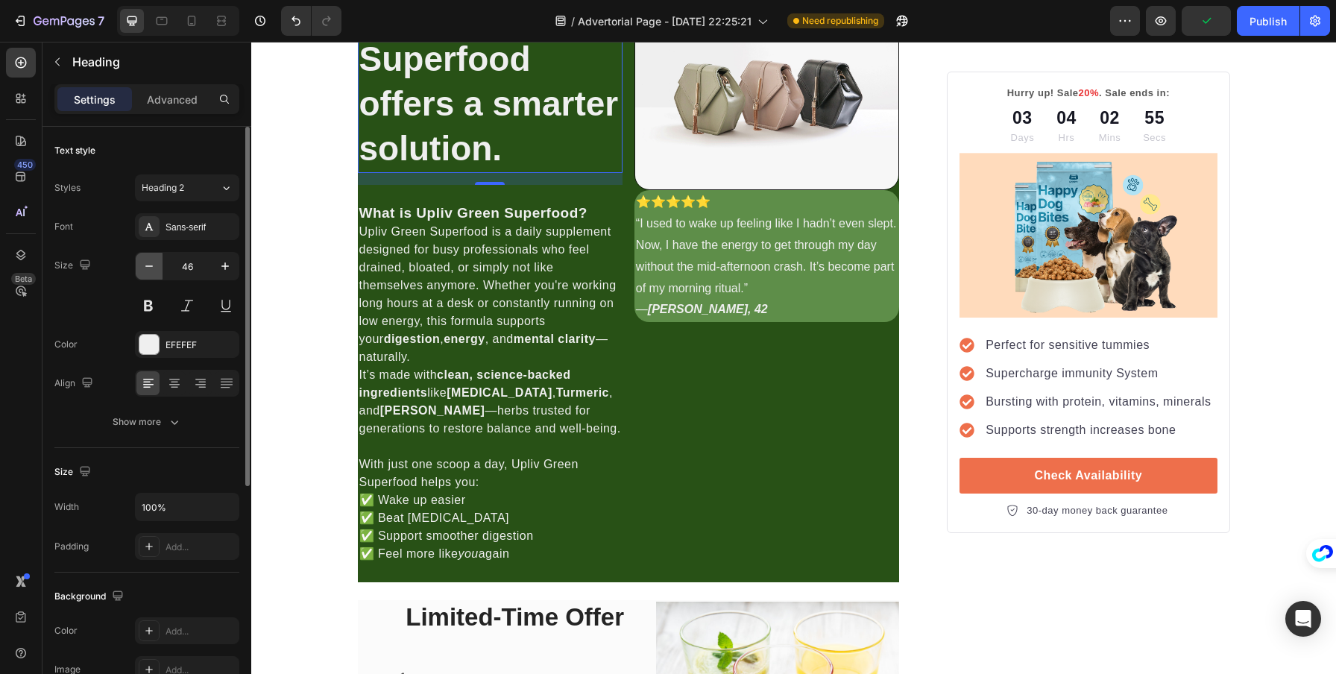
click at [153, 277] on button "button" at bounding box center [149, 266] width 27 height 27
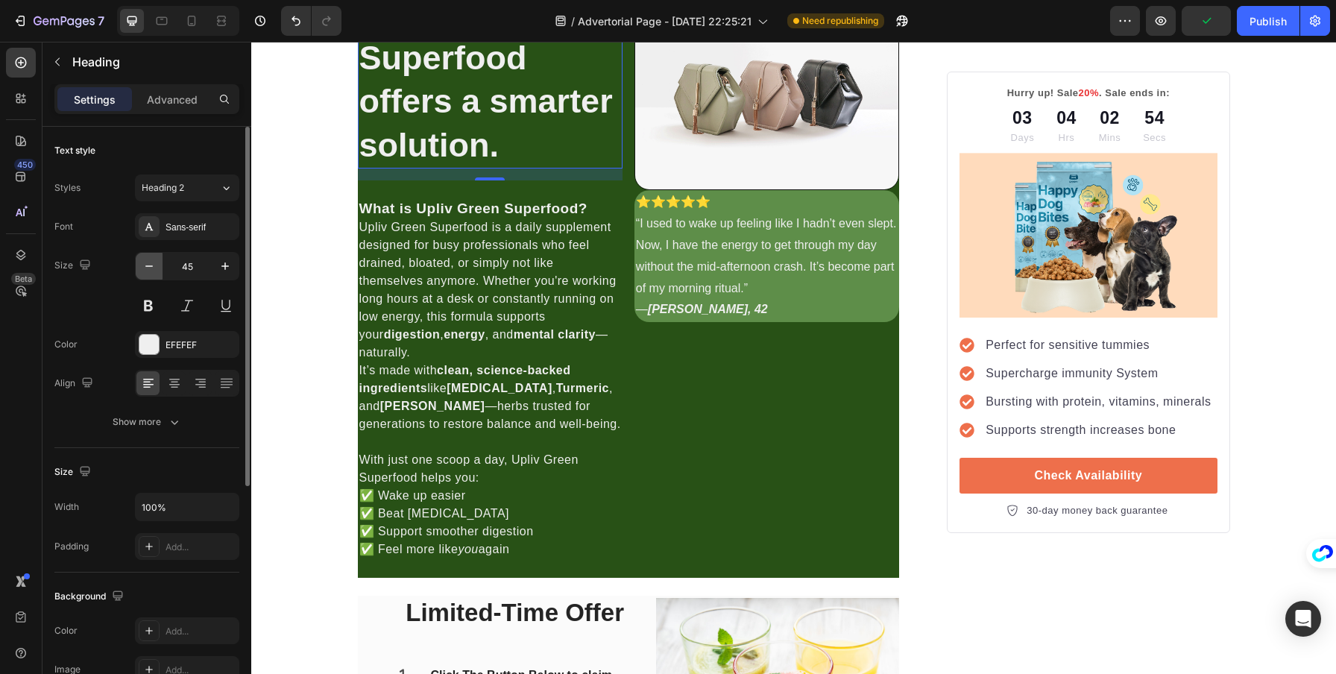
click at [153, 277] on button "button" at bounding box center [149, 266] width 27 height 27
click at [153, 274] on button "button" at bounding box center [149, 266] width 27 height 27
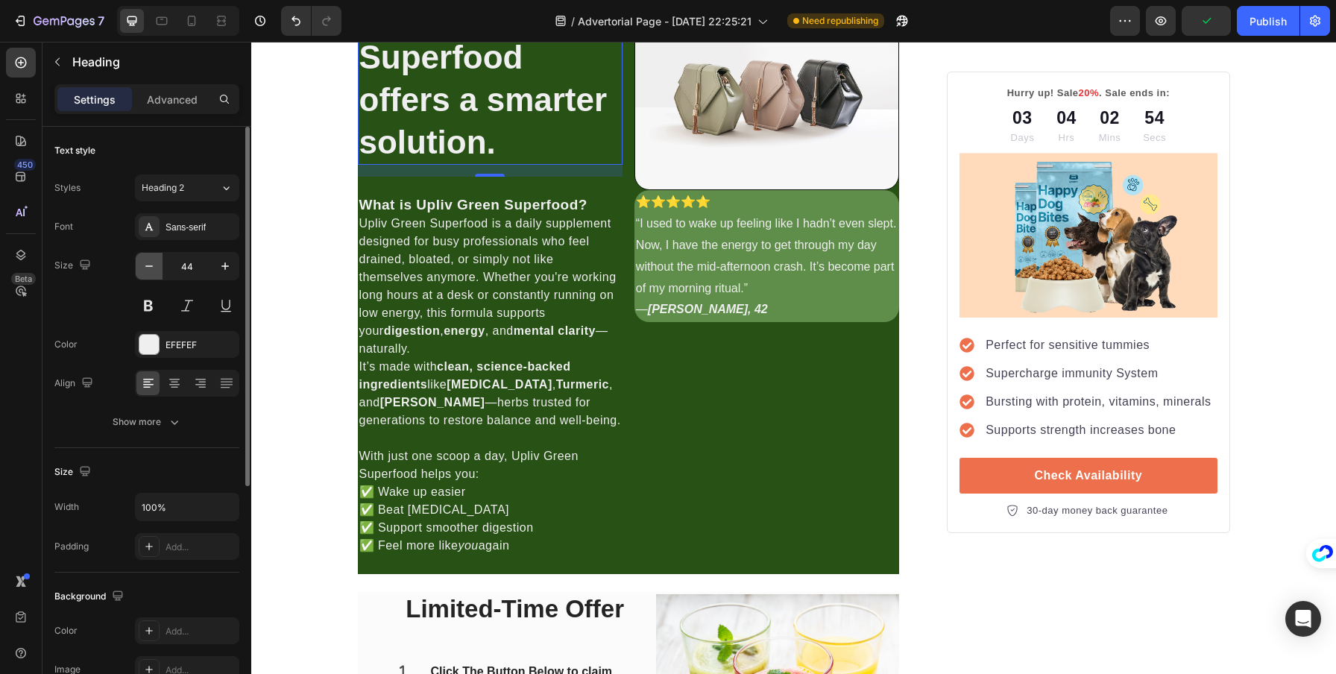
click at [153, 274] on button "button" at bounding box center [149, 266] width 27 height 27
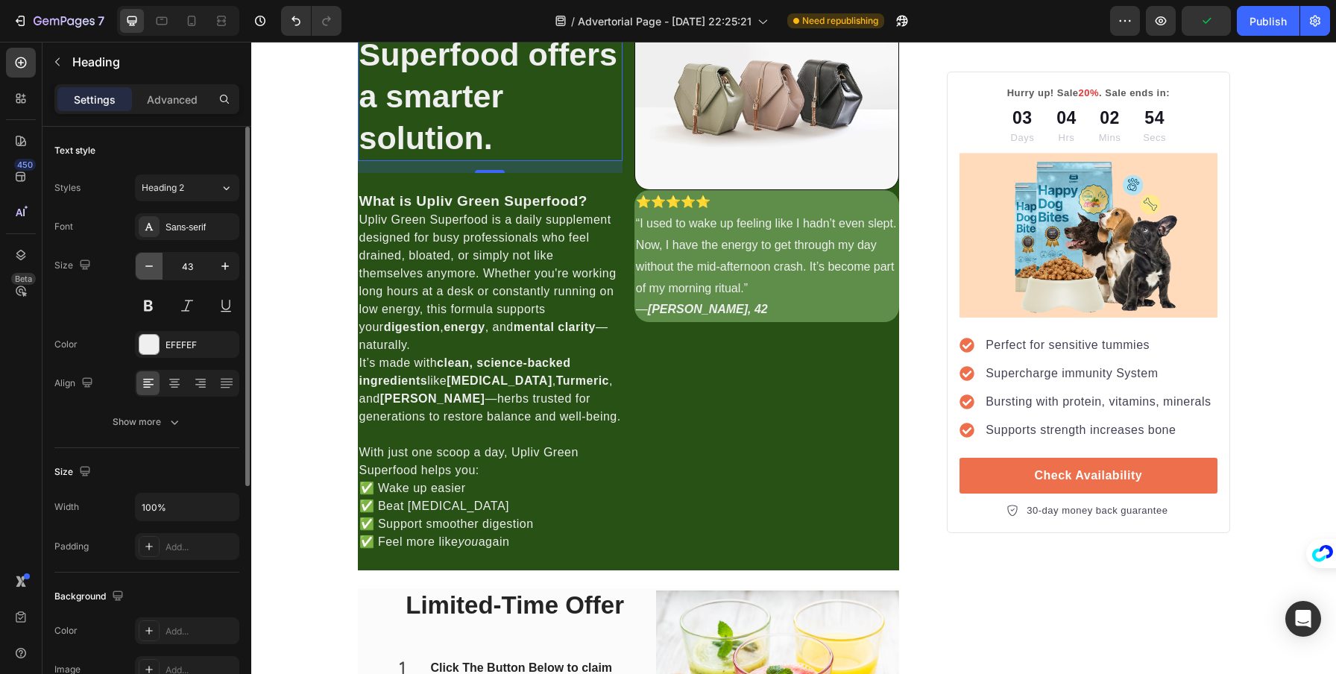
click at [153, 274] on button "button" at bounding box center [149, 266] width 27 height 27
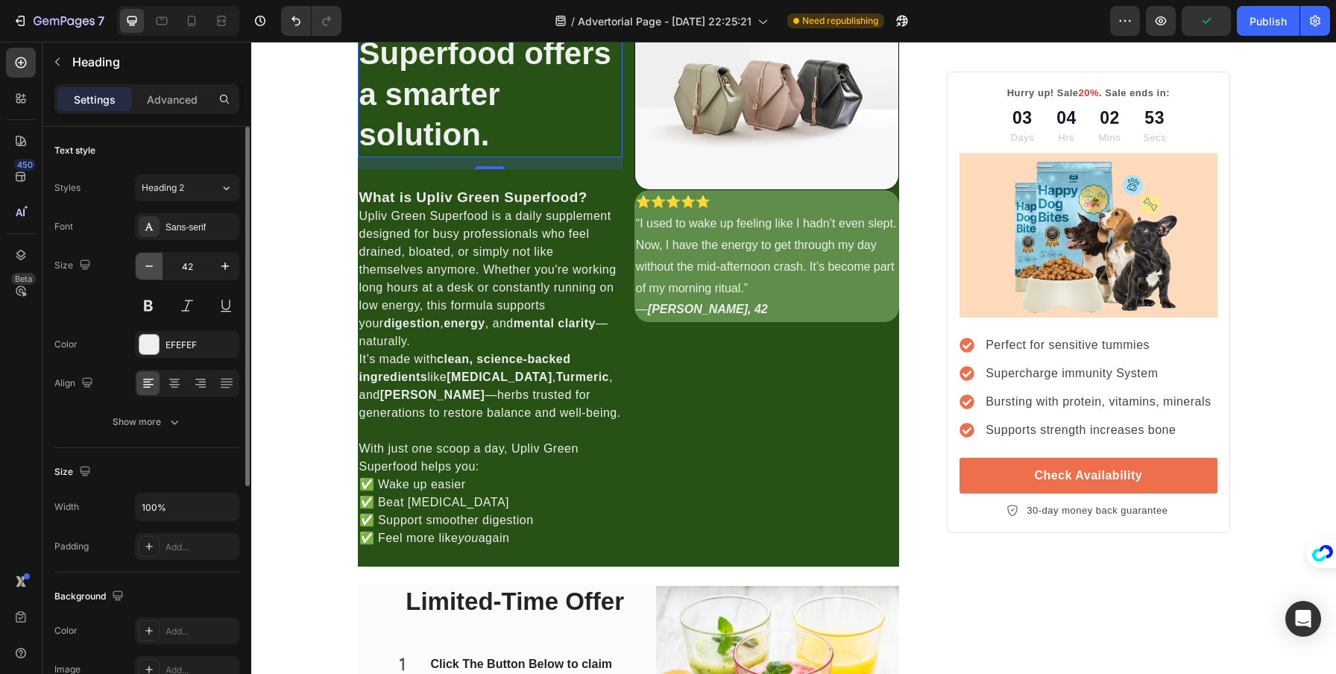
click at [153, 274] on button "button" at bounding box center [149, 266] width 27 height 27
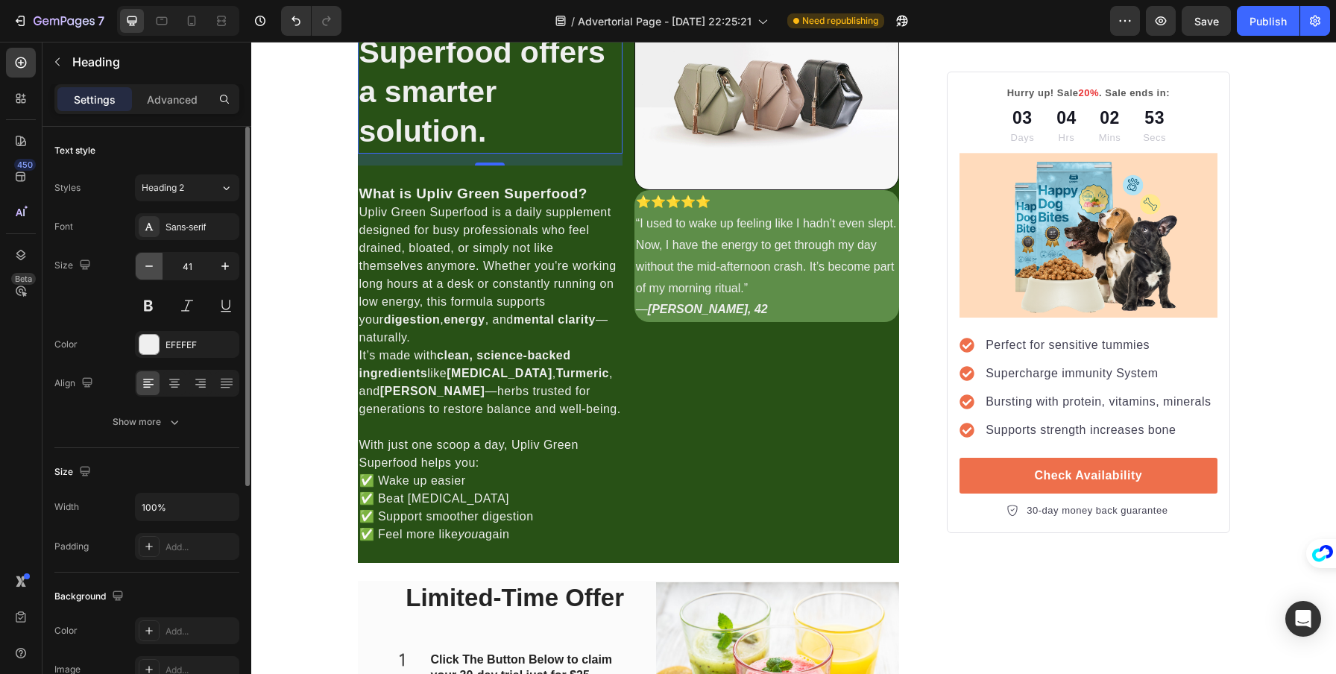
click at [153, 274] on button "button" at bounding box center [149, 266] width 27 height 27
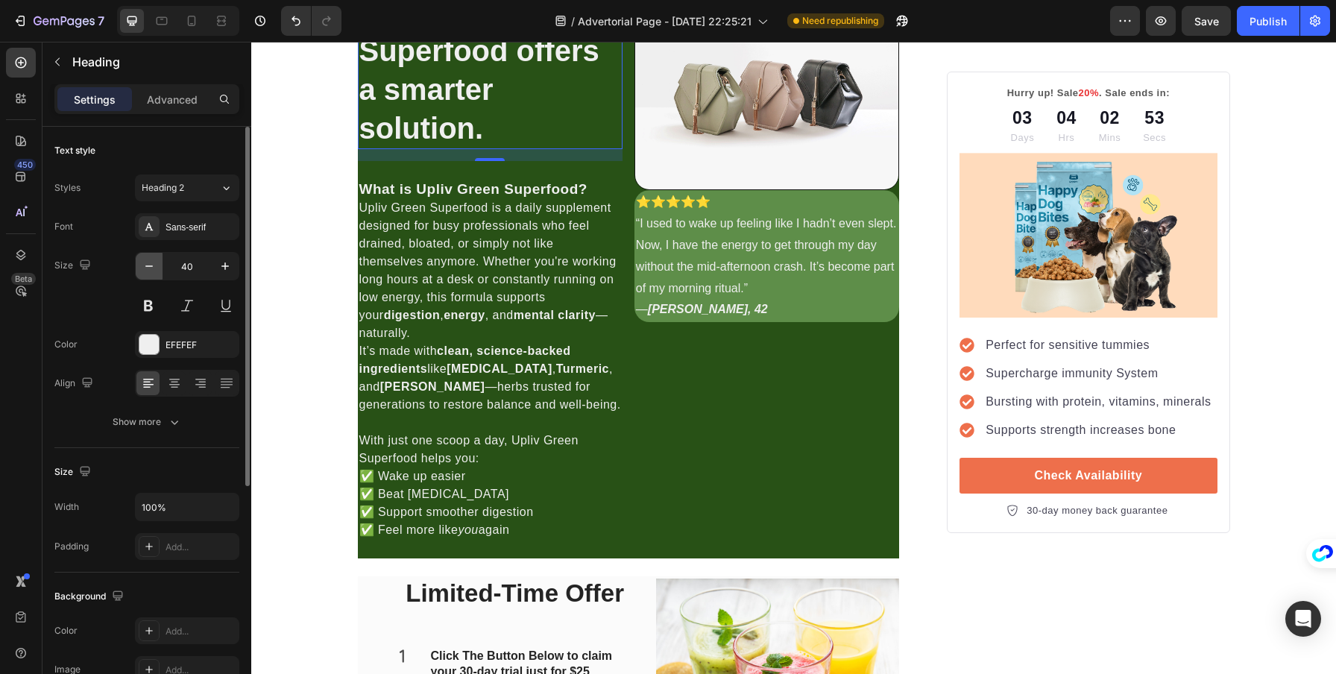
click at [153, 274] on button "button" at bounding box center [149, 266] width 27 height 27
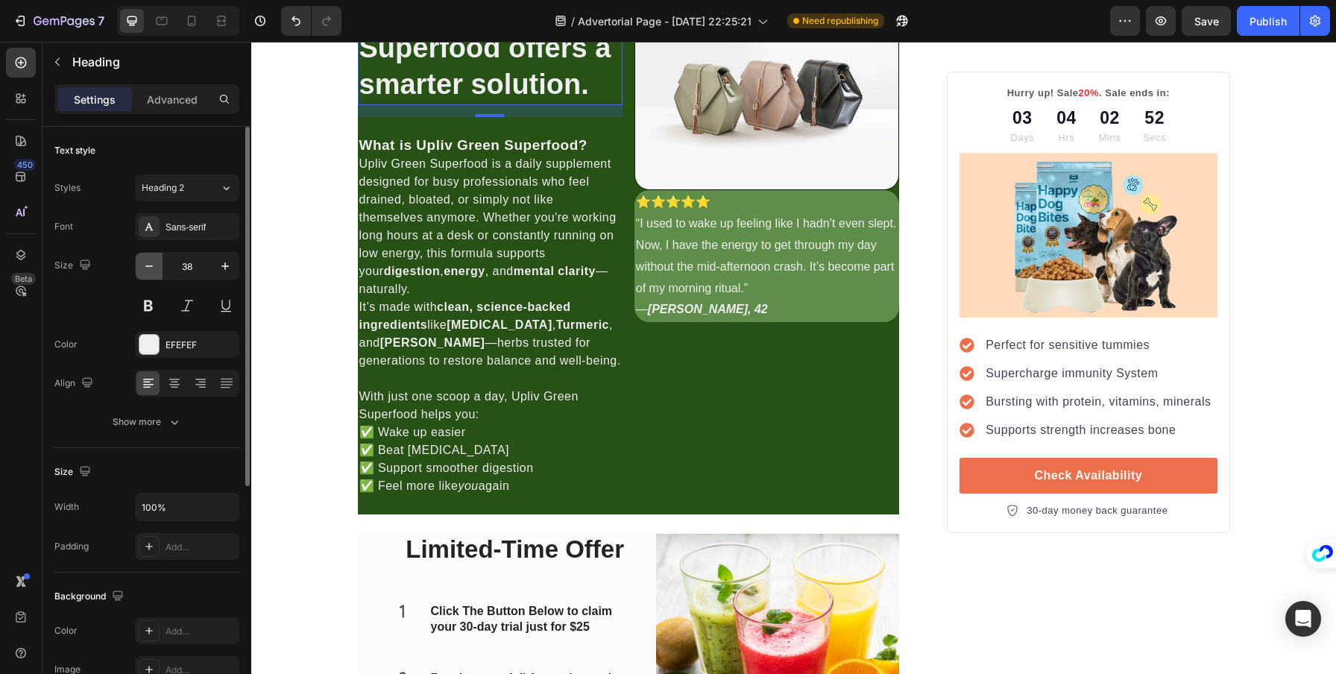
click at [153, 274] on button "button" at bounding box center [149, 266] width 27 height 27
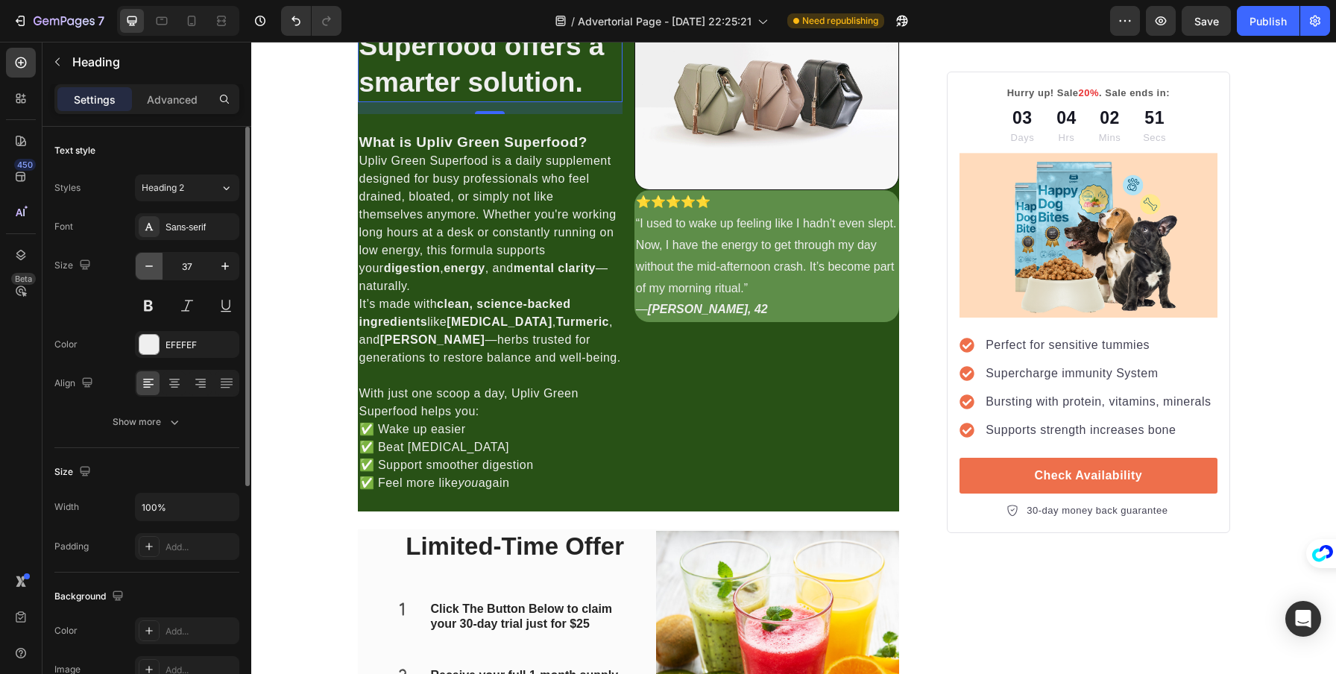
click at [153, 274] on button "button" at bounding box center [149, 266] width 27 height 27
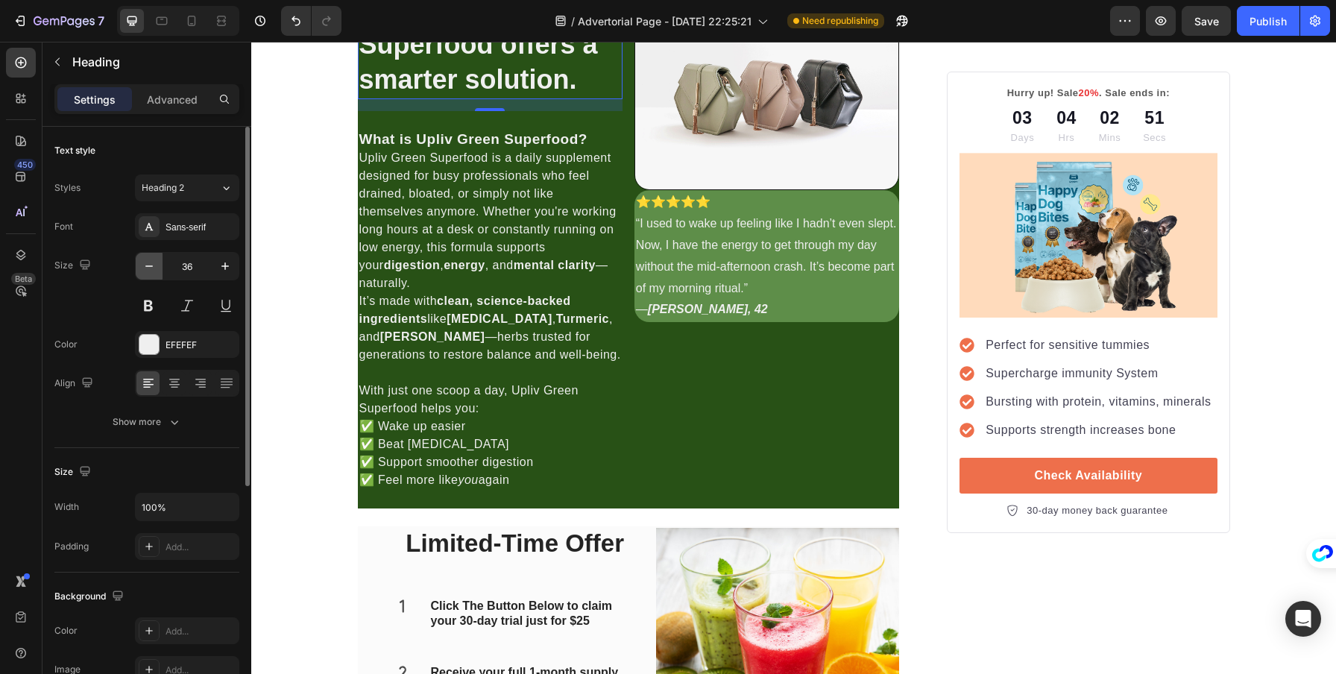
click at [153, 274] on button "button" at bounding box center [149, 266] width 27 height 27
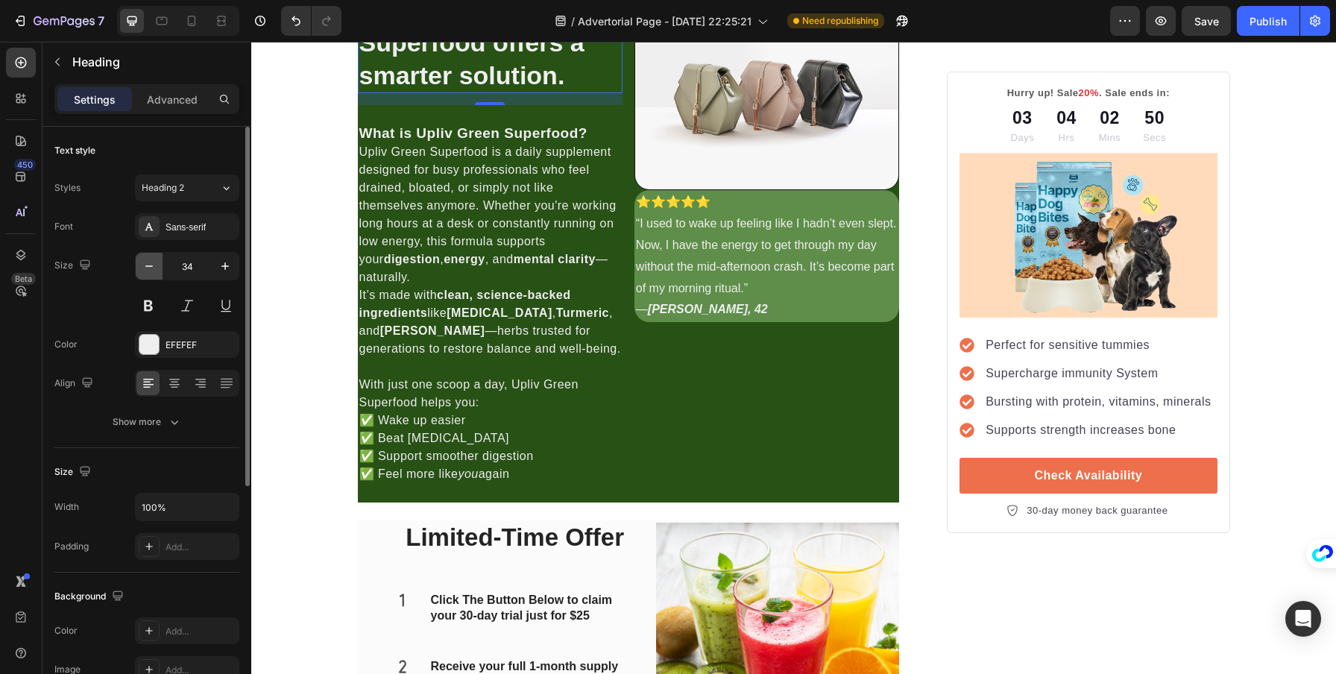
click at [153, 274] on button "button" at bounding box center [149, 266] width 27 height 27
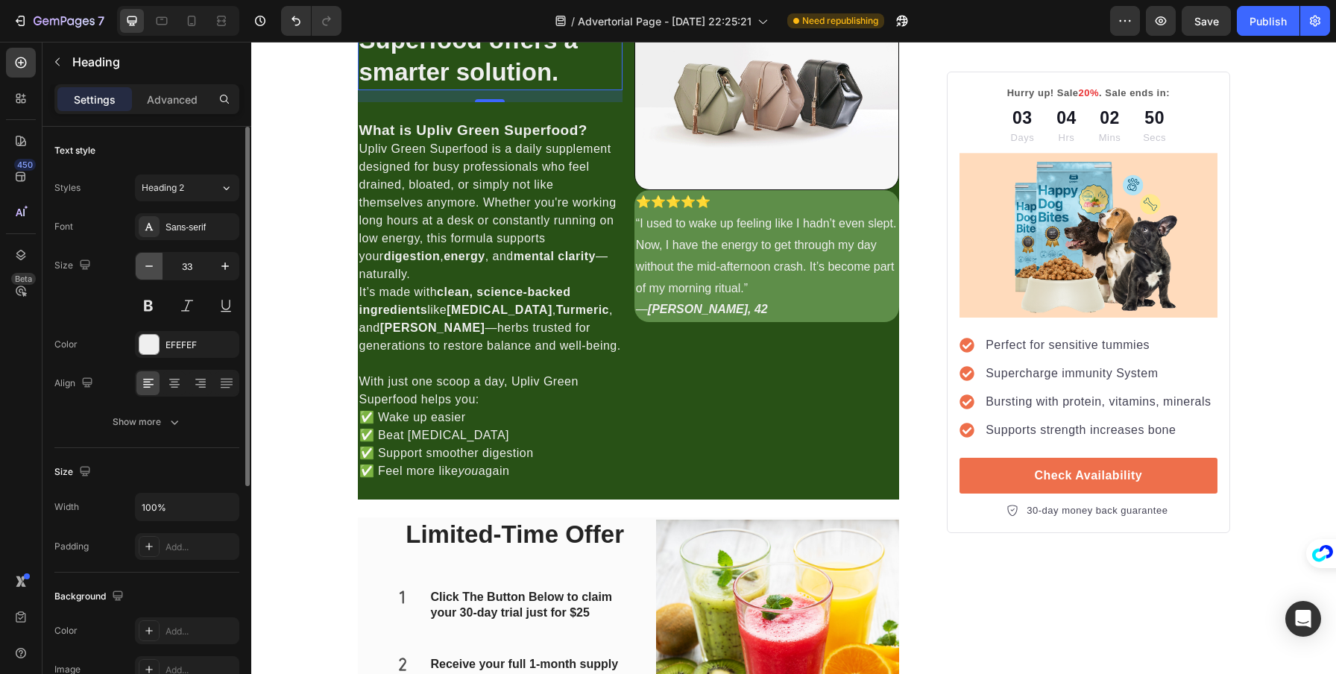
click at [153, 274] on button "button" at bounding box center [149, 266] width 27 height 27
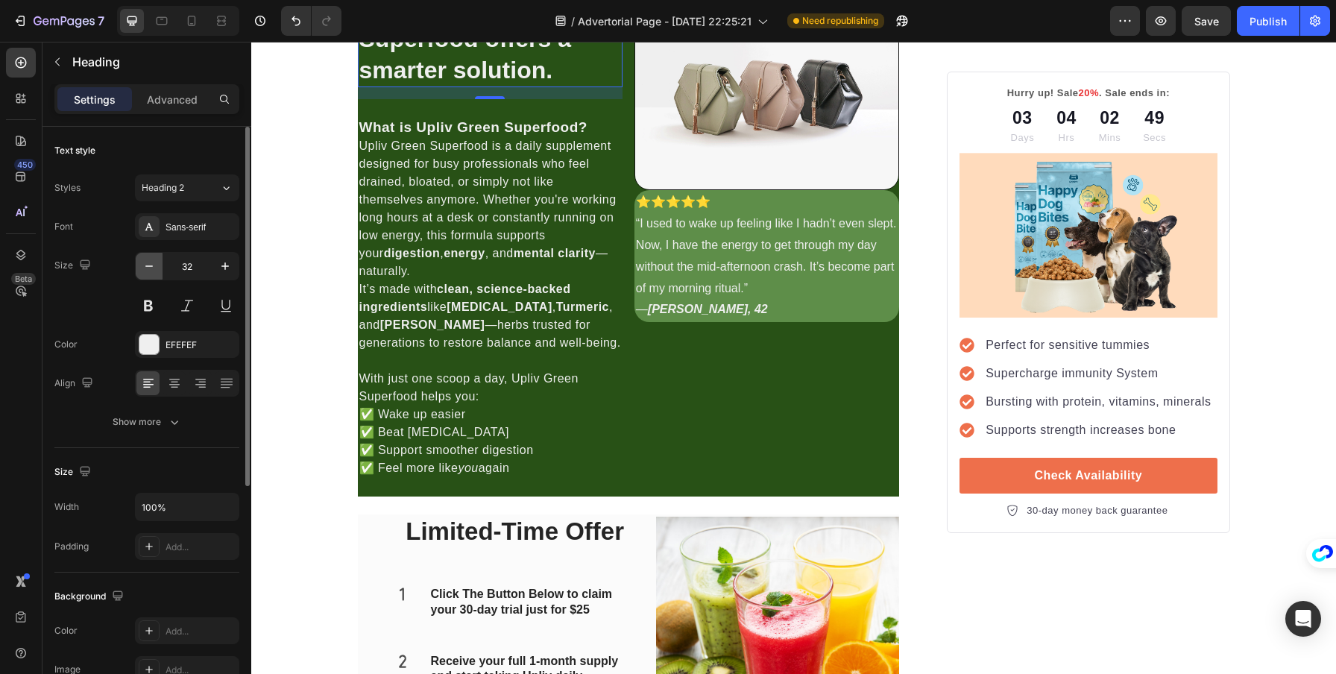
click at [153, 274] on button "button" at bounding box center [149, 266] width 27 height 27
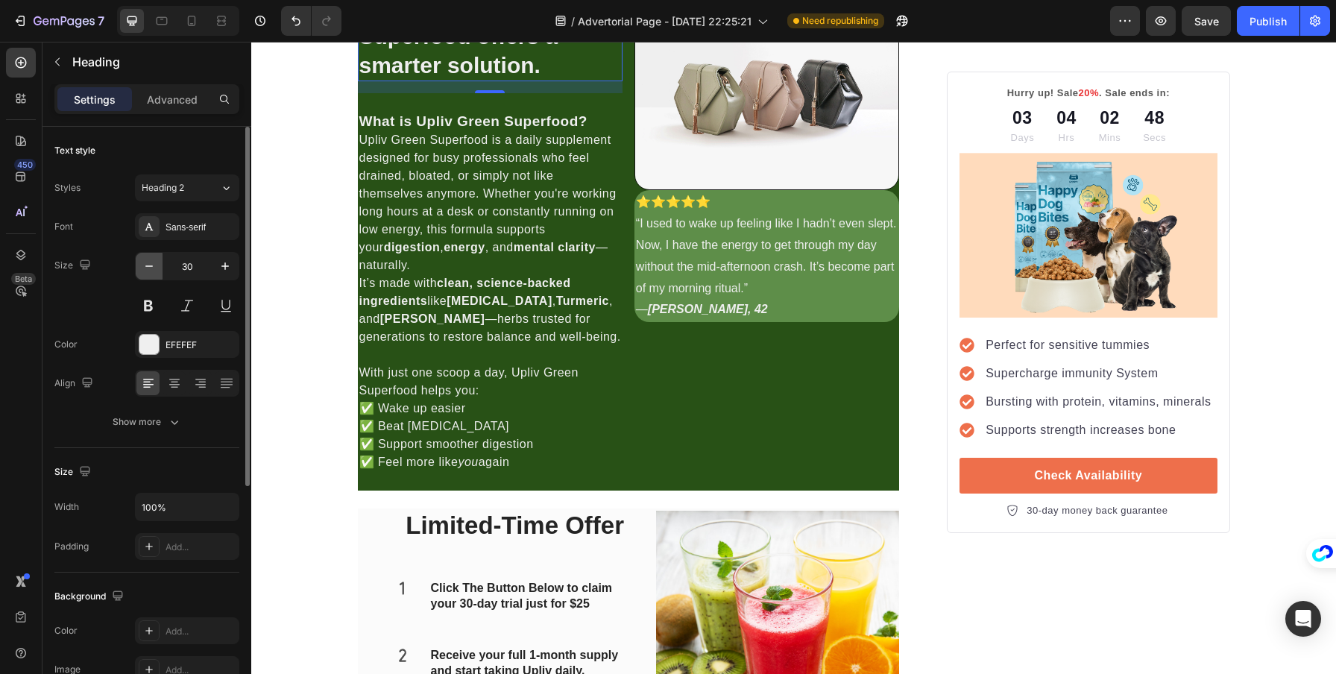
click at [153, 274] on button "button" at bounding box center [149, 266] width 27 height 27
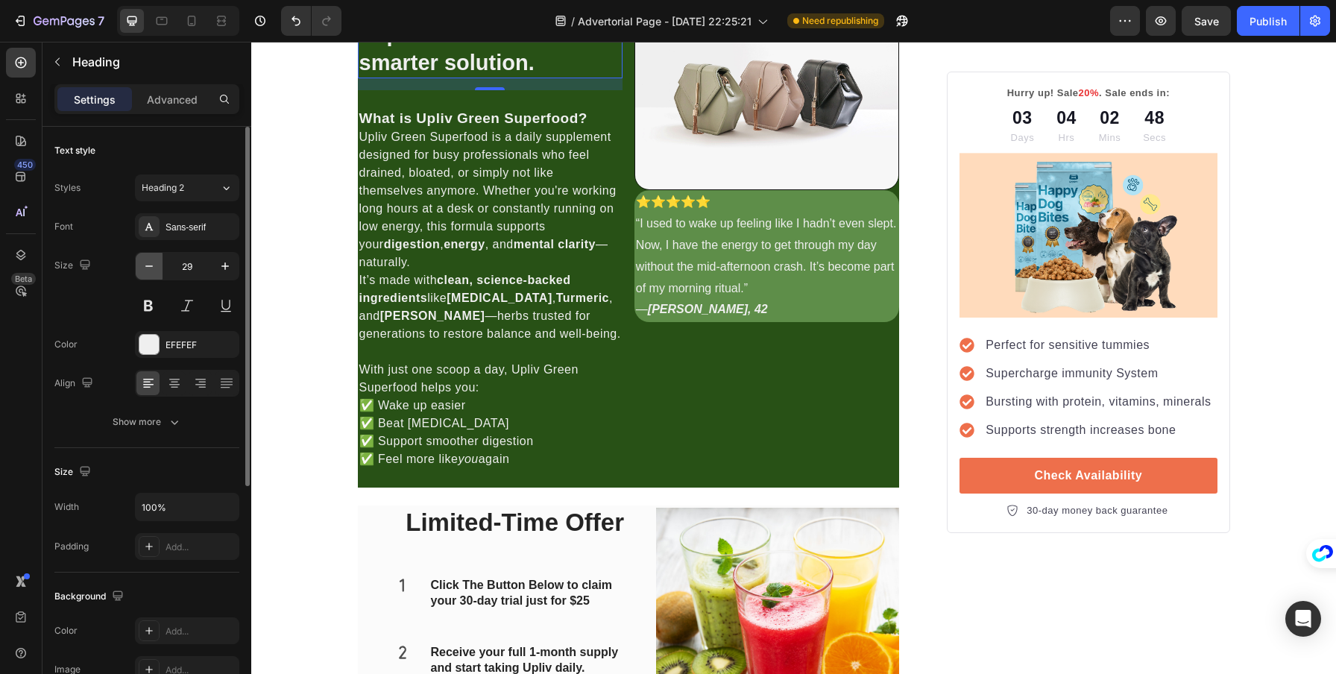
click at [153, 274] on button "button" at bounding box center [149, 266] width 27 height 27
type input "28"
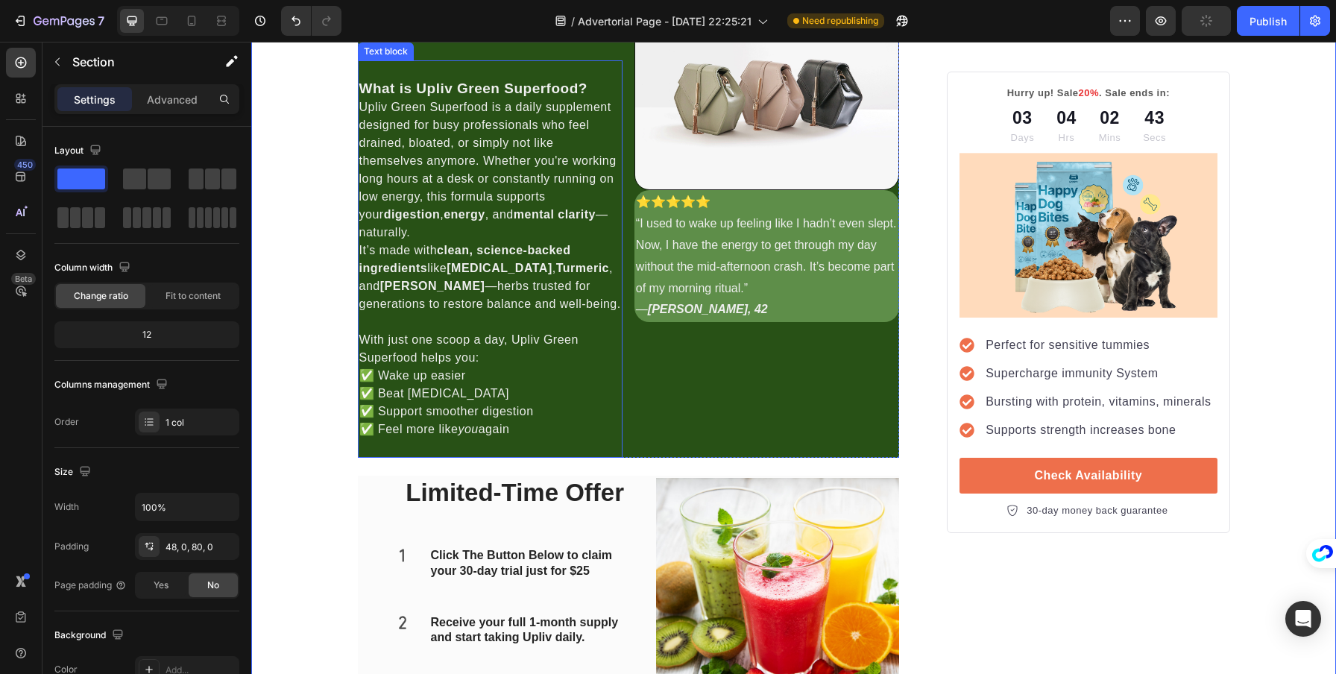
click at [440, 242] on p "Upliv Green Superfood is a daily supplement designed for busy professionals who…" at bounding box center [490, 169] width 262 height 143
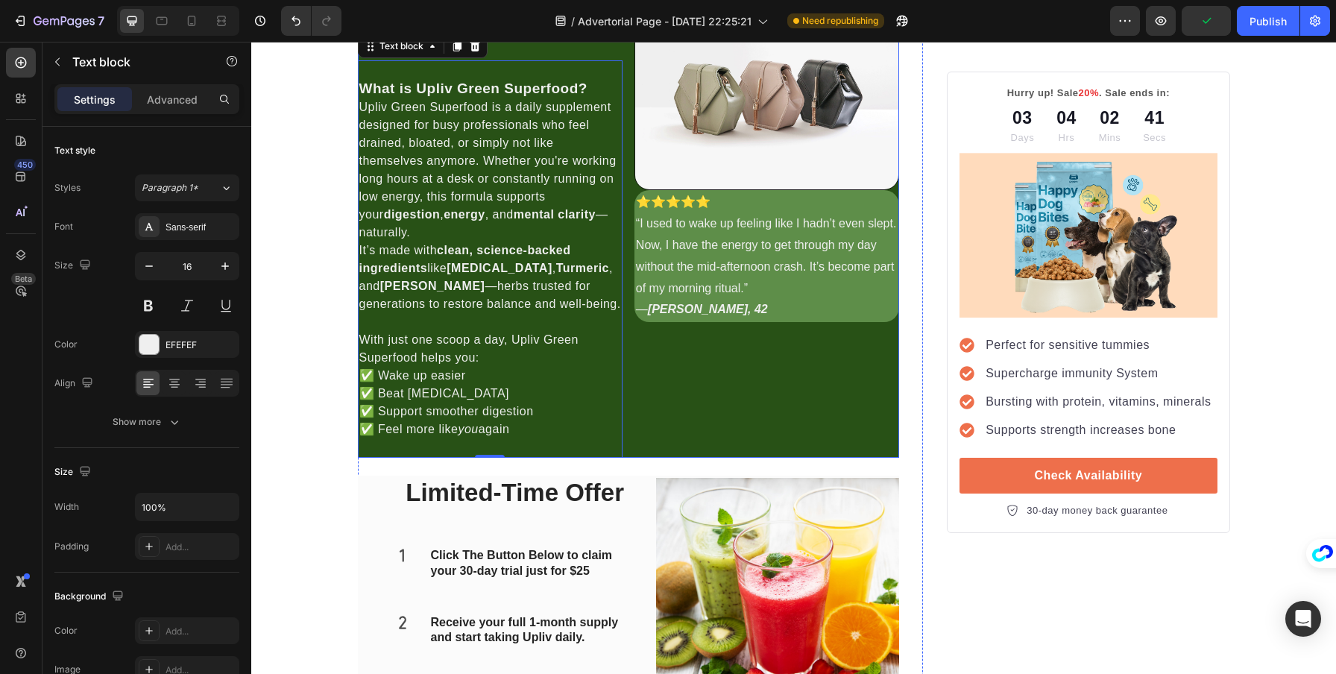
click at [506, 317] on div "⁠⁠⁠⁠⁠⁠⁠ 🌿 Upliv Green Superfood offers a smarter solution. Heading What is Upli…" at bounding box center [490, 224] width 265 height 467
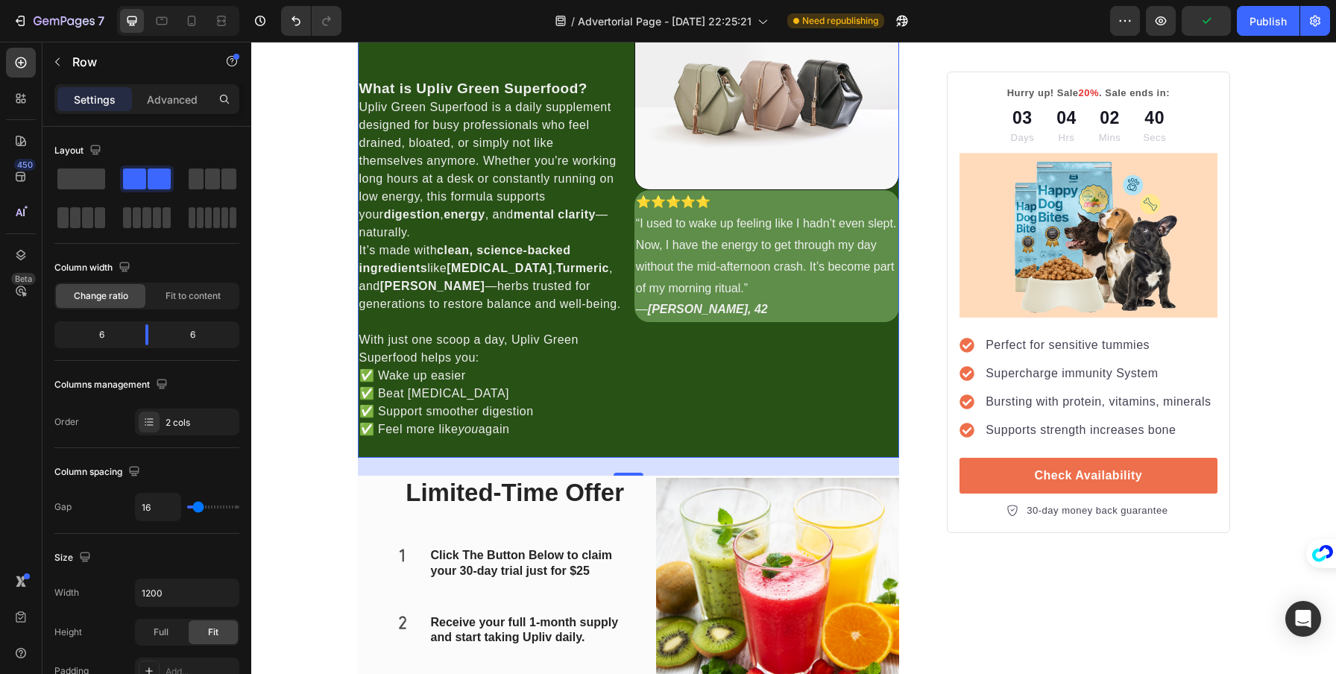
click at [504, 315] on div "⁠⁠⁠⁠⁠⁠⁠ 🌿 Upliv Green Superfood offers a smarter solution. Heading What is Upli…" at bounding box center [490, 224] width 265 height 467
click at [359, 44] on strong "🌿 Upliv Green Superfood offers a smarter solution." at bounding box center [489, 19] width 260 height 50
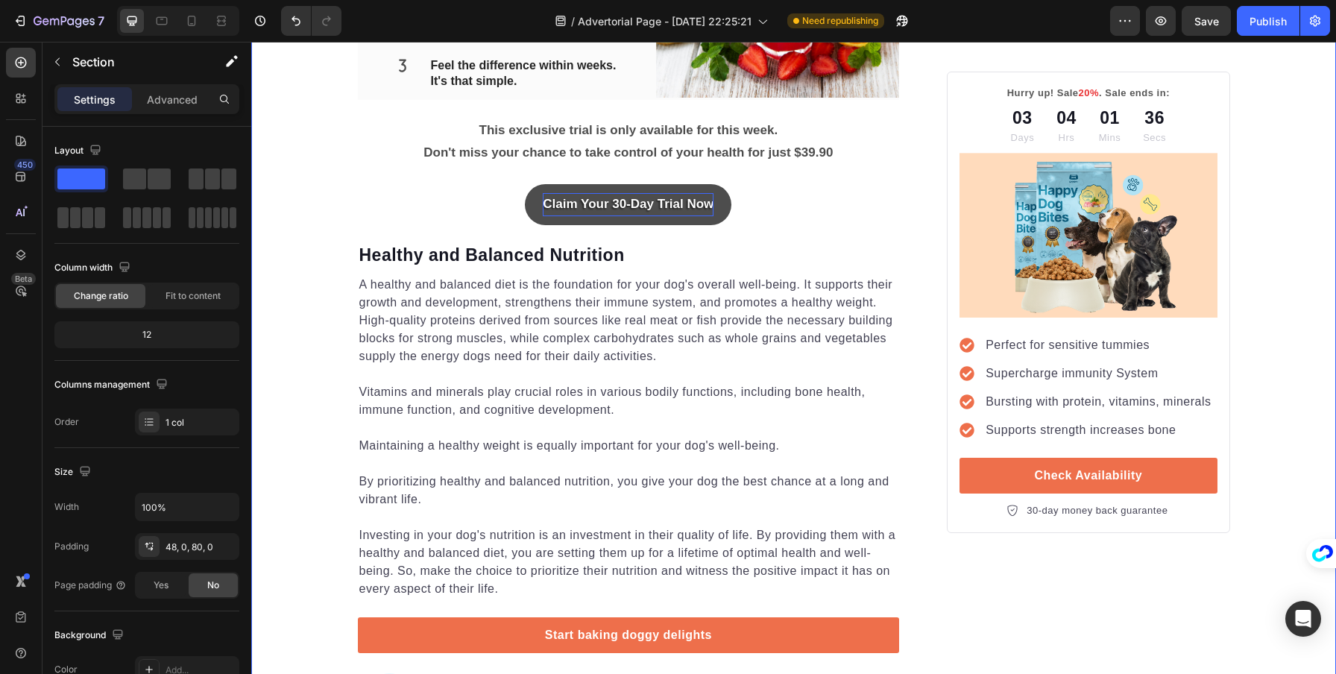
scroll to position [2074, 0]
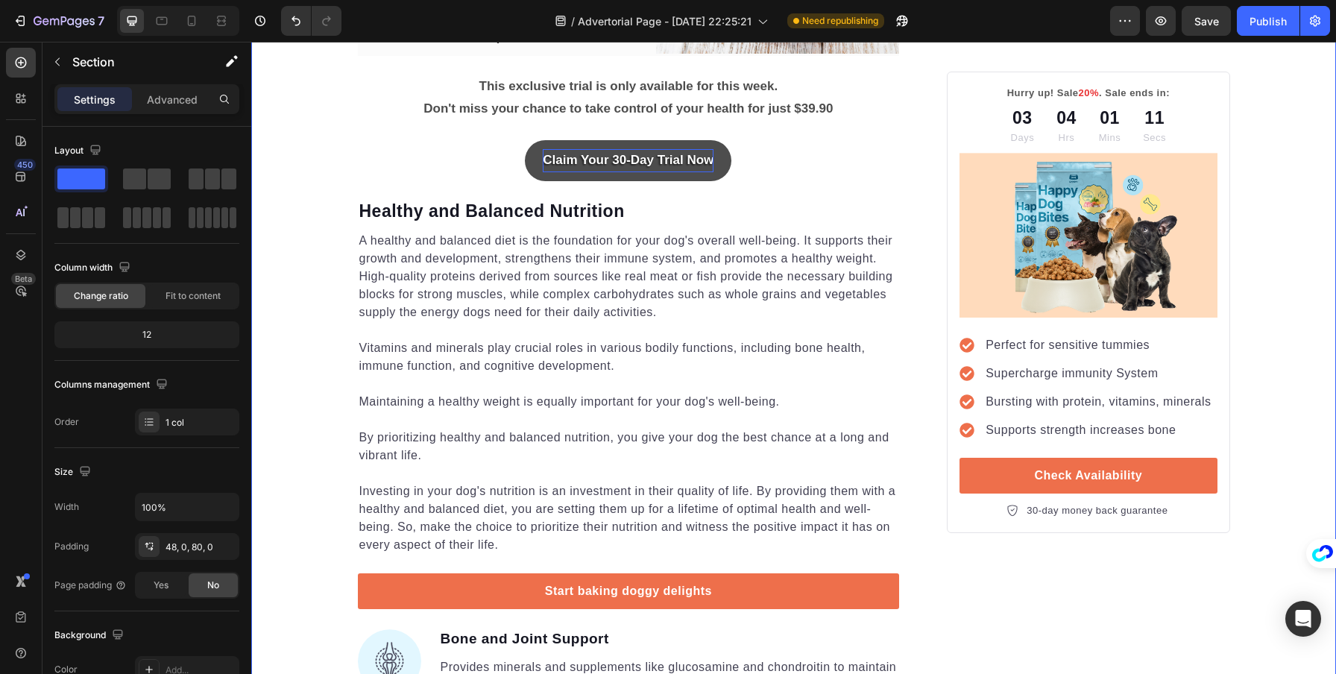
click at [1206, 37] on div "7 / Advertorial Page - Aug 27, 22:25:21 Need republishing Preview Save Publish" at bounding box center [668, 21] width 1336 height 43
click at [1201, 30] on button "Save" at bounding box center [1206, 21] width 49 height 30
click at [1285, 25] on div "Publish" at bounding box center [1268, 21] width 37 height 16
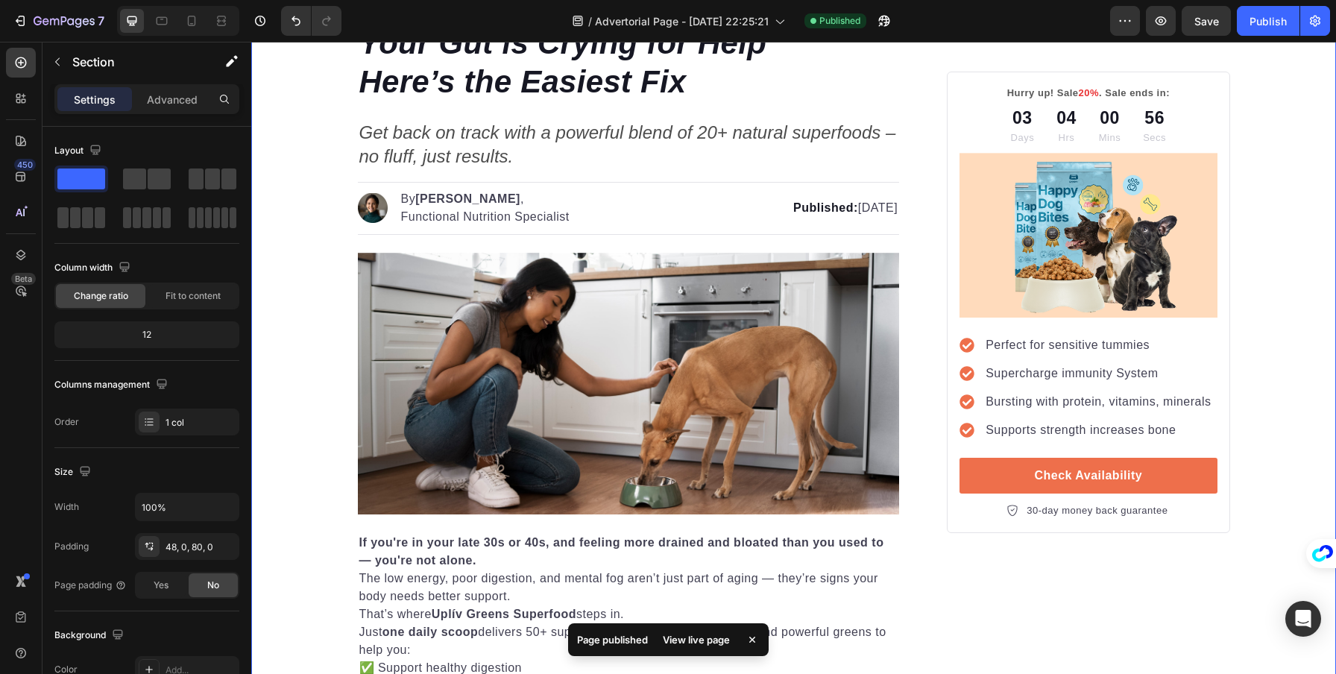
scroll to position [221, 0]
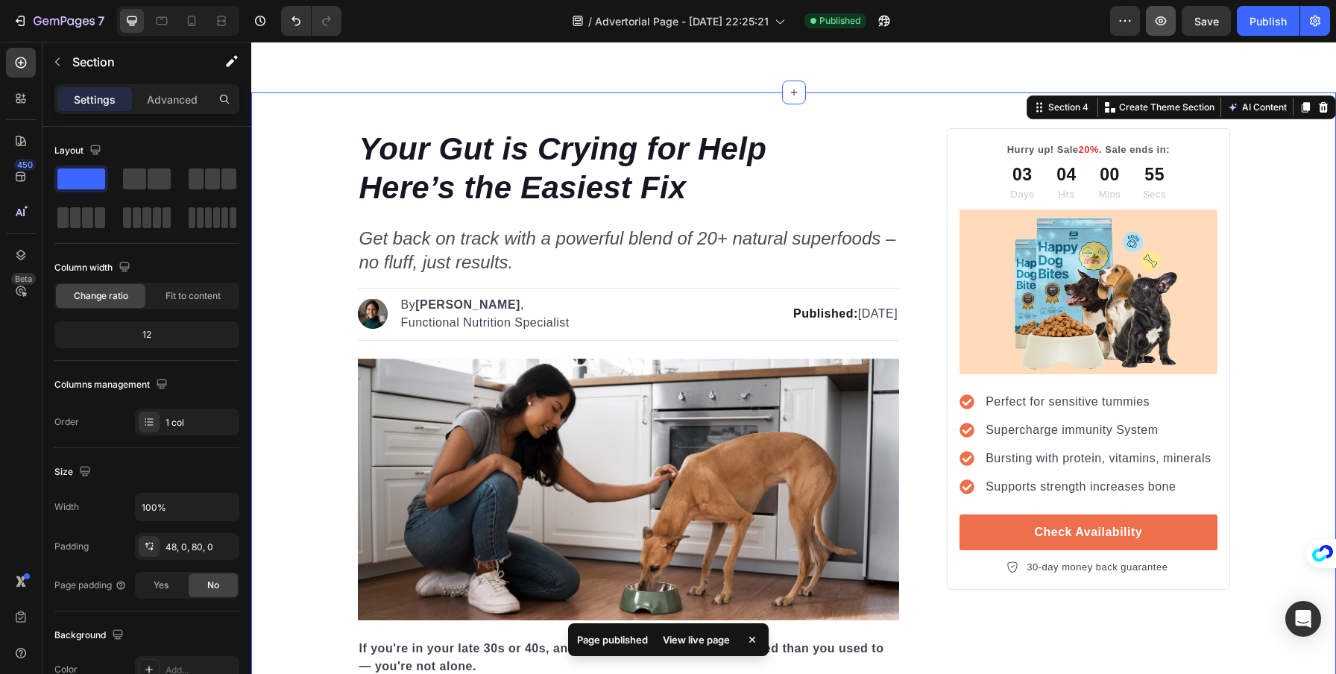
click at [1175, 20] on button "button" at bounding box center [1161, 21] width 30 height 30
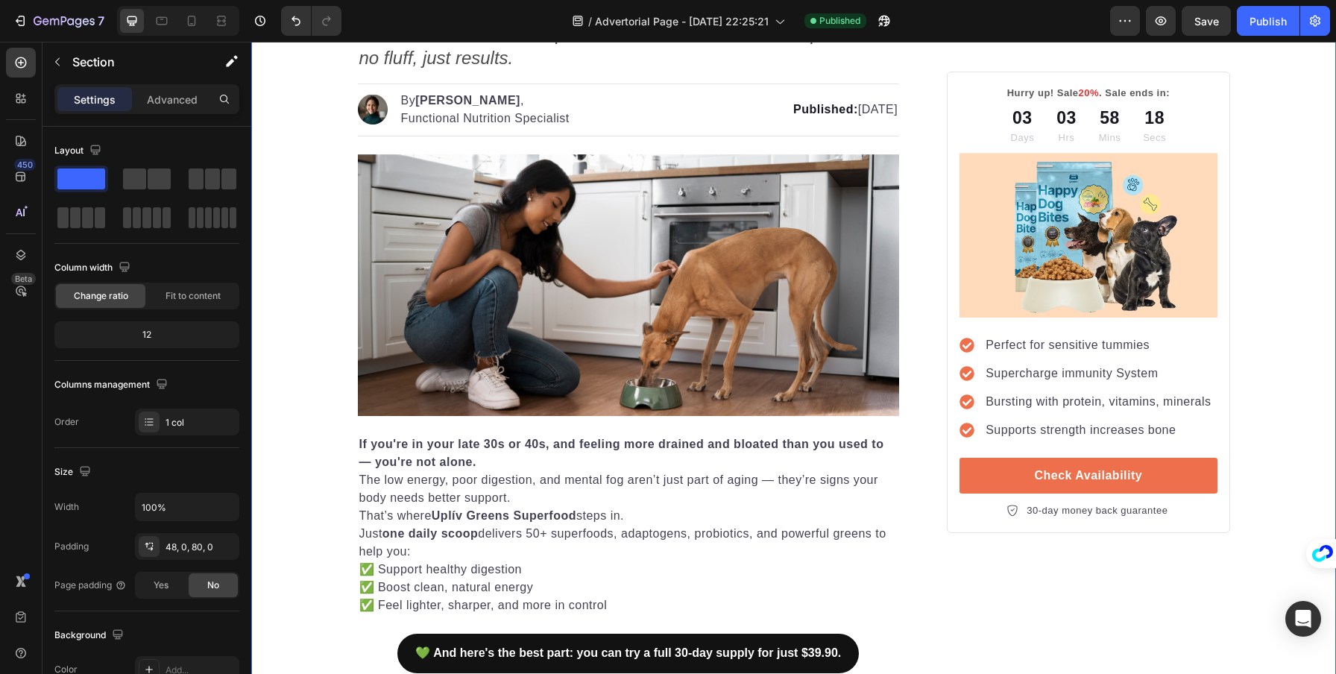
scroll to position [343, 0]
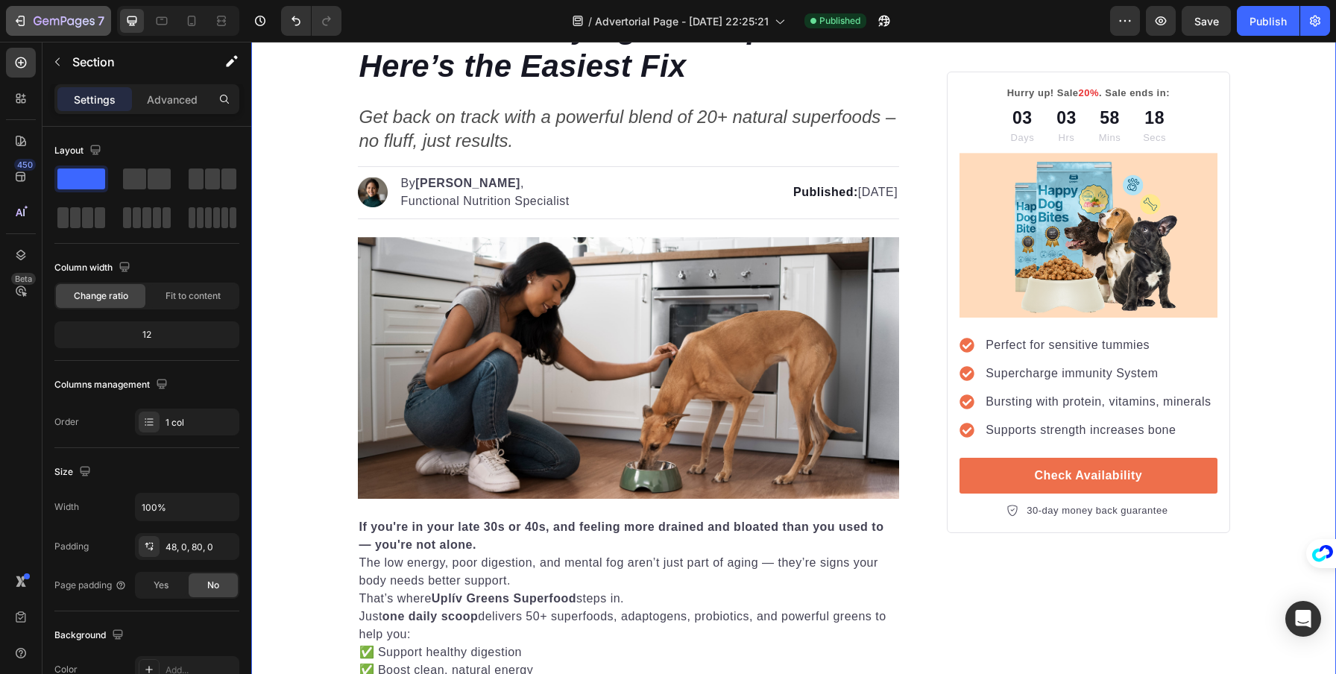
click at [13, 17] on icon "button" at bounding box center [20, 20] width 15 height 15
